Goal: Task Accomplishment & Management: Manage account settings

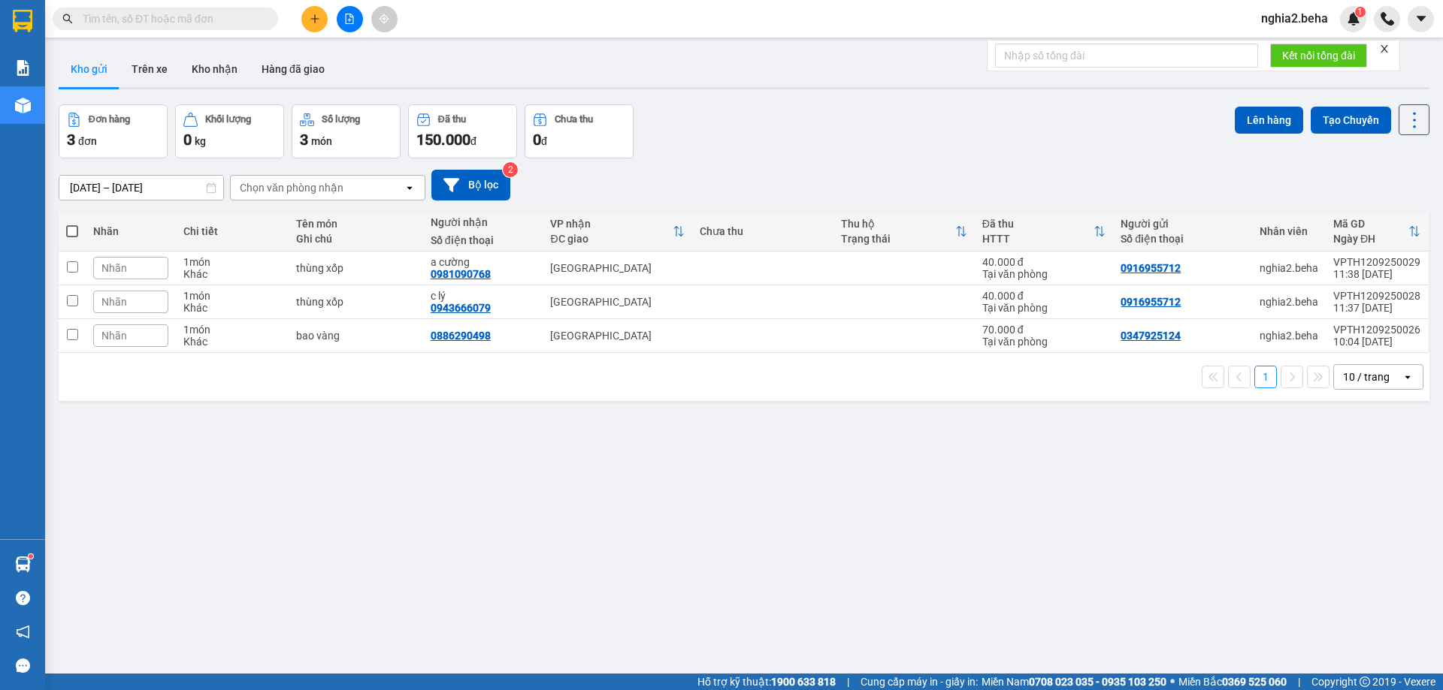
click at [542, 598] on div "ver 1.8.143 Kho gửi Trên xe Kho nhận Hàng đã giao Đơn hàng 3 đơn Khối lượng 0 k…" at bounding box center [744, 390] width 1382 height 690
click at [349, 18] on icon "file-add" at bounding box center [349, 19] width 11 height 11
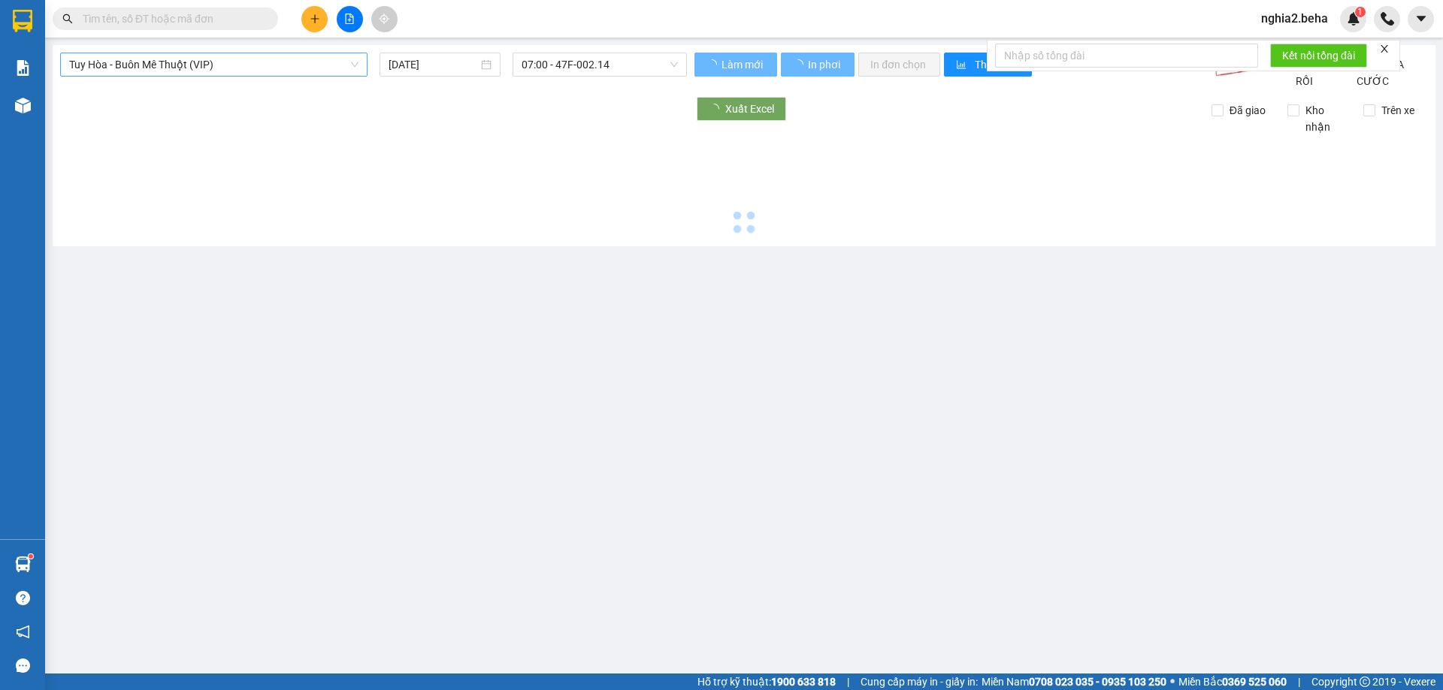
click at [280, 61] on span "Tuy Hòa - Buôn Mê Thuột (VIP)" at bounding box center [213, 64] width 289 height 23
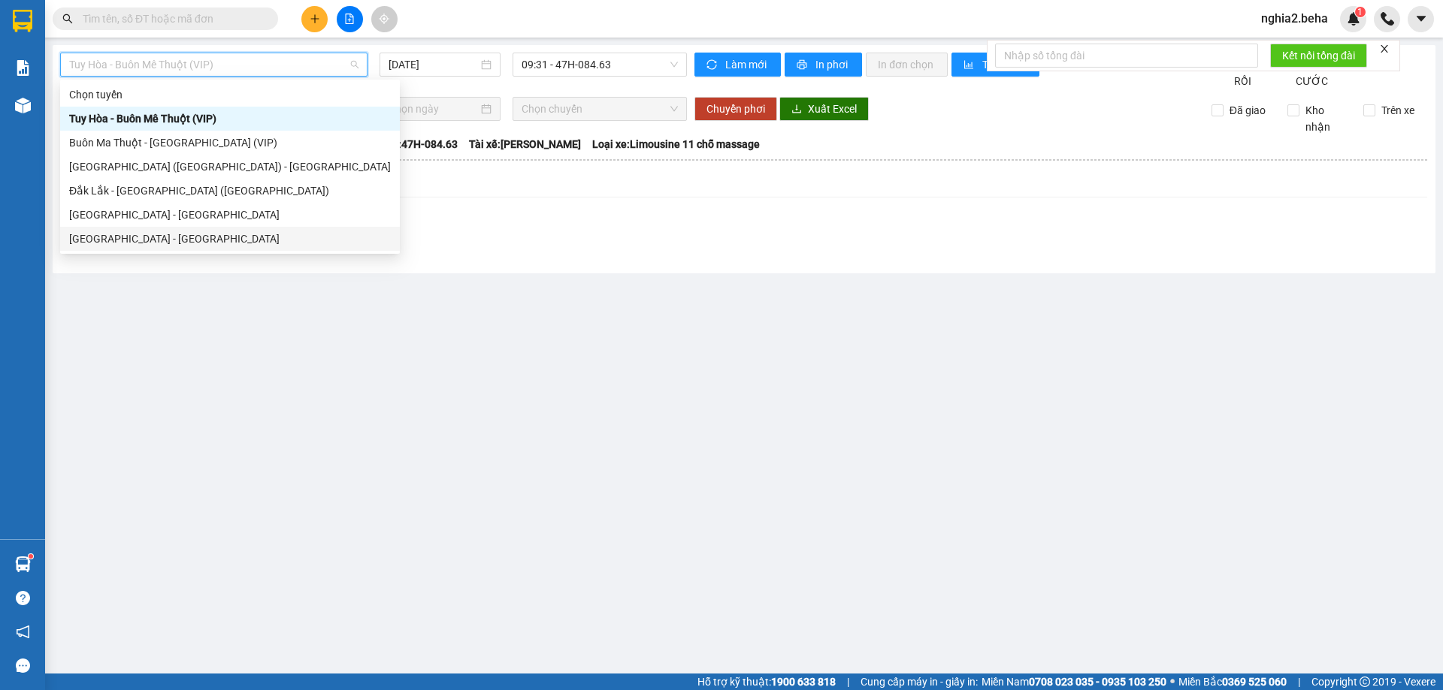
click at [182, 229] on div "[GEOGRAPHIC_DATA] - [GEOGRAPHIC_DATA]" at bounding box center [230, 239] width 340 height 24
type input "[DATE]"
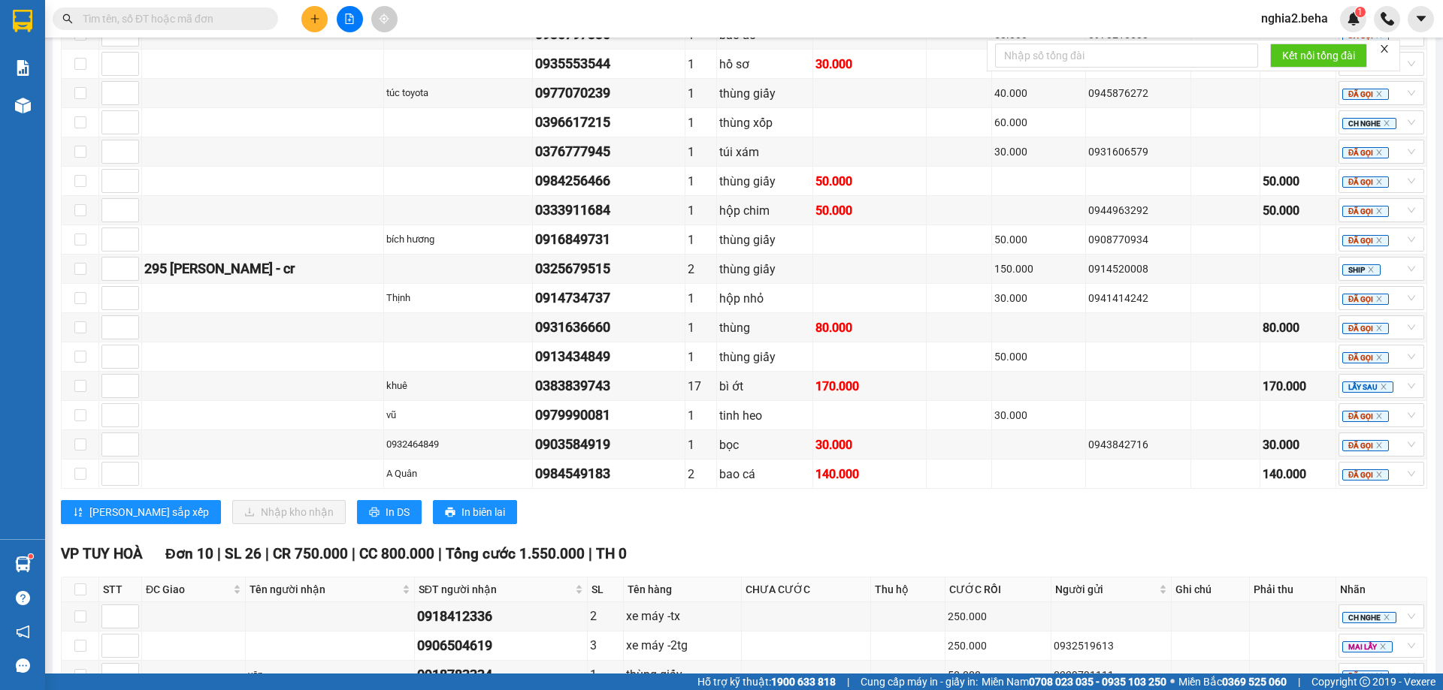
scroll to position [1217, 0]
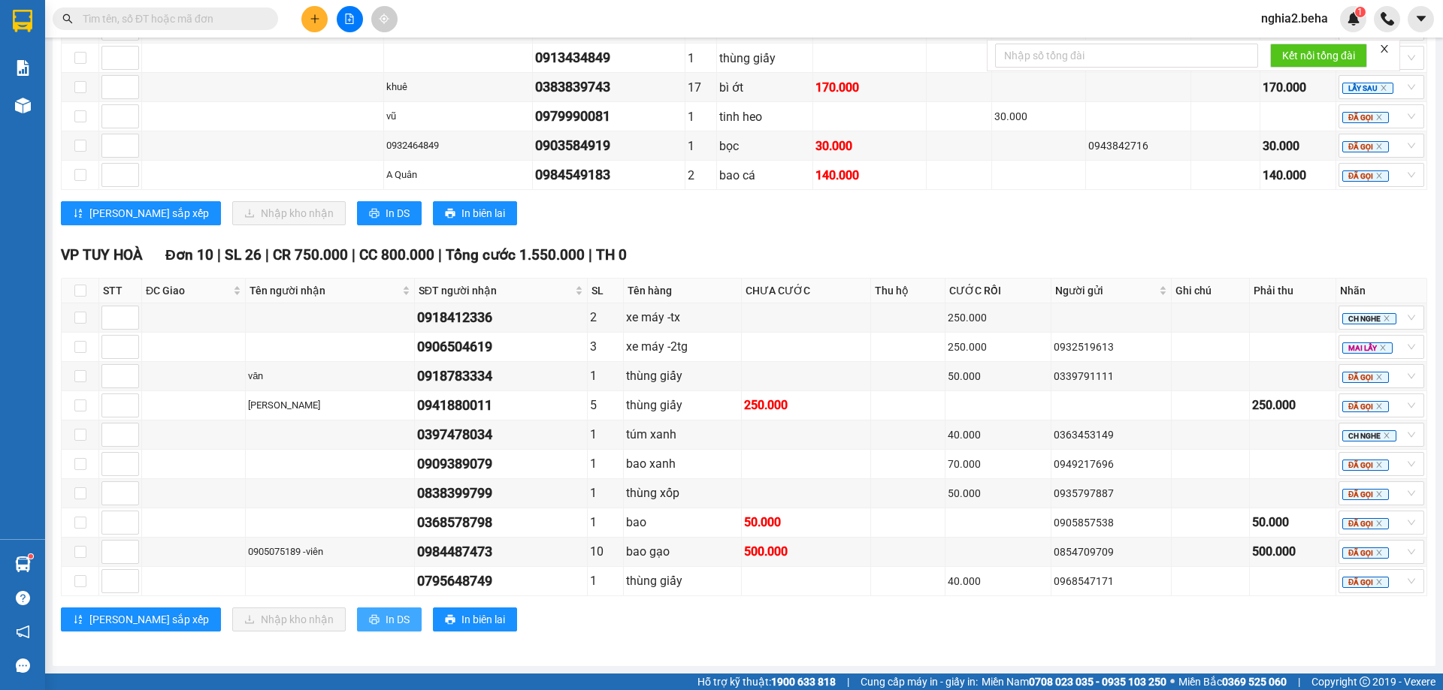
click at [369, 615] on icon "printer" at bounding box center [374, 620] width 11 height 11
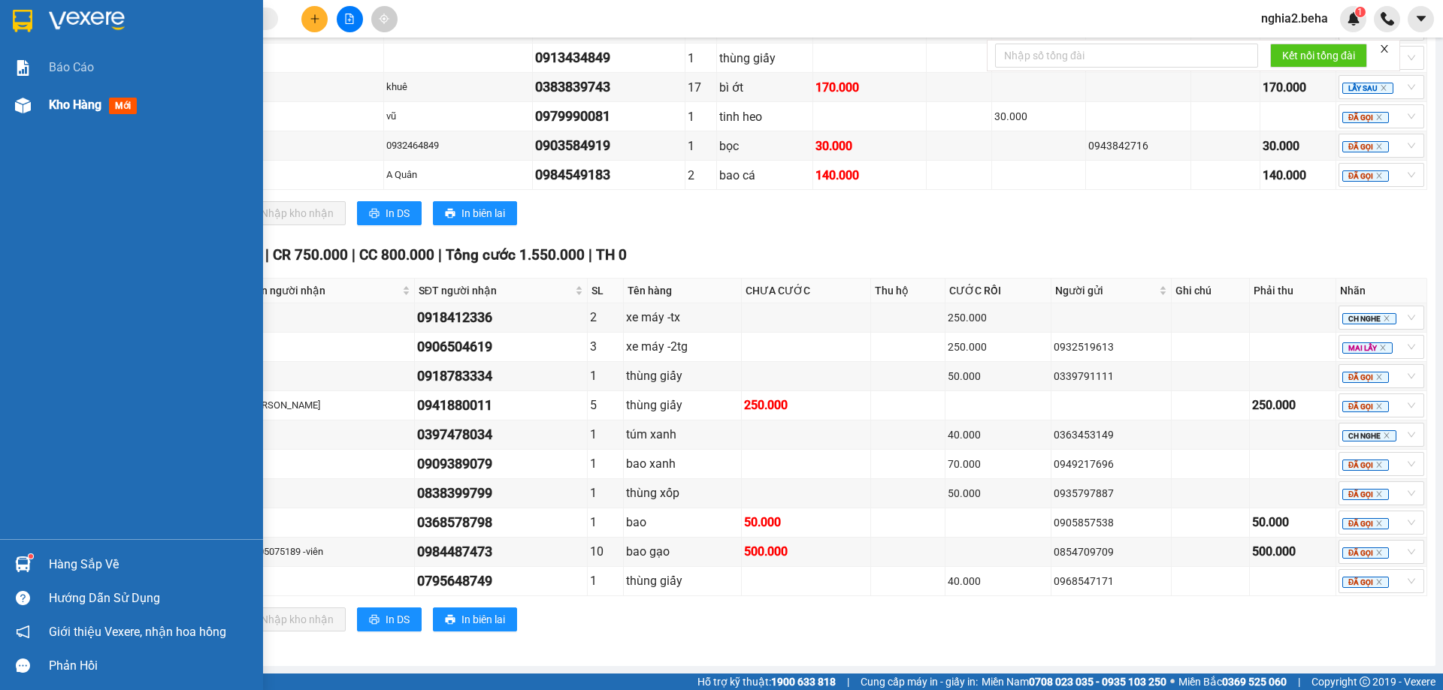
click at [24, 115] on div at bounding box center [23, 105] width 26 height 26
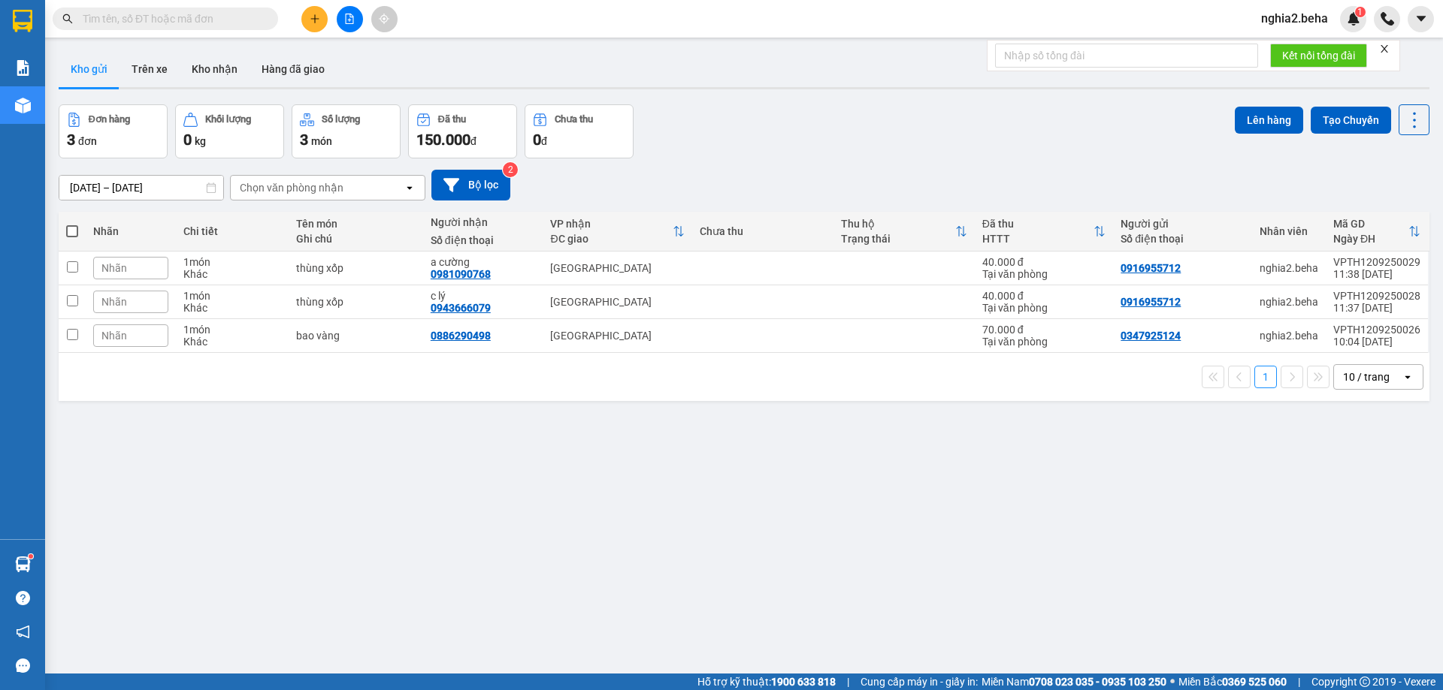
click at [64, 225] on th at bounding box center [72, 232] width 27 height 40
click at [745, 179] on div "[DATE] – [DATE] Press the down arrow key to interact with the calendar and sele…" at bounding box center [744, 185] width 1370 height 31
click at [736, 159] on div "[DATE] – [DATE] Press the down arrow key to interact with the calendar and sele…" at bounding box center [744, 185] width 1370 height 53
click at [214, 65] on button "Kho nhận" at bounding box center [215, 69] width 70 height 36
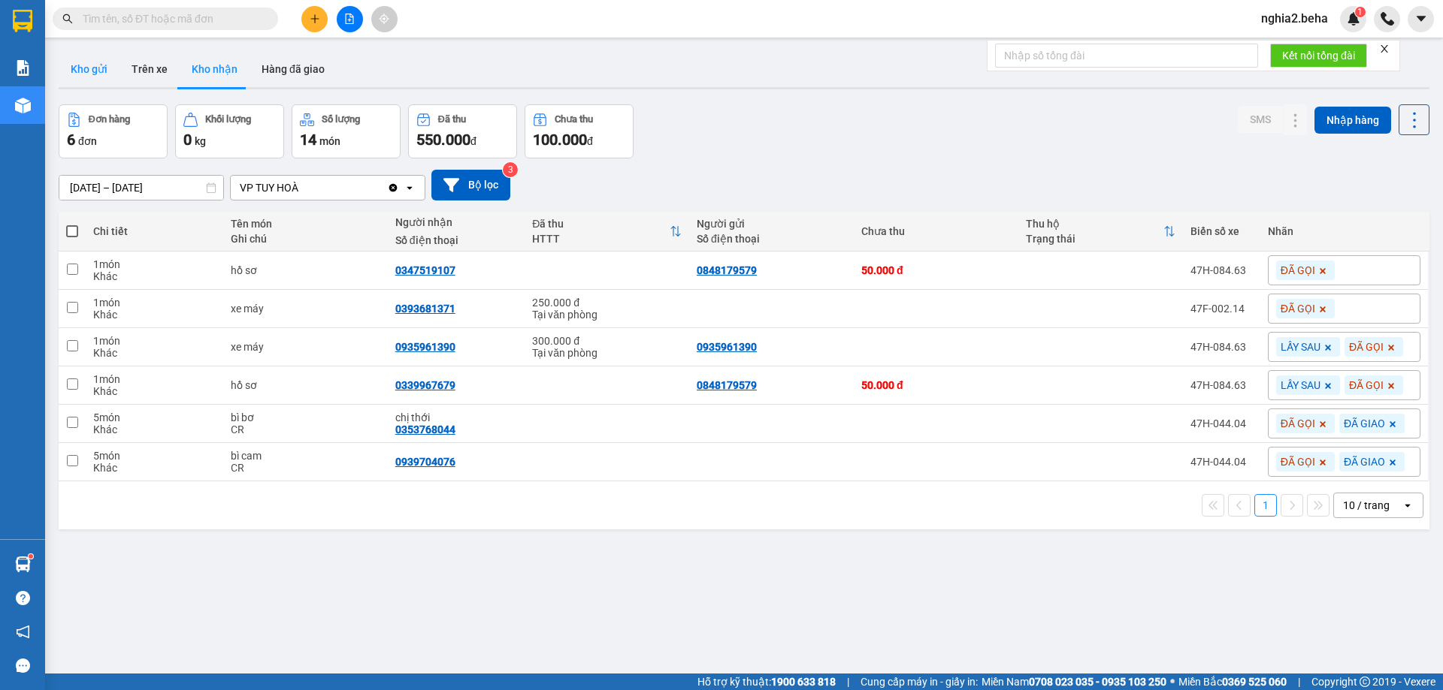
click at [96, 70] on button "Kho gửi" at bounding box center [89, 69] width 61 height 36
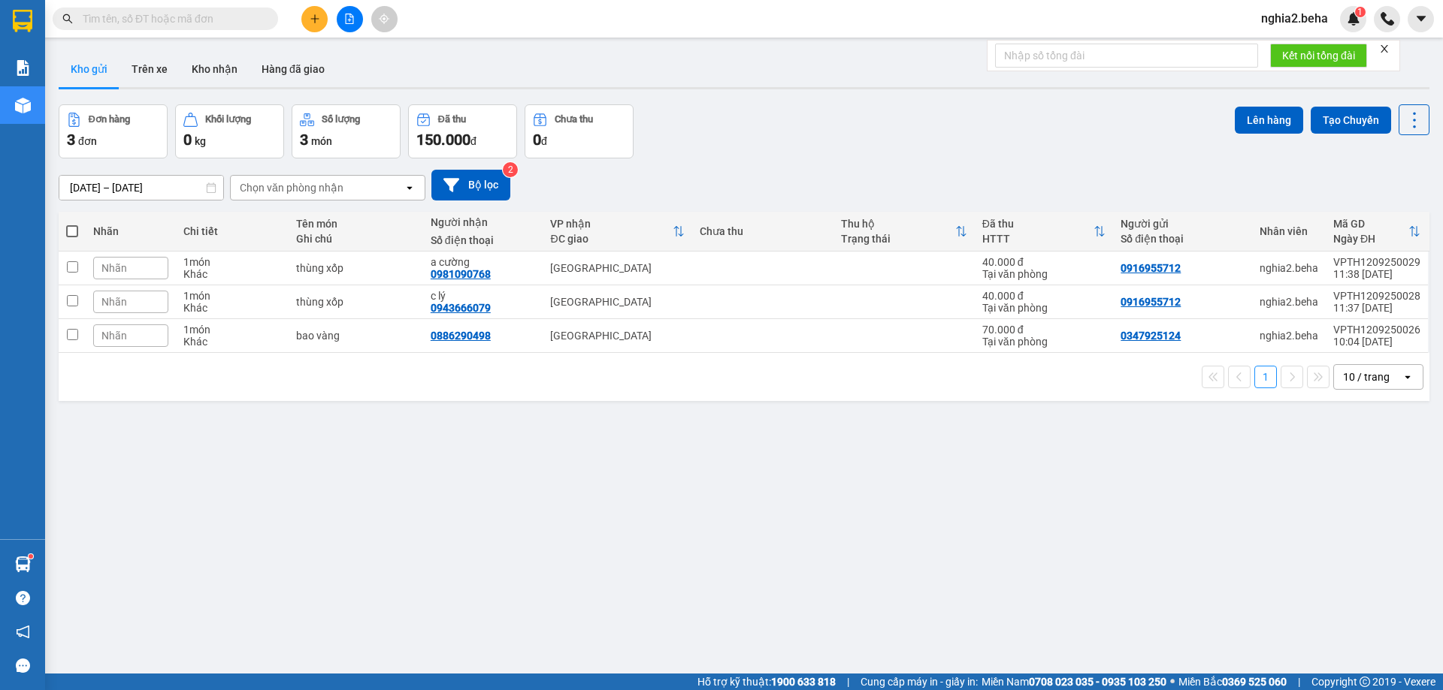
click at [77, 229] on th at bounding box center [72, 232] width 27 height 40
click at [79, 230] on th at bounding box center [72, 232] width 27 height 40
click at [74, 232] on span at bounding box center [72, 231] width 12 height 12
click at [72, 224] on input "checkbox" at bounding box center [72, 224] width 0 height 0
checkbox input "true"
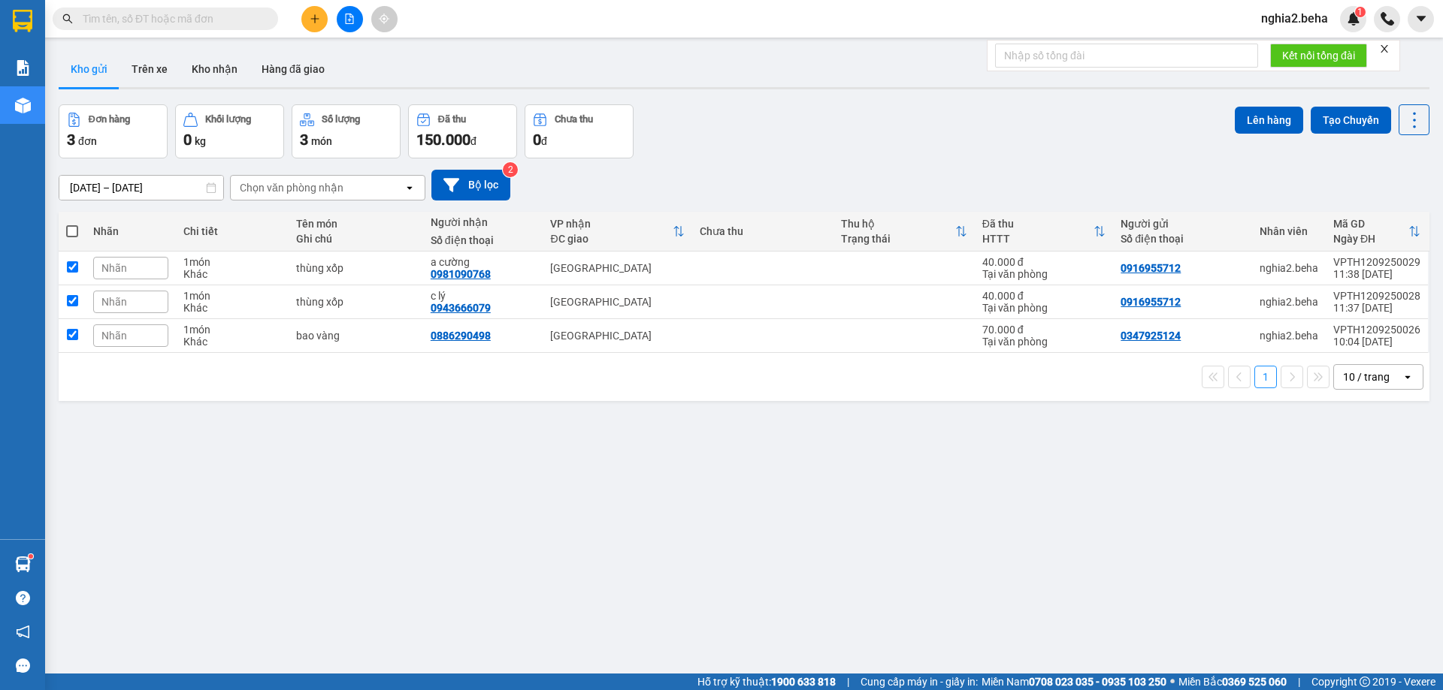
checkbox input "true"
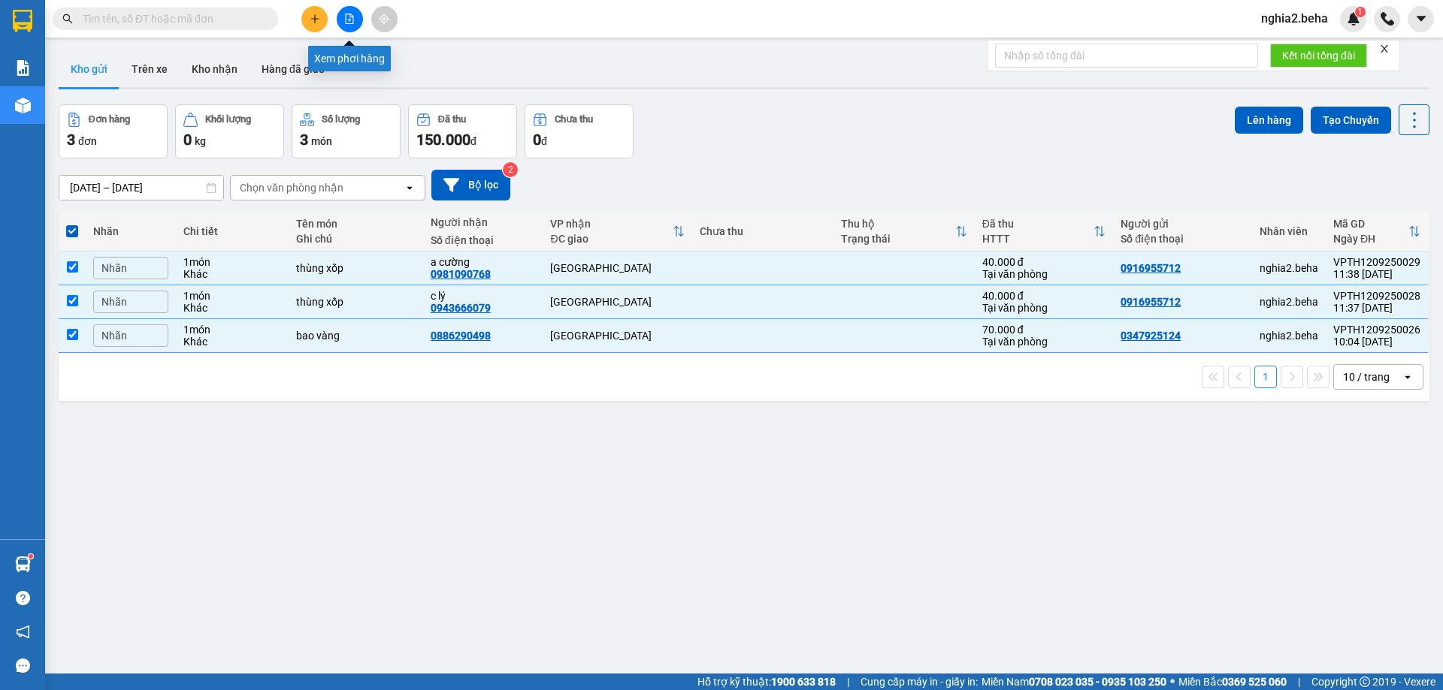
click at [348, 16] on icon "file-add" at bounding box center [349, 19] width 11 height 11
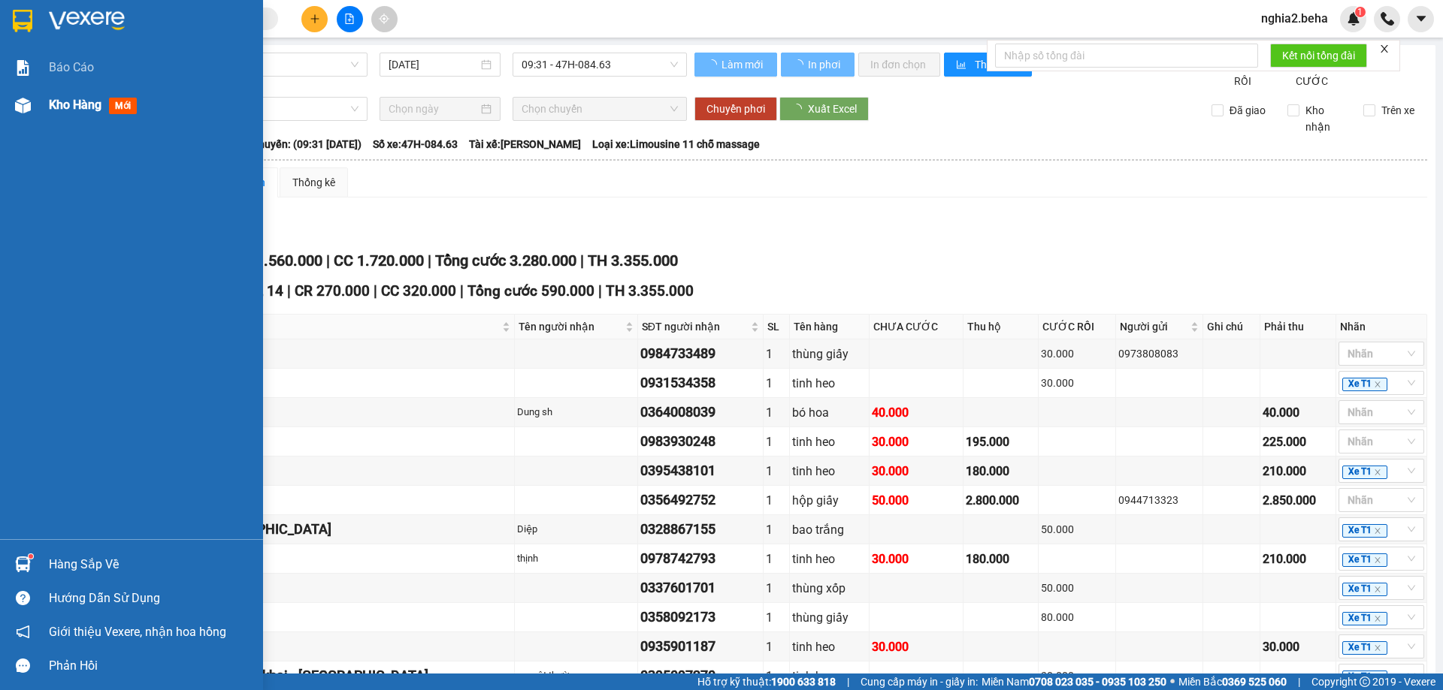
click at [41, 103] on div "Kho hàng mới" at bounding box center [131, 105] width 263 height 38
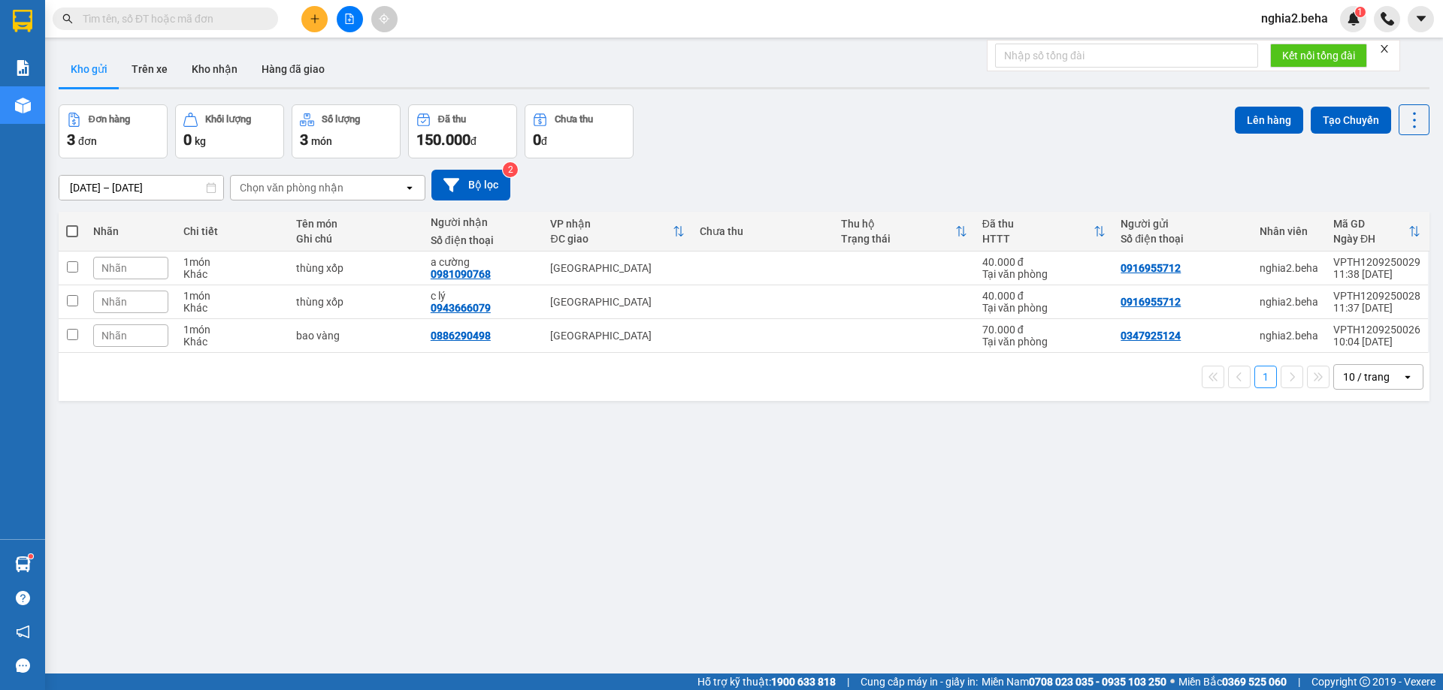
click at [71, 225] on span at bounding box center [72, 231] width 12 height 12
click at [72, 224] on input "checkbox" at bounding box center [72, 224] width 0 height 0
checkbox input "true"
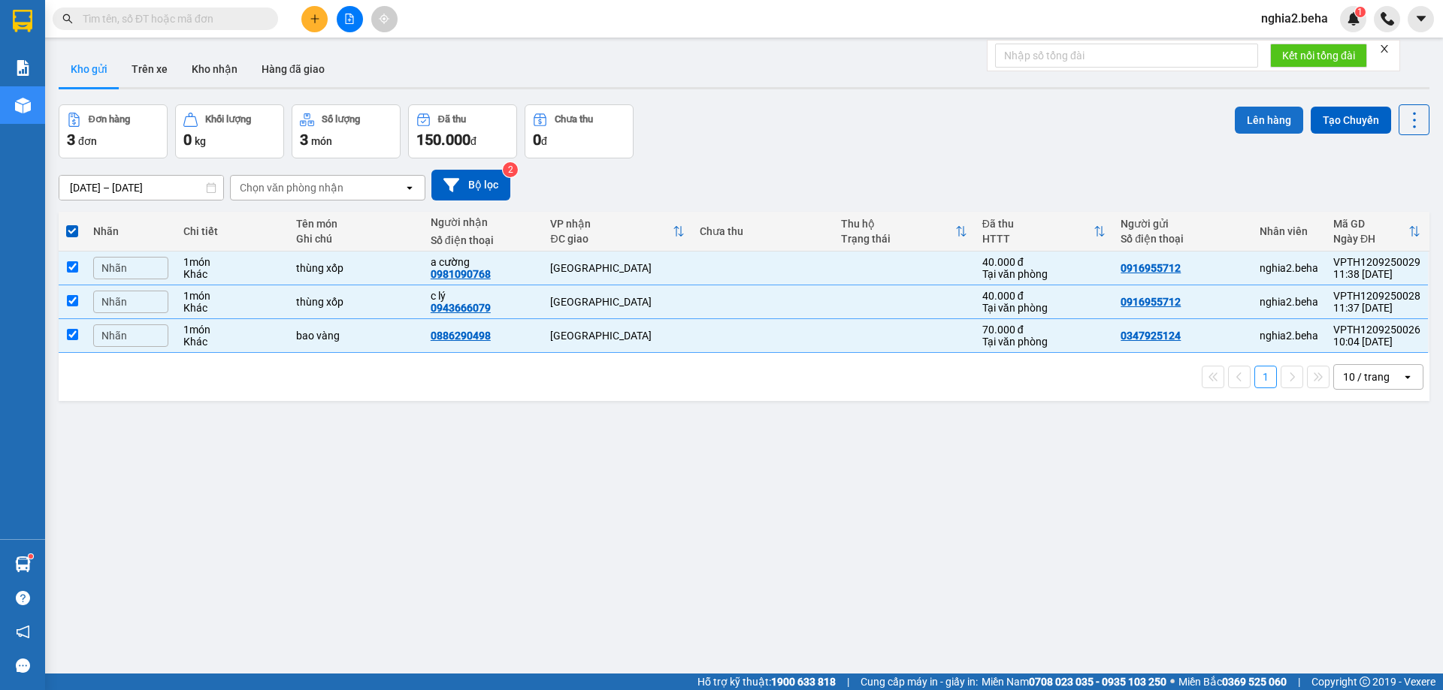
click at [1277, 120] on button "Lên hàng" at bounding box center [1268, 120] width 68 height 27
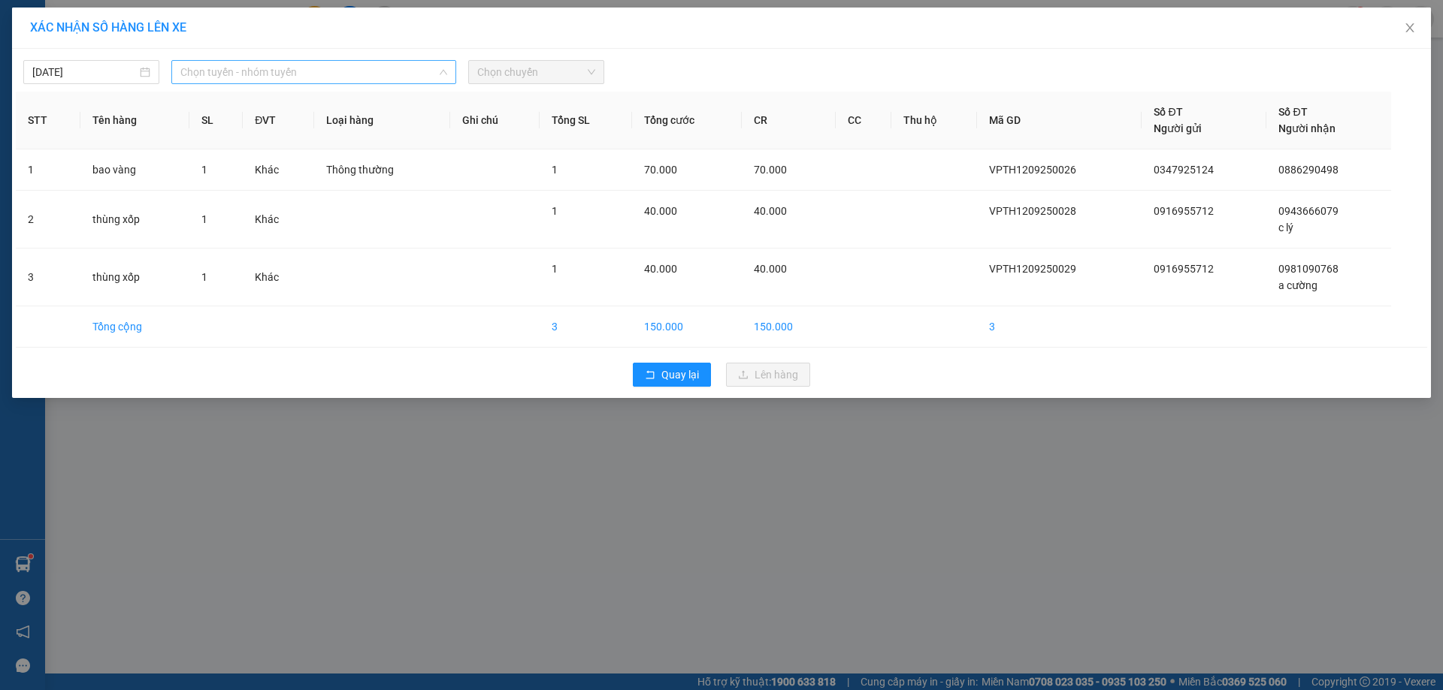
click at [350, 68] on span "Chọn tuyến - nhóm tuyến" at bounding box center [313, 72] width 267 height 23
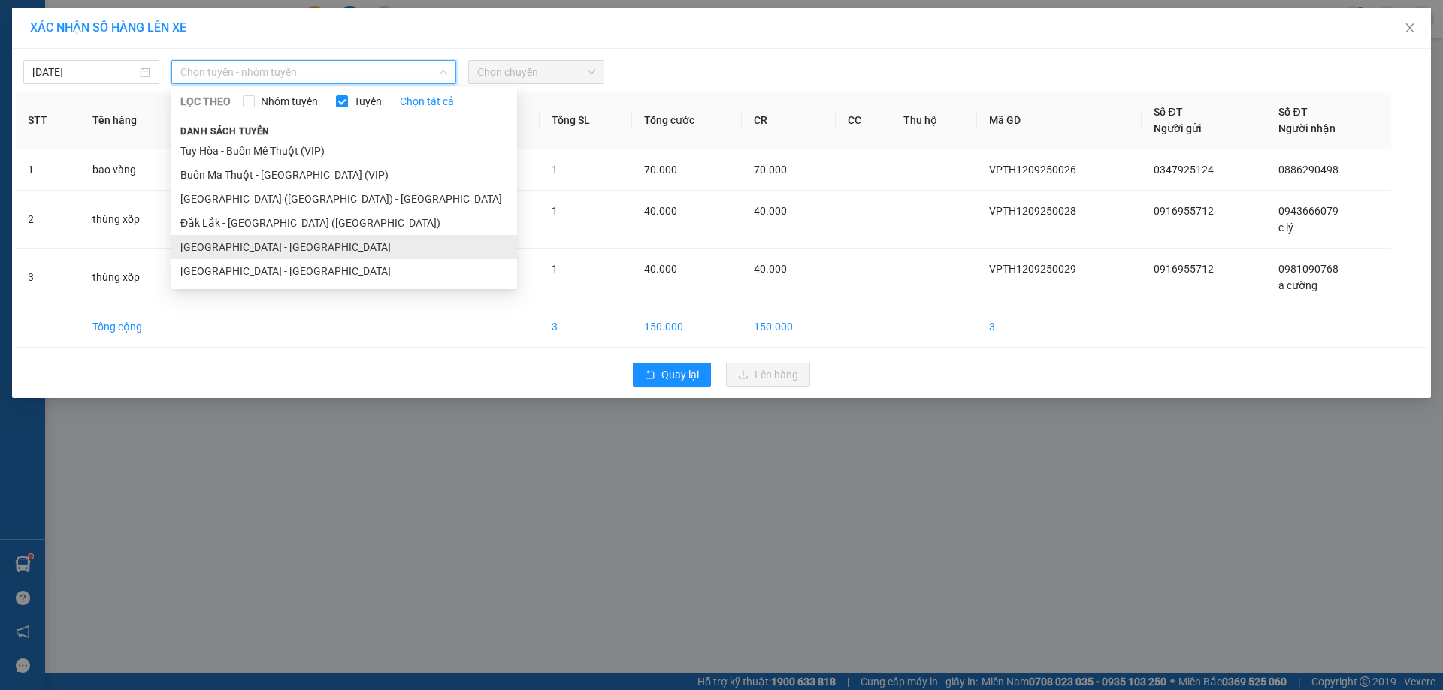
click at [265, 243] on li "[GEOGRAPHIC_DATA] - [GEOGRAPHIC_DATA]" at bounding box center [344, 247] width 346 height 24
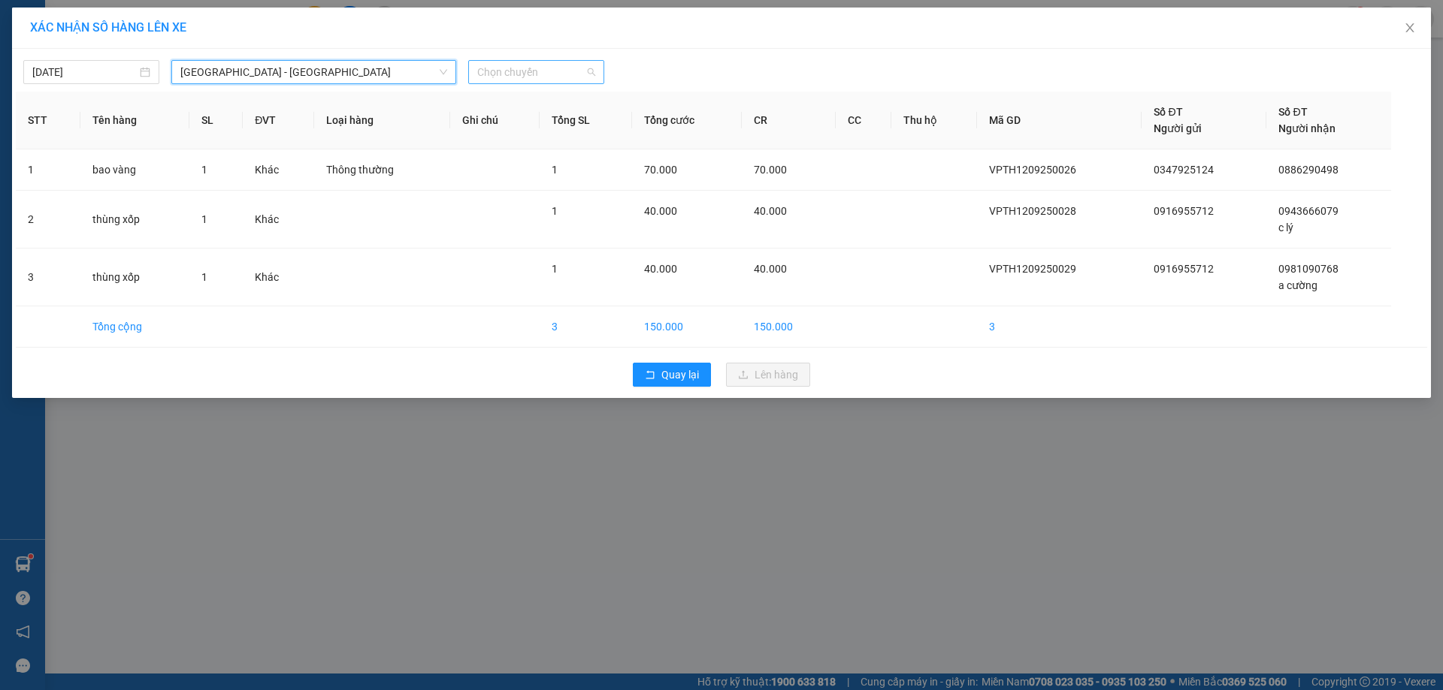
drag, startPoint x: 558, startPoint y: 65, endPoint x: 557, endPoint y: 101, distance: 35.3
click at [558, 73] on span "Chọn chuyến" at bounding box center [536, 72] width 118 height 23
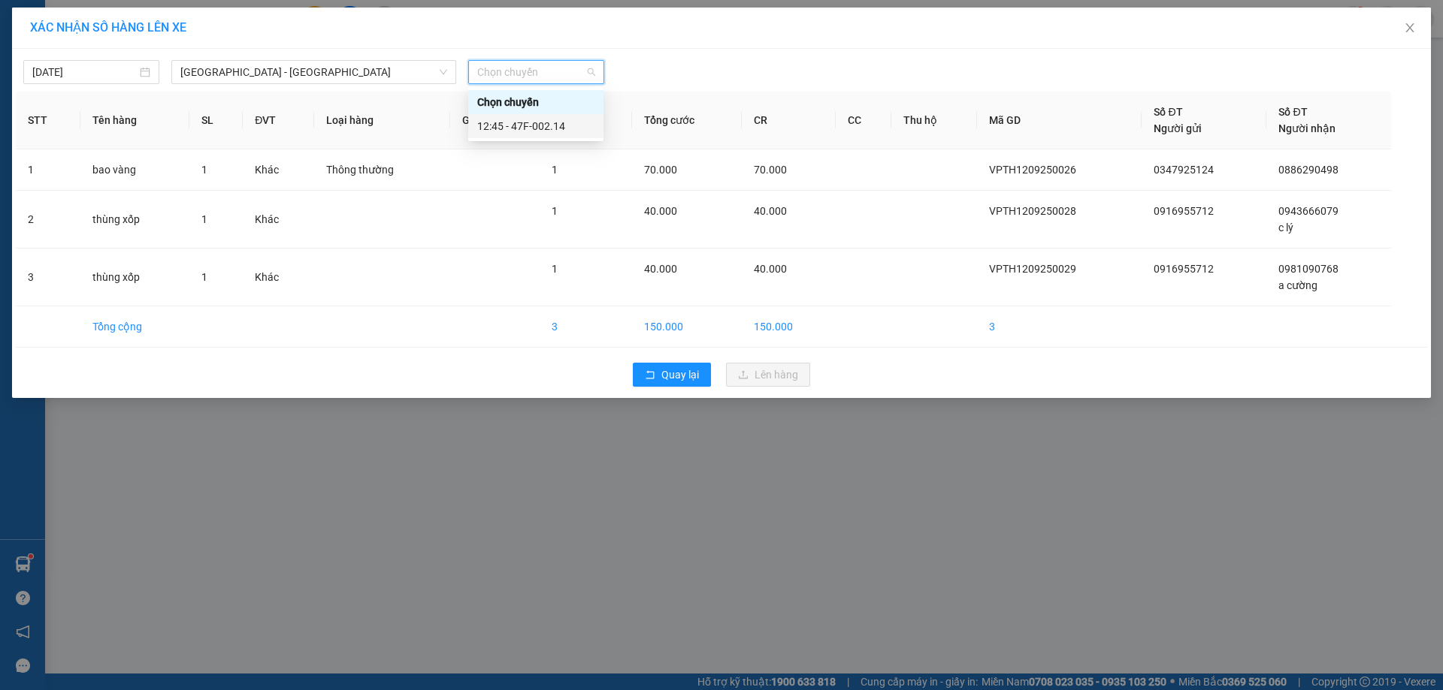
click at [548, 133] on div "12:45 - 47F-002.14" at bounding box center [535, 126] width 117 height 17
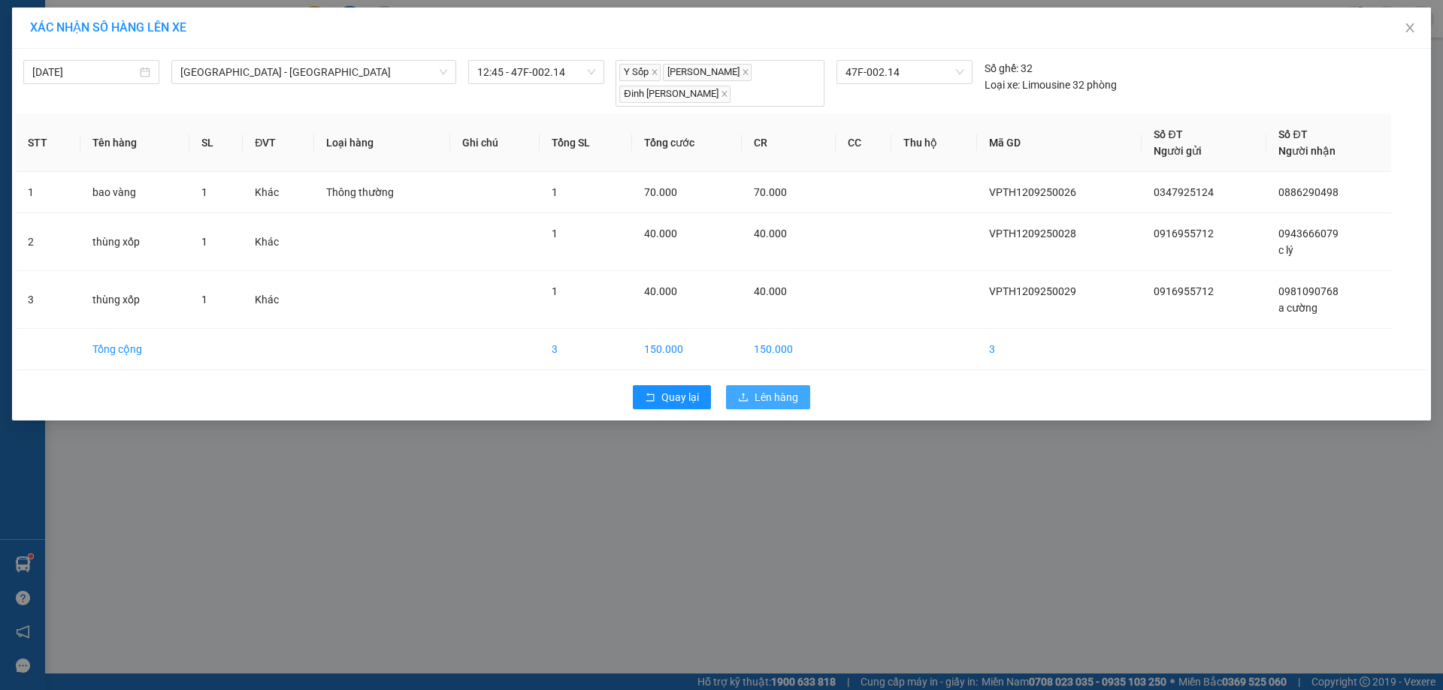
click at [754, 407] on button "Lên hàng" at bounding box center [768, 397] width 84 height 24
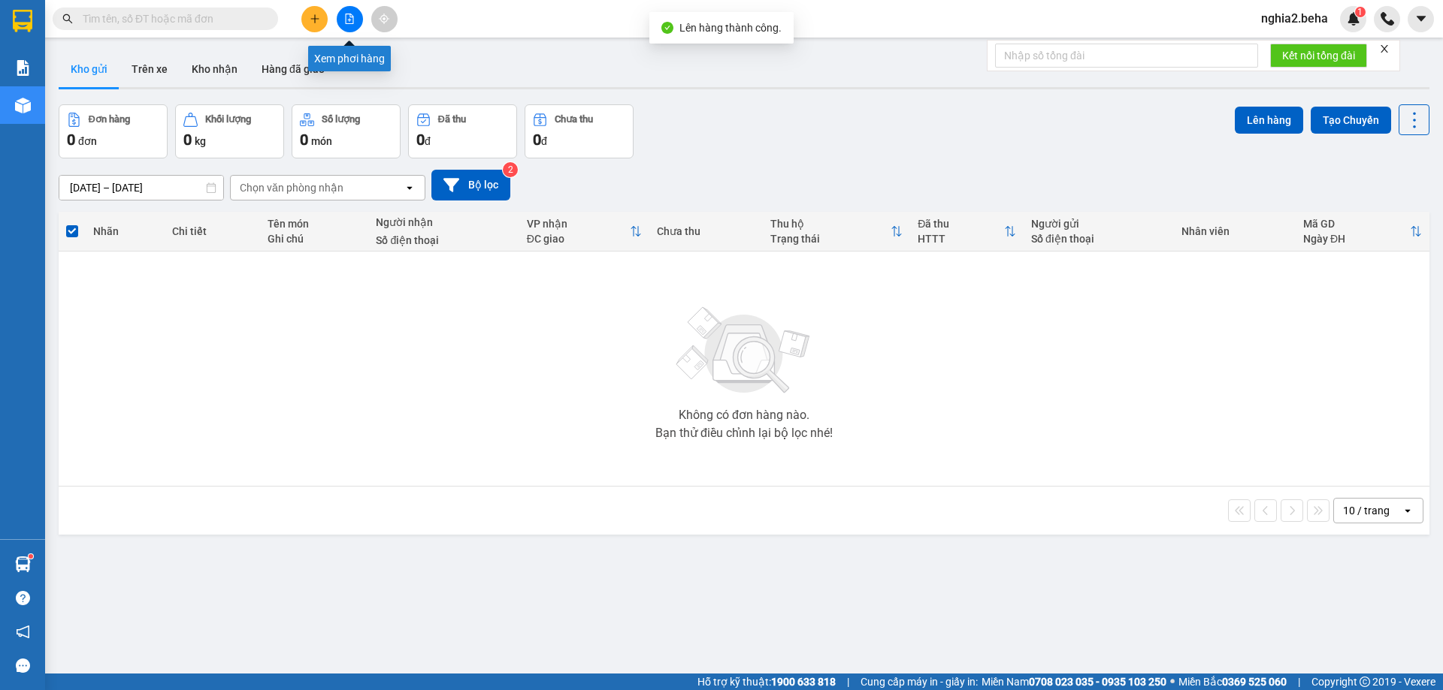
click at [346, 21] on icon "file-add" at bounding box center [350, 19] width 8 height 11
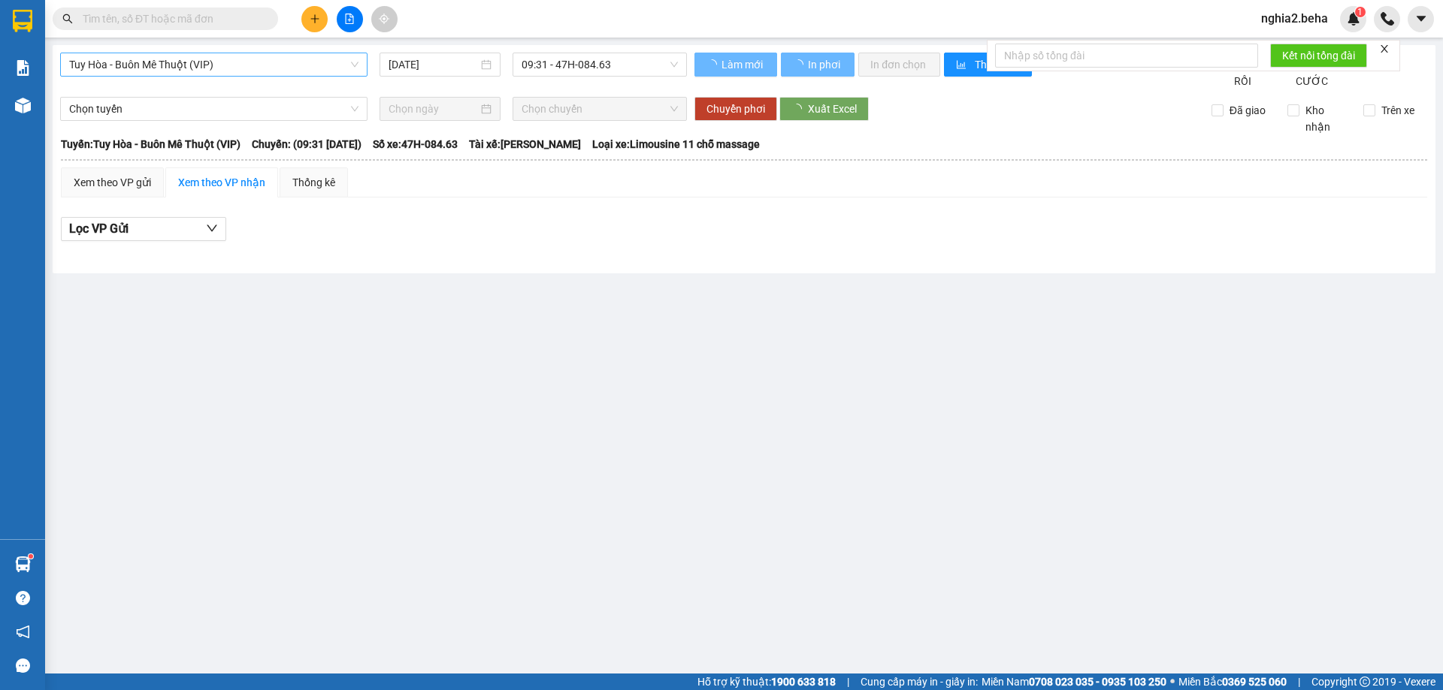
click at [270, 60] on span "Tuy Hòa - Buôn Mê Thuột (VIP)" at bounding box center [213, 64] width 289 height 23
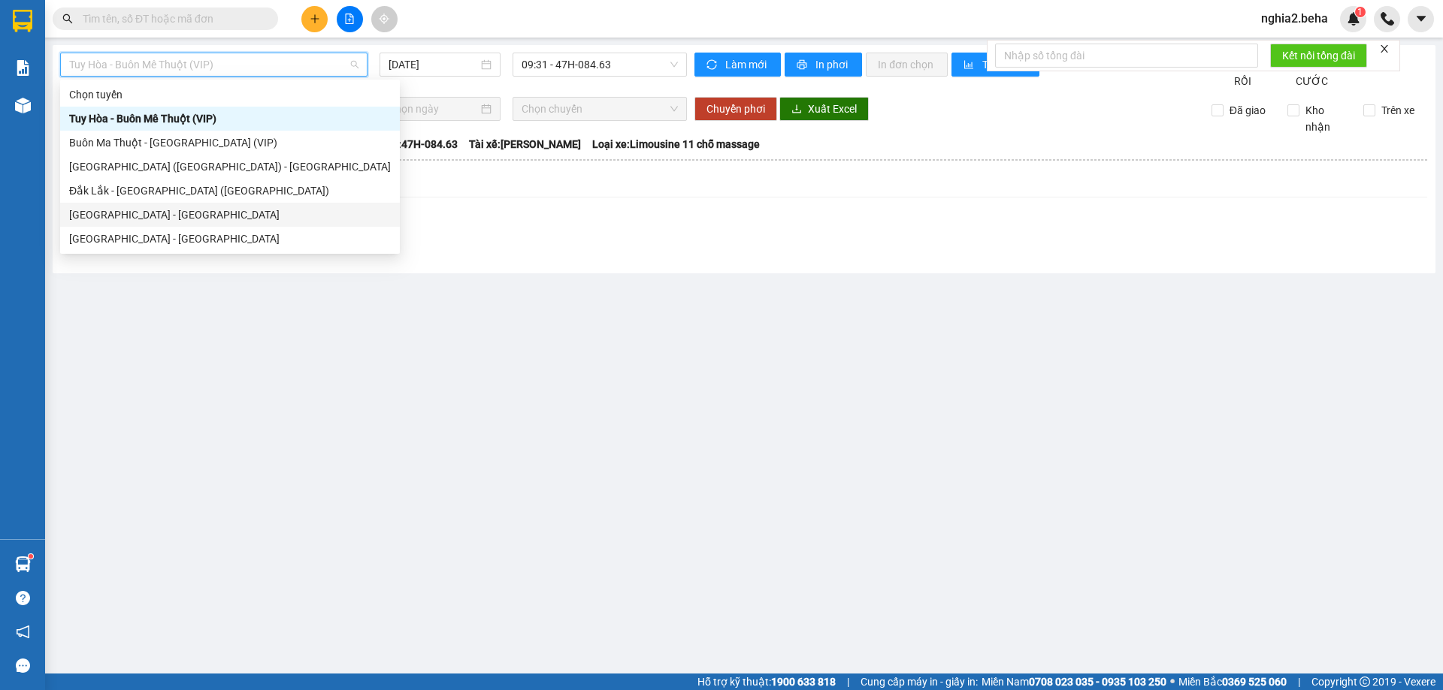
click at [146, 210] on div "[GEOGRAPHIC_DATA] - [GEOGRAPHIC_DATA]" at bounding box center [230, 215] width 322 height 17
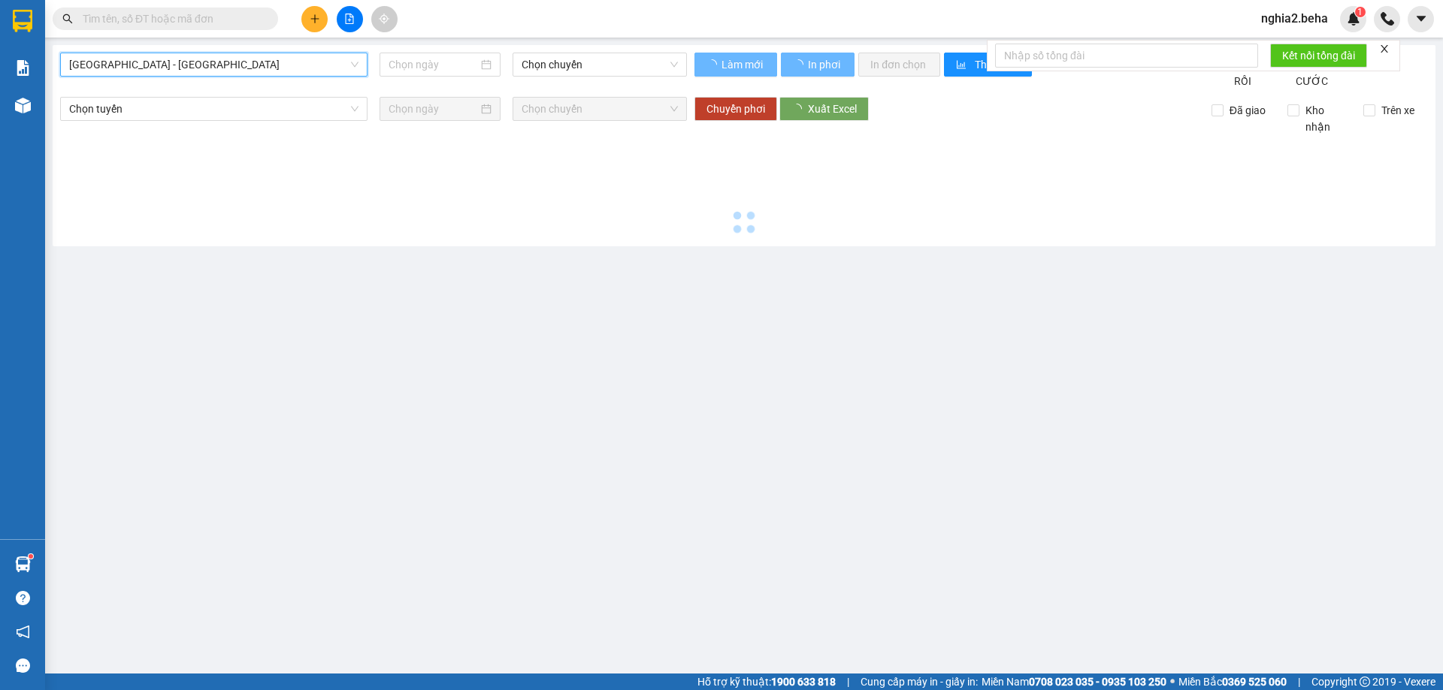
type input "[DATE]"
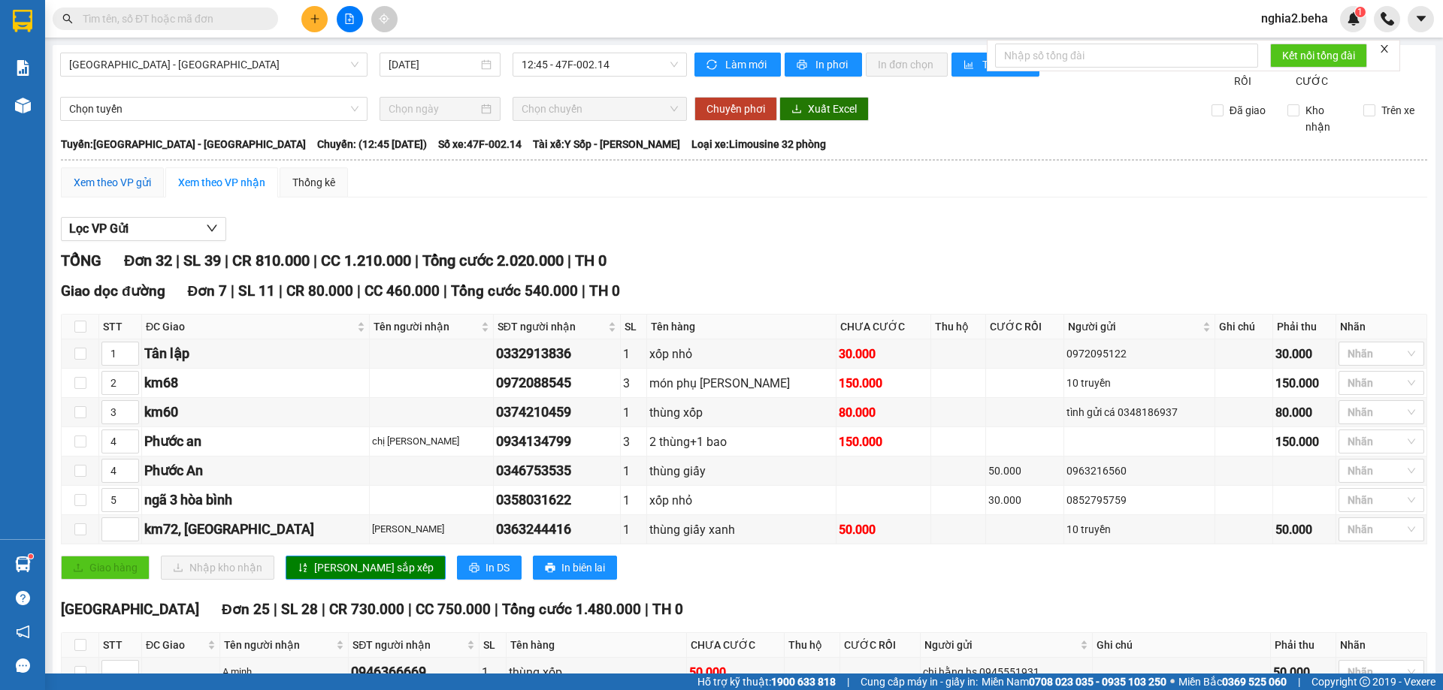
click at [141, 191] on div "Xem theo VP gửi" at bounding box center [112, 182] width 77 height 17
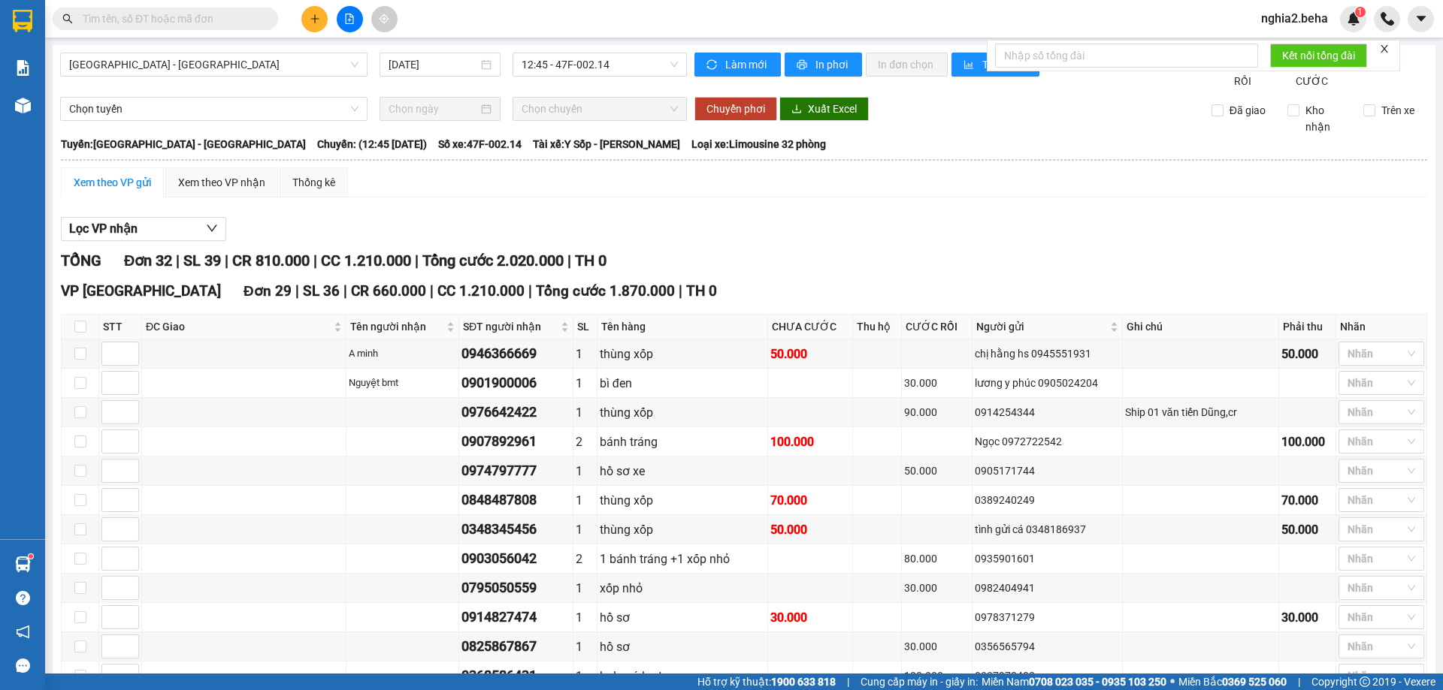
click at [258, 198] on div "Xem theo VP nhận" at bounding box center [221, 183] width 113 height 30
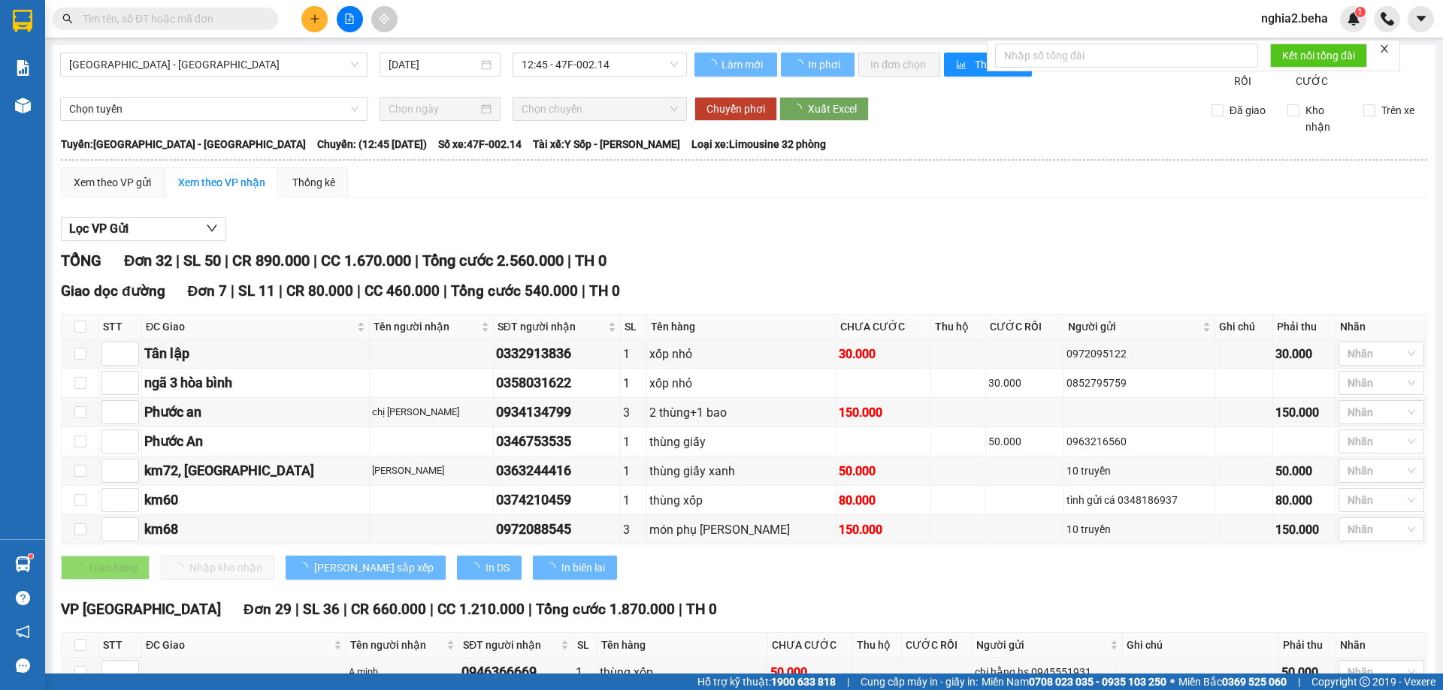
type input "1"
type input "5"
type input "4"
type input "3"
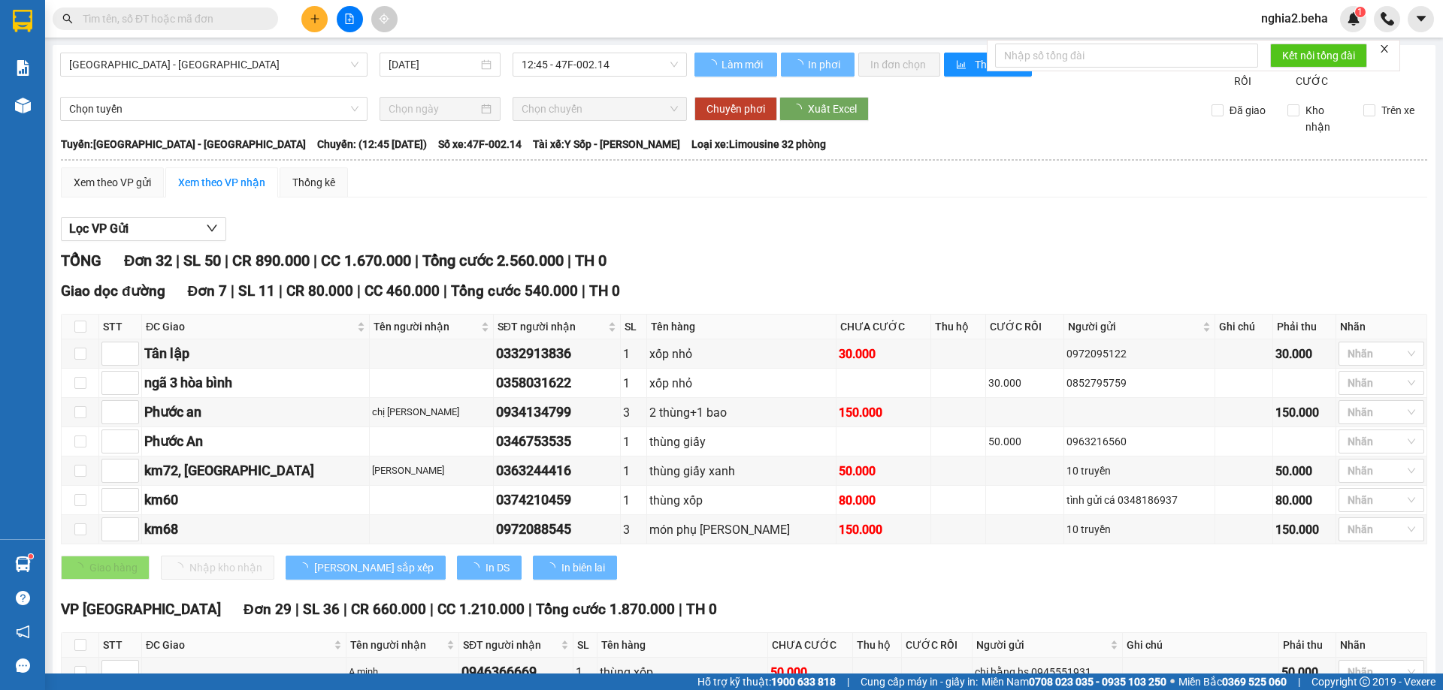
type input "2"
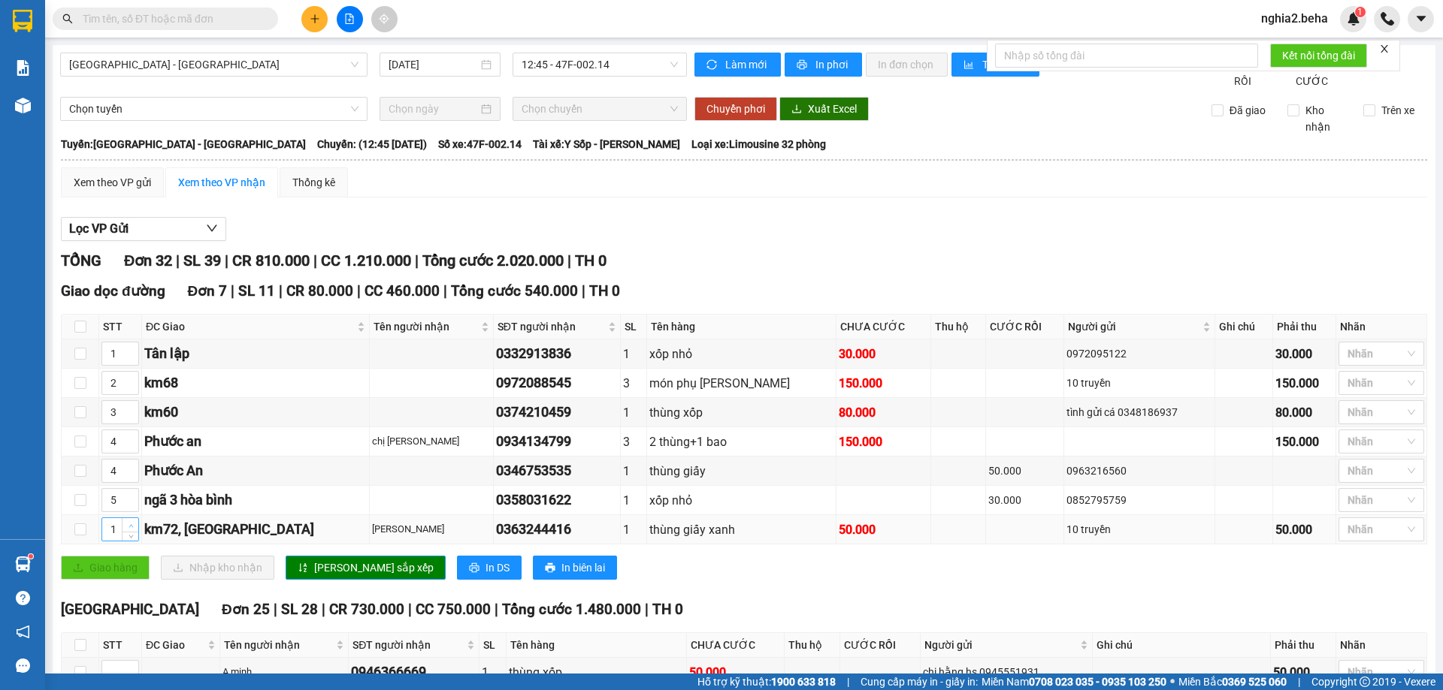
click at [133, 532] on span "Increase Value" at bounding box center [130, 525] width 17 height 14
type input "2"
click at [340, 580] on button "[PERSON_NAME] sắp xếp" at bounding box center [366, 568] width 160 height 24
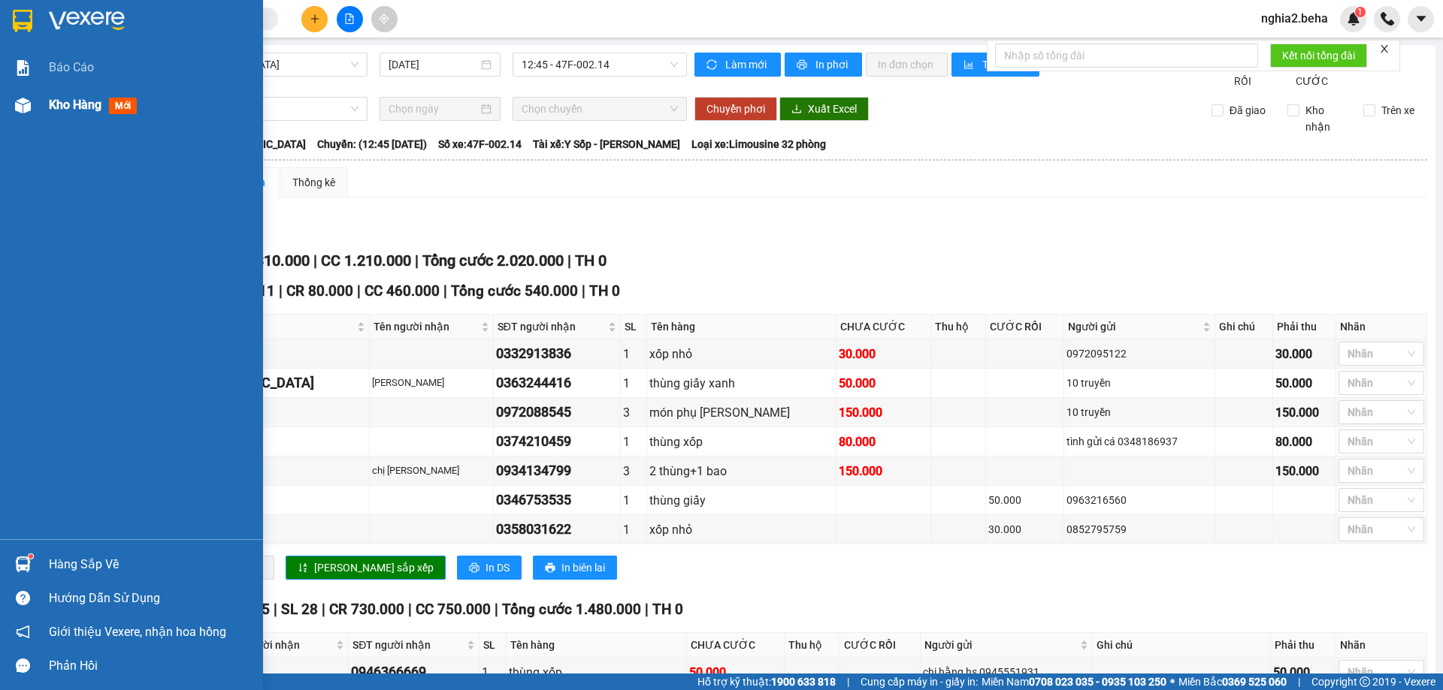
click at [19, 110] on img at bounding box center [23, 106] width 16 height 16
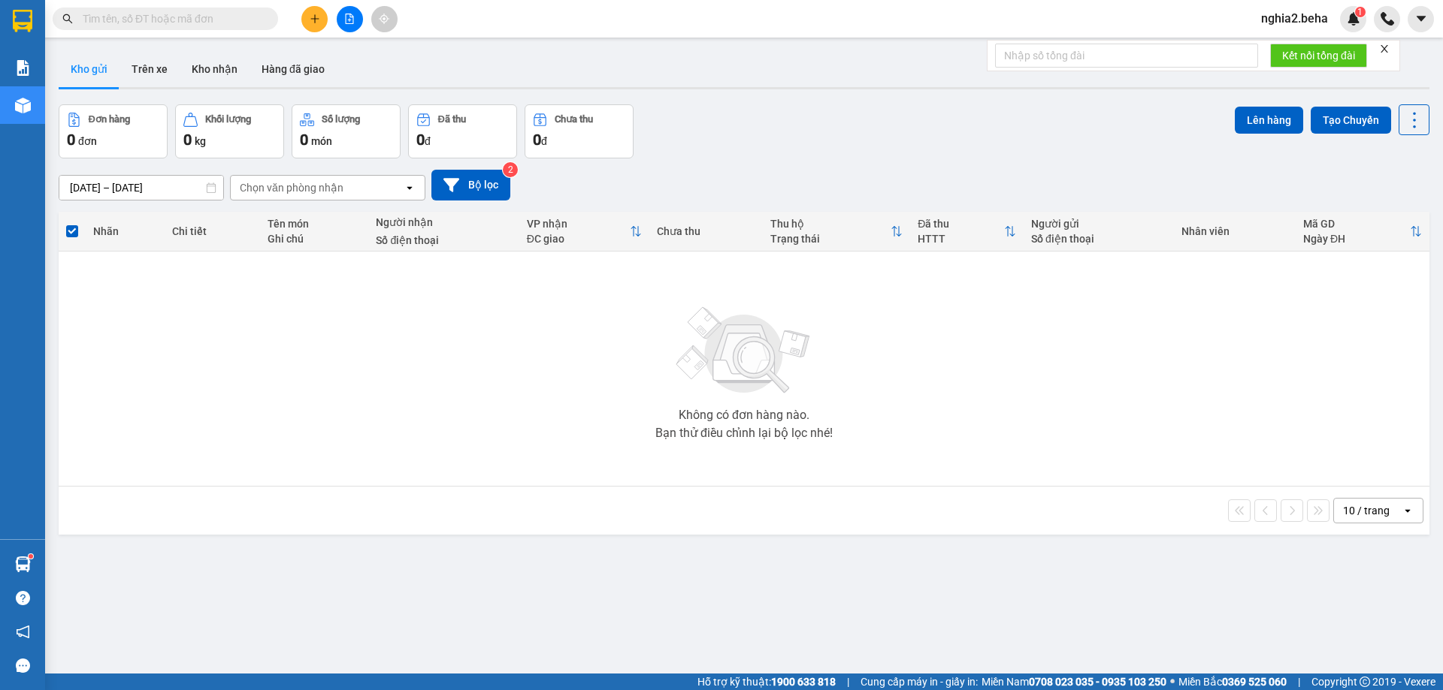
click at [914, 132] on div "Đơn hàng 0 đơn Khối lượng 0 kg Số lượng 0 món Đã thu 0 đ Chưa thu 0 đ Lên hàng …" at bounding box center [744, 131] width 1370 height 54
click at [172, 14] on input "text" at bounding box center [171, 19] width 177 height 17
paste input "0914044679"
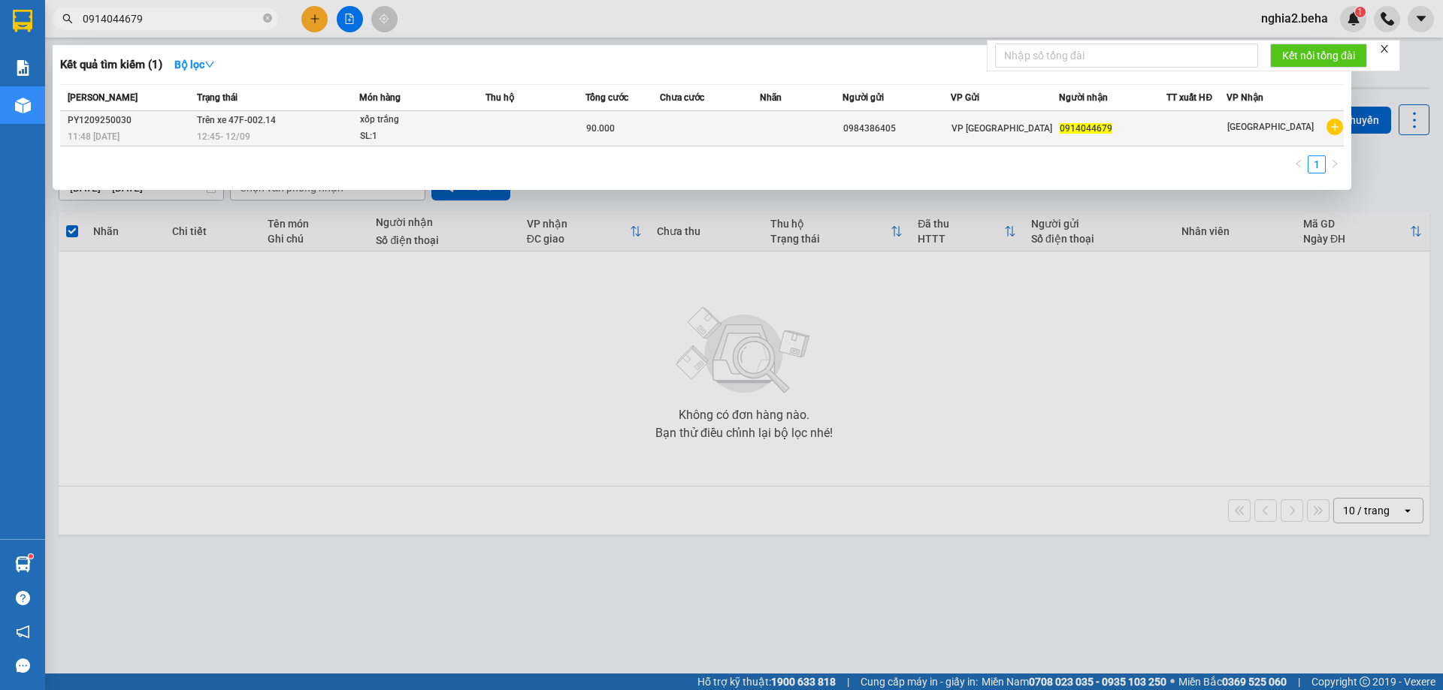
type input "0914044679"
click at [440, 126] on div "xốp trắng" at bounding box center [416, 120] width 113 height 17
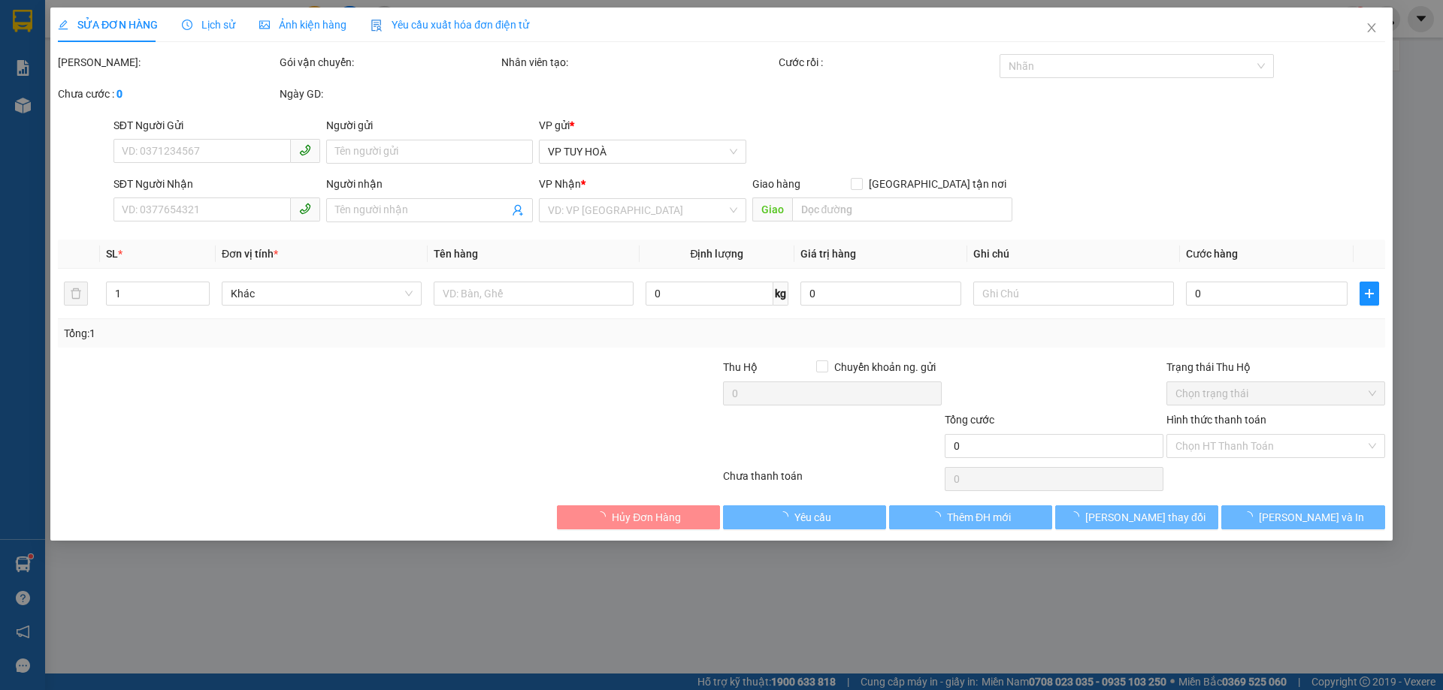
type input "0984386405"
type input "0914044679"
type input "90.000"
type input "0"
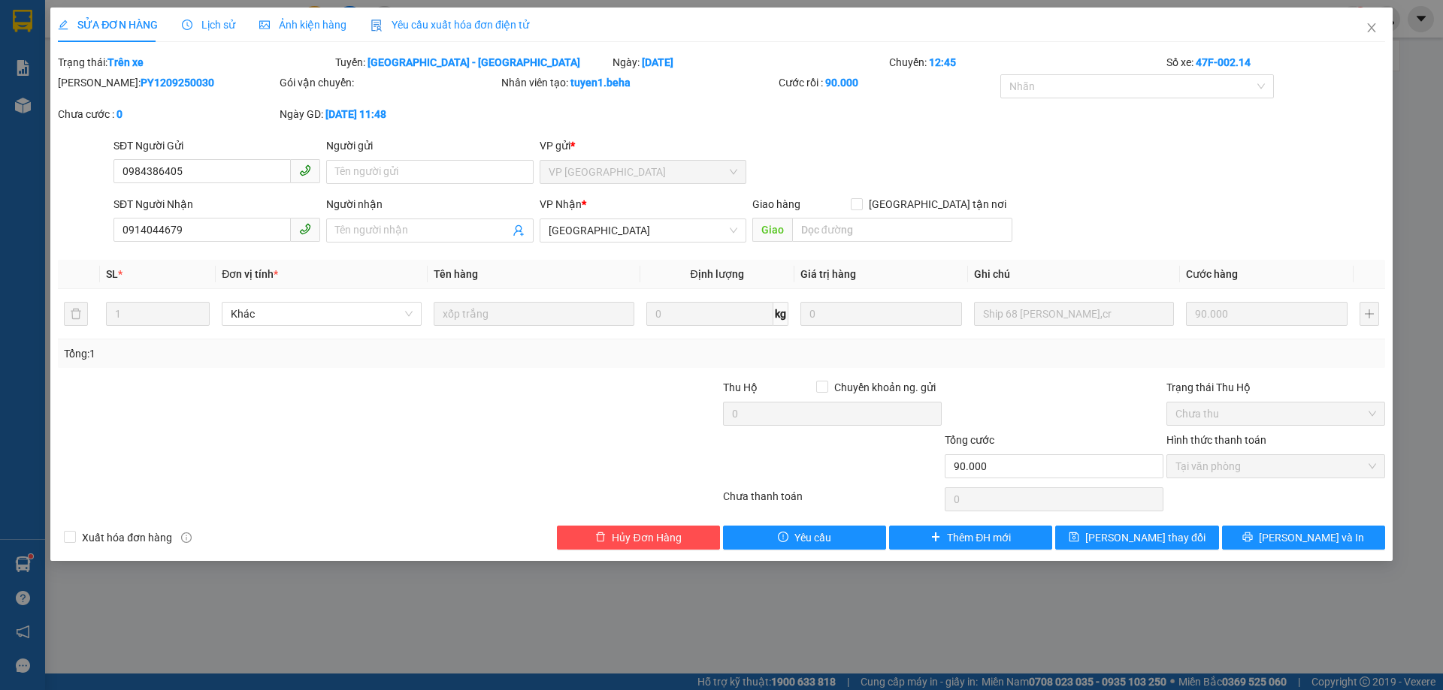
click at [300, 17] on div "Ảnh kiện hàng" at bounding box center [302, 25] width 87 height 17
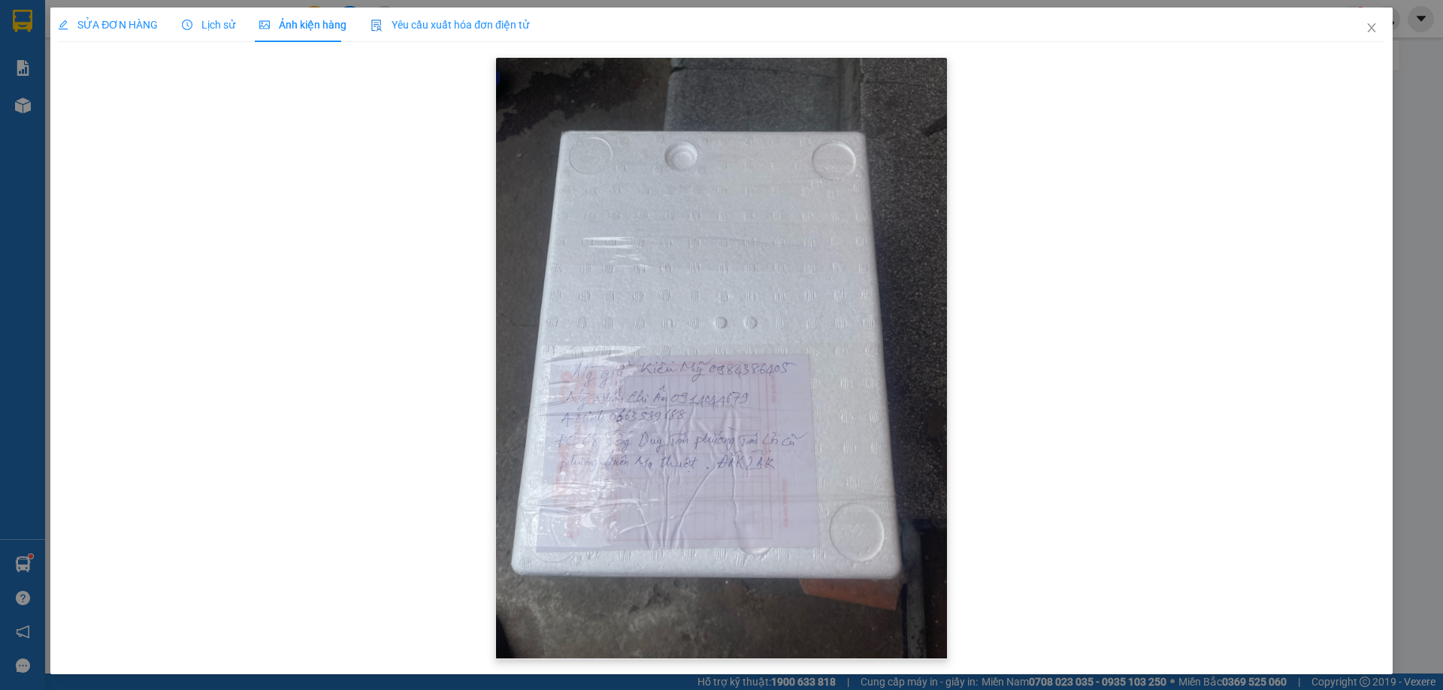
scroll to position [2, 0]
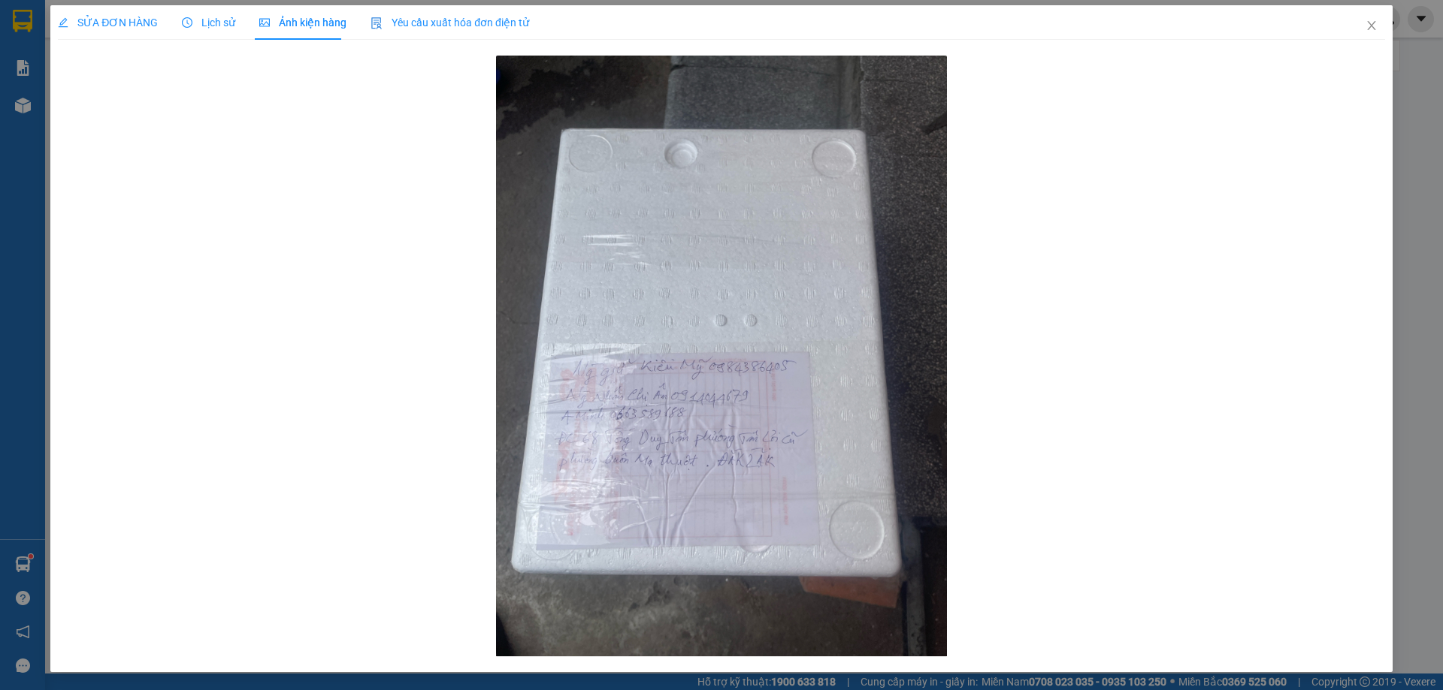
click at [128, 23] on span "SỬA ĐƠN HÀNG" at bounding box center [108, 23] width 100 height 12
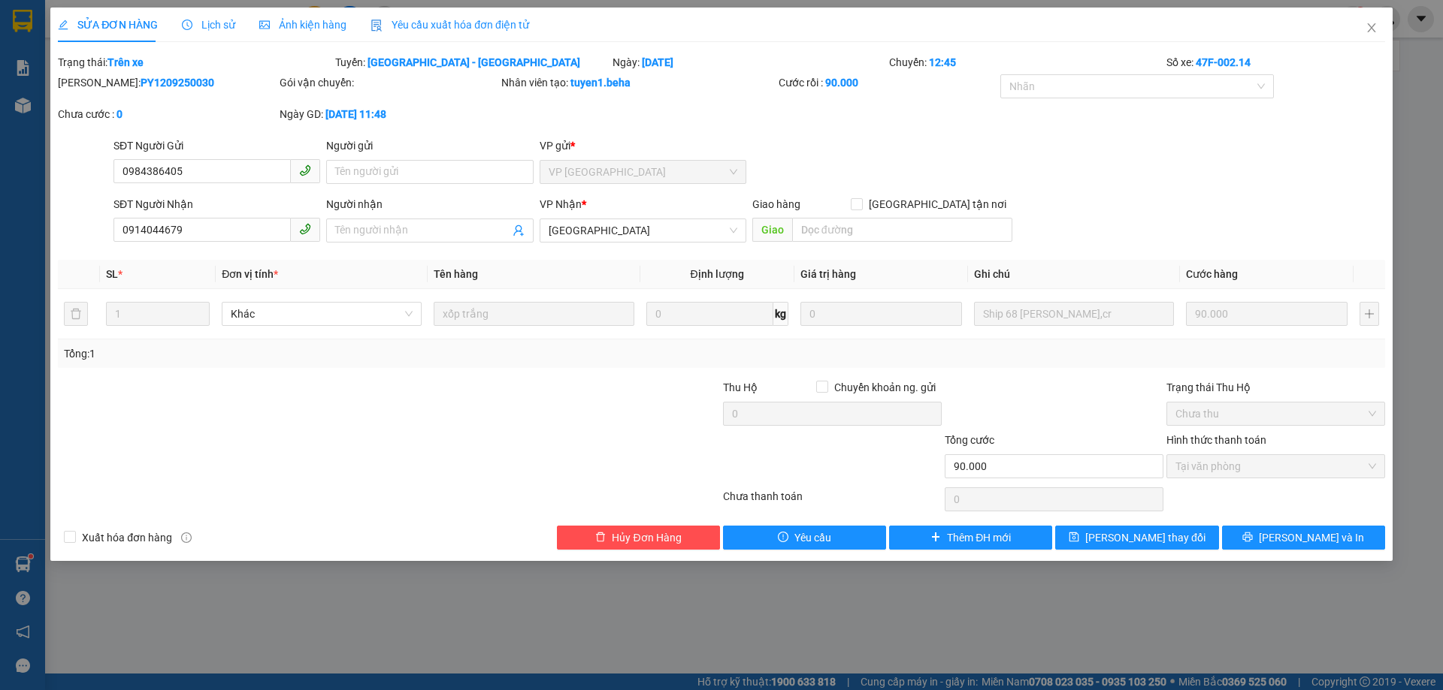
click at [283, 19] on span "Ảnh kiện hàng" at bounding box center [302, 25] width 87 height 12
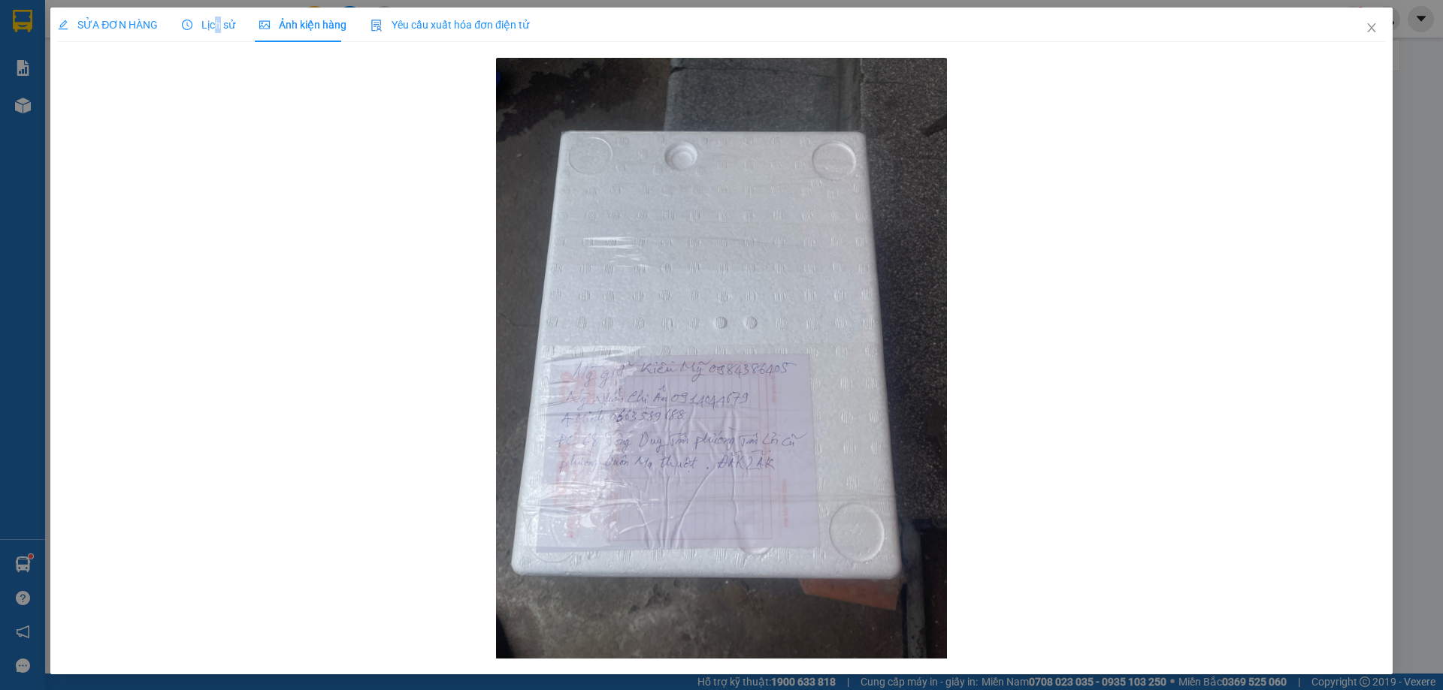
click at [214, 27] on span "Lịch sử" at bounding box center [208, 25] width 53 height 12
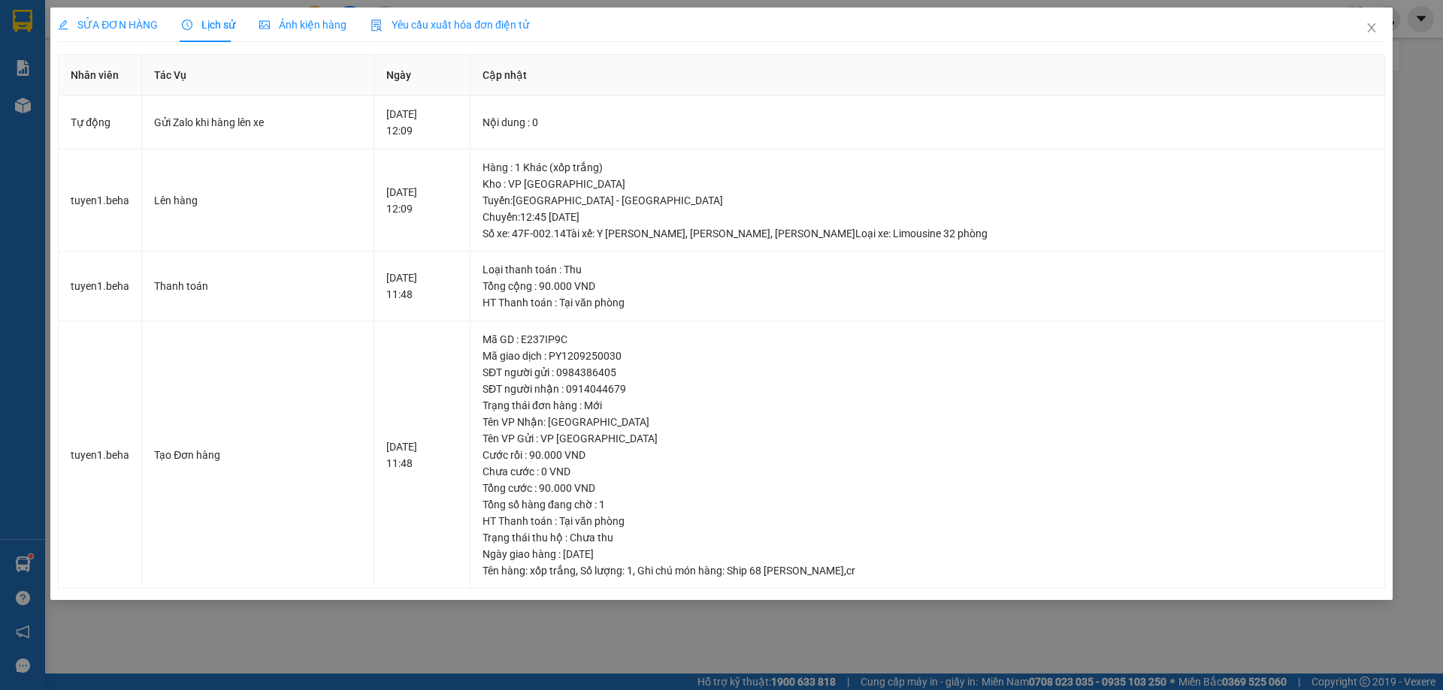
click at [137, 29] on span "SỬA ĐƠN HÀNG" at bounding box center [108, 25] width 100 height 12
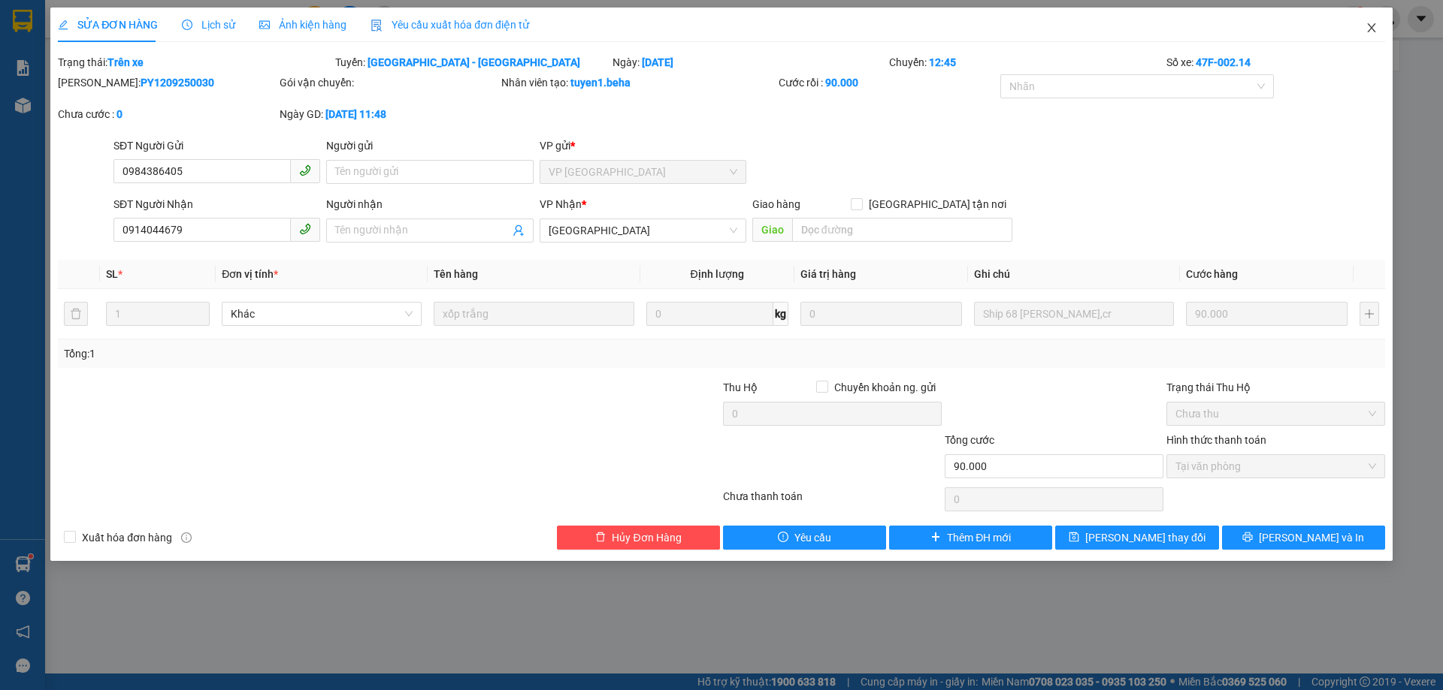
click at [1373, 31] on icon "close" at bounding box center [1371, 27] width 8 height 9
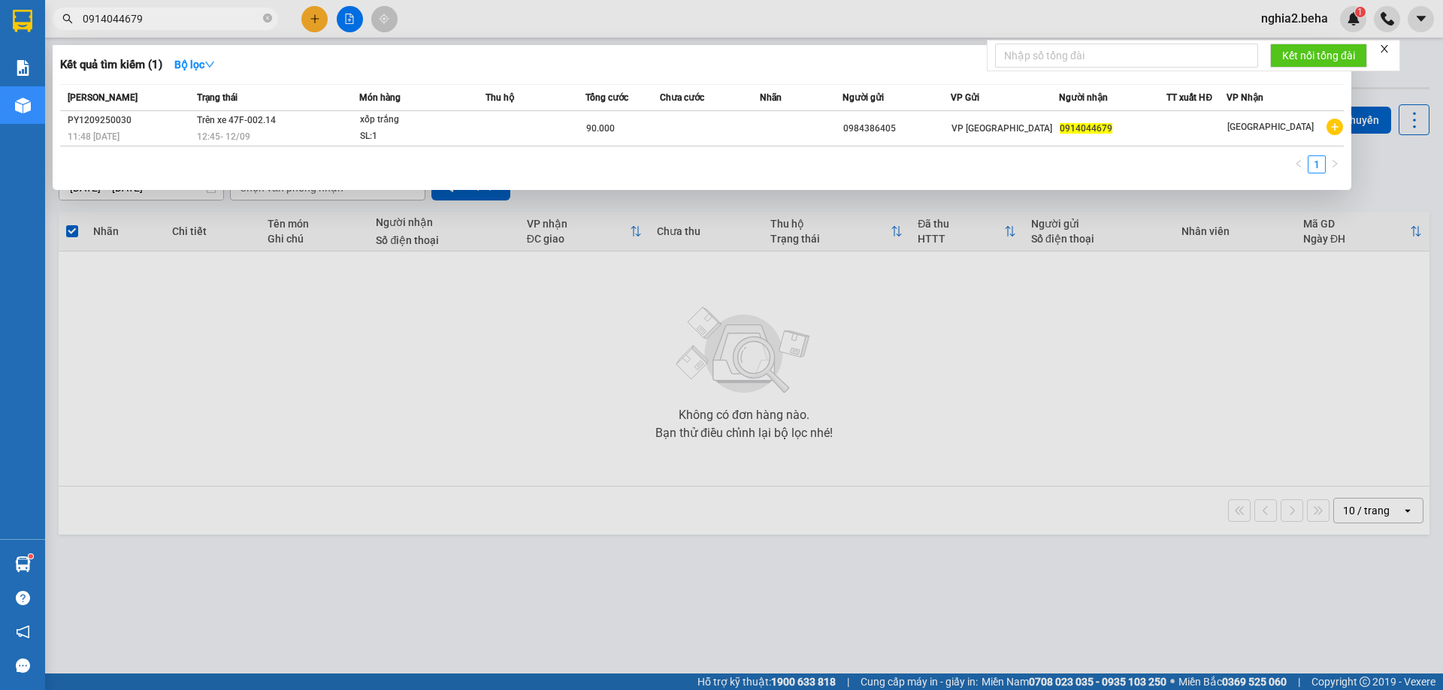
click at [171, 16] on input "0914044679" at bounding box center [171, 19] width 177 height 17
click at [770, 415] on div at bounding box center [721, 345] width 1443 height 690
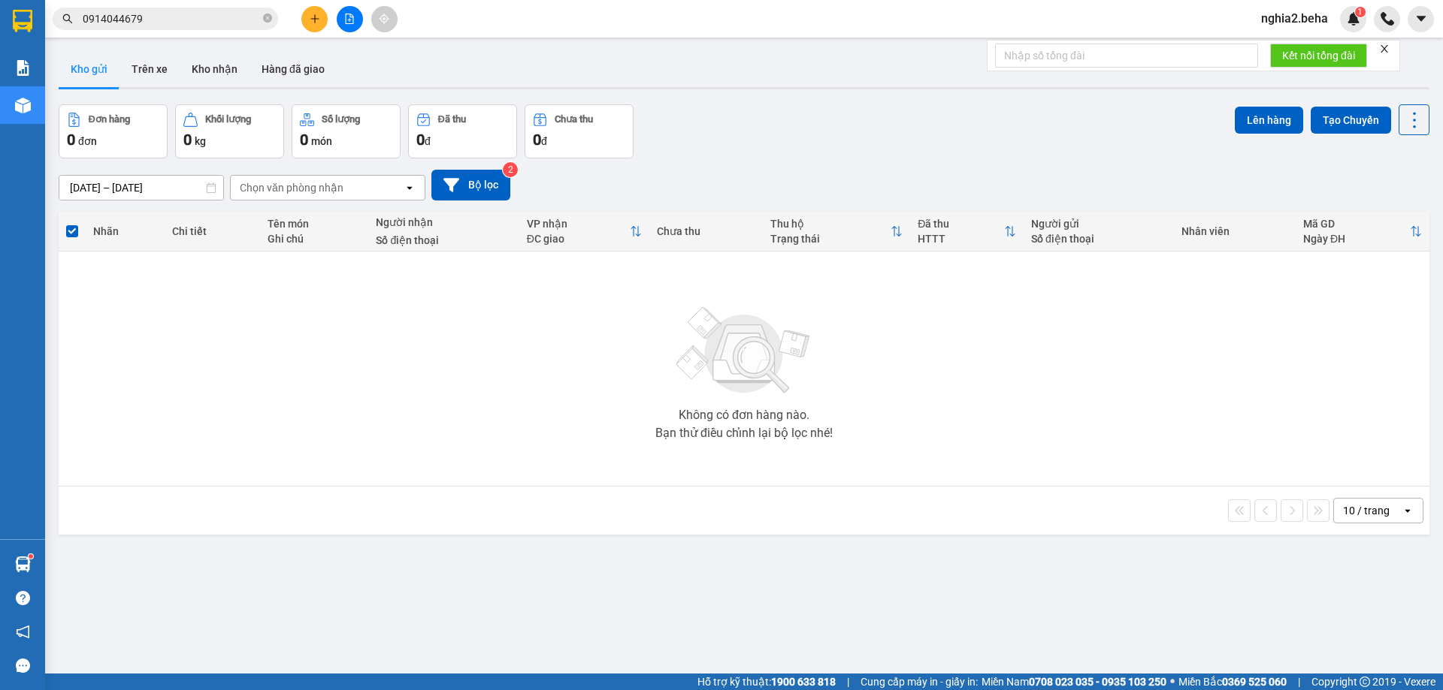
click at [204, 30] on div "Kết quả tìm kiếm ( 1 ) Bộ lọc Mã ĐH Trạng thái Món hàng Thu hộ Tổng cước Chưa c…" at bounding box center [146, 19] width 293 height 26
click at [229, 24] on input "0914044679" at bounding box center [171, 19] width 177 height 17
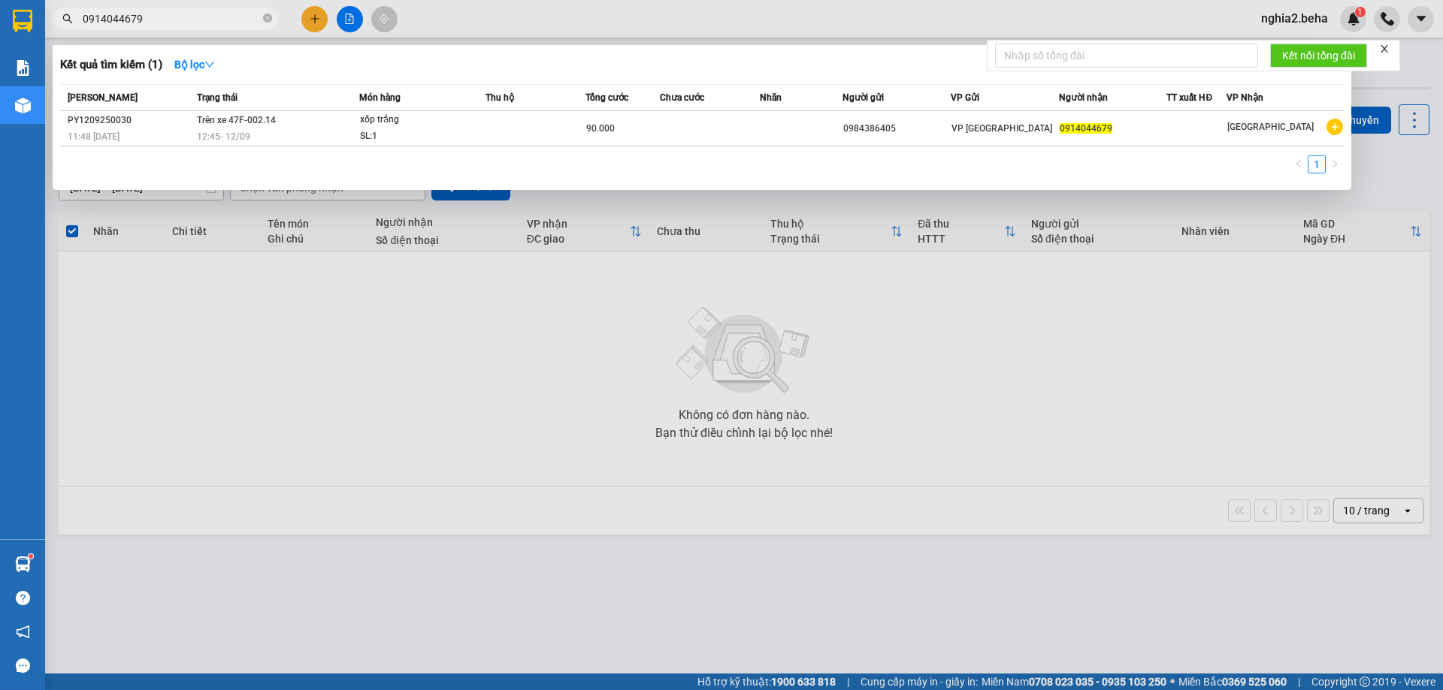
click at [352, 599] on div at bounding box center [721, 345] width 1443 height 690
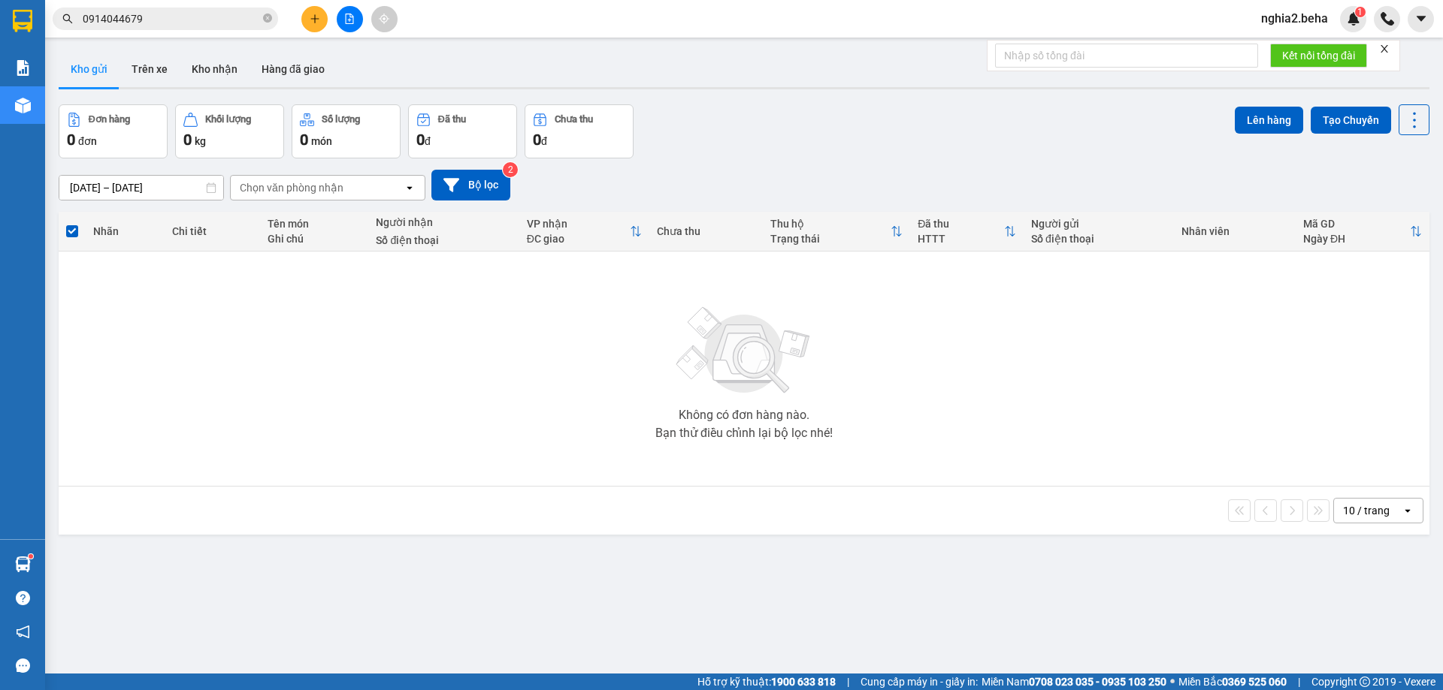
click at [151, 28] on span "0914044679" at bounding box center [165, 19] width 225 height 23
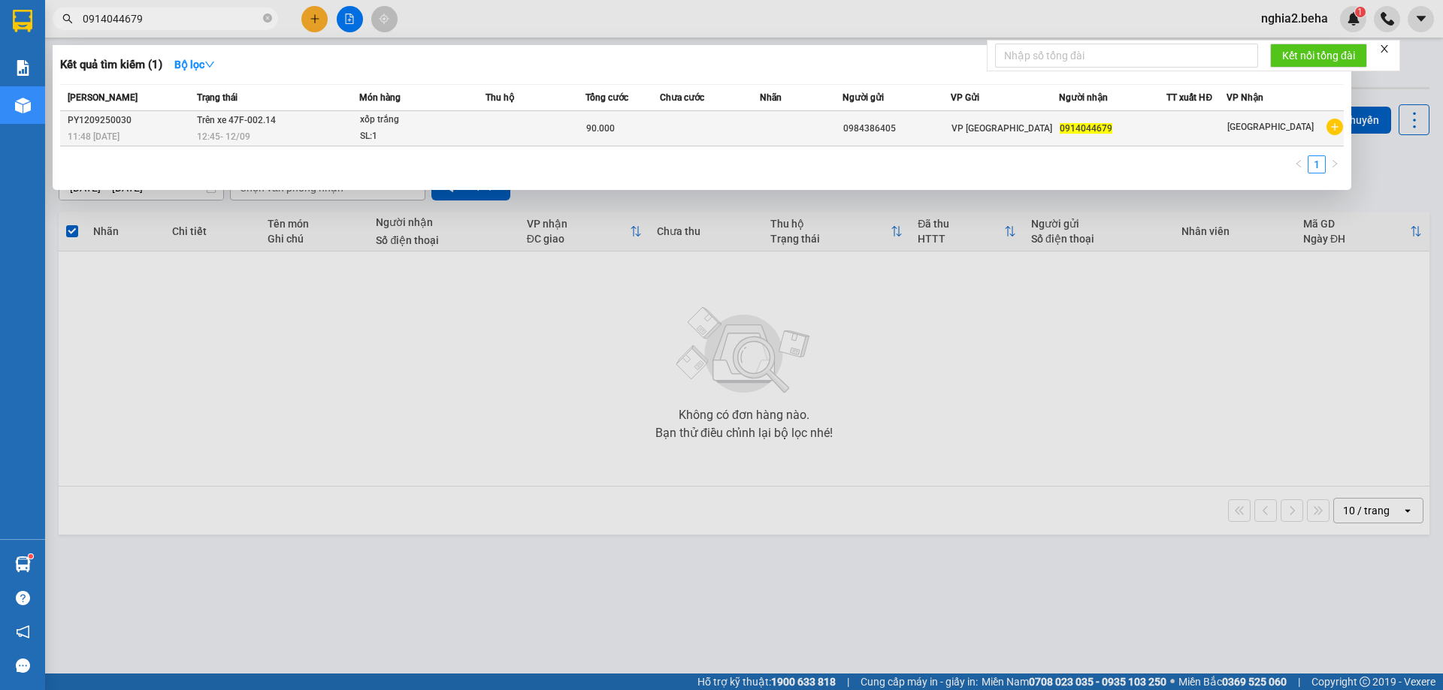
click at [266, 138] on div "12:45 - 12/09" at bounding box center [278, 136] width 162 height 17
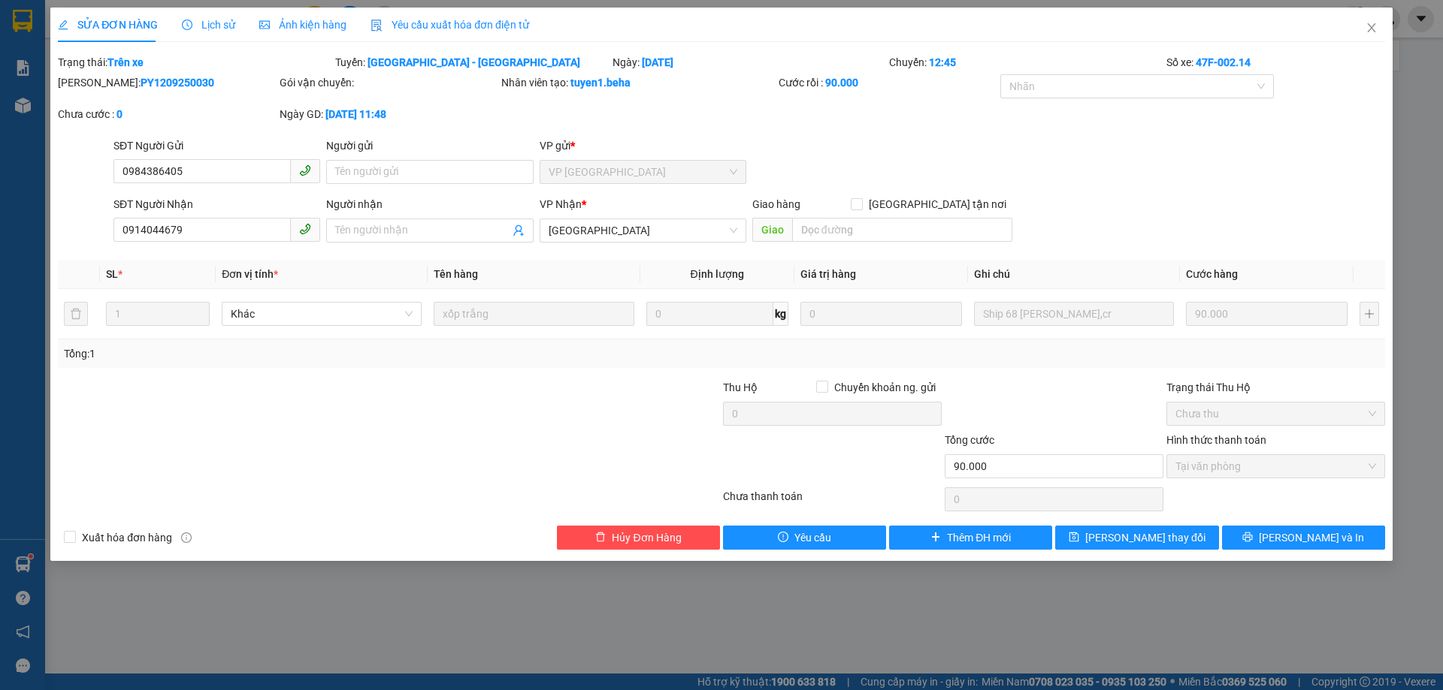
click at [292, 23] on span "Ảnh kiện hàng" at bounding box center [302, 25] width 87 height 12
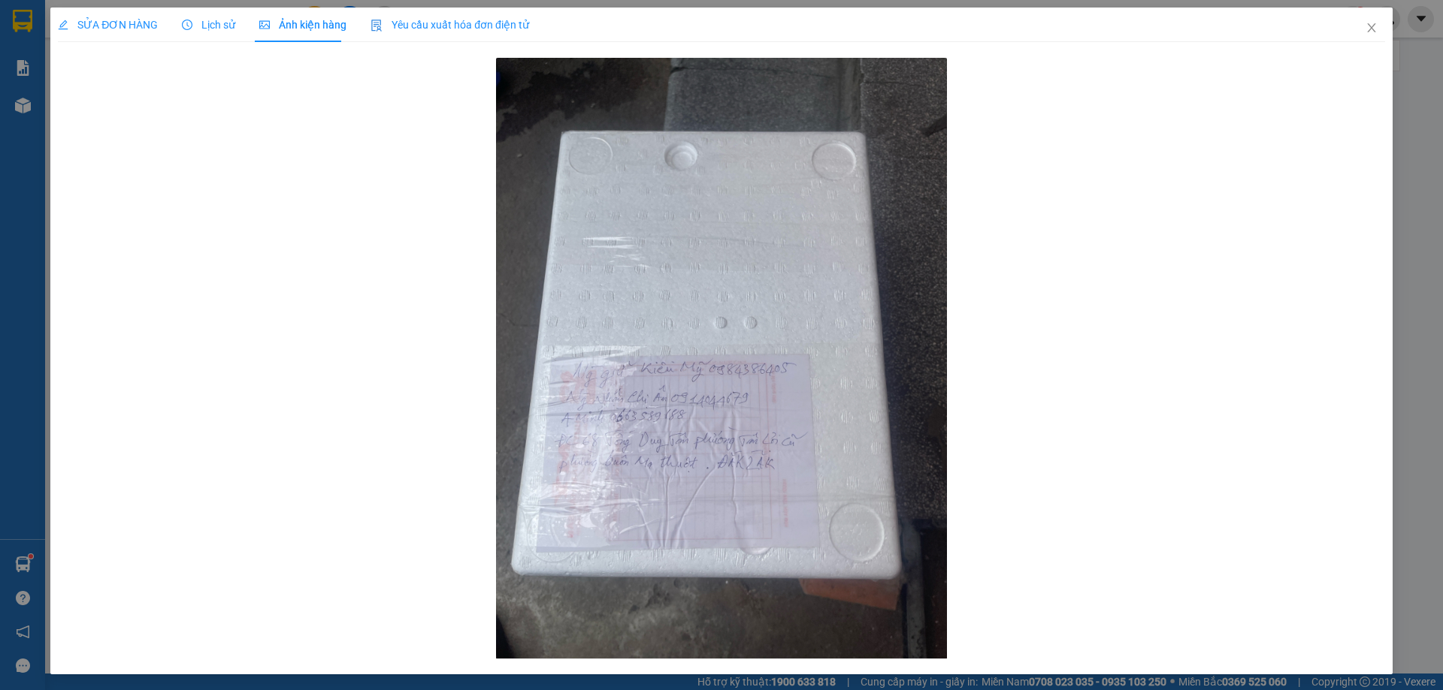
click at [184, 35] on div "Lịch sử" at bounding box center [208, 25] width 53 height 35
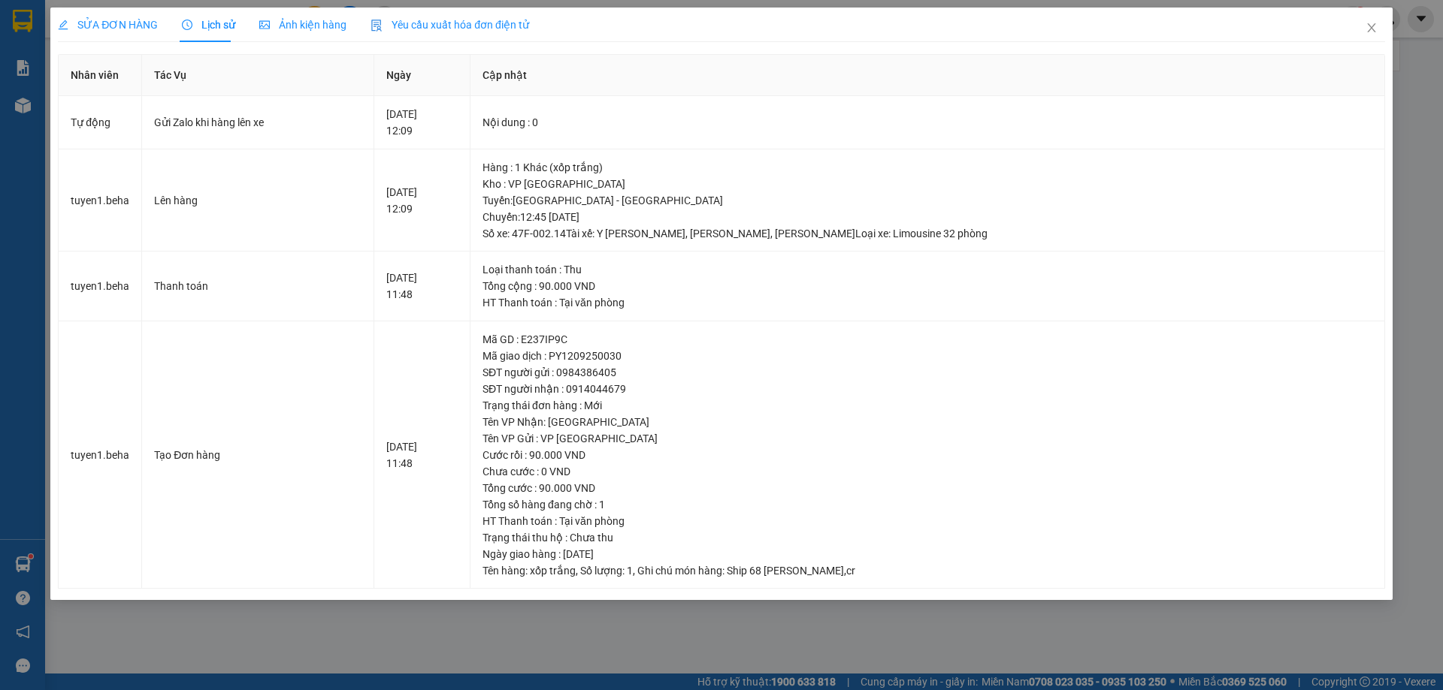
click at [113, 31] on span "SỬA ĐƠN HÀNG" at bounding box center [108, 25] width 100 height 12
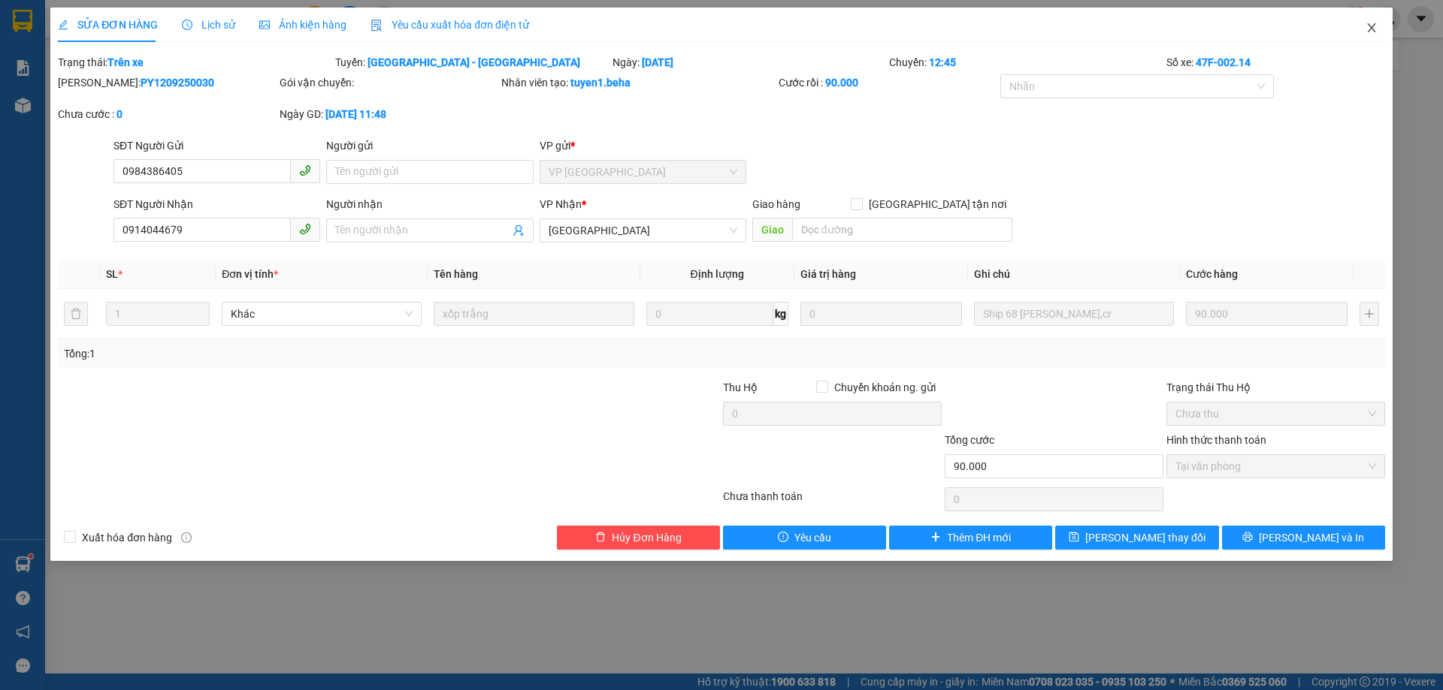
click at [1371, 20] on span "Close" at bounding box center [1371, 29] width 42 height 42
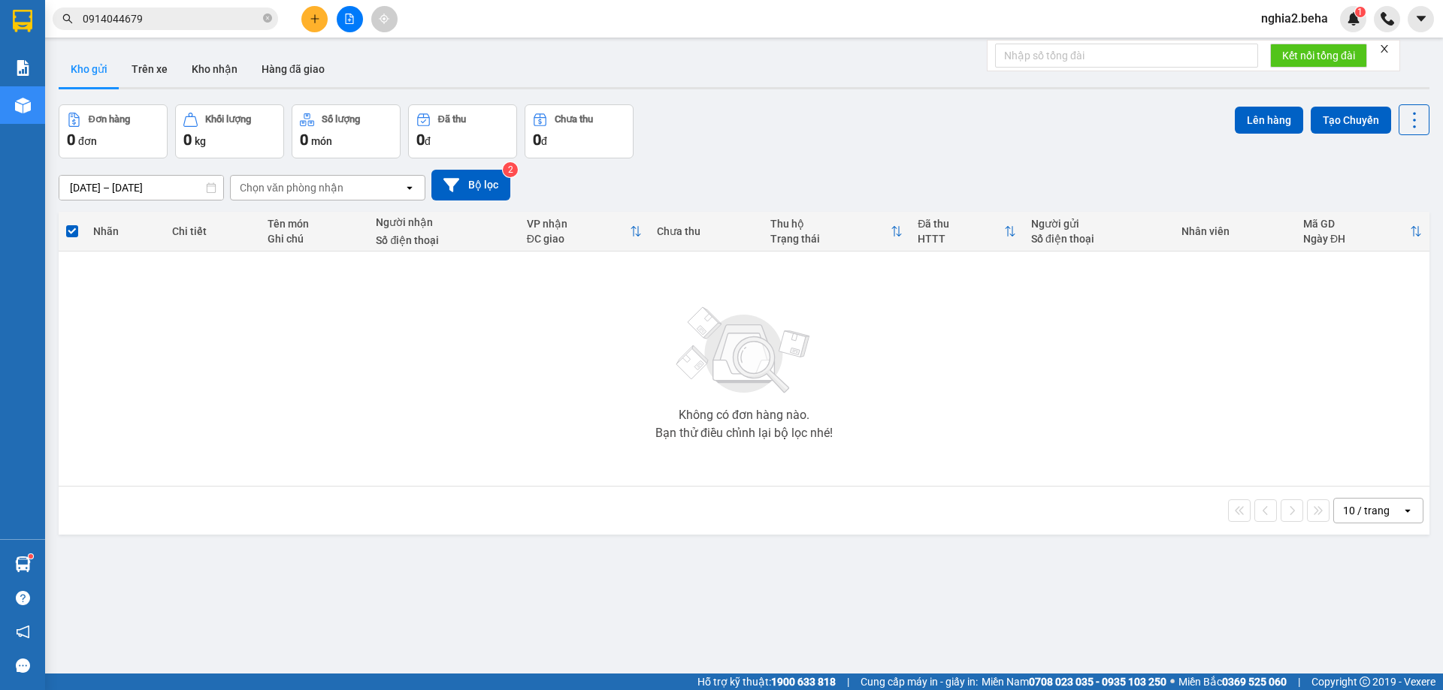
drag, startPoint x: 213, startPoint y: 22, endPoint x: 219, endPoint y: 28, distance: 8.5
click at [213, 23] on input "0914044679" at bounding box center [171, 19] width 177 height 17
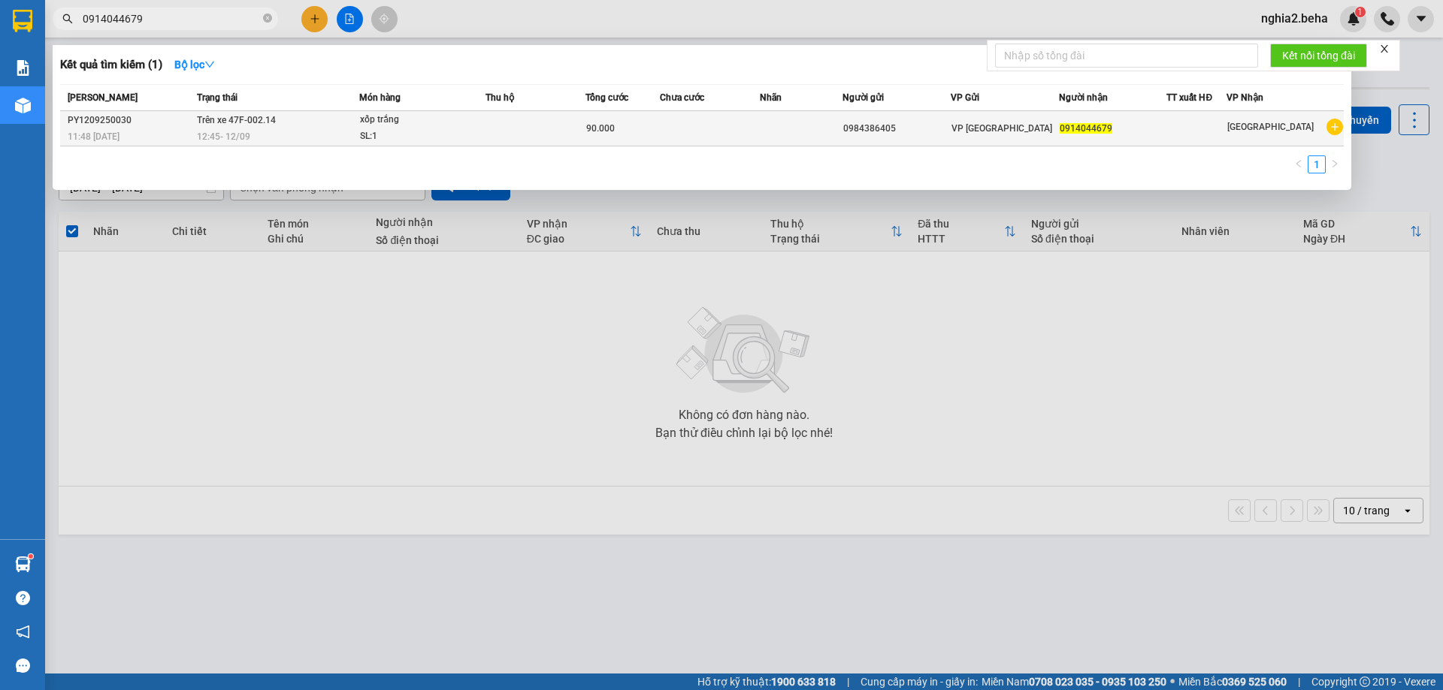
click at [816, 129] on td at bounding box center [801, 128] width 83 height 35
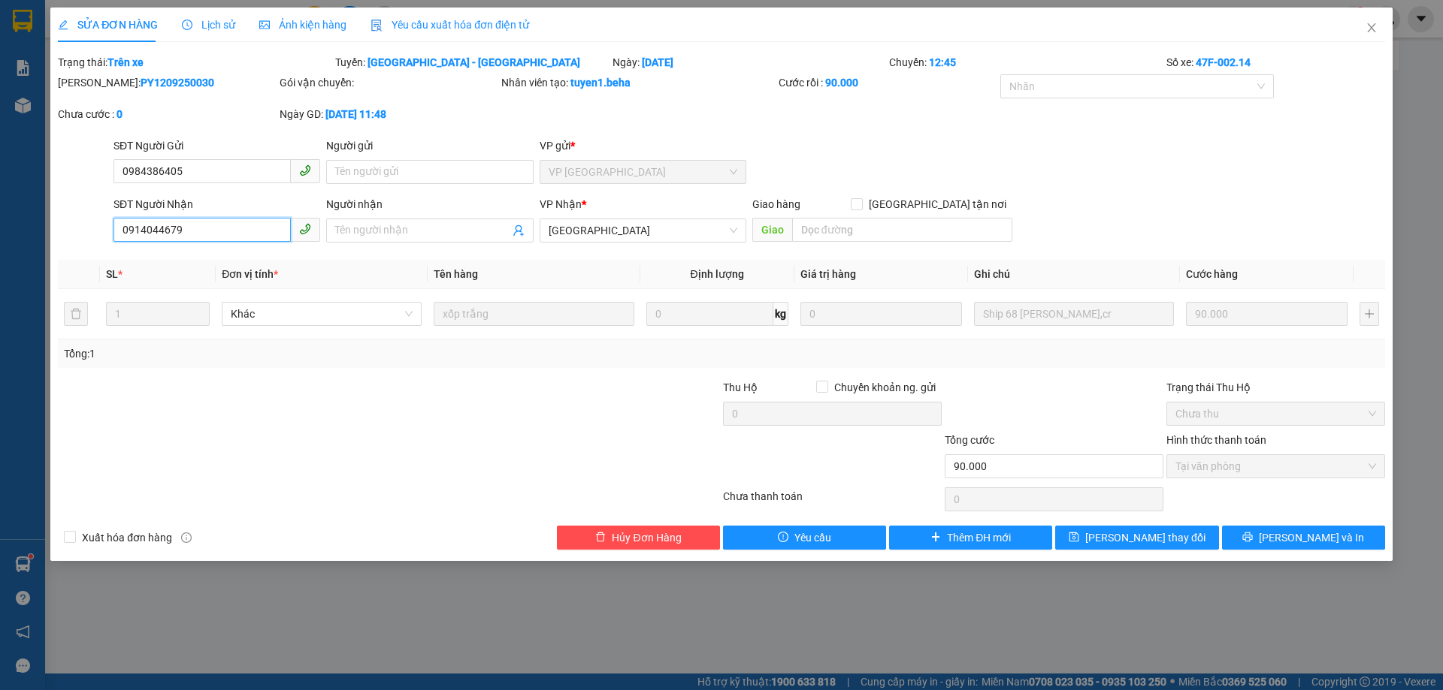
drag, startPoint x: 91, startPoint y: 235, endPoint x: 25, endPoint y: 235, distance: 66.1
click at [25, 235] on div "SỬA ĐƠN HÀNG Lịch sử Ảnh kiện hàng Yêu cầu xuất hóa đơn điện tử Total Paid Fee …" at bounding box center [721, 345] width 1443 height 690
click at [1189, 210] on div "SĐT Người Nhận 0914044679 Người nhận Tên người nhận VP Nhận * ĐẮK LẮK Giao hàng…" at bounding box center [748, 222] width 1277 height 53
drag, startPoint x: 1378, startPoint y: 25, endPoint x: 1372, endPoint y: 31, distance: 8.5
click at [1372, 31] on span "Close" at bounding box center [1371, 29] width 42 height 42
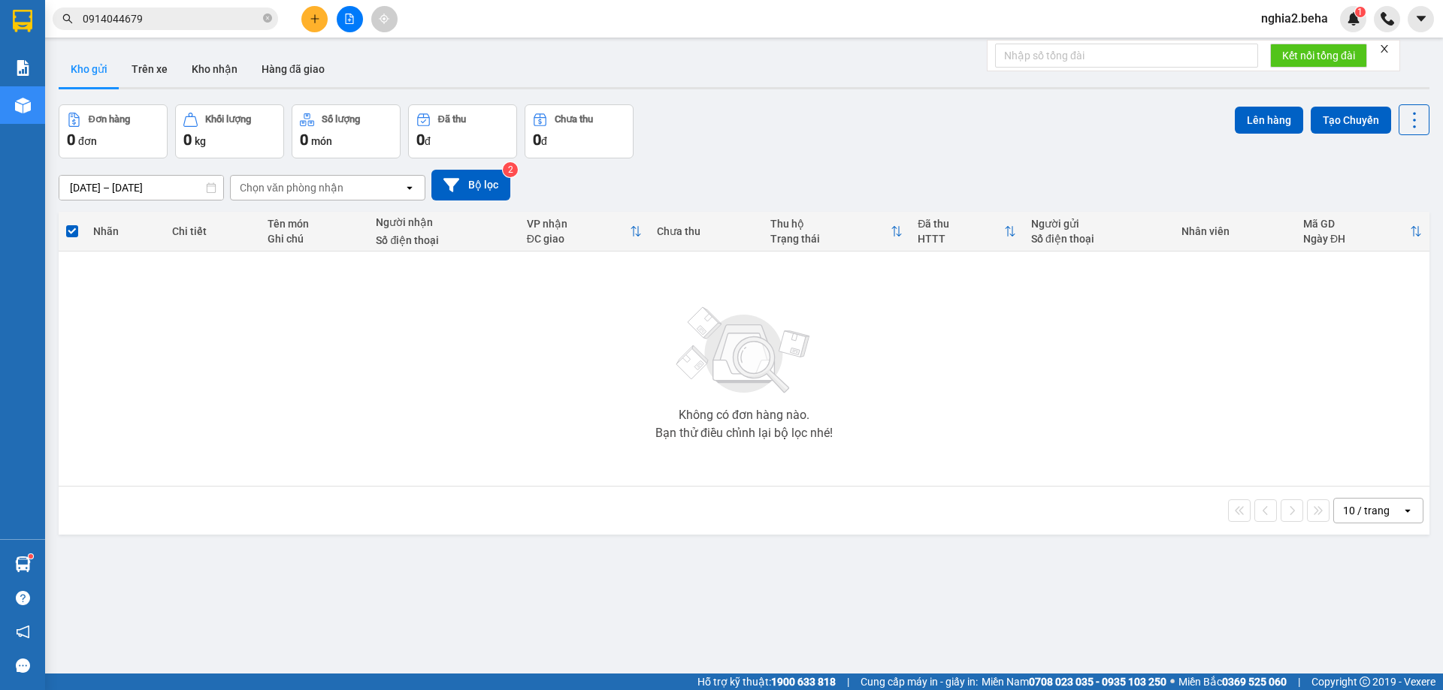
click at [857, 105] on div "ver 1.8.143 Kho gửi Trên xe Kho nhận Hàng đã giao Đơn hàng 0 đơn Khối lượng 0 k…" at bounding box center [744, 390] width 1382 height 690
click at [342, 18] on button at bounding box center [350, 19] width 26 height 26
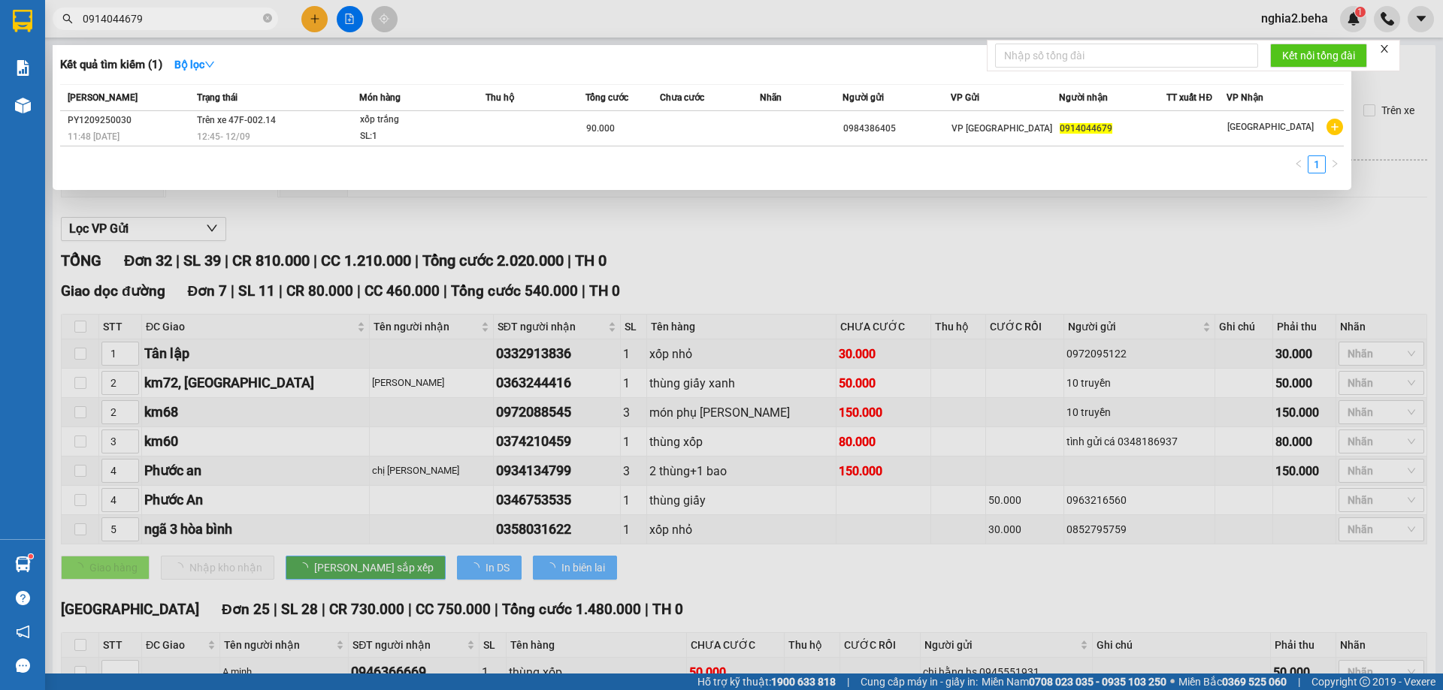
click at [222, 11] on input "0914044679" at bounding box center [171, 19] width 177 height 17
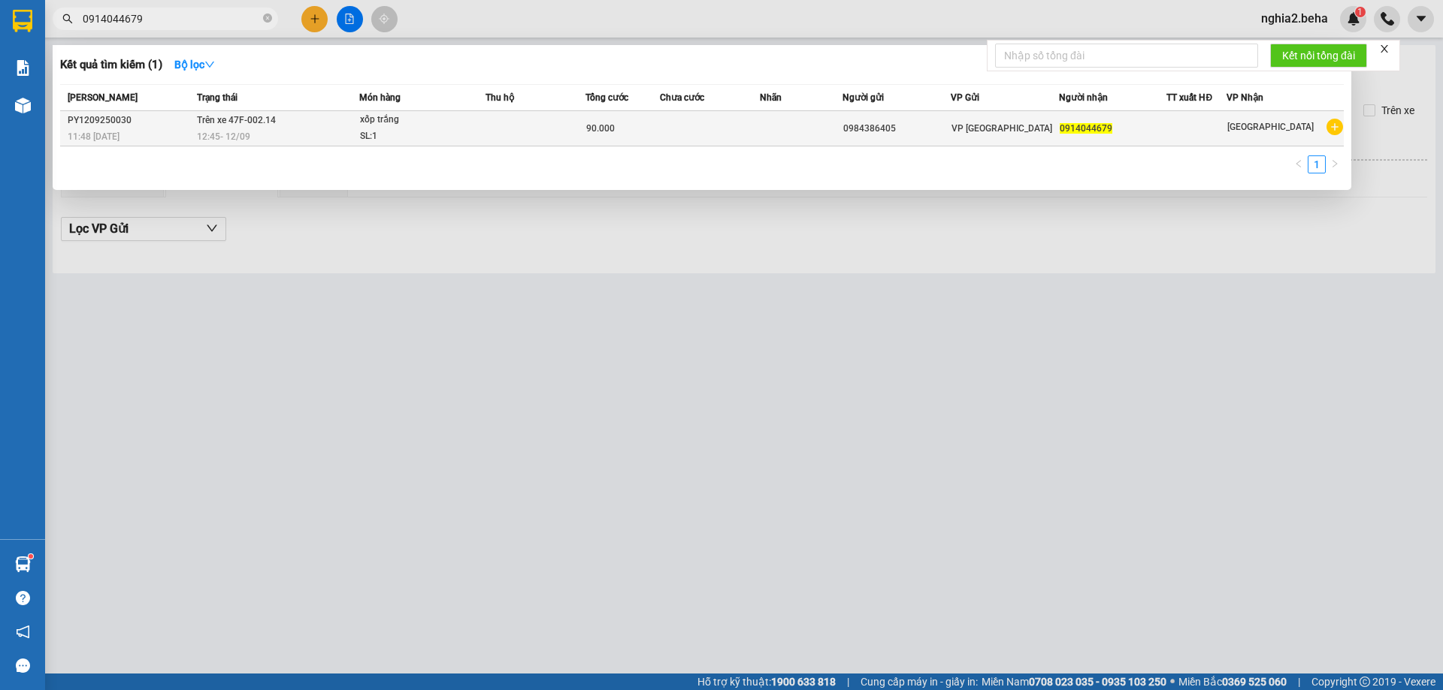
click at [470, 127] on div "xốp trắng" at bounding box center [416, 120] width 113 height 17
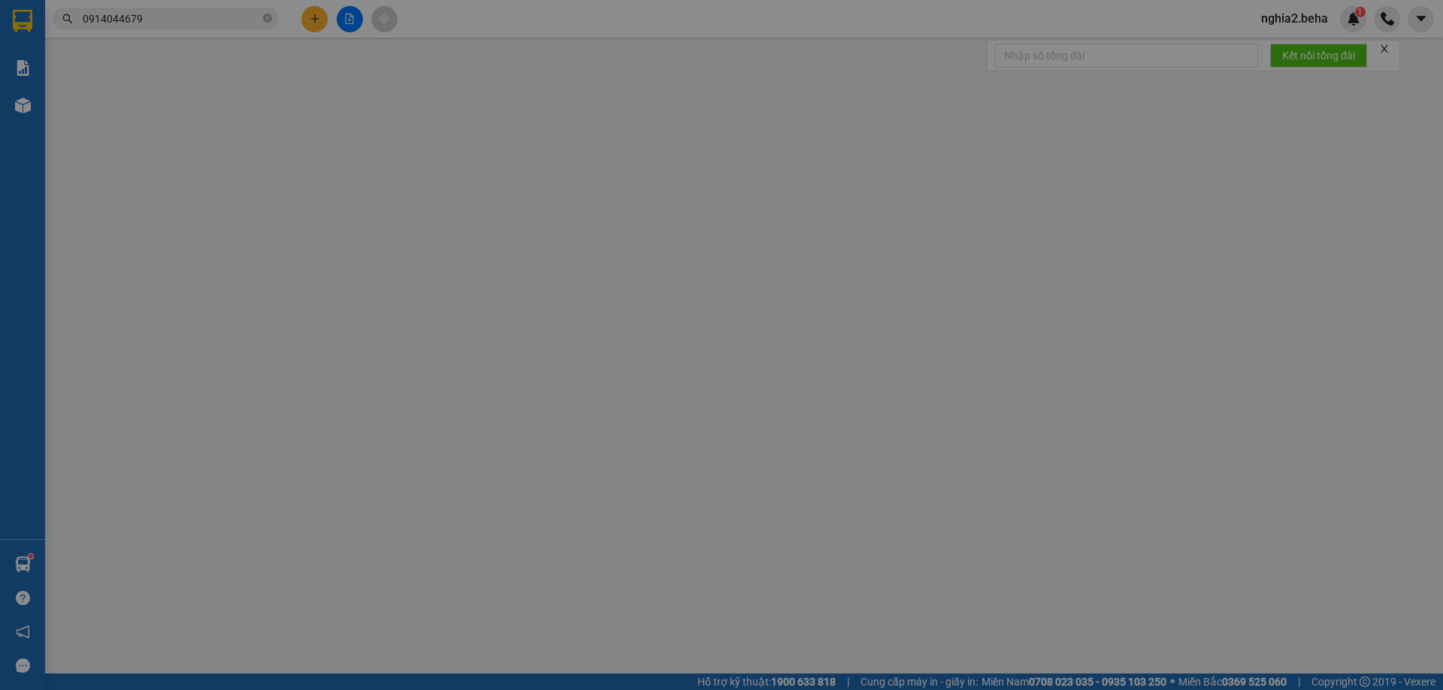
type input "0984386405"
type input "0914044679"
type input "90.000"
type input "0"
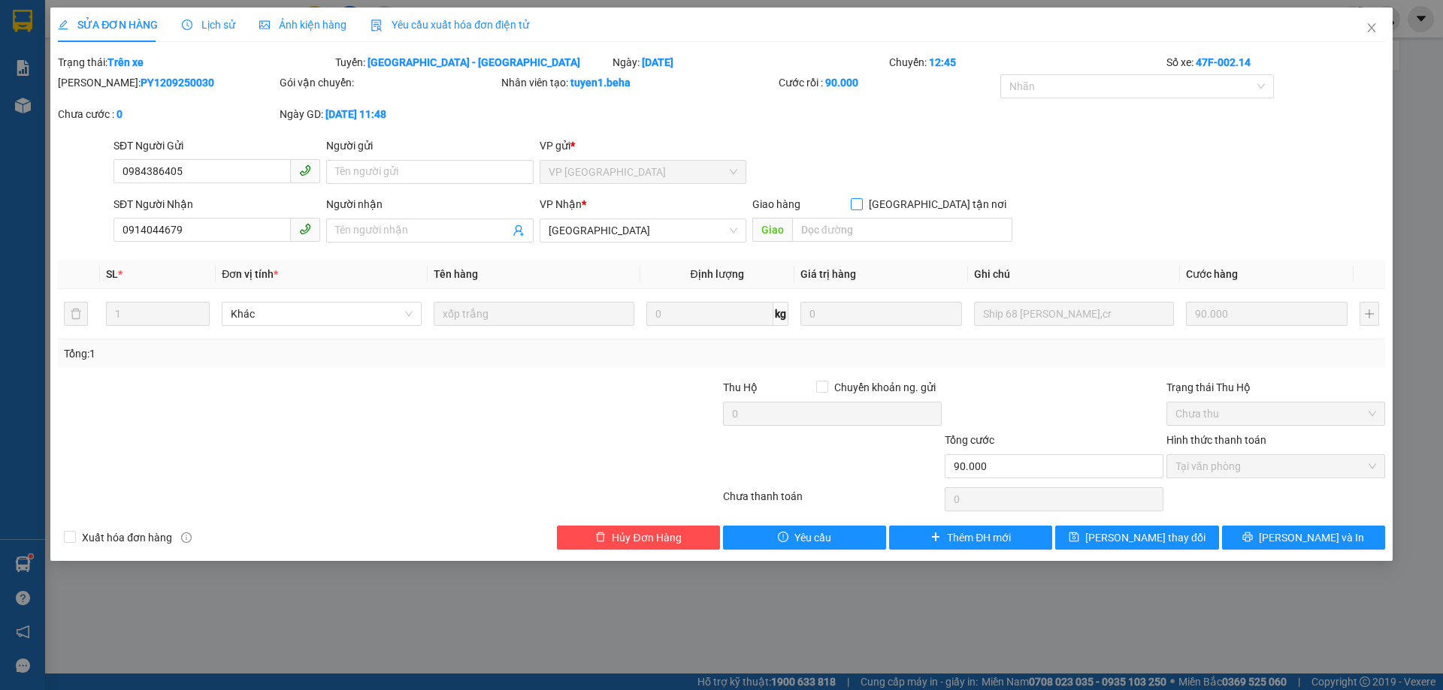
click at [861, 206] on input "[GEOGRAPHIC_DATA] tận nơi" at bounding box center [856, 203] width 11 height 11
checkbox input "true"
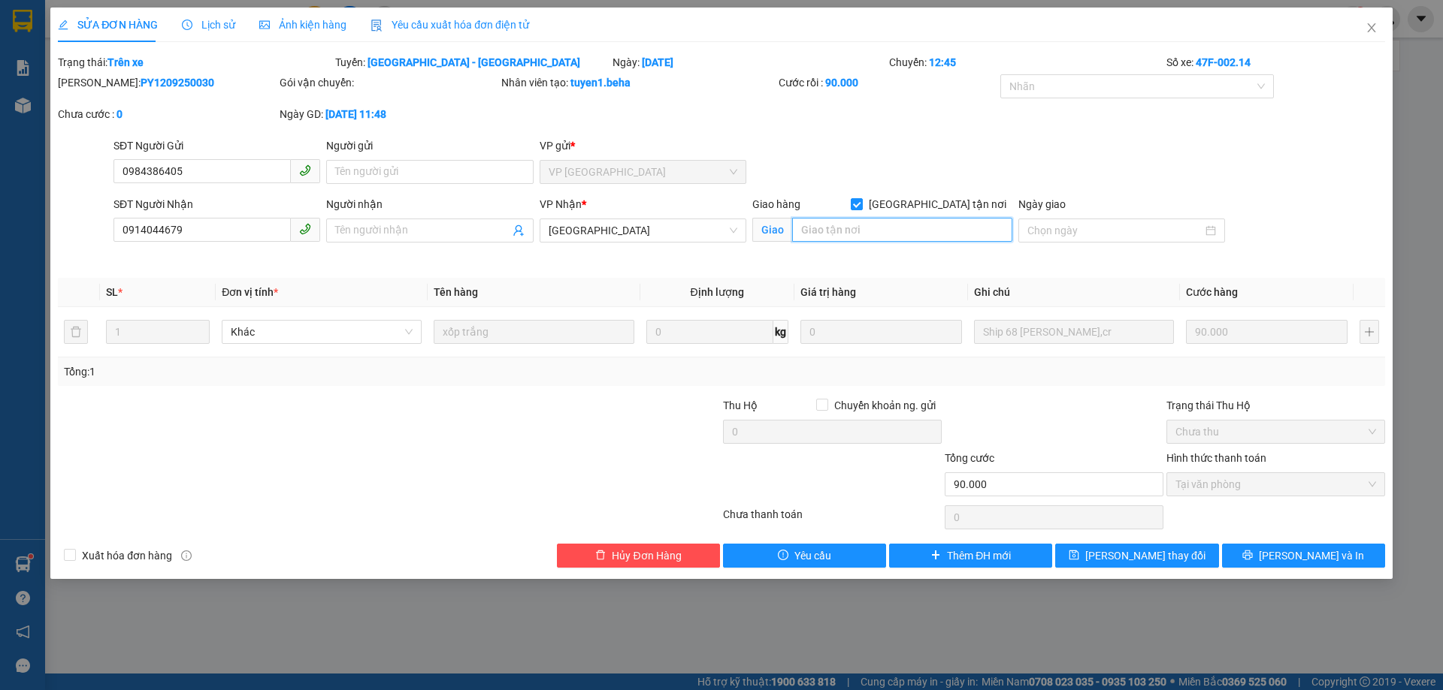
click at [935, 225] on input "search" at bounding box center [902, 230] width 220 height 24
paste input "68 tống duy Tân,"
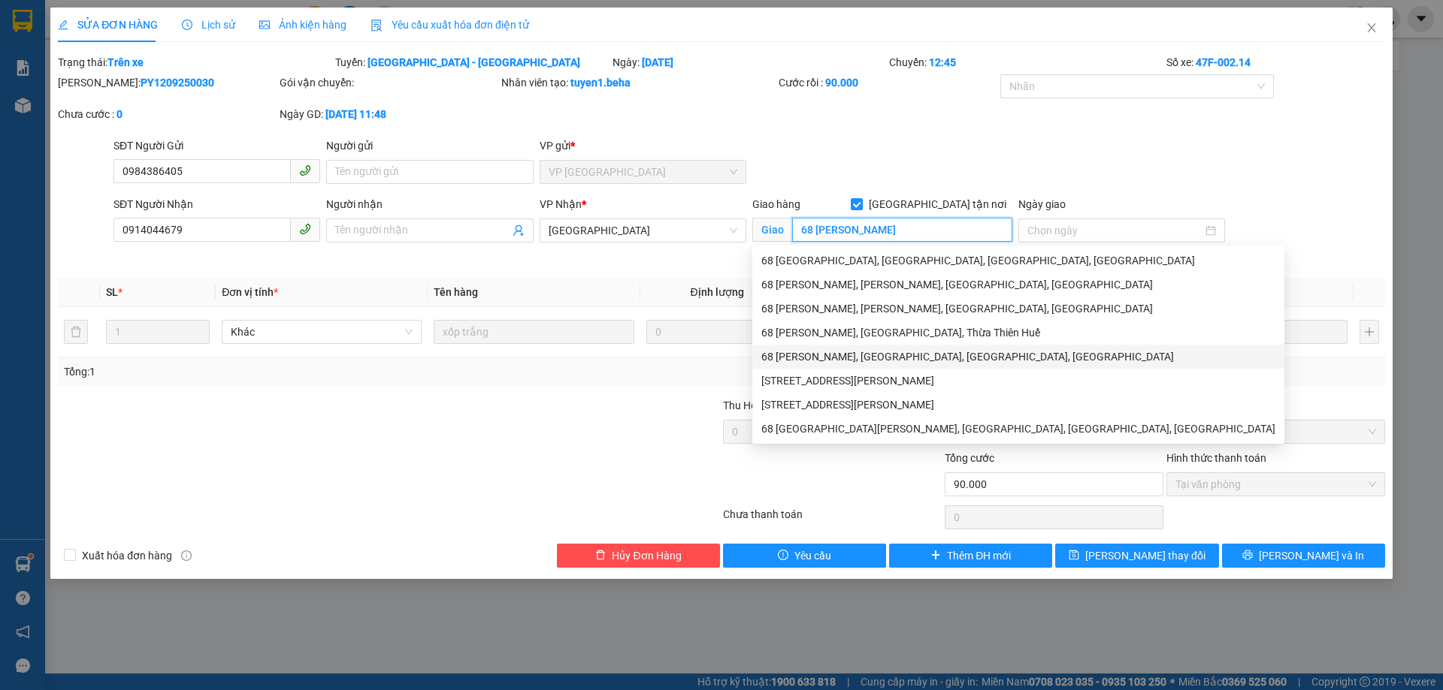
type input "68 [PERSON_NAME]"
click at [1307, 196] on form "SĐT Người Gửi 0984386405 Người gửi Tên người gửi VP gửi * VP PHÚ YÊN SĐT Người …" at bounding box center [721, 201] width 1327 height 129
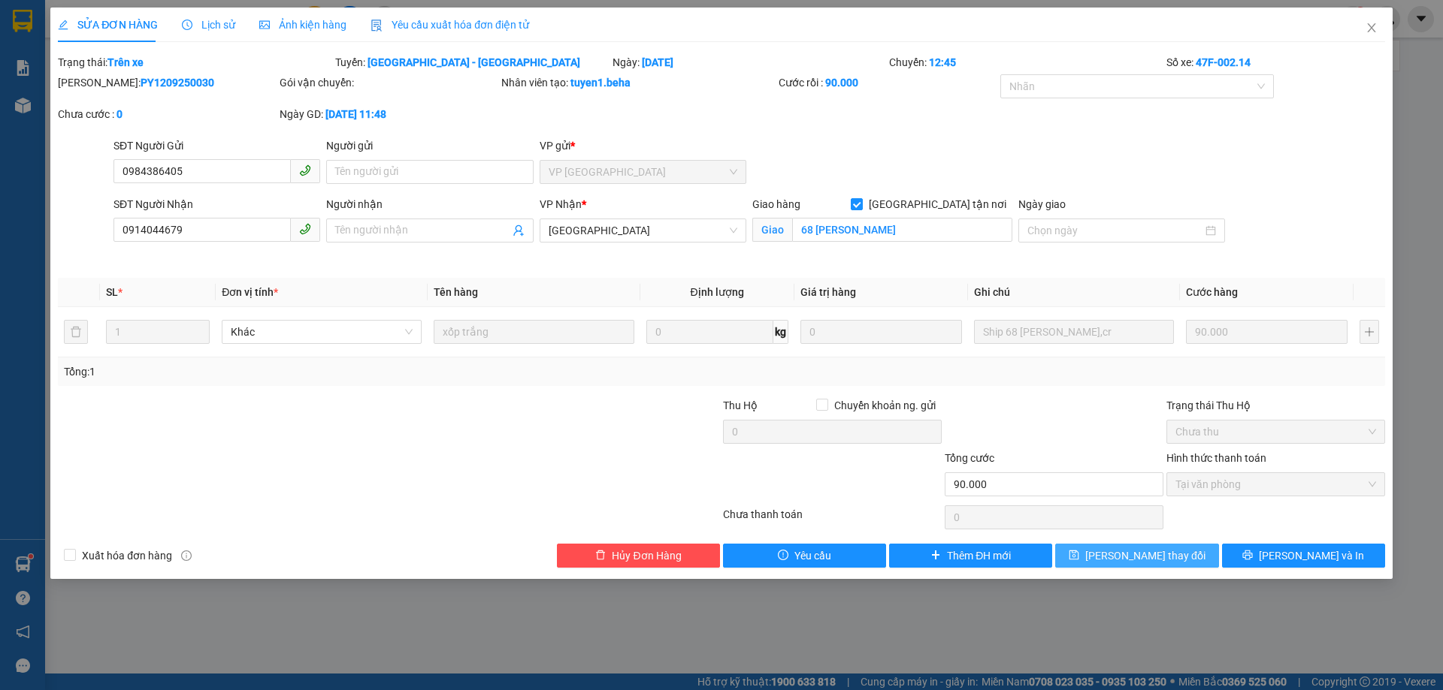
click at [1177, 552] on button "[PERSON_NAME] thay đổi" at bounding box center [1136, 556] width 163 height 24
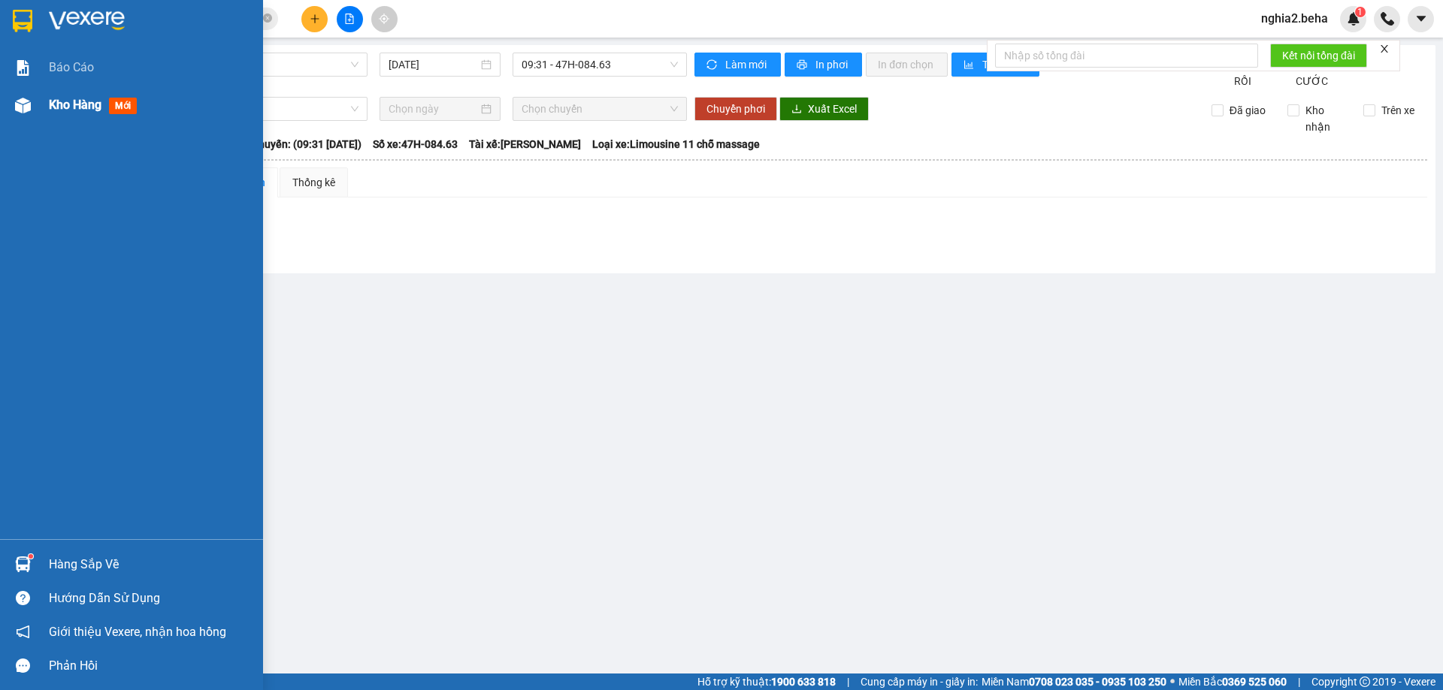
click at [23, 118] on div at bounding box center [23, 105] width 26 height 26
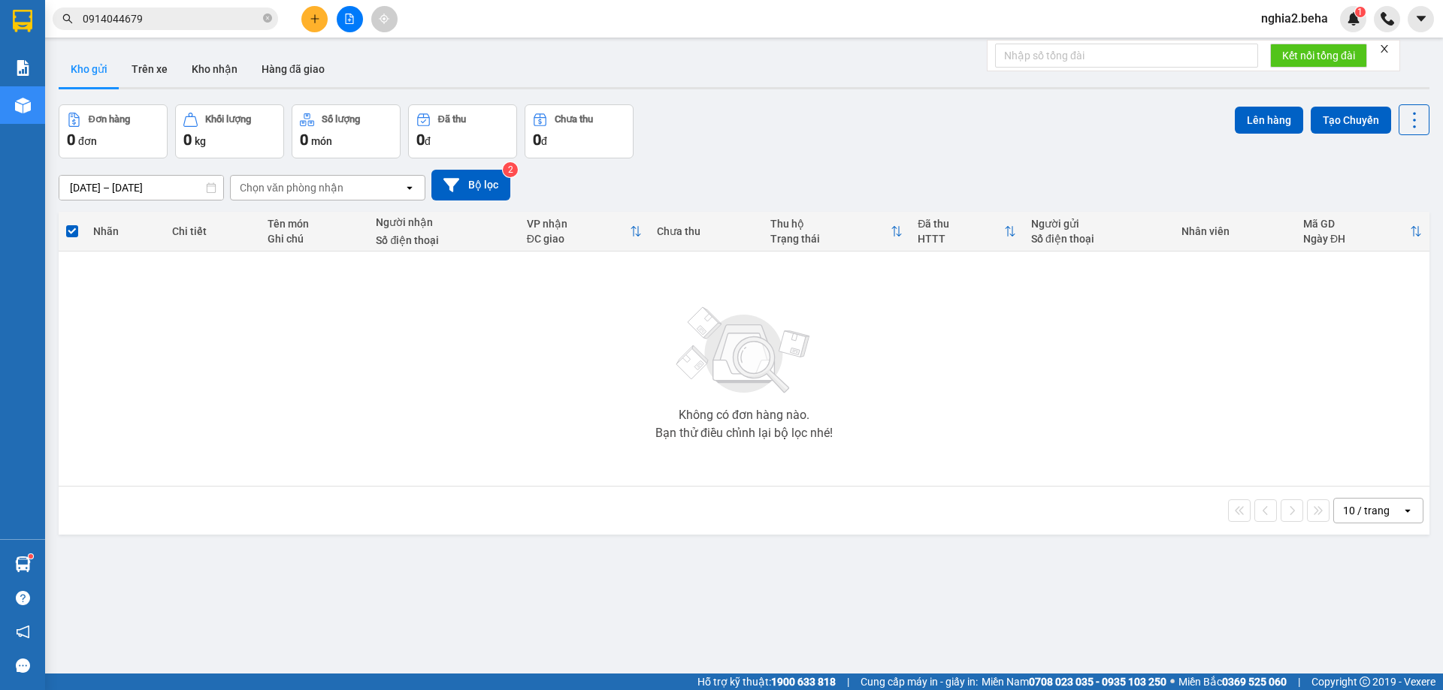
click at [730, 390] on img at bounding box center [744, 350] width 150 height 105
click at [352, 23] on icon "file-add" at bounding box center [350, 19] width 8 height 11
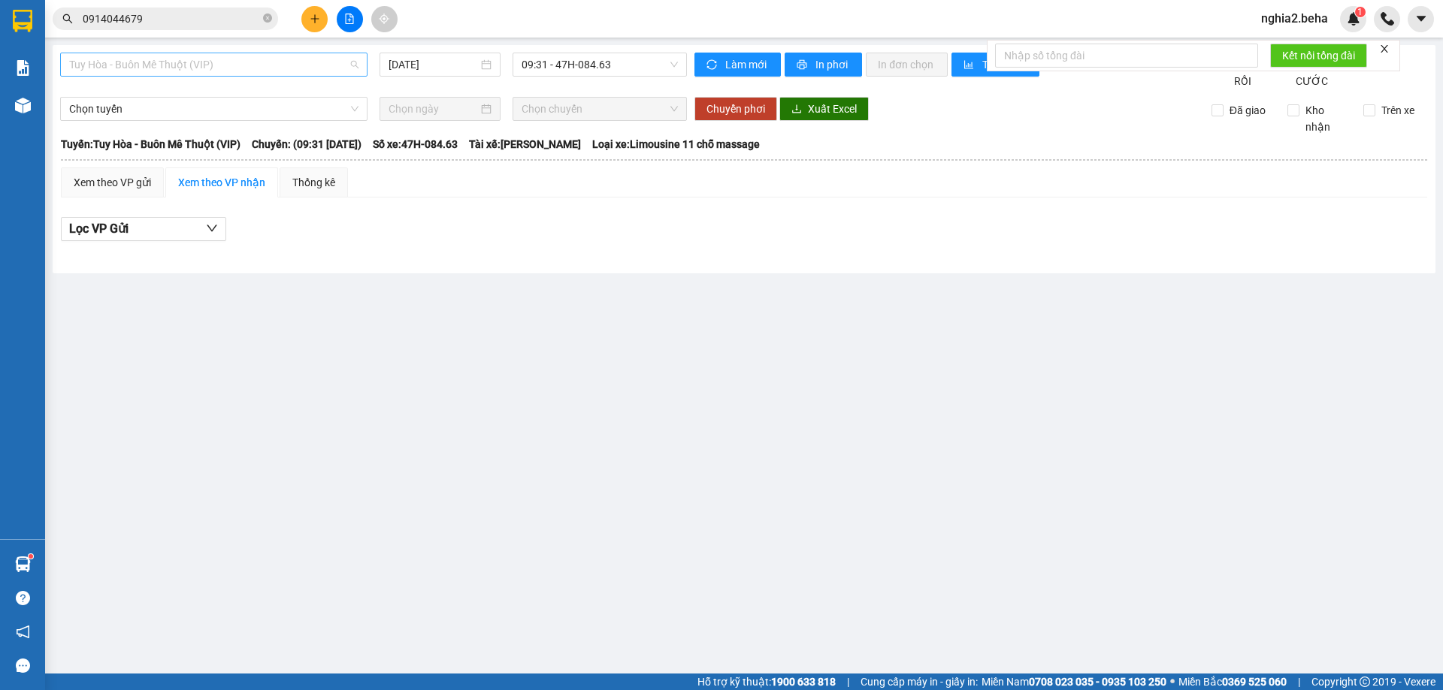
drag, startPoint x: 328, startPoint y: 57, endPoint x: 316, endPoint y: 70, distance: 18.1
click at [328, 57] on span "Tuy Hòa - Buôn Mê Thuột (VIP)" at bounding box center [213, 64] width 289 height 23
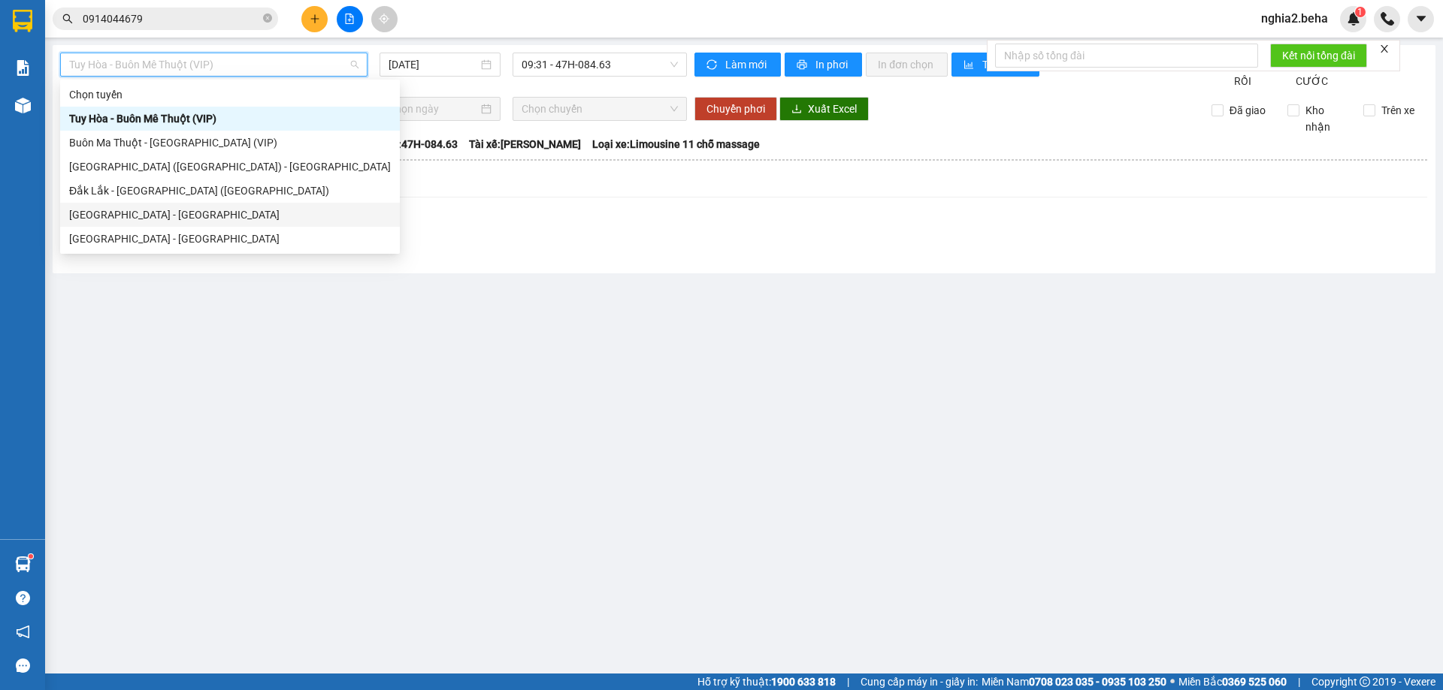
click at [164, 221] on div "[GEOGRAPHIC_DATA] - [GEOGRAPHIC_DATA]" at bounding box center [230, 215] width 322 height 17
type input "[DATE]"
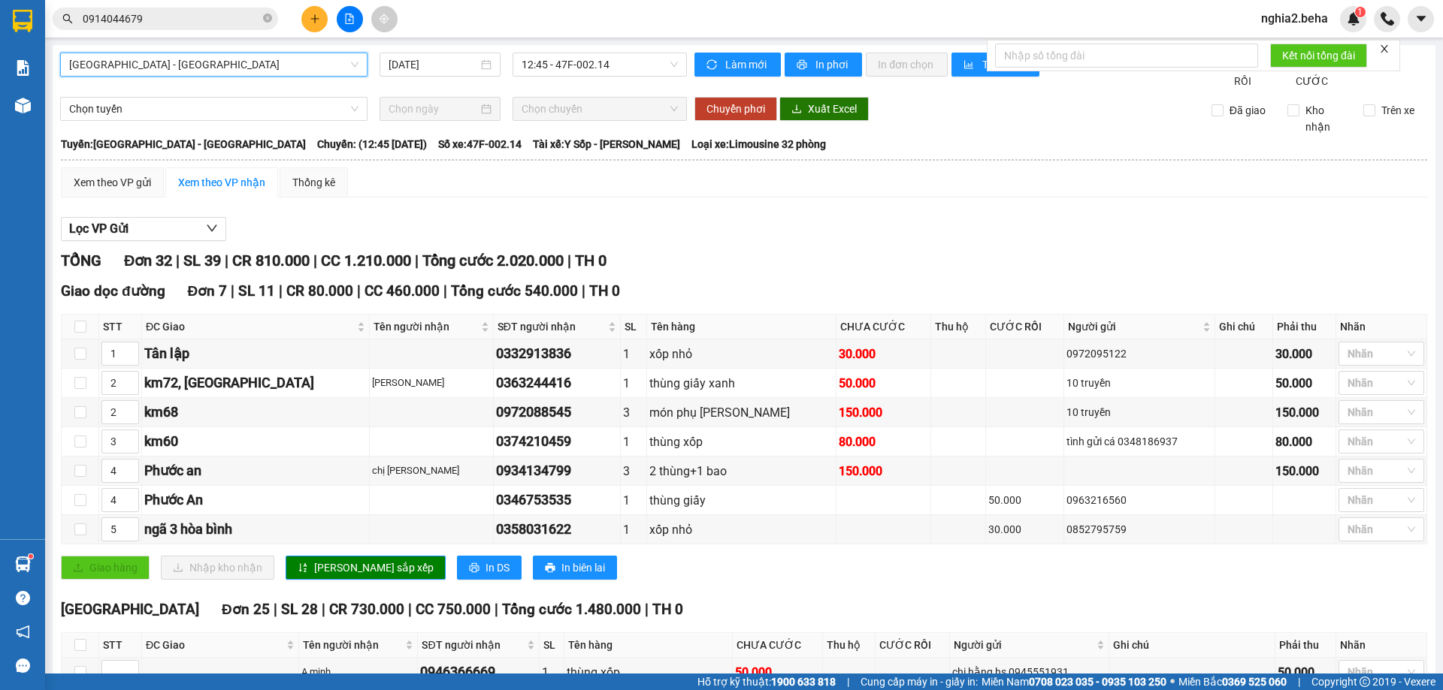
drag, startPoint x: 615, startPoint y: 310, endPoint x: 660, endPoint y: 257, distance: 69.3
click at [621, 303] on div "Giao dọc đường Đơn 7 | SL 11 | CR 80.000 | CC 460.000 | Tổng cước 540.000 | TH 0" at bounding box center [744, 291] width 1366 height 23
click at [89, 191] on div "Xem theo VP gửi" at bounding box center [112, 182] width 77 height 17
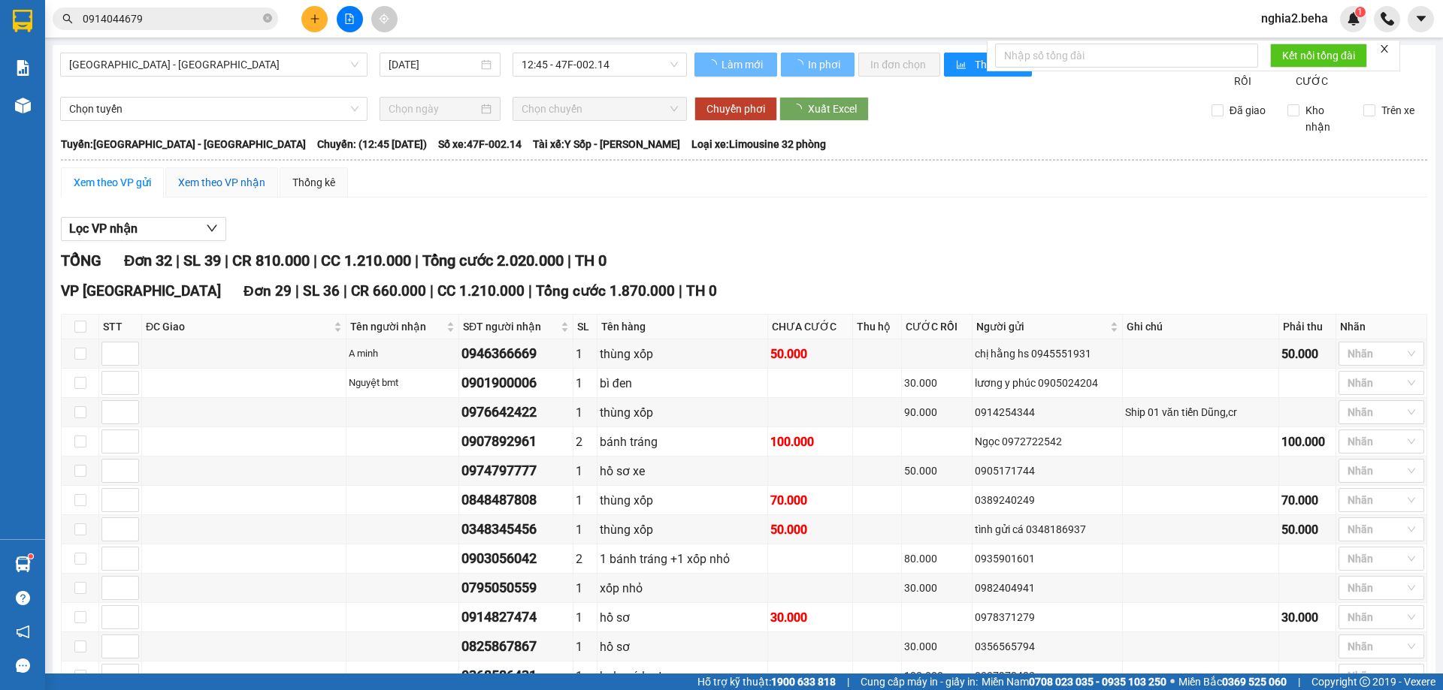
click at [236, 191] on div "Xem theo VP nhận" at bounding box center [221, 182] width 87 height 17
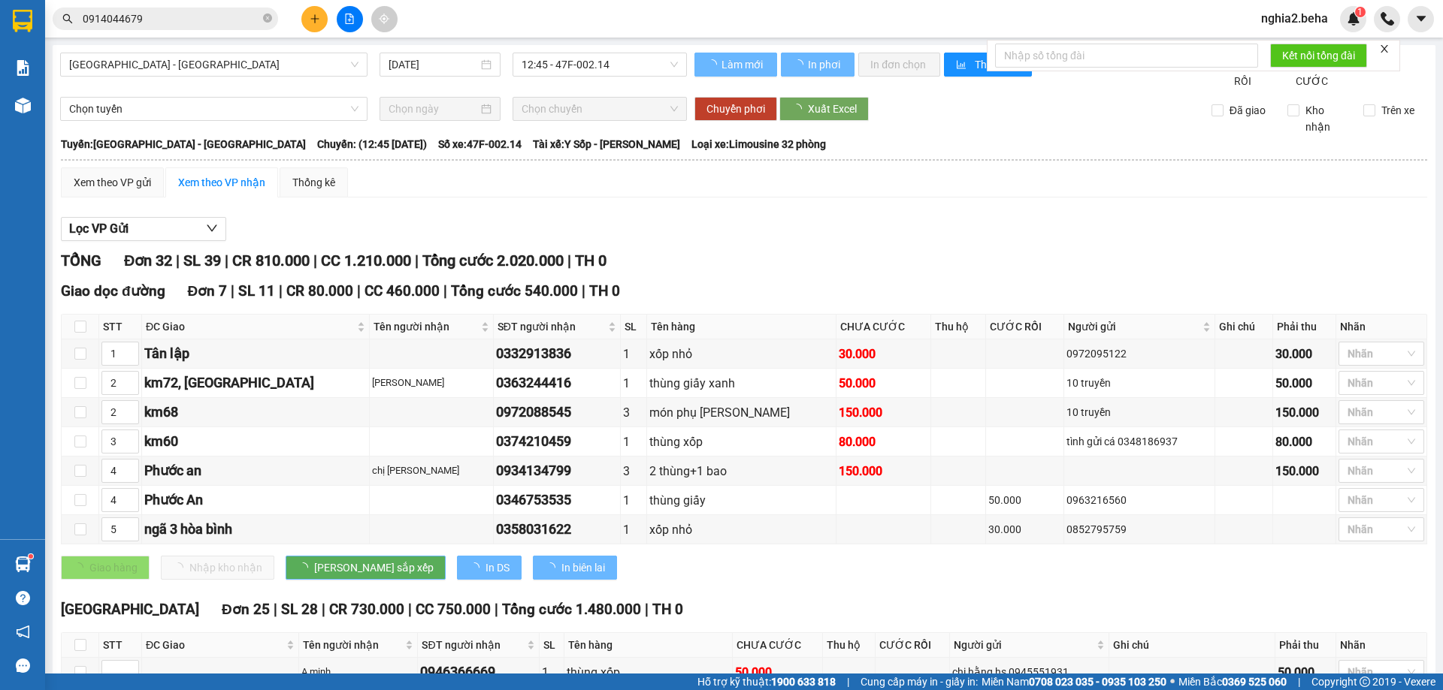
type input "1"
type input "2"
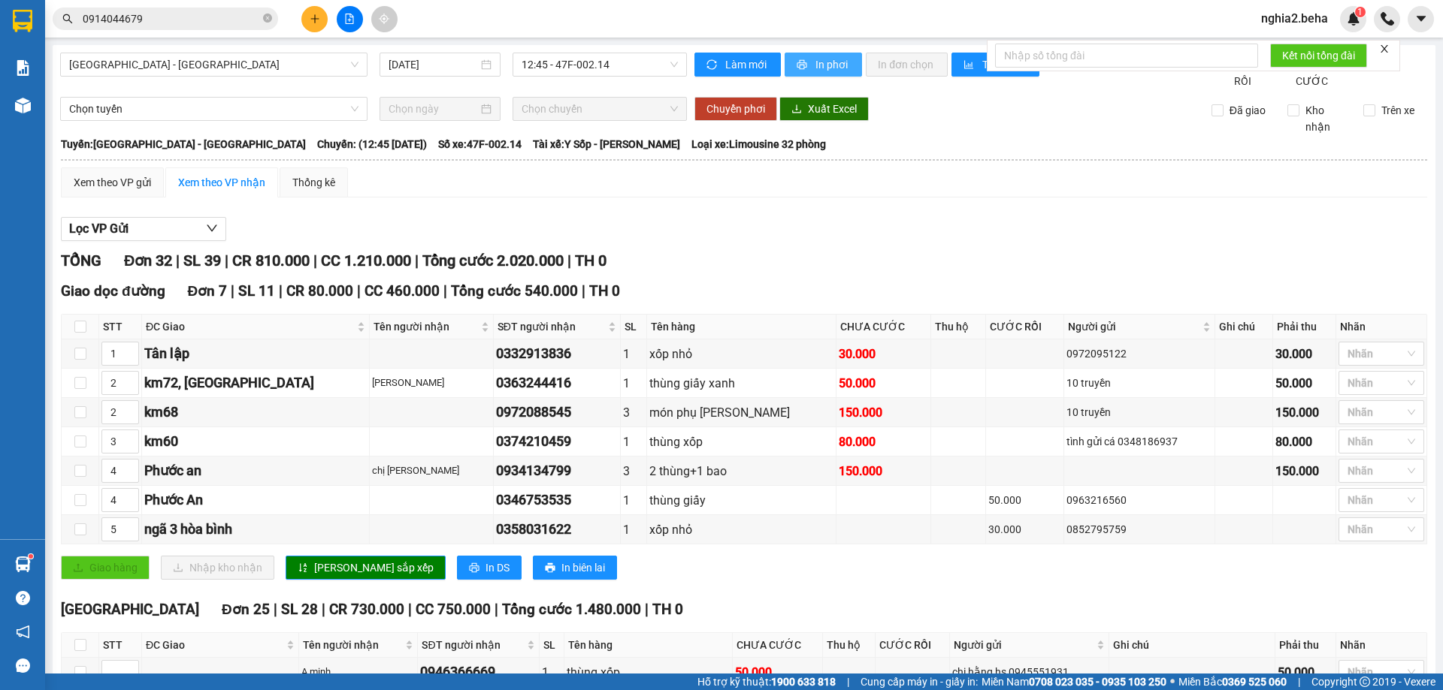
click at [815, 62] on span "In phơi" at bounding box center [832, 64] width 35 height 17
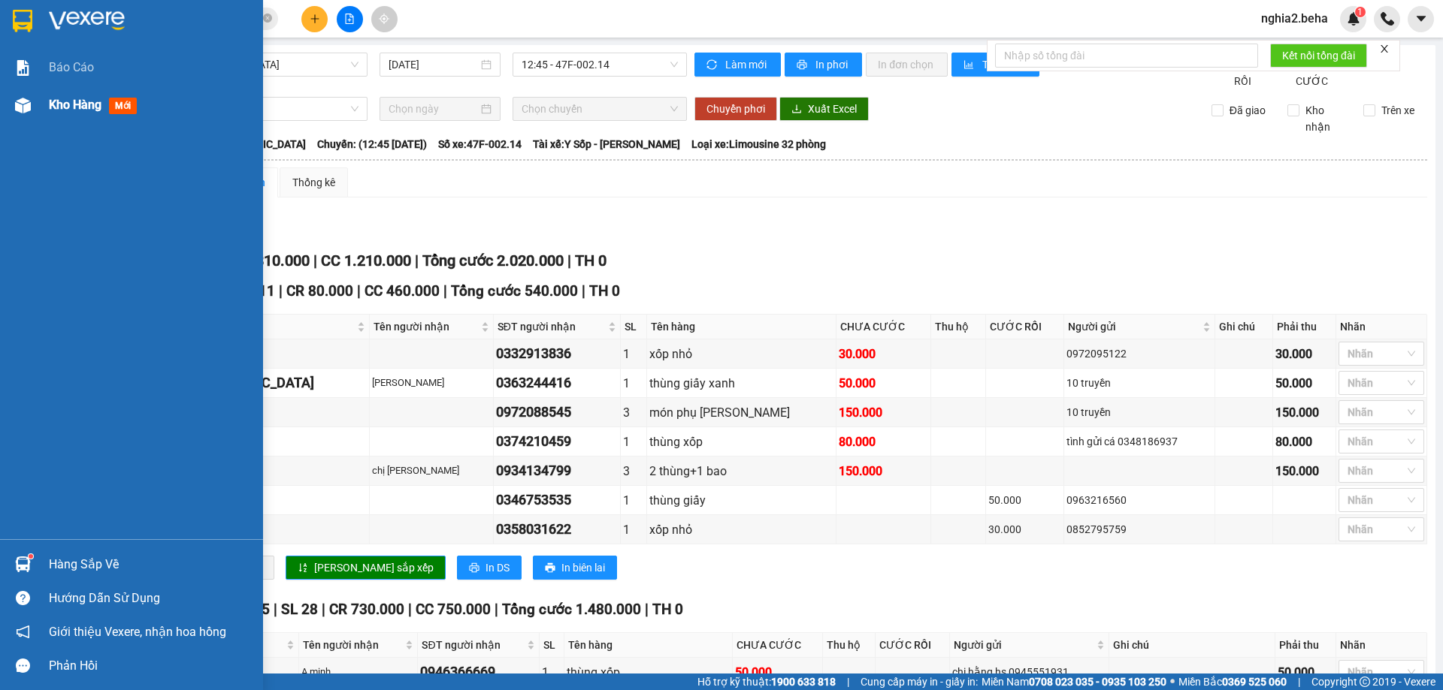
click at [18, 113] on div at bounding box center [23, 105] width 26 height 26
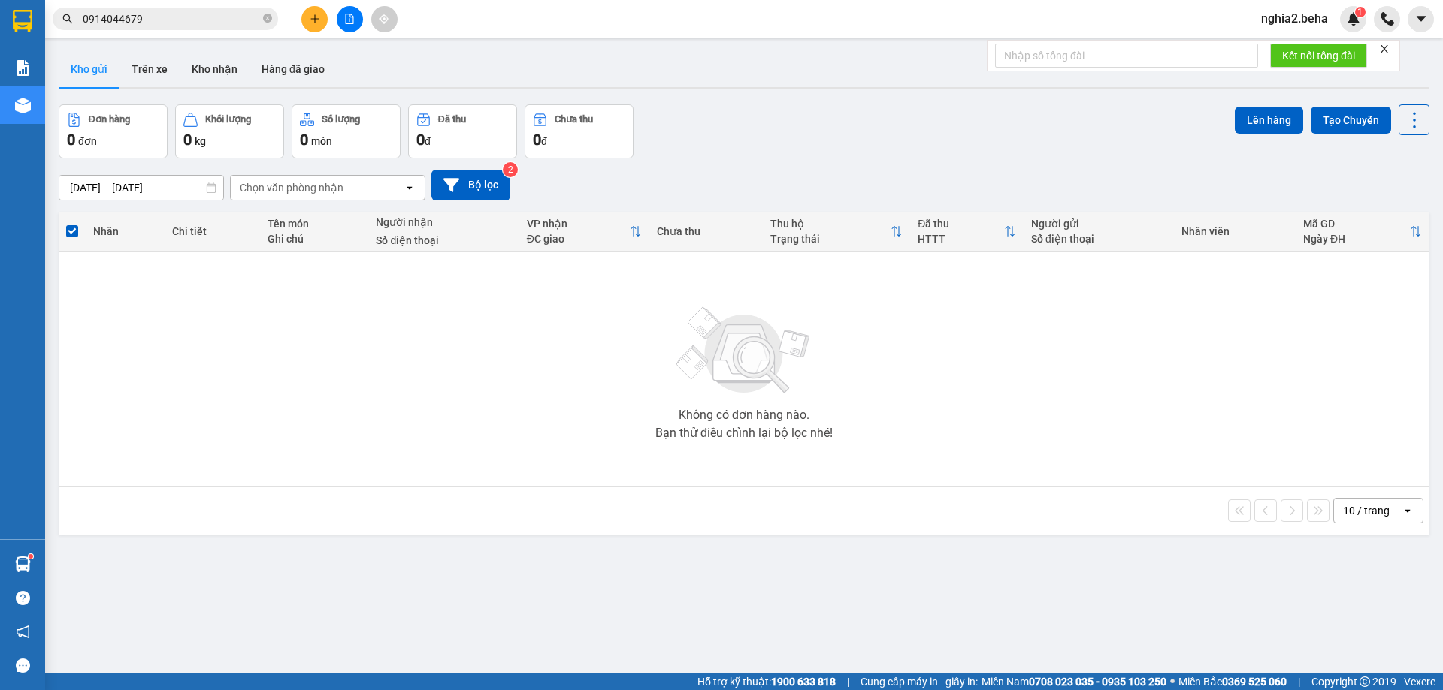
click at [786, 159] on div "[DATE] – [DATE] Press the down arrow key to interact with the calendar and sele…" at bounding box center [744, 185] width 1370 height 53
click at [215, 64] on button "Kho nhận" at bounding box center [215, 69] width 70 height 36
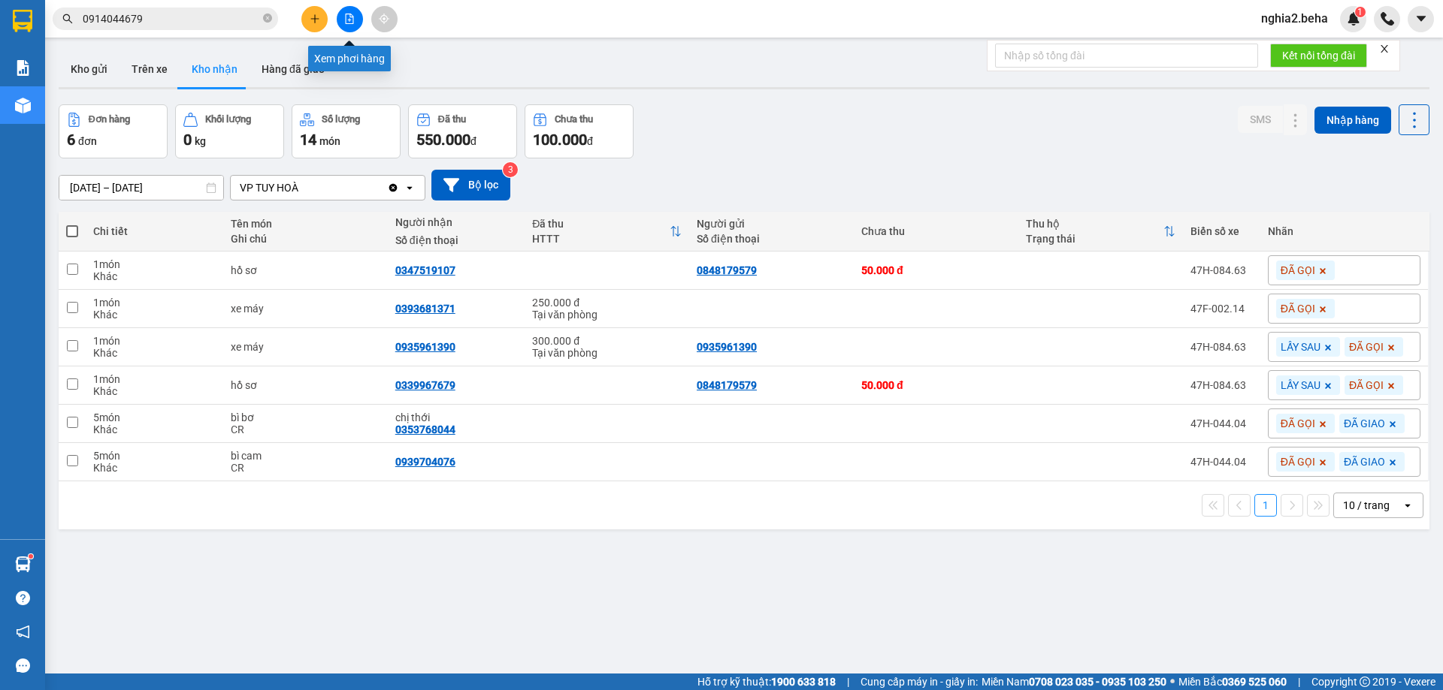
click at [356, 17] on button at bounding box center [350, 19] width 26 height 26
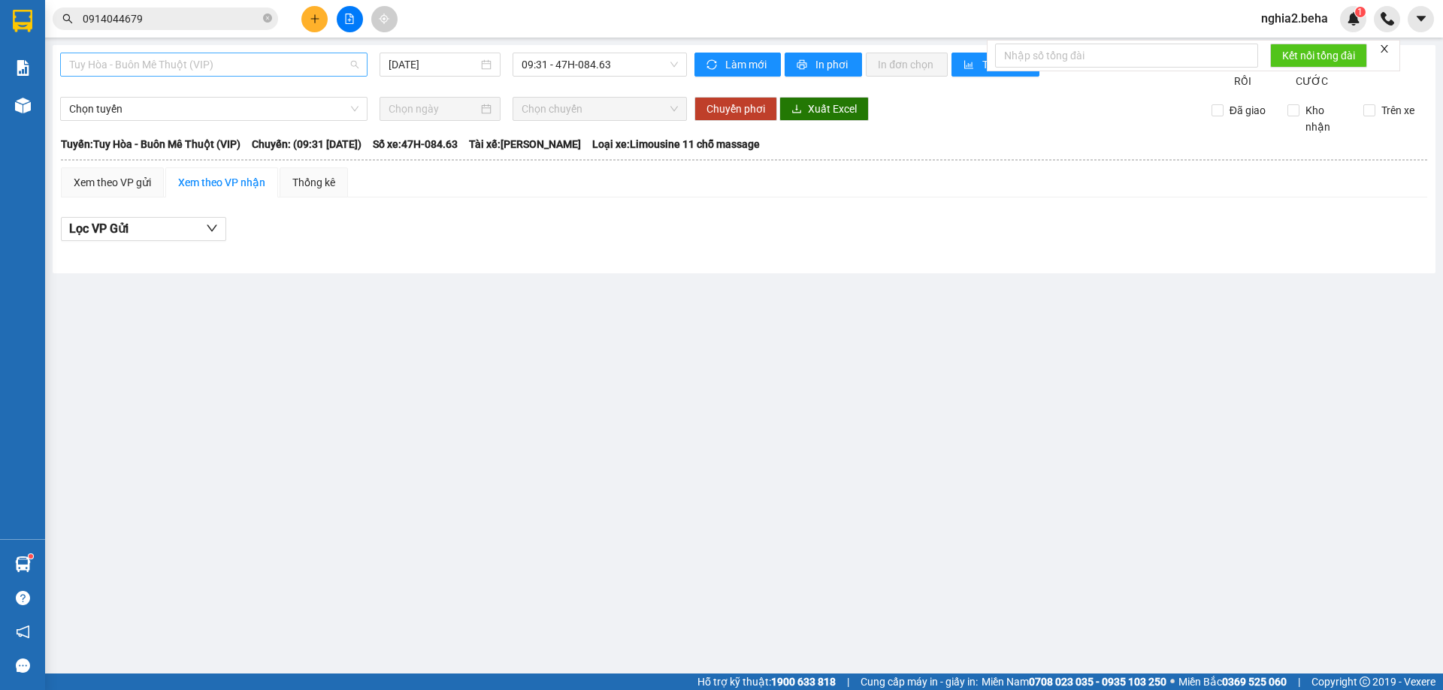
click at [290, 65] on span "Tuy Hòa - Buôn Mê Thuột (VIP)" at bounding box center [213, 64] width 289 height 23
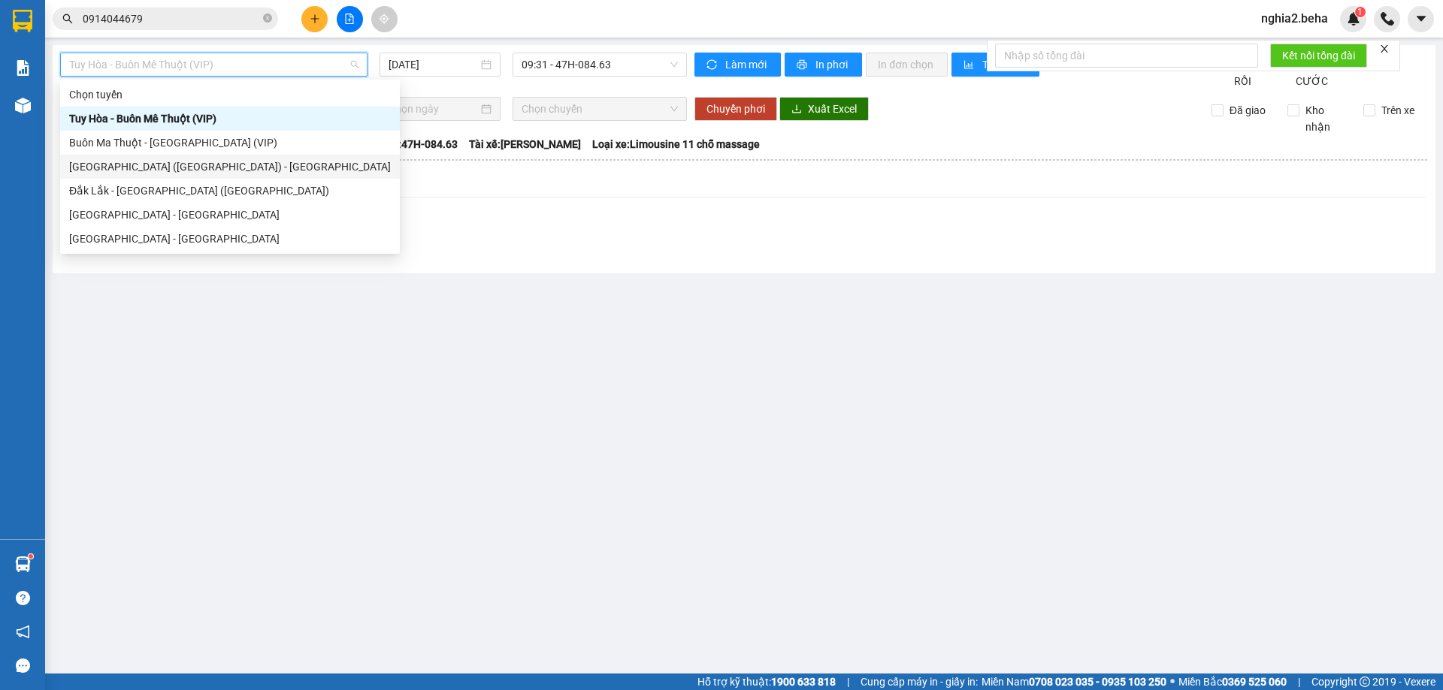
click at [235, 165] on div "[GEOGRAPHIC_DATA] ([GEOGRAPHIC_DATA]) - [GEOGRAPHIC_DATA]" at bounding box center [230, 167] width 322 height 17
type input "[DATE]"
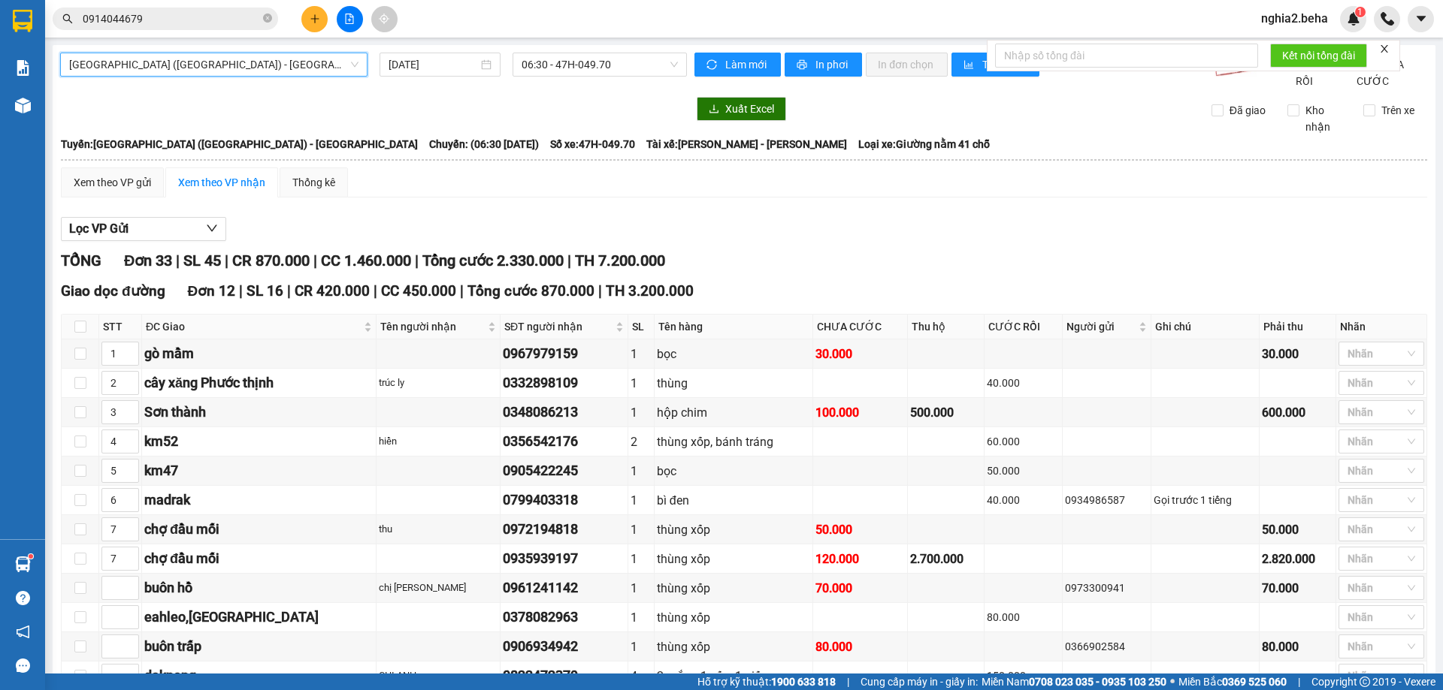
drag, startPoint x: 325, startPoint y: 67, endPoint x: 285, endPoint y: 115, distance: 62.9
click at [313, 80] on body "Kết quả tìm kiếm ( 1 ) Bộ lọc Mã ĐH Trạng thái Món hàng Thu hộ Tổng cước Chưa c…" at bounding box center [721, 345] width 1443 height 690
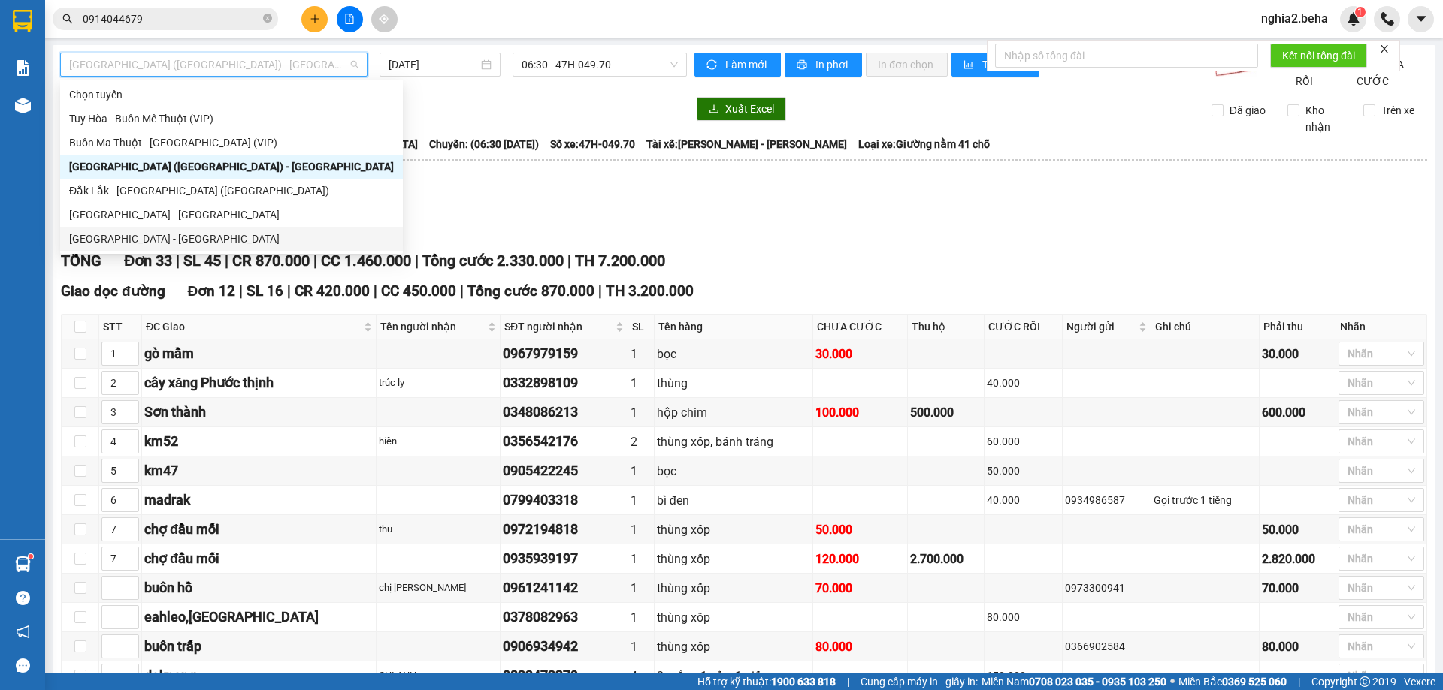
click at [180, 240] on div "[GEOGRAPHIC_DATA] - [GEOGRAPHIC_DATA]" at bounding box center [231, 239] width 325 height 17
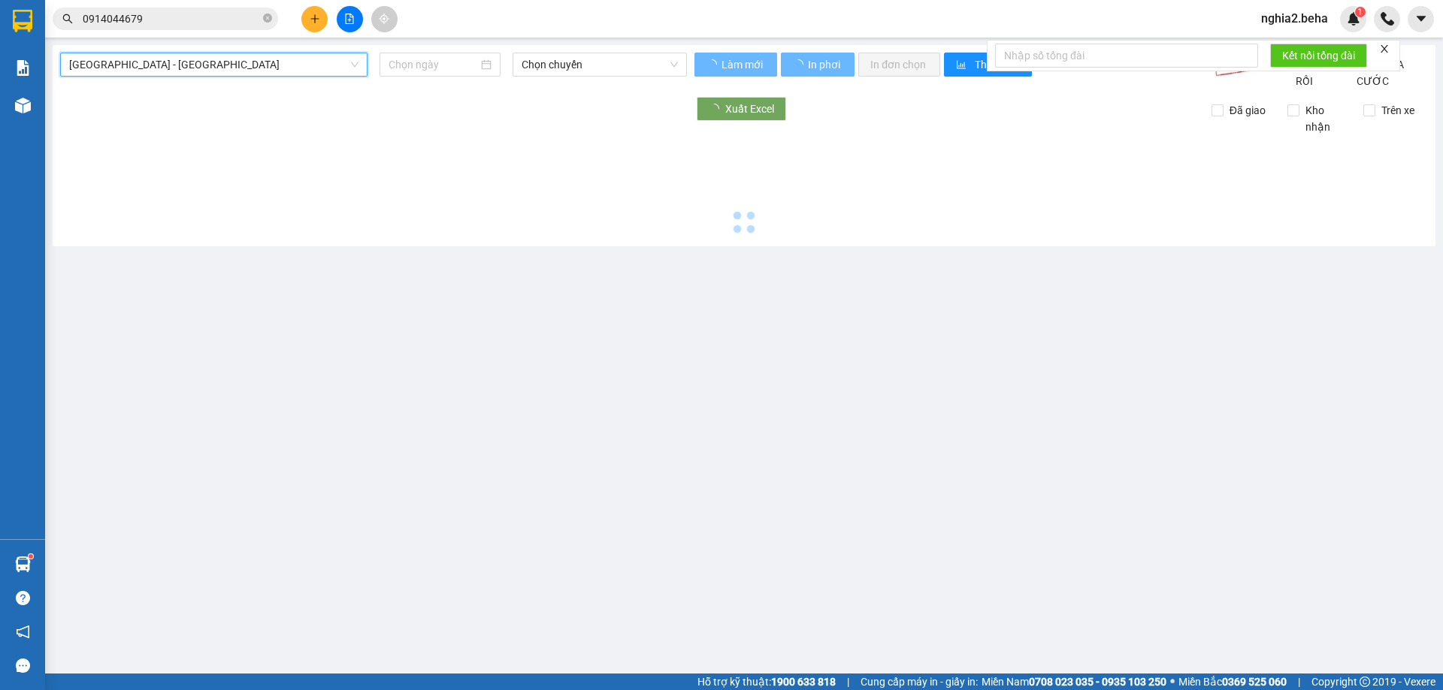
type input "[DATE]"
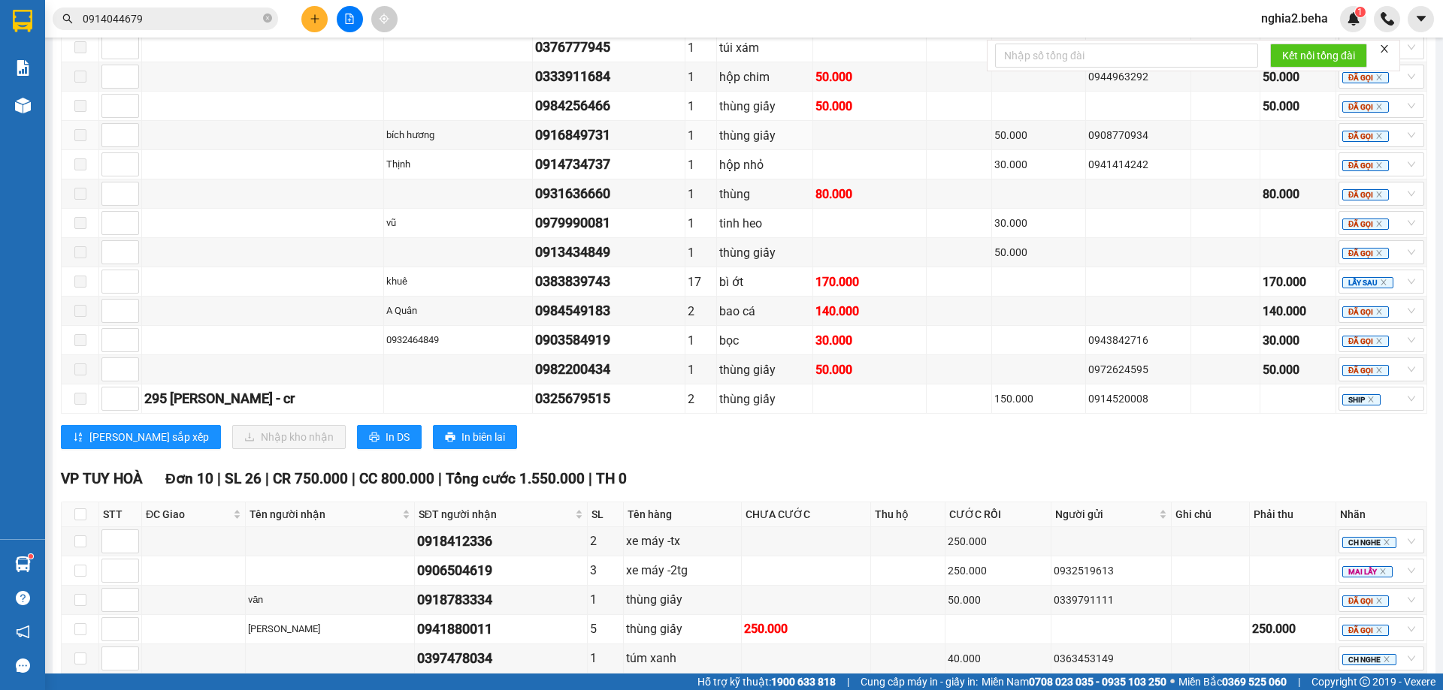
scroll to position [1217, 0]
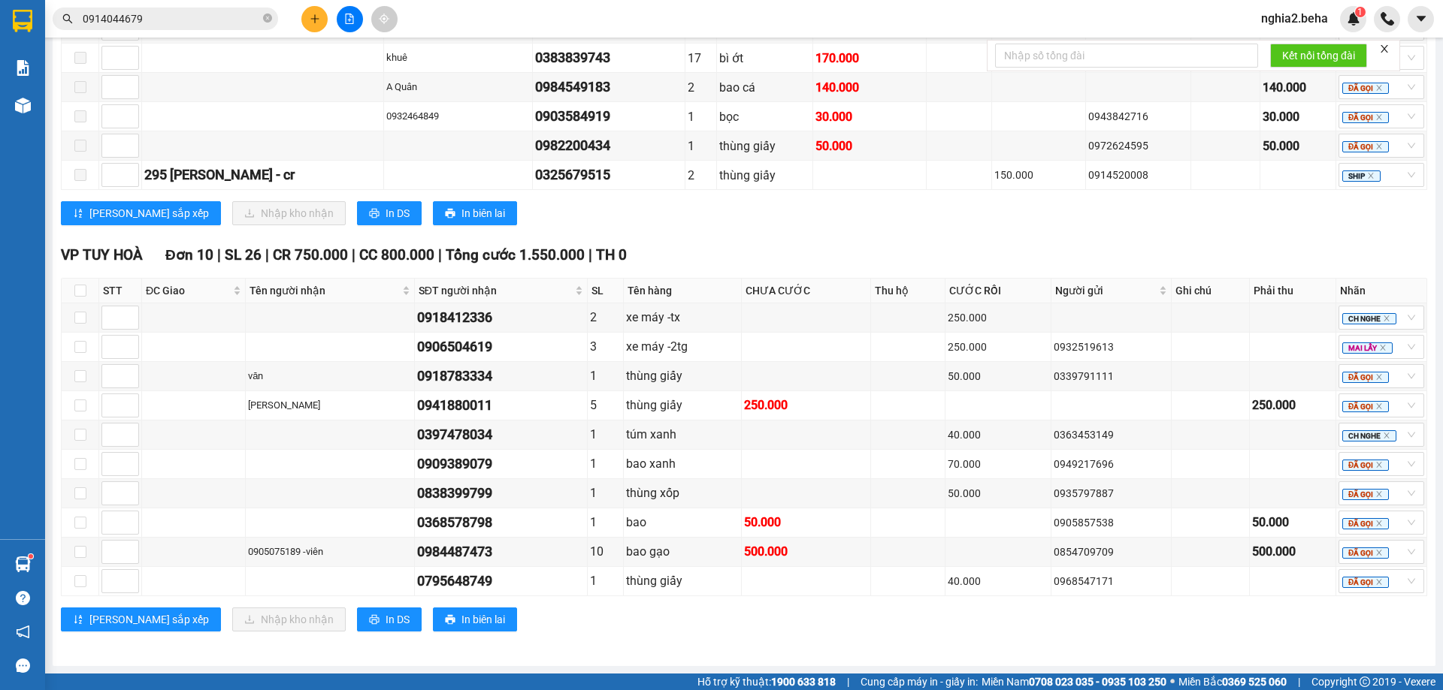
click at [461, 429] on div "0397478034" at bounding box center [501, 435] width 168 height 21
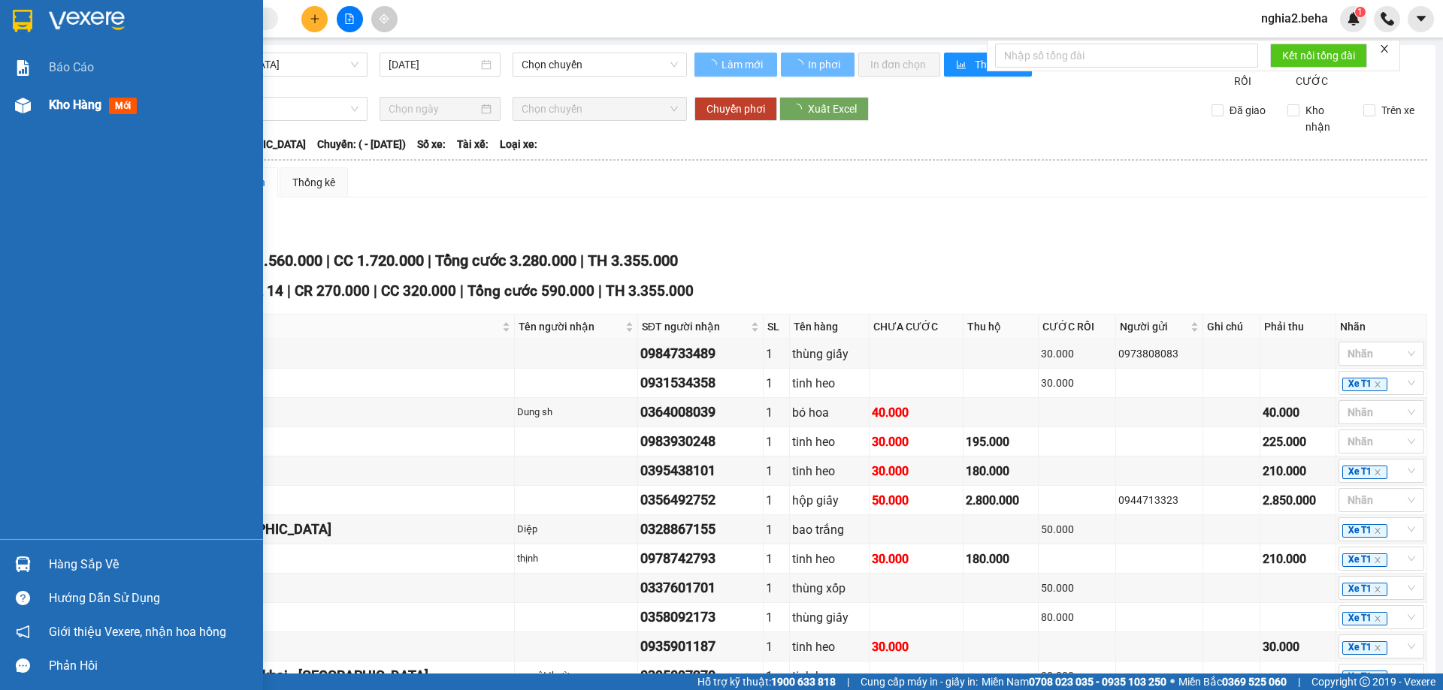
click at [0, 86] on div "Kho hàng mới" at bounding box center [131, 105] width 263 height 38
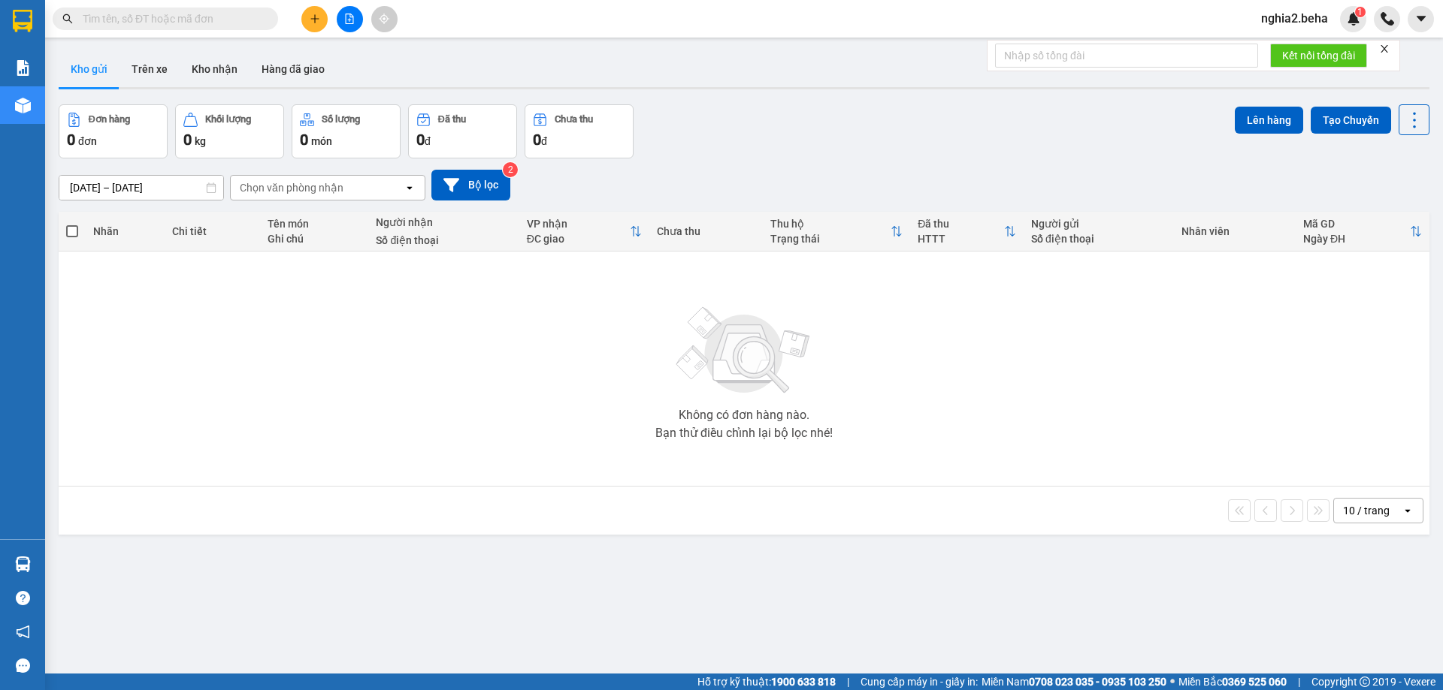
click at [776, 170] on div "[DATE] – [DATE] Press the down arrow key to interact with the calendar and sele…" at bounding box center [744, 185] width 1370 height 31
click at [187, 17] on input "text" at bounding box center [171, 19] width 177 height 17
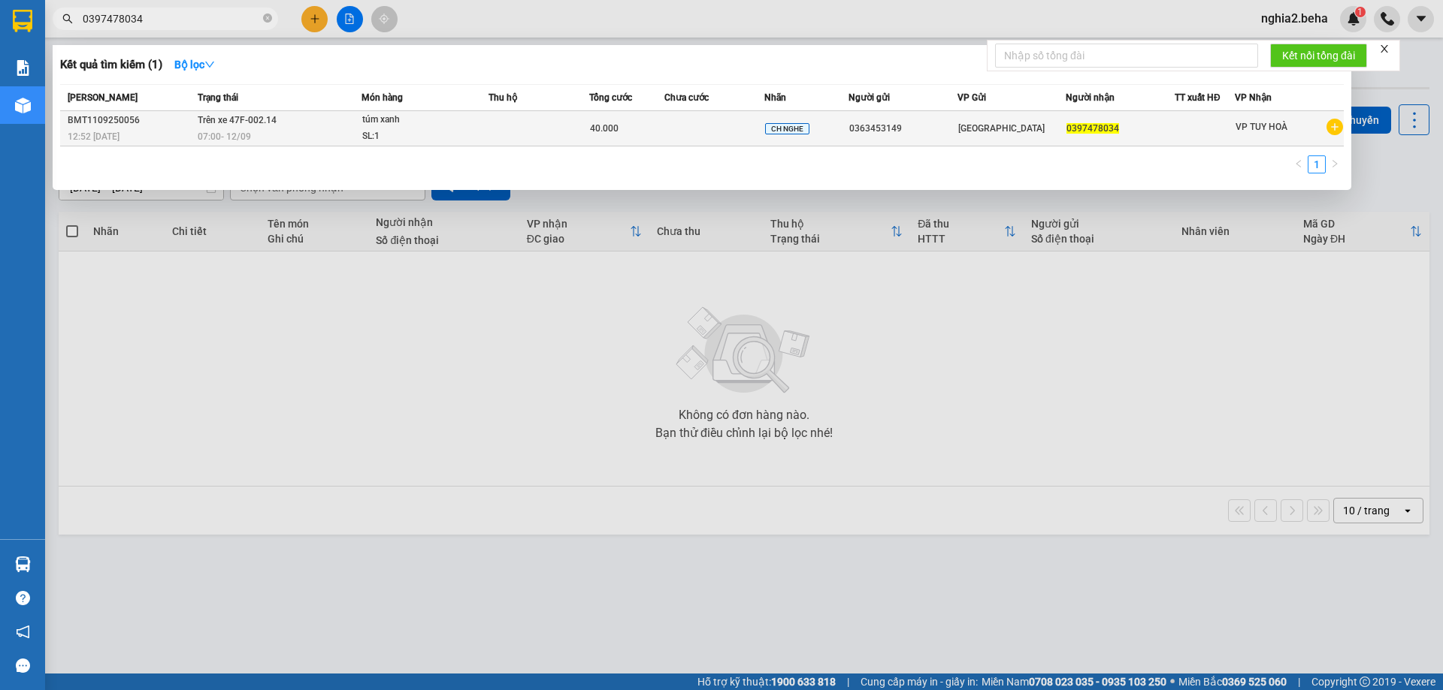
type input "0397478034"
click at [515, 128] on td at bounding box center [538, 128] width 101 height 35
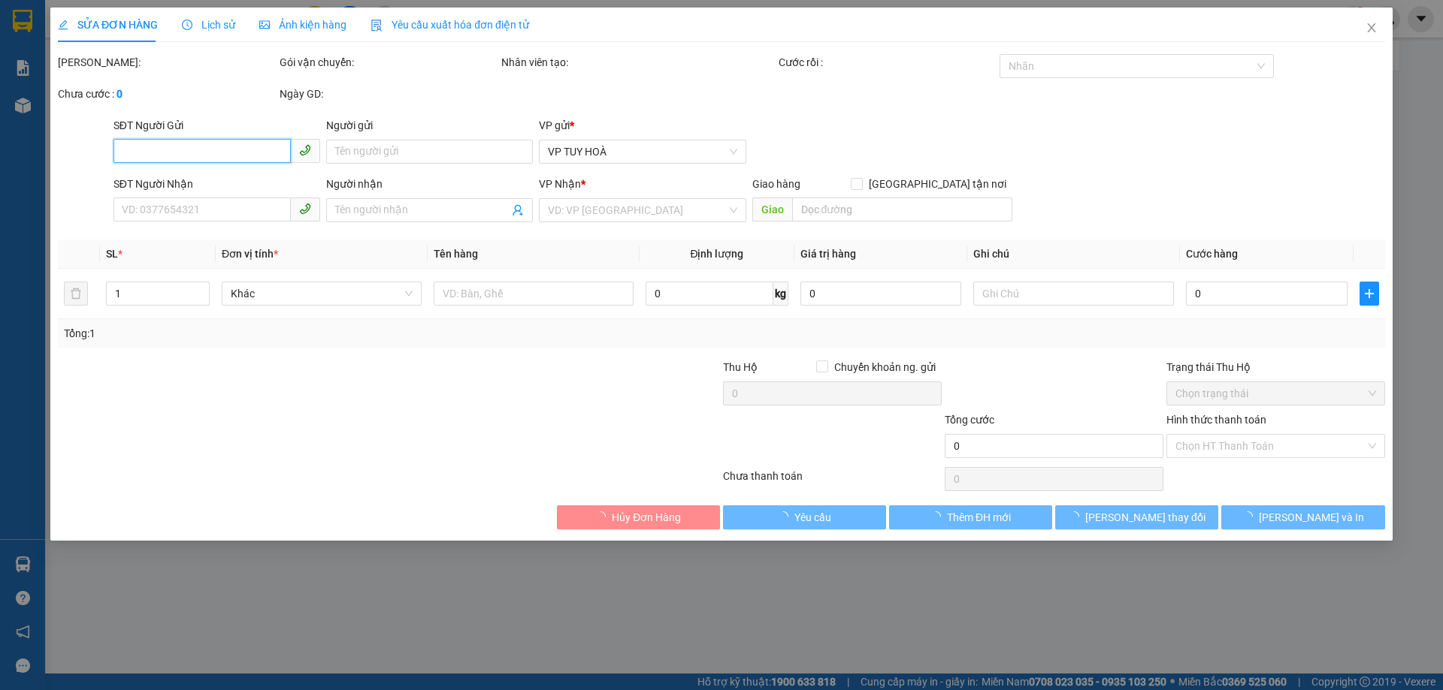
type input "0363453149"
type input "0397478034"
type input "40.000"
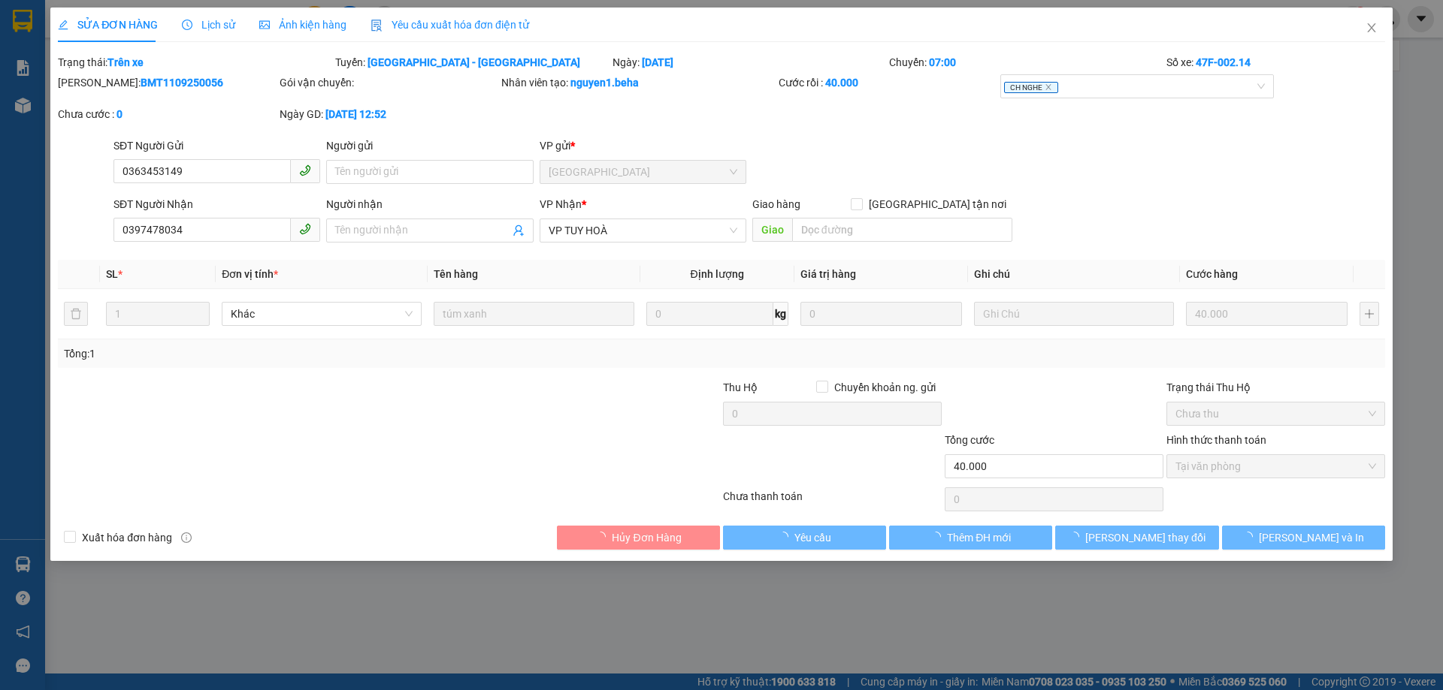
click at [243, 32] on div "SỬA ĐƠN HÀNG Lịch sử Ảnh kiện hàng Yêu cầu xuất hóa đơn điện tử" at bounding box center [293, 25] width 471 height 35
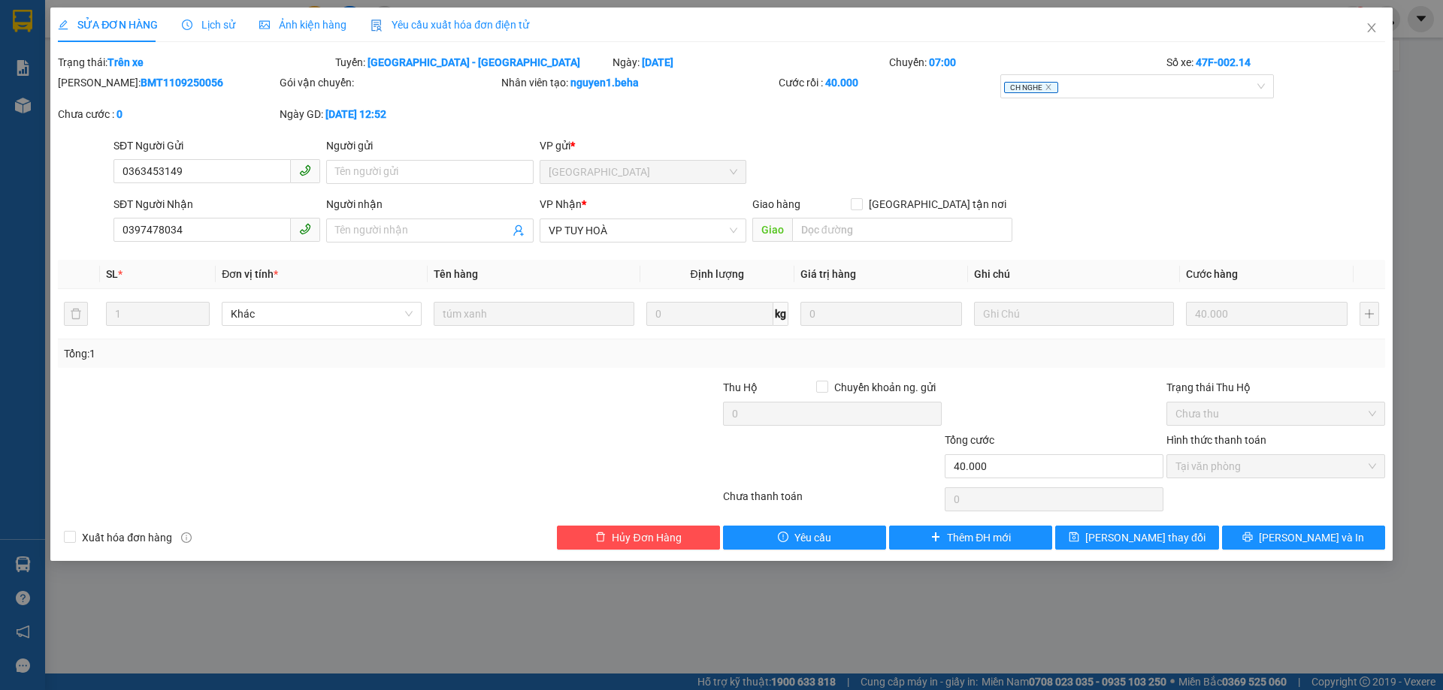
click at [289, 26] on span "Ảnh kiện hàng" at bounding box center [302, 25] width 87 height 12
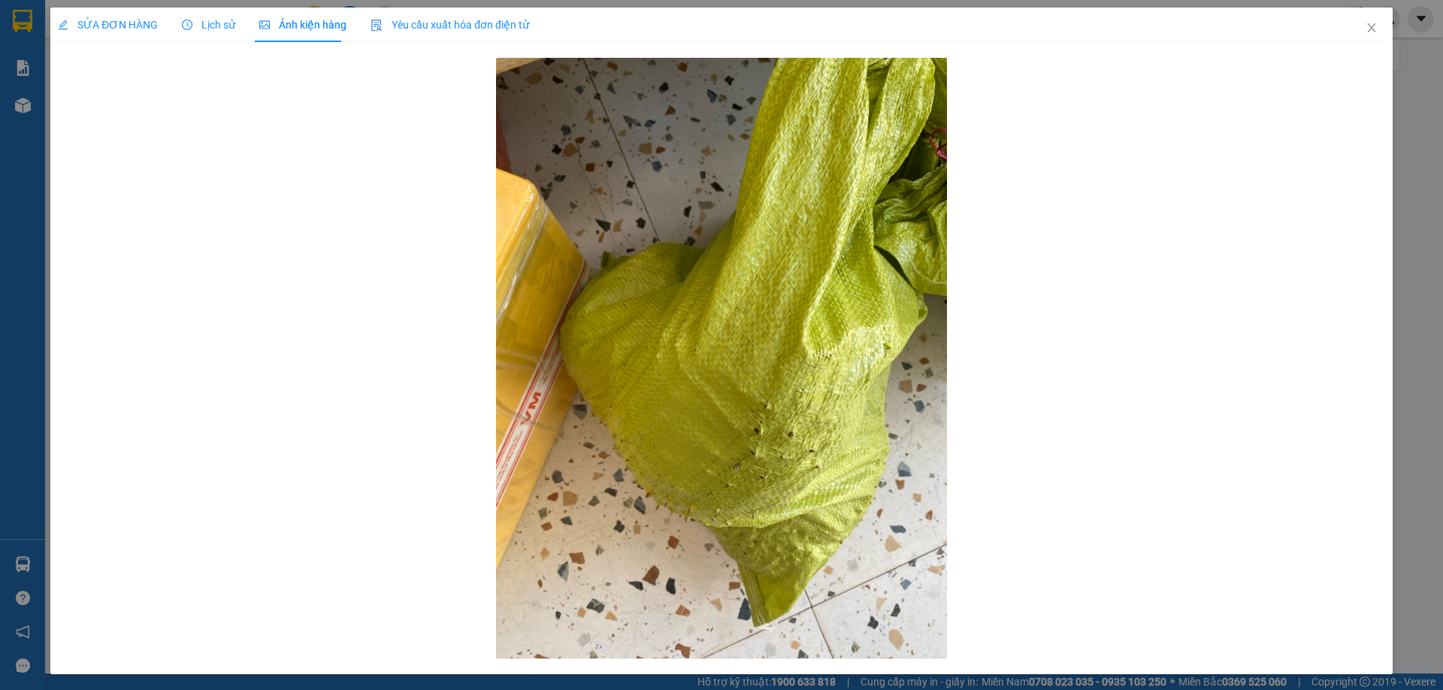
click at [221, 26] on span "Lịch sử" at bounding box center [208, 25] width 53 height 12
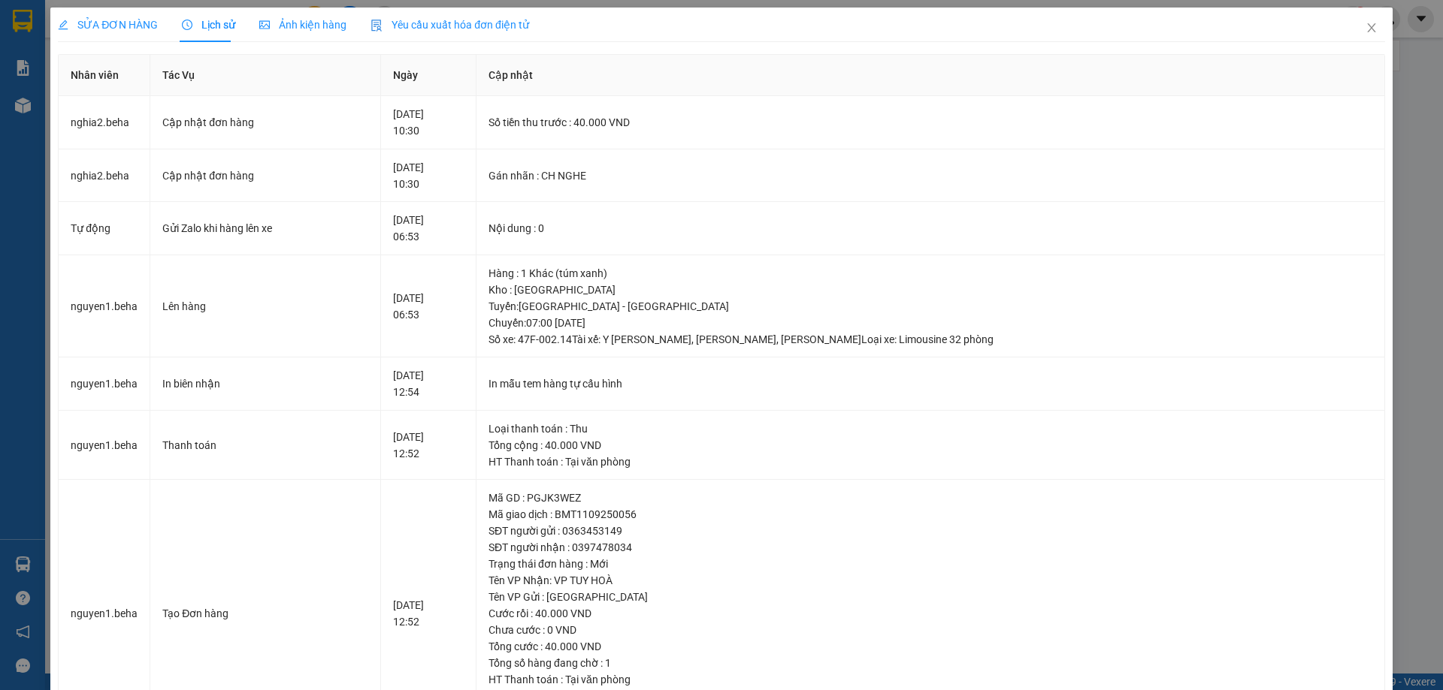
click at [123, 27] on span "SỬA ĐƠN HÀNG" at bounding box center [108, 25] width 100 height 12
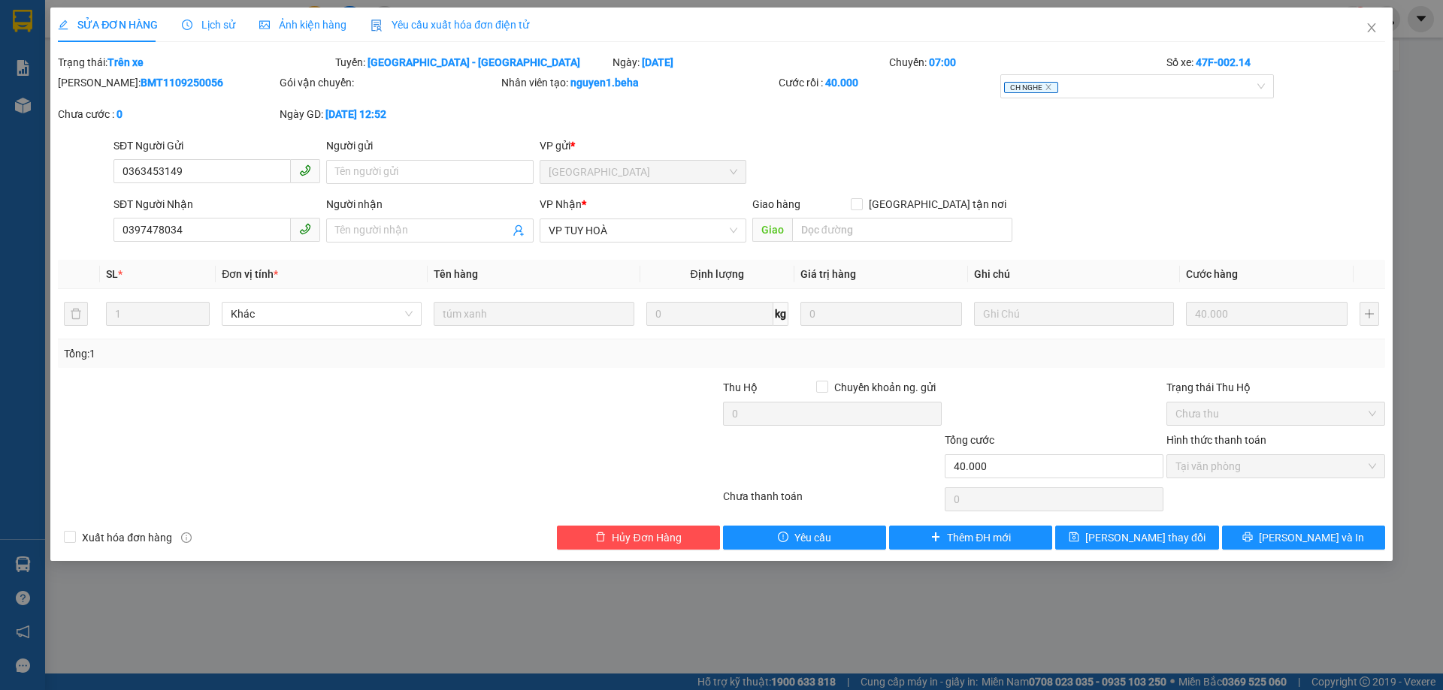
click at [1203, 171] on div "SĐT Người Gửi 0363453149 Người gửi Tên người gửi VP gửi * ĐẮK LẮK" at bounding box center [748, 163] width 1277 height 53
click at [298, 29] on span "Ảnh kiện hàng" at bounding box center [302, 25] width 87 height 12
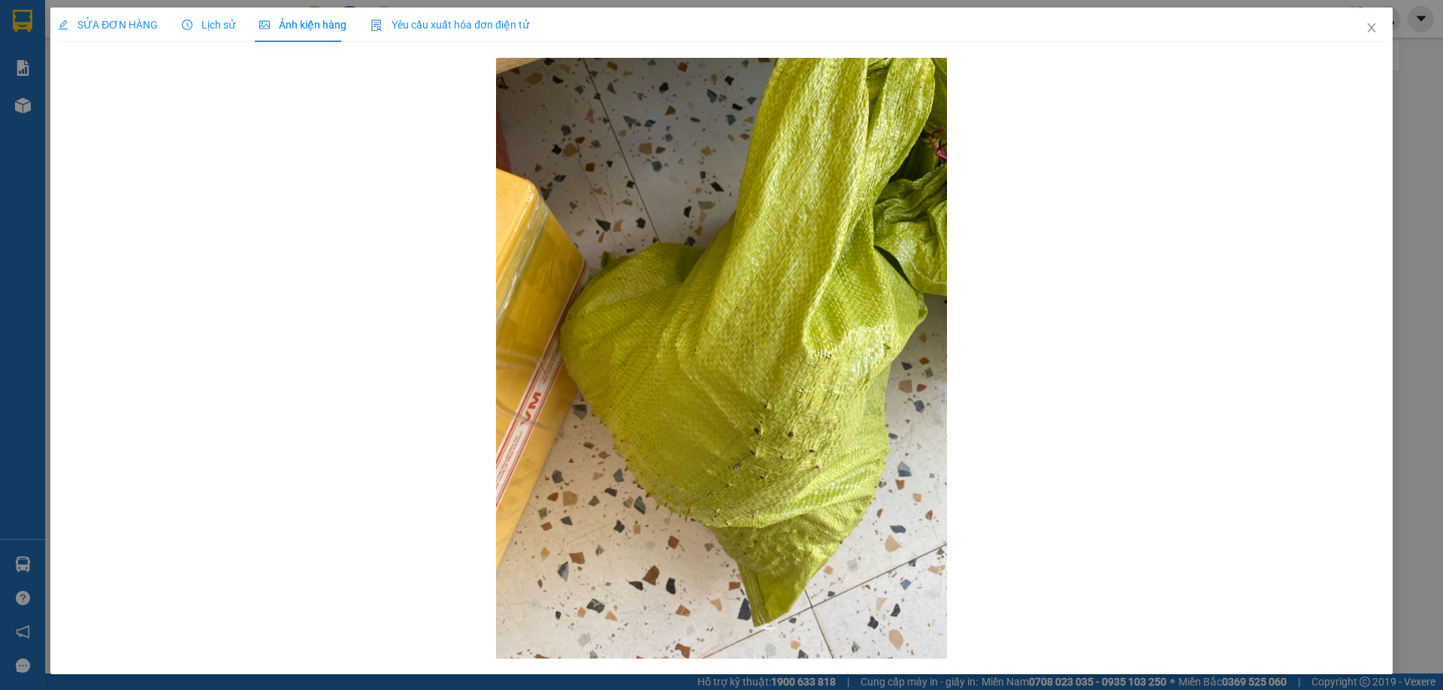
click at [110, 12] on div "SỬA ĐƠN HÀNG" at bounding box center [108, 25] width 100 height 35
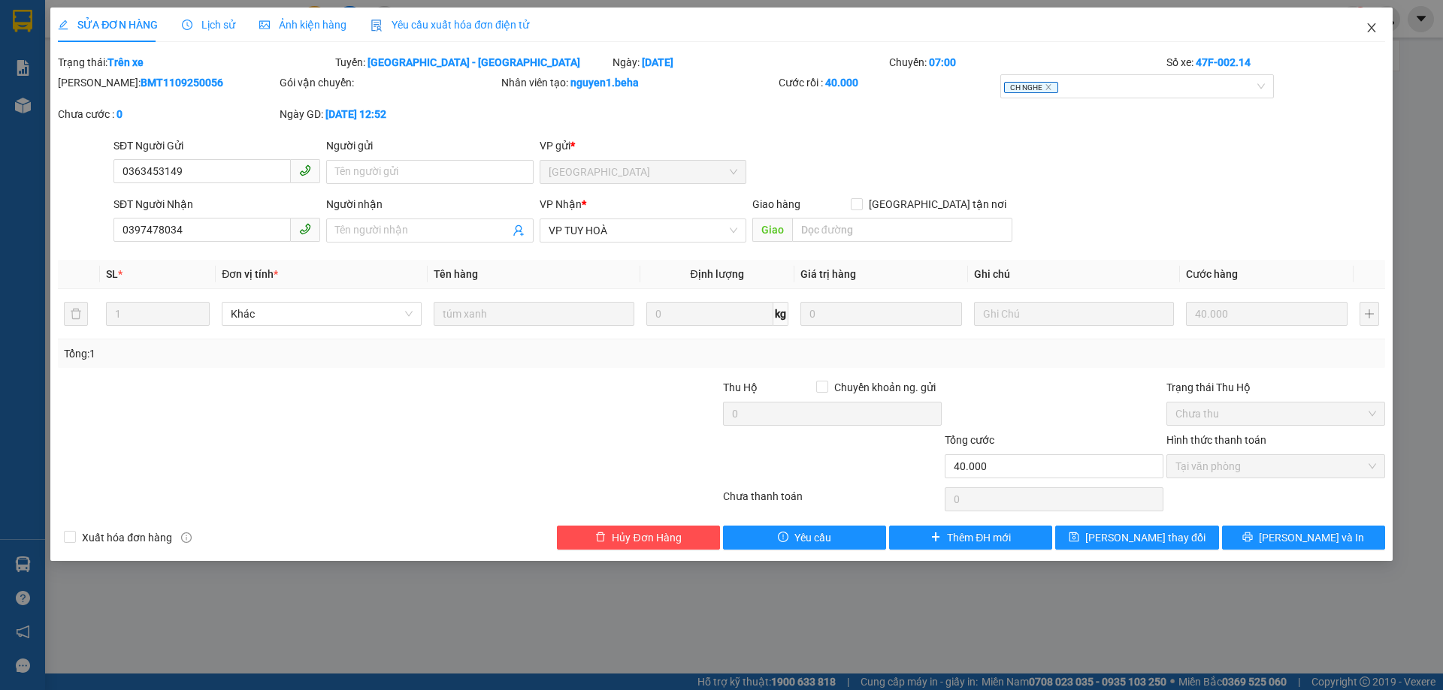
click at [1376, 26] on icon "close" at bounding box center [1371, 28] width 12 height 12
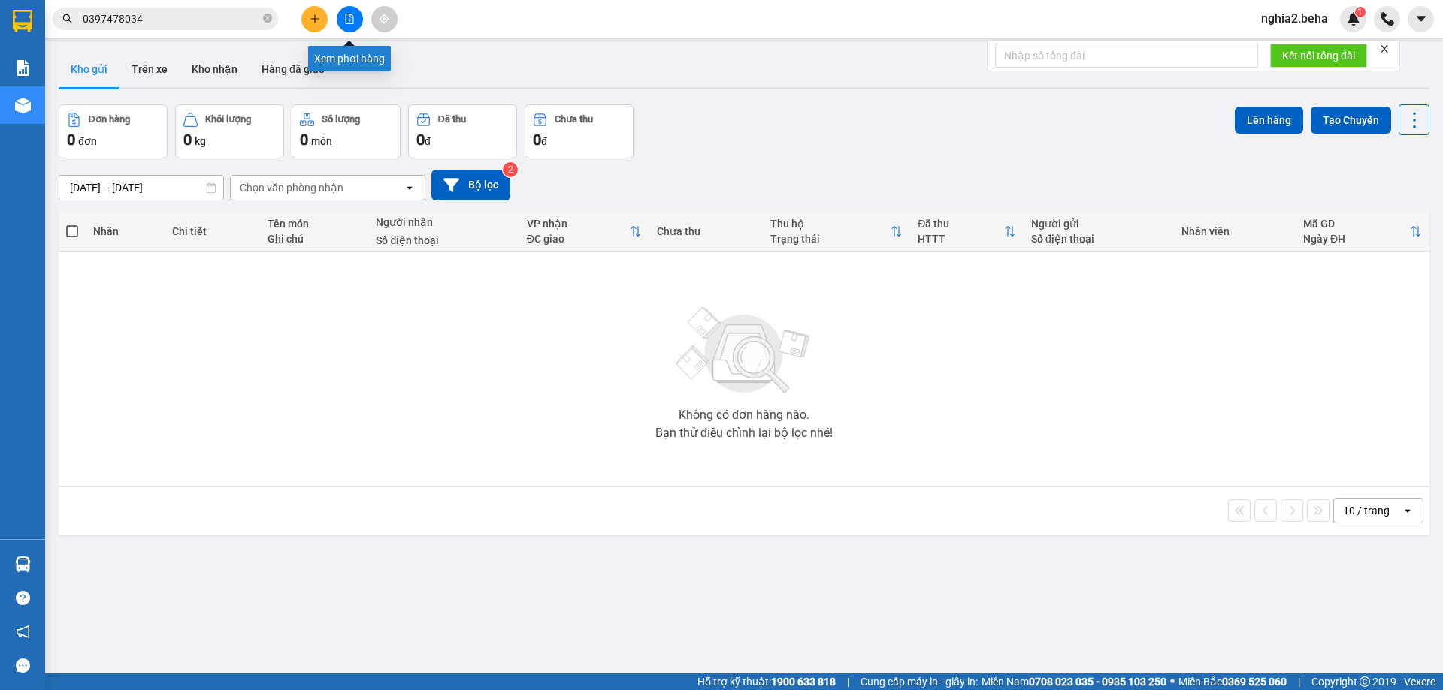
click at [346, 27] on button at bounding box center [350, 19] width 26 height 26
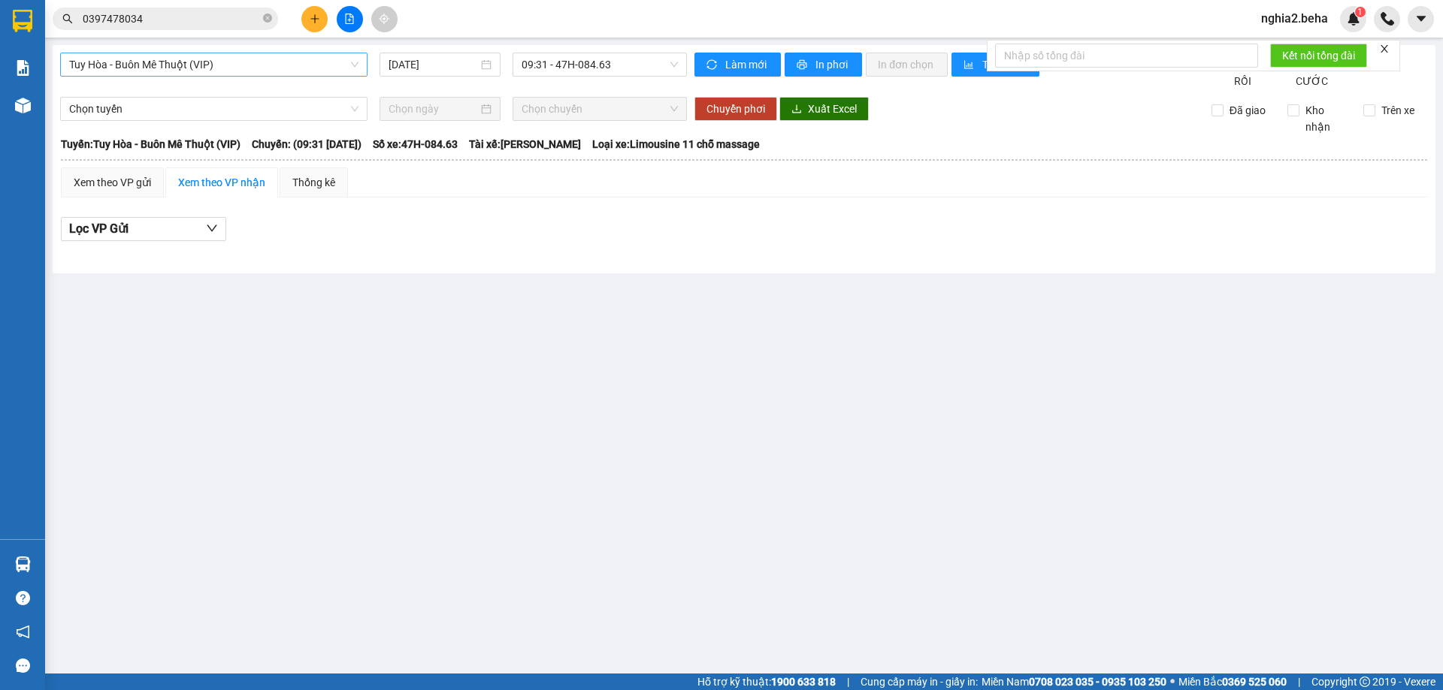
click at [322, 74] on span "Tuy Hòa - Buôn Mê Thuột (VIP)" at bounding box center [213, 64] width 289 height 23
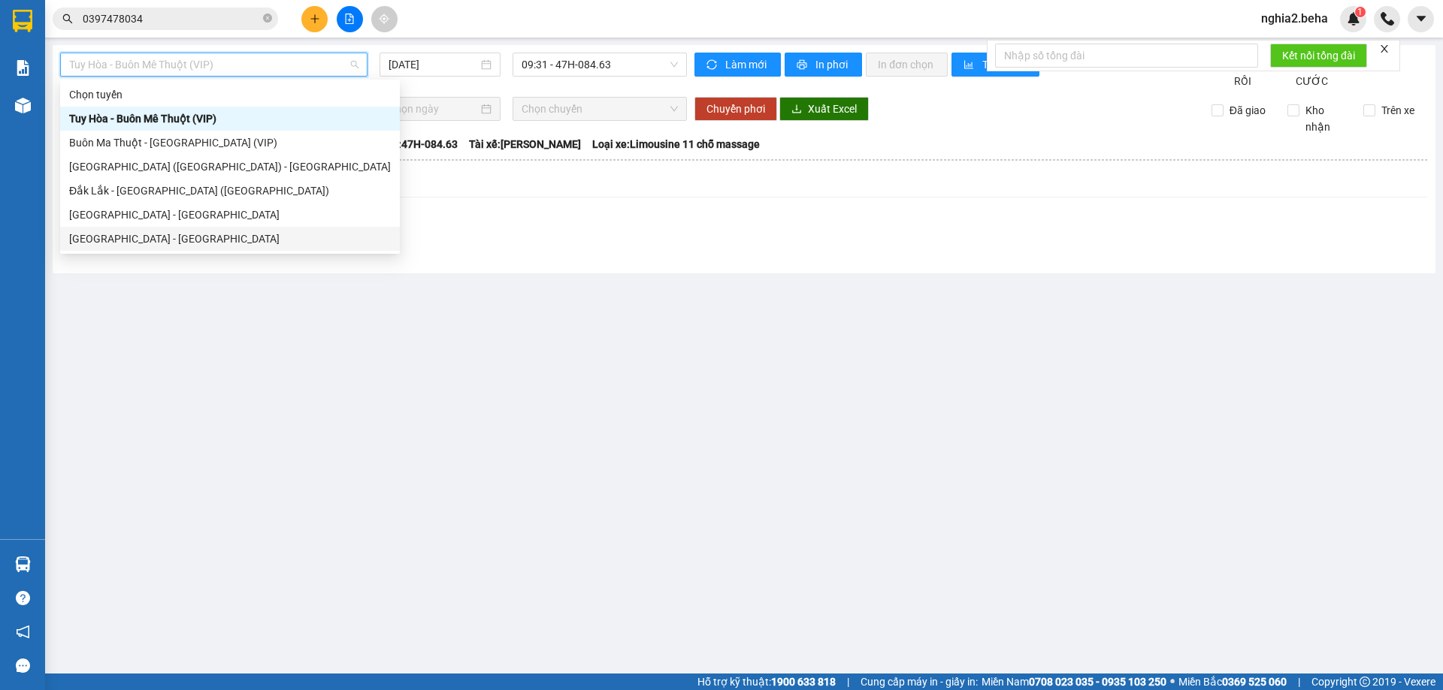
click at [196, 231] on div "[GEOGRAPHIC_DATA] - [GEOGRAPHIC_DATA]" at bounding box center [230, 239] width 322 height 17
type input "[DATE]"
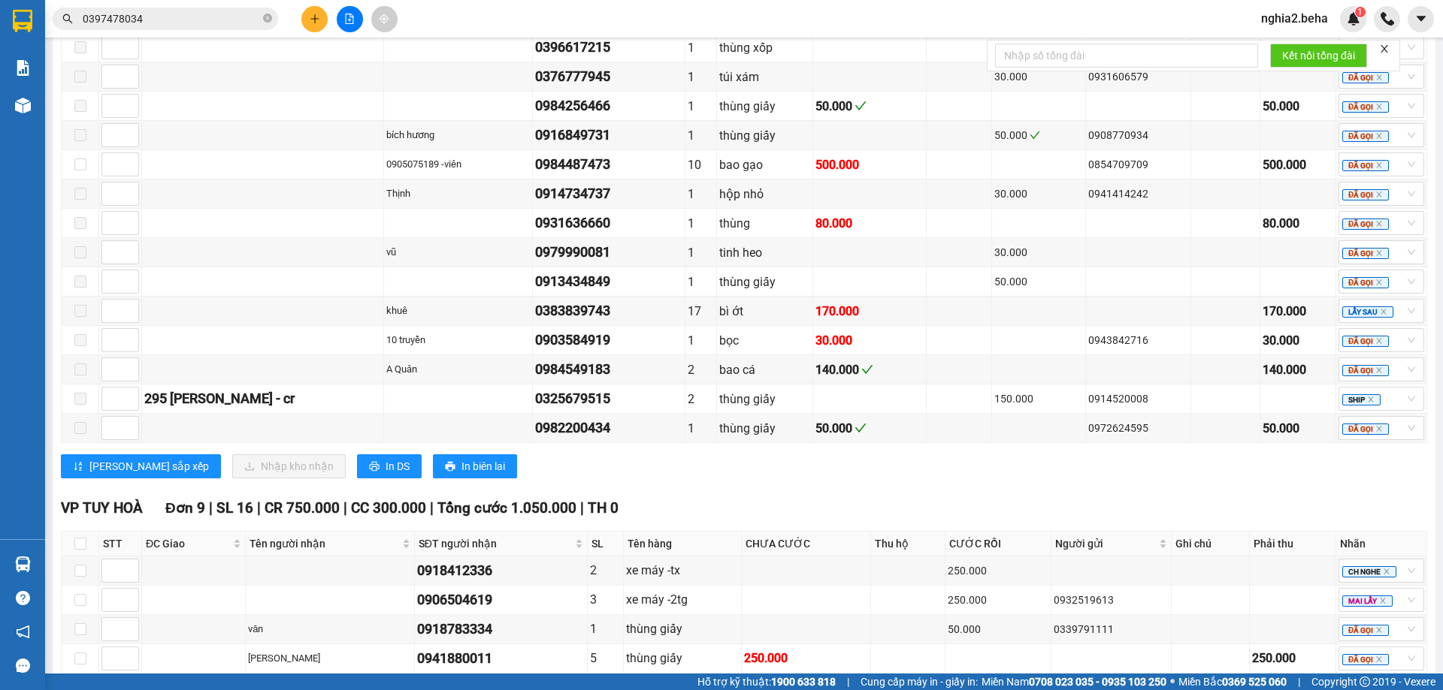
scroll to position [1217, 0]
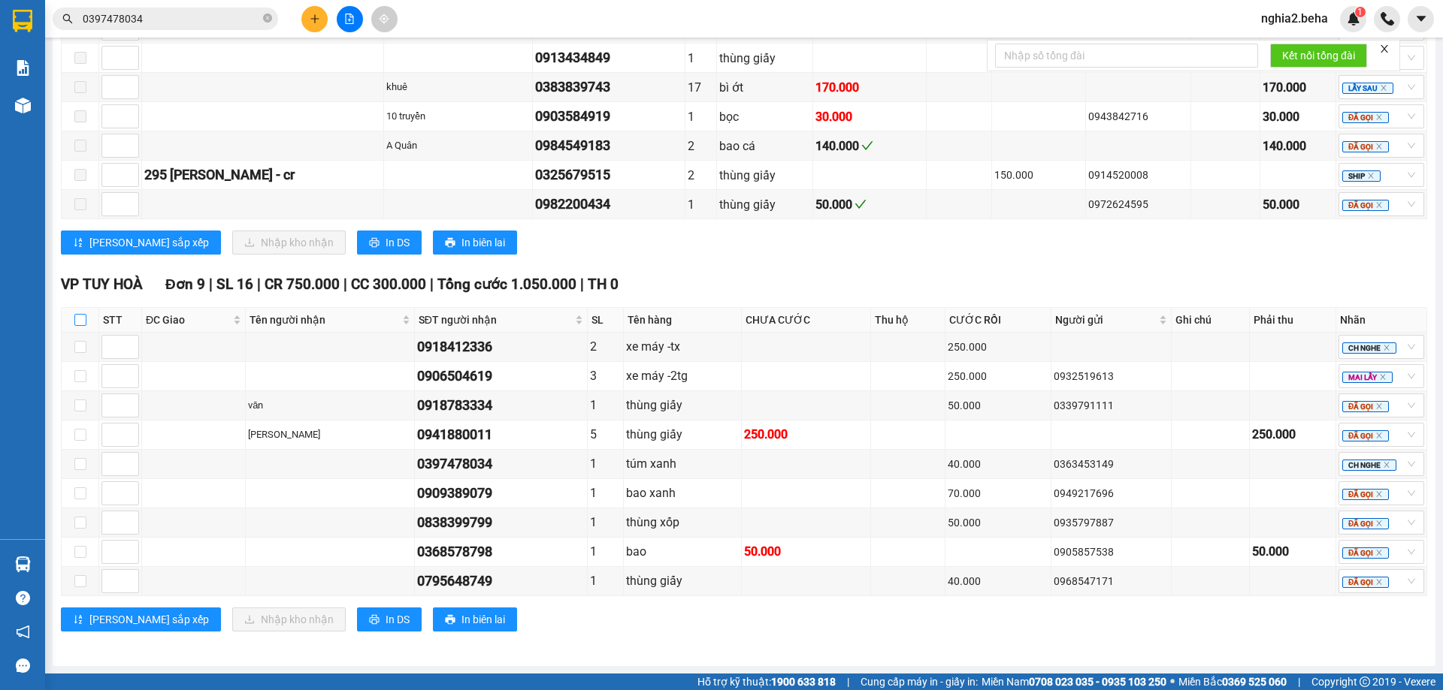
click at [80, 322] on input "checkbox" at bounding box center [80, 320] width 12 height 12
checkbox input "true"
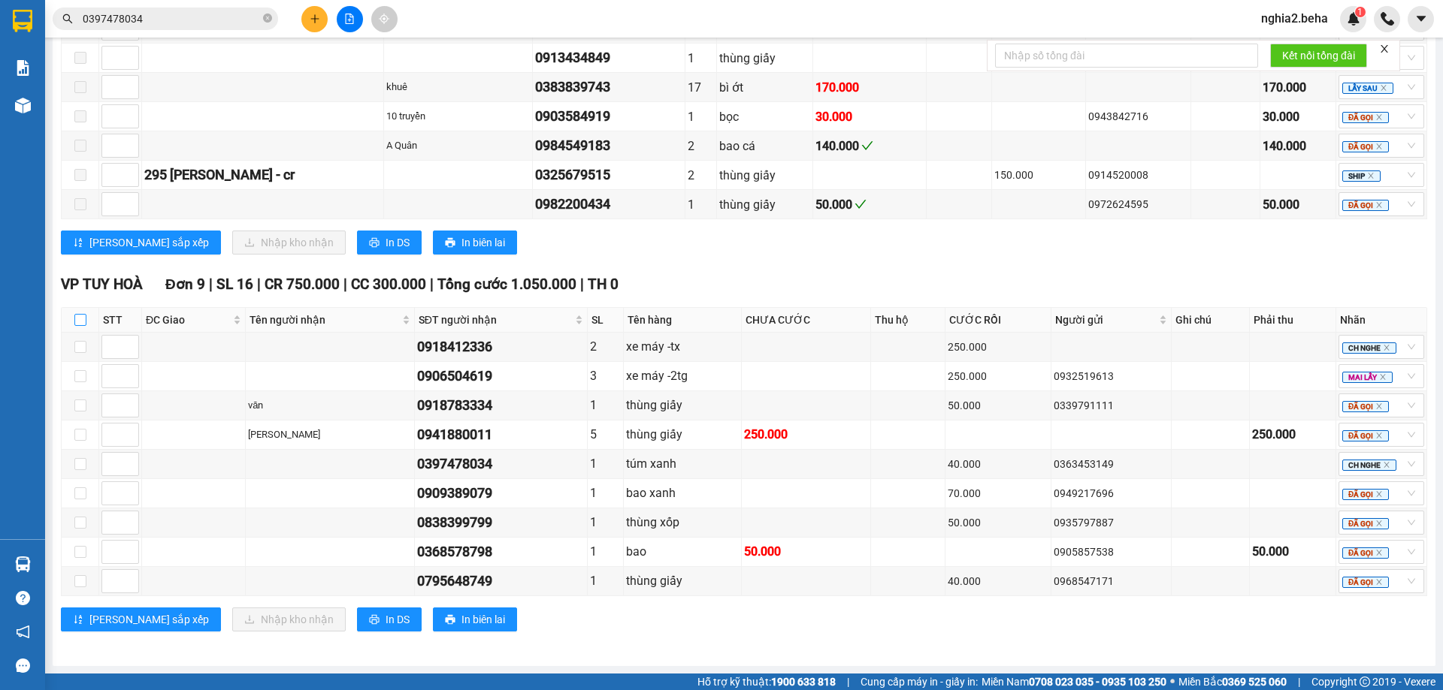
checkbox input "true"
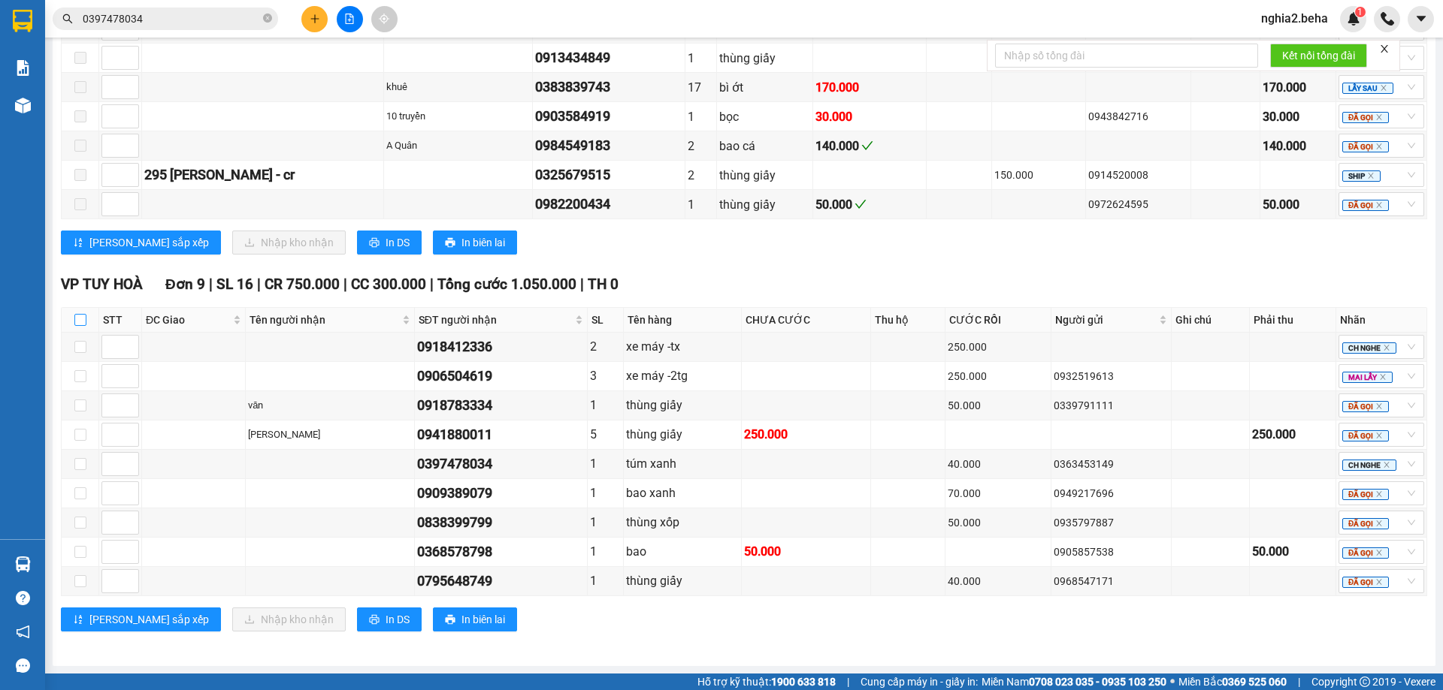
checkbox input "true"
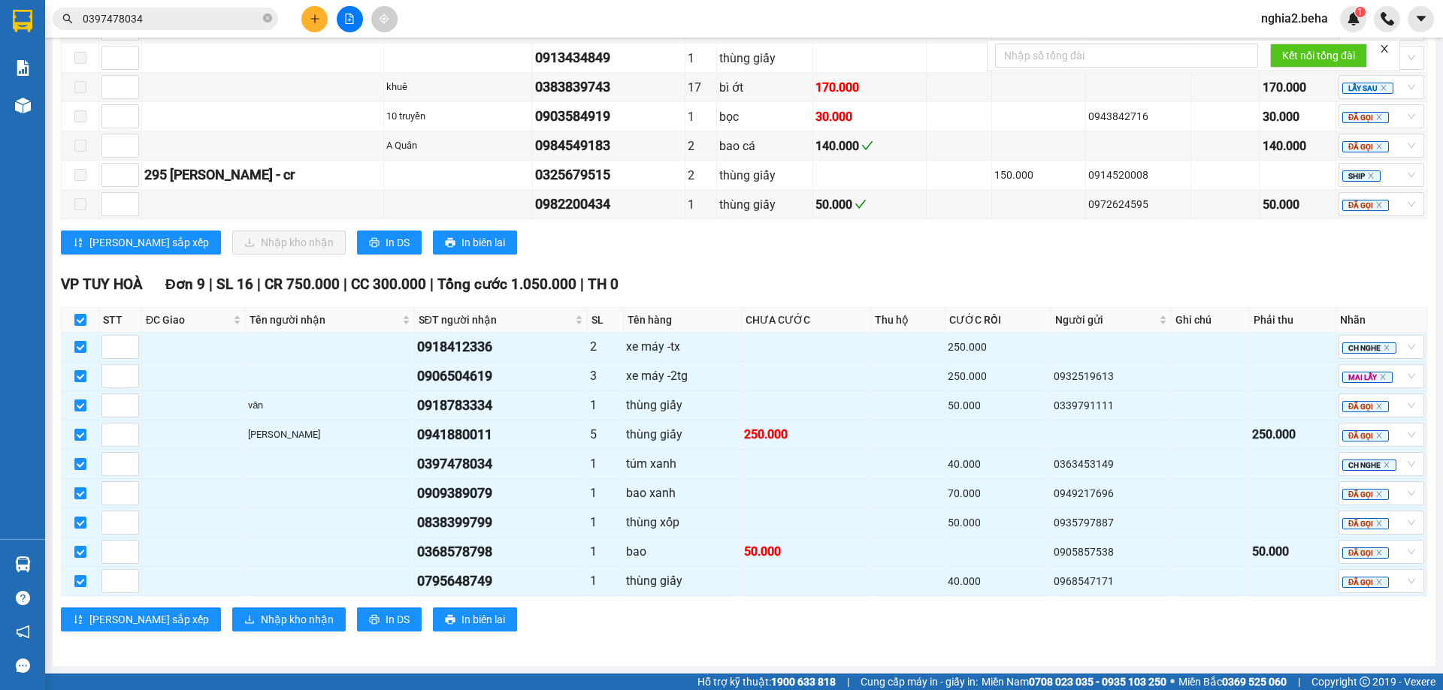
click at [650, 277] on div "VP TUY HOÀ Đơn 9 | SL 16 | CR 750.000 | CC 300.000 | Tổng cước 1.050.000 | TH 0" at bounding box center [744, 284] width 1366 height 23
click at [804, 246] on div "[PERSON_NAME] sắp xếp Nhập kho nhận In DS In biên lai" at bounding box center [744, 243] width 1366 height 24
click at [487, 346] on div "0918412336" at bounding box center [501, 347] width 168 height 21
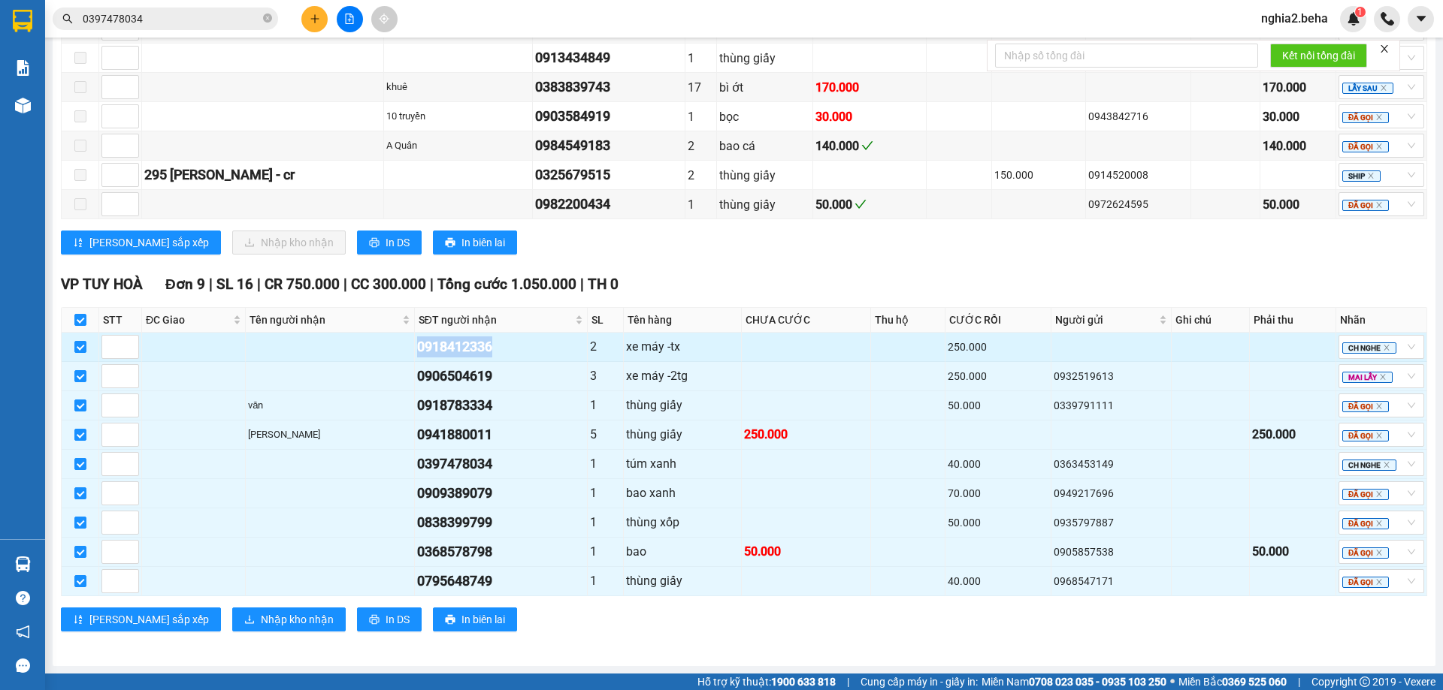
click at [487, 346] on div "0918412336" at bounding box center [501, 347] width 168 height 21
copy div "0918412336"
click at [440, 352] on div "0918412336" at bounding box center [501, 347] width 168 height 21
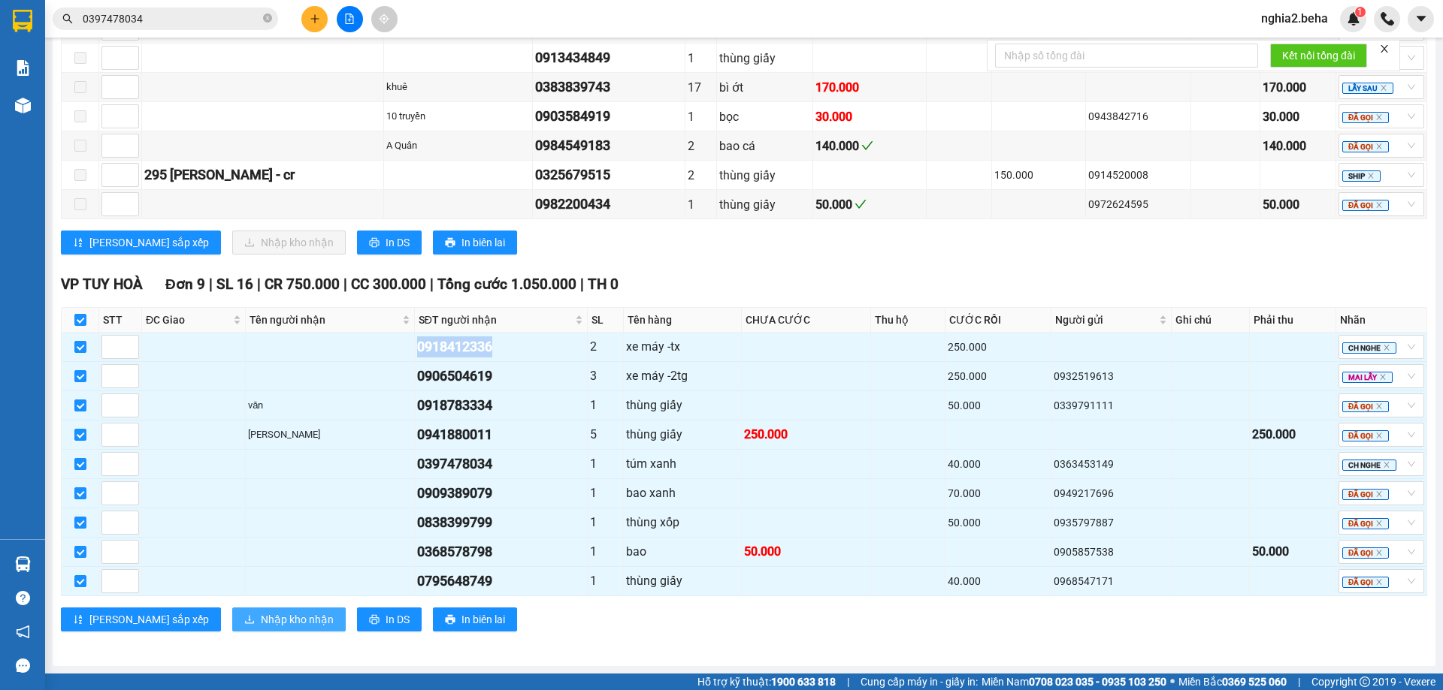
click at [261, 618] on span "Nhập kho nhận" at bounding box center [297, 620] width 73 height 17
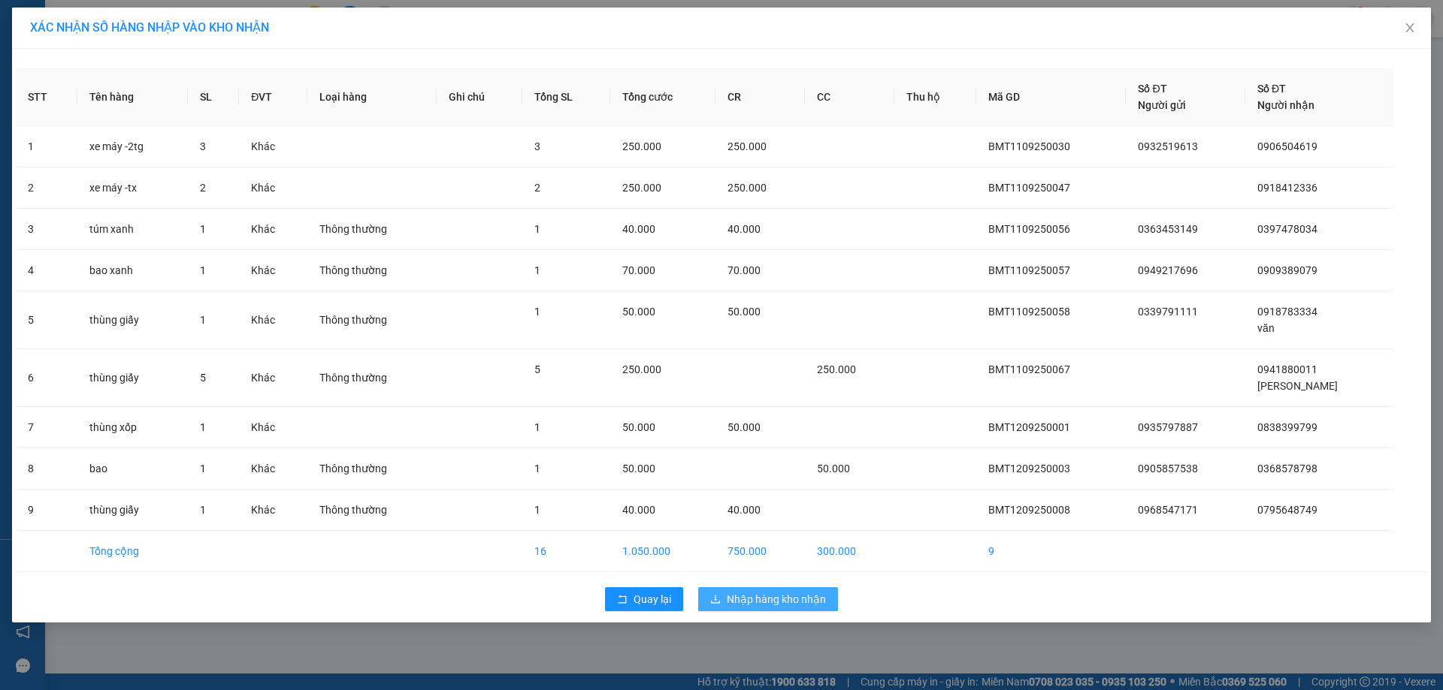
click at [782, 602] on span "Nhập hàng kho nhận" at bounding box center [776, 599] width 99 height 17
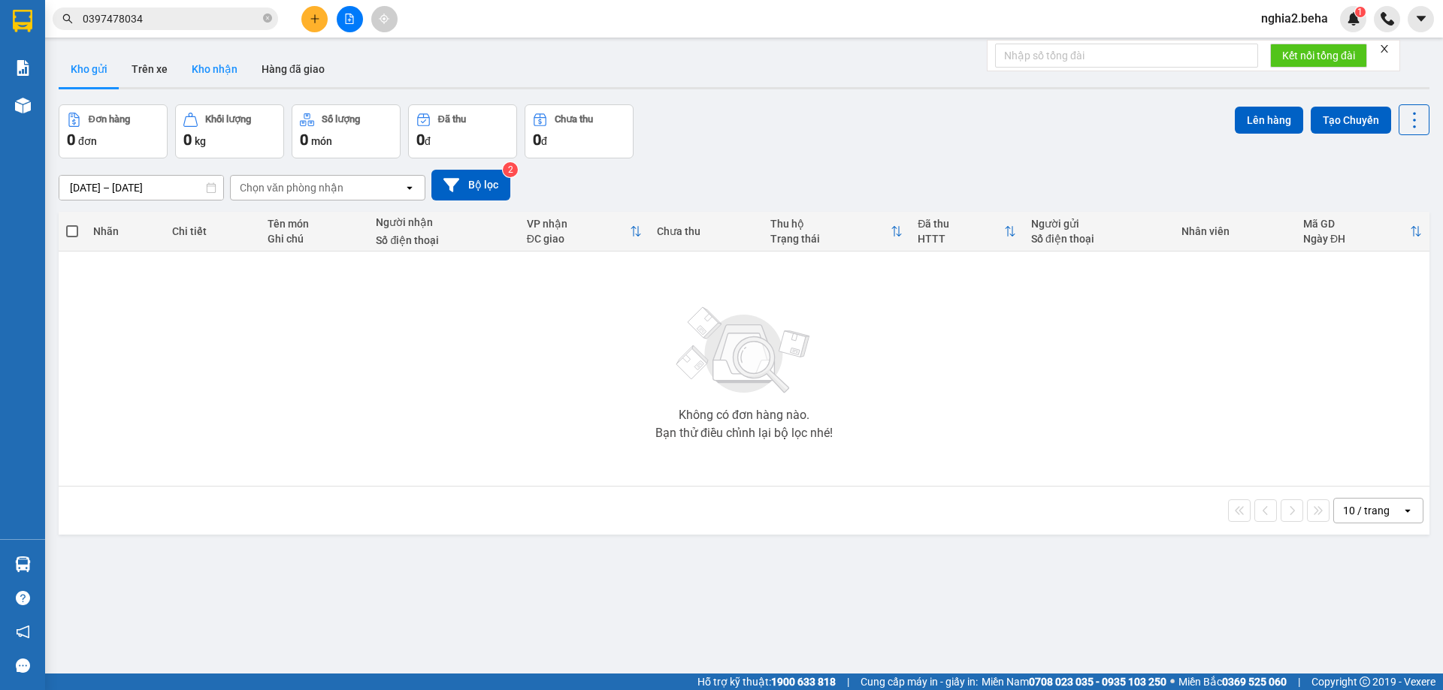
click at [198, 56] on button "Kho nhận" at bounding box center [215, 69] width 70 height 36
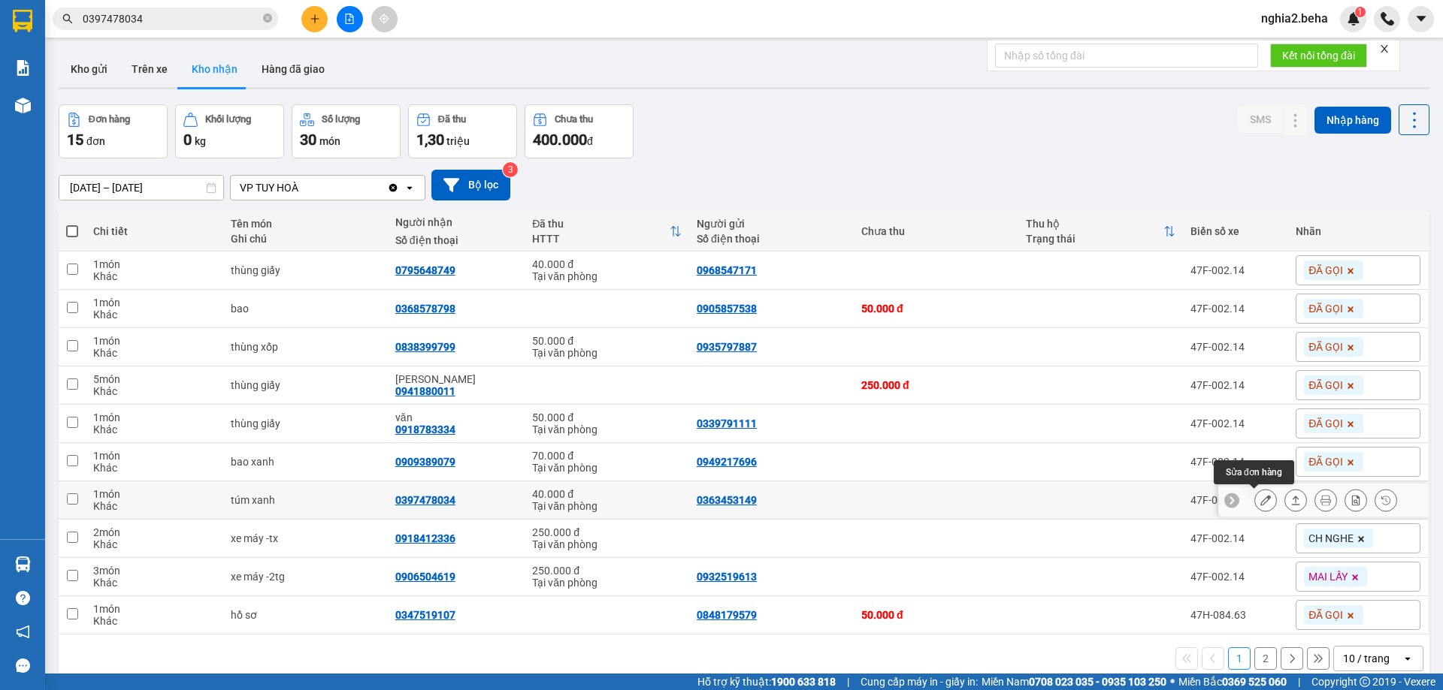
click at [1260, 502] on icon at bounding box center [1265, 500] width 11 height 11
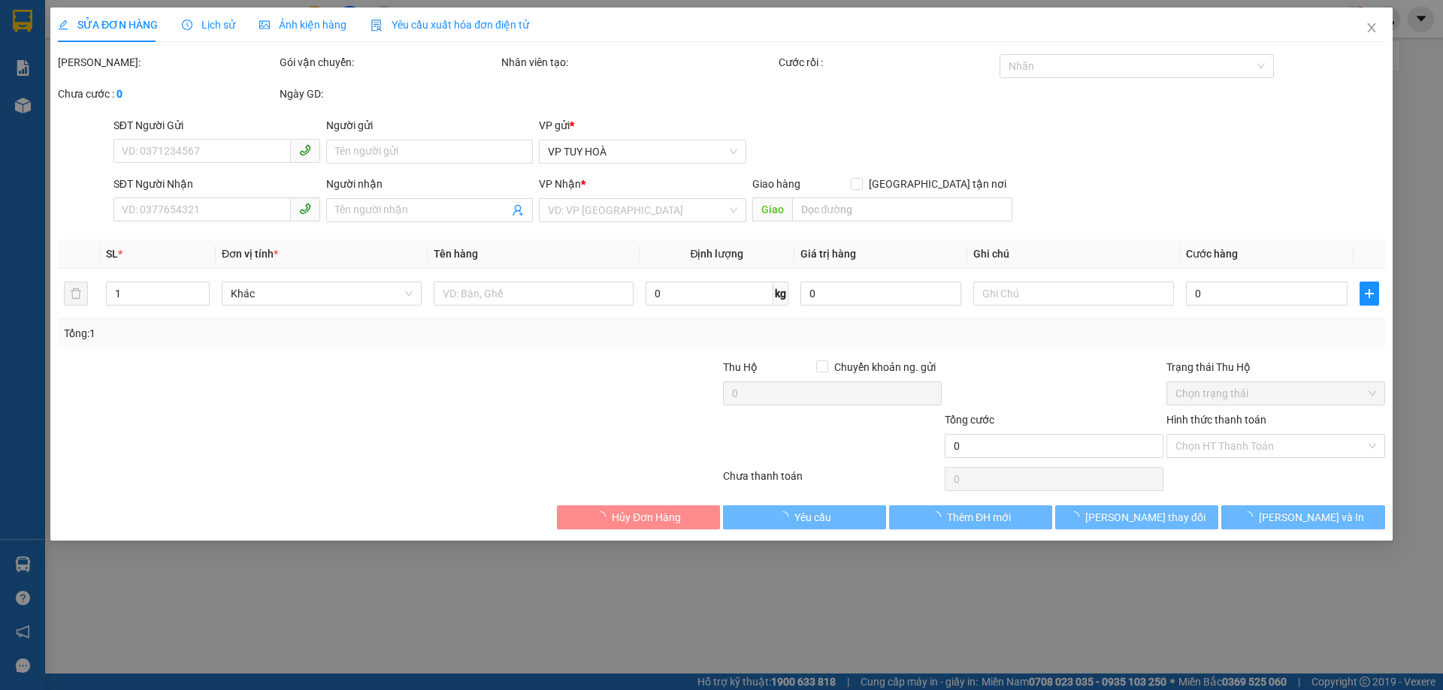
type input "0363453149"
type input "0397478034"
type input "40.000"
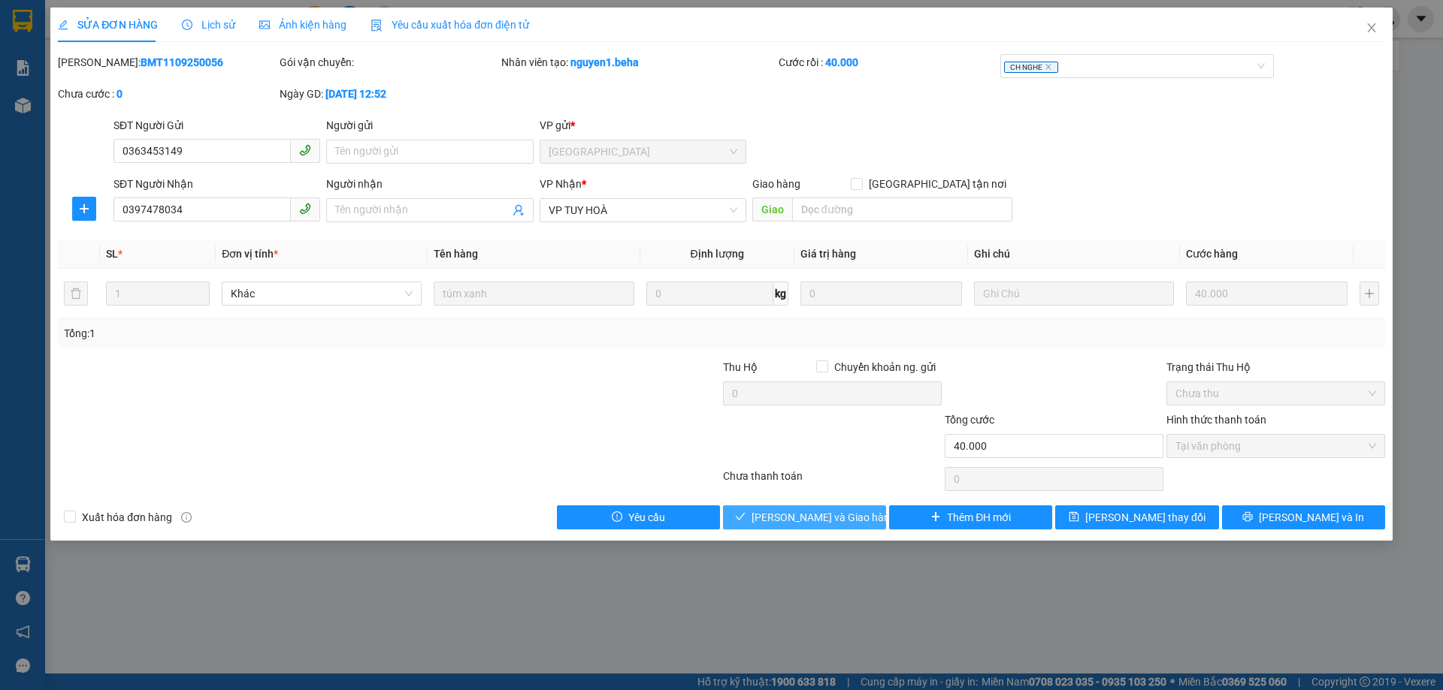
click at [822, 515] on span "[PERSON_NAME] và Giao hàng" at bounding box center [823, 517] width 144 height 17
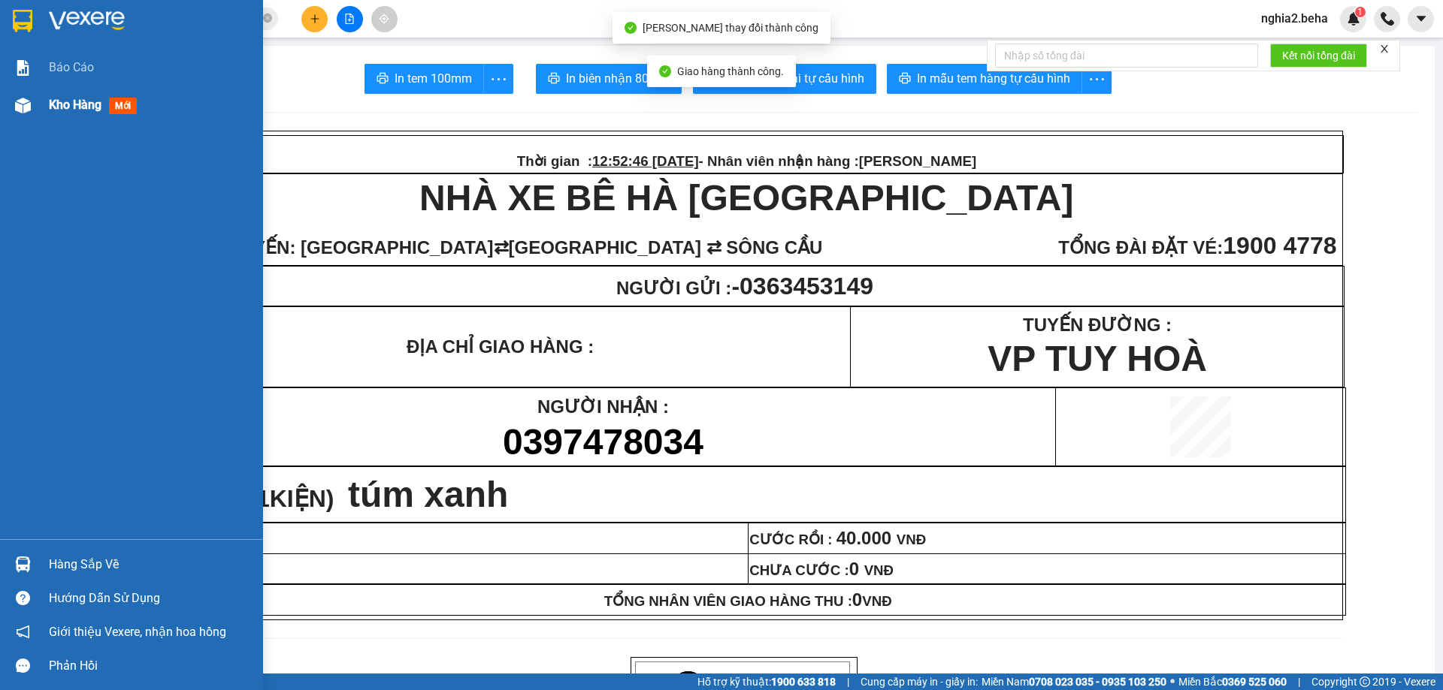
click at [35, 105] on div at bounding box center [23, 105] width 26 height 26
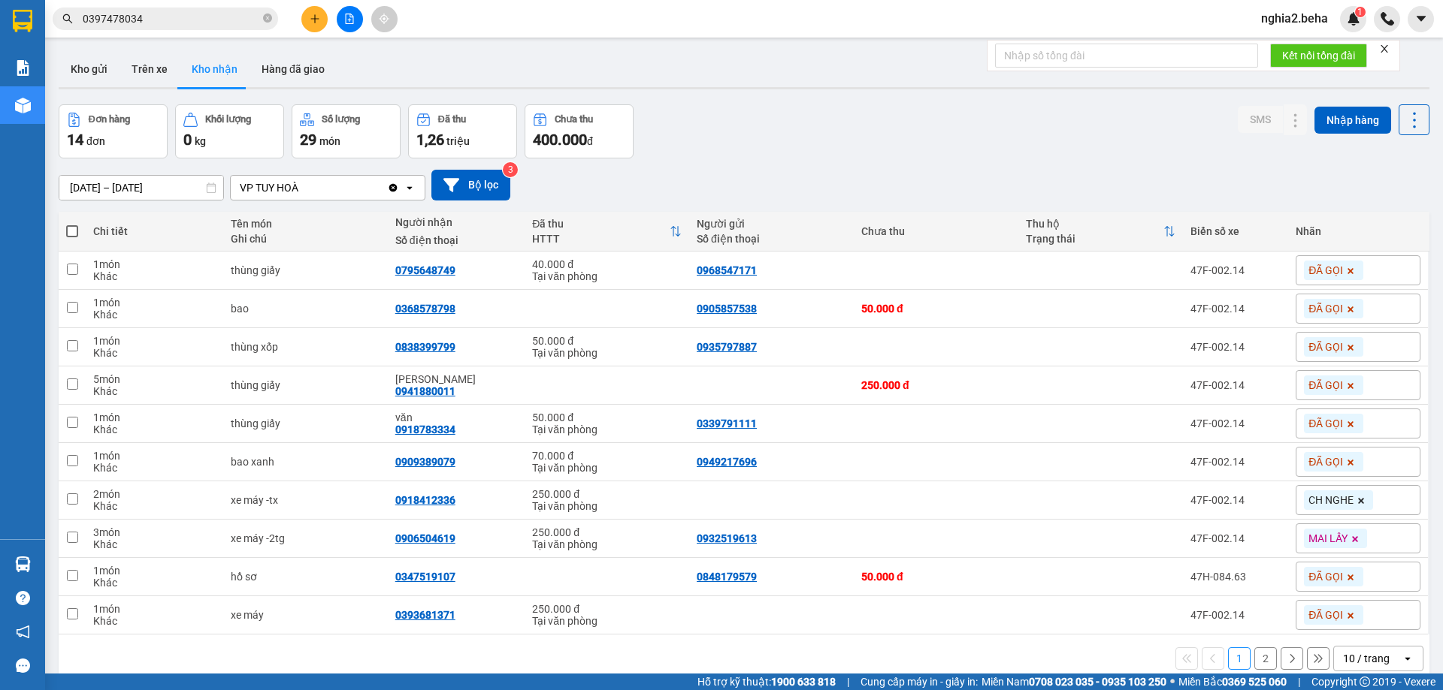
click at [188, 11] on input "0397478034" at bounding box center [171, 19] width 177 height 17
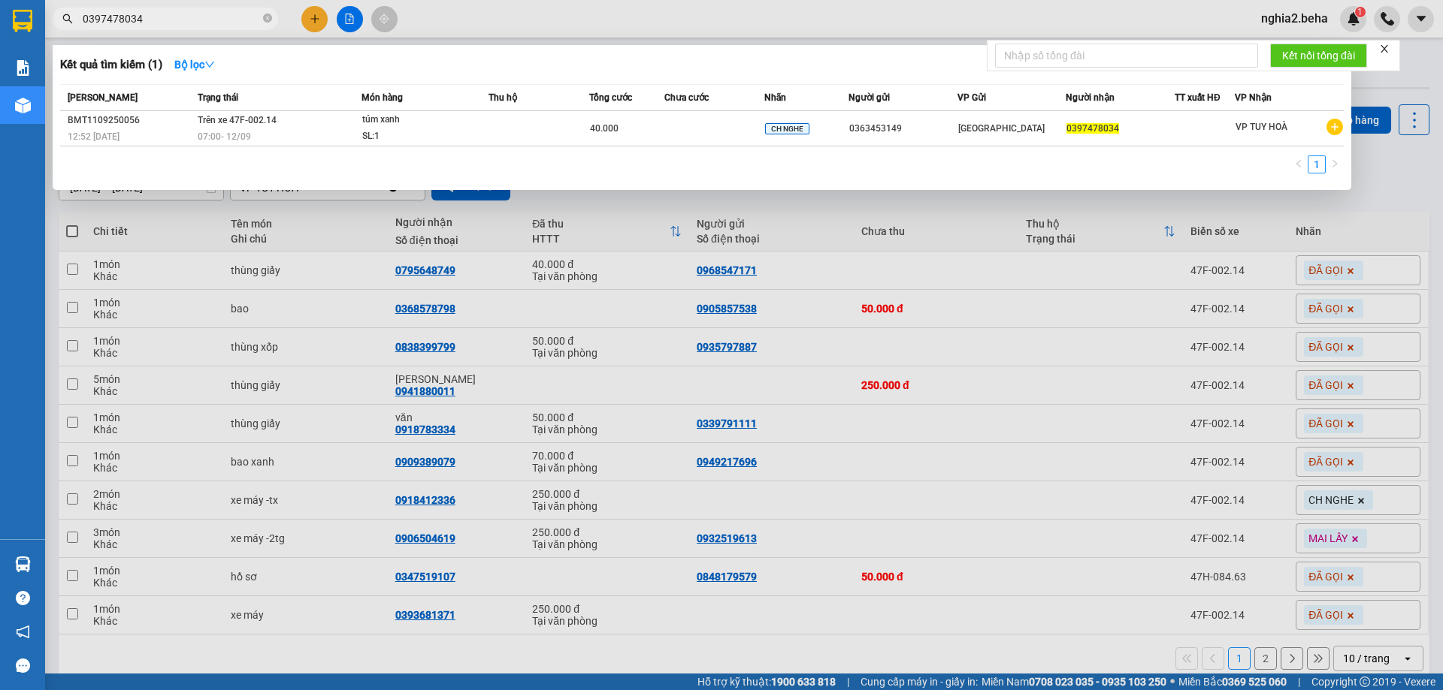
click at [189, 21] on input "0397478034" at bounding box center [171, 19] width 177 height 17
click at [227, 12] on input "0397478034" at bounding box center [171, 19] width 177 height 17
click at [227, 13] on input "0397478034" at bounding box center [171, 19] width 177 height 17
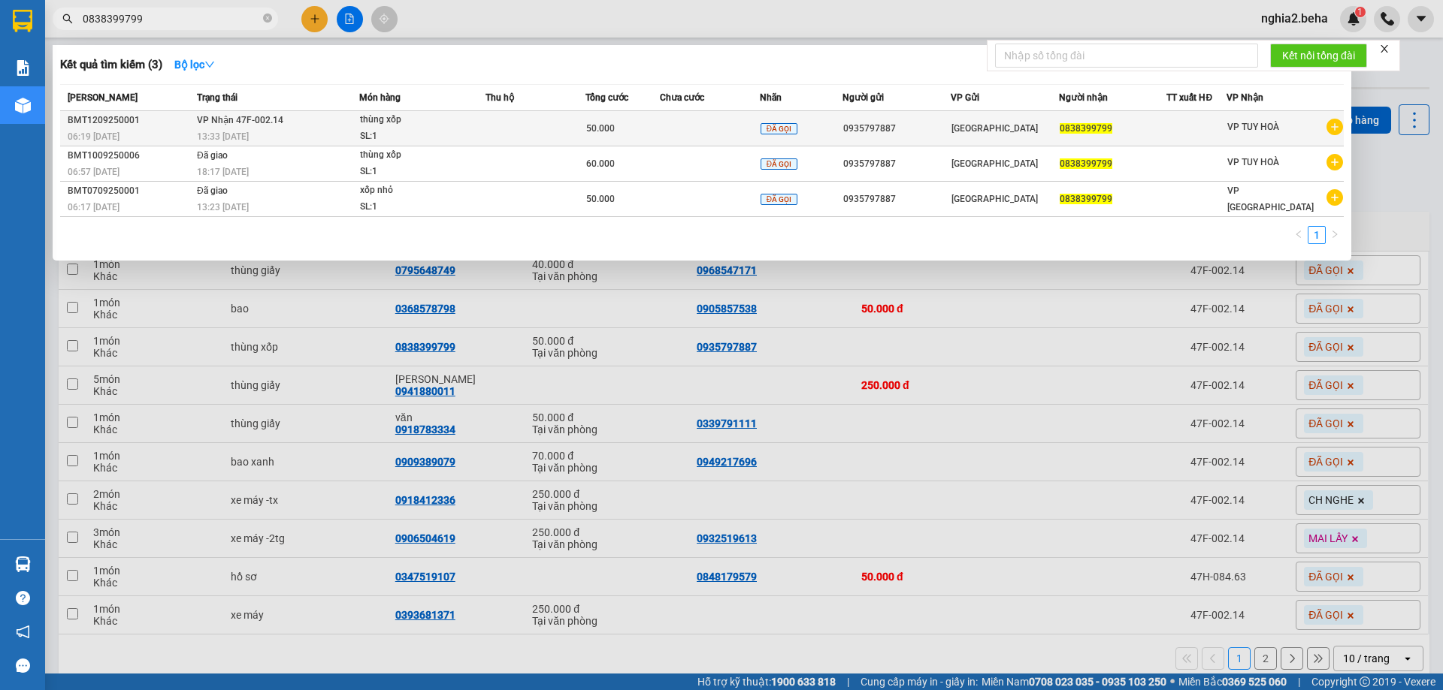
type input "0838399799"
click at [526, 122] on td at bounding box center [535, 128] width 100 height 35
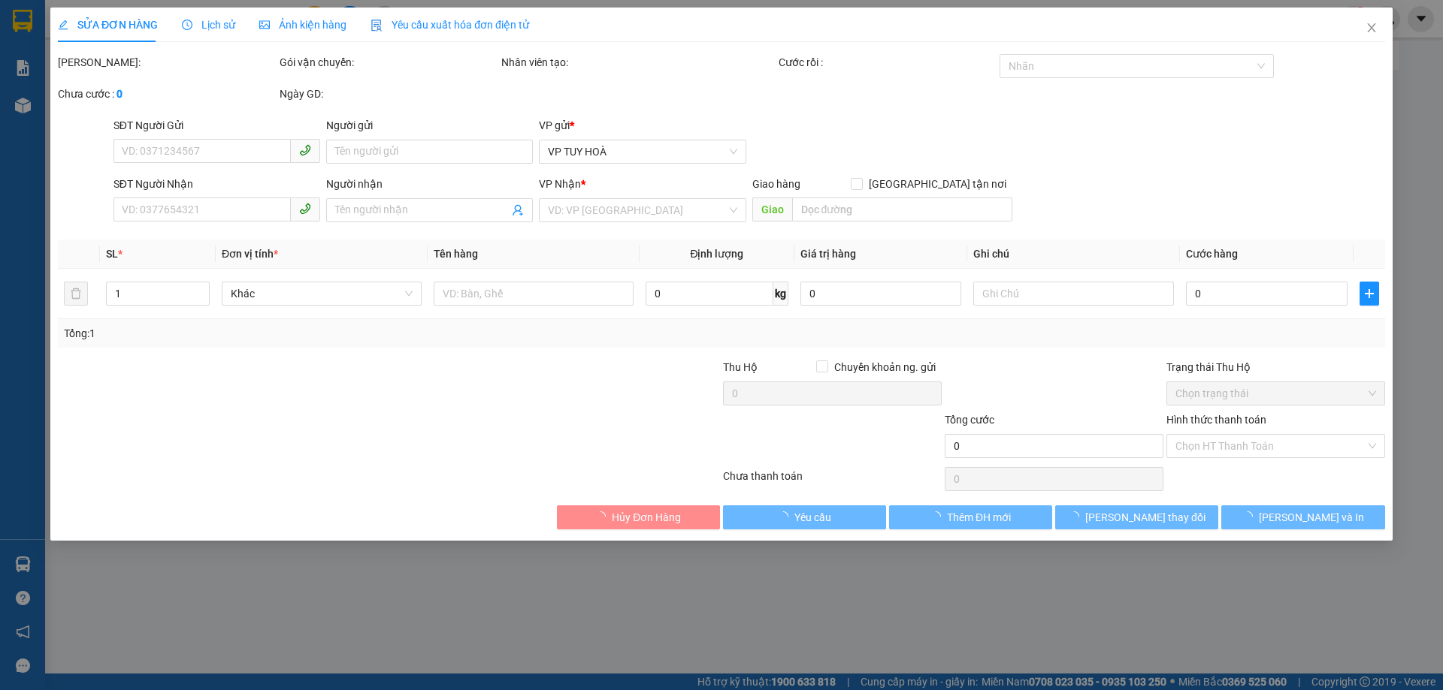
type input "0935797887"
type input "0838399799"
type input "50.000"
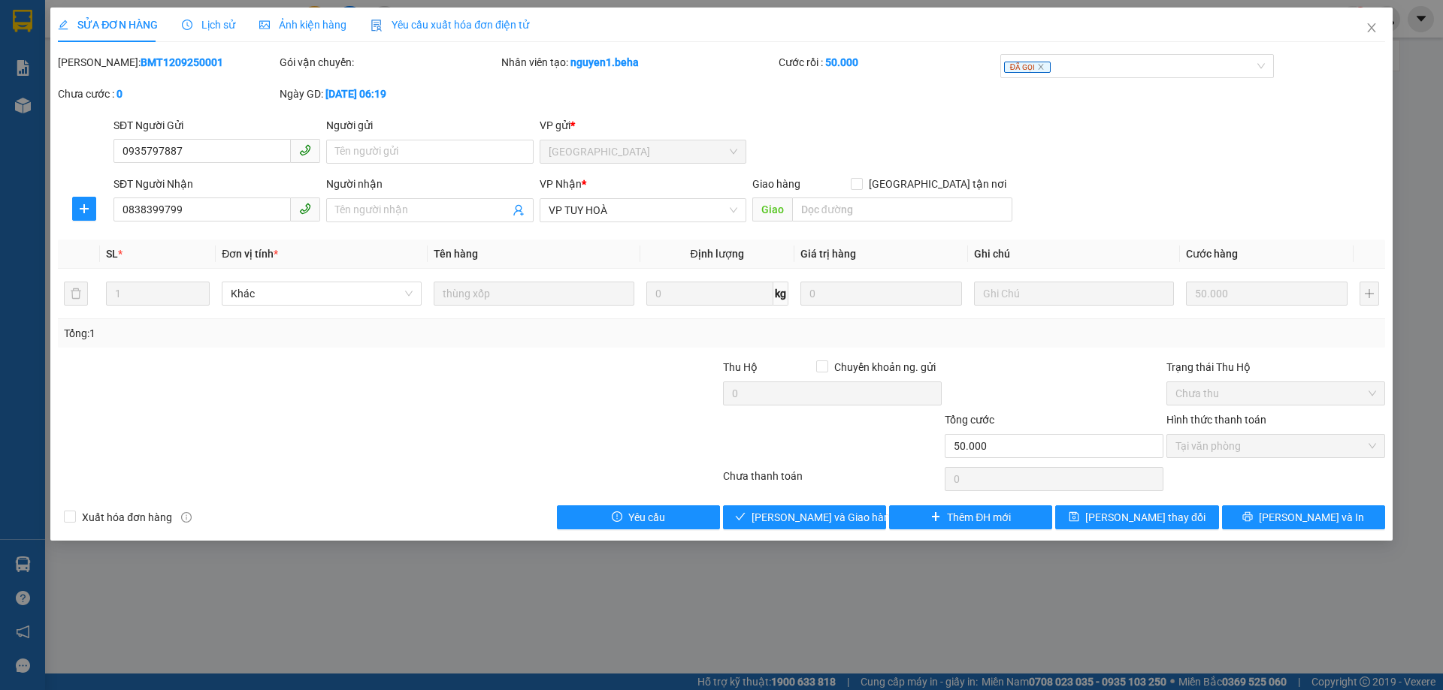
click at [298, 23] on span "Ảnh kiện hàng" at bounding box center [302, 25] width 87 height 12
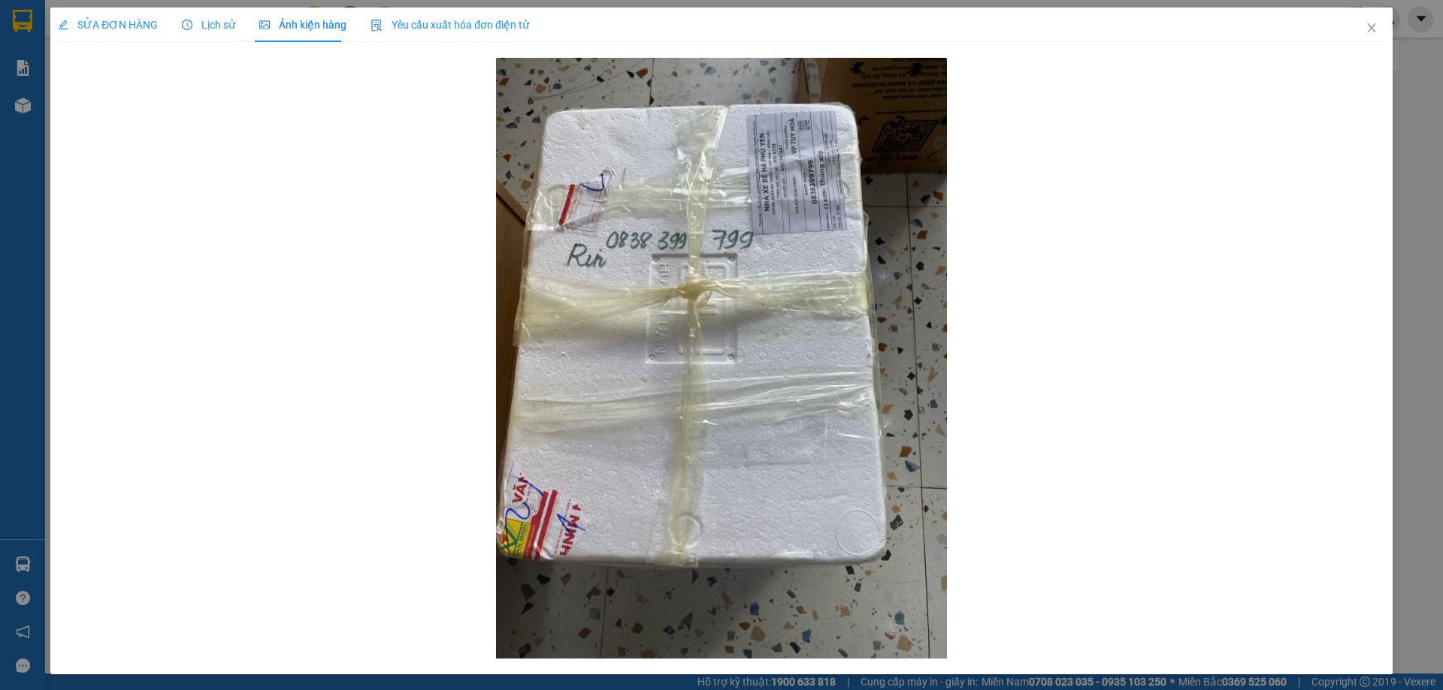
click at [136, 21] on span "SỬA ĐƠN HÀNG" at bounding box center [108, 25] width 100 height 12
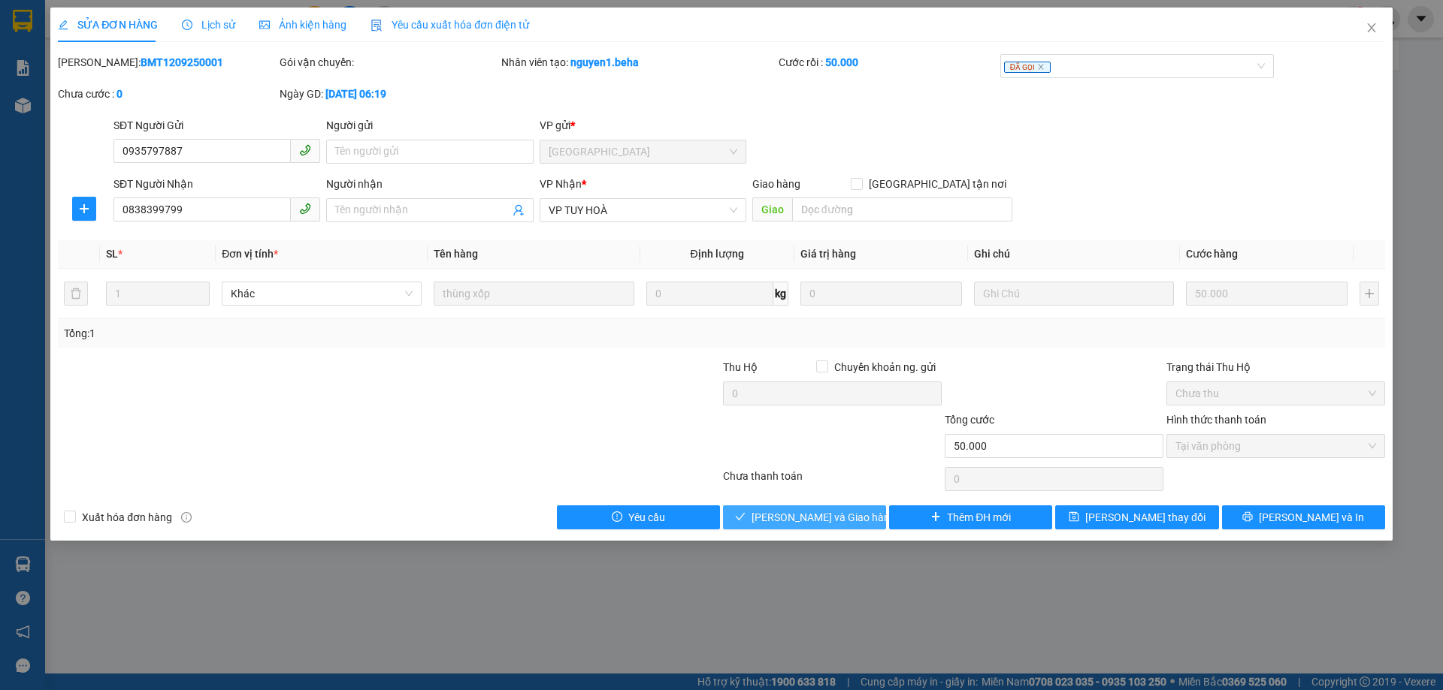
click at [822, 521] on span "[PERSON_NAME] và Giao hàng" at bounding box center [823, 517] width 144 height 17
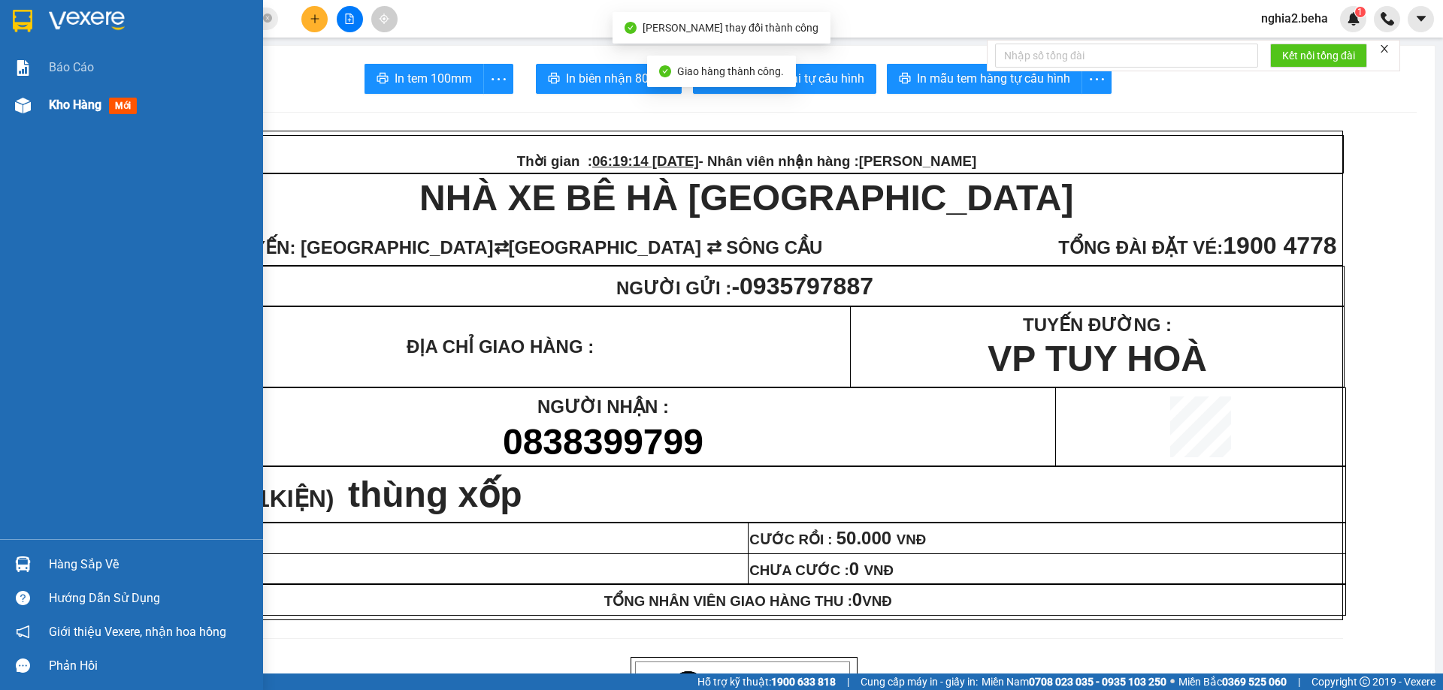
click at [33, 111] on div at bounding box center [23, 105] width 26 height 26
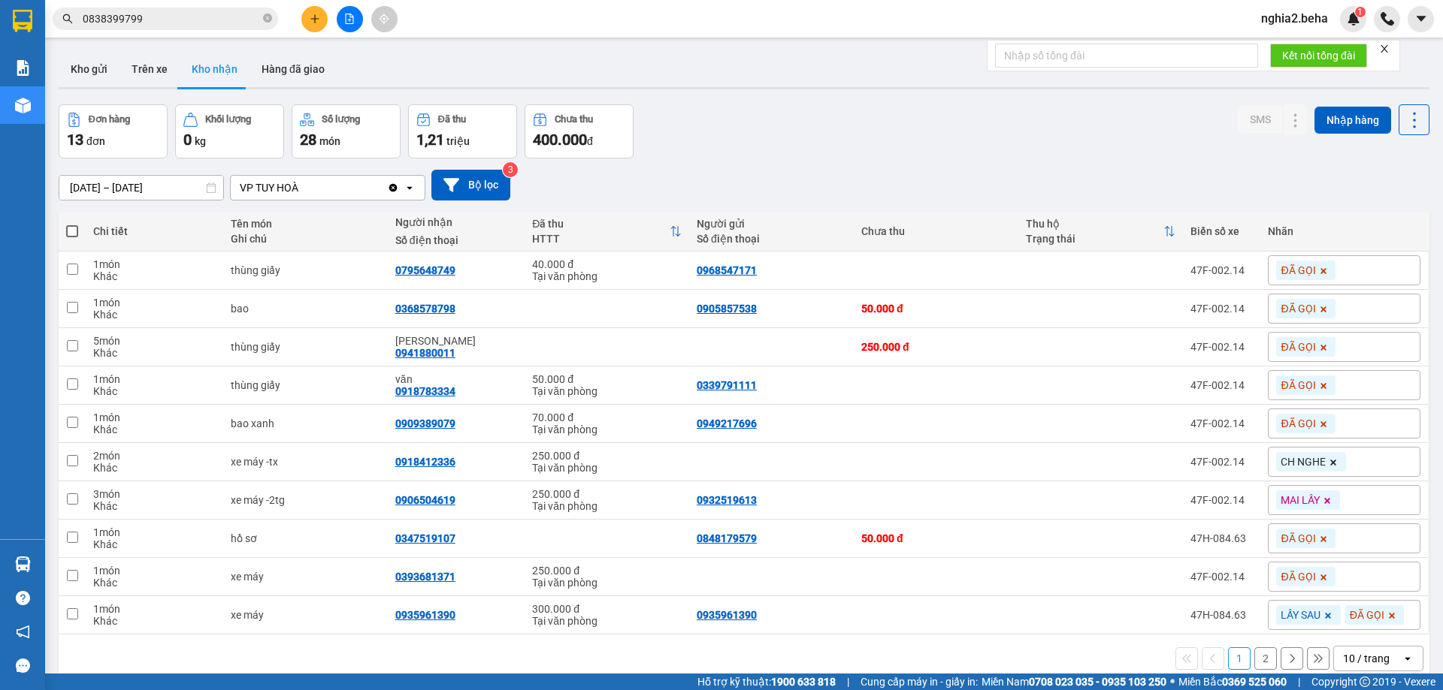
click at [952, 151] on div "Đơn hàng 13 đơn Khối lượng 0 kg Số lượng 28 món Đã thu 1,21 triệu Chưa thu 400.…" at bounding box center [744, 131] width 1370 height 54
click at [849, 156] on div "Đơn hàng 13 đơn Khối lượng 0 kg Số lượng 28 món Đã thu 1,21 triệu Chưa thu 400.…" at bounding box center [744, 131] width 1370 height 54
click at [810, 127] on div "Đơn hàng 13 đơn Khối lượng 0 kg Số lượng 28 món Đã thu 1,21 triệu Chưa thu 400.…" at bounding box center [744, 131] width 1370 height 54
click at [1328, 463] on icon at bounding box center [1332, 462] width 9 height 9
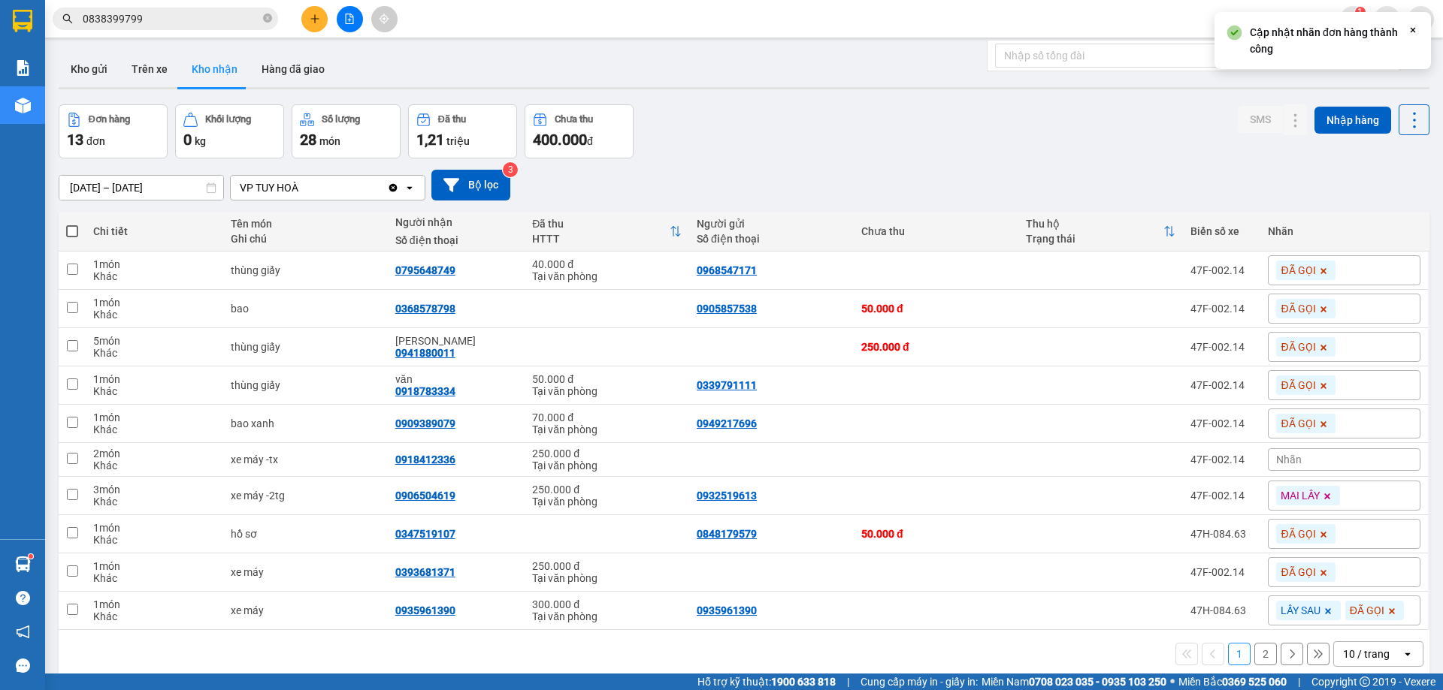
click at [1314, 458] on div "Nhãn" at bounding box center [1344, 460] width 153 height 23
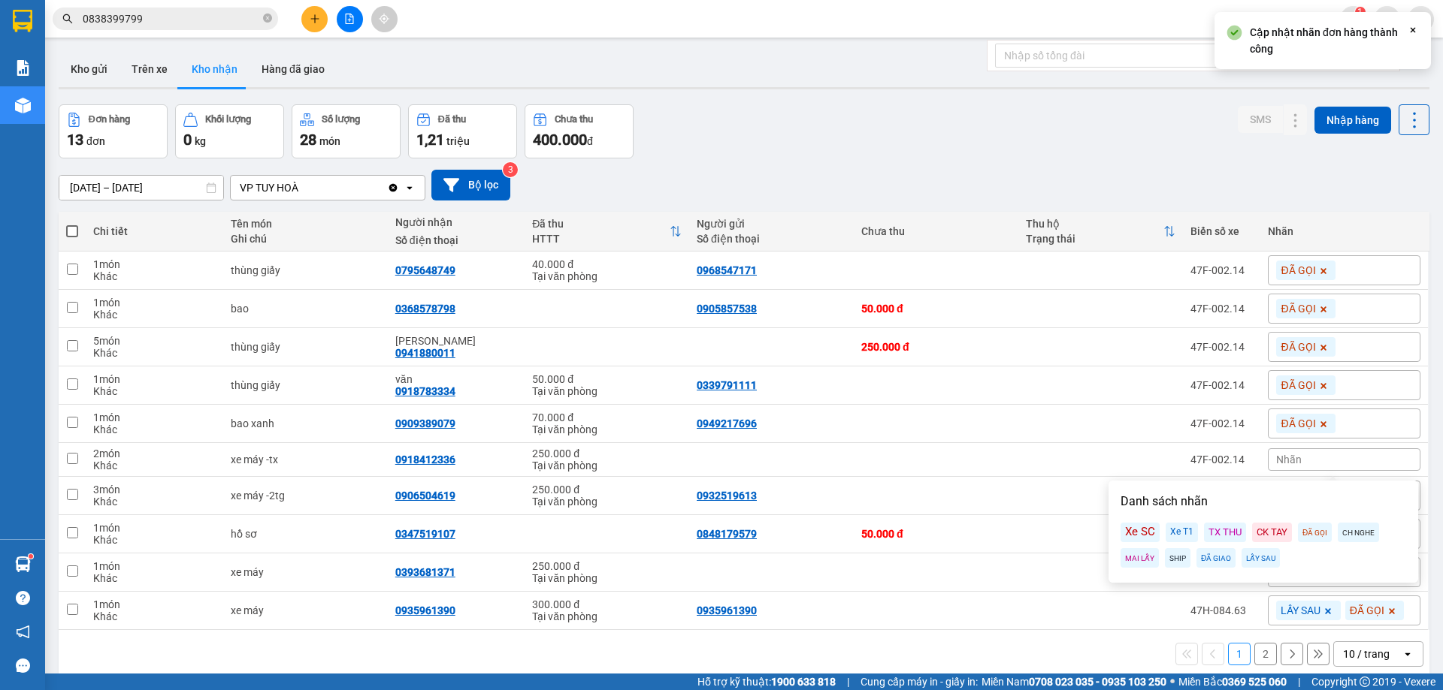
click at [1307, 531] on div "ĐÃ GỌI" at bounding box center [1315, 533] width 34 height 20
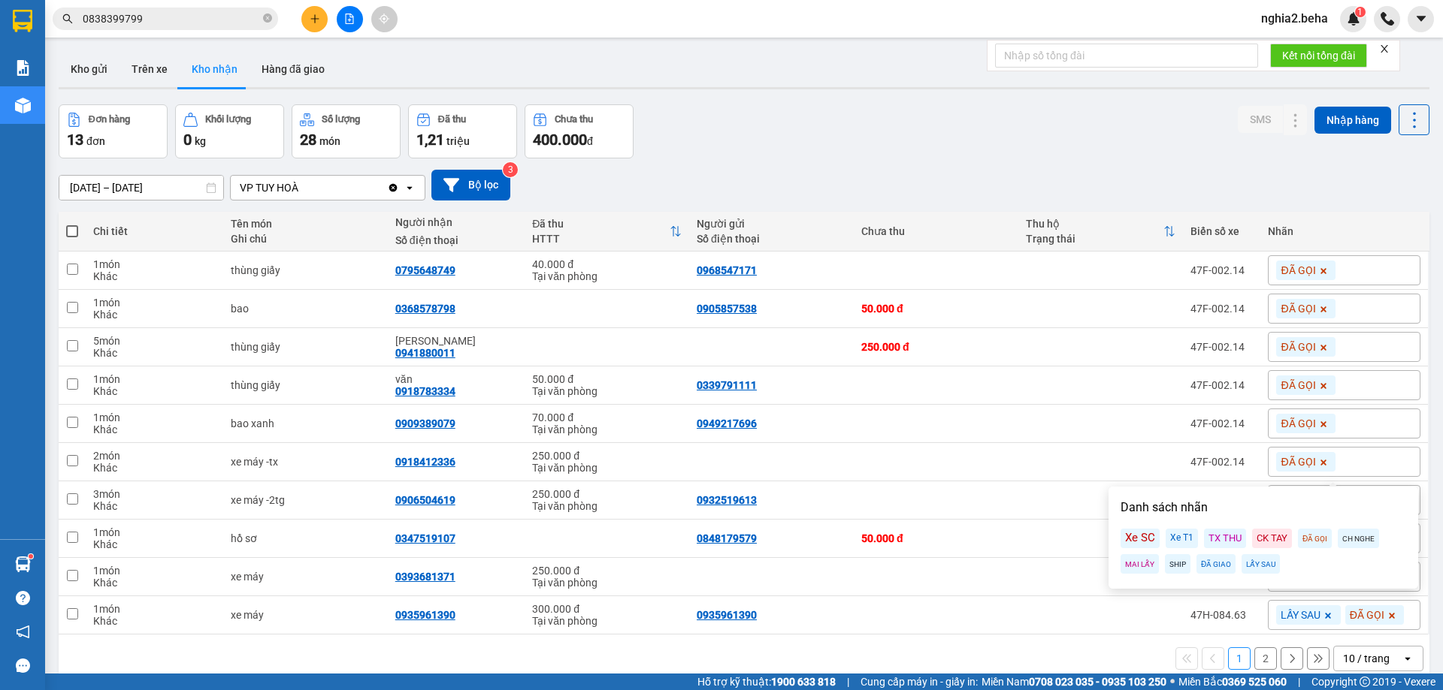
click at [1121, 129] on div "Đơn hàng 13 đơn Khối lượng 0 kg Số lượng 28 món Đã thu 1,21 triệu Chưa thu 400.…" at bounding box center [744, 131] width 1370 height 54
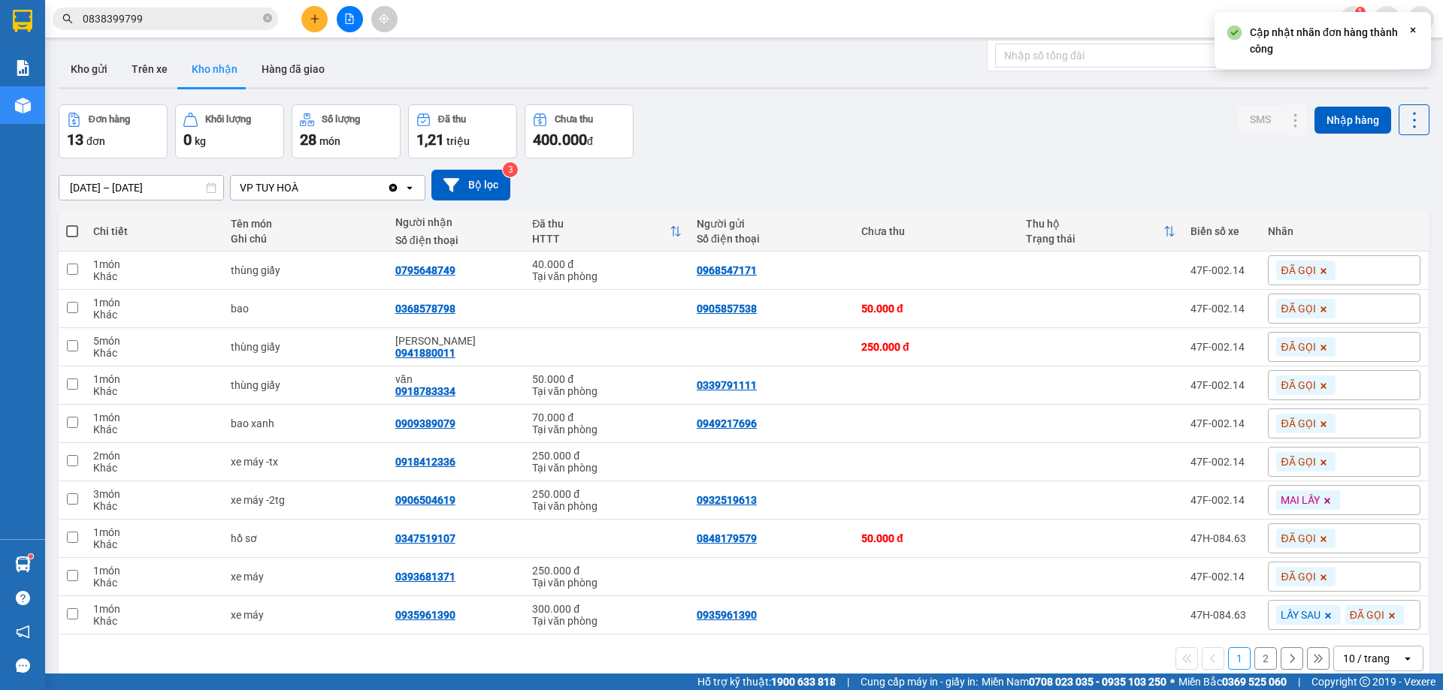
scroll to position [69, 0]
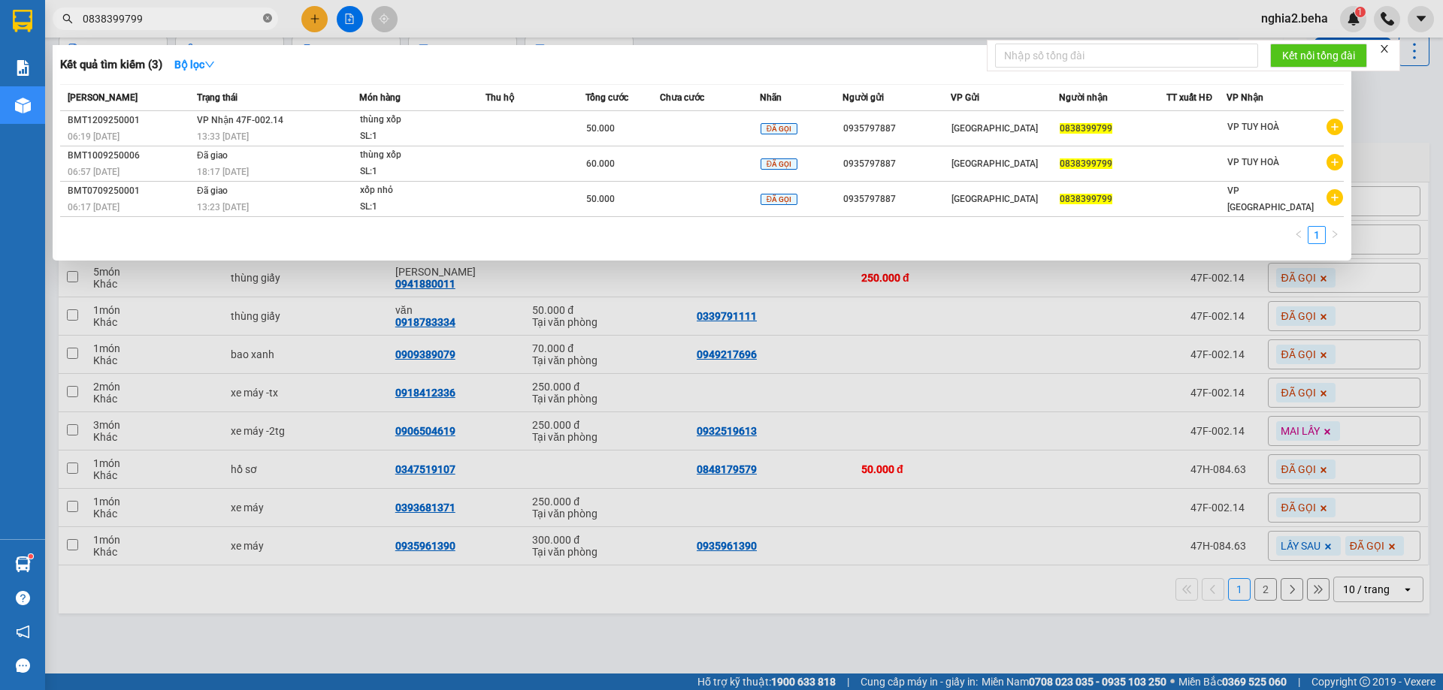
click at [267, 19] on icon "close-circle" at bounding box center [267, 18] width 9 height 9
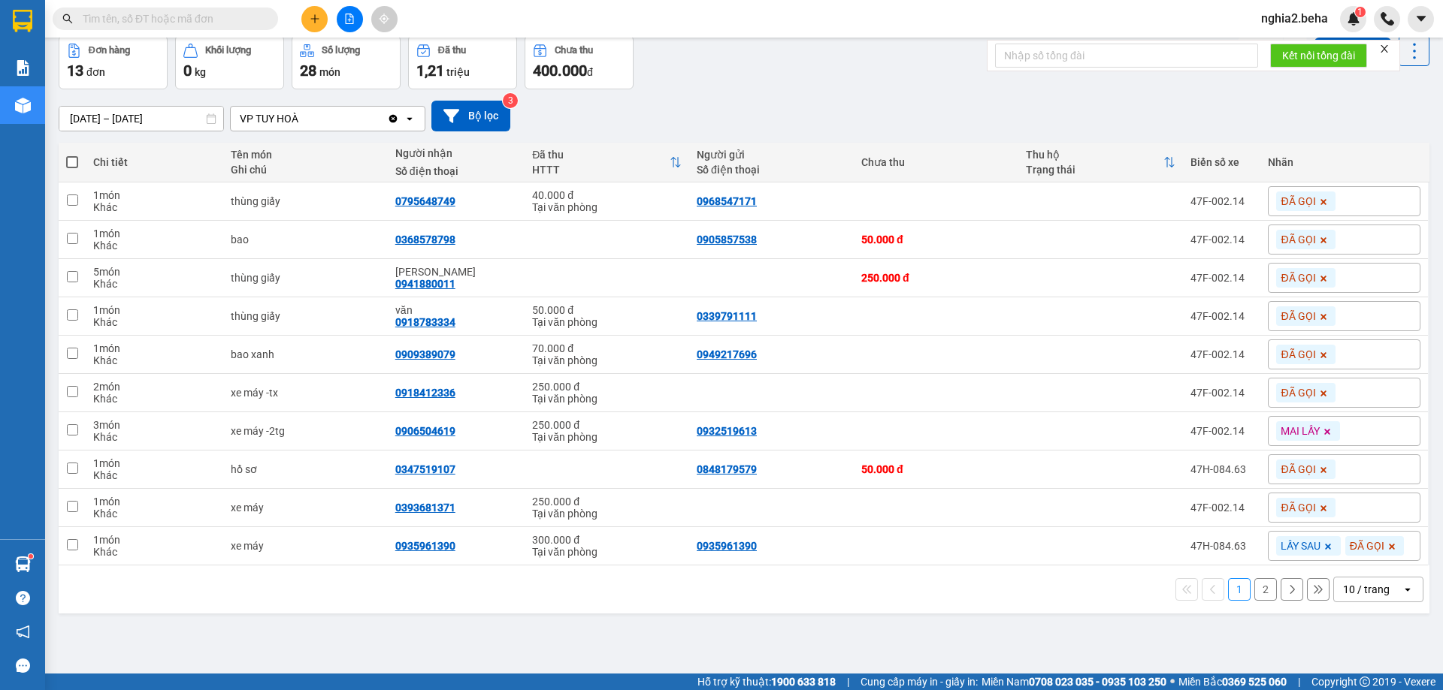
click at [865, 101] on div "[DATE] – [DATE] Press the down arrow key to interact with the calendar and sele…" at bounding box center [744, 116] width 1370 height 31
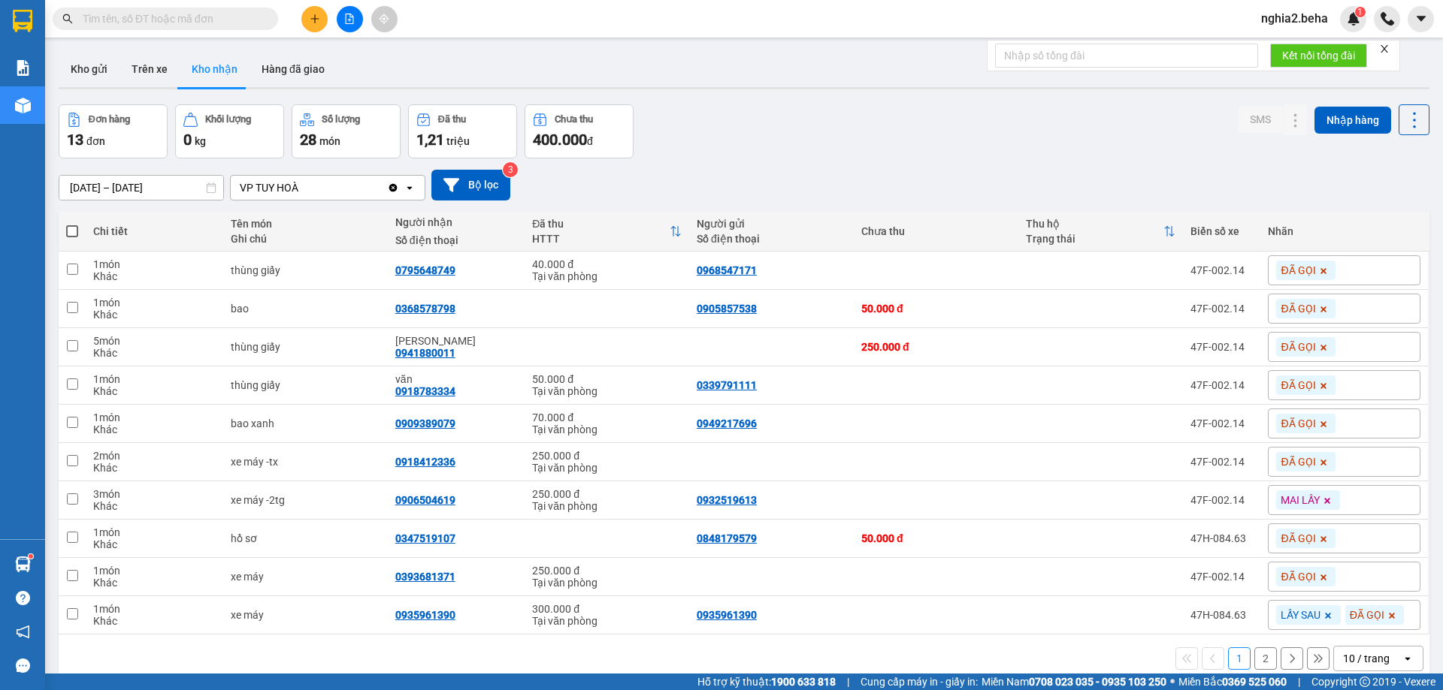
click at [831, 160] on div "[DATE] – [DATE] Press the down arrow key to interact with the calendar and sele…" at bounding box center [744, 185] width 1370 height 53
click at [218, 22] on input "text" at bounding box center [171, 19] width 177 height 17
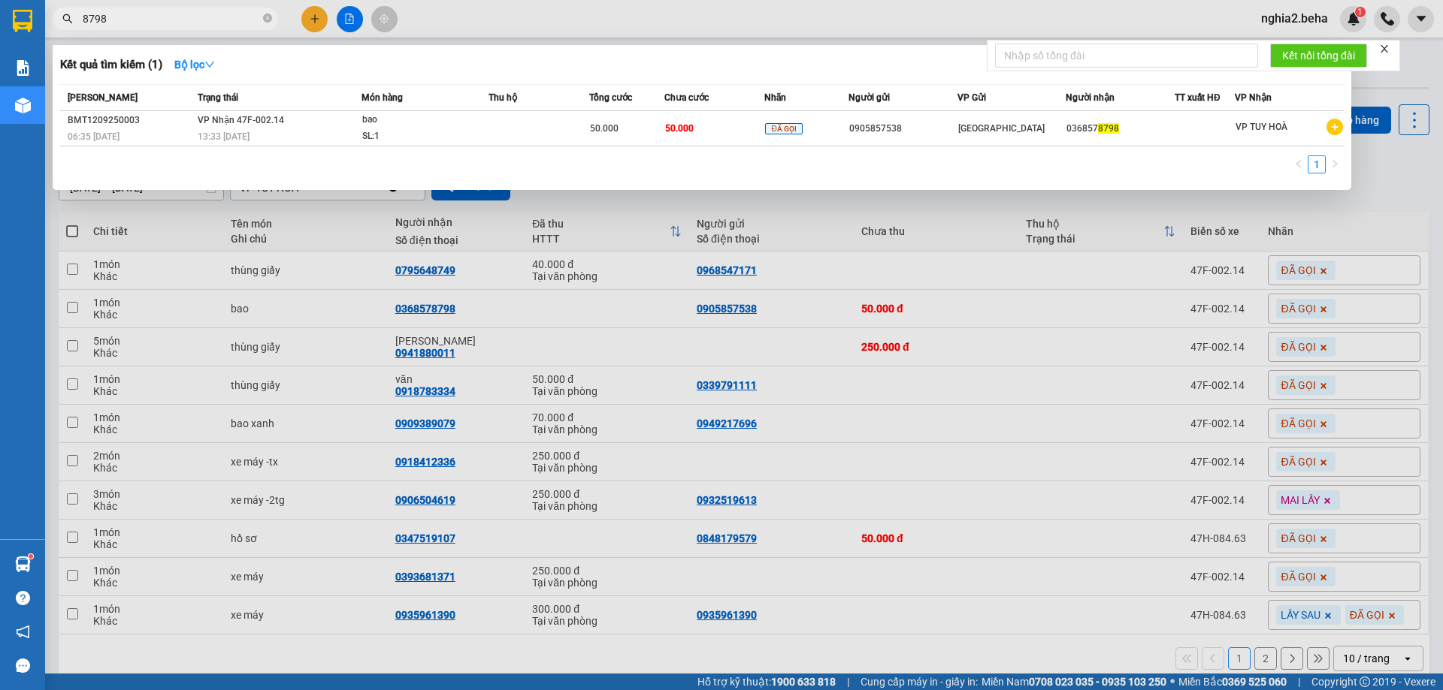
click at [180, 18] on input "8798" at bounding box center [171, 19] width 177 height 17
paste input "0967265465"
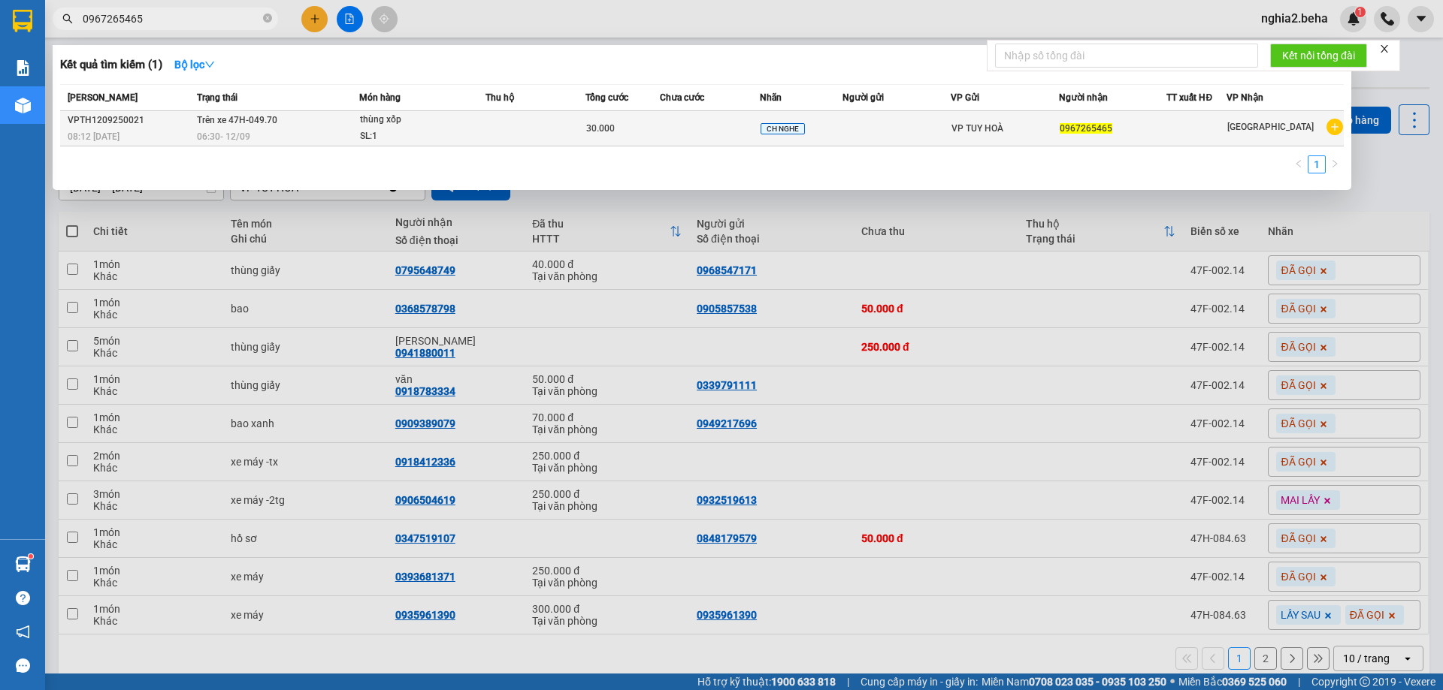
type input "0967265465"
click at [401, 131] on div "SL: 1" at bounding box center [416, 136] width 113 height 17
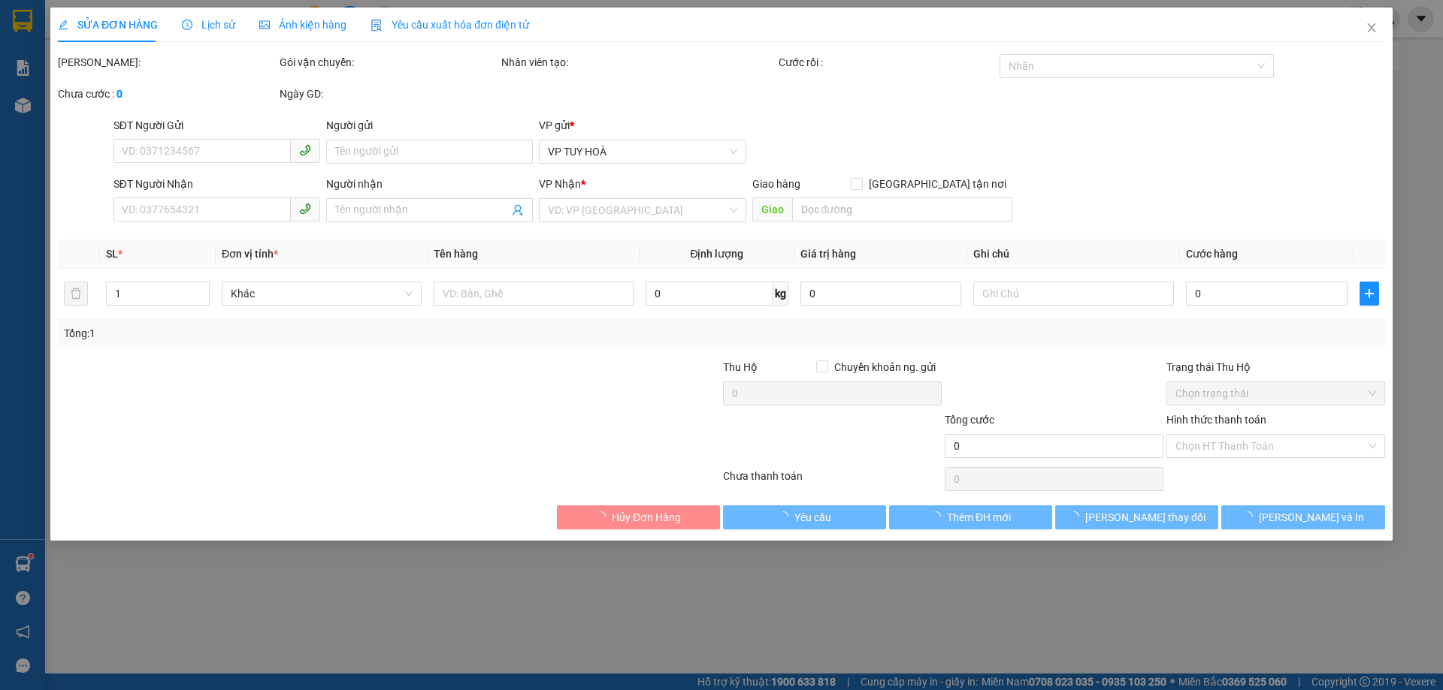
type input "0967265465"
type input "30.000"
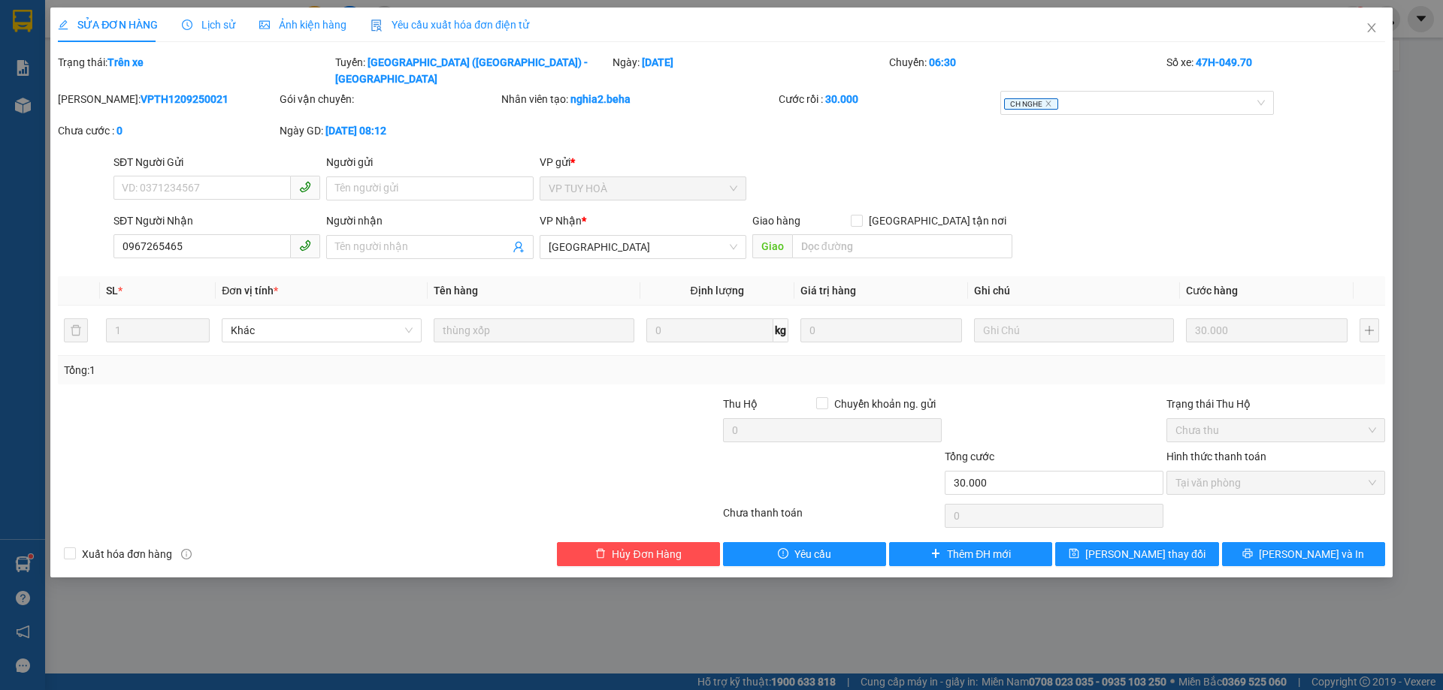
click at [307, 25] on span "Ảnh kiện hàng" at bounding box center [302, 25] width 87 height 12
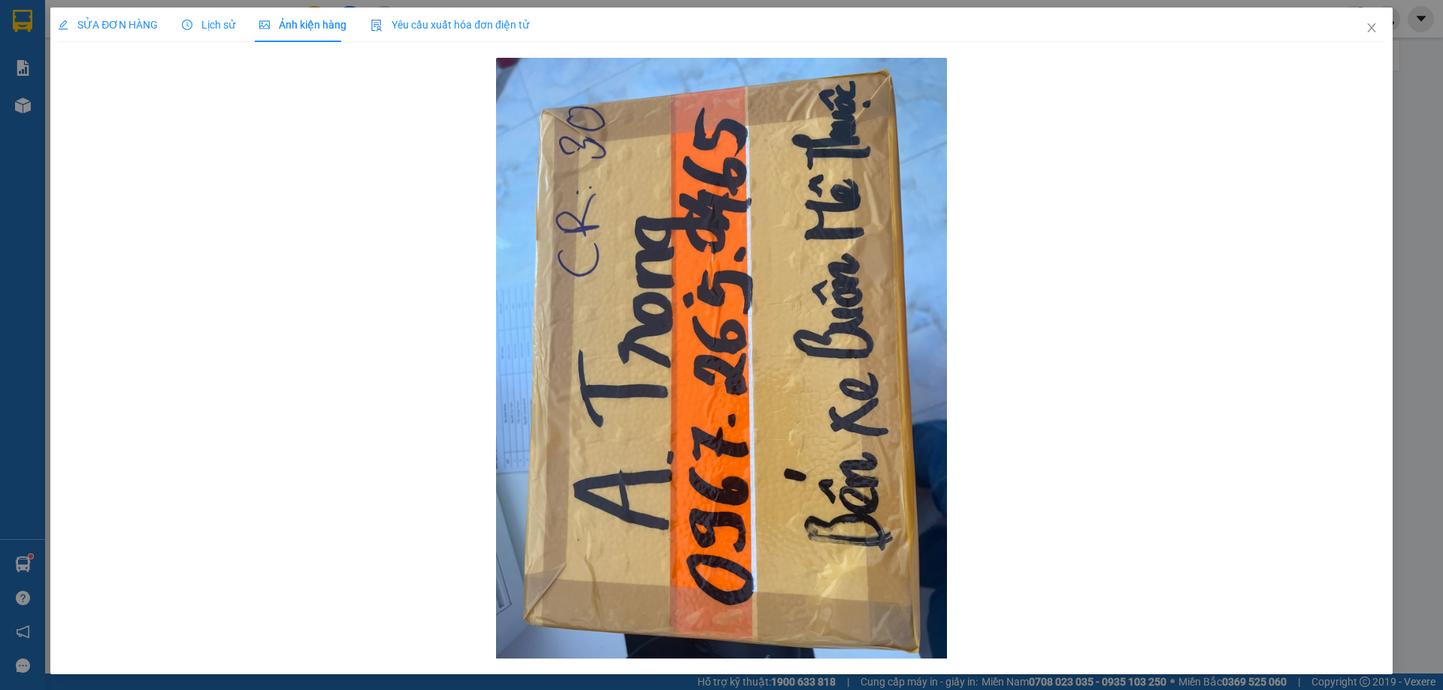
click at [128, 24] on span "SỬA ĐƠN HÀNG" at bounding box center [108, 25] width 100 height 12
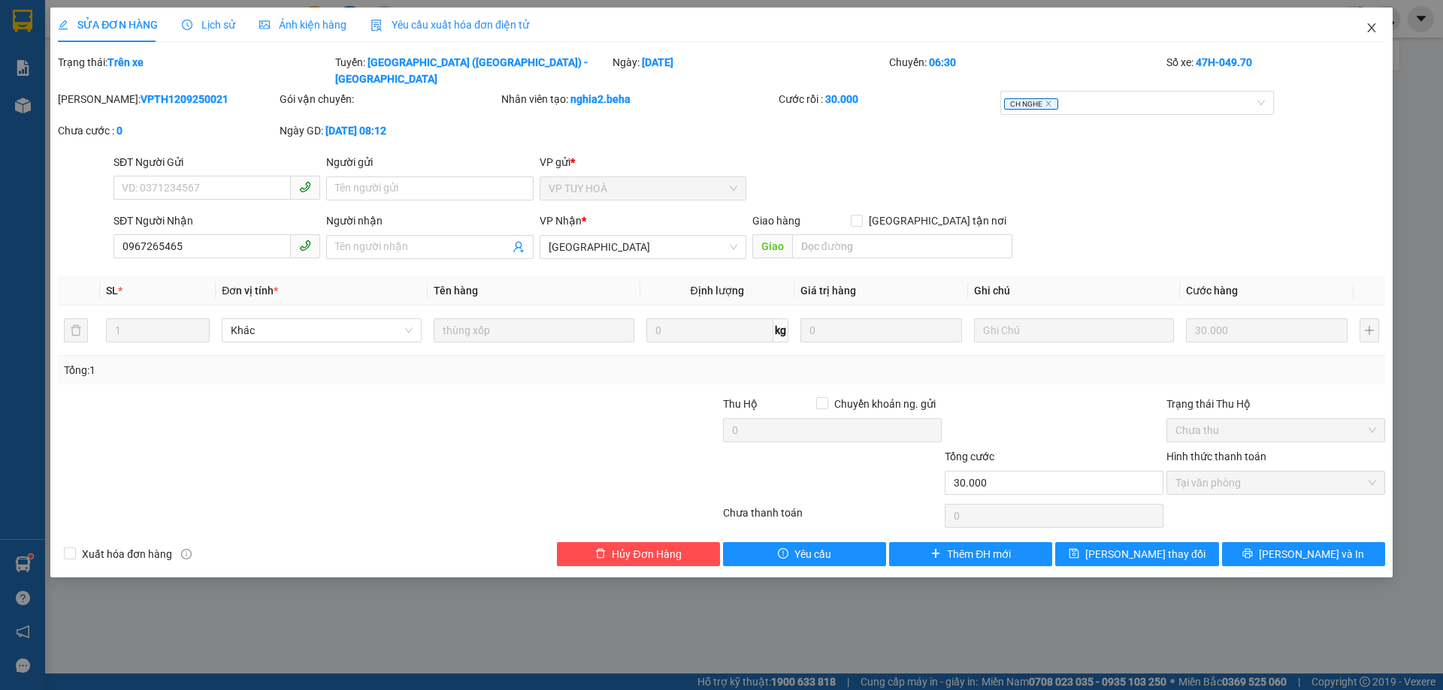
click at [1388, 20] on span "Close" at bounding box center [1371, 29] width 42 height 42
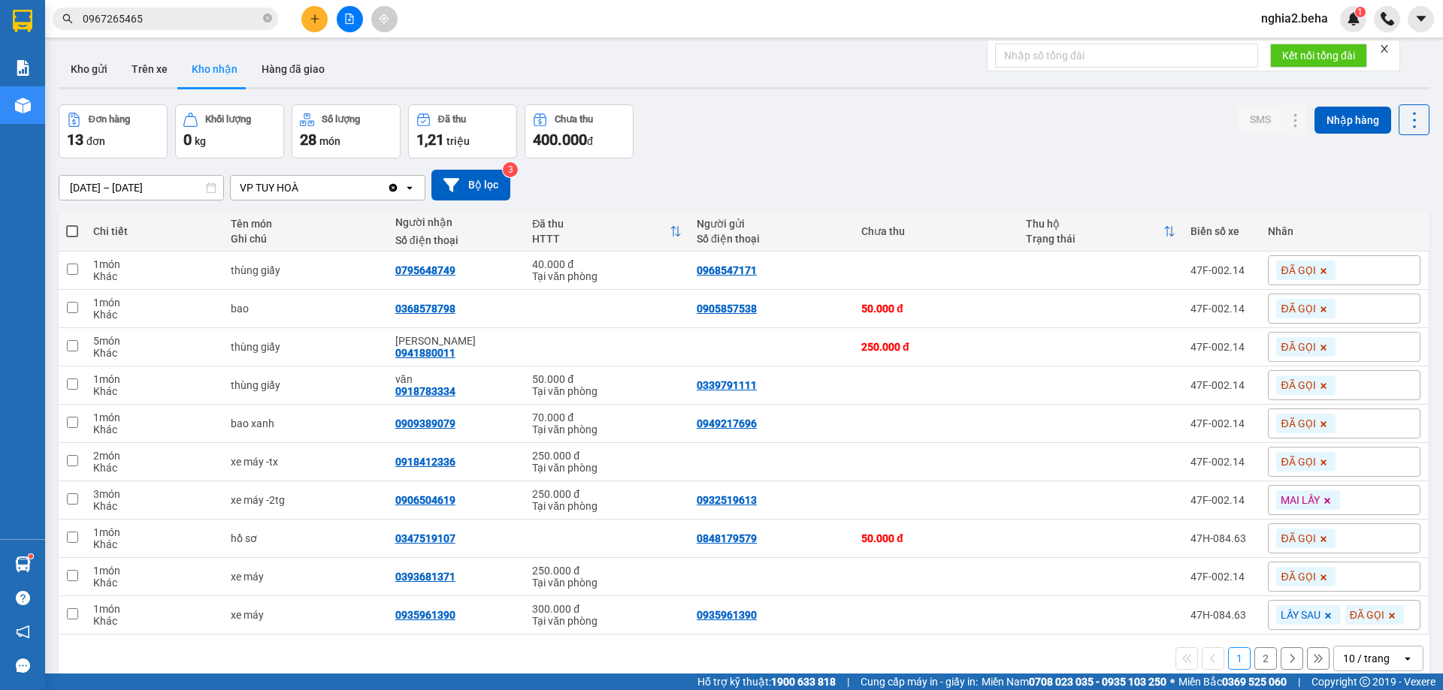
click at [172, 21] on input "0967265465" at bounding box center [171, 19] width 177 height 17
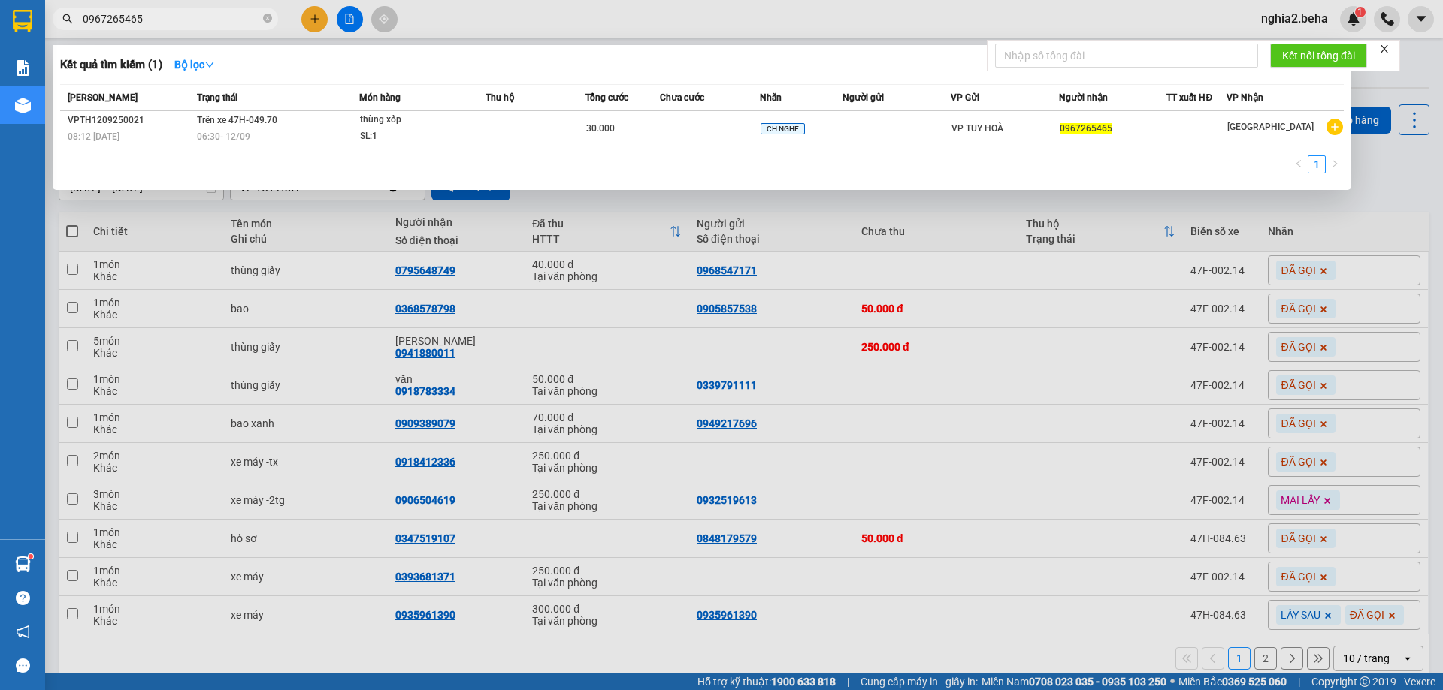
click at [172, 21] on input "0967265465" at bounding box center [171, 19] width 177 height 17
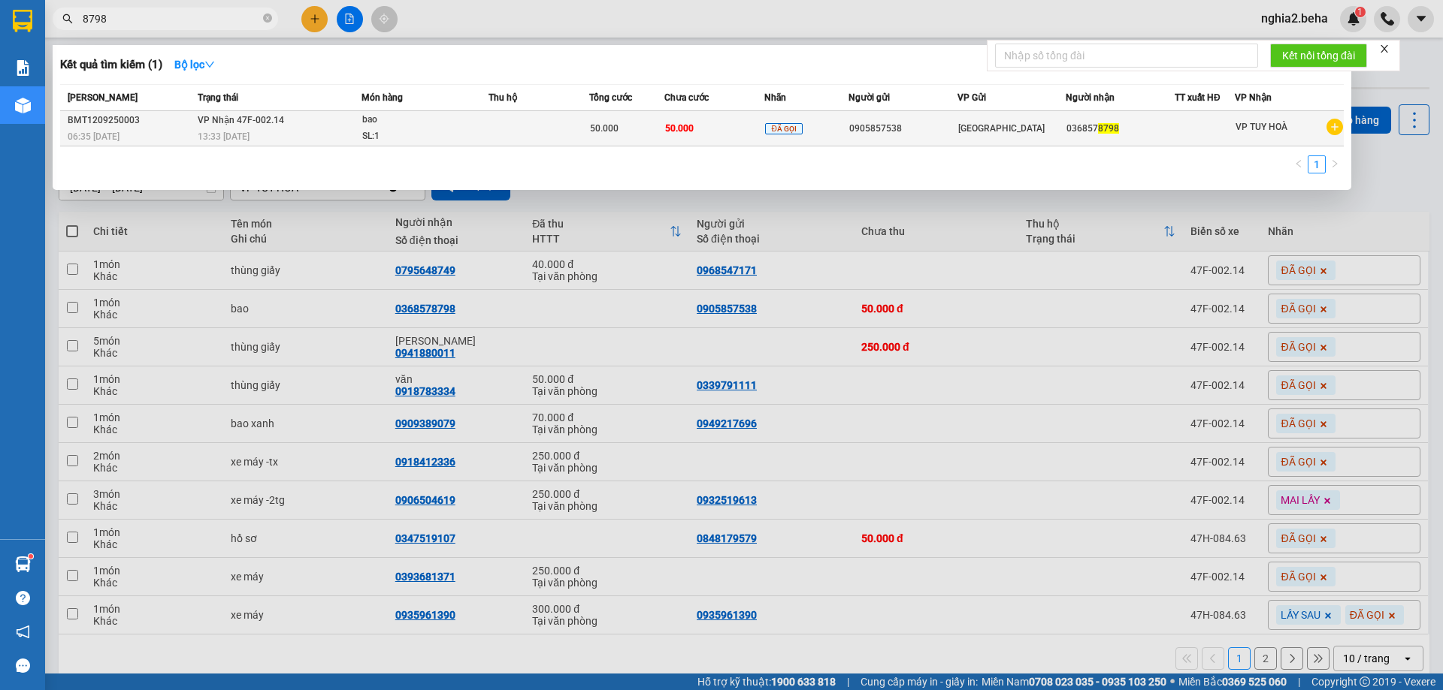
type input "8798"
click at [415, 134] on div "SL: 1" at bounding box center [418, 136] width 113 height 17
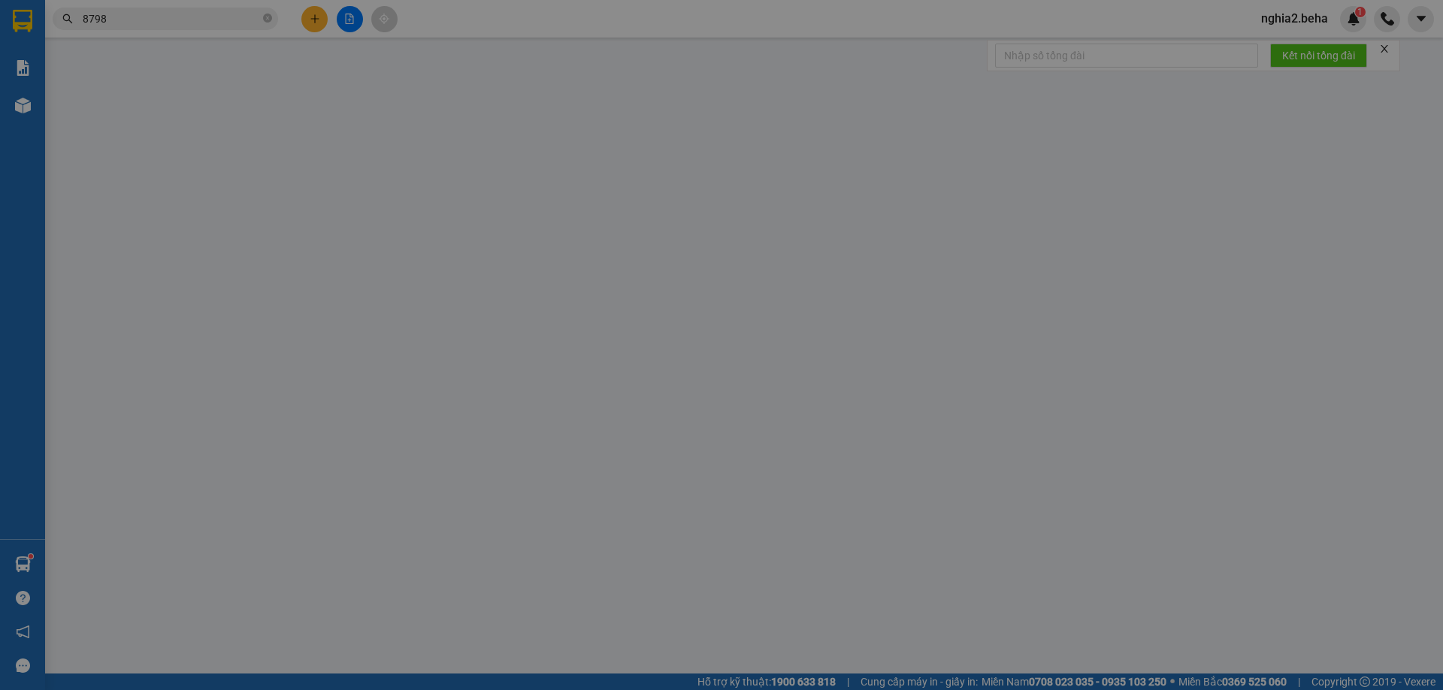
type input "0905857538"
type input "0368578798"
type input "50.000"
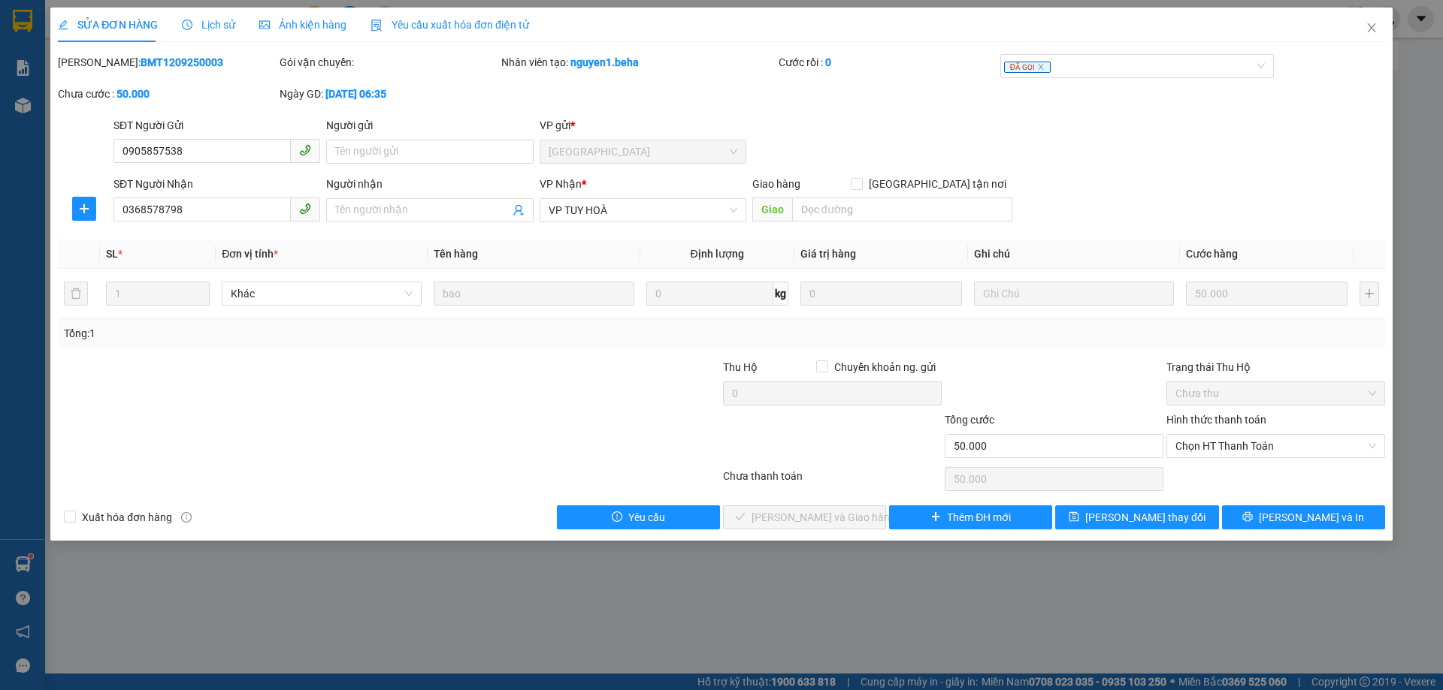
click at [292, 19] on span "Ảnh kiện hàng" at bounding box center [302, 25] width 87 height 12
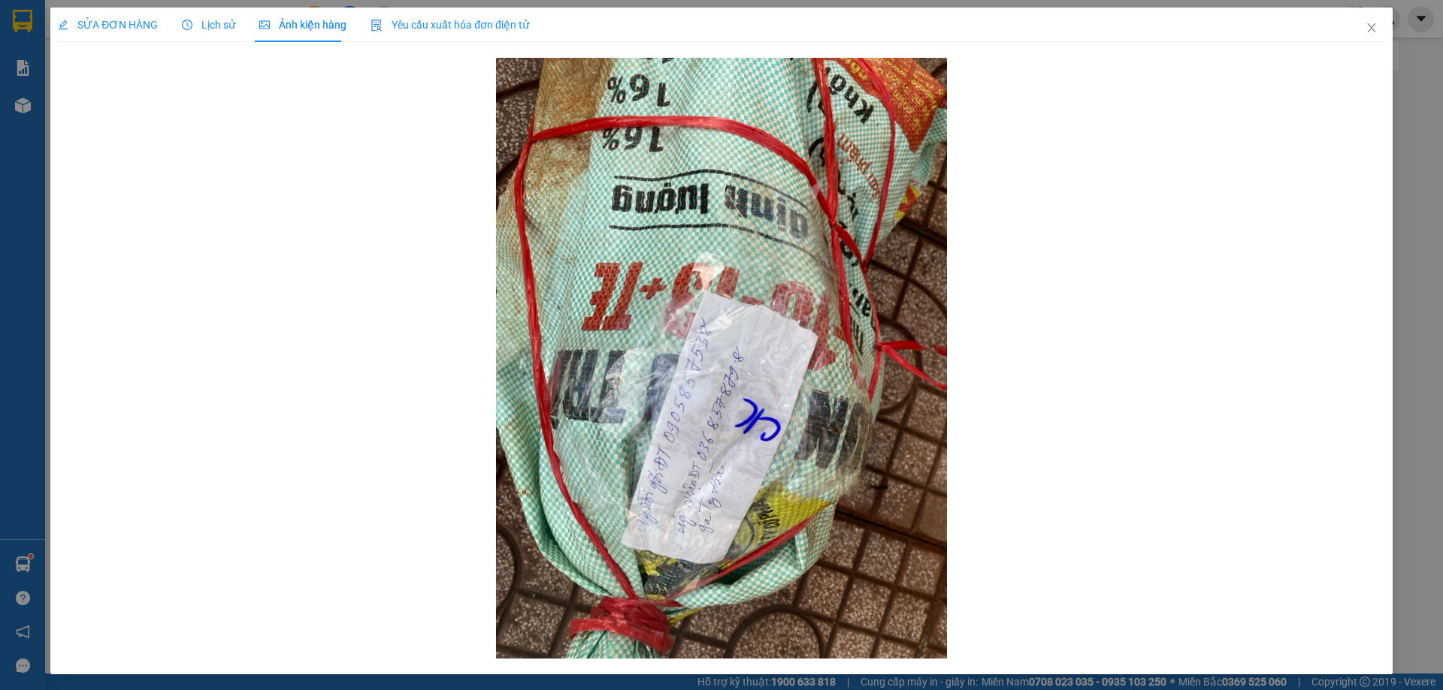
click at [125, 29] on span "SỬA ĐƠN HÀNG" at bounding box center [108, 25] width 100 height 12
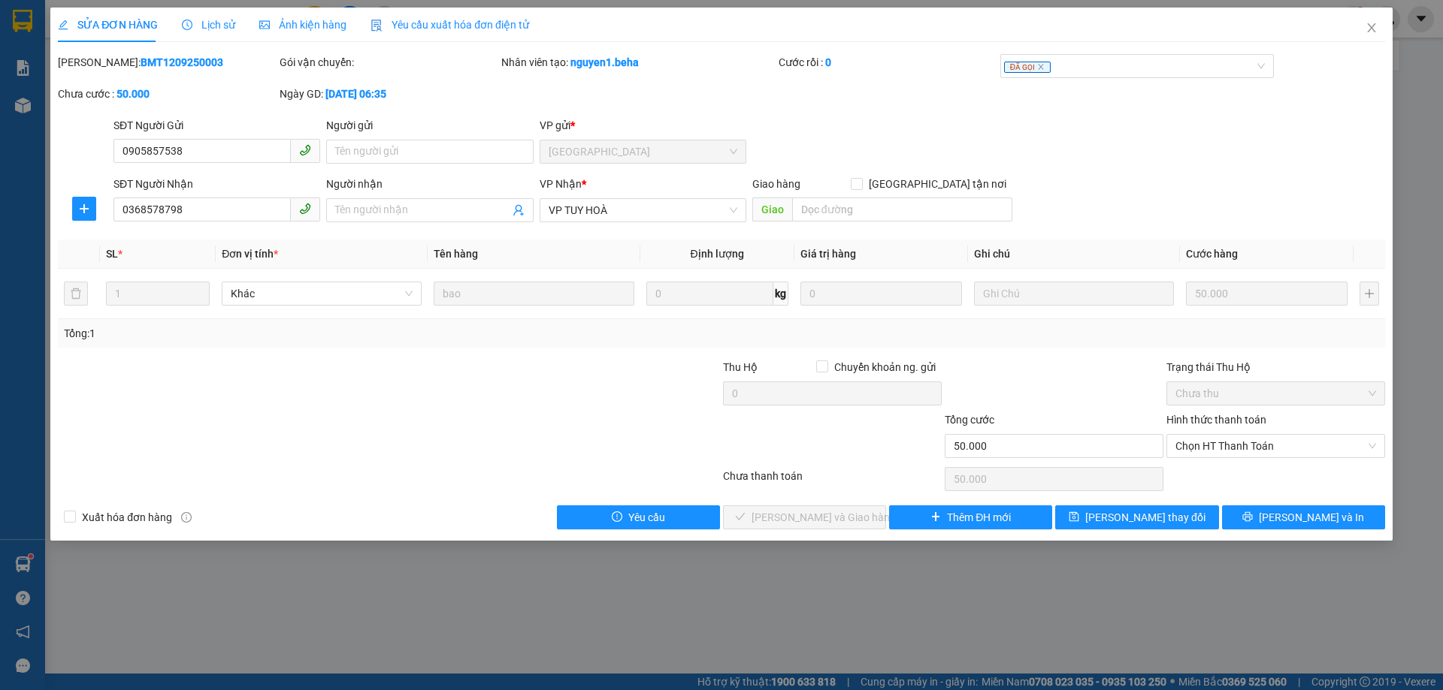
click at [879, 156] on div "SĐT Người Gửi 0905857538 Người gửi Tên người gửi VP gửi * ĐẮK LẮK" at bounding box center [748, 143] width 1277 height 53
click at [335, 20] on span "Ảnh kiện hàng" at bounding box center [302, 25] width 87 height 12
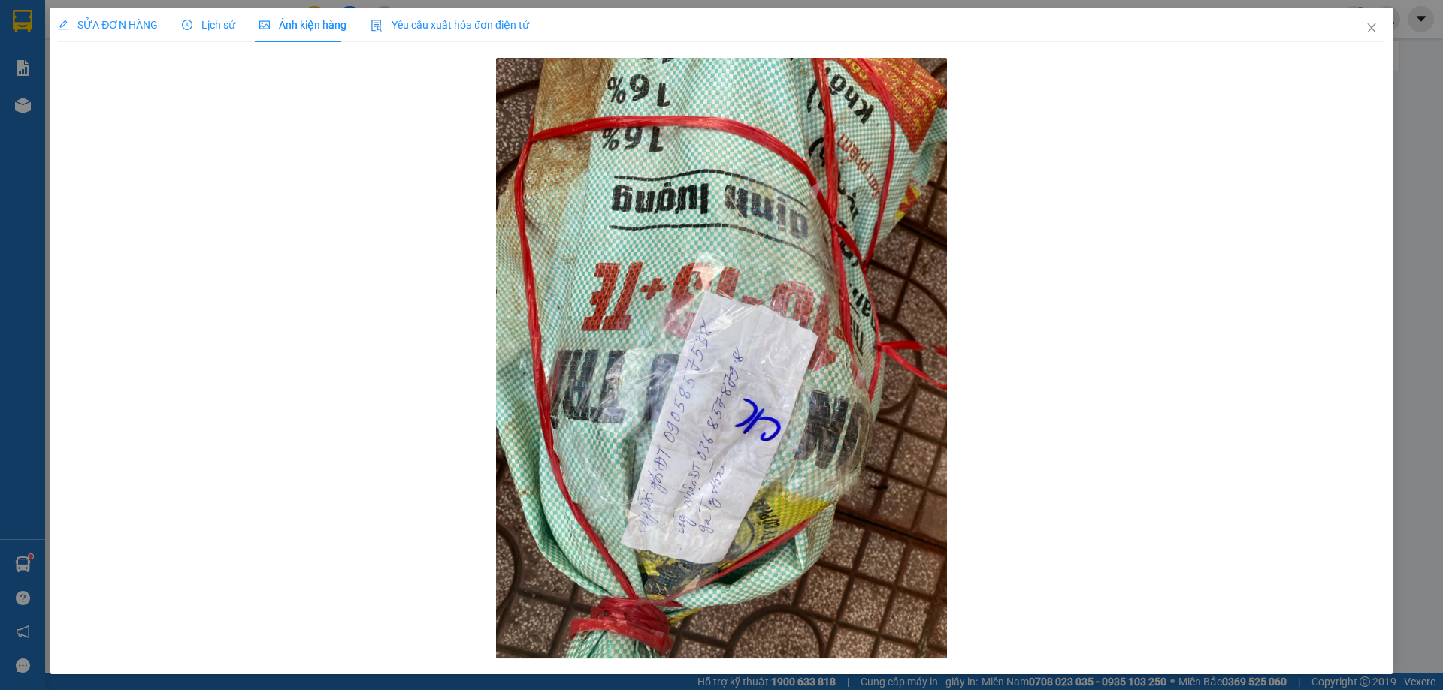
click at [178, 22] on div "SỬA ĐƠN HÀNG Lịch sử Ảnh kiện hàng Yêu cầu xuất hóa đơn điện tử" at bounding box center [293, 25] width 471 height 35
click at [104, 20] on span "SỬA ĐƠN HÀNG" at bounding box center [108, 25] width 100 height 12
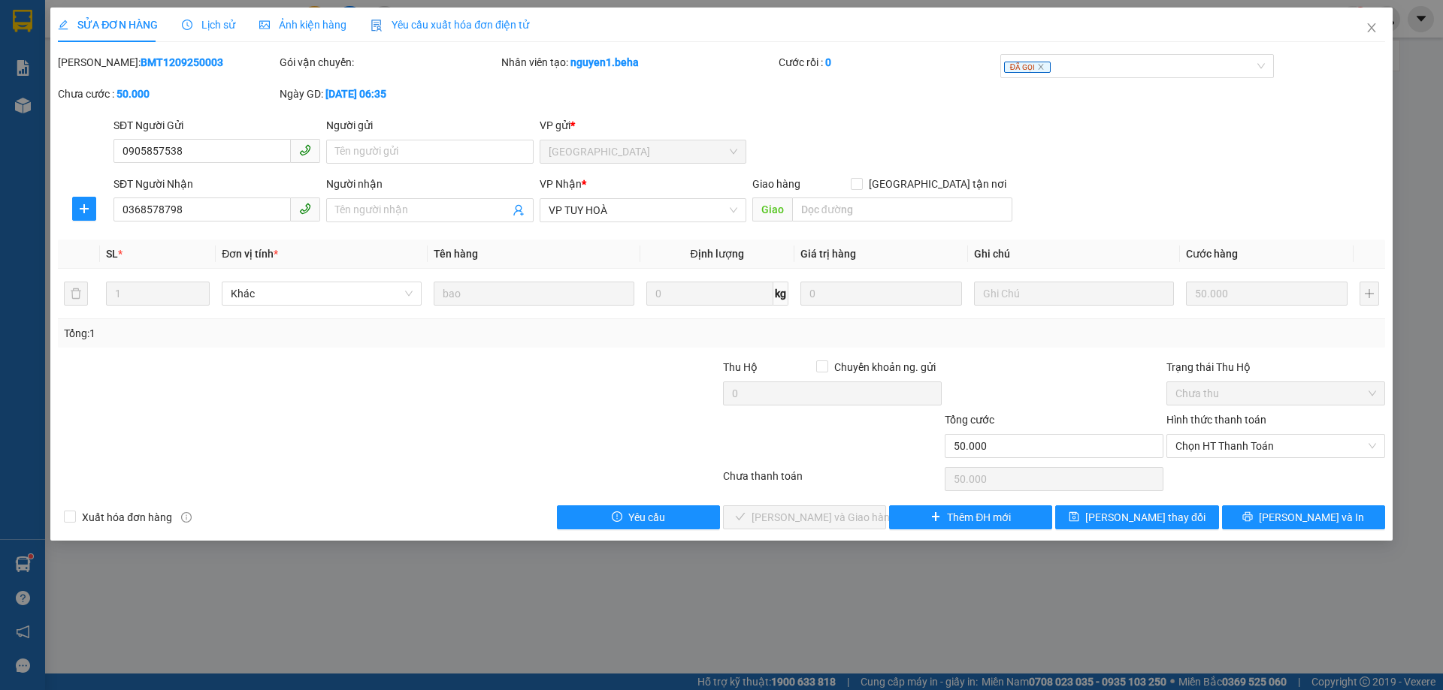
click at [933, 116] on div "Mã ĐH: BMT1209250003 Gói vận chuyển: Nhân viên tạo: nguyen1.beha Cước rồi : 0 Đ…" at bounding box center [721, 85] width 1330 height 63
drag, startPoint x: 191, startPoint y: 207, endPoint x: 54, endPoint y: 234, distance: 139.5
click at [54, 234] on div "SỬA ĐƠN HÀNG Lịch sử Ảnh kiện hàng Yêu cầu xuất hóa đơn điện tử Total Paid Fee …" at bounding box center [721, 274] width 1342 height 533
click at [1259, 442] on span "Chọn HT Thanh Toán" at bounding box center [1275, 446] width 201 height 23
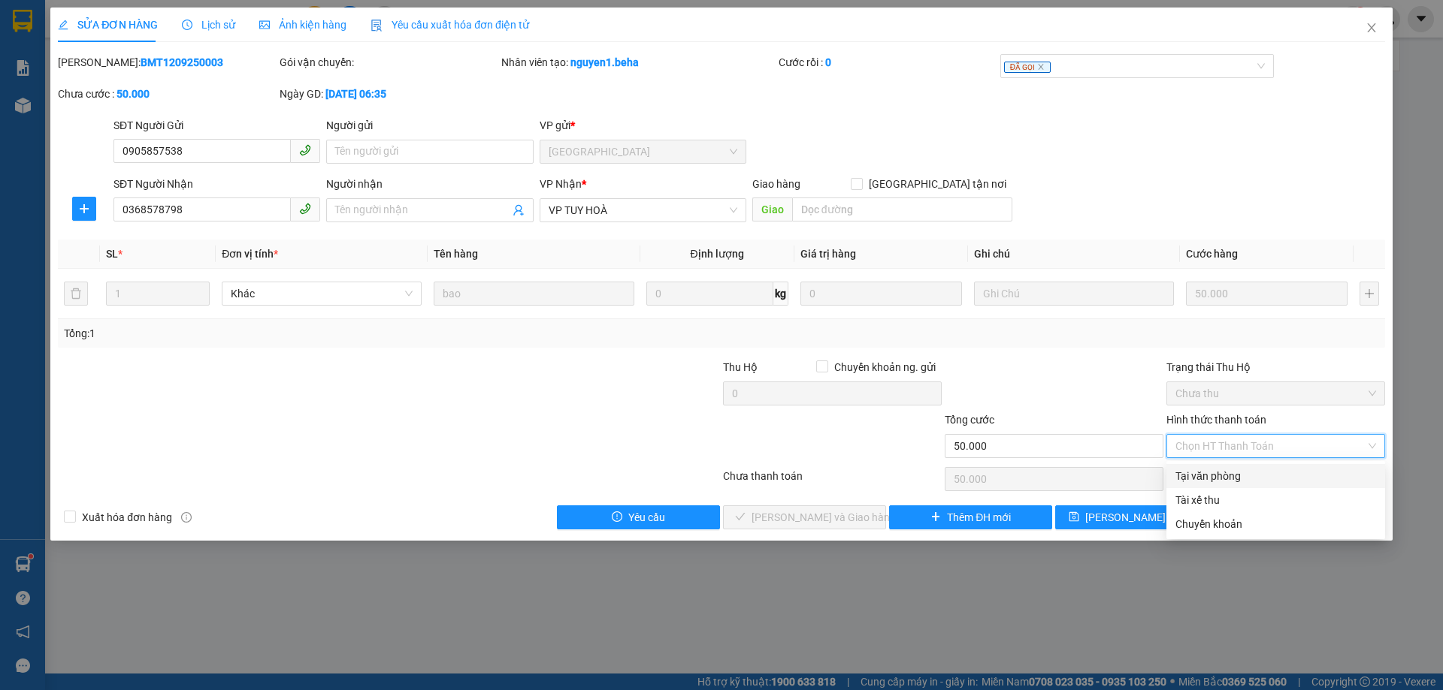
drag, startPoint x: 1250, startPoint y: 476, endPoint x: 1138, endPoint y: 479, distance: 112.7
click at [1244, 476] on div "Tại văn phòng" at bounding box center [1275, 476] width 201 height 17
type input "0"
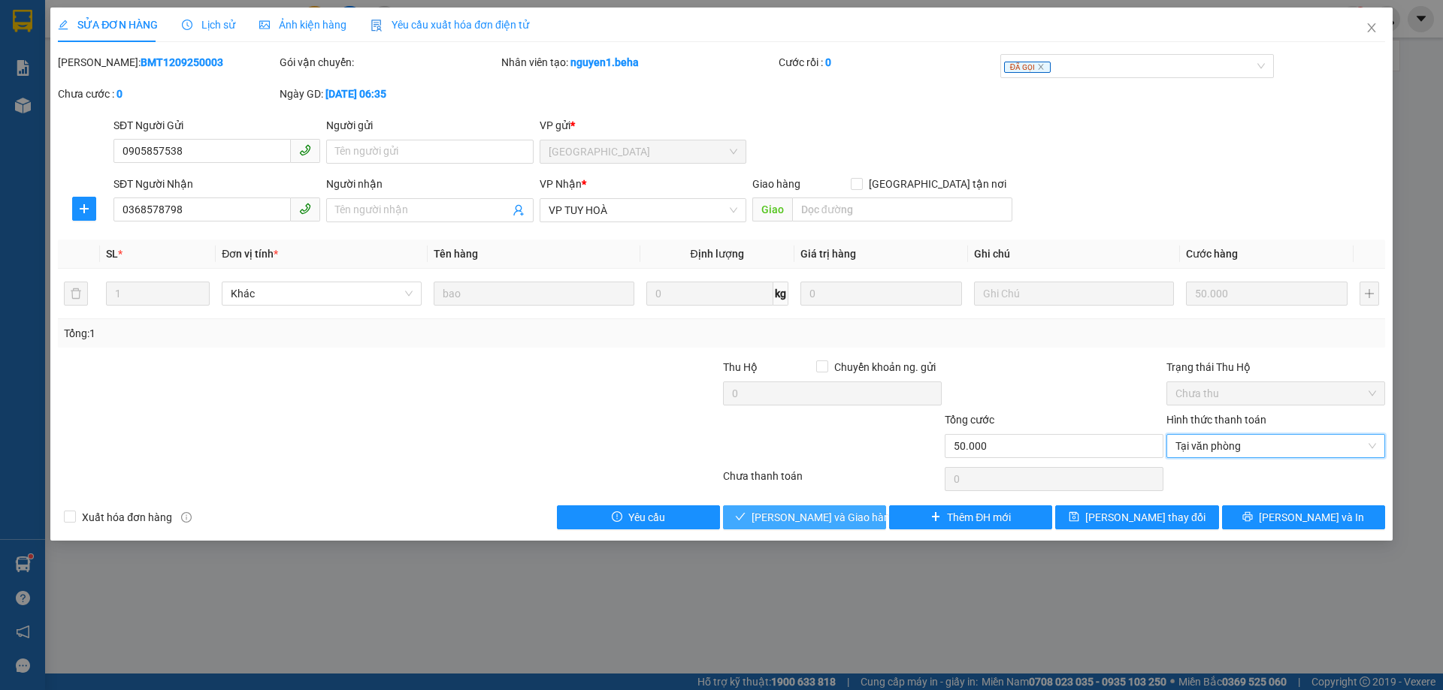
click at [851, 514] on span "[PERSON_NAME] và Giao hàng" at bounding box center [823, 517] width 144 height 17
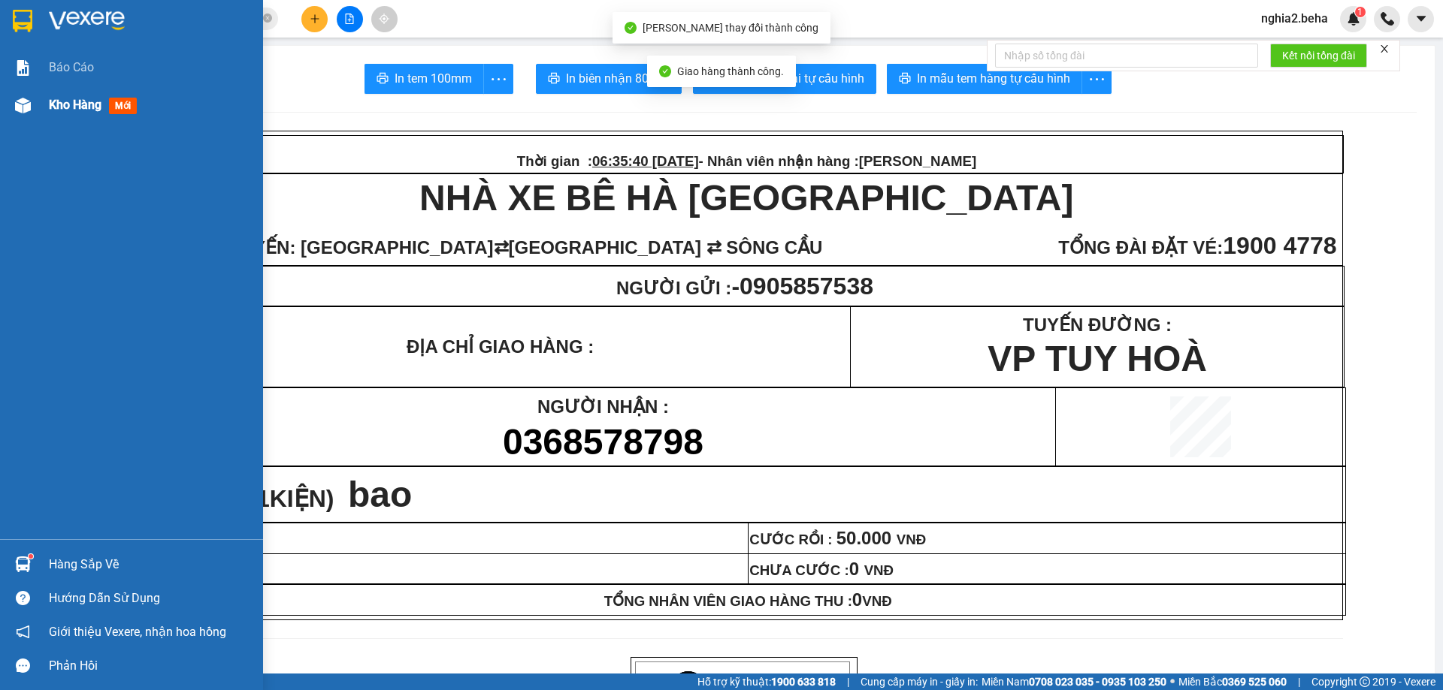
click at [36, 106] on div "Kho hàng mới" at bounding box center [131, 105] width 263 height 38
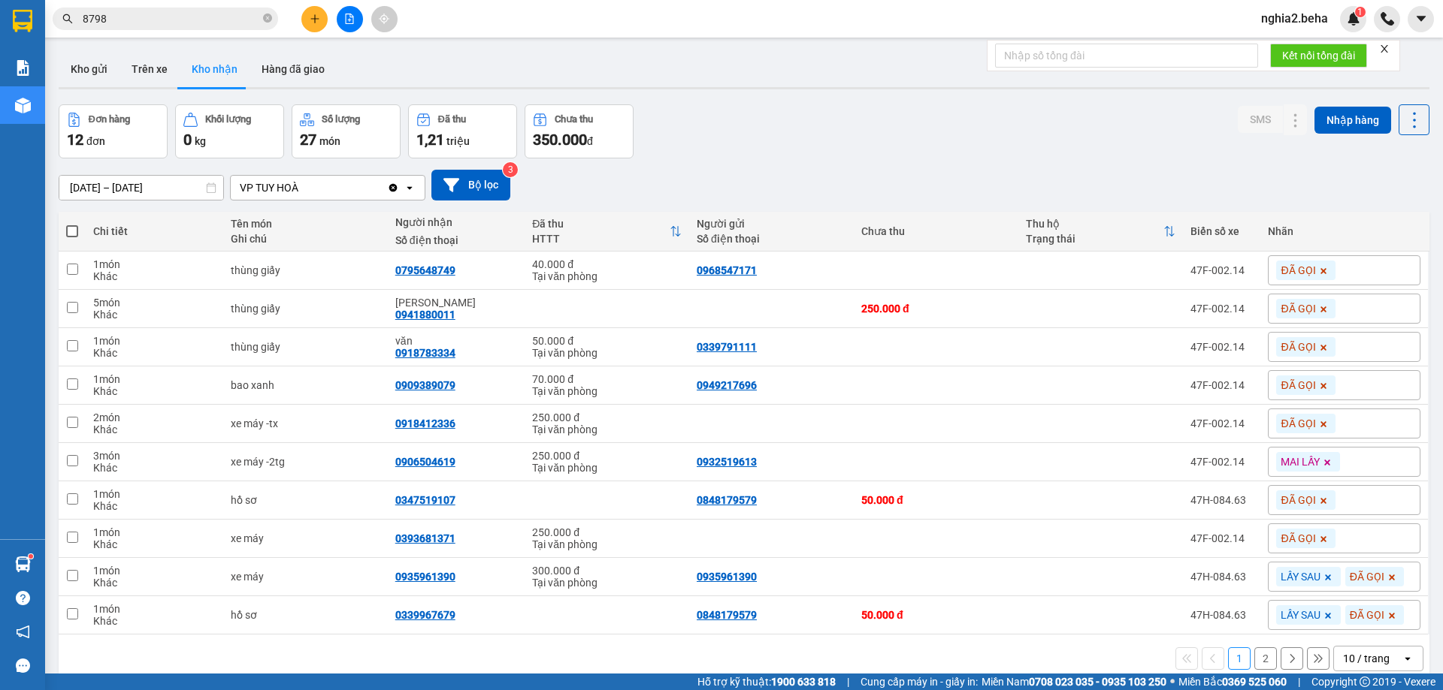
click at [1001, 153] on div "Đơn hàng 12 đơn Khối lượng 0 kg Số lượng 27 món Đã thu 1,21 triệu Chưa thu 350.…" at bounding box center [744, 131] width 1370 height 54
click at [168, 20] on input "8798" at bounding box center [171, 19] width 177 height 17
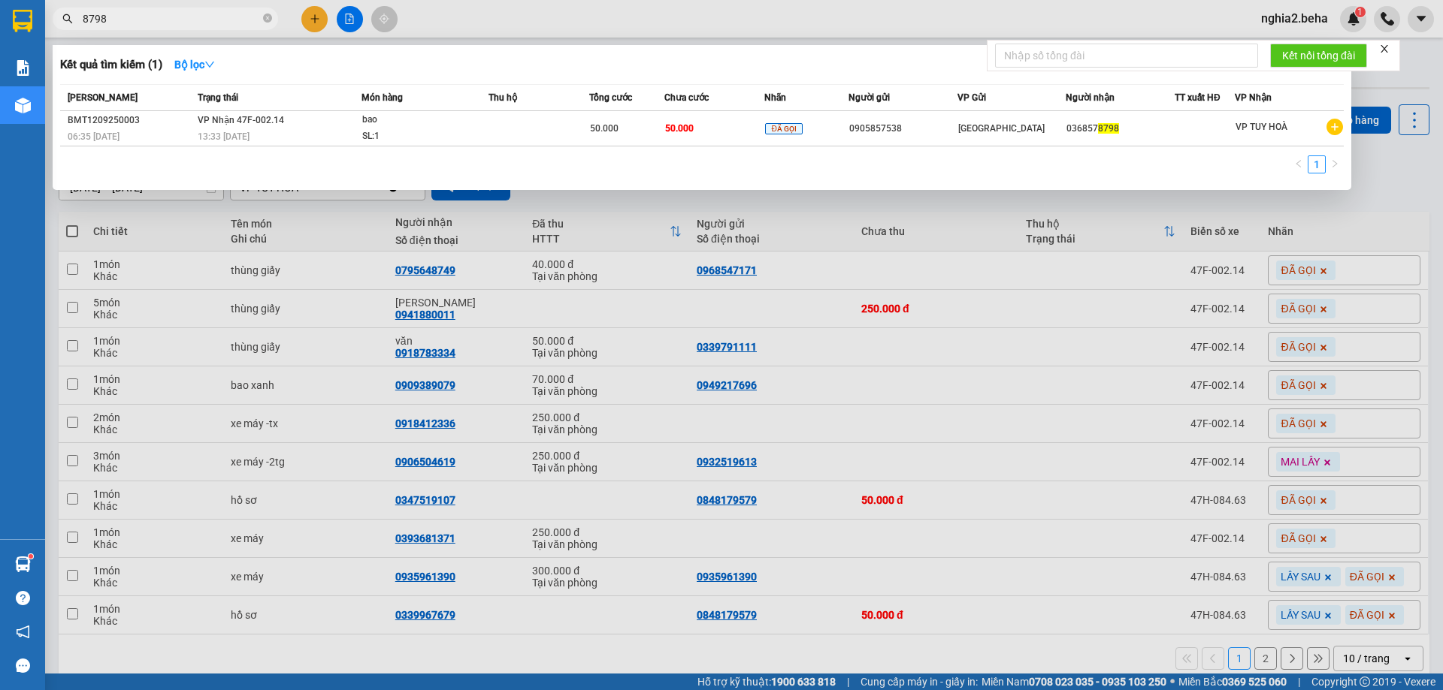
click at [168, 20] on input "8798" at bounding box center [171, 19] width 177 height 17
paste input "0888798986"
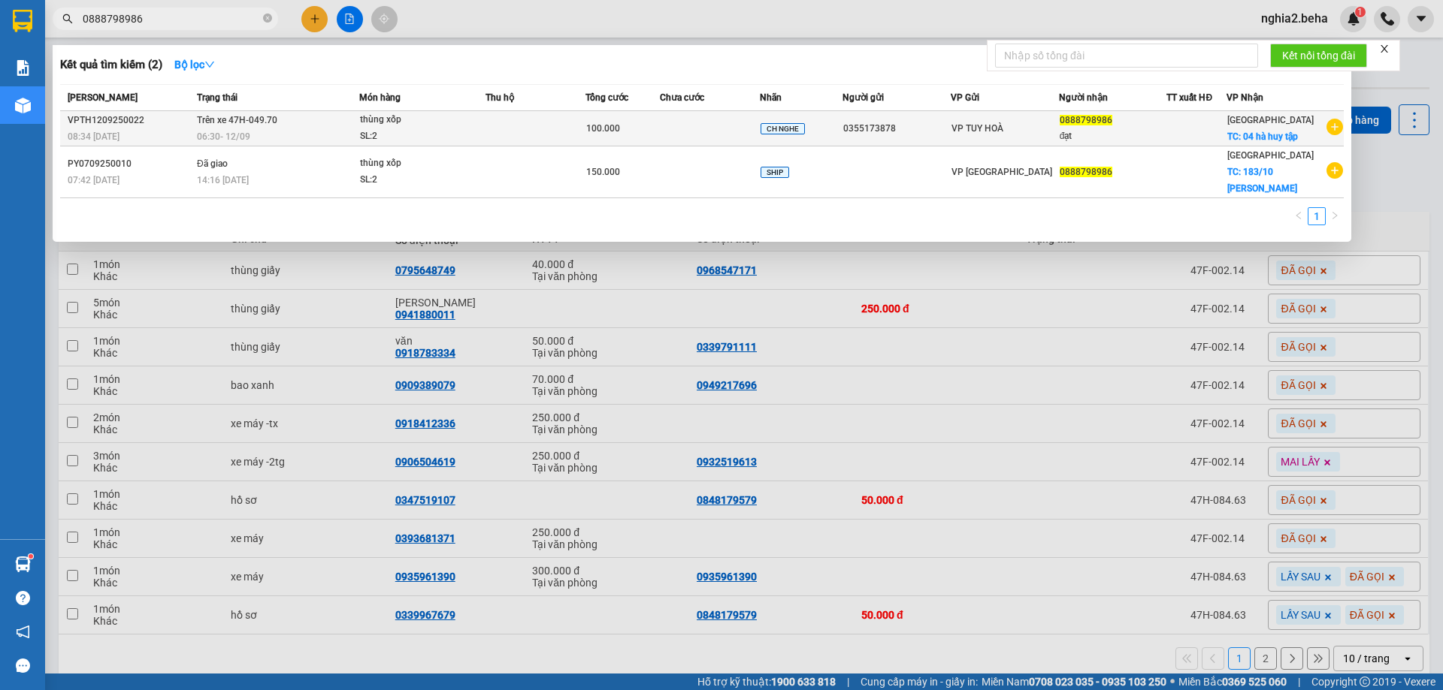
type input "0888798986"
click at [622, 128] on div "100.000" at bounding box center [622, 128] width 73 height 17
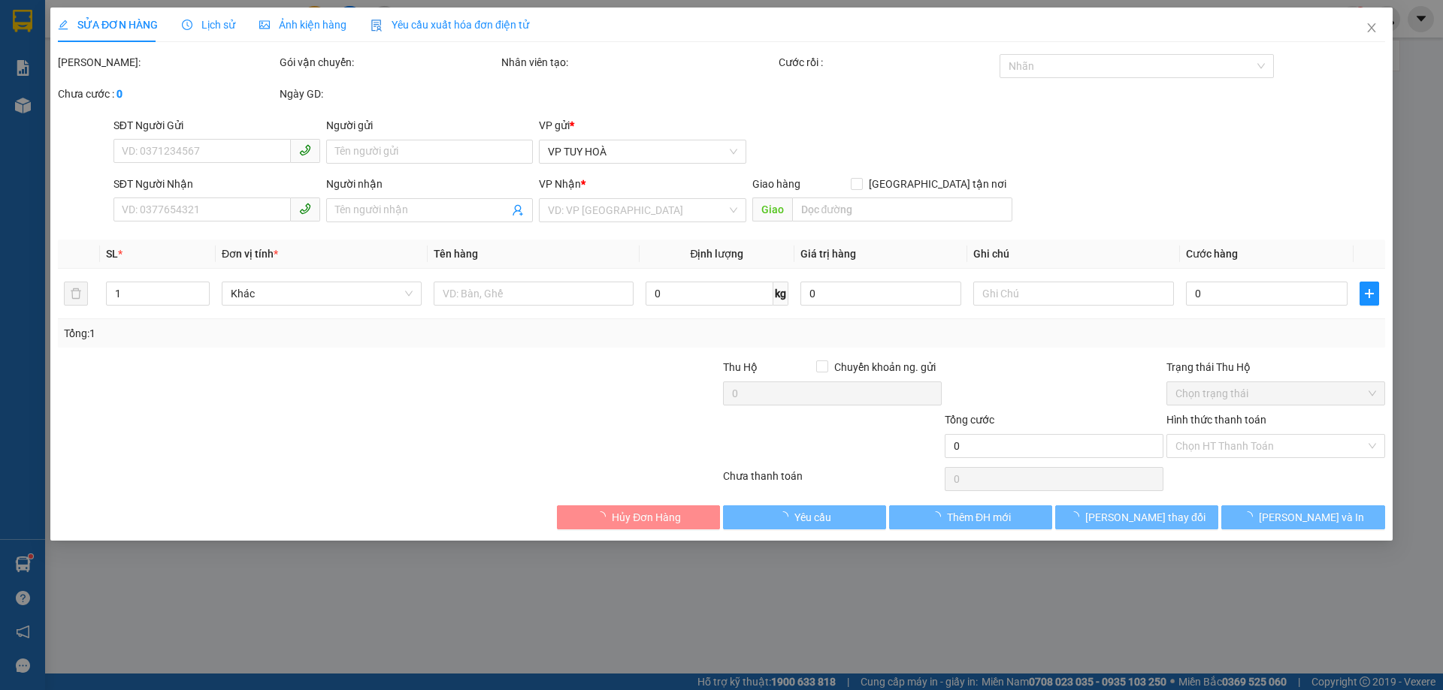
type input "0355173878"
type input "0888798986"
type input "đạt"
checkbox input "true"
type input "04 hà huy tập"
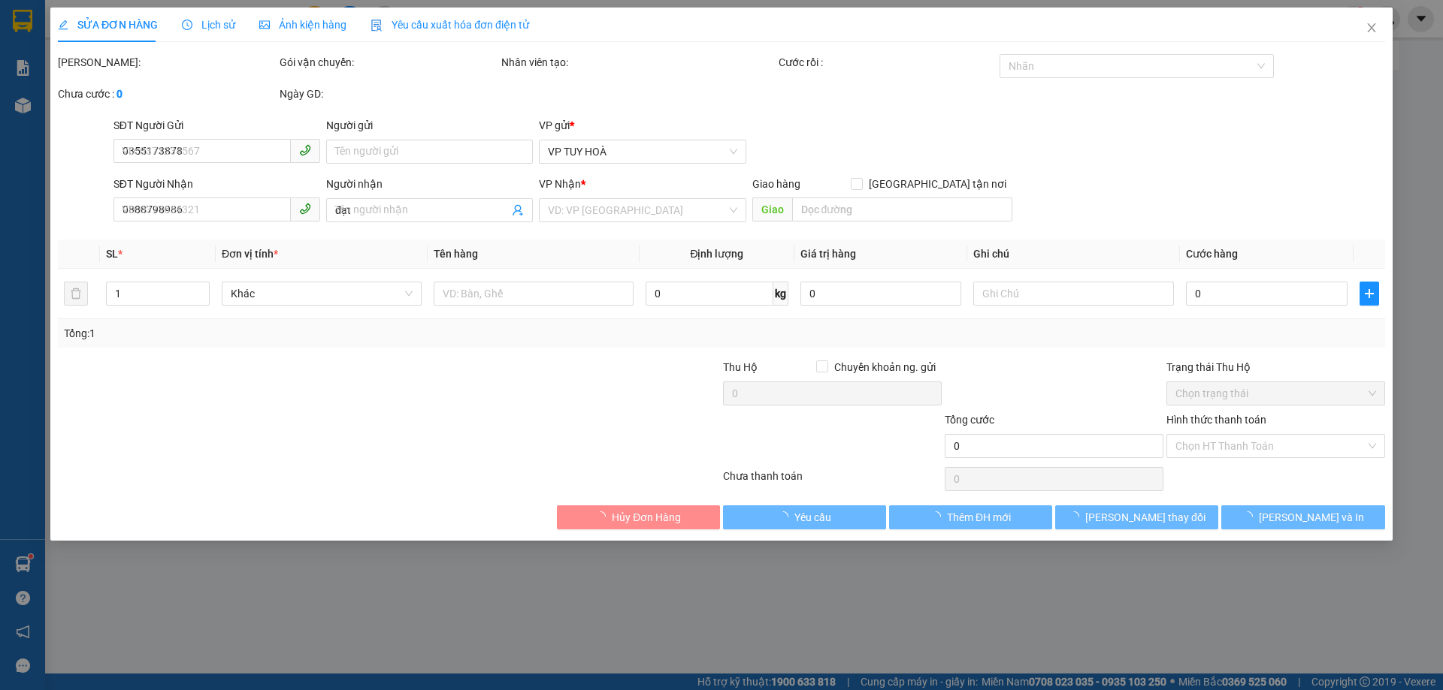
type input "100.000"
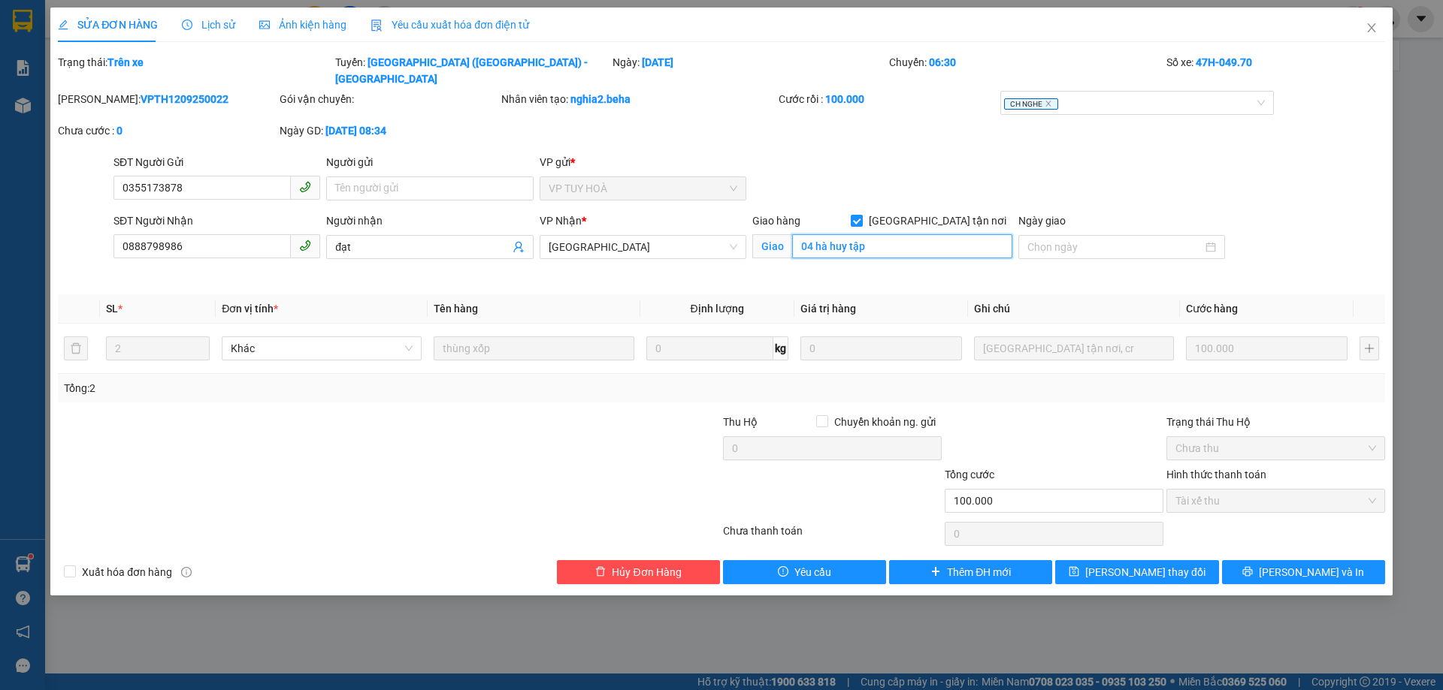
drag, startPoint x: 909, startPoint y: 226, endPoint x: 751, endPoint y: 234, distance: 158.7
click at [751, 233] on div "Giao hàng Giao tận nơi 04 hà huy tập Giao 04 hà huy tập" at bounding box center [882, 248] width 266 height 71
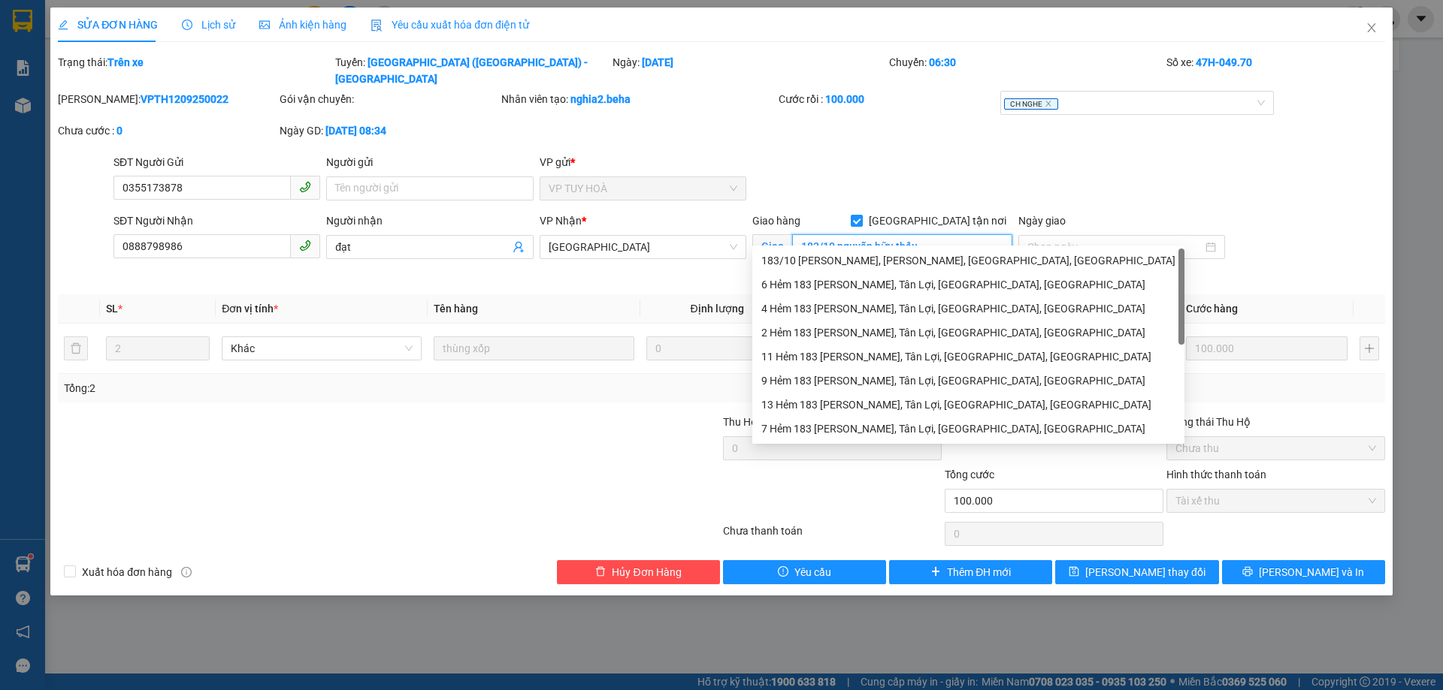
type input "183/10 nguyễn hữu thấu"
click at [974, 156] on div "SĐT Người Gửi 0355173878 Người gửi Tên người gửi VP gửi * VP TUY HOÀ" at bounding box center [748, 180] width 1277 height 53
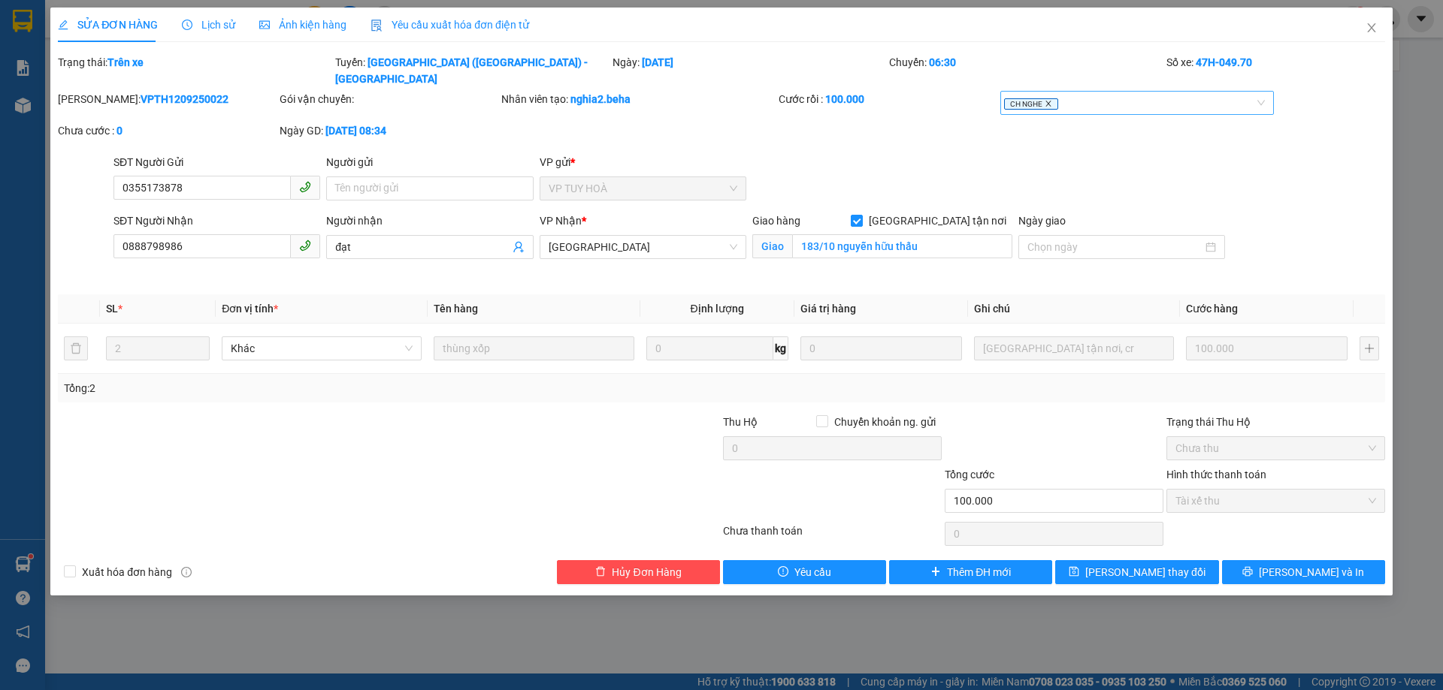
click at [1048, 101] on icon "close" at bounding box center [1047, 103] width 5 height 5
click at [1064, 94] on div at bounding box center [1130, 103] width 252 height 18
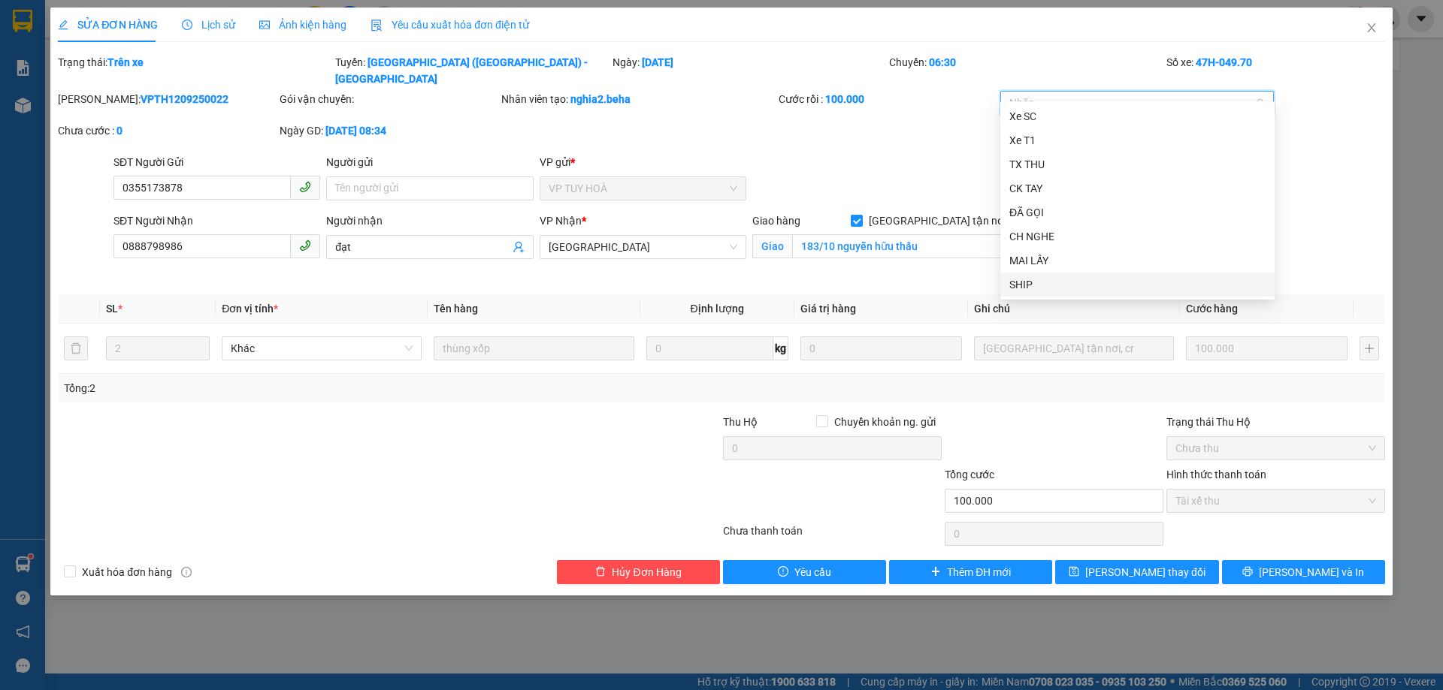
click at [1075, 278] on div "SHIP" at bounding box center [1137, 284] width 256 height 17
click at [916, 154] on div "SĐT Người Gửi 0355173878 Người gửi Tên người gửi VP gửi * VP TUY HOÀ" at bounding box center [748, 180] width 1277 height 53
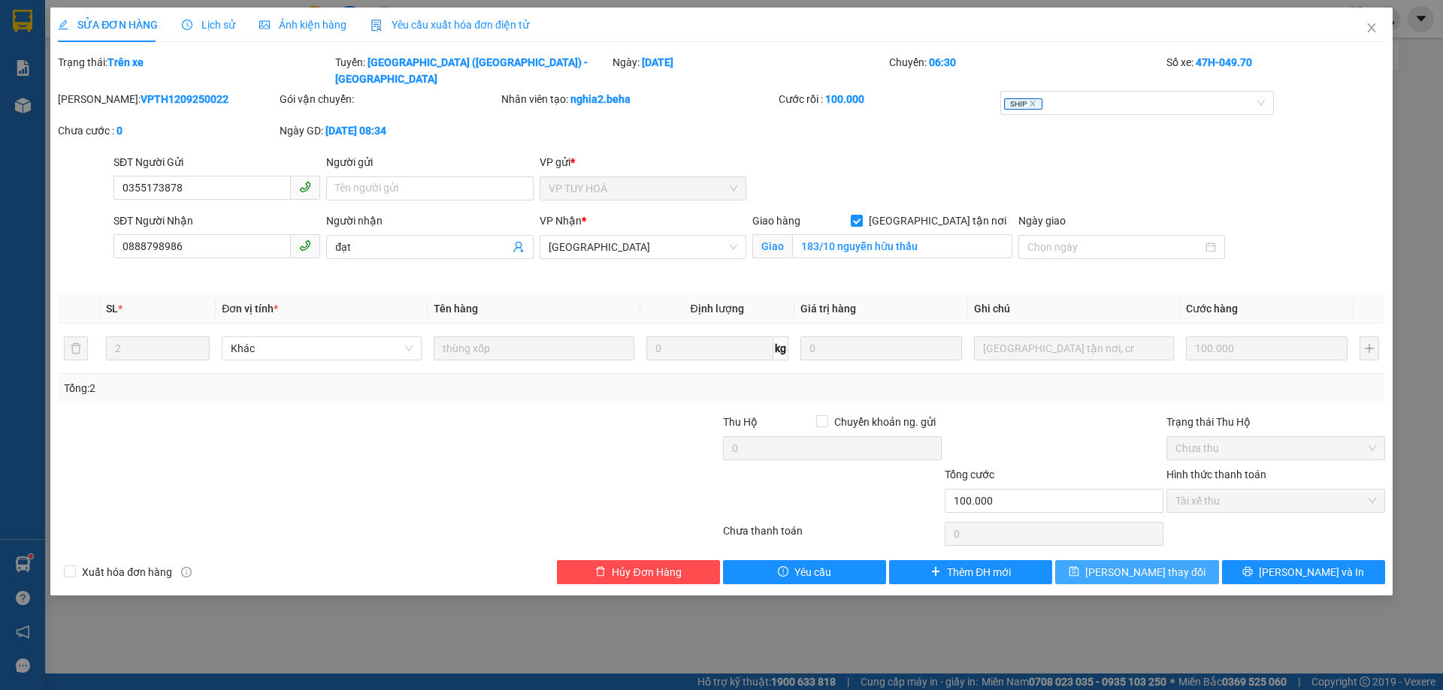
click at [1141, 564] on span "[PERSON_NAME] thay đổi" at bounding box center [1145, 572] width 120 height 17
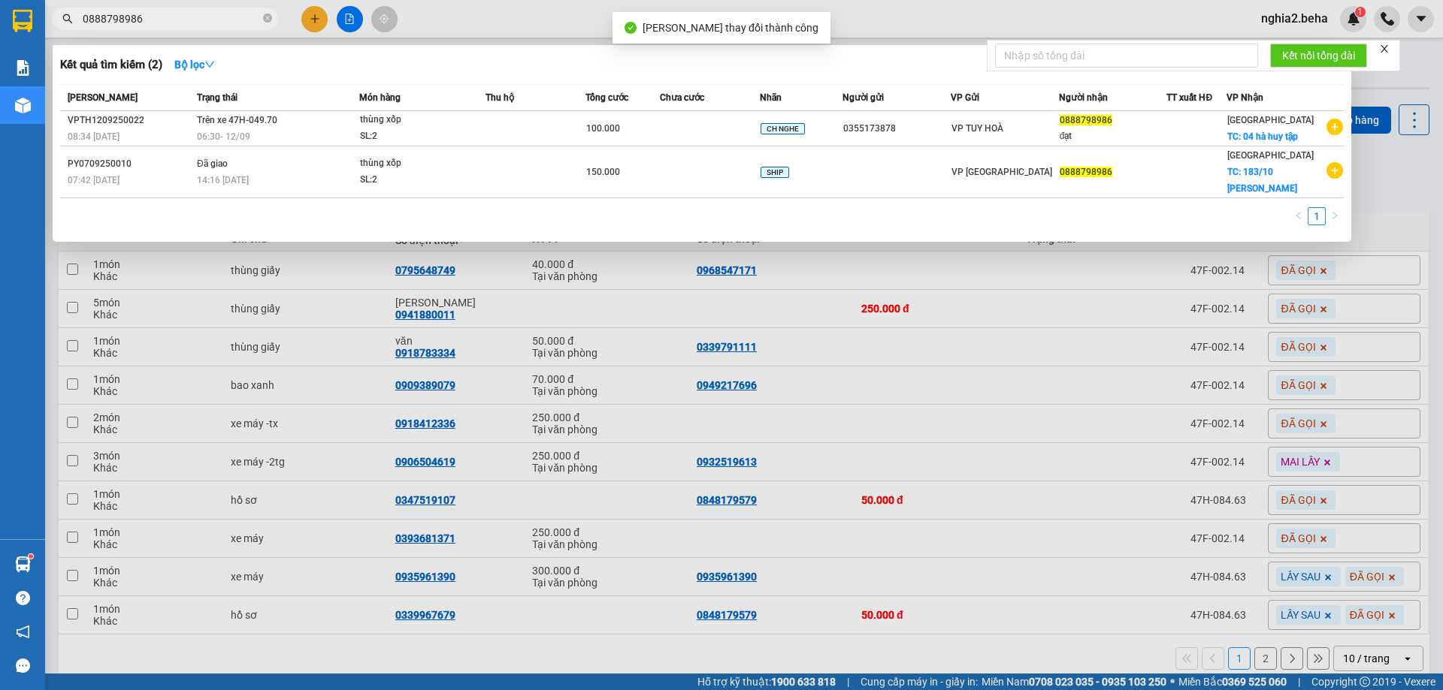
click at [186, 23] on input "0888798986" at bounding box center [171, 19] width 177 height 17
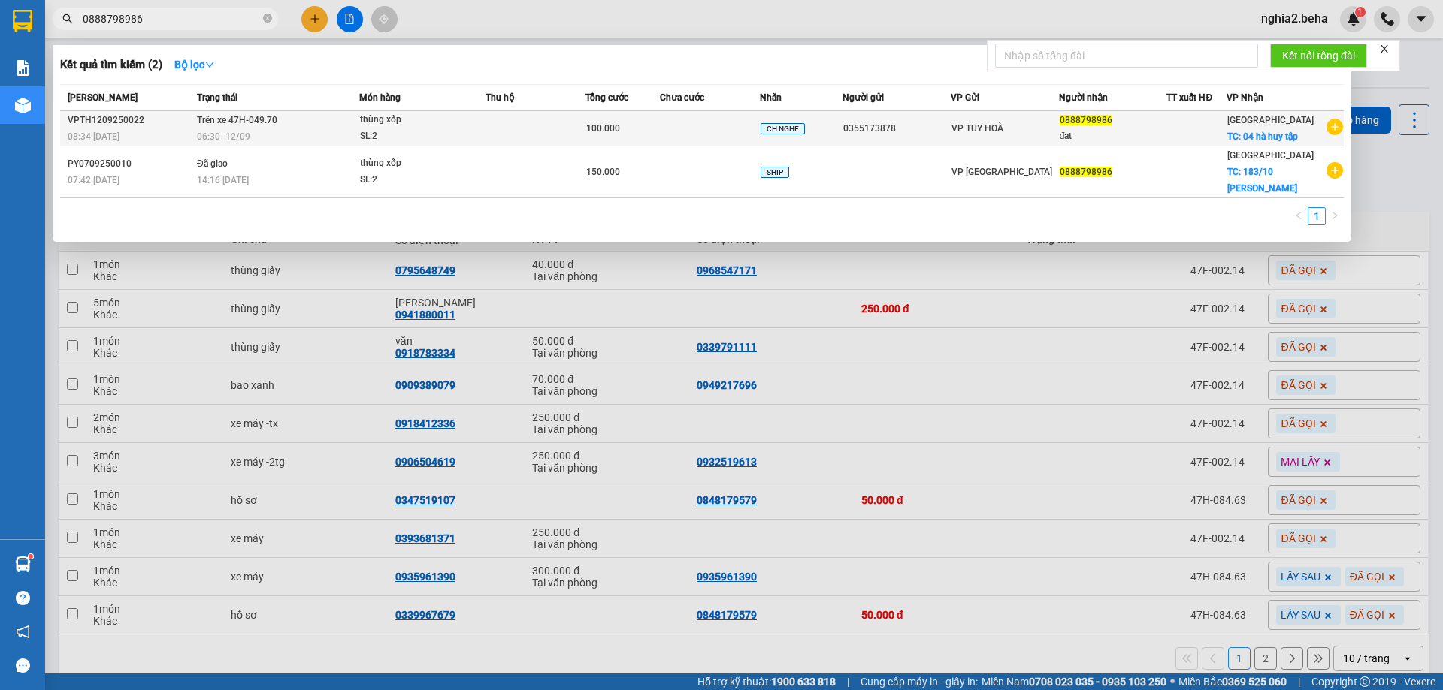
click at [591, 137] on td "100.000" at bounding box center [622, 128] width 74 height 35
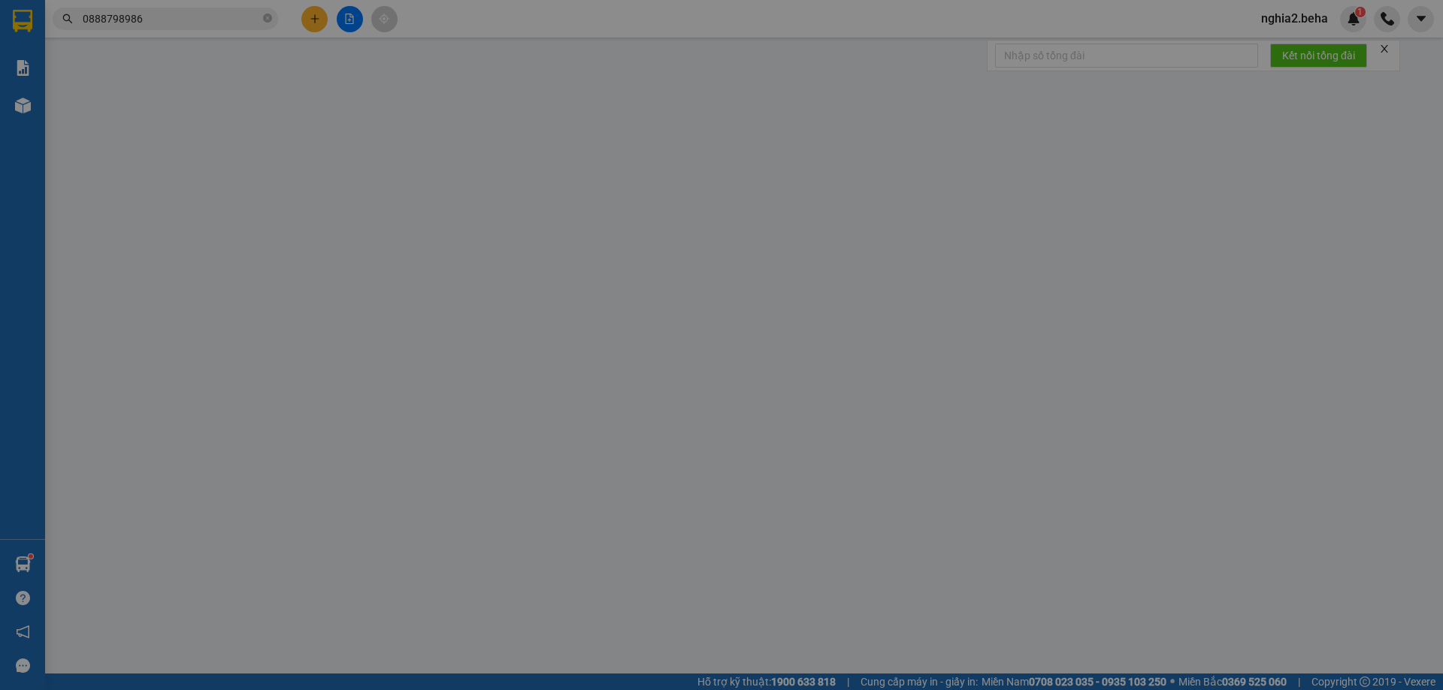
type input "0355173878"
type input "0888798986"
type input "đạt"
checkbox input "true"
type input "183/10 nguyễn hữu thấu"
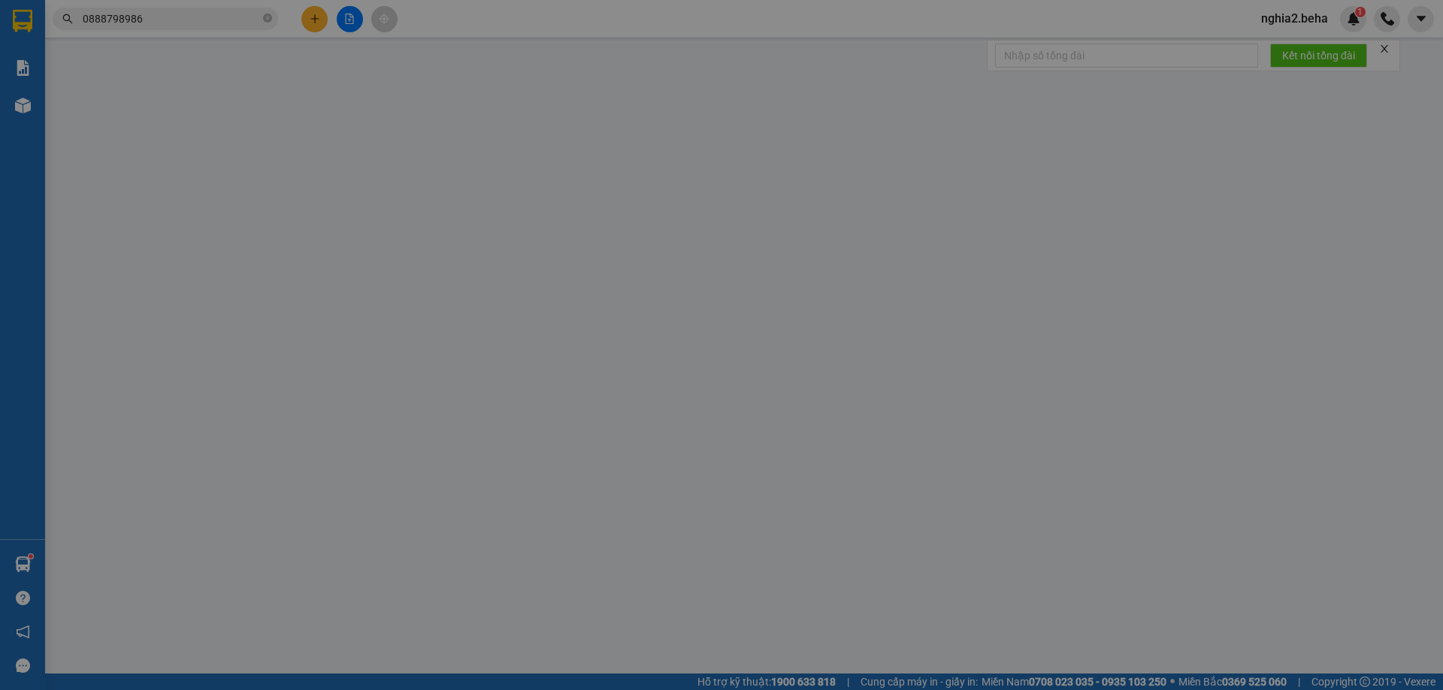
type input "100.000"
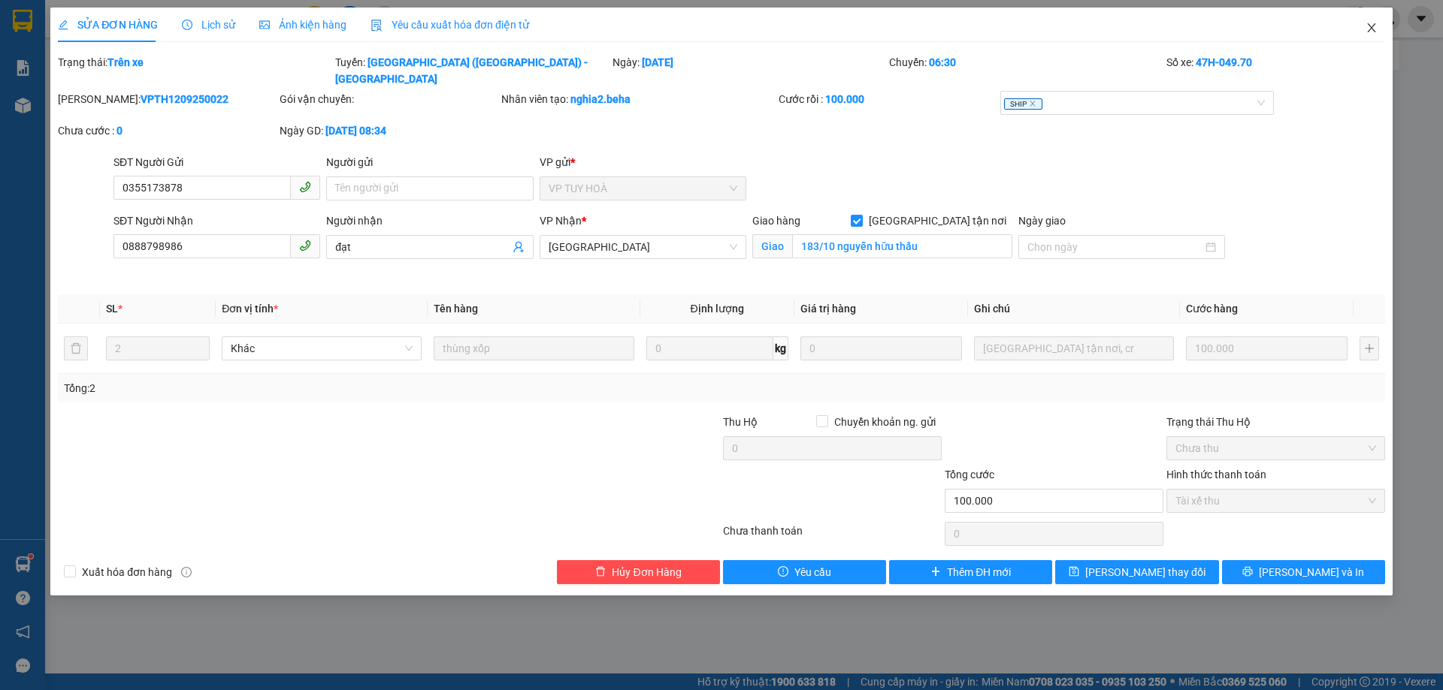
click at [1371, 22] on span "Close" at bounding box center [1371, 29] width 42 height 42
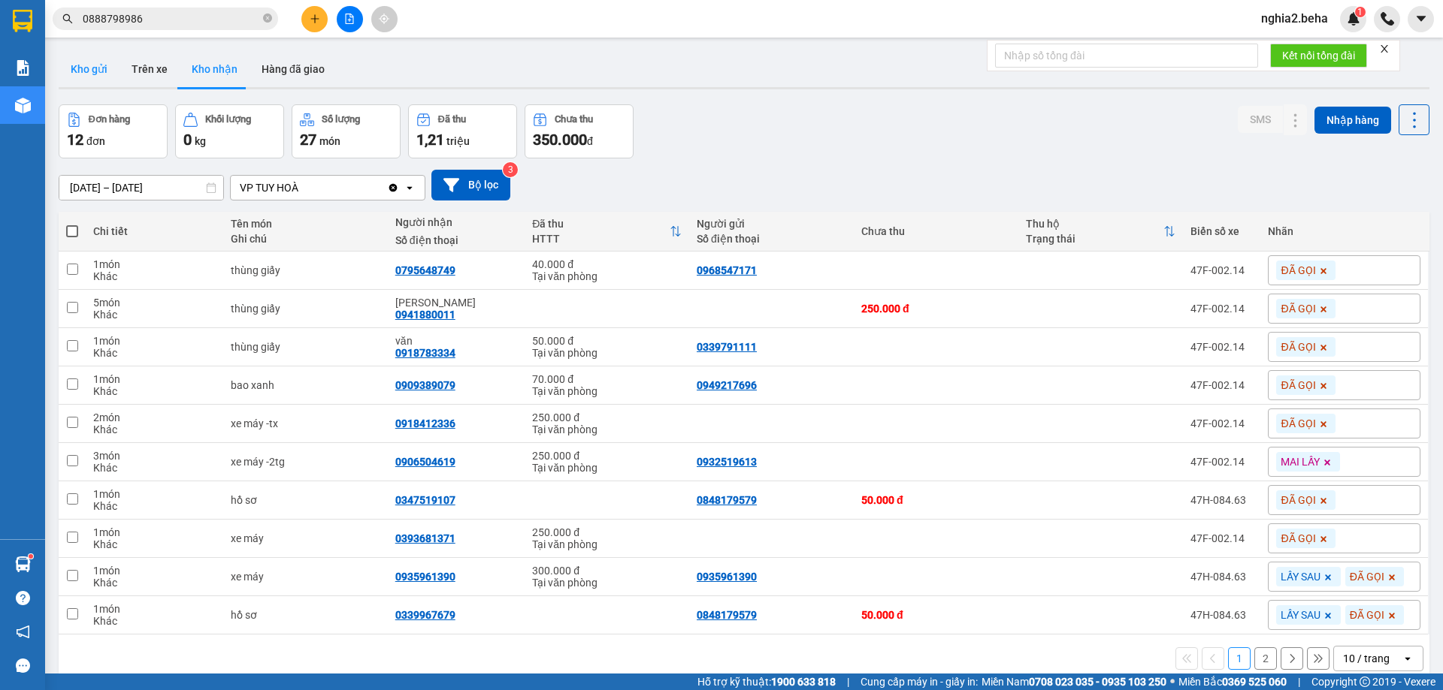
click at [107, 72] on button "Kho gửi" at bounding box center [89, 69] width 61 height 36
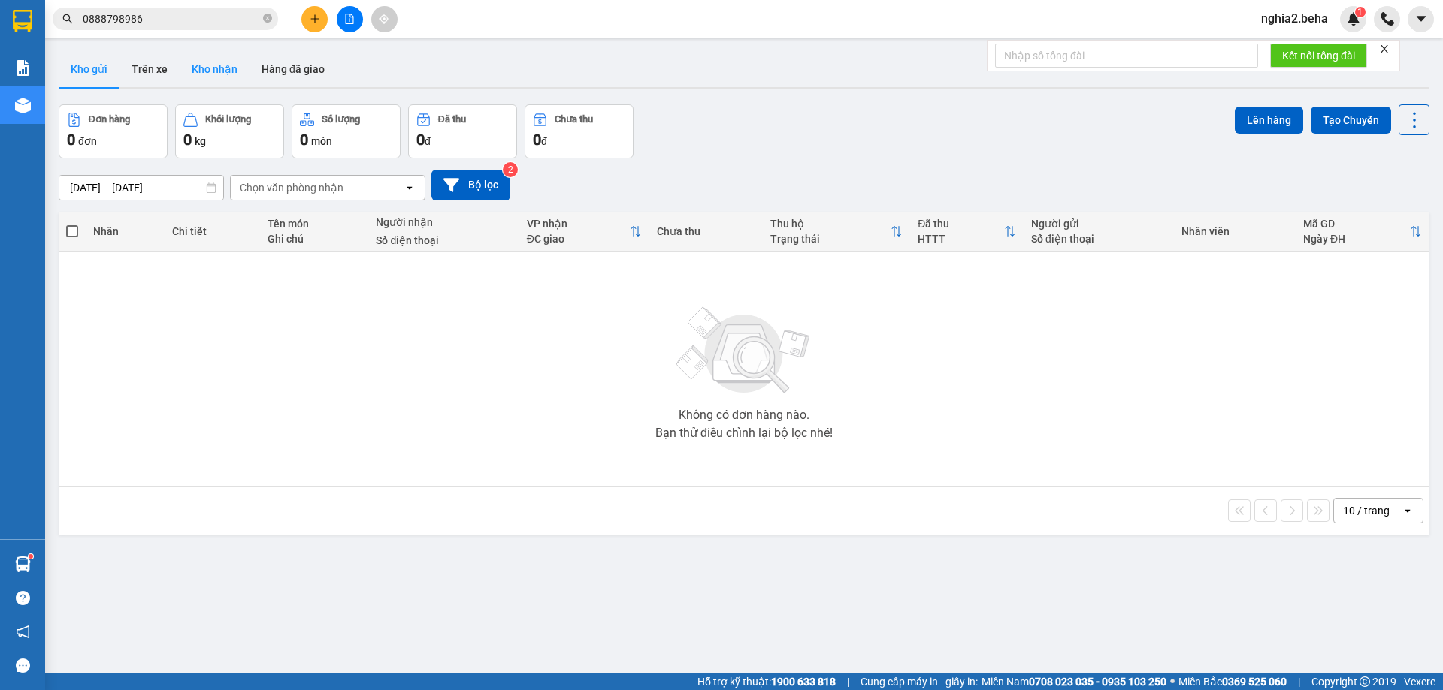
click at [216, 73] on button "Kho nhận" at bounding box center [215, 69] width 70 height 36
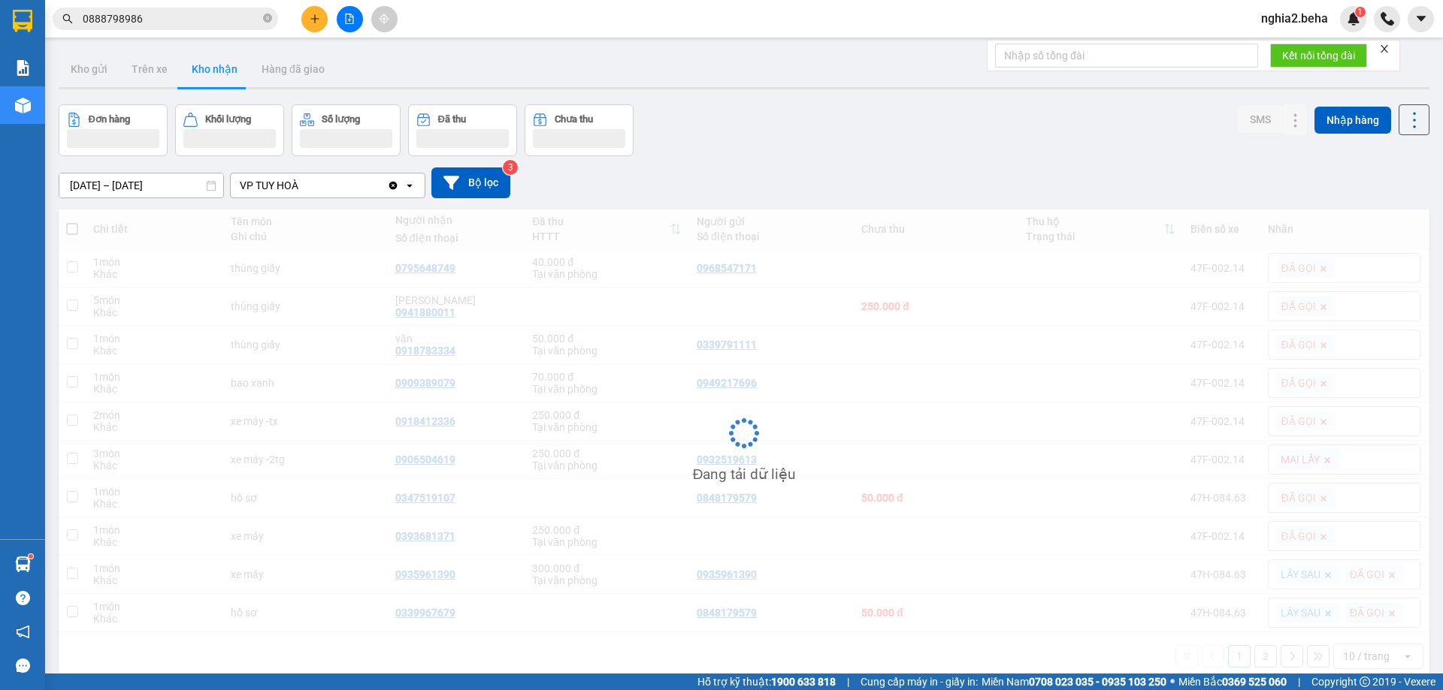
click at [183, 14] on input "0888798986" at bounding box center [171, 19] width 177 height 17
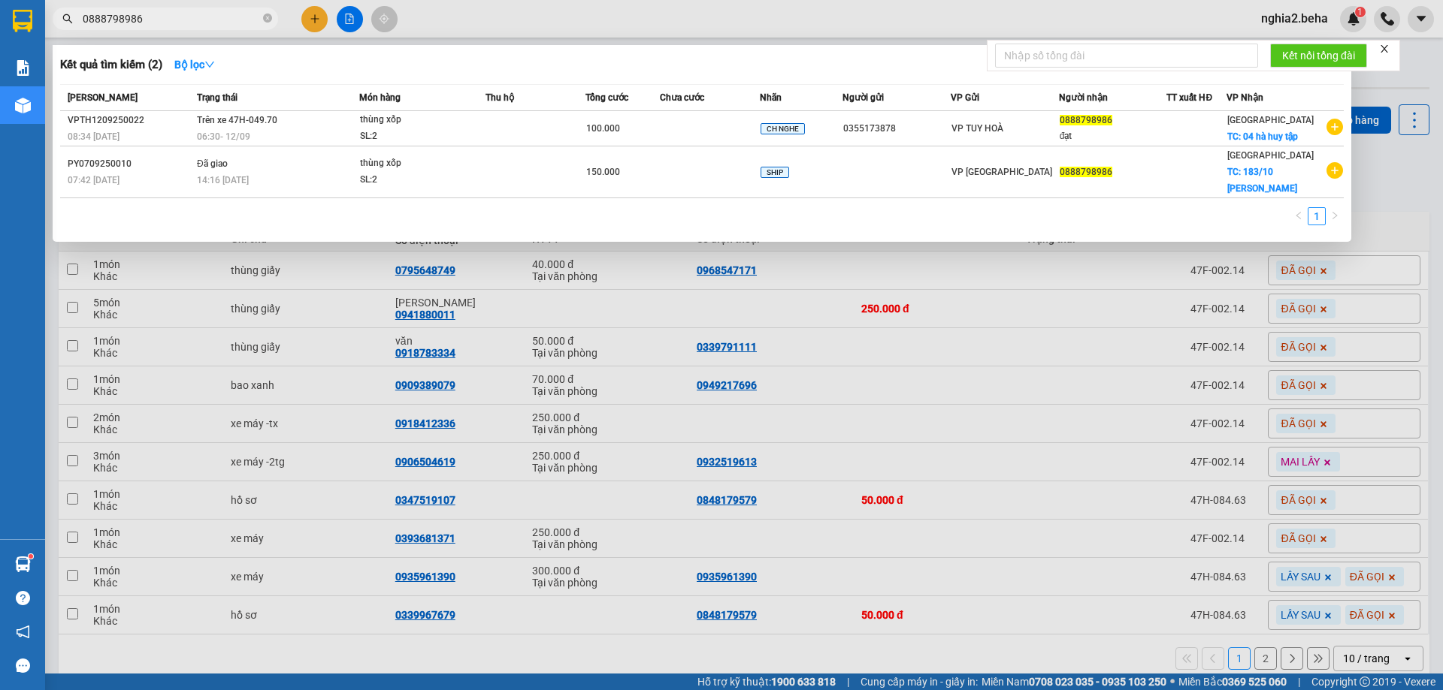
click at [183, 14] on input "0888798986" at bounding box center [171, 19] width 177 height 17
click at [267, 22] on icon "close-circle" at bounding box center [267, 18] width 9 height 9
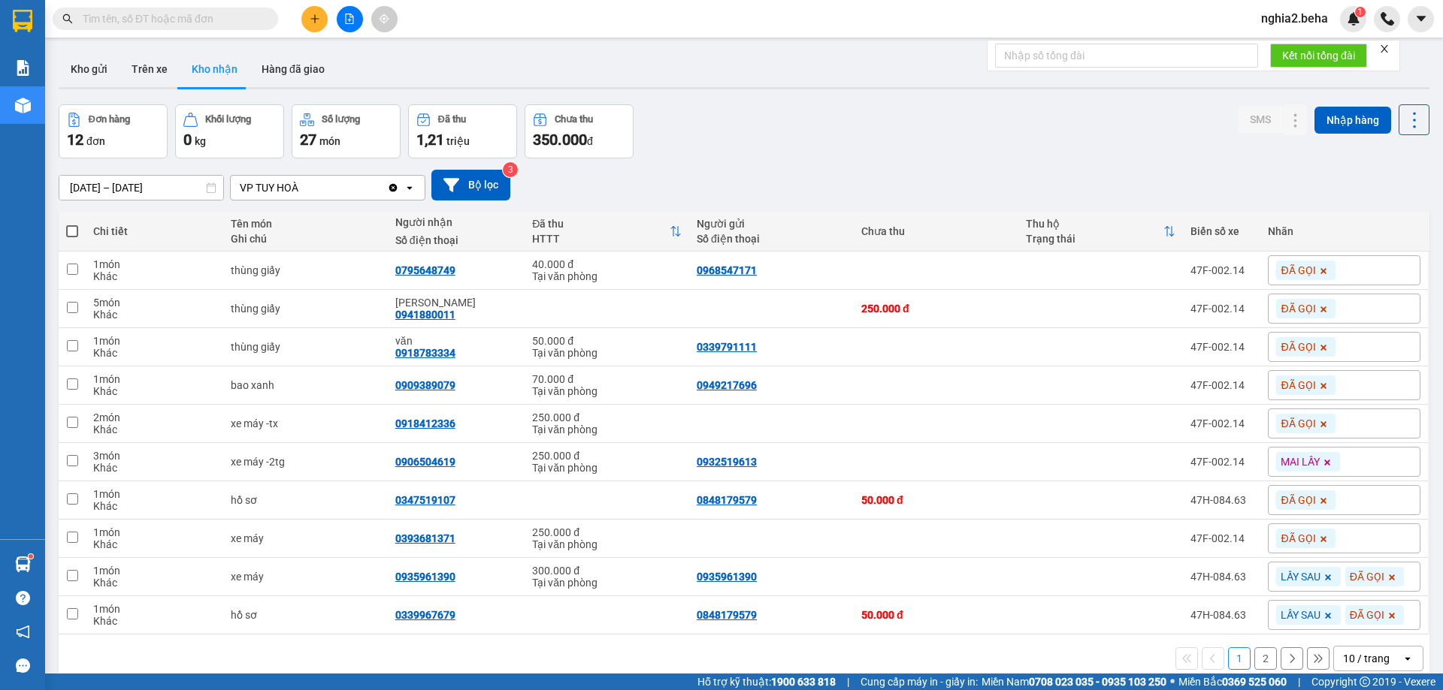
drag, startPoint x: 878, startPoint y: 174, endPoint x: 768, endPoint y: 163, distance: 110.2
click at [881, 174] on div "[DATE] – [DATE] Press the down arrow key to interact with the calendar and sele…" at bounding box center [744, 185] width 1370 height 31
drag, startPoint x: 74, startPoint y: 65, endPoint x: 96, endPoint y: 68, distance: 22.0
click at [75, 65] on button "Kho gửi" at bounding box center [89, 69] width 61 height 36
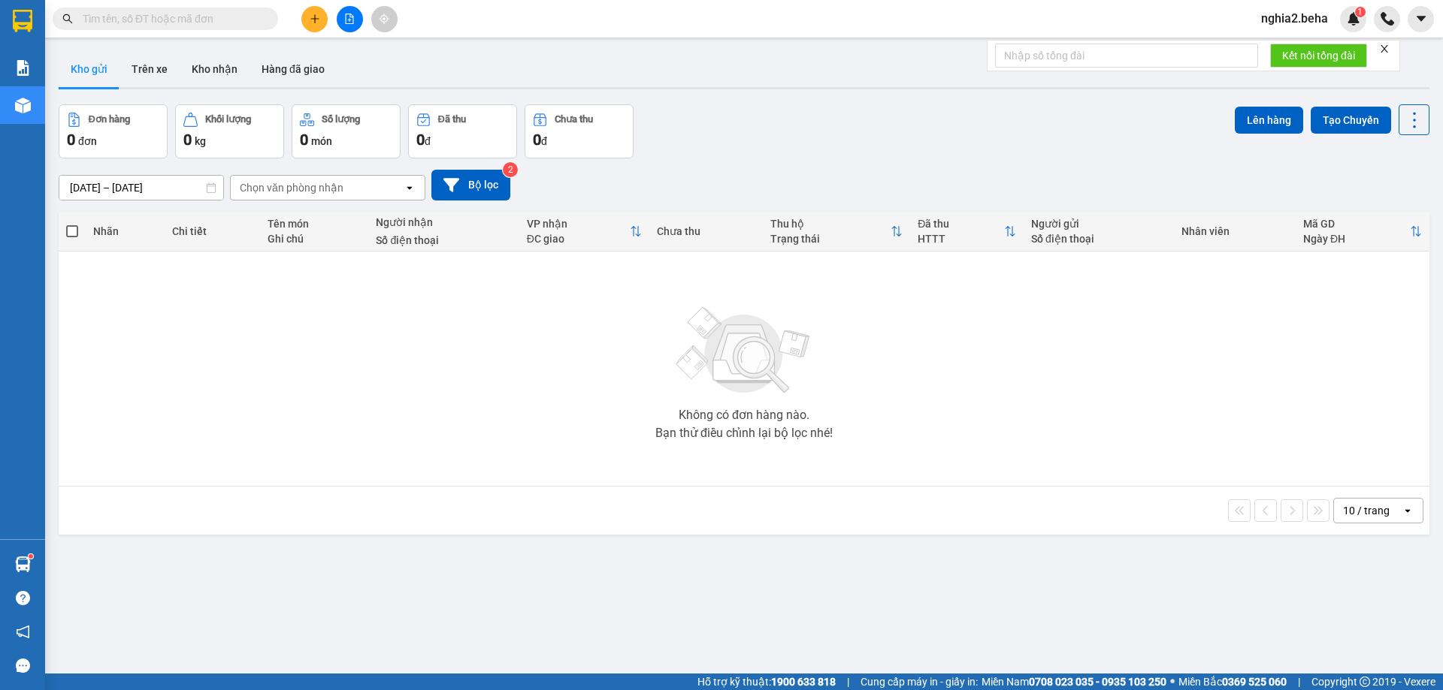
click at [185, 17] on input "text" at bounding box center [171, 19] width 177 height 17
paste input "0888798986"
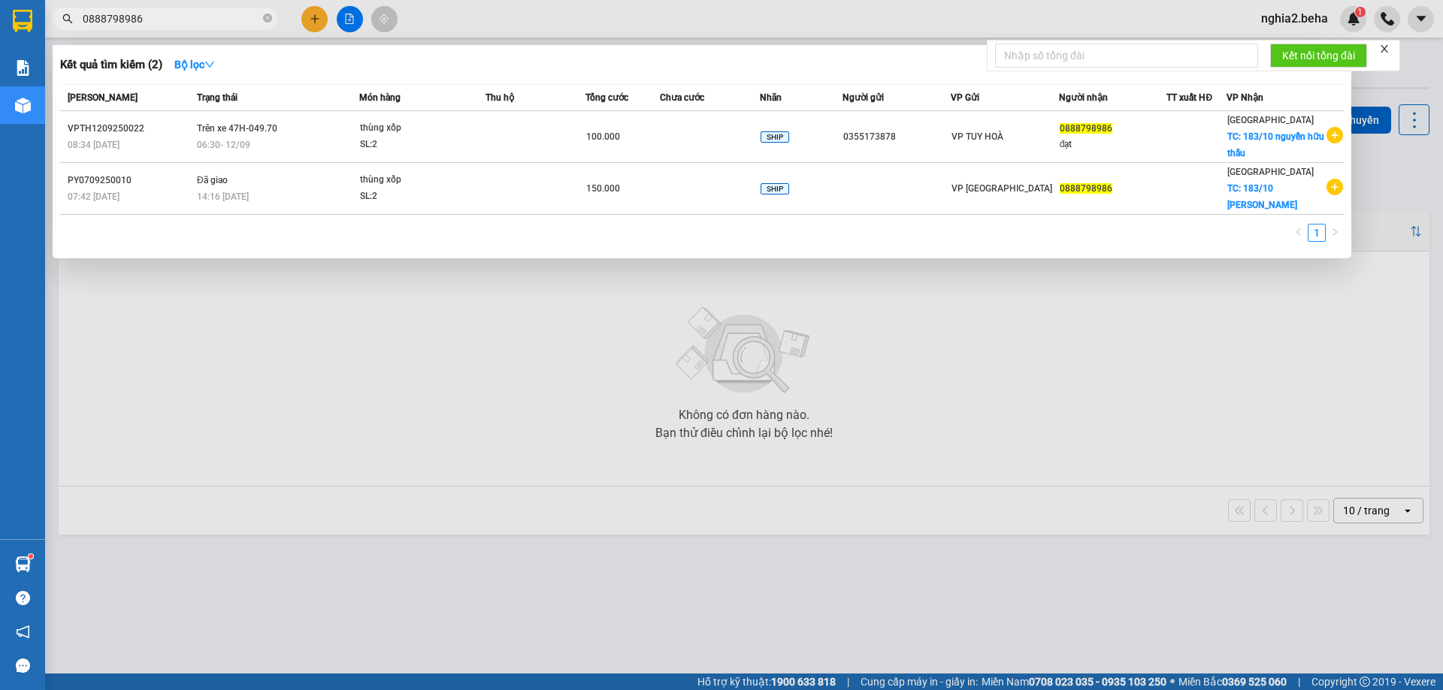
type input "0888798986"
click at [910, 411] on div at bounding box center [721, 345] width 1443 height 690
drag, startPoint x: 171, startPoint y: 27, endPoint x: 176, endPoint y: 20, distance: 8.6
click at [175, 20] on span "0888798986" at bounding box center [165, 19] width 225 height 23
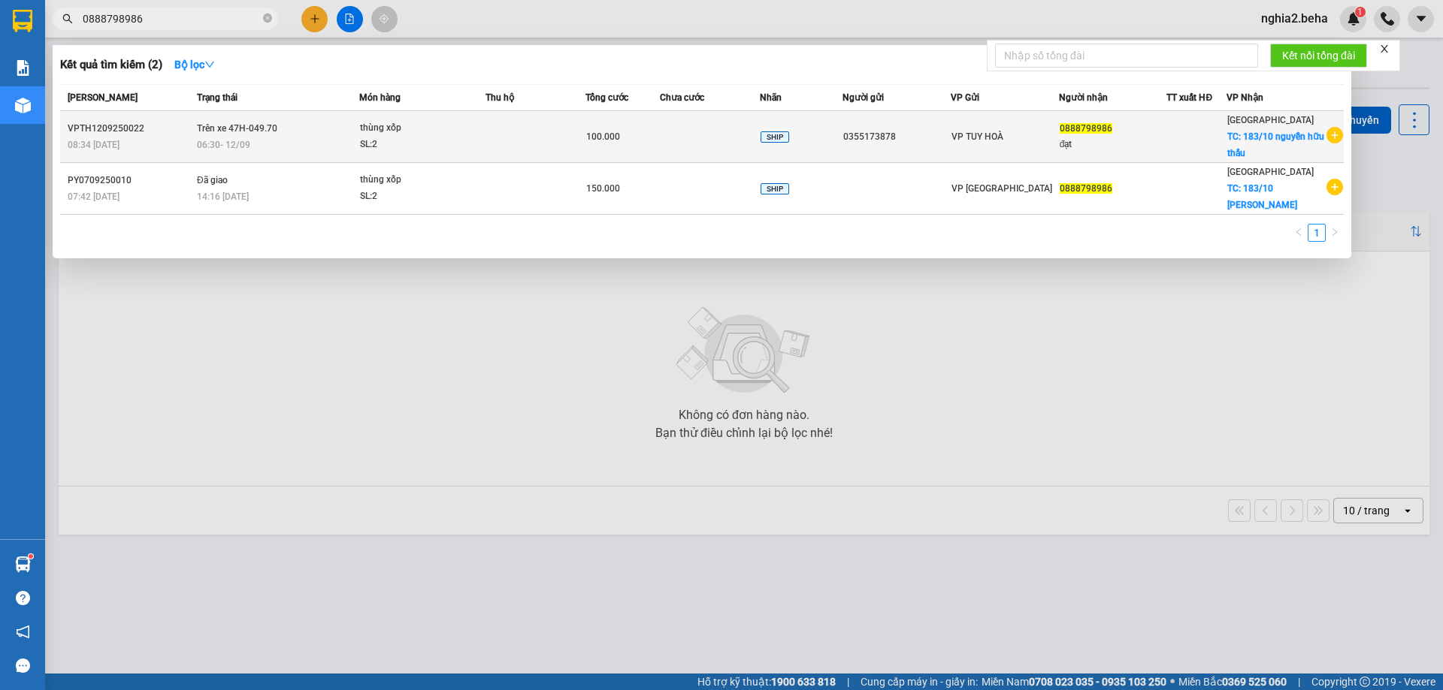
click at [331, 114] on td "Trên xe 47H-049.70 06:30 - 12/09" at bounding box center [276, 137] width 166 height 52
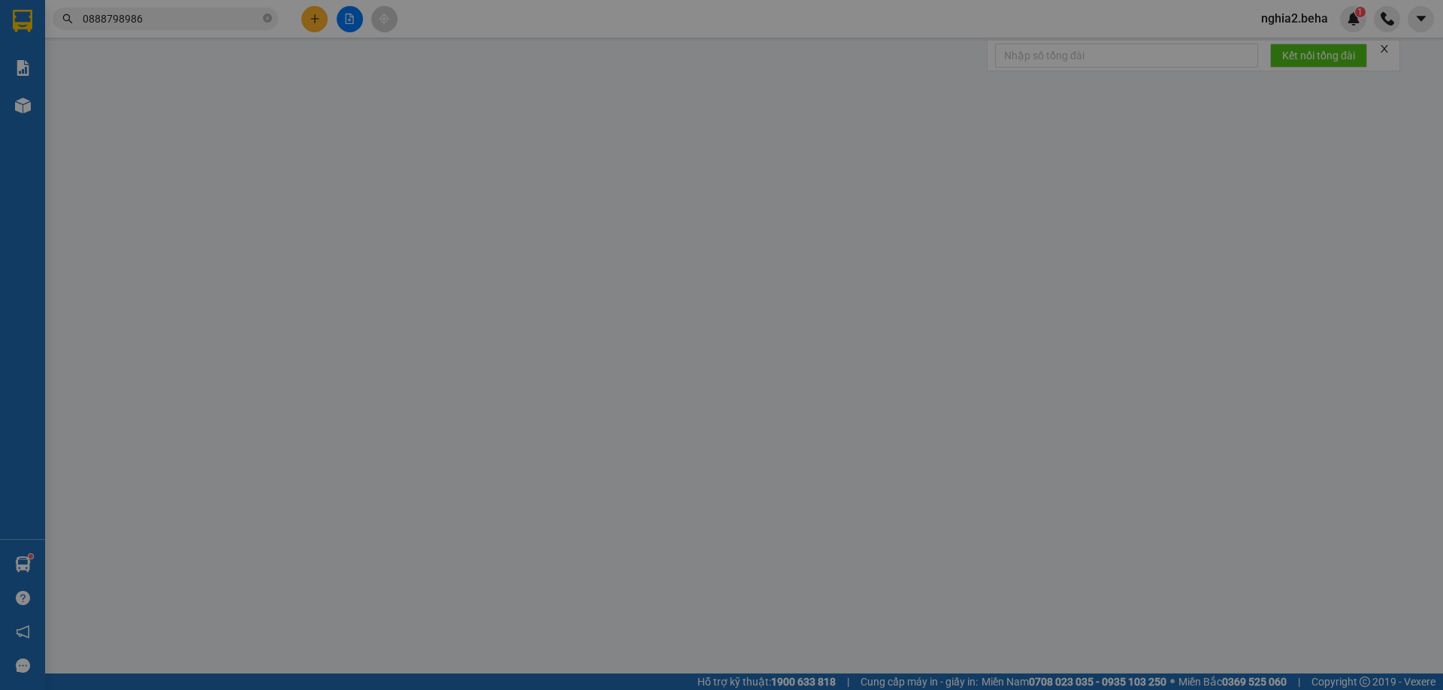
type input "0355173878"
type input "0888798986"
type input "đạt"
checkbox input "true"
type input "183/10 nguyễn hữu thấu"
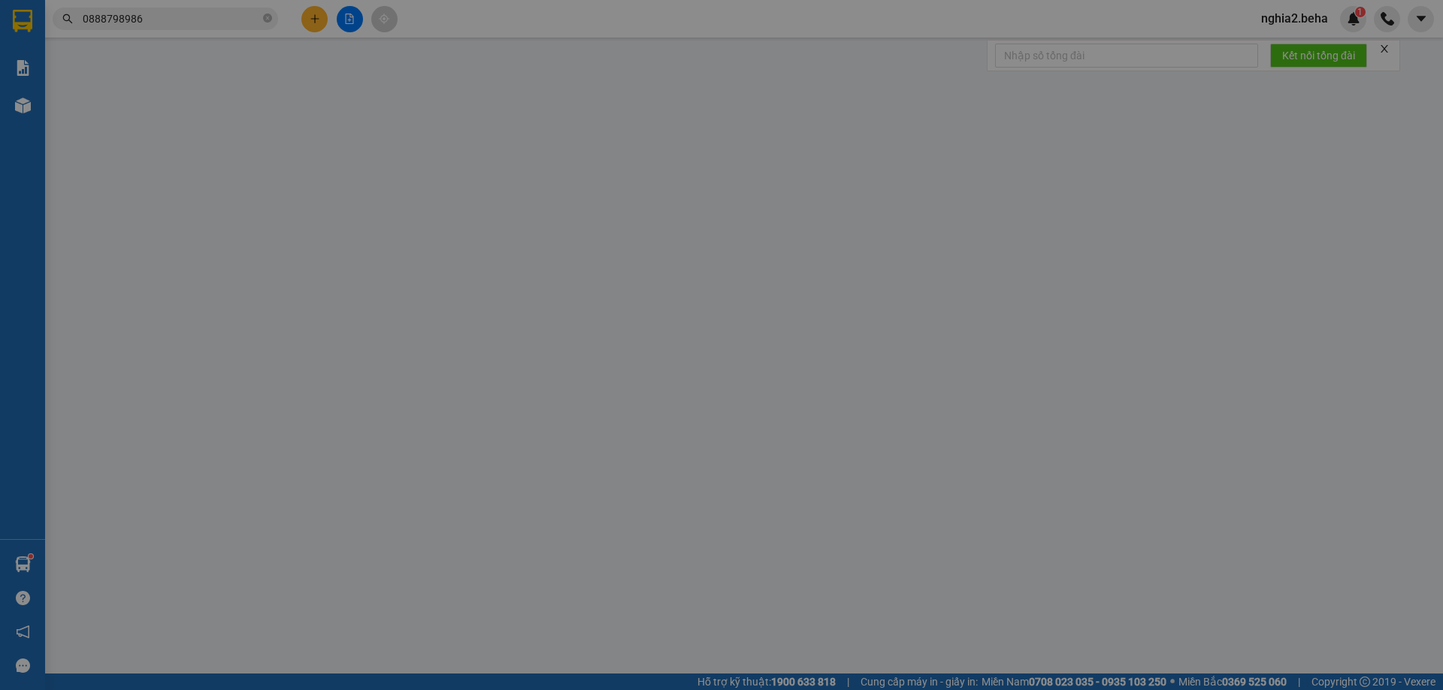
type input "100.000"
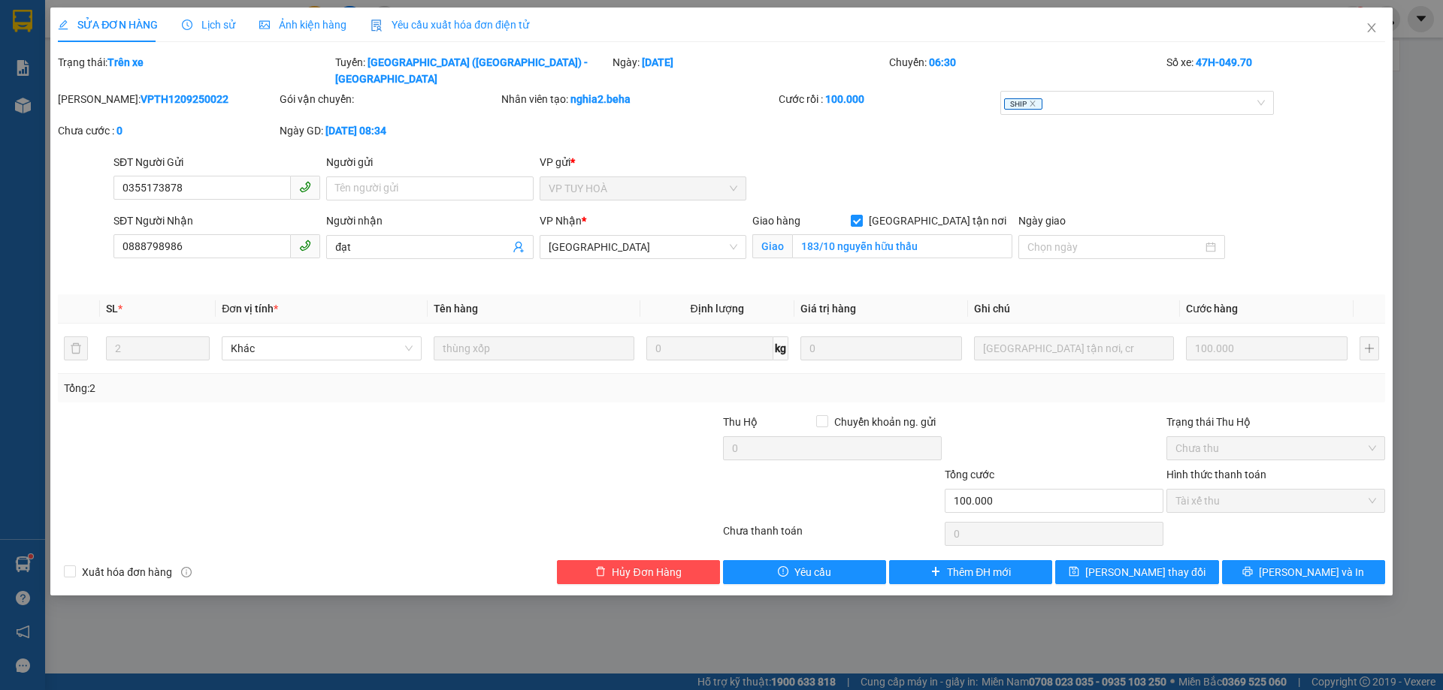
click at [234, 23] on div "SỬA ĐƠN HÀNG Lịch sử Ảnh kiện hàng Yêu cầu xuất hóa đơn điện tử" at bounding box center [293, 25] width 471 height 35
click at [220, 22] on span "Lịch sử" at bounding box center [208, 25] width 53 height 12
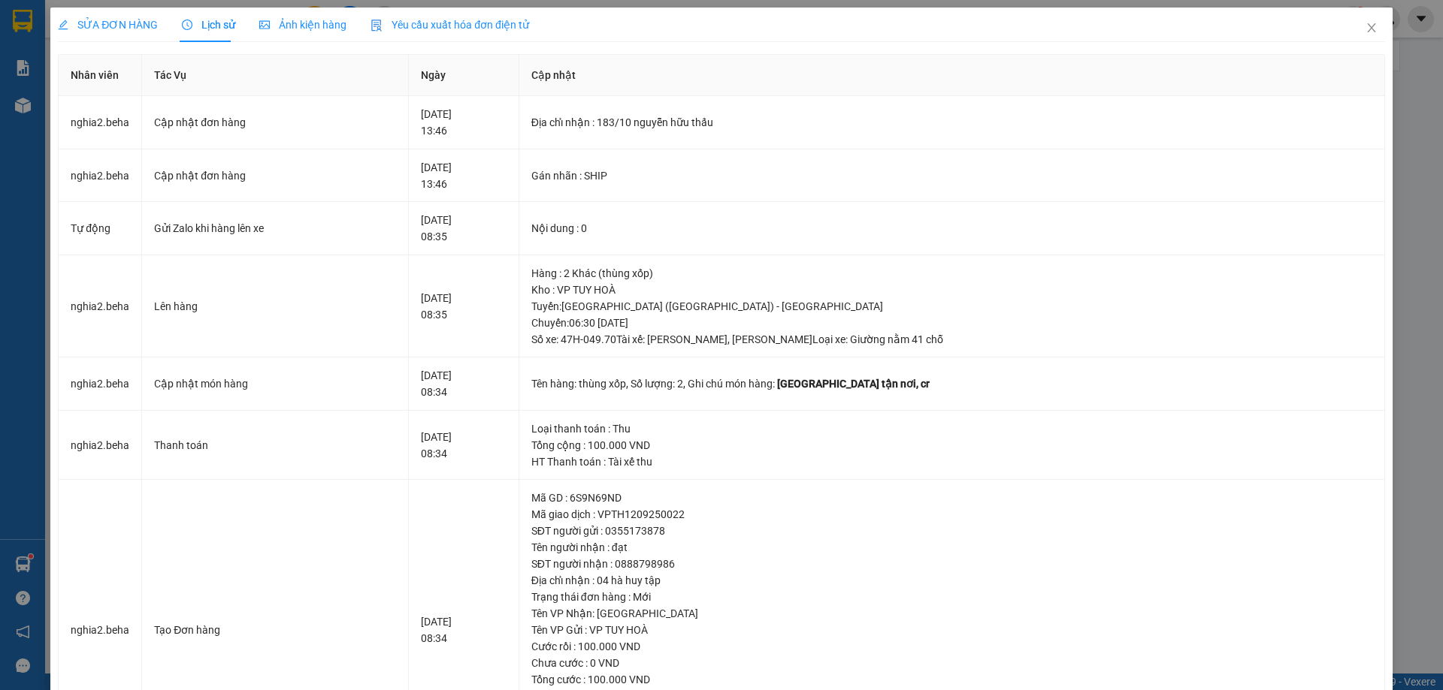
click at [287, 26] on span "Ảnh kiện hàng" at bounding box center [302, 25] width 87 height 12
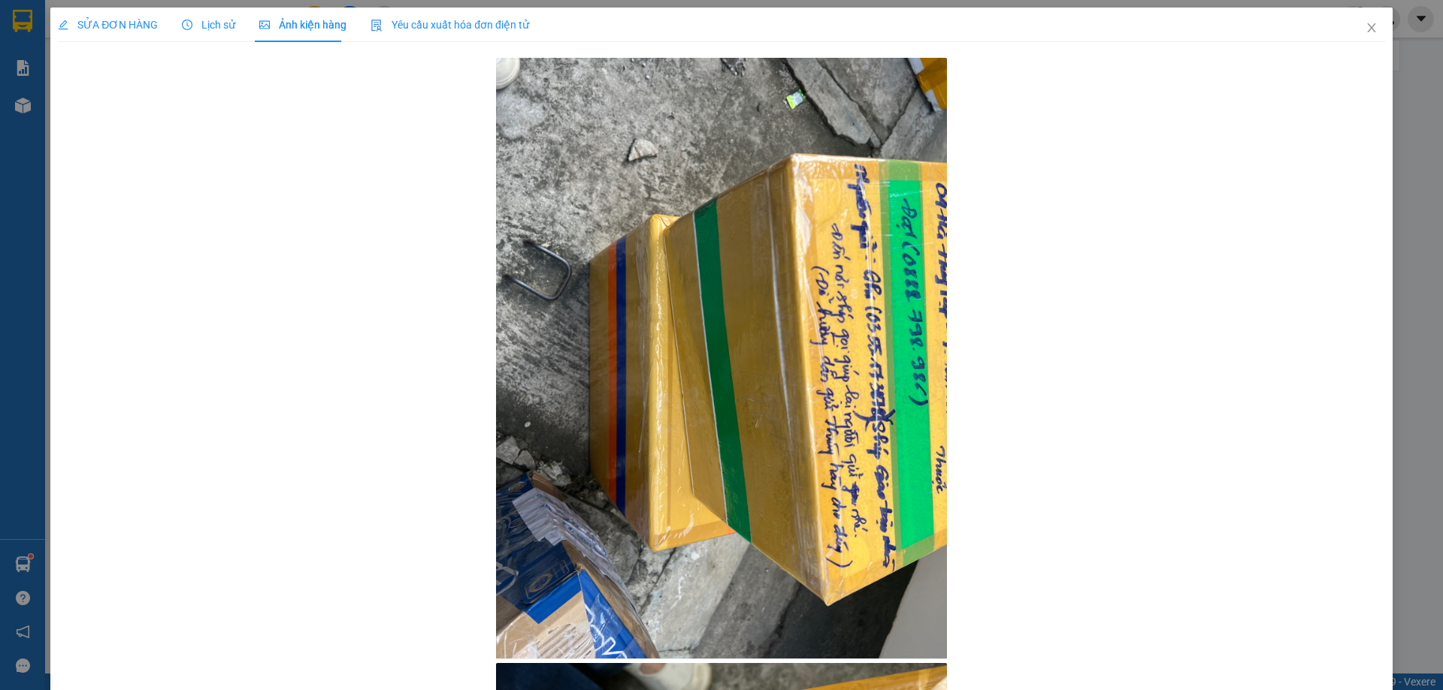
click at [123, 22] on span "SỬA ĐƠN HÀNG" at bounding box center [108, 25] width 100 height 12
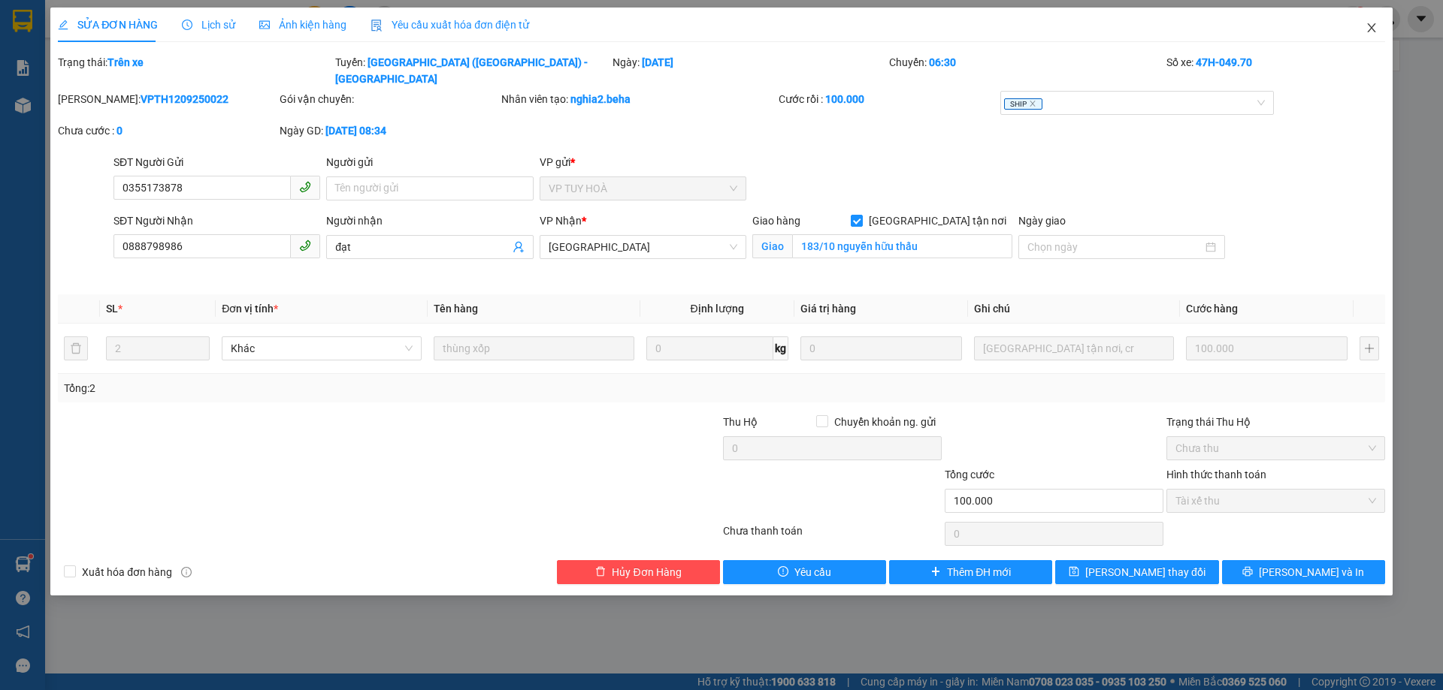
click at [1368, 23] on icon "close" at bounding box center [1371, 28] width 12 height 12
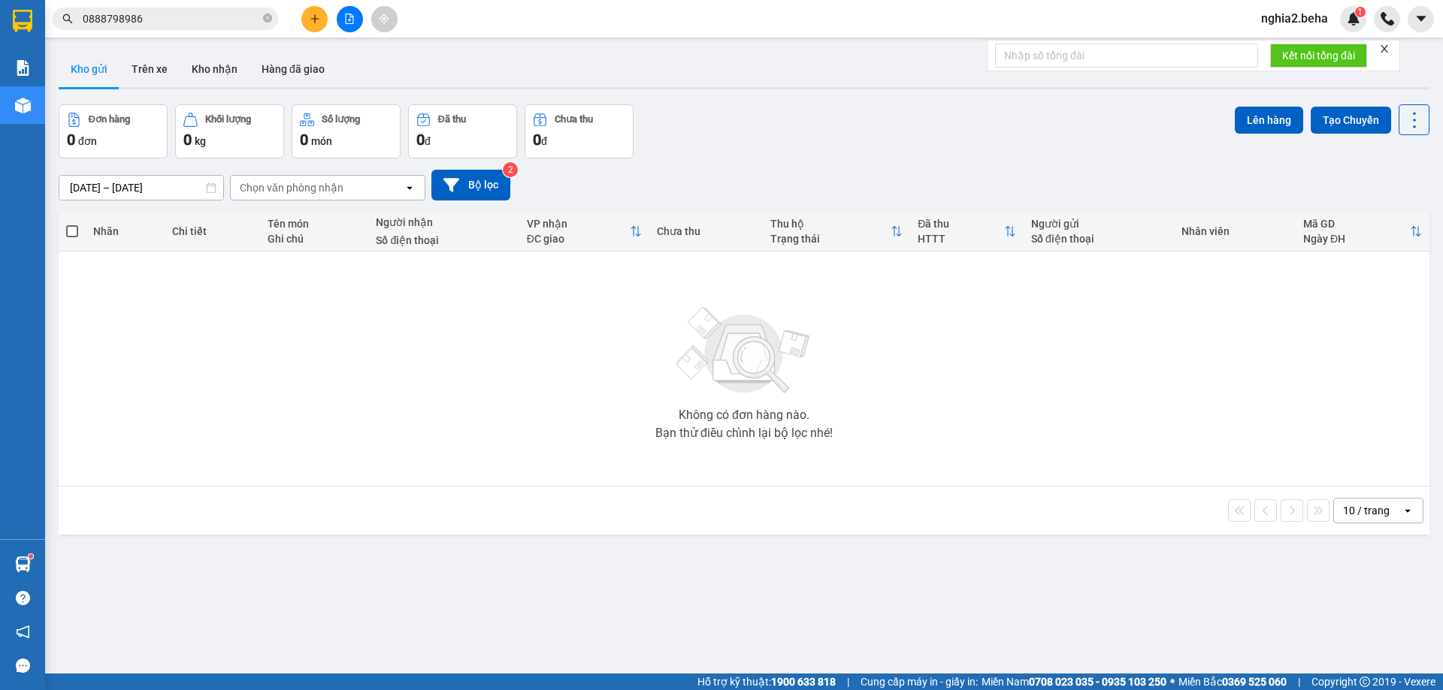
click at [1092, 449] on div "Không có đơn hàng nào. Bạn thử điều chỉnh lại bộ lọc nhé!" at bounding box center [743, 368] width 1355 height 225
click at [883, 339] on div "Không có đơn hàng nào. Bạn thử điều chỉnh lại bộ lọc nhé!" at bounding box center [743, 368] width 1355 height 225
click at [238, 61] on button "Kho nhận" at bounding box center [215, 69] width 70 height 36
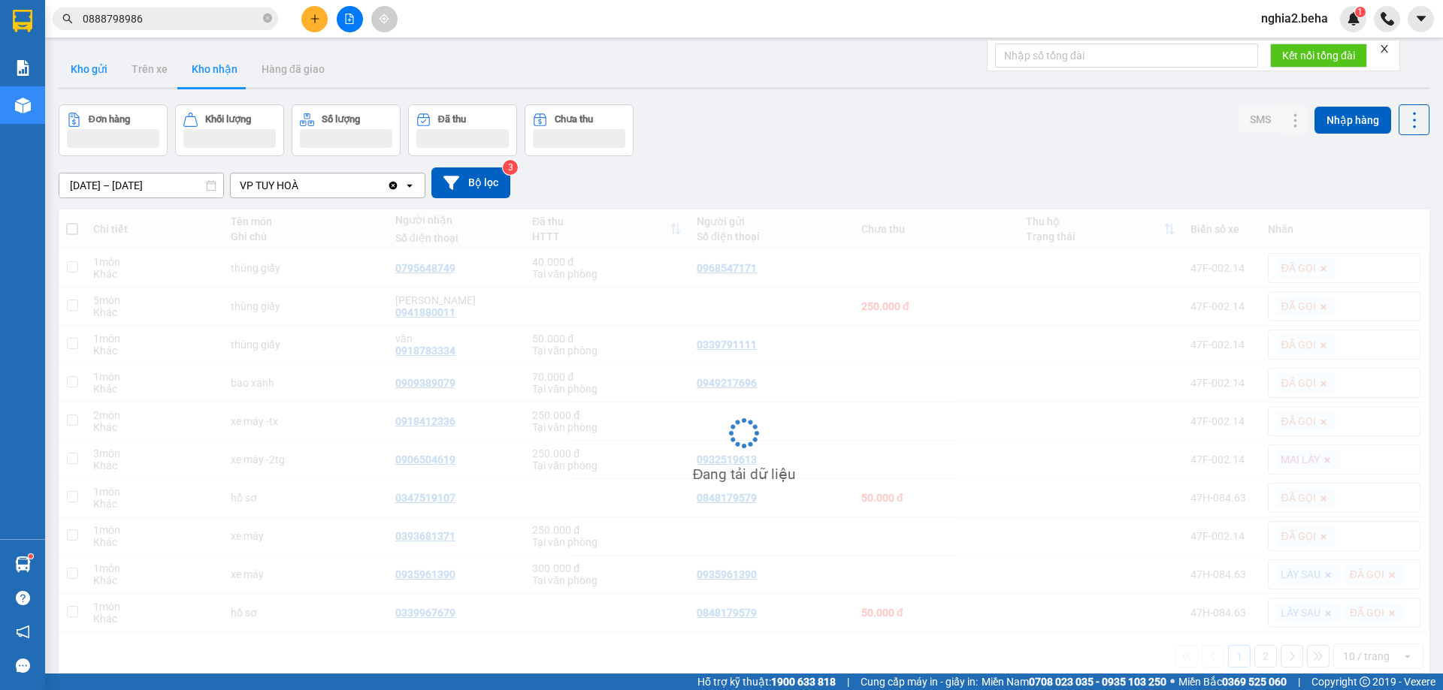
click at [90, 72] on button "Kho gửi" at bounding box center [89, 69] width 61 height 36
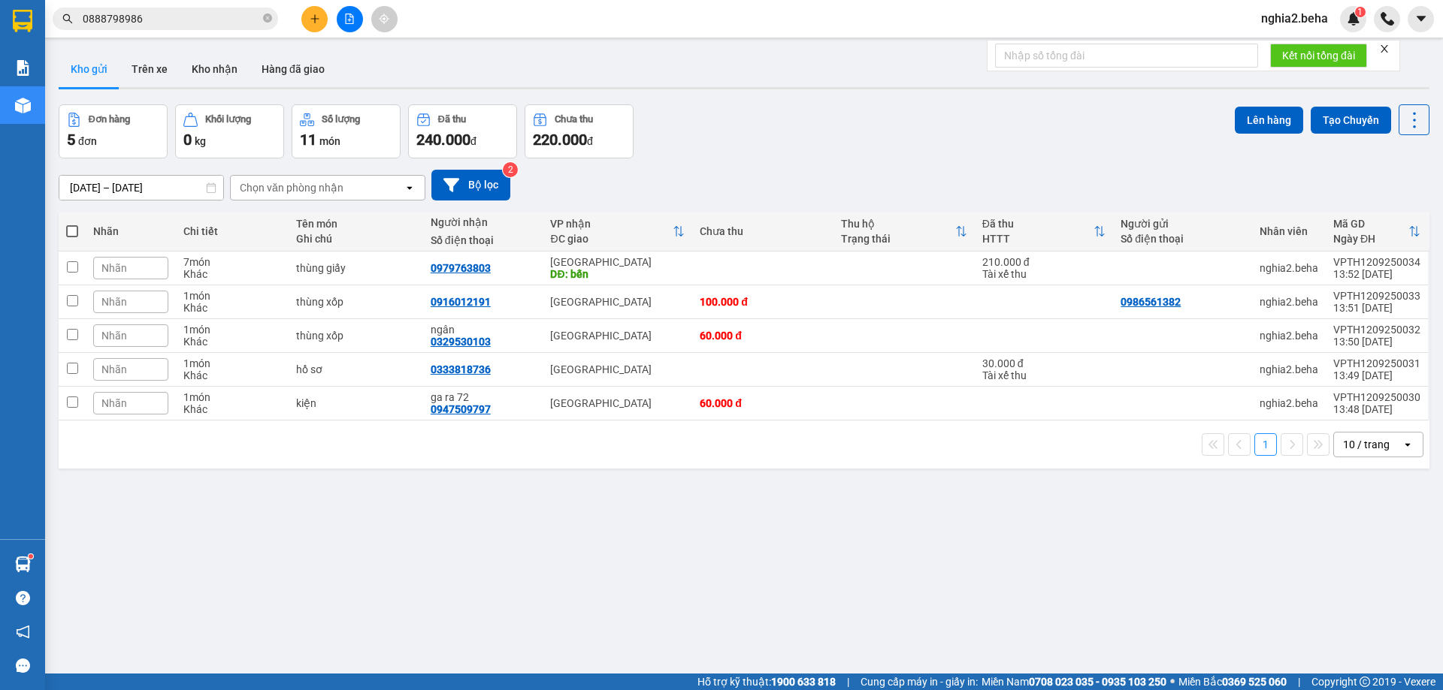
click at [664, 539] on div "ver 1.8.143 Kho gửi Trên xe Kho nhận Hàng đã giao Đơn hàng 5 đơn Khối lượng 0 k…" at bounding box center [744, 390] width 1382 height 690
click at [816, 561] on div "ver 1.8.143 Kho gửi Trên xe Kho nhận Hàng đã giao Đơn hàng 5 đơn Khối lượng 0 k…" at bounding box center [744, 390] width 1382 height 690
click at [77, 230] on span at bounding box center [72, 231] width 12 height 12
click at [72, 224] on input "checkbox" at bounding box center [72, 224] width 0 height 0
checkbox input "true"
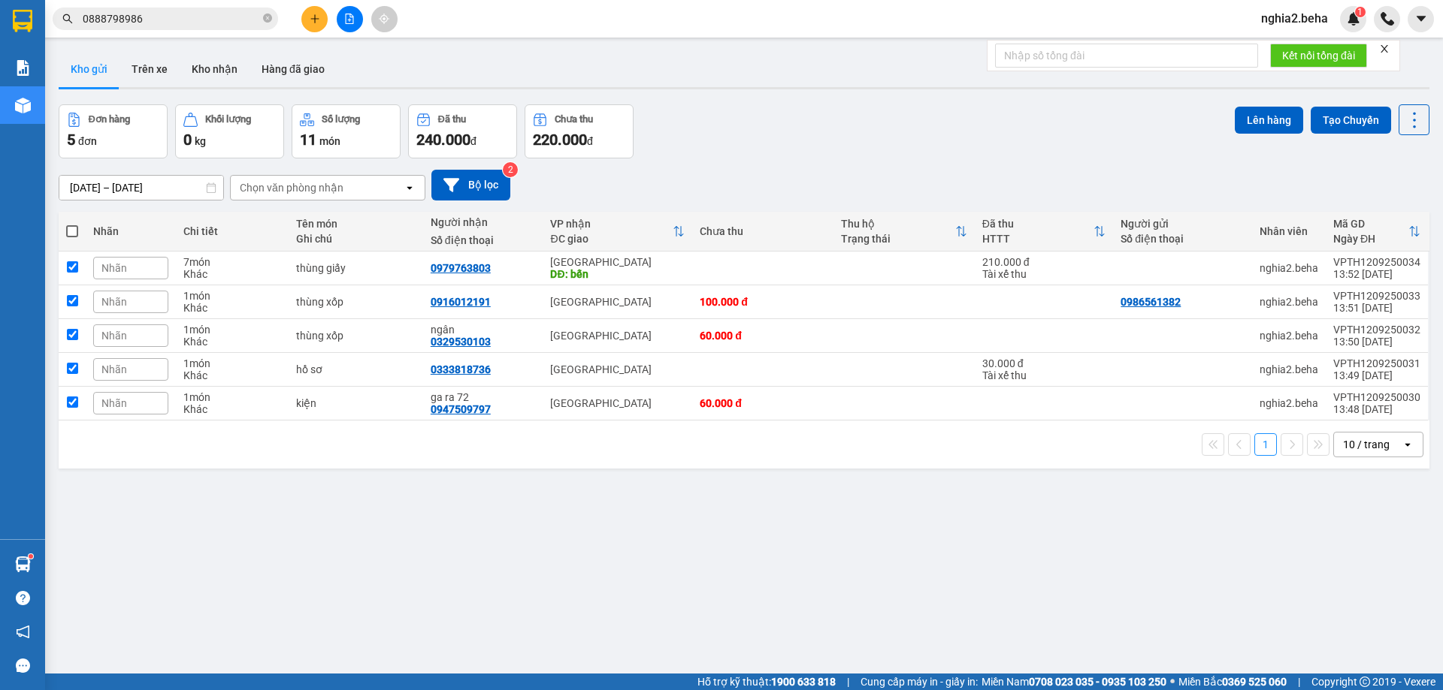
checkbox input "true"
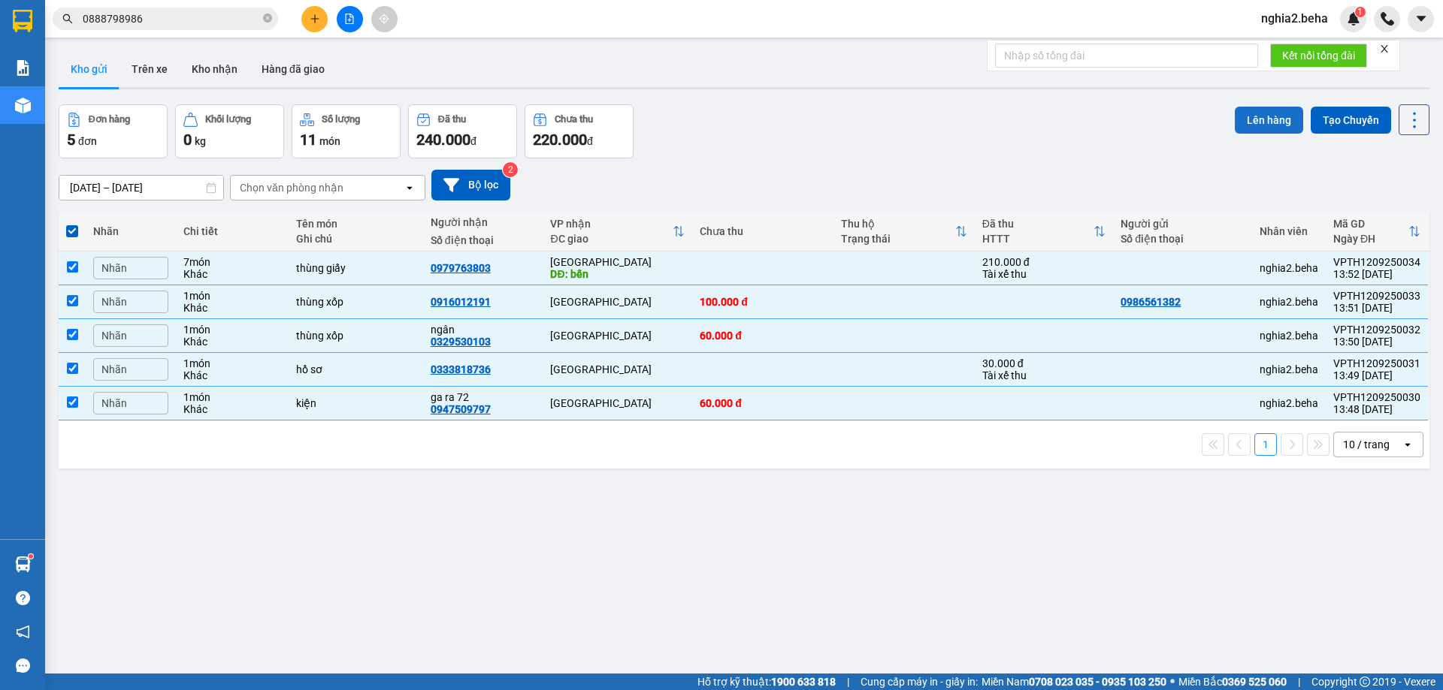
click at [1250, 120] on button "Lên hàng" at bounding box center [1268, 120] width 68 height 27
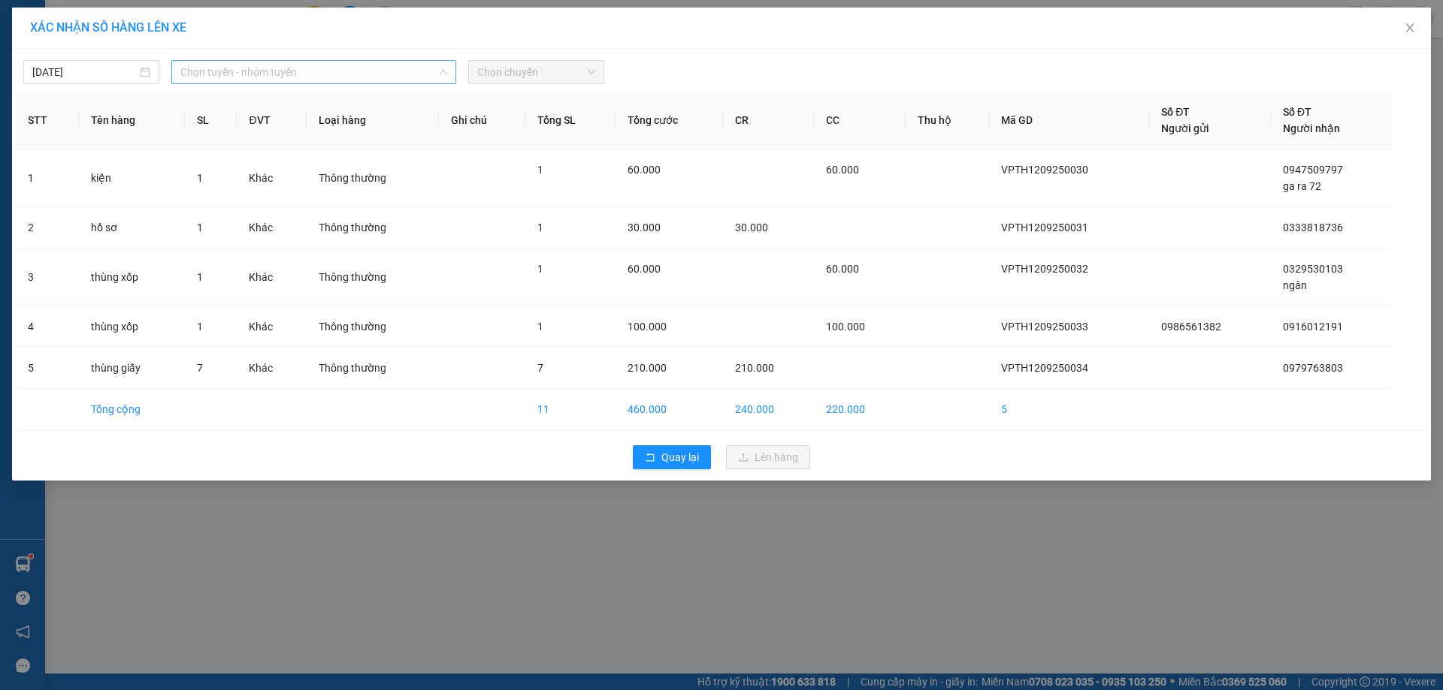
click at [335, 73] on span "Chọn tuyến - nhóm tuyến" at bounding box center [313, 72] width 267 height 23
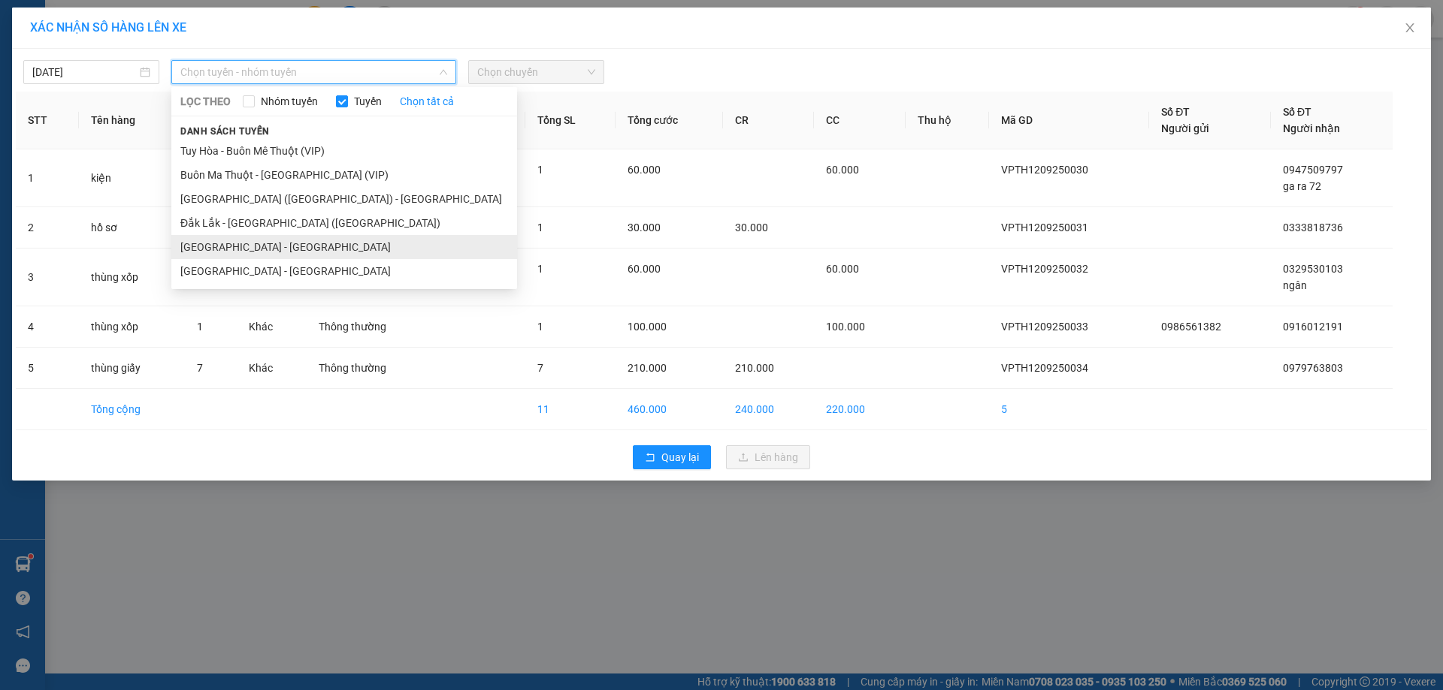
click at [249, 243] on li "[GEOGRAPHIC_DATA] - [GEOGRAPHIC_DATA]" at bounding box center [344, 247] width 346 height 24
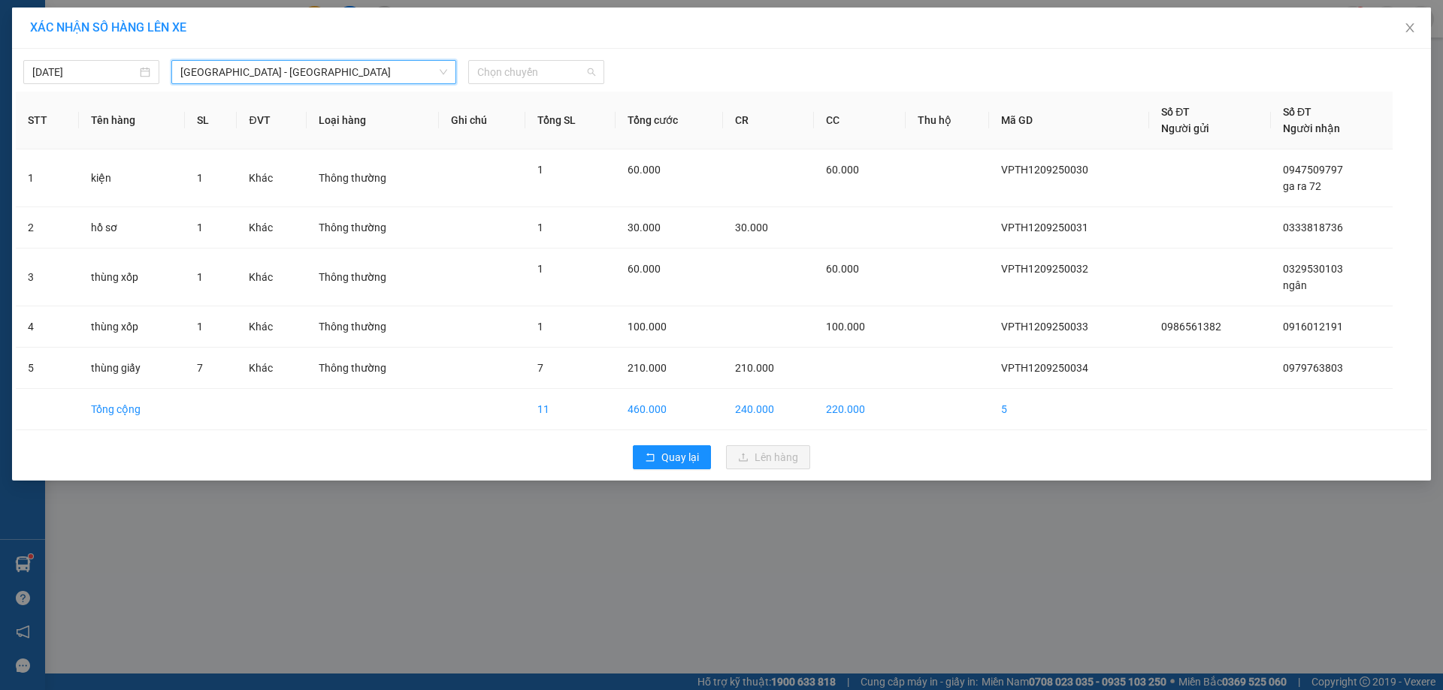
drag, startPoint x: 561, startPoint y: 71, endPoint x: 529, endPoint y: 120, distance: 58.6
click at [560, 74] on span "Chọn chuyến" at bounding box center [536, 72] width 118 height 23
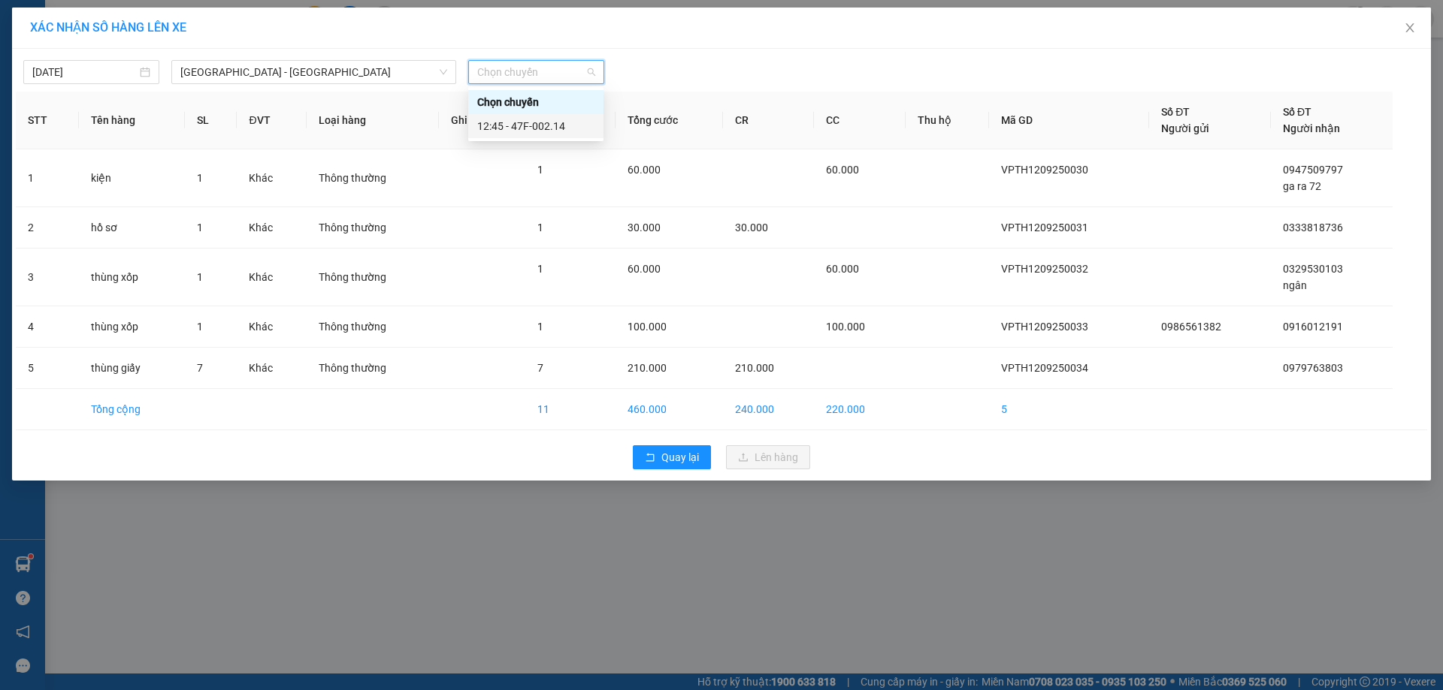
click at [516, 128] on div "12:45 - 47F-002.14" at bounding box center [535, 126] width 117 height 17
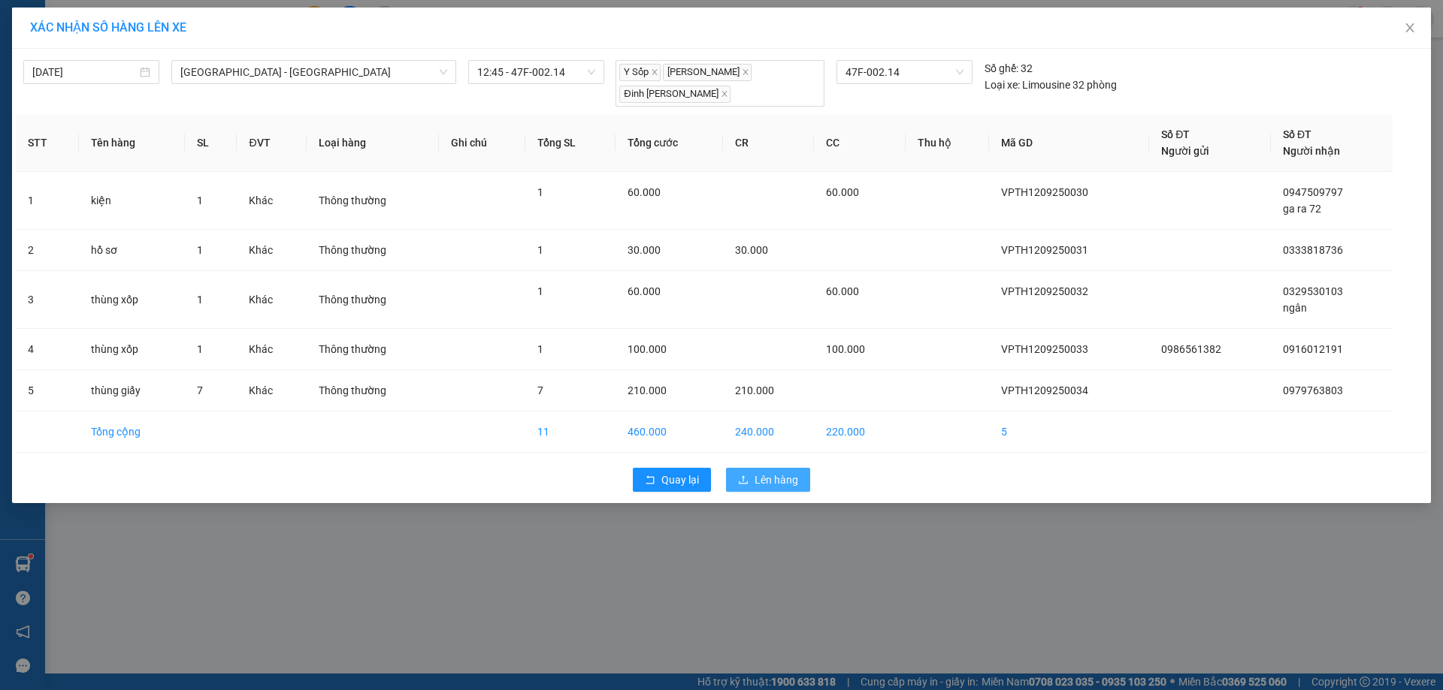
click at [775, 489] on button "Lên hàng" at bounding box center [768, 480] width 84 height 24
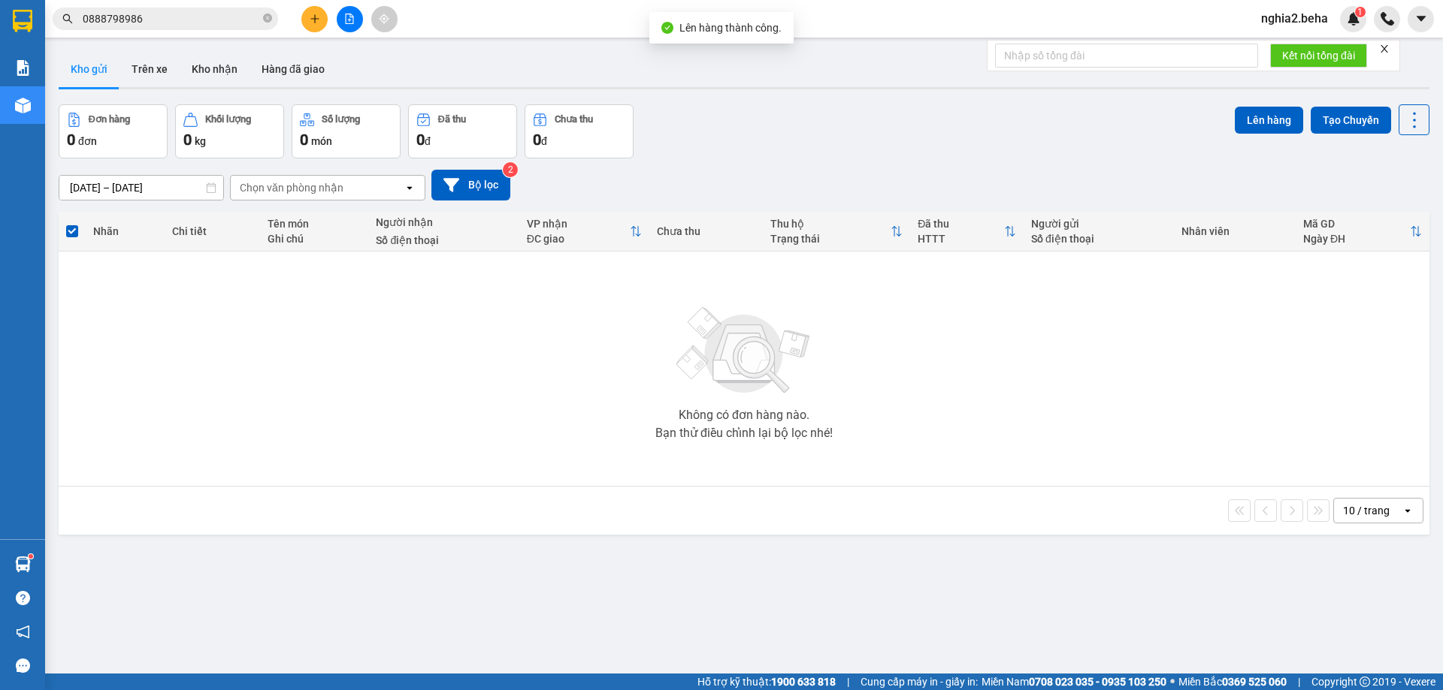
click at [772, 134] on div "Đơn hàng 0 đơn Khối lượng 0 kg Số lượng 0 món Đã thu 0 đ Chưa thu 0 đ Lên hàng …" at bounding box center [744, 131] width 1370 height 54
click at [342, 24] on button at bounding box center [350, 19] width 26 height 26
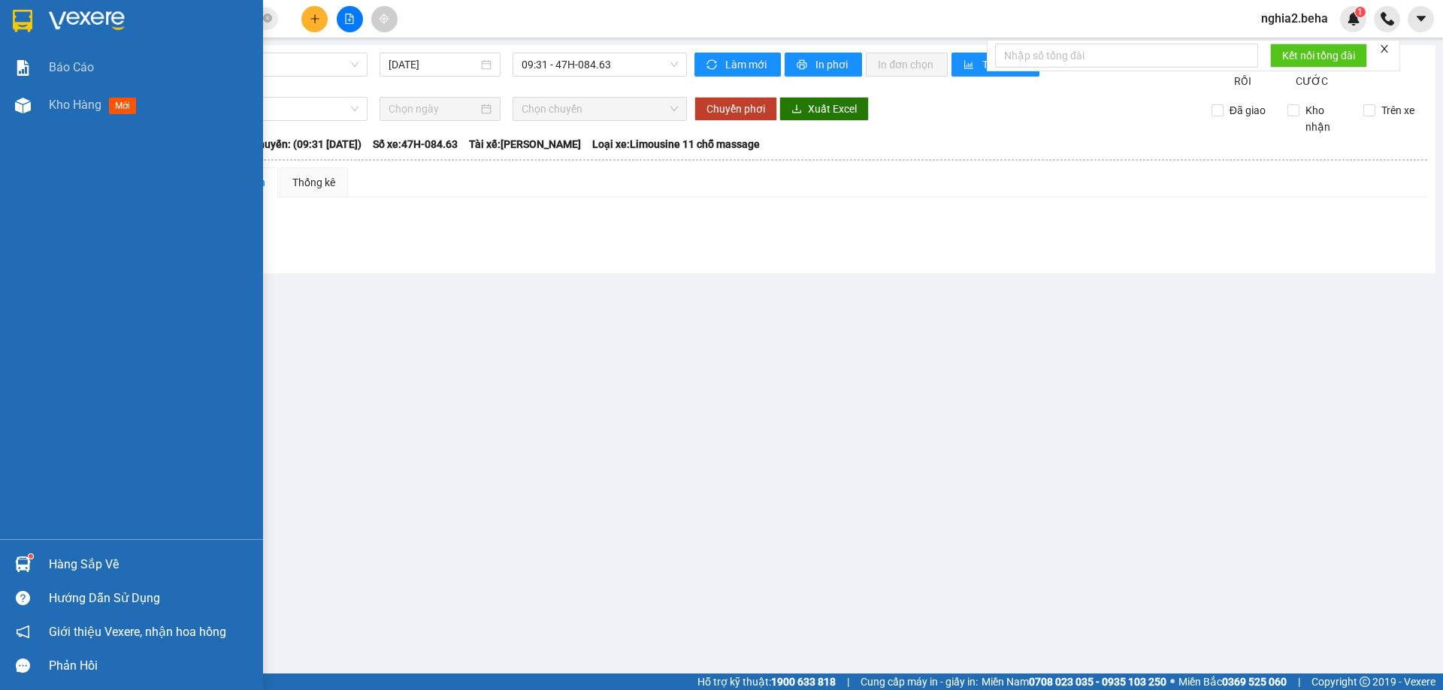
drag, startPoint x: 48, startPoint y: 106, endPoint x: 204, endPoint y: 128, distance: 157.0
click at [49, 106] on div "Kho hàng mới" at bounding box center [131, 105] width 263 height 38
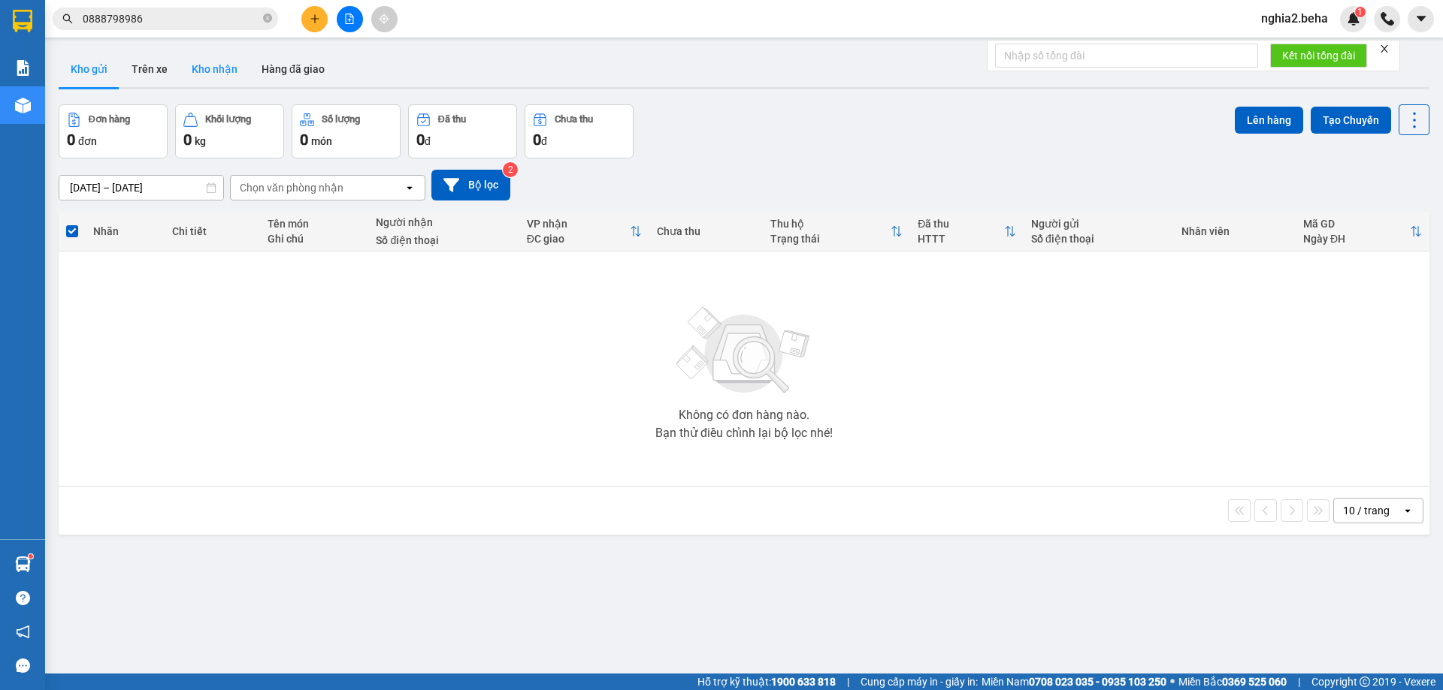
drag, startPoint x: 219, startPoint y: 71, endPoint x: 631, endPoint y: 116, distance: 415.0
click at [219, 72] on button "Kho nhận" at bounding box center [215, 69] width 70 height 36
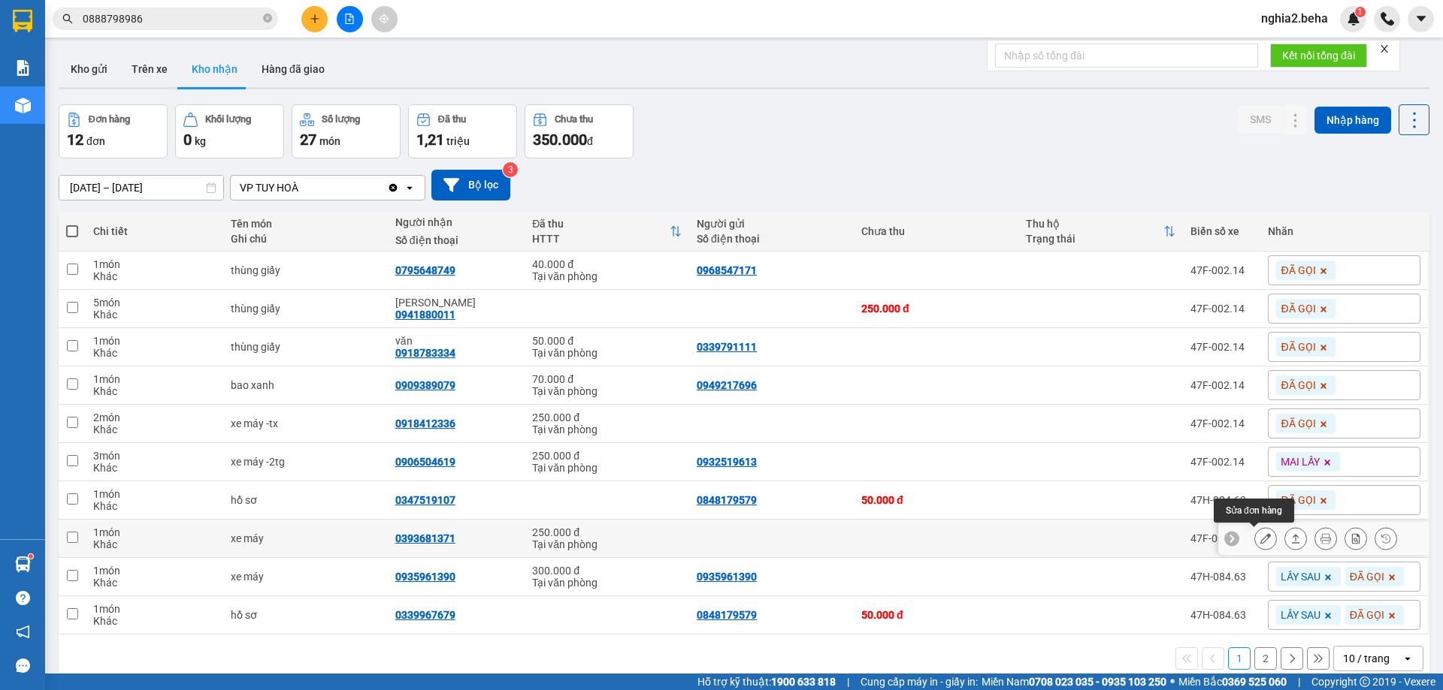
click at [1265, 542] on div at bounding box center [1265, 538] width 23 height 23
click at [1260, 540] on icon at bounding box center [1265, 538] width 11 height 11
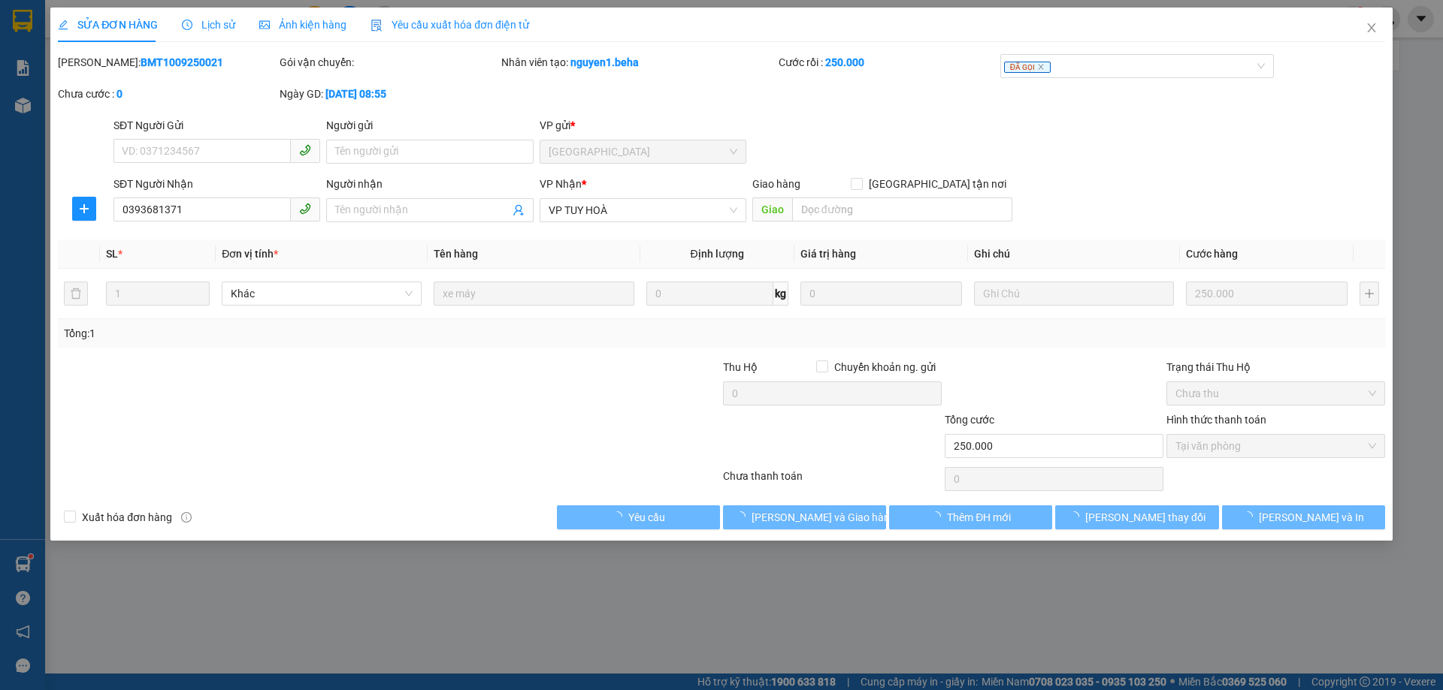
type input "0393681371"
type input "250.000"
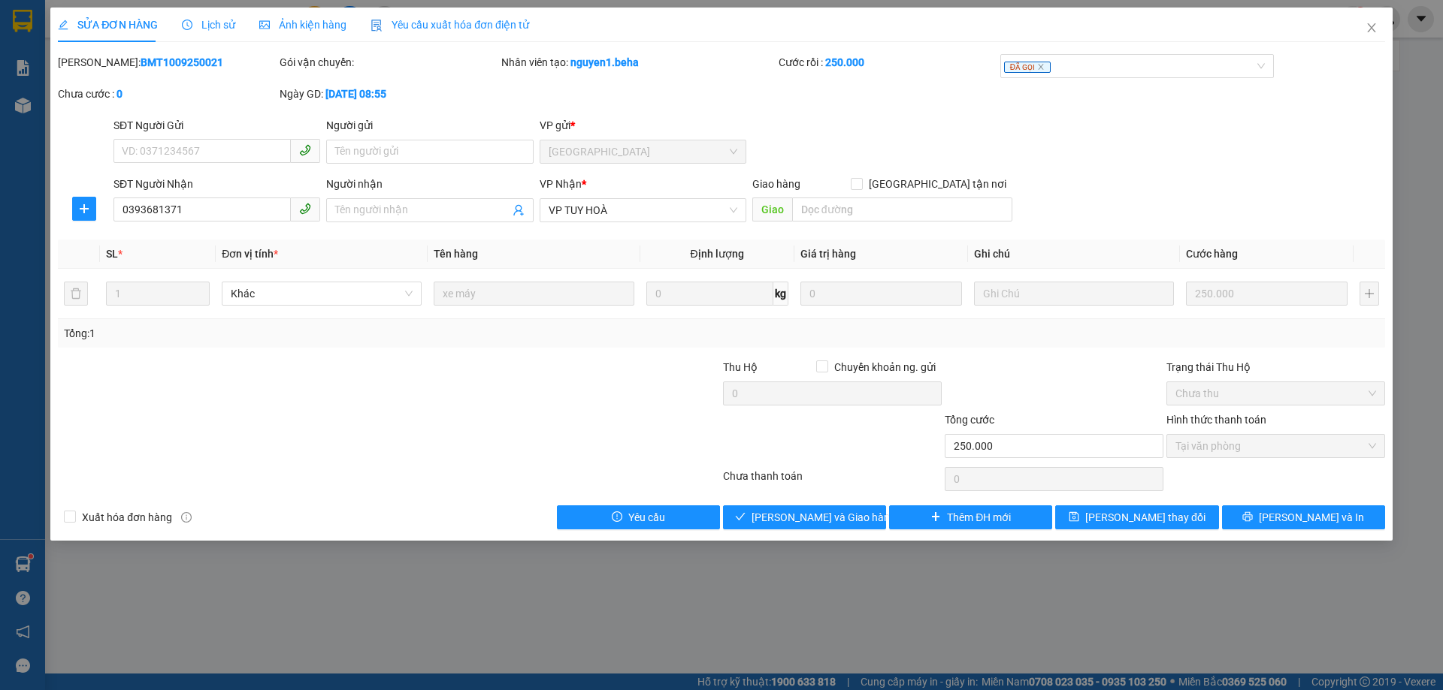
drag, startPoint x: 259, startPoint y: 32, endPoint x: 296, endPoint y: 27, distance: 37.2
click at [270, 32] on div "Ảnh kiện hàng" at bounding box center [302, 25] width 87 height 17
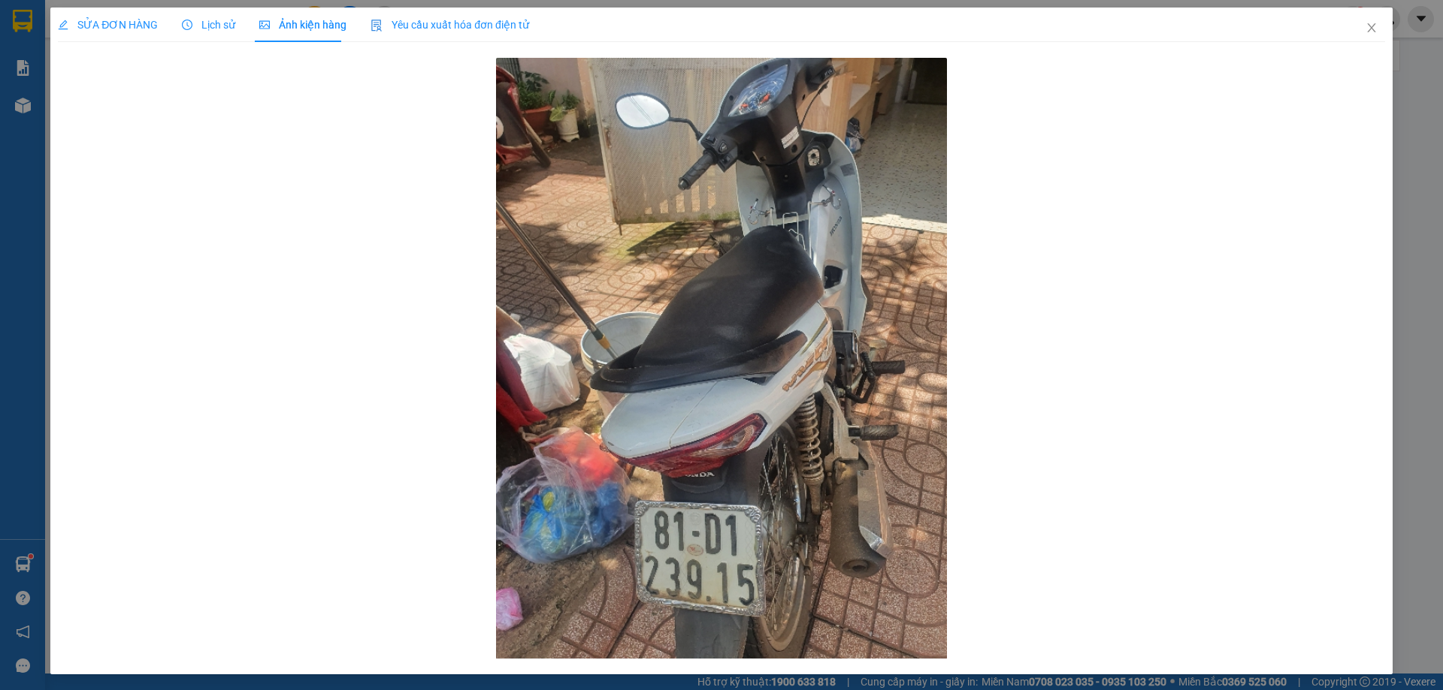
click at [296, 27] on span "Ảnh kiện hàng" at bounding box center [302, 25] width 87 height 12
drag, startPoint x: 101, startPoint y: 19, endPoint x: 117, endPoint y: 27, distance: 18.5
click at [103, 21] on span "SỬA ĐƠN HÀNG" at bounding box center [108, 25] width 100 height 12
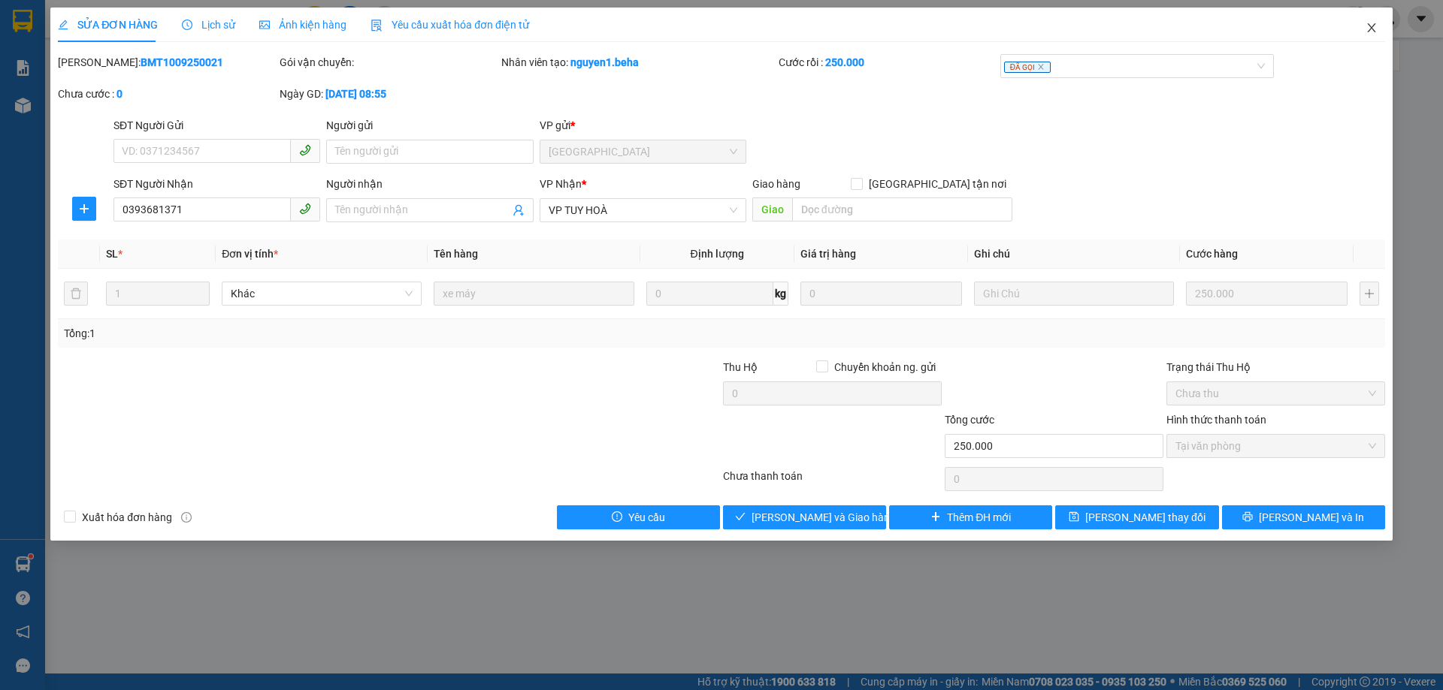
click at [1371, 35] on span "Close" at bounding box center [1371, 29] width 42 height 42
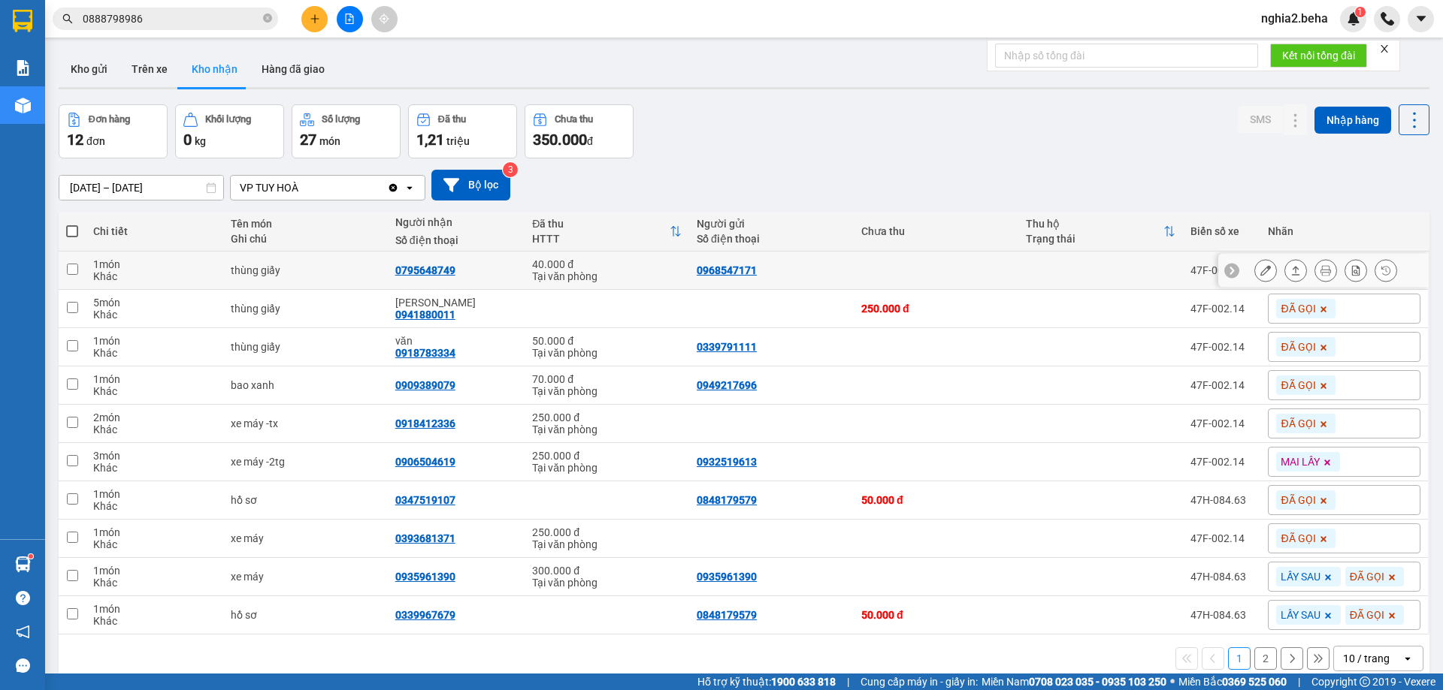
scroll to position [69, 0]
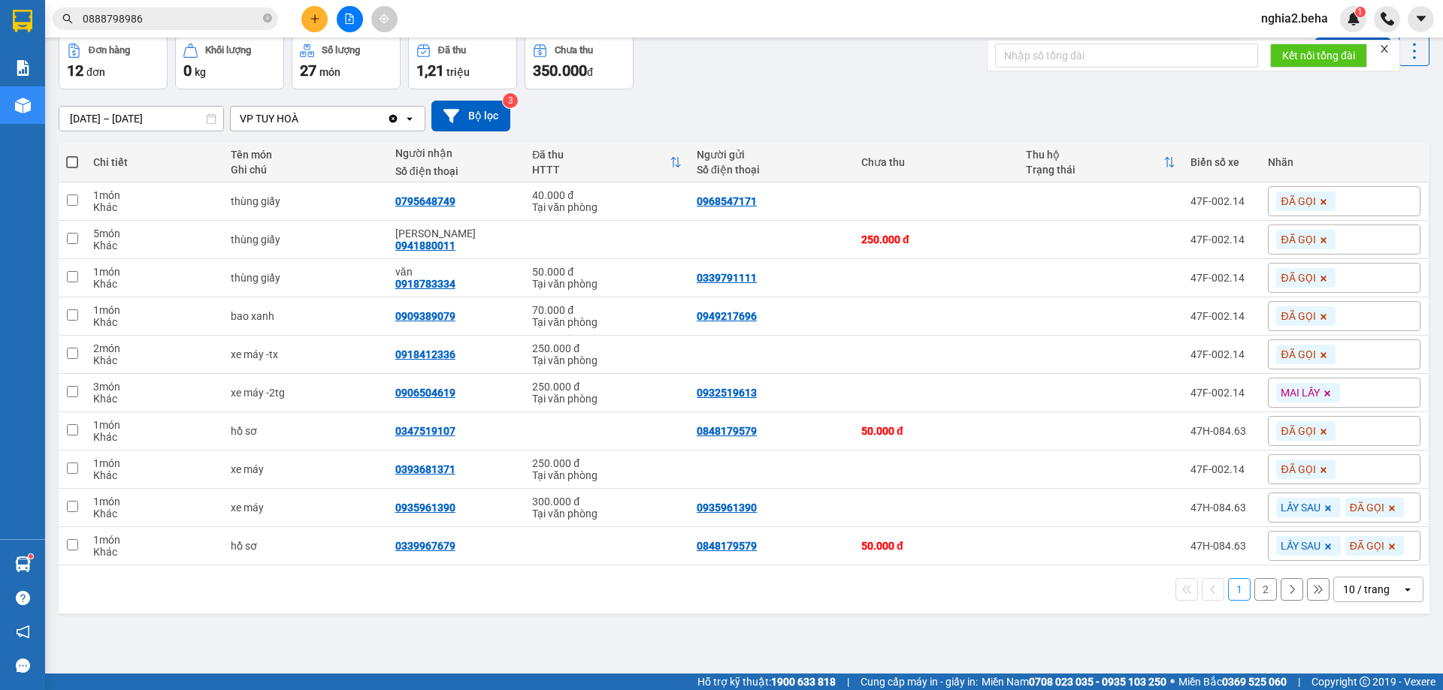
click at [1260, 588] on button "2" at bounding box center [1265, 590] width 23 height 23
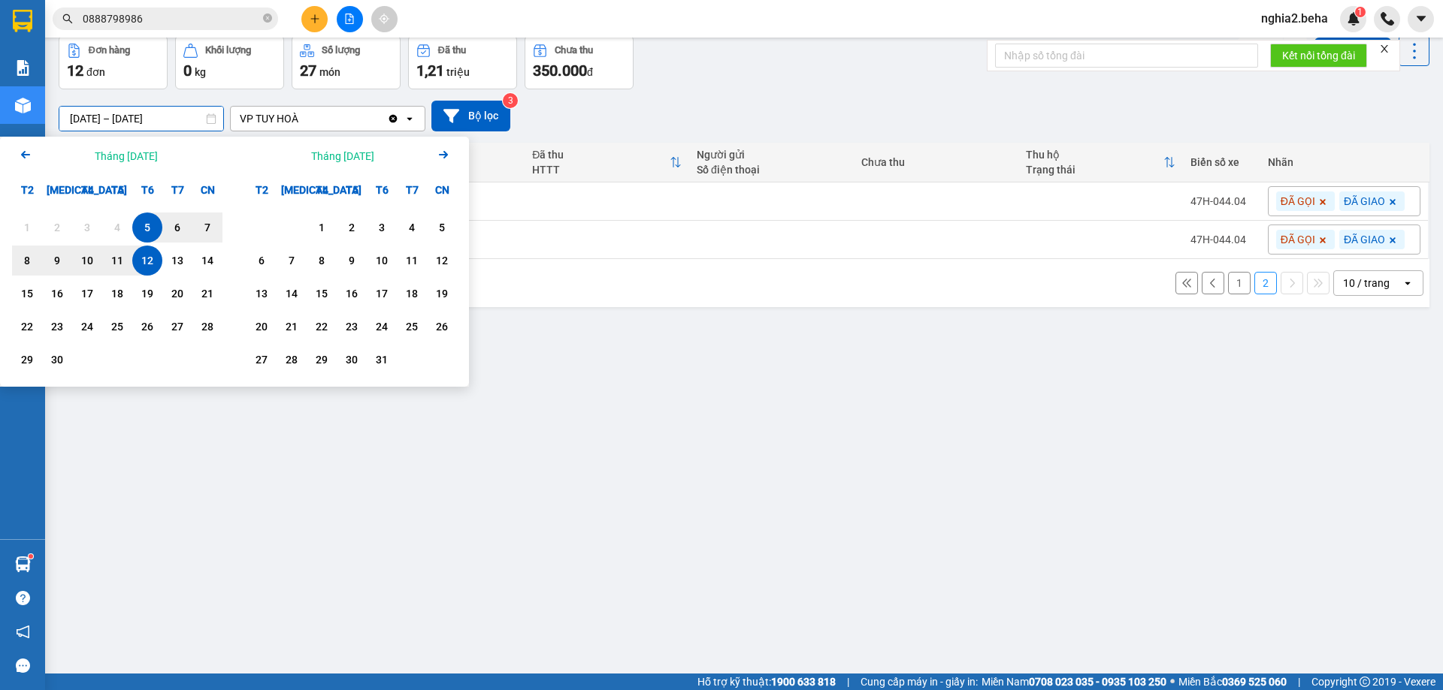
click at [81, 119] on input "[DATE] – [DATE]" at bounding box center [141, 119] width 164 height 24
click at [144, 225] on div "5" at bounding box center [147, 228] width 21 height 18
click at [142, 258] on div "12" at bounding box center [147, 261] width 21 height 18
type input "[DATE] – [DATE]"
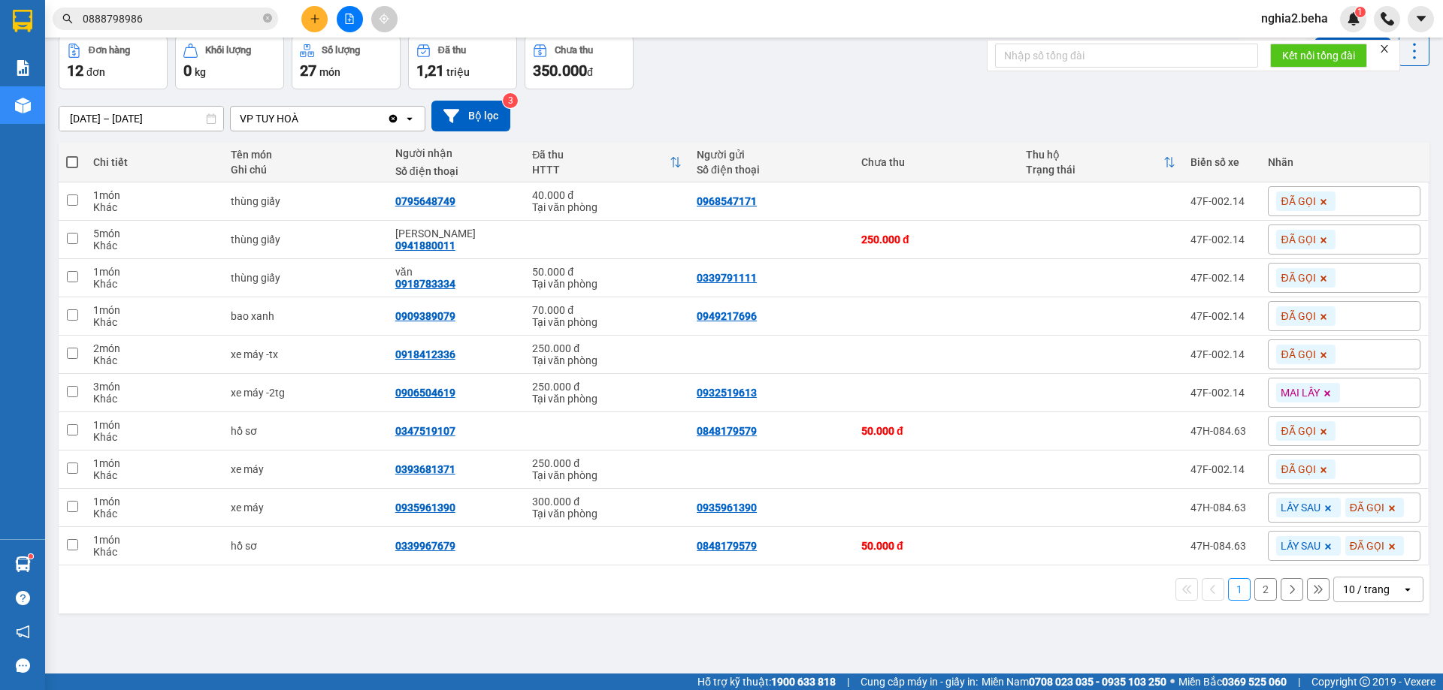
click at [332, 618] on div "ver 1.8.143 Kho gửi Trên xe Kho nhận Hàng đã giao Đơn hàng 12 đơn Khối lượng 0 …" at bounding box center [744, 321] width 1382 height 690
click at [415, 512] on div "0935961390" at bounding box center [425, 508] width 60 height 12
drag, startPoint x: 415, startPoint y: 512, endPoint x: 400, endPoint y: 509, distance: 15.2
click at [400, 509] on div "0935961390" at bounding box center [425, 508] width 60 height 12
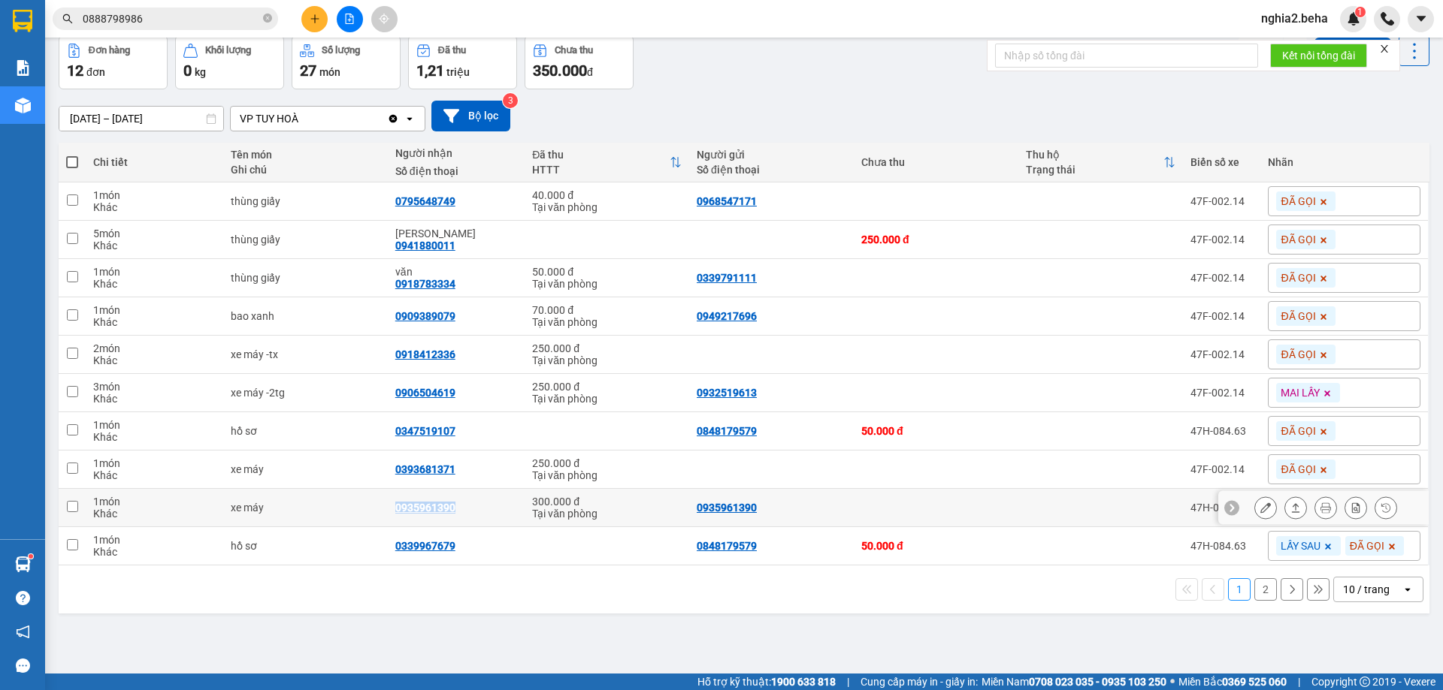
copy div "0935961390"
click at [406, 468] on div "0393681371" at bounding box center [425, 470] width 60 height 12
copy div "0393681371"
click at [424, 385] on td "0906504619" at bounding box center [456, 393] width 137 height 38
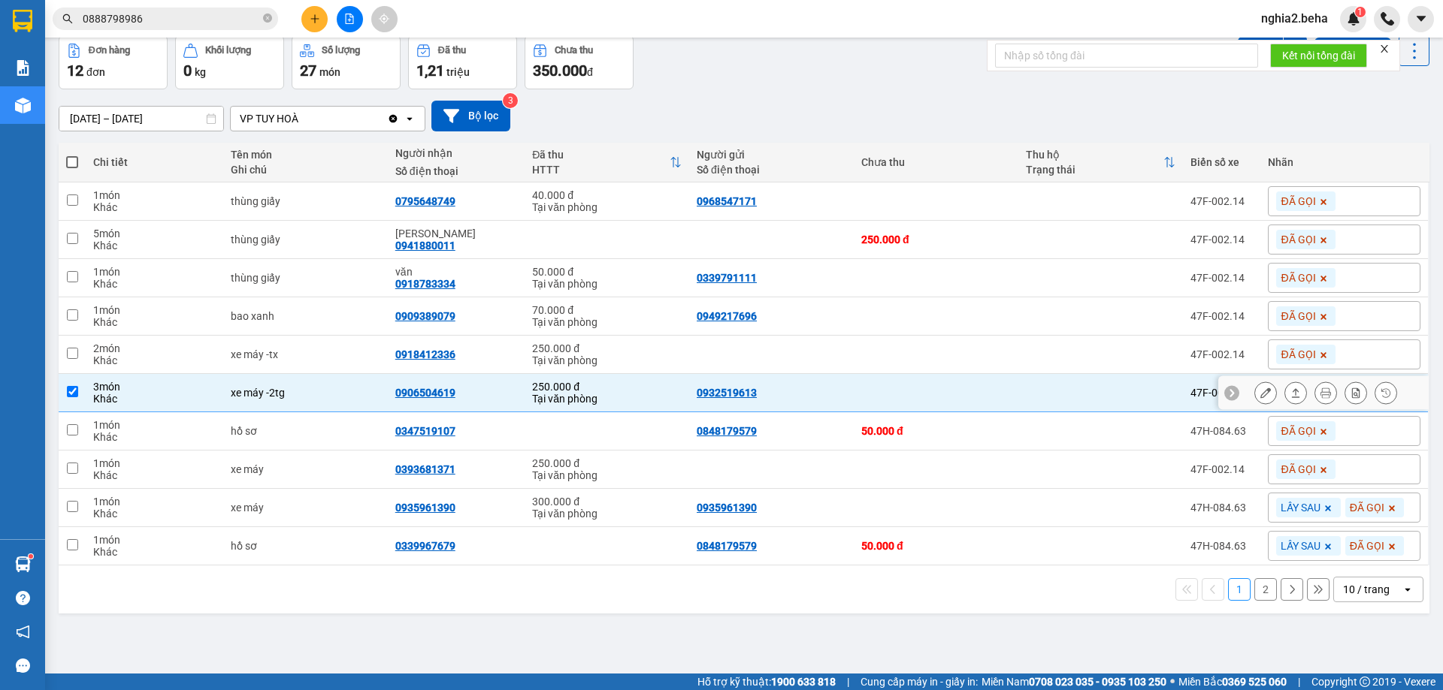
click at [424, 385] on td "0906504619" at bounding box center [456, 393] width 137 height 38
checkbox input "false"
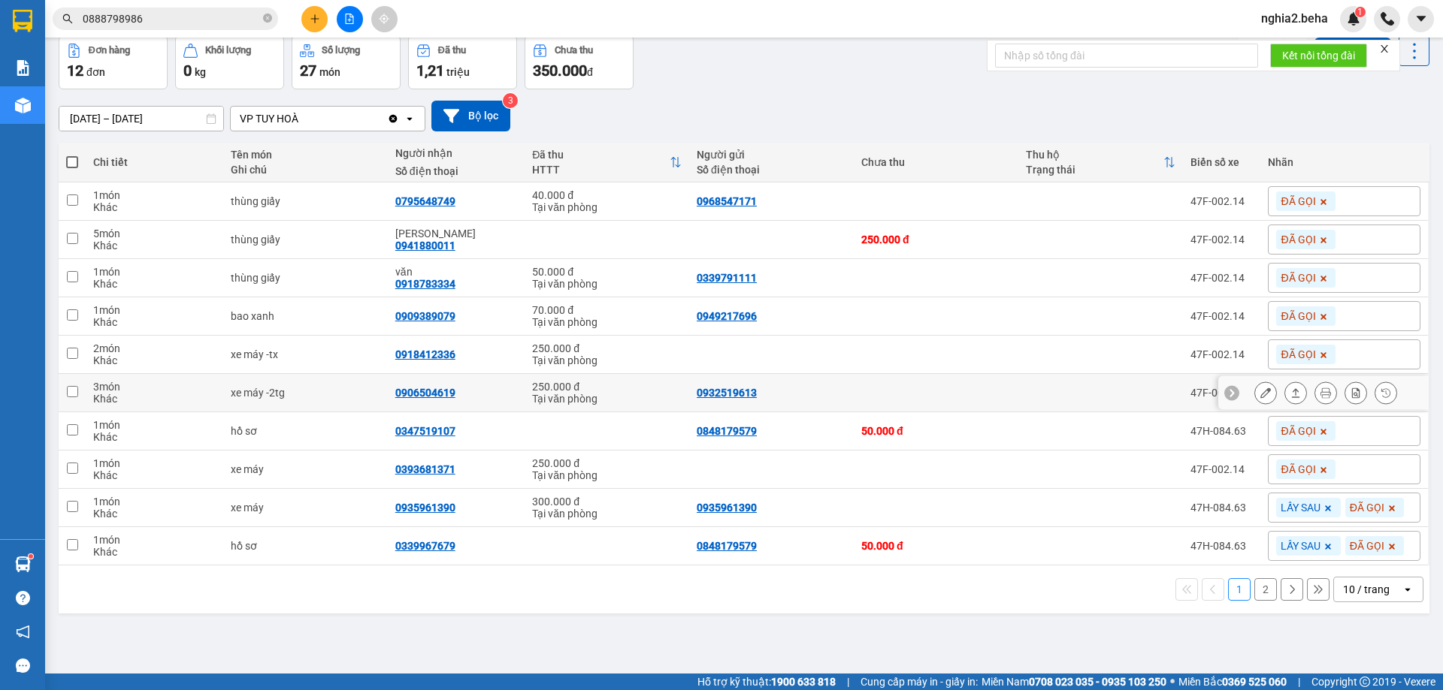
click at [429, 390] on div "0906504619" at bounding box center [425, 393] width 60 height 12
copy div "0906504619"
click at [172, 27] on span "0888798986" at bounding box center [165, 19] width 225 height 23
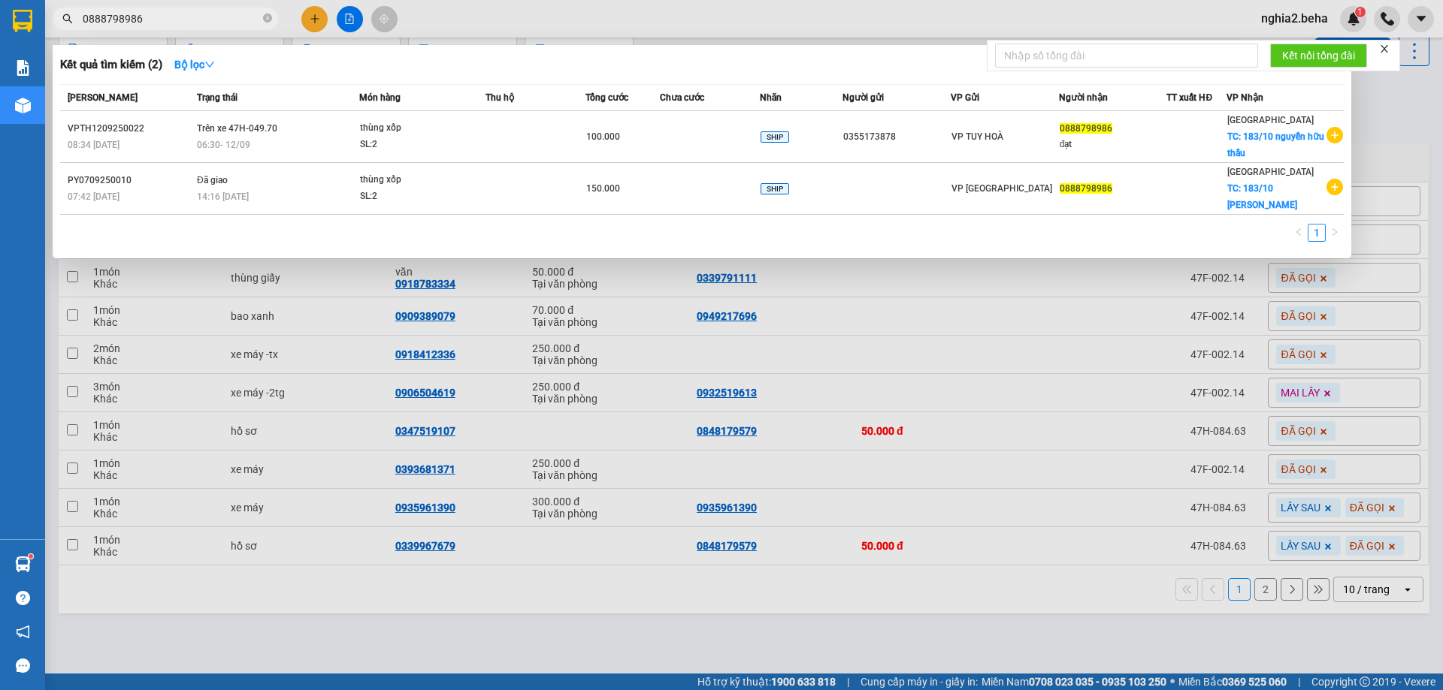
click at [170, 18] on input "0888798986" at bounding box center [171, 19] width 177 height 17
paste input "906504619"
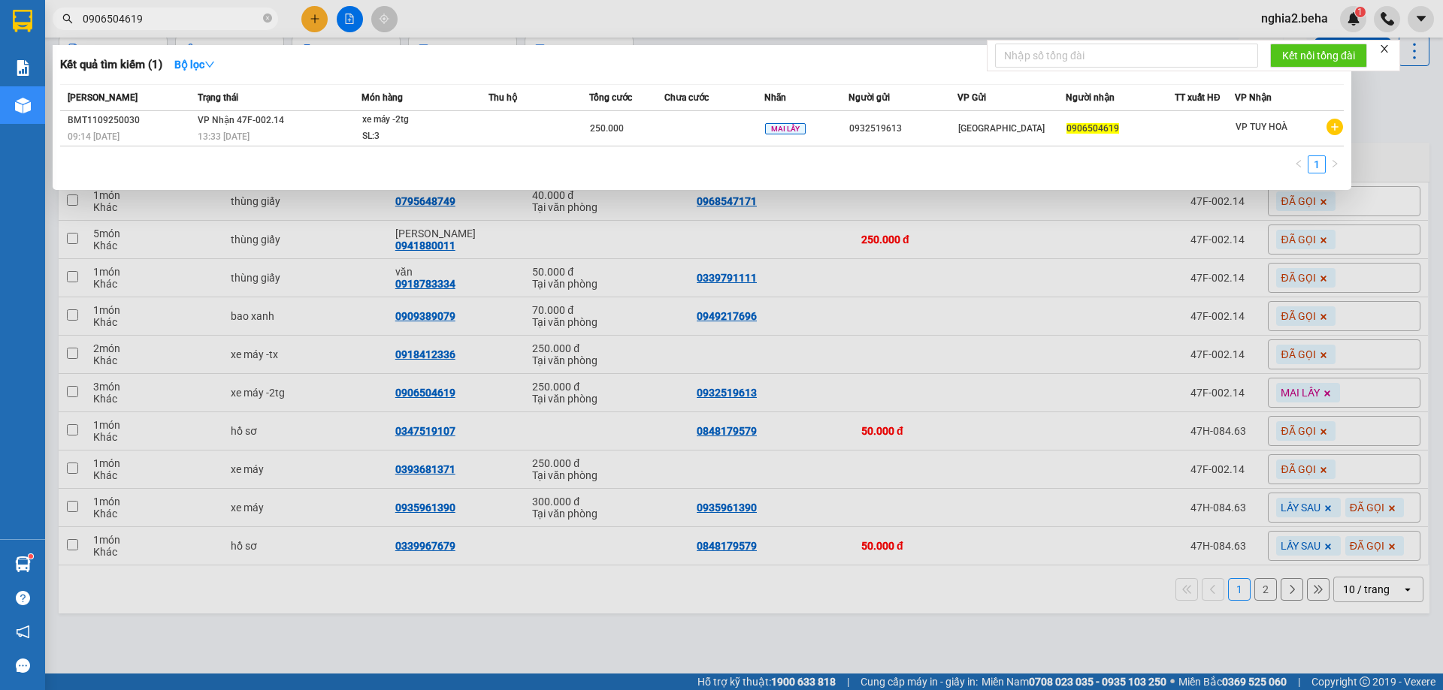
type input "0906504619"
click at [465, 371] on div at bounding box center [721, 345] width 1443 height 690
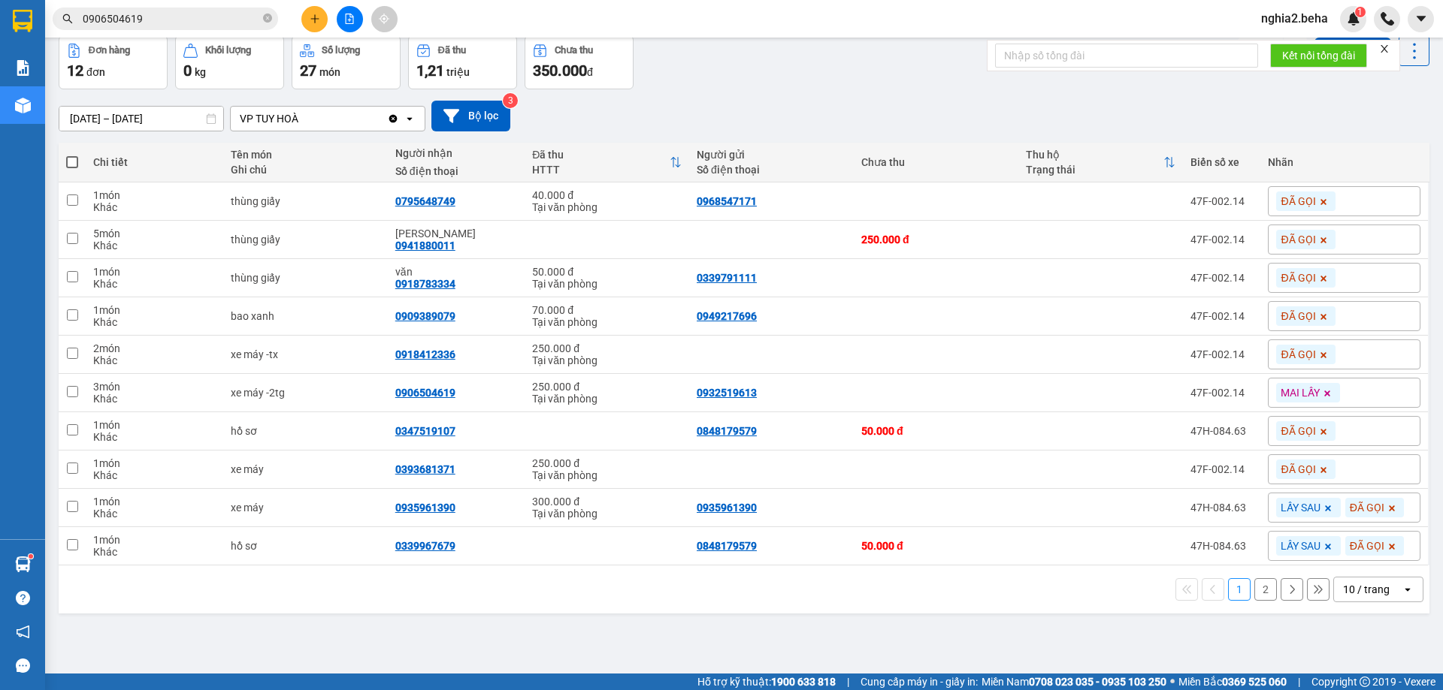
click at [712, 107] on div "[DATE] – [DATE] Press the down arrow key to interact with the calendar and sele…" at bounding box center [744, 116] width 1370 height 31
click at [1260, 355] on icon at bounding box center [1265, 354] width 11 height 11
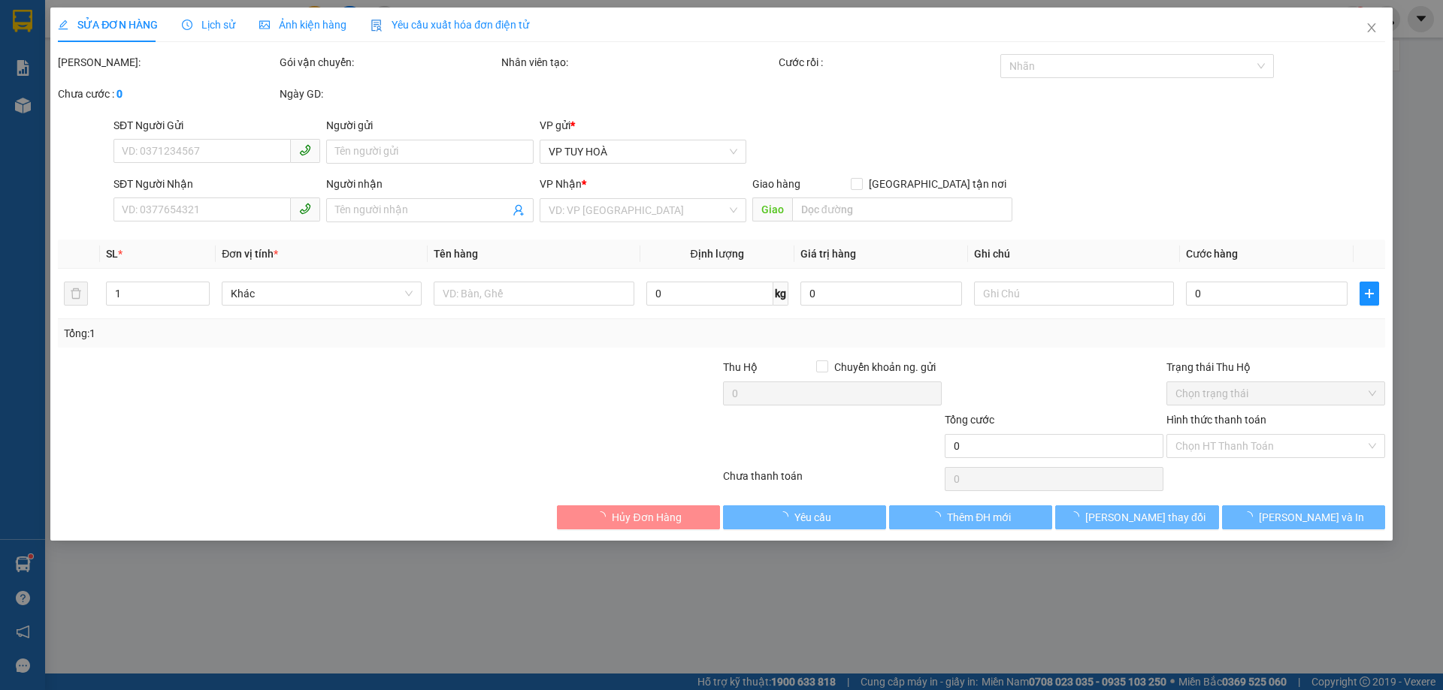
click at [310, 29] on span "Ảnh kiện hàng" at bounding box center [302, 25] width 87 height 12
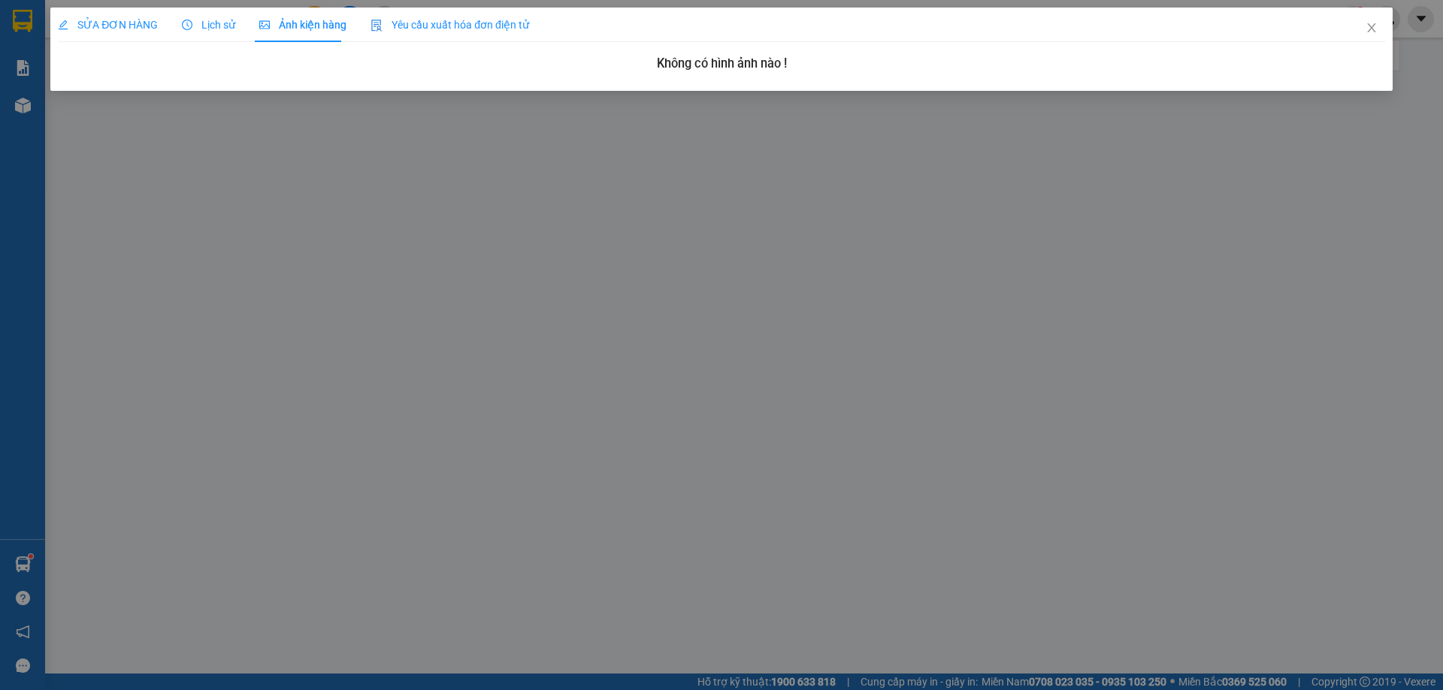
click at [71, 14] on div "SỬA ĐƠN HÀNG" at bounding box center [108, 25] width 100 height 35
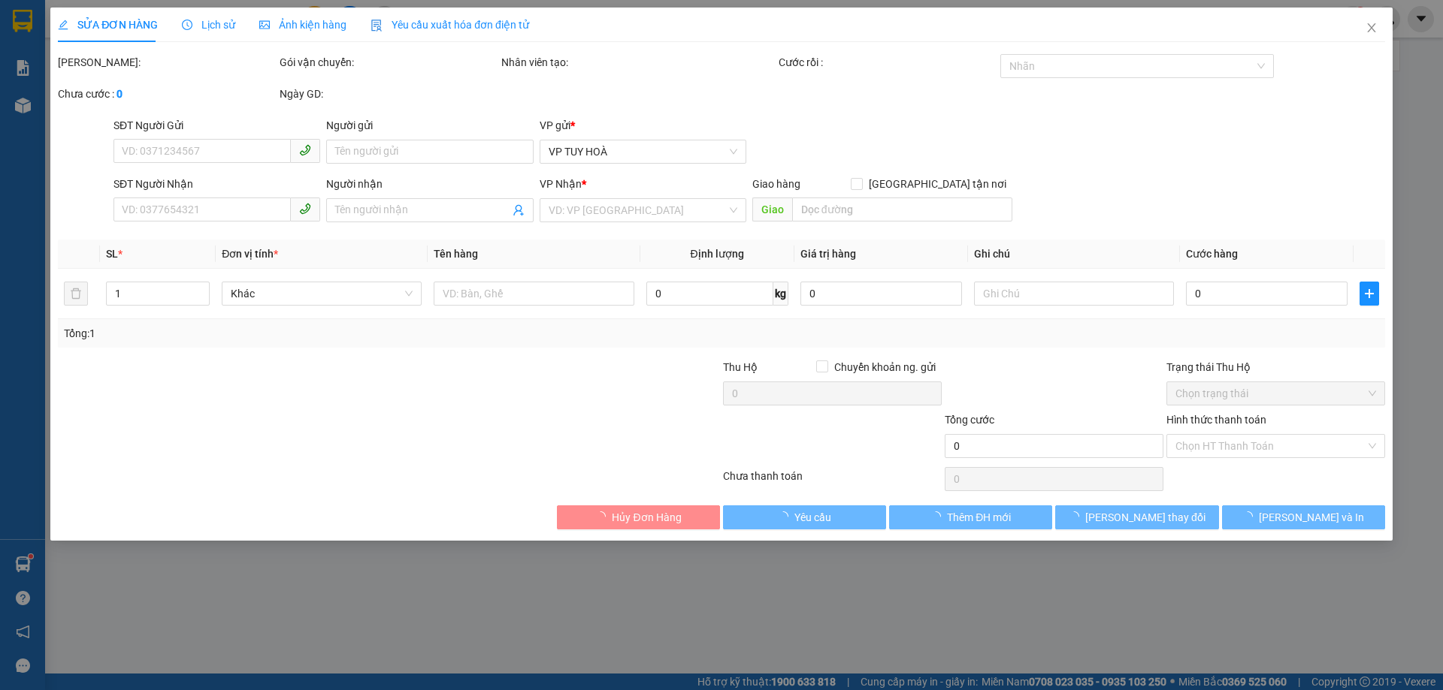
type input "0918412336"
type input "250.000"
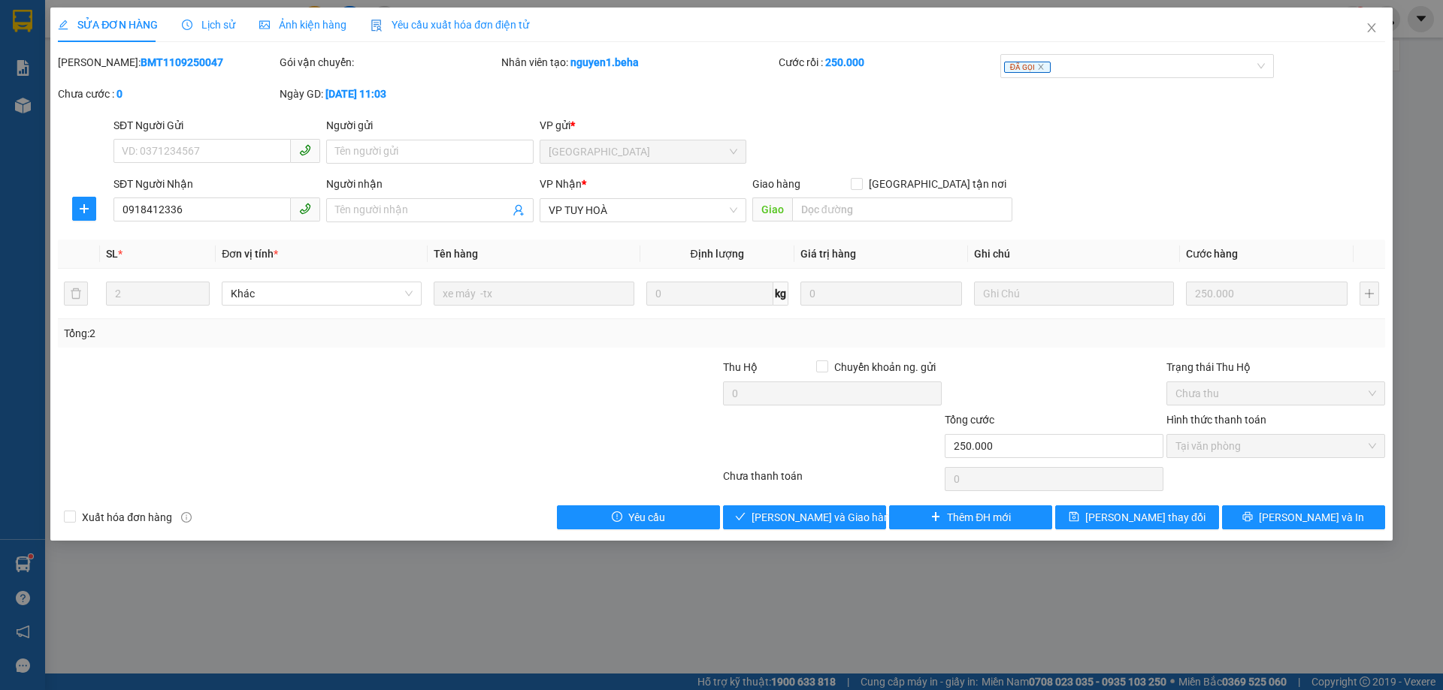
click at [549, 110] on div "Mã ĐH: BMT1109250047 Gói vận chuyển: Nhân viên tạo: nguyen1.beha Cước rồi : 250…" at bounding box center [721, 85] width 1330 height 63
click at [1363, 27] on span "Close" at bounding box center [1371, 29] width 42 height 42
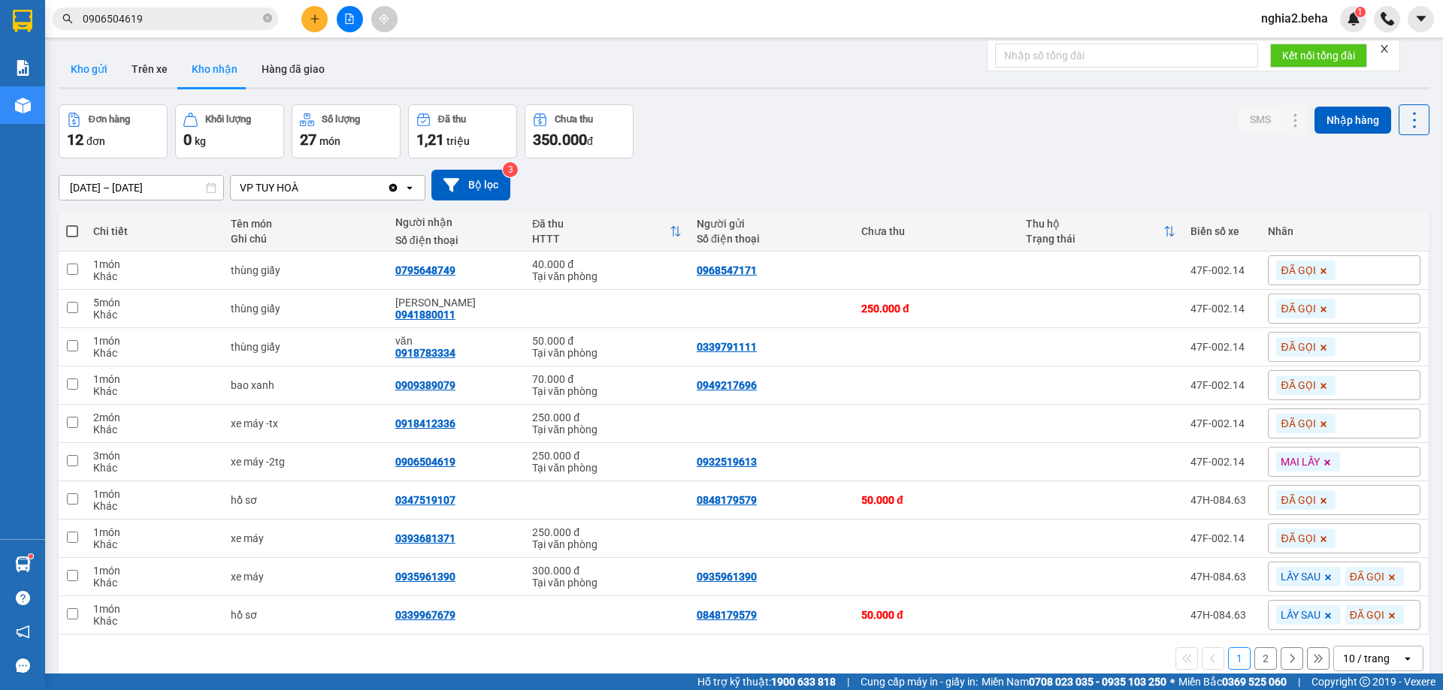
click at [92, 63] on button "Kho gửi" at bounding box center [89, 69] width 61 height 36
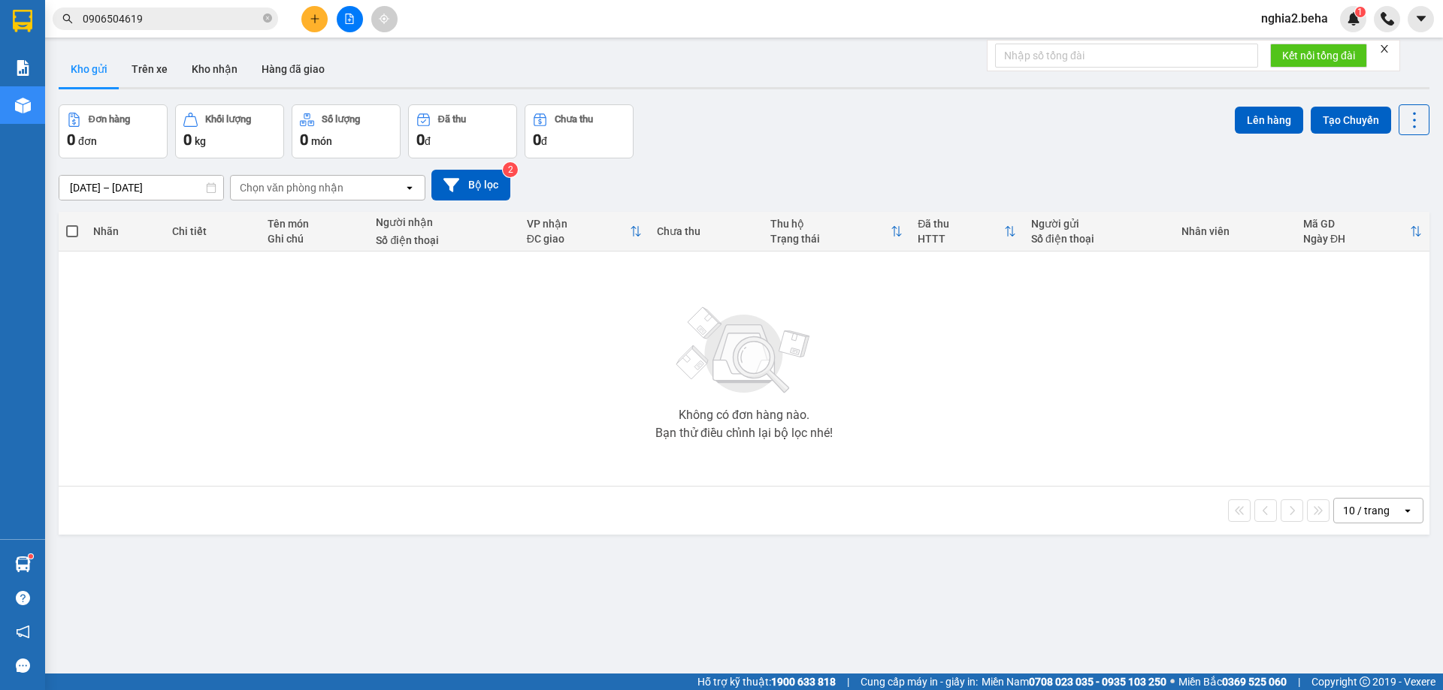
click at [875, 93] on div "ver 1.8.143 Kho gửi Trên xe Kho nhận Hàng đã giao Đơn hàng 0 đơn Khối lượng 0 k…" at bounding box center [744, 390] width 1382 height 690
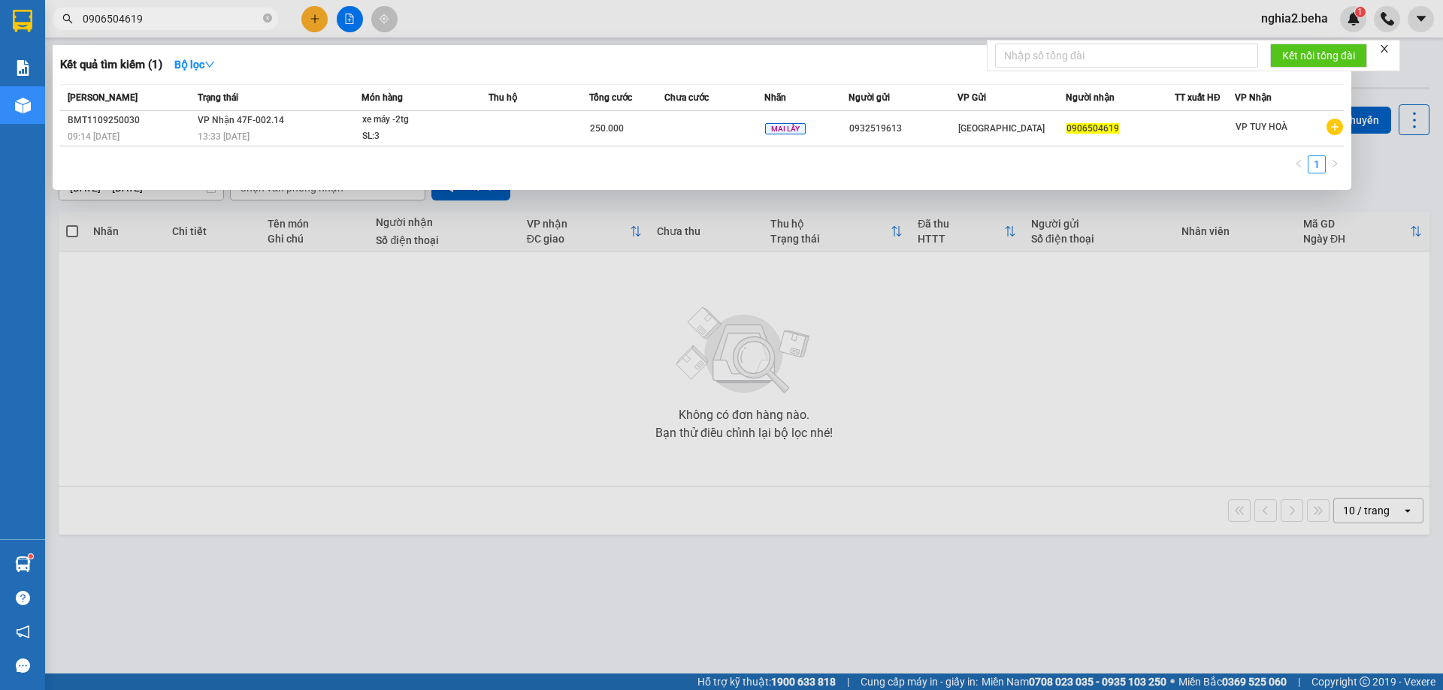
click at [194, 15] on input "0906504619" at bounding box center [171, 19] width 177 height 17
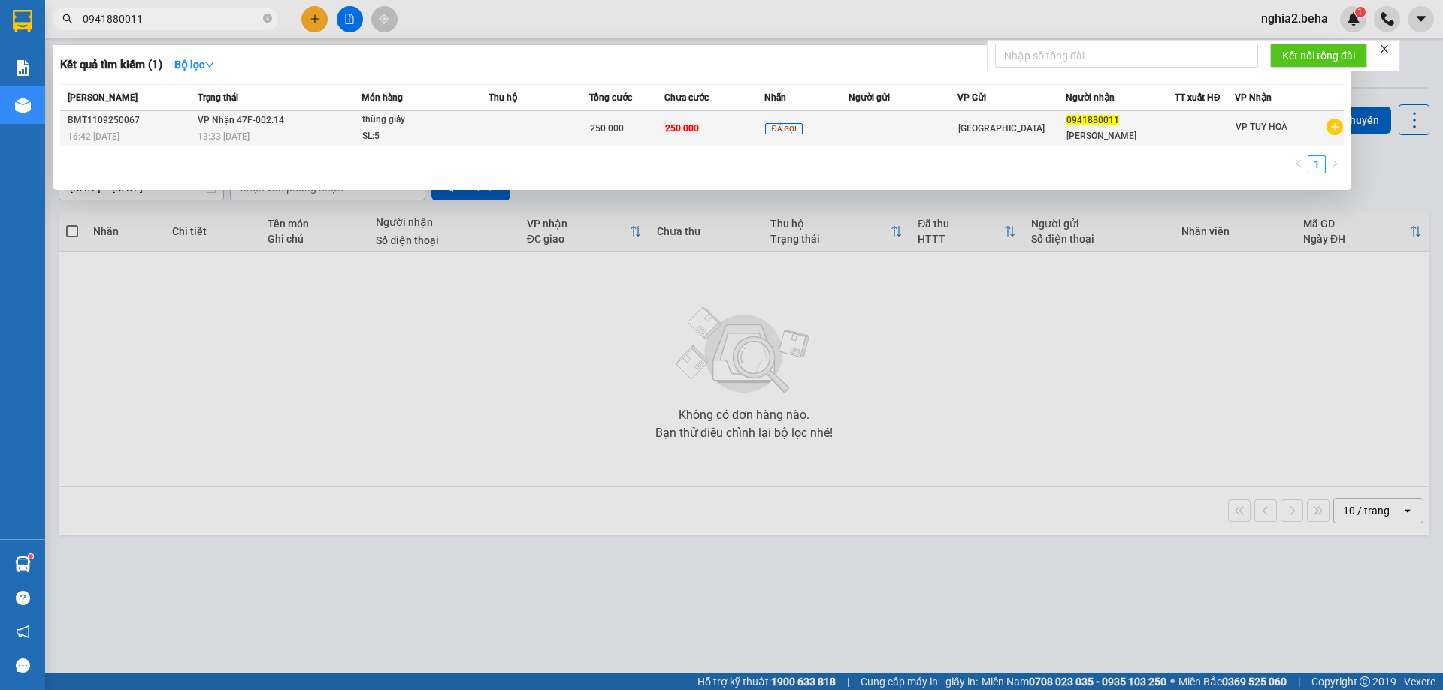
type input "0941880011"
click at [404, 133] on div "SL: 5" at bounding box center [418, 136] width 113 height 17
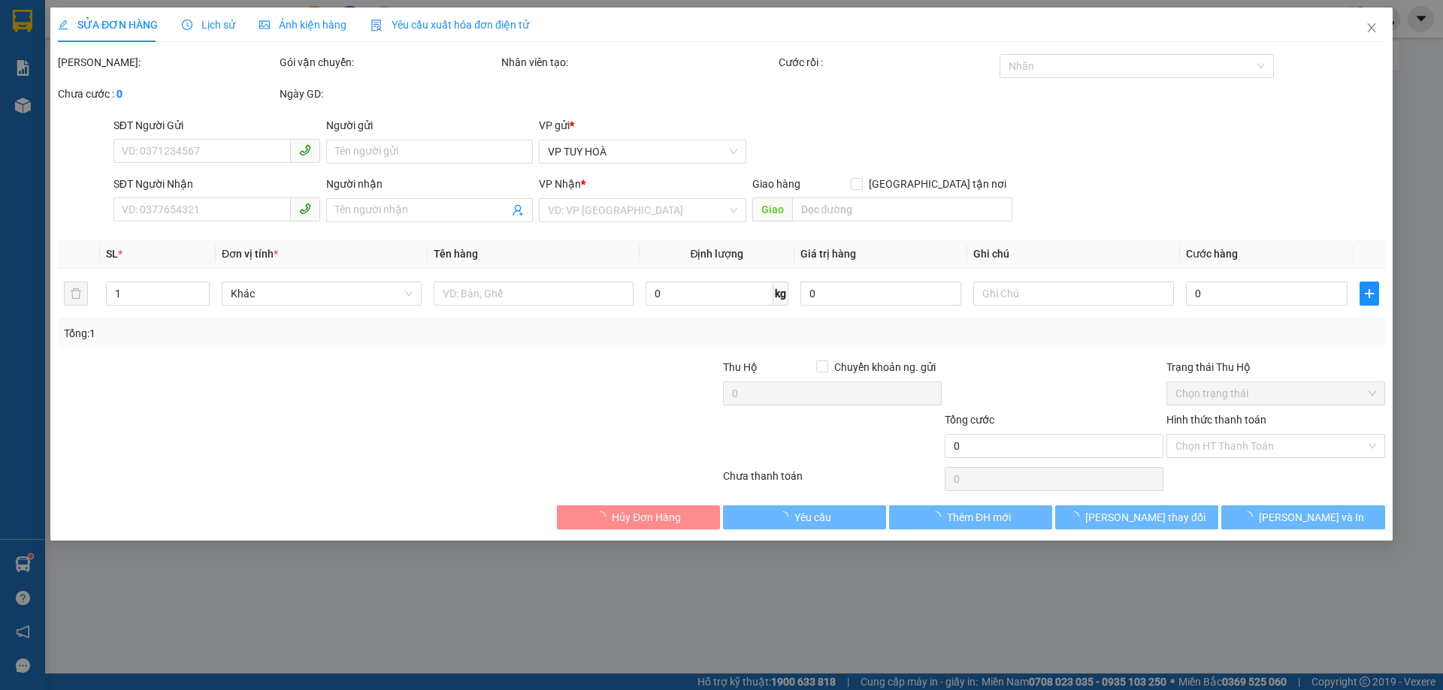
type input "0941880011"
type input "ANH VINH"
type input "250.000"
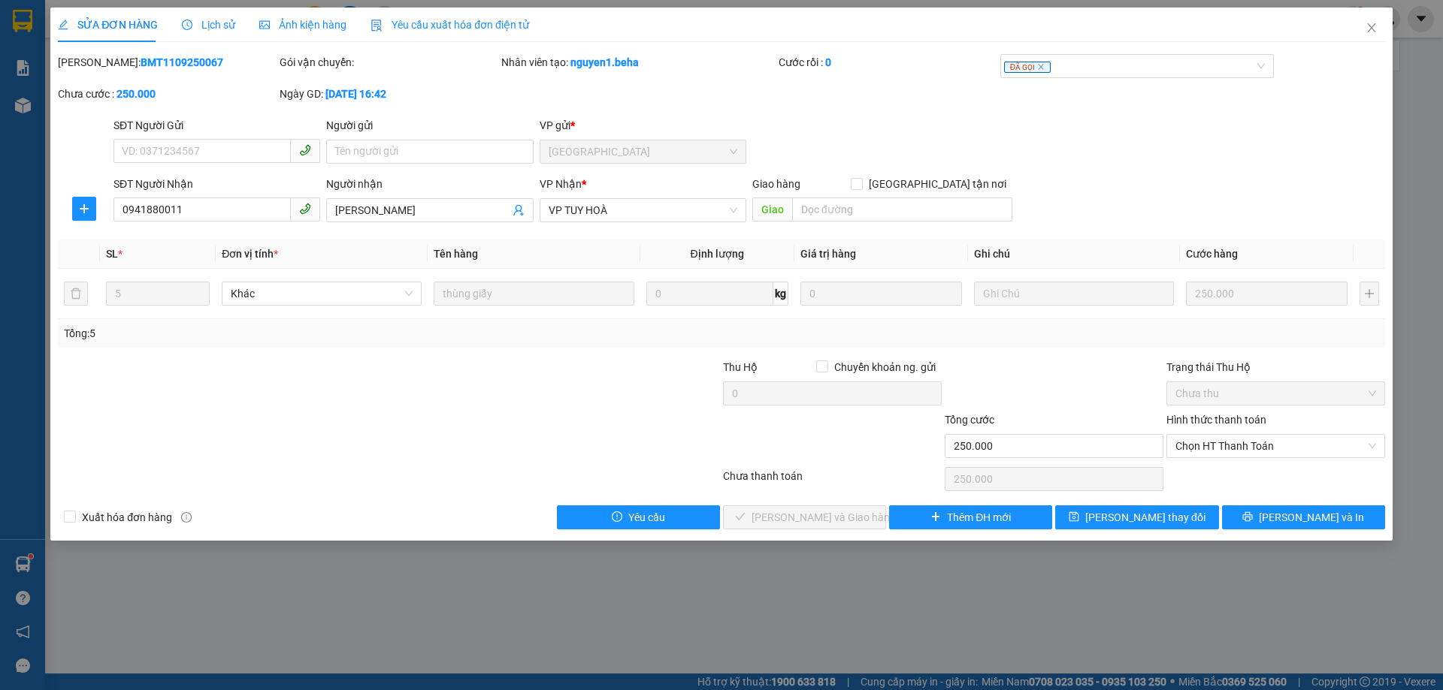
click at [312, 26] on span "Ảnh kiện hàng" at bounding box center [302, 25] width 87 height 12
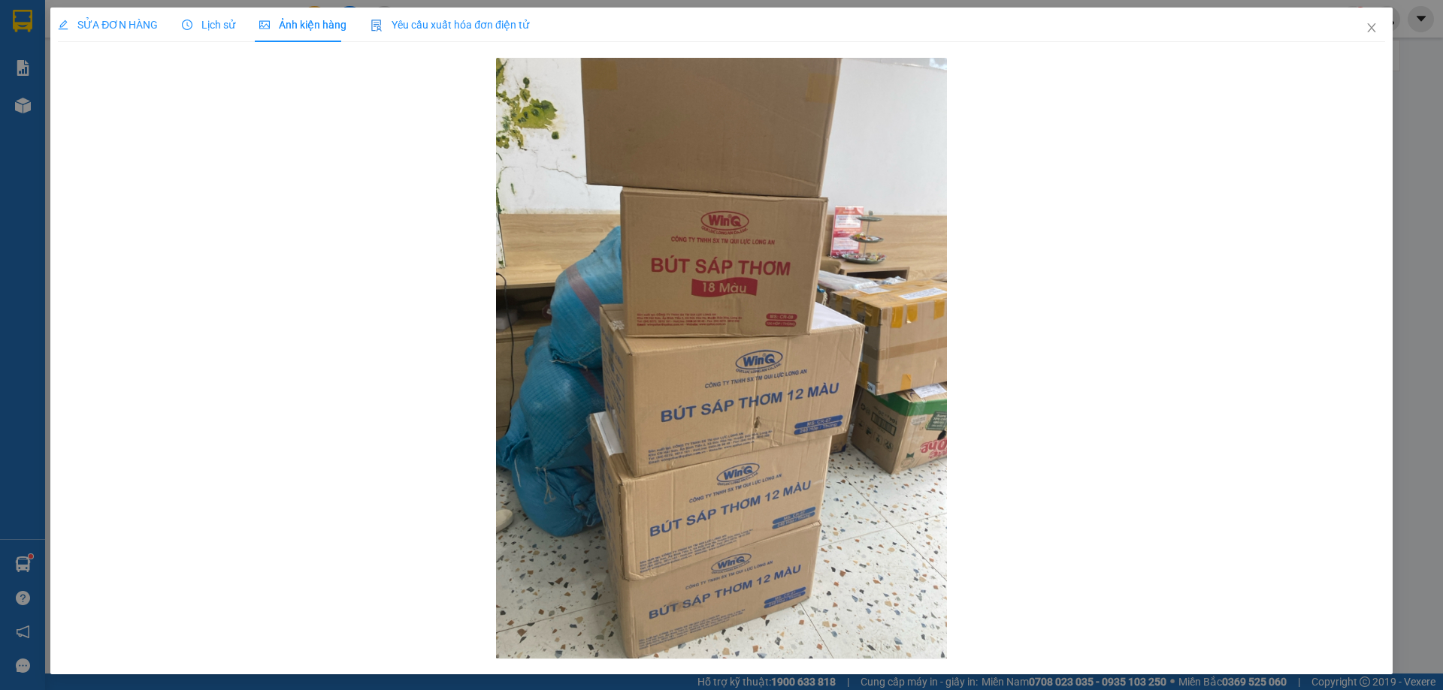
click at [137, 27] on span "SỬA ĐƠN HÀNG" at bounding box center [108, 25] width 100 height 12
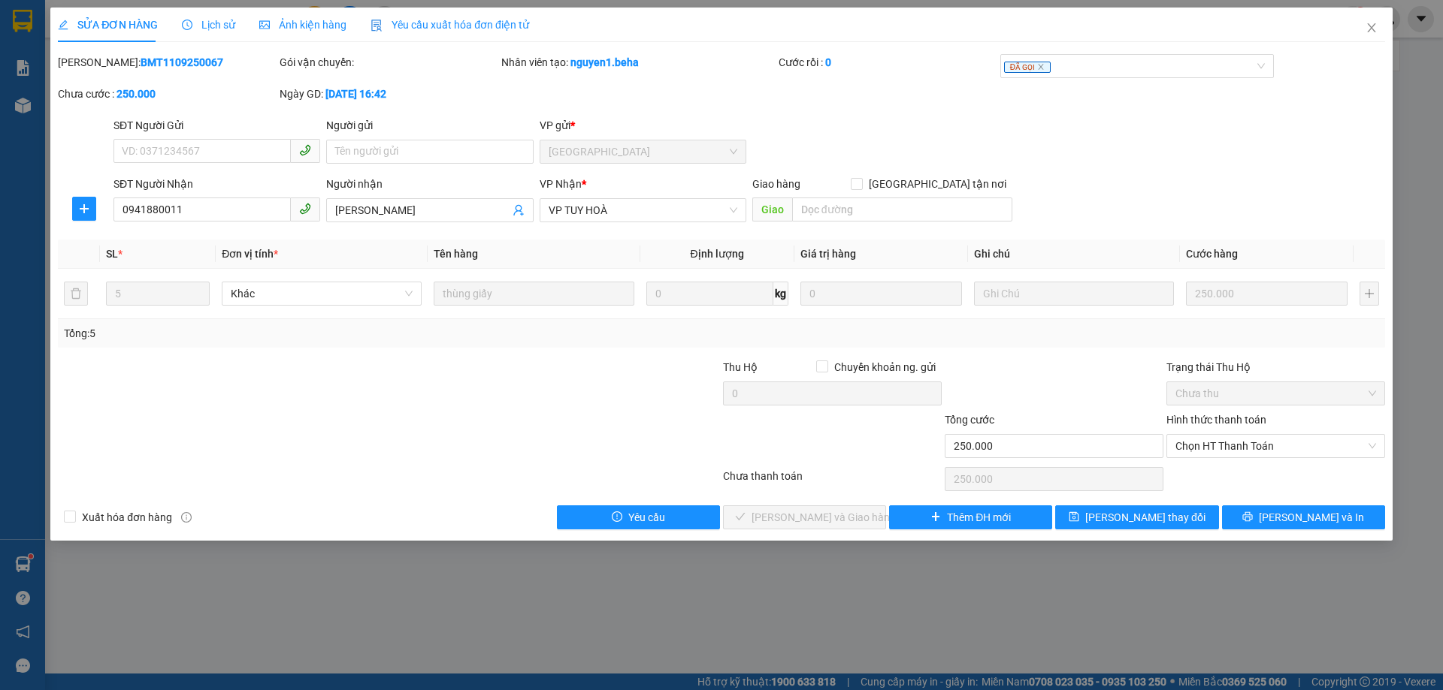
click at [288, 14] on div "Ảnh kiện hàng" at bounding box center [302, 25] width 87 height 35
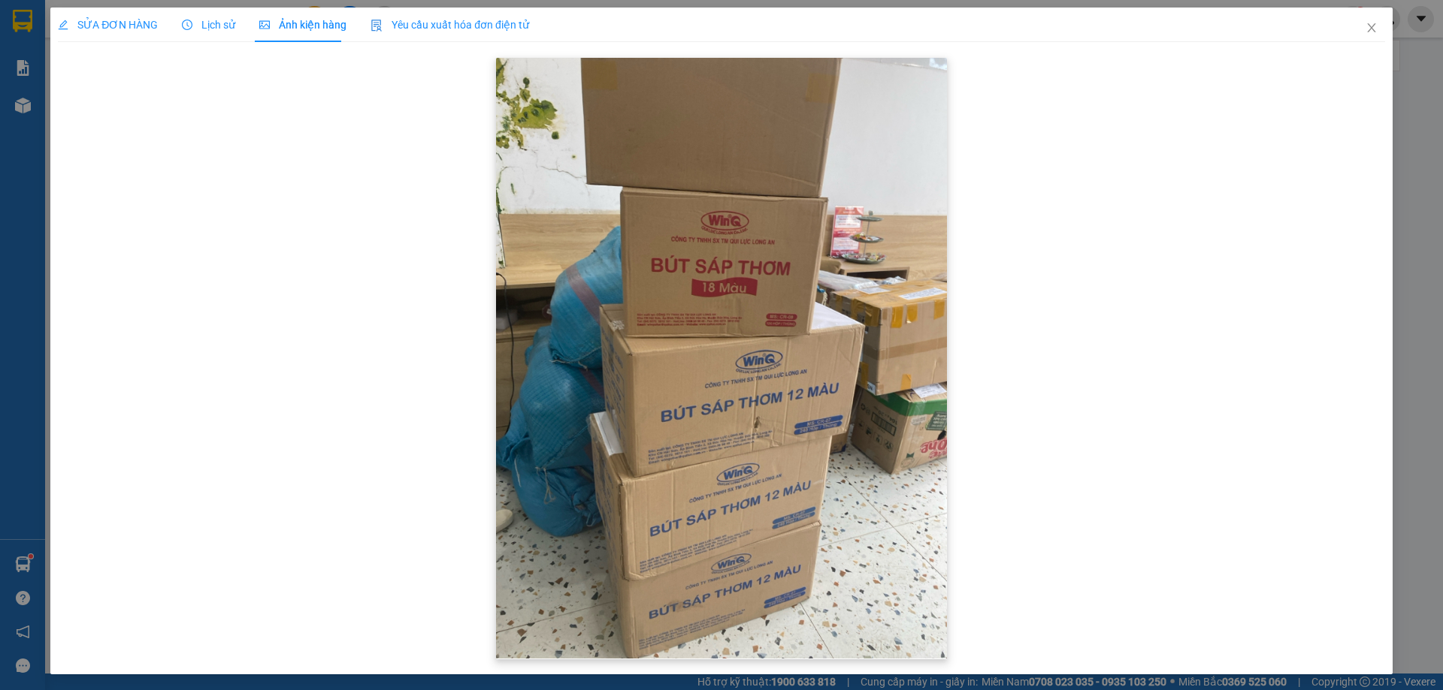
click at [939, 226] on img at bounding box center [721, 358] width 451 height 601
click at [113, 30] on span "SỬA ĐƠN HÀNG" at bounding box center [108, 25] width 100 height 12
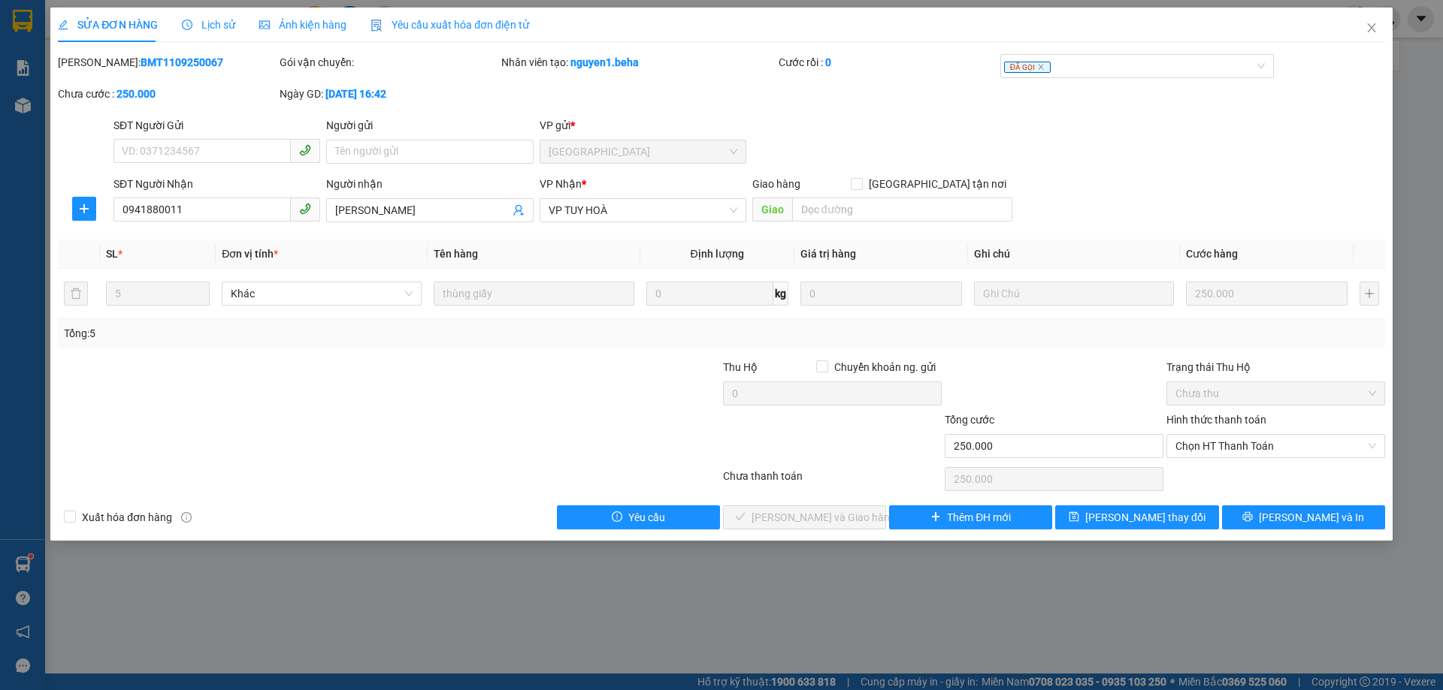
click at [327, 36] on div "Ảnh kiện hàng" at bounding box center [302, 25] width 87 height 35
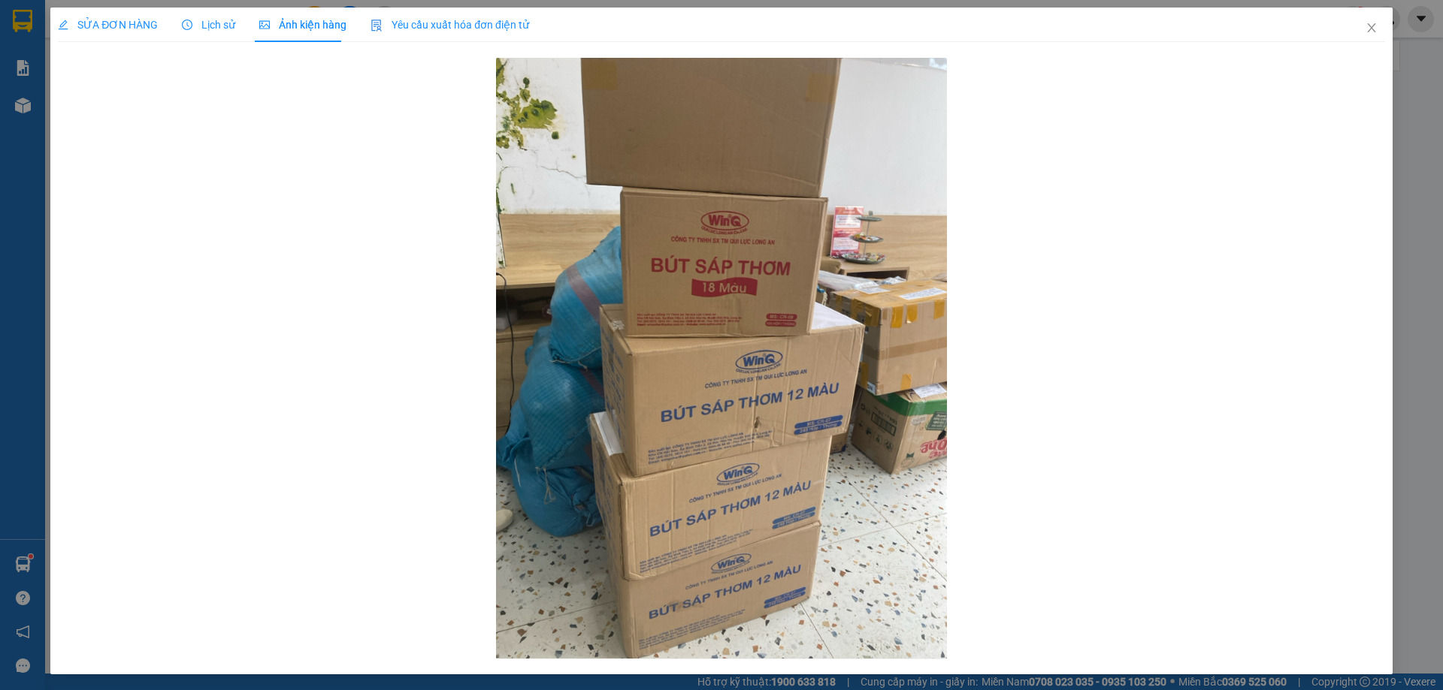
click at [137, 38] on div "SỬA ĐƠN HÀNG" at bounding box center [108, 25] width 100 height 35
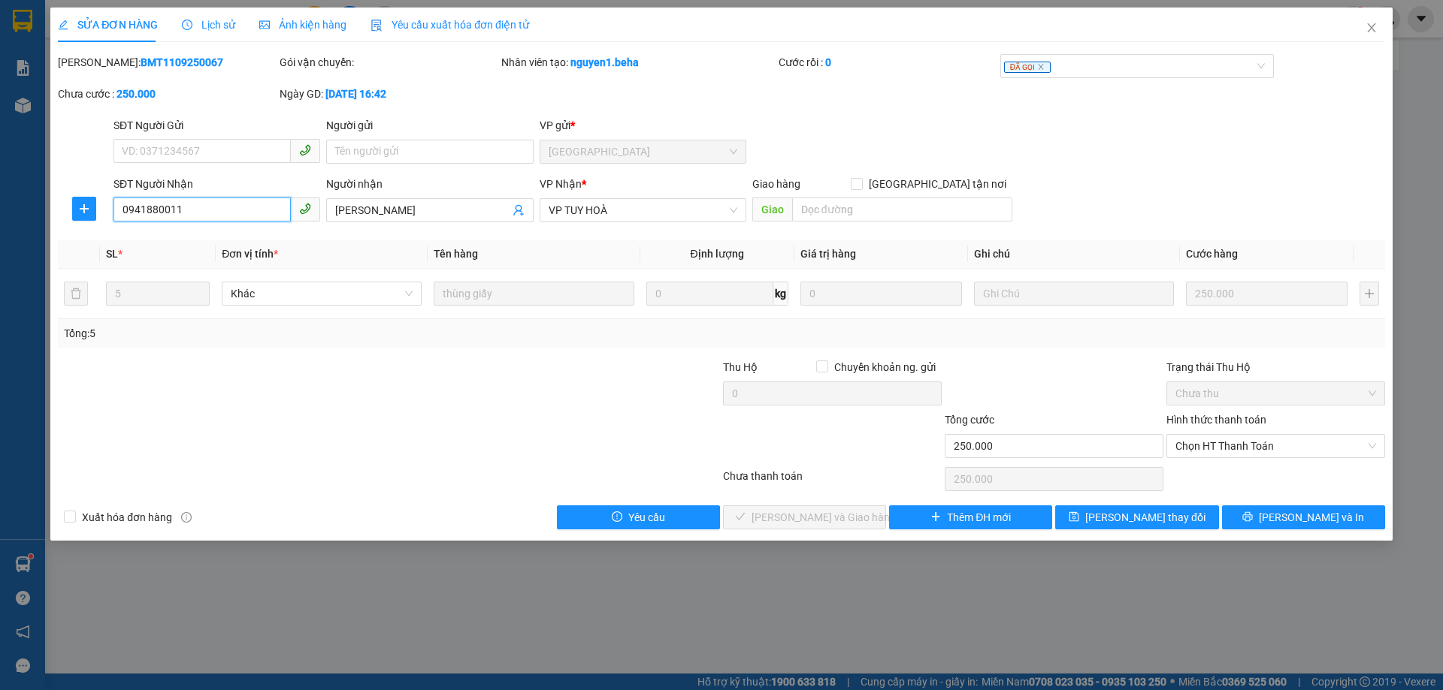
drag, startPoint x: 213, startPoint y: 213, endPoint x: 88, endPoint y: 225, distance: 126.0
click at [88, 225] on div "SĐT Người Nhận 0941880011 0941880011 Người nhận ANH VINH VP Nhận * VP TUY HOÀ G…" at bounding box center [721, 202] width 1330 height 53
click at [1162, 174] on form "SĐT Người Gửi VD: 0371234567 Người gửi Tên người gửi VP gửi * ĐẮK LẮK SĐT Người…" at bounding box center [721, 172] width 1327 height 111
click at [1210, 438] on span "Chọn HT Thanh Toán" at bounding box center [1275, 446] width 201 height 23
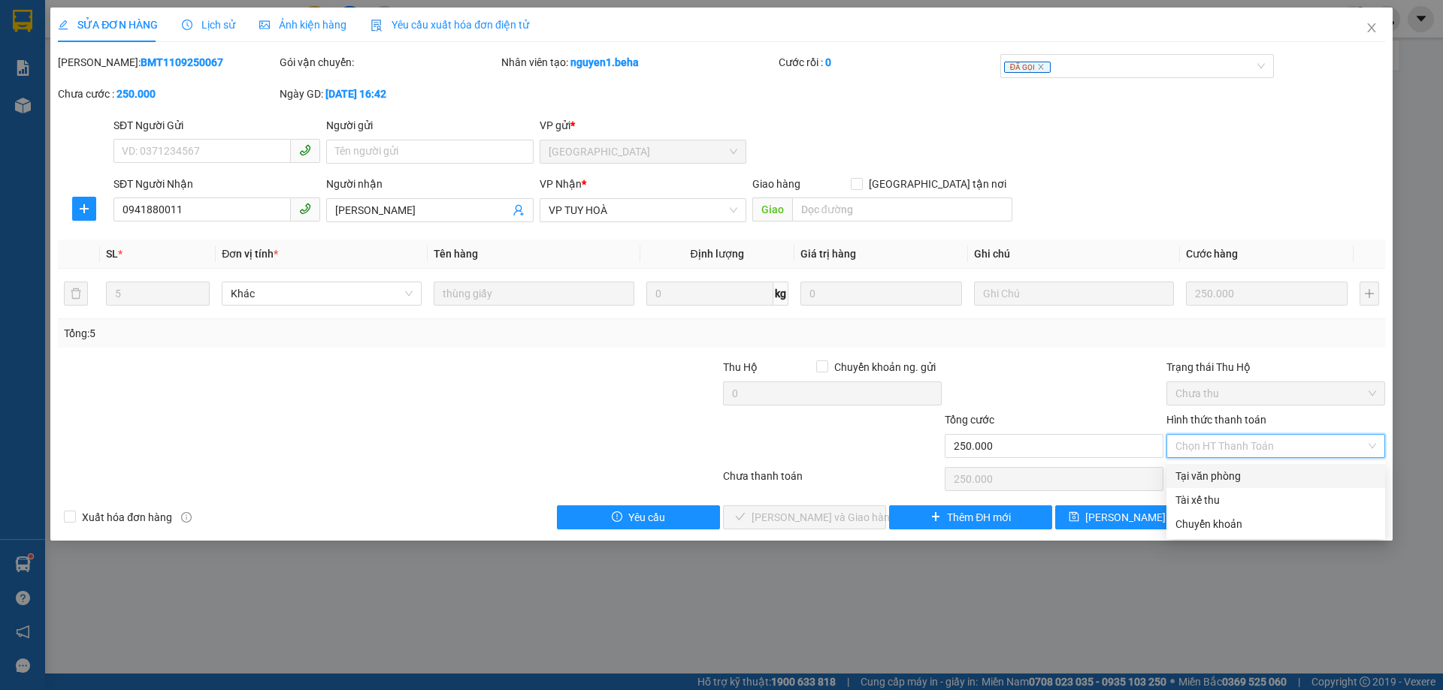
click at [1234, 473] on div "Tại văn phòng" at bounding box center [1275, 476] width 201 height 17
type input "0"
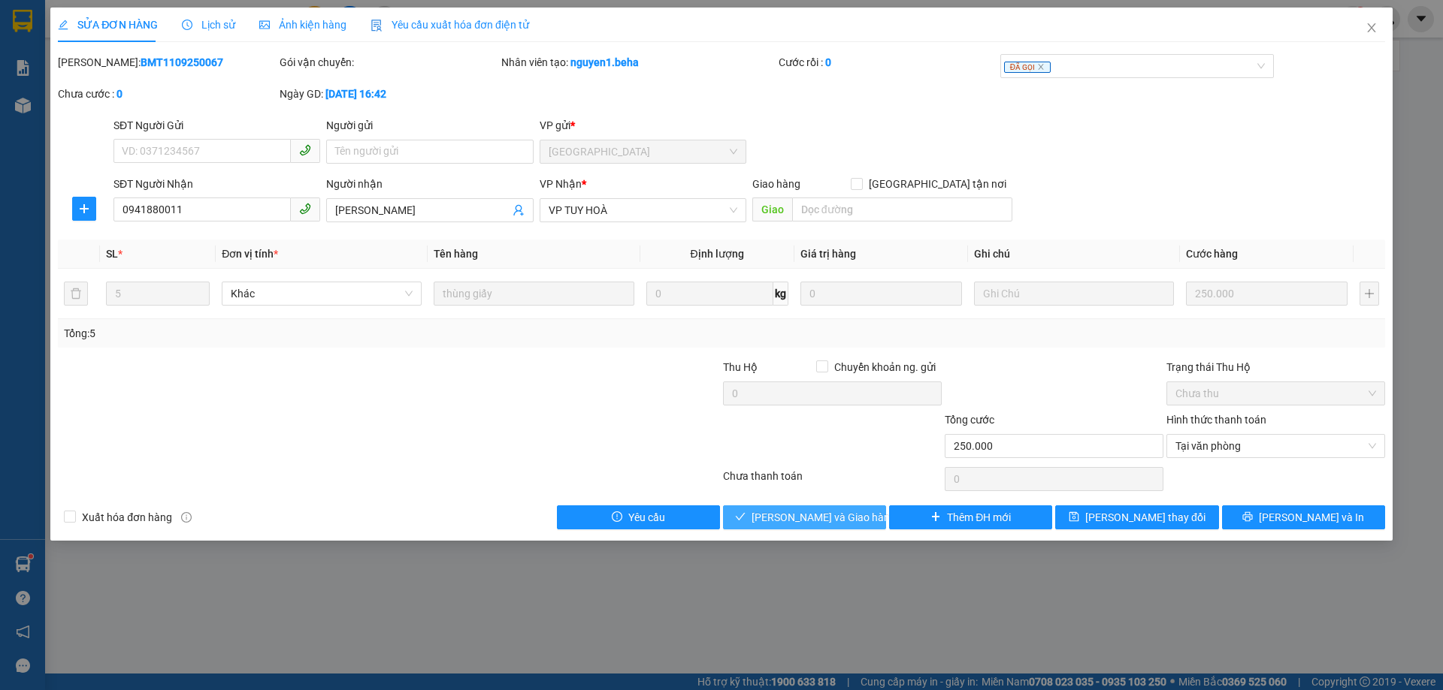
click at [839, 518] on span "[PERSON_NAME] và Giao hàng" at bounding box center [823, 517] width 144 height 17
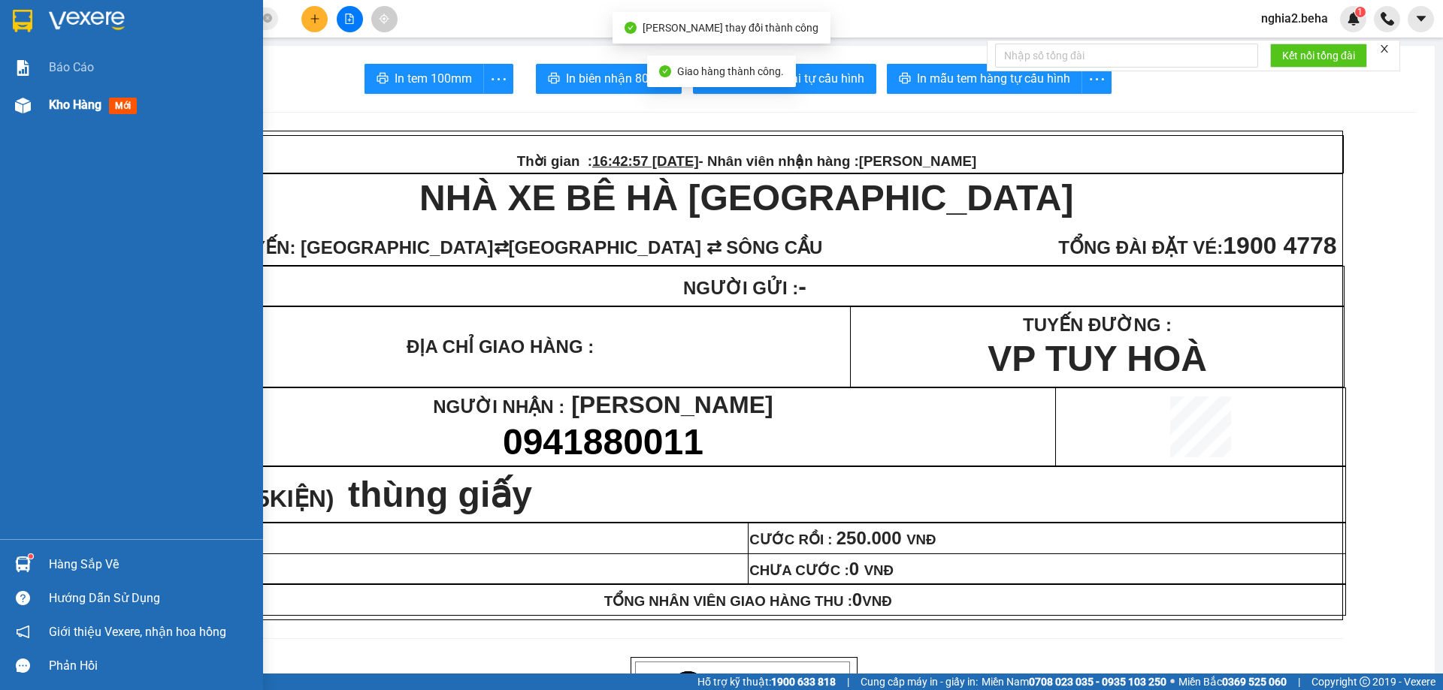
click at [39, 92] on div "Kho hàng mới" at bounding box center [131, 105] width 263 height 38
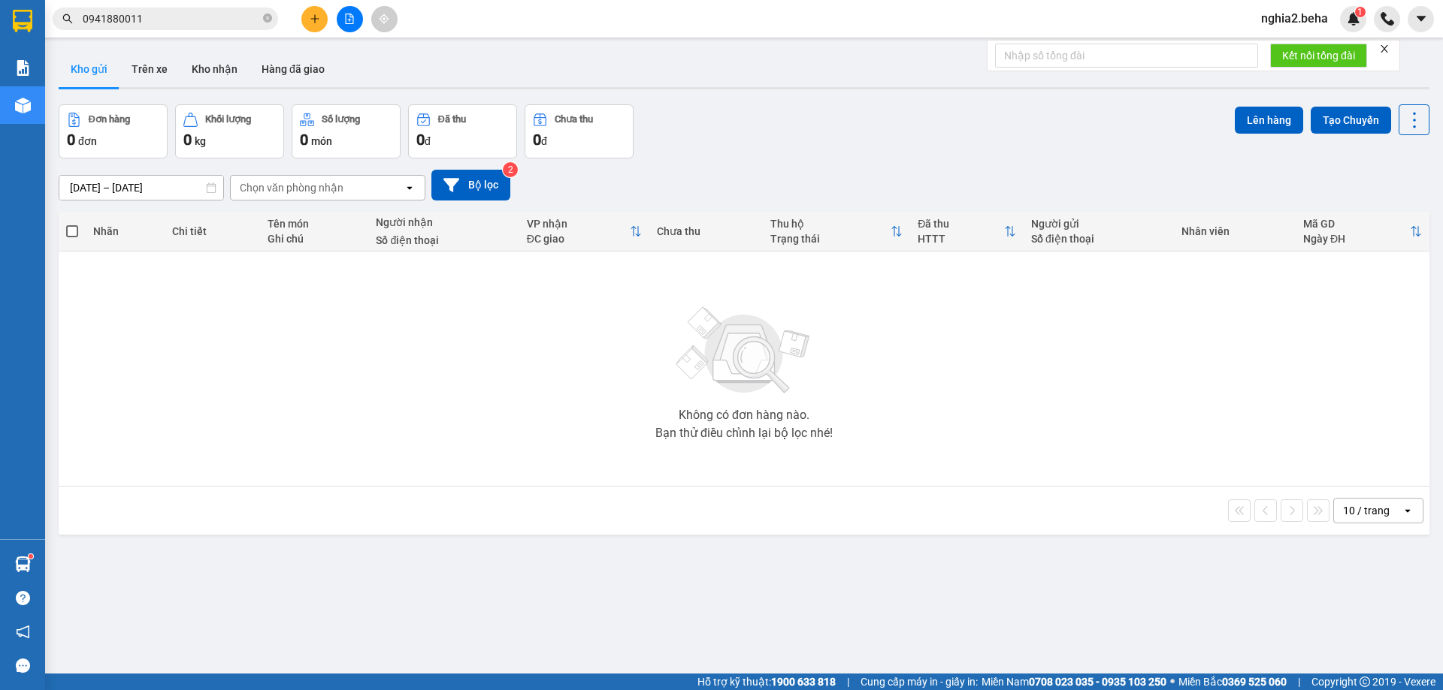
click at [782, 148] on div "Đơn hàng 0 đơn Khối lượng 0 kg Số lượng 0 món Đã thu 0 đ Chưa thu 0 đ Lên hàng …" at bounding box center [744, 131] width 1370 height 54
click at [234, 68] on button "Kho nhận" at bounding box center [215, 69] width 70 height 36
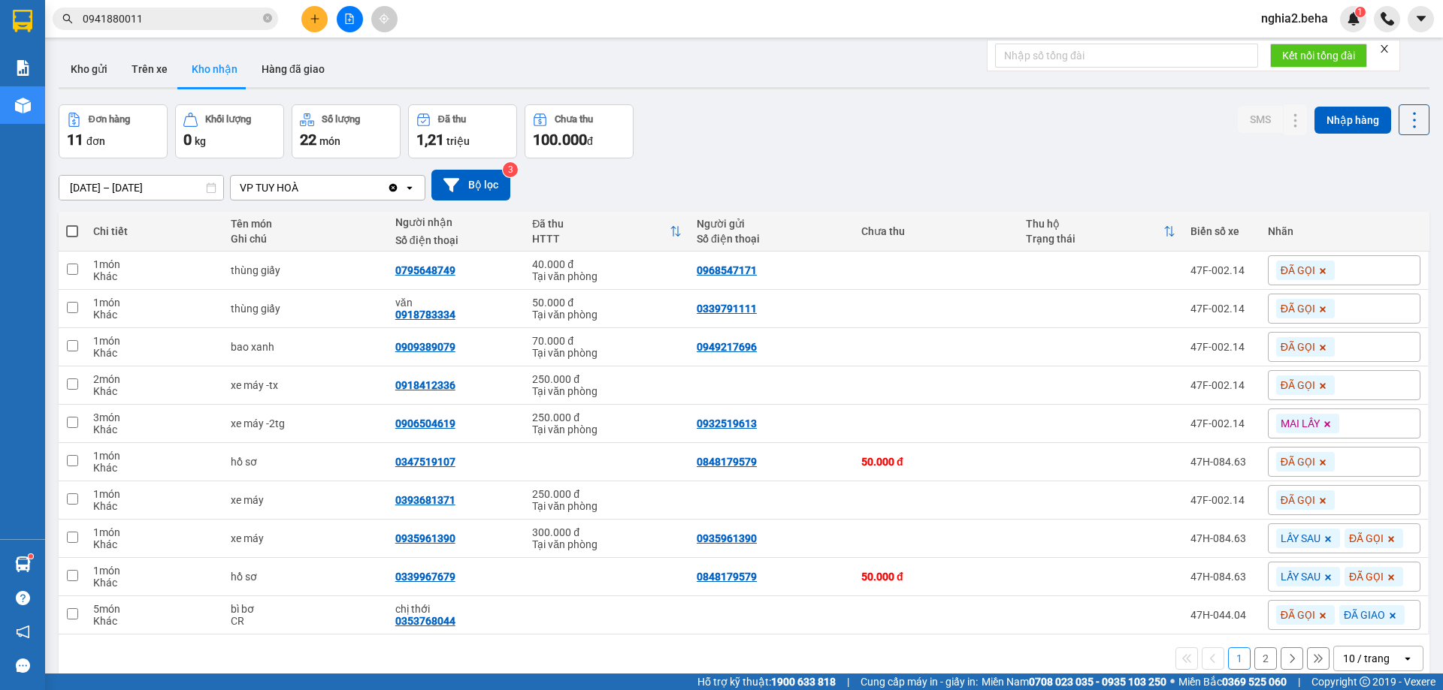
click at [858, 139] on div "Đơn hàng 11 đơn Khối lượng 0 kg Số lượng 22 món Đã thu 1,21 triệu Chưa thu 100.…" at bounding box center [744, 131] width 1370 height 54
click at [842, 164] on div "[DATE] – [DATE] Press the down arrow key to interact with the calendar and sele…" at bounding box center [744, 185] width 1370 height 53
click at [201, 16] on input "0941880011" at bounding box center [171, 19] width 177 height 17
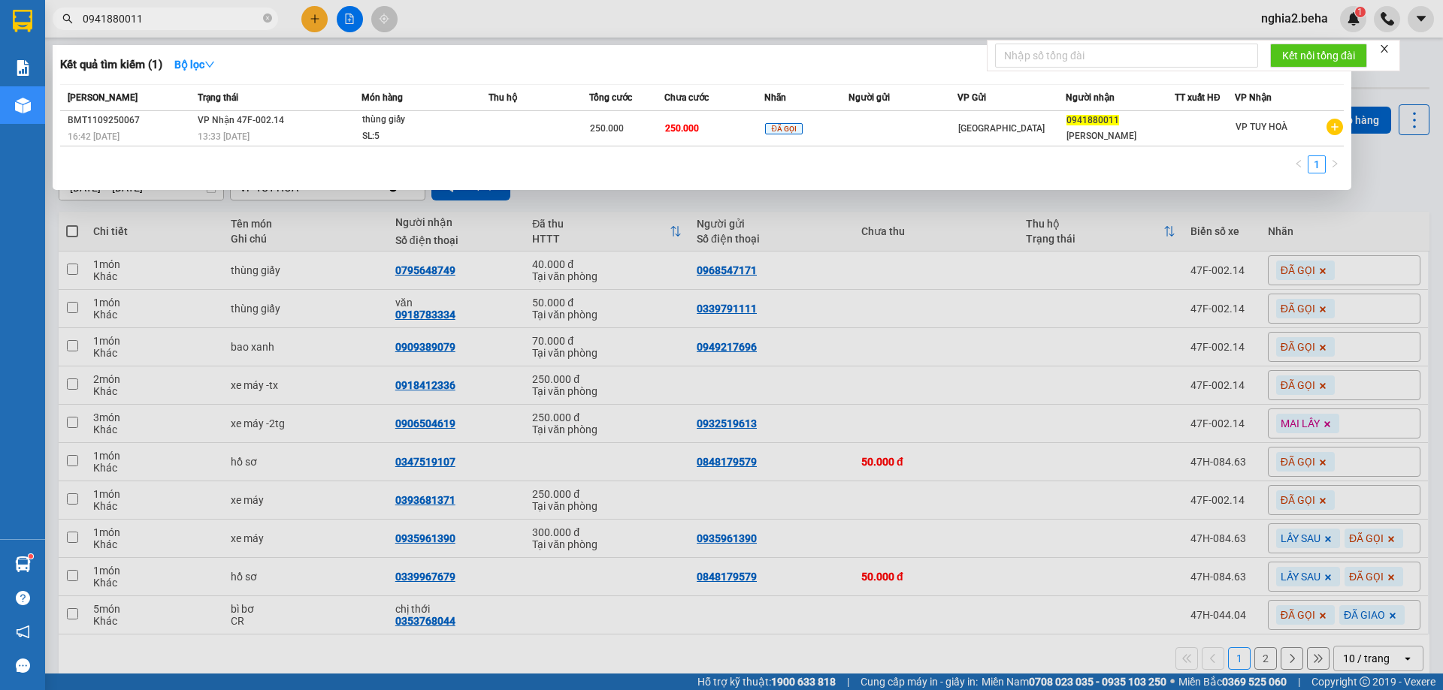
click at [201, 16] on input "0941880011" at bounding box center [171, 19] width 177 height 17
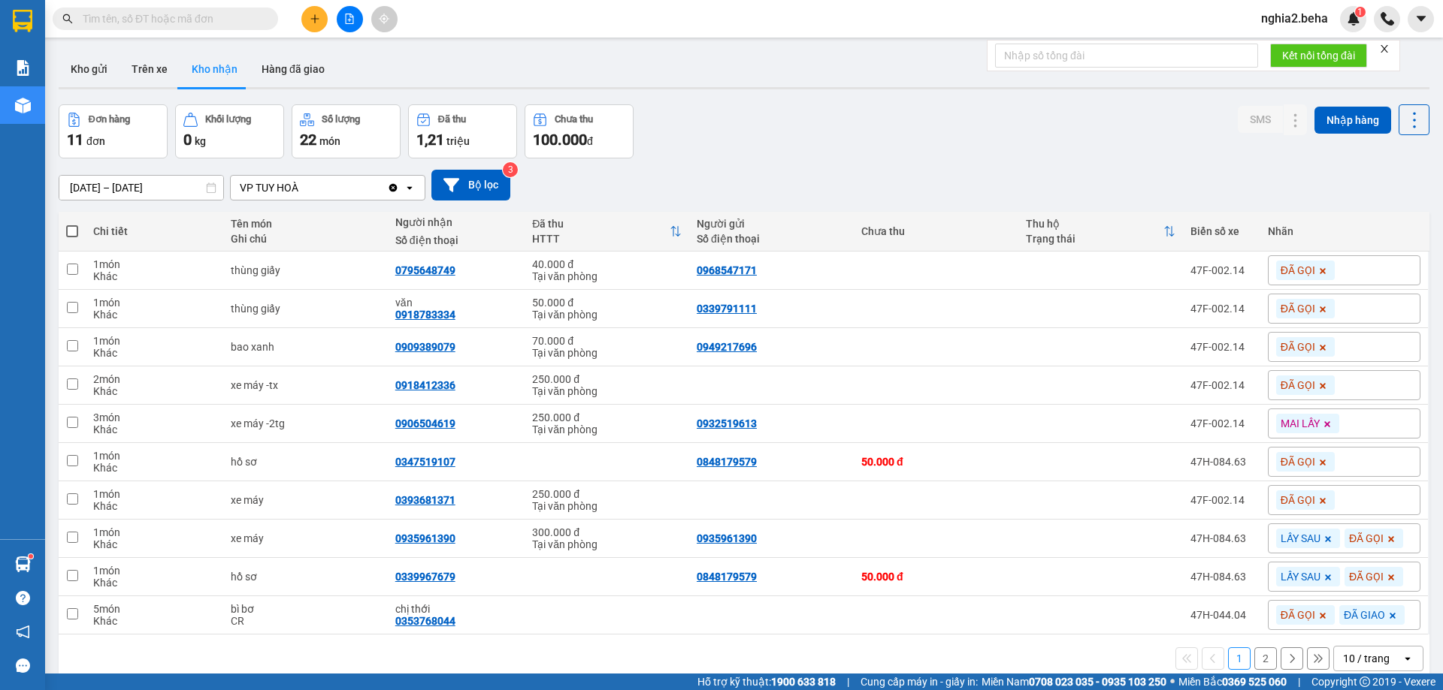
click at [144, 14] on input "text" at bounding box center [171, 19] width 177 height 17
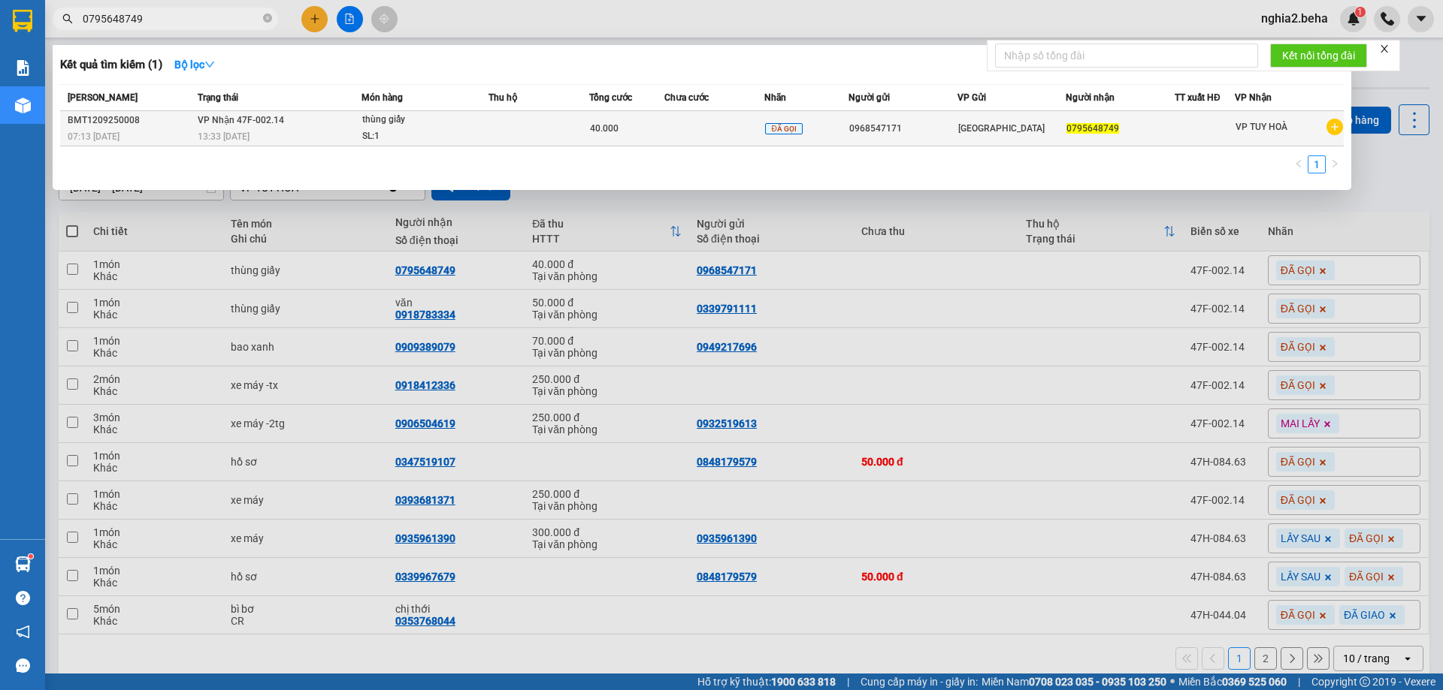
type input "0795648749"
click at [445, 124] on div "thùng giấy" at bounding box center [418, 120] width 113 height 17
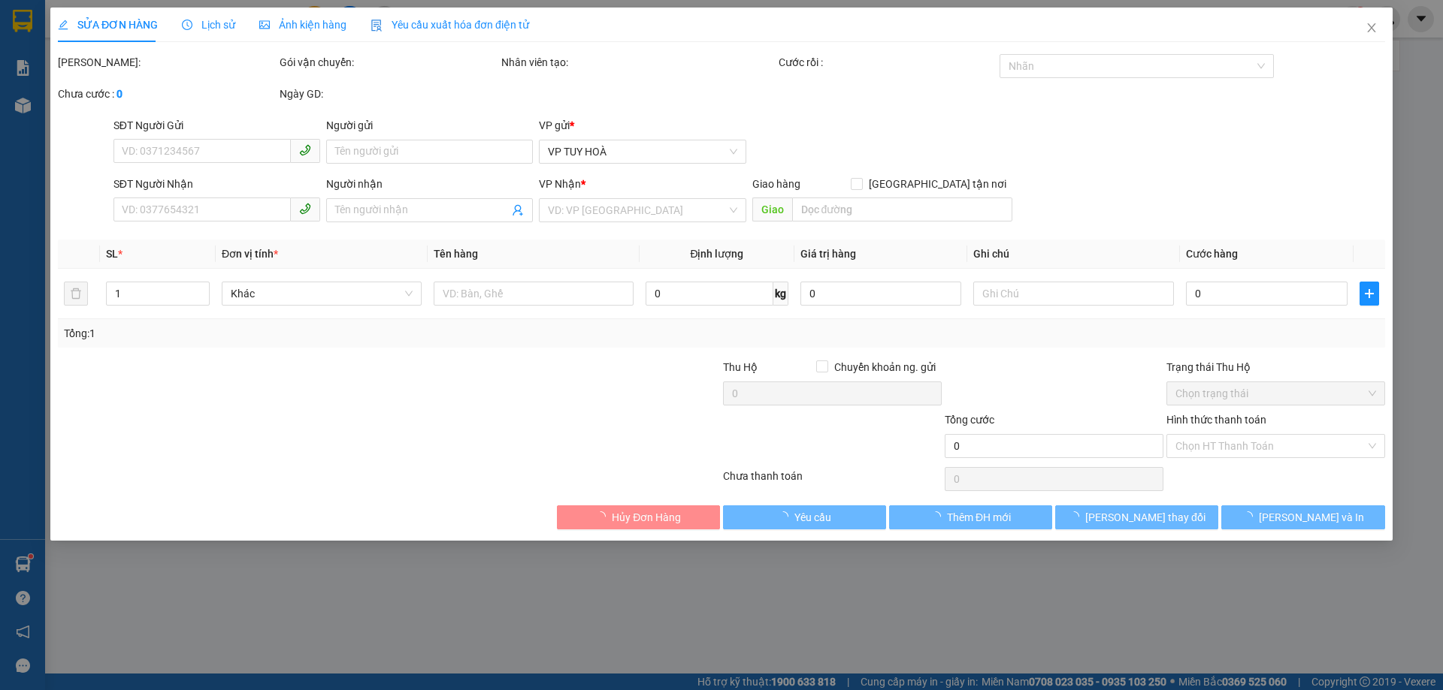
type input "0968547171"
type input "0795648749"
type input "40.000"
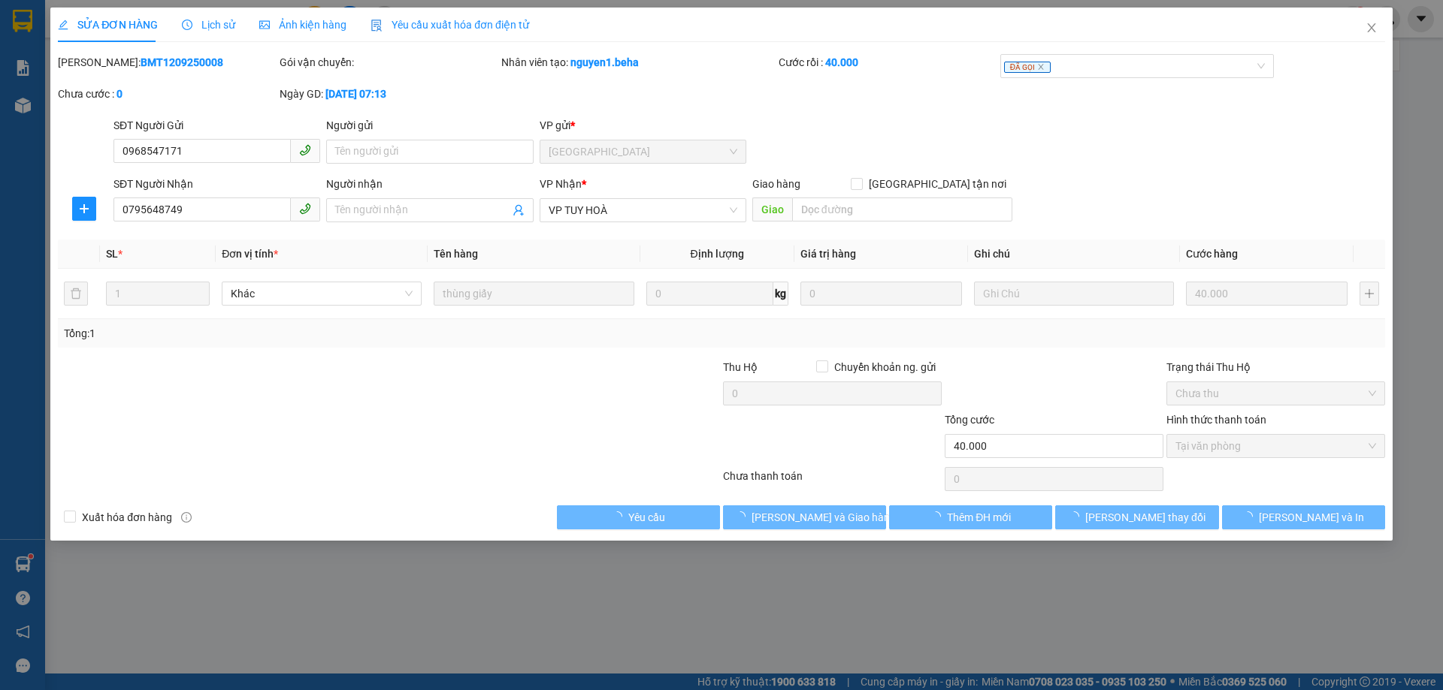
drag, startPoint x: 315, startPoint y: 33, endPoint x: 196, endPoint y: 37, distance: 118.8
click at [312, 32] on div "Ảnh kiện hàng" at bounding box center [302, 25] width 87 height 35
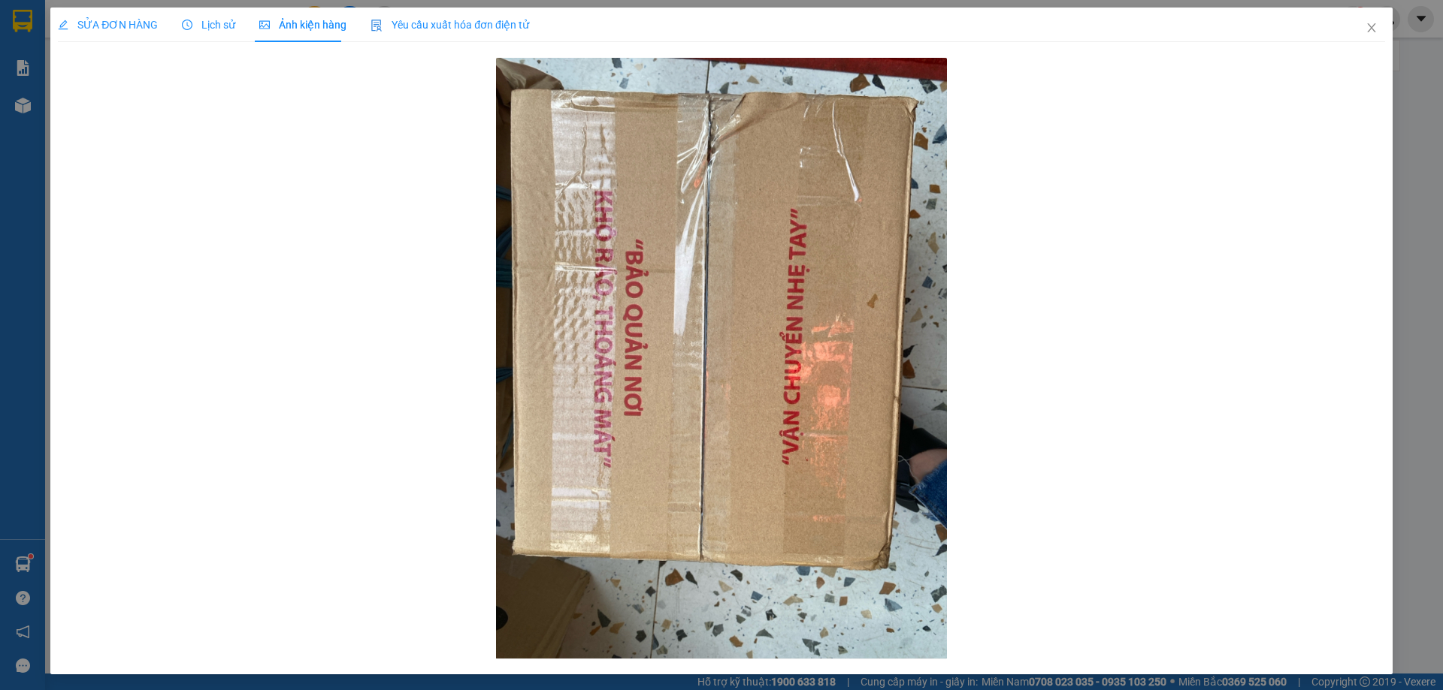
click at [137, 22] on span "SỬA ĐƠN HÀNG" at bounding box center [108, 25] width 100 height 12
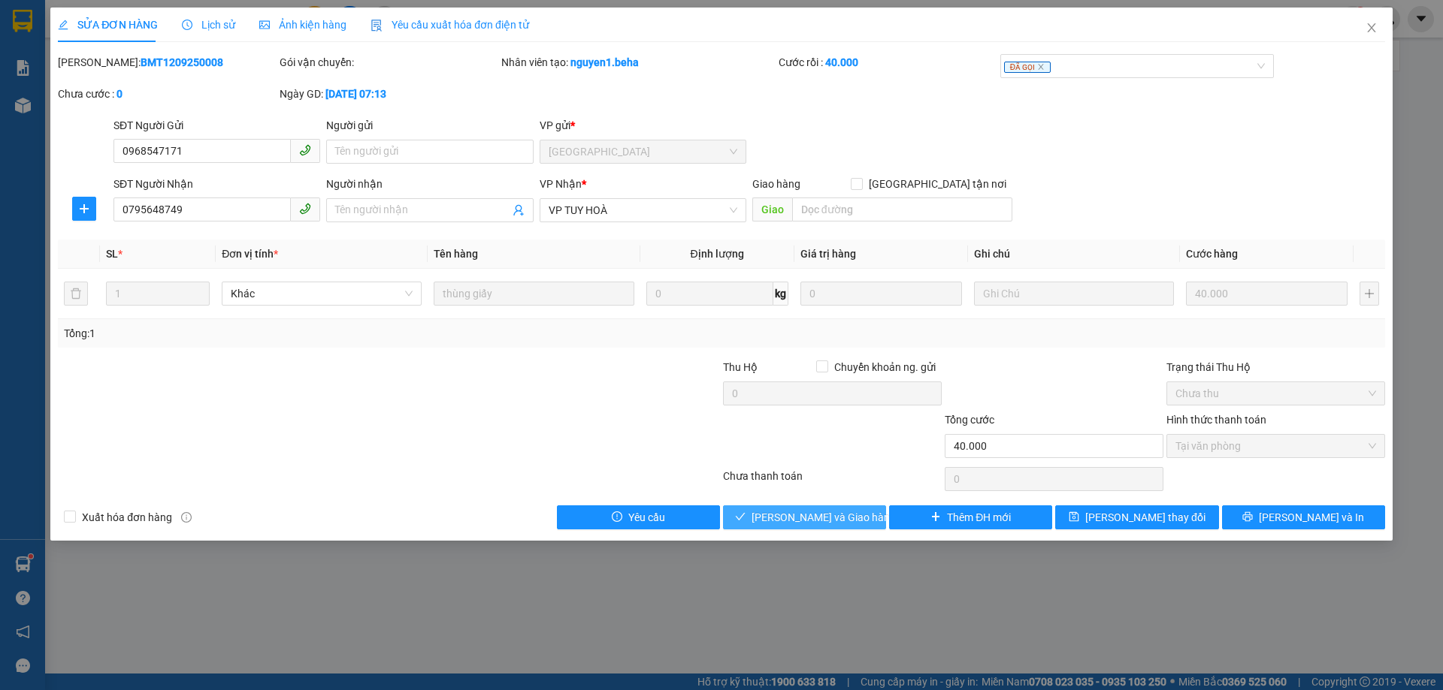
click at [840, 521] on span "[PERSON_NAME] và Giao hàng" at bounding box center [823, 517] width 144 height 17
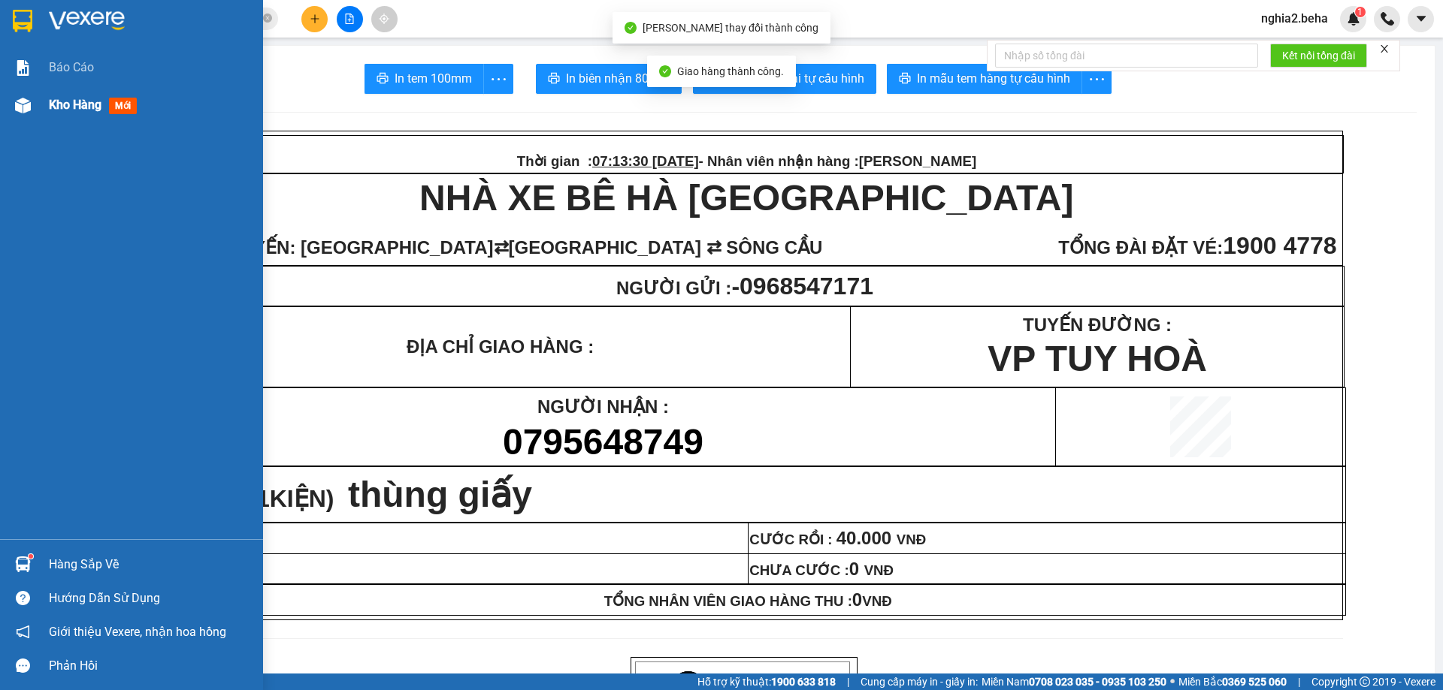
click at [11, 112] on div at bounding box center [23, 105] width 26 height 26
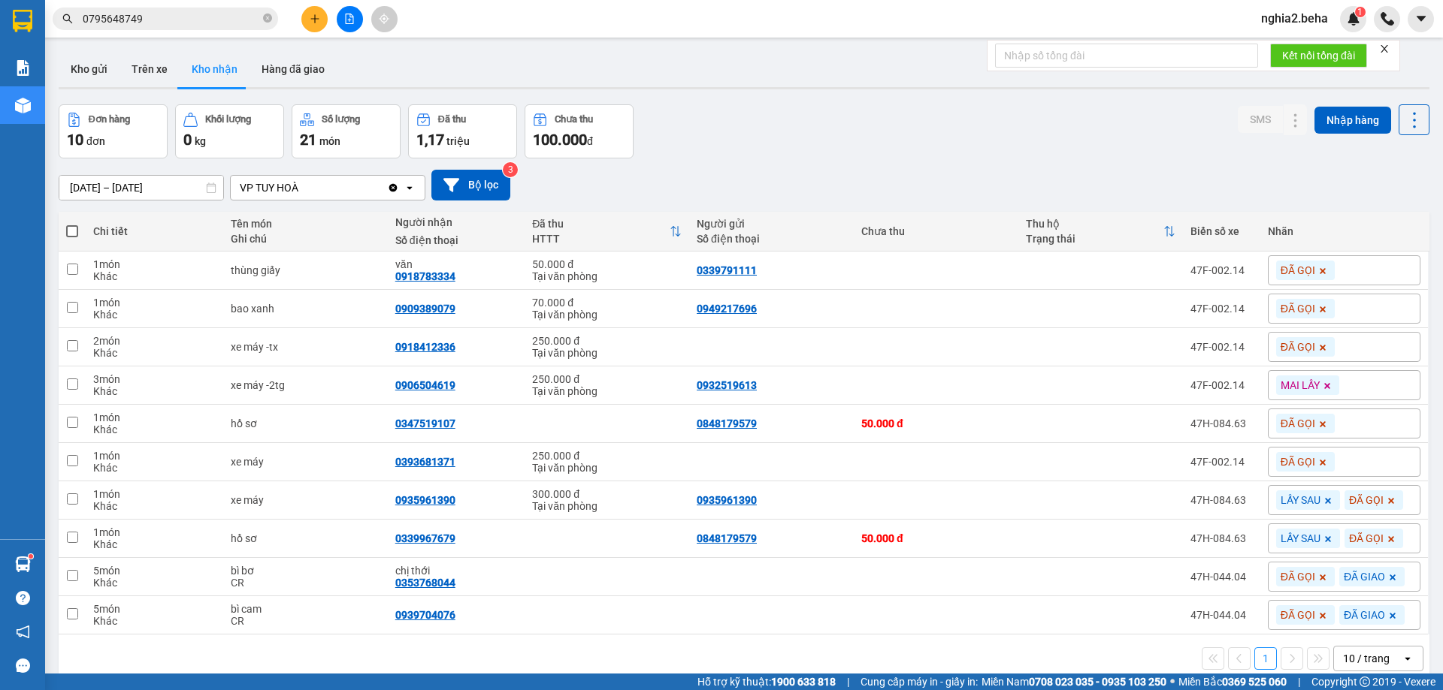
click at [669, 142] on div "Đơn hàng 10 đơn Khối lượng 0 kg Số lượng 21 món Đã thu 1,17 triệu Chưa thu 100.…" at bounding box center [744, 131] width 1370 height 54
click at [974, 180] on div "[DATE] – [DATE] Press the down arrow key to interact with the calendar and sele…" at bounding box center [744, 185] width 1370 height 31
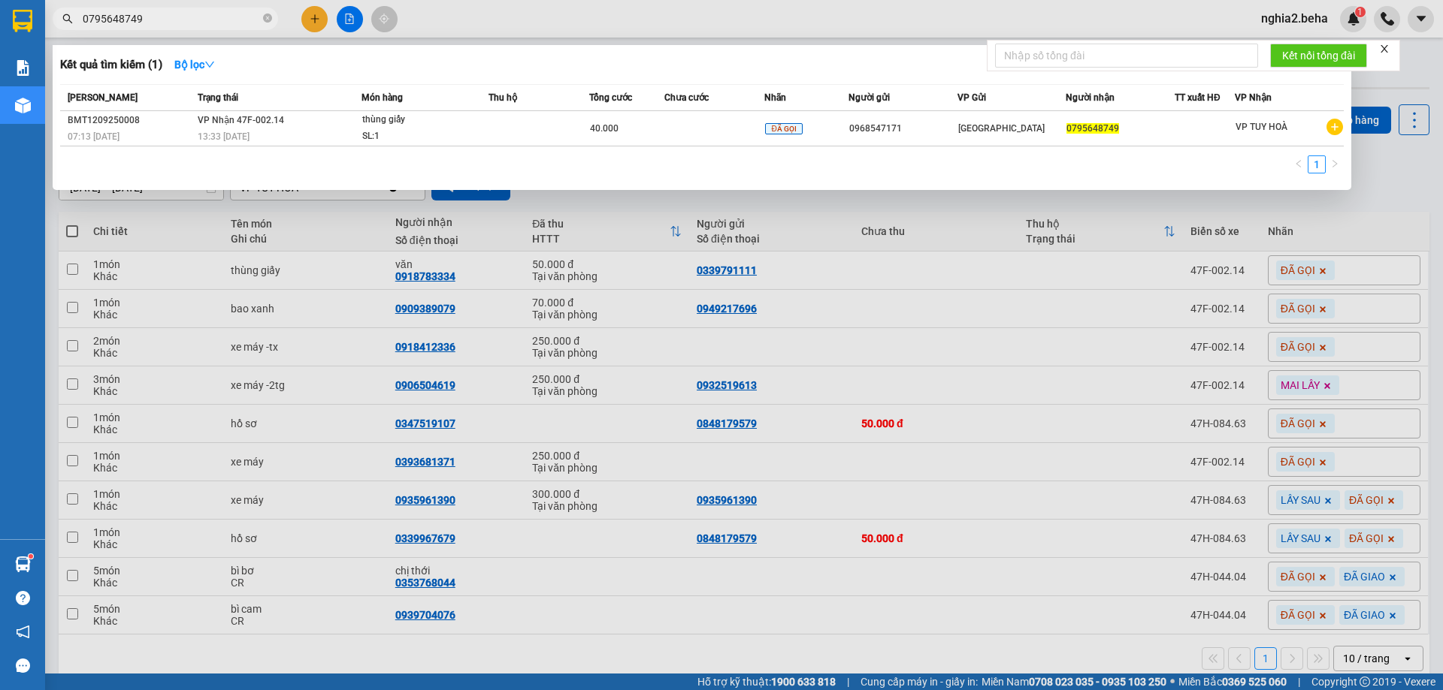
click at [182, 20] on input "0795648749" at bounding box center [171, 19] width 177 height 17
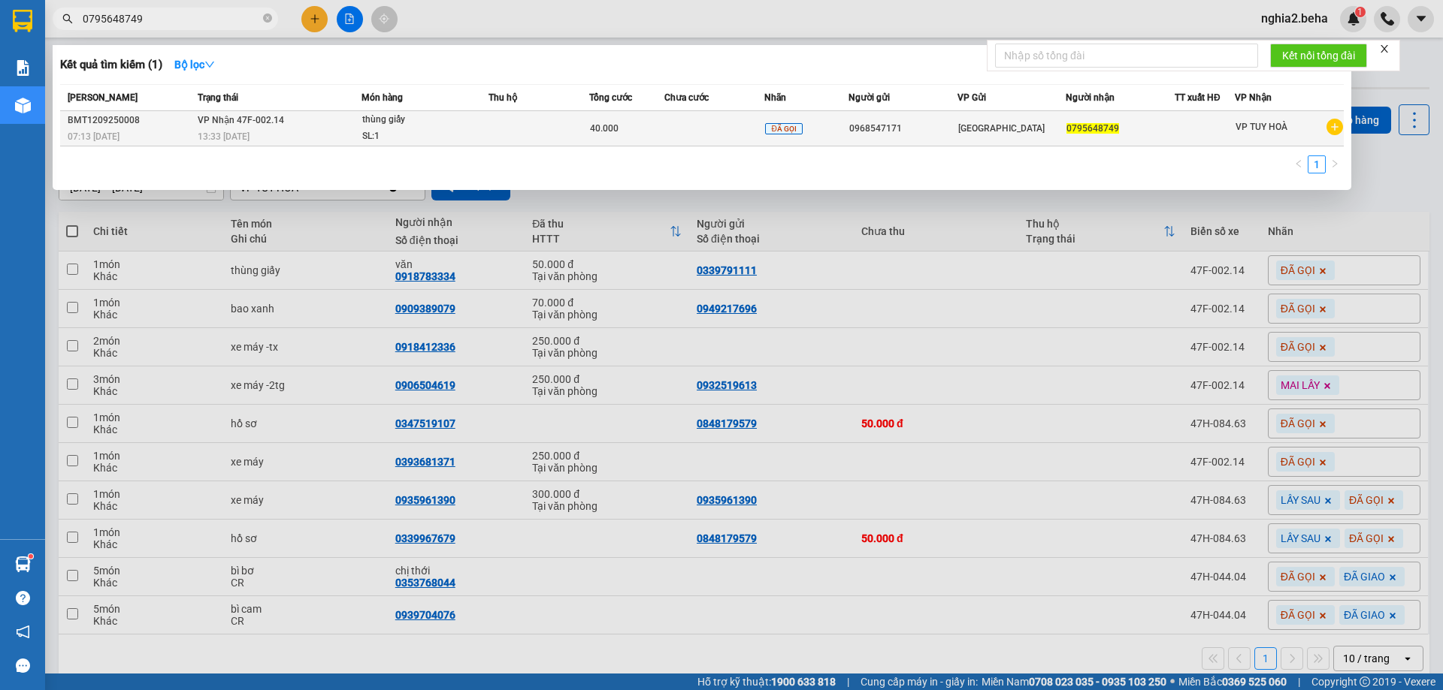
click at [257, 128] on td "VP Nhận 47F-002.14 13:33 - 12/09" at bounding box center [278, 128] width 168 height 35
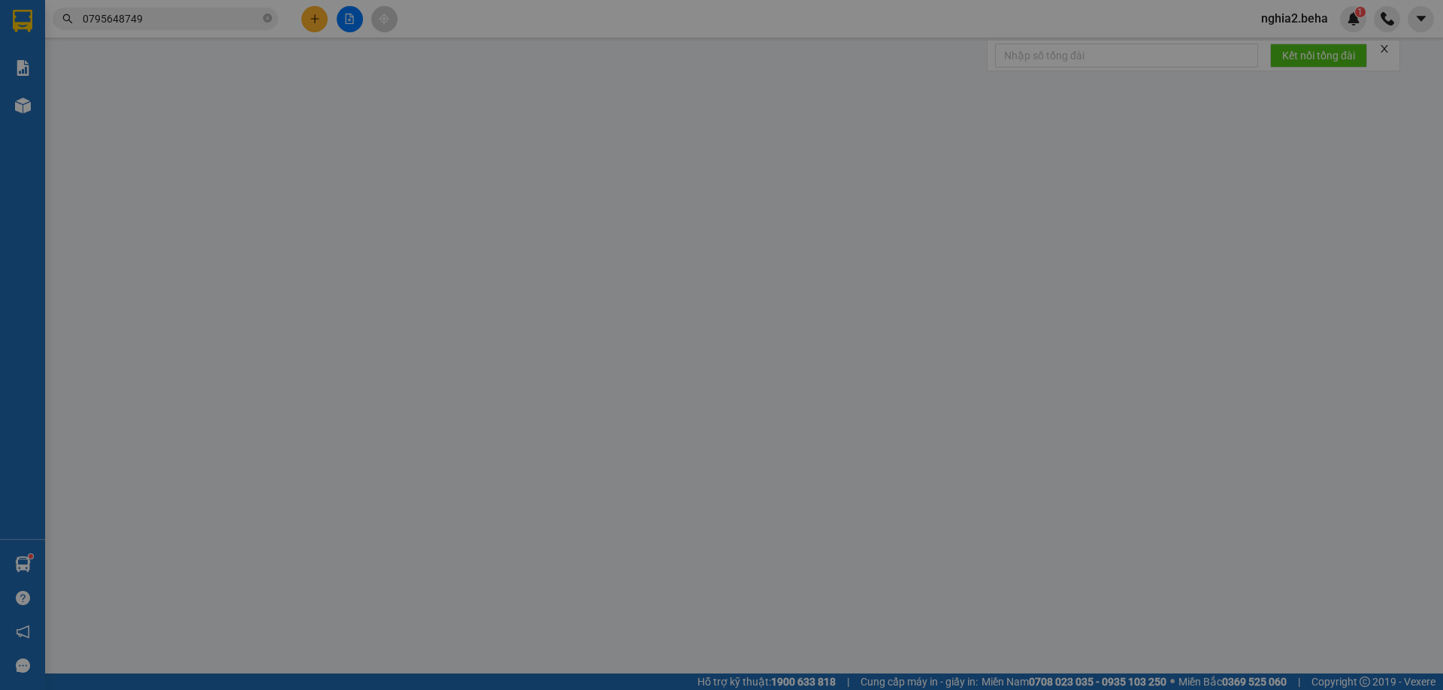
type input "0968547171"
type input "0795648749"
type input "40.000"
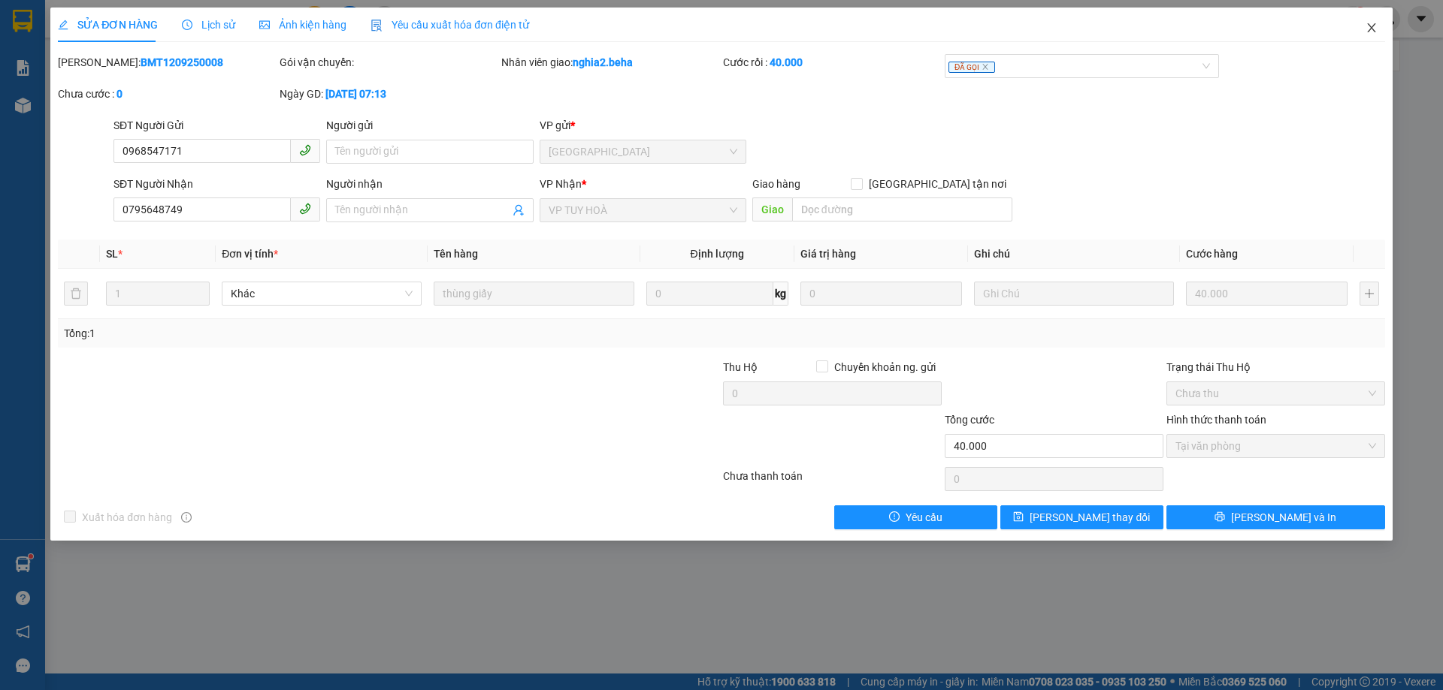
click at [1368, 30] on icon "close" at bounding box center [1371, 28] width 12 height 12
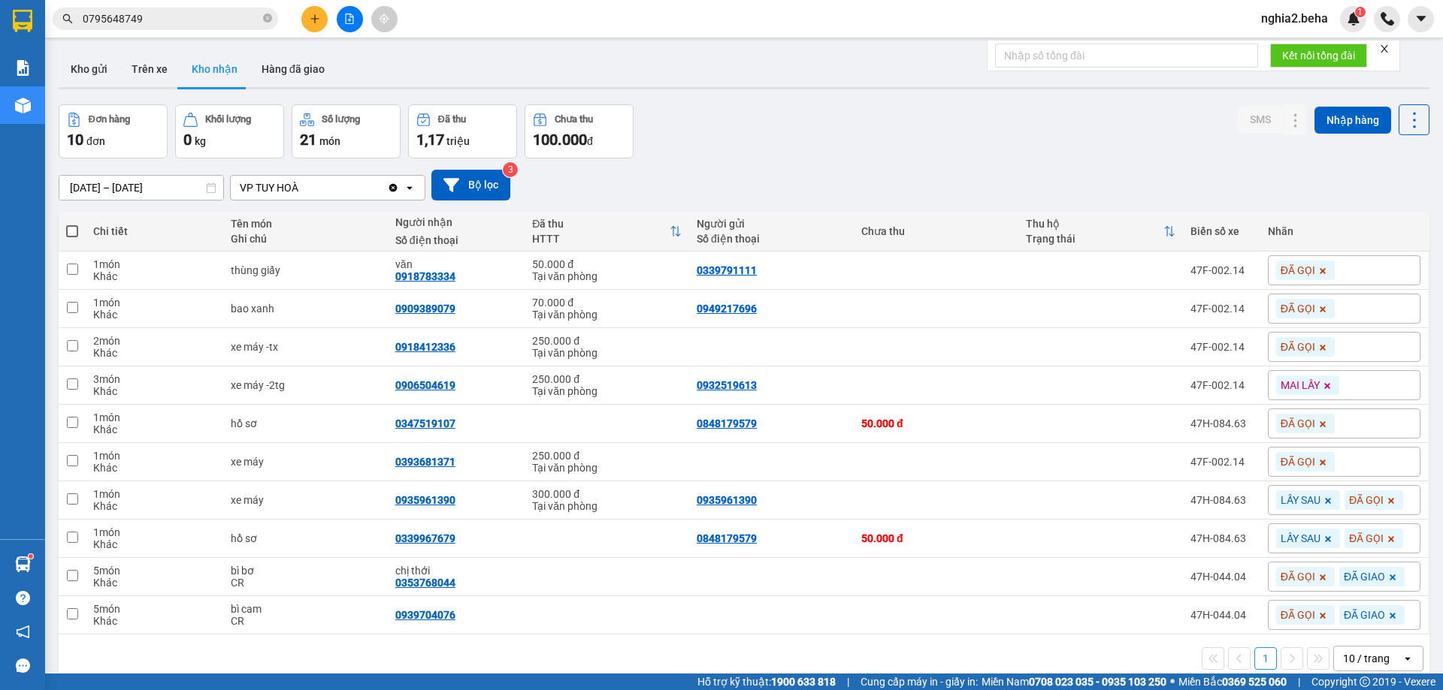
scroll to position [69, 0]
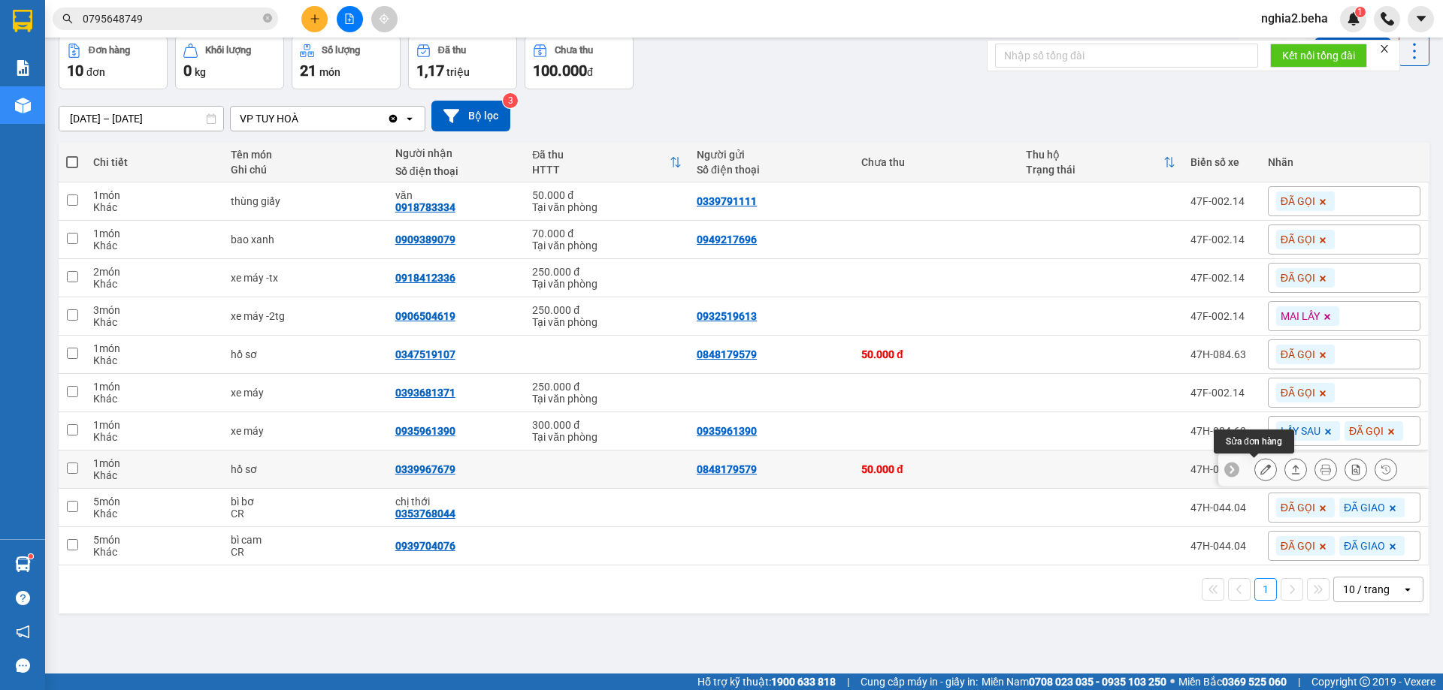
click at [1260, 470] on icon at bounding box center [1265, 469] width 11 height 11
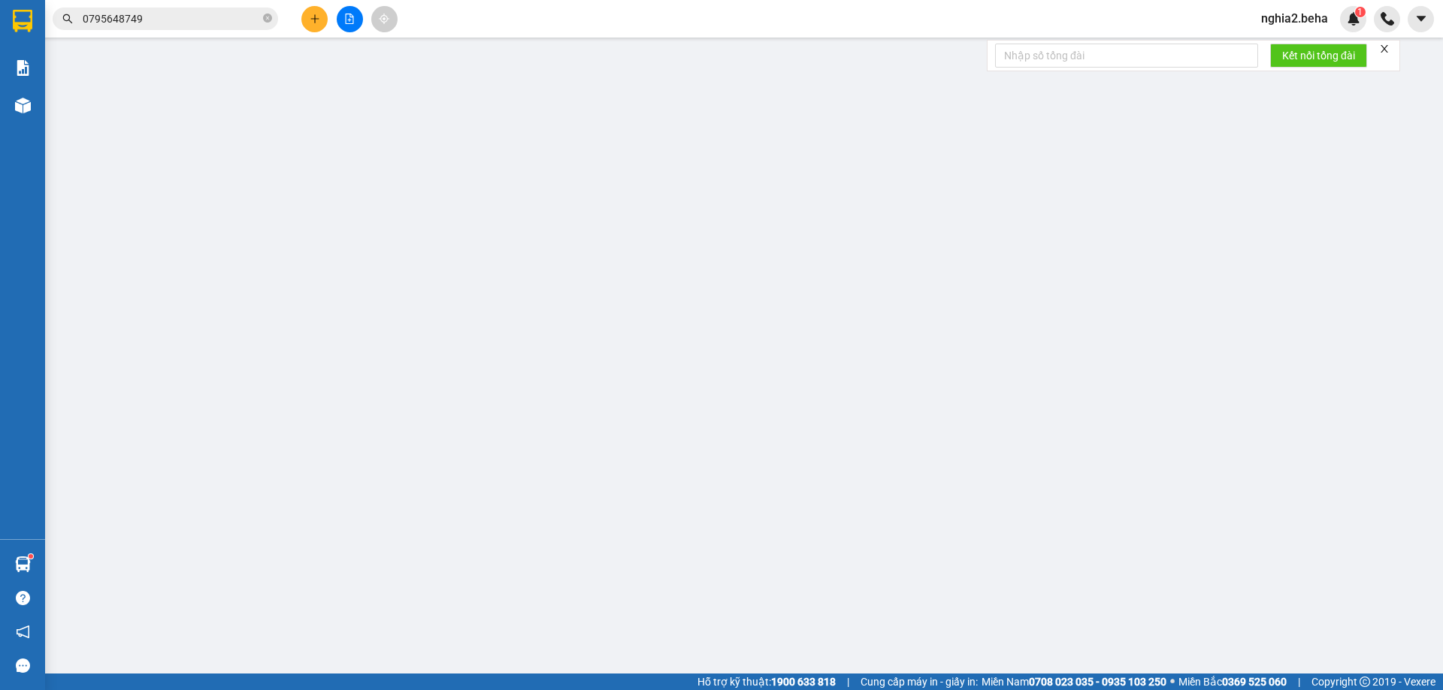
type input "0848179579"
type input "0339967679"
type input "50.000"
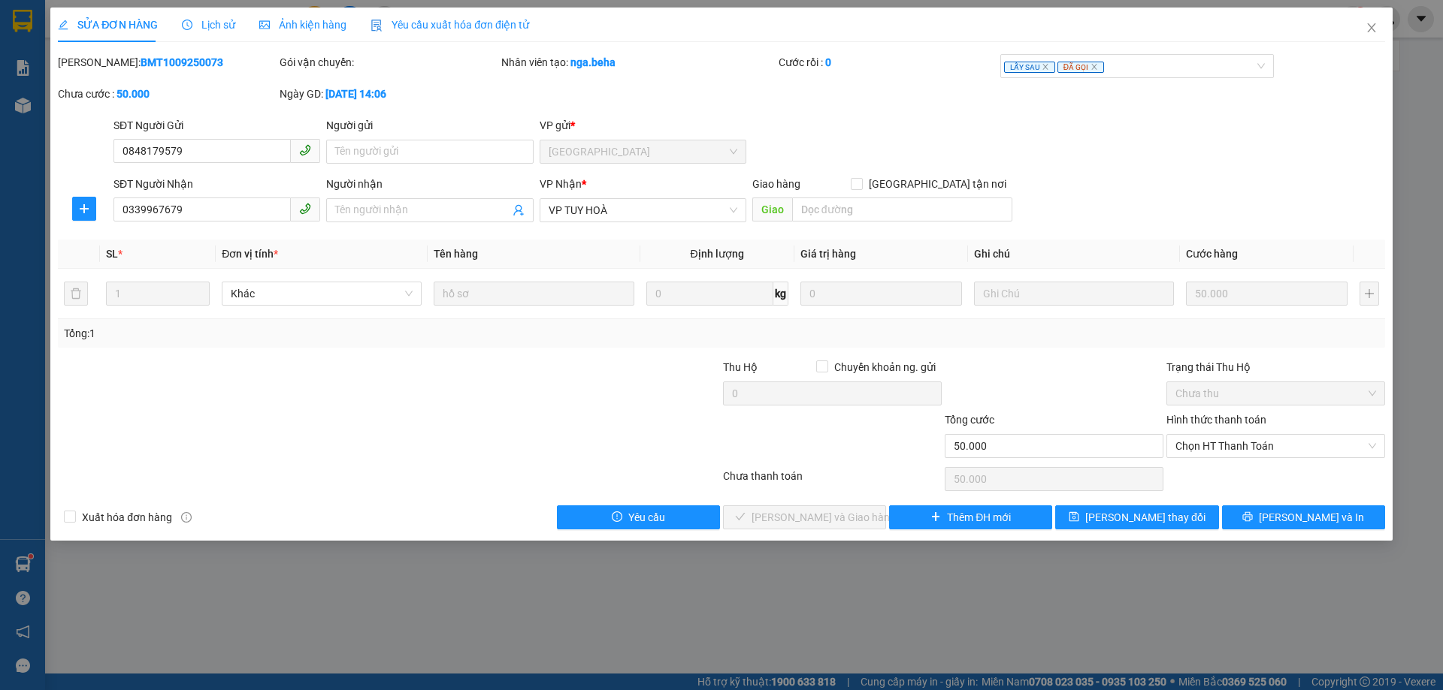
click at [299, 30] on span "Ảnh kiện hàng" at bounding box center [302, 25] width 87 height 12
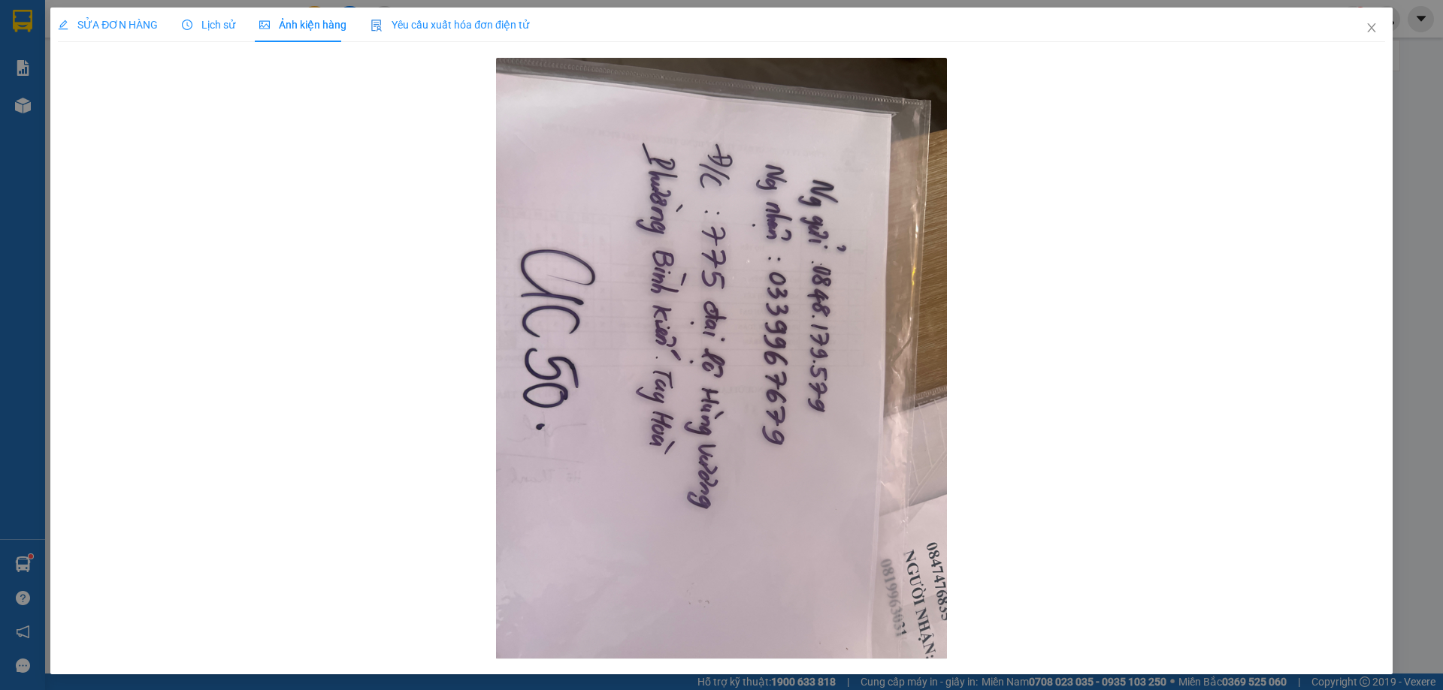
click at [101, 23] on span "SỬA ĐƠN HÀNG" at bounding box center [108, 25] width 100 height 12
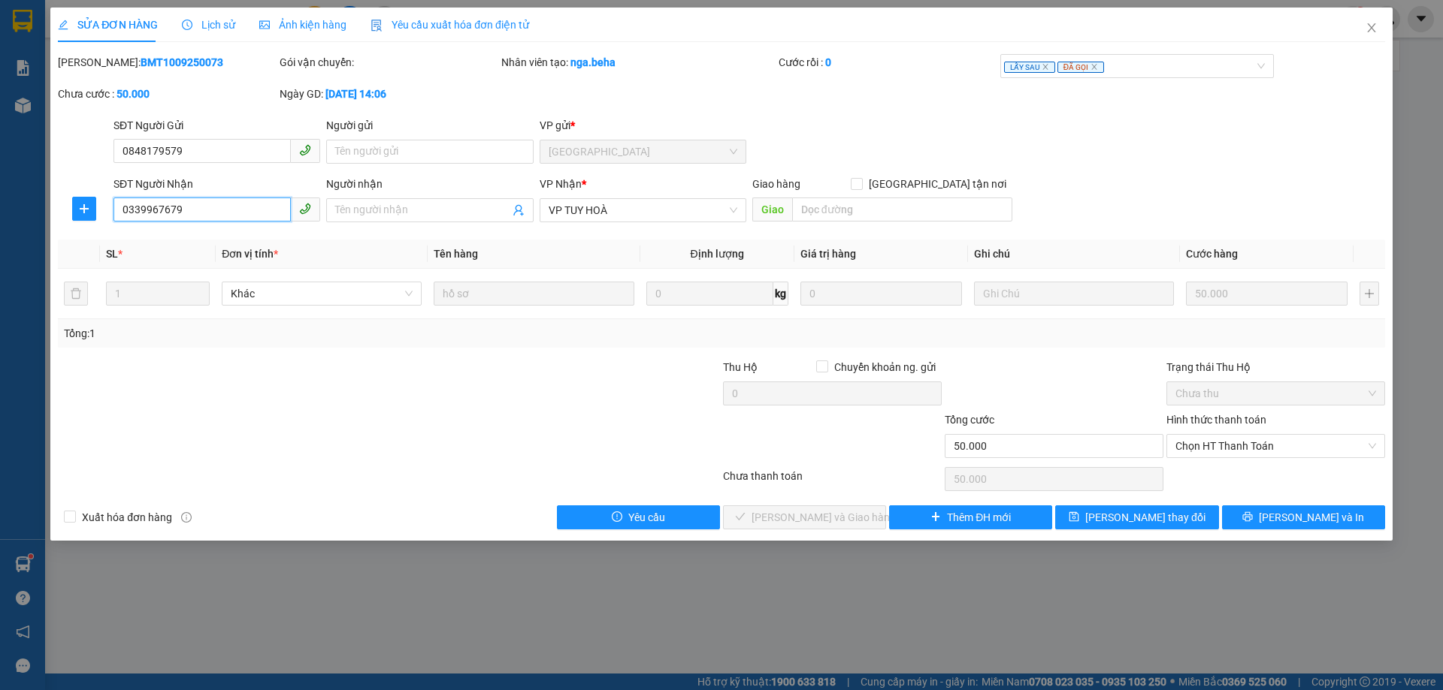
drag, startPoint x: 220, startPoint y: 203, endPoint x: 0, endPoint y: 231, distance: 222.0
click at [0, 231] on div "SỬA ĐƠN HÀNG Lịch sử Ảnh kiện hàng Yêu cầu xuất hóa đơn điện tử Total Paid Fee …" at bounding box center [721, 345] width 1443 height 690
click at [759, 606] on div "SỬA ĐƠN HÀNG Lịch sử Ảnh kiện hàng Yêu cầu xuất hóa đơn điện tử Total Paid Fee …" at bounding box center [721, 345] width 1443 height 690
click at [1369, 28] on icon "close" at bounding box center [1371, 28] width 12 height 12
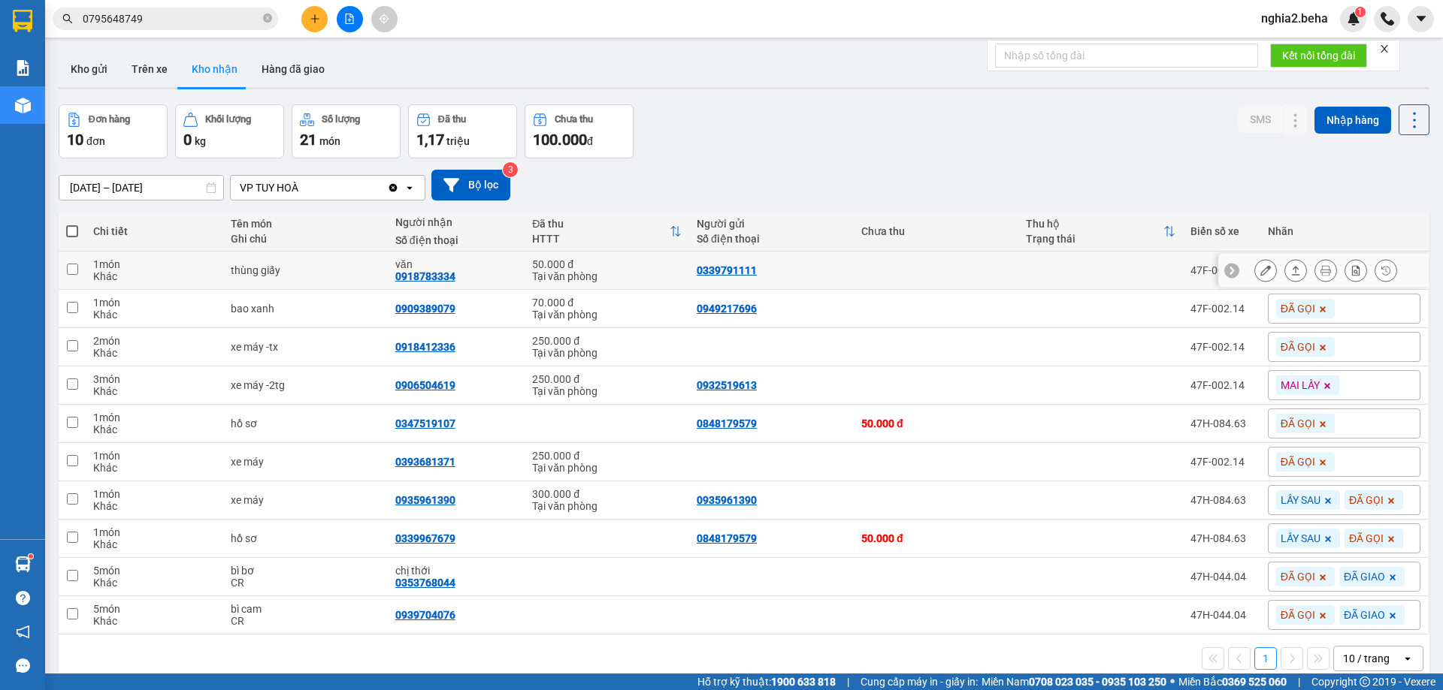
click at [970, 258] on td at bounding box center [936, 271] width 165 height 38
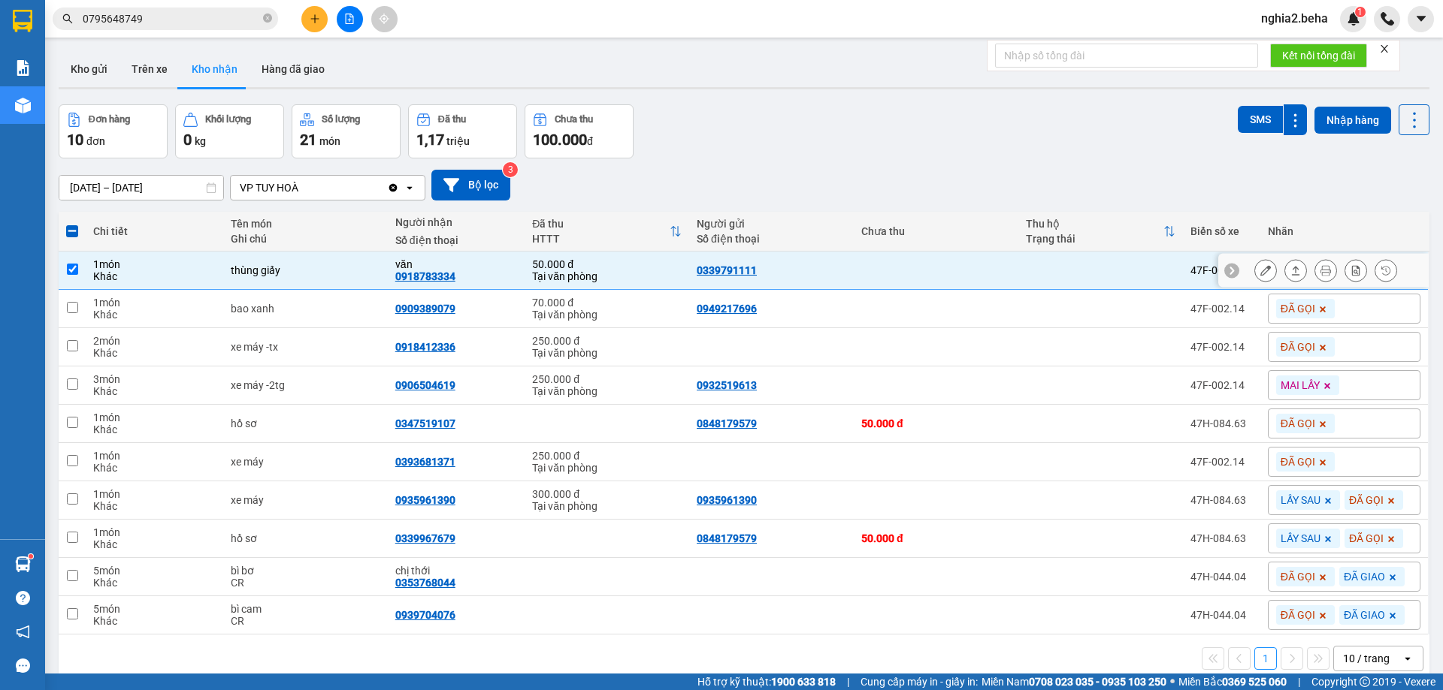
click at [65, 269] on td at bounding box center [72, 271] width 27 height 38
checkbox input "false"
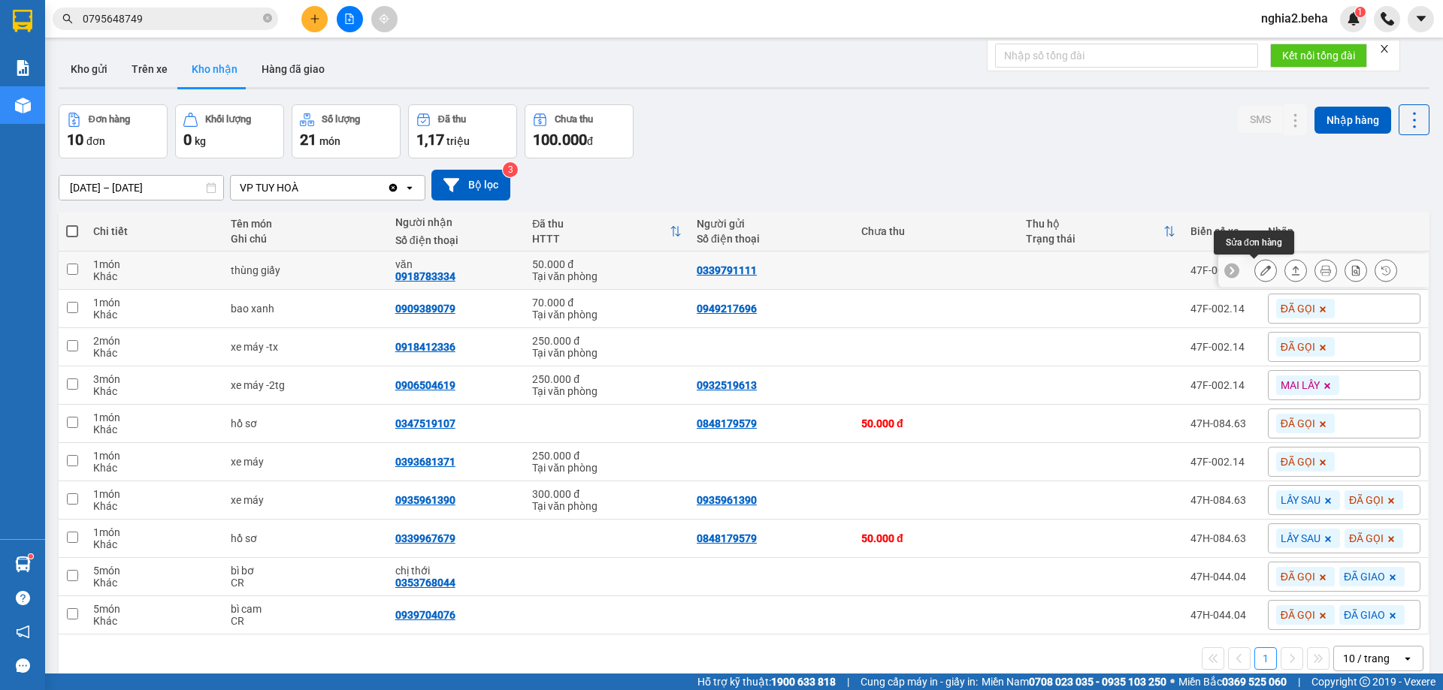
click at [1260, 273] on icon at bounding box center [1265, 270] width 11 height 11
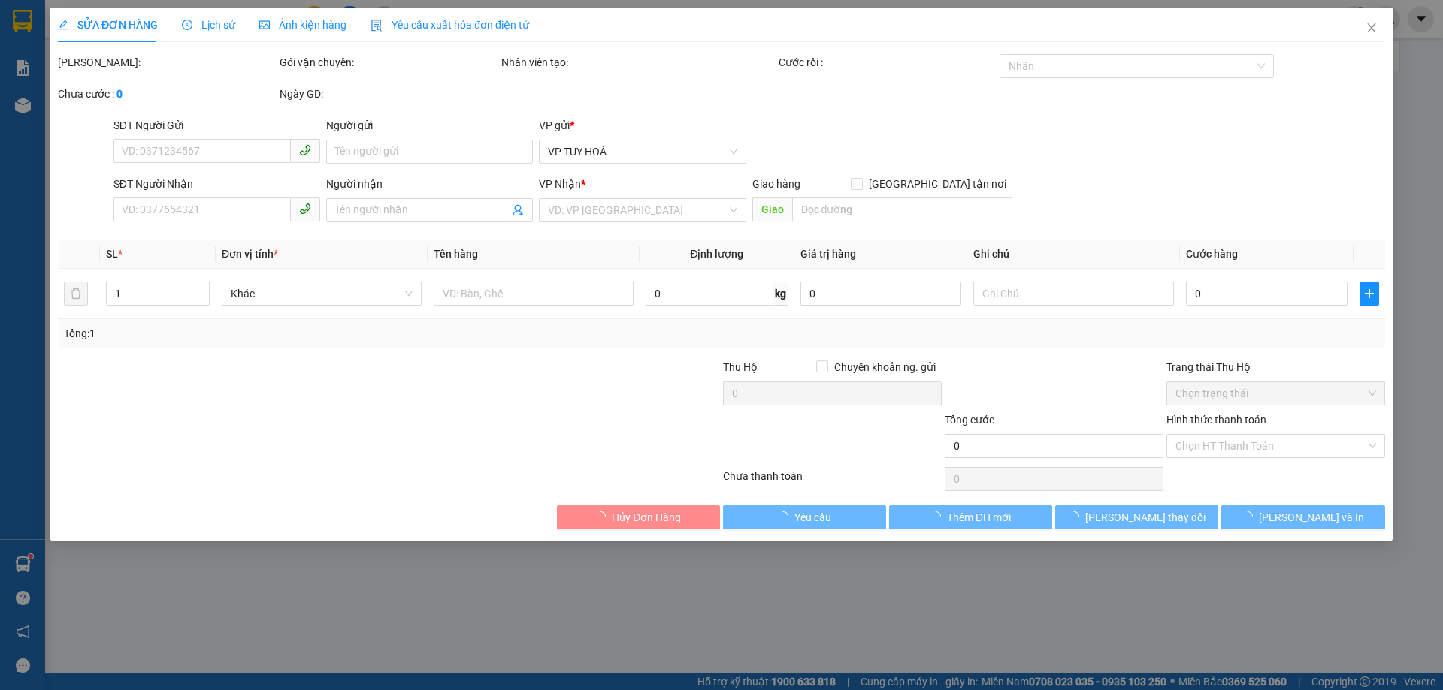
type input "0339791111"
type input "0918783334"
type input "văn"
type input "50.000"
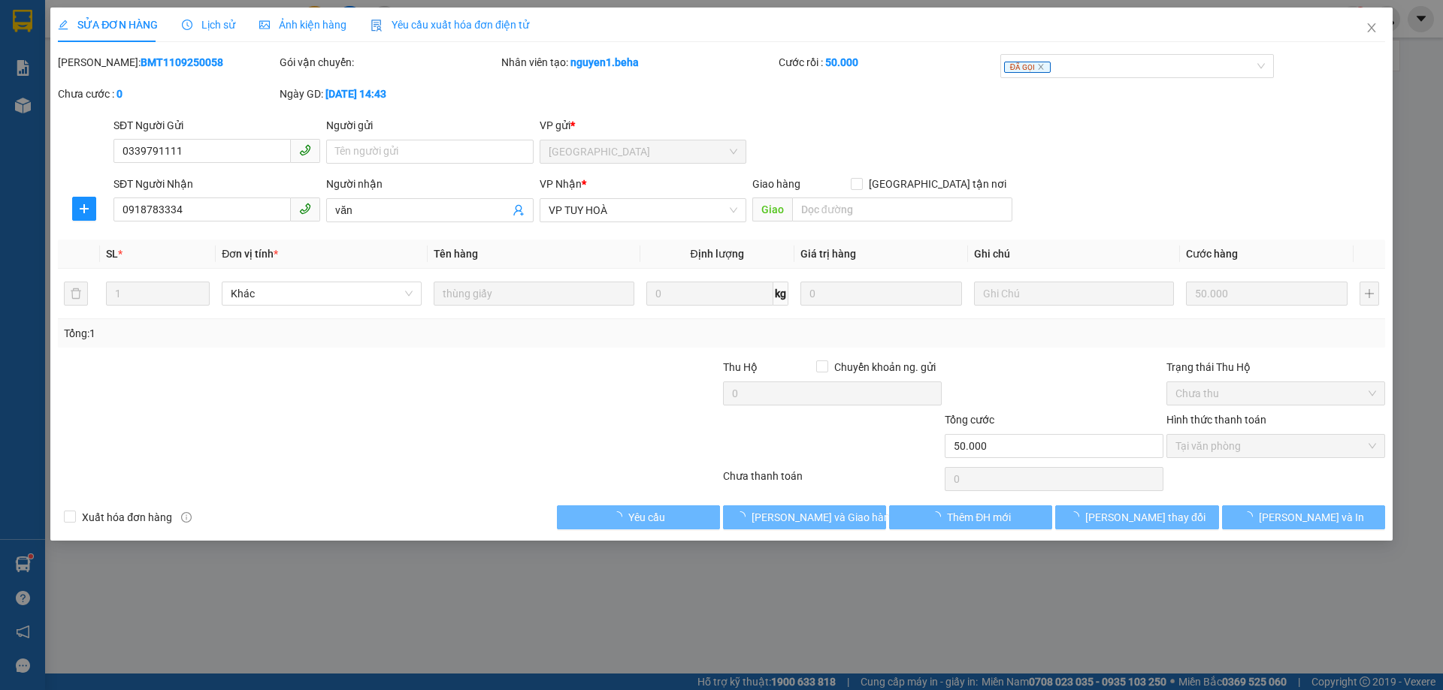
click at [308, 19] on span "Ảnh kiện hàng" at bounding box center [302, 25] width 87 height 12
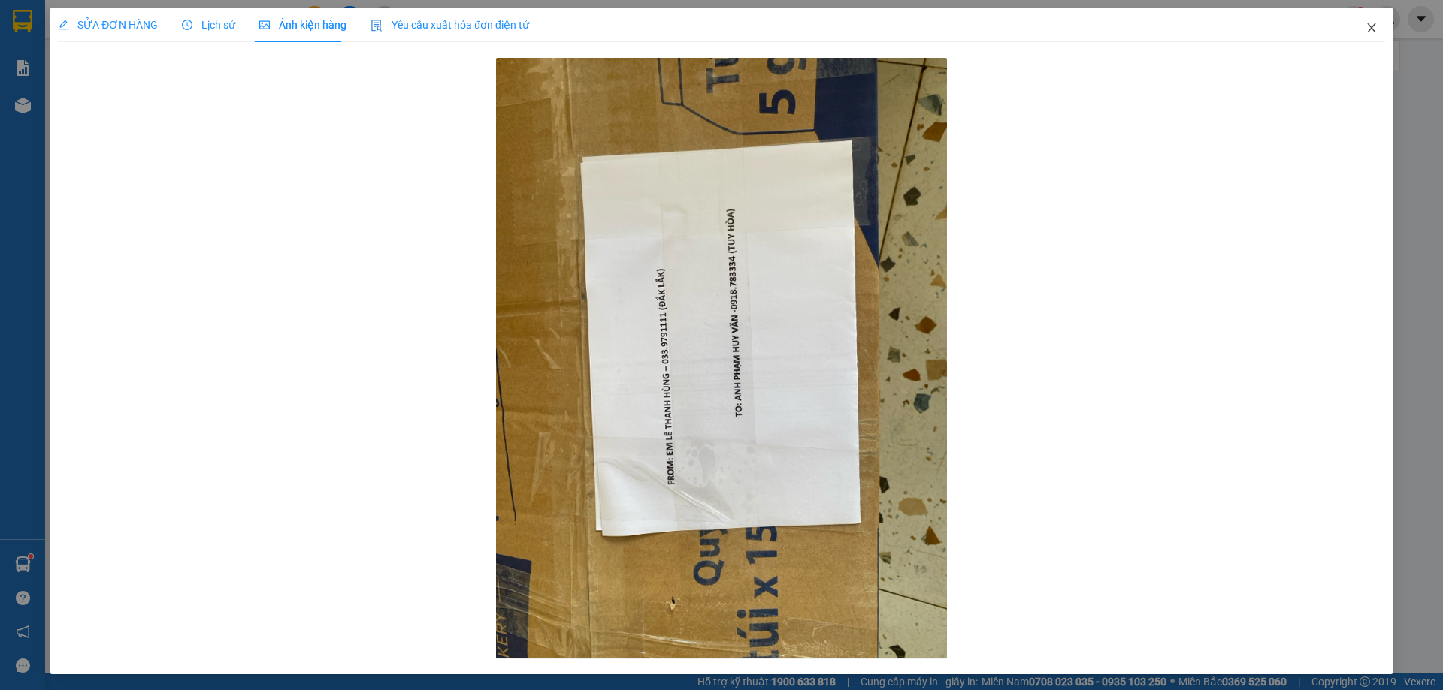
click at [1365, 27] on icon "close" at bounding box center [1371, 28] width 12 height 12
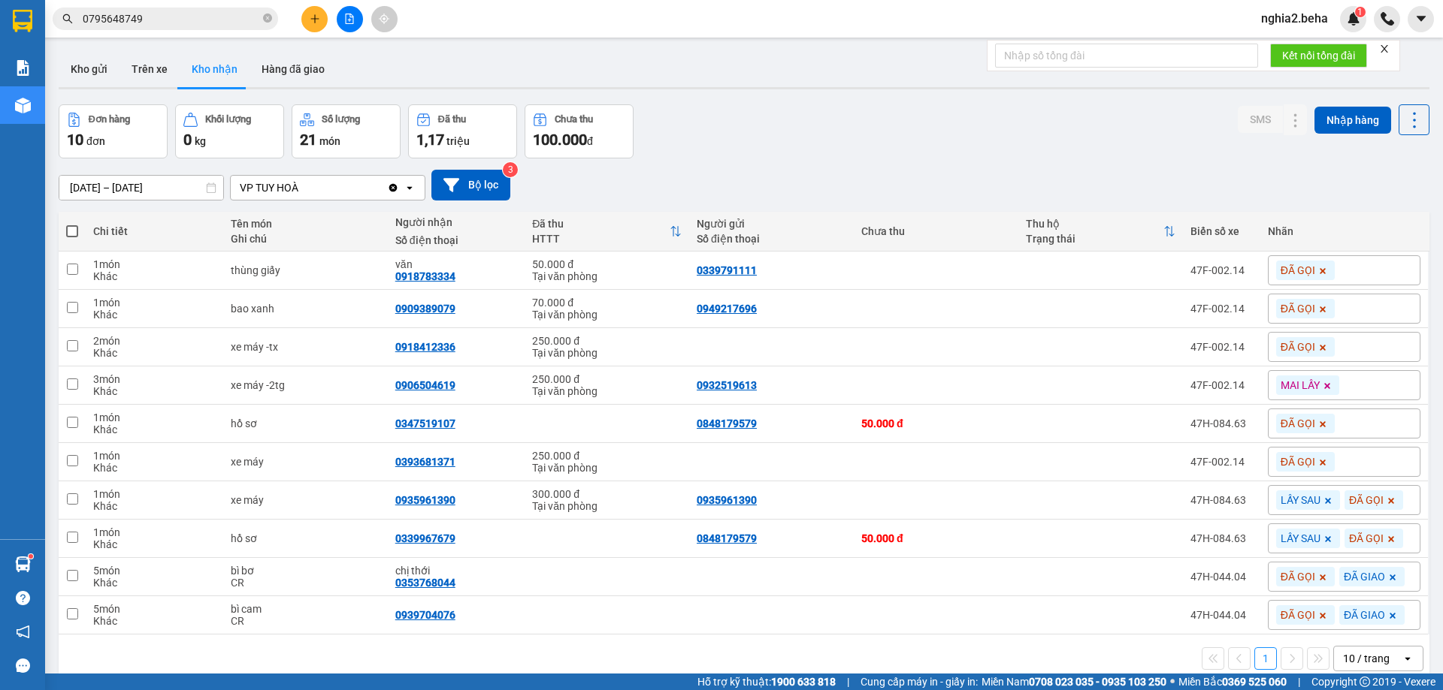
click at [912, 95] on div "ver 1.8.143 Kho gửi Trên xe Kho nhận Hàng đã giao Đơn hàng 10 đơn Khối lượng 0 …" at bounding box center [744, 390] width 1382 height 690
click at [1260, 425] on icon at bounding box center [1265, 424] width 11 height 11
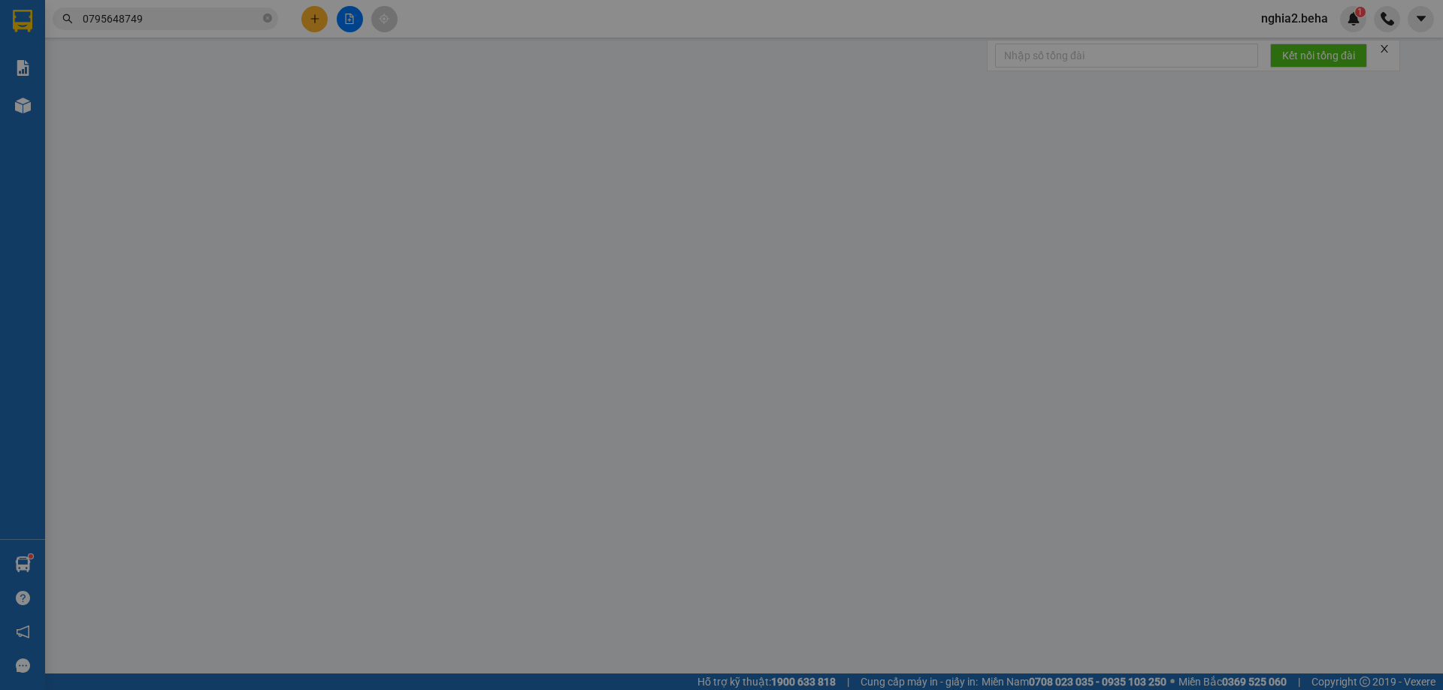
type input "0848179579"
type input "0347519107"
type input "50.000"
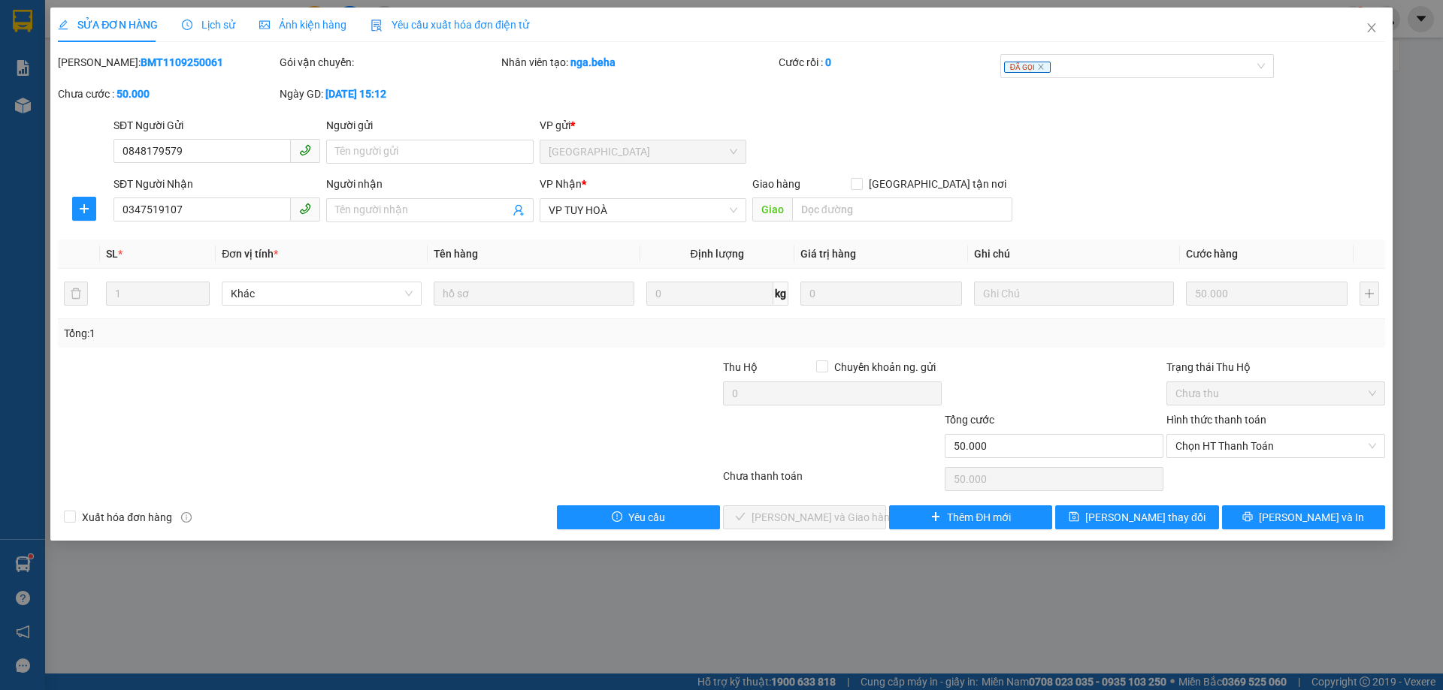
click at [293, 23] on span "Ảnh kiện hàng" at bounding box center [302, 25] width 87 height 12
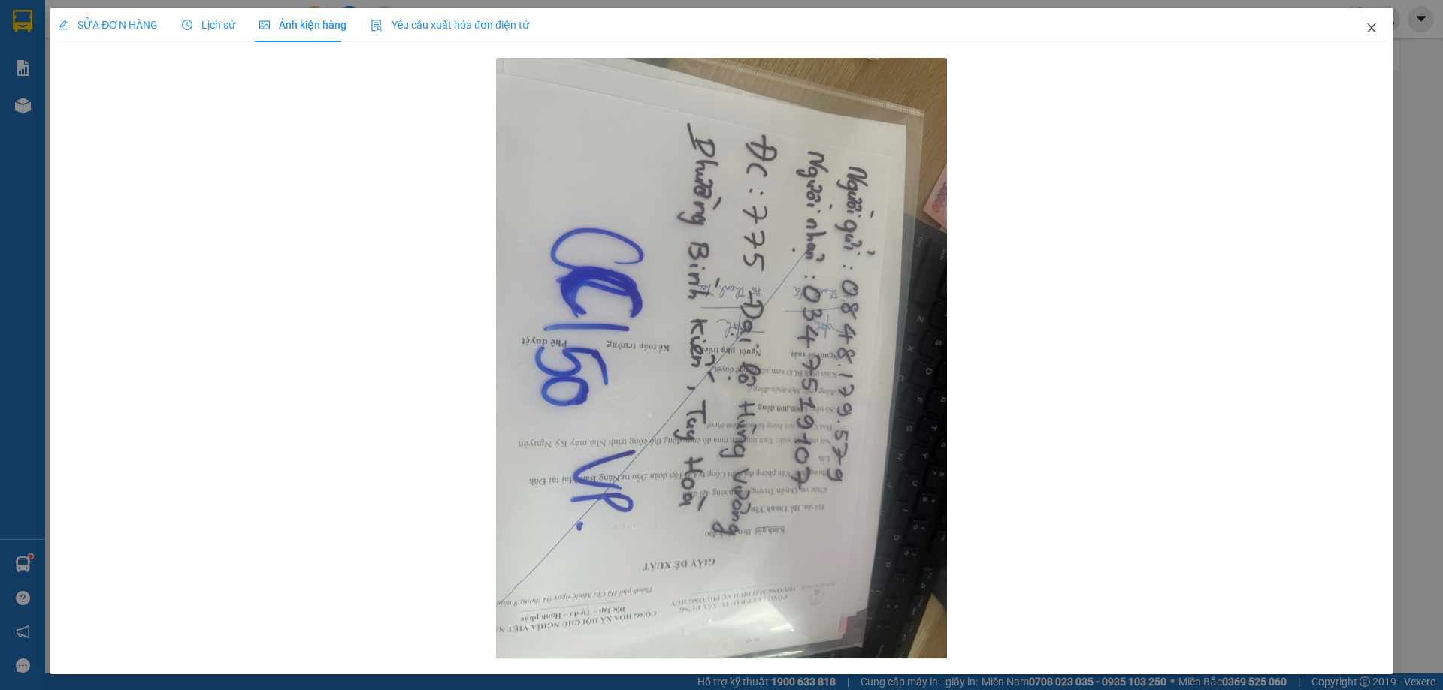
click at [1365, 26] on icon "close" at bounding box center [1371, 28] width 12 height 12
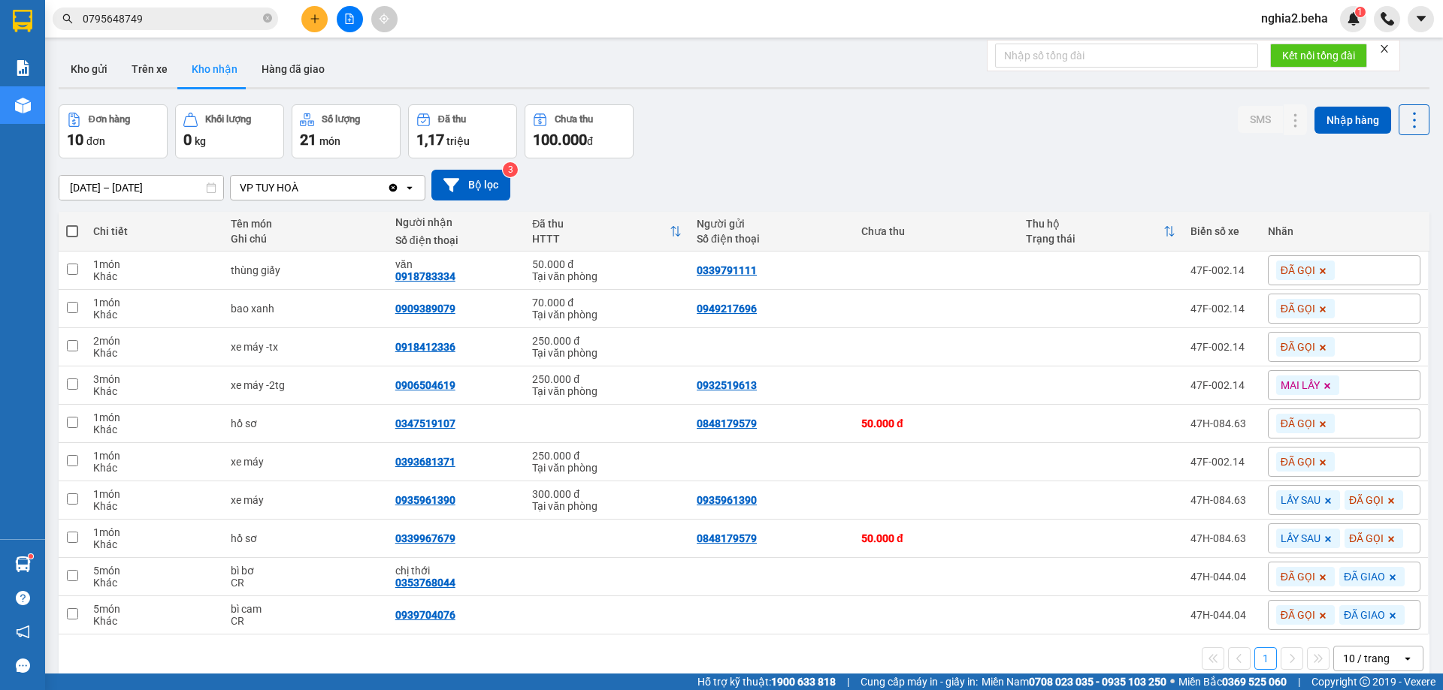
click at [898, 120] on div "Đơn hàng 10 đơn Khối lượng 0 kg Số lượng 21 món Đã thu 1,17 triệu Chưa thu 100.…" at bounding box center [744, 131] width 1370 height 54
click at [278, 69] on button "Hàng đã giao" at bounding box center [292, 69] width 87 height 36
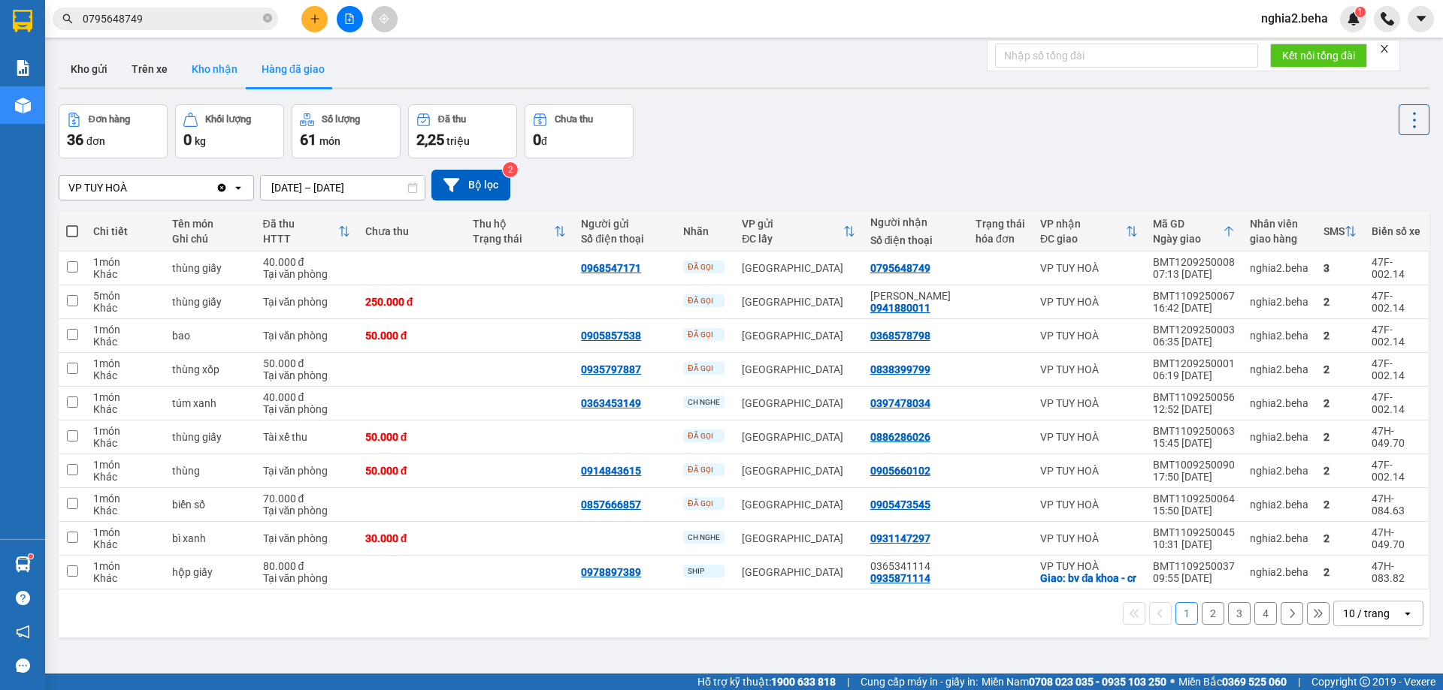
click at [213, 84] on button "Kho nhận" at bounding box center [215, 69] width 70 height 36
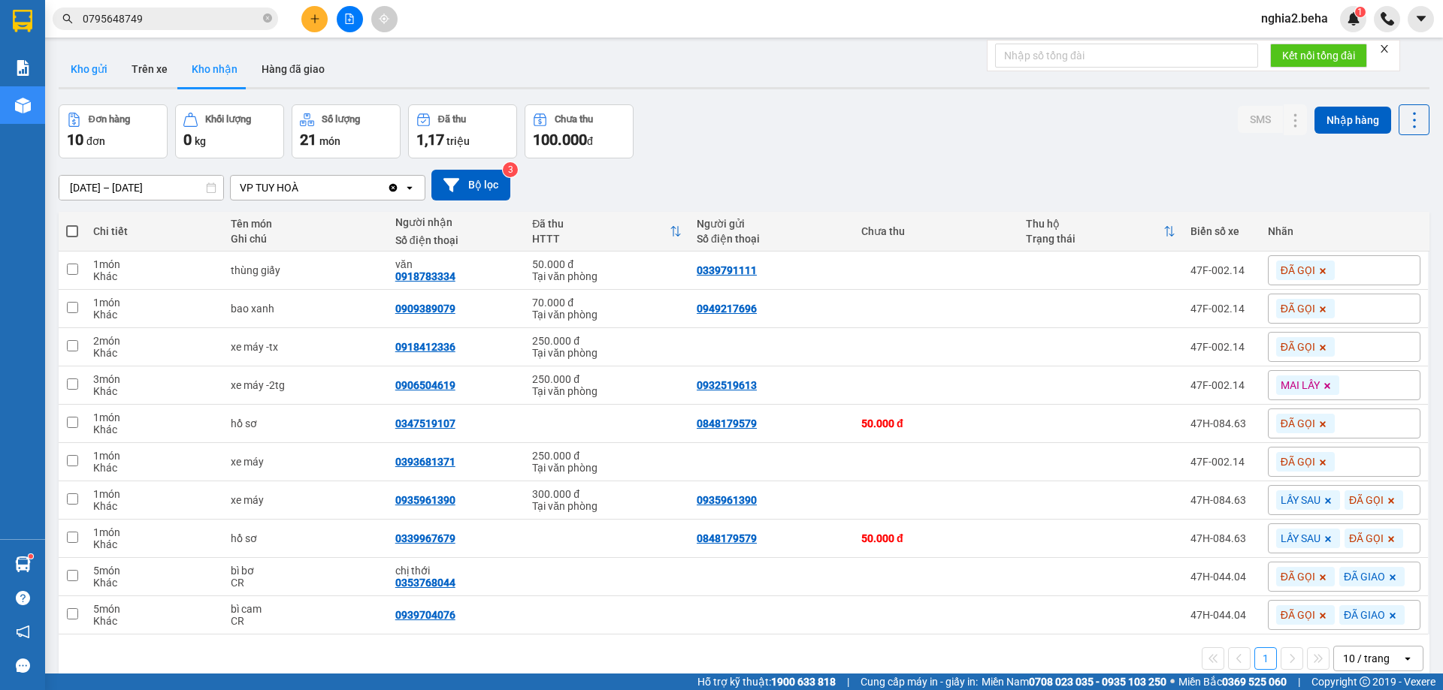
click at [104, 78] on button "Kho gửi" at bounding box center [89, 69] width 61 height 36
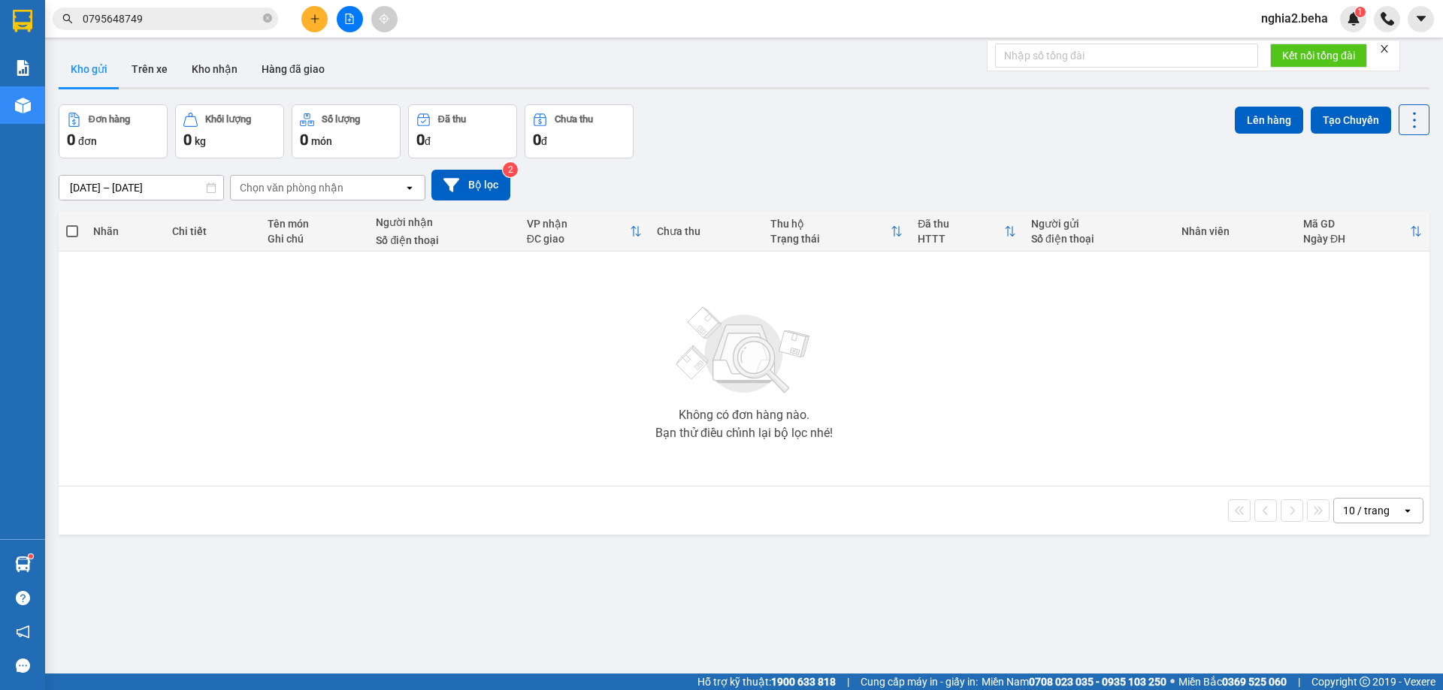
click at [1048, 139] on div "Đơn hàng 0 đơn Khối lượng 0 kg Số lượng 0 món Đã thu 0 đ Chưa thu 0 đ Lên hàng …" at bounding box center [744, 131] width 1370 height 54
click at [780, 125] on div "Đơn hàng 0 đơn Khối lượng 0 kg Số lượng 0 món Đã thu 0 đ Chưa thu 0 đ Lên hàng …" at bounding box center [744, 131] width 1370 height 54
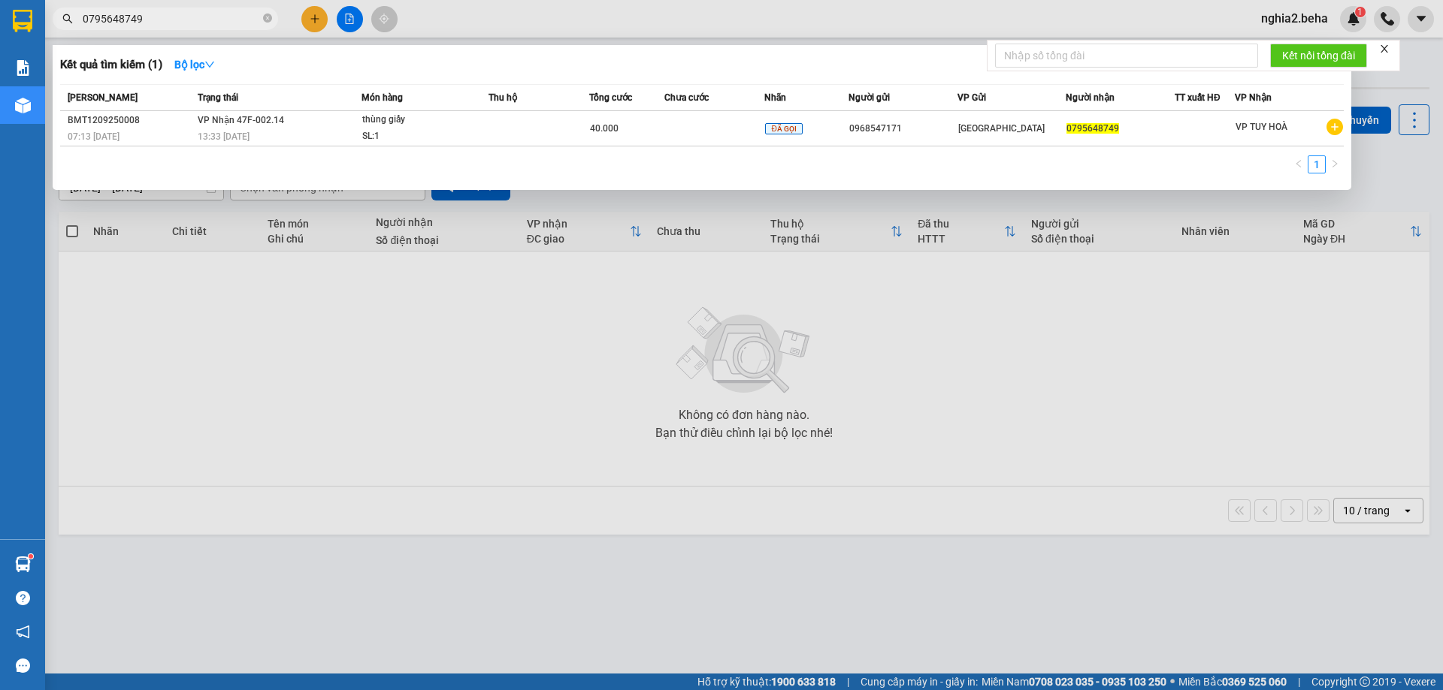
click at [261, 22] on span "0795648749" at bounding box center [165, 19] width 225 height 23
click at [262, 19] on span "0795648749" at bounding box center [165, 19] width 225 height 23
click at [267, 16] on icon "close-circle" at bounding box center [267, 18] width 9 height 9
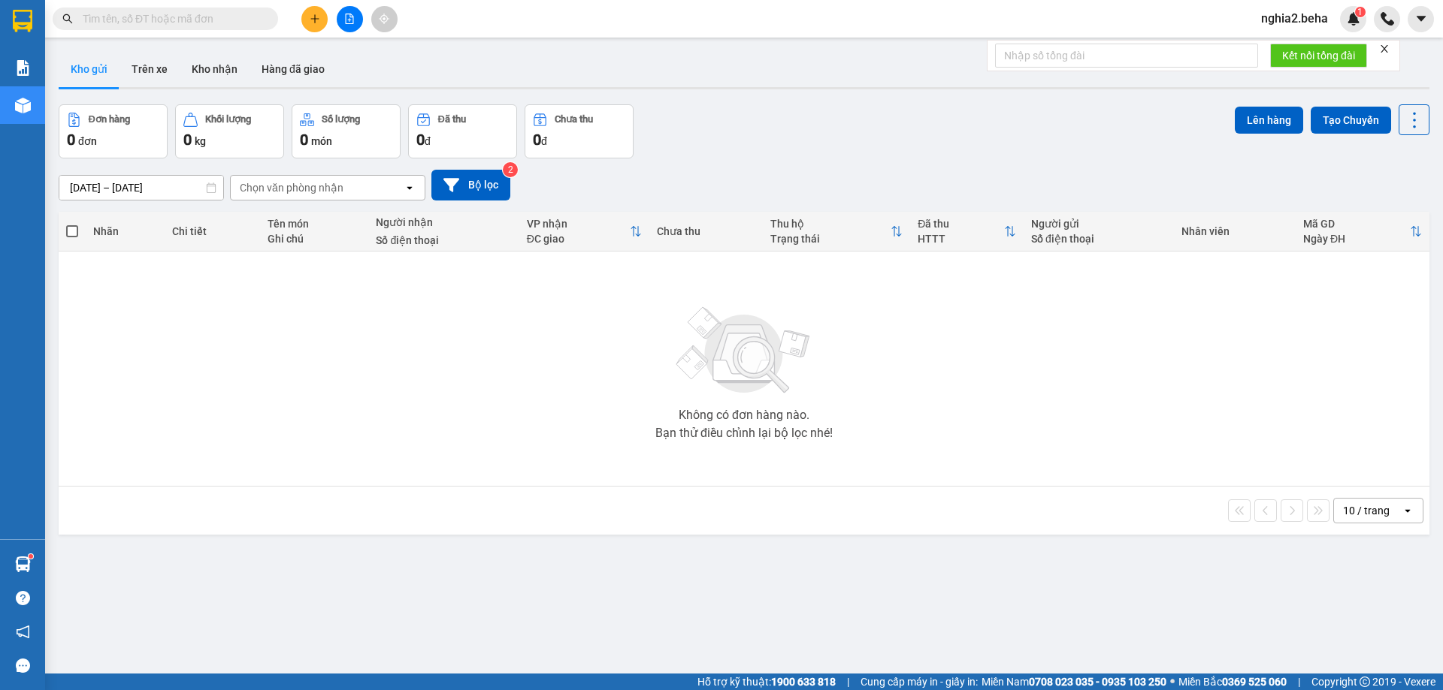
click at [198, 26] on input "text" at bounding box center [171, 19] width 177 height 17
click at [204, 63] on button "Kho nhận" at bounding box center [215, 69] width 70 height 36
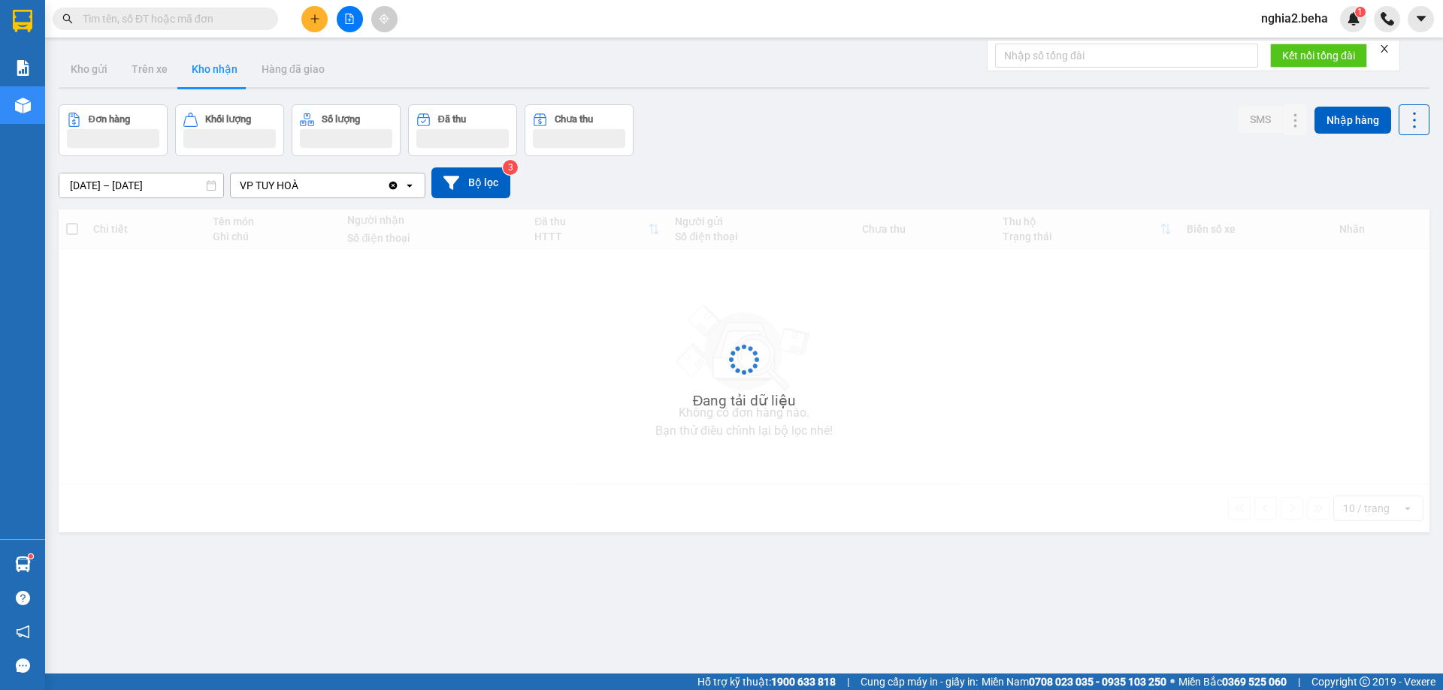
click at [191, 18] on input "text" at bounding box center [171, 19] width 177 height 17
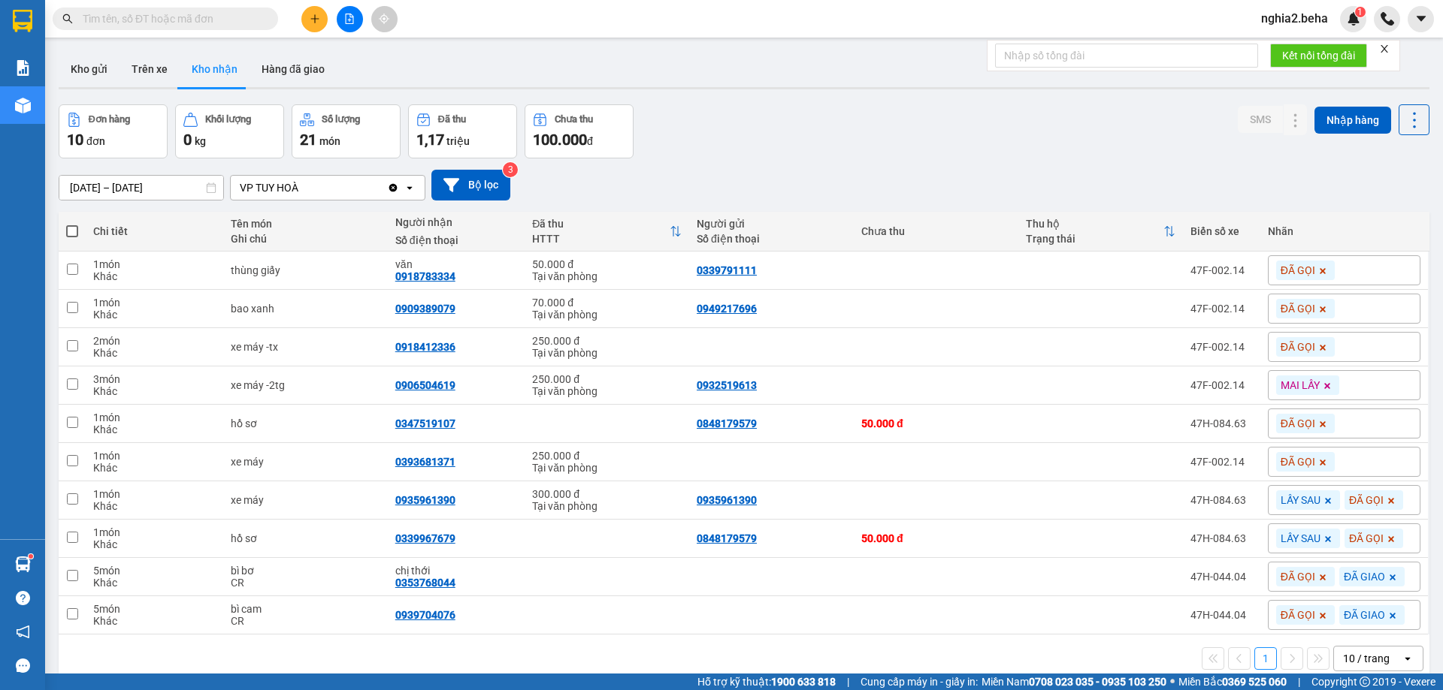
click at [189, 19] on input "text" at bounding box center [171, 19] width 177 height 17
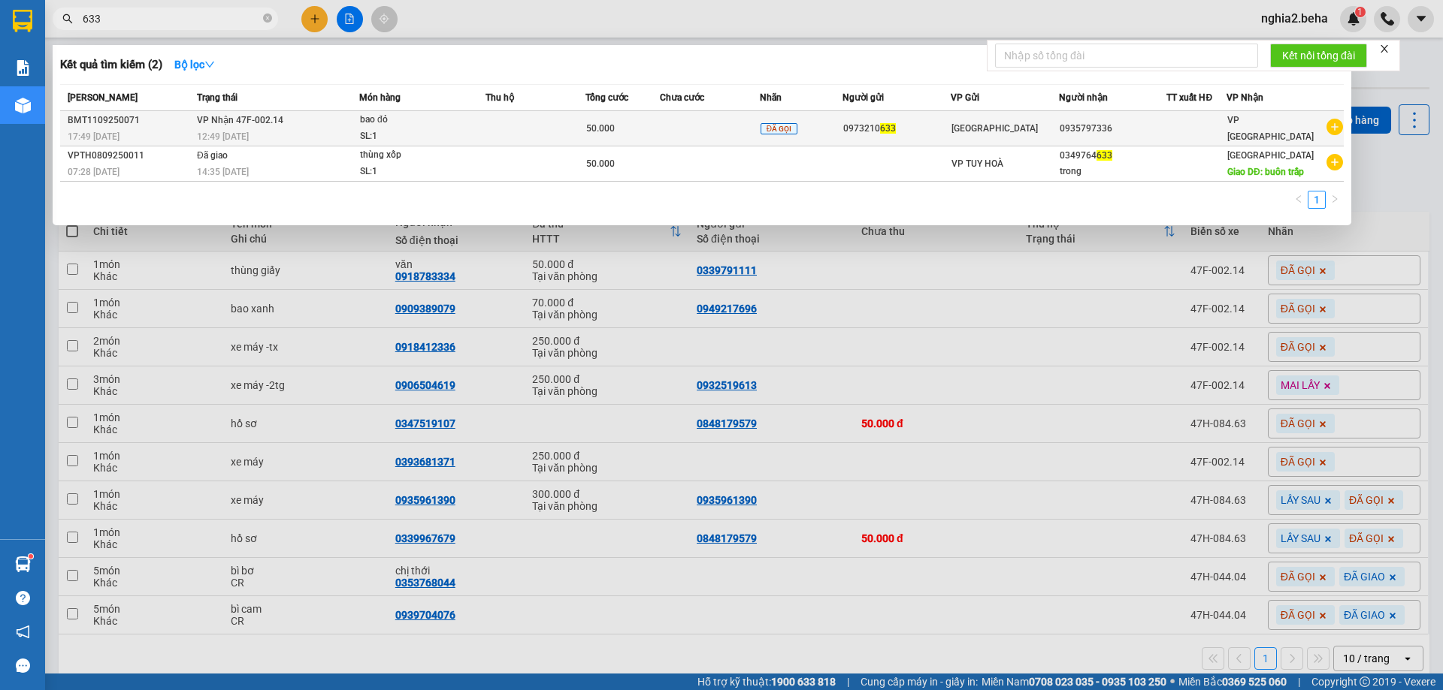
type input "633"
click at [639, 122] on div "50.000" at bounding box center [622, 128] width 73 height 17
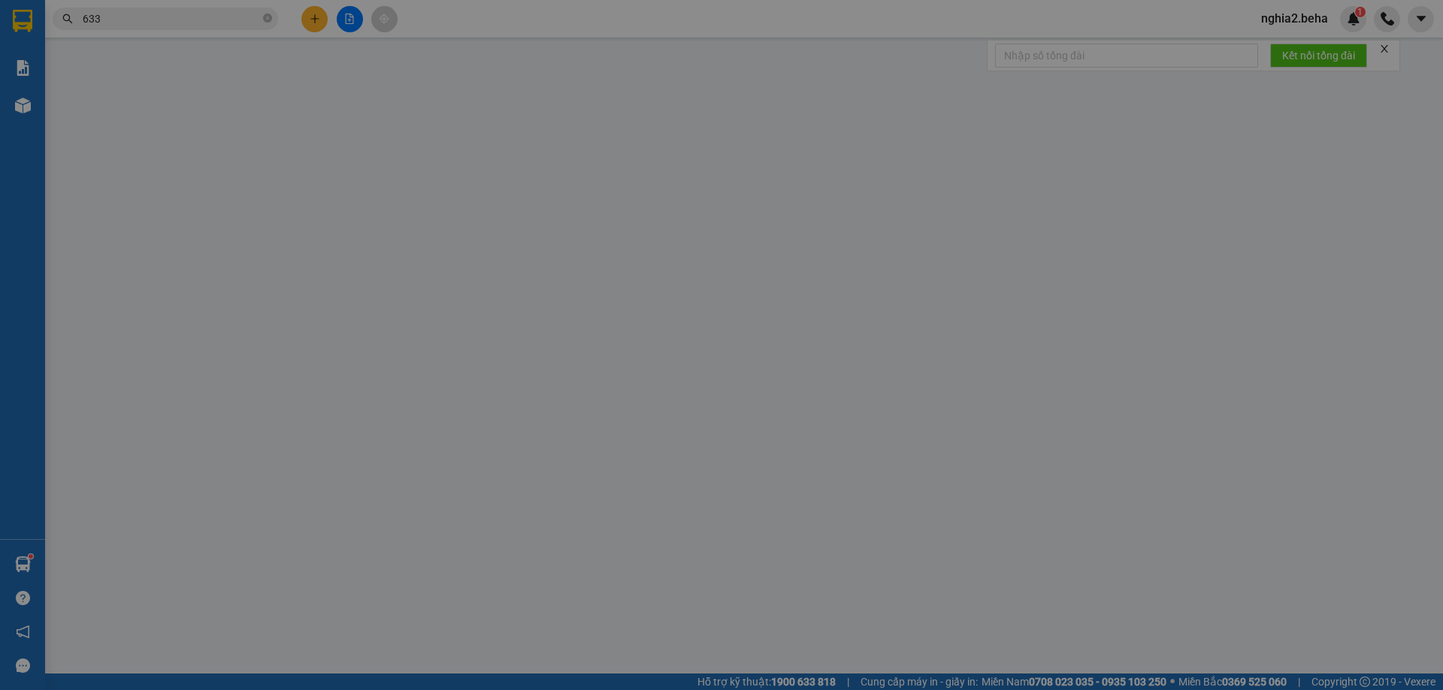
type input "0973210633"
type input "0935797336"
type input "50.000"
type input "0"
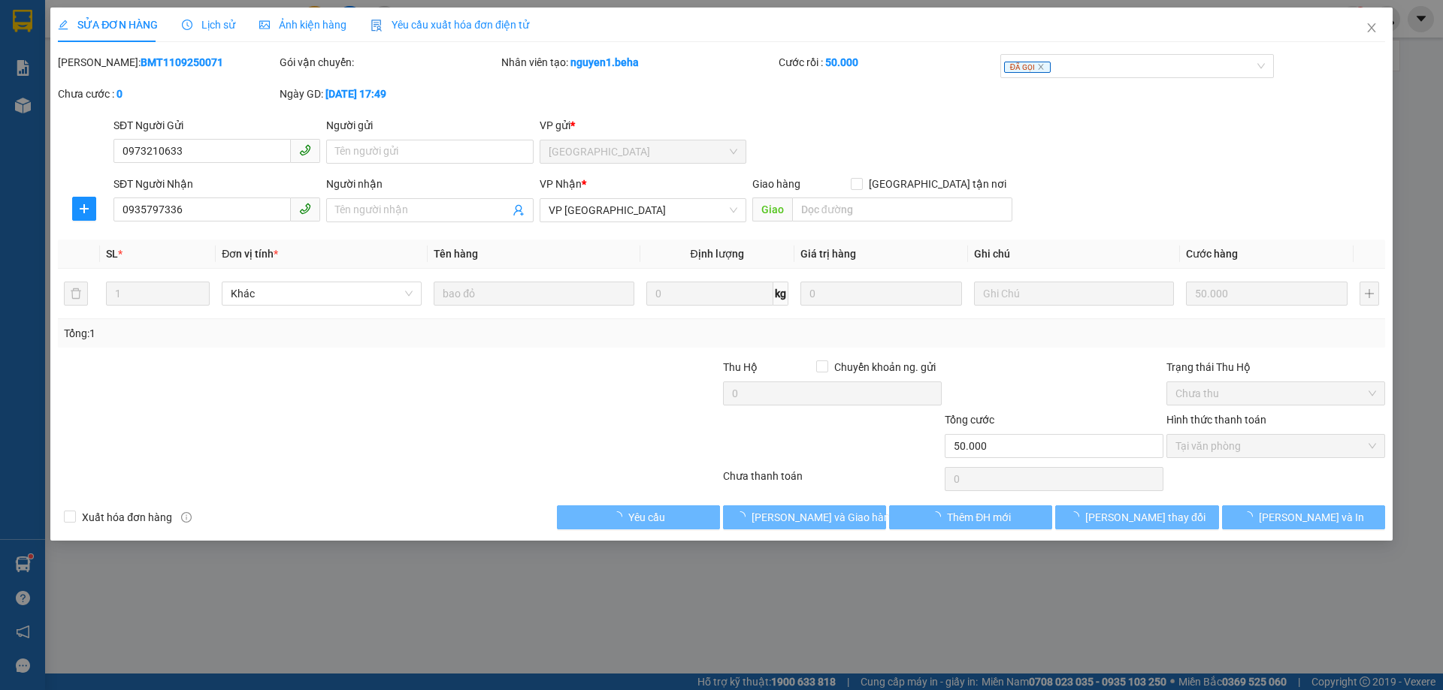
click at [313, 26] on span "Ảnh kiện hàng" at bounding box center [302, 25] width 87 height 12
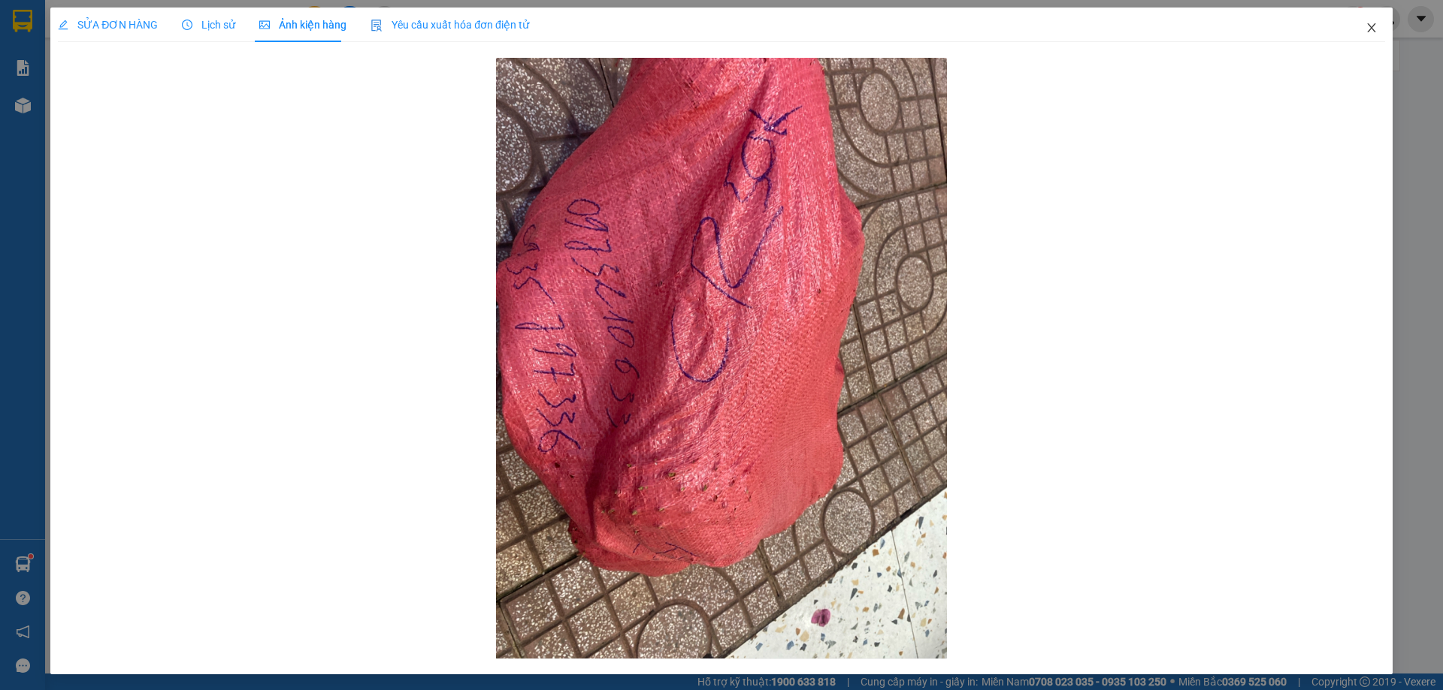
click at [1365, 33] on icon "close" at bounding box center [1371, 28] width 12 height 12
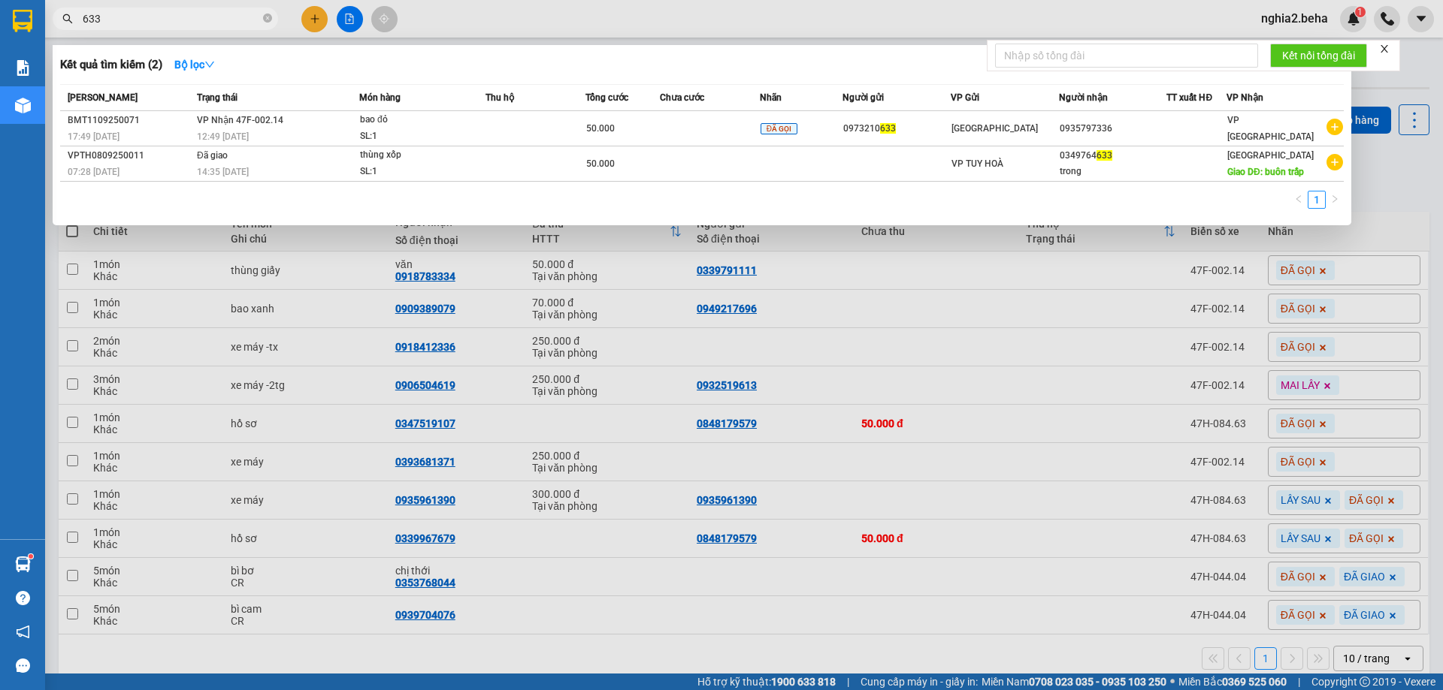
click at [147, 19] on input "633" at bounding box center [171, 19] width 177 height 17
click at [264, 20] on icon "close-circle" at bounding box center [267, 18] width 9 height 9
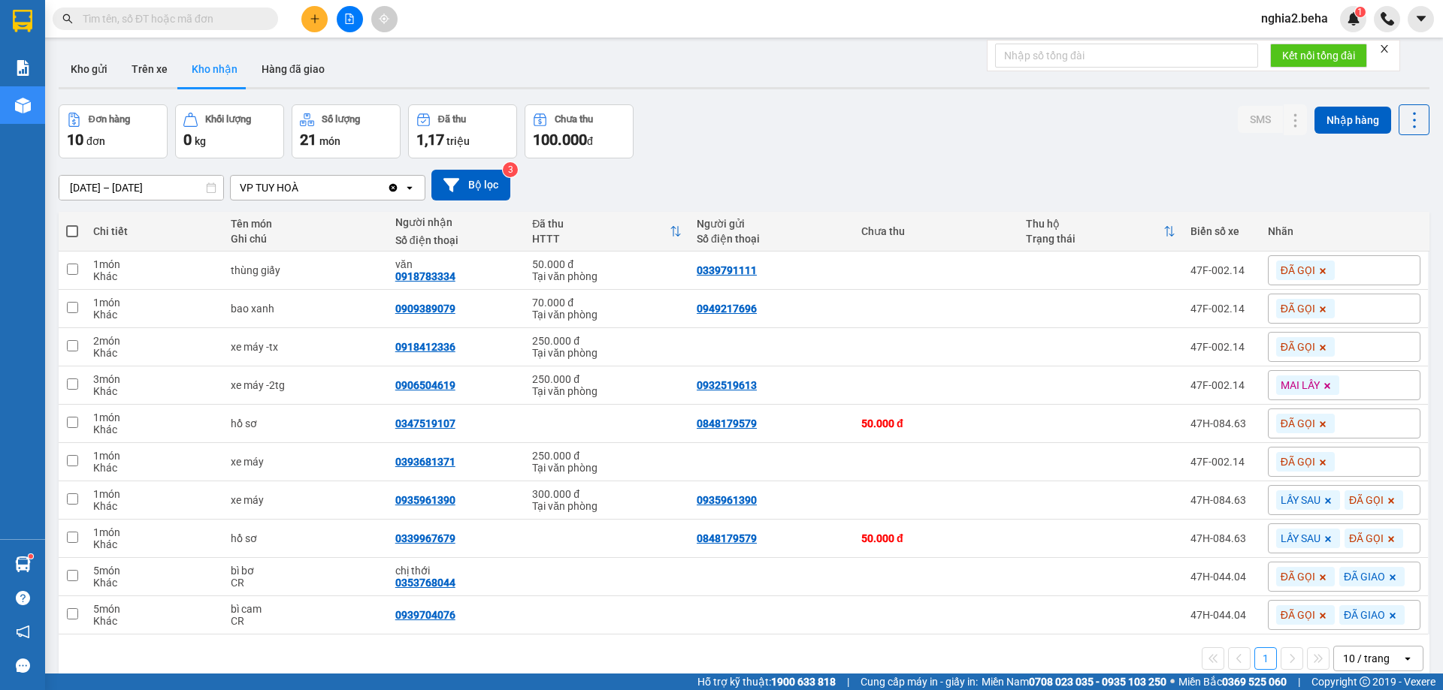
click at [210, 19] on input "text" at bounding box center [171, 19] width 177 height 17
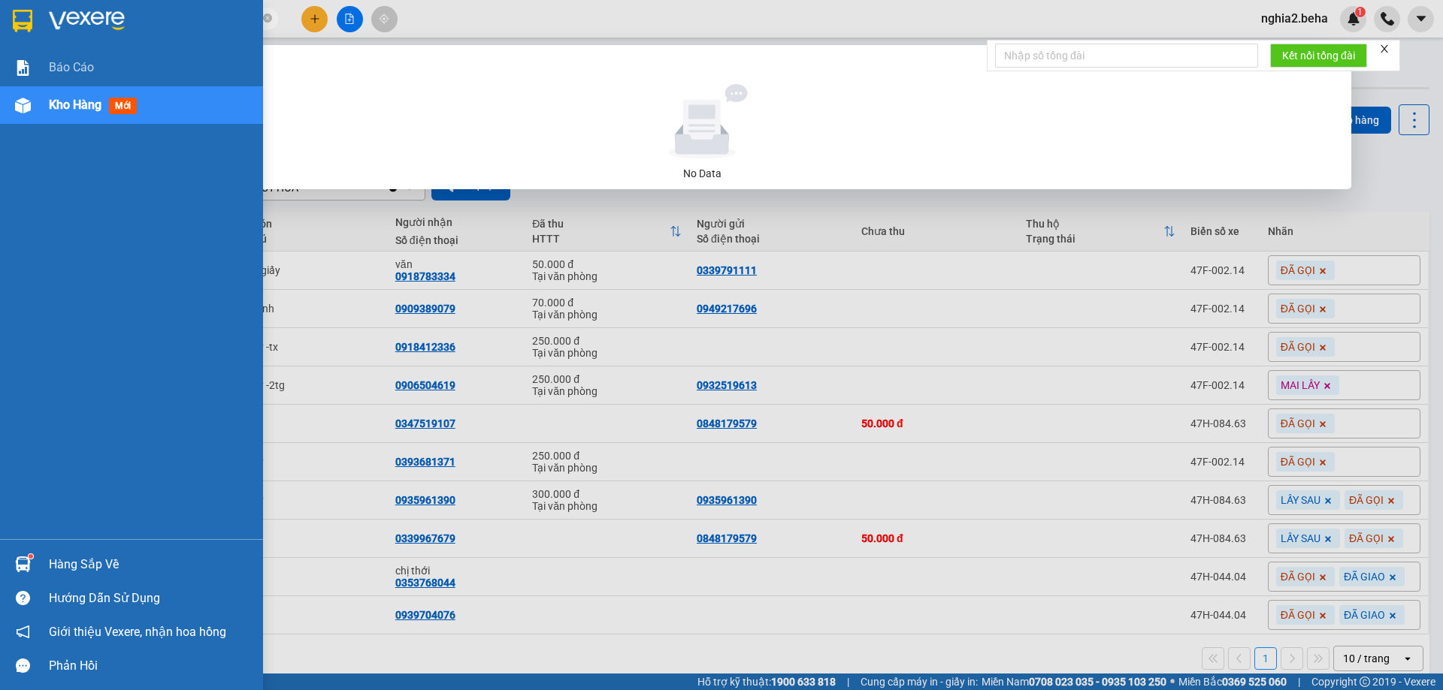
drag, startPoint x: 121, startPoint y: 18, endPoint x: 19, endPoint y: 29, distance: 102.8
click at [19, 29] on section "Kết quả tìm kiếm ( 0 ) Bộ lọc No Data 0905272225 nghia2.beha 1 Báo cáo Kho hàng…" at bounding box center [721, 345] width 1443 height 690
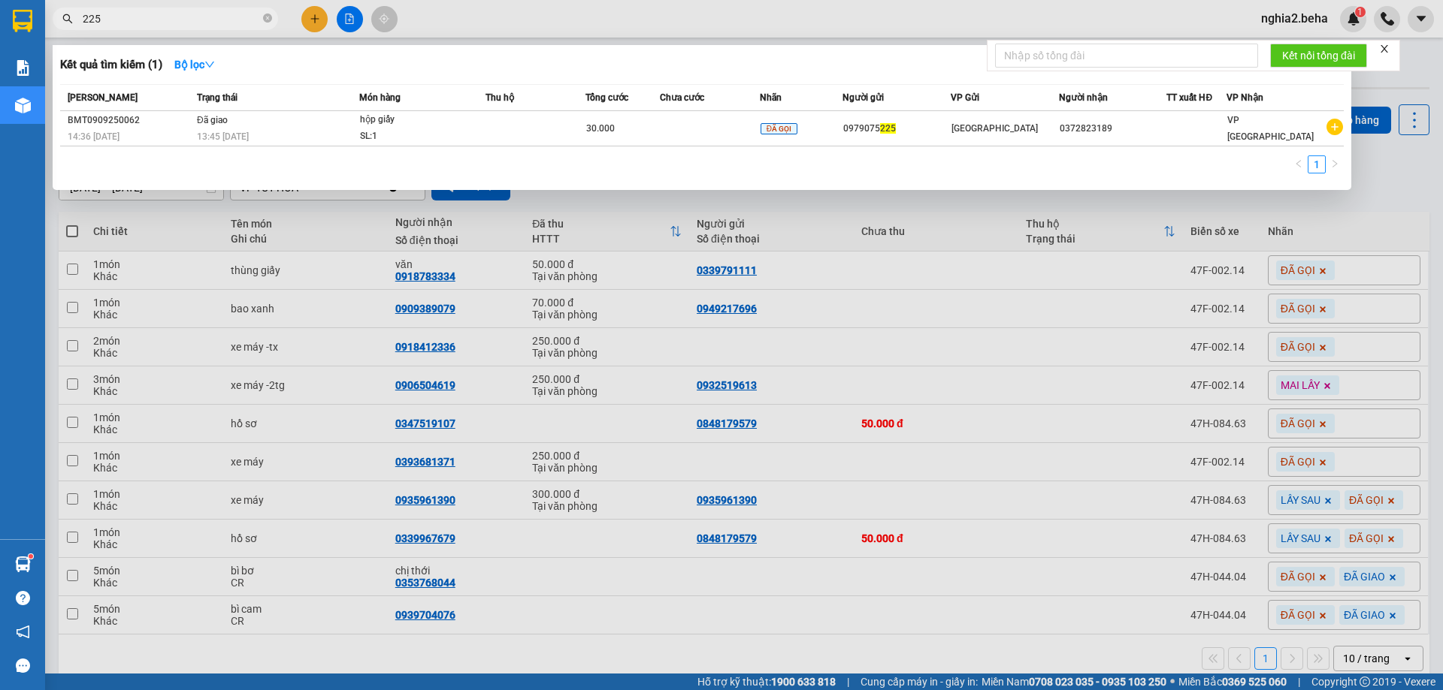
type input "225"
click at [268, 14] on span at bounding box center [267, 19] width 9 height 14
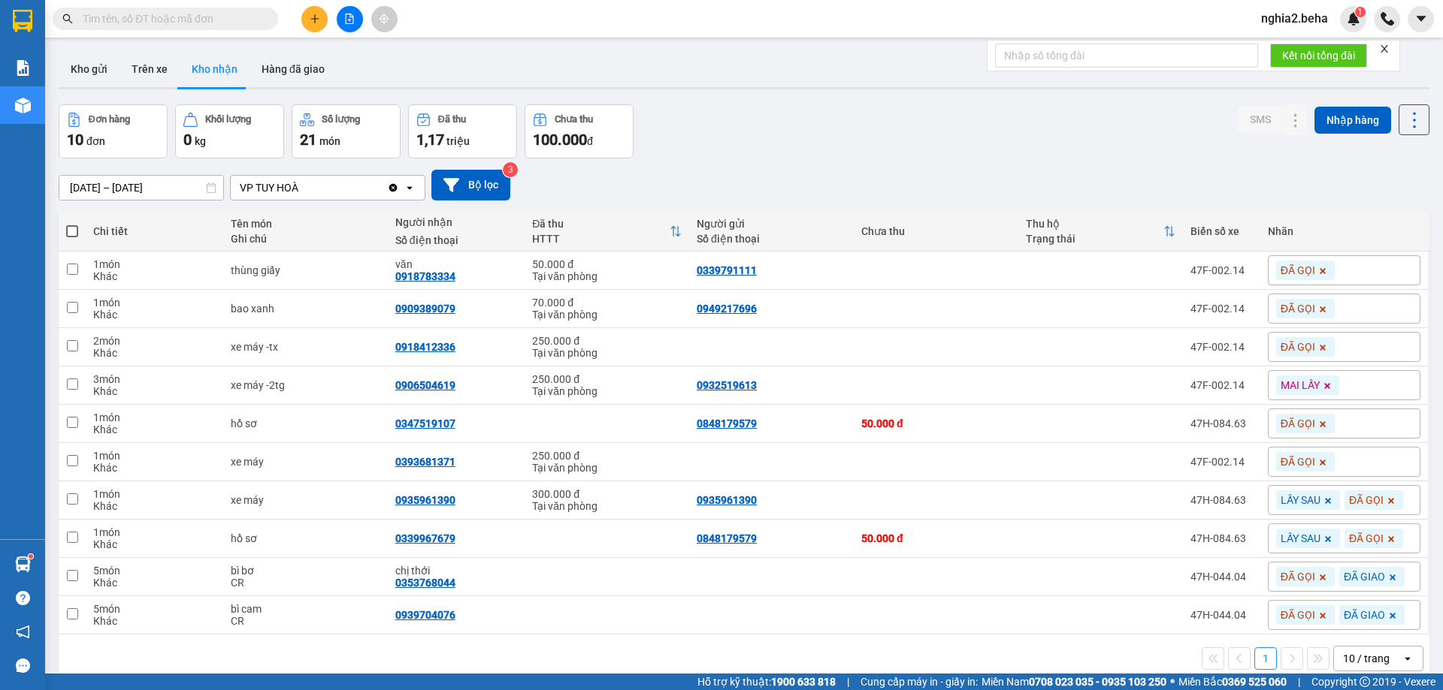
click at [229, 17] on input "text" at bounding box center [171, 19] width 177 height 17
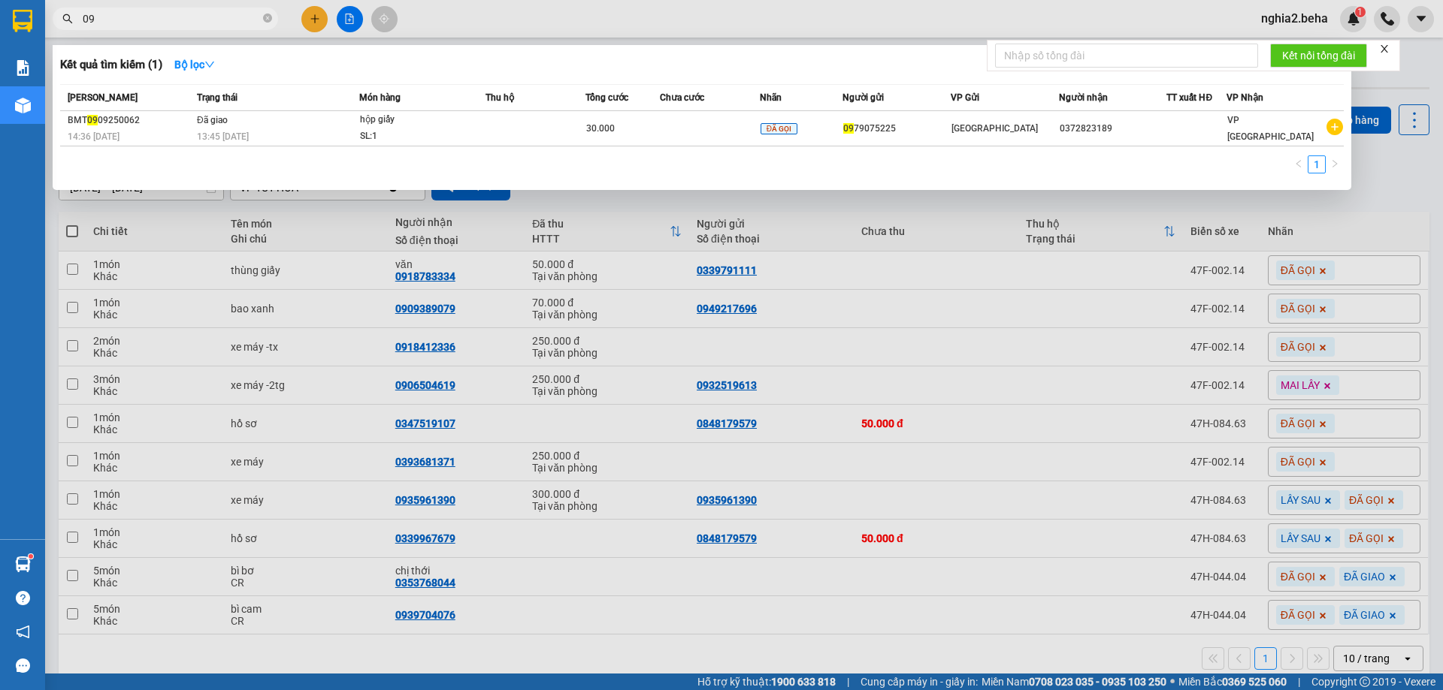
type input "0"
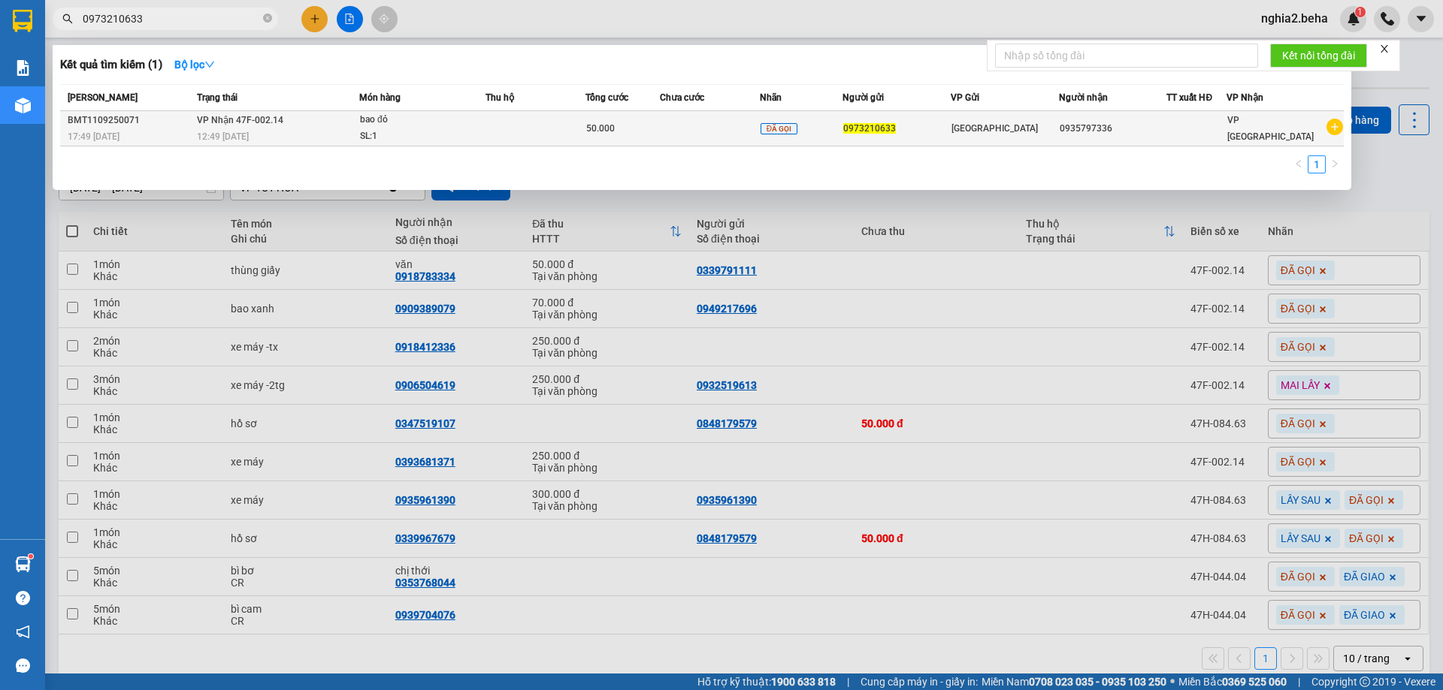
type input "0973210633"
click at [664, 131] on td at bounding box center [710, 128] width 100 height 35
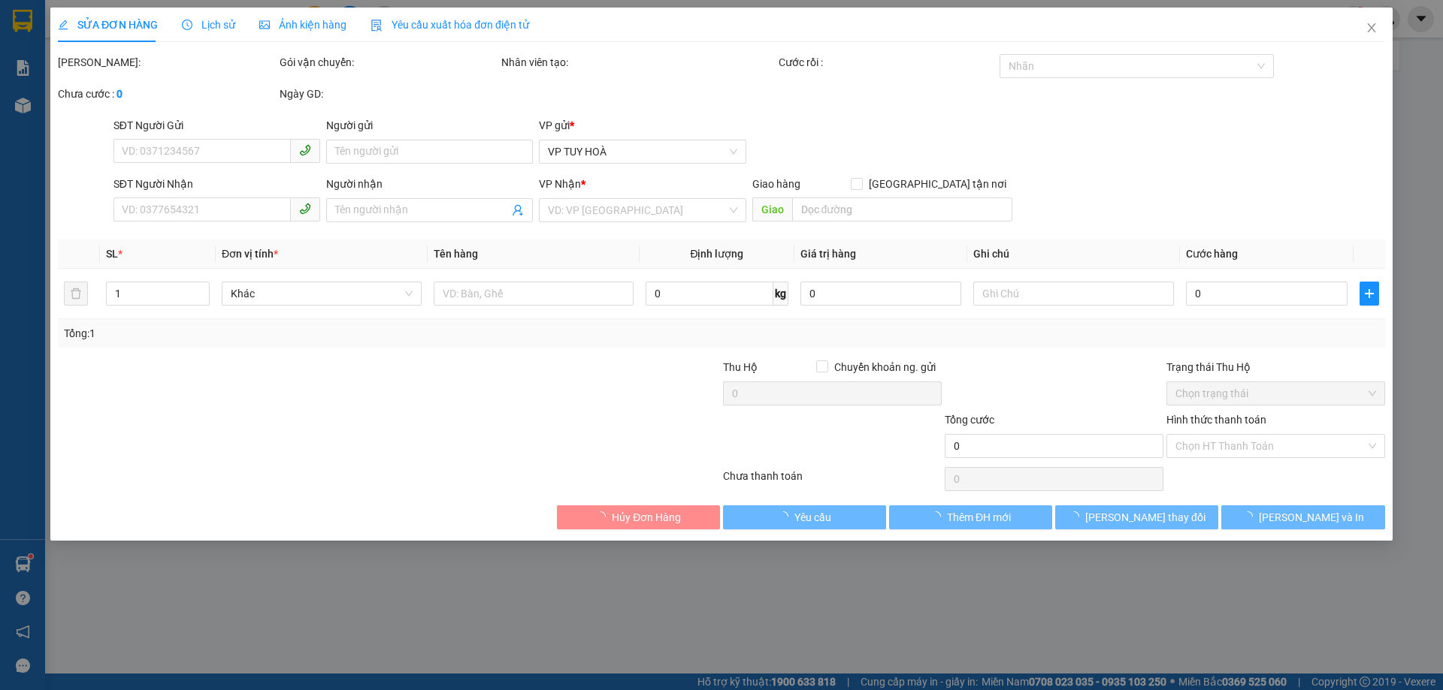
type input "0973210633"
type input "0935797336"
type input "50.000"
type input "0"
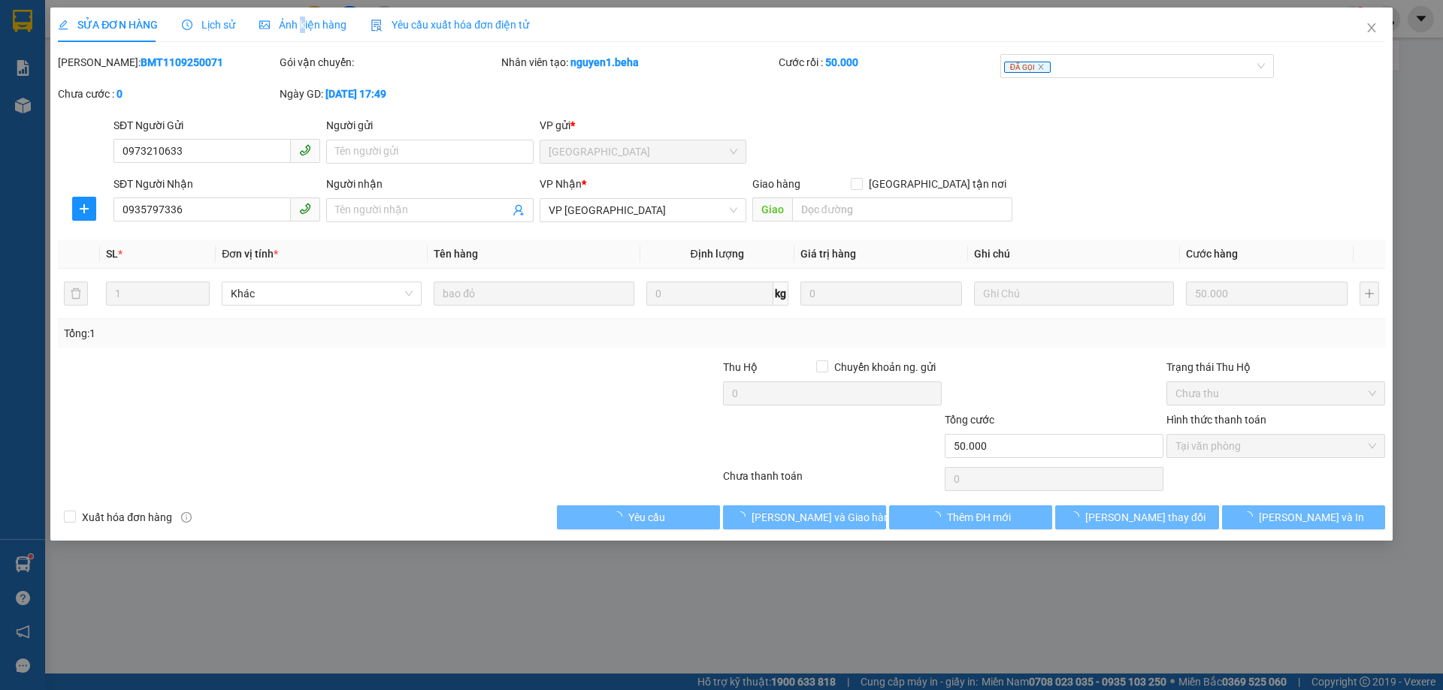
click at [299, 26] on span "Ảnh kiện hàng" at bounding box center [302, 25] width 87 height 12
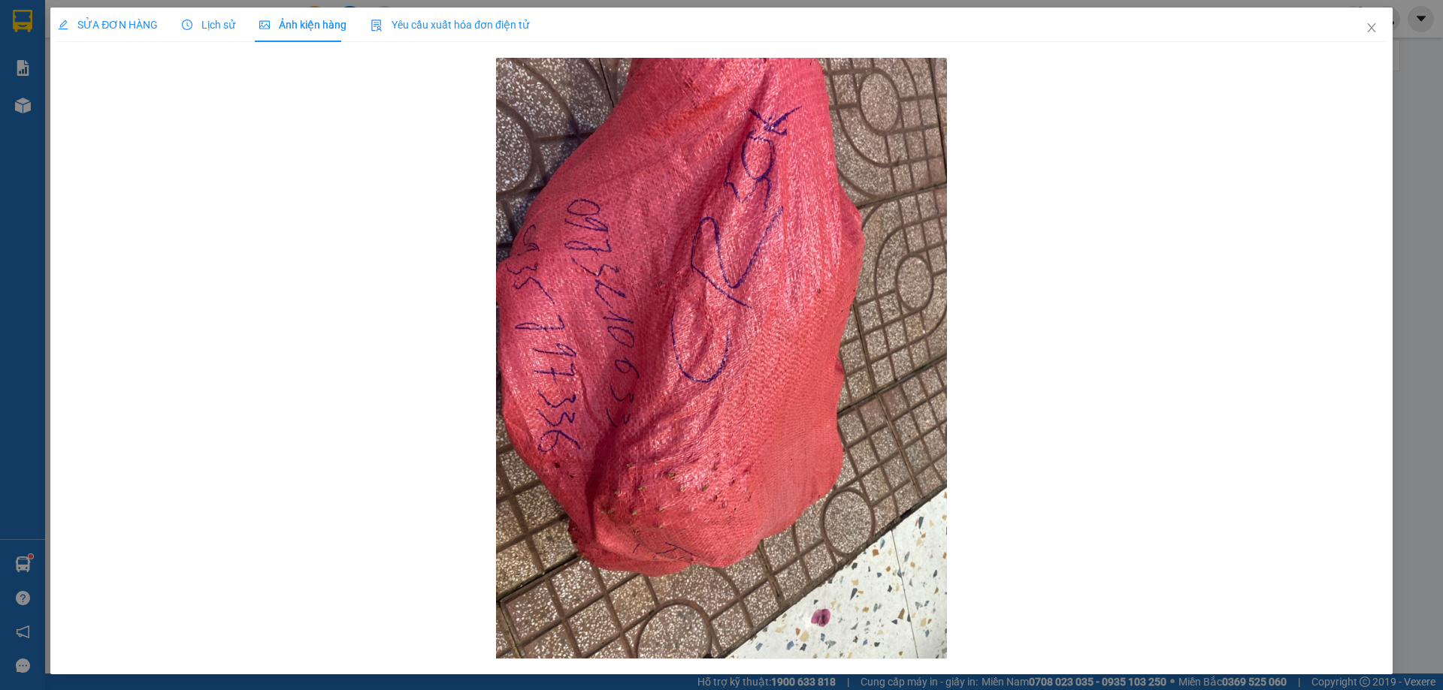
click at [117, 21] on span "SỬA ĐƠN HÀNG" at bounding box center [108, 25] width 100 height 12
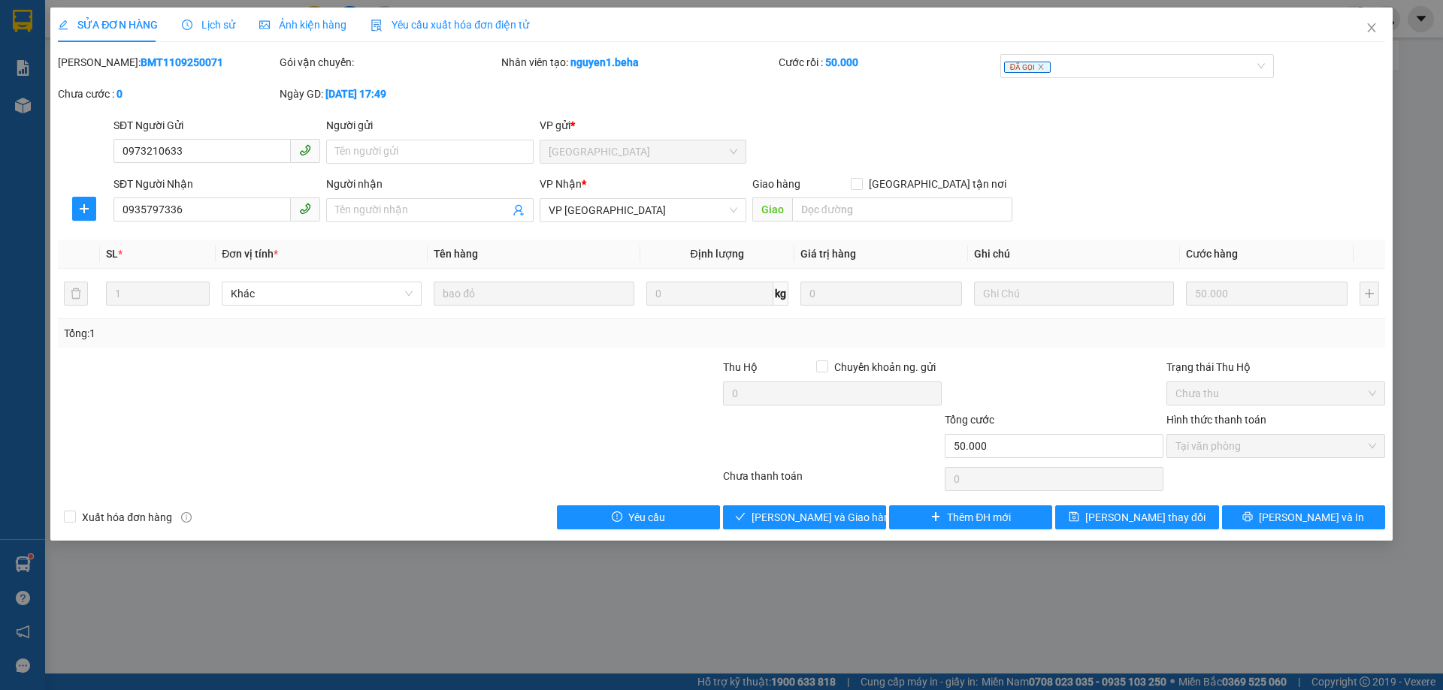
click at [648, 102] on div "Mã ĐH: BMT1109250071 Gói vận chuyển: Nhân viên tạo: nguyen1.beha Cước rồi : 50.…" at bounding box center [721, 85] width 1330 height 63
click at [298, 33] on div "Ảnh kiện hàng" at bounding box center [302, 25] width 87 height 35
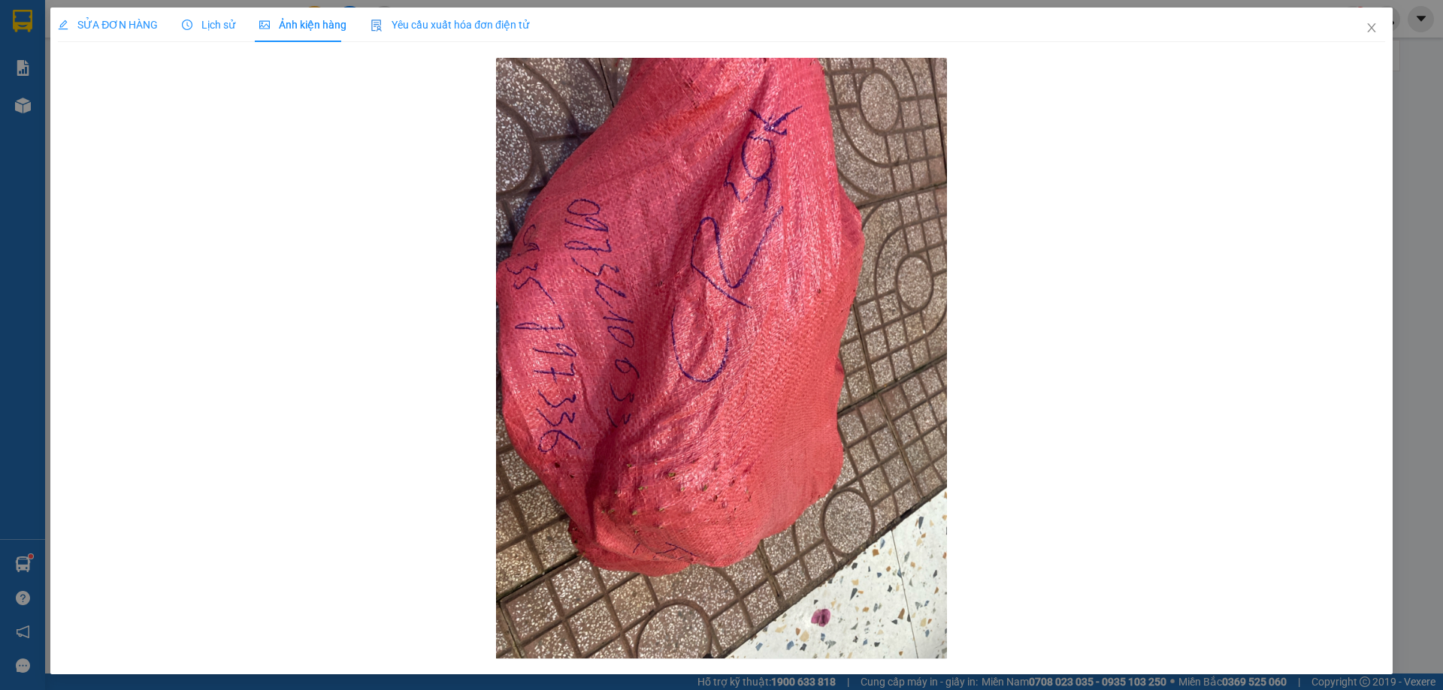
click at [107, 25] on span "SỬA ĐƠN HÀNG" at bounding box center [108, 25] width 100 height 12
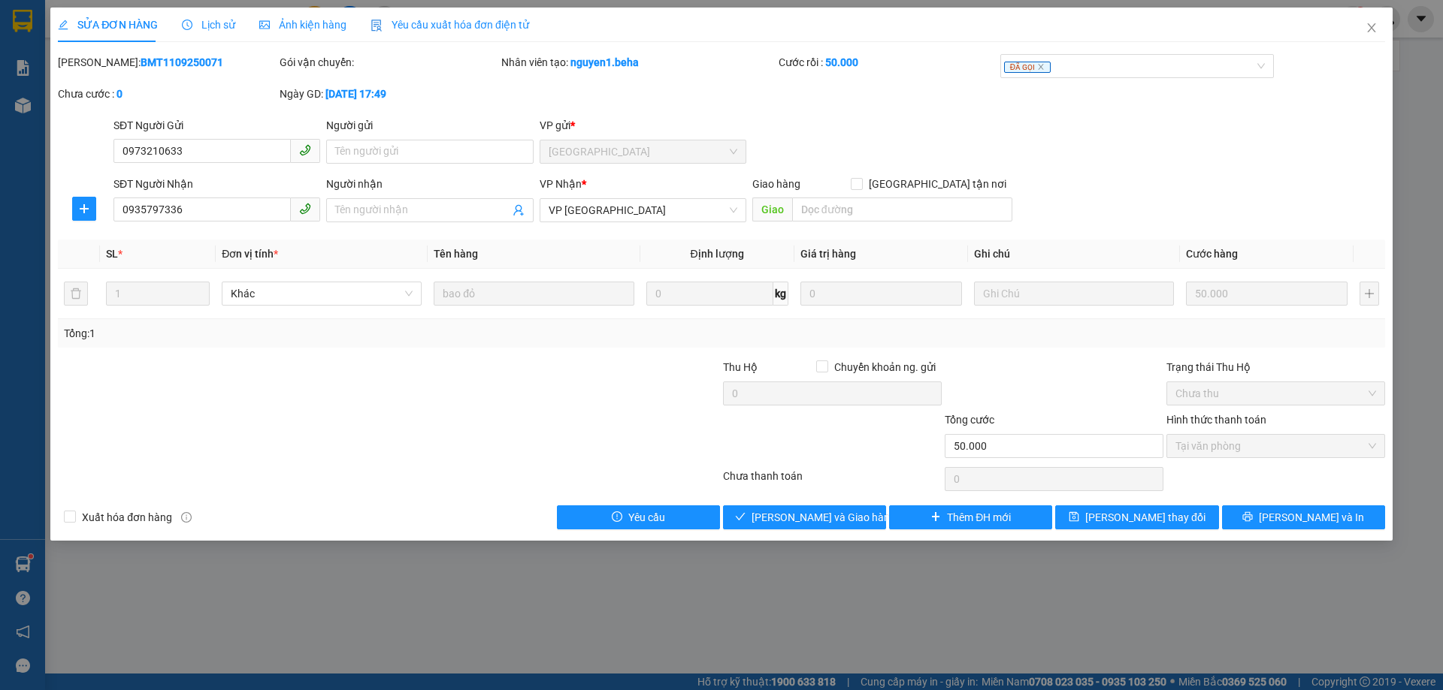
click at [946, 142] on div "SĐT Người Gửi 0973210633 Người gửi Tên người gửi VP gửi * [GEOGRAPHIC_DATA]" at bounding box center [748, 143] width 1277 height 53
click at [842, 144] on div "SĐT Người Gửi 0973210633 Người gửi Tên người gửi VP gửi * [GEOGRAPHIC_DATA]" at bounding box center [748, 143] width 1277 height 53
click at [317, 21] on span "Ảnh kiện hàng" at bounding box center [302, 25] width 87 height 12
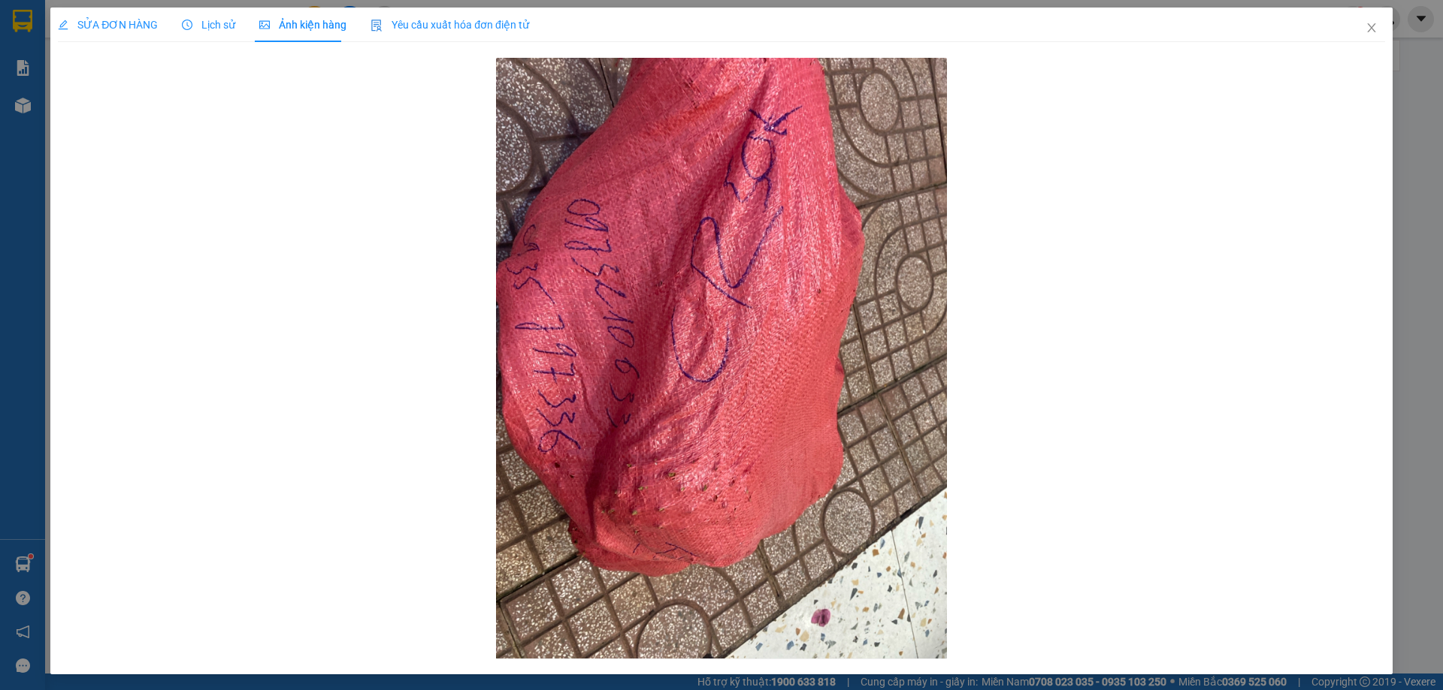
click at [120, 26] on span "SỬA ĐƠN HÀNG" at bounding box center [108, 25] width 100 height 12
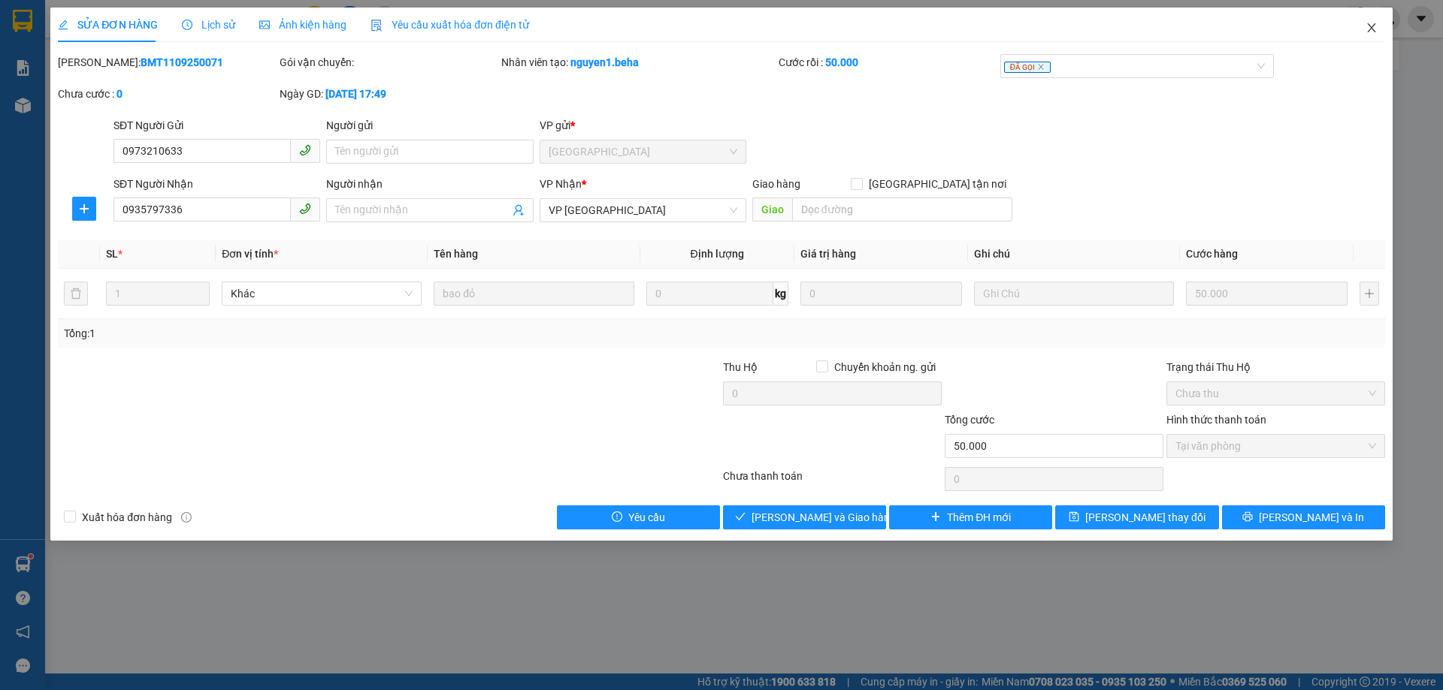
drag, startPoint x: 1373, startPoint y: 30, endPoint x: 109, endPoint y: 8, distance: 1264.0
click at [1373, 29] on icon "close" at bounding box center [1371, 28] width 12 height 12
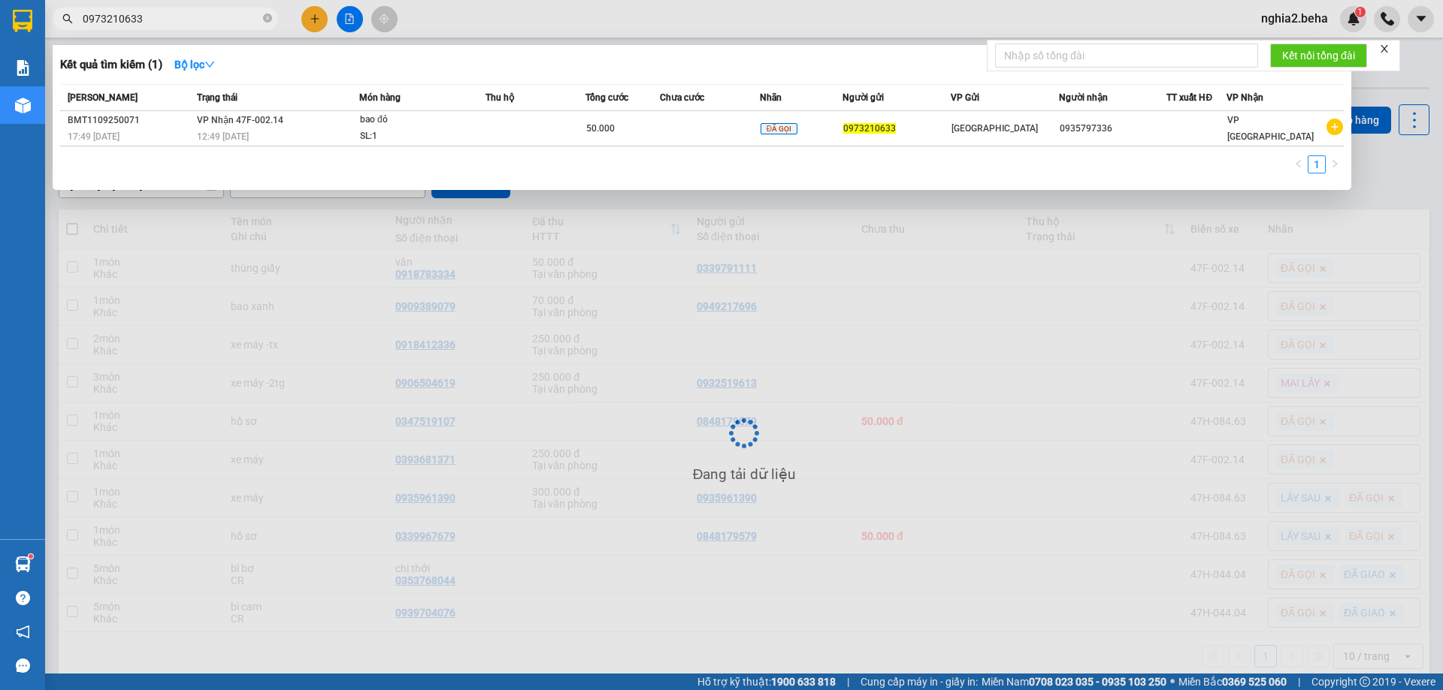
click at [169, 16] on input "0973210633" at bounding box center [171, 19] width 177 height 17
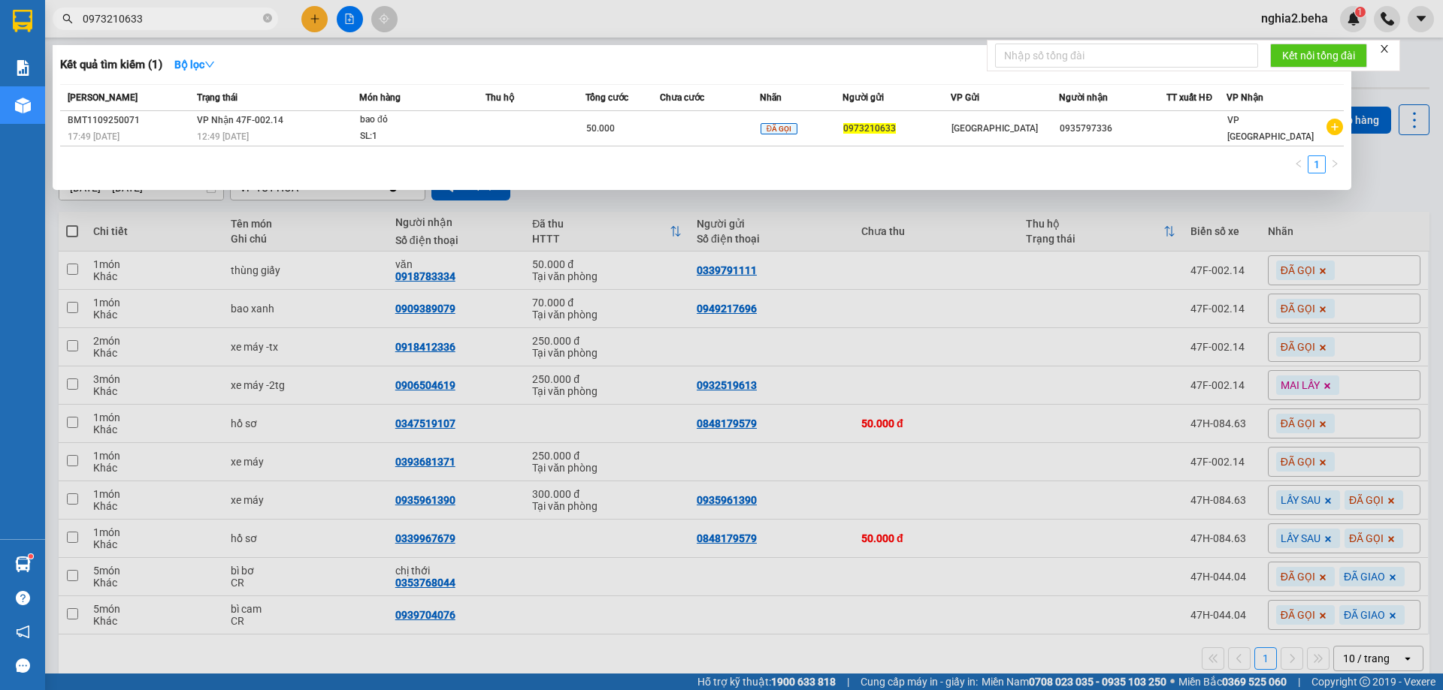
click at [887, 199] on div at bounding box center [721, 345] width 1443 height 690
click at [165, 17] on input "0973210633" at bounding box center [171, 19] width 177 height 17
click at [353, 108] on th "Trạng thái" at bounding box center [276, 98] width 166 height 26
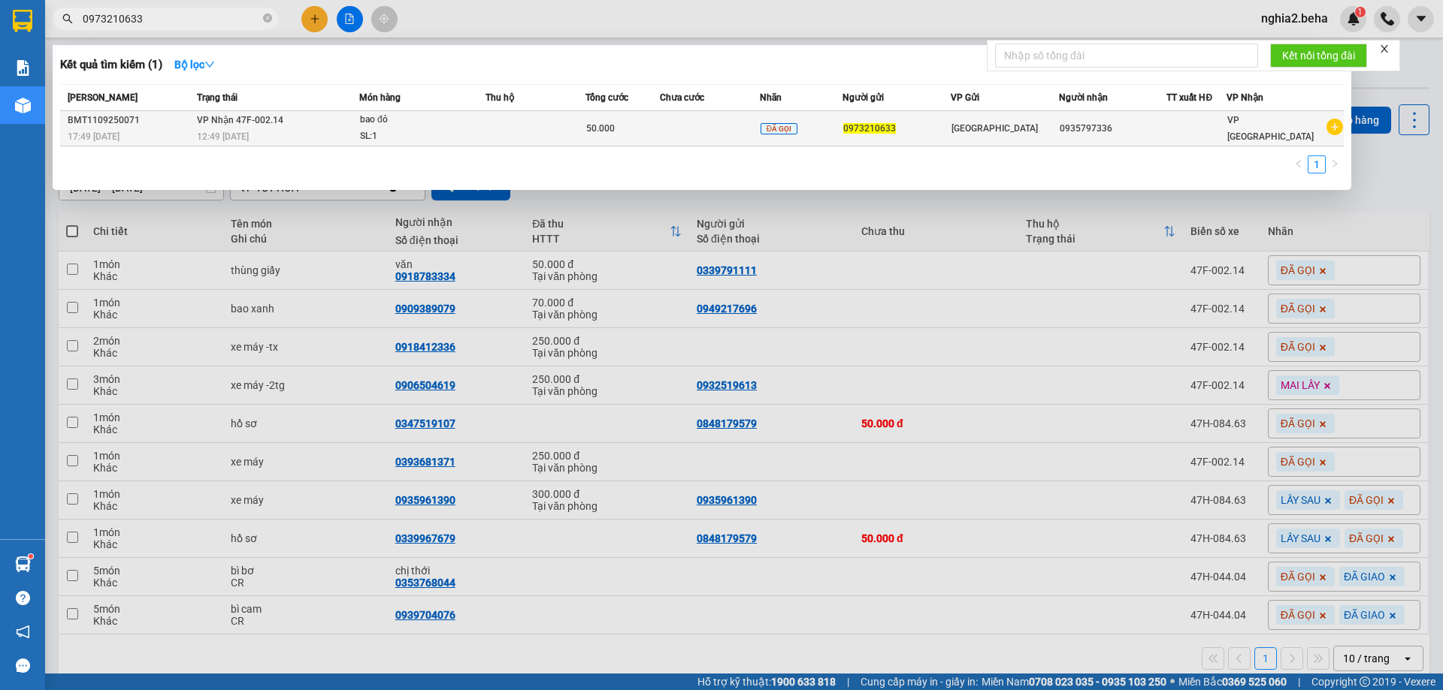
click at [383, 134] on div "SL: 1" at bounding box center [416, 136] width 113 height 17
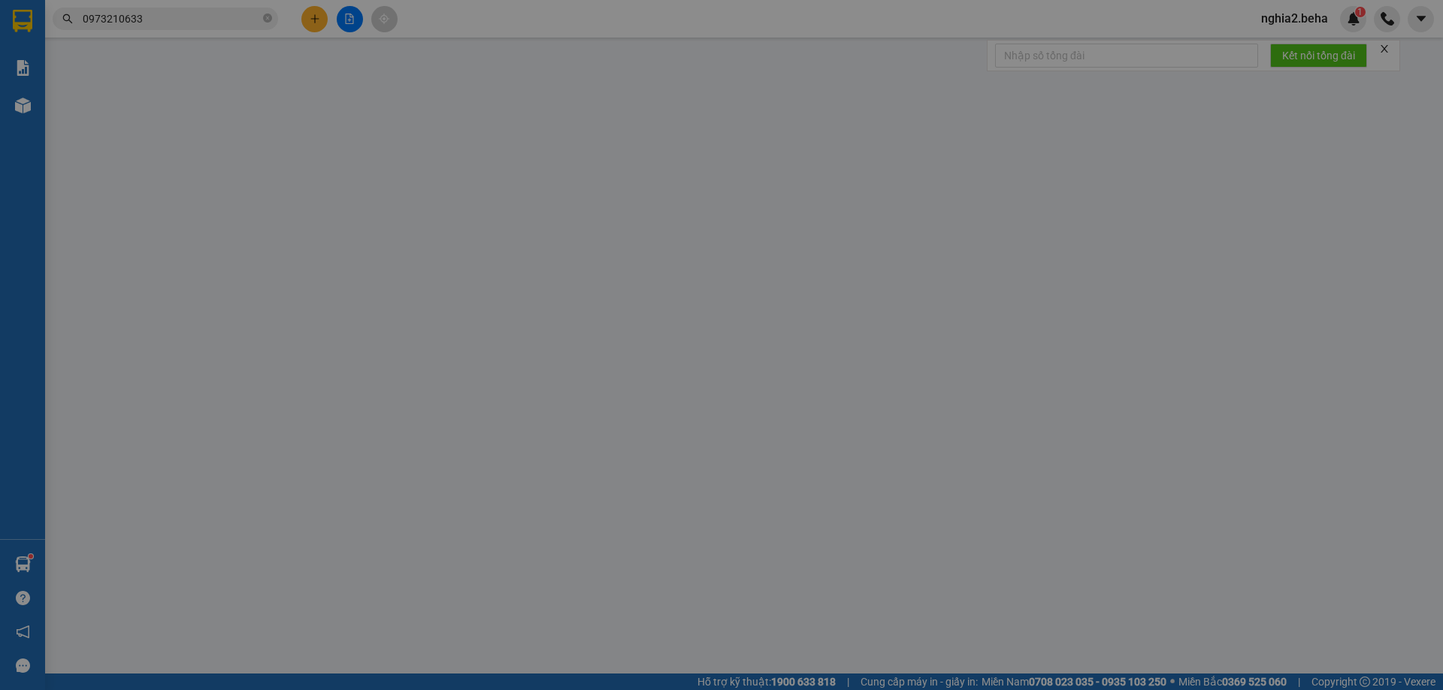
type input "0973210633"
type input "0935797336"
type input "50.000"
type input "0"
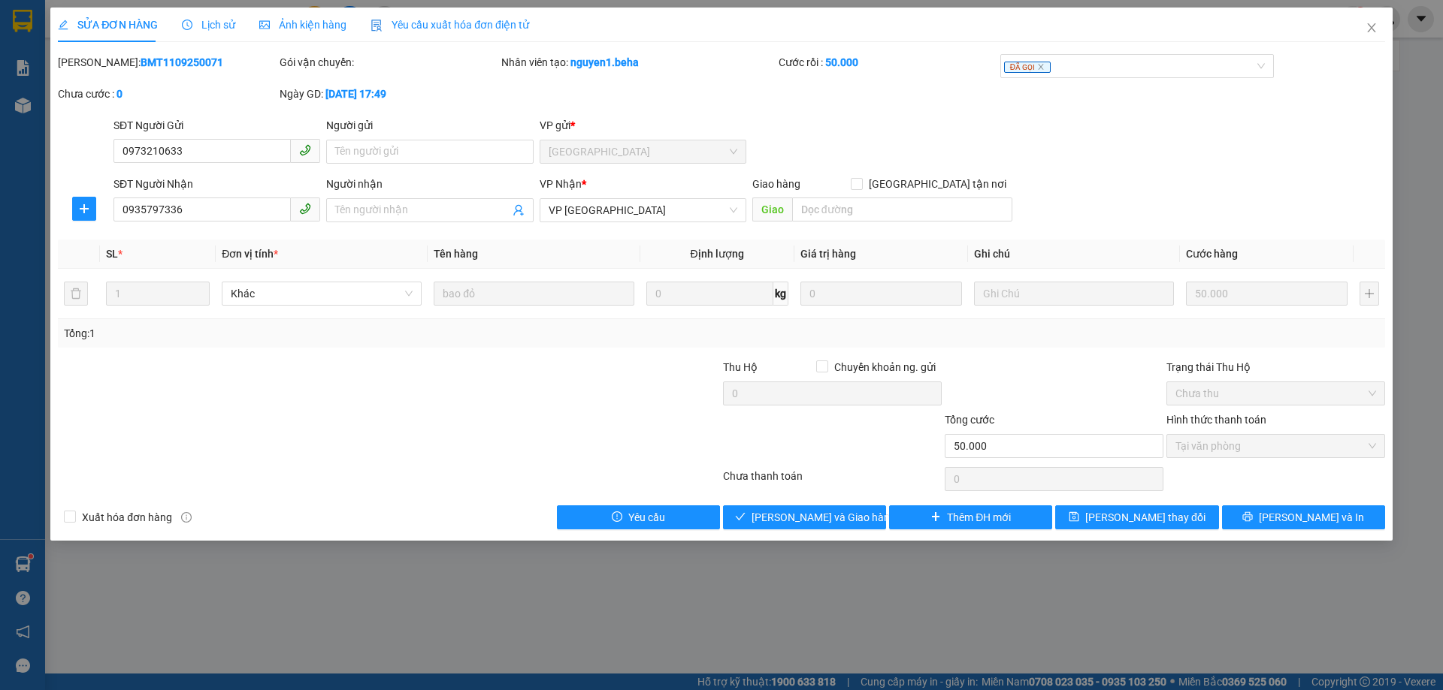
click at [292, 21] on span "Ảnh kiện hàng" at bounding box center [302, 25] width 87 height 12
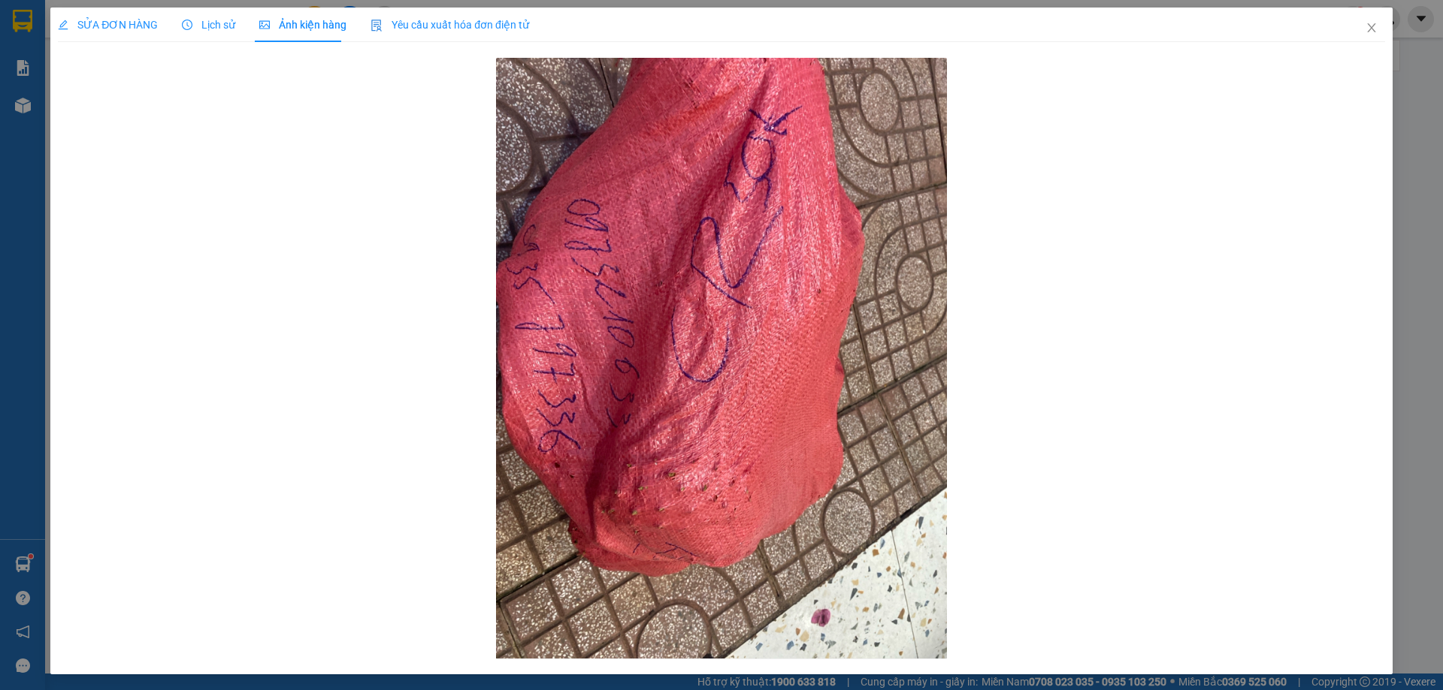
drag, startPoint x: 107, startPoint y: 11, endPoint x: 122, endPoint y: 20, distance: 16.5
click at [108, 12] on div "SỬA ĐƠN HÀNG" at bounding box center [108, 25] width 100 height 35
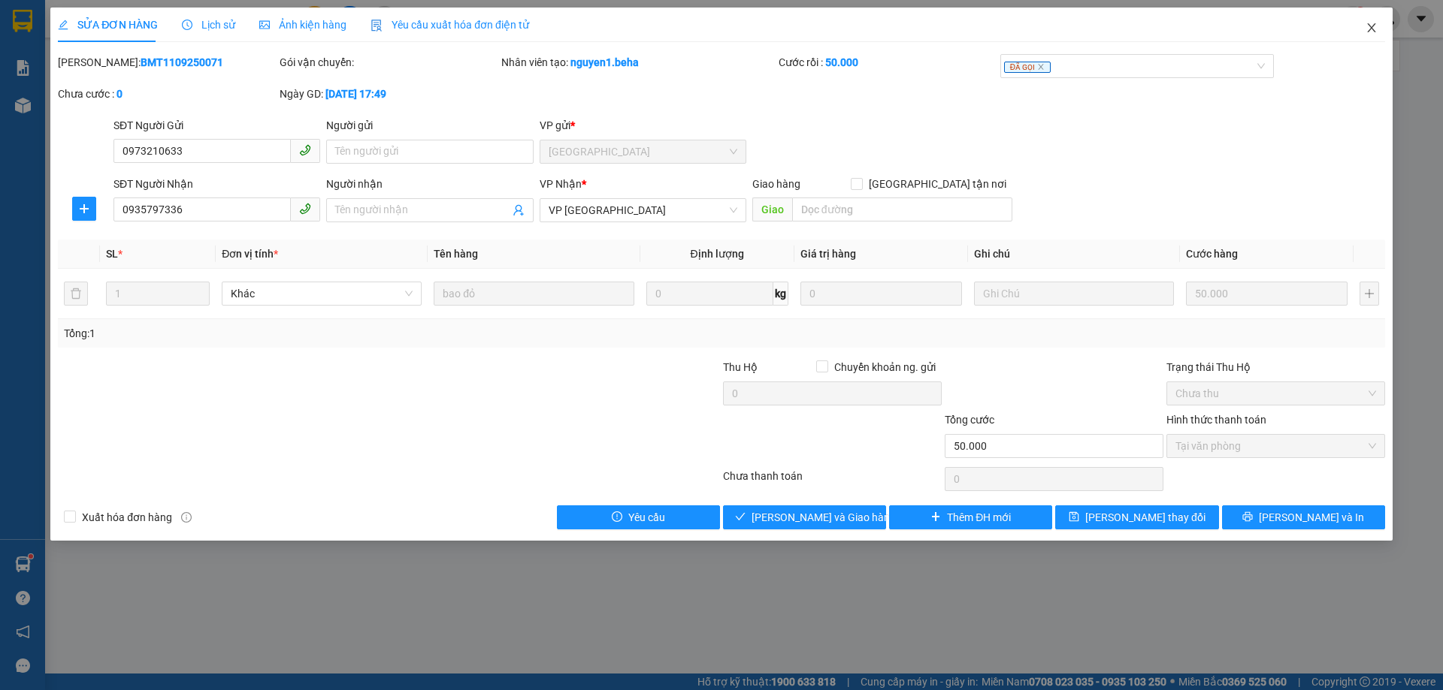
click at [1361, 31] on span "Close" at bounding box center [1371, 29] width 42 height 42
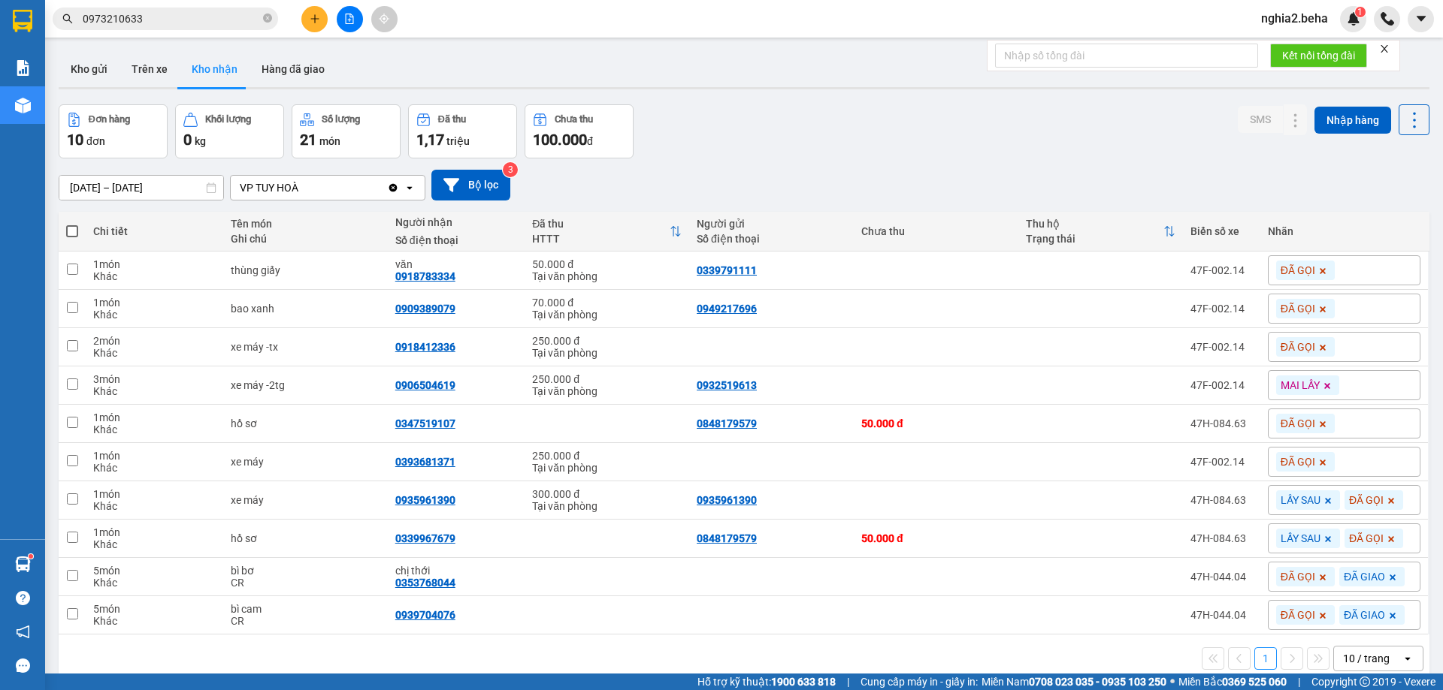
click at [981, 172] on div "[DATE] – [DATE] Press the down arrow key to interact with the calendar and sele…" at bounding box center [744, 185] width 1370 height 31
click at [346, 26] on button at bounding box center [350, 19] width 26 height 26
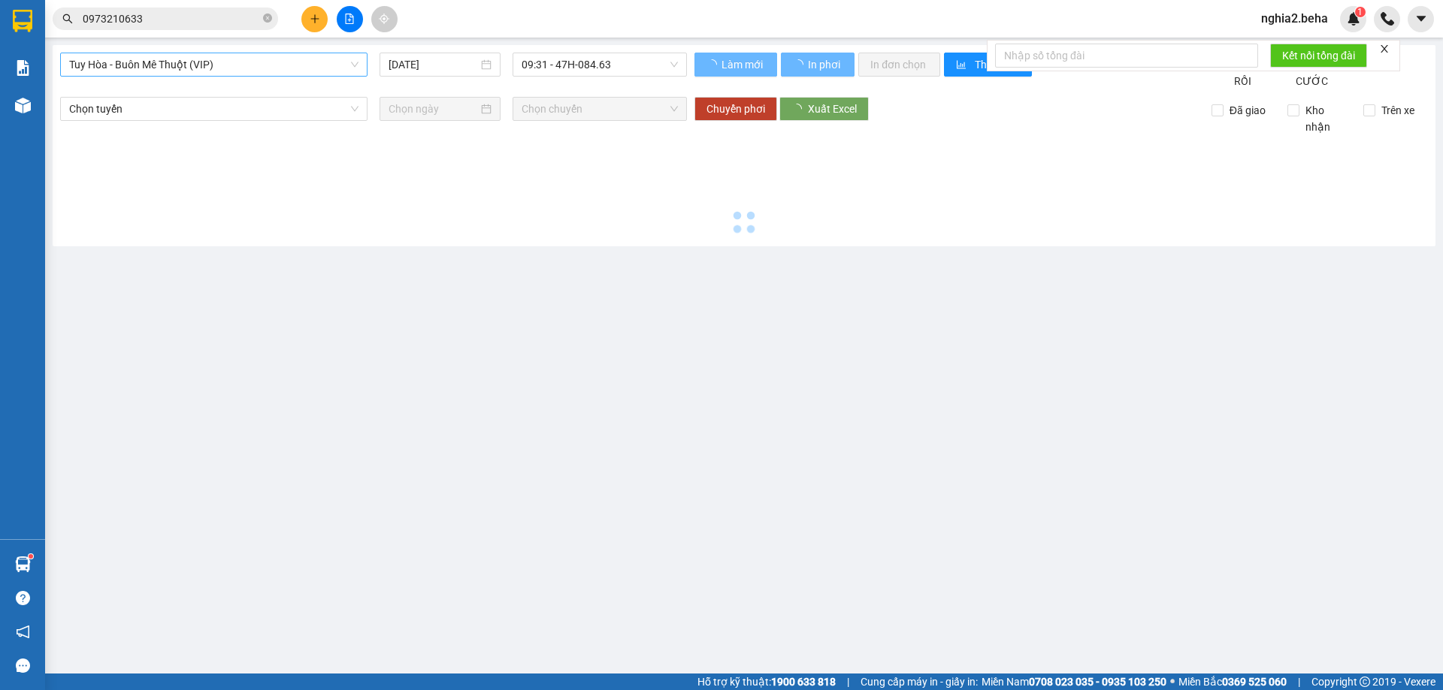
click at [304, 56] on div "Tuy Hòa - Buôn Mê Thuột (VIP) [DATE] 09:31 - 47H-084.63 Làm mới In phơi In đơn …" at bounding box center [744, 145] width 1382 height 201
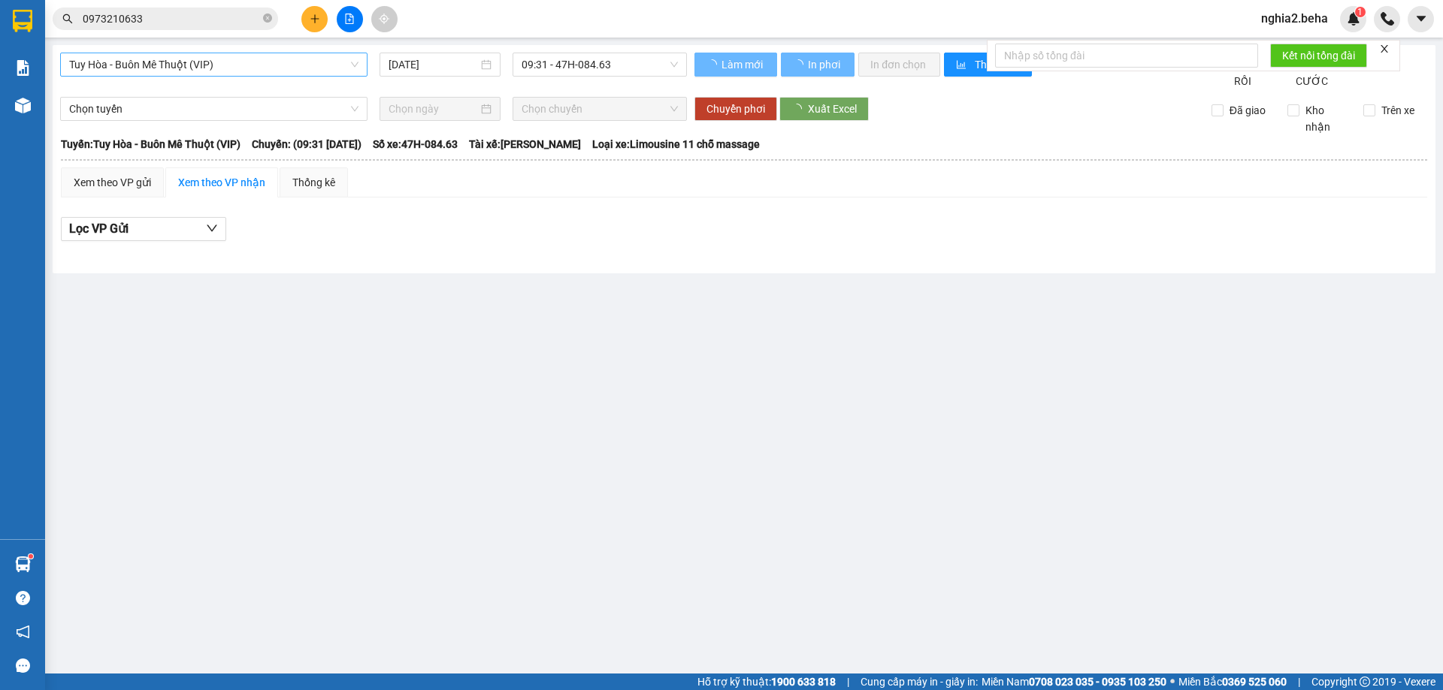
click at [303, 64] on span "Tuy Hòa - Buôn Mê Thuột (VIP)" at bounding box center [213, 64] width 289 height 23
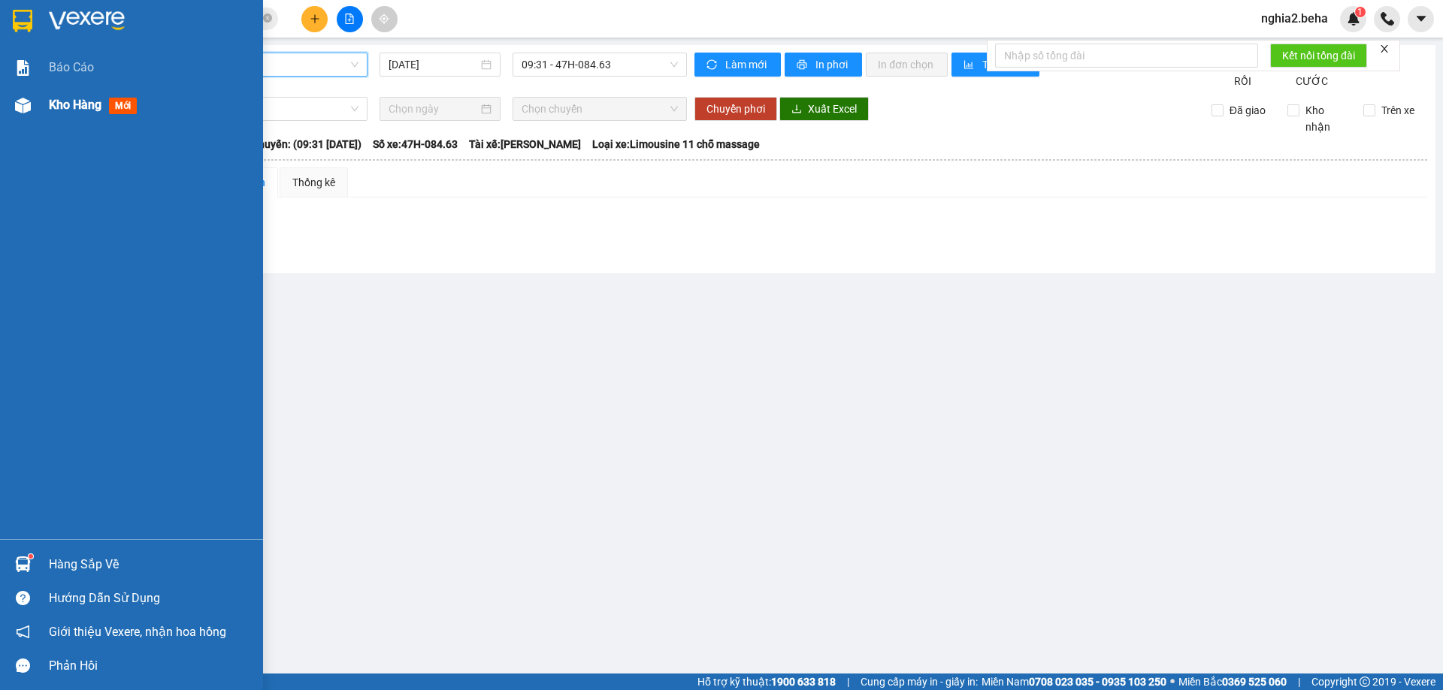
click at [7, 95] on div "Kho hàng mới" at bounding box center [131, 105] width 263 height 38
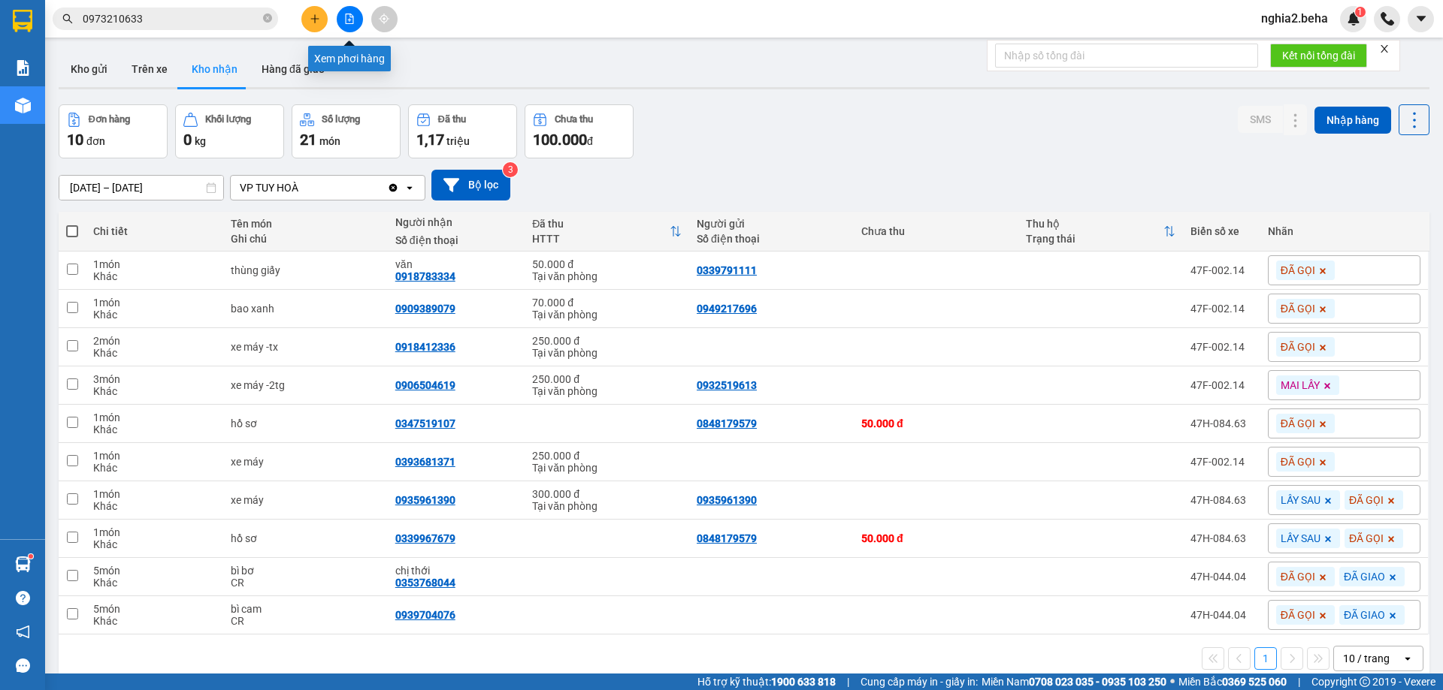
click at [348, 28] on button at bounding box center [350, 19] width 26 height 26
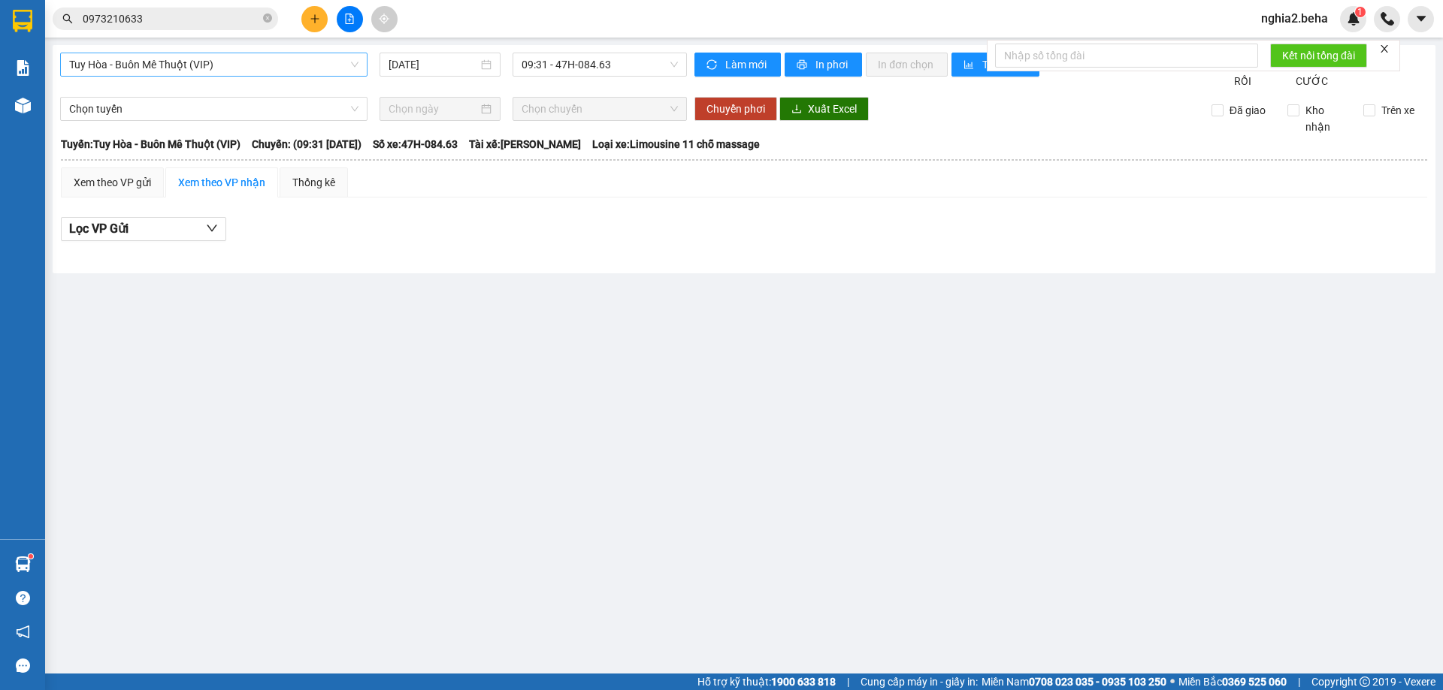
click at [318, 62] on span "Tuy Hòa - Buôn Mê Thuột (VIP)" at bounding box center [213, 64] width 289 height 23
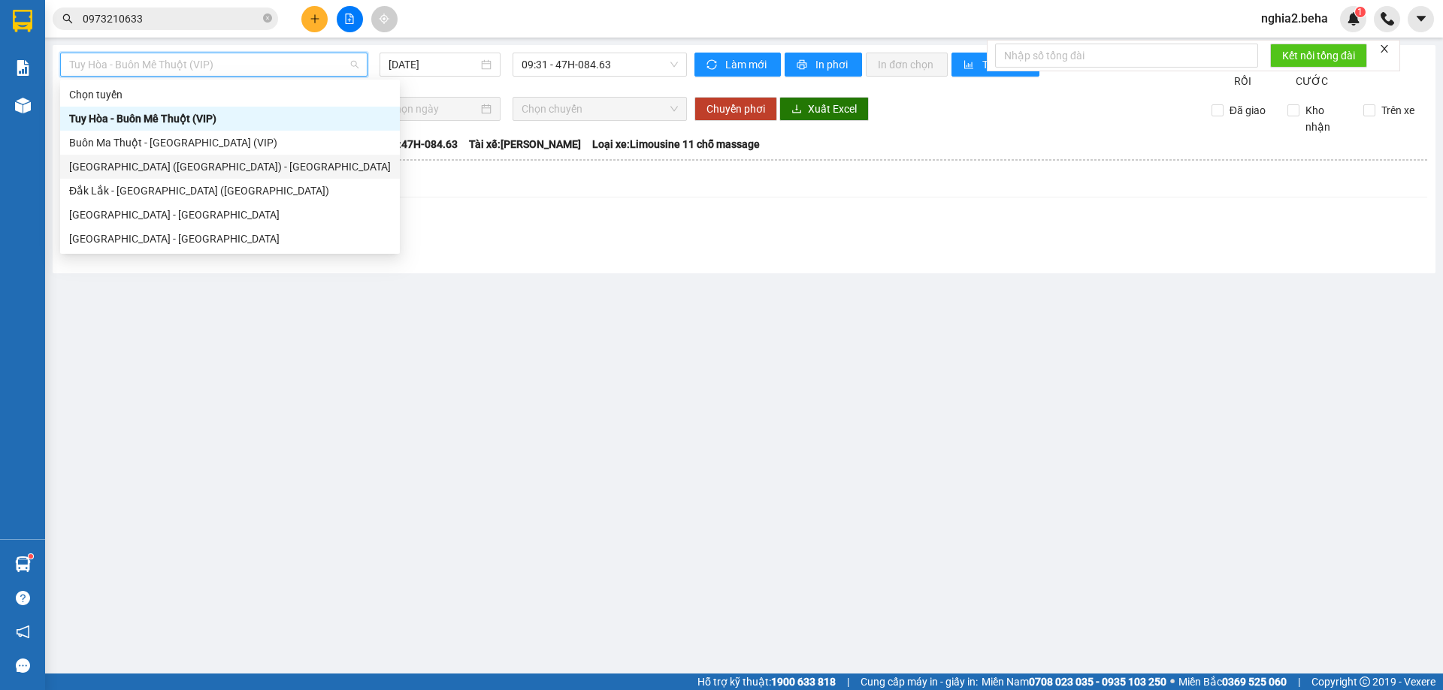
click at [166, 165] on div "[GEOGRAPHIC_DATA] ([GEOGRAPHIC_DATA]) - [GEOGRAPHIC_DATA]" at bounding box center [230, 167] width 322 height 17
type input "[DATE]"
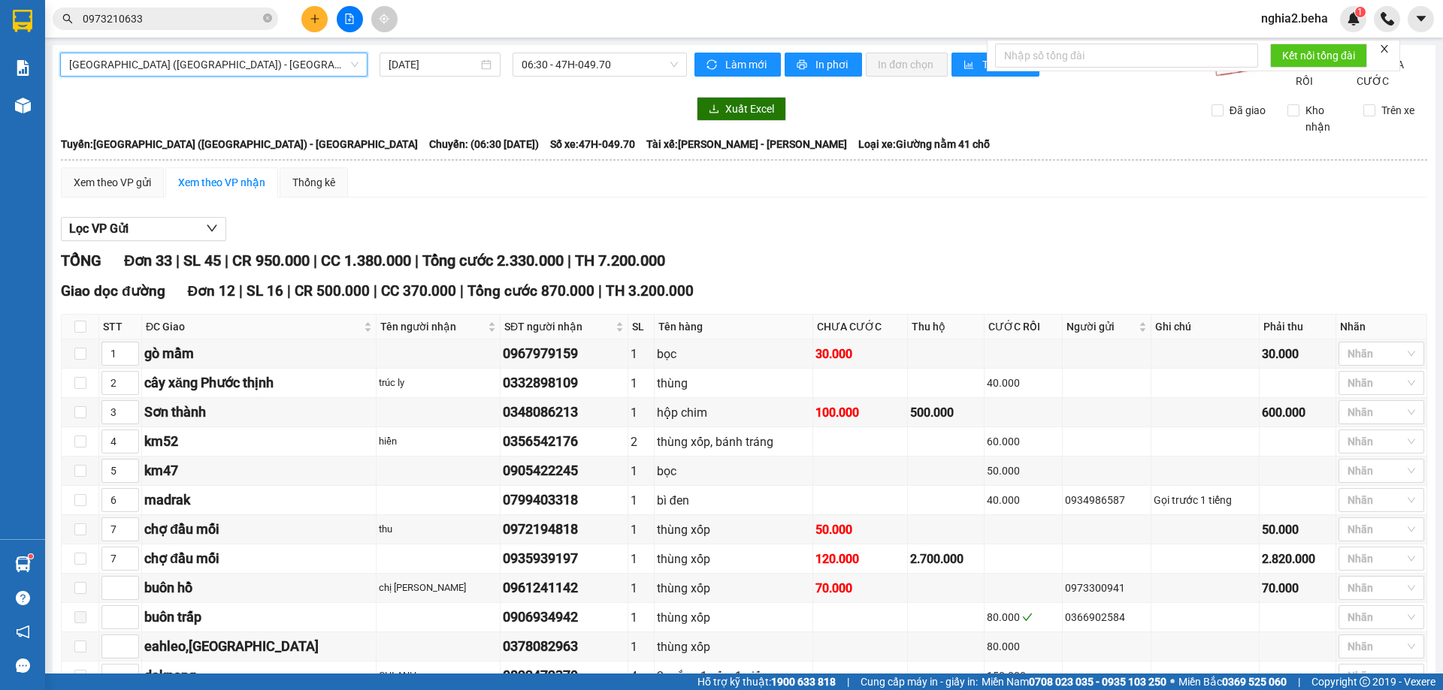
click at [350, 67] on span "[GEOGRAPHIC_DATA] ([GEOGRAPHIC_DATA]) - [GEOGRAPHIC_DATA]" at bounding box center [213, 64] width 289 height 23
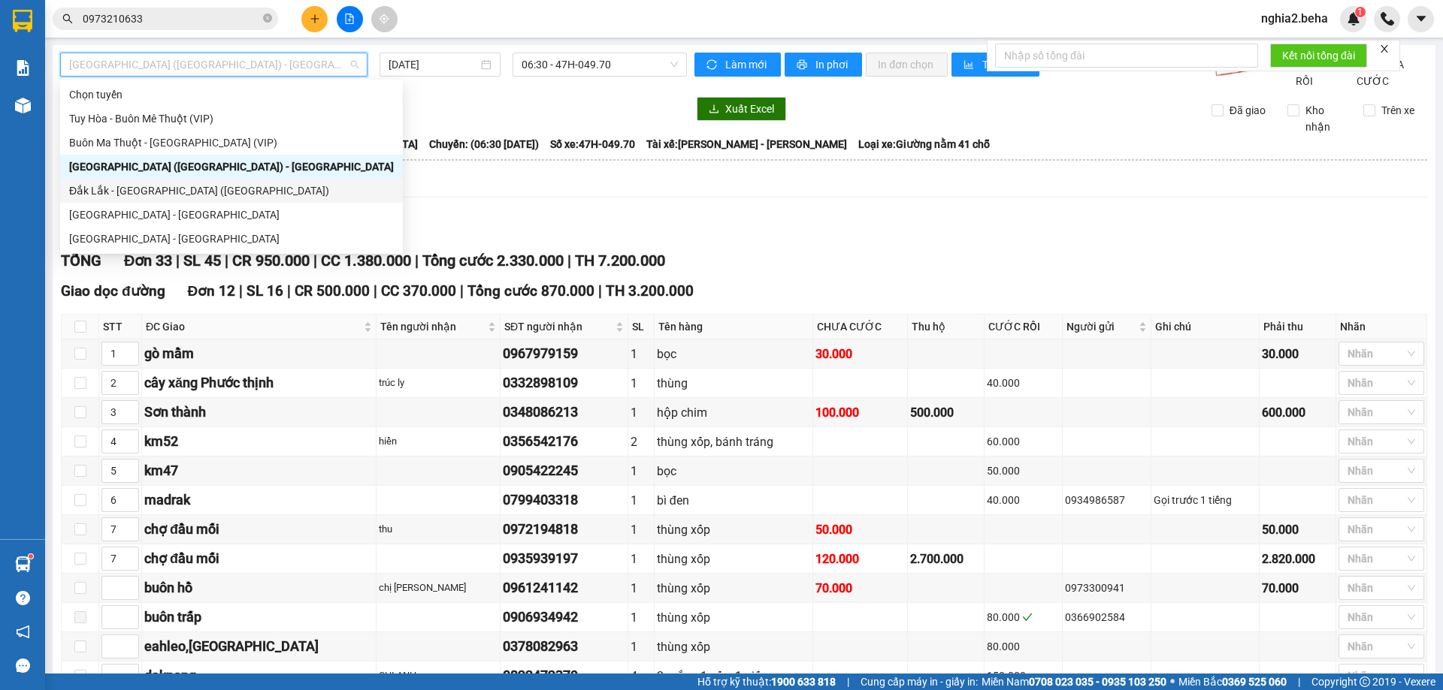
click at [189, 194] on div "Đắk Lắk - [GEOGRAPHIC_DATA] ([GEOGRAPHIC_DATA])" at bounding box center [231, 191] width 325 height 17
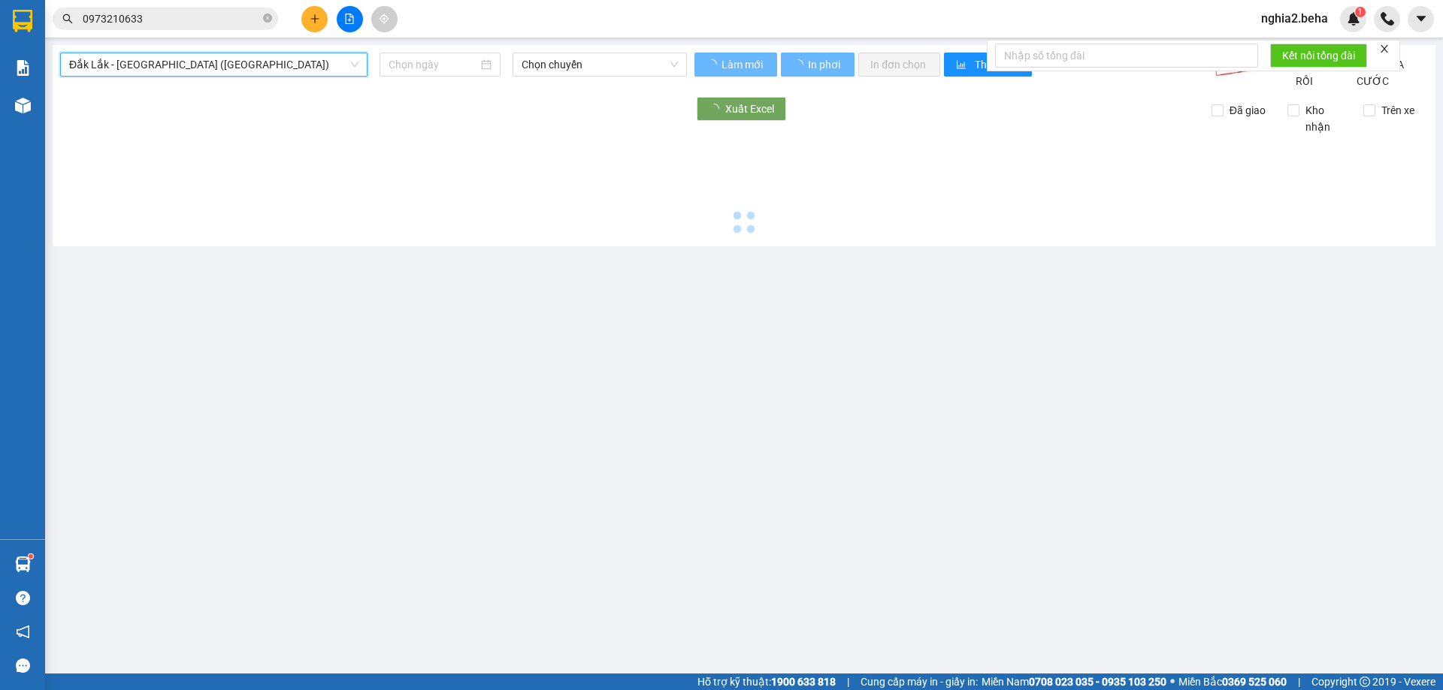
type input "[DATE]"
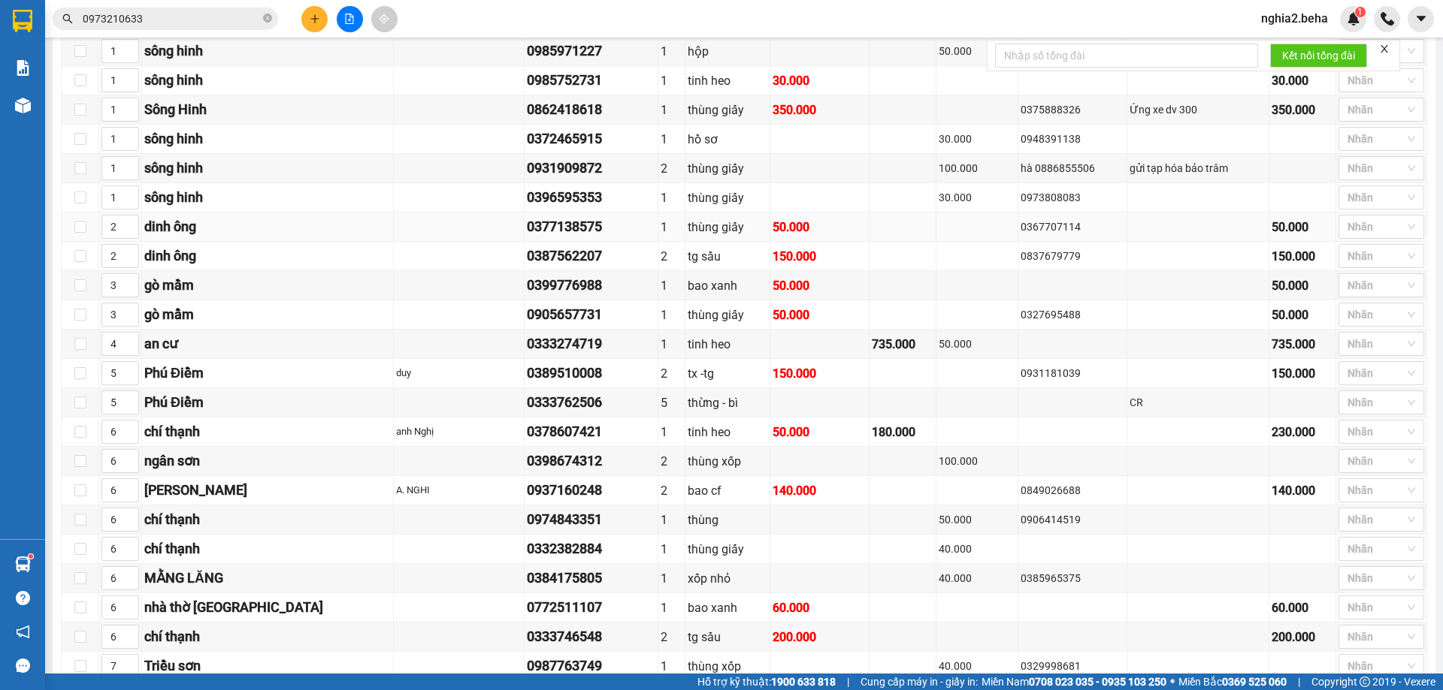
scroll to position [228, 0]
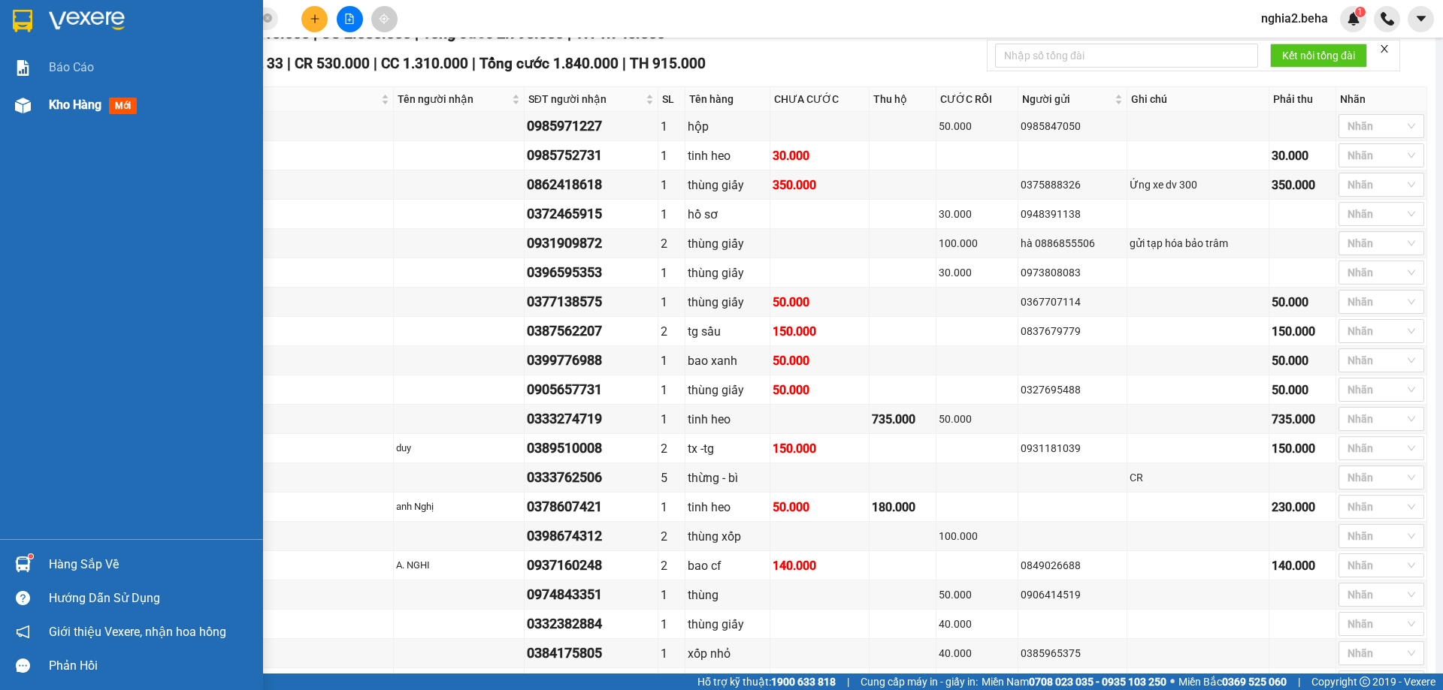
click at [31, 110] on div at bounding box center [23, 105] width 26 height 26
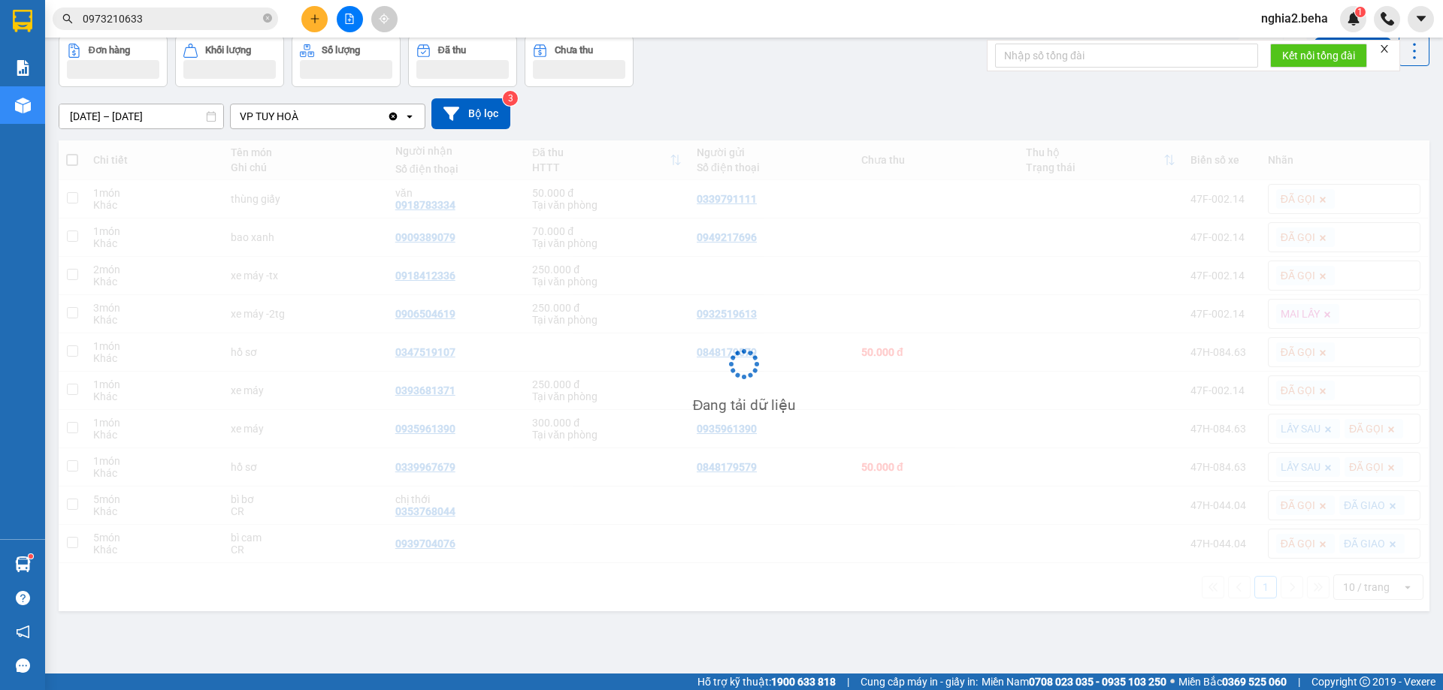
scroll to position [69, 0]
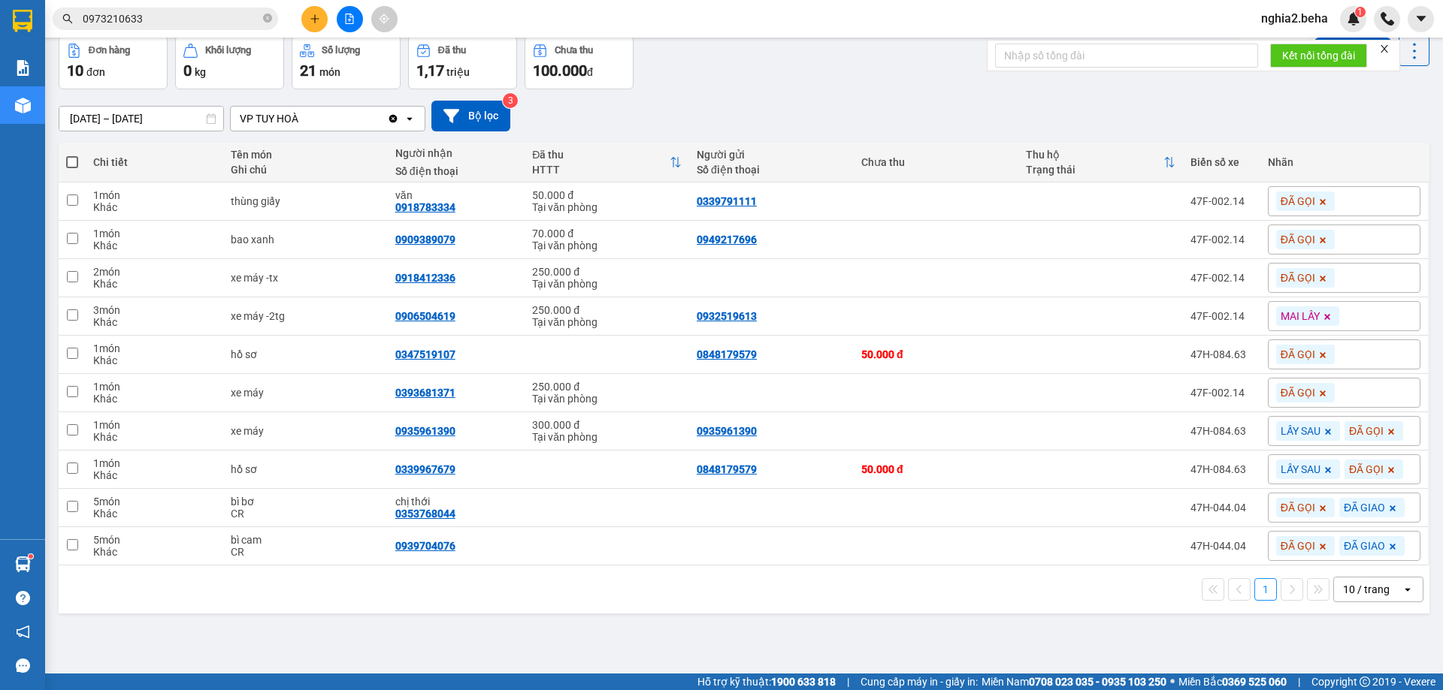
click at [718, 114] on div "[DATE] – [DATE] Press the down arrow key to interact with the calendar and sele…" at bounding box center [744, 116] width 1370 height 31
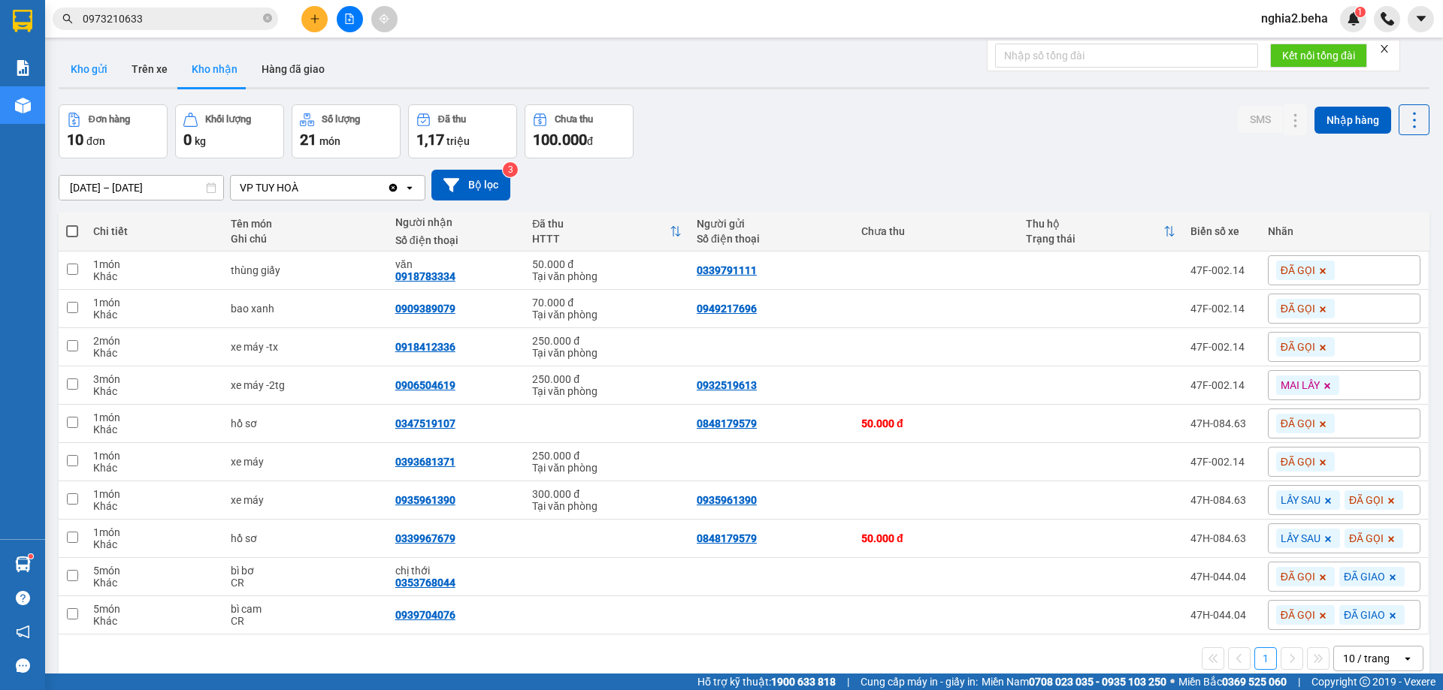
click at [104, 70] on button "Kho gửi" at bounding box center [89, 69] width 61 height 36
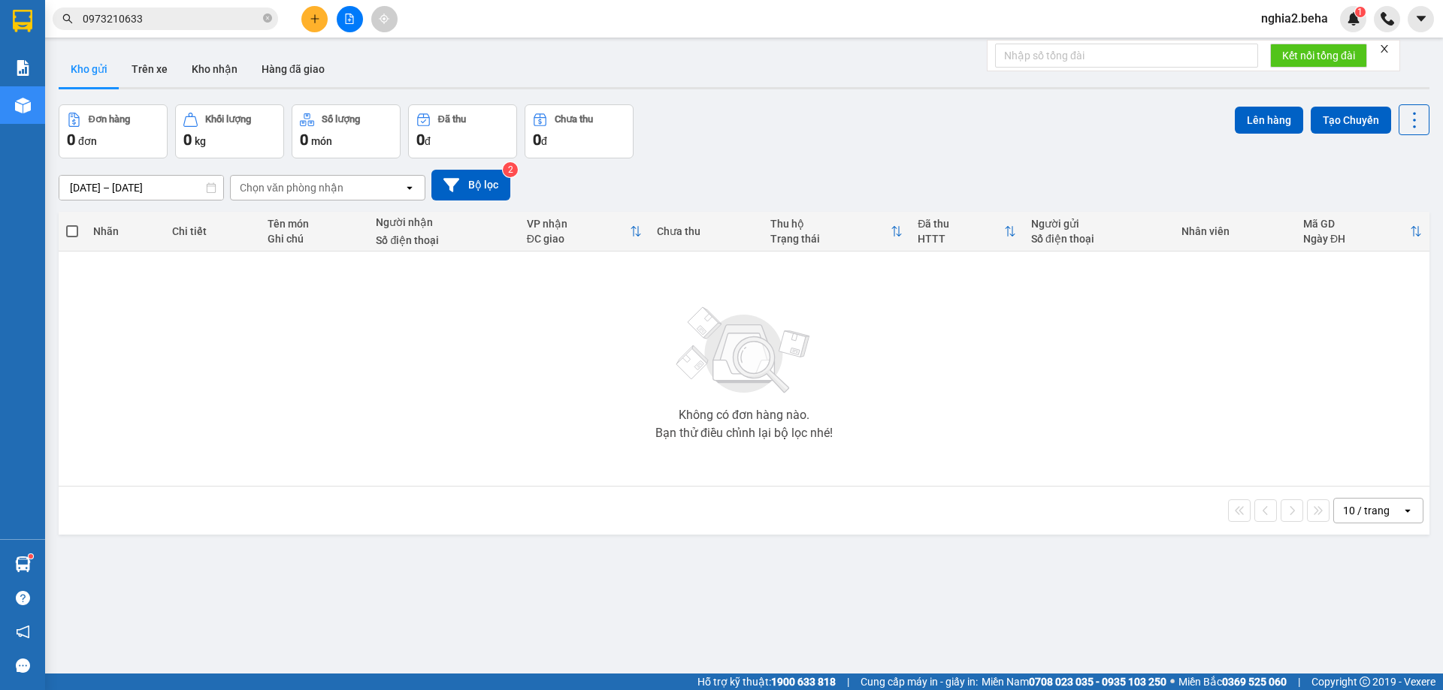
click at [854, 113] on div "Đơn hàng 0 đơn Khối lượng 0 kg Số lượng 0 món Đã thu 0 đ Chưa thu 0 đ Lên hàng …" at bounding box center [744, 131] width 1370 height 54
click at [208, 68] on button "Kho nhận" at bounding box center [215, 69] width 70 height 36
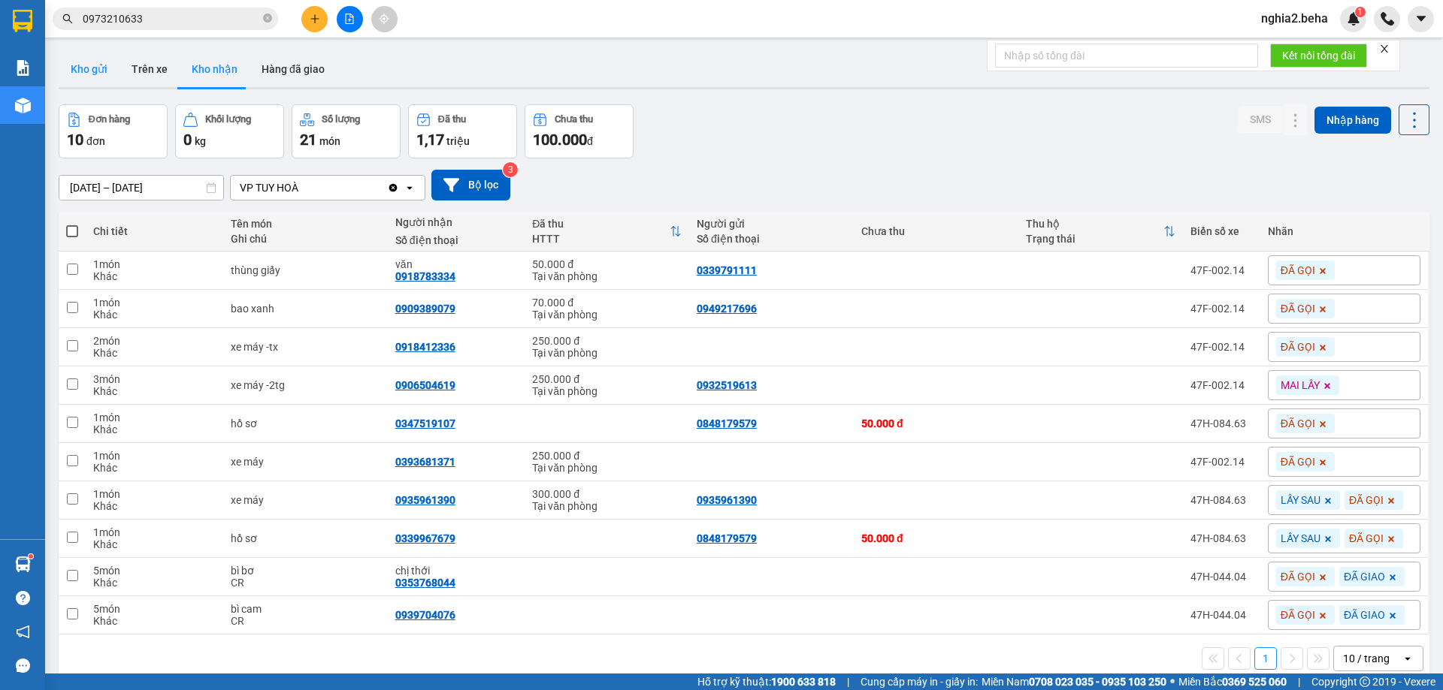
drag, startPoint x: 104, startPoint y: 72, endPoint x: 92, endPoint y: 39, distance: 35.4
click at [103, 72] on button "Kho gửi" at bounding box center [89, 69] width 61 height 36
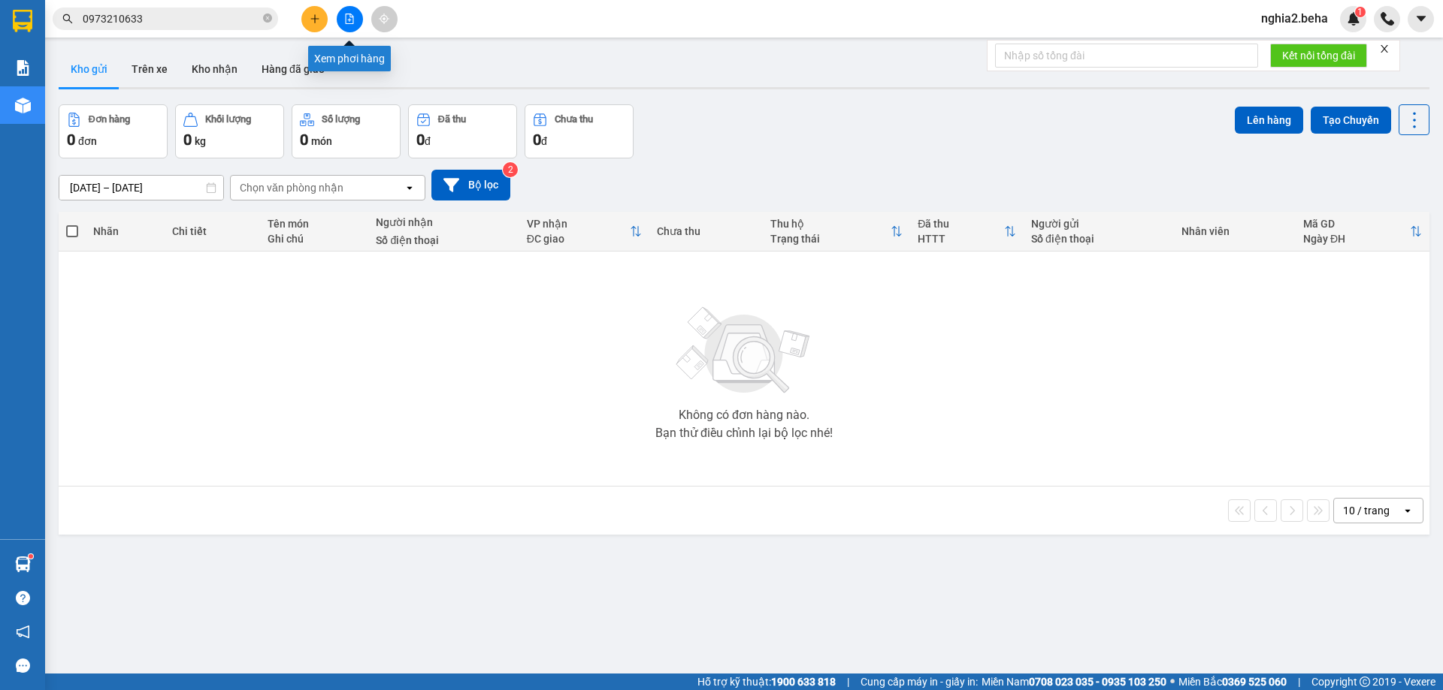
click at [352, 22] on icon "file-add" at bounding box center [349, 19] width 11 height 11
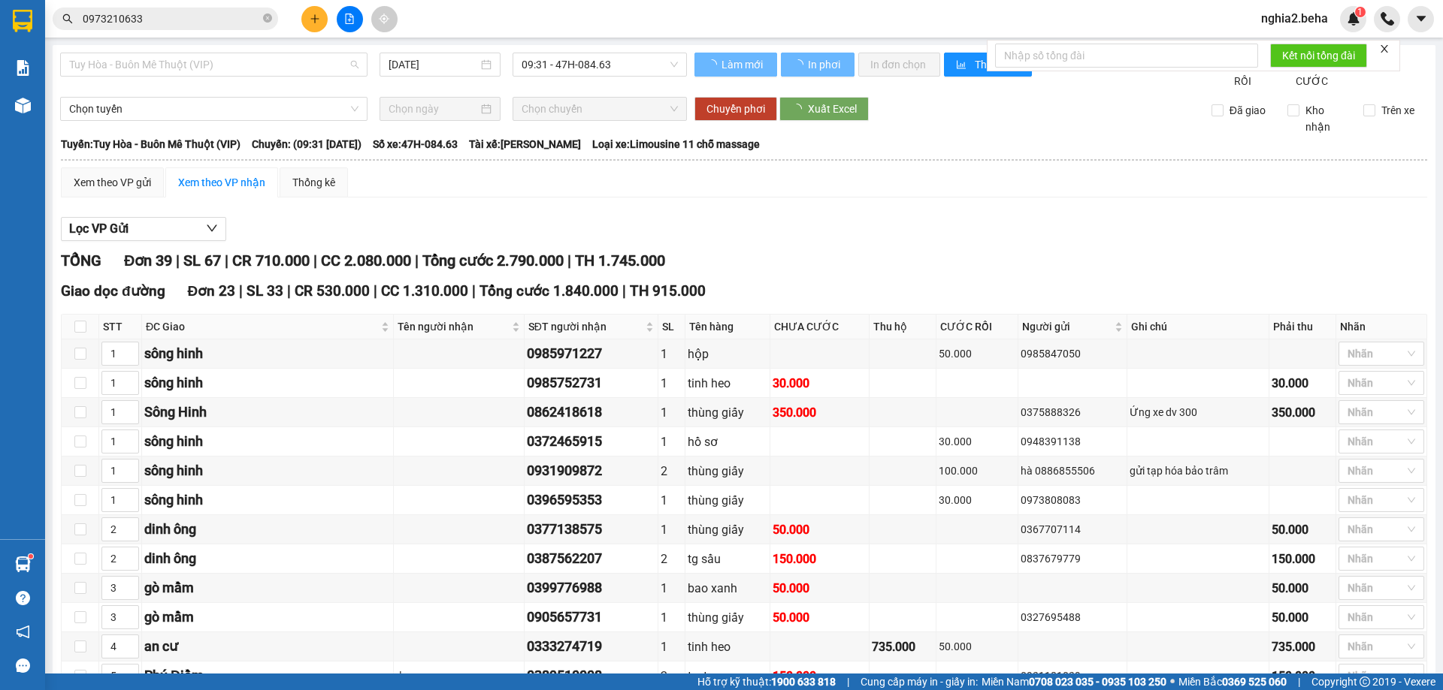
drag, startPoint x: 319, startPoint y: 68, endPoint x: 286, endPoint y: 92, distance: 41.5
click at [318, 71] on span "Tuy Hòa - Buôn Mê Thuột (VIP)" at bounding box center [213, 64] width 289 height 23
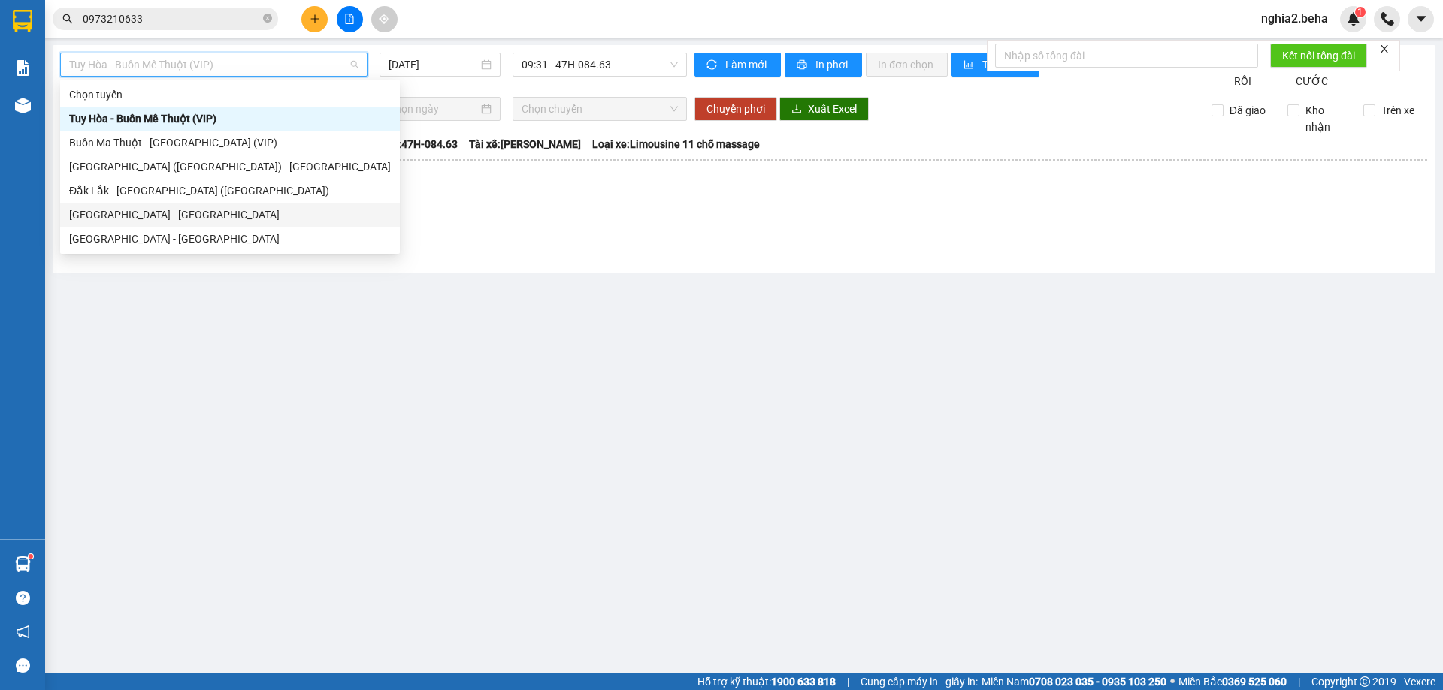
click at [187, 212] on div "[GEOGRAPHIC_DATA] - [GEOGRAPHIC_DATA]" at bounding box center [230, 215] width 322 height 17
type input "[DATE]"
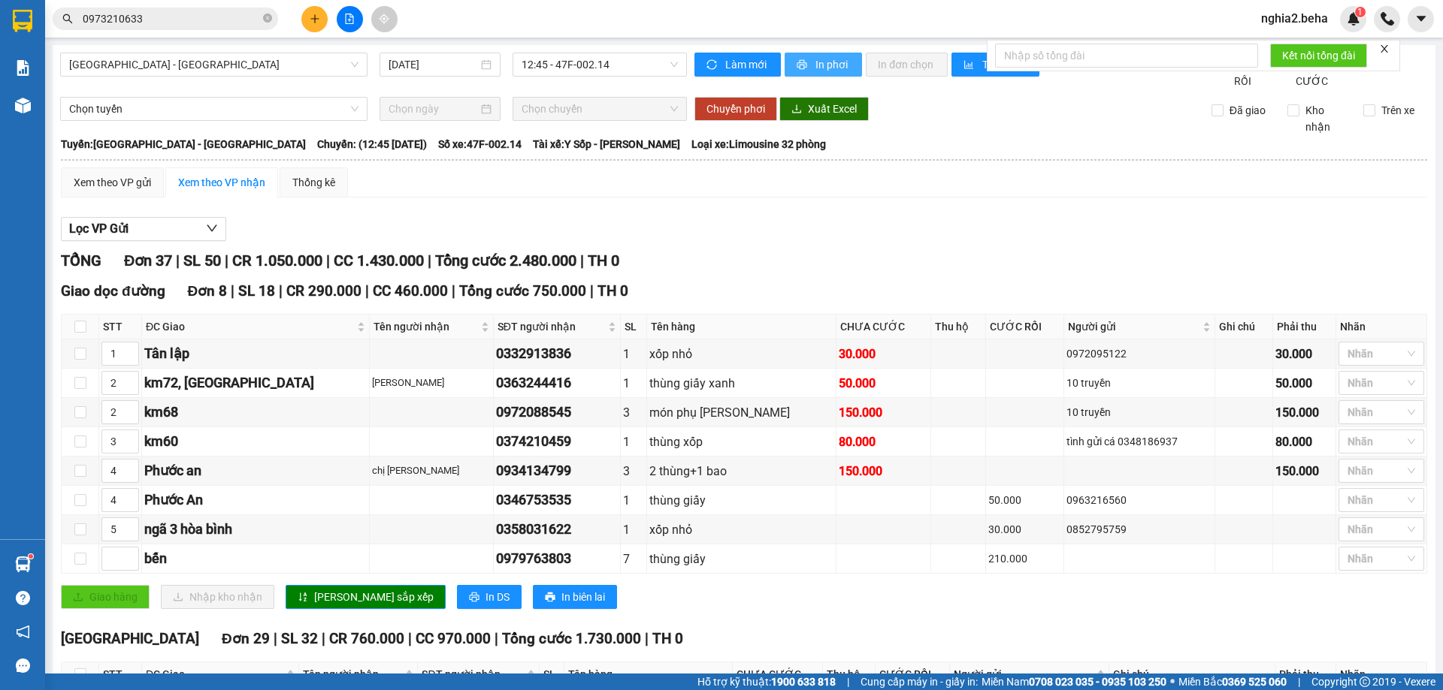
click at [817, 62] on span "In phơi" at bounding box center [832, 64] width 35 height 17
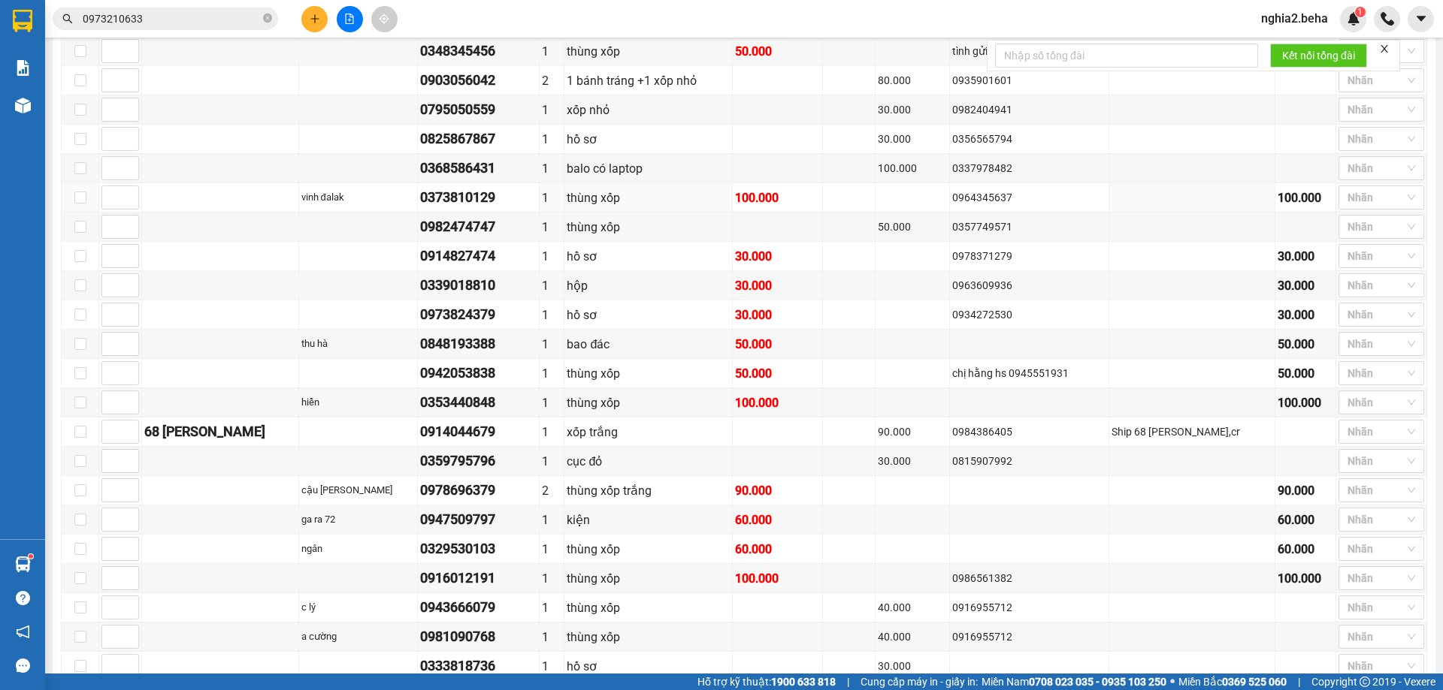
scroll to position [957, 0]
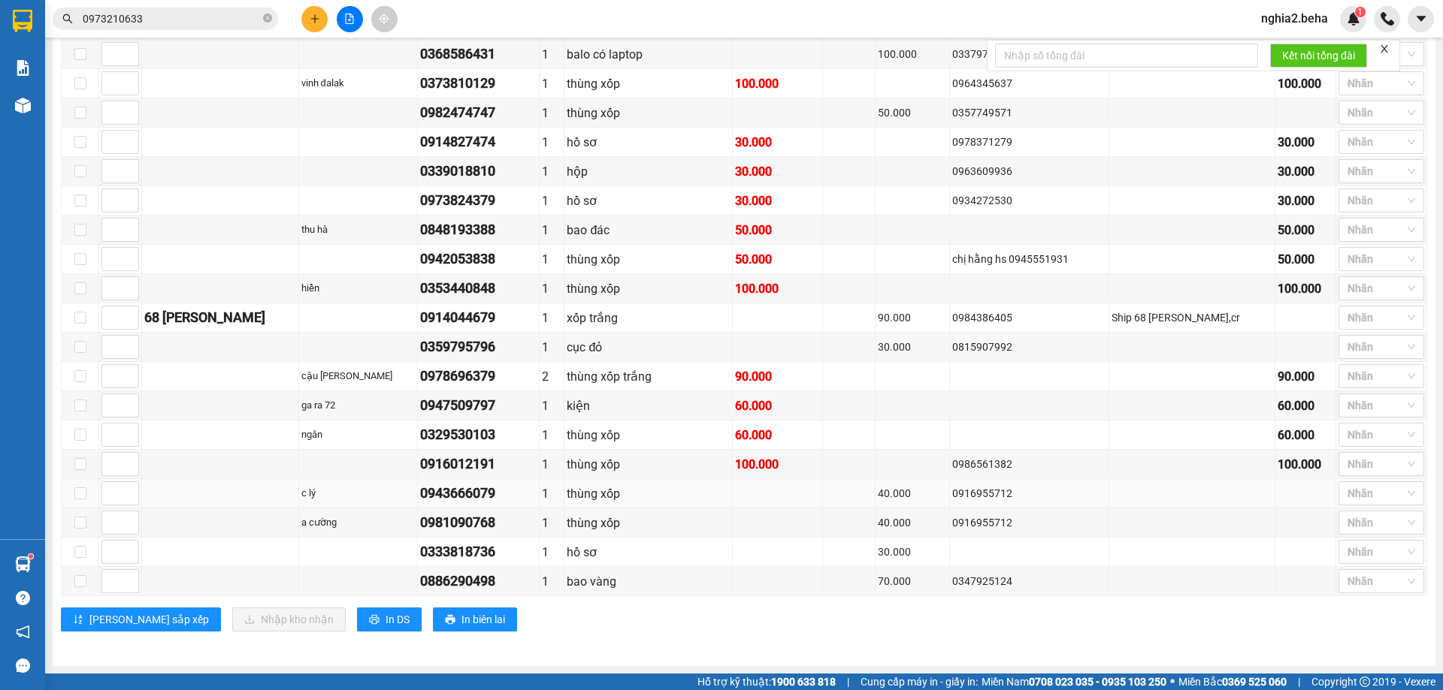
click at [592, 502] on div "thùng xốp" at bounding box center [648, 494] width 162 height 19
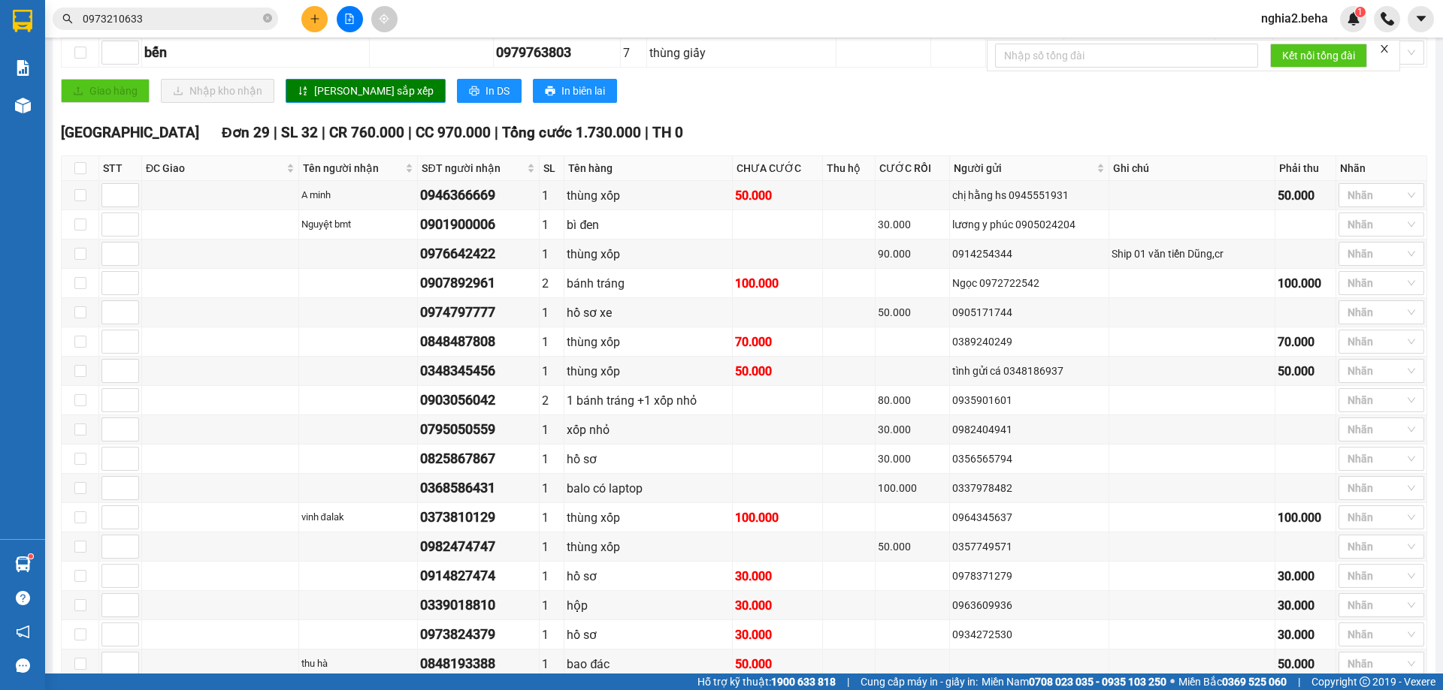
scroll to position [0, 0]
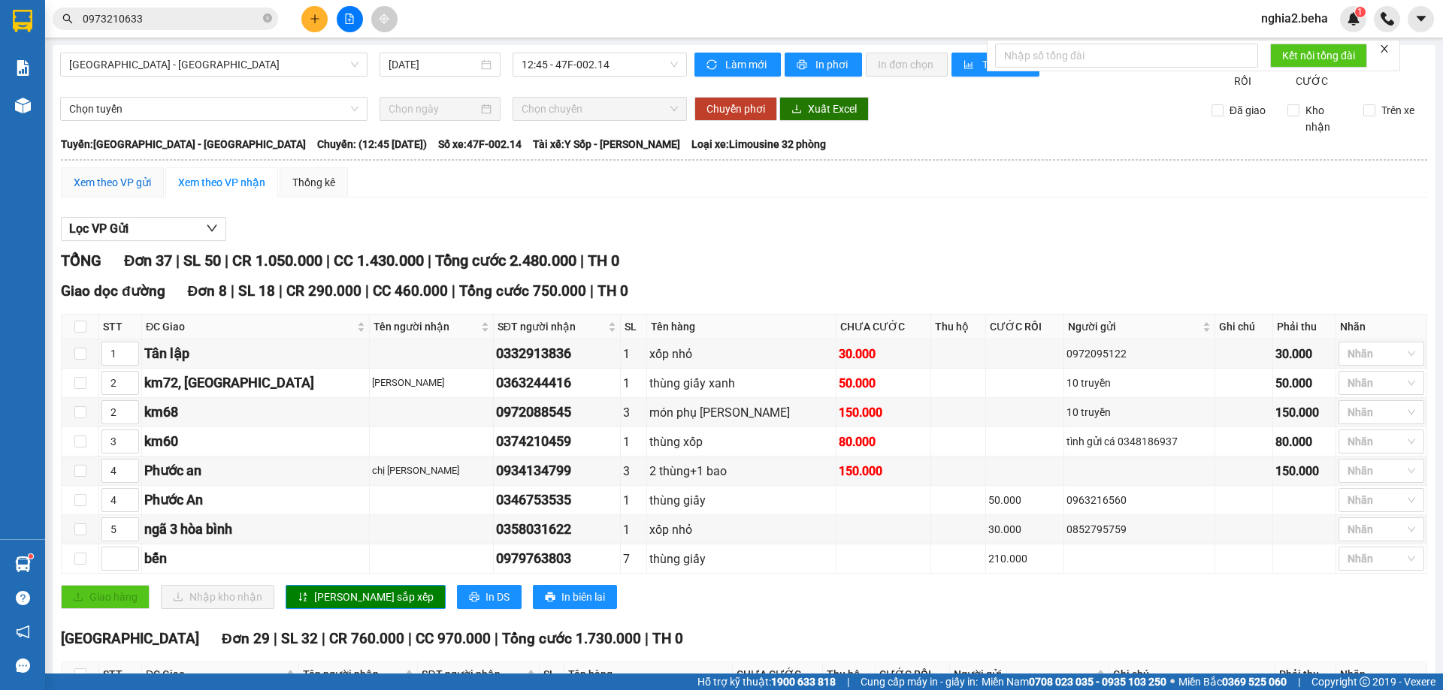
drag, startPoint x: 136, startPoint y: 204, endPoint x: 6, endPoint y: 82, distance: 178.6
click at [134, 191] on div "Xem theo VP gửi" at bounding box center [112, 182] width 77 height 17
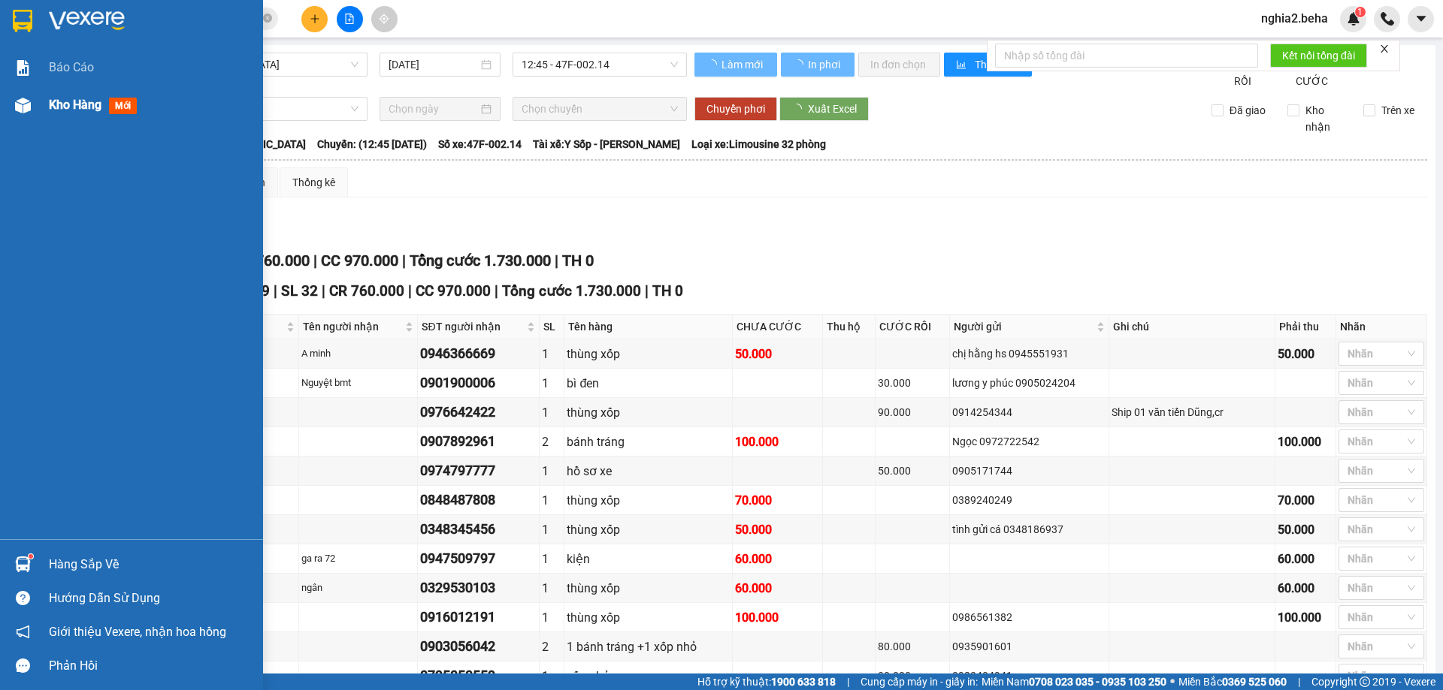
click at [33, 116] on div at bounding box center [23, 105] width 26 height 26
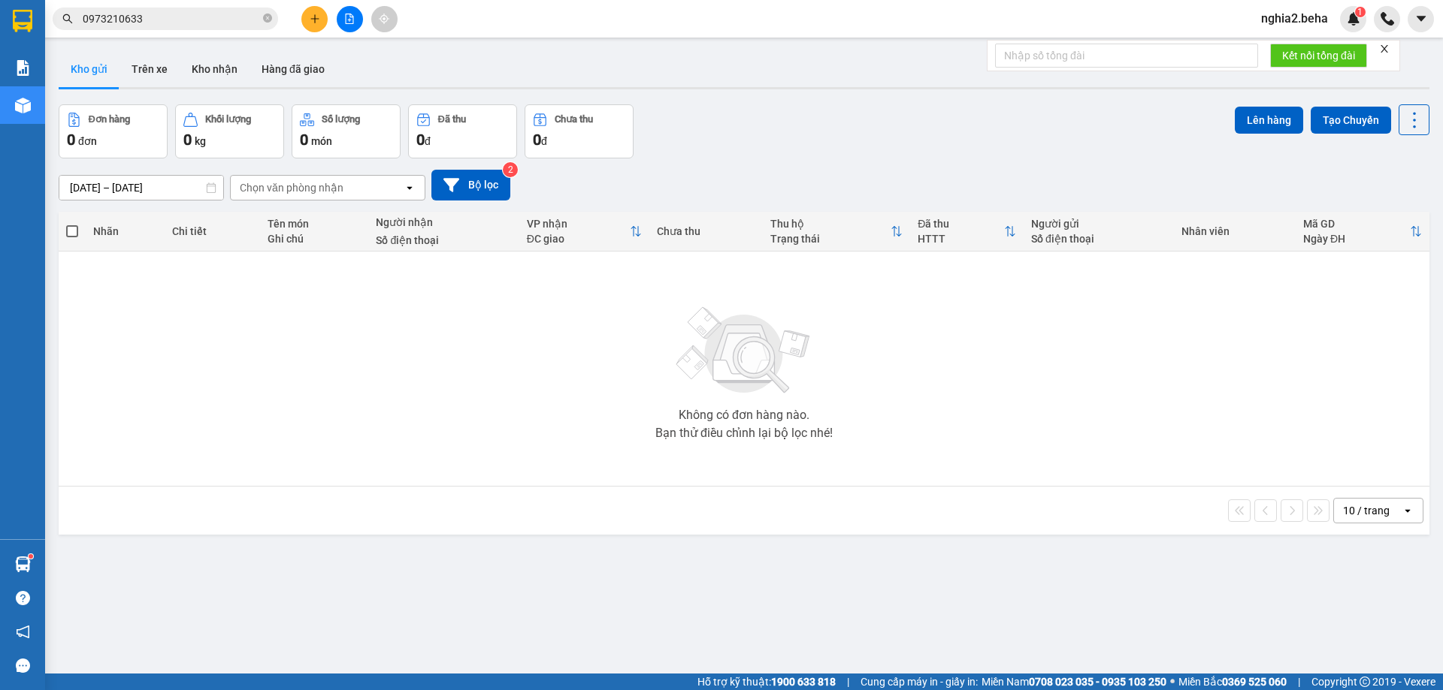
click at [919, 170] on div "[DATE] – [DATE] Press the down arrow key to interact with the calendar and sele…" at bounding box center [744, 185] width 1370 height 31
click at [217, 65] on button "Kho nhận" at bounding box center [215, 69] width 70 height 36
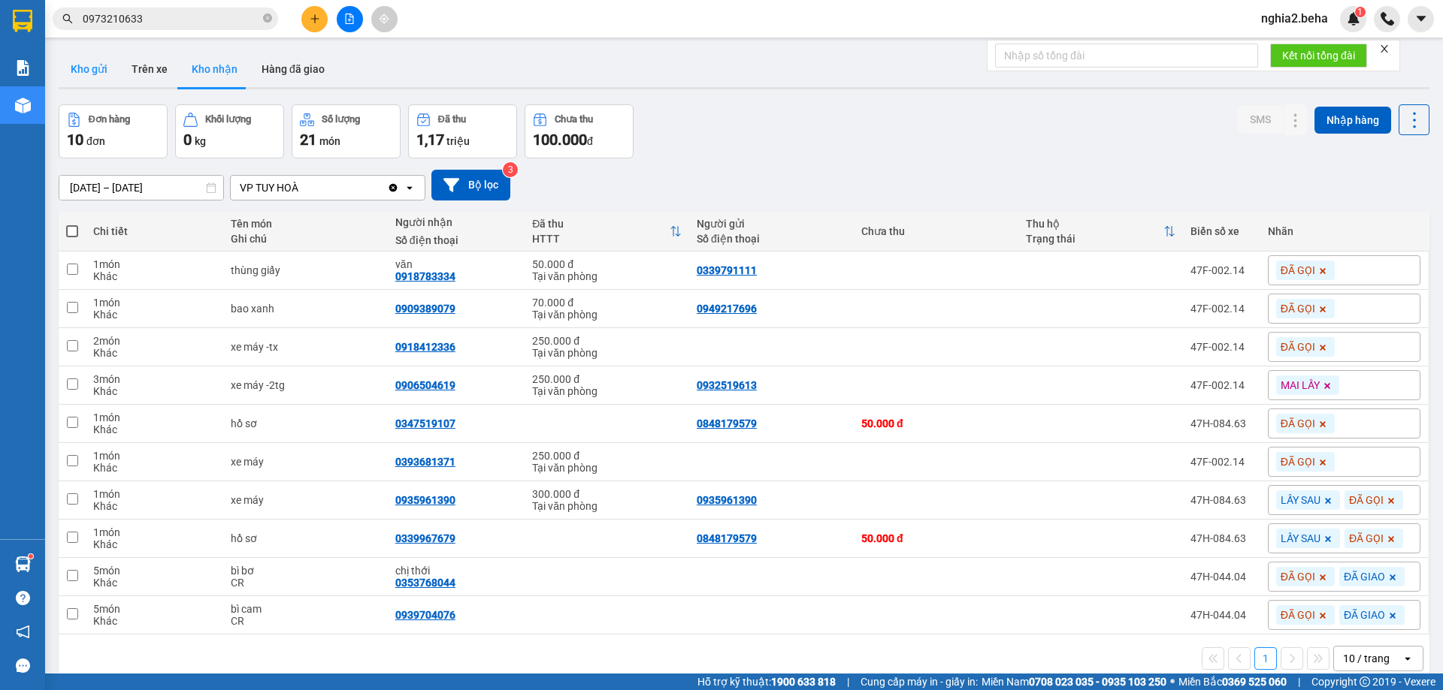
click at [95, 78] on button "Kho gửi" at bounding box center [89, 69] width 61 height 36
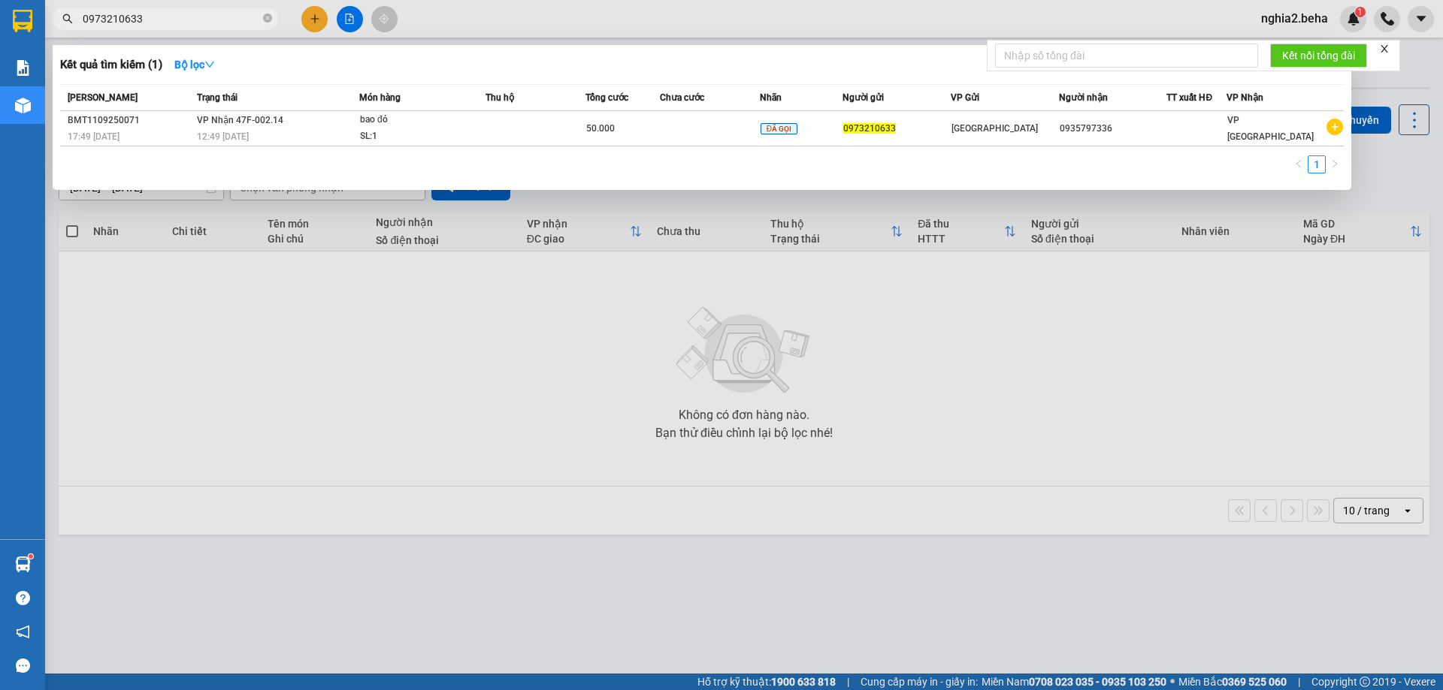
click at [186, 16] on input "0973210633" at bounding box center [171, 19] width 177 height 17
paste input "889199889"
type input "0889199889"
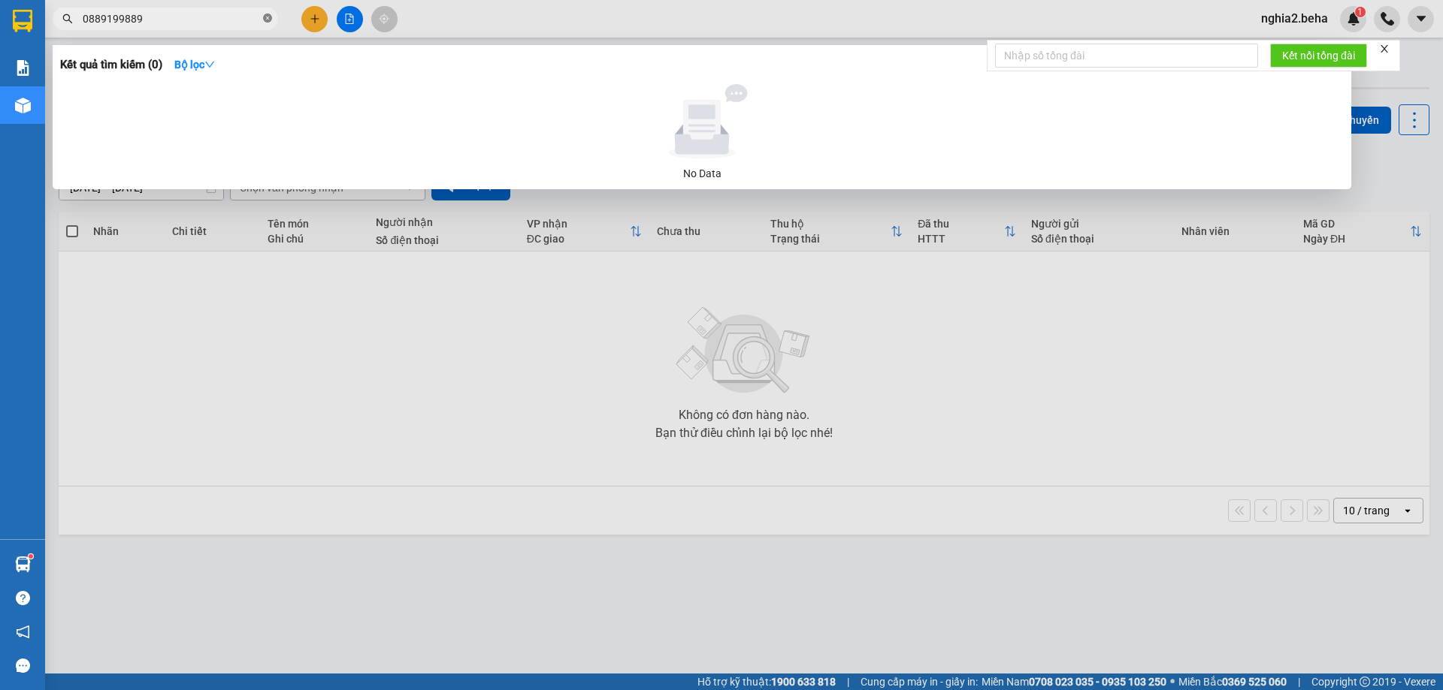
click at [266, 17] on icon "close-circle" at bounding box center [267, 18] width 9 height 9
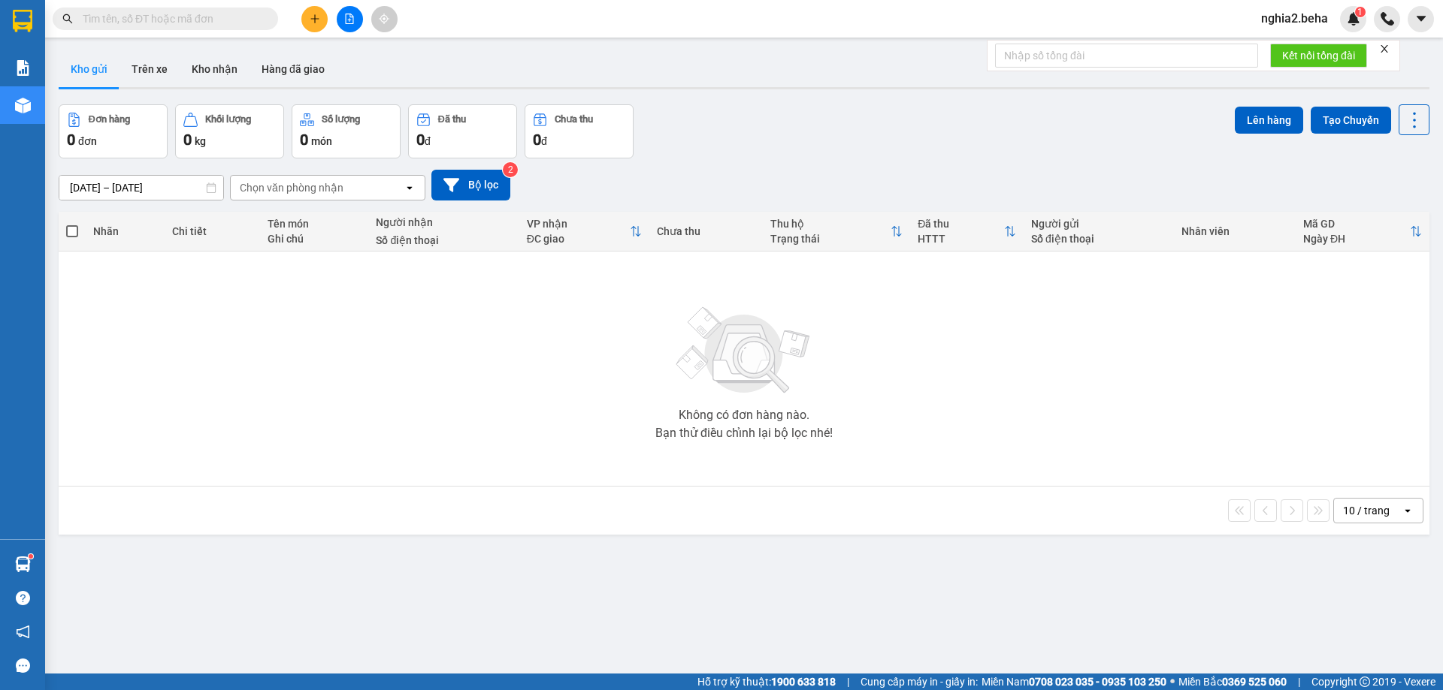
click at [213, 17] on input "text" at bounding box center [171, 19] width 177 height 17
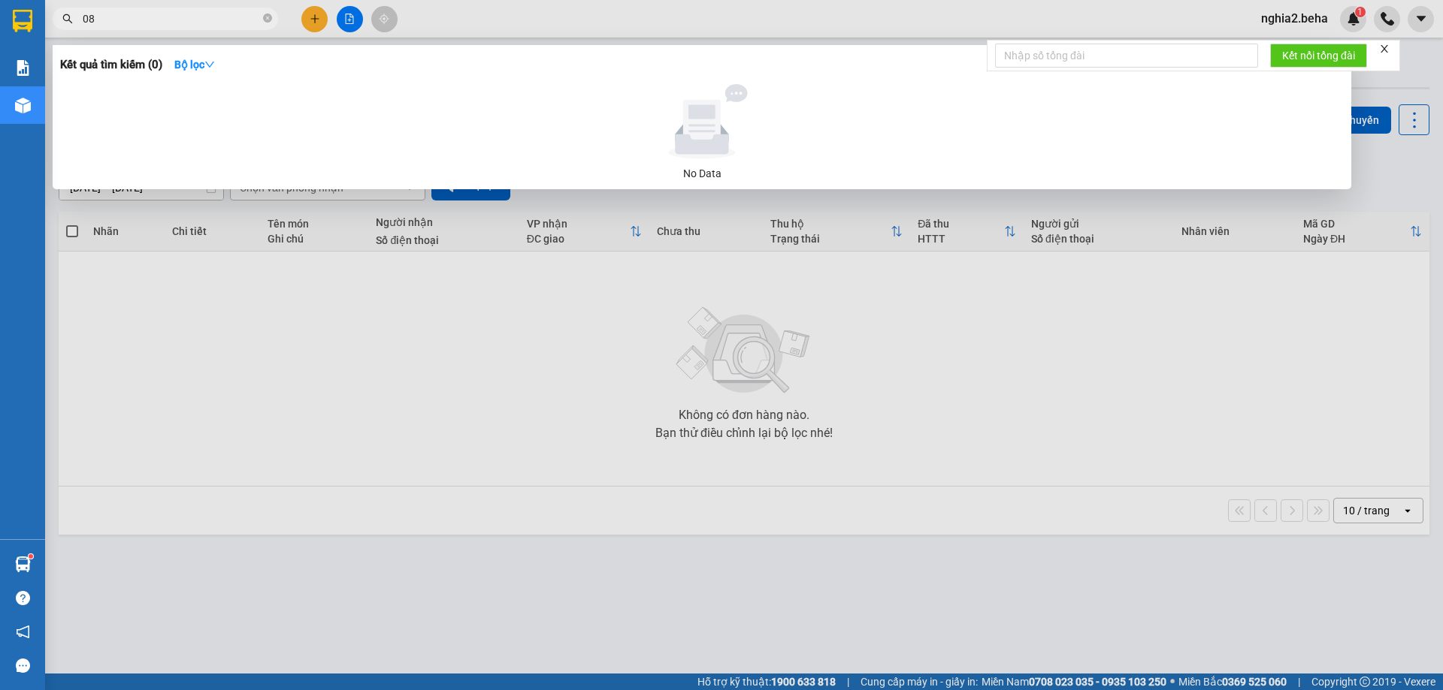
type input "0"
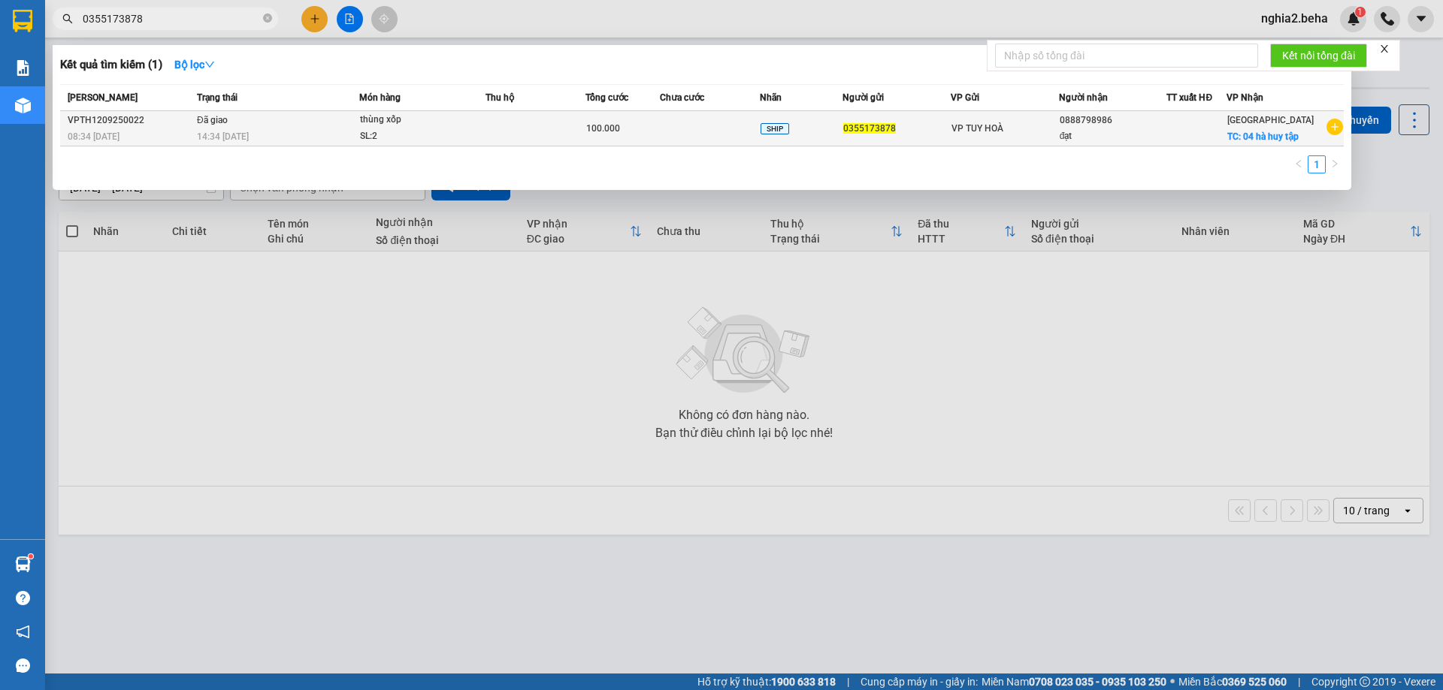
type input "0355173878"
click at [556, 137] on td at bounding box center [535, 128] width 100 height 35
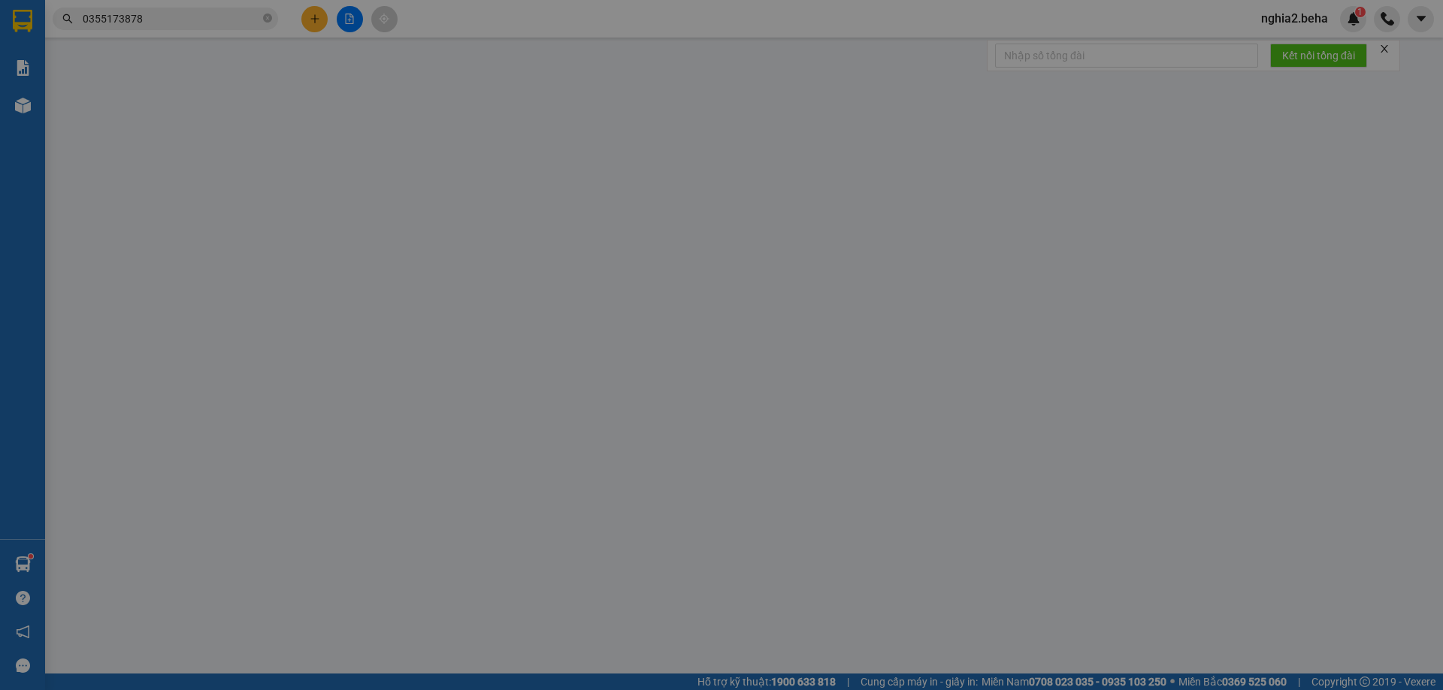
type input "0355173878"
type input "0888798986"
type input "đạt"
checkbox input "true"
type input "04 hà huy tập"
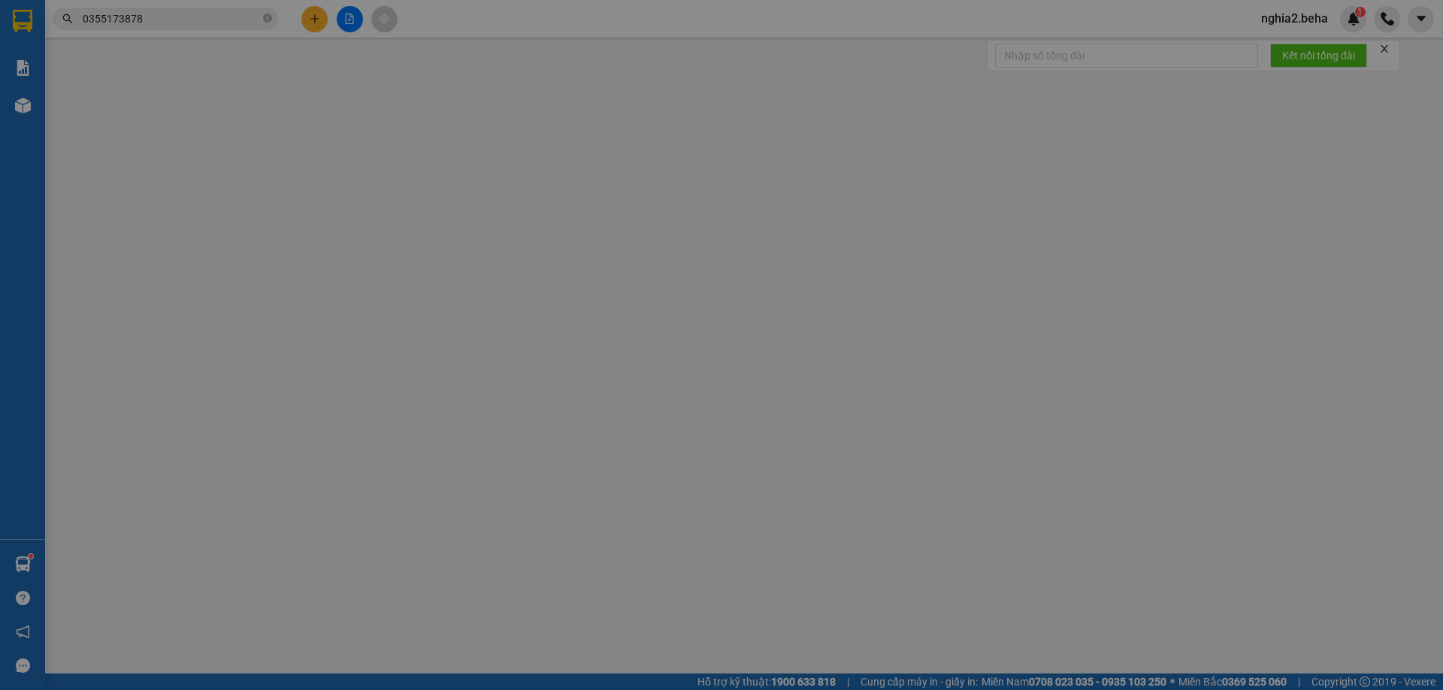
type input "100.000"
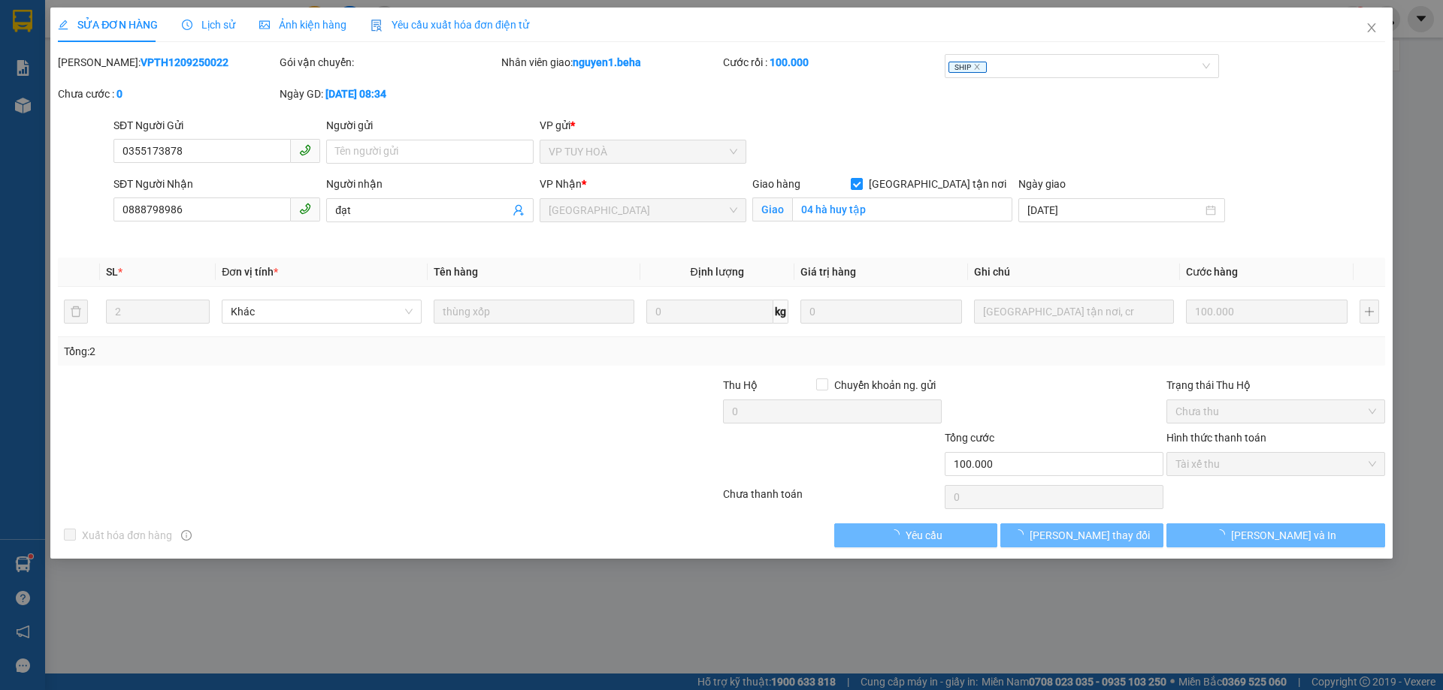
click at [330, 26] on span "Ảnh kiện hàng" at bounding box center [302, 25] width 87 height 12
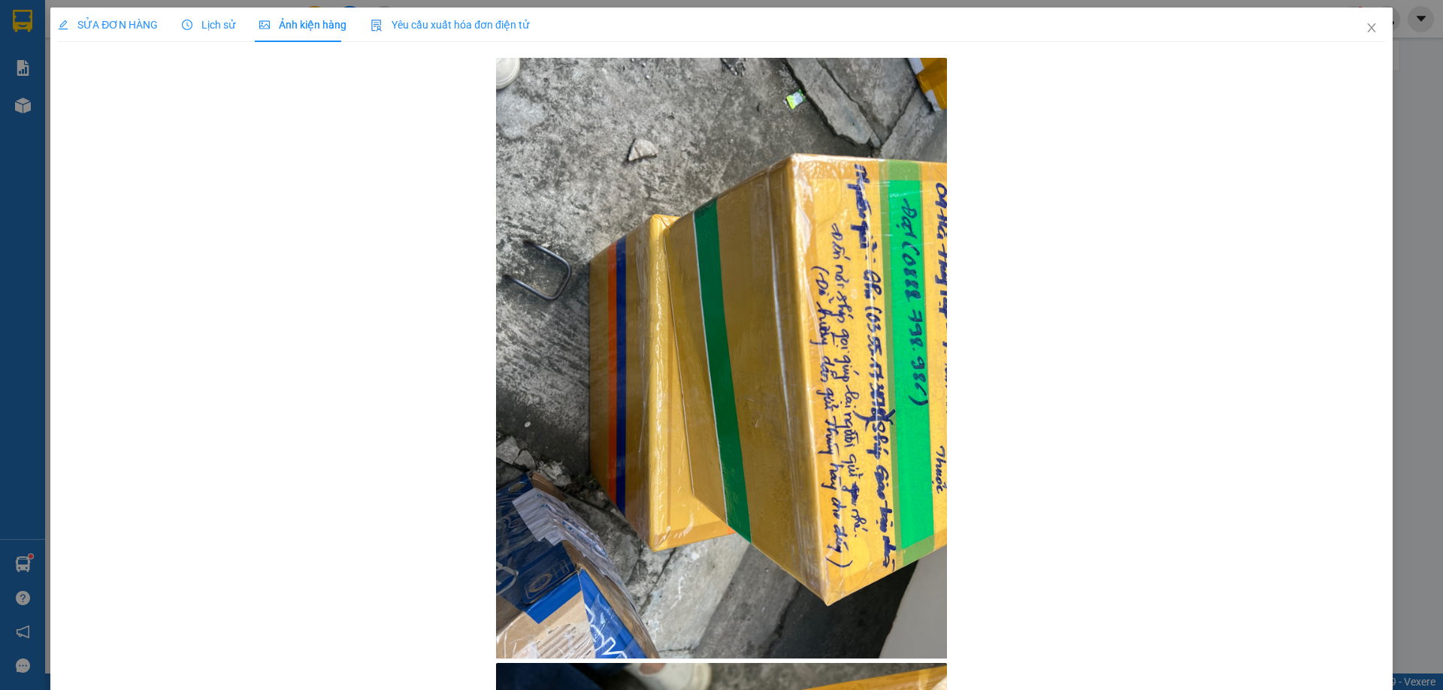
click at [198, 20] on span "Lịch sử" at bounding box center [208, 25] width 53 height 12
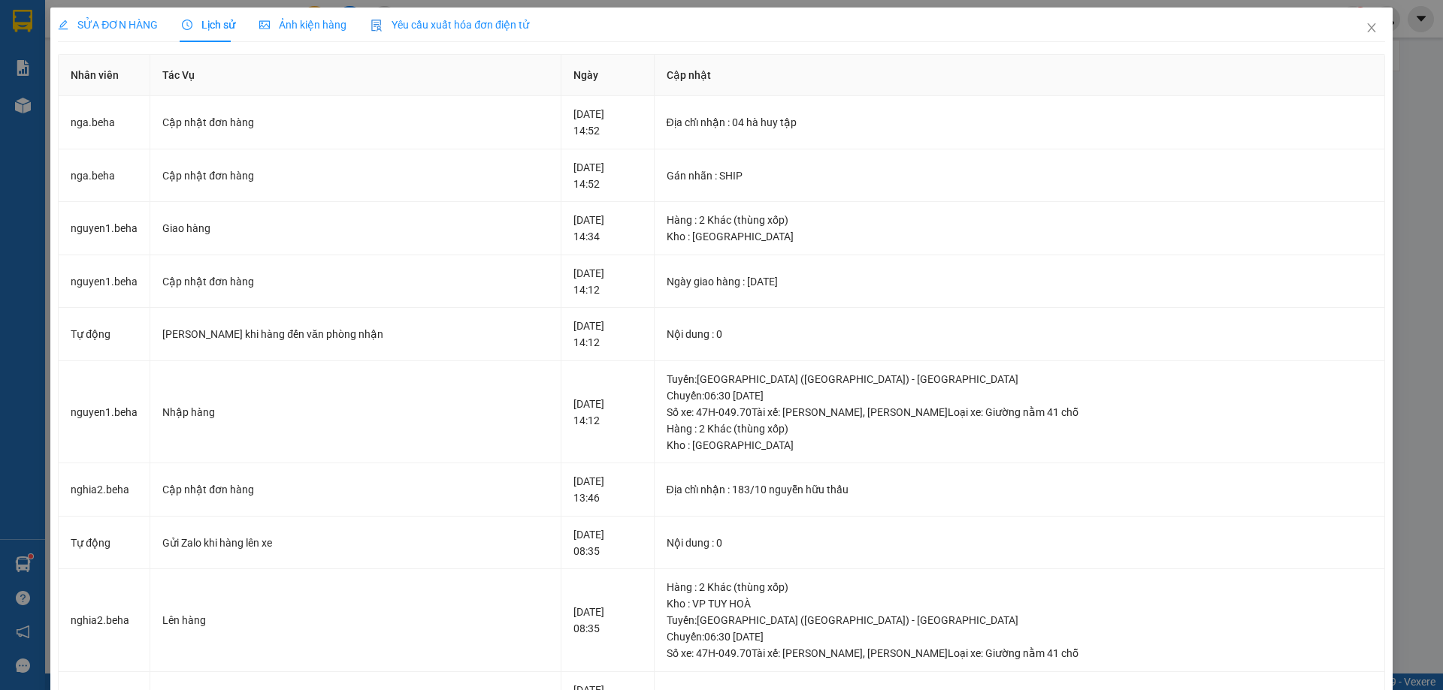
drag, startPoint x: 98, startPoint y: 23, endPoint x: 183, endPoint y: 20, distance: 84.2
click at [100, 23] on span "SỬA ĐƠN HÀNG" at bounding box center [108, 25] width 100 height 12
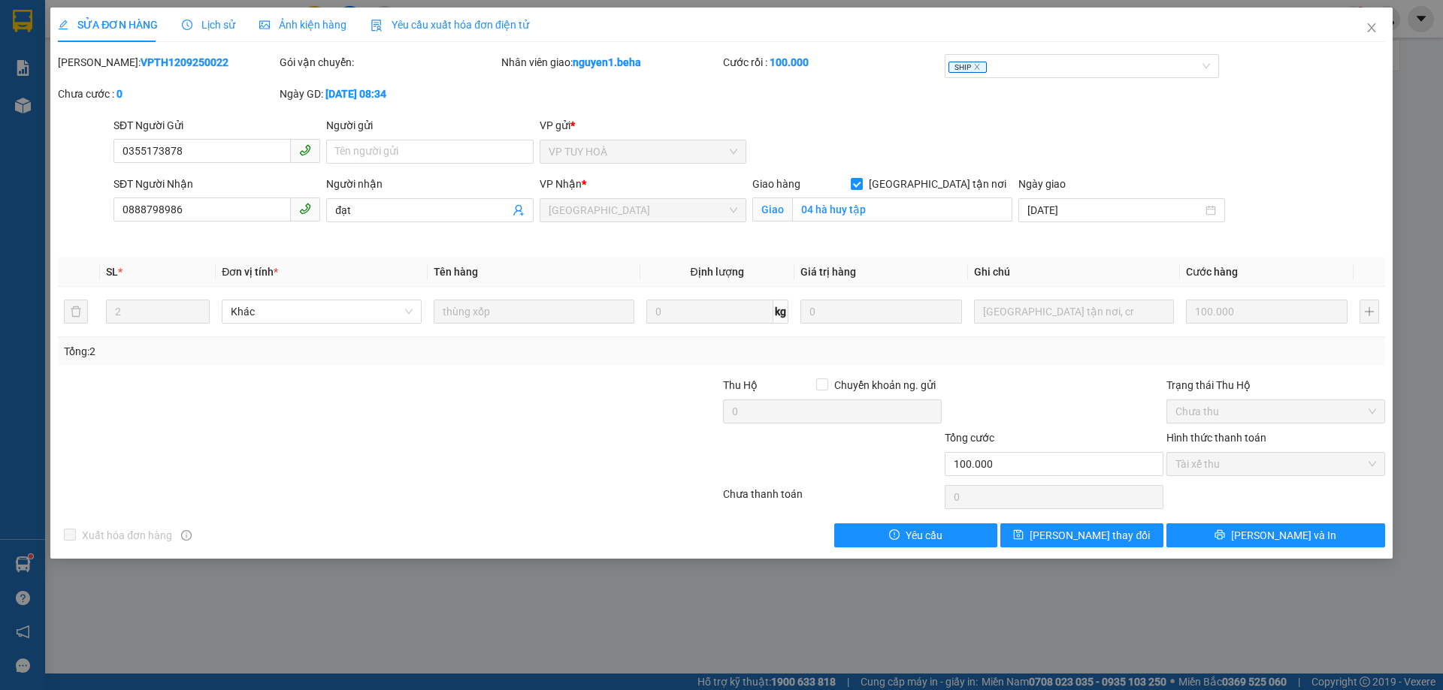
click at [301, 34] on div "Ảnh kiện hàng" at bounding box center [302, 25] width 87 height 35
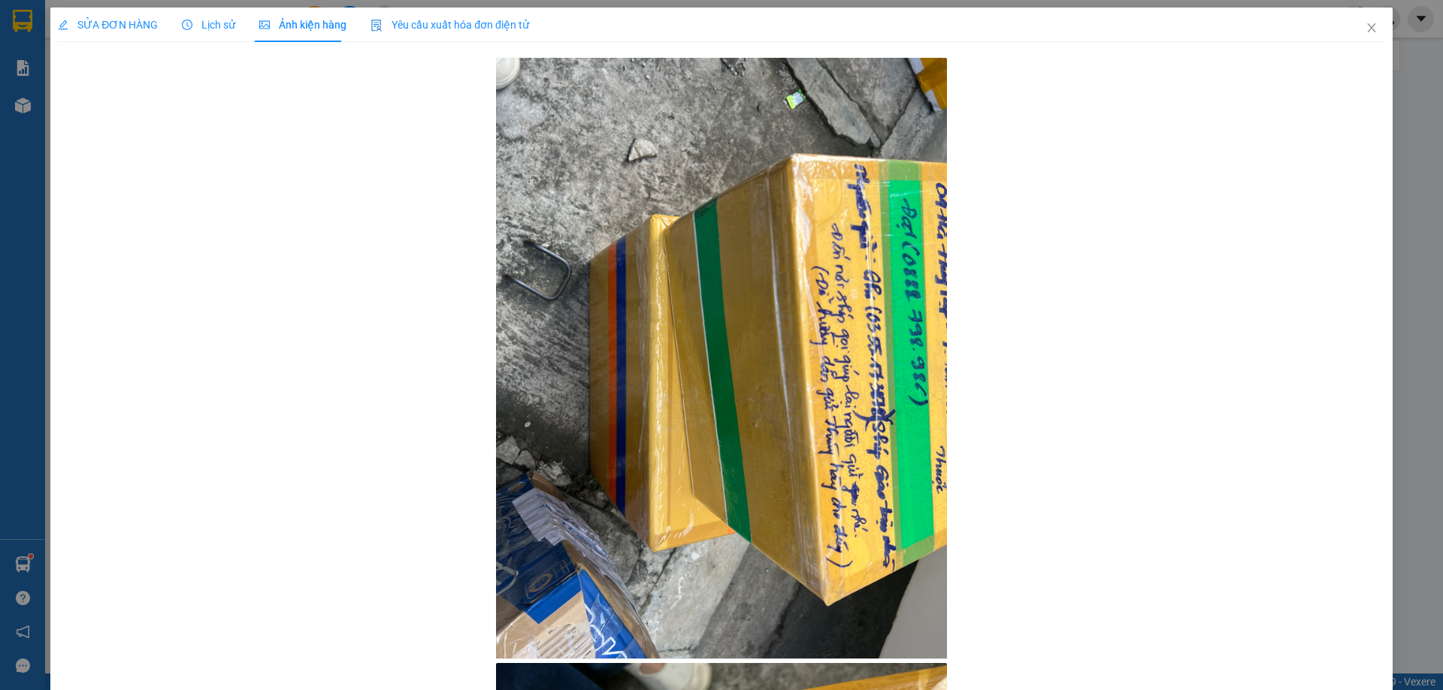
click at [222, 23] on span "Lịch sử" at bounding box center [208, 25] width 53 height 12
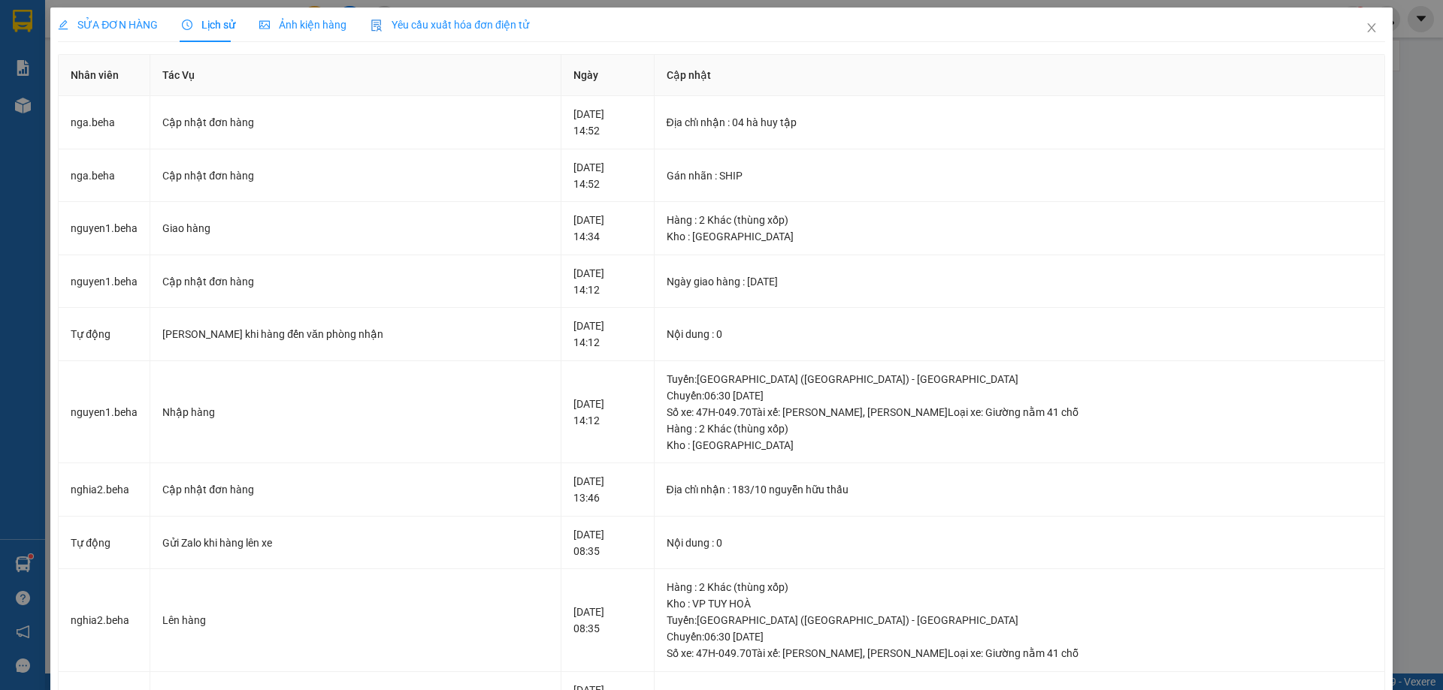
click at [119, 23] on span "SỬA ĐƠN HÀNG" at bounding box center [108, 25] width 100 height 12
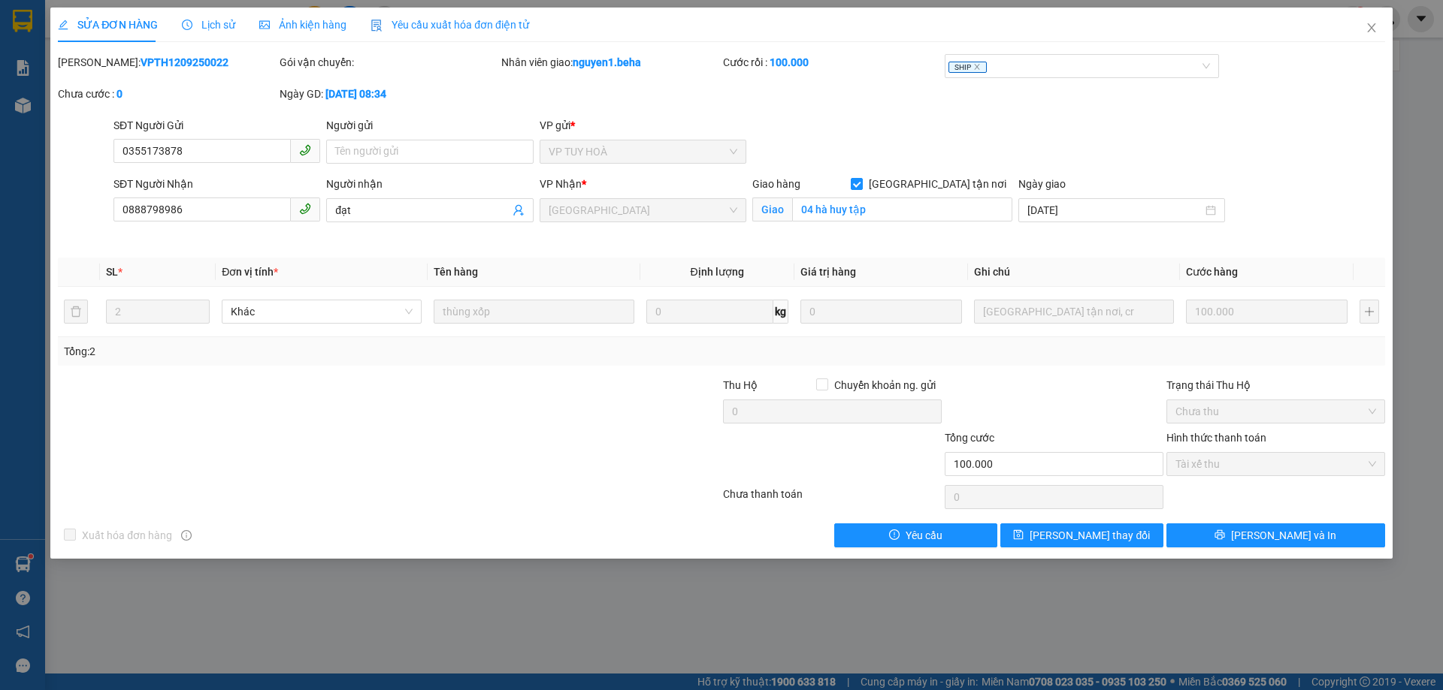
click at [307, 26] on span "Ảnh kiện hàng" at bounding box center [302, 25] width 87 height 12
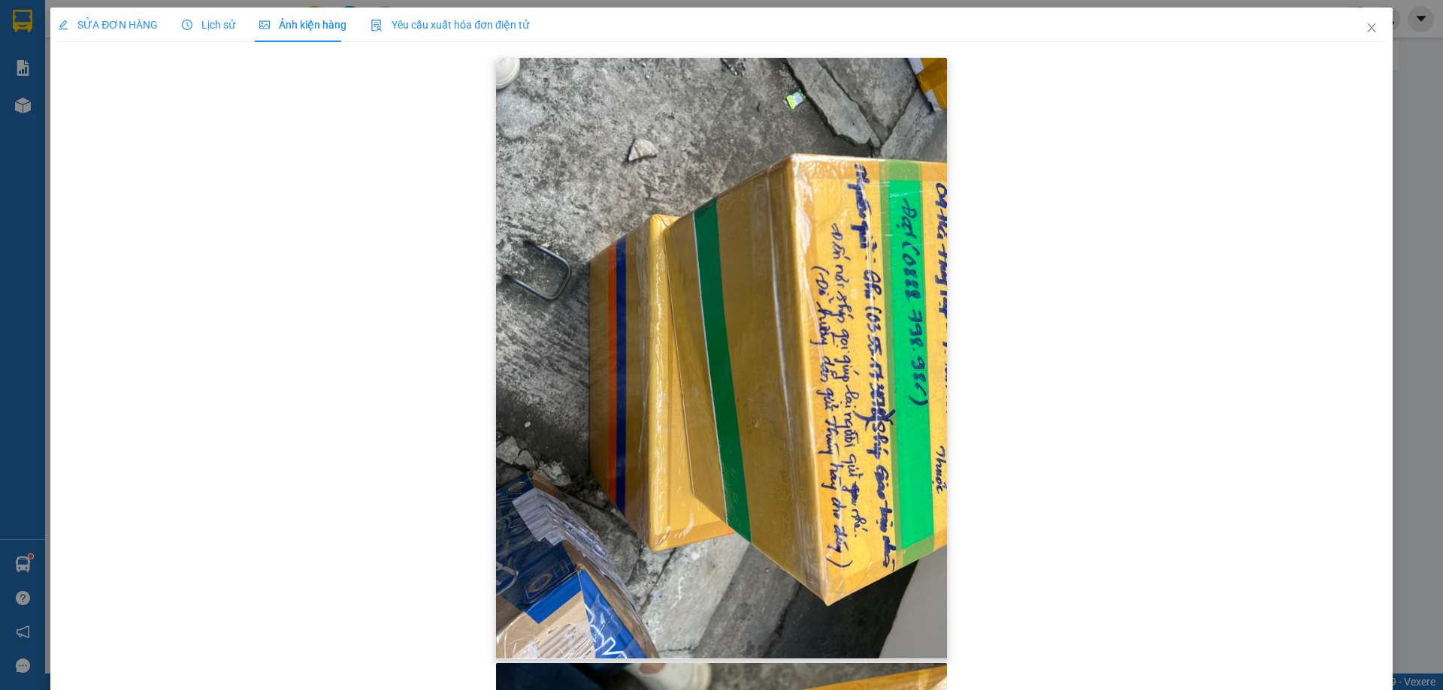
click at [823, 197] on img at bounding box center [721, 358] width 451 height 601
click at [122, 25] on span "SỬA ĐƠN HÀNG" at bounding box center [108, 25] width 100 height 12
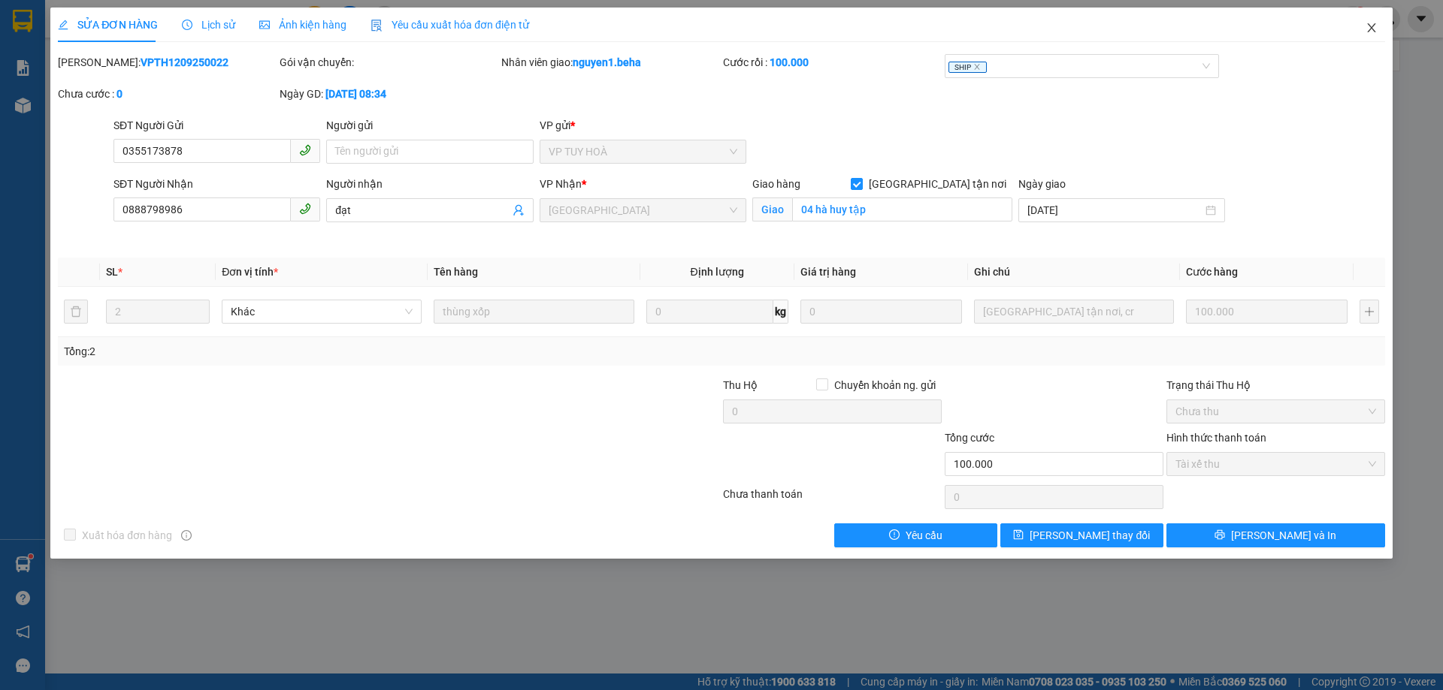
click at [1379, 31] on span "Close" at bounding box center [1371, 29] width 42 height 42
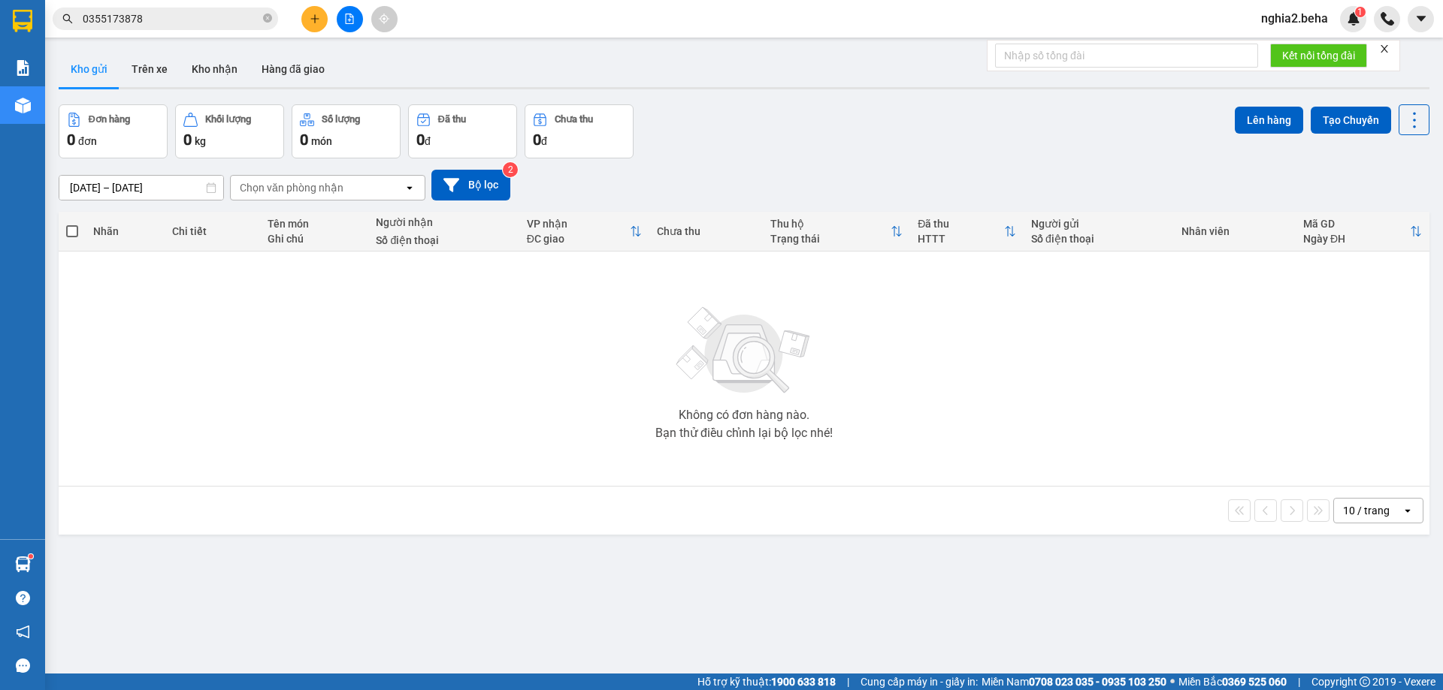
click at [179, 20] on input "0355173878" at bounding box center [171, 19] width 177 height 17
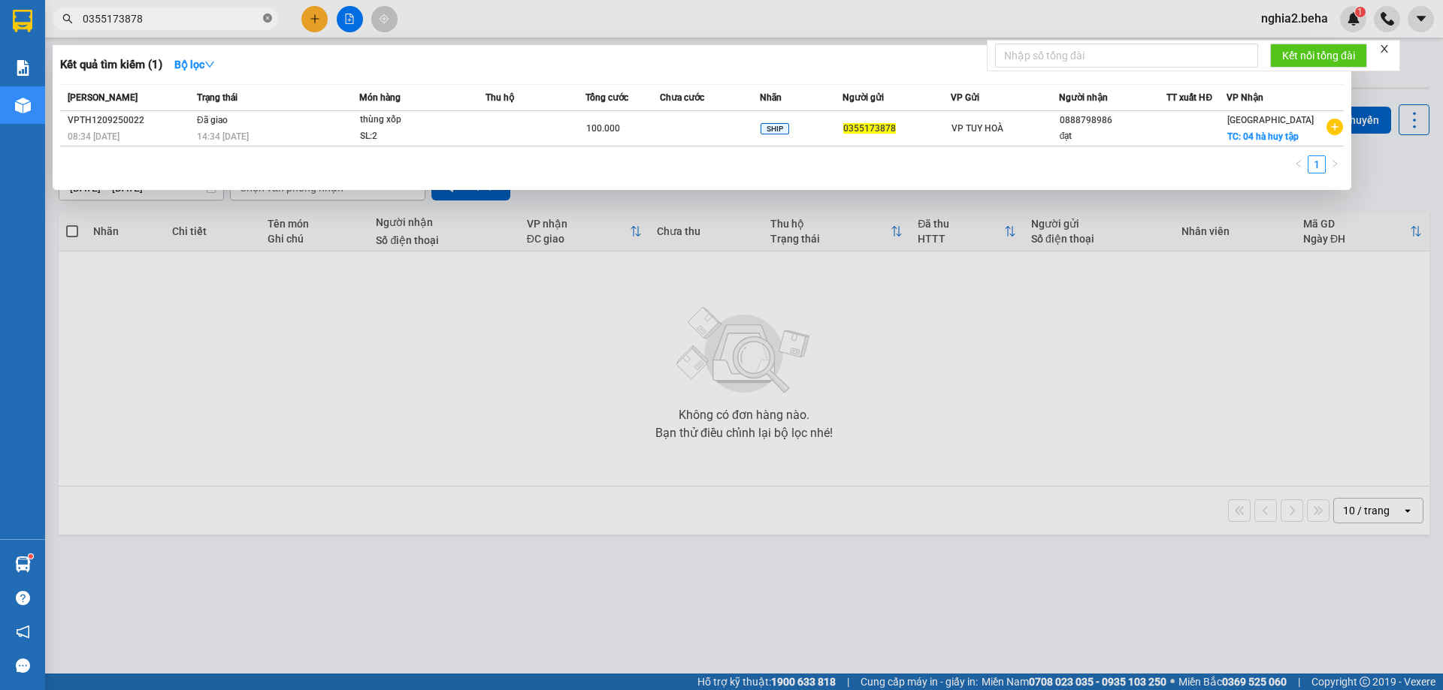
click at [265, 12] on span at bounding box center [267, 19] width 9 height 14
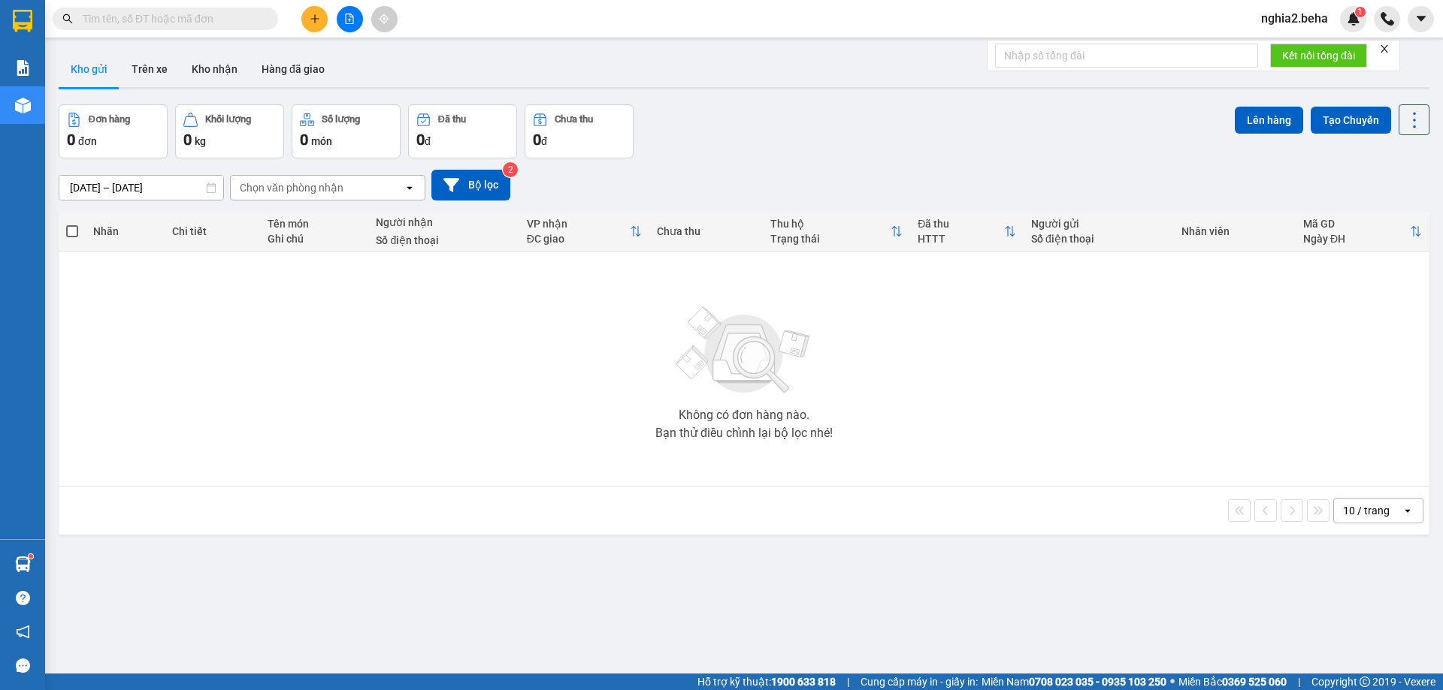
click at [219, 34] on div "Kết quả tìm kiếm ( 1 ) Bộ lọc Mã ĐH Trạng thái Món hàng Thu hộ Tổng cước Chưa c…" at bounding box center [721, 19] width 1443 height 38
click at [880, 133] on div "Đơn hàng 0 đơn Khối lượng 0 kg Số lượng 0 món Đã thu 0 đ Chưa thu 0 đ Lên hàng …" at bounding box center [744, 131] width 1370 height 54
click at [213, 20] on input "text" at bounding box center [171, 19] width 177 height 17
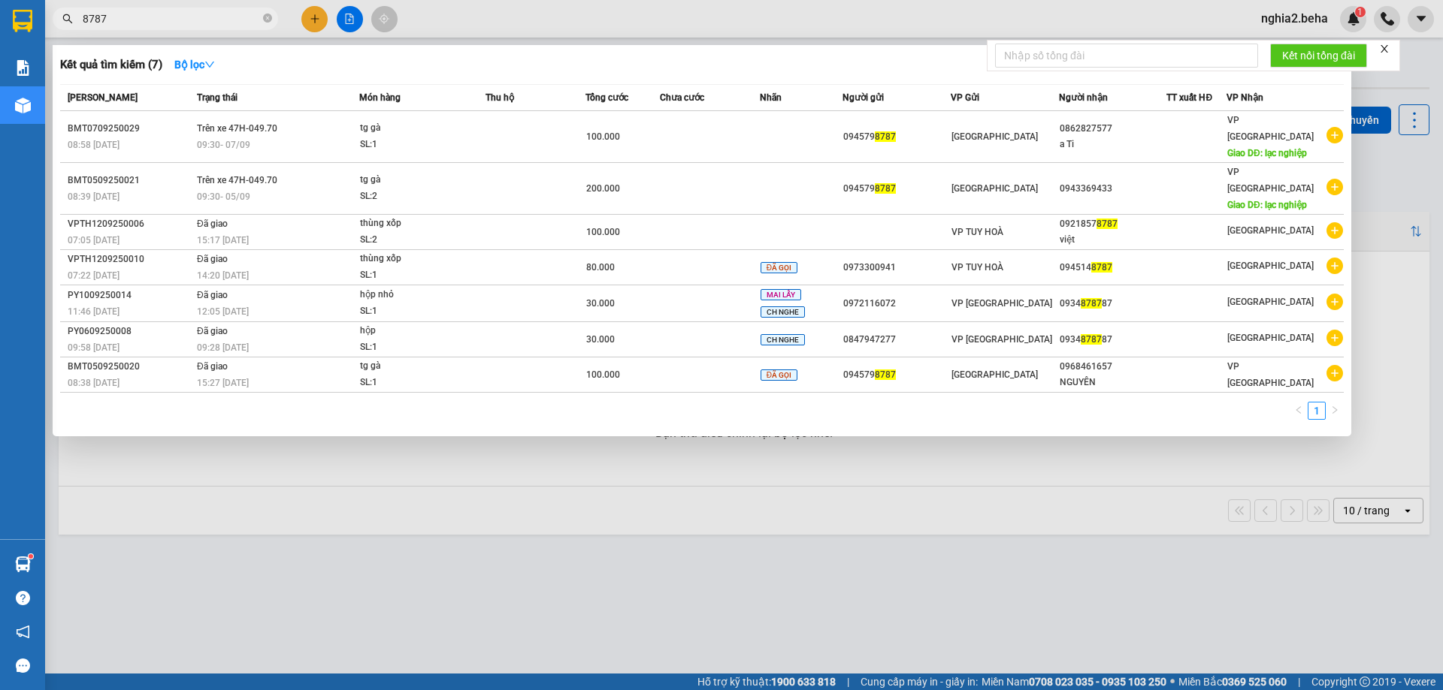
click at [174, 20] on input "8787" at bounding box center [171, 19] width 177 height 17
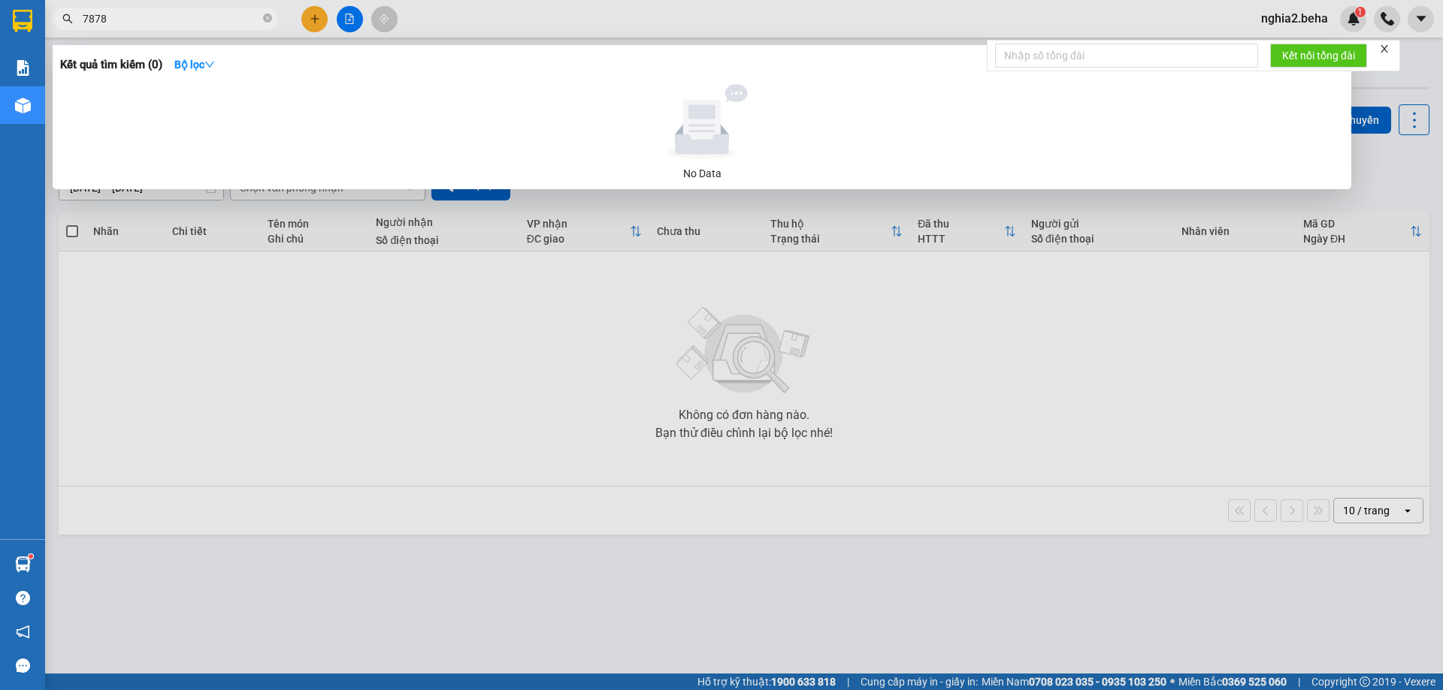
type input "7878"
click at [267, 15] on icon "close-circle" at bounding box center [267, 18] width 9 height 9
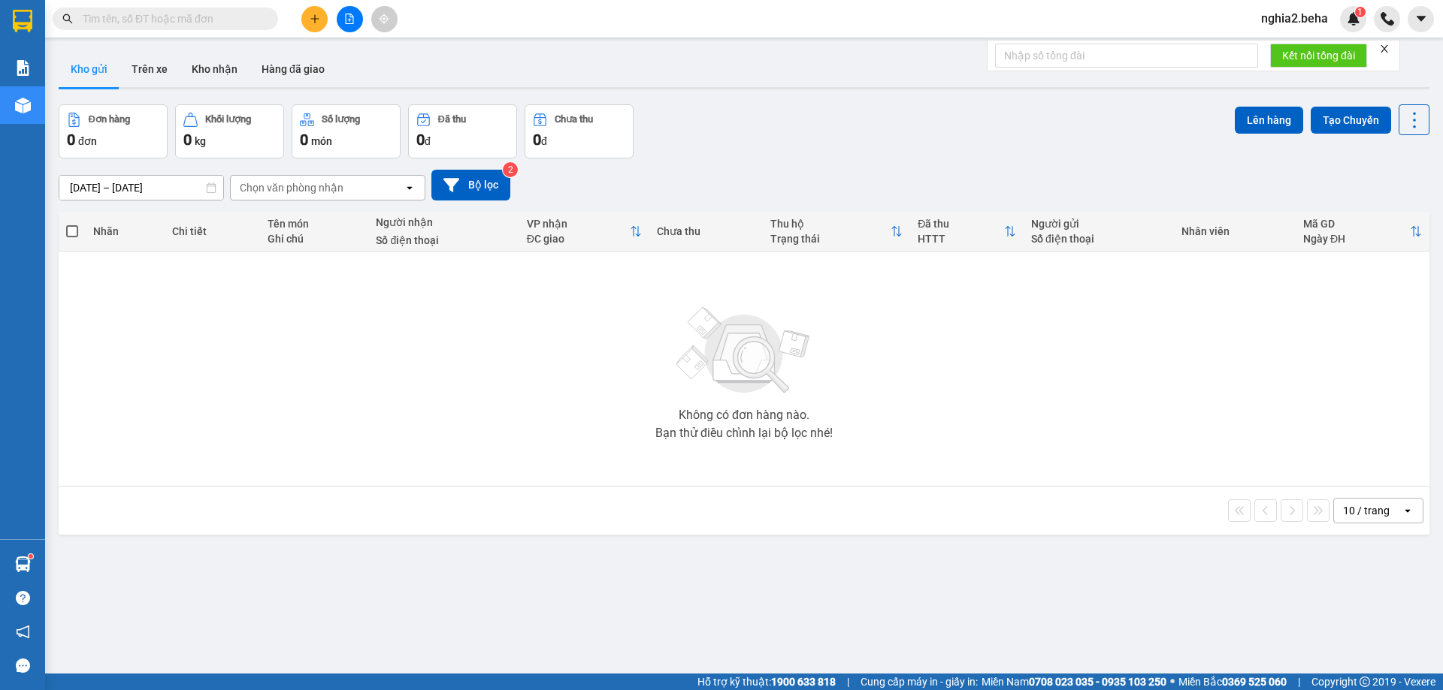
click at [560, 416] on div "Không có đơn hàng nào. Bạn thử điều chỉnh lại bộ lọc nhé!" at bounding box center [743, 368] width 1355 height 225
click at [212, 72] on button "Kho nhận" at bounding box center [215, 69] width 70 height 36
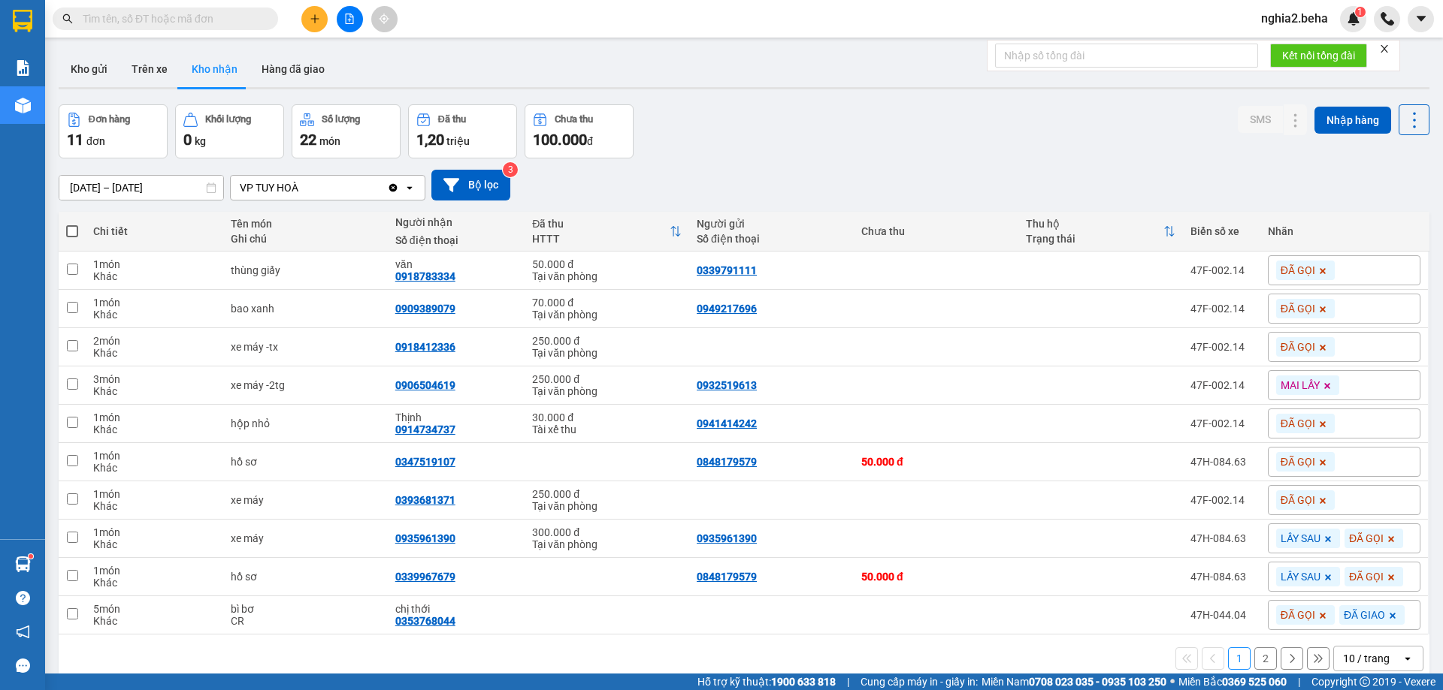
click at [858, 127] on div "Đơn hàng 11 đơn Khối lượng 0 kg Số lượng 22 món Đã thu 1,20 triệu Chưa thu 100.…" at bounding box center [744, 131] width 1370 height 54
click at [908, 118] on div "Đơn hàng 11 đơn Khối lượng 0 kg Số lượng 22 món Đã thu 1,20 triệu Chưa thu 100.…" at bounding box center [744, 131] width 1370 height 54
click at [1255, 271] on button at bounding box center [1265, 271] width 21 height 26
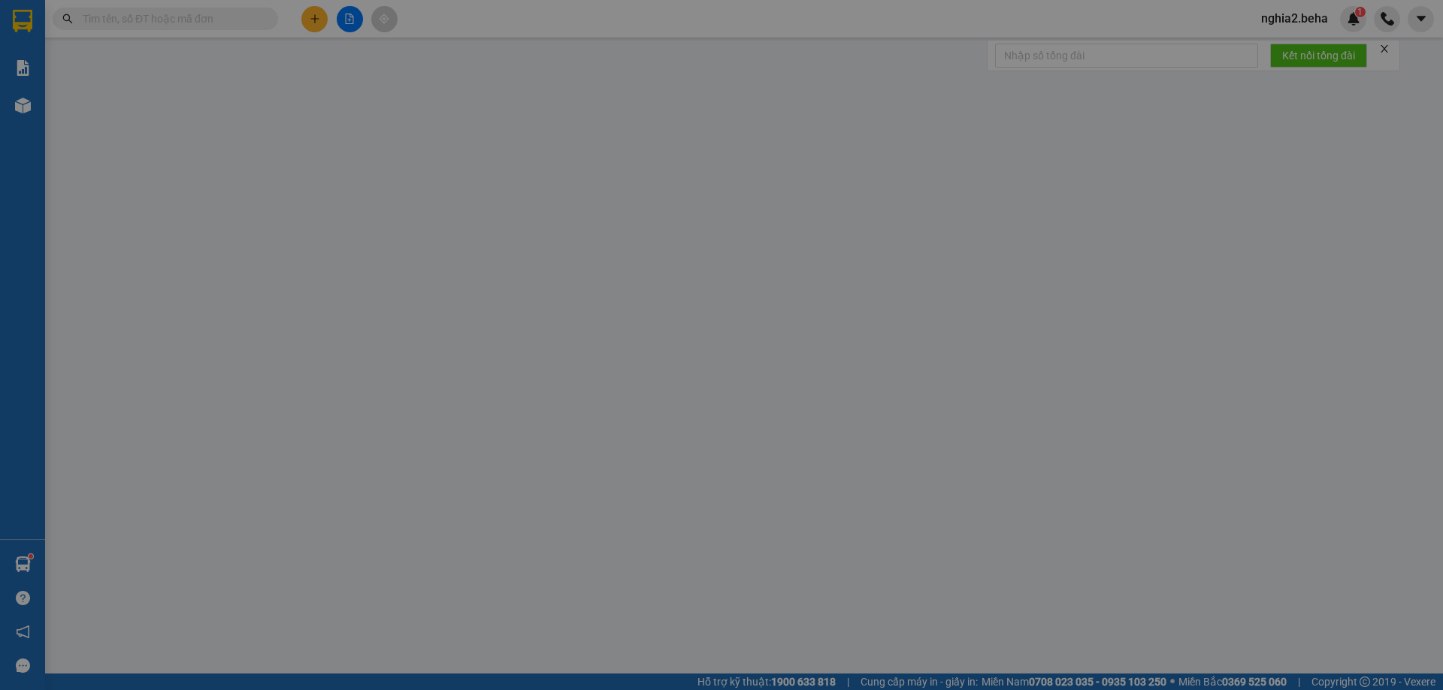
type input "0339791111"
type input "0918783334"
type input "văn"
type input "50.000"
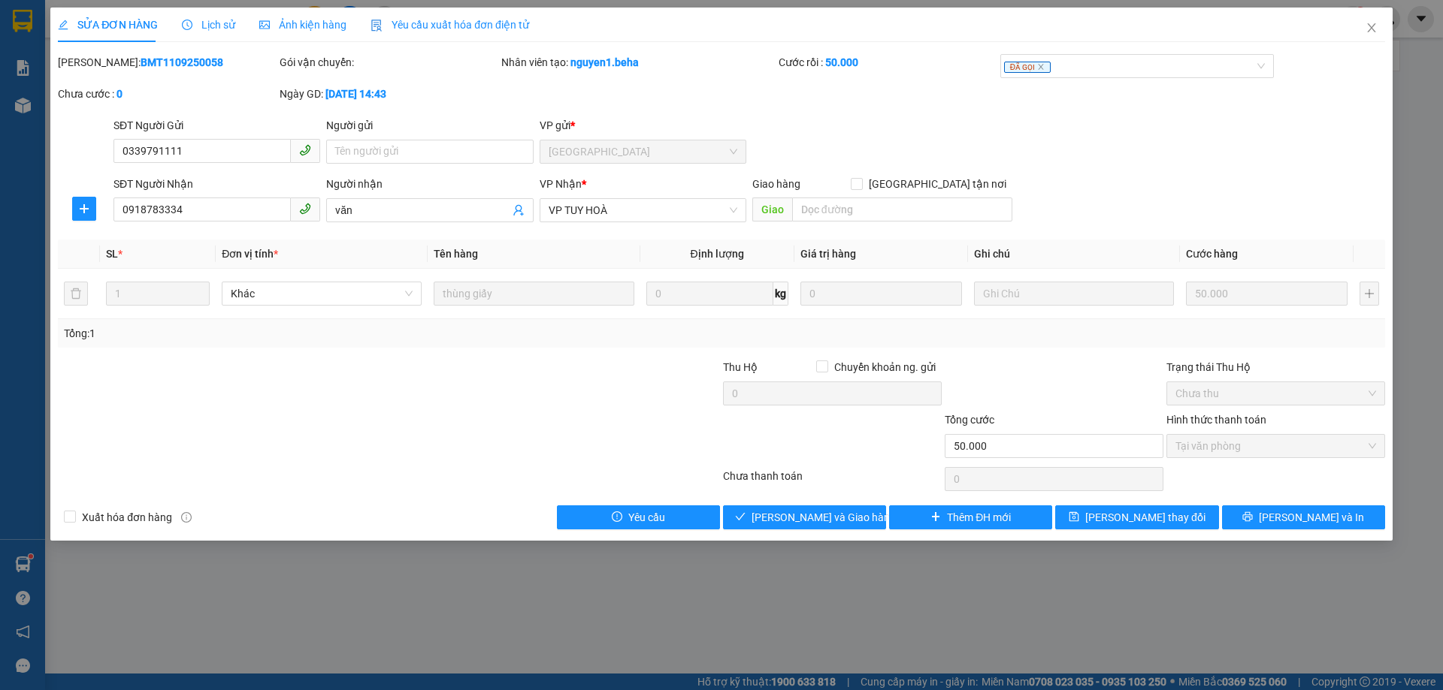
click at [286, 28] on span "Ảnh kiện hàng" at bounding box center [302, 25] width 87 height 12
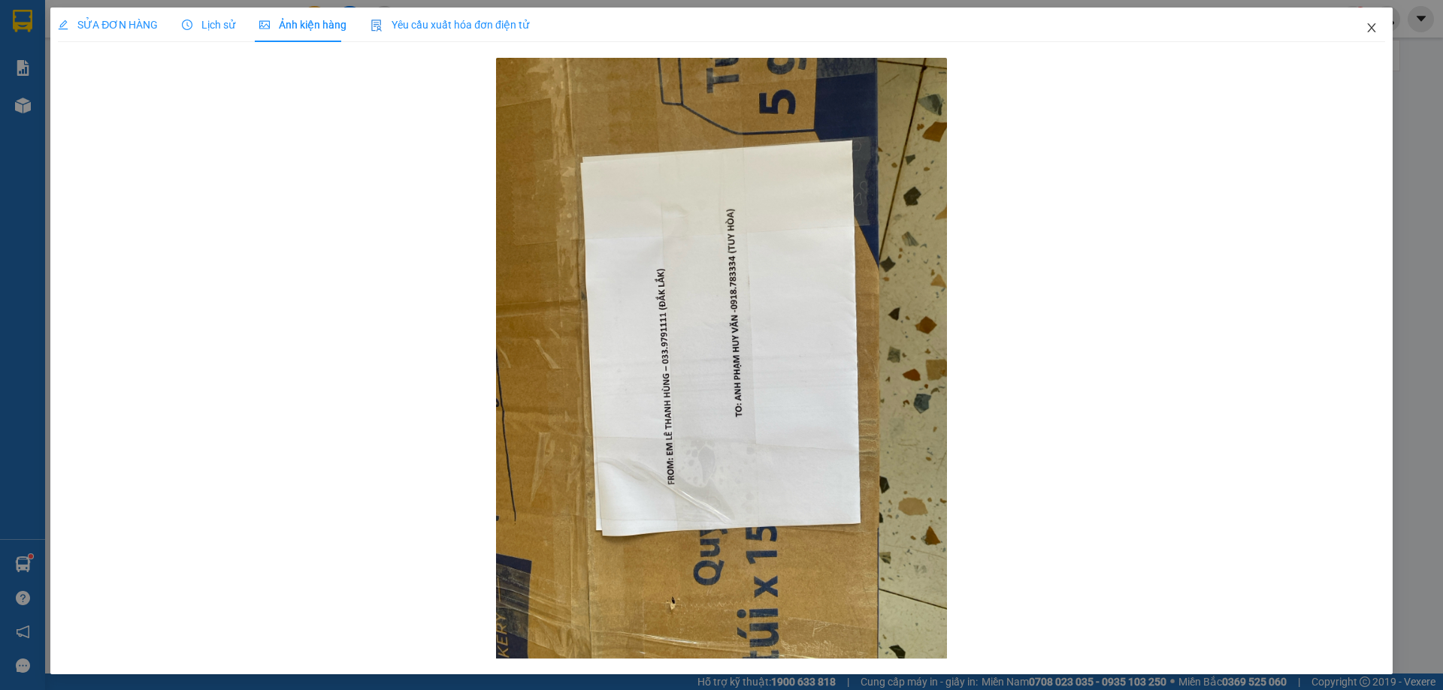
click at [1365, 24] on icon "close" at bounding box center [1371, 28] width 12 height 12
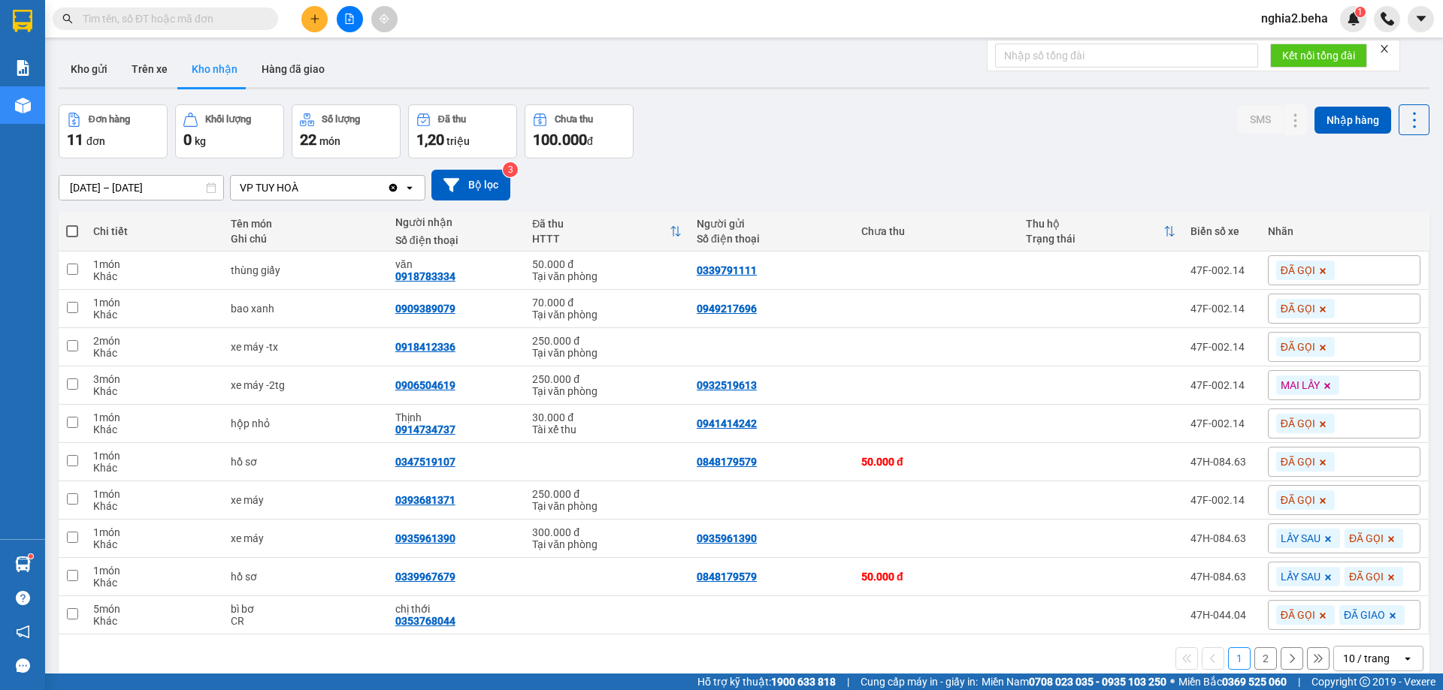
click at [775, 155] on div "Đơn hàng 11 đơn Khối lượng 0 kg Số lượng 22 món Đã thu 1,20 triệu Chưa thu 100.…" at bounding box center [744, 131] width 1370 height 54
click at [788, 162] on div "[DATE] – [DATE] Press the down arrow key to interact with the calendar and sele…" at bounding box center [744, 185] width 1370 height 53
click at [1260, 422] on icon at bounding box center [1265, 424] width 11 height 11
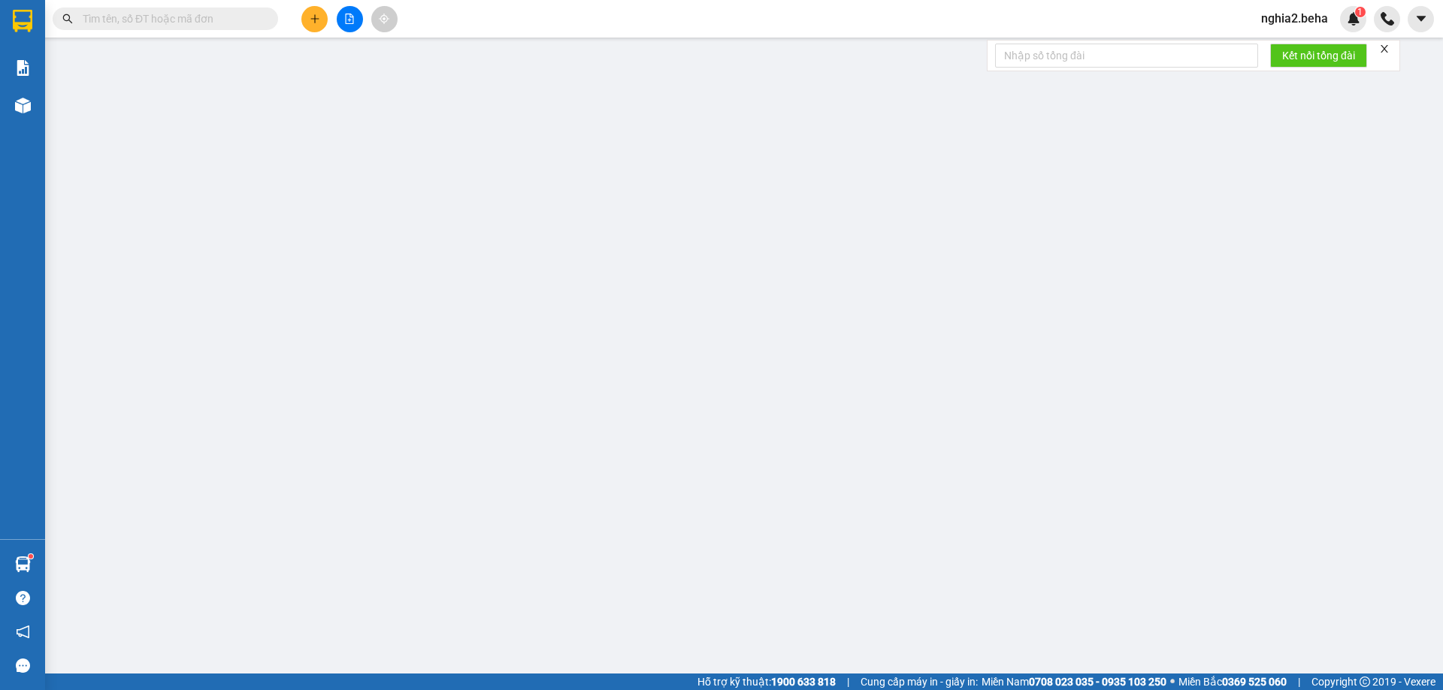
type input "0941414242"
type input "0914734737"
type input "Thịnh"
type input "30.000"
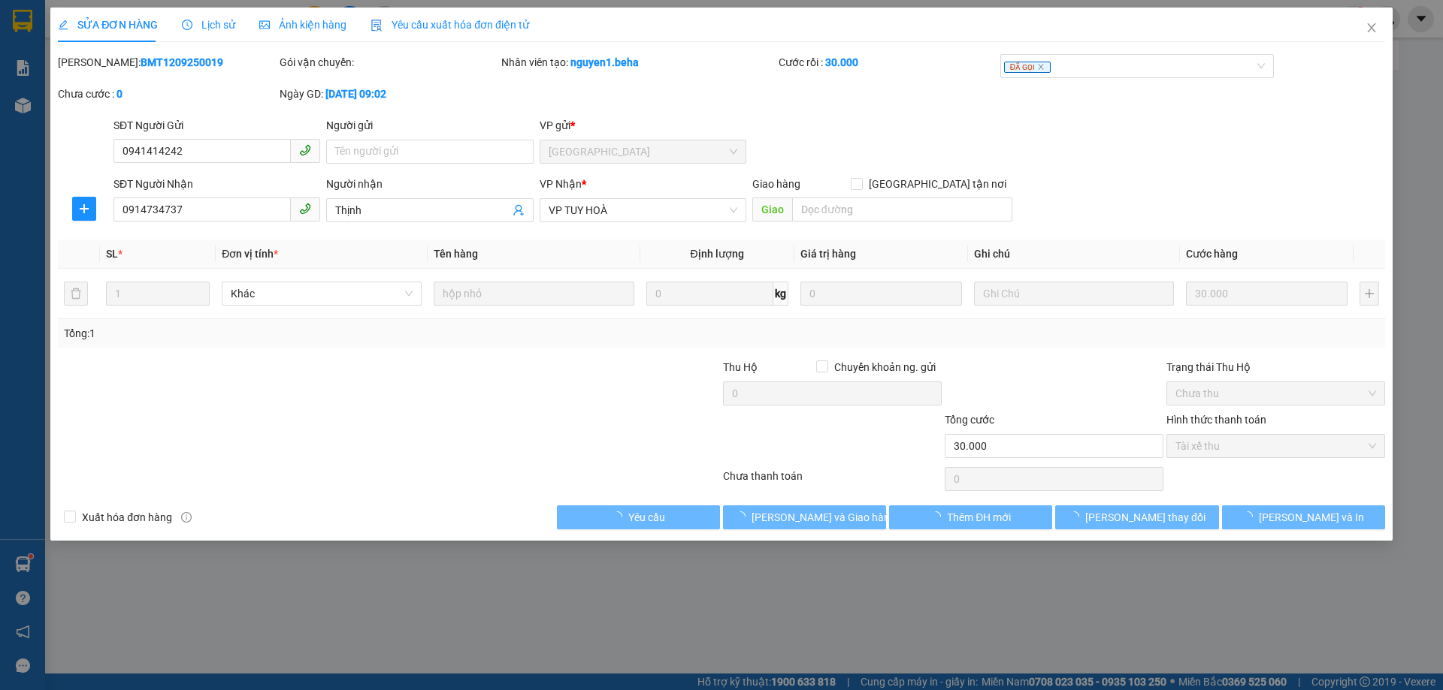
click at [283, 32] on div "Ảnh kiện hàng" at bounding box center [302, 25] width 87 height 17
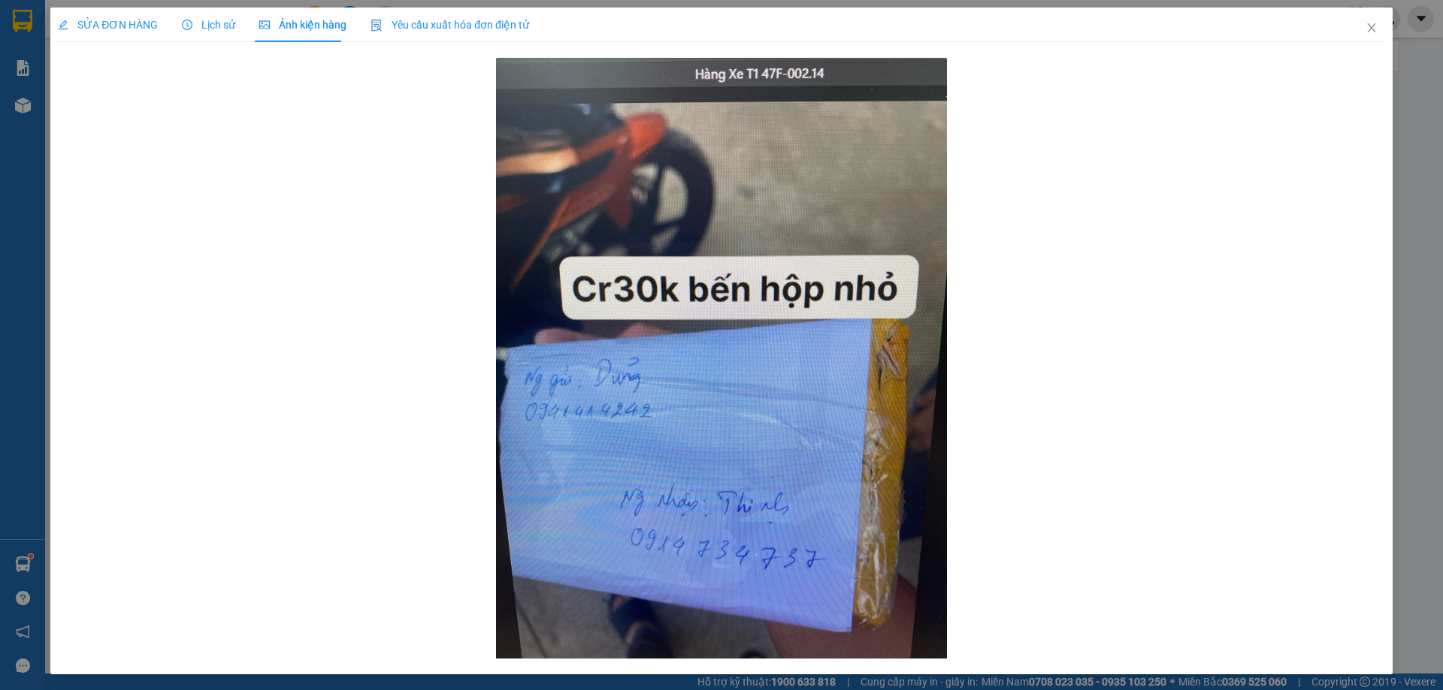
drag, startPoint x: 214, startPoint y: 27, endPoint x: 261, endPoint y: 52, distance: 52.8
click at [215, 29] on span "Lịch sử" at bounding box center [208, 25] width 53 height 12
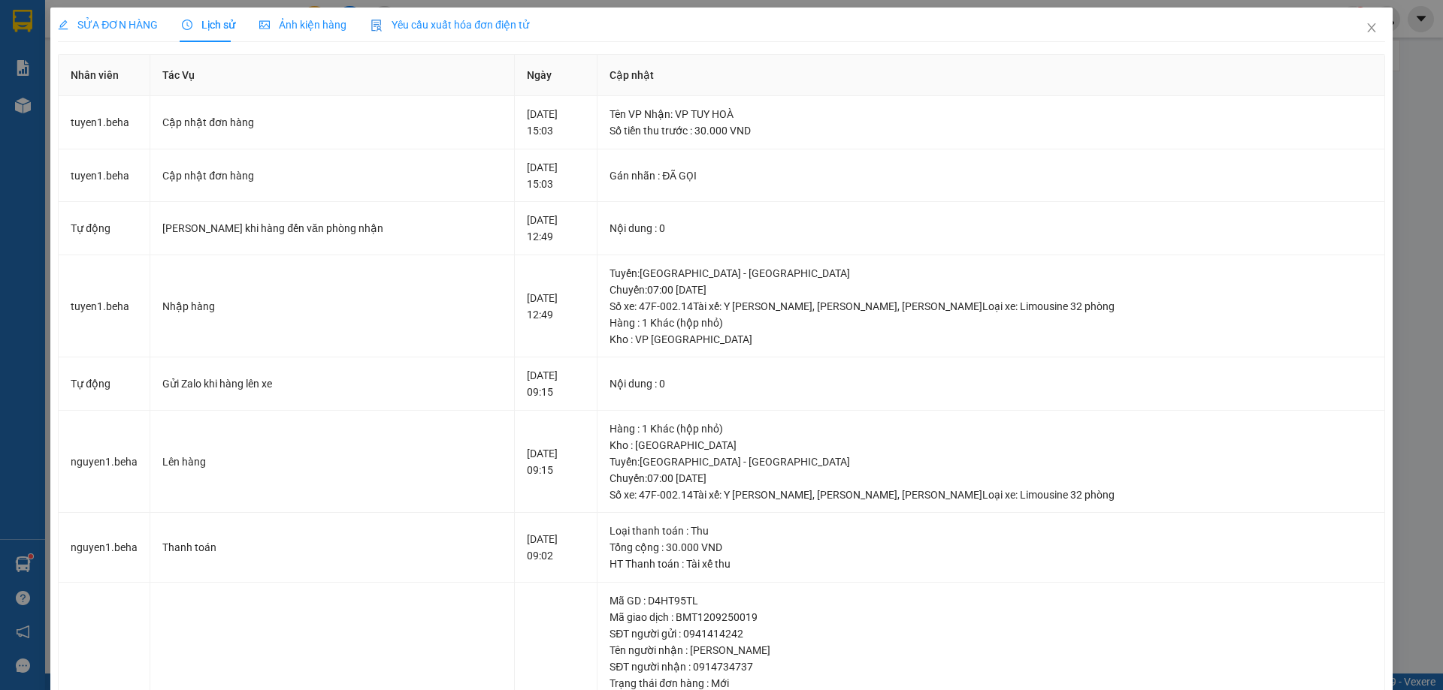
click at [118, 26] on span "SỬA ĐƠN HÀNG" at bounding box center [108, 25] width 100 height 12
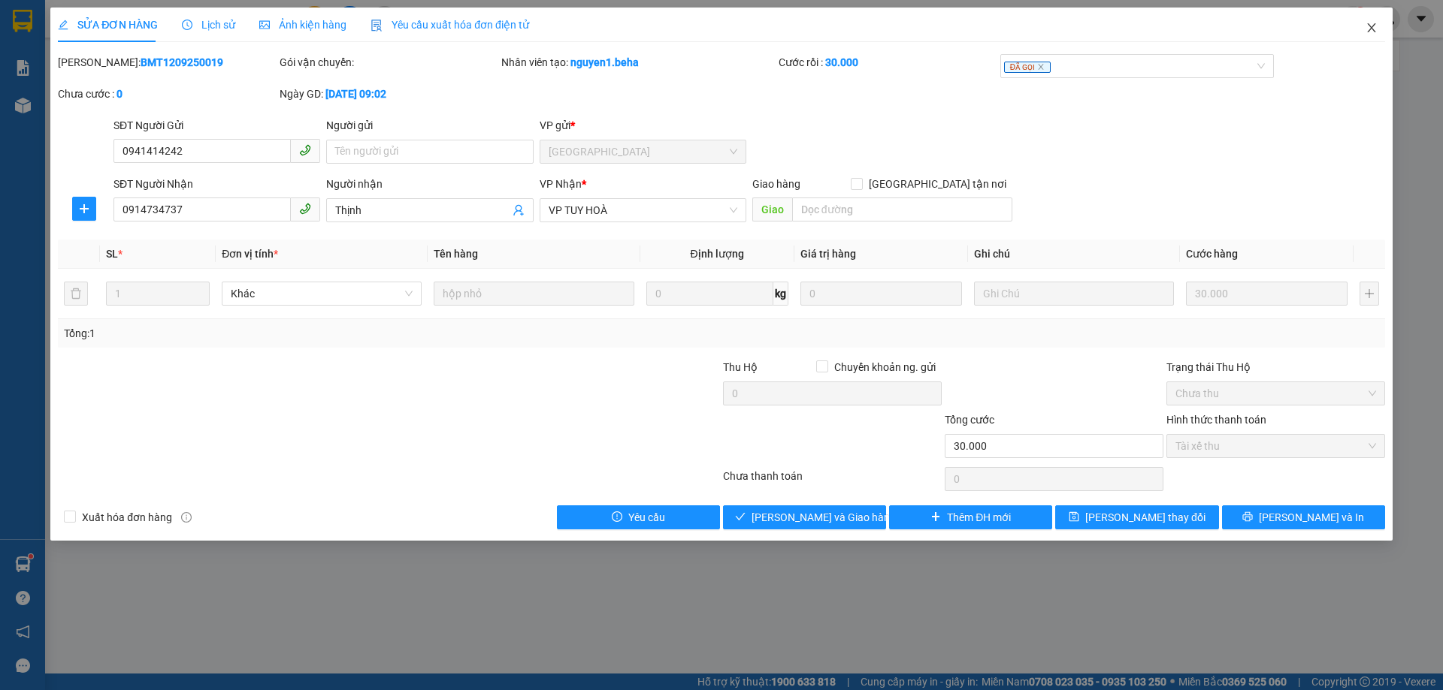
click at [1364, 19] on span "Close" at bounding box center [1371, 29] width 42 height 42
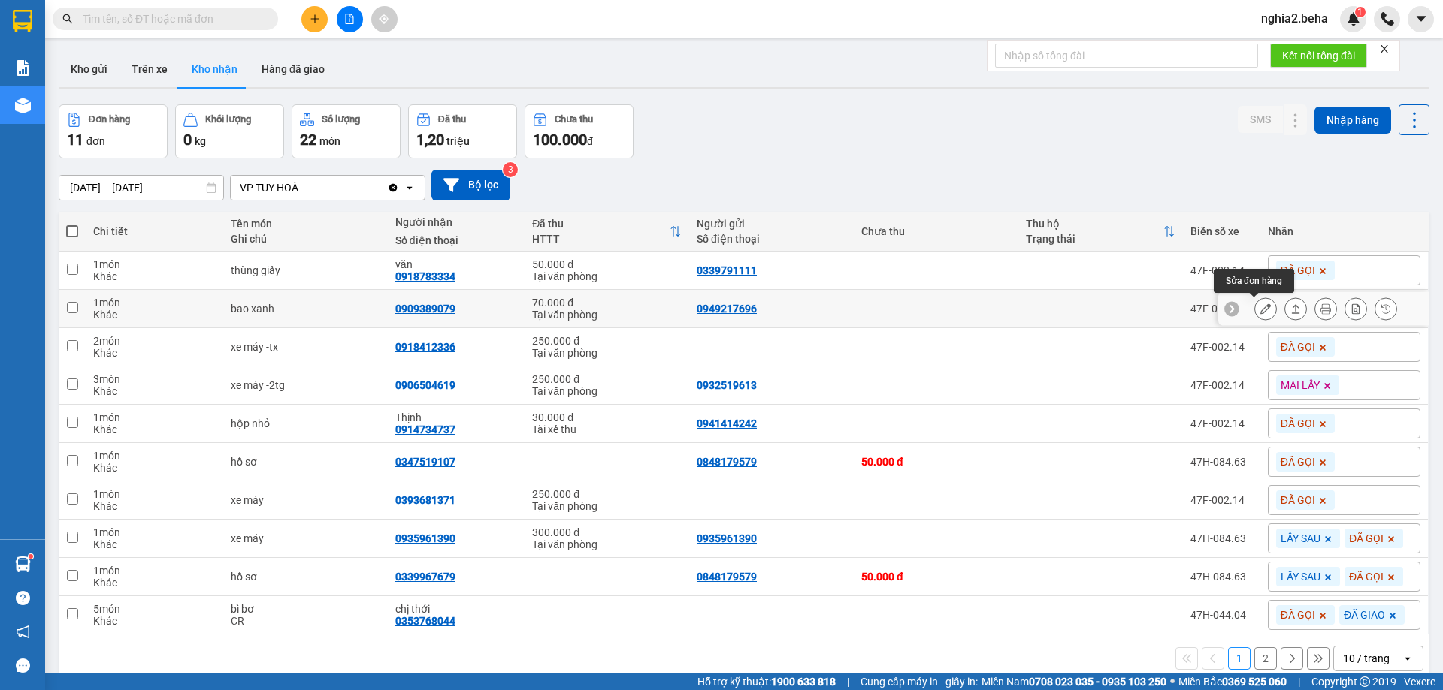
click at [1260, 307] on icon at bounding box center [1265, 309] width 11 height 11
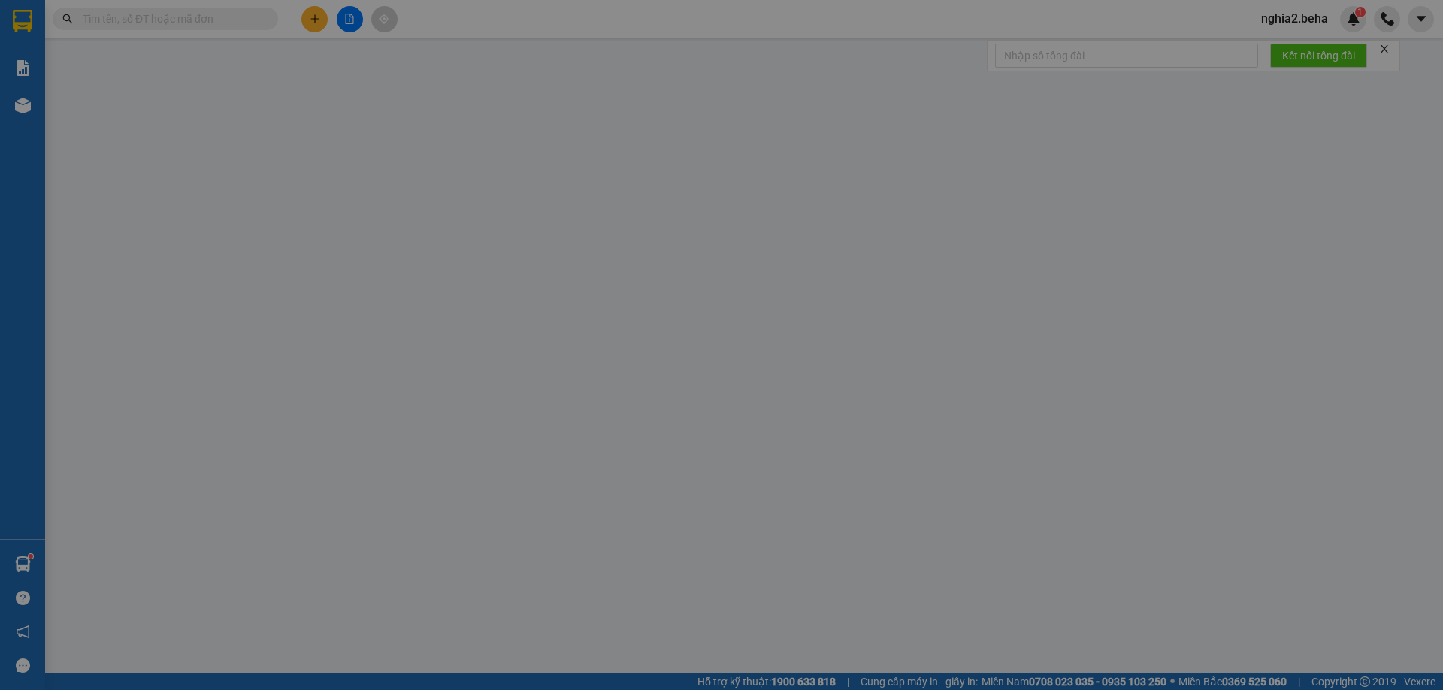
type input "0949217696"
type input "0909389079"
type input "70.000"
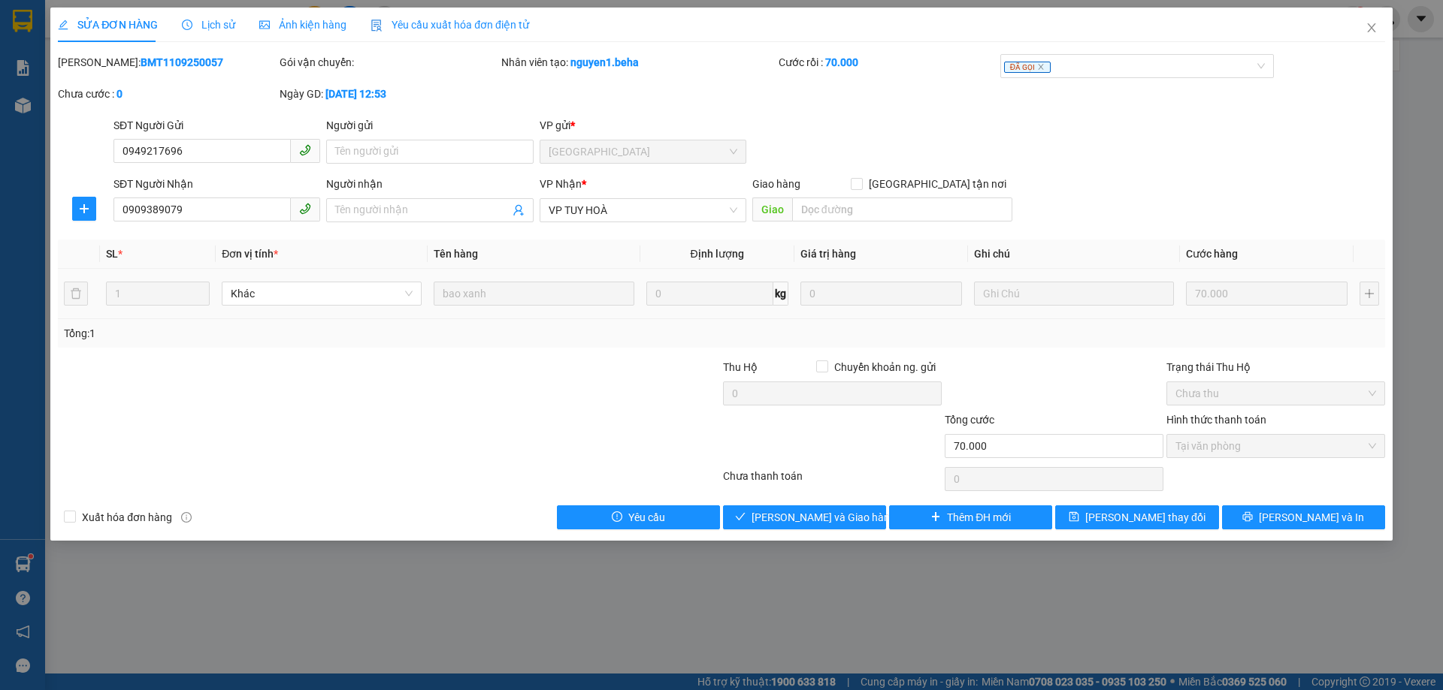
drag, startPoint x: 291, startPoint y: 27, endPoint x: 433, endPoint y: 53, distance: 144.3
click at [292, 27] on span "Ảnh kiện hàng" at bounding box center [302, 25] width 87 height 12
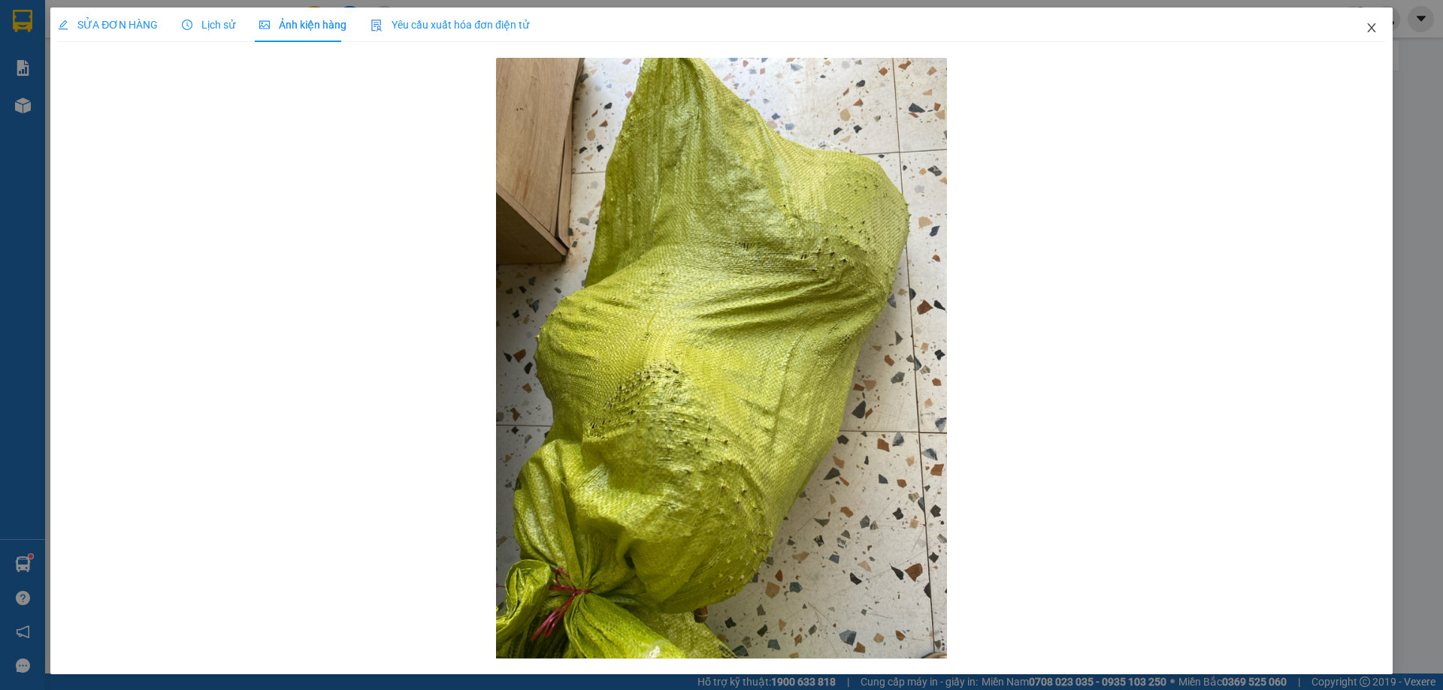
click at [1365, 23] on icon "close" at bounding box center [1371, 28] width 12 height 12
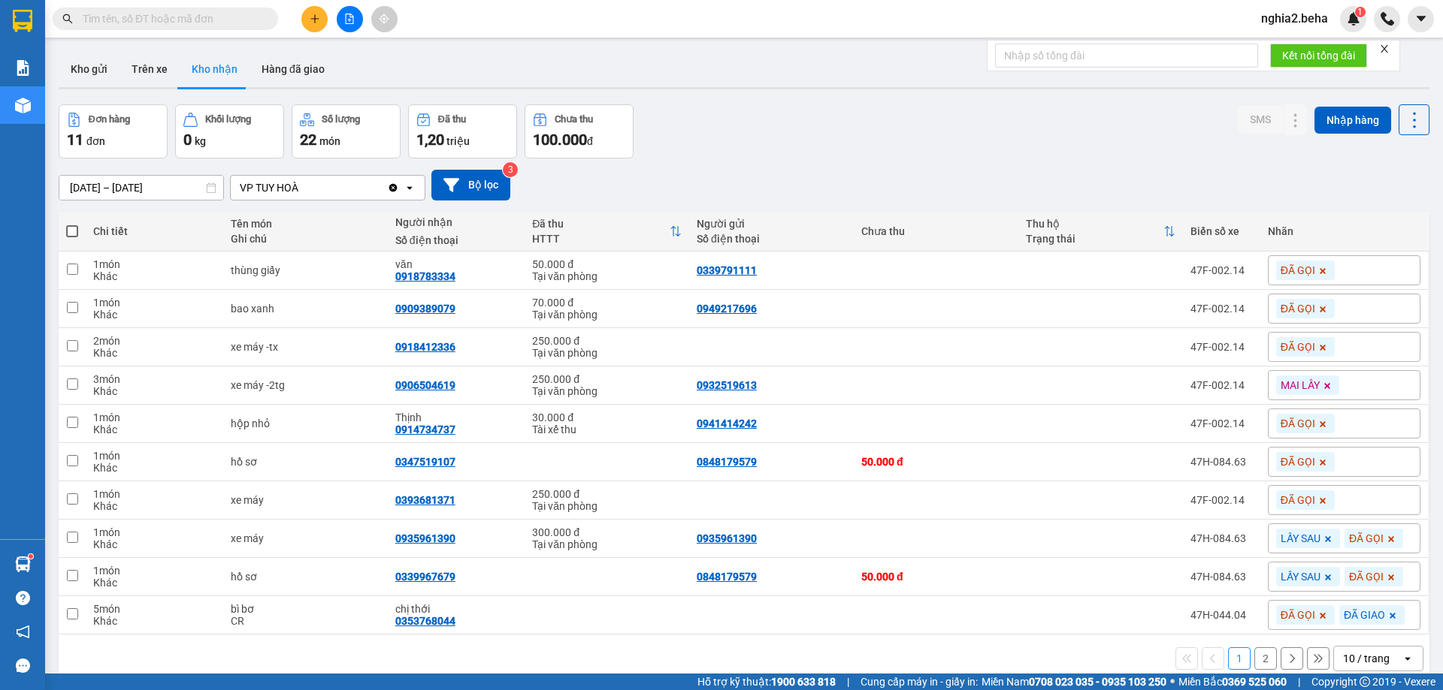
click at [862, 135] on div "Đơn hàng 11 đơn Khối lượng 0 kg Số lượng 22 món Đã thu 1,20 triệu Chưa thu 100.…" at bounding box center [744, 131] width 1370 height 54
click at [220, 24] on input "text" at bounding box center [171, 19] width 177 height 17
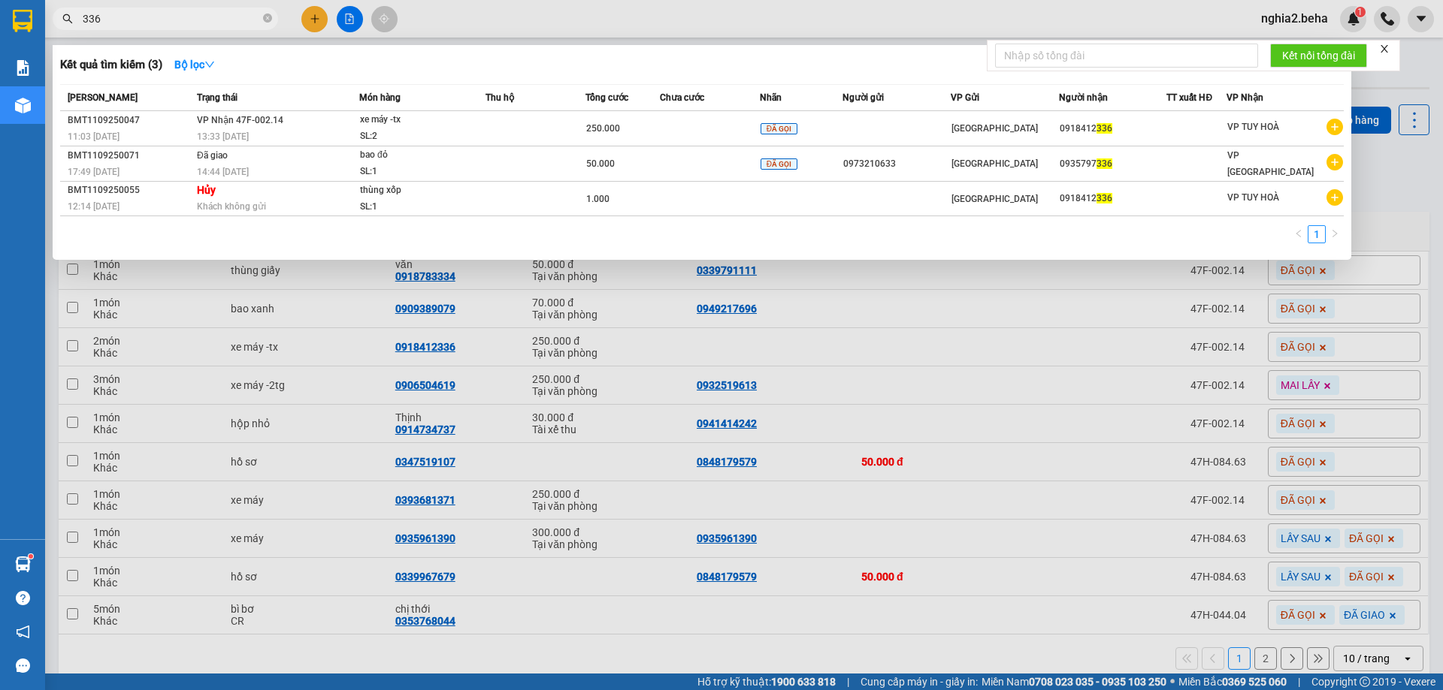
type input "336"
click at [663, 322] on div at bounding box center [721, 345] width 1443 height 690
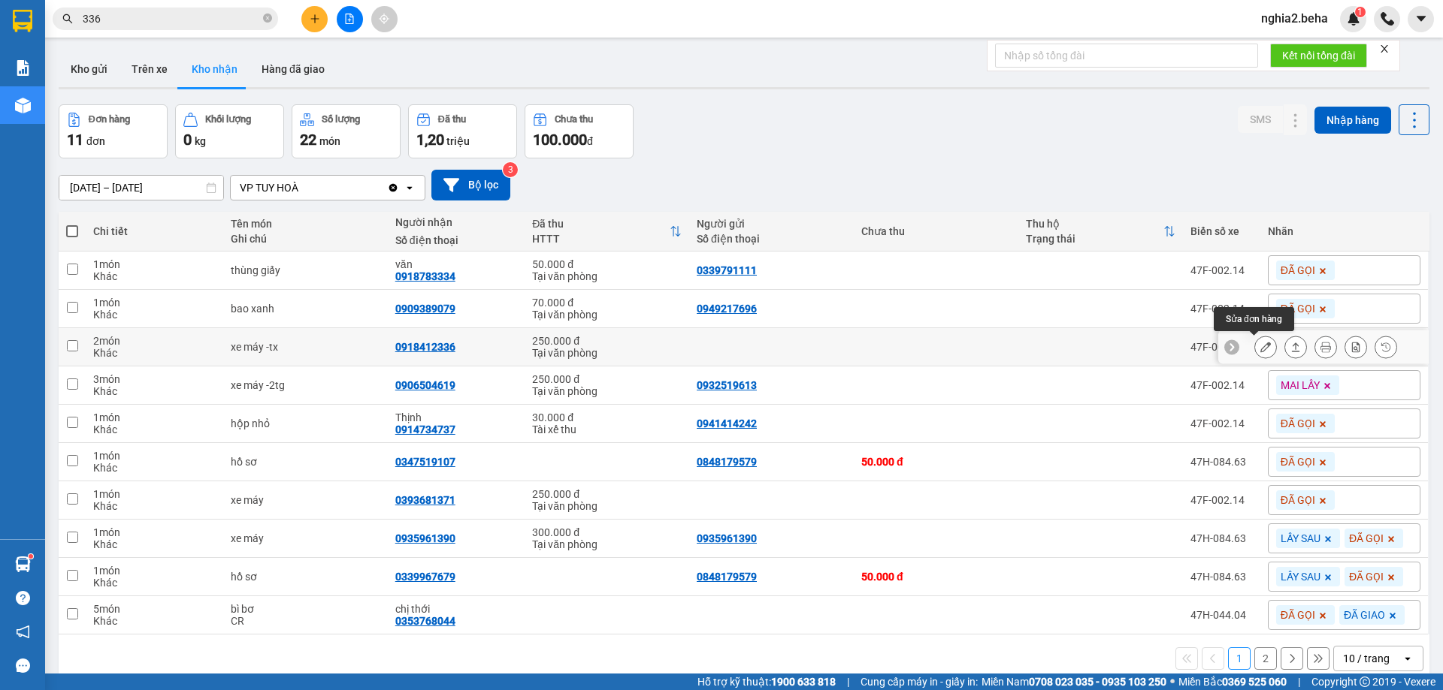
click at [1259, 346] on button at bounding box center [1265, 347] width 21 height 26
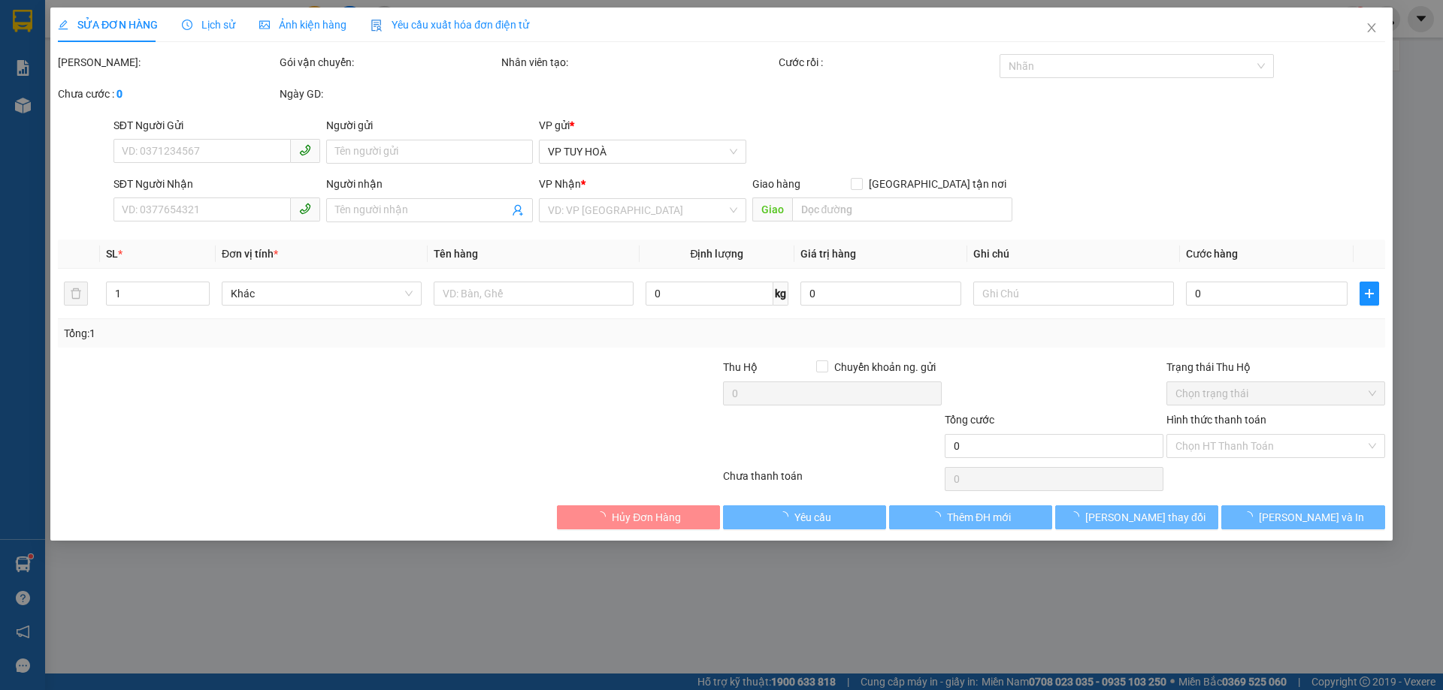
type input "0918412336"
type input "250.000"
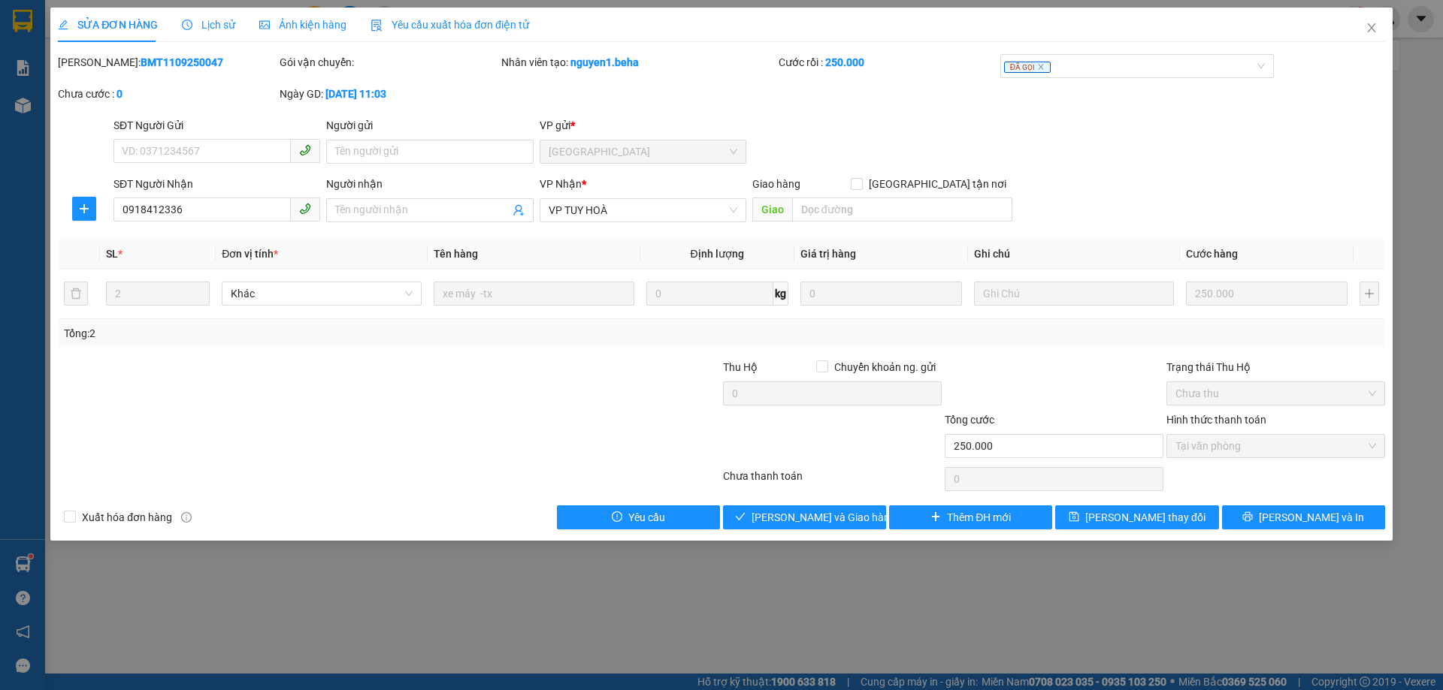
click at [309, 28] on span "Ảnh kiện hàng" at bounding box center [302, 25] width 87 height 12
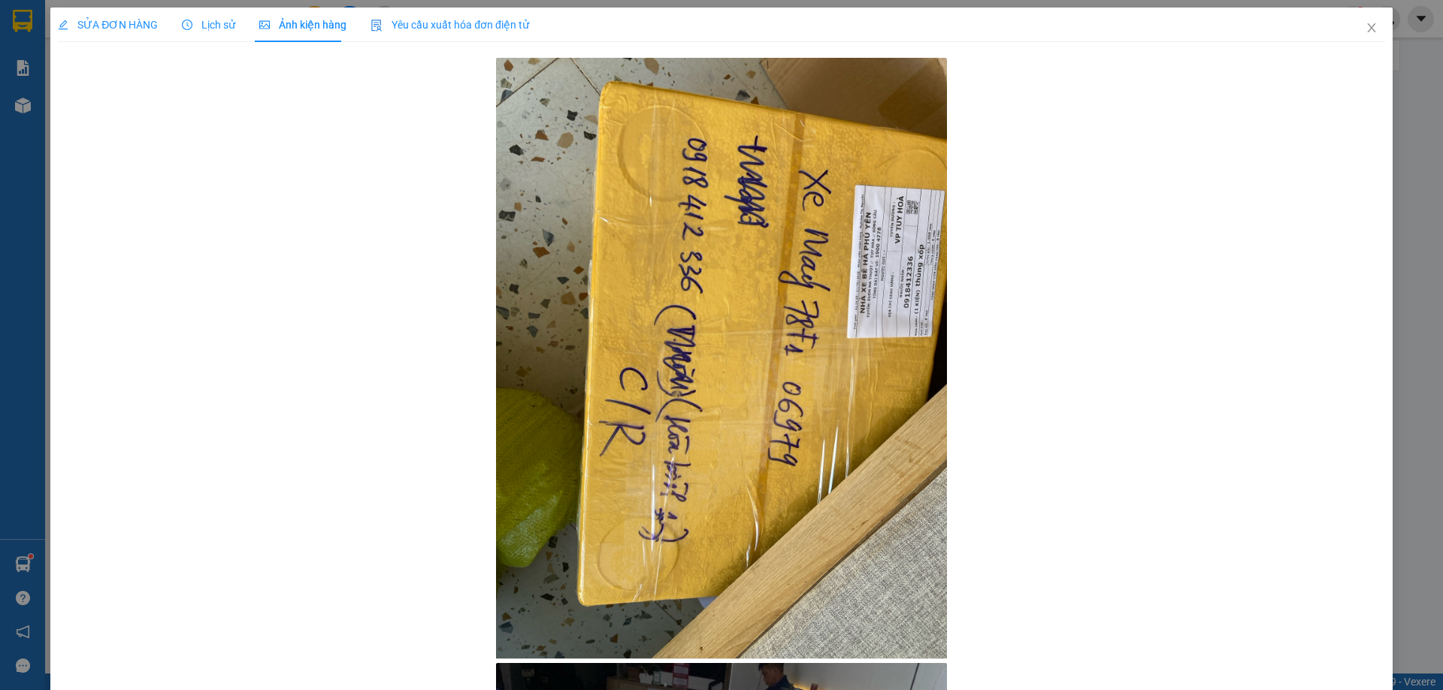
click at [117, 25] on span "SỬA ĐƠN HÀNG" at bounding box center [108, 25] width 100 height 12
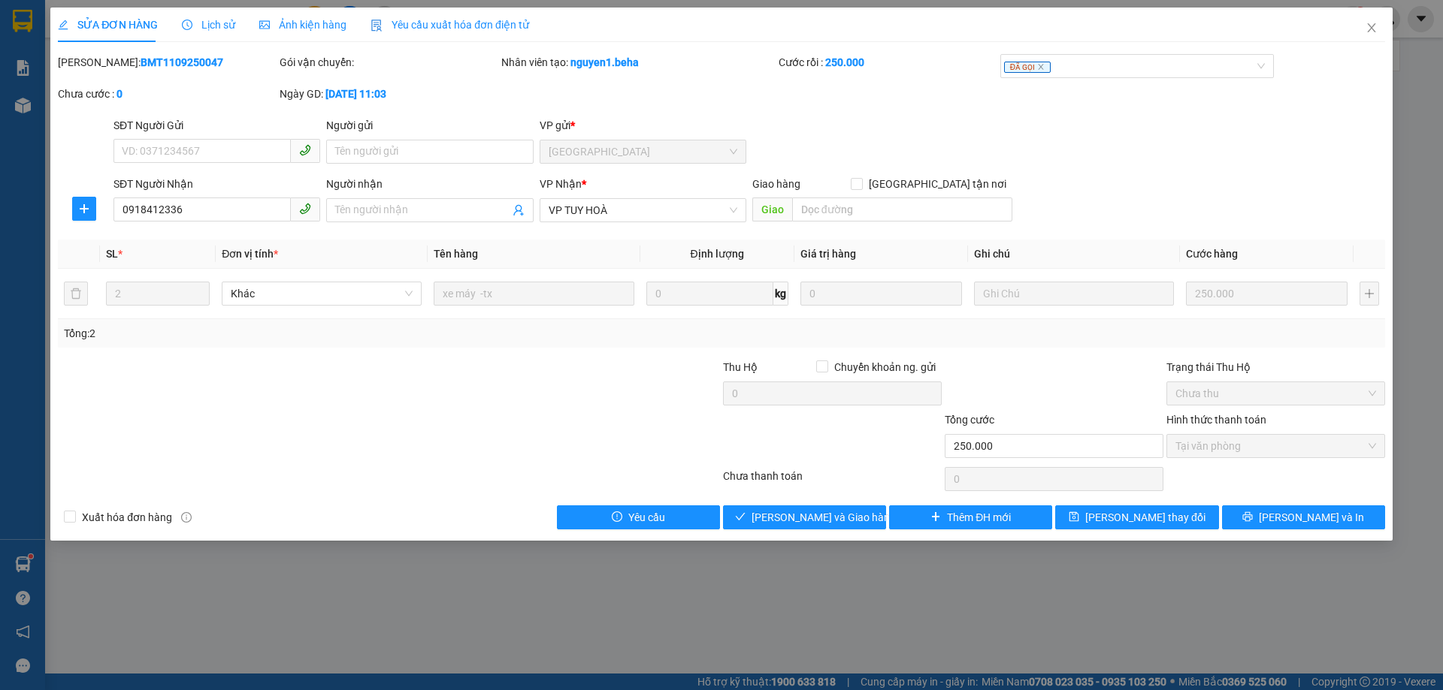
click at [1141, 181] on div "SĐT Người Nhận 0918412336 Người nhận Tên người nhận VP Nhận * VP TUY HOÀ Giao h…" at bounding box center [748, 202] width 1277 height 53
click at [849, 512] on span "[PERSON_NAME] và Giao hàng" at bounding box center [823, 517] width 144 height 17
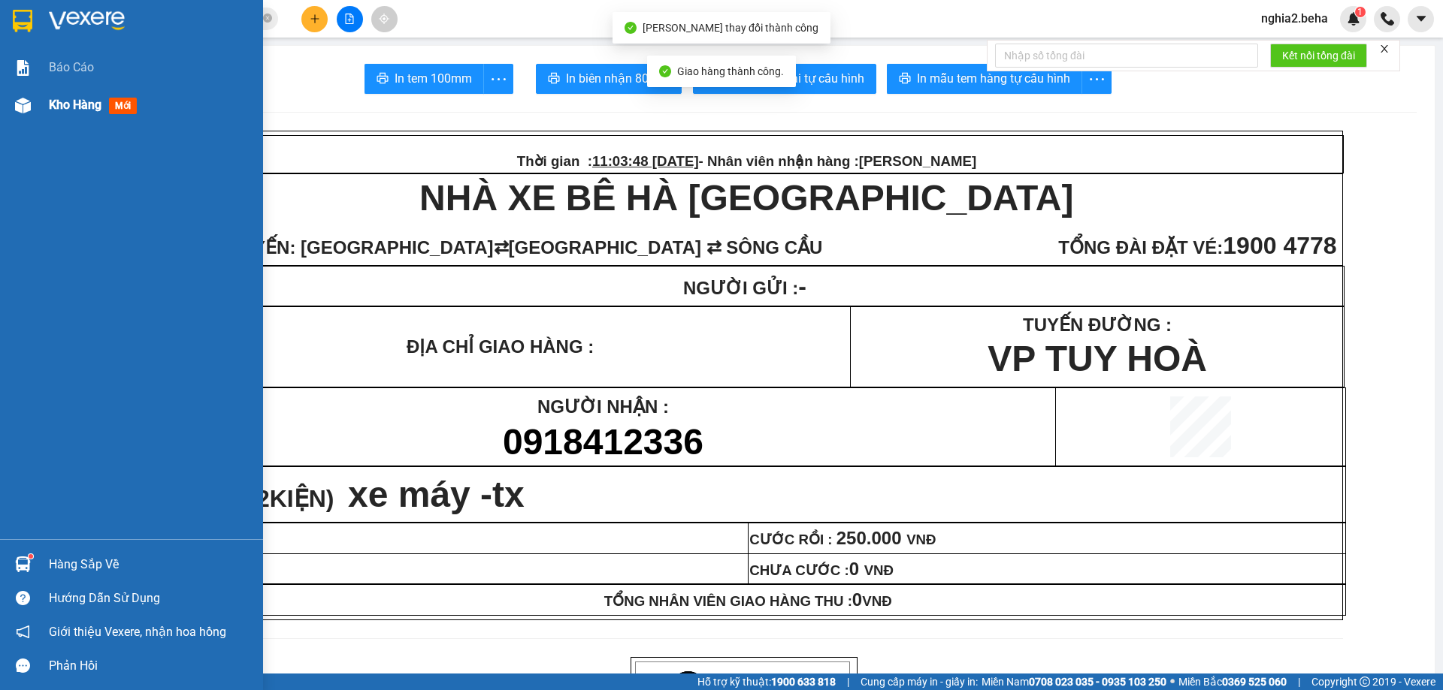
click at [121, 92] on div "Kho hàng mới" at bounding box center [150, 105] width 203 height 38
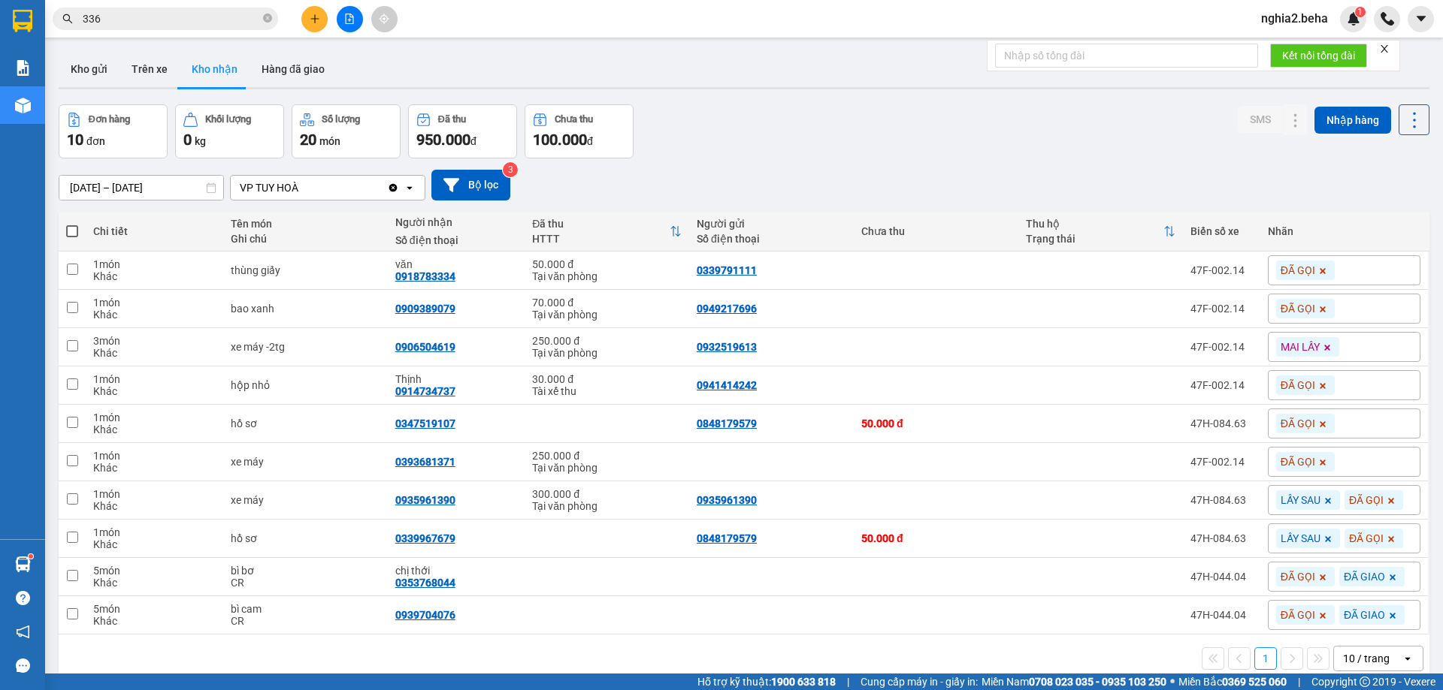
click at [840, 159] on div "[DATE] – [DATE] Press the down arrow key to interact with the calendar and sele…" at bounding box center [744, 185] width 1370 height 53
click at [740, 128] on div "Đơn hàng 10 đơn Khối lượng 0 kg Số lượng 20 món Đã thu 950.000 đ Chưa thu 100.0…" at bounding box center [744, 131] width 1370 height 54
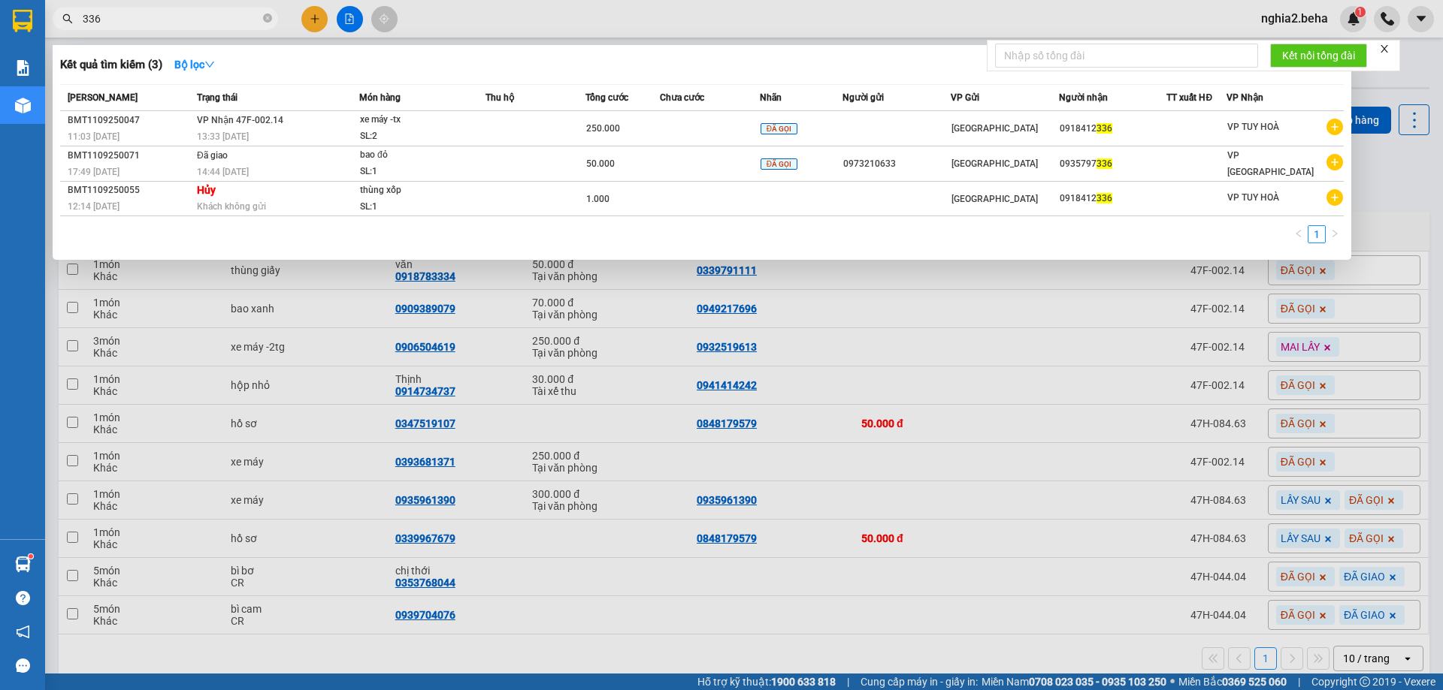
click at [214, 23] on input "336" at bounding box center [171, 19] width 177 height 17
paste input "0334125625"
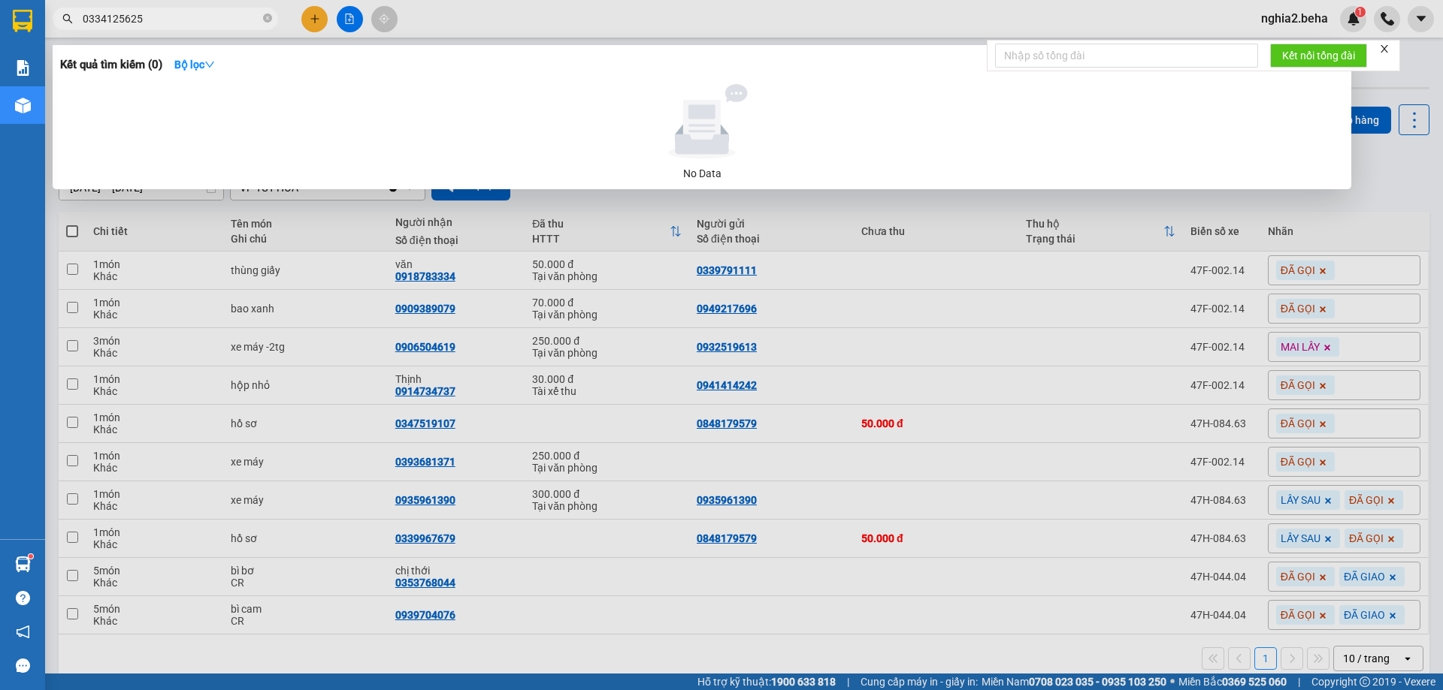
type input "0334125625"
click at [264, 14] on icon "close-circle" at bounding box center [267, 18] width 9 height 9
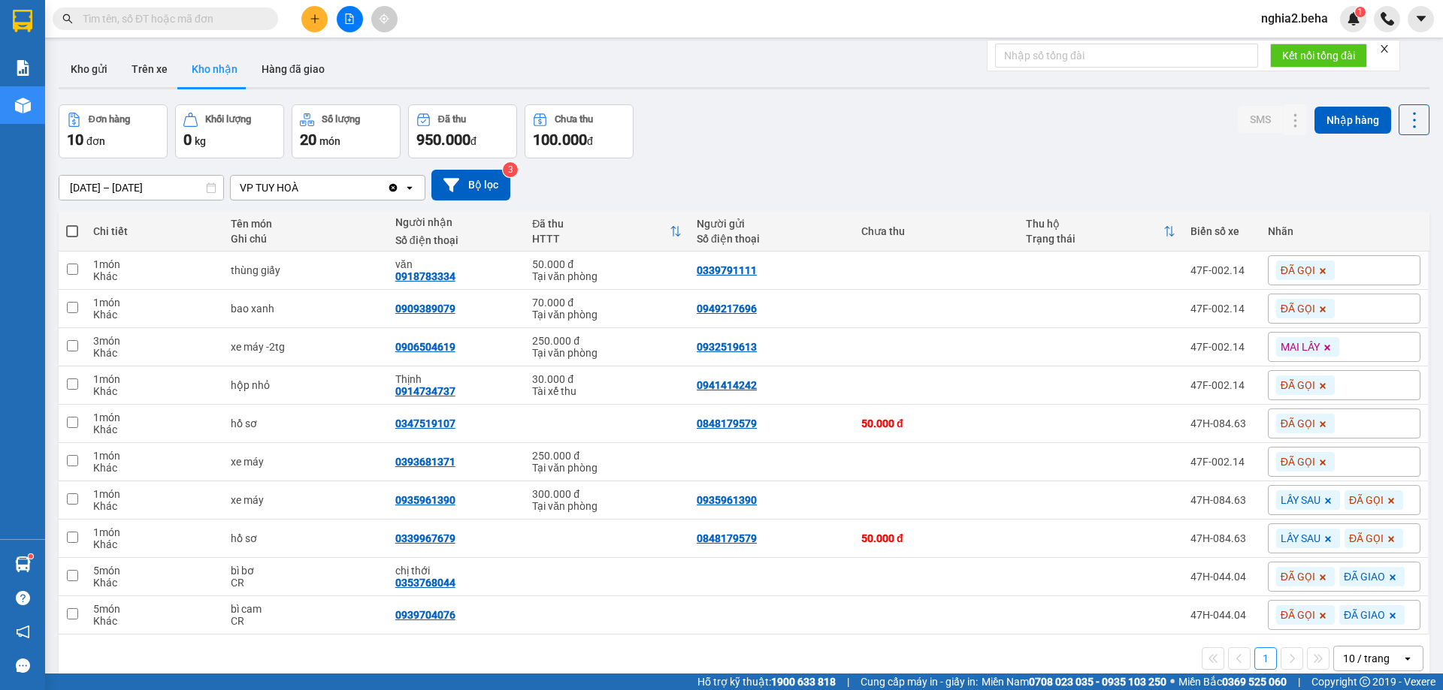
click at [727, 137] on div "Đơn hàng 10 đơn Khối lượng 0 kg Số lượng 20 món Đã thu 950.000 đ Chưa thu 100.0…" at bounding box center [744, 131] width 1370 height 54
click at [347, 19] on icon "file-add" at bounding box center [349, 19] width 11 height 11
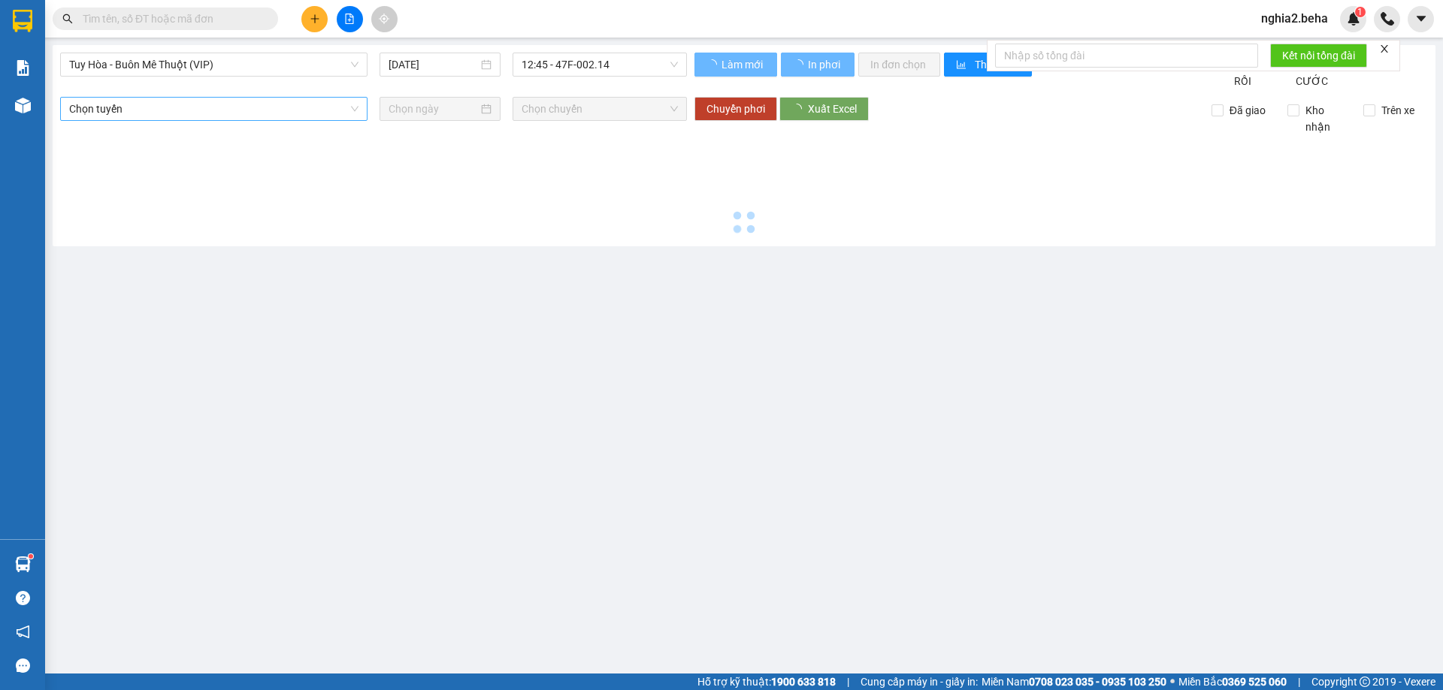
click at [333, 62] on span "Tuy Hòa - Buôn Mê Thuột (VIP)" at bounding box center [213, 64] width 289 height 23
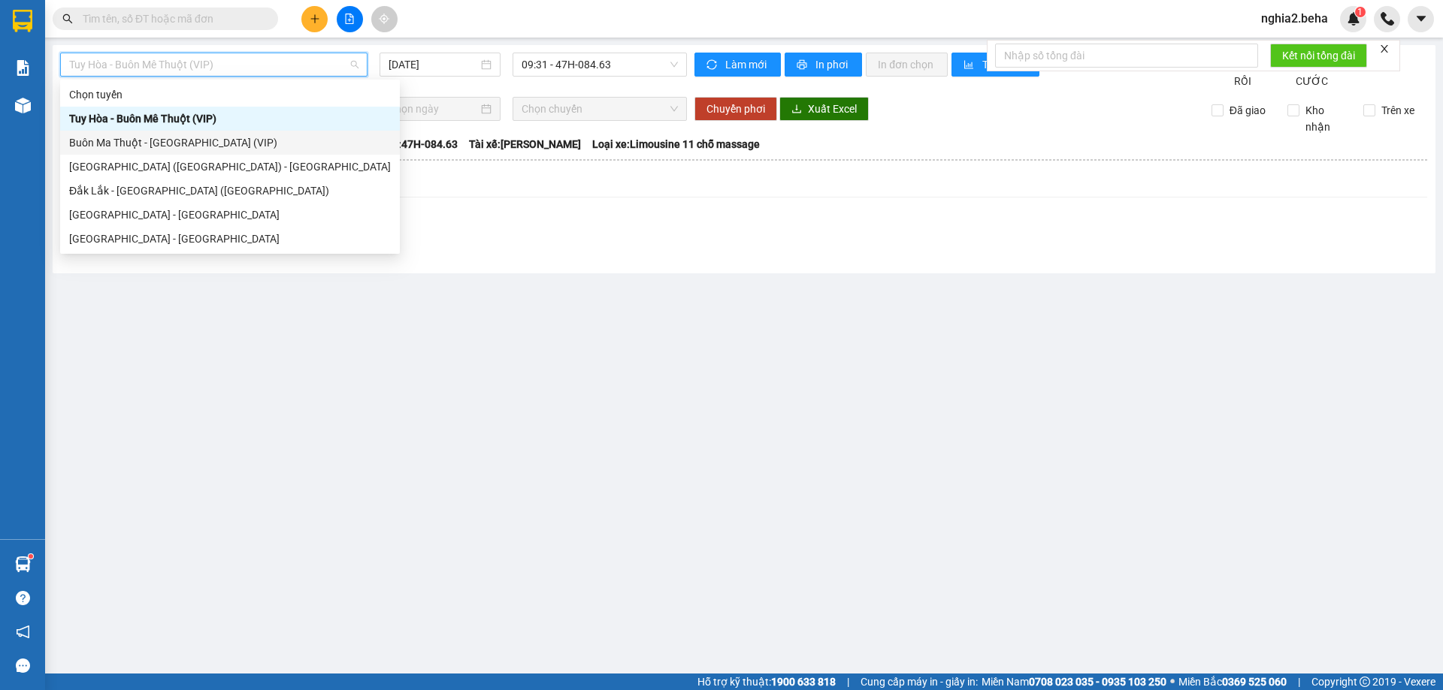
click at [238, 146] on div "Buôn Ma Thuột - [GEOGRAPHIC_DATA] (VIP)" at bounding box center [230, 142] width 322 height 17
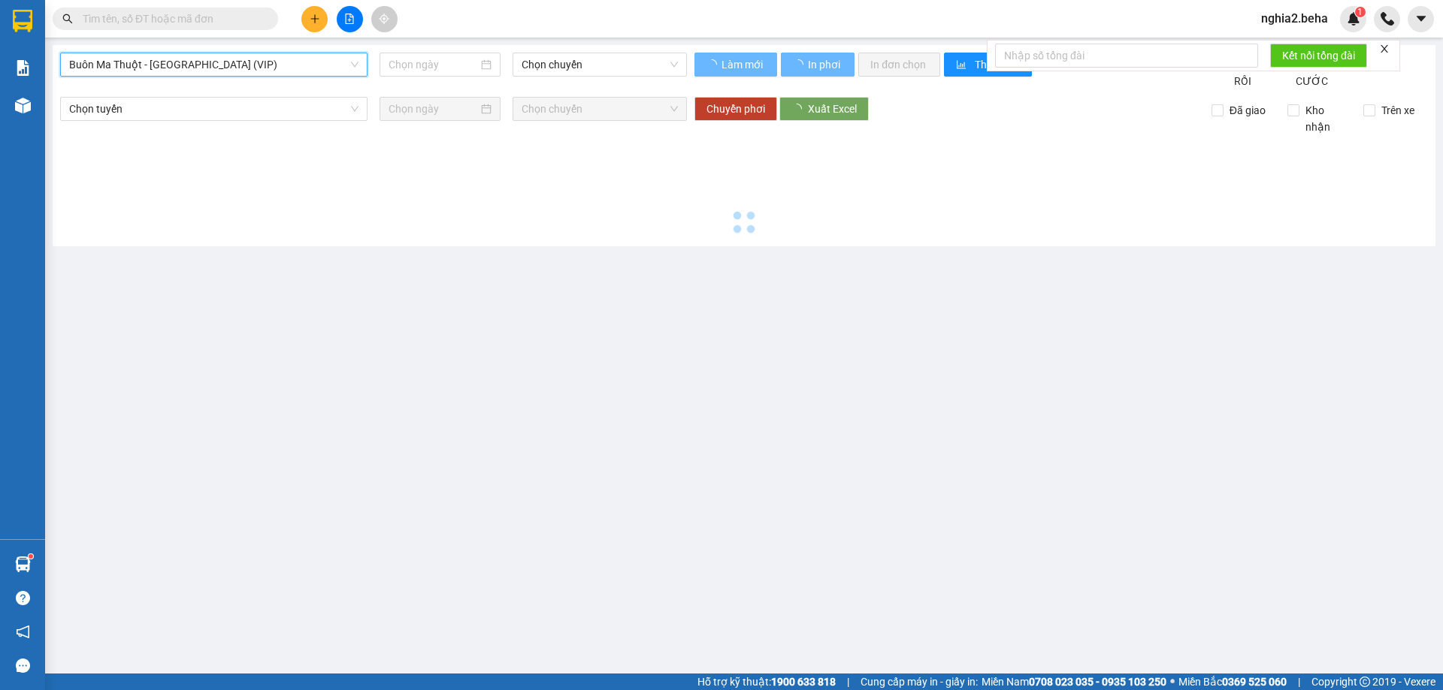
type input "[DATE]"
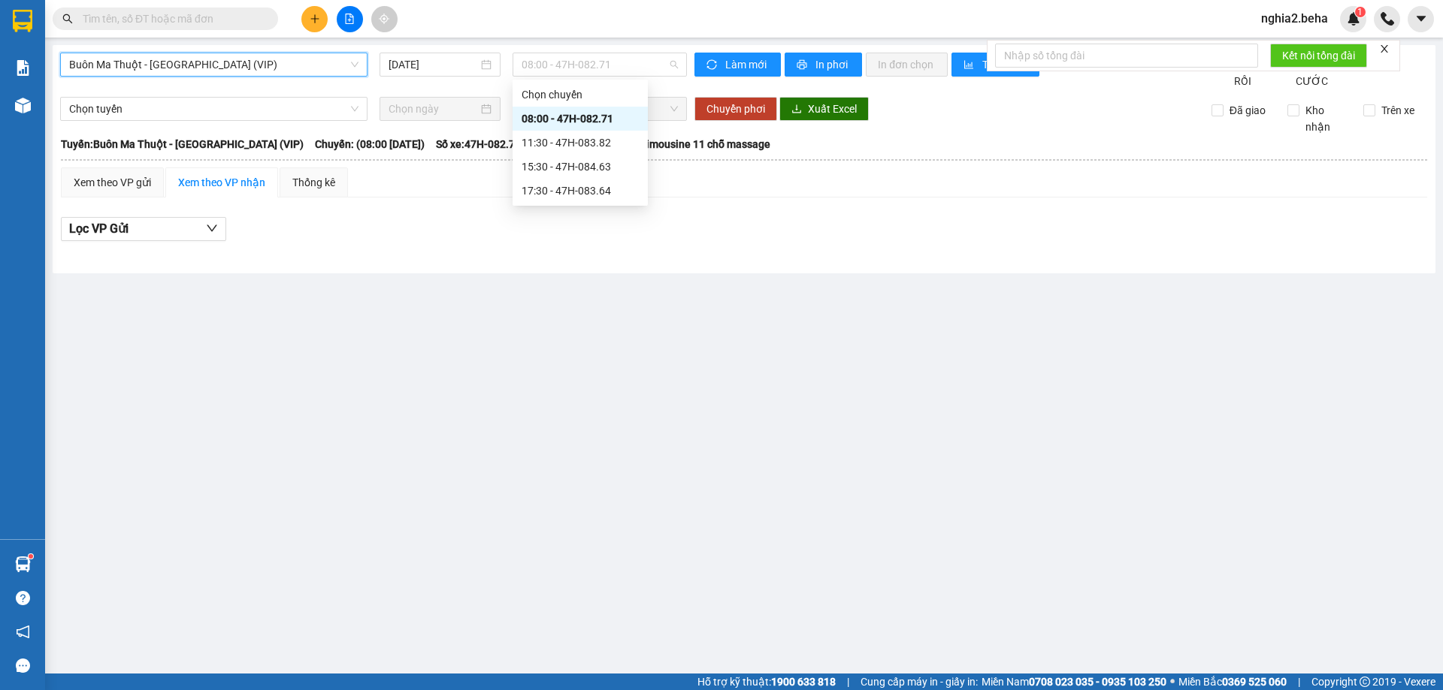
drag, startPoint x: 618, startPoint y: 70, endPoint x: 614, endPoint y: 120, distance: 50.5
click at [618, 70] on span "08:00 - 47H-082.71" at bounding box center [599, 64] width 156 height 23
click at [550, 168] on div "15:30 - 47H-084.63" at bounding box center [579, 167] width 117 height 17
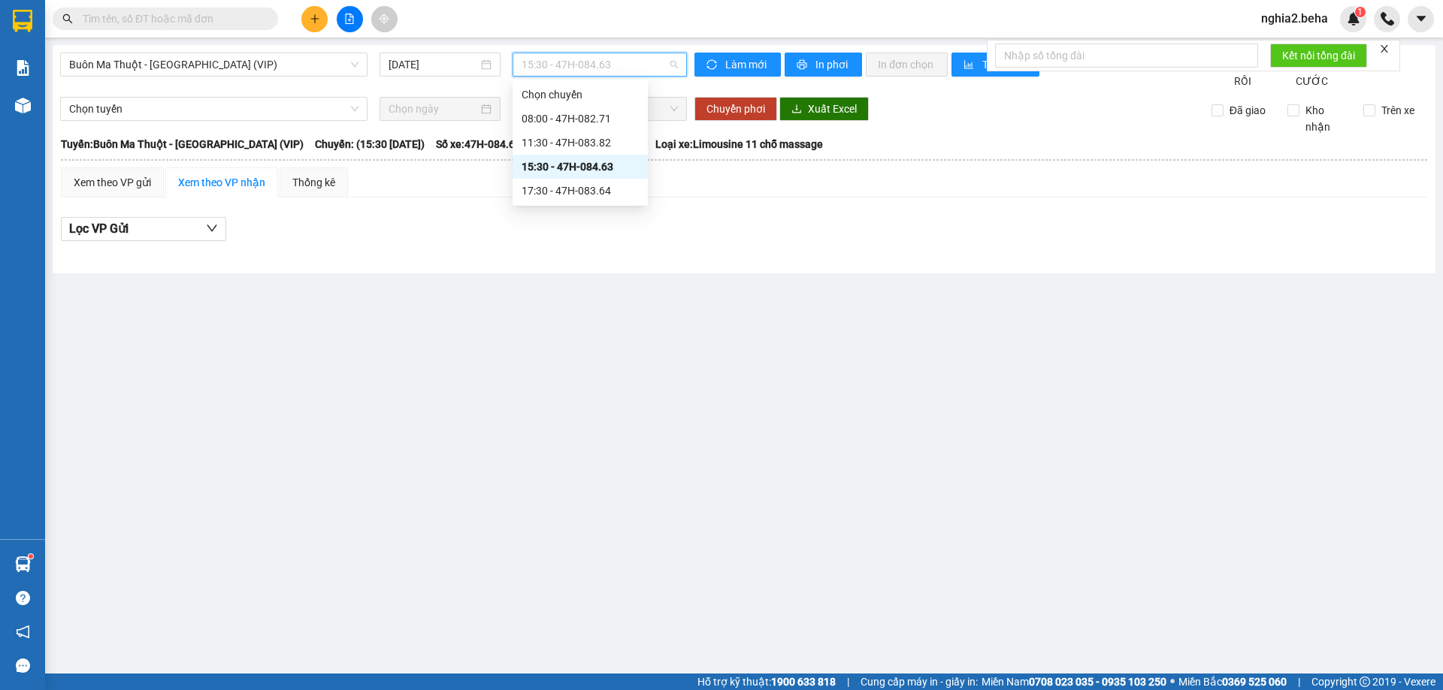
click at [636, 68] on span "15:30 - 47H-084.63" at bounding box center [599, 64] width 156 height 23
click at [592, 141] on div "11:30 - 47H-083.82" at bounding box center [579, 142] width 117 height 17
drag, startPoint x: 648, startPoint y: 65, endPoint x: 650, endPoint y: 80, distance: 14.4
click at [650, 71] on span "11:30 - 47H-083.82" at bounding box center [599, 64] width 156 height 23
click at [587, 191] on div "17:30 - 47H-083.64" at bounding box center [579, 191] width 117 height 17
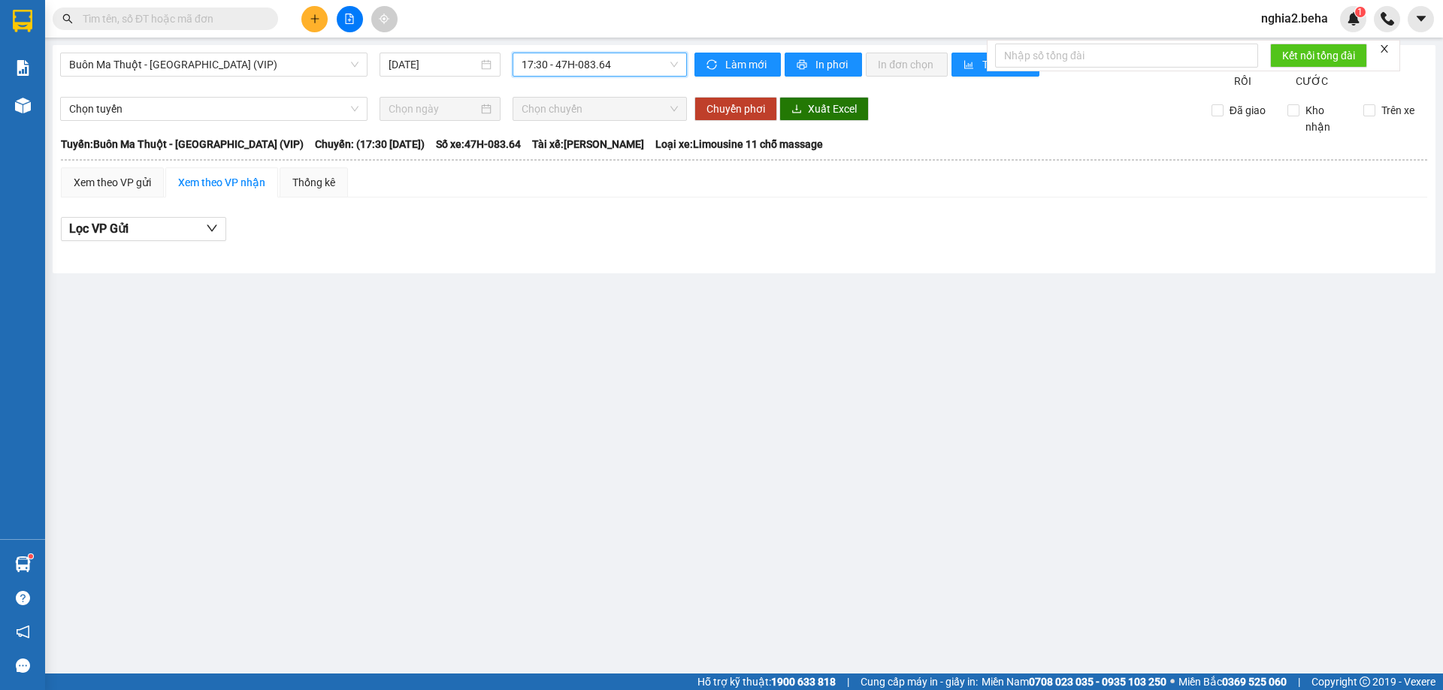
drag, startPoint x: 633, startPoint y: 65, endPoint x: 597, endPoint y: 117, distance: 63.2
click at [627, 71] on span "17:30 - 47H-083.64" at bounding box center [599, 64] width 156 height 23
click at [570, 143] on div "11:30 - 47H-083.82" at bounding box center [579, 142] width 117 height 17
click at [261, 73] on span "Buôn Ma Thuột - [GEOGRAPHIC_DATA] (VIP)" at bounding box center [213, 64] width 289 height 23
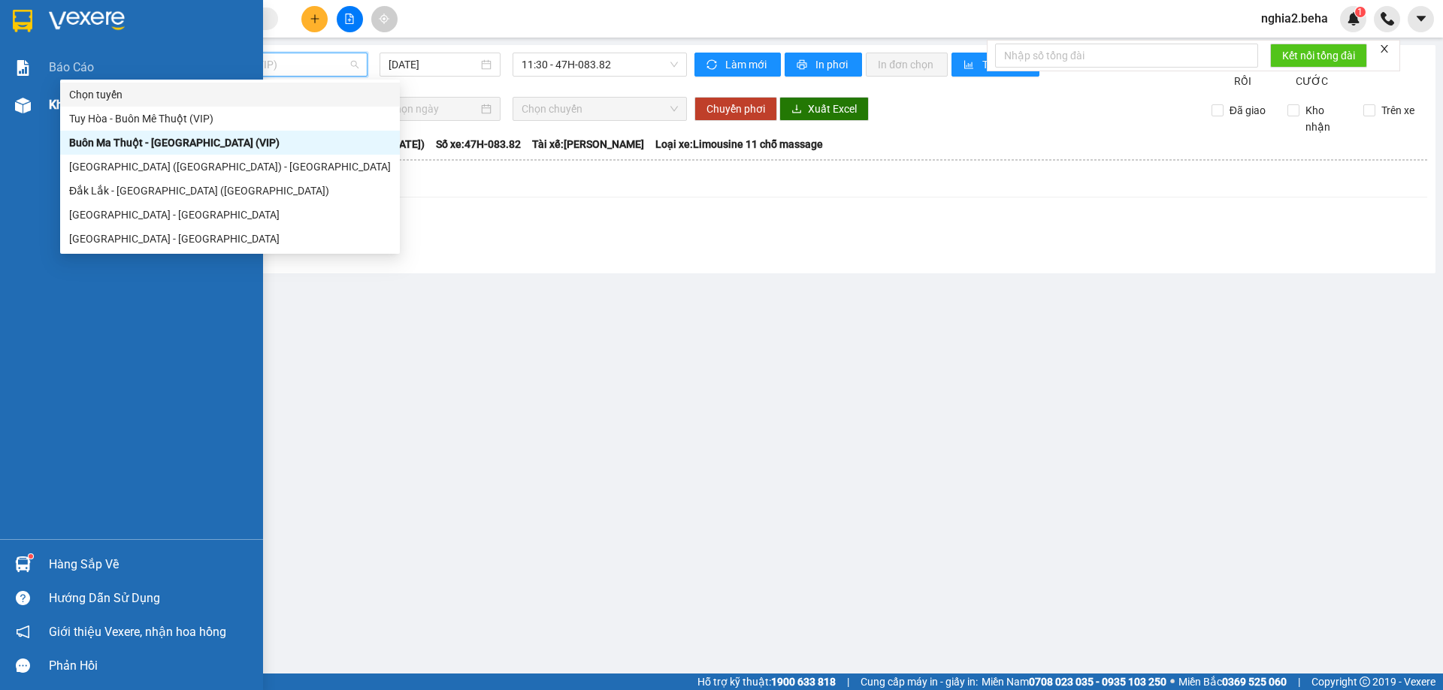
click at [8, 106] on div "Kho hàng mới" at bounding box center [131, 105] width 263 height 38
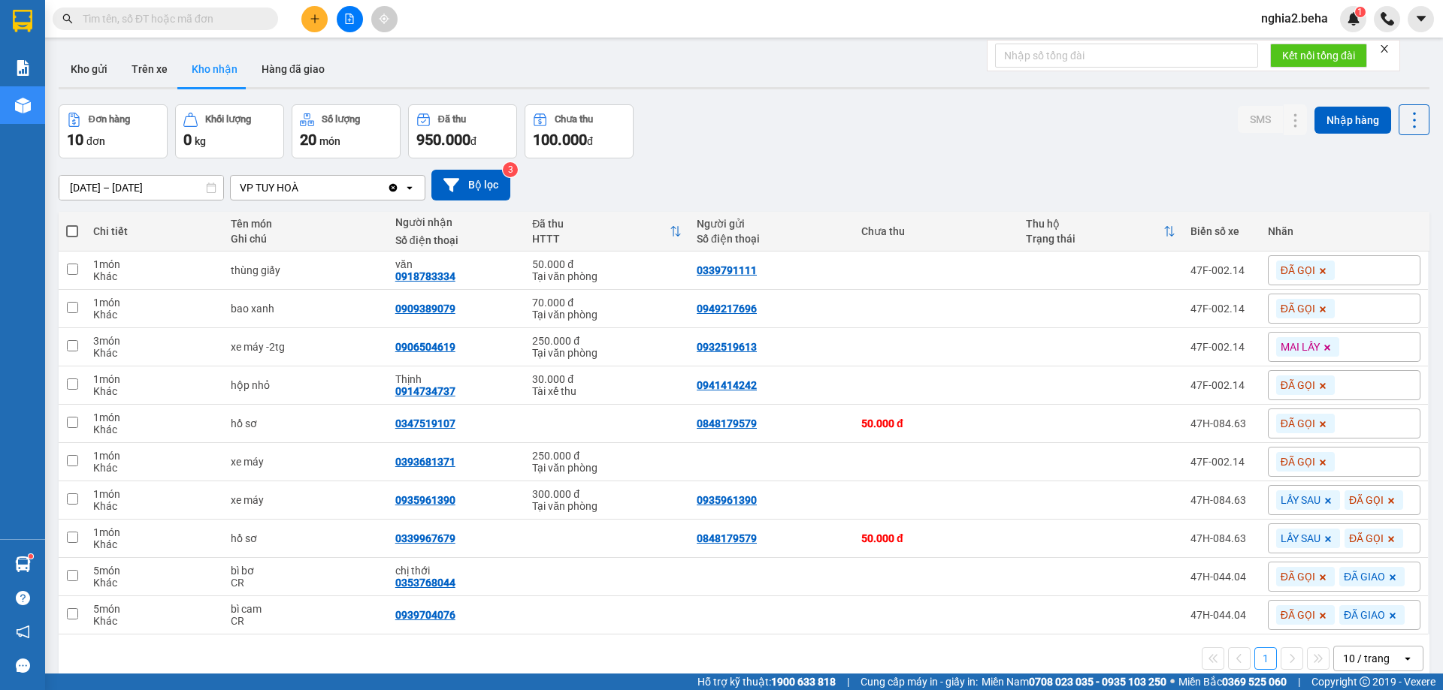
click at [821, 147] on div "Đơn hàng 10 đơn Khối lượng 0 kg Số lượng 20 món Đã thu 950.000 đ Chưa thu 100.0…" at bounding box center [744, 131] width 1370 height 54
click at [893, 138] on div "Đơn hàng 10 đơn Khối lượng 0 kg Số lượng 20 món Đã thu 950.000 đ Chưa thu 100.0…" at bounding box center [744, 131] width 1370 height 54
click at [895, 100] on div "ver 1.8.143 Kho gửi Trên xe Kho nhận Hàng đã giao Đơn hàng 10 đơn Khối lượng 0 …" at bounding box center [744, 390] width 1382 height 690
click at [905, 149] on div "Đơn hàng 10 đơn Khối lượng 0 kg Số lượng 20 món Đã thu 950.000 đ Chưa thu 100.0…" at bounding box center [744, 131] width 1370 height 54
click at [834, 185] on div "[DATE] – [DATE] Press the down arrow key to interact with the calendar and sele…" at bounding box center [744, 185] width 1370 height 31
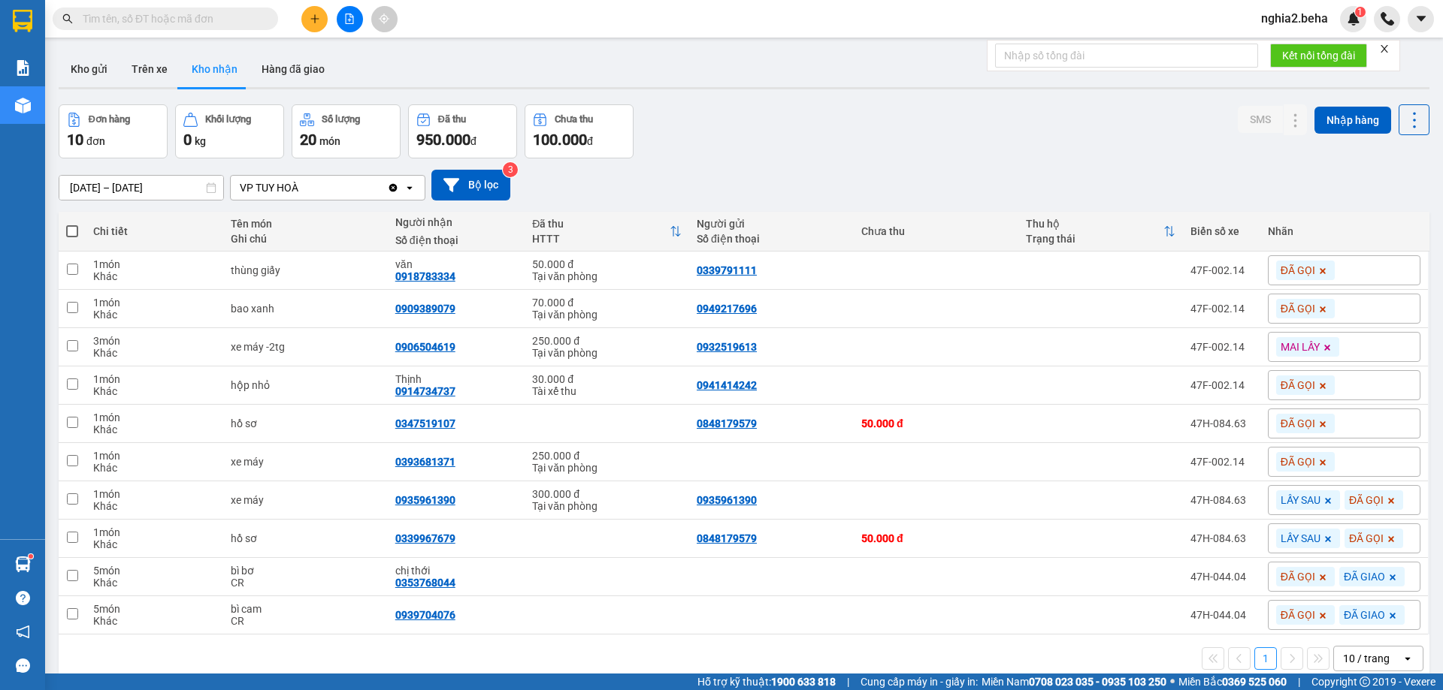
click at [763, 144] on div "Đơn hàng 10 đơn Khối lượng 0 kg Số lượng 20 món Đã thu 950.000 đ Chưa thu 100.0…" at bounding box center [744, 131] width 1370 height 54
click at [870, 136] on div "Đơn hàng 10 đơn Khối lượng 0 kg Số lượng 20 món Đã thu 950.000 đ Chưa thu 100.0…" at bounding box center [744, 131] width 1370 height 54
click at [222, 21] on input "text" at bounding box center [171, 19] width 177 height 17
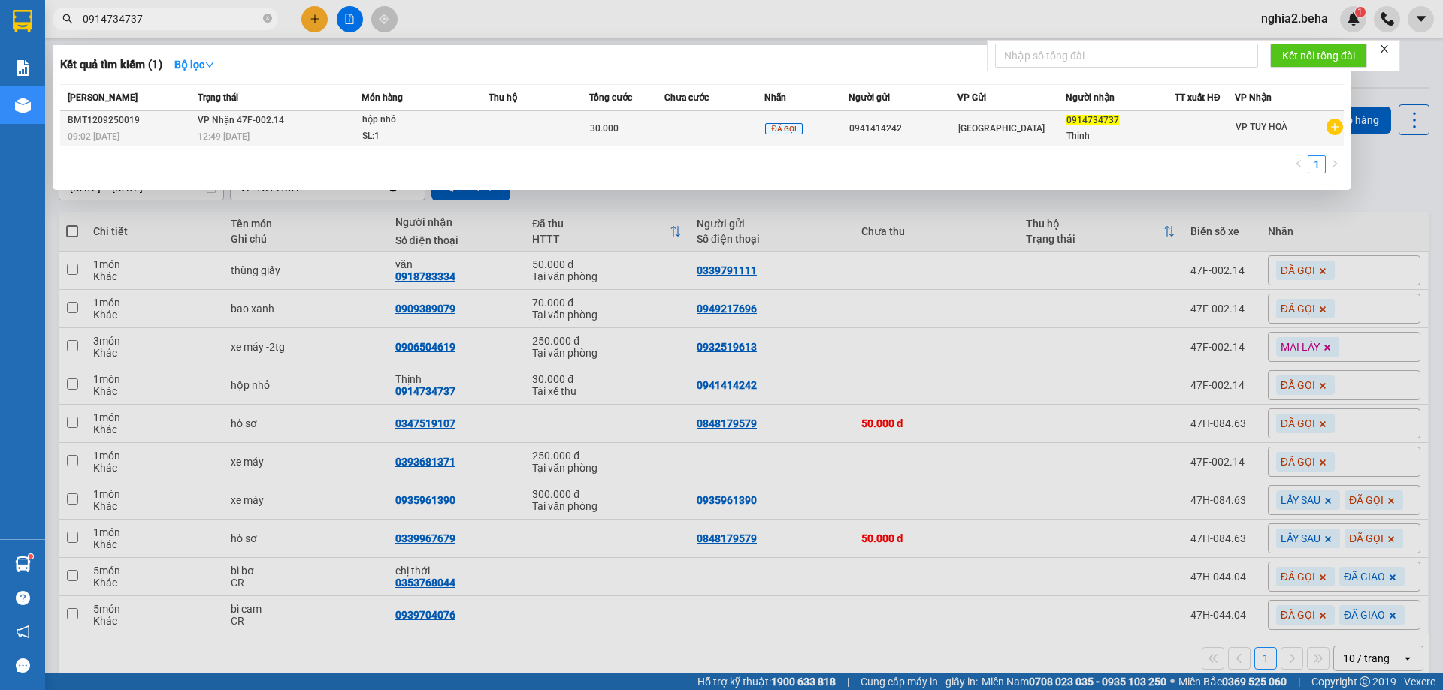
type input "0914734737"
click at [350, 134] on div "12:49 [DATE]" at bounding box center [279, 136] width 163 height 17
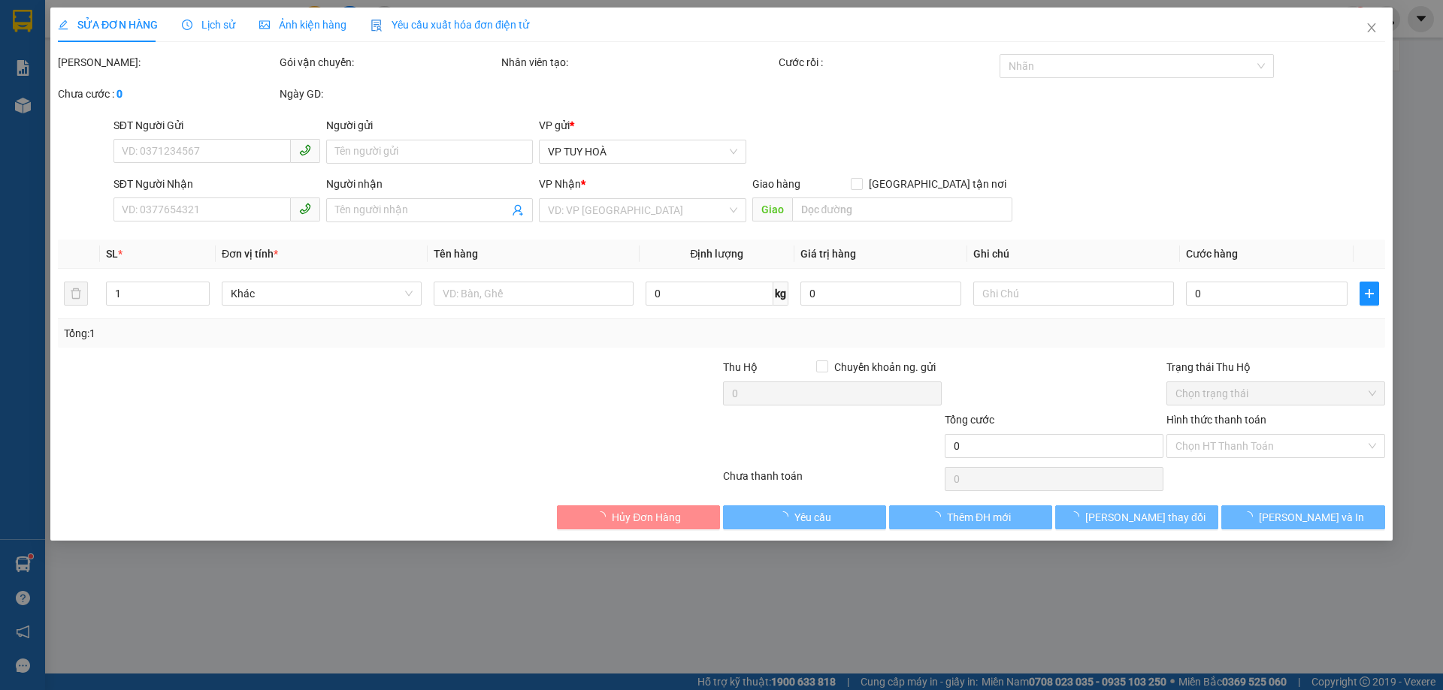
type input "0941414242"
type input "0914734737"
type input "Thịnh"
type input "30.000"
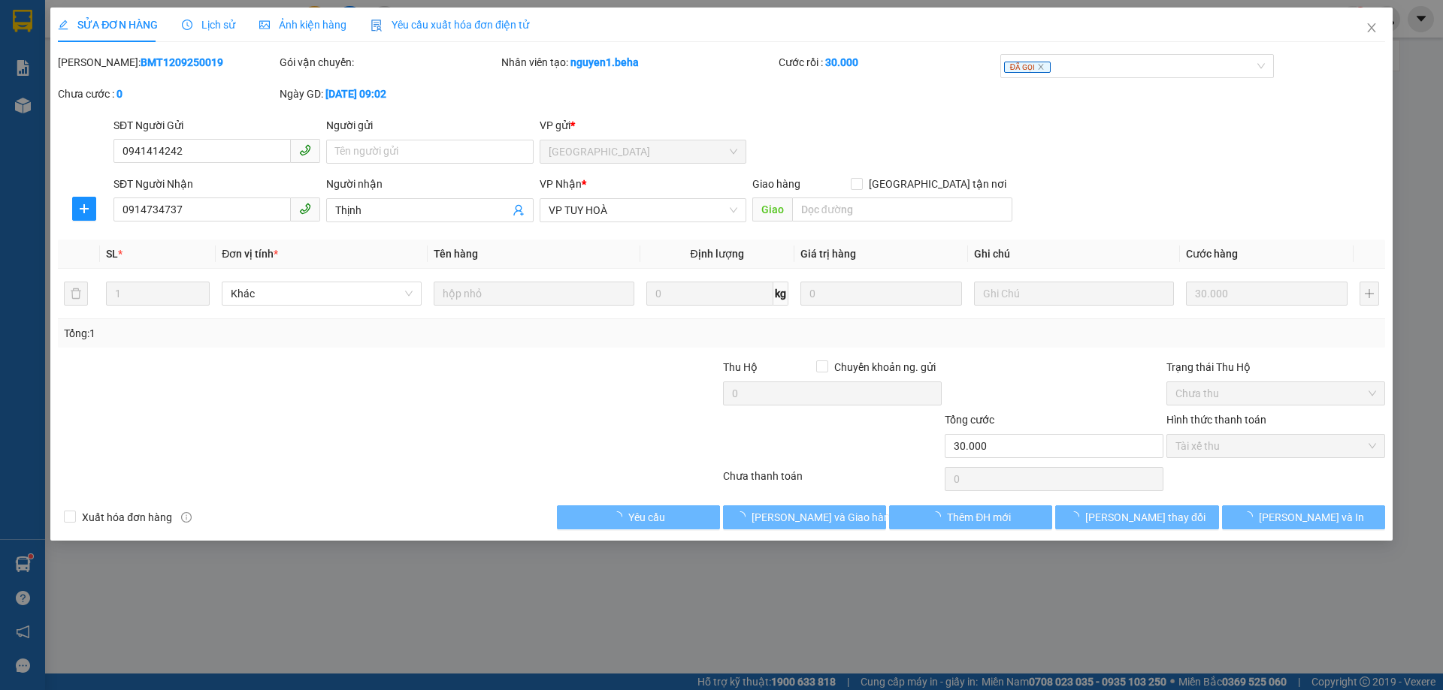
click at [314, 19] on span "Ảnh kiện hàng" at bounding box center [302, 25] width 87 height 12
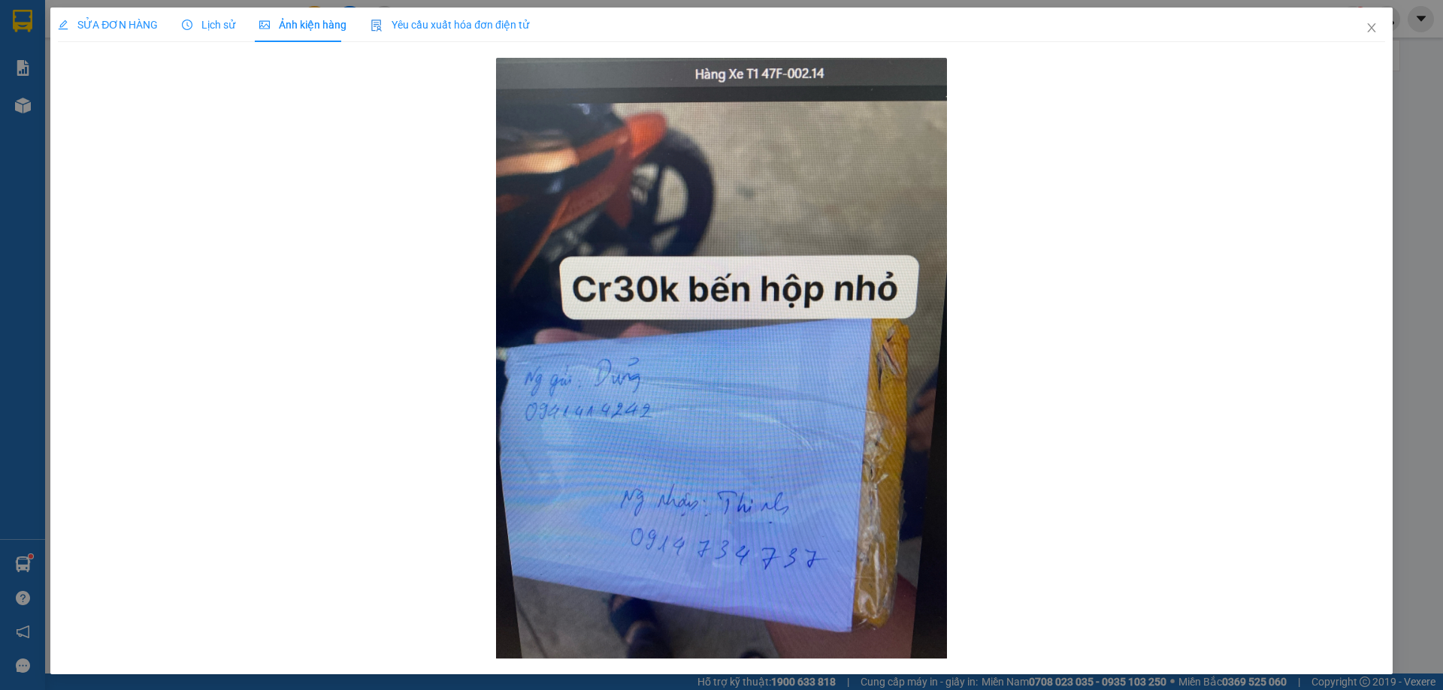
click at [154, 25] on span "SỬA ĐƠN HÀNG" at bounding box center [108, 25] width 100 height 12
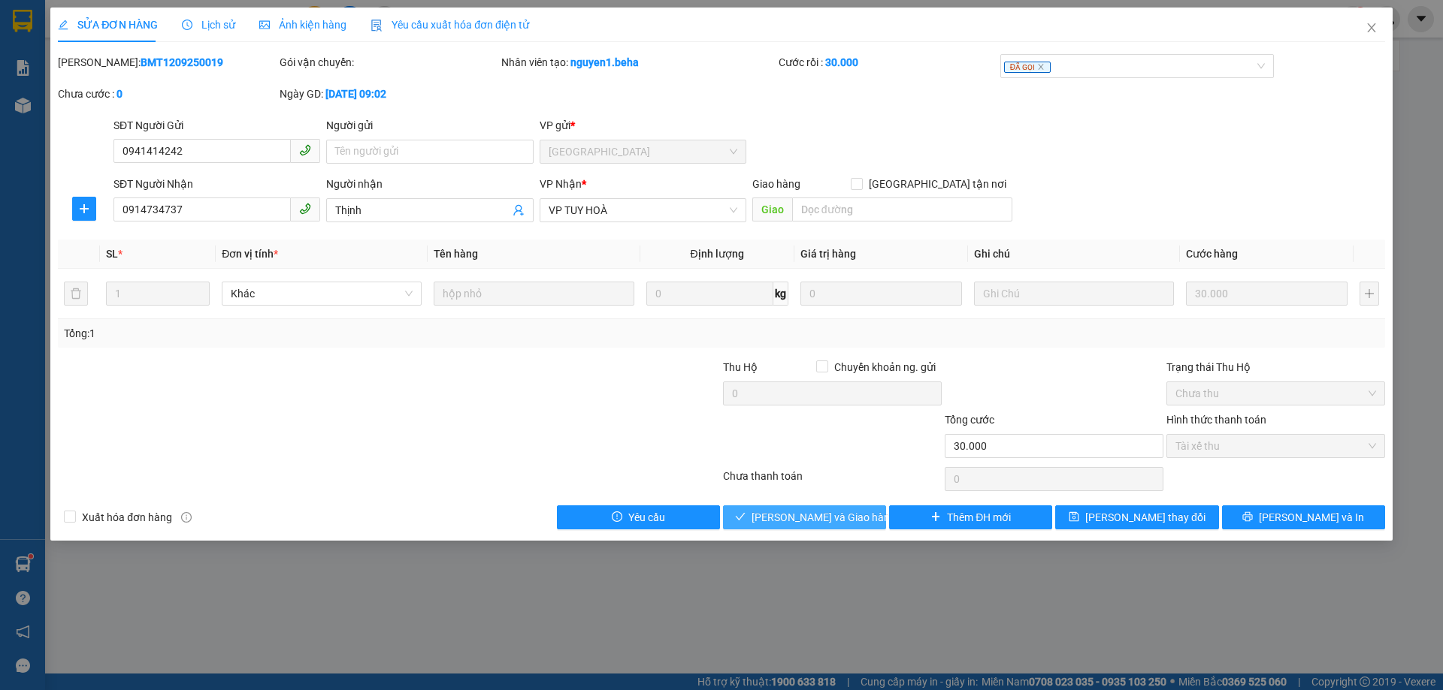
click at [838, 521] on span "[PERSON_NAME] và Giao hàng" at bounding box center [823, 517] width 144 height 17
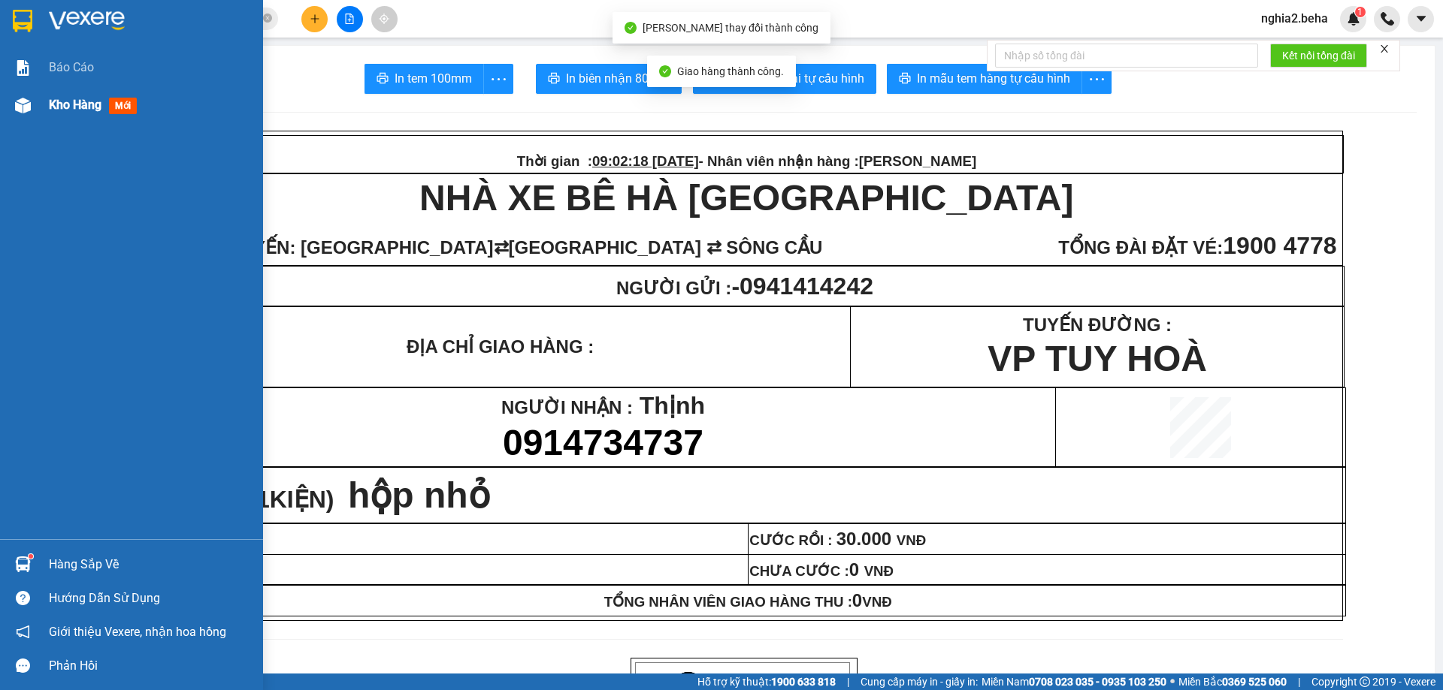
click at [31, 107] on div at bounding box center [23, 105] width 26 height 26
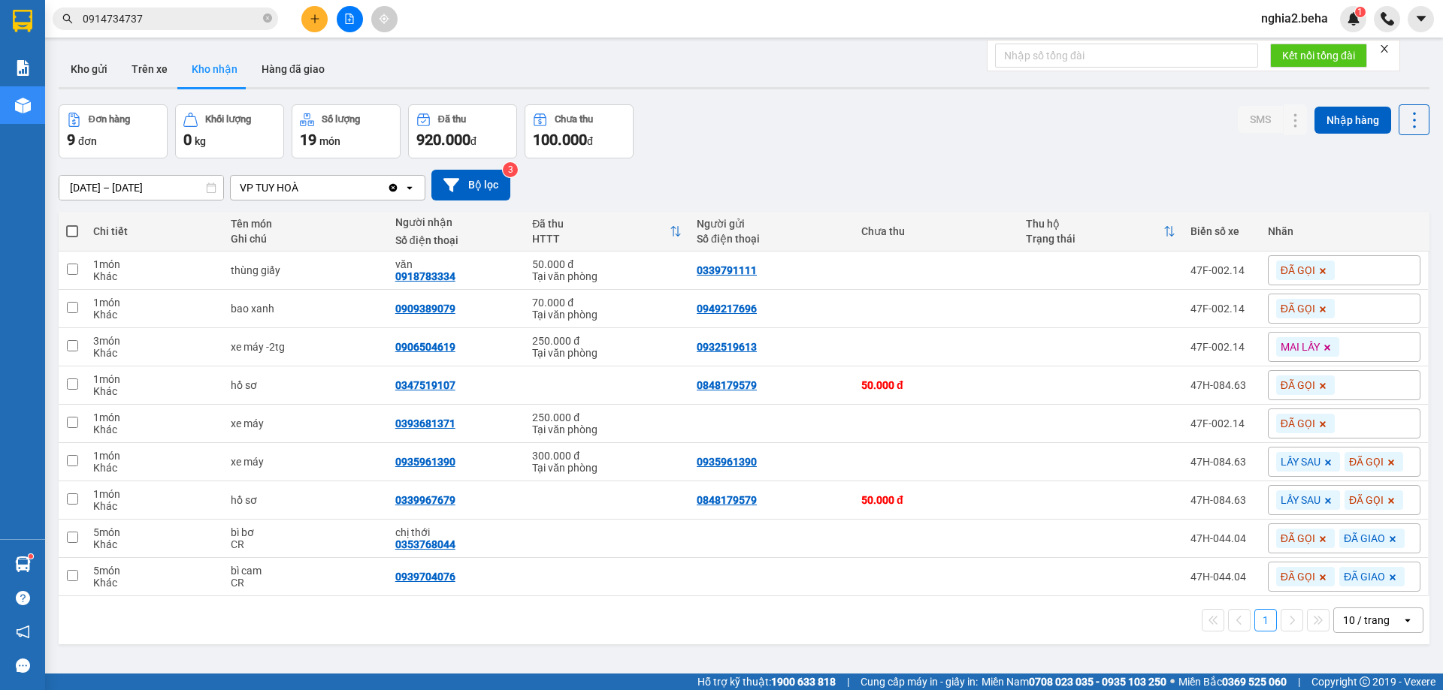
click at [857, 142] on div "Đơn hàng 9 đơn Khối lượng 0 kg Số lượng 19 món Đã thu 920.000 đ Chưa thu 100.00…" at bounding box center [744, 131] width 1370 height 54
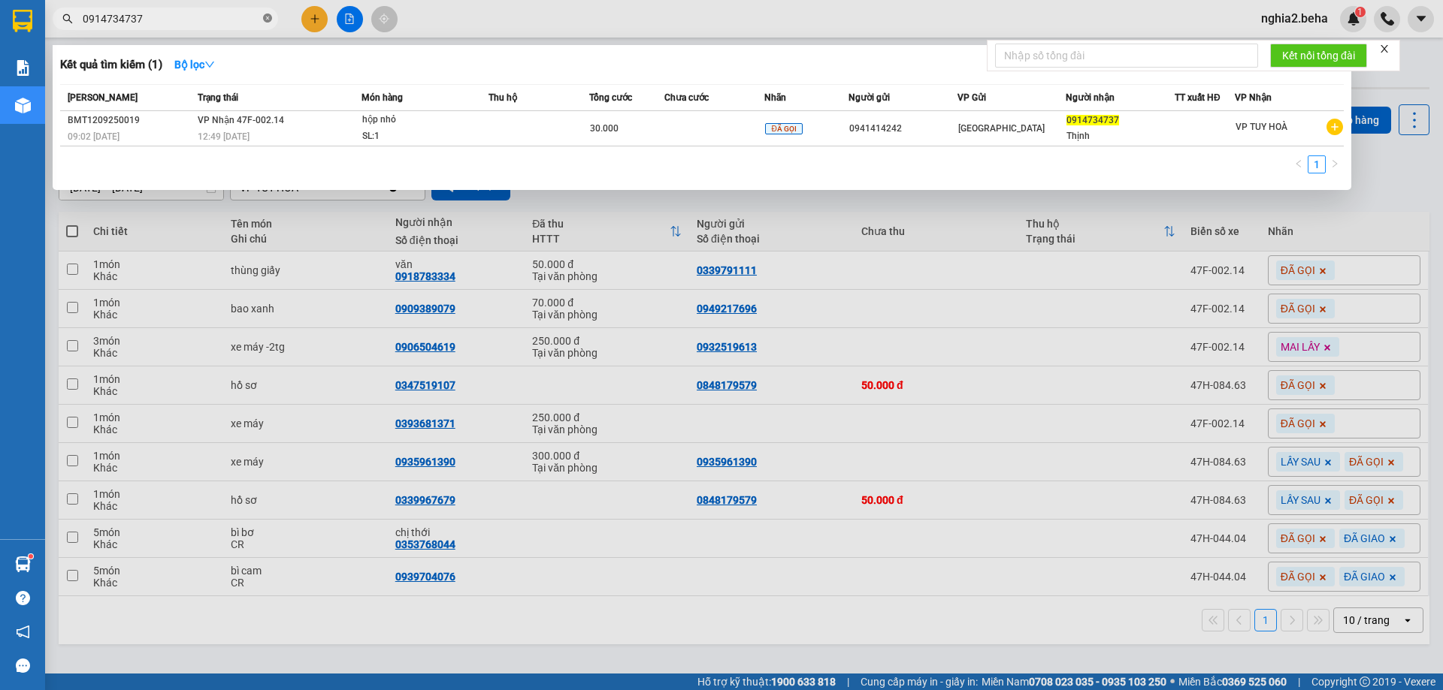
click at [265, 21] on icon "close-circle" at bounding box center [267, 18] width 9 height 9
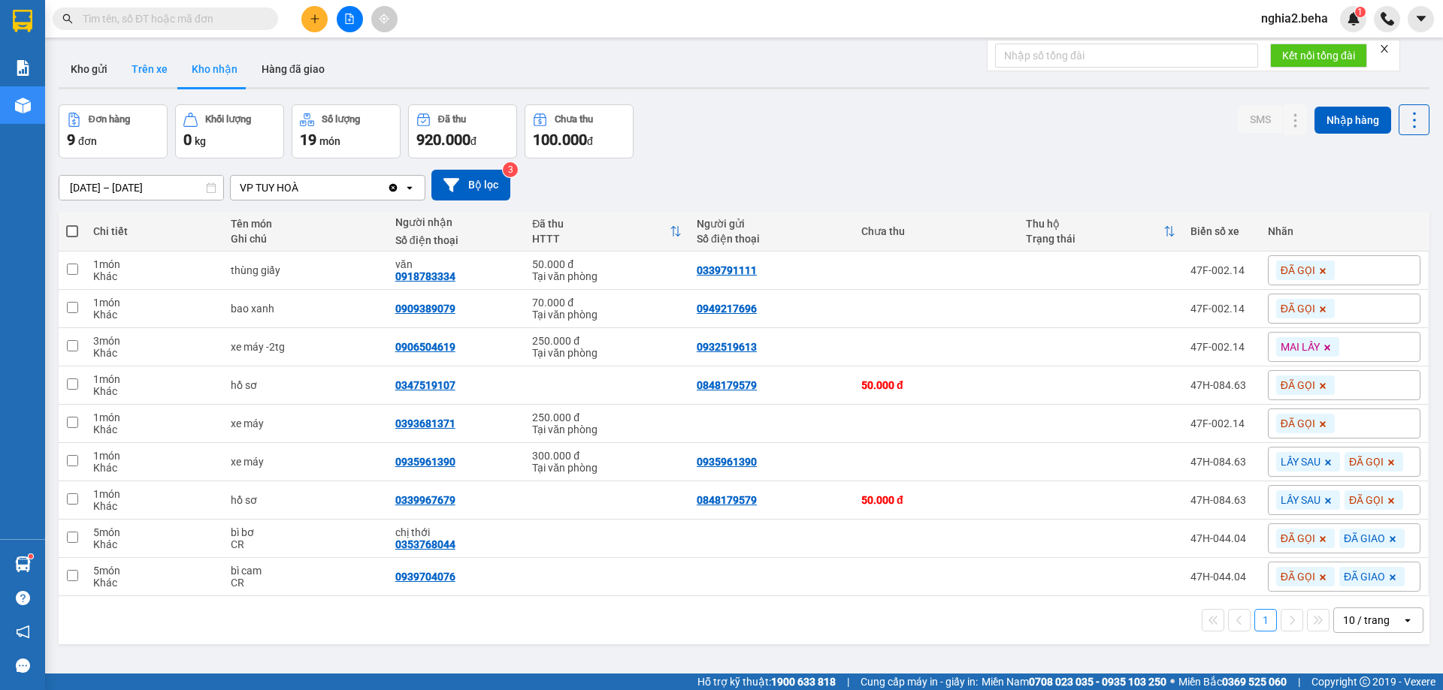
click at [125, 65] on button "Trên xe" at bounding box center [149, 69] width 60 height 36
type input "[DATE] – [DATE]"
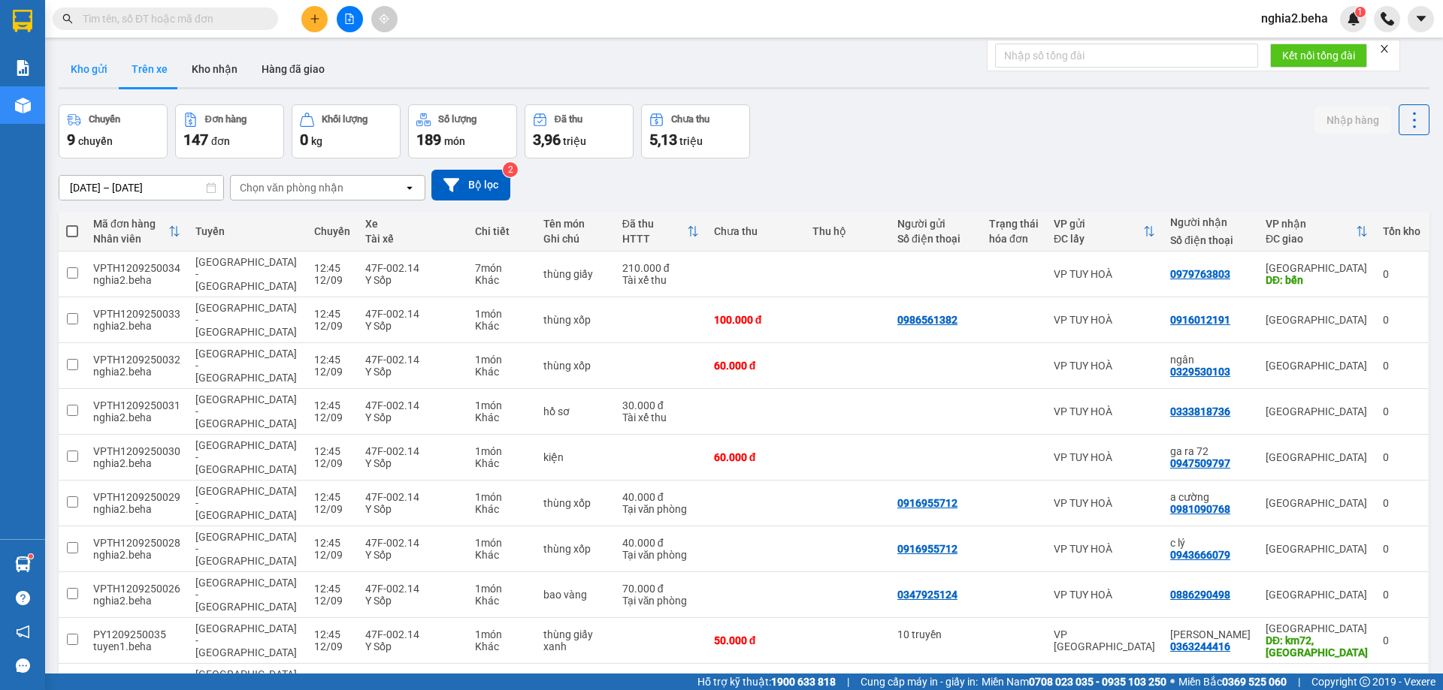
click at [101, 71] on button "Kho gửi" at bounding box center [89, 69] width 61 height 36
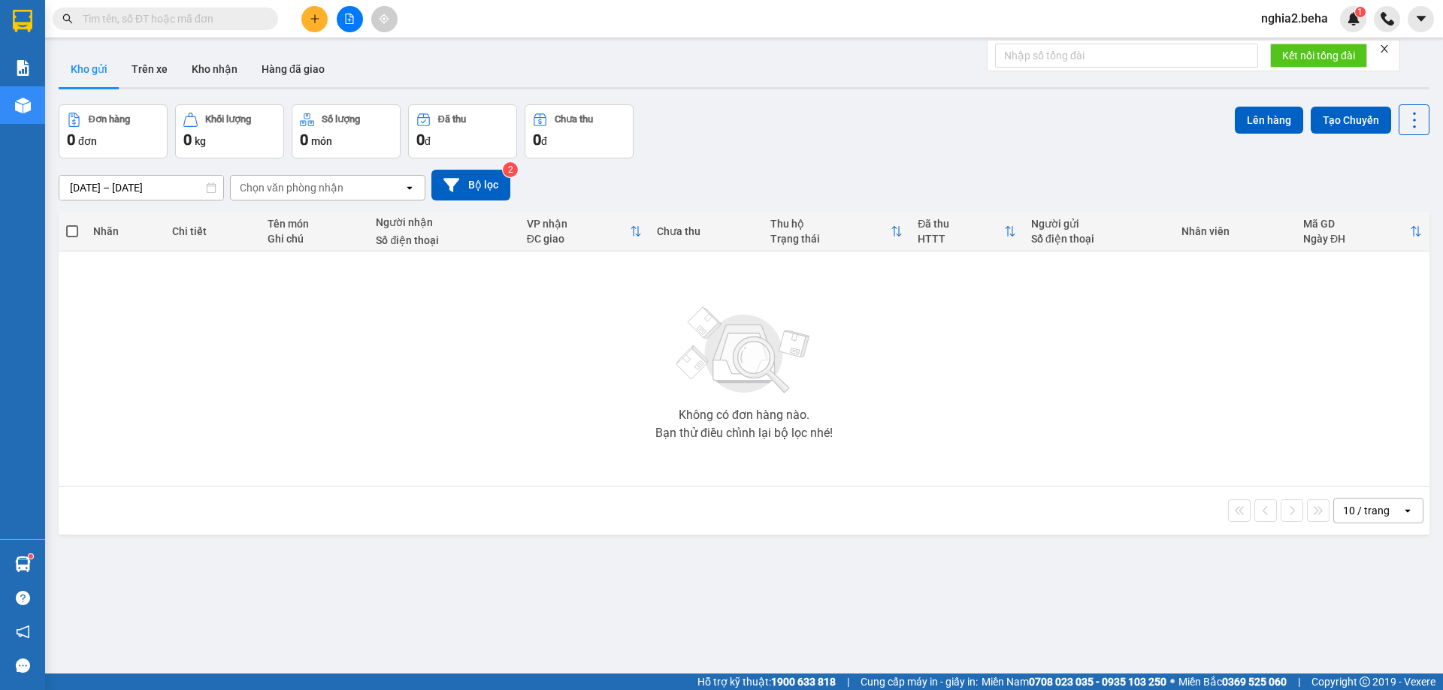
click at [760, 98] on div "ver 1.8.143 Kho gửi Trên xe Kho nhận Hàng đã giao Đơn hàng 0 đơn Khối lượng 0 k…" at bounding box center [744, 390] width 1382 height 690
click at [198, 70] on button "Kho nhận" at bounding box center [215, 69] width 70 height 36
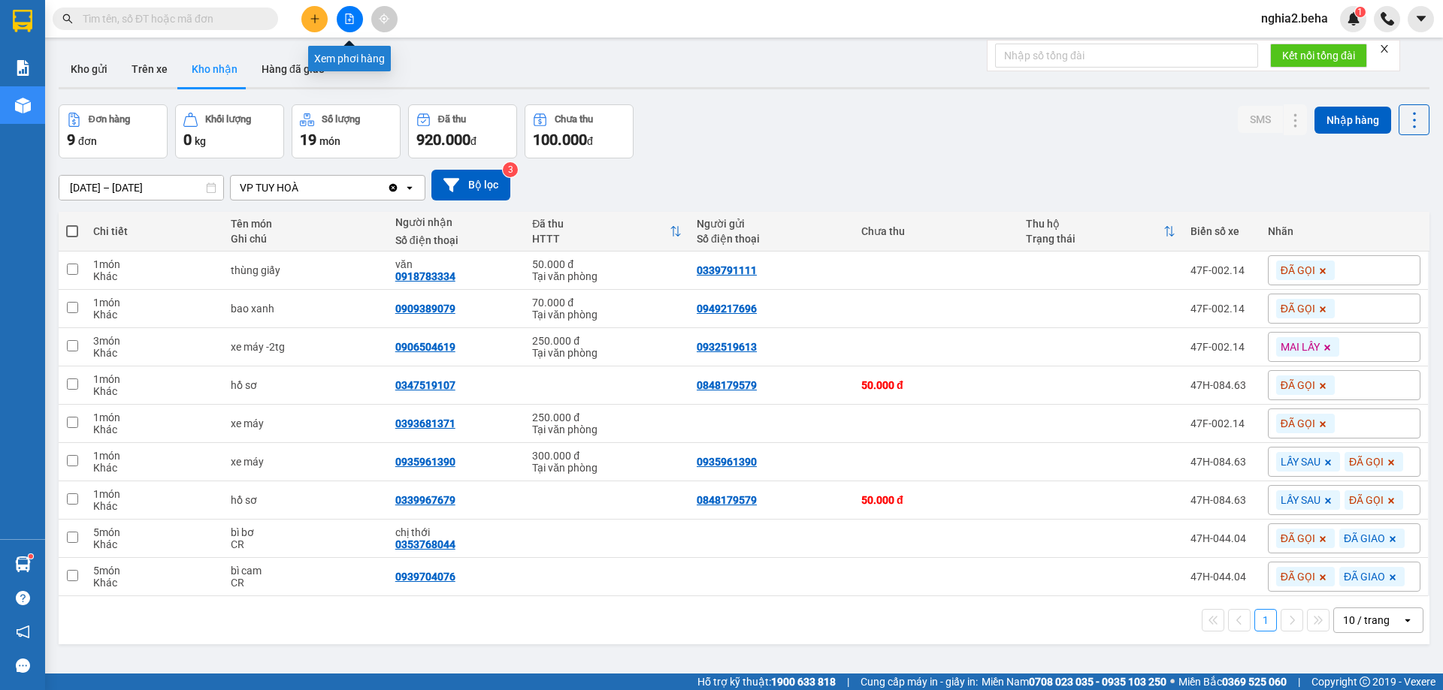
click at [355, 17] on button at bounding box center [350, 19] width 26 height 26
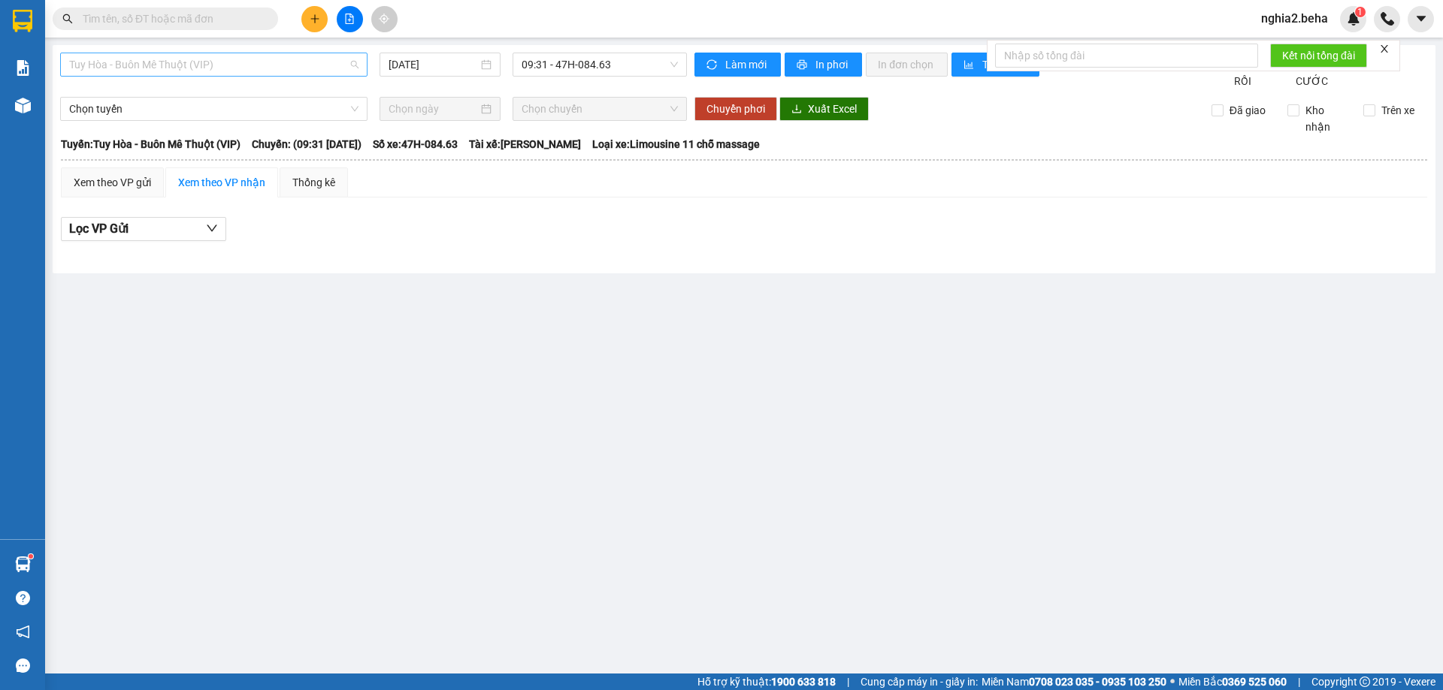
click at [333, 66] on span "Tuy Hòa - Buôn Mê Thuột (VIP)" at bounding box center [213, 64] width 289 height 23
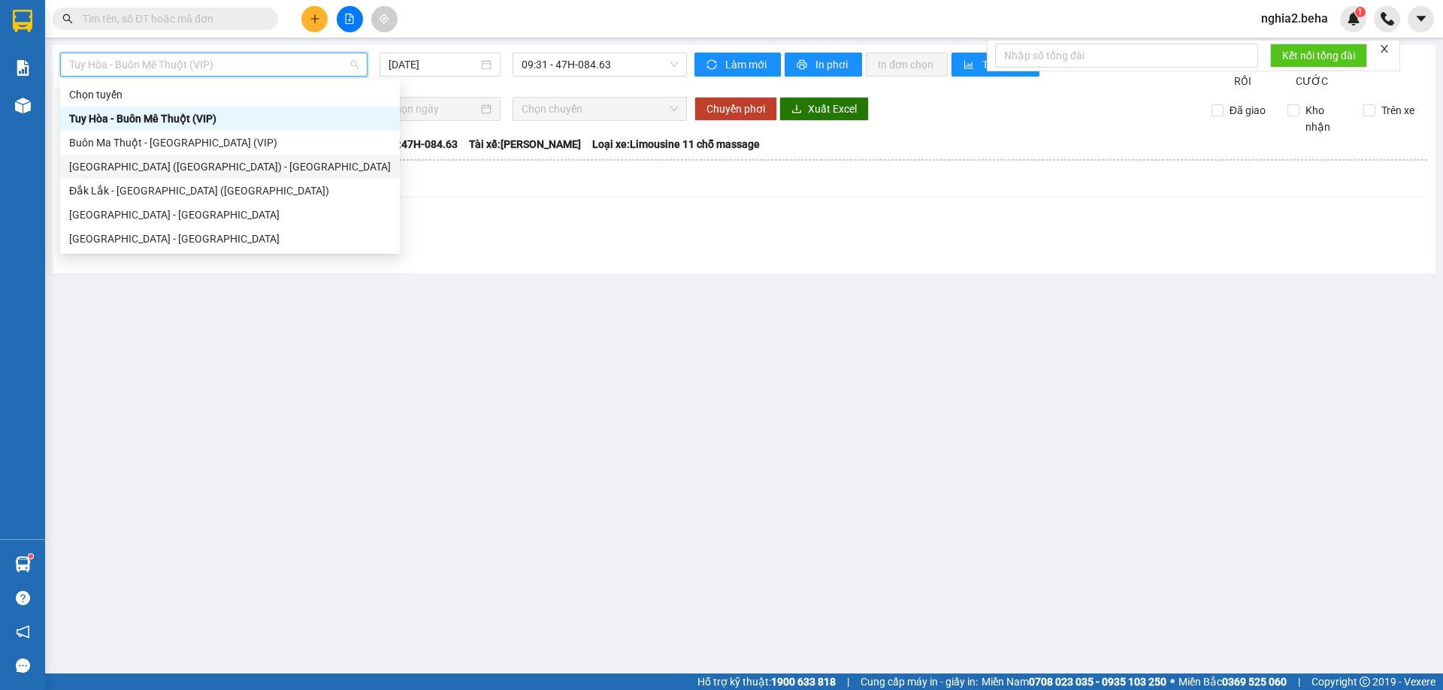
click at [178, 171] on div "[GEOGRAPHIC_DATA] ([GEOGRAPHIC_DATA]) - [GEOGRAPHIC_DATA]" at bounding box center [230, 167] width 322 height 17
type input "[DATE]"
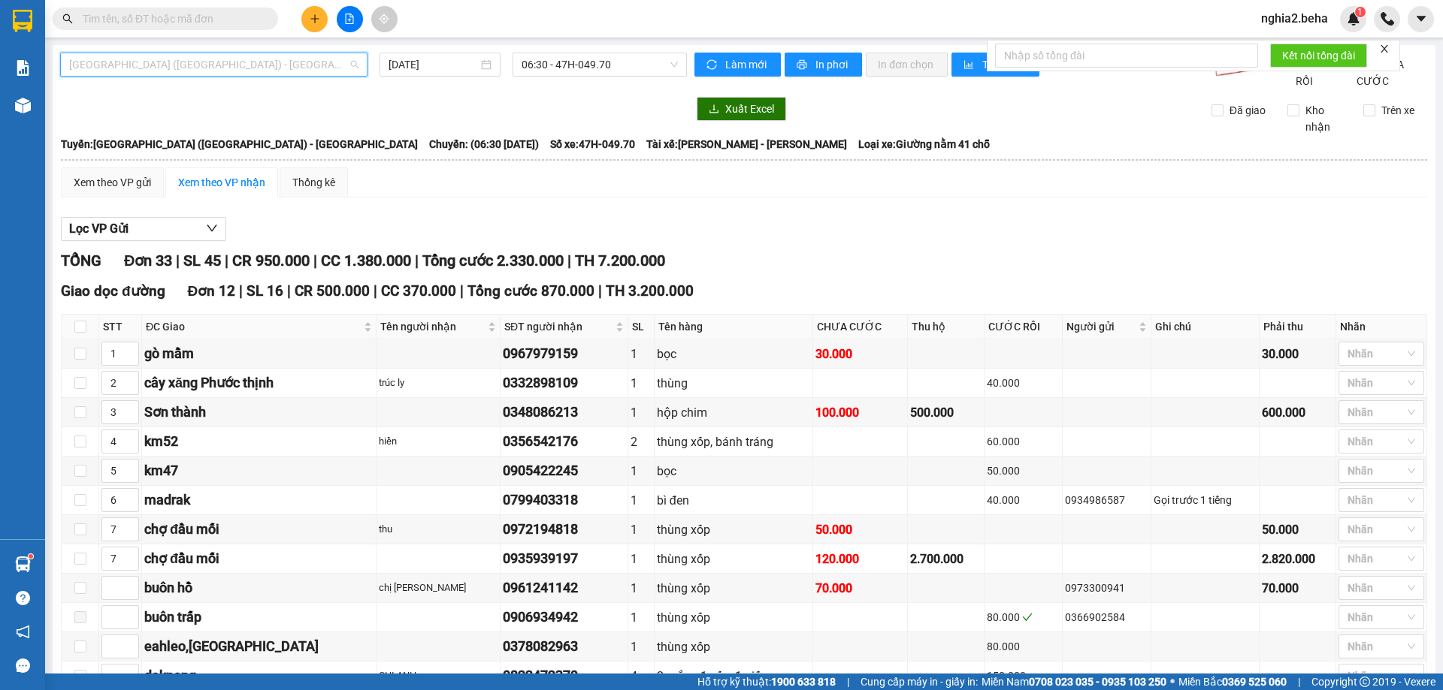
click at [326, 71] on span "[GEOGRAPHIC_DATA] ([GEOGRAPHIC_DATA]) - [GEOGRAPHIC_DATA]" at bounding box center [213, 64] width 289 height 23
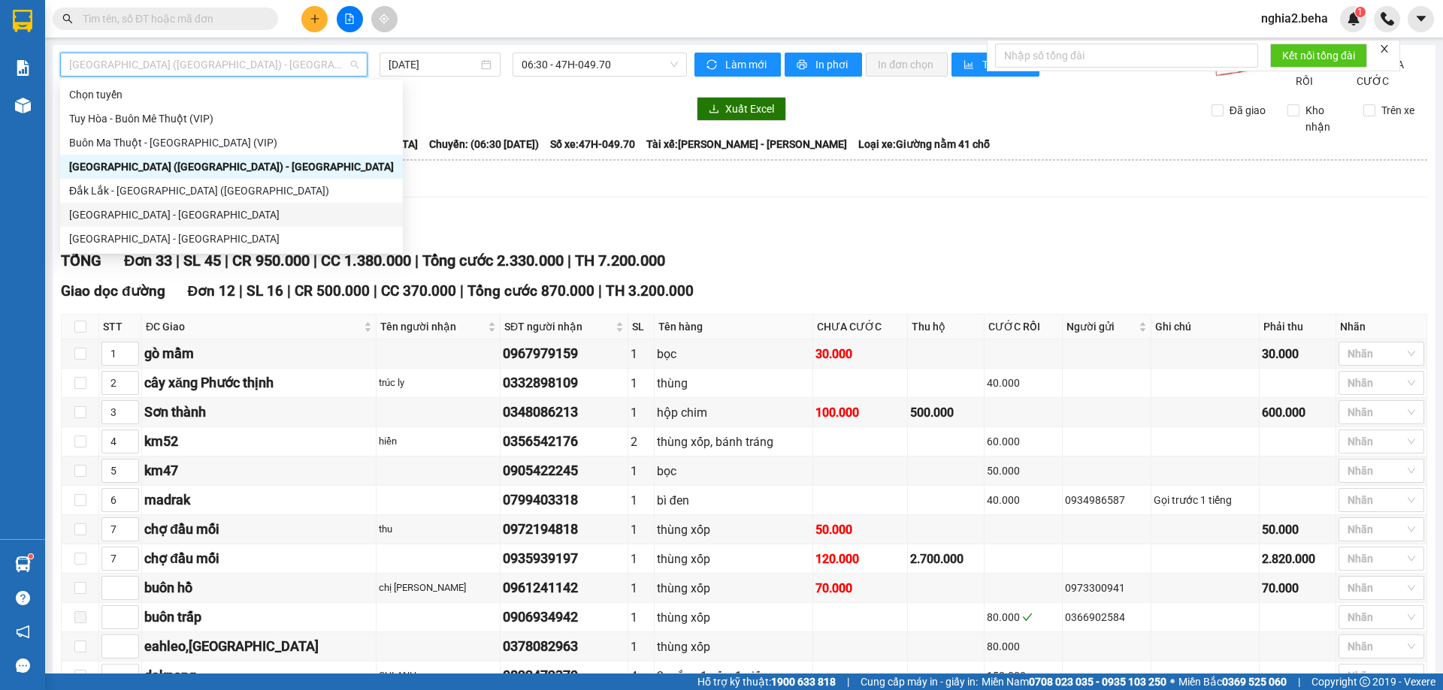
click at [205, 217] on div "[GEOGRAPHIC_DATA] - [GEOGRAPHIC_DATA]" at bounding box center [231, 215] width 325 height 17
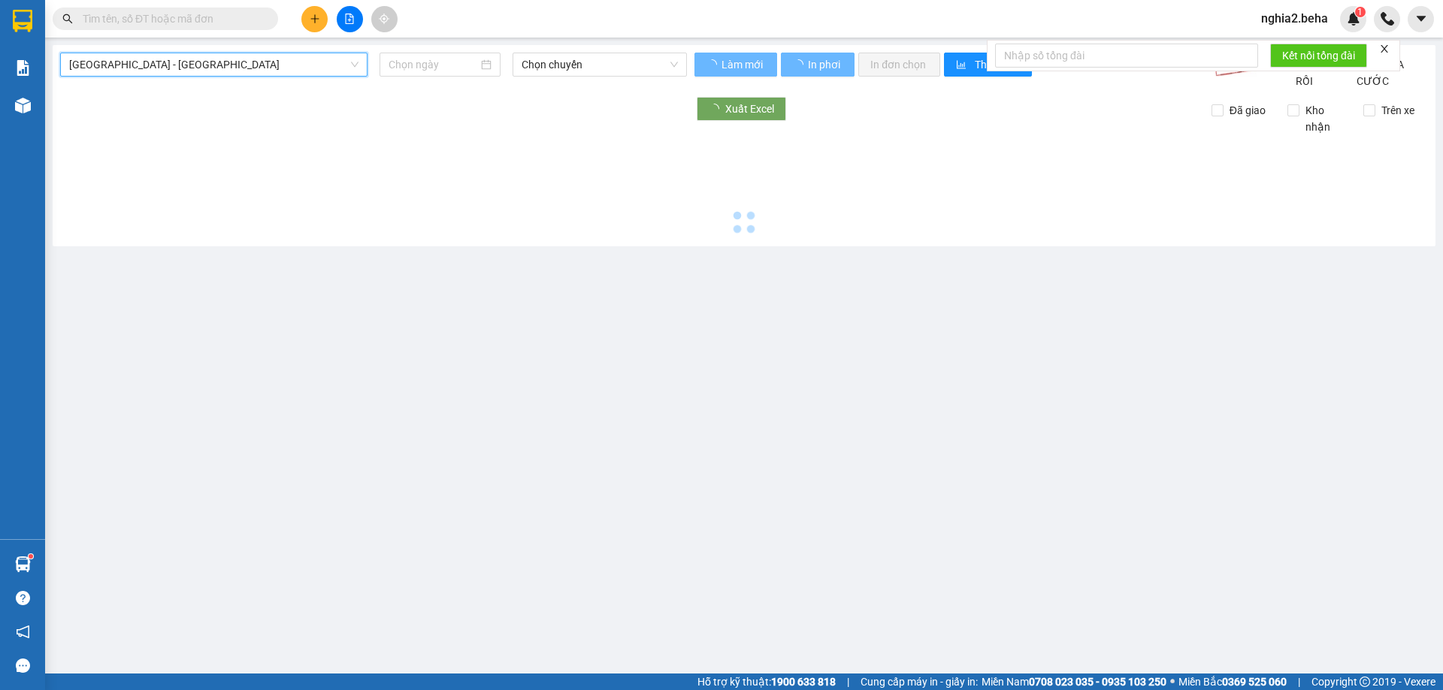
type input "[DATE]"
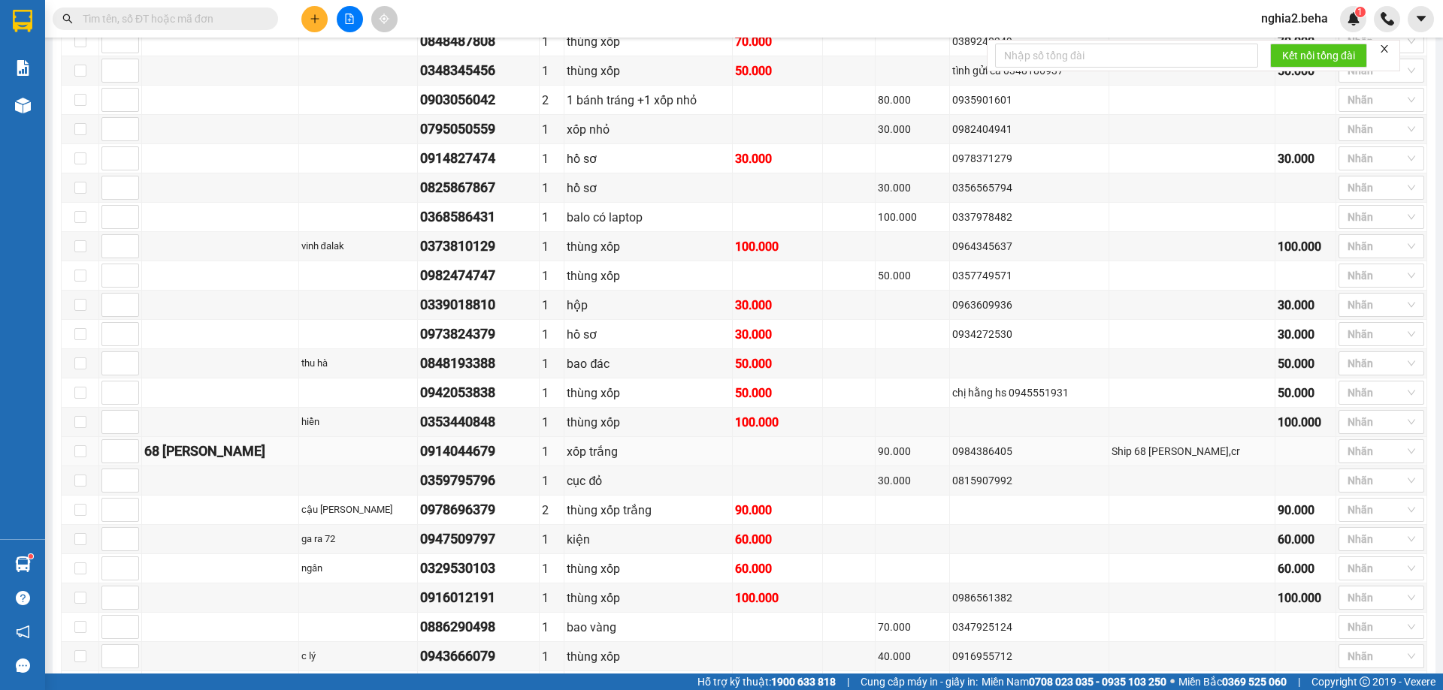
scroll to position [732, 0]
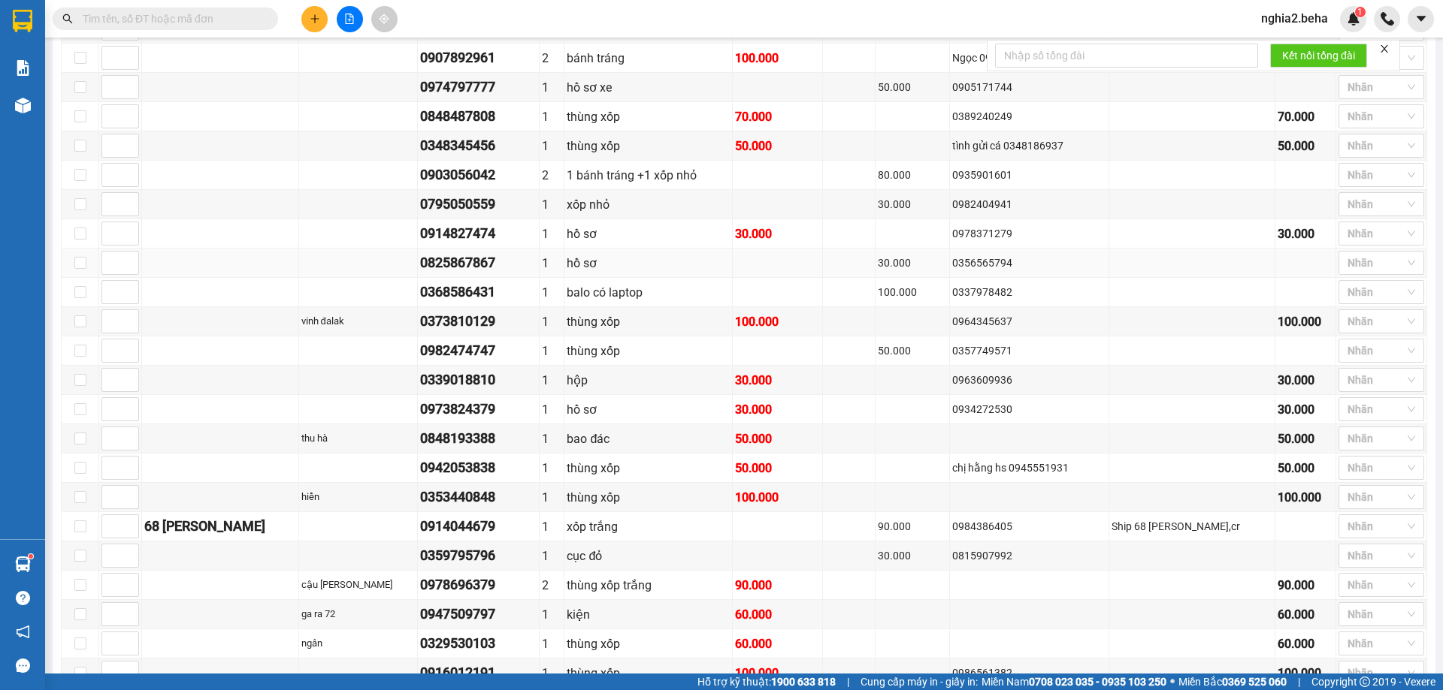
click at [461, 273] on div "0825867867" at bounding box center [478, 262] width 116 height 21
drag, startPoint x: 461, startPoint y: 279, endPoint x: 461, endPoint y: 293, distance: 14.3
click at [461, 278] on td "0825867867" at bounding box center [479, 263] width 122 height 29
copy div "0825867867"
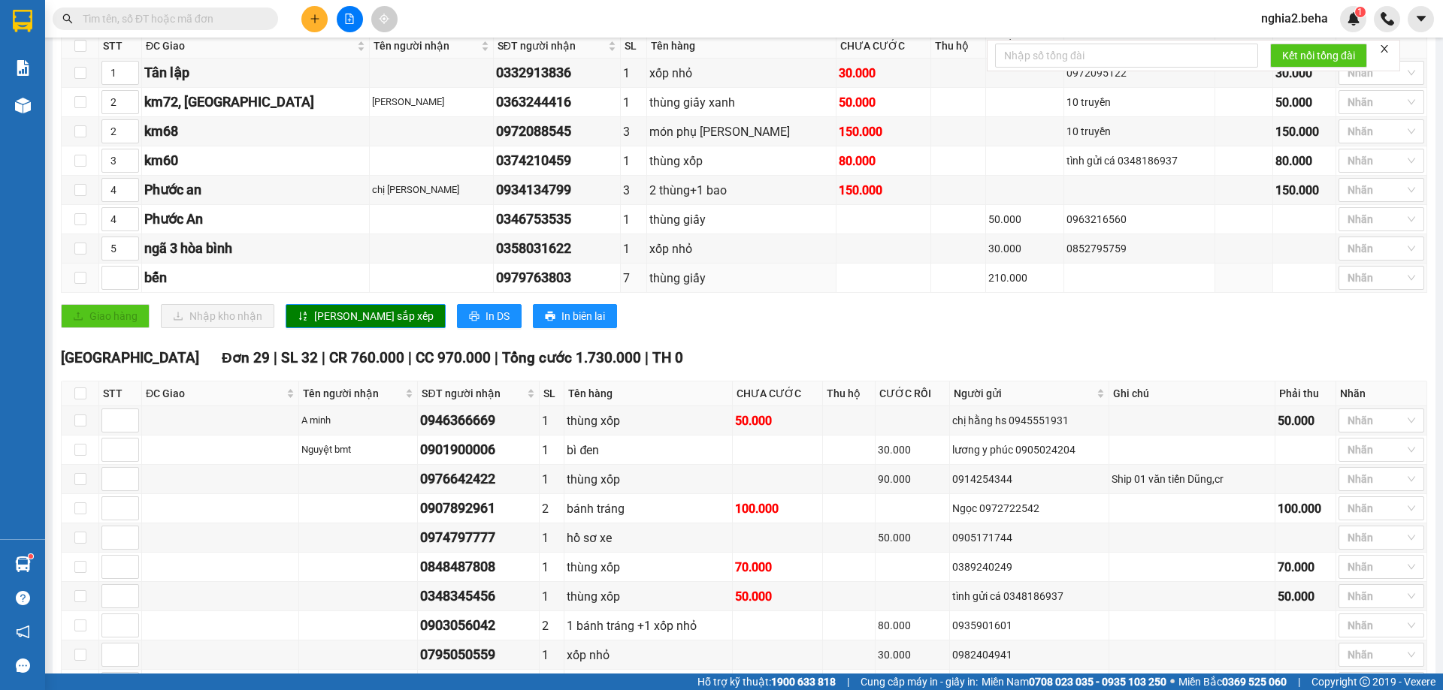
scroll to position [206, 0]
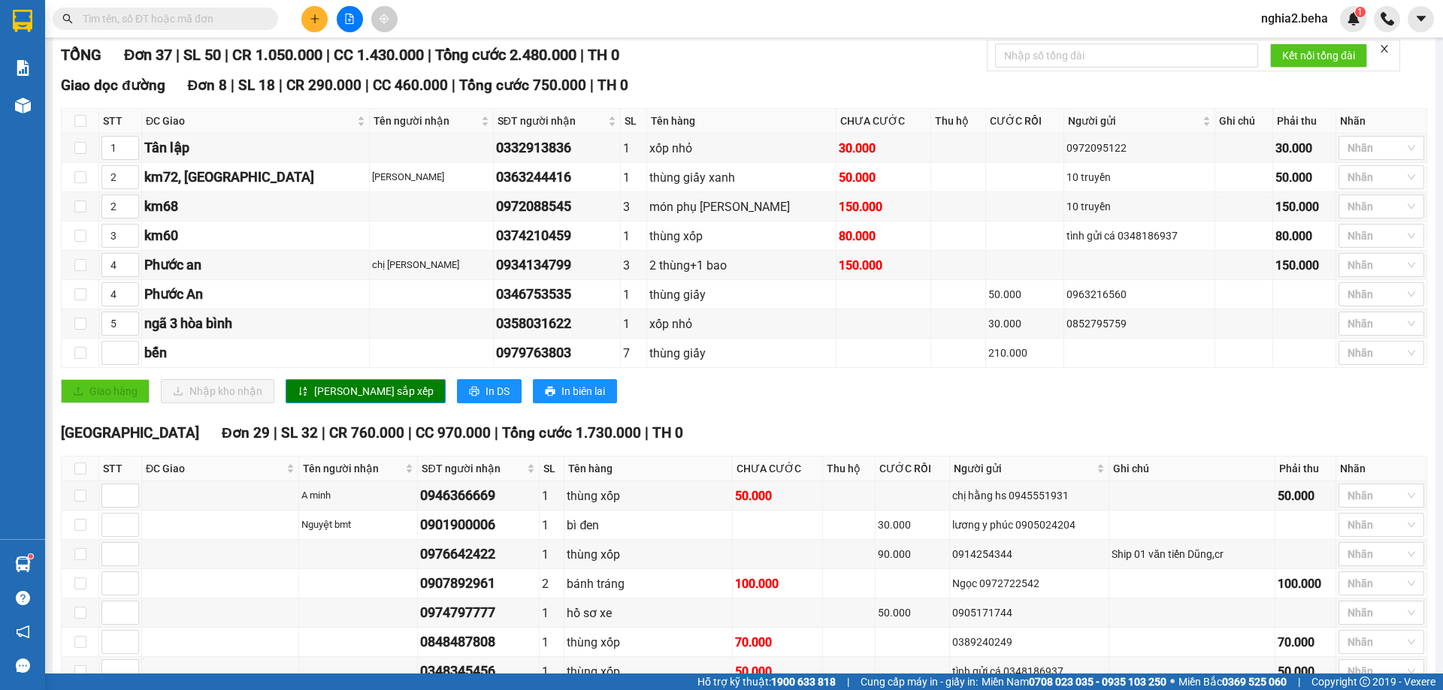
click at [208, 5] on div "Kết quả tìm kiếm ( 1 ) Bộ lọc Mã ĐH Trạng thái Món hàng Thu hộ Tổng cước Chưa c…" at bounding box center [721, 19] width 1443 height 38
click at [222, 32] on div "Kết quả tìm kiếm ( 1 ) Bộ lọc Mã ĐH Trạng thái Món hàng Thu hộ Tổng cước Chưa c…" at bounding box center [146, 19] width 293 height 26
click at [220, 23] on input "text" at bounding box center [171, 19] width 177 height 17
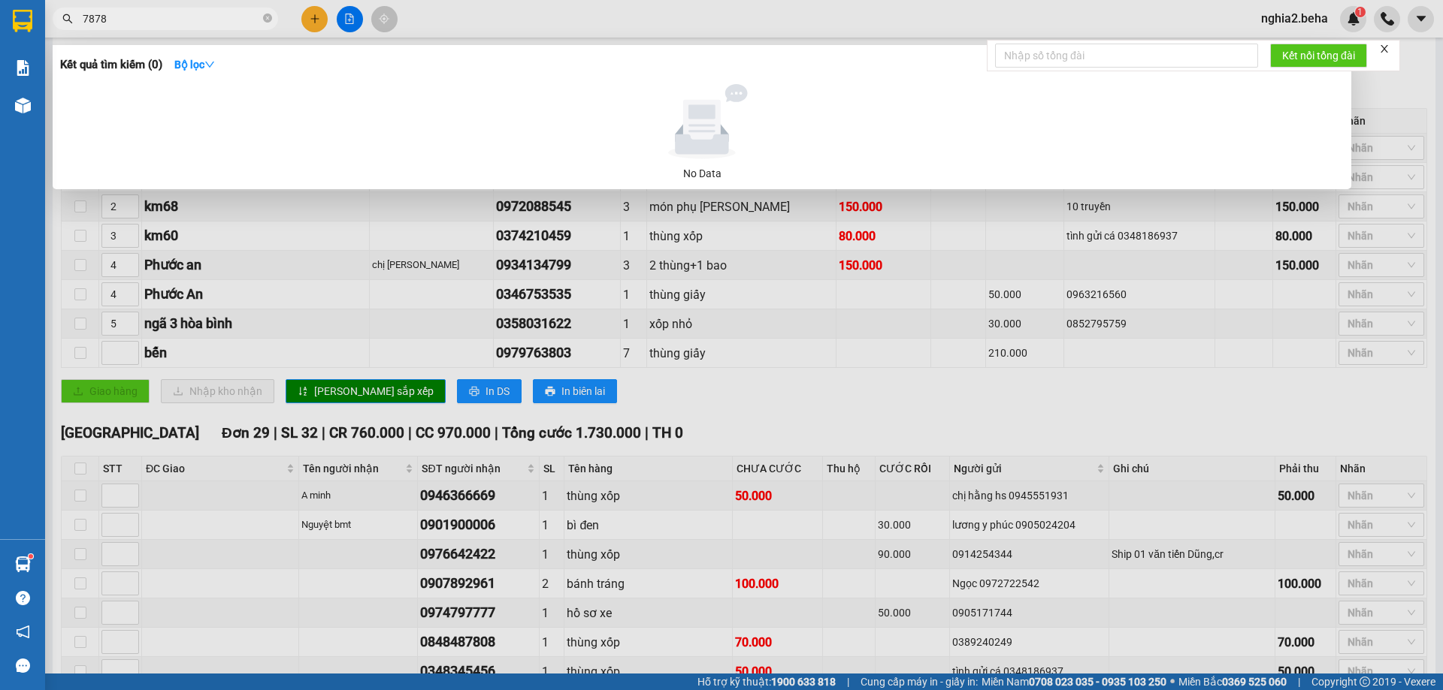
drag, startPoint x: 222, startPoint y: 23, endPoint x: 64, endPoint y: 19, distance: 158.6
click at [64, 19] on div "7878" at bounding box center [146, 19] width 293 height 23
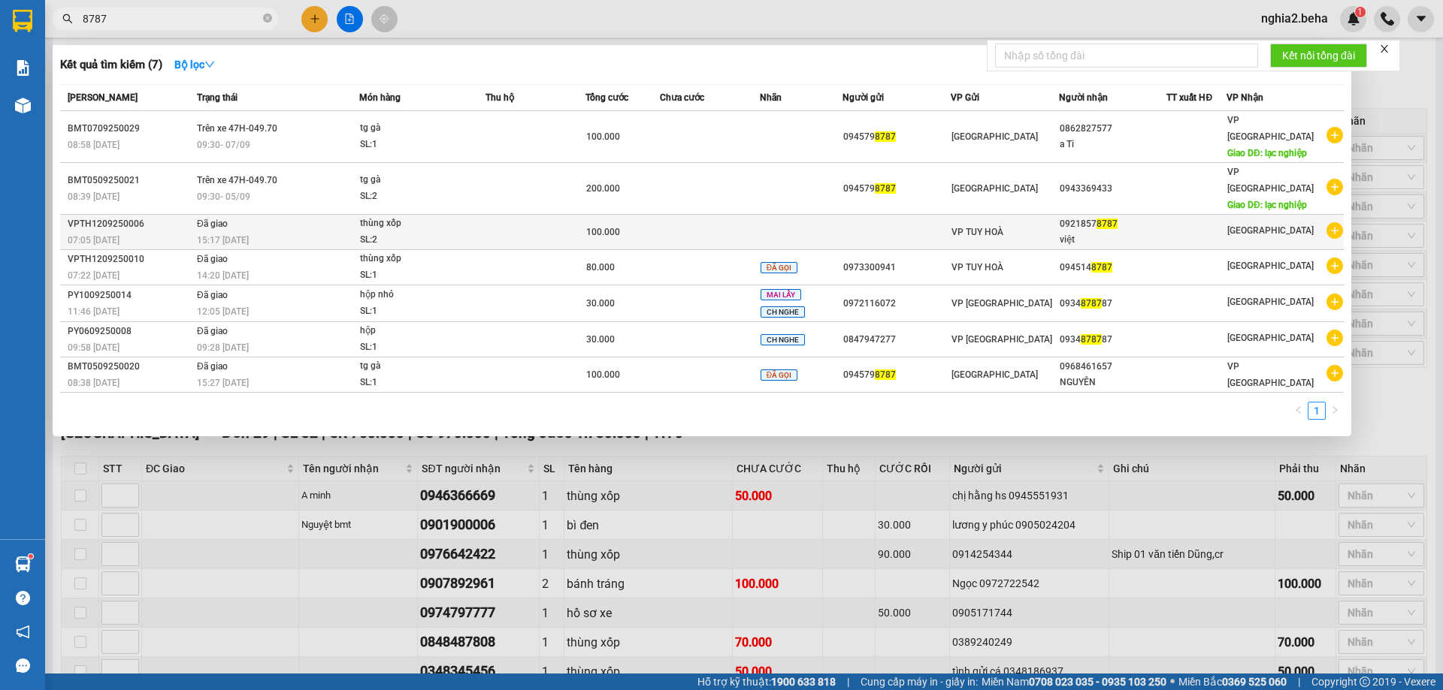
type input "8787"
click at [354, 232] on div "15:17 [DATE]" at bounding box center [278, 240] width 162 height 17
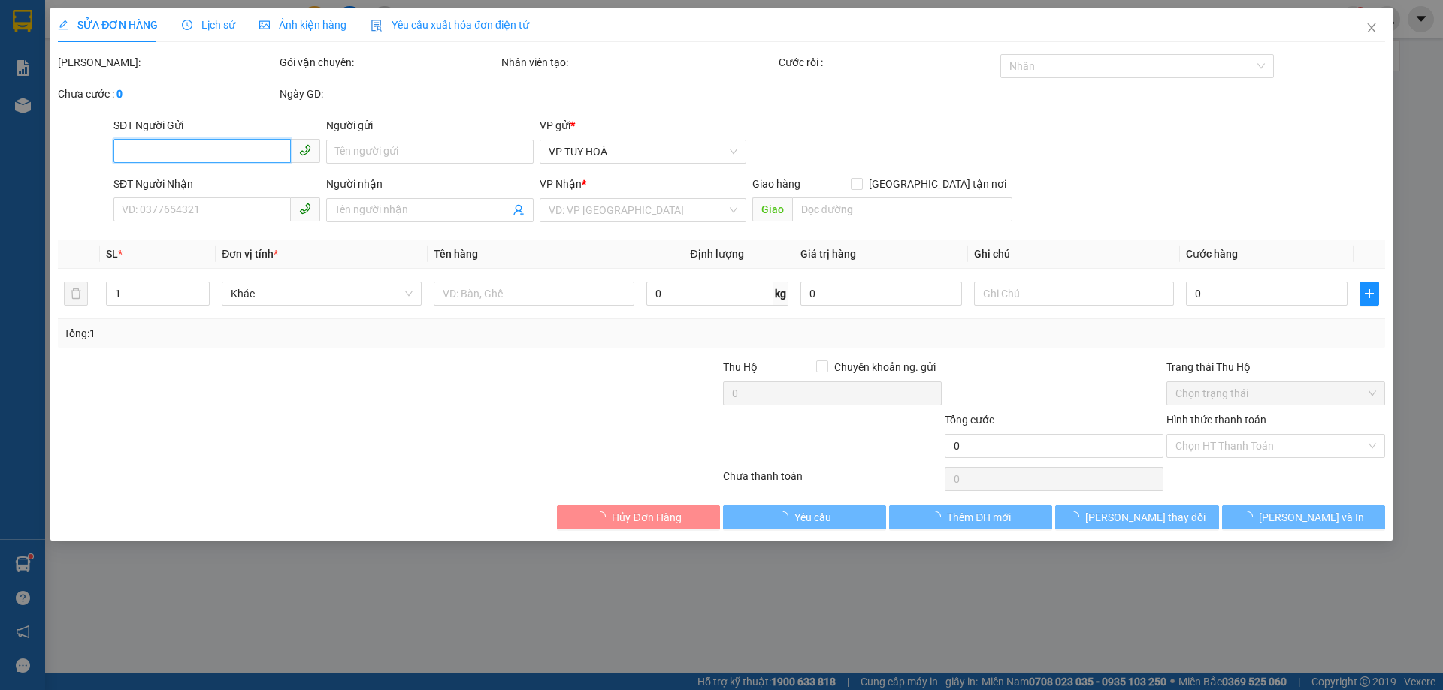
type input "09218578787"
type input "việt"
type input "100.000"
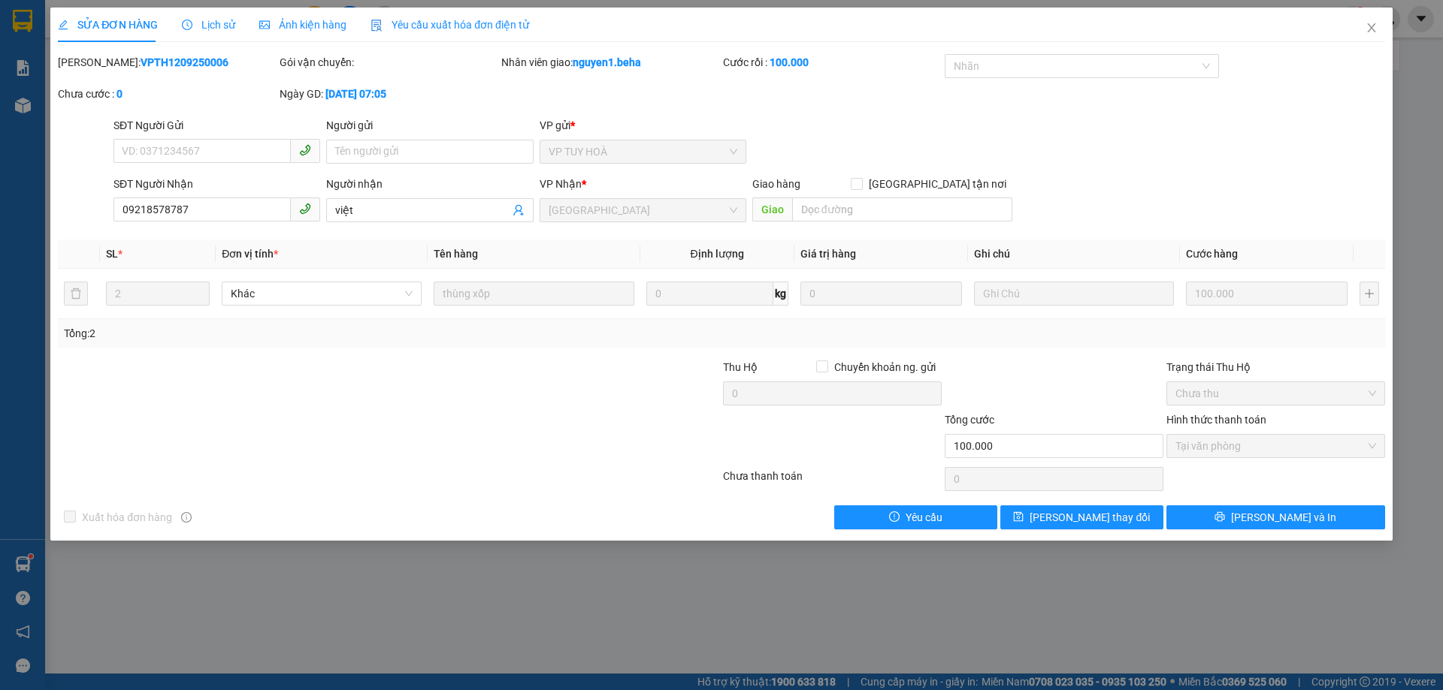
click at [328, 23] on span "Ảnh kiện hàng" at bounding box center [302, 25] width 87 height 12
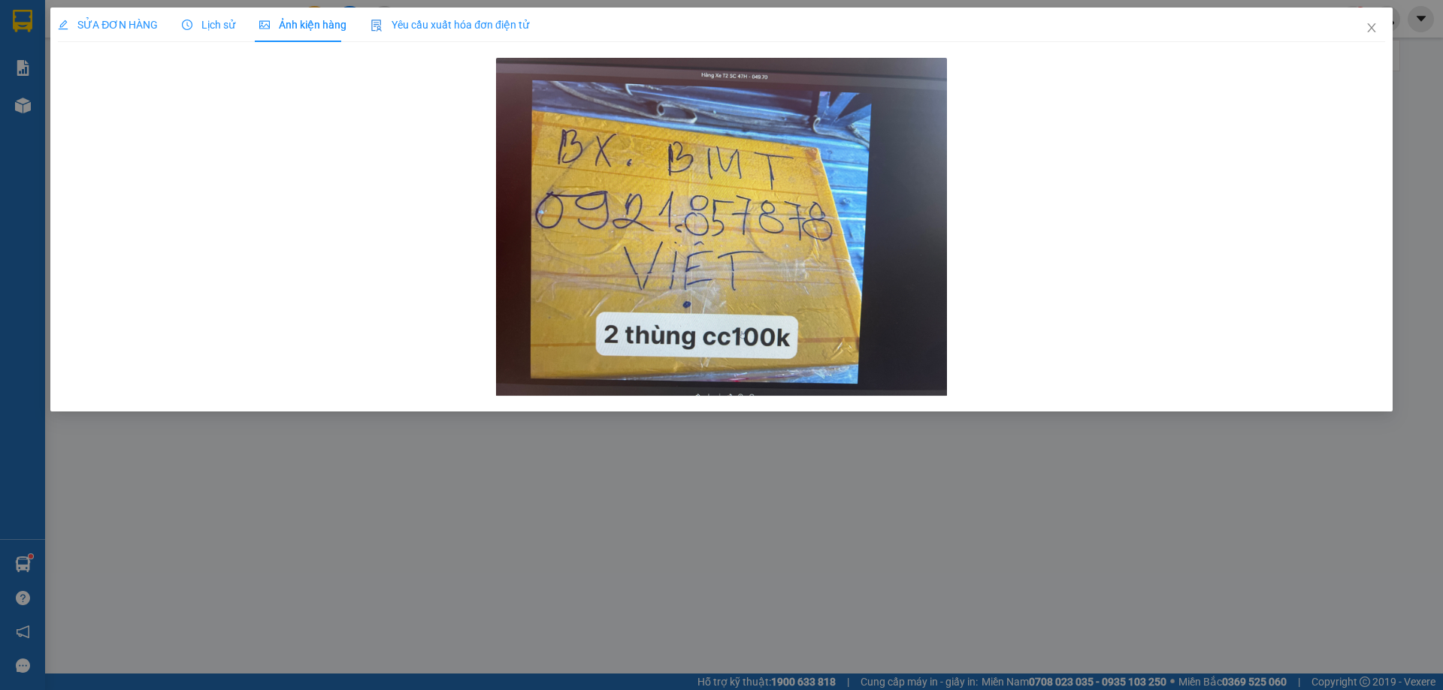
click at [96, 31] on span "SỬA ĐƠN HÀNG" at bounding box center [108, 25] width 100 height 12
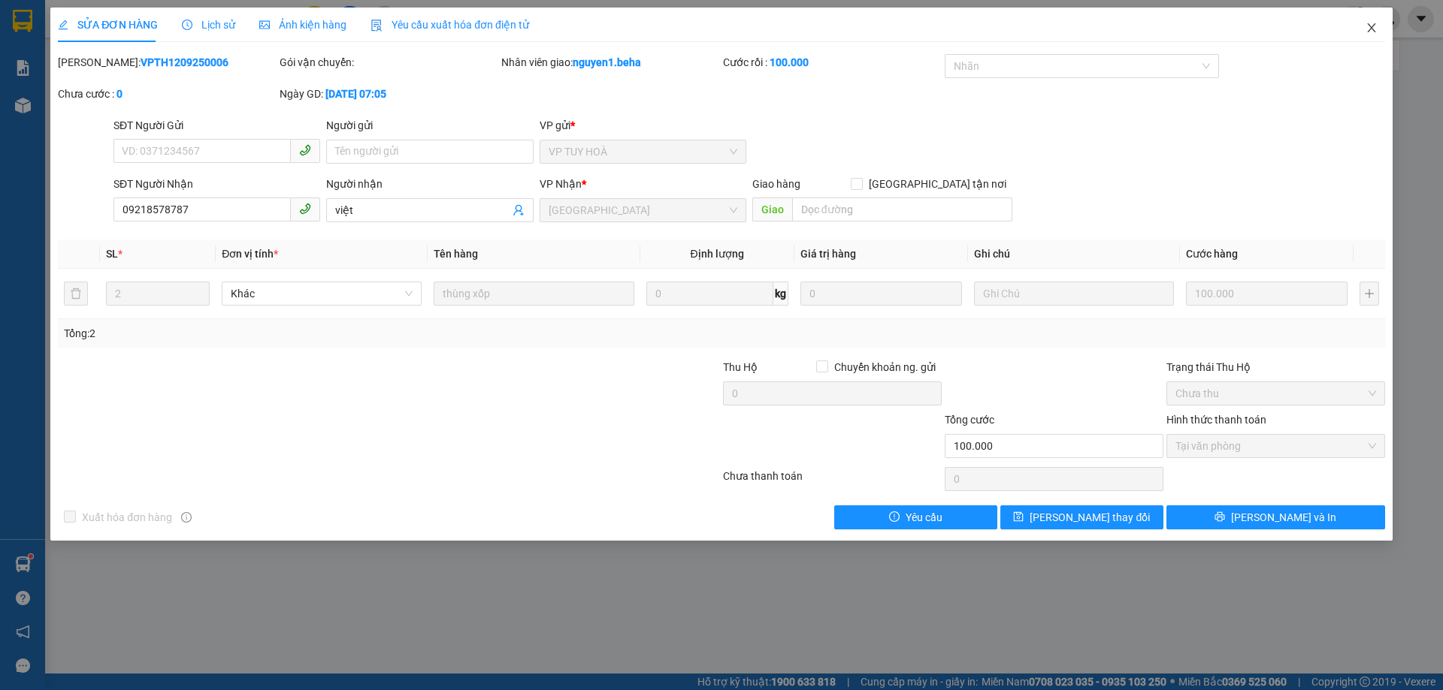
drag, startPoint x: 1379, startPoint y: 24, endPoint x: 1376, endPoint y: 32, distance: 8.8
click at [1379, 26] on span "Close" at bounding box center [1371, 29] width 42 height 42
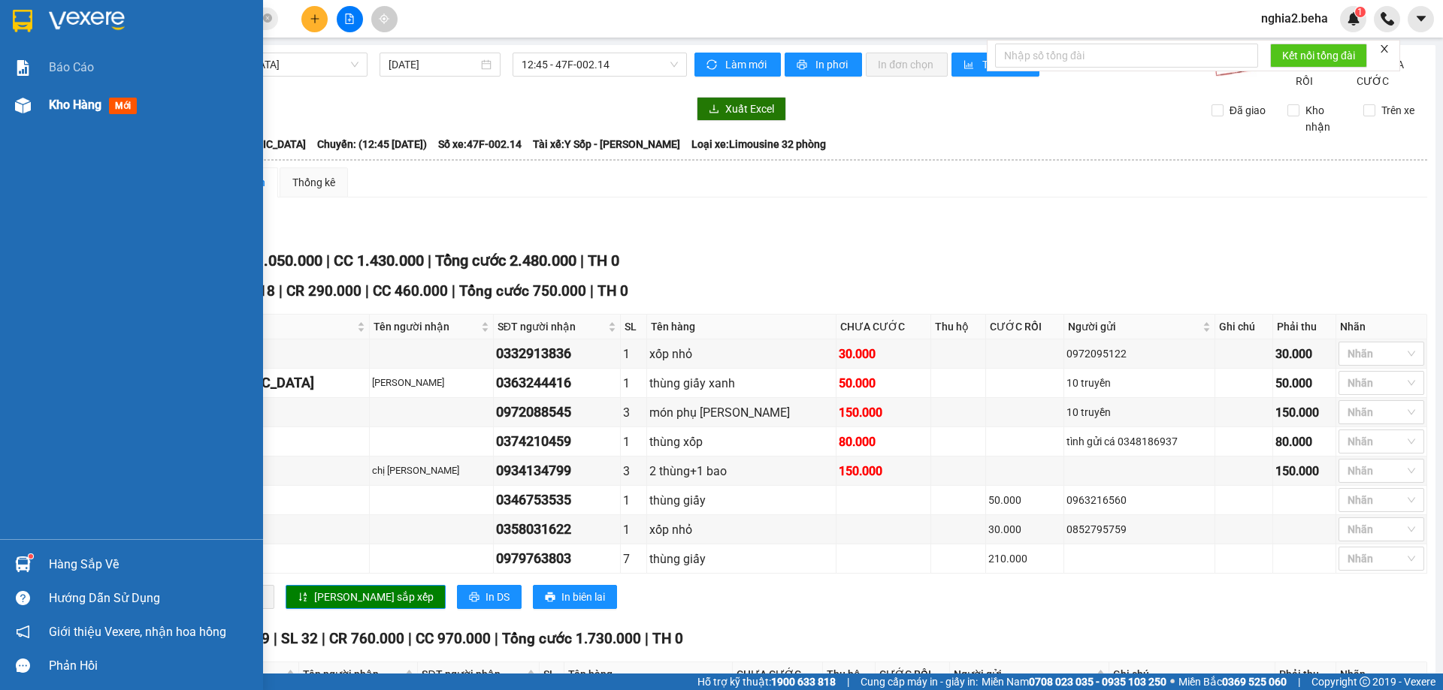
click at [38, 107] on div "Kho hàng mới" at bounding box center [131, 105] width 263 height 38
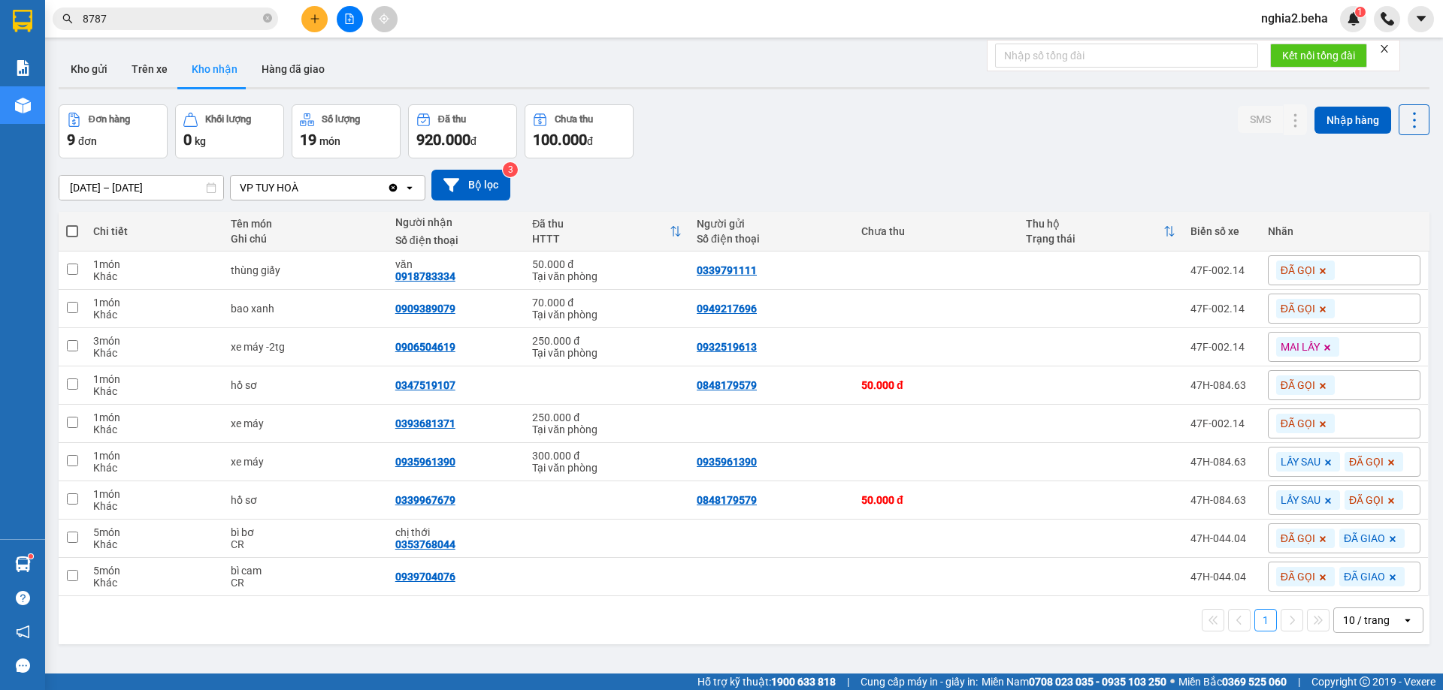
click at [874, 195] on div "[DATE] – [DATE] Press the down arrow key to interact with the calendar and sele…" at bounding box center [744, 185] width 1370 height 31
click at [1260, 385] on icon at bounding box center [1265, 385] width 11 height 11
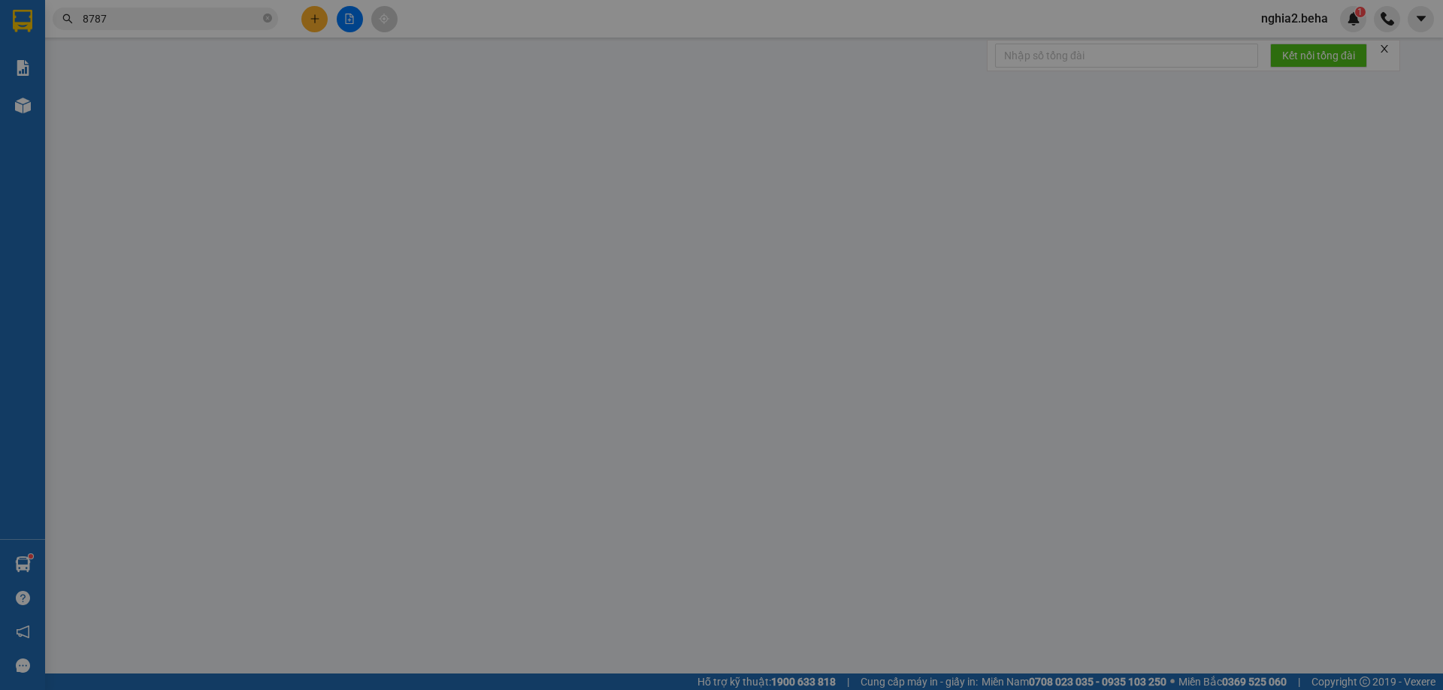
type input "0848179579"
type input "0347519107"
type input "50.000"
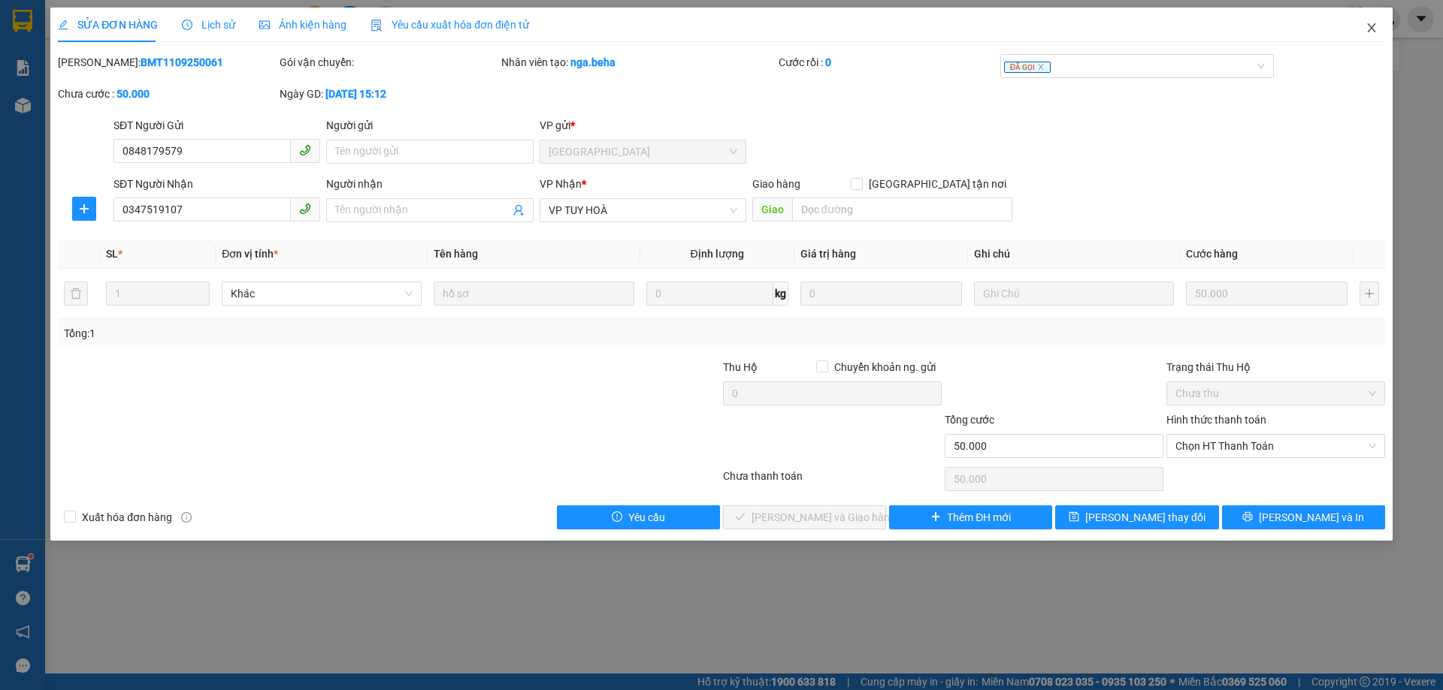
click at [1363, 29] on span "Close" at bounding box center [1371, 29] width 42 height 42
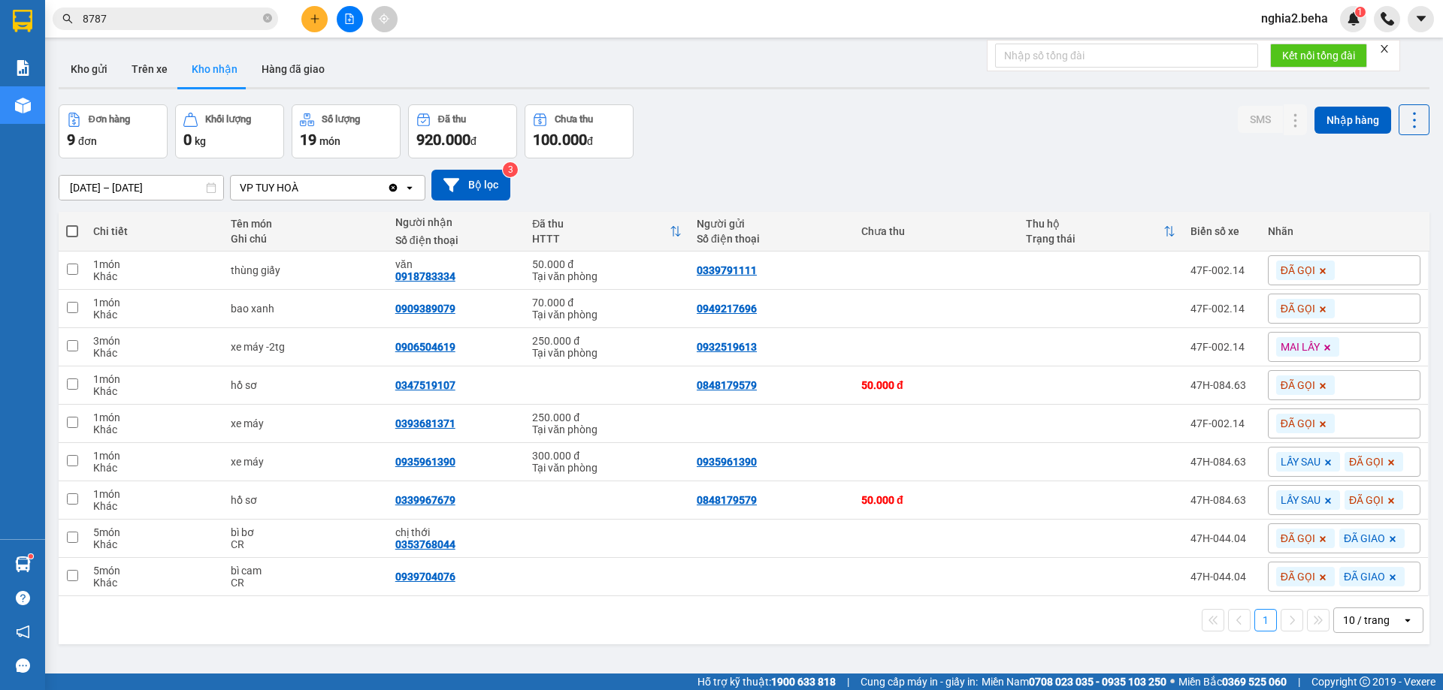
click at [894, 129] on div "Đơn hàng 9 đơn Khối lượng 0 kg Số lượng 19 món Đã thu 920.000 đ Chưa thu 100.00…" at bounding box center [744, 131] width 1370 height 54
click at [857, 142] on div "Đơn hàng 9 đơn Khối lượng 0 kg Số lượng 19 món Đã thu 920.000 đ Chưa thu 100.00…" at bounding box center [744, 131] width 1370 height 54
click at [937, 137] on div "Đơn hàng 9 đơn Khối lượng 0 kg Số lượng 19 món Đã thu 920.000 đ Chưa thu 100.00…" at bounding box center [744, 131] width 1370 height 54
click at [168, 23] on input "8787" at bounding box center [171, 19] width 177 height 17
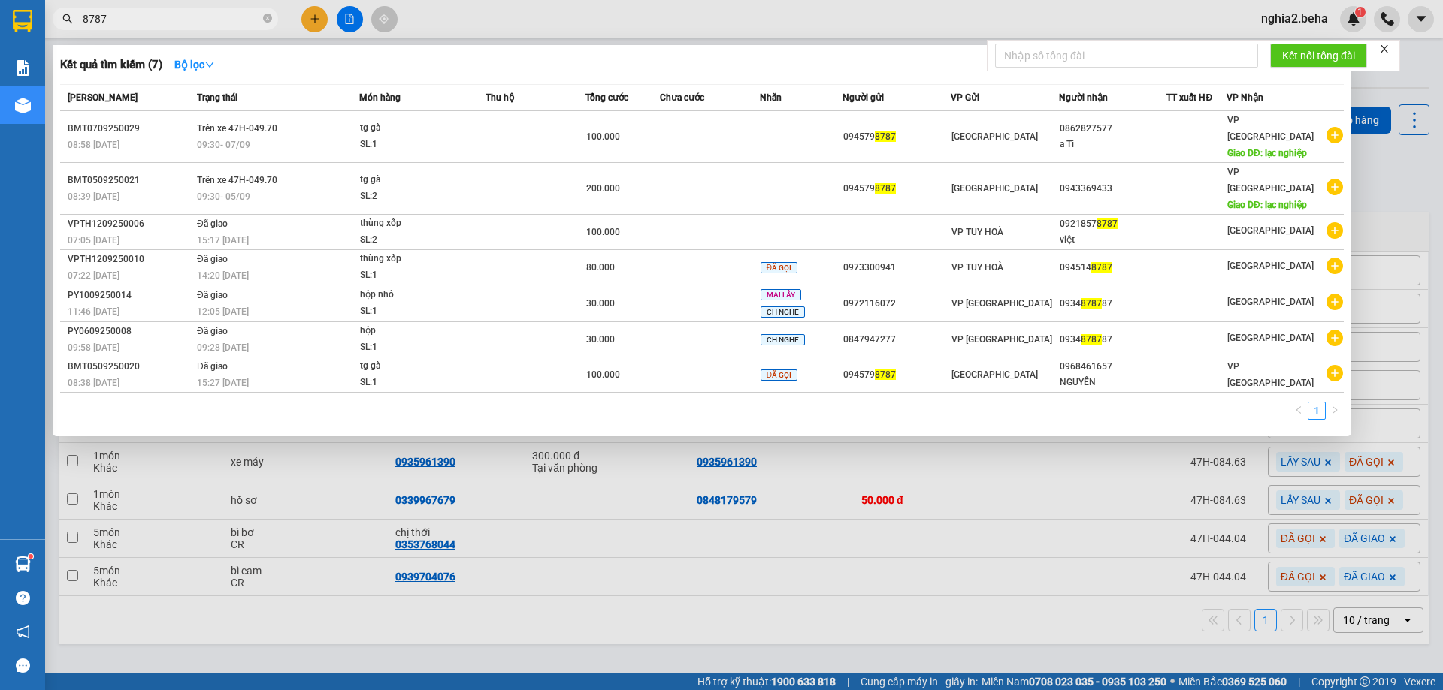
click at [168, 23] on input "8787" at bounding box center [171, 19] width 177 height 17
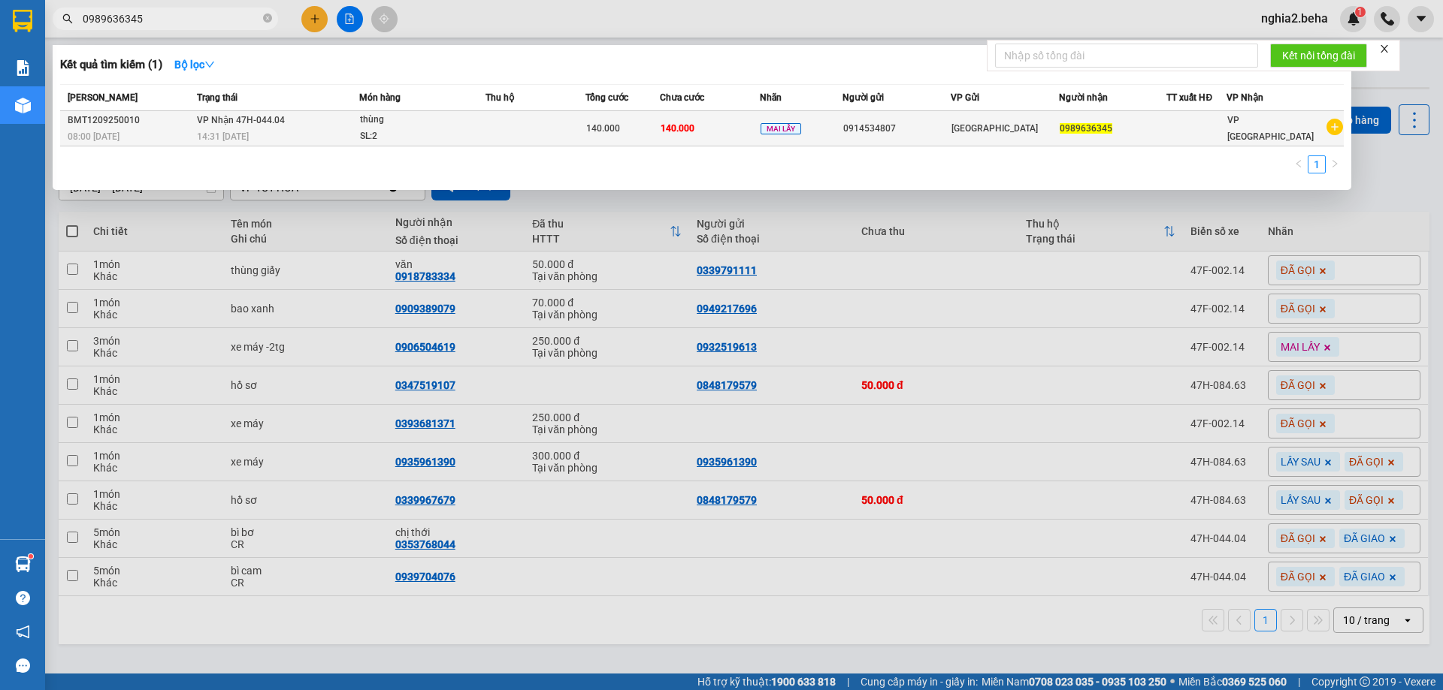
type input "0989636345"
click at [383, 124] on div "thùng" at bounding box center [416, 120] width 113 height 17
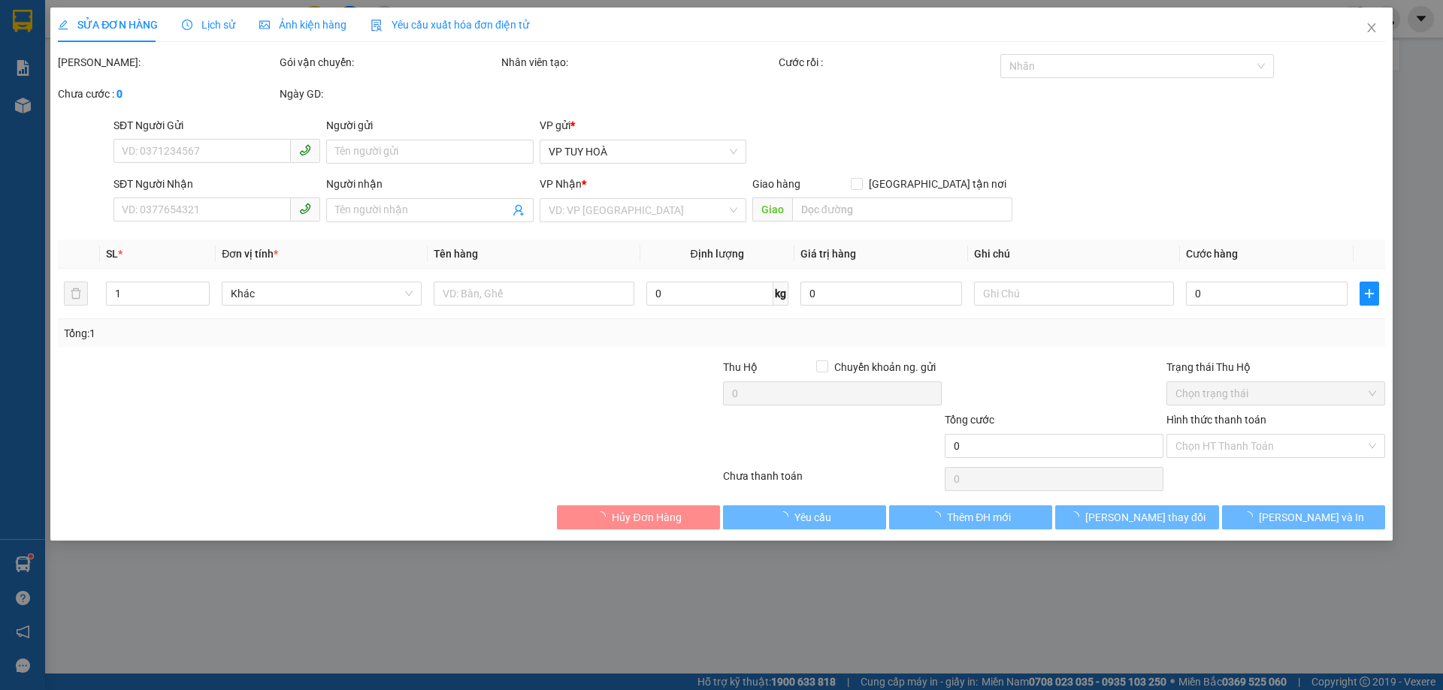
type input "0914534807"
type input "0989636345"
type input "140.000"
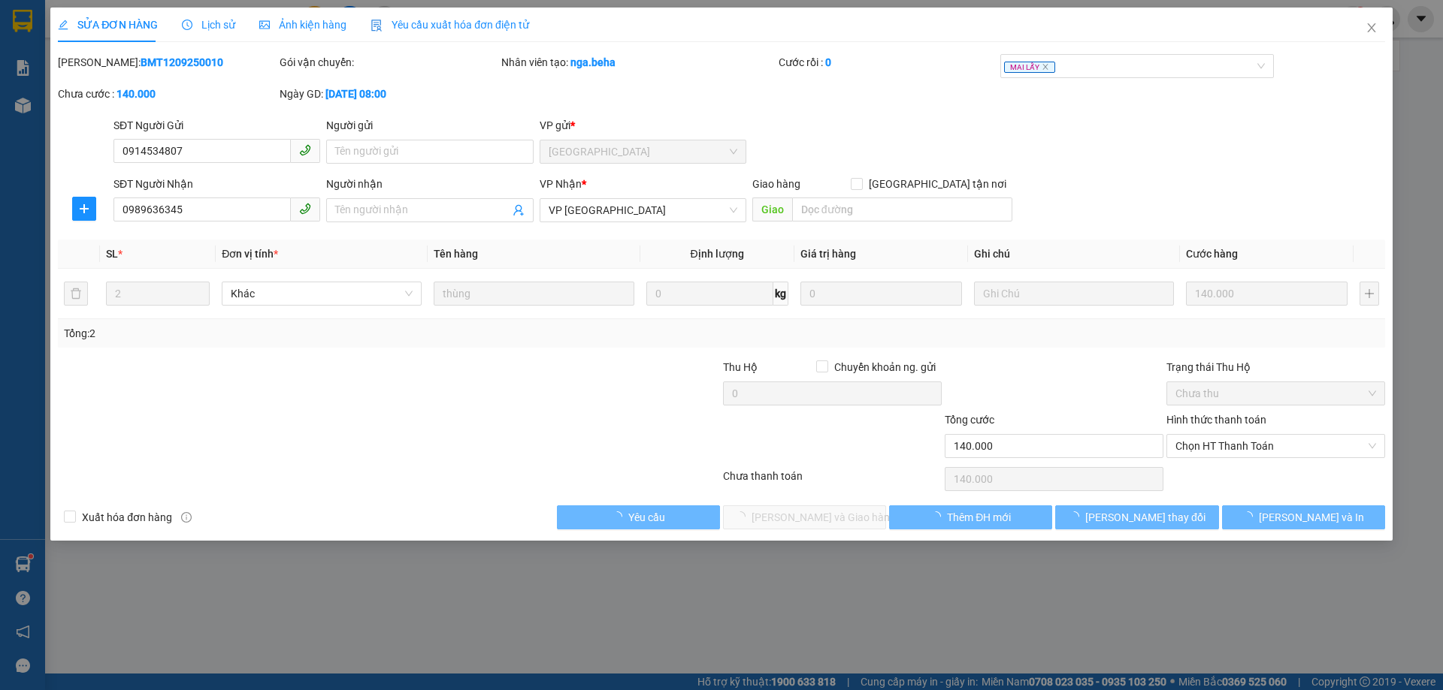
click at [317, 30] on span "Ảnh kiện hàng" at bounding box center [302, 25] width 87 height 12
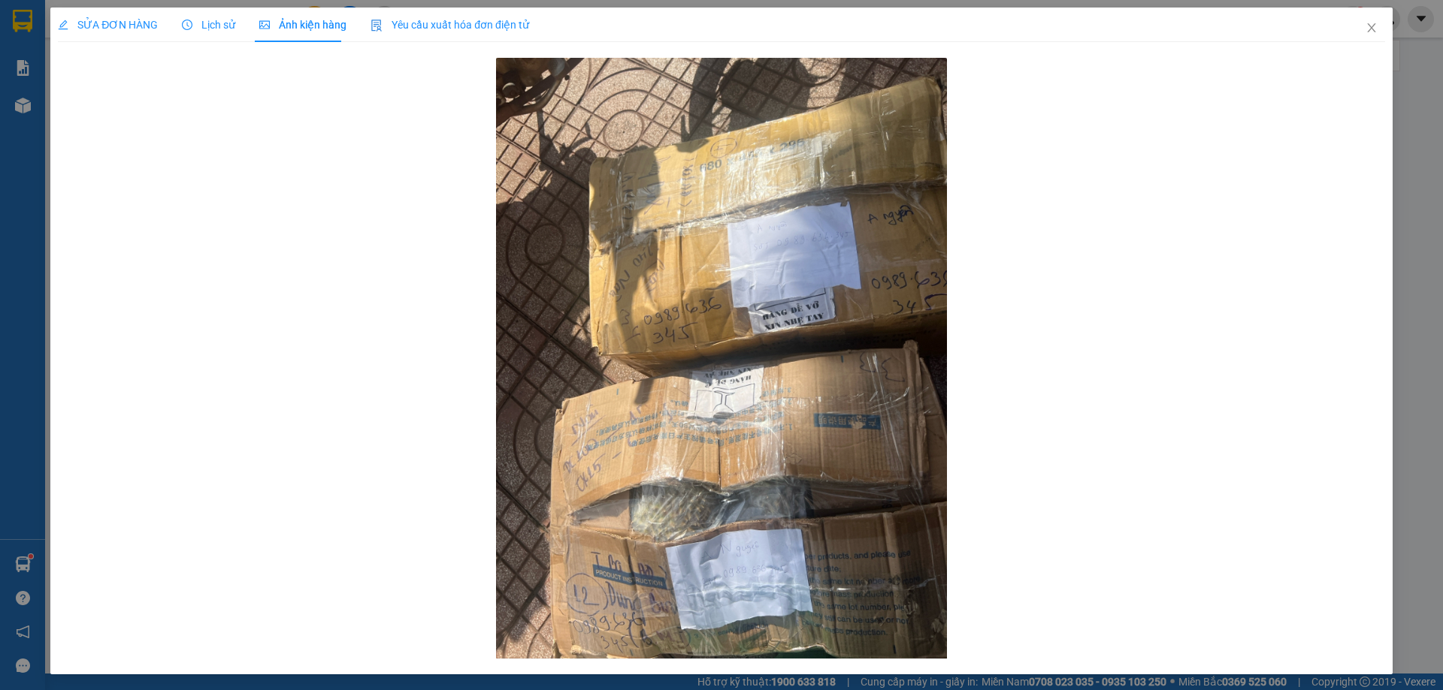
click at [141, 29] on span "SỬA ĐƠN HÀNG" at bounding box center [108, 25] width 100 height 12
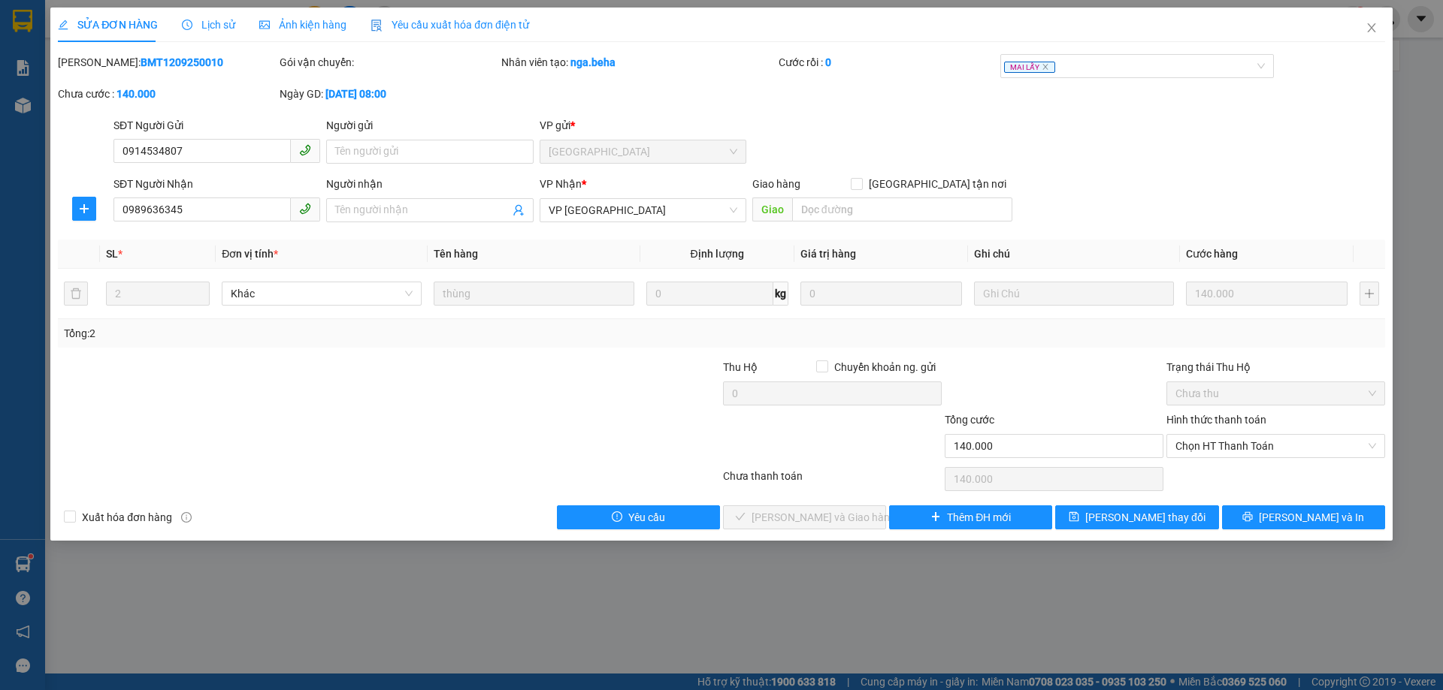
click at [926, 138] on div "SĐT Người Gửi 0914534807 Người gửi Tên người gửi VP gửi * [GEOGRAPHIC_DATA]" at bounding box center [748, 143] width 1277 height 53
click at [310, 31] on span "Ảnh kiện hàng" at bounding box center [302, 25] width 87 height 12
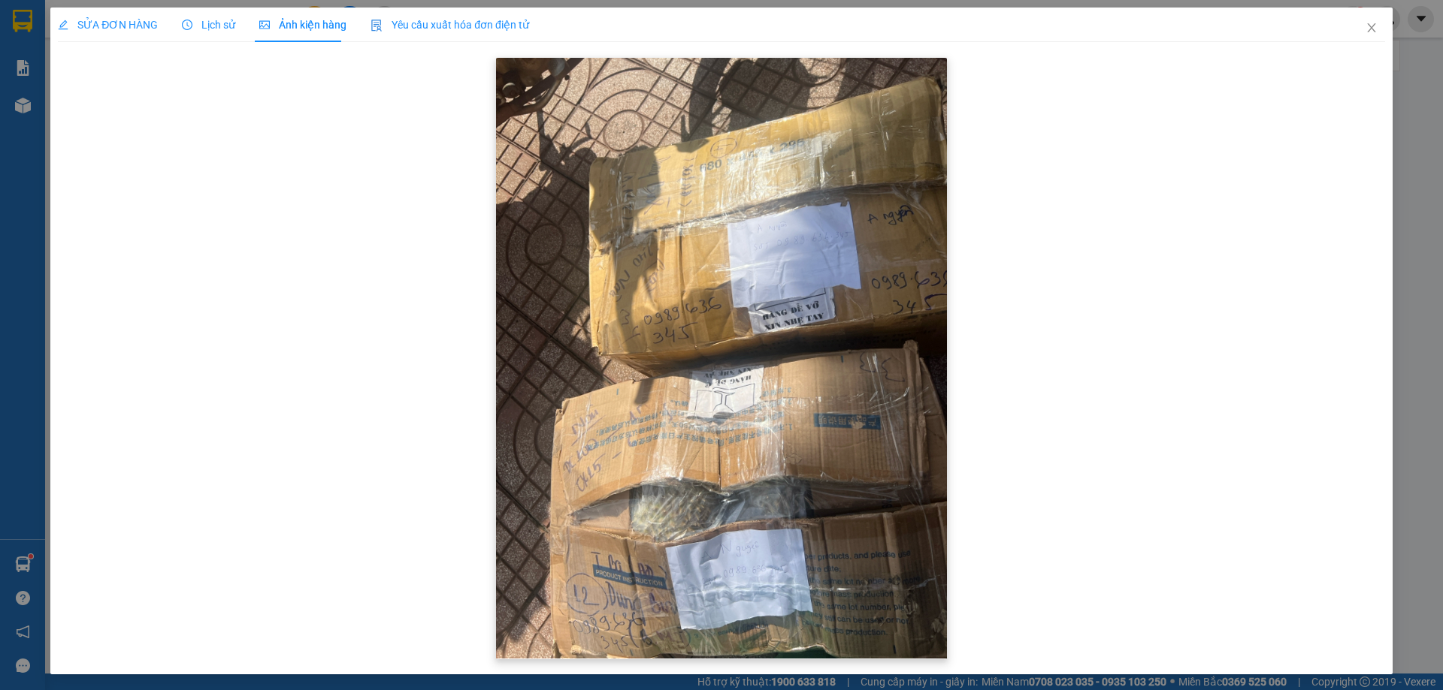
click at [866, 216] on img at bounding box center [721, 358] width 451 height 601
drag, startPoint x: 141, startPoint y: 19, endPoint x: 198, endPoint y: 66, distance: 74.2
click at [141, 23] on span "SỬA ĐƠN HÀNG" at bounding box center [108, 25] width 100 height 12
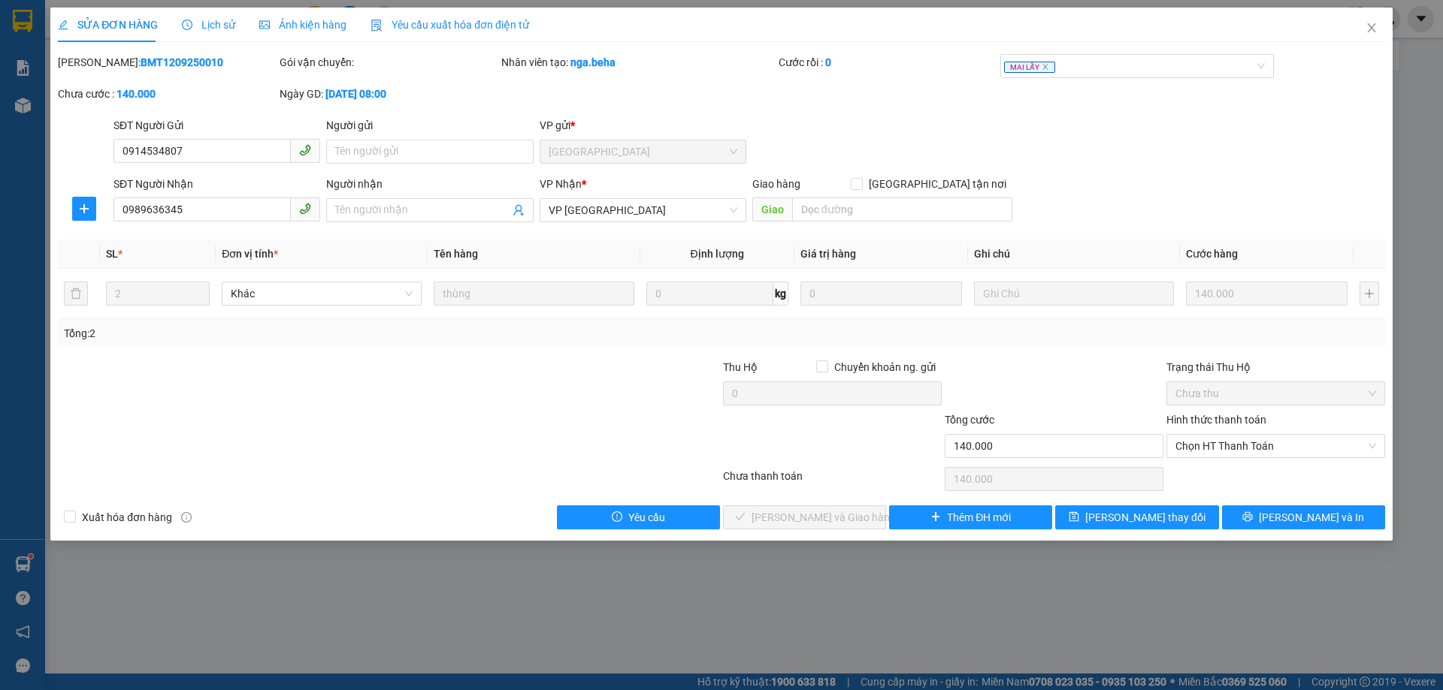
click at [1042, 138] on div "SĐT Người Gửi 0914534807 Người gửi Tên người gửi VP gửi * [GEOGRAPHIC_DATA]" at bounding box center [748, 143] width 1277 height 53
click at [1068, 138] on div "SĐT Người Gửi 0914534807 Người gửi Tên người gửi VP gửi * [GEOGRAPHIC_DATA]" at bounding box center [748, 143] width 1277 height 53
click at [291, 35] on div "Ảnh kiện hàng" at bounding box center [302, 25] width 87 height 35
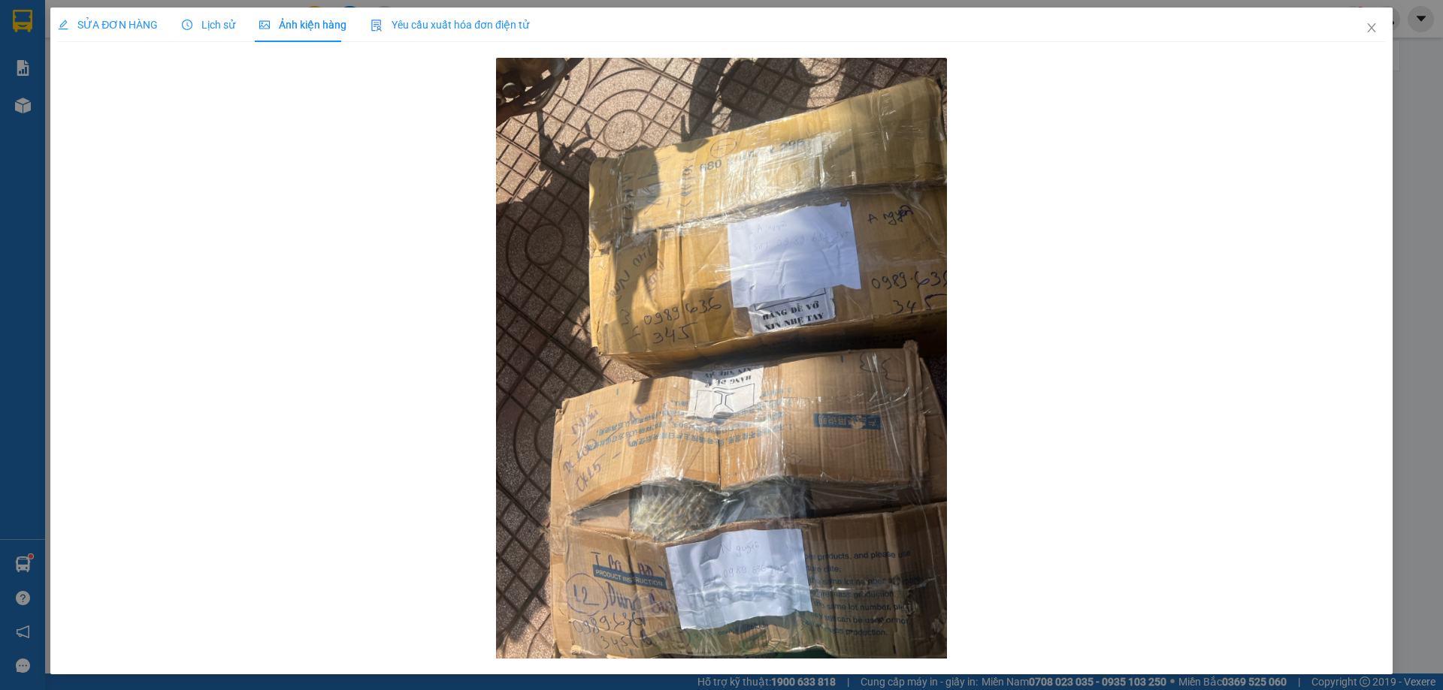
click at [127, 20] on span "SỬA ĐƠN HÀNG" at bounding box center [108, 25] width 100 height 12
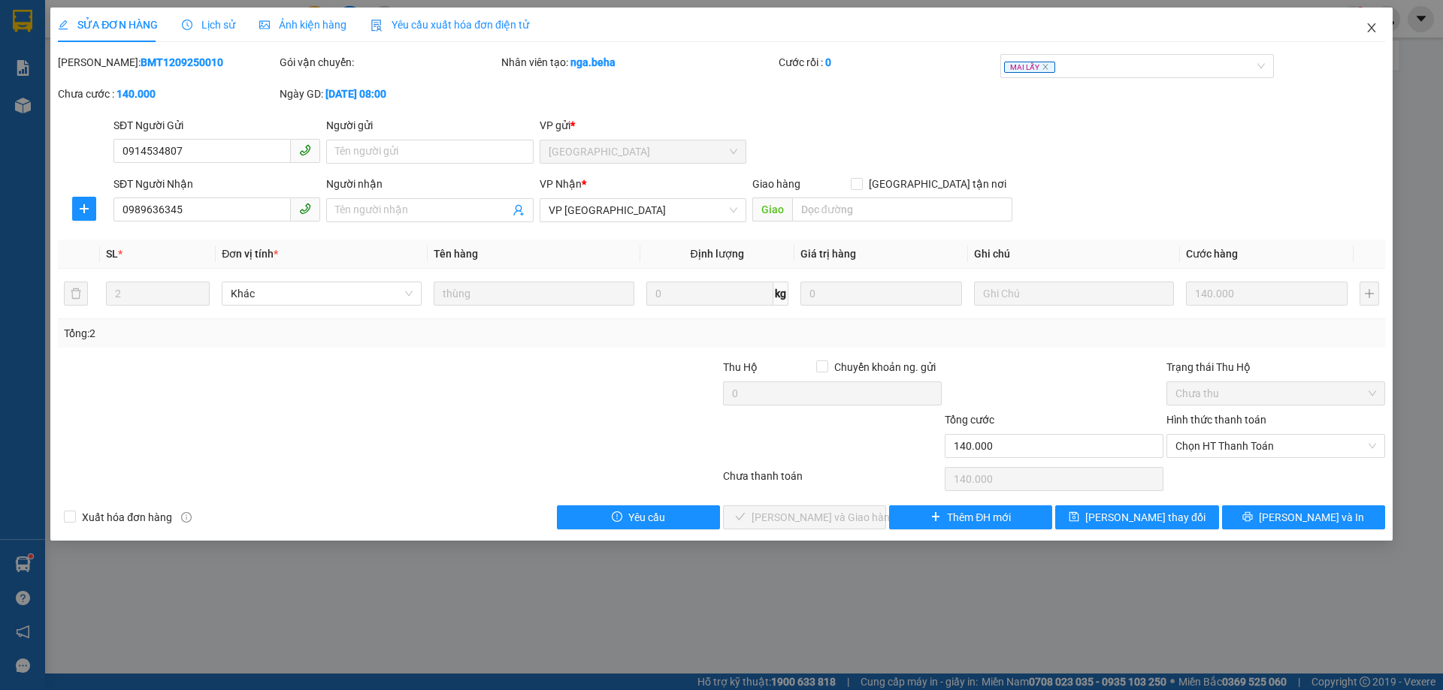
click at [1368, 26] on icon "close" at bounding box center [1371, 28] width 12 height 12
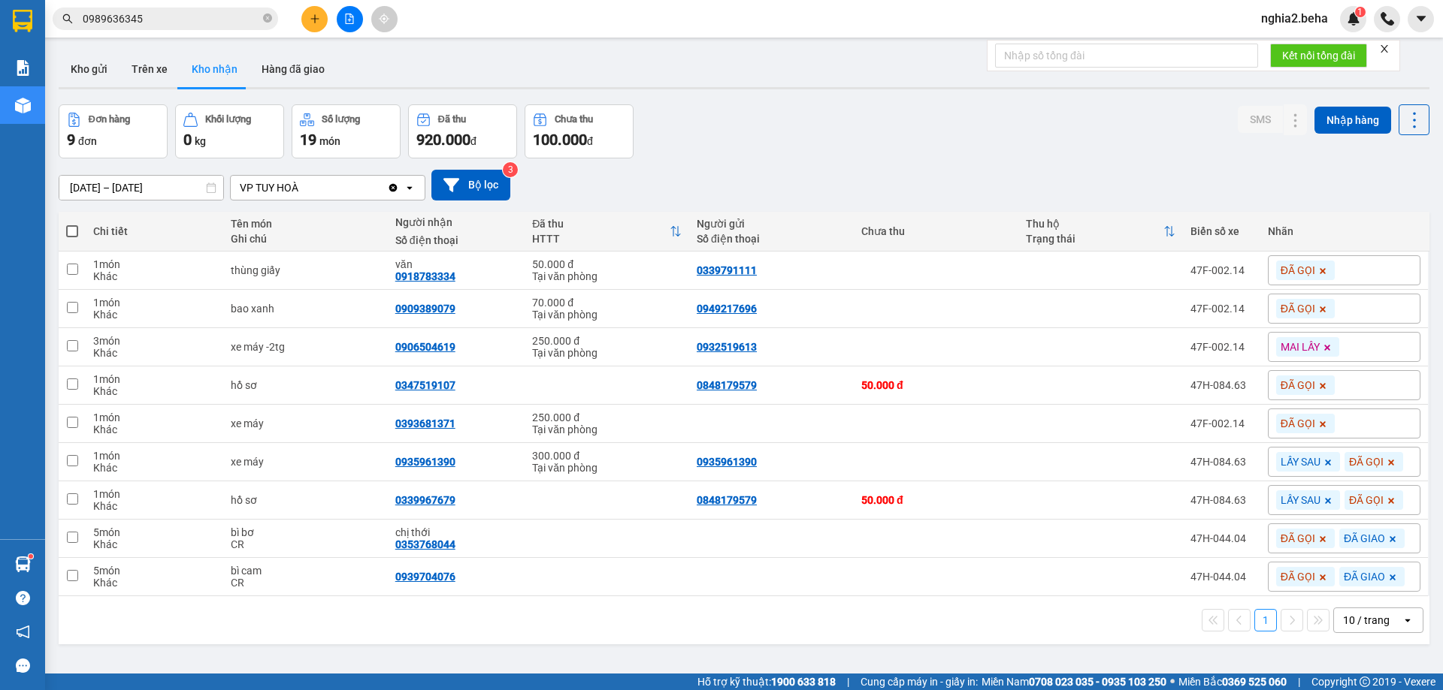
click at [180, 11] on input "0989636345" at bounding box center [171, 19] width 177 height 17
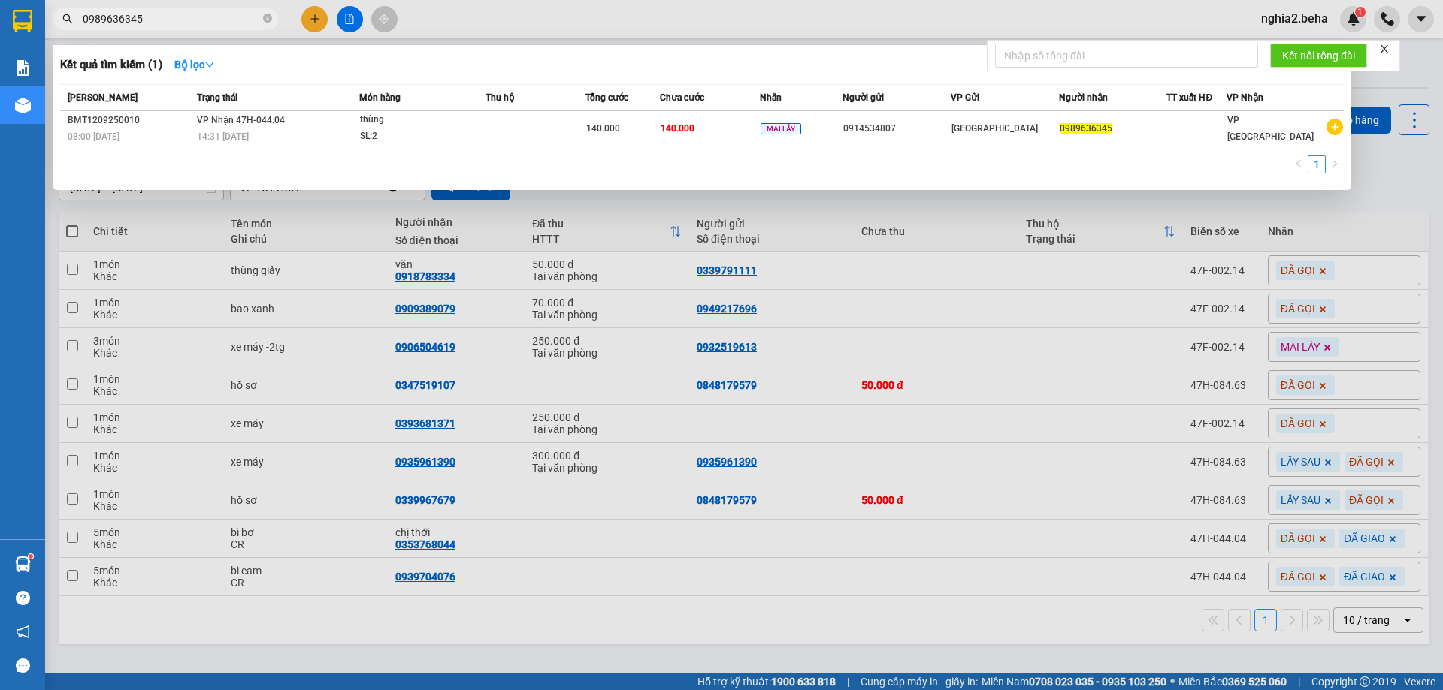
click at [908, 221] on div at bounding box center [721, 345] width 1443 height 690
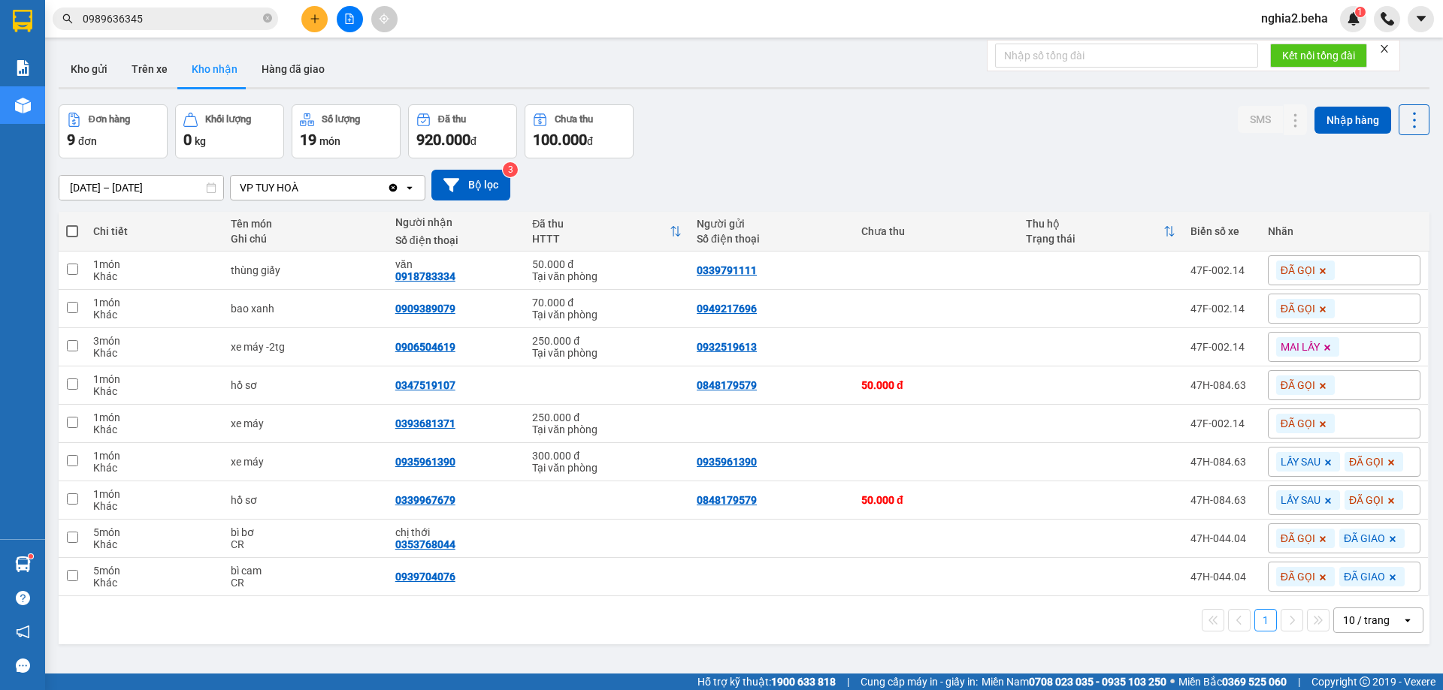
click at [210, 7] on div "Kết quả tìm kiếm ( 1 ) Bộ lọc Mã ĐH Trạng thái Món hàng Thu hộ Tổng cước Chưa c…" at bounding box center [146, 19] width 293 height 26
click at [210, 9] on span "0989636345" at bounding box center [165, 19] width 225 height 23
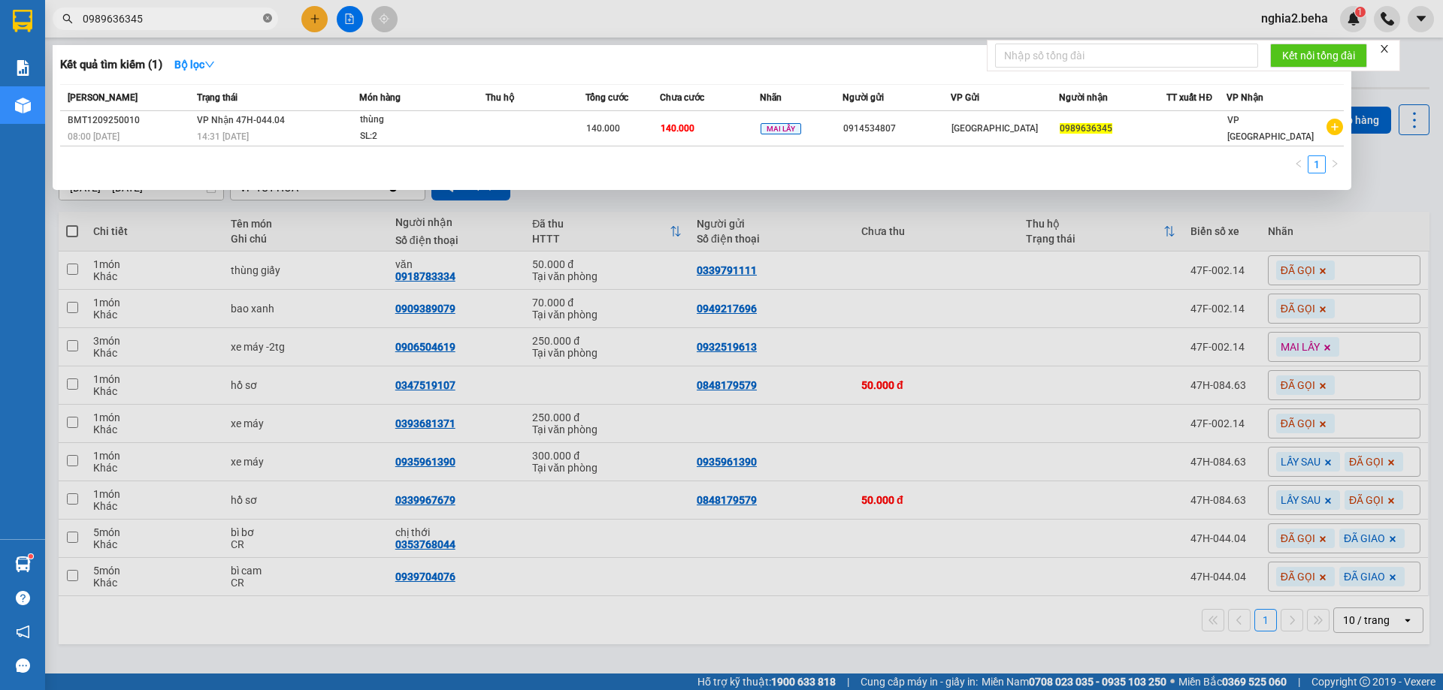
click at [264, 20] on icon "close-circle" at bounding box center [267, 18] width 9 height 9
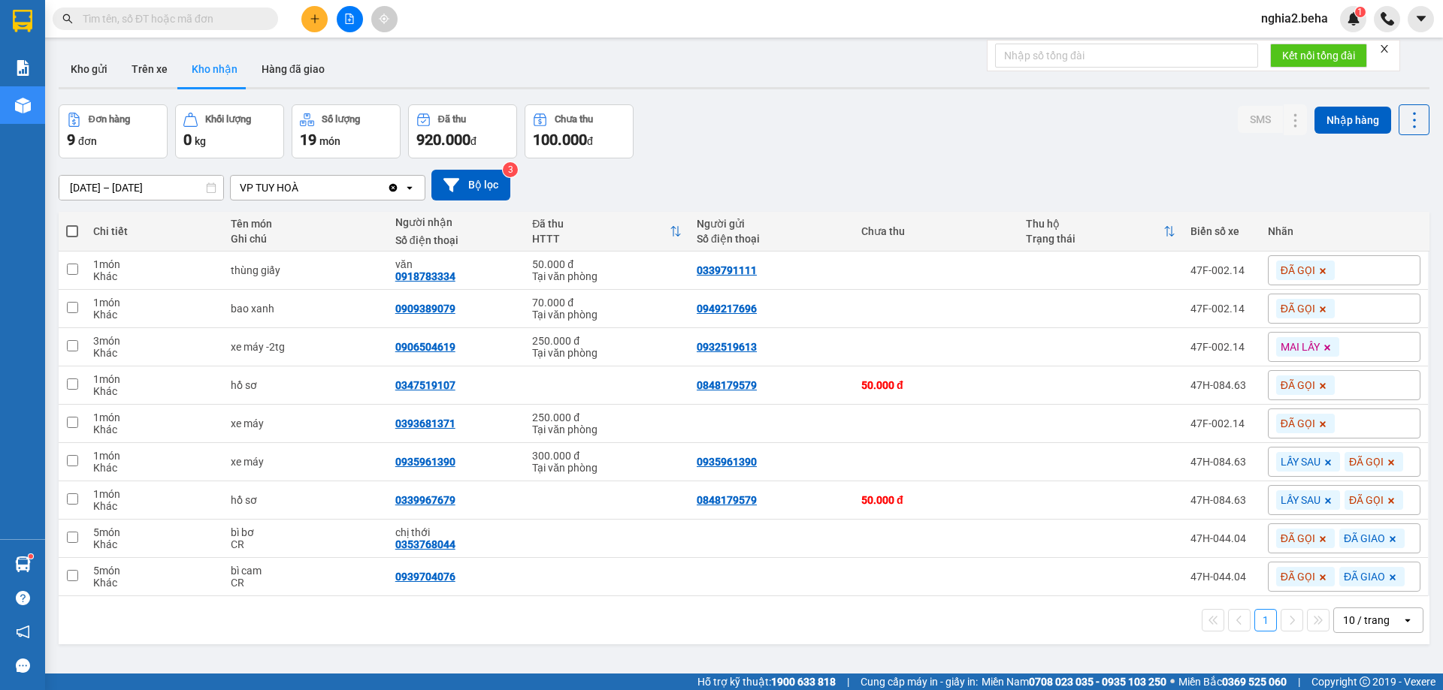
click at [238, 20] on input "text" at bounding box center [171, 19] width 177 height 17
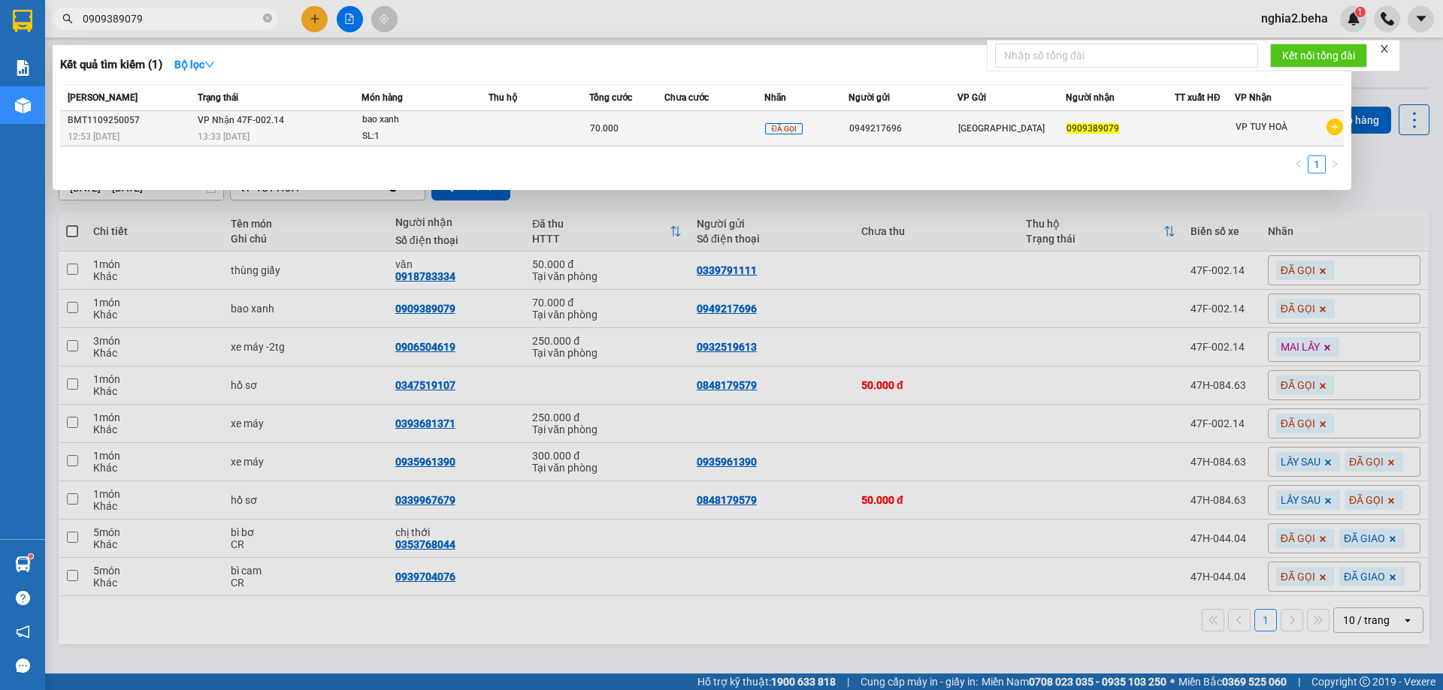
type input "0909389079"
click at [379, 134] on div "SL: 1" at bounding box center [418, 136] width 113 height 17
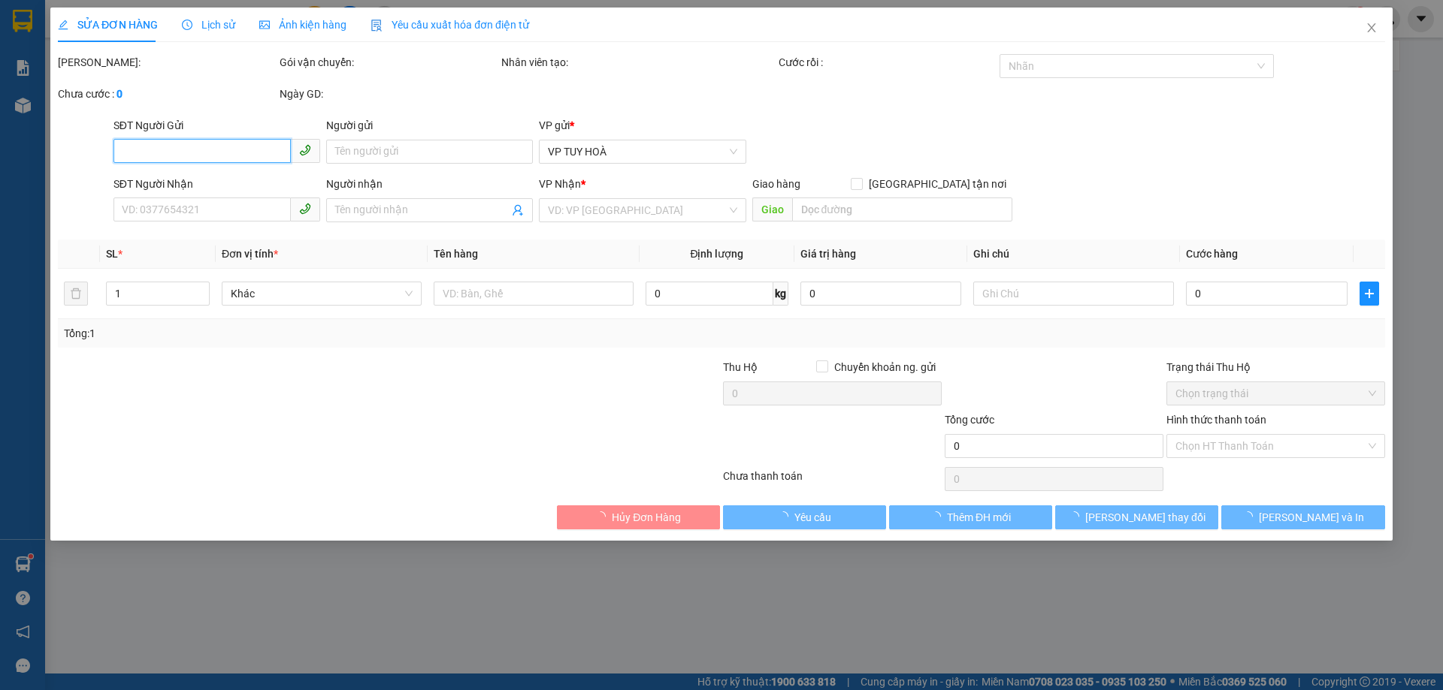
type input "0949217696"
type input "0909389079"
type input "70.000"
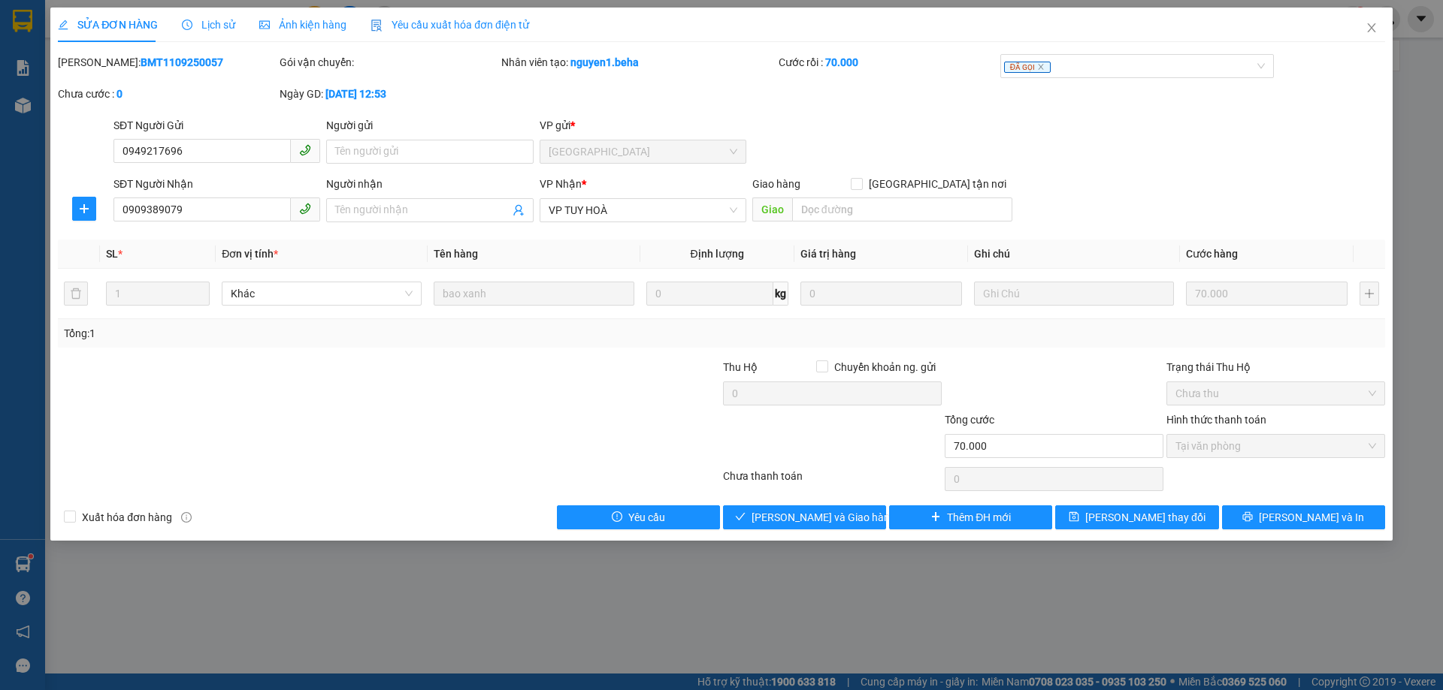
click at [309, 26] on span "Ảnh kiện hàng" at bounding box center [302, 25] width 87 height 12
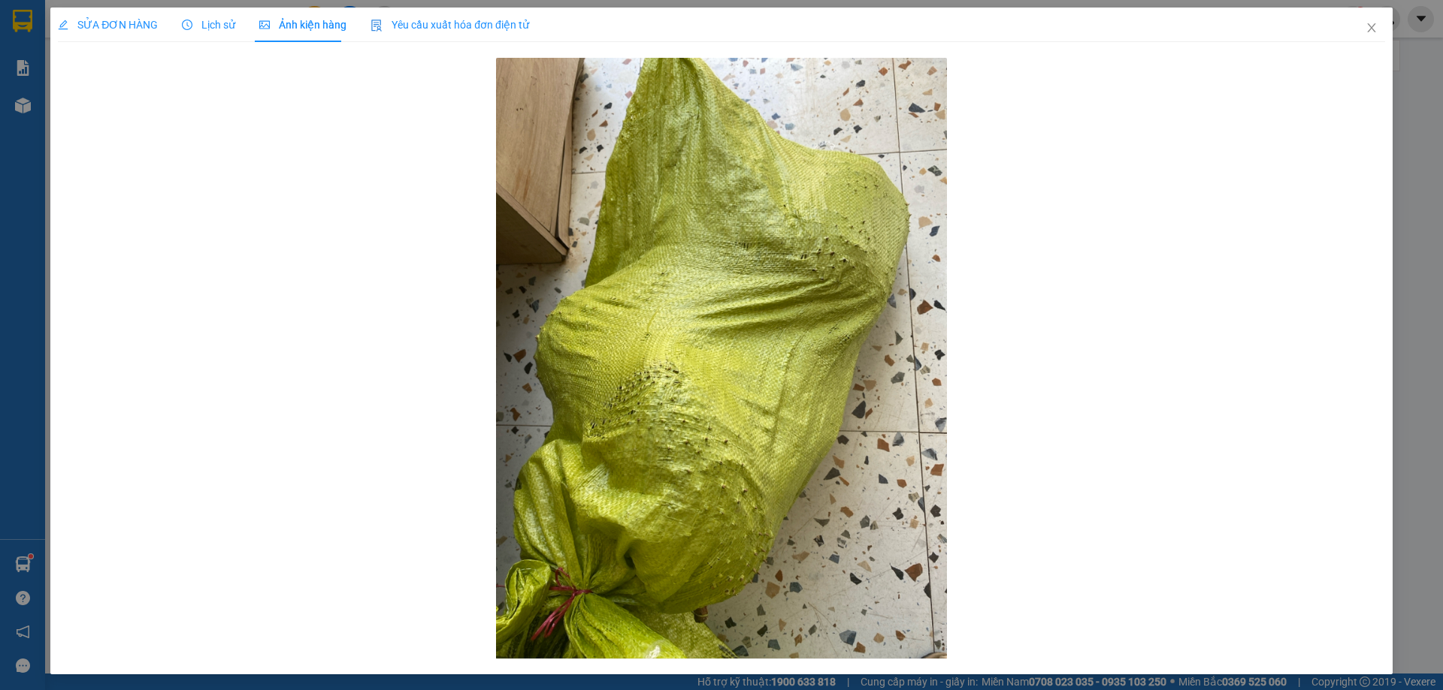
click at [71, 20] on span "SỬA ĐƠN HÀNG" at bounding box center [108, 25] width 100 height 12
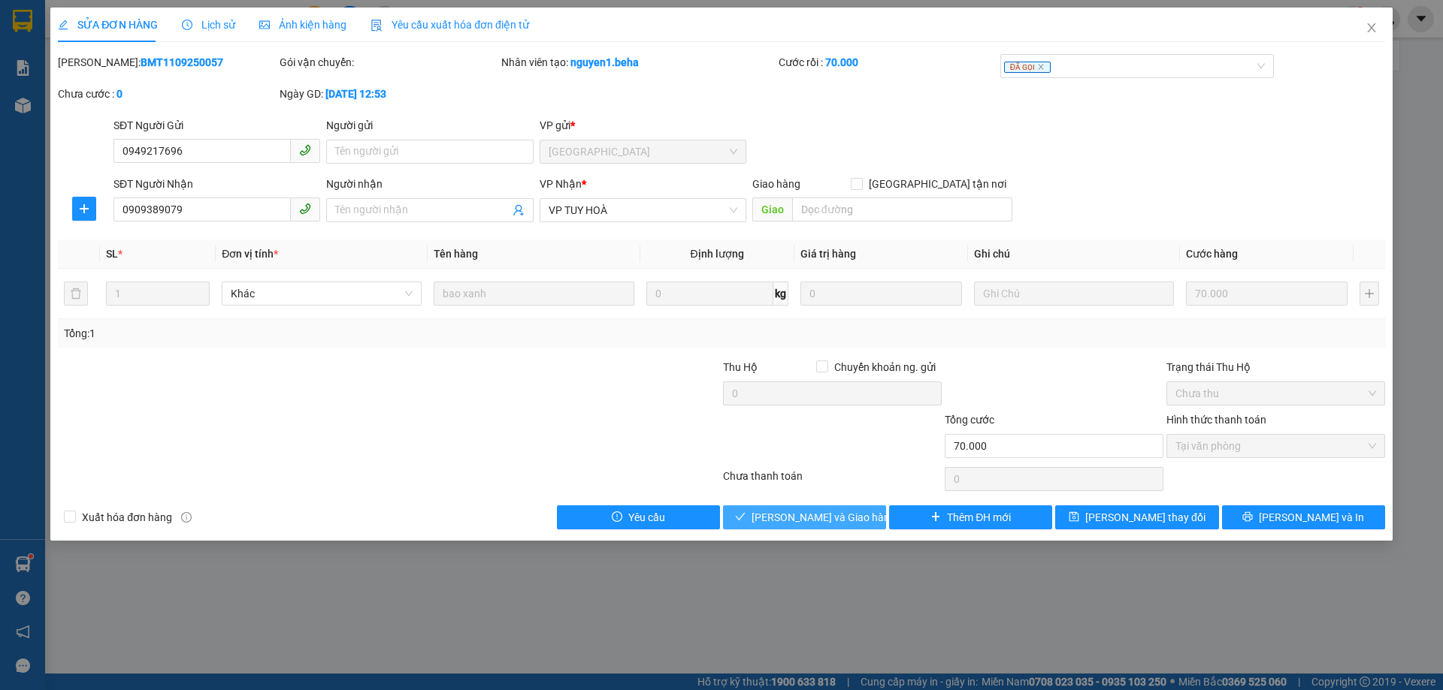
click at [851, 521] on span "[PERSON_NAME] và Giao hàng" at bounding box center [823, 517] width 144 height 17
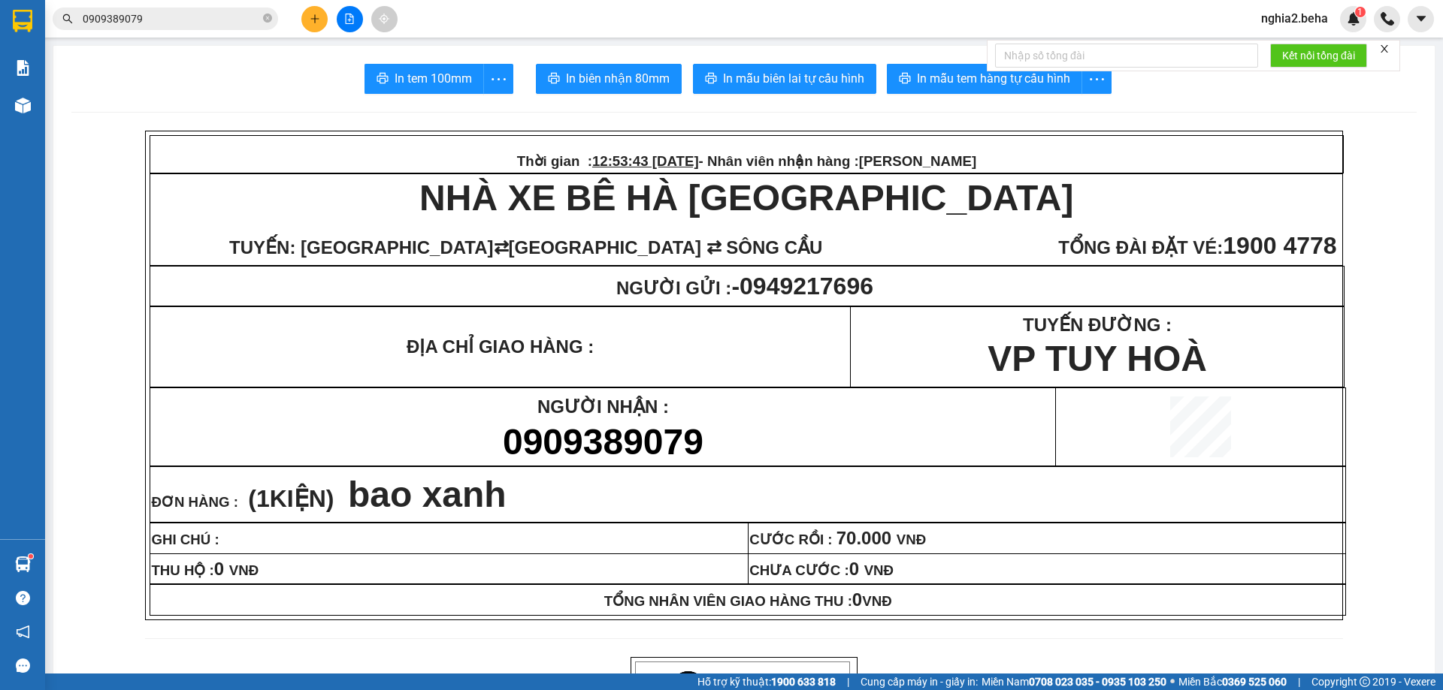
click at [190, 14] on input "0909389079" at bounding box center [171, 19] width 177 height 17
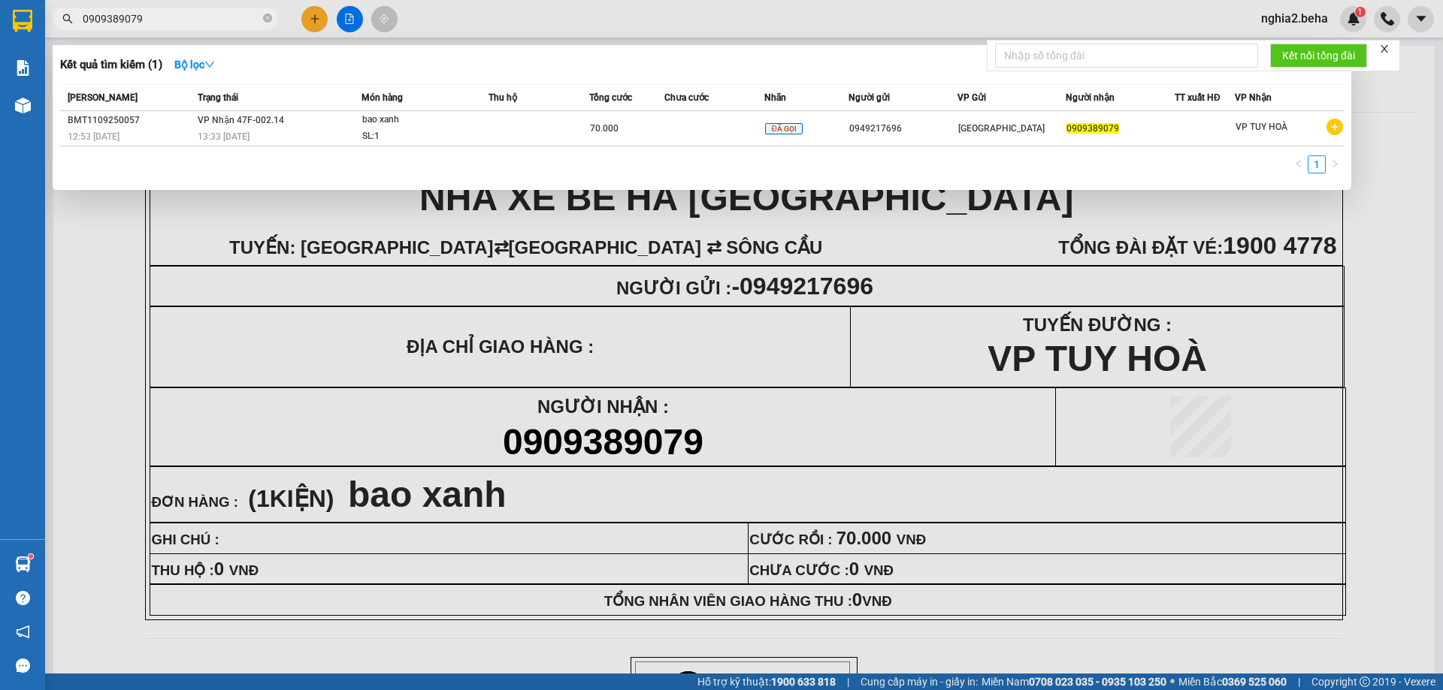
click at [190, 14] on input "0909389079" at bounding box center [171, 19] width 177 height 17
paste input "3428258"
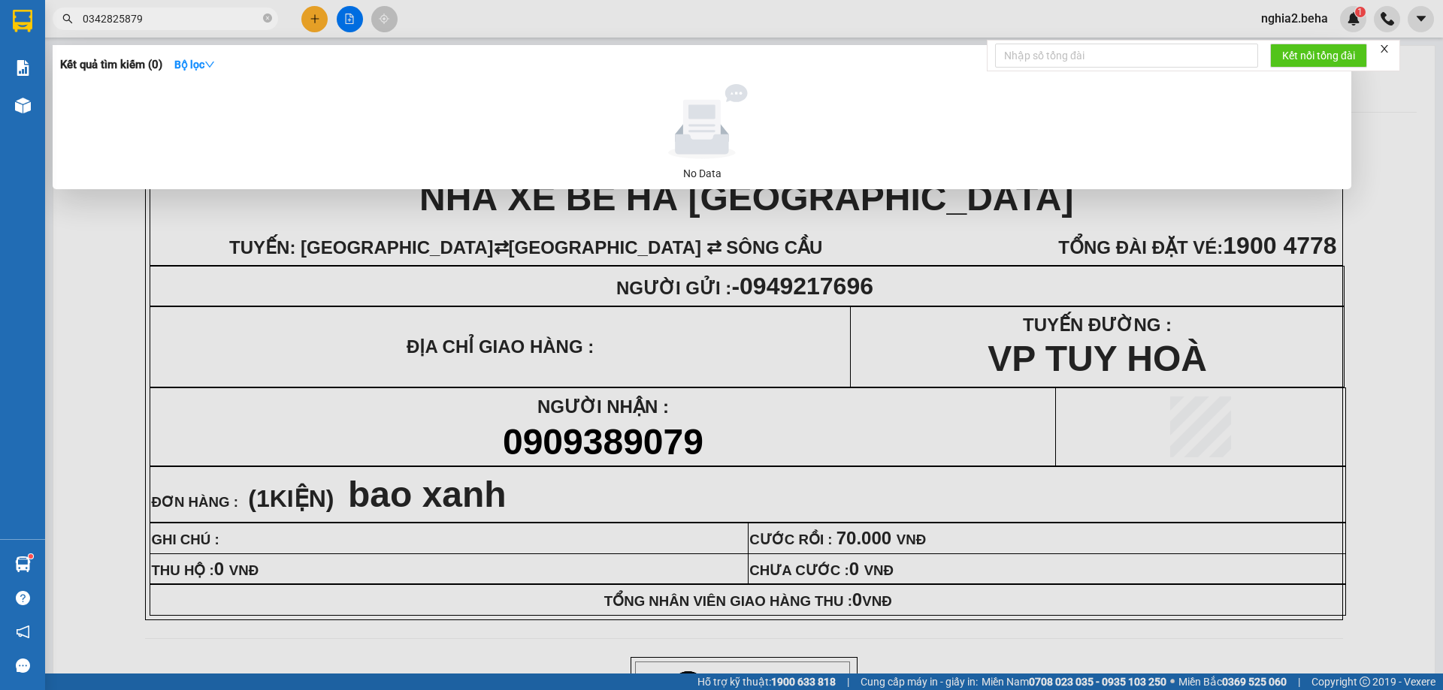
type input "0342825879"
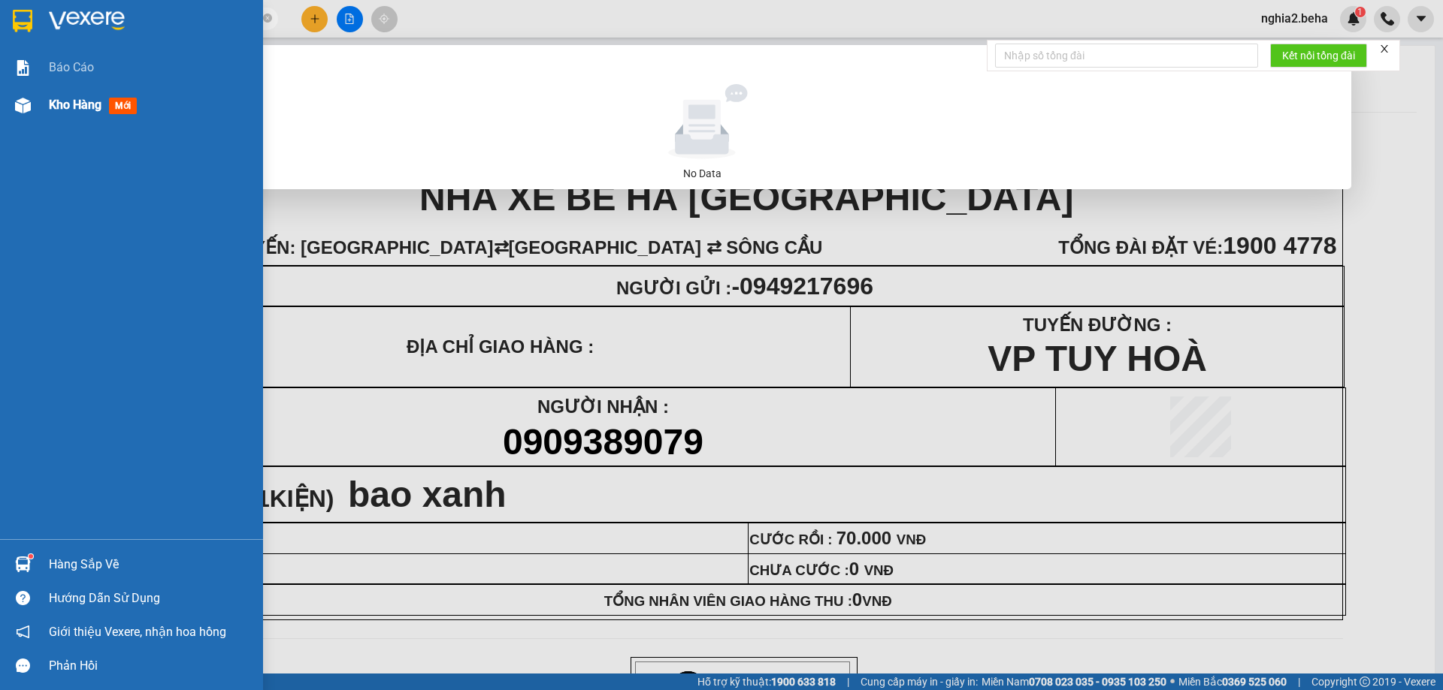
drag, startPoint x: 14, startPoint y: 89, endPoint x: 66, endPoint y: 97, distance: 52.5
click at [14, 89] on div "Kho hàng mới" at bounding box center [131, 105] width 263 height 38
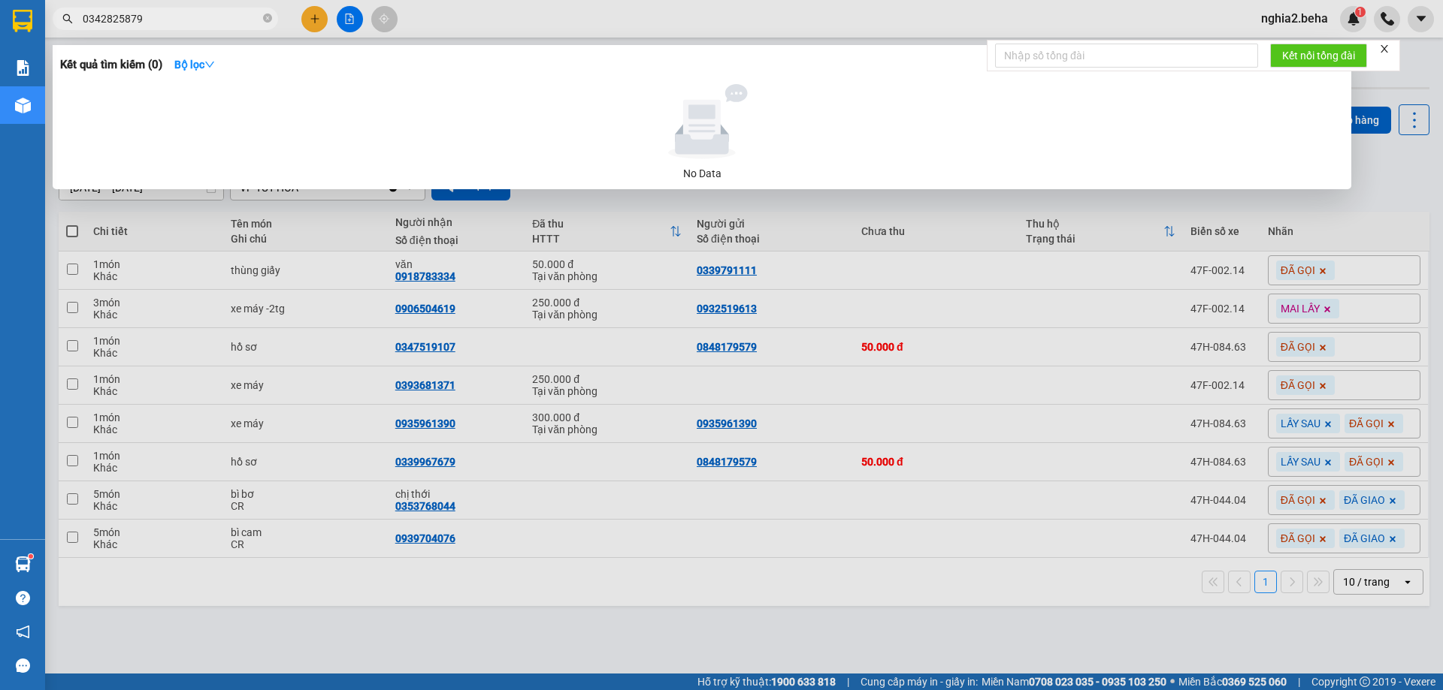
click at [1404, 183] on div at bounding box center [721, 345] width 1443 height 690
click at [267, 21] on icon "close-circle" at bounding box center [267, 18] width 9 height 9
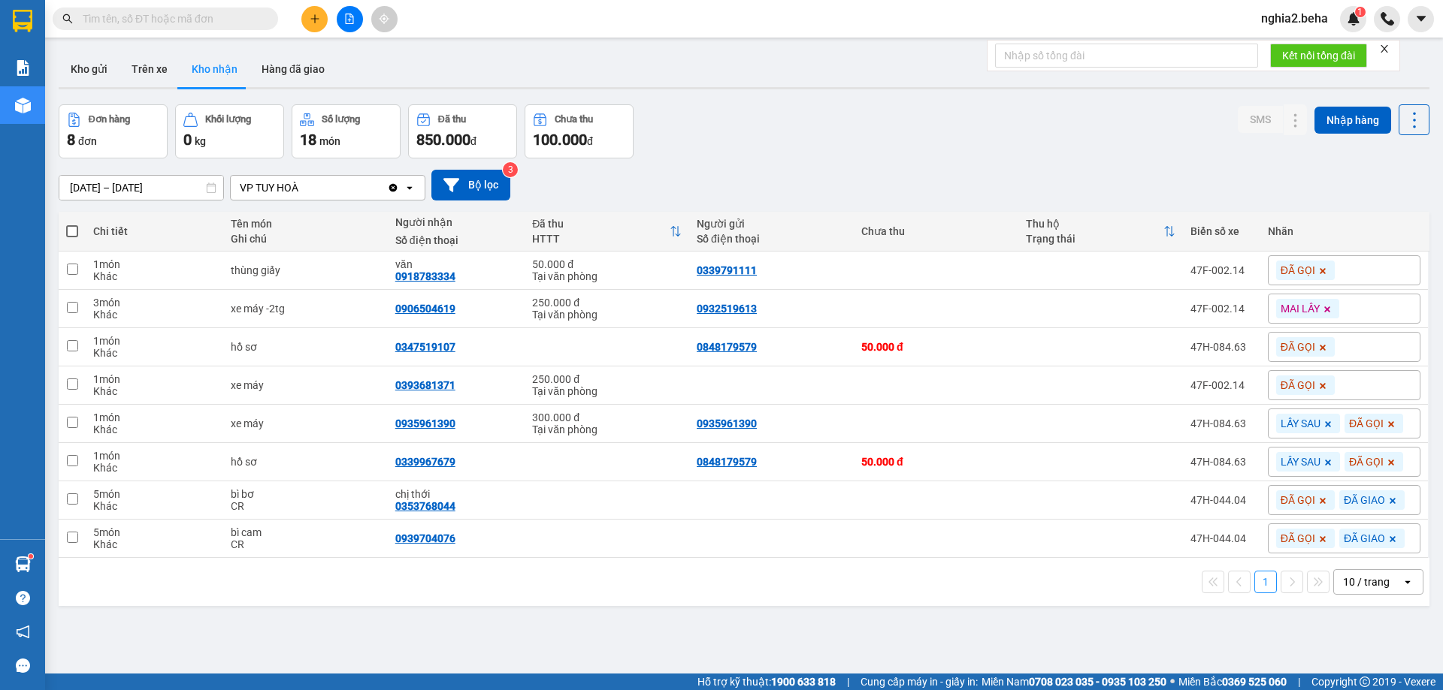
click at [916, 123] on div "Đơn hàng 8 đơn Khối lượng 0 kg Số lượng 18 món Đã thu 850.000 đ Chưa thu 100.00…" at bounding box center [744, 131] width 1370 height 54
click at [827, 184] on div "[DATE] – [DATE] Press the down arrow key to interact with the calendar and sele…" at bounding box center [744, 185] width 1370 height 31
drag, startPoint x: 83, startPoint y: 63, endPoint x: 100, endPoint y: 63, distance: 16.5
click at [83, 63] on button "Kho gửi" at bounding box center [89, 69] width 61 height 36
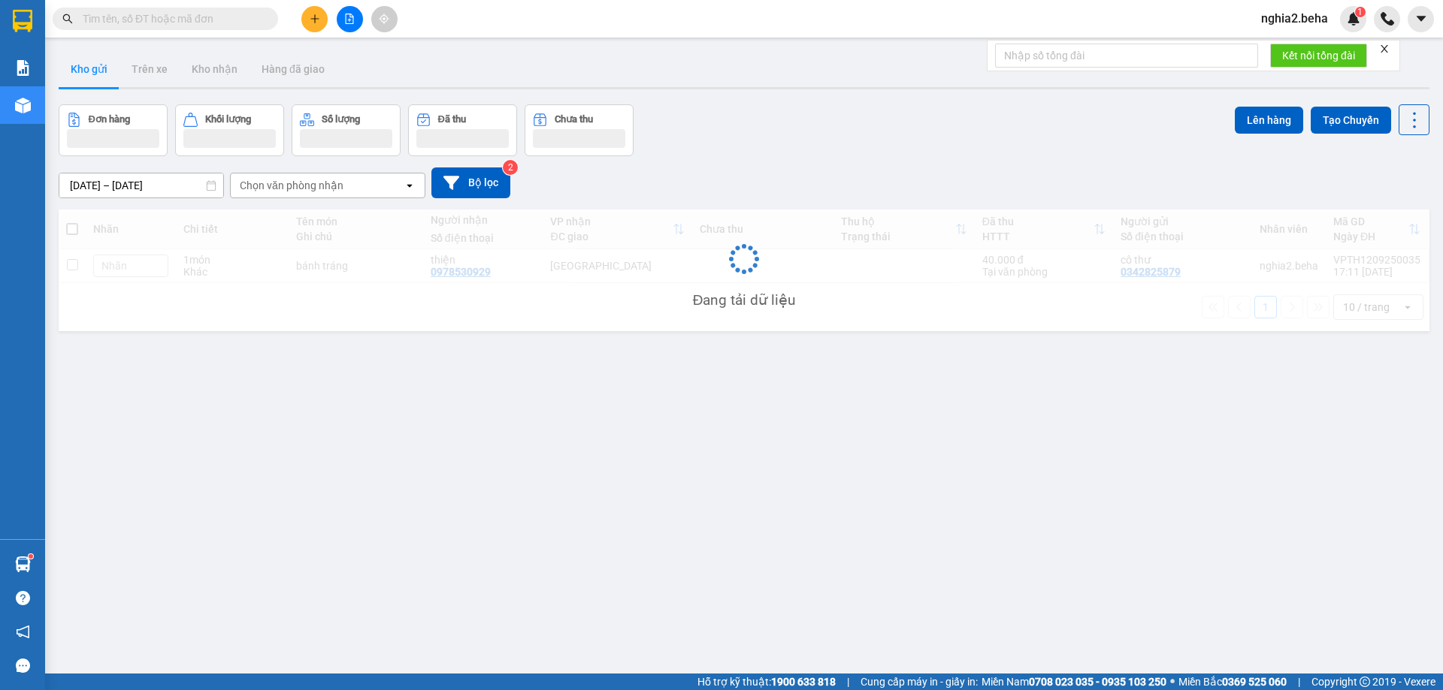
click at [862, 131] on div "Đơn hàng Khối lượng Số lượng Đã thu Chưa thu Lên hàng Tạo Chuyến" at bounding box center [744, 130] width 1370 height 52
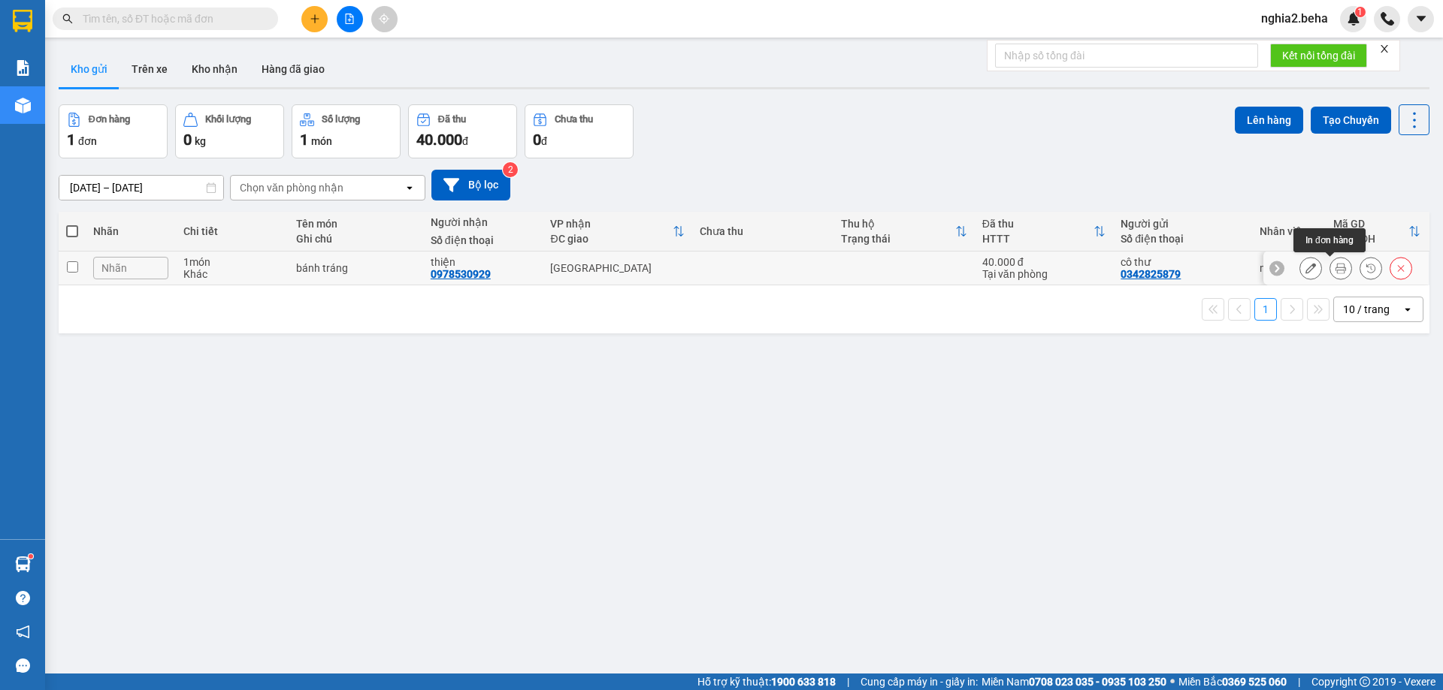
click at [1335, 270] on icon at bounding box center [1340, 268] width 11 height 11
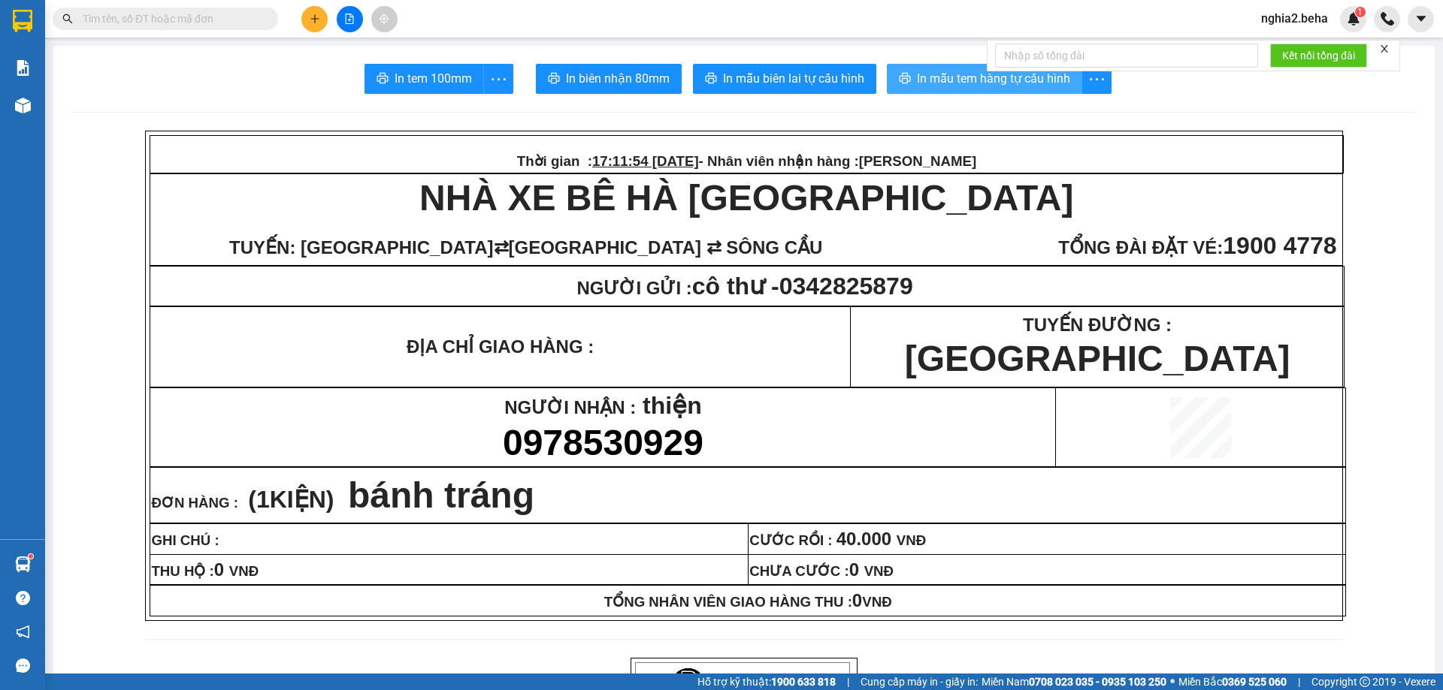
click at [978, 84] on span "In mẫu tem hàng tự cấu hình" at bounding box center [993, 78] width 153 height 19
click at [680, 388] on td "ĐỊA CHỈ GIAO HÀNG :" at bounding box center [500, 347] width 700 height 80
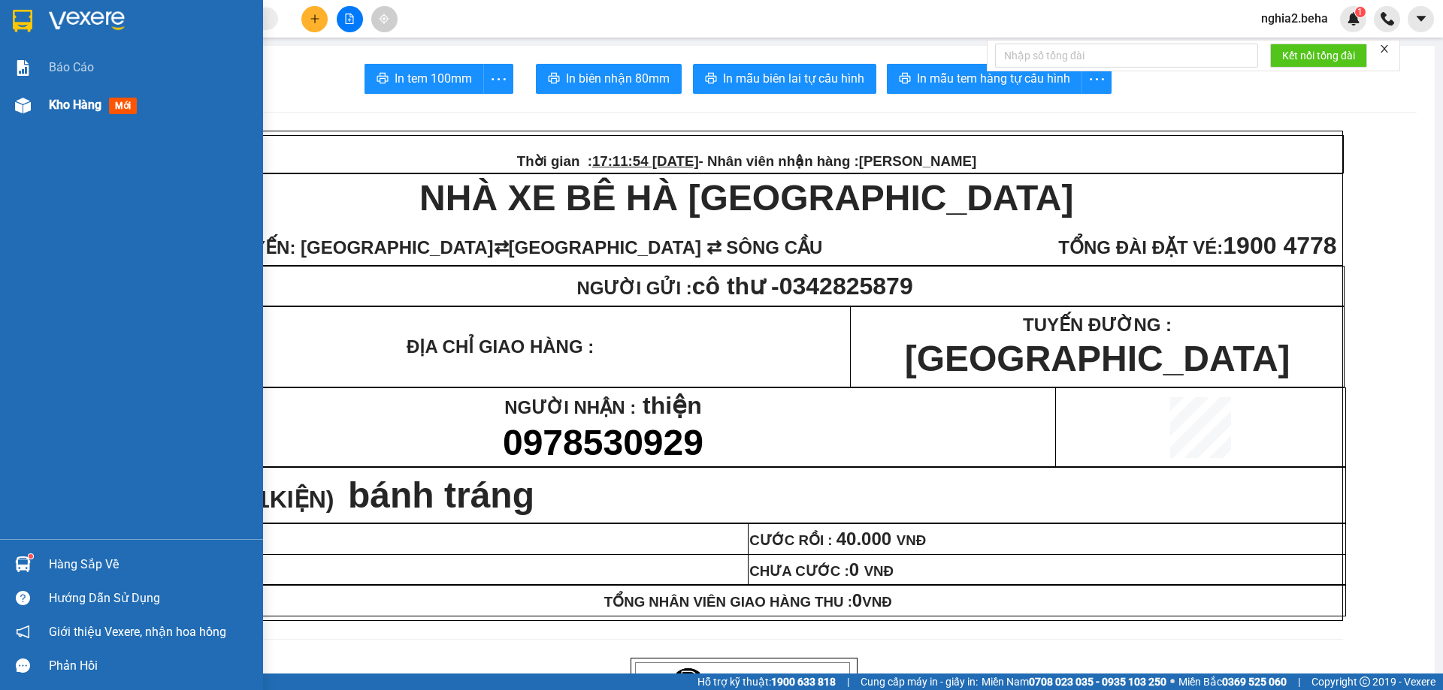
click at [10, 104] on div at bounding box center [23, 105] width 26 height 26
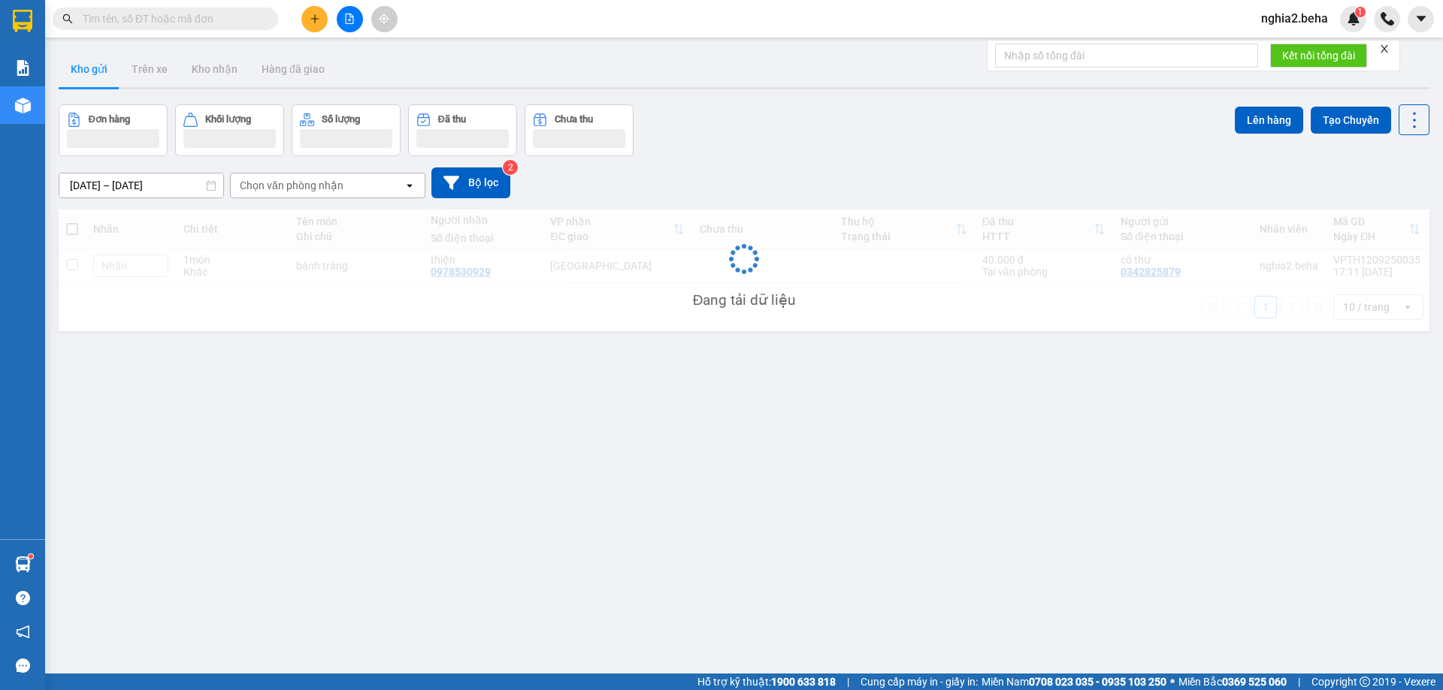
click at [856, 150] on div "Đơn hàng Khối lượng Số lượng Đã thu Chưa thu Lên hàng Tạo Chuyến" at bounding box center [744, 130] width 1370 height 52
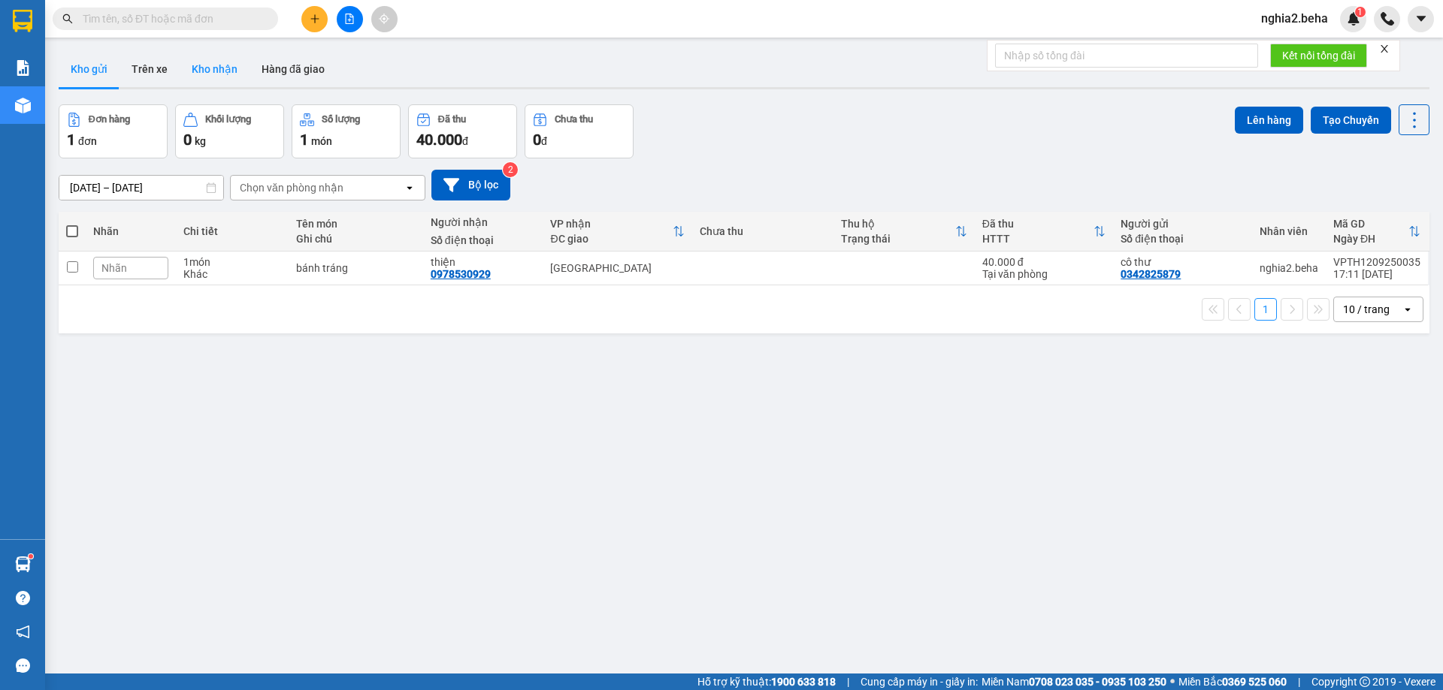
click at [225, 63] on button "Kho nhận" at bounding box center [215, 69] width 70 height 36
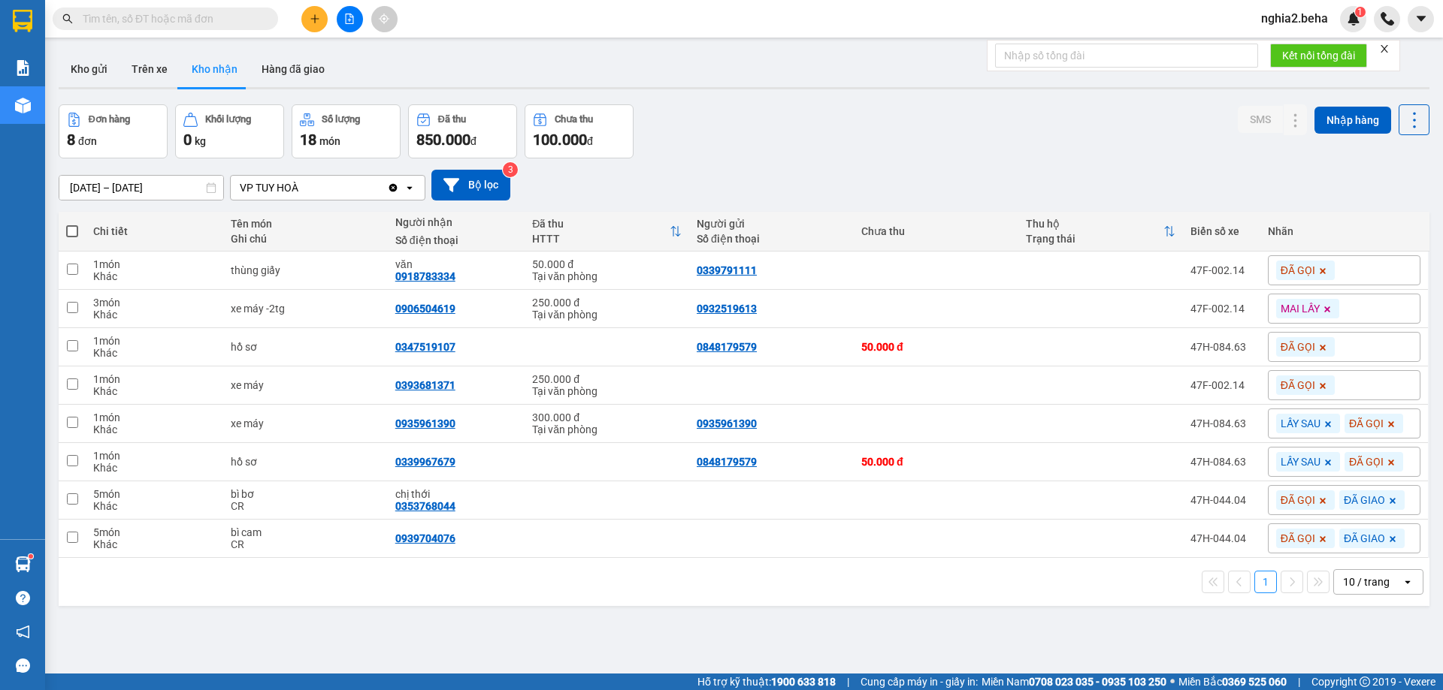
click at [860, 165] on div "[DATE] – [DATE] Press the down arrow key to interact with the calendar and sele…" at bounding box center [744, 185] width 1370 height 53
click at [1260, 270] on icon at bounding box center [1265, 270] width 11 height 11
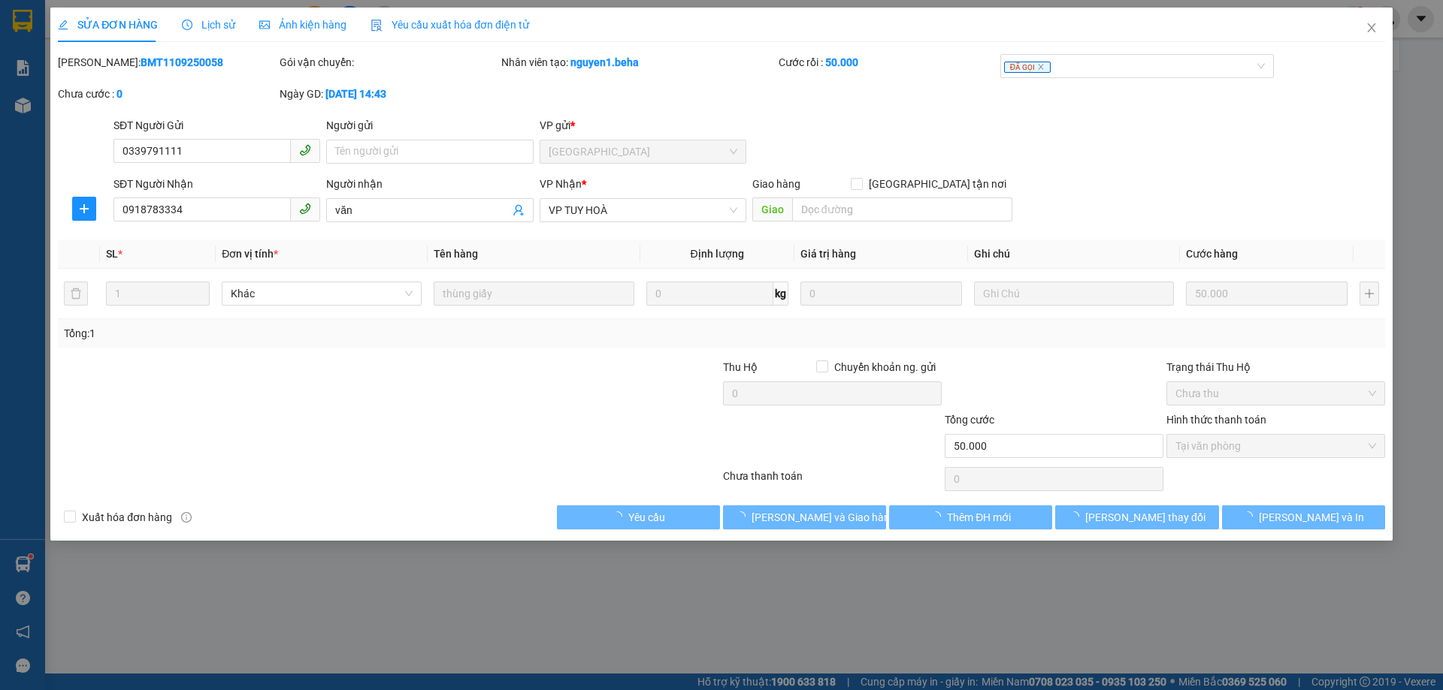
type input "0339791111"
type input "0918783334"
type input "văn"
type input "50.000"
click at [277, 25] on span "Ảnh kiện hàng" at bounding box center [302, 25] width 87 height 12
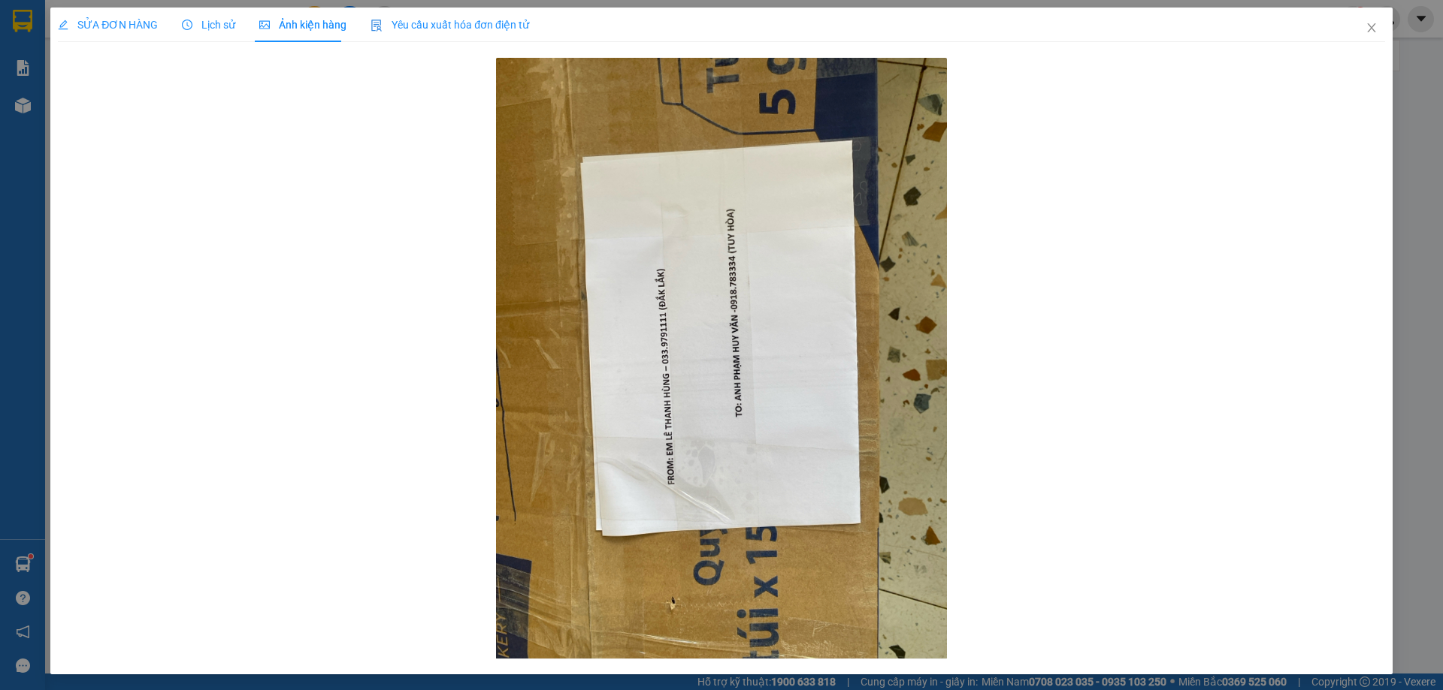
click at [144, 23] on span "SỬA ĐƠN HÀNG" at bounding box center [108, 25] width 100 height 12
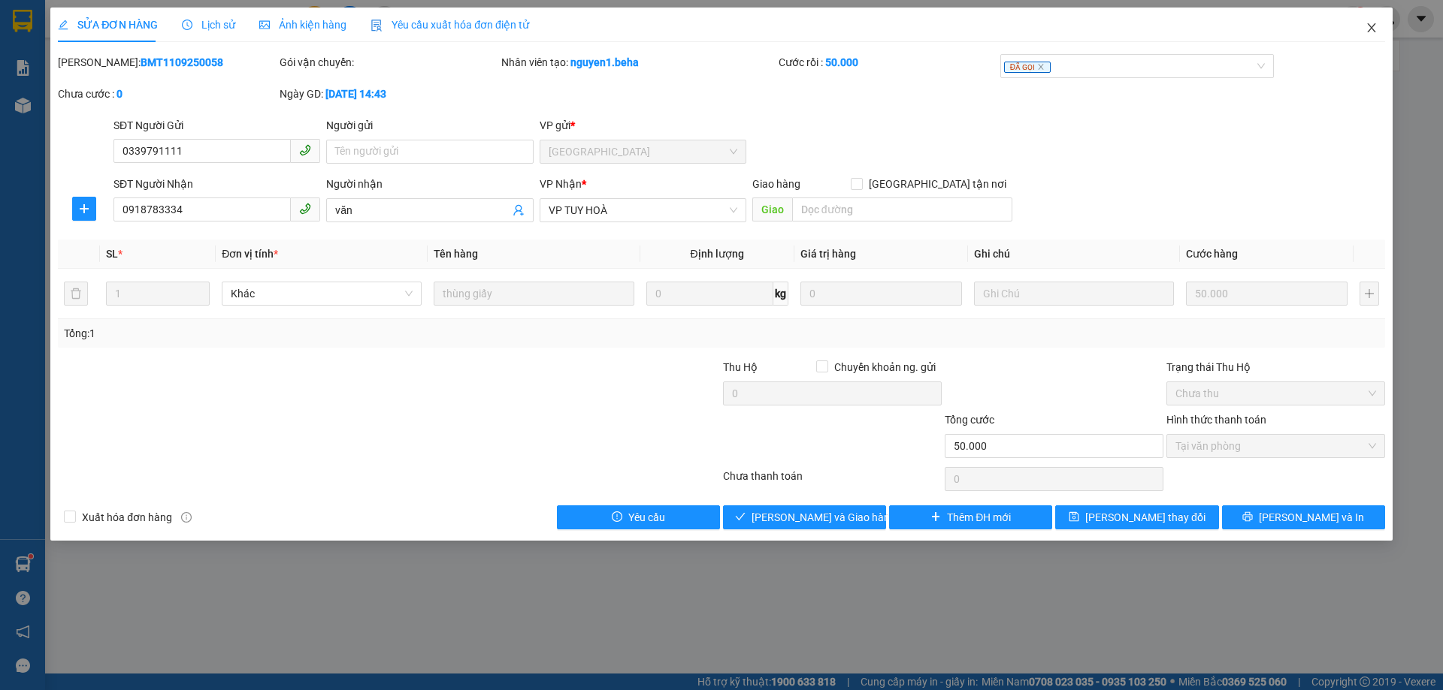
click at [1373, 26] on icon "close" at bounding box center [1371, 27] width 8 height 9
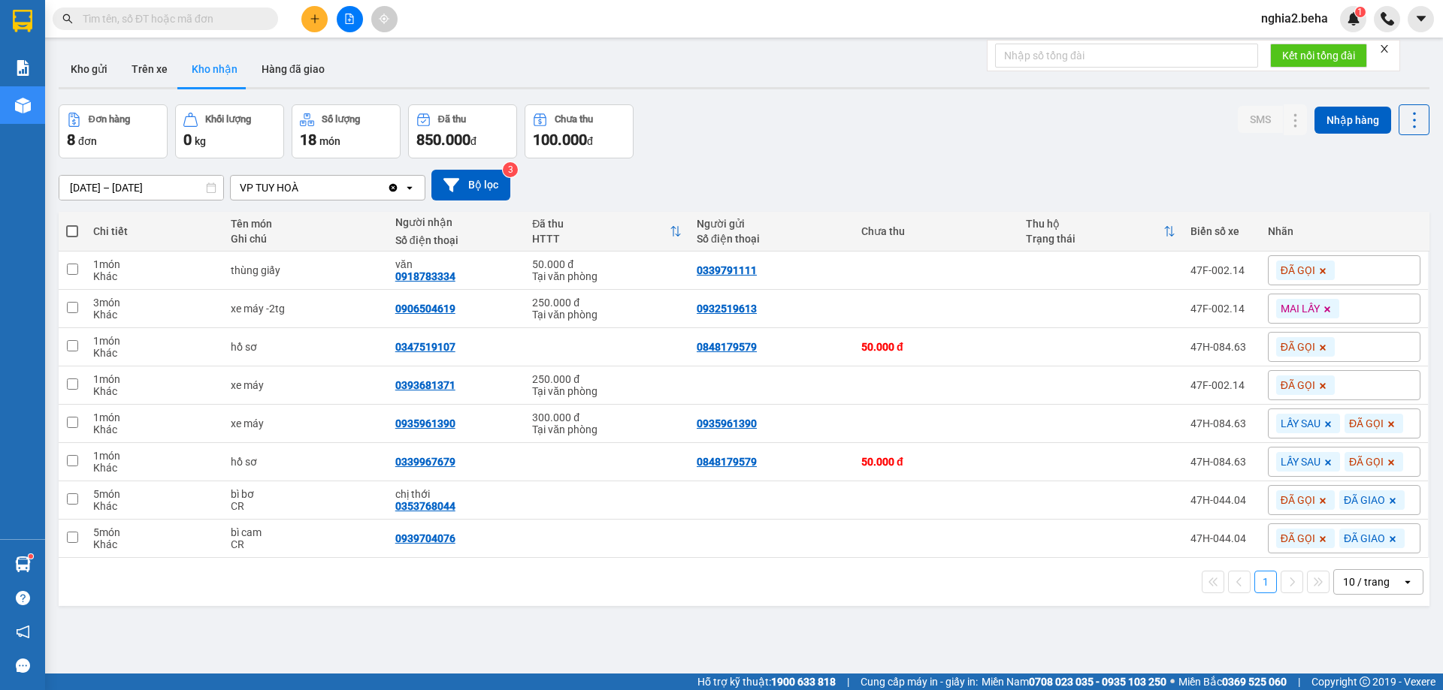
click at [911, 150] on div "Đơn hàng 8 đơn Khối lượng 0 kg Số lượng 18 món Đã thu 850.000 đ Chưa thu 100.00…" at bounding box center [744, 131] width 1370 height 54
click at [886, 143] on div "Đơn hàng 8 đơn Khối lượng 0 kg Số lượng 18 món Đã thu 850.000 đ Chưa thu 100.00…" at bounding box center [744, 131] width 1370 height 54
click at [861, 144] on div "Đơn hàng 8 đơn Khối lượng 0 kg Số lượng 18 món Đã thu 850.000 đ Chưa thu 100.00…" at bounding box center [744, 131] width 1370 height 54
click at [800, 180] on div "[DATE] – [DATE] Press the down arrow key to interact with the calendar and sele…" at bounding box center [744, 185] width 1370 height 31
click at [122, 69] on button "Trên xe" at bounding box center [149, 69] width 60 height 36
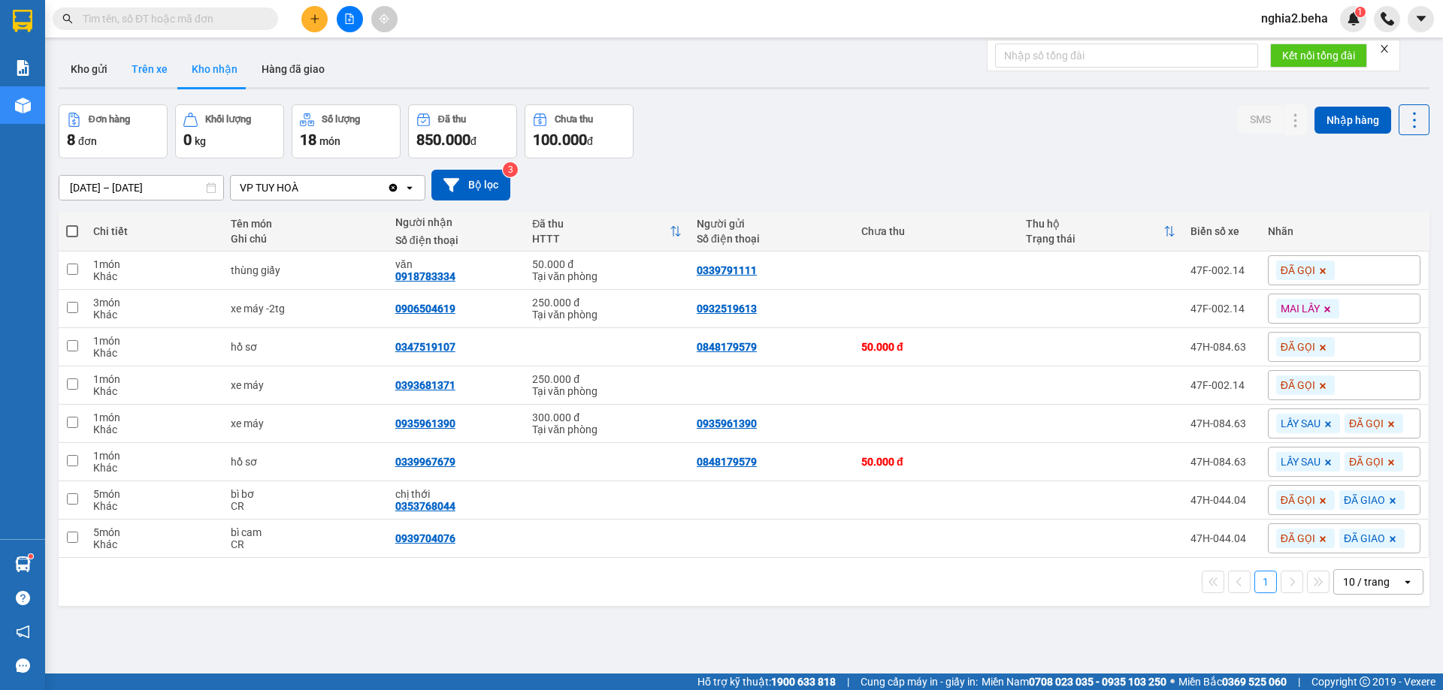
type input "[DATE] – [DATE]"
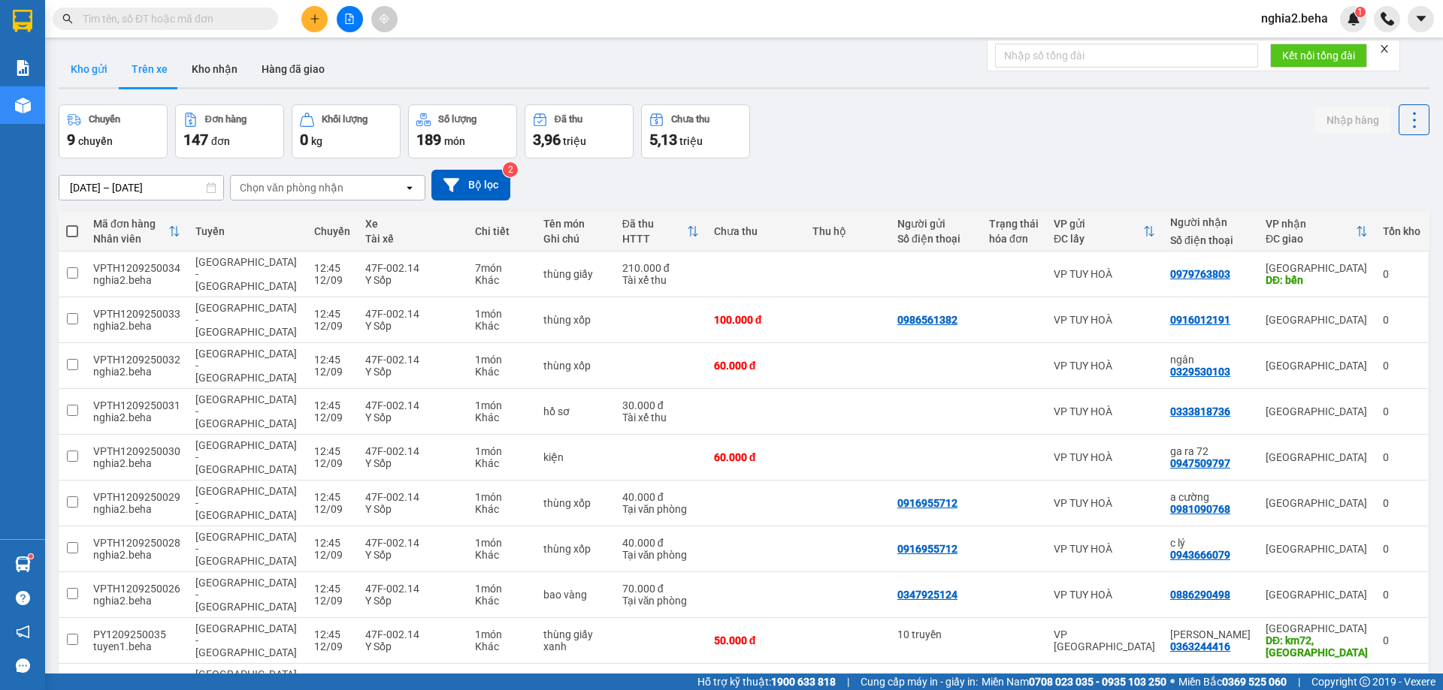
click at [95, 69] on button "Kho gửi" at bounding box center [89, 69] width 61 height 36
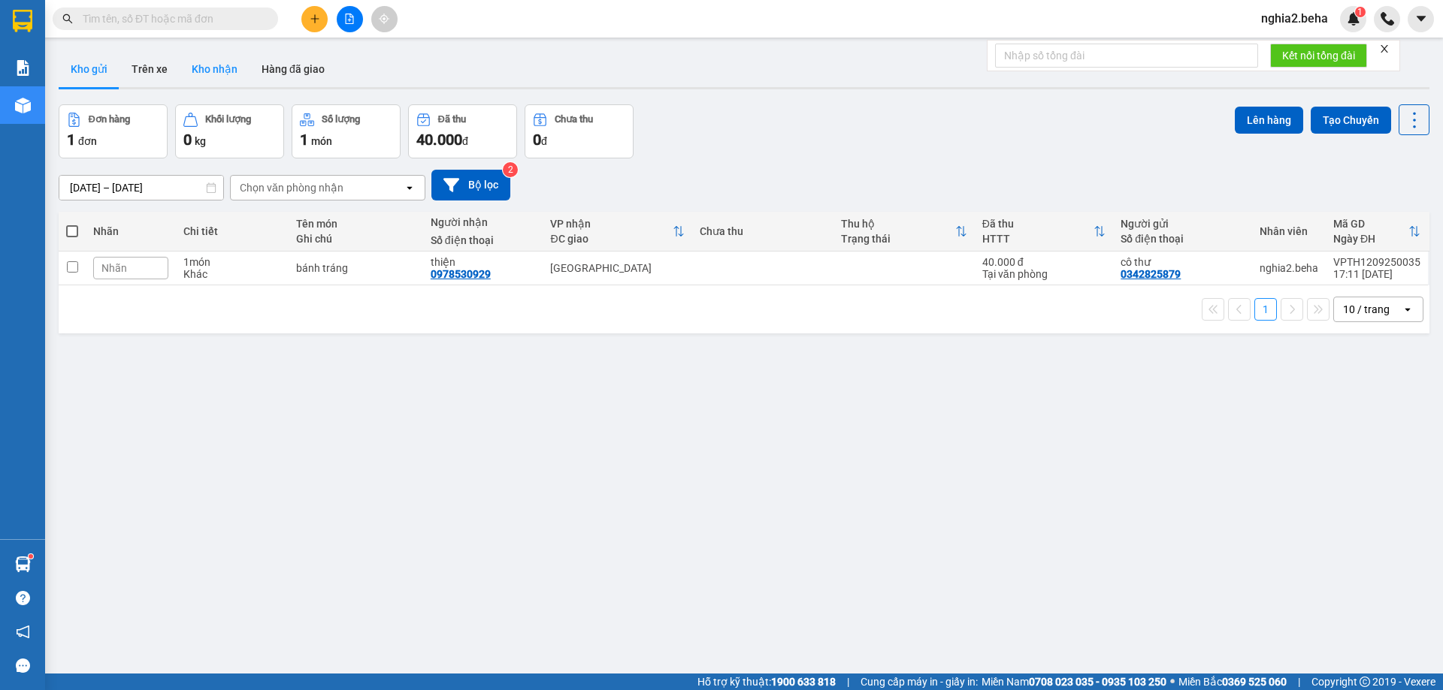
click at [231, 77] on button "Kho nhận" at bounding box center [215, 69] width 70 height 36
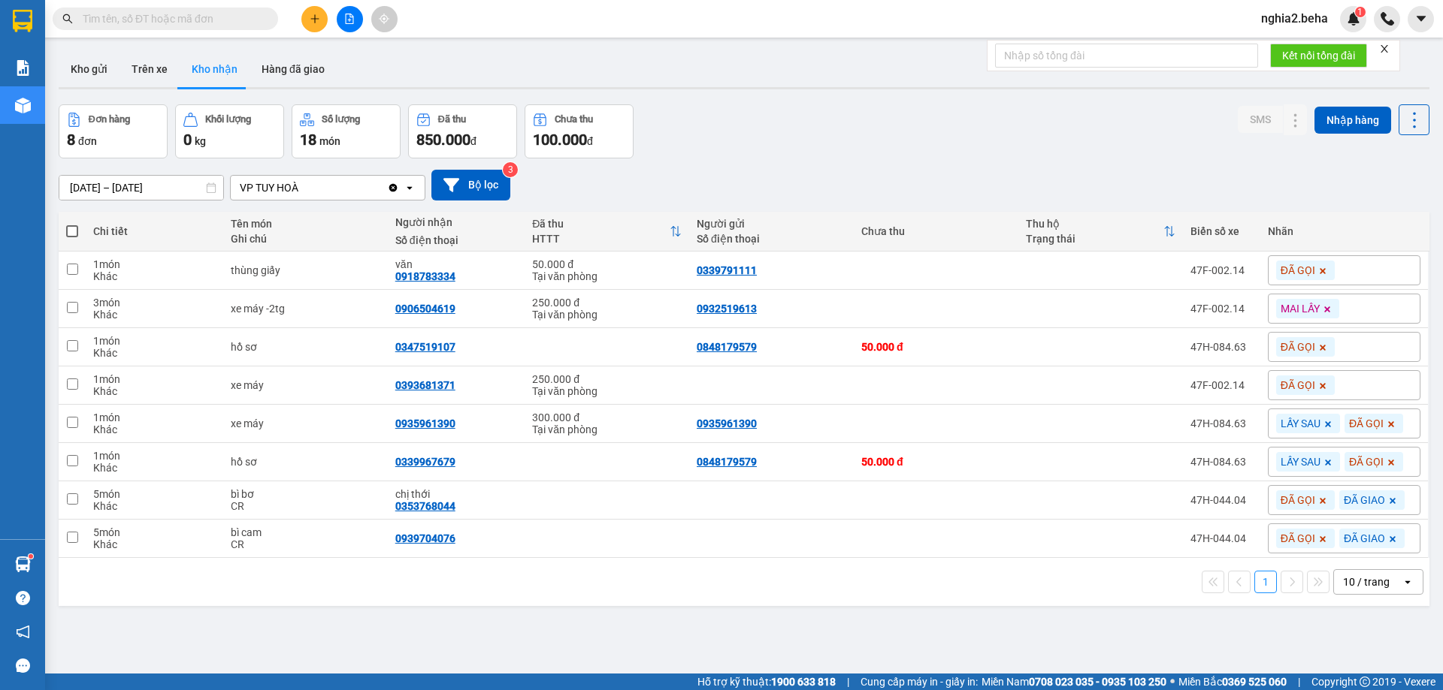
click at [175, 14] on input "text" at bounding box center [171, 19] width 177 height 17
type input "0"
click at [1260, 269] on icon at bounding box center [1265, 270] width 11 height 11
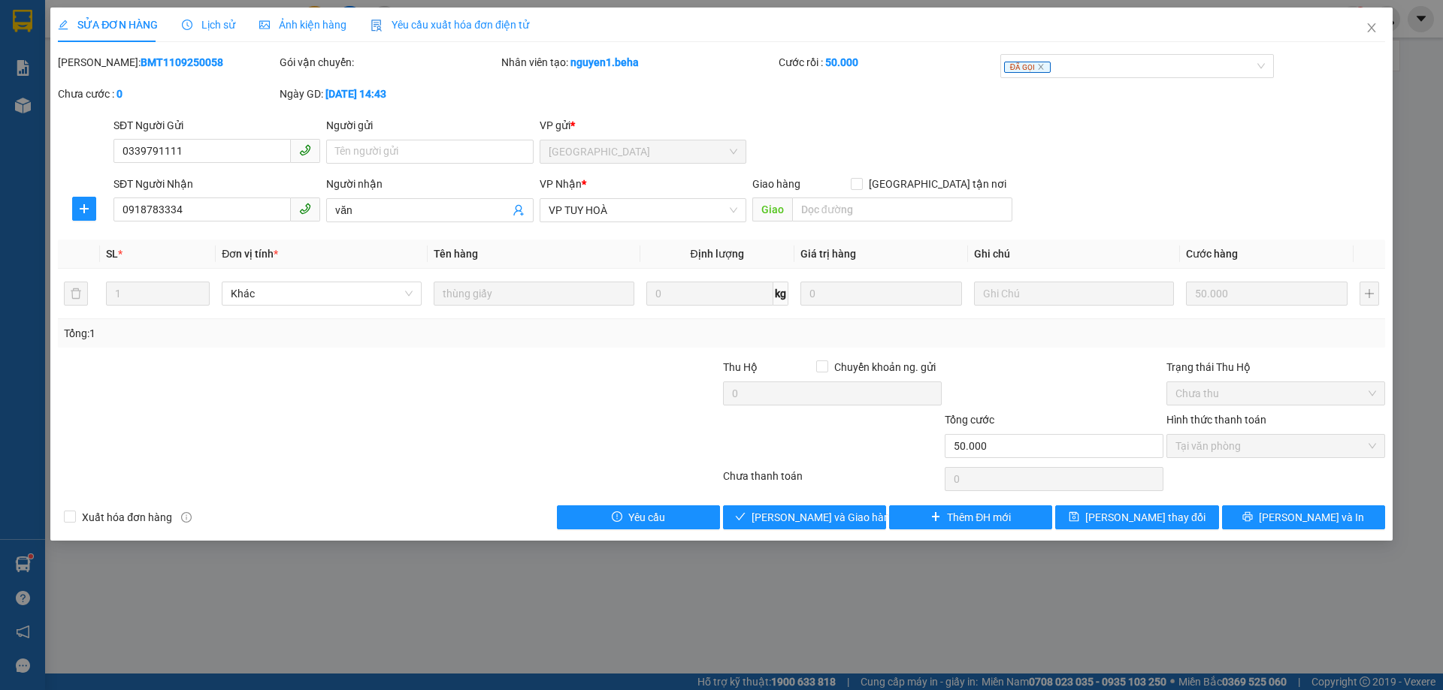
type input "0339791111"
type input "0918783334"
type input "văn"
type input "50.000"
click at [309, 34] on div "Ảnh kiện hàng" at bounding box center [302, 25] width 87 height 35
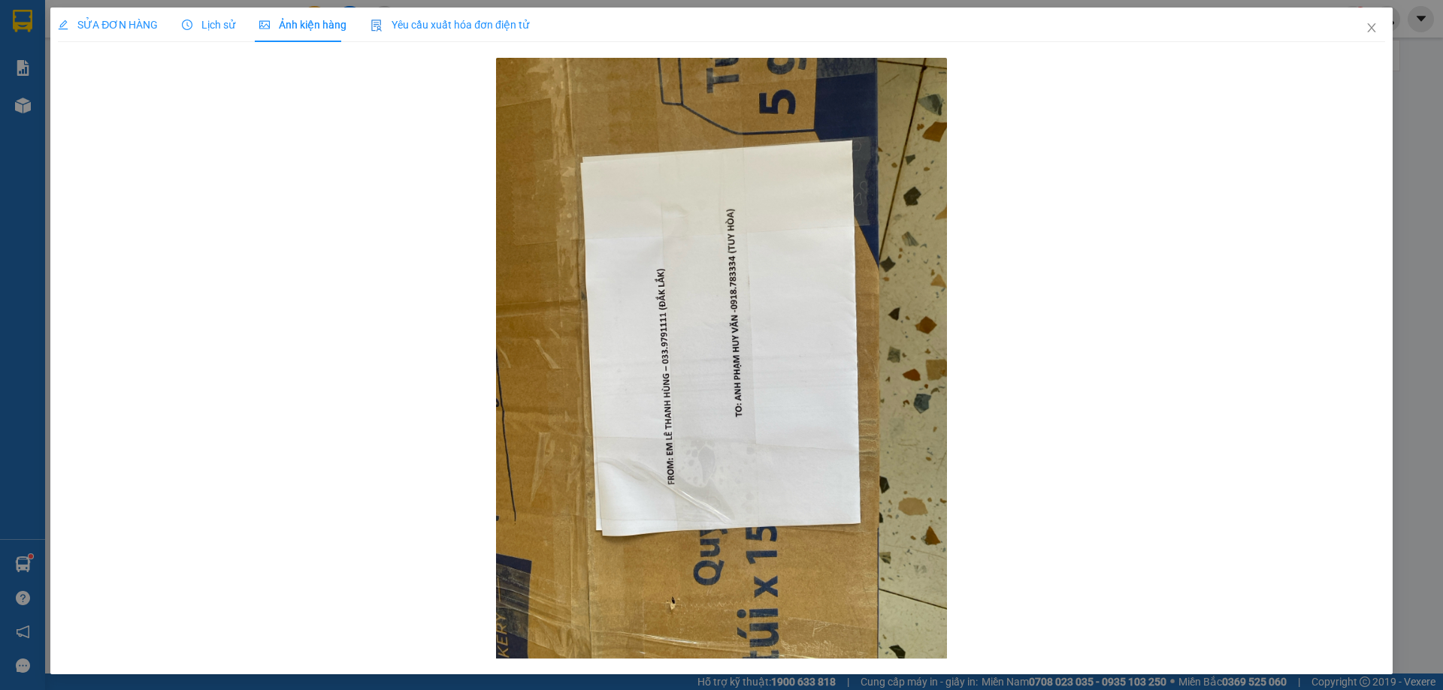
click at [138, 29] on span "SỬA ĐƠN HÀNG" at bounding box center [108, 25] width 100 height 12
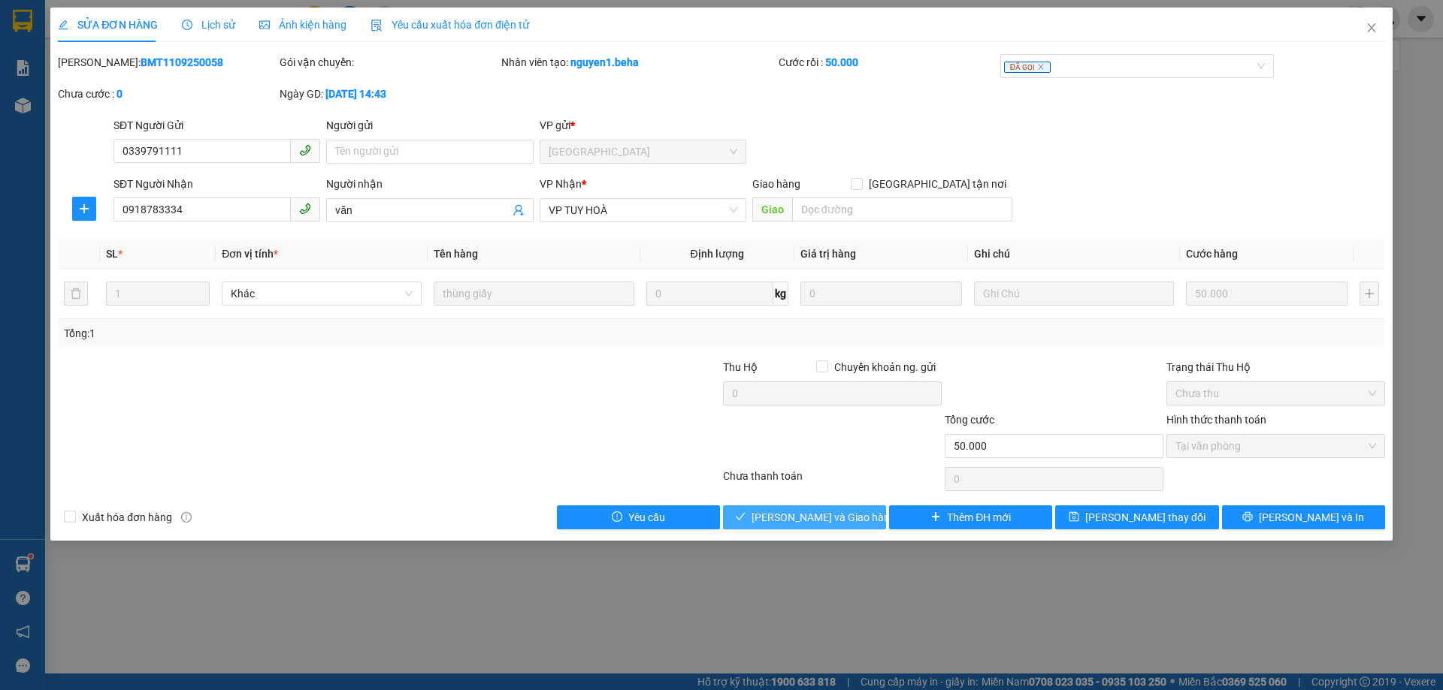
click at [813, 521] on span "[PERSON_NAME] và Giao hàng" at bounding box center [823, 517] width 144 height 17
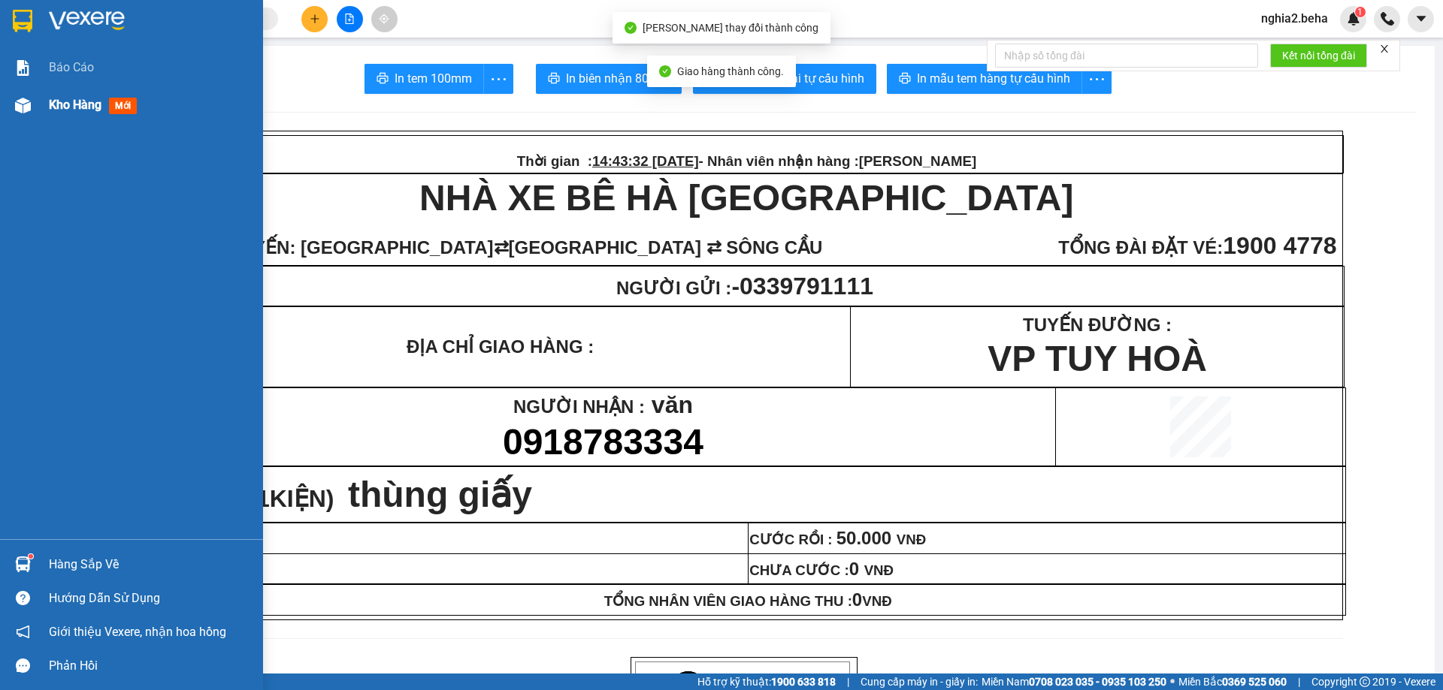
click at [35, 110] on div at bounding box center [23, 105] width 26 height 26
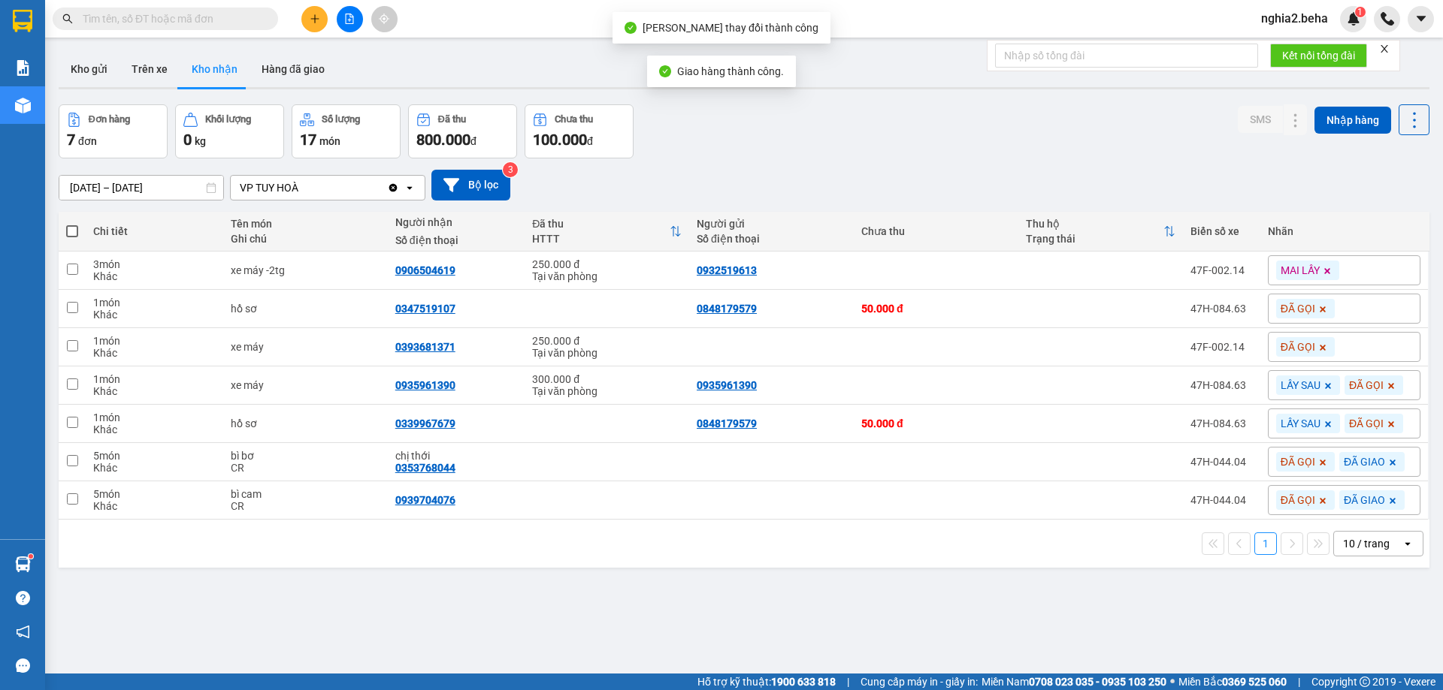
click at [694, 179] on div "[DATE] – [DATE] Press the down arrow key to interact with the calendar and sele…" at bounding box center [744, 185] width 1370 height 31
click at [984, 112] on div "Đơn hàng 7 đơn Khối lượng 0 kg Số lượng 17 món Đã thu 800.000 đ Chưa thu 100.00…" at bounding box center [744, 131] width 1370 height 54
click at [916, 119] on div "Đơn hàng 7 đơn Khối lượng 0 kg Số lượng 17 món Đã thu 800.000 đ Chưa thu 100.00…" at bounding box center [744, 131] width 1370 height 54
click at [186, 24] on input "text" at bounding box center [171, 19] width 177 height 17
paste input "0943653989"
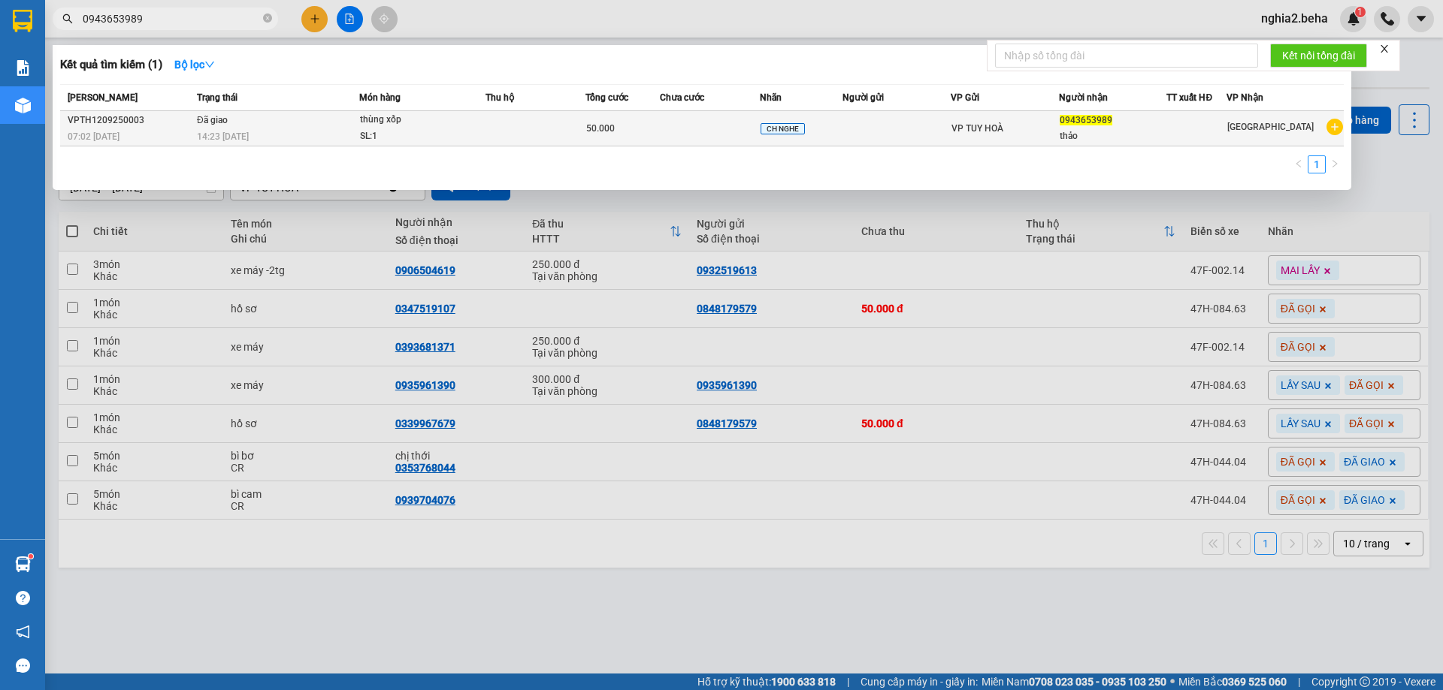
type input "0943653989"
click at [533, 123] on td at bounding box center [535, 128] width 100 height 35
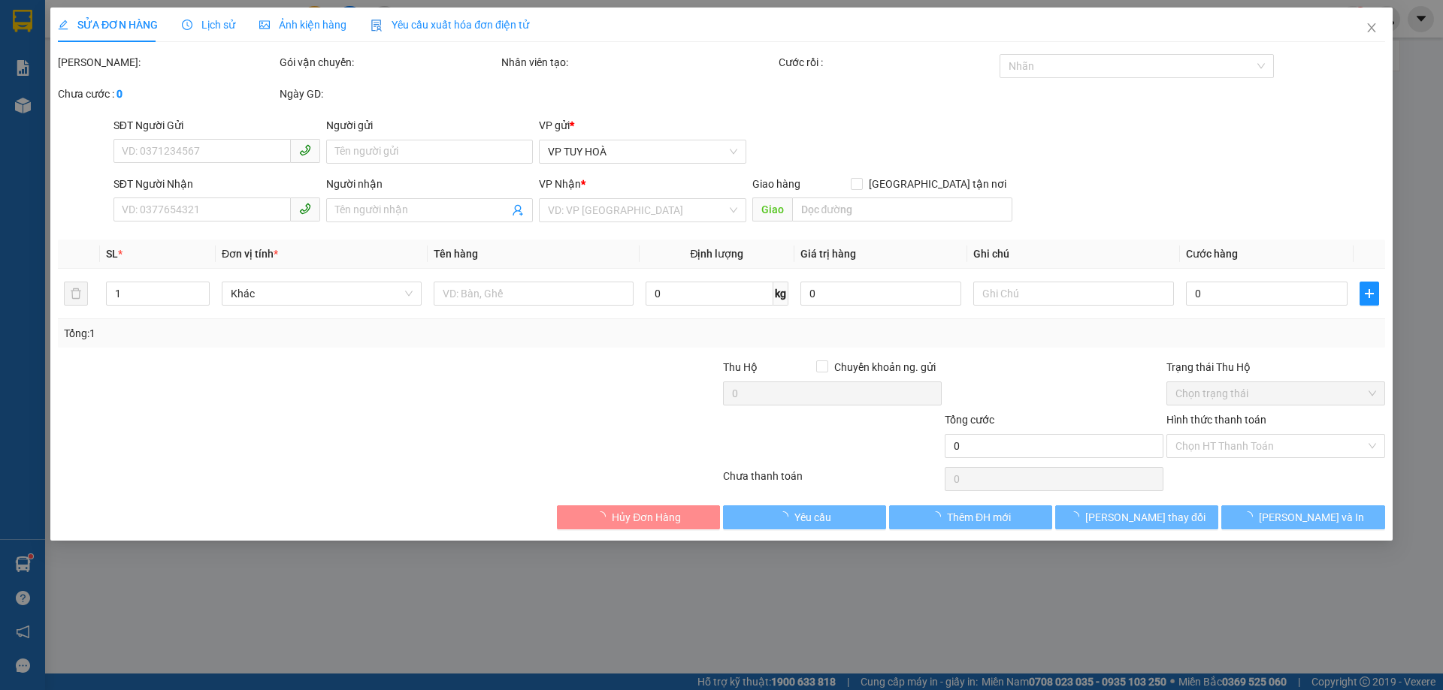
type input "0943653989"
type input "thảo"
type input "50.000"
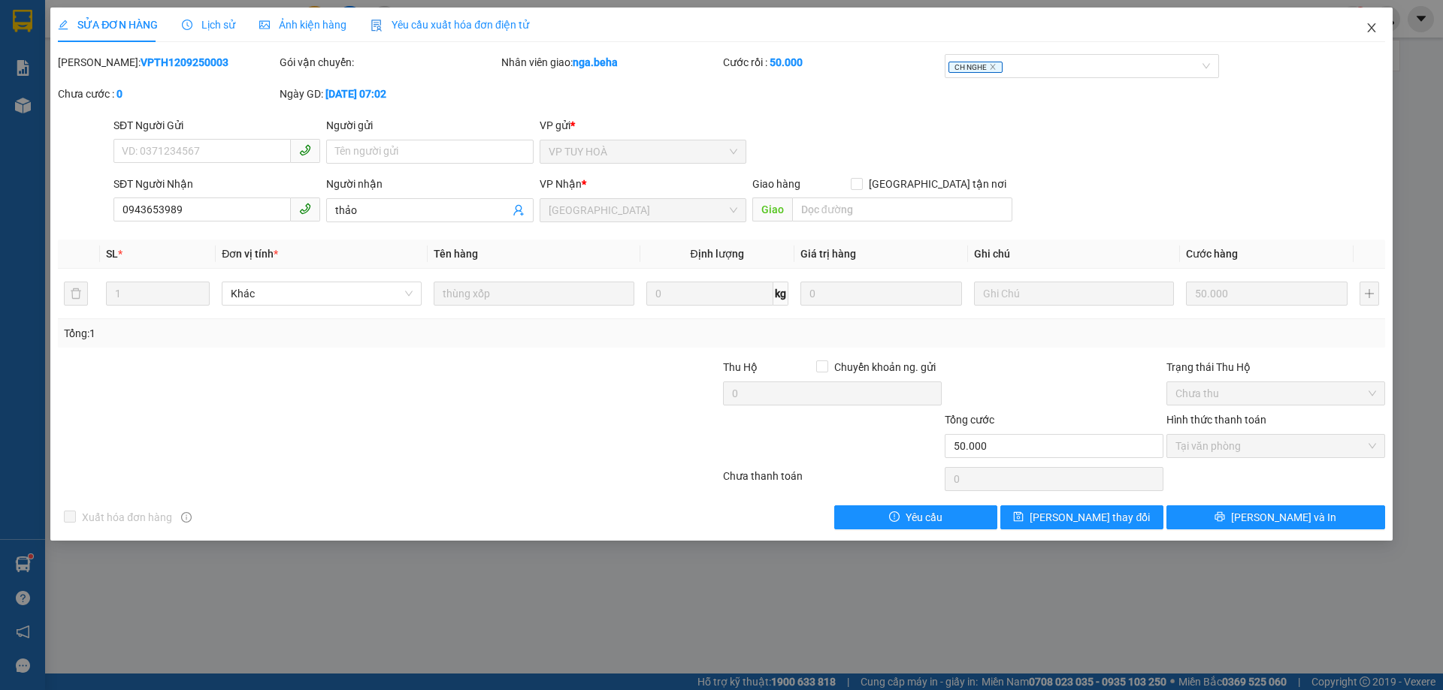
click at [1375, 26] on icon "close" at bounding box center [1371, 28] width 12 height 12
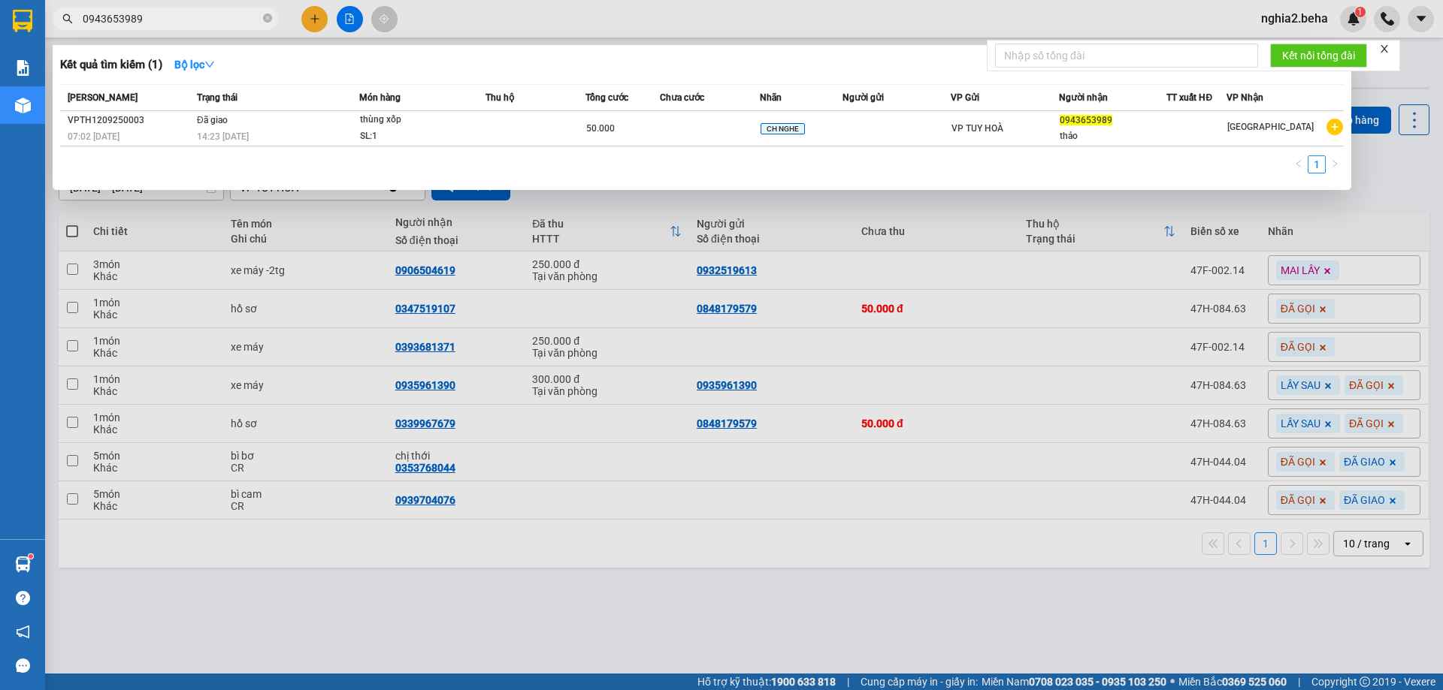
click at [218, 23] on input "0943653989" at bounding box center [171, 19] width 177 height 17
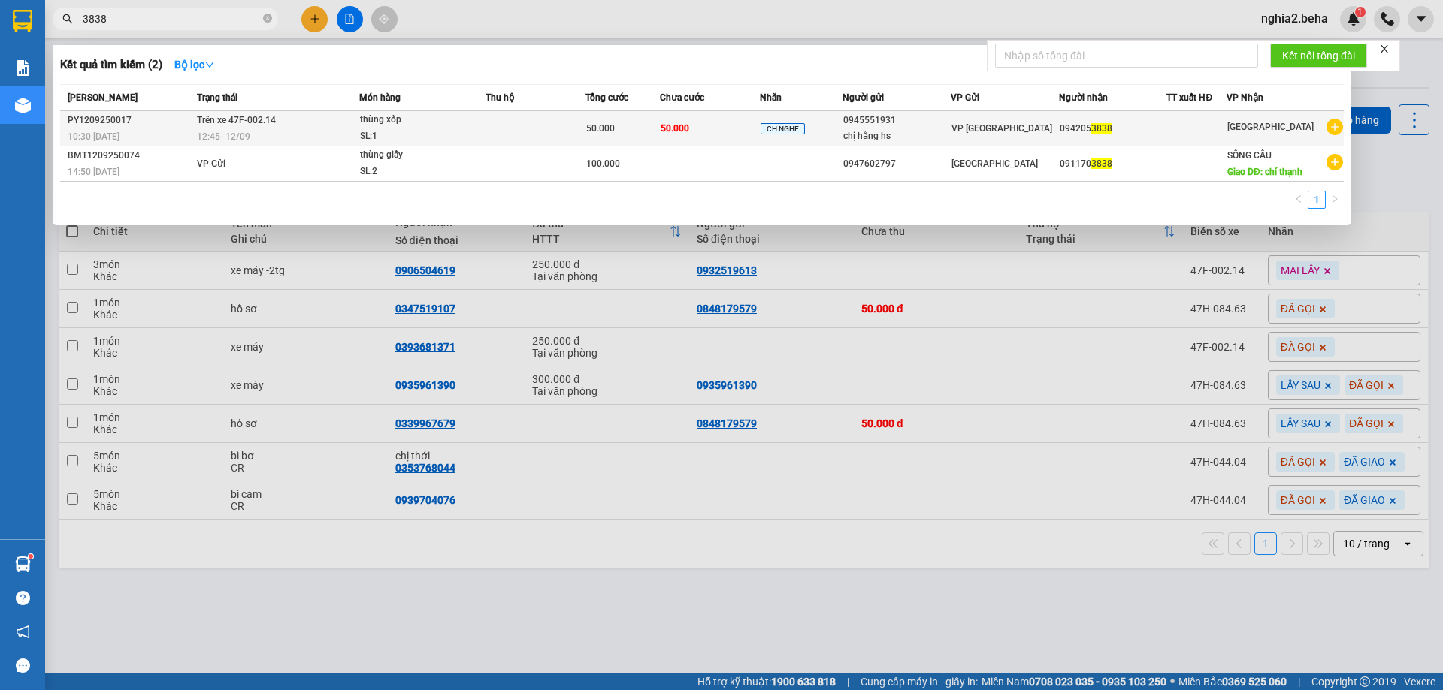
type input "3838"
click at [651, 125] on div "50.000" at bounding box center [622, 128] width 73 height 17
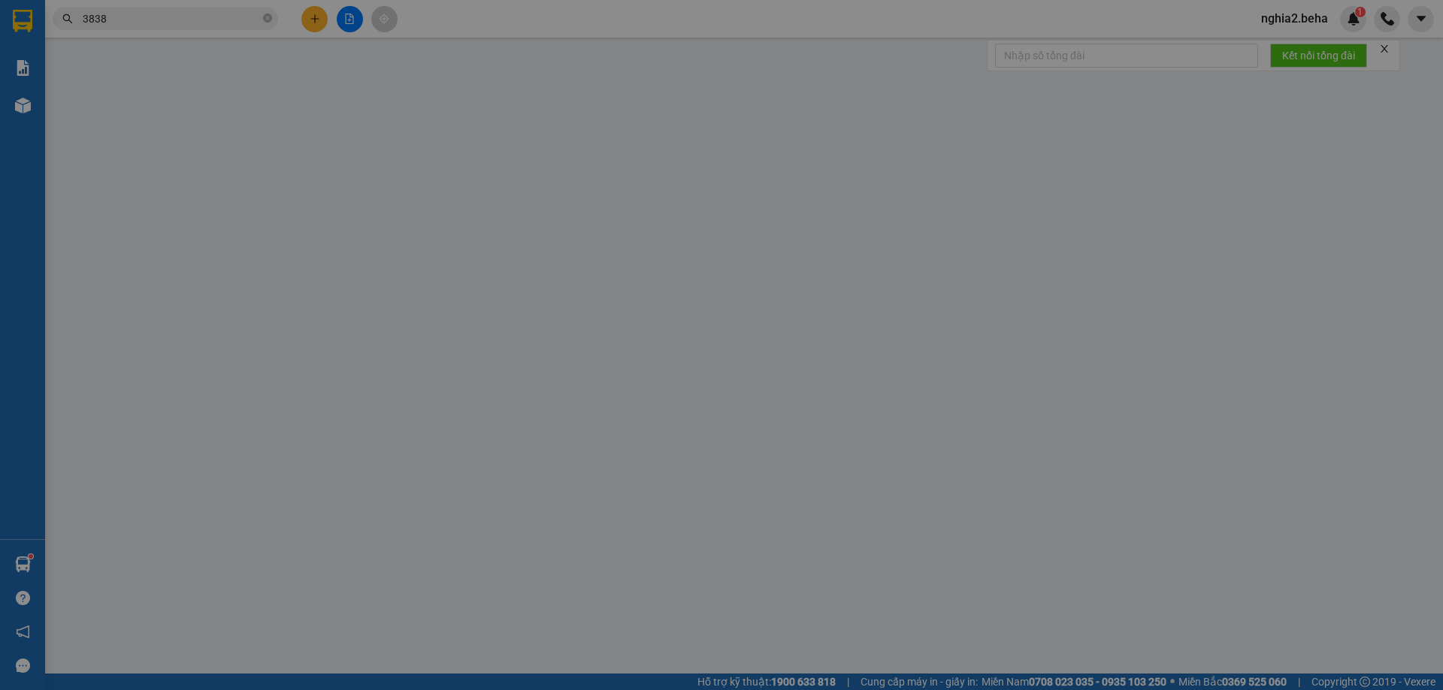
type input "0945551931"
type input "chị hằng hs"
type input "0942053838"
type input "50.000"
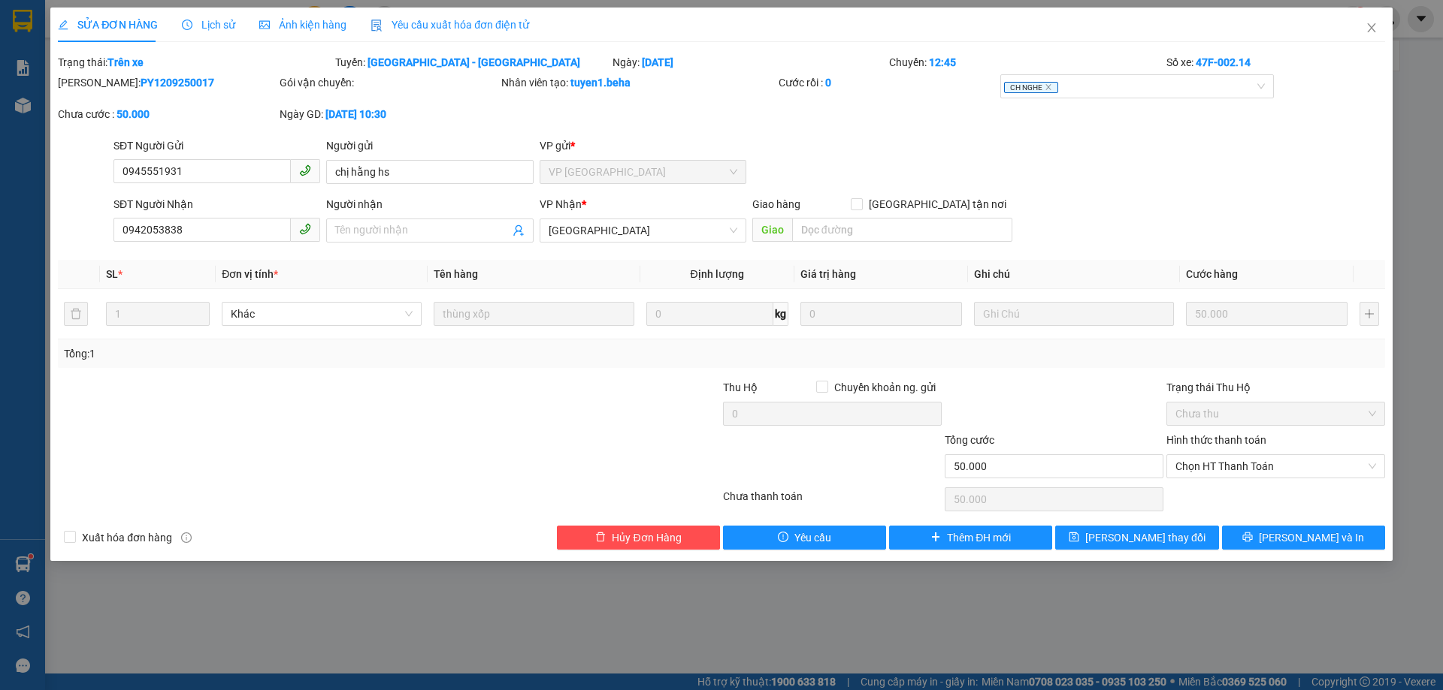
click at [917, 114] on div "Mã ĐH: PY1209250017 Gói vận chuyển: Nhân viên tạo: tuyen1.beha Cước rồi : 0 CH …" at bounding box center [721, 105] width 1330 height 63
click at [1049, 85] on icon "close" at bounding box center [1048, 87] width 8 height 8
click at [1092, 86] on div at bounding box center [1130, 86] width 252 height 18
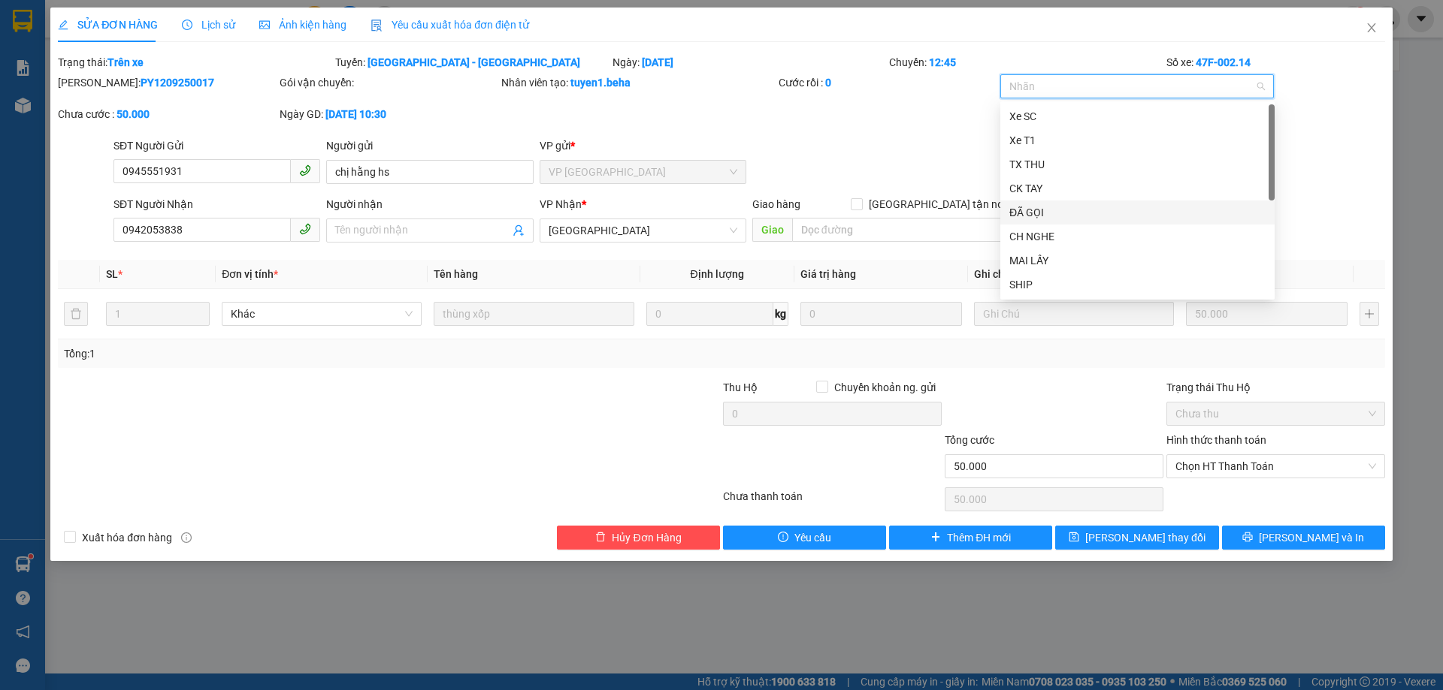
click at [1058, 212] on div "ĐÃ GỌI" at bounding box center [1137, 212] width 256 height 17
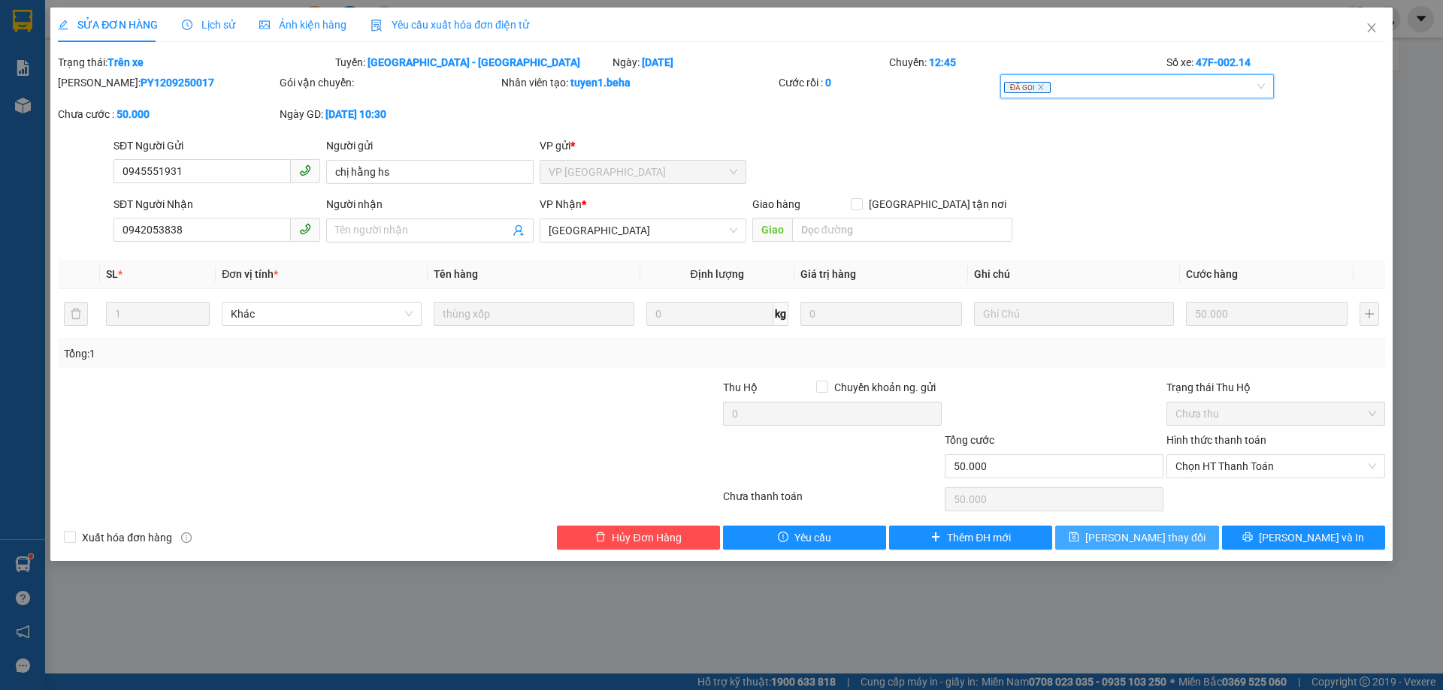
drag, startPoint x: 1148, startPoint y: 537, endPoint x: 1097, endPoint y: 535, distance: 51.1
click at [1148, 538] on span "[PERSON_NAME] thay đổi" at bounding box center [1145, 538] width 120 height 17
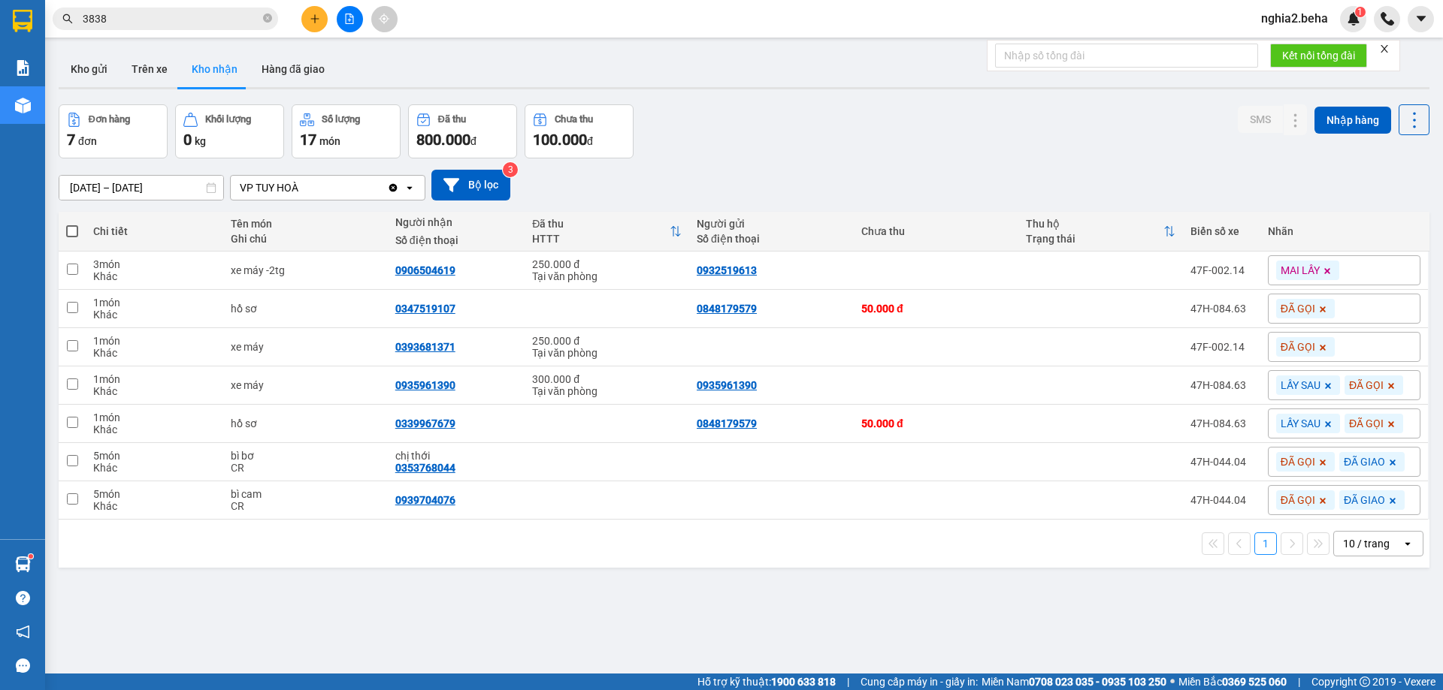
click at [899, 174] on div "[DATE] – [DATE] Press the down arrow key to interact with the calendar and sele…" at bounding box center [744, 185] width 1370 height 31
click at [856, 146] on div "Đơn hàng 7 đơn Khối lượng 0 kg Số lượng 17 món Đã thu 800.000 đ Chưa thu 100.00…" at bounding box center [744, 131] width 1370 height 54
click at [802, 157] on div "Đơn hàng 7 đơn Khối lượng 0 kg Số lượng 17 món Đã thu 800.000 đ Chưa thu 100.00…" at bounding box center [744, 131] width 1370 height 54
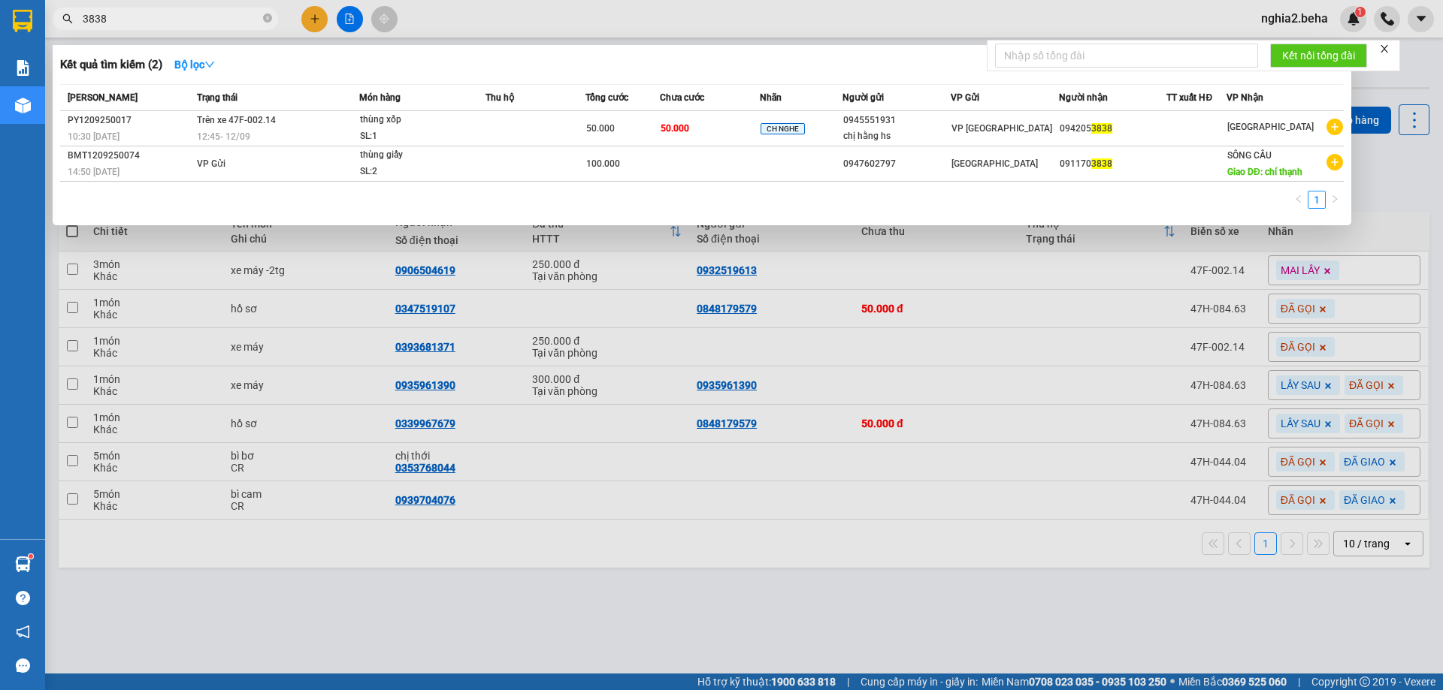
click at [196, 21] on input "3838" at bounding box center [171, 19] width 177 height 17
click at [195, 21] on input "3838" at bounding box center [171, 19] width 177 height 17
paste input "0359795796"
type input "0359795796"
click at [668, 140] on td at bounding box center [710, 128] width 100 height 35
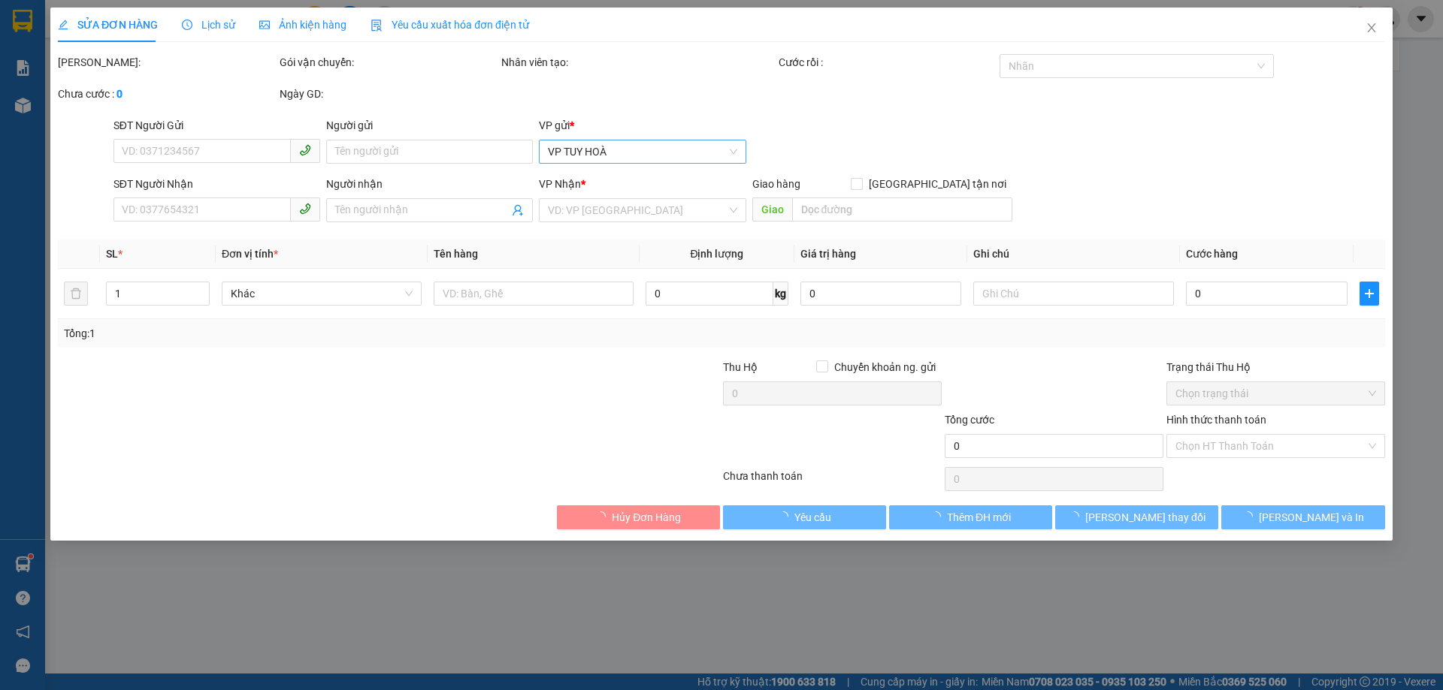
type input "0815907992"
type input "0359795796"
type input "30.000"
type input "0"
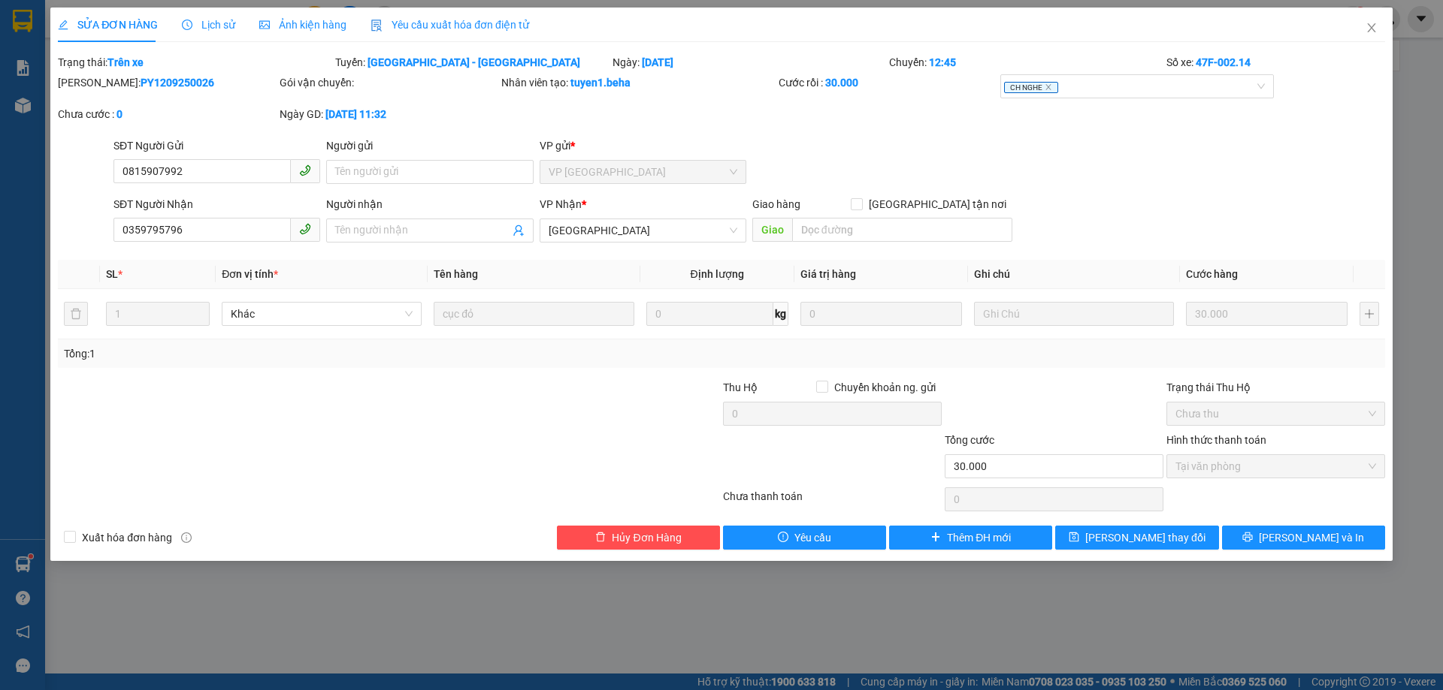
click at [283, 29] on span "Ảnh kiện hàng" at bounding box center [302, 25] width 87 height 12
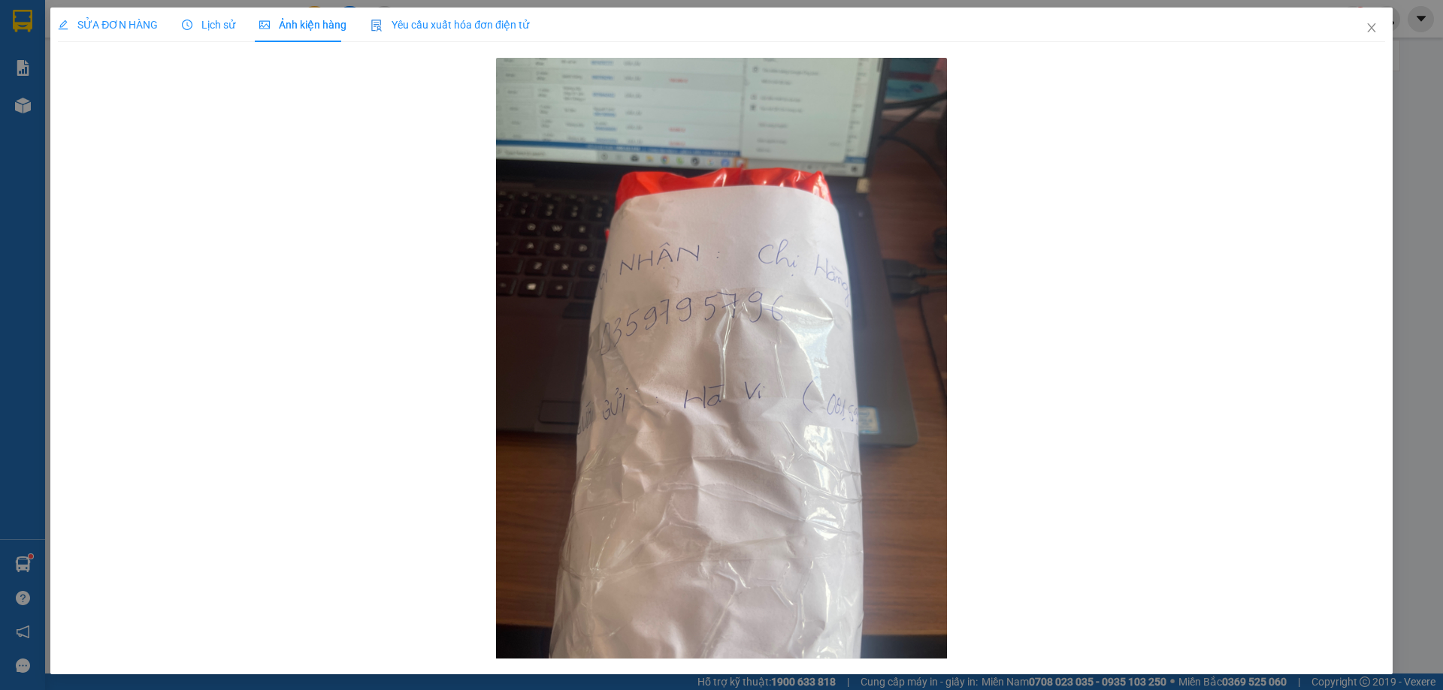
click at [204, 36] on div "Lịch sử" at bounding box center [208, 25] width 53 height 35
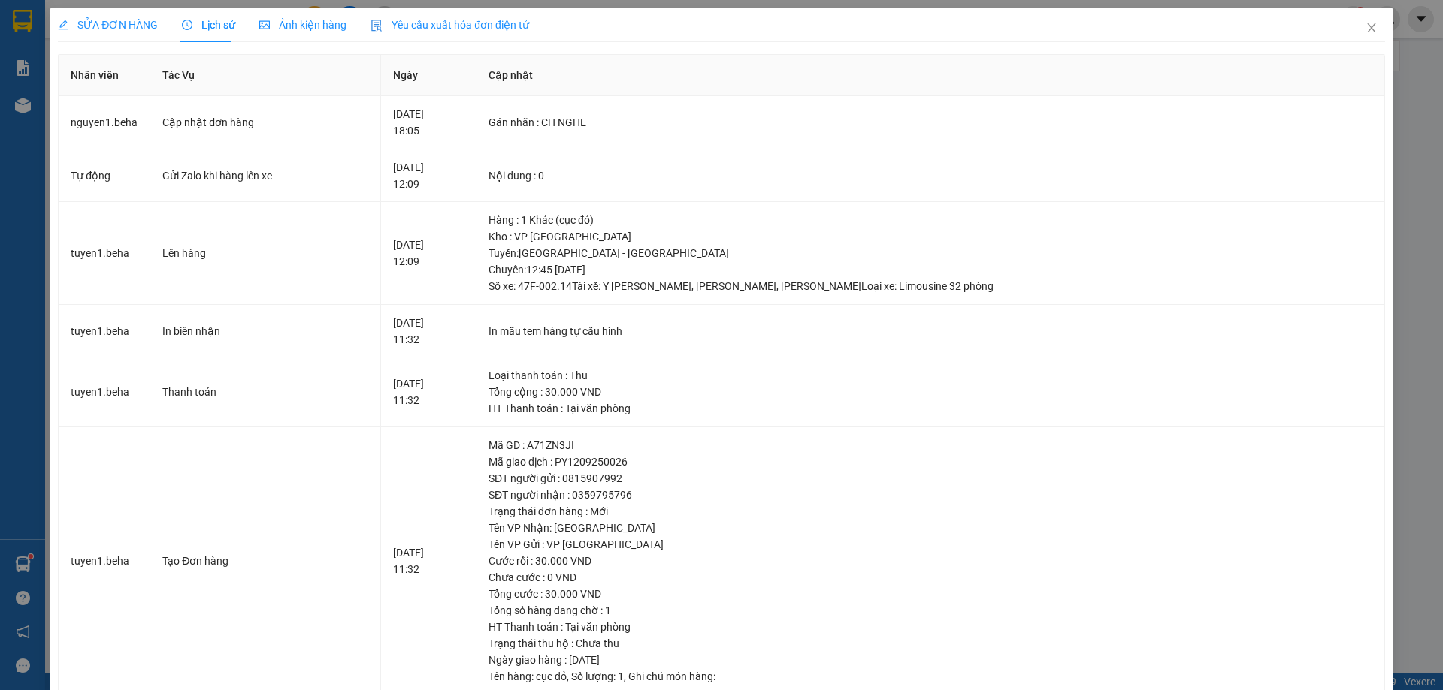
click at [121, 26] on span "SỬA ĐƠN HÀNG" at bounding box center [108, 25] width 100 height 12
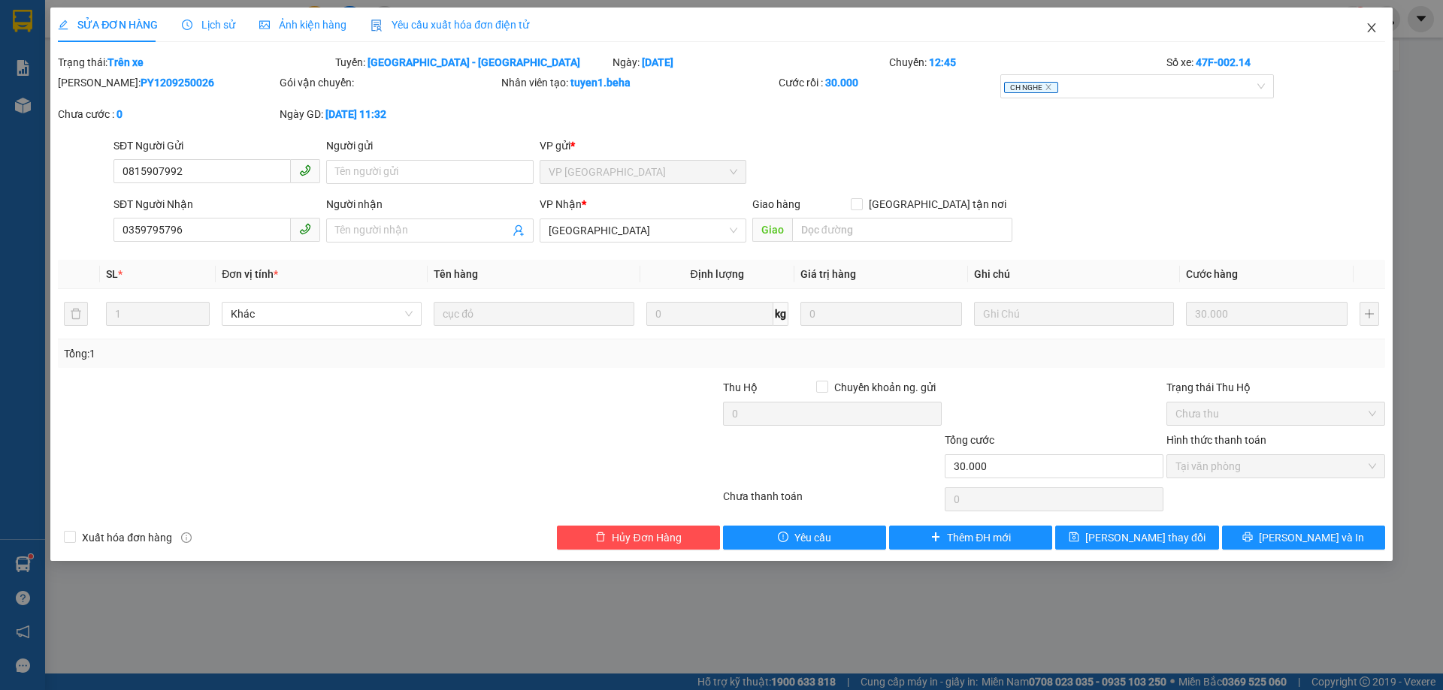
click at [1373, 22] on span "Close" at bounding box center [1371, 29] width 42 height 42
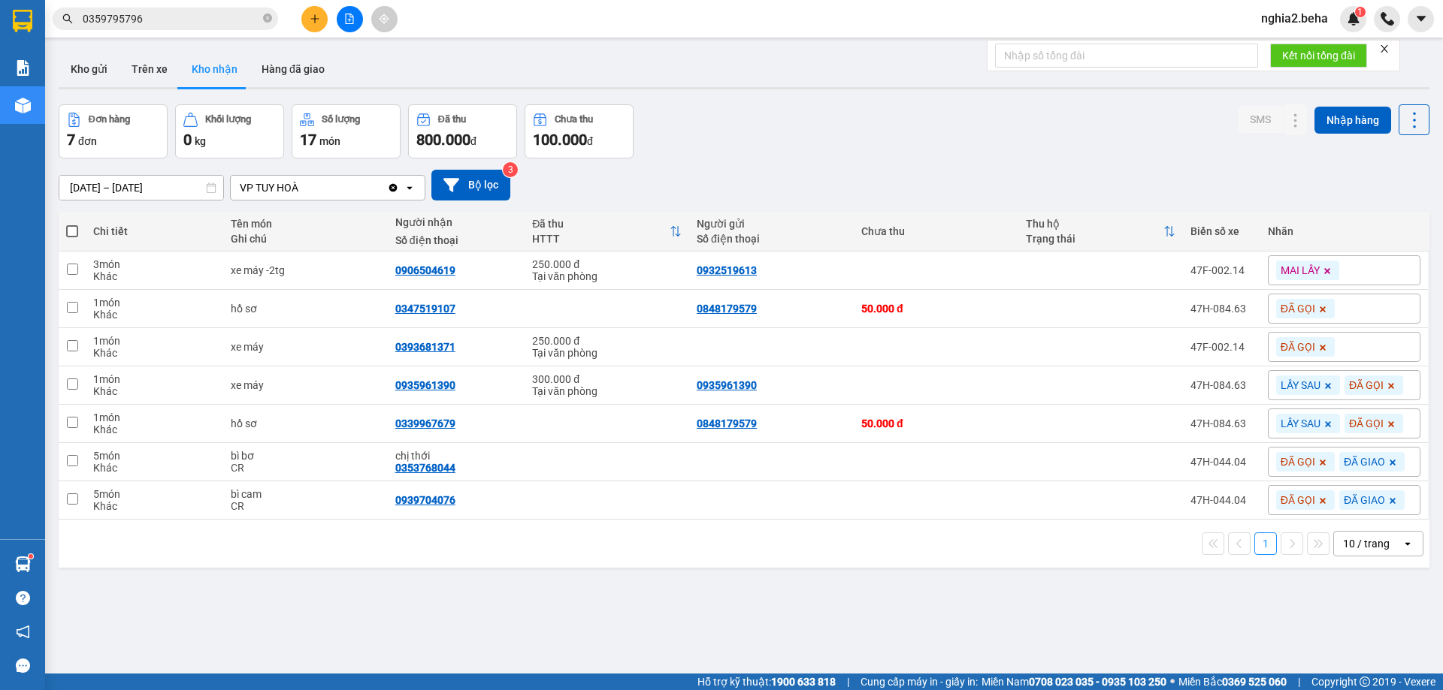
click at [201, 29] on span "0359795796" at bounding box center [165, 19] width 225 height 23
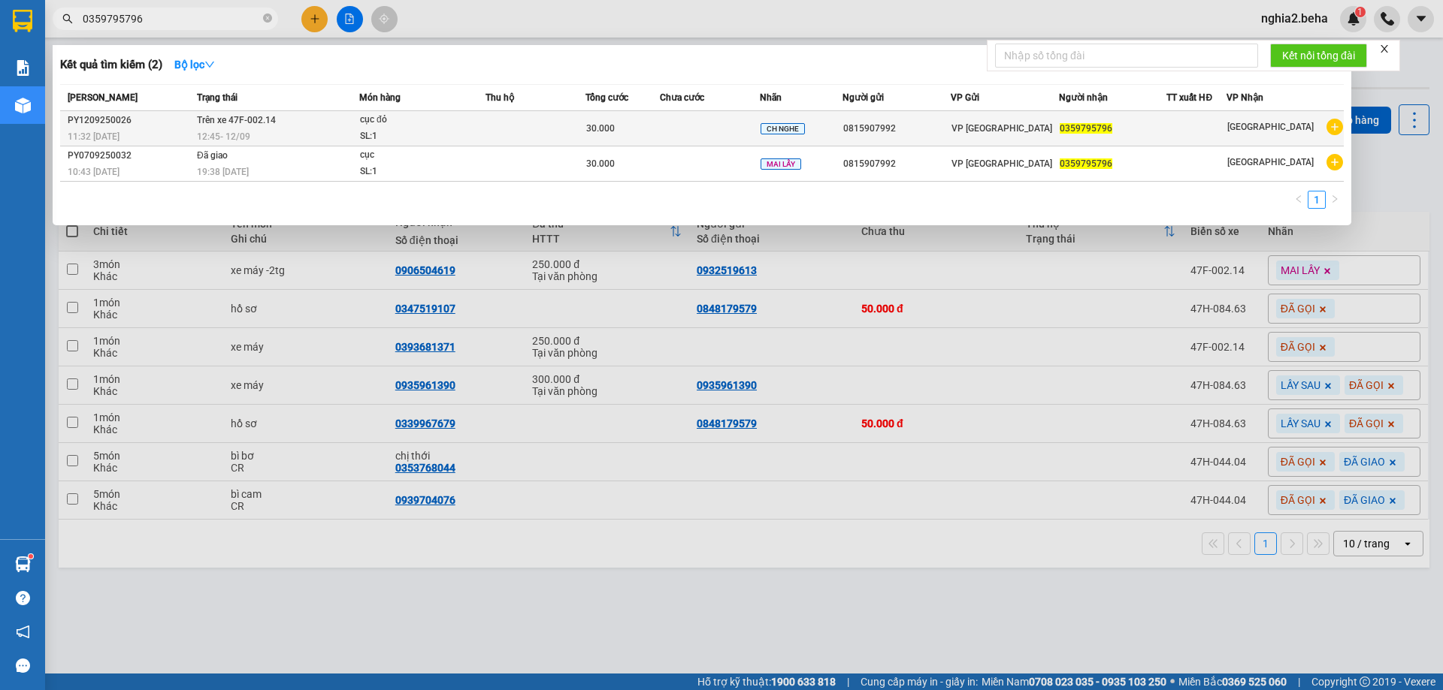
click at [413, 125] on div "cục đỏ" at bounding box center [416, 120] width 113 height 17
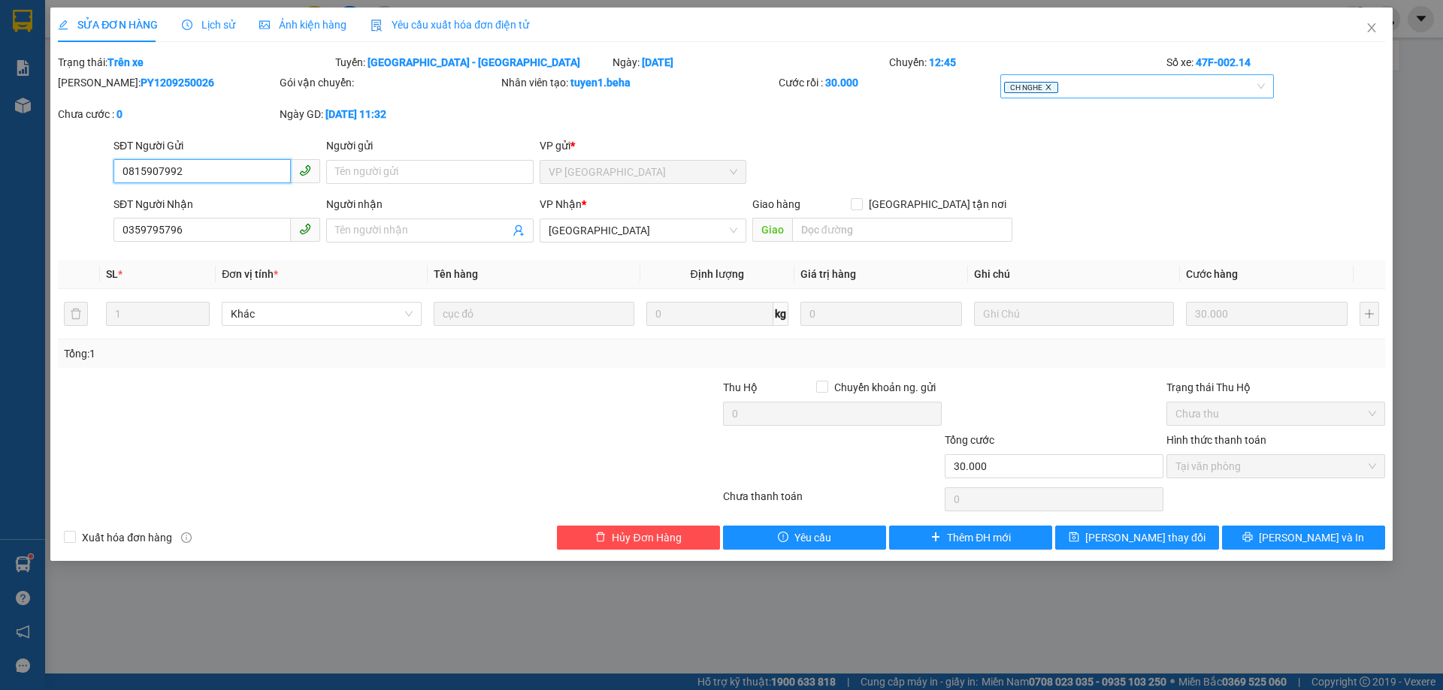
click at [1051, 87] on icon "close" at bounding box center [1048, 87] width 8 height 8
click at [1075, 86] on div at bounding box center [1130, 86] width 252 height 18
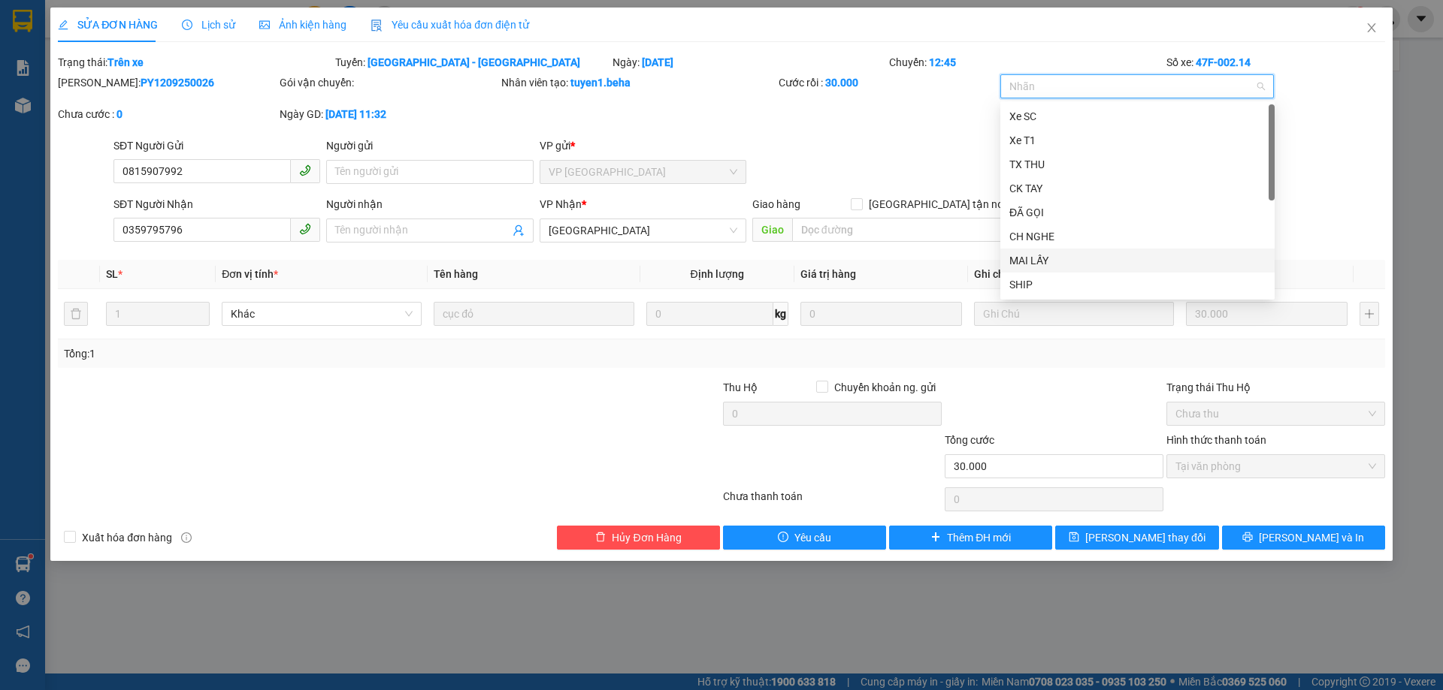
click at [1056, 251] on div "MAI LẤY" at bounding box center [1137, 261] width 274 height 24
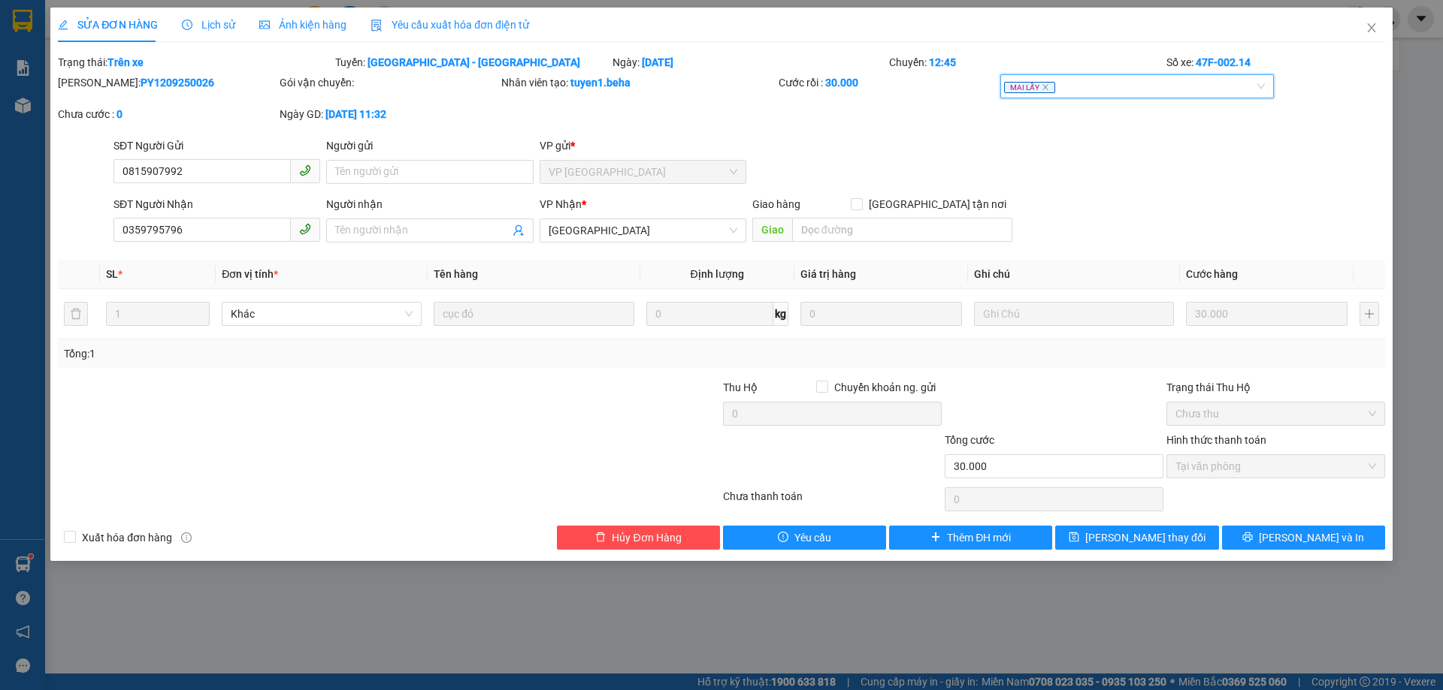
click at [1328, 220] on div "SĐT Người Nhận 0359795796 Người nhận Tên người nhận VP Nhận * [GEOGRAPHIC_DATA]…" at bounding box center [748, 222] width 1277 height 53
click at [1145, 536] on span "[PERSON_NAME] thay đổi" at bounding box center [1145, 538] width 120 height 17
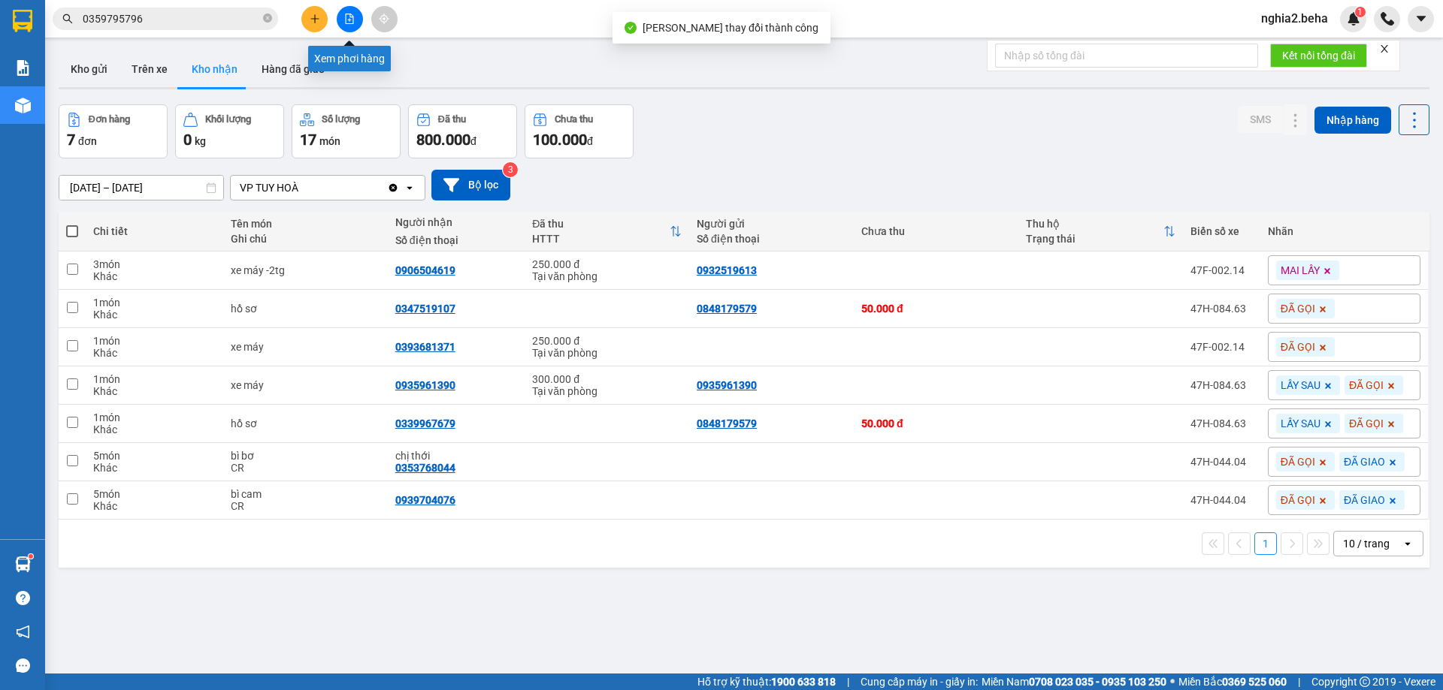
click at [346, 20] on icon "file-add" at bounding box center [349, 19] width 11 height 11
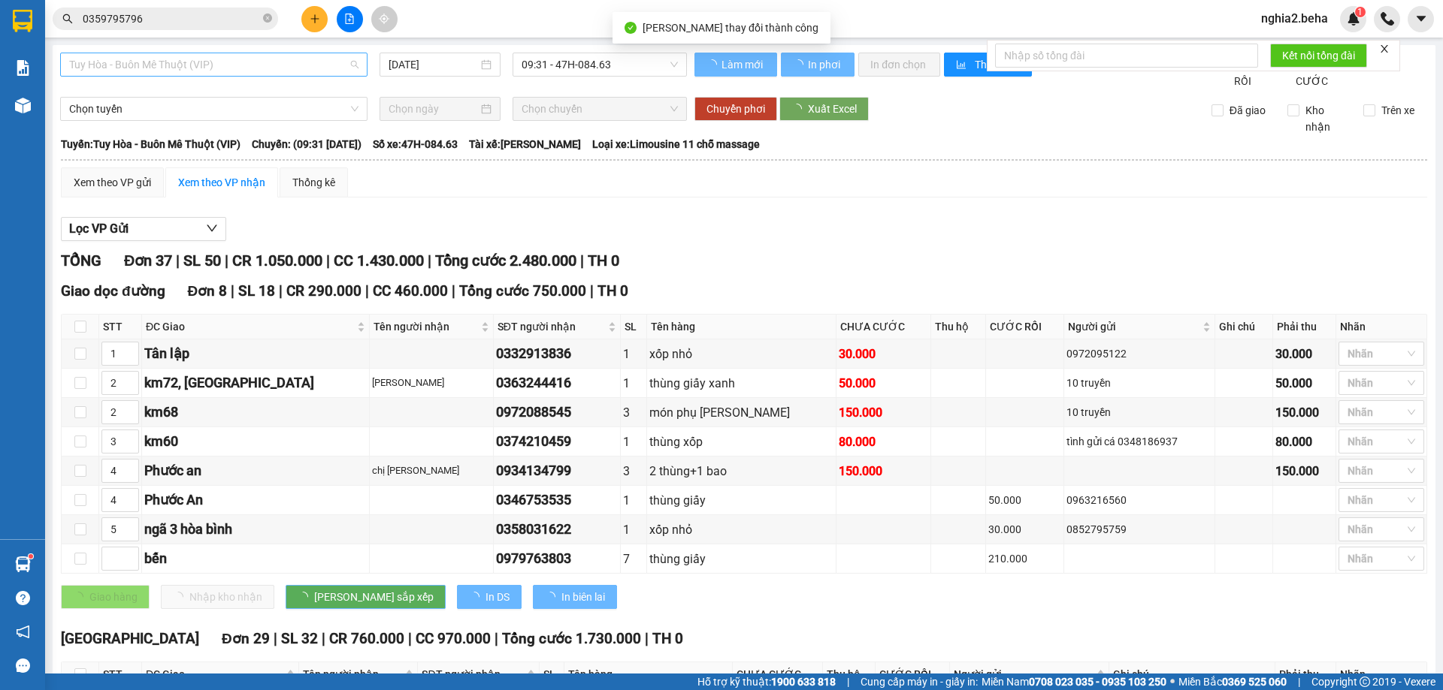
click at [259, 69] on span "Tuy Hòa - Buôn Mê Thuột (VIP)" at bounding box center [213, 64] width 289 height 23
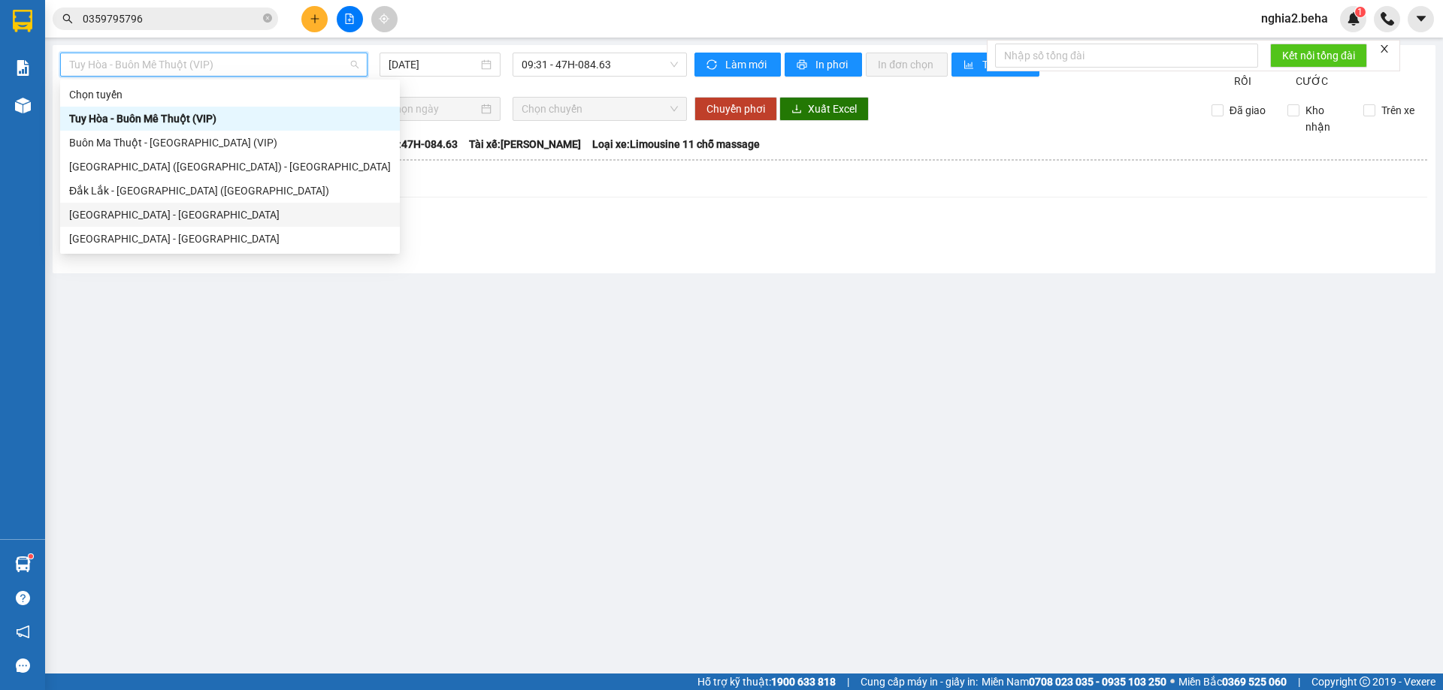
click at [171, 204] on div "[GEOGRAPHIC_DATA] - [GEOGRAPHIC_DATA]" at bounding box center [230, 215] width 340 height 24
type input "[DATE]"
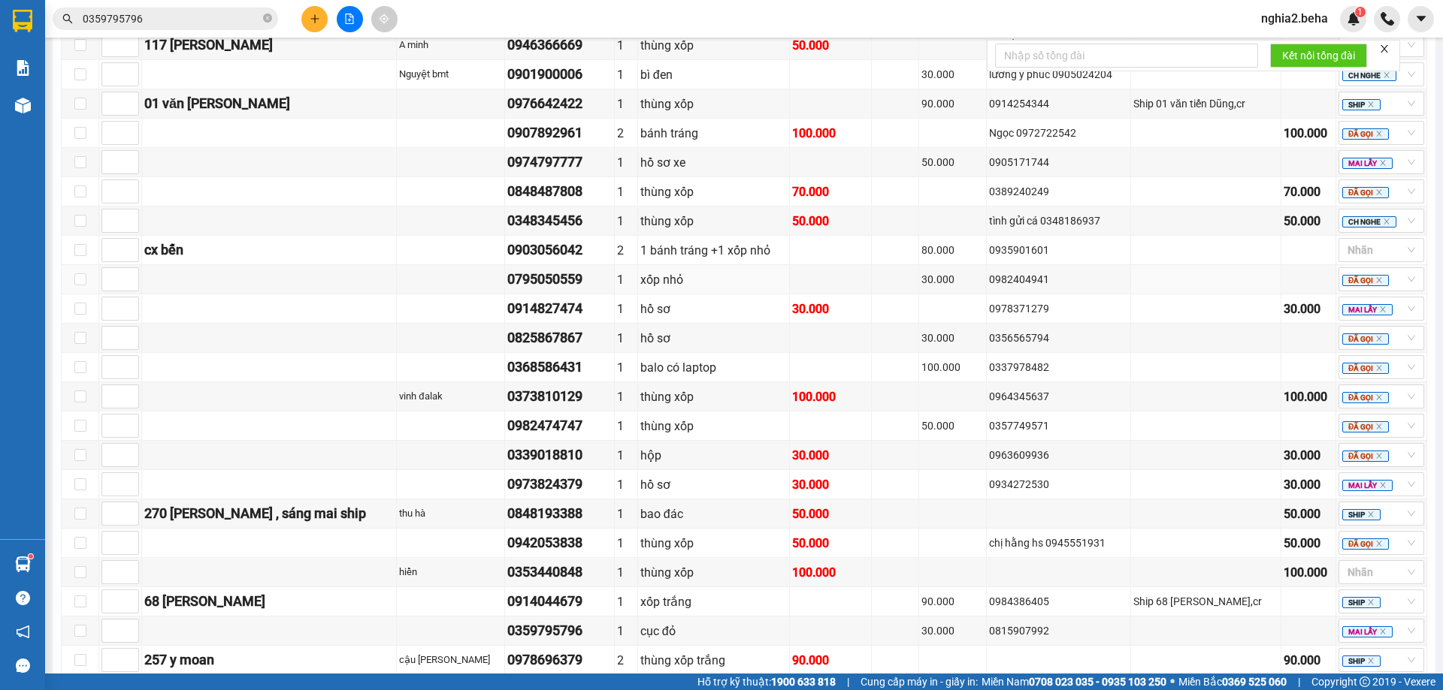
scroll to position [957, 0]
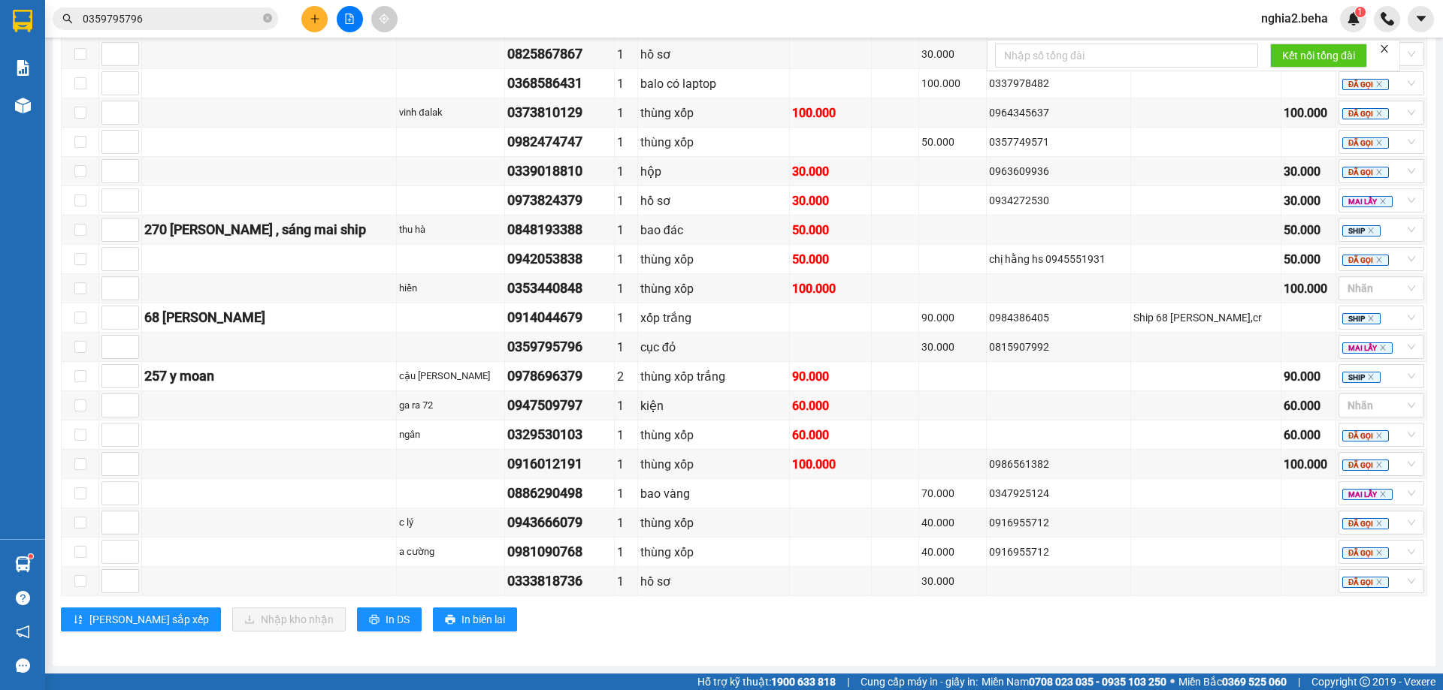
click at [779, 628] on div "[PERSON_NAME] sắp xếp Nhập kho nhận In DS In biên lai" at bounding box center [744, 620] width 1366 height 24
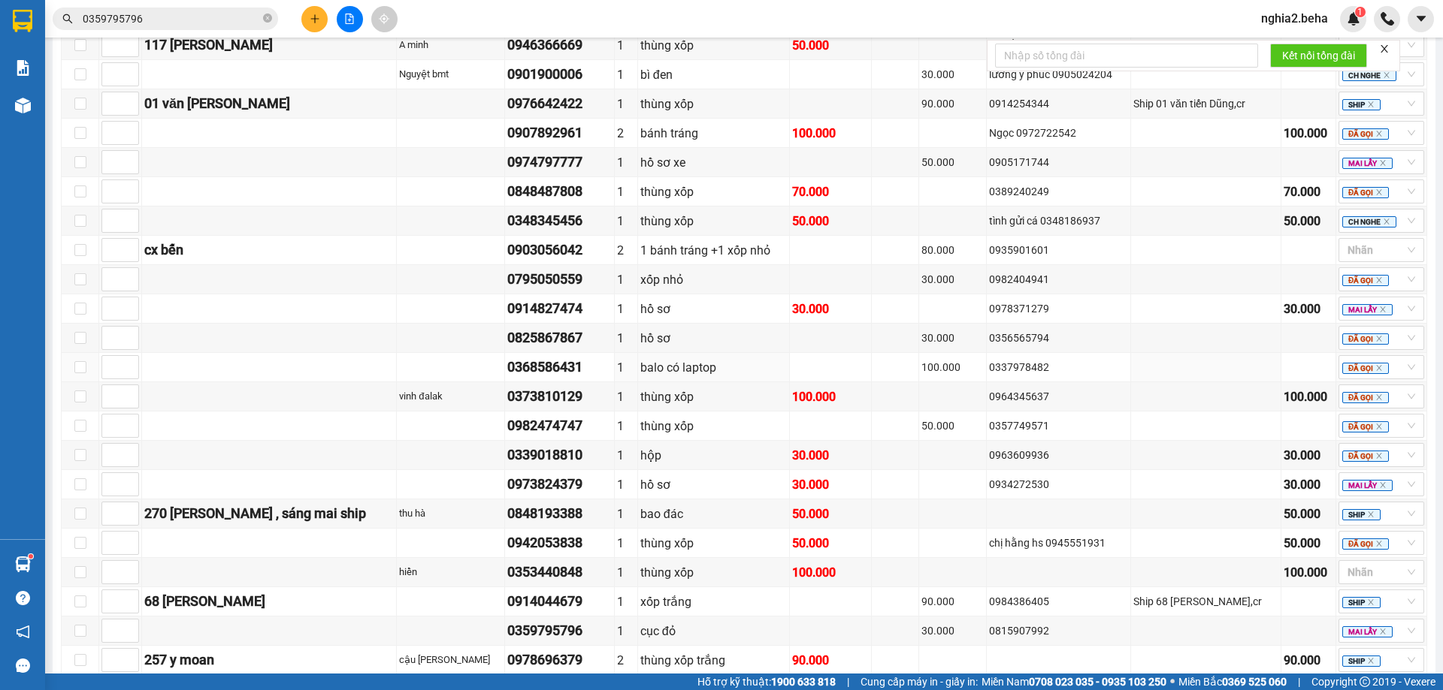
scroll to position [506, 0]
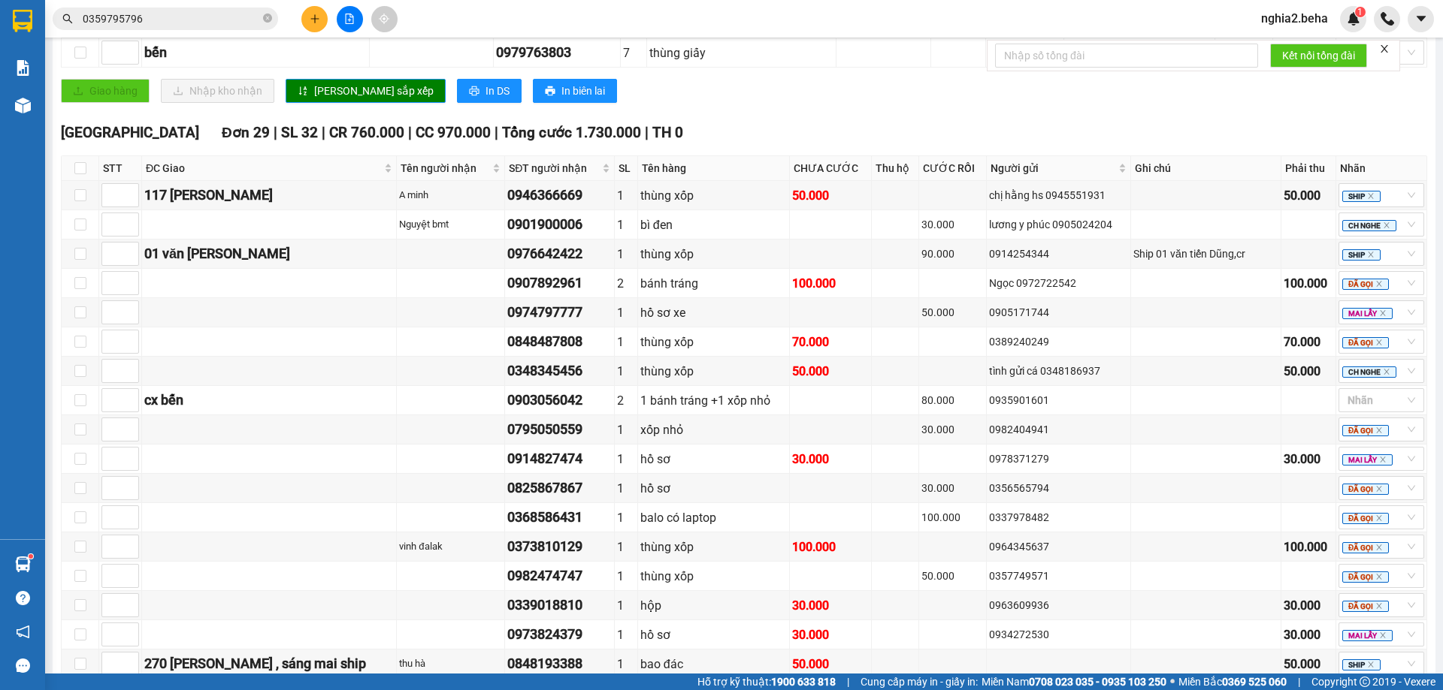
click at [689, 134] on div "TỔNG Đơn 37 | SL 50 | CR 1.050.000 | CC 1.430.000 | Tổng cước 2.480.000 | TH 0 …" at bounding box center [744, 414] width 1366 height 1342
click at [169, 21] on input "0359795796" at bounding box center [171, 19] width 177 height 17
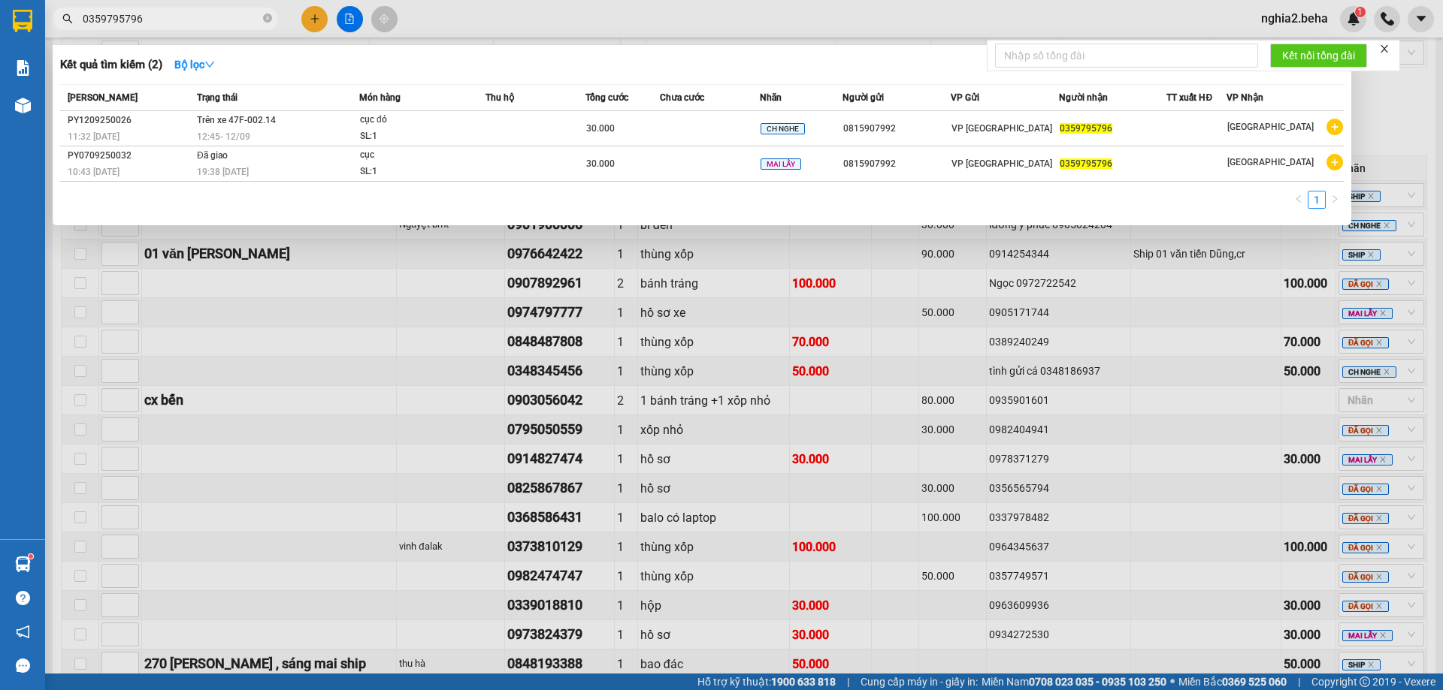
click at [169, 21] on input "0359795796" at bounding box center [171, 19] width 177 height 17
paste input "91454300"
type input "0914543006"
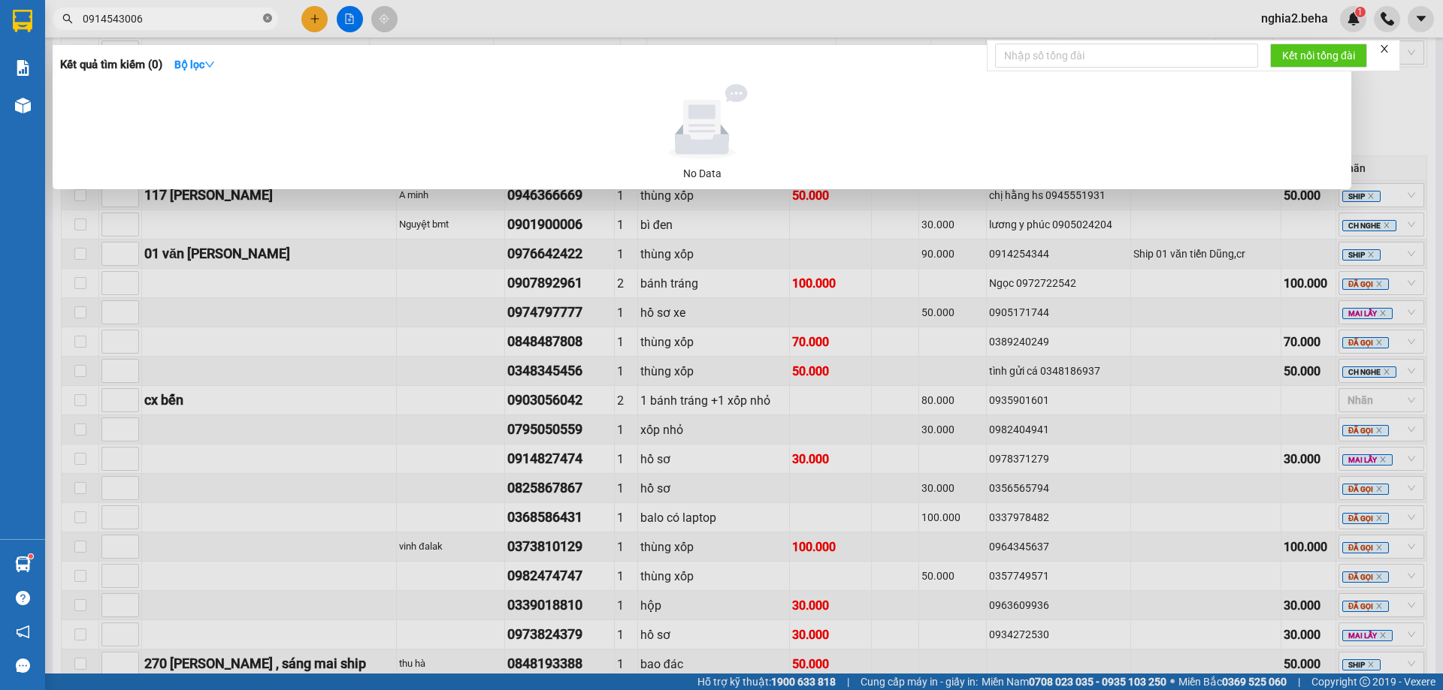
click at [265, 20] on icon "close-circle" at bounding box center [267, 18] width 9 height 9
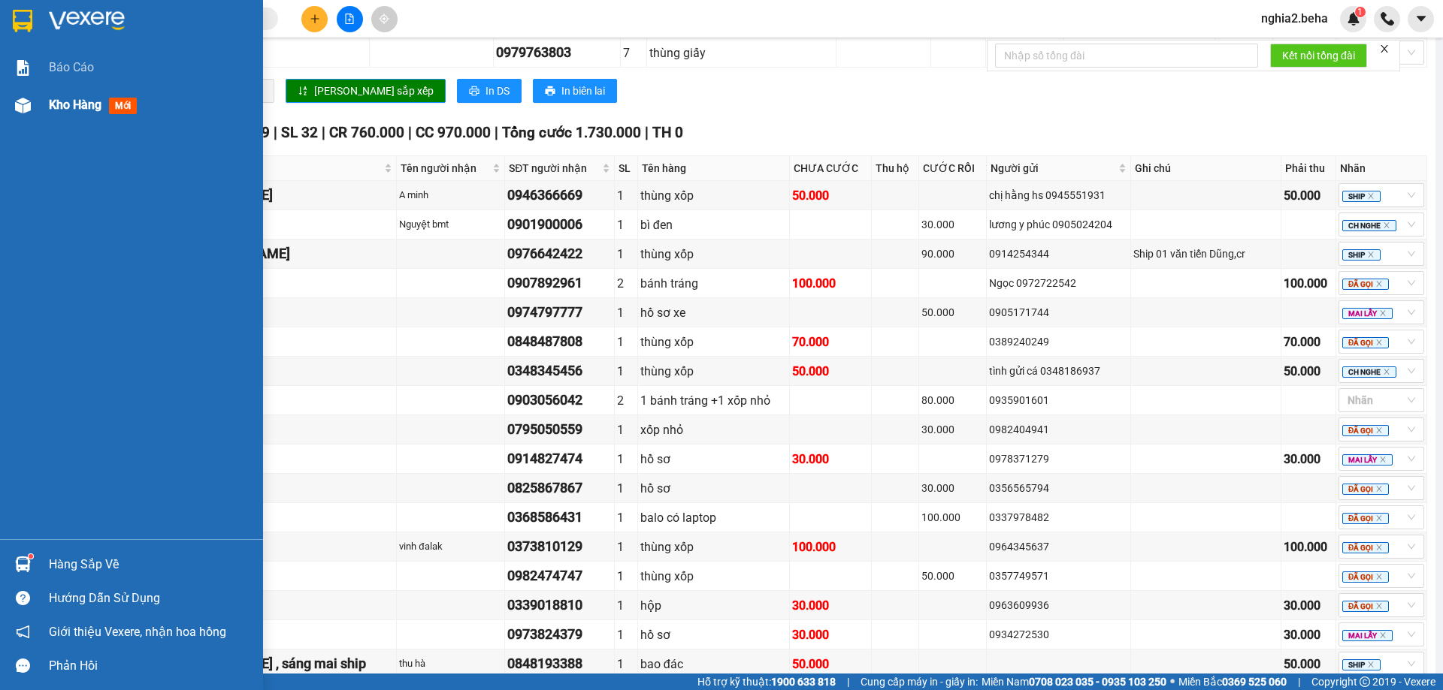
click at [6, 108] on div "Kho hàng mới" at bounding box center [131, 105] width 263 height 38
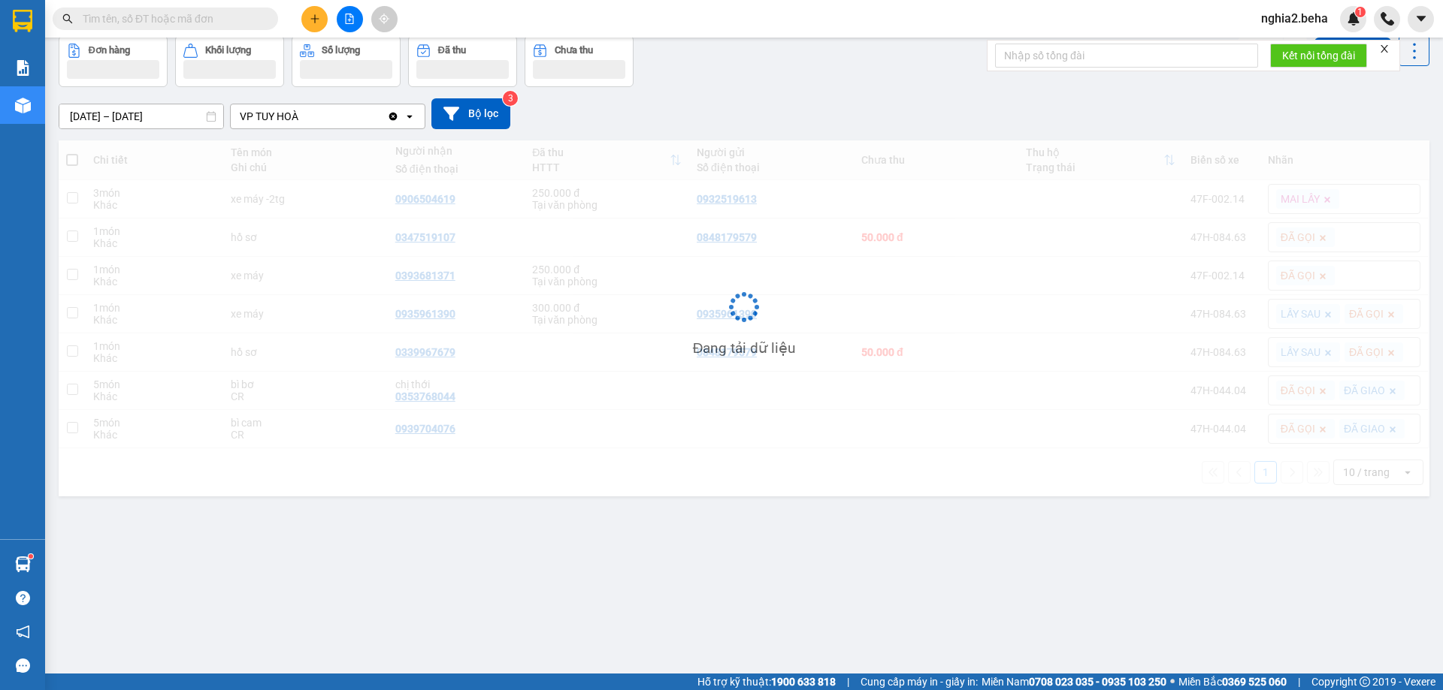
scroll to position [69, 0]
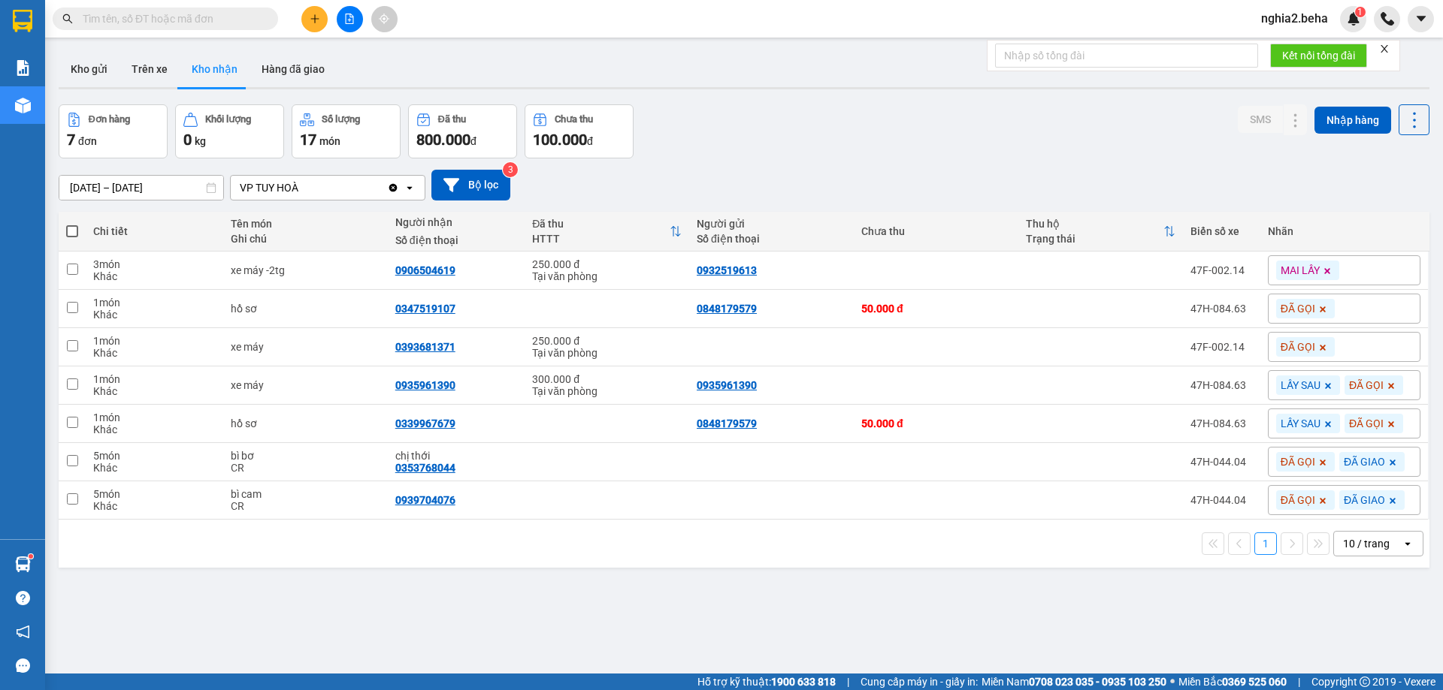
scroll to position [69, 0]
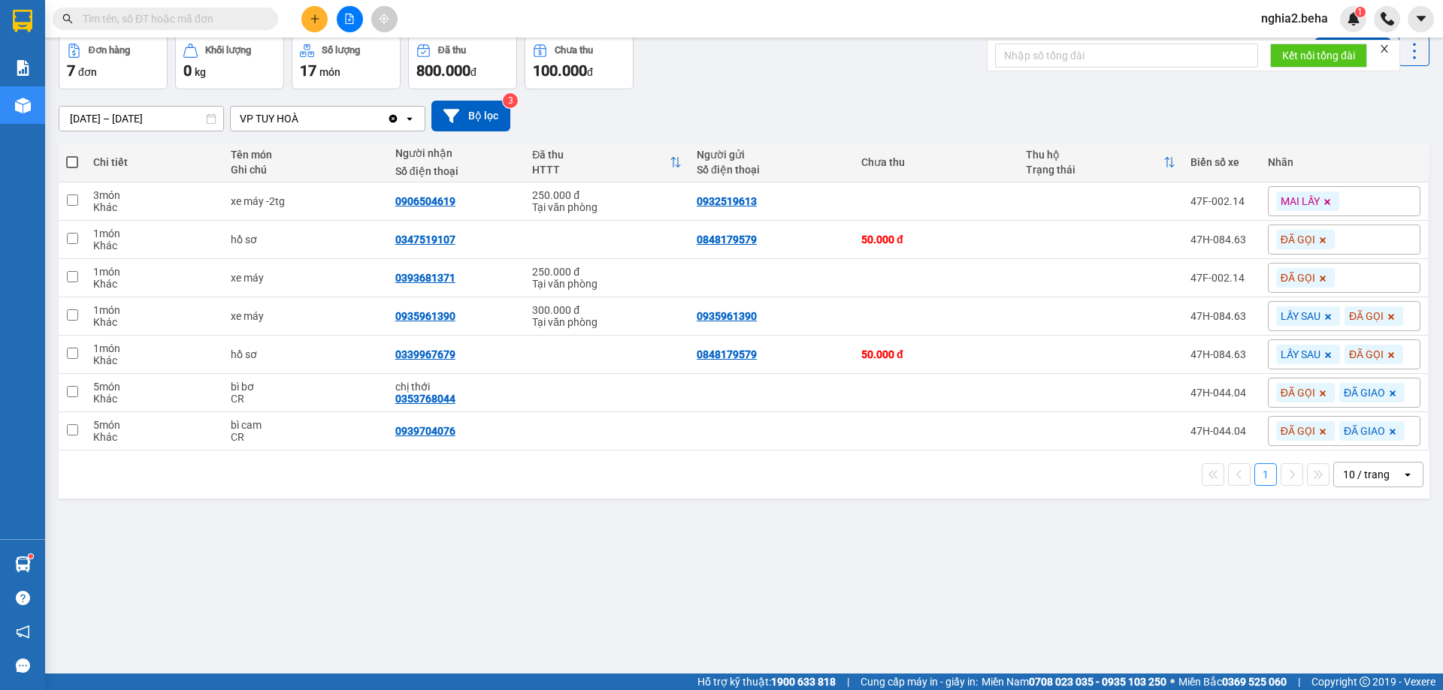
click at [423, 537] on div "ver 1.8.143 Kho gửi Trên xe Kho nhận Hàng đã giao Đơn hàng 7 đơn Khối lượng 0 k…" at bounding box center [744, 321] width 1382 height 690
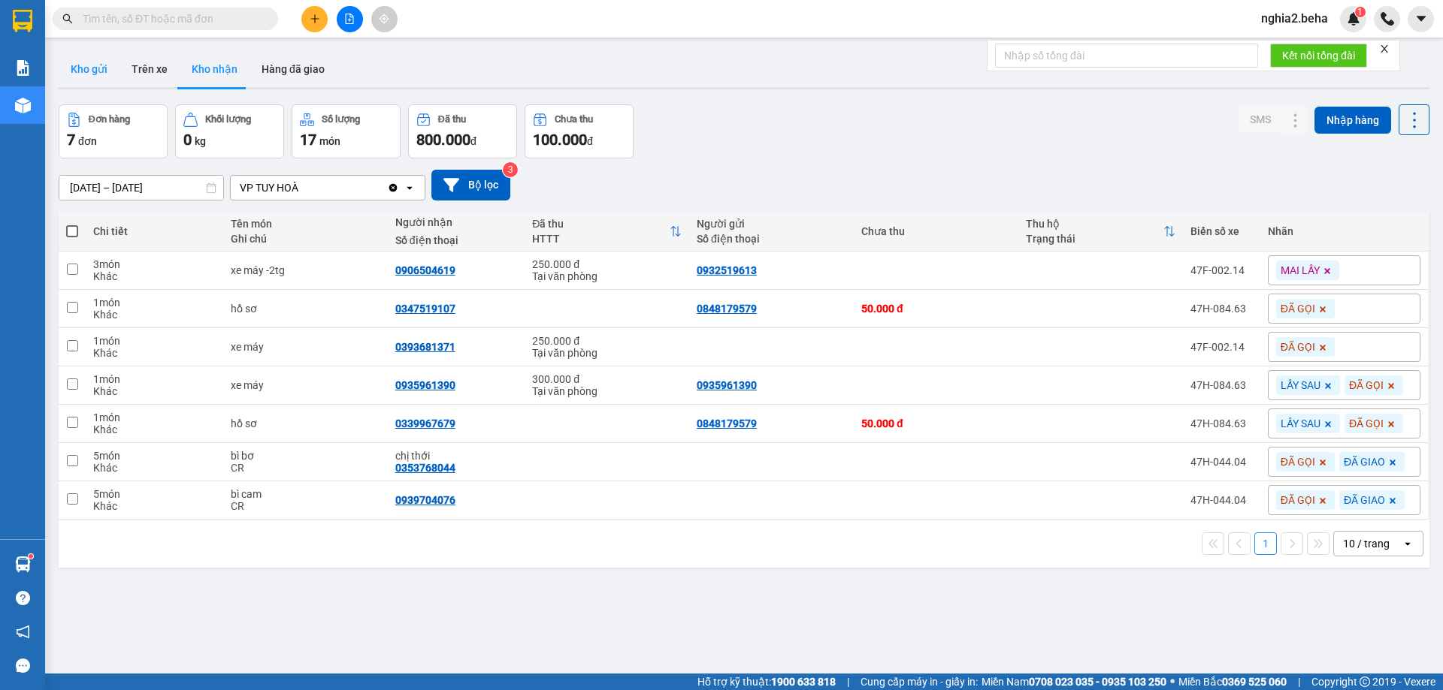
click at [103, 69] on button "Kho gửi" at bounding box center [89, 69] width 61 height 36
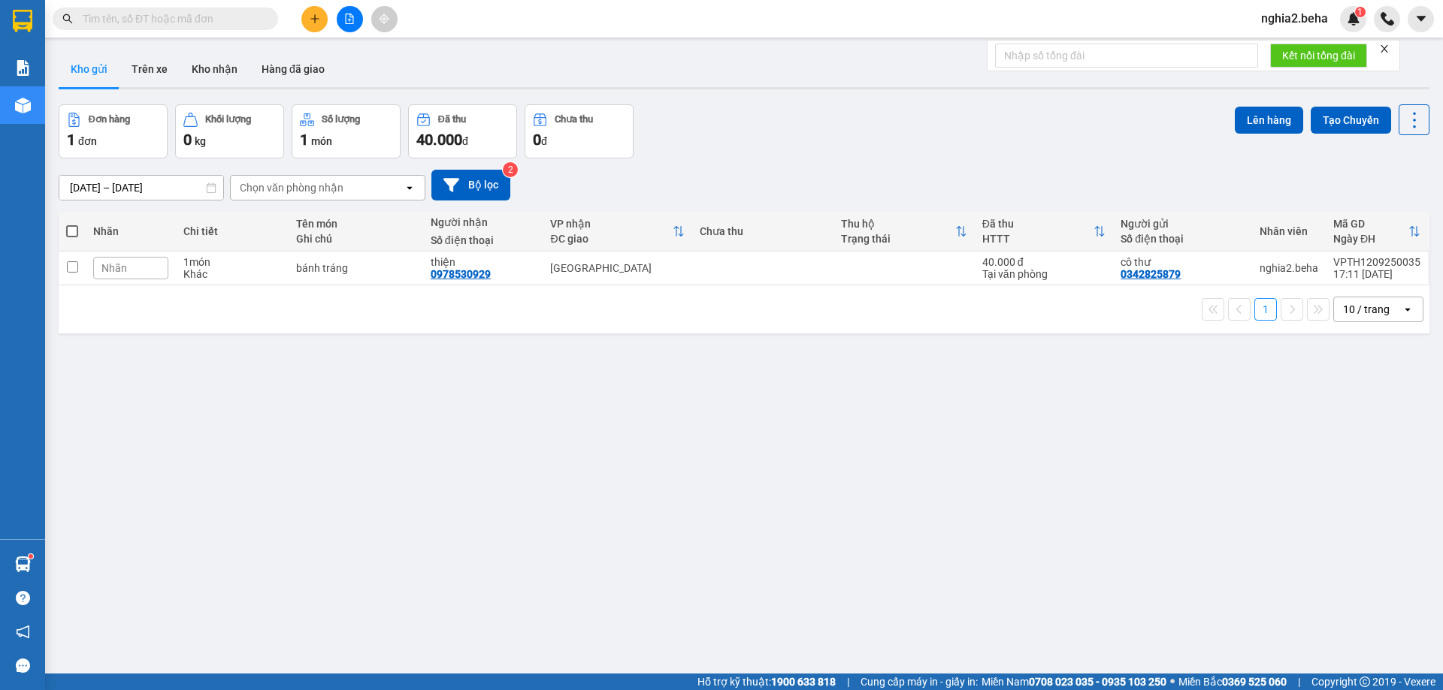
click at [836, 176] on div "[DATE] – [DATE] Press the down arrow key to interact with the calendar and sele…" at bounding box center [744, 185] width 1370 height 31
click at [1305, 267] on icon at bounding box center [1310, 268] width 11 height 11
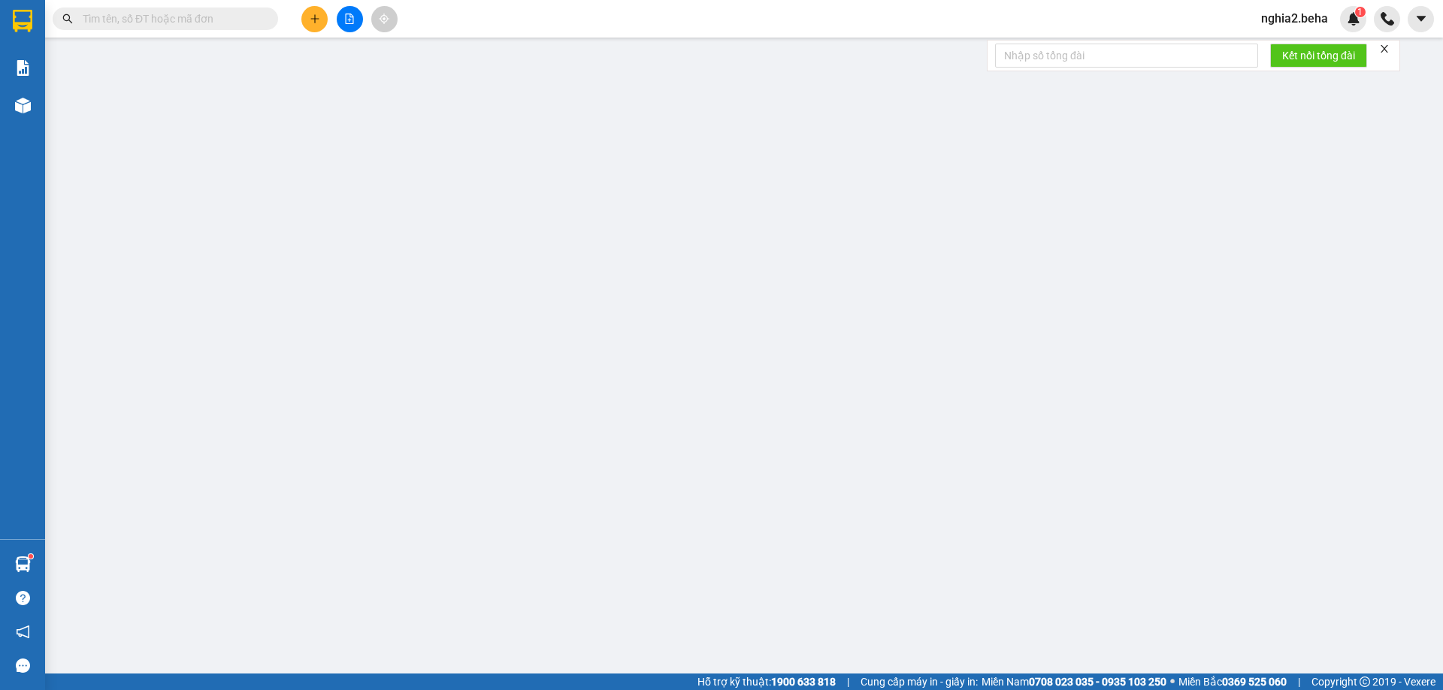
type input "0342825879"
type input "cô thư"
type input "0978530929"
type input "thiện"
type input "40.000"
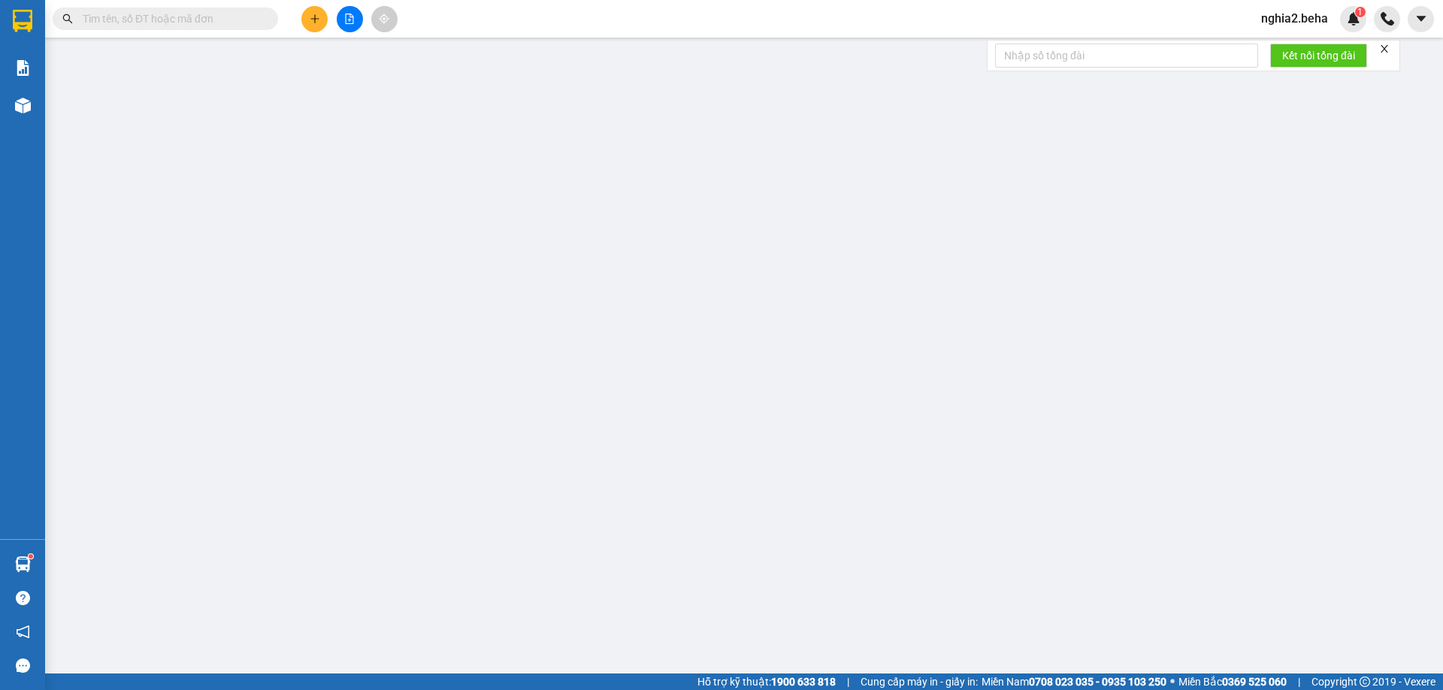
type input "0"
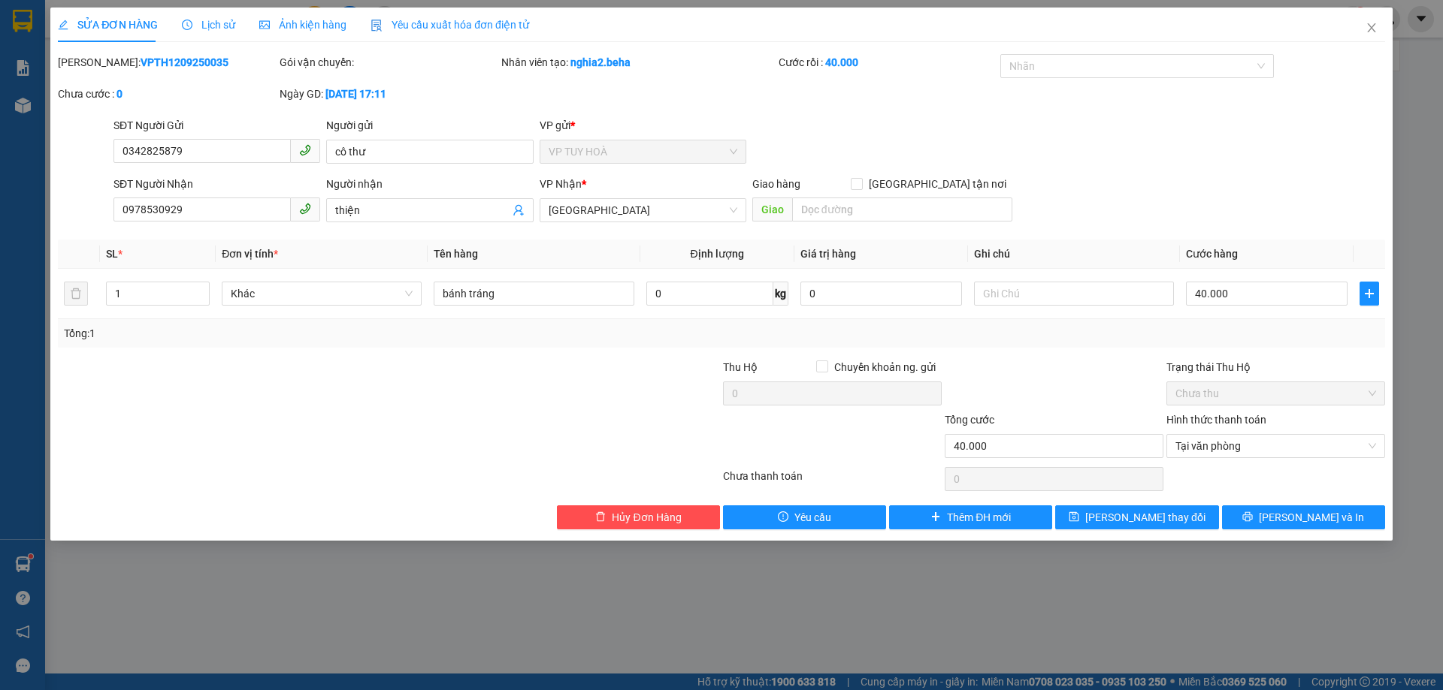
click at [319, 25] on span "Ảnh kiện hàng" at bounding box center [302, 25] width 87 height 12
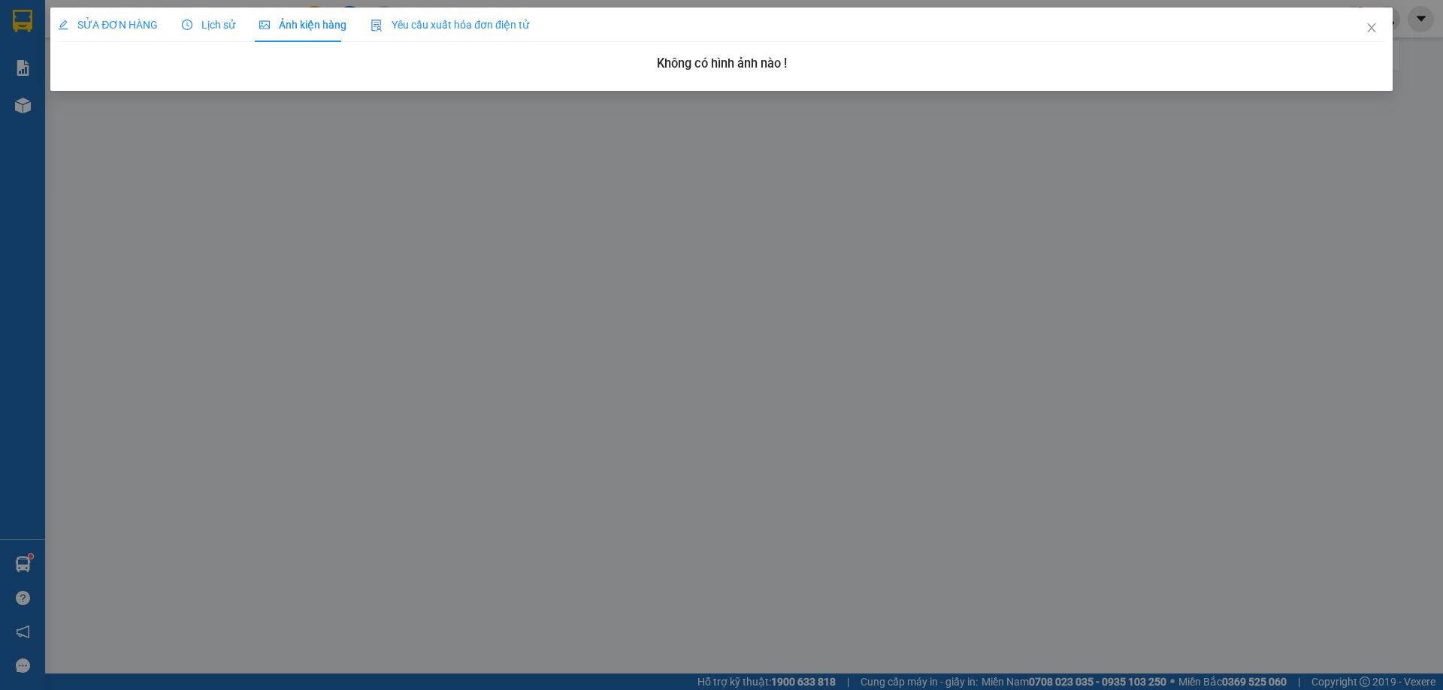
drag, startPoint x: 111, startPoint y: 14, endPoint x: 261, endPoint y: 74, distance: 161.6
click at [113, 15] on div "SỬA ĐƠN HÀNG" at bounding box center [108, 25] width 100 height 35
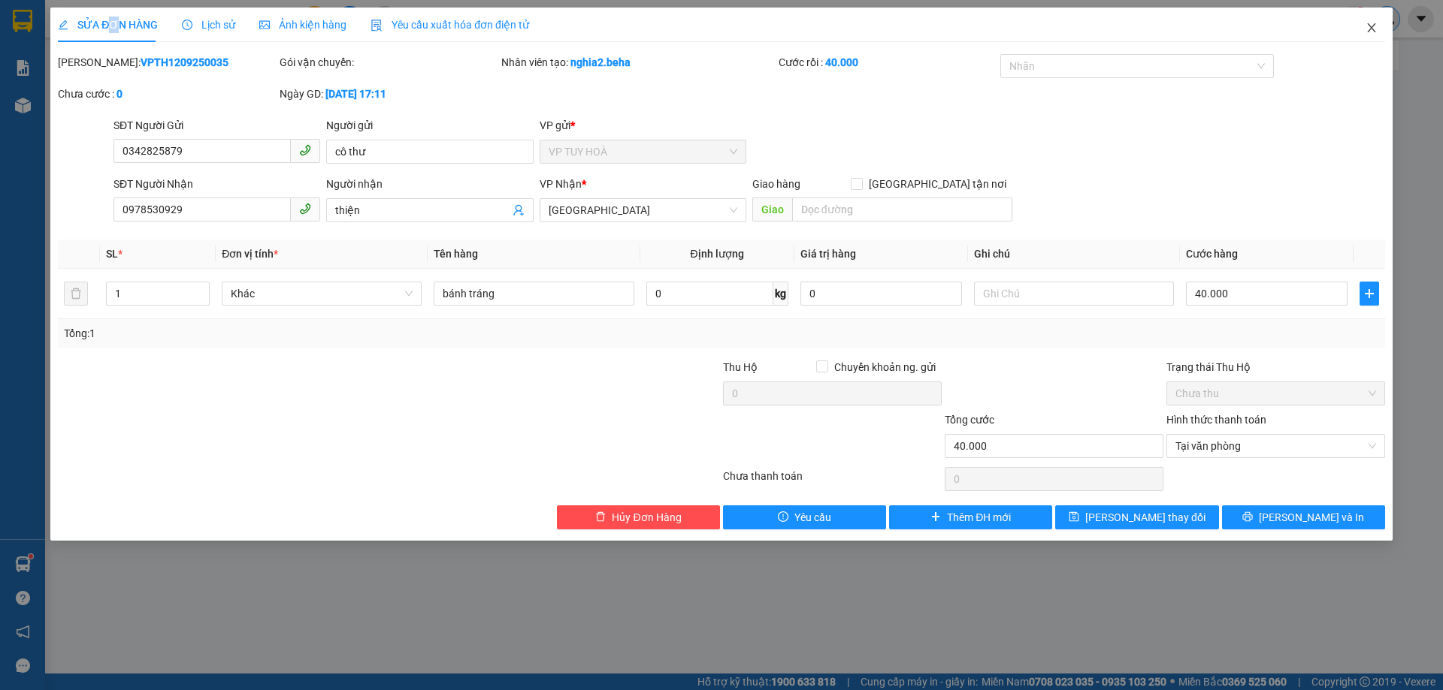
click at [1381, 29] on span "Close" at bounding box center [1371, 29] width 42 height 42
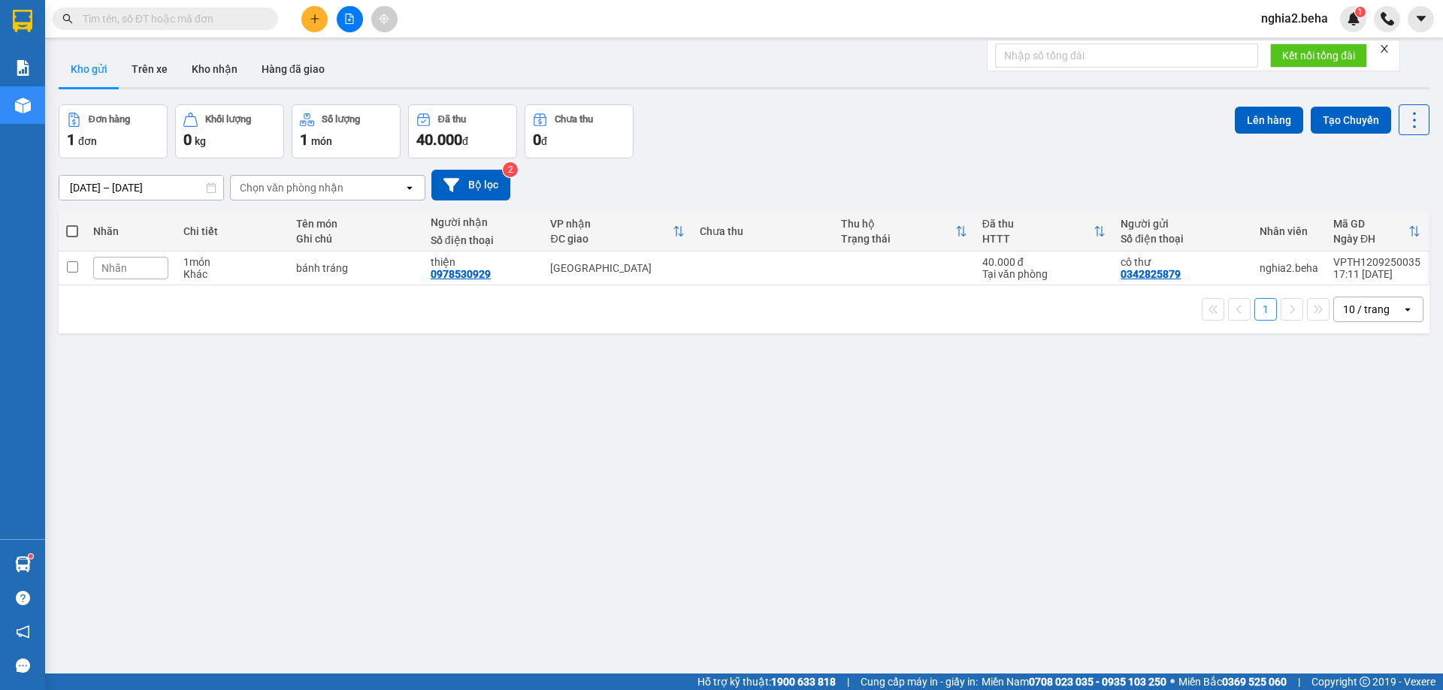
click at [869, 137] on div "Đơn hàng 1 đơn Khối lượng 0 kg Số lượng 1 món Đã thu 40.000 đ Chưa thu 0 đ Lên …" at bounding box center [744, 131] width 1370 height 54
click at [207, 19] on input "text" at bounding box center [171, 19] width 177 height 17
paste input "0896137370"
type input "0896137370"
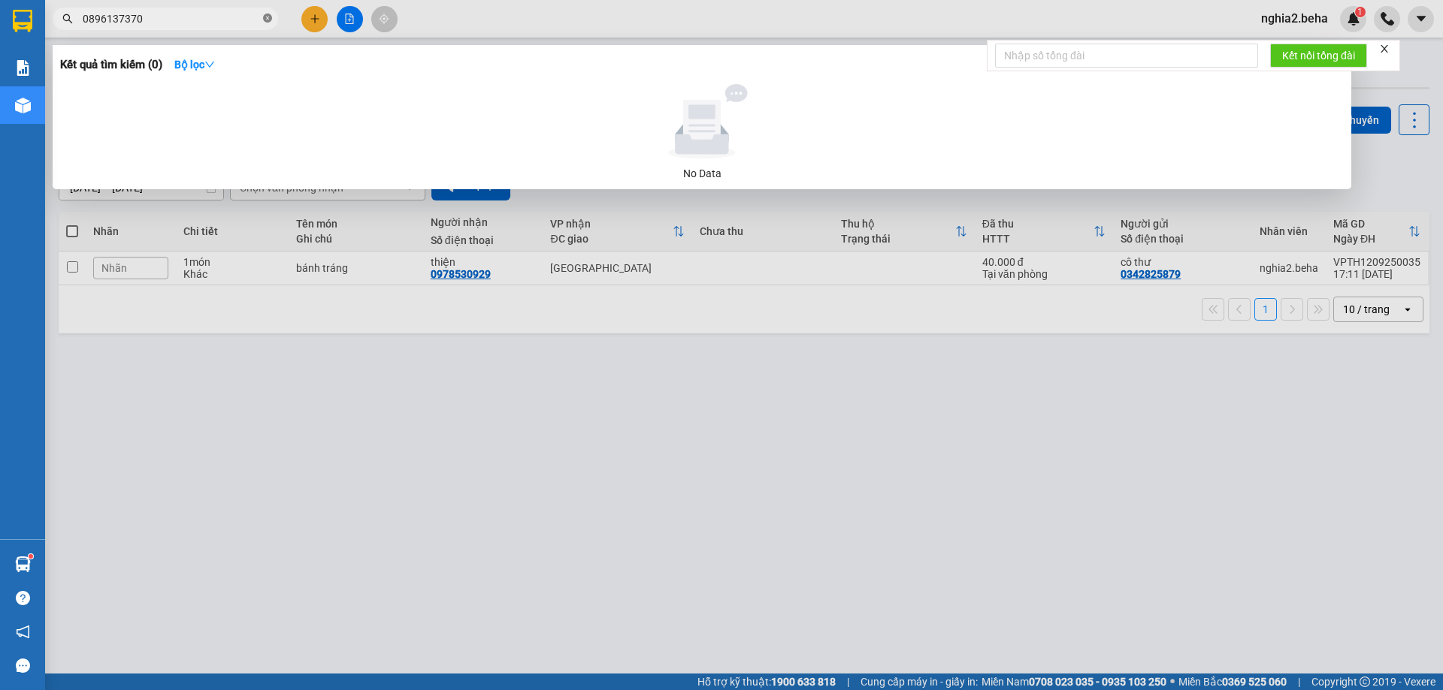
click at [267, 17] on icon "close-circle" at bounding box center [267, 18] width 9 height 9
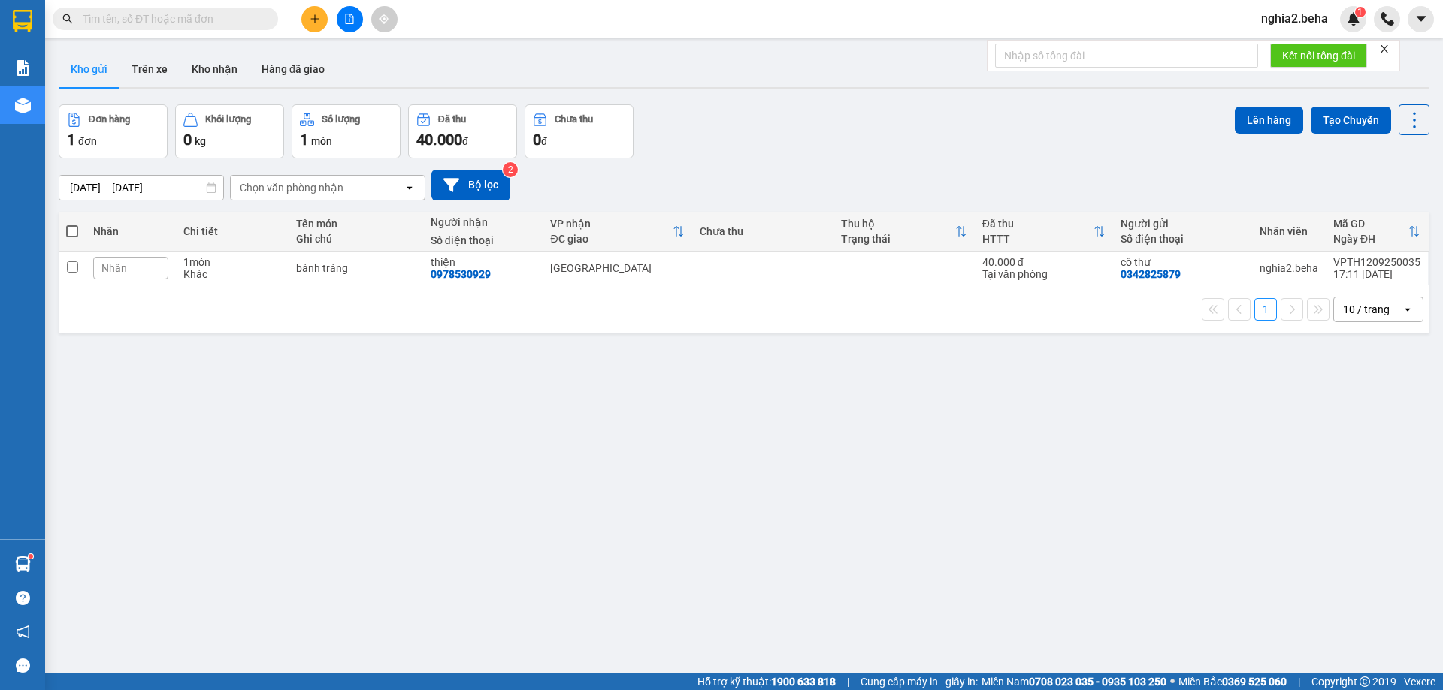
click at [234, 17] on input "text" at bounding box center [171, 19] width 177 height 17
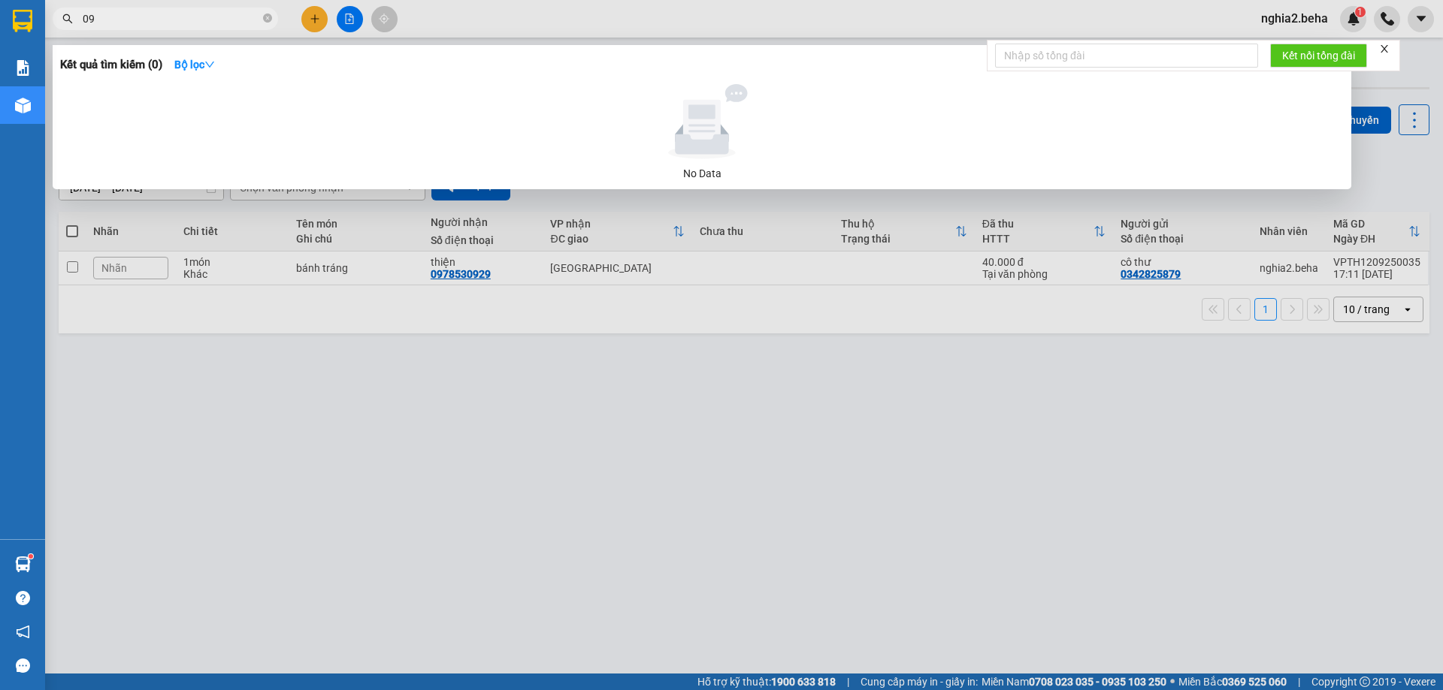
type input "0"
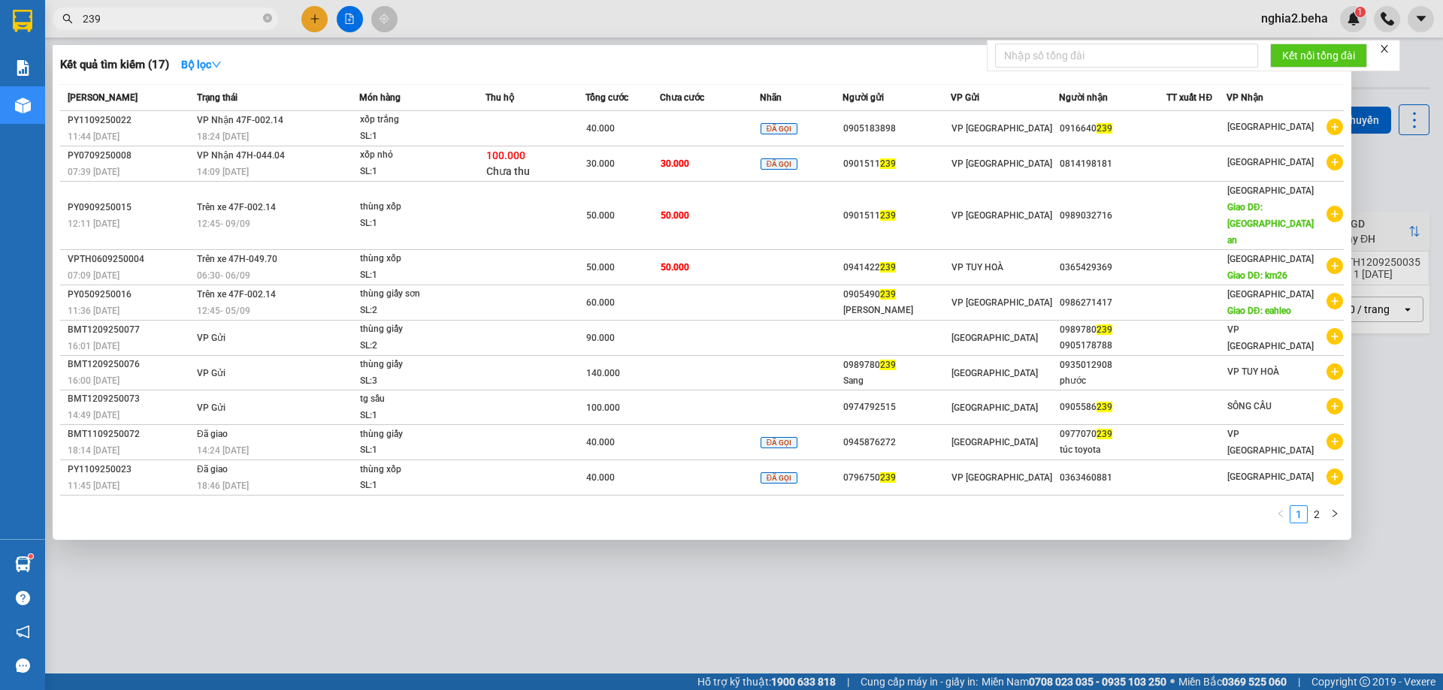
click at [81, 16] on span "239" at bounding box center [165, 19] width 225 height 23
click at [83, 17] on input "239" at bounding box center [171, 19] width 177 height 17
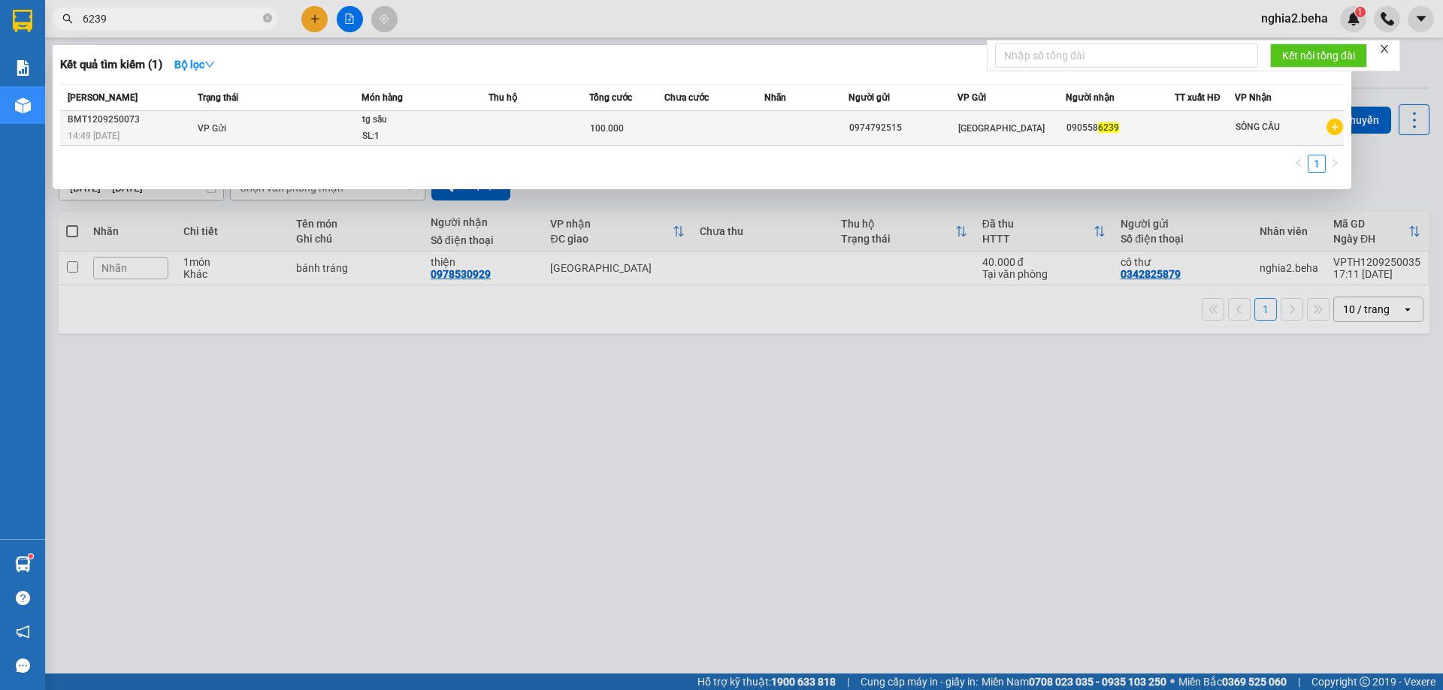
type input "6239"
click at [410, 126] on div "tg sầu" at bounding box center [418, 120] width 113 height 17
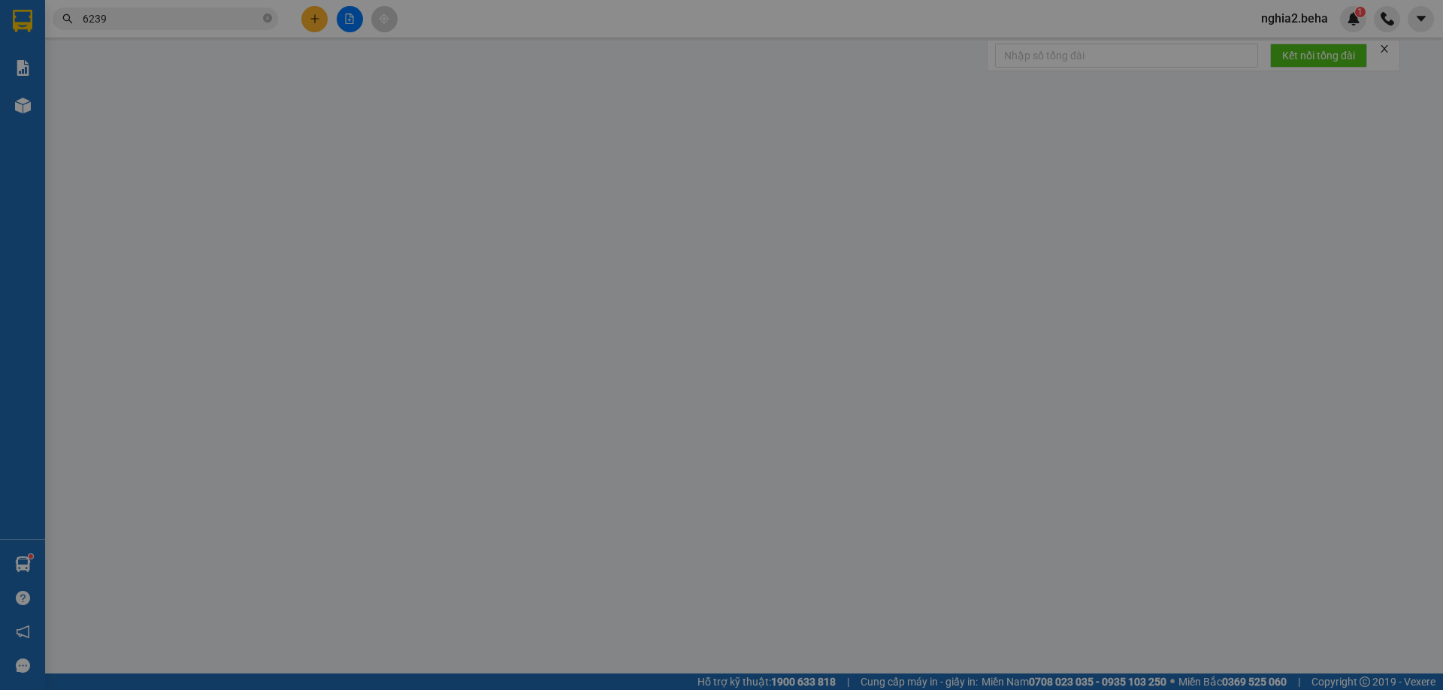
type input "0974792515"
type input "0905586239"
type input "100.000"
type input "0"
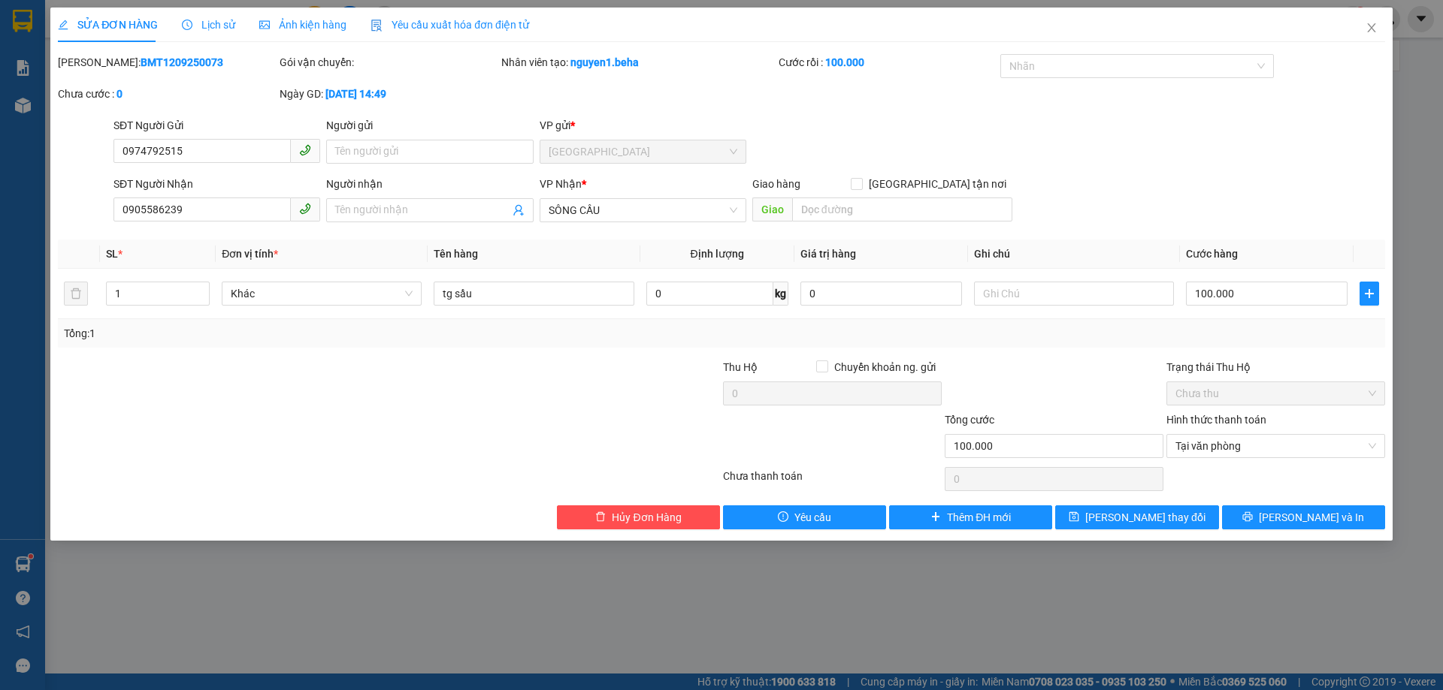
click at [224, 24] on span "Lịch sử" at bounding box center [208, 25] width 53 height 12
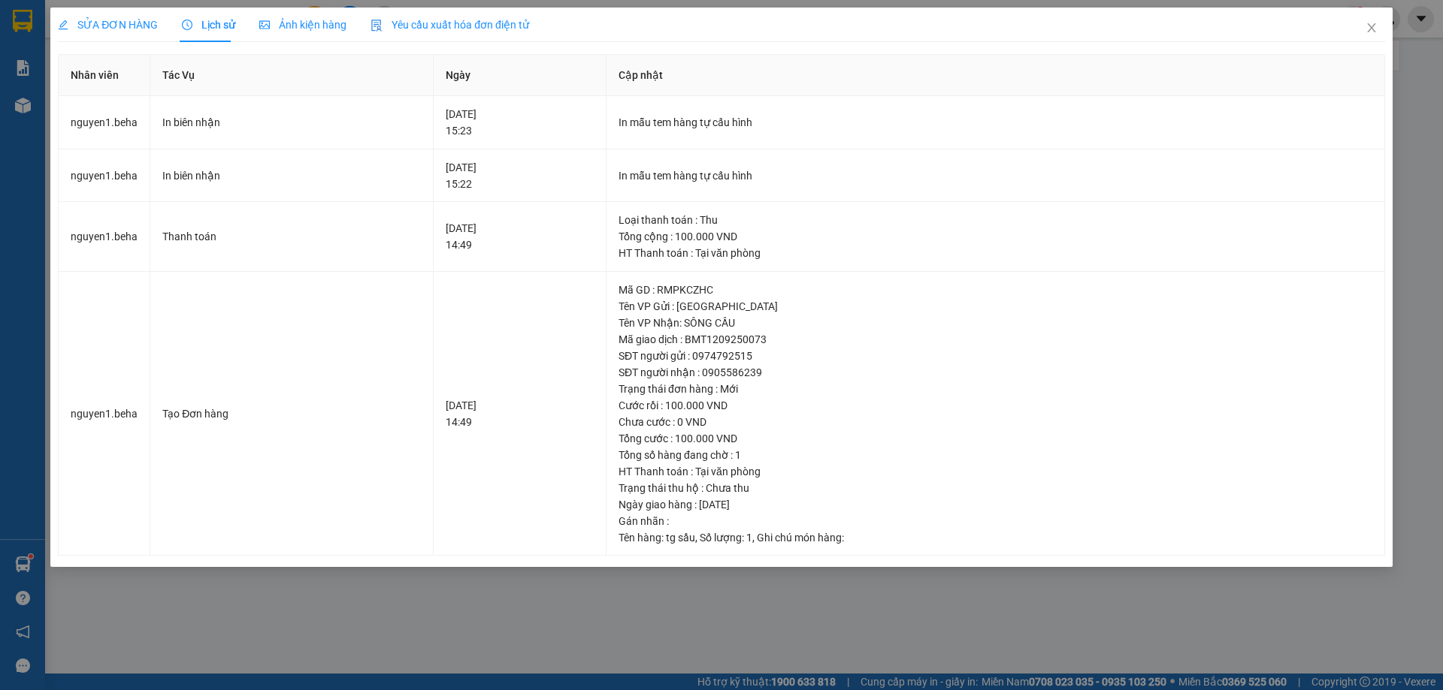
click at [127, 26] on span "SỬA ĐƠN HÀNG" at bounding box center [108, 25] width 100 height 12
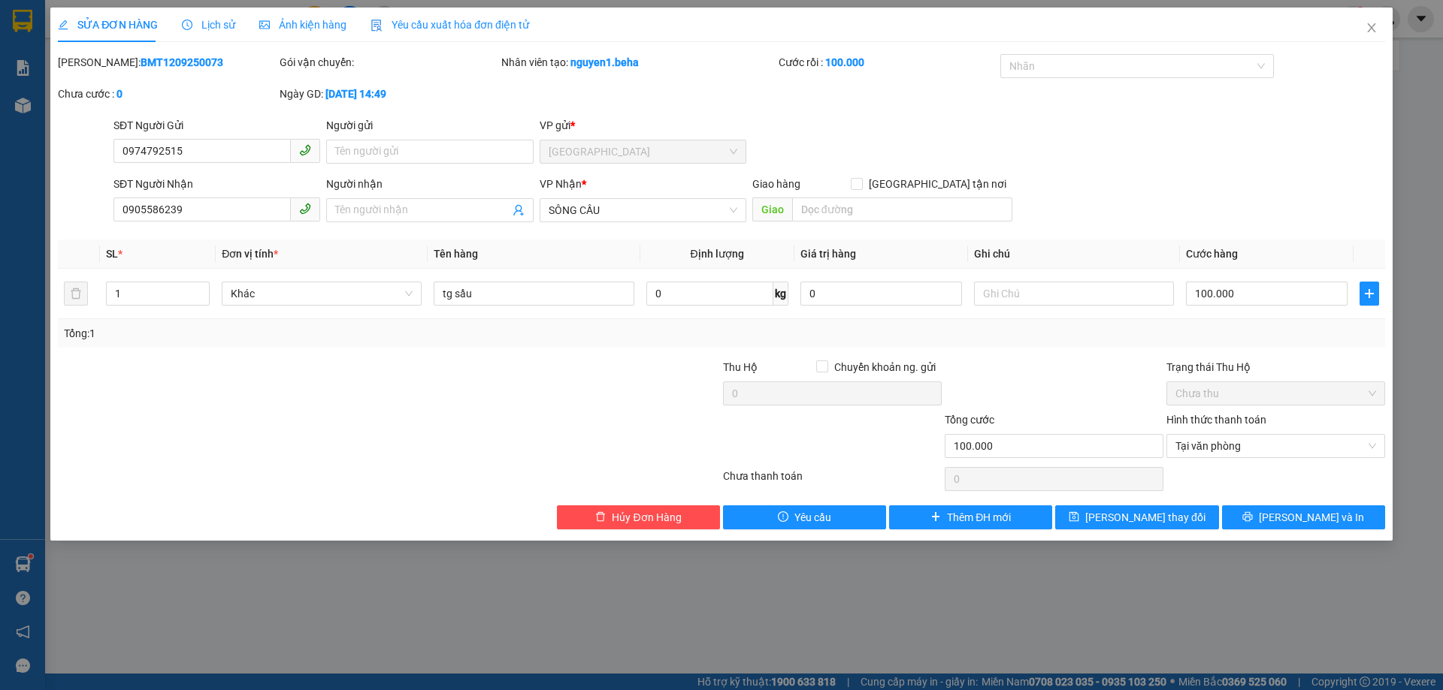
click at [971, 149] on div "SĐT Người Gửi 0974792515 Người gửi Tên người gửi VP gửi * ĐẮK LẮK" at bounding box center [748, 143] width 1277 height 53
click at [313, 36] on div "Ảnh kiện hàng" at bounding box center [302, 25] width 87 height 35
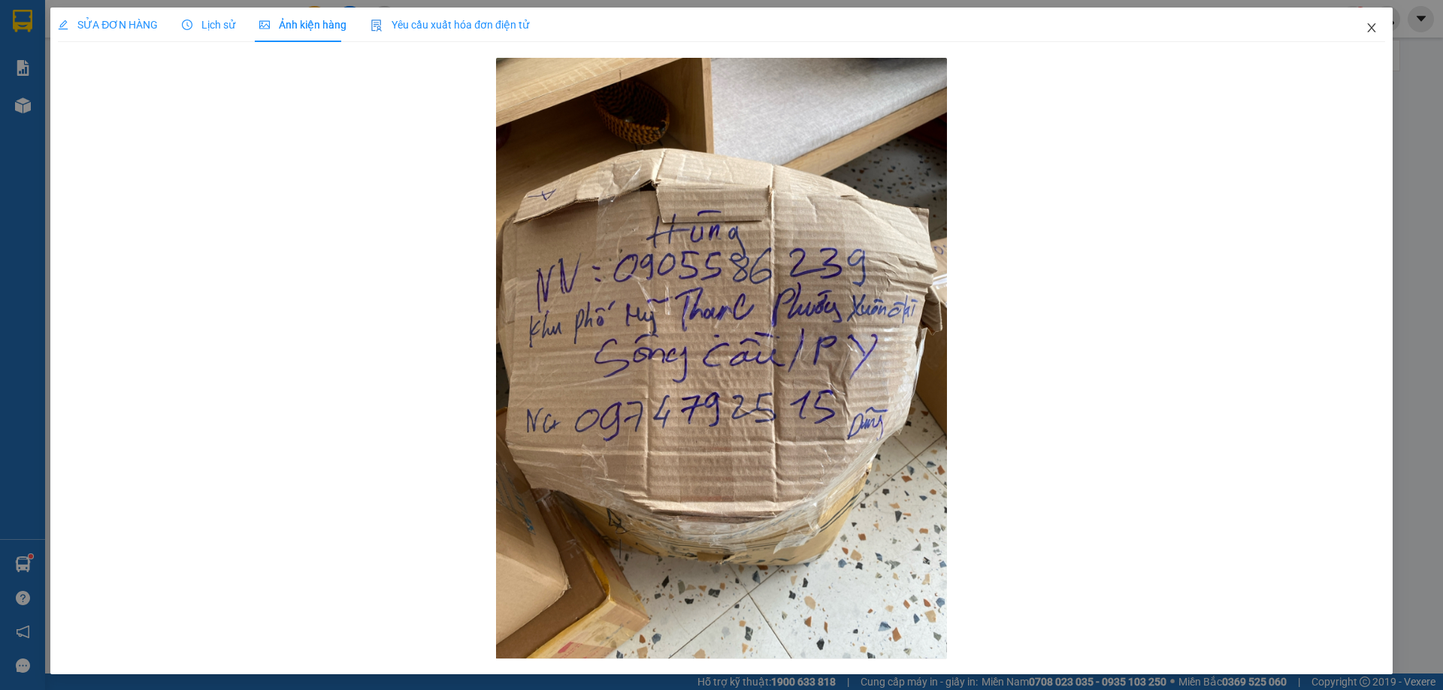
click at [1350, 31] on span "Close" at bounding box center [1371, 29] width 42 height 42
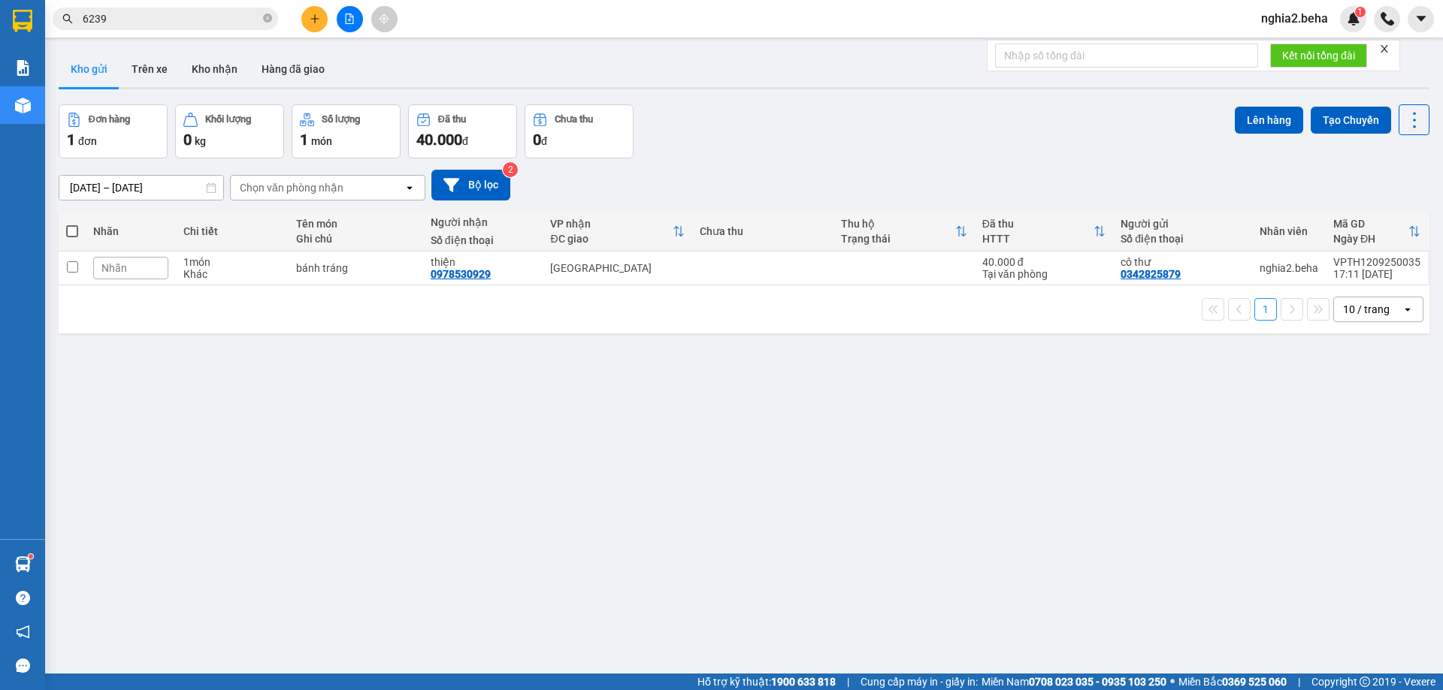
click at [179, 20] on input "6239" at bounding box center [171, 19] width 177 height 17
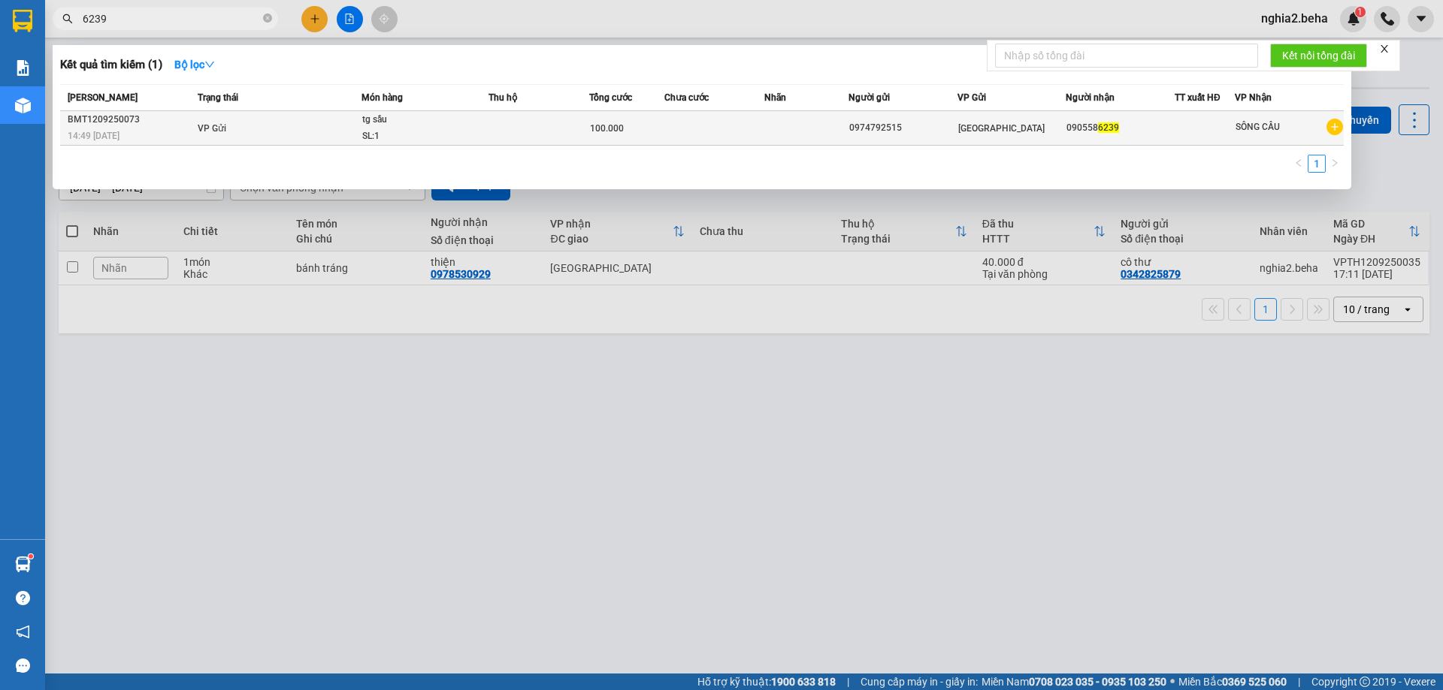
click at [449, 125] on div "tg sầu" at bounding box center [418, 120] width 113 height 17
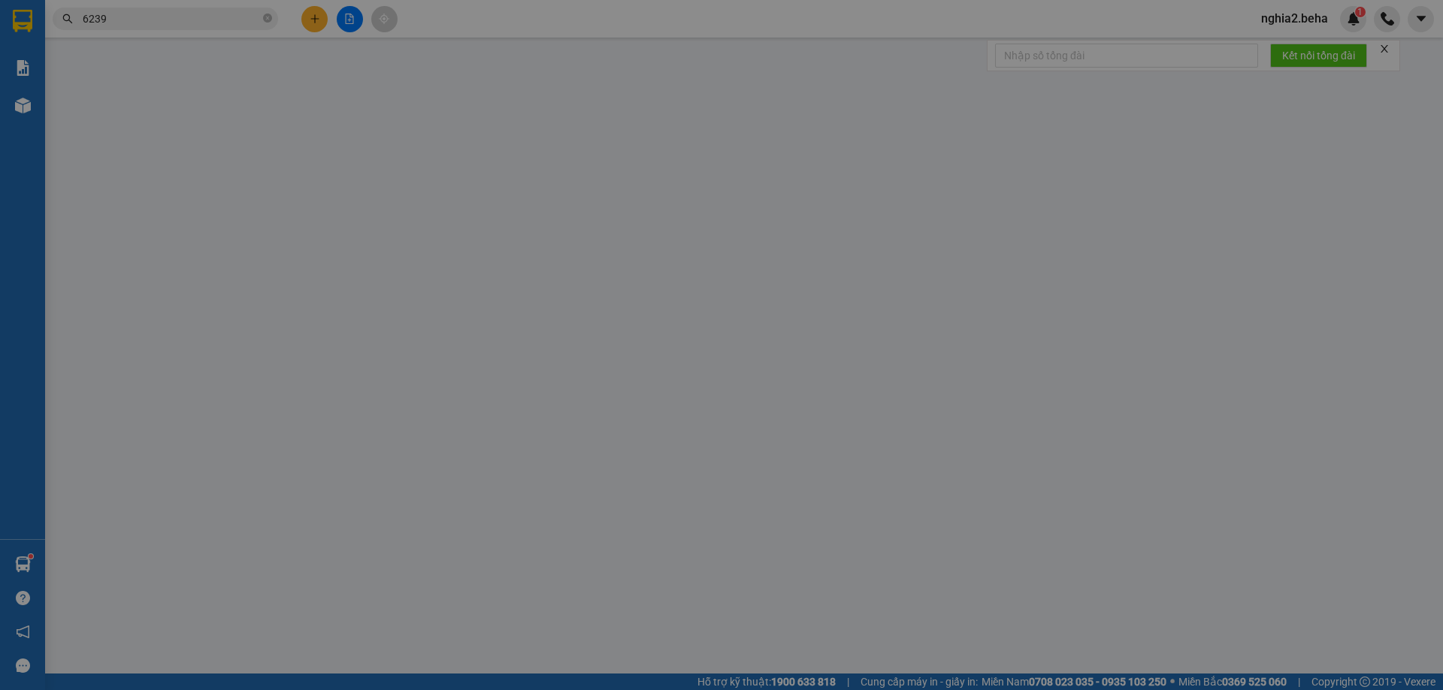
type input "0974792515"
type input "0905586239"
type input "100.000"
type input "0"
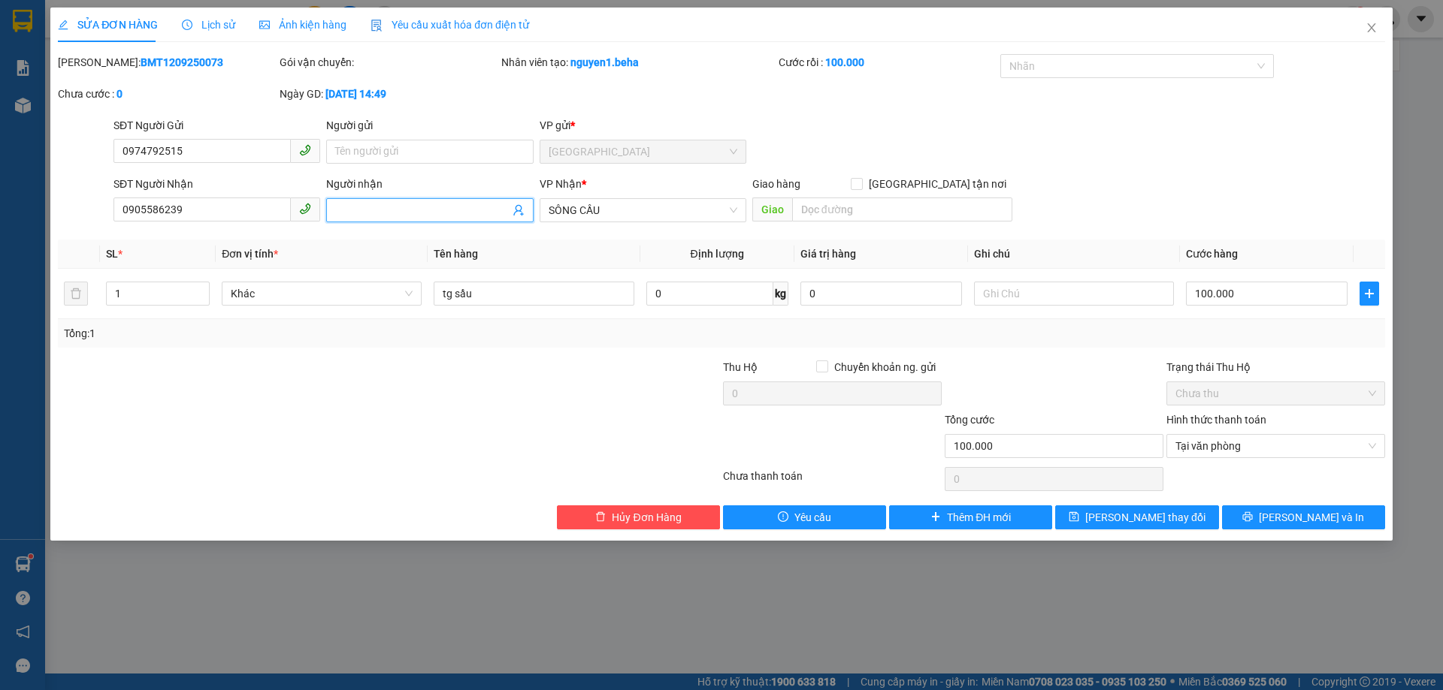
click at [406, 207] on input "Người nhận" at bounding box center [422, 210] width 174 height 17
paste input "0896137370"
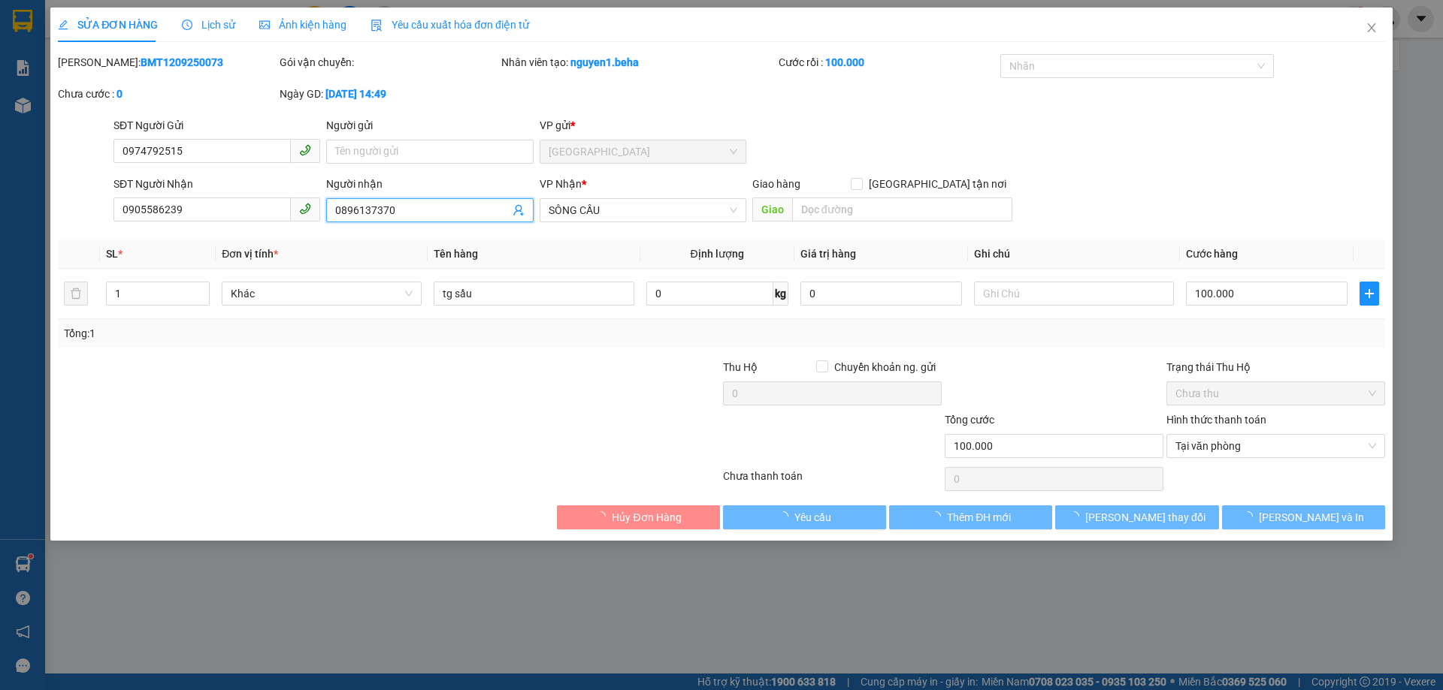
type input "0896137370"
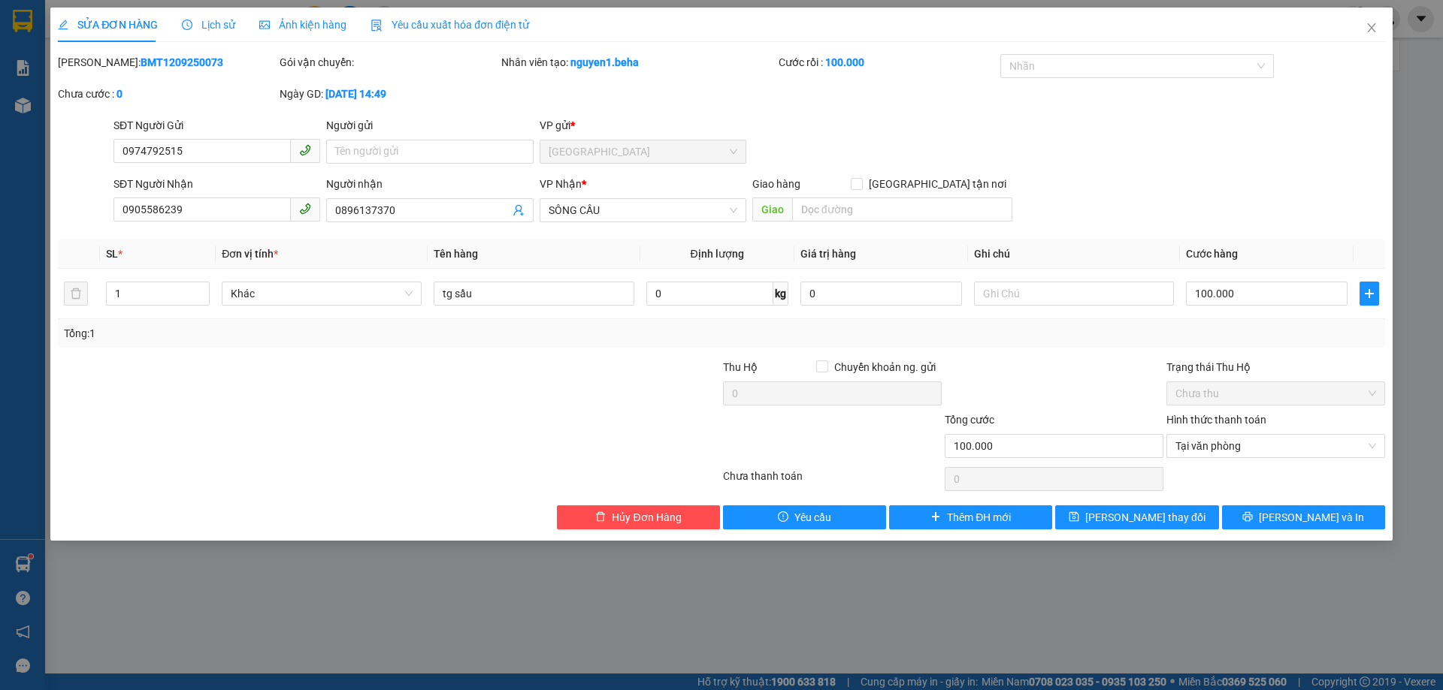
click at [318, 24] on span "Ảnh kiện hàng" at bounding box center [302, 25] width 87 height 12
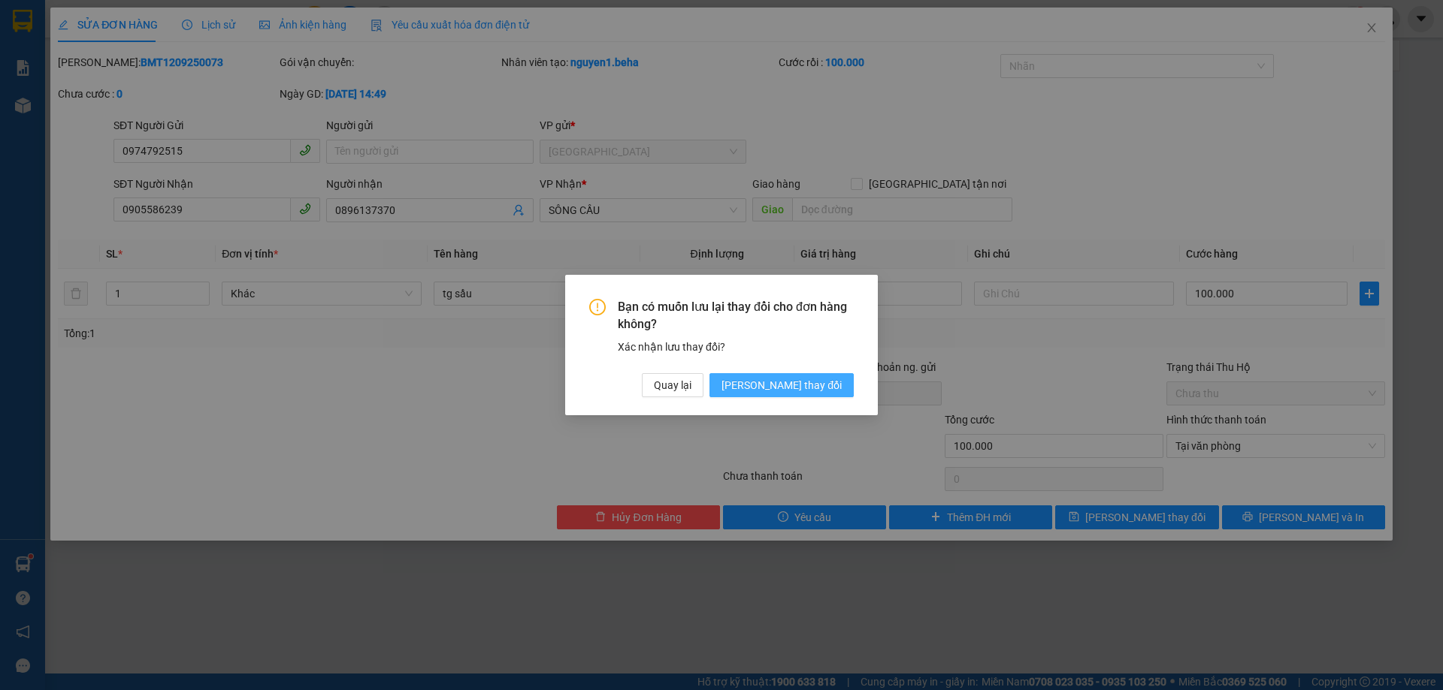
click at [815, 385] on span "[PERSON_NAME] thay đổi" at bounding box center [781, 385] width 120 height 17
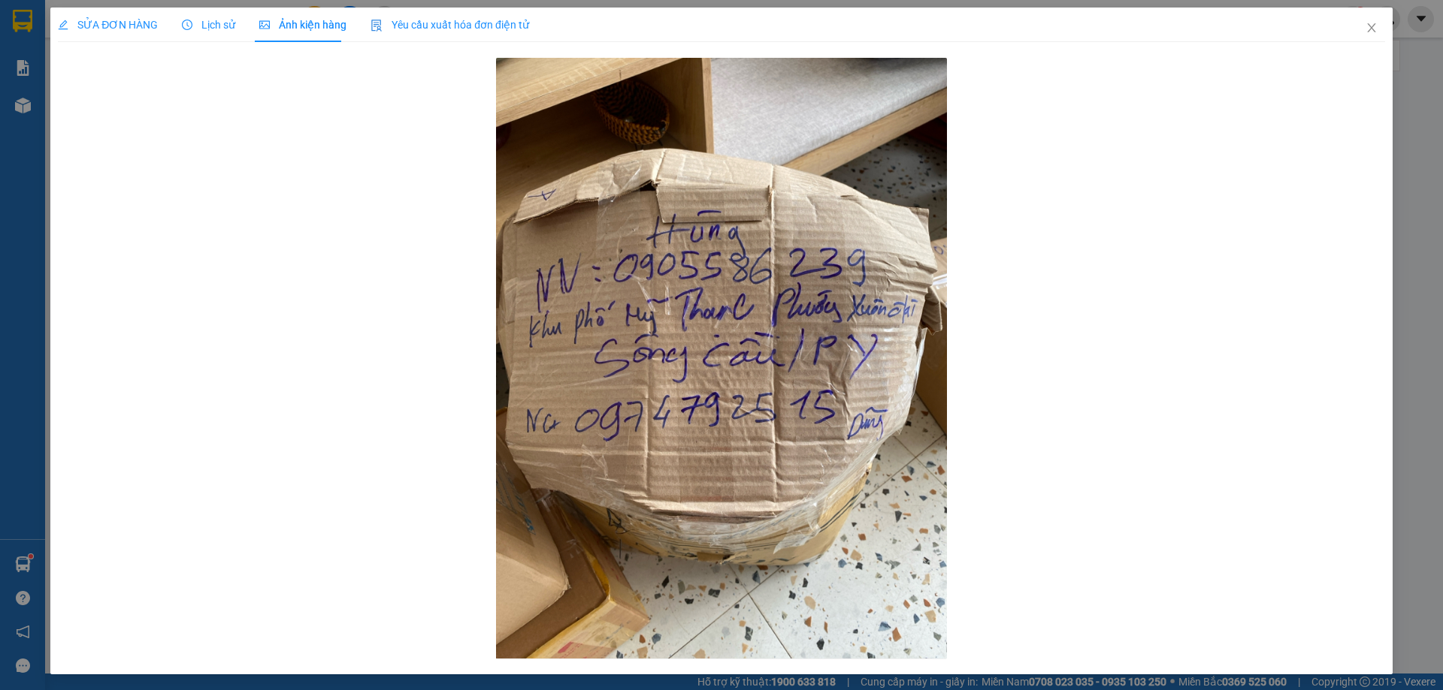
click at [131, 19] on span "SỬA ĐƠN HÀNG" at bounding box center [108, 25] width 100 height 12
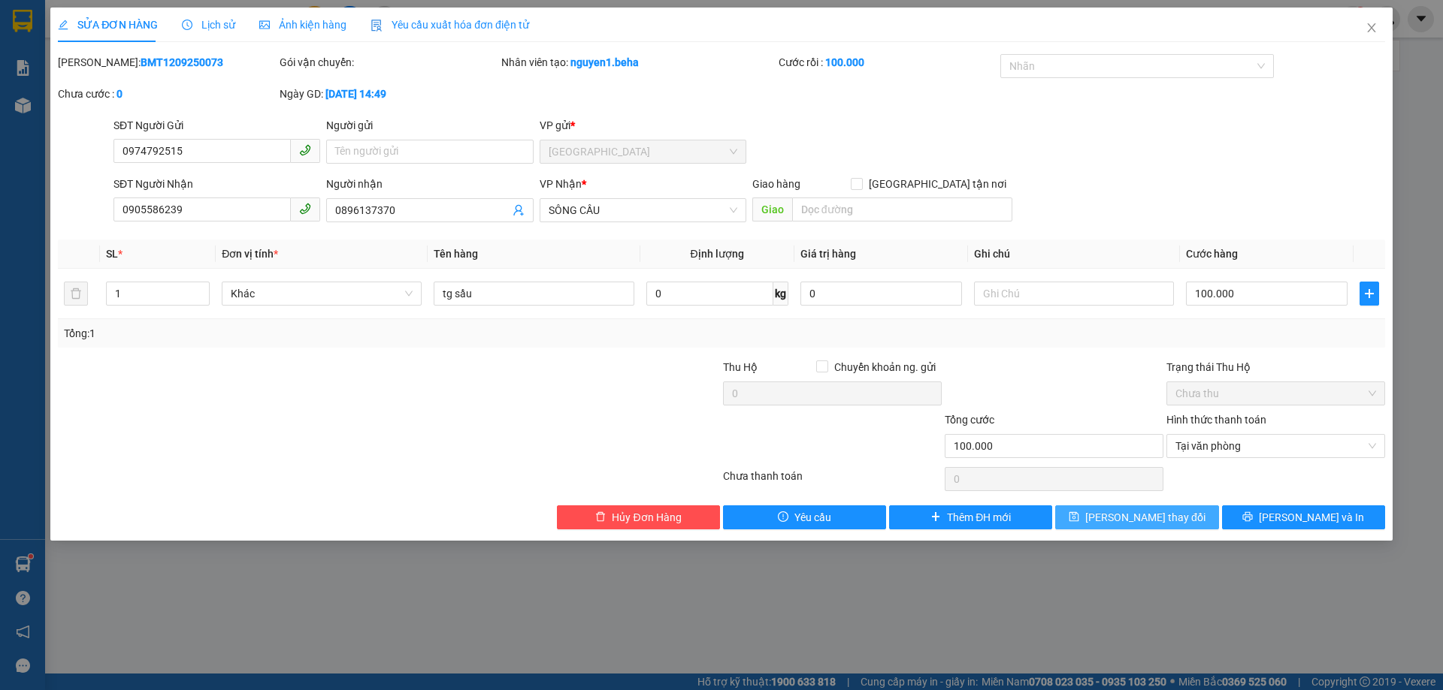
click at [1198, 516] on button "[PERSON_NAME] thay đổi" at bounding box center [1136, 518] width 163 height 24
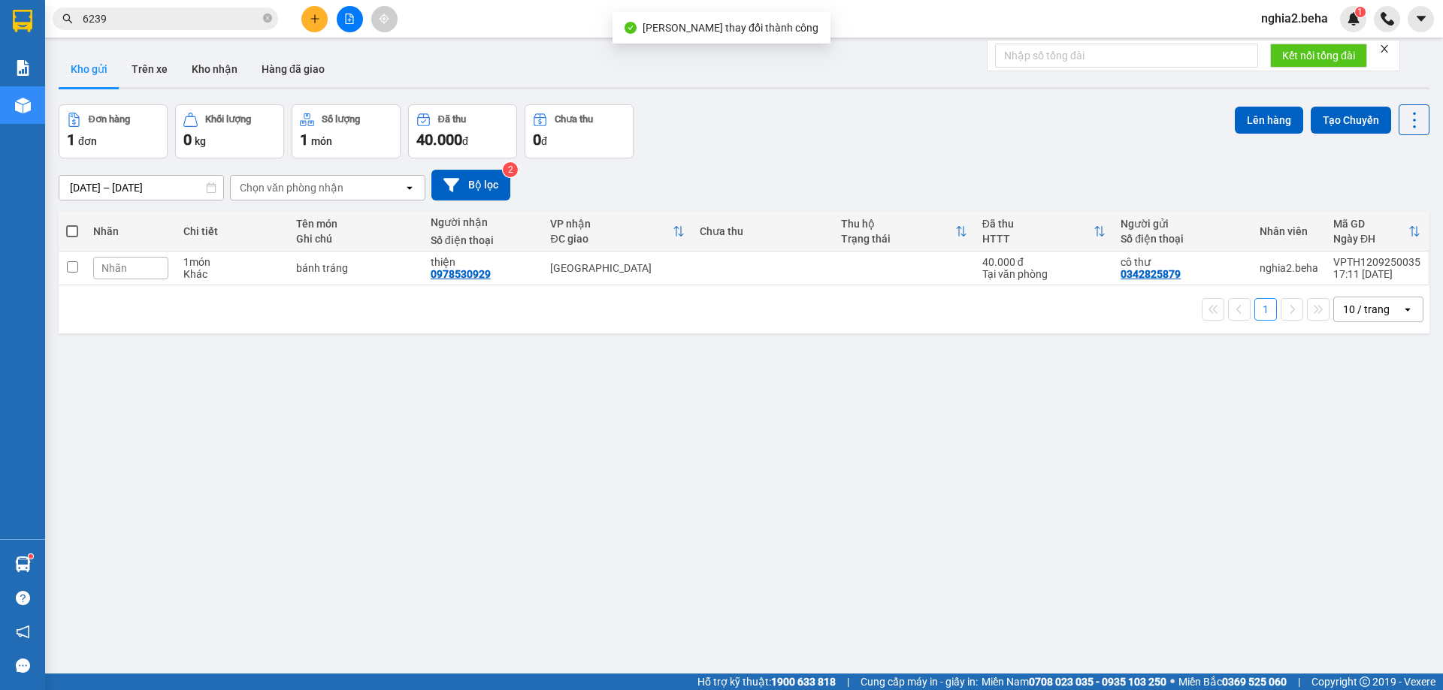
click at [1198, 516] on div "ver 1.8.143 Kho gửi Trên xe Kho nhận Hàng đã giao Đơn hàng 1 đơn Khối lượng 0 k…" at bounding box center [744, 390] width 1382 height 690
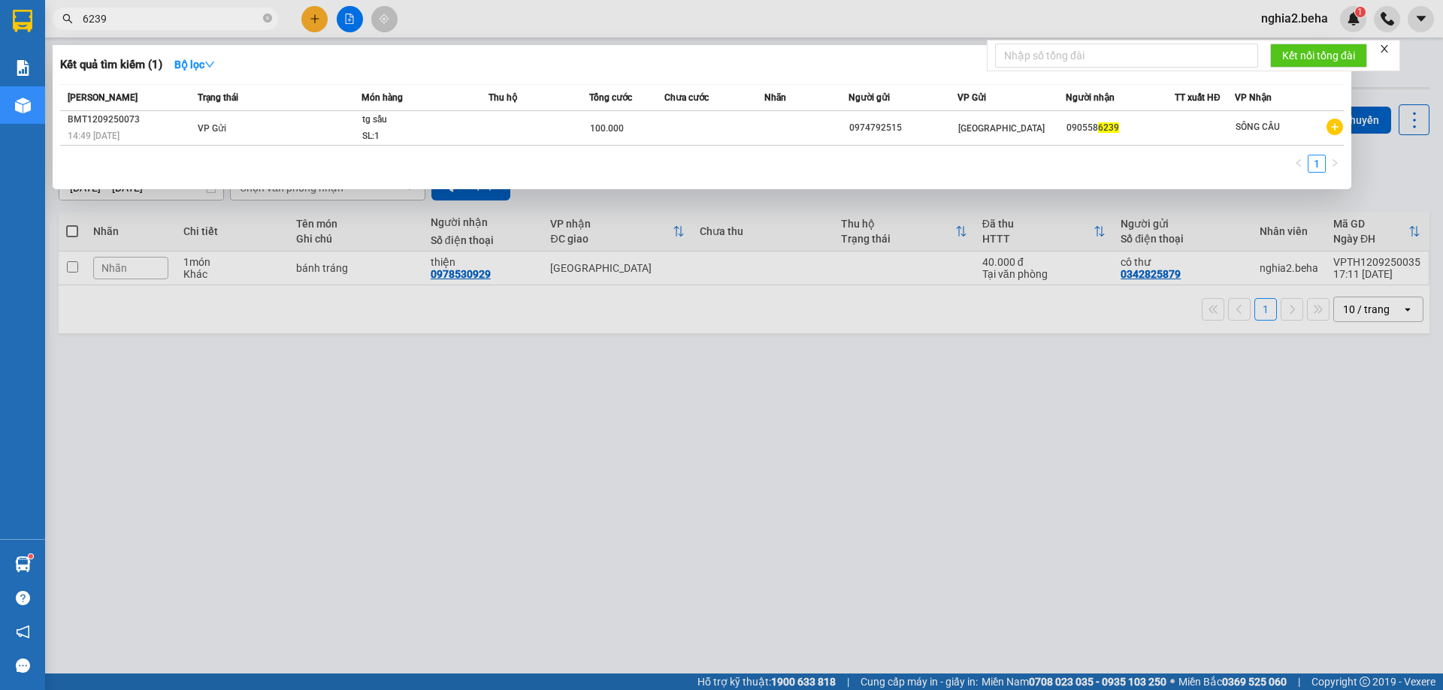
click at [216, 23] on input "6239" at bounding box center [171, 19] width 177 height 17
paste input "0344657580"
type input "0344657580"
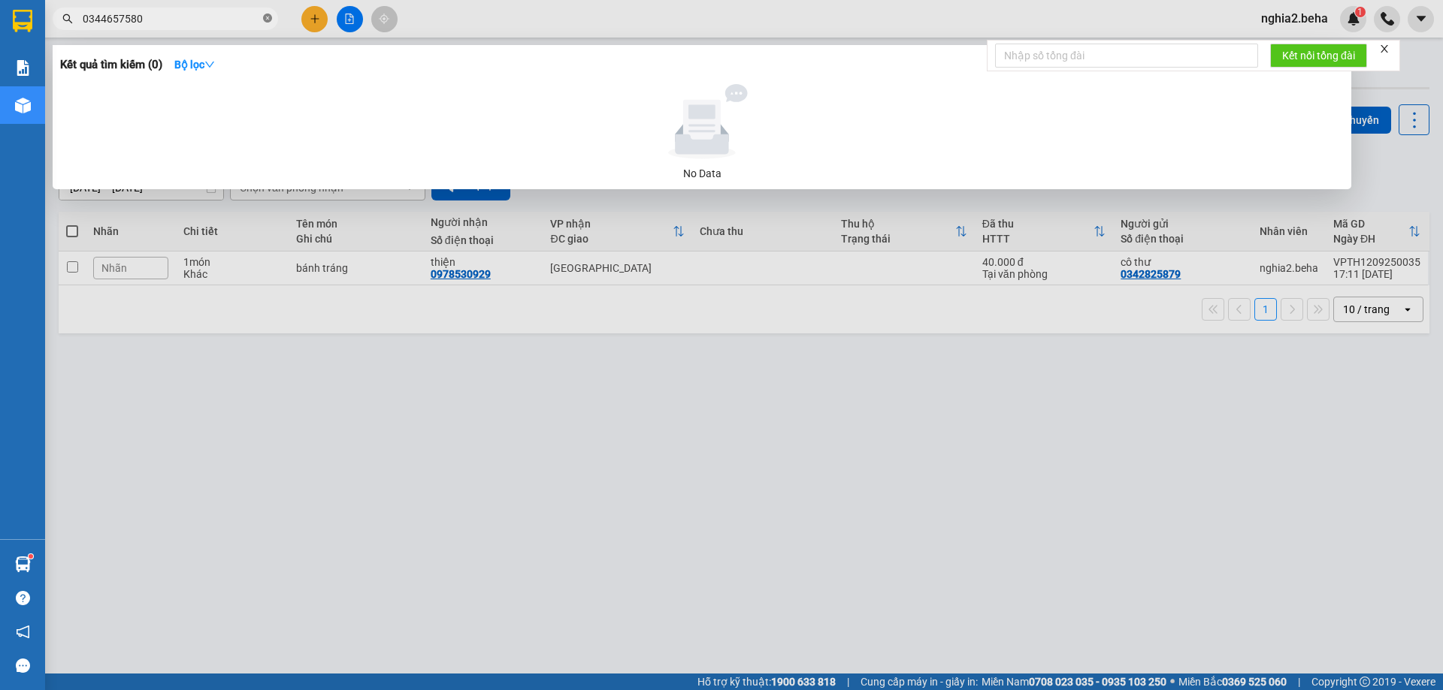
click at [268, 20] on icon "close-circle" at bounding box center [267, 18] width 9 height 9
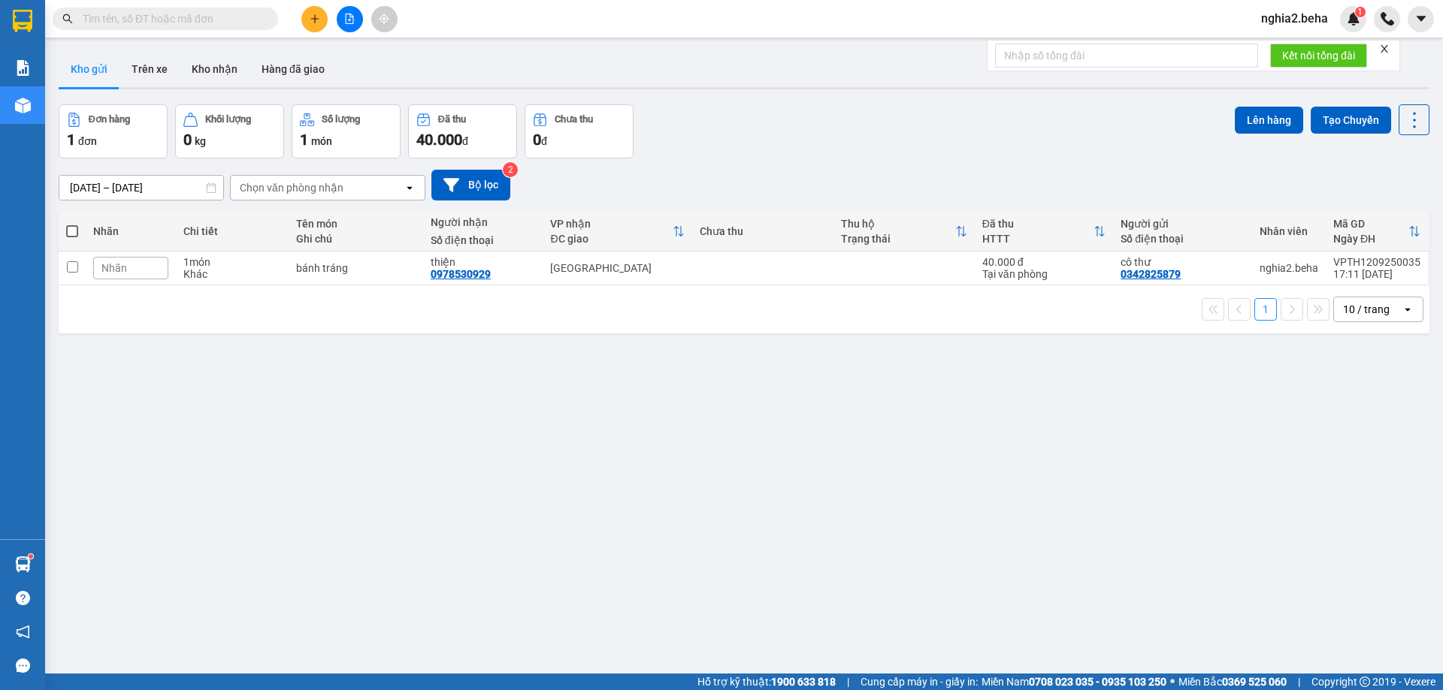
click at [515, 32] on div "Kết quả tìm kiếm ( 0 ) Bộ lọc No Data nghia2.beha 1" at bounding box center [721, 19] width 1443 height 38
click at [172, 20] on input "text" at bounding box center [171, 19] width 177 height 17
paste input "0344657580"
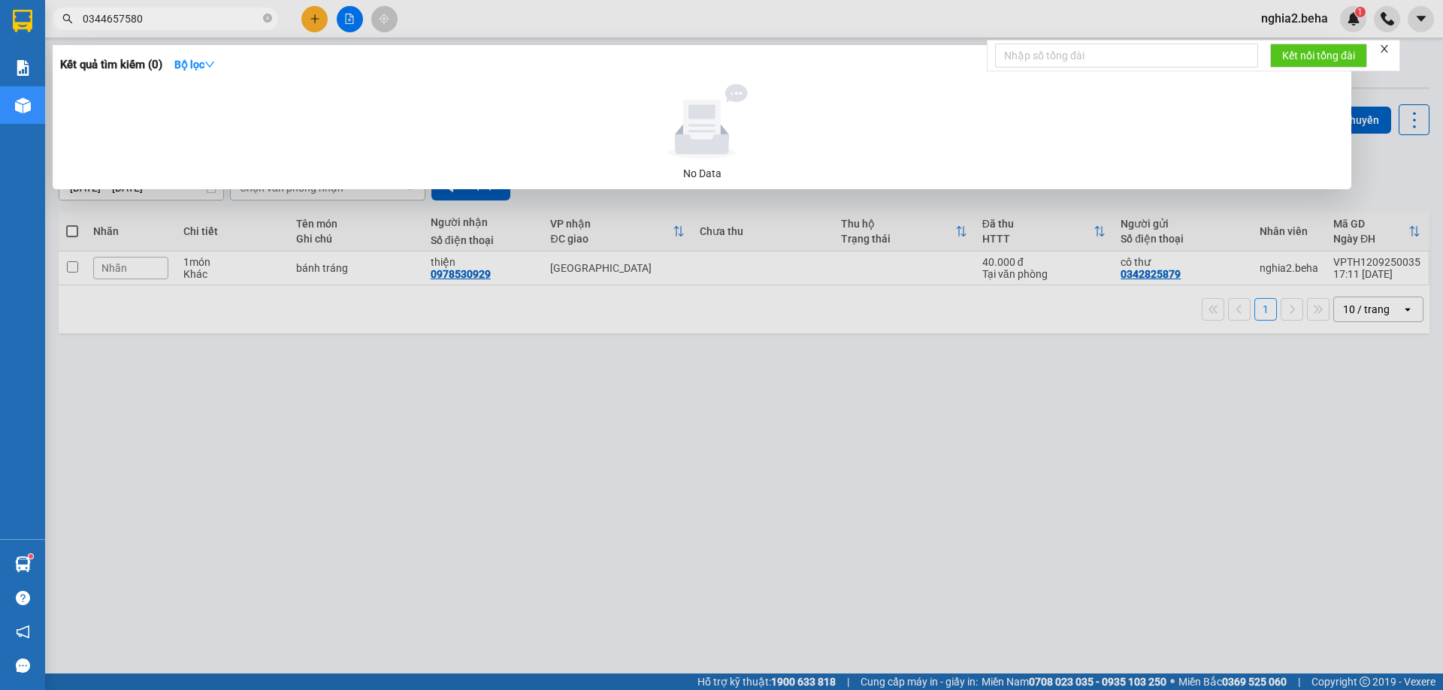
type input "0344657580"
click at [231, 18] on input "0344657580" at bounding box center [171, 19] width 177 height 17
paste input "text"
click at [264, 19] on icon "close-circle" at bounding box center [267, 18] width 9 height 9
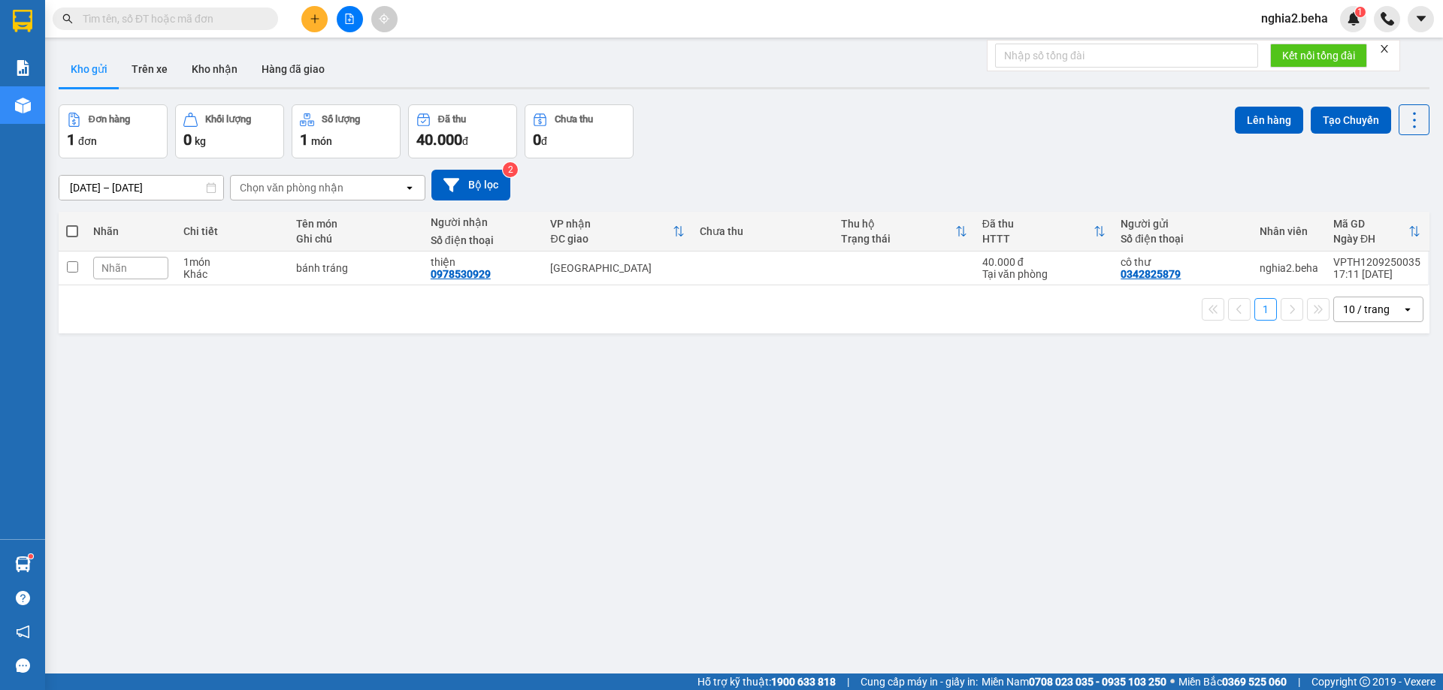
click at [788, 510] on div "ver 1.8.143 Kho gửi Trên xe Kho nhận Hàng đã giao Đơn hàng 1 đơn Khối lượng 0 k…" at bounding box center [744, 390] width 1382 height 690
click at [174, 23] on input "text" at bounding box center [171, 19] width 177 height 17
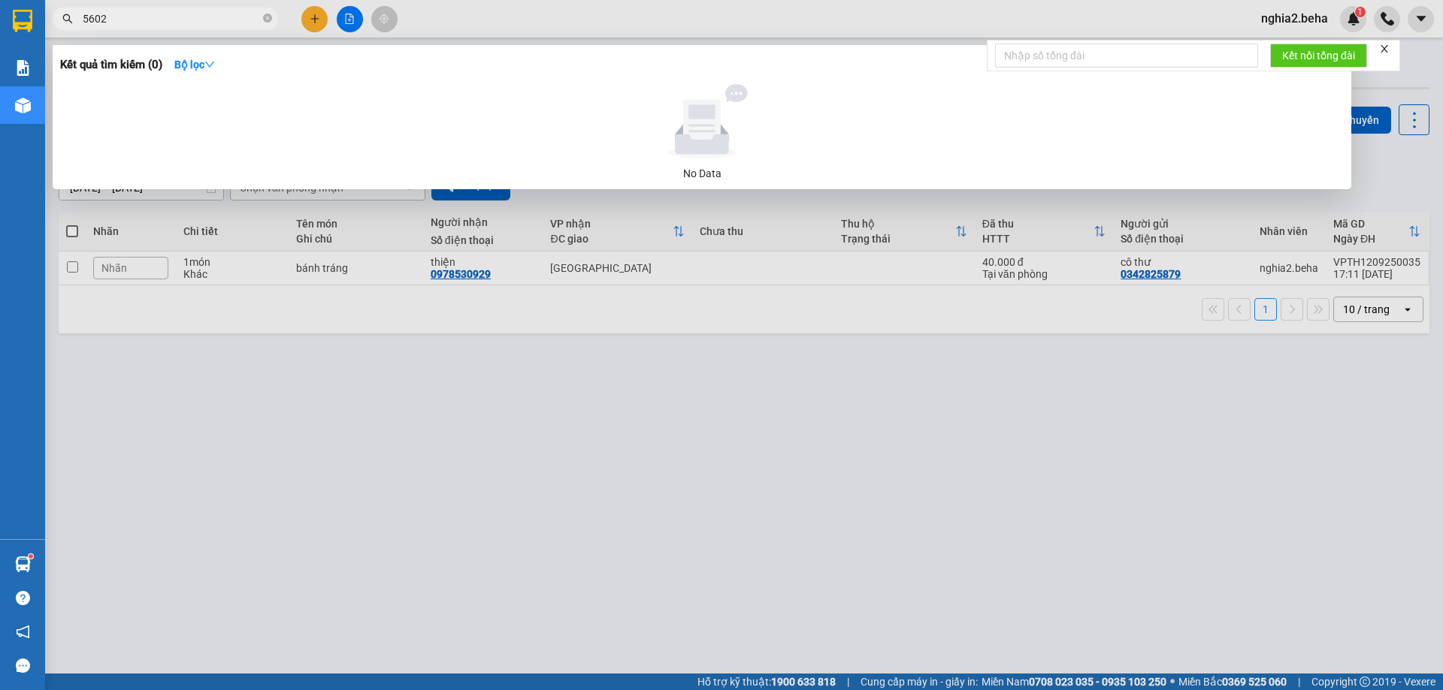
type input "56024"
click at [86, 17] on input "56024" at bounding box center [171, 19] width 177 height 17
click at [116, 20] on input "56024" at bounding box center [171, 19] width 177 height 17
drag, startPoint x: 131, startPoint y: 19, endPoint x: 78, endPoint y: 24, distance: 53.6
click at [78, 24] on span "56024" at bounding box center [165, 19] width 225 height 23
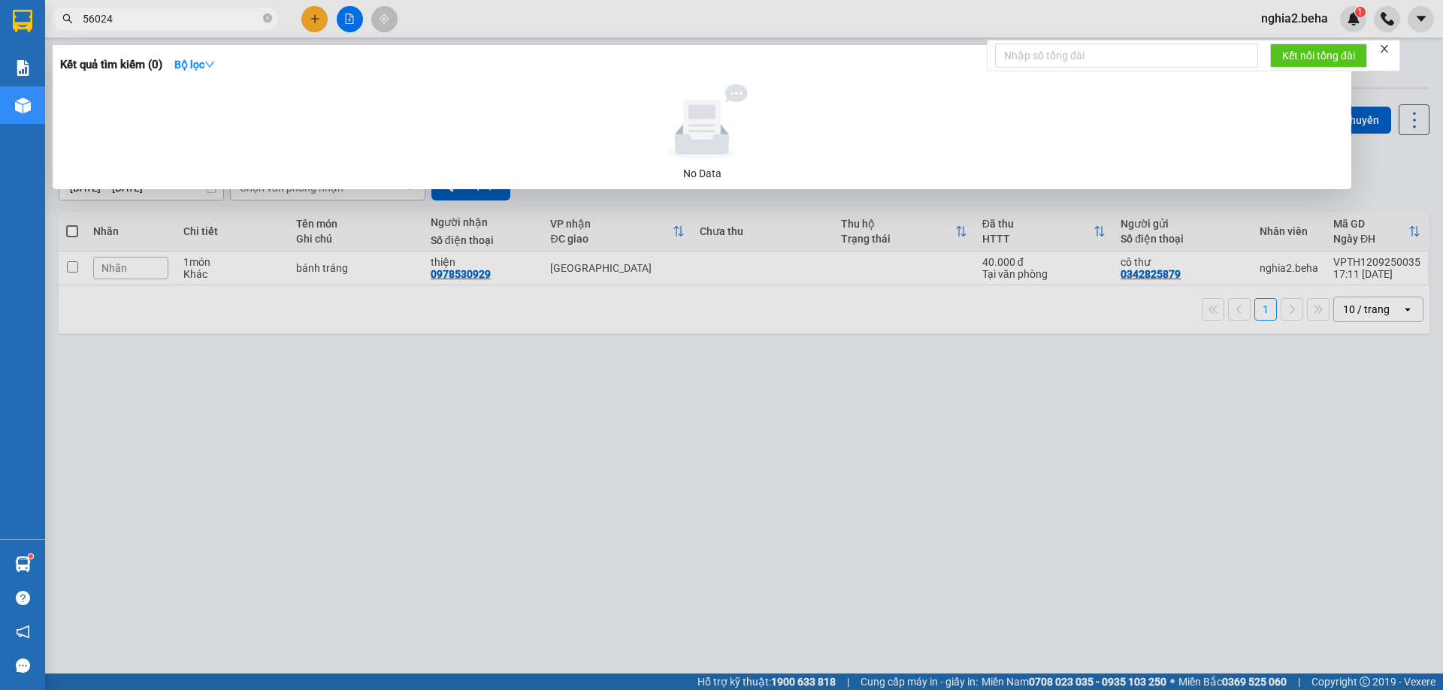
click at [119, 17] on input "56024" at bounding box center [171, 19] width 177 height 17
drag, startPoint x: 120, startPoint y: 20, endPoint x: 74, endPoint y: 20, distance: 45.8
click at [74, 20] on span "56024" at bounding box center [165, 19] width 225 height 23
click at [131, 17] on input "56024" at bounding box center [171, 19] width 177 height 17
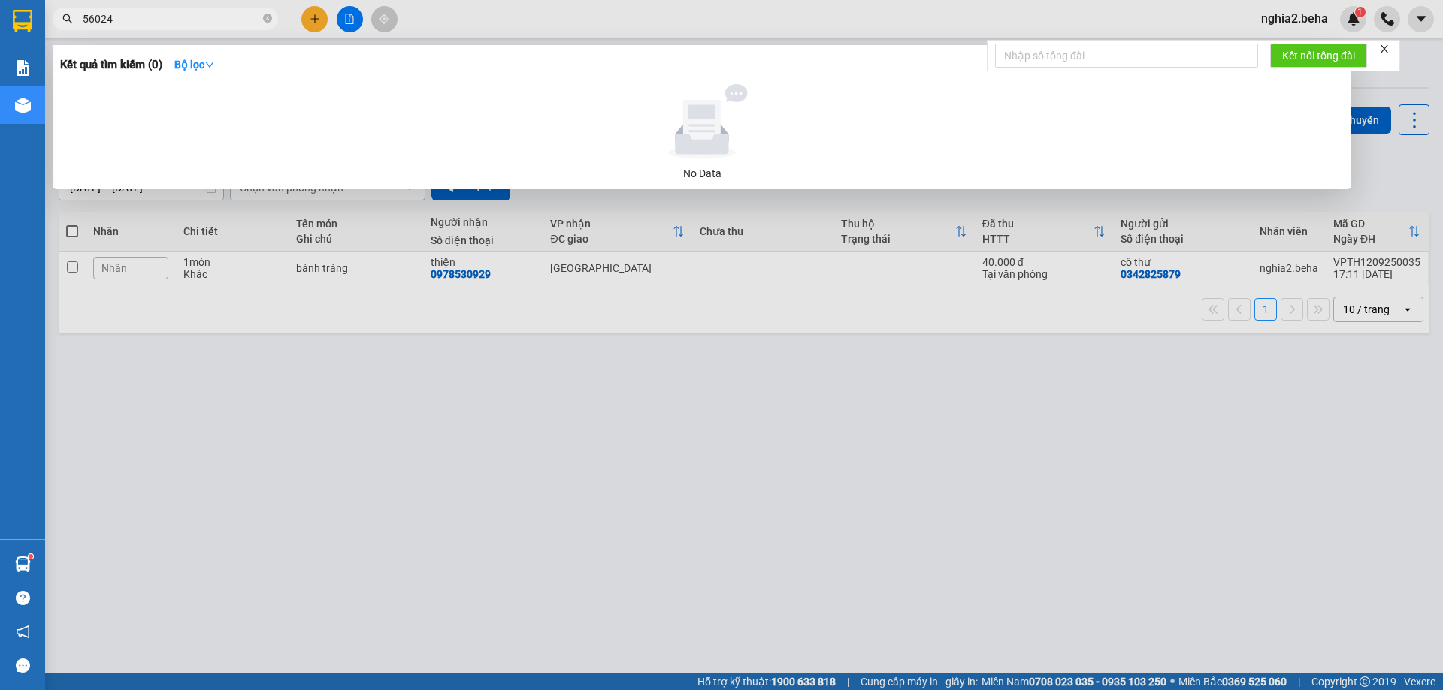
drag, startPoint x: 131, startPoint y: 17, endPoint x: 69, endPoint y: 21, distance: 62.5
click at [69, 21] on div "56024" at bounding box center [146, 19] width 293 height 23
click at [240, 23] on input "56024" at bounding box center [171, 19] width 177 height 17
click at [267, 18] on icon "close-circle" at bounding box center [267, 18] width 9 height 9
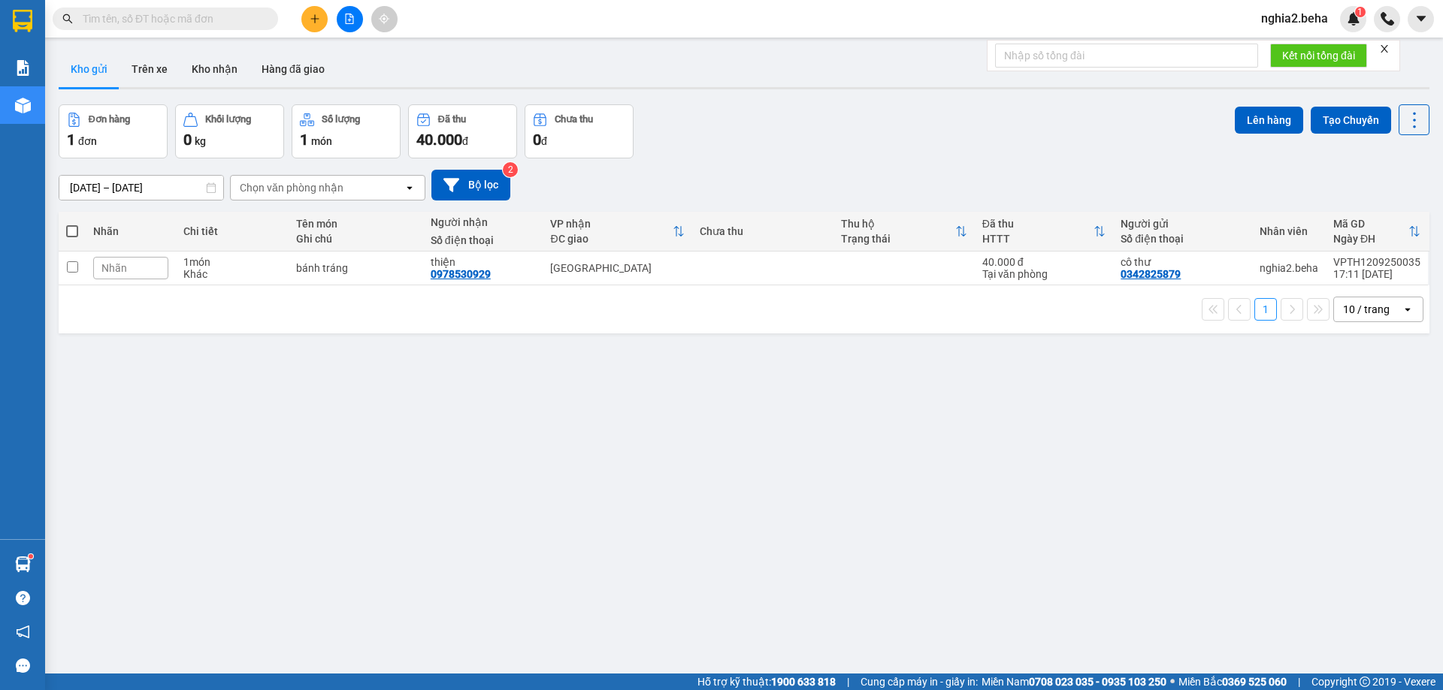
click at [211, 17] on input "text" at bounding box center [171, 19] width 177 height 17
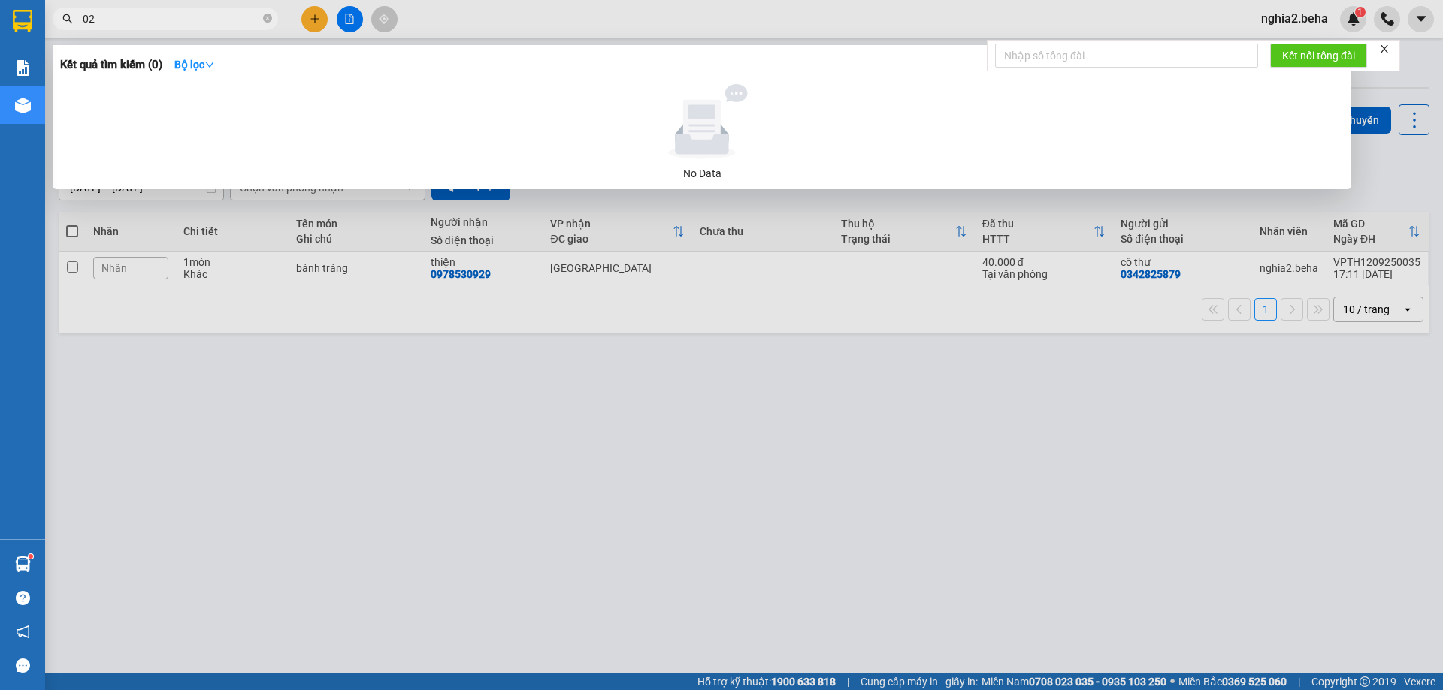
type input "024"
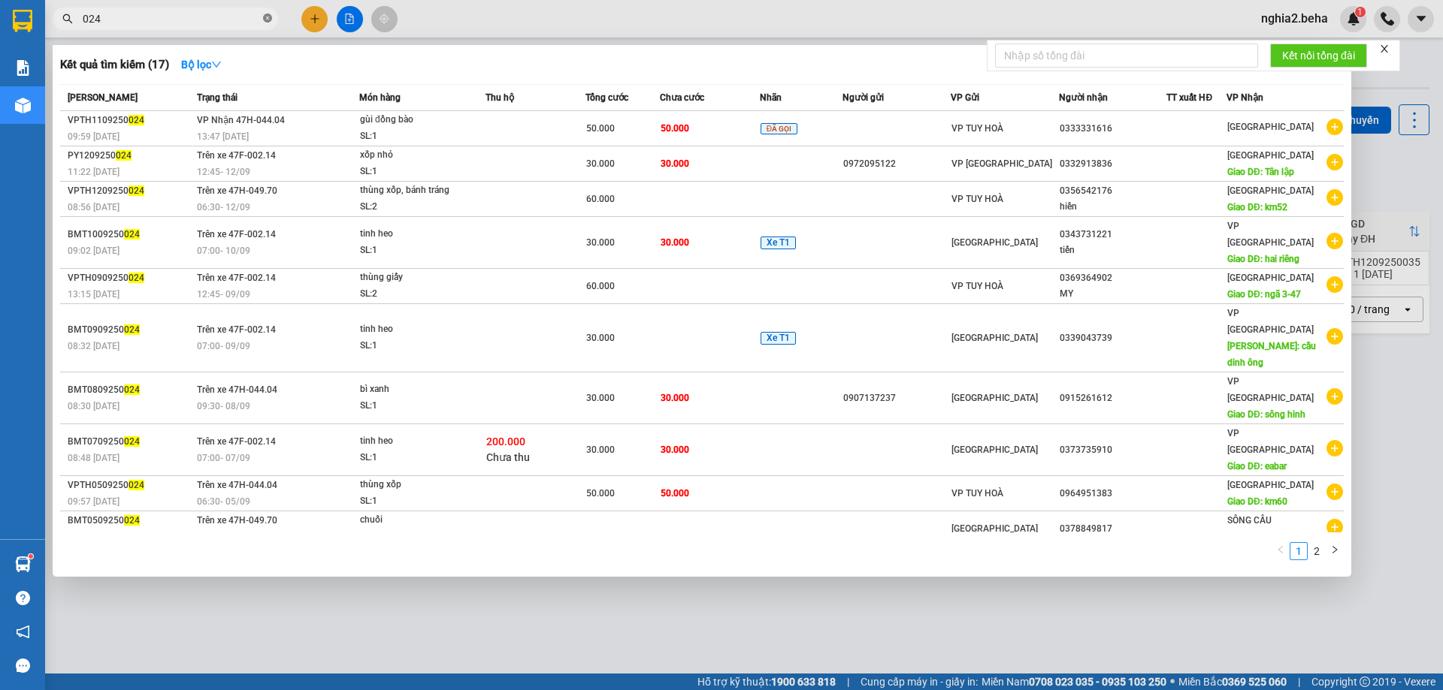
click at [267, 21] on icon "close-circle" at bounding box center [267, 18] width 9 height 9
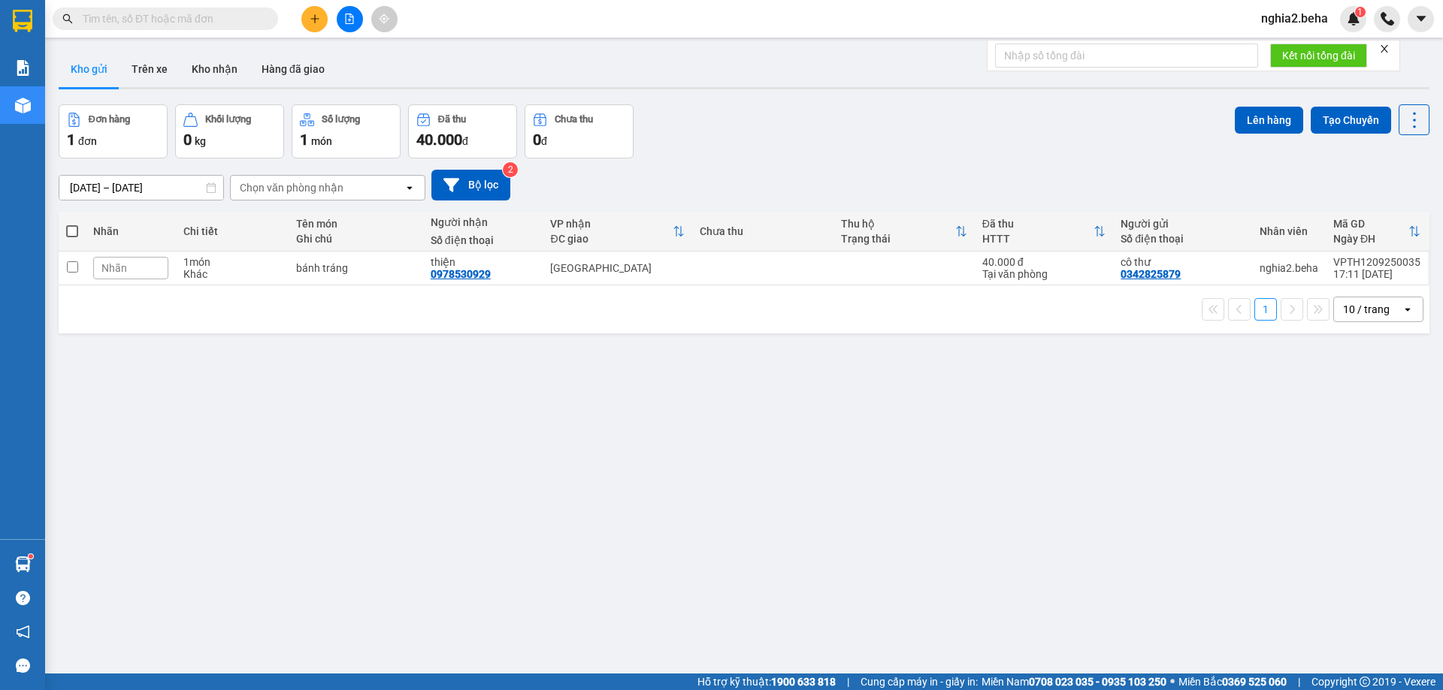
click at [231, 15] on input "text" at bounding box center [171, 19] width 177 height 17
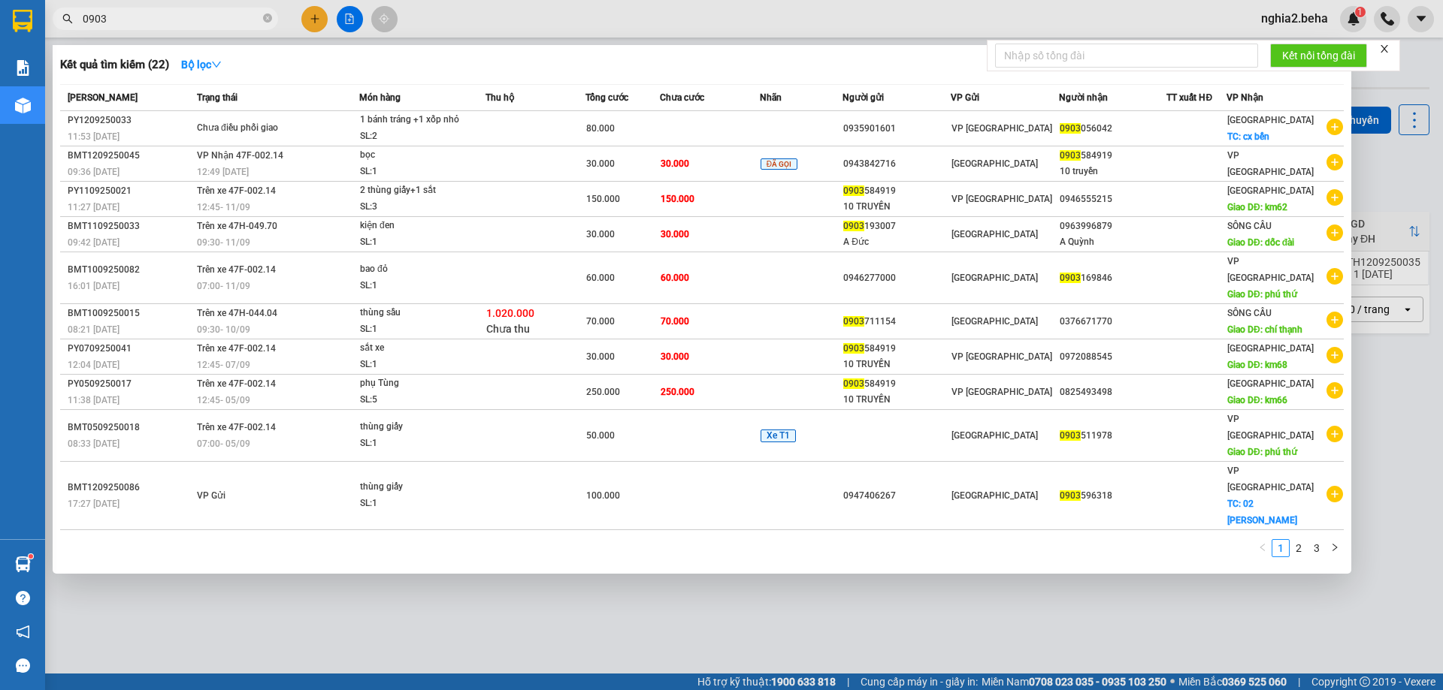
click at [209, 20] on input "0903" at bounding box center [171, 19] width 177 height 17
click at [176, 17] on input "0903" at bounding box center [171, 19] width 177 height 17
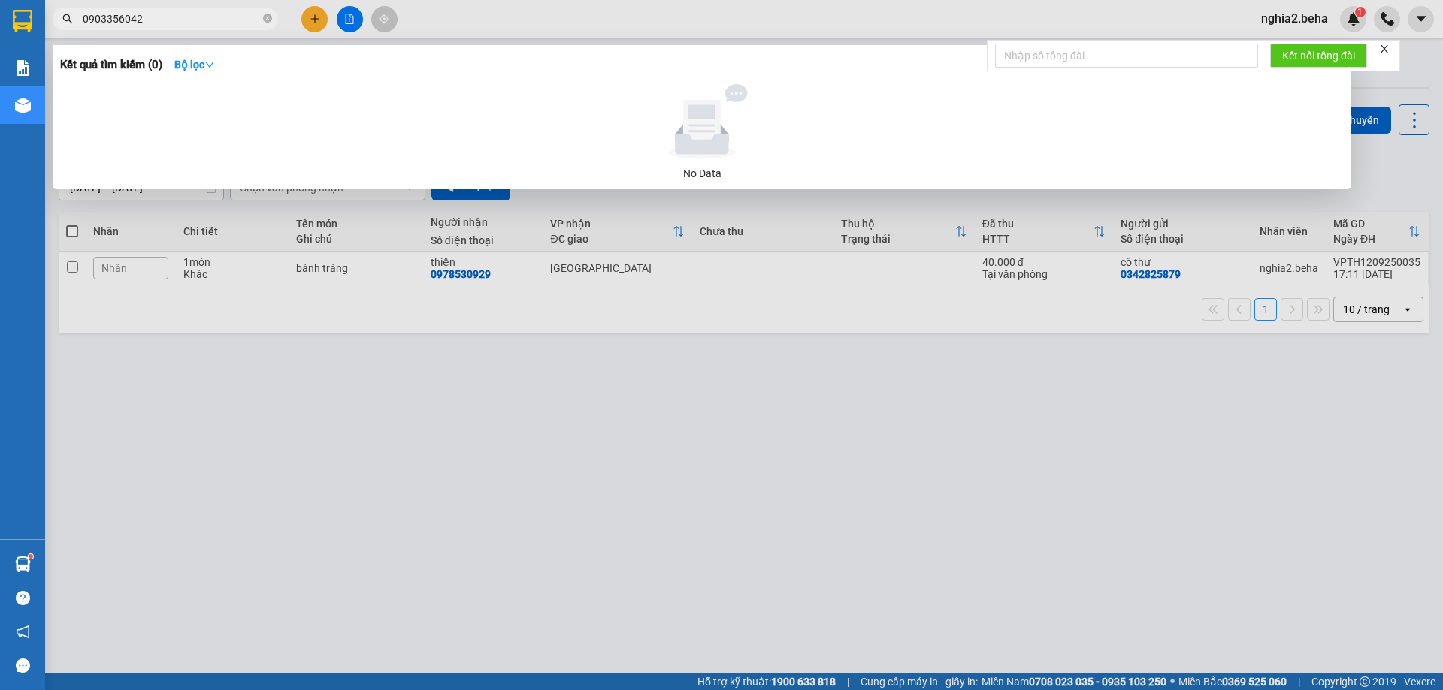
drag, startPoint x: 155, startPoint y: 20, endPoint x: 51, endPoint y: 21, distance: 103.7
click at [51, 21] on div "0903356042" at bounding box center [146, 19] width 293 height 23
click at [509, 481] on div at bounding box center [721, 345] width 1443 height 690
click at [156, 20] on input "0903356042" at bounding box center [171, 19] width 177 height 17
click at [155, 18] on input "0903356042" at bounding box center [171, 19] width 177 height 17
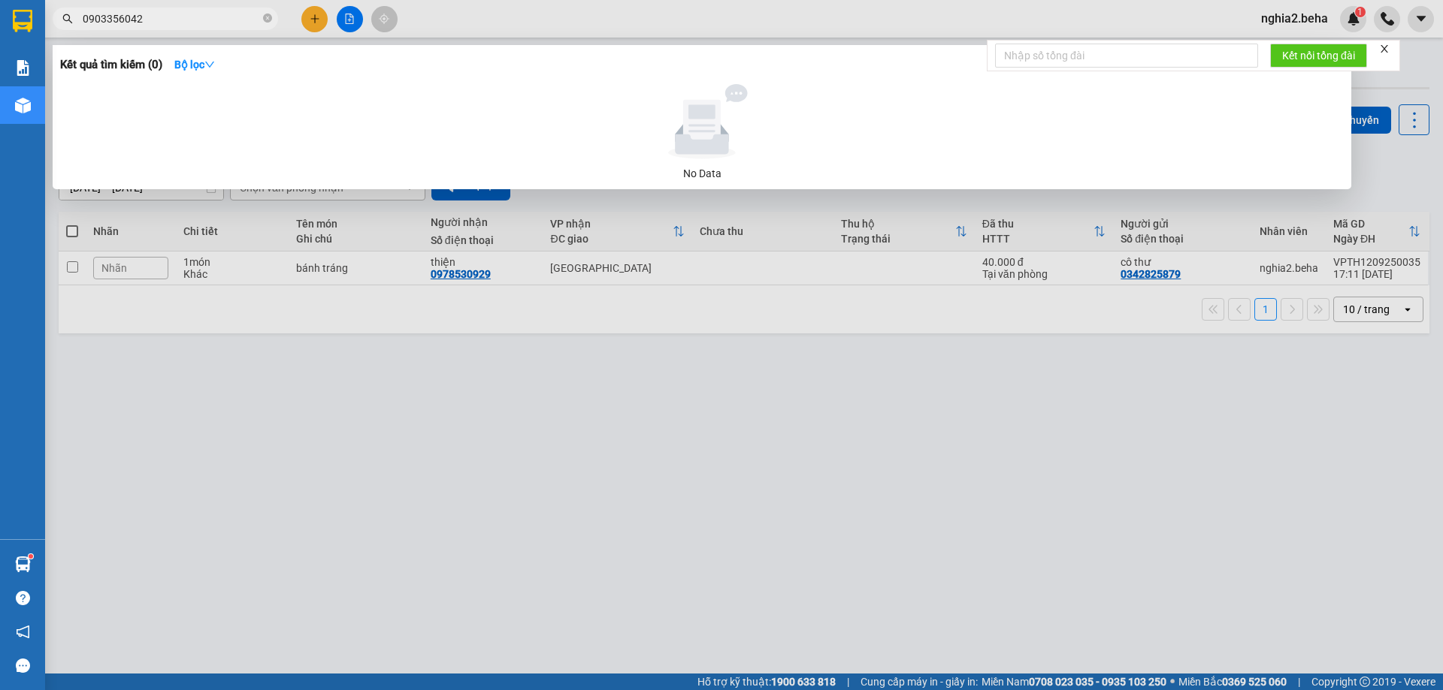
click at [402, 520] on div at bounding box center [721, 345] width 1443 height 690
click at [149, 19] on input "0903356042" at bounding box center [171, 19] width 177 height 17
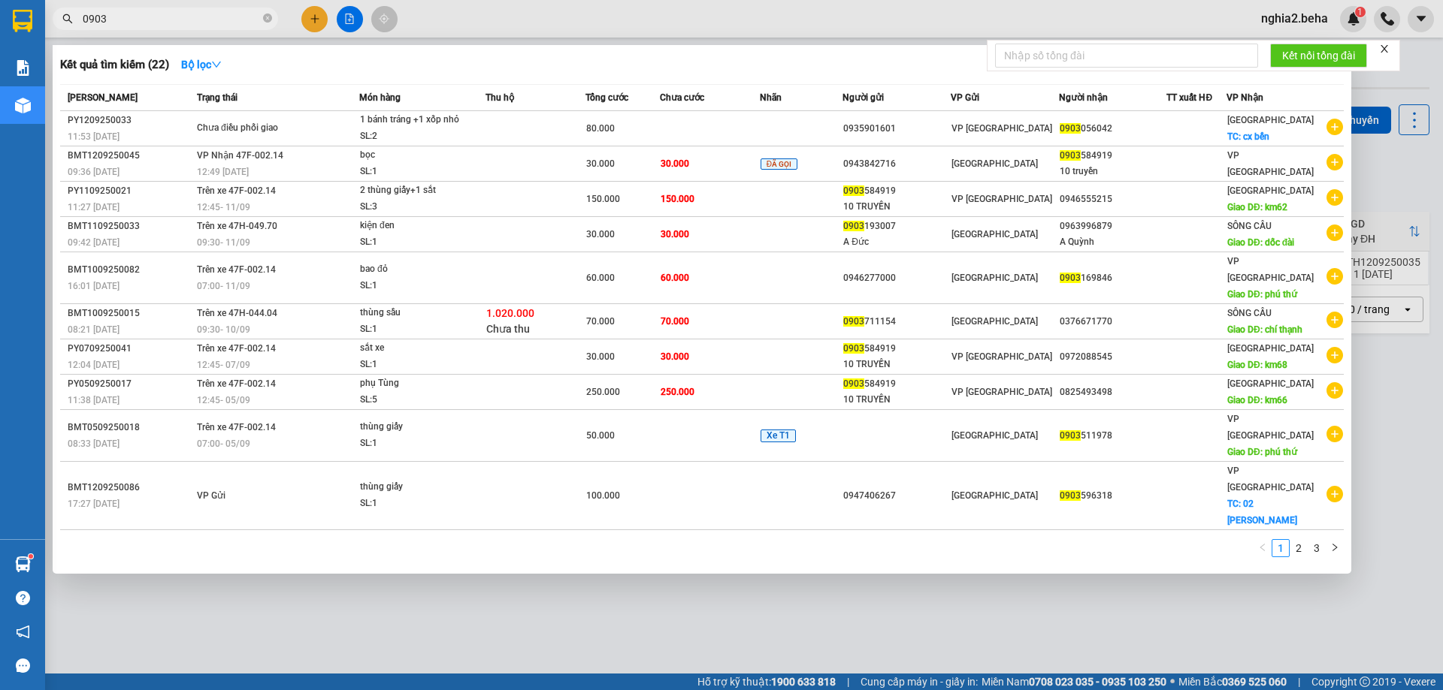
type input "0903"
click at [684, 594] on div at bounding box center [721, 345] width 1443 height 690
click at [138, 18] on input "0903" at bounding box center [171, 19] width 177 height 17
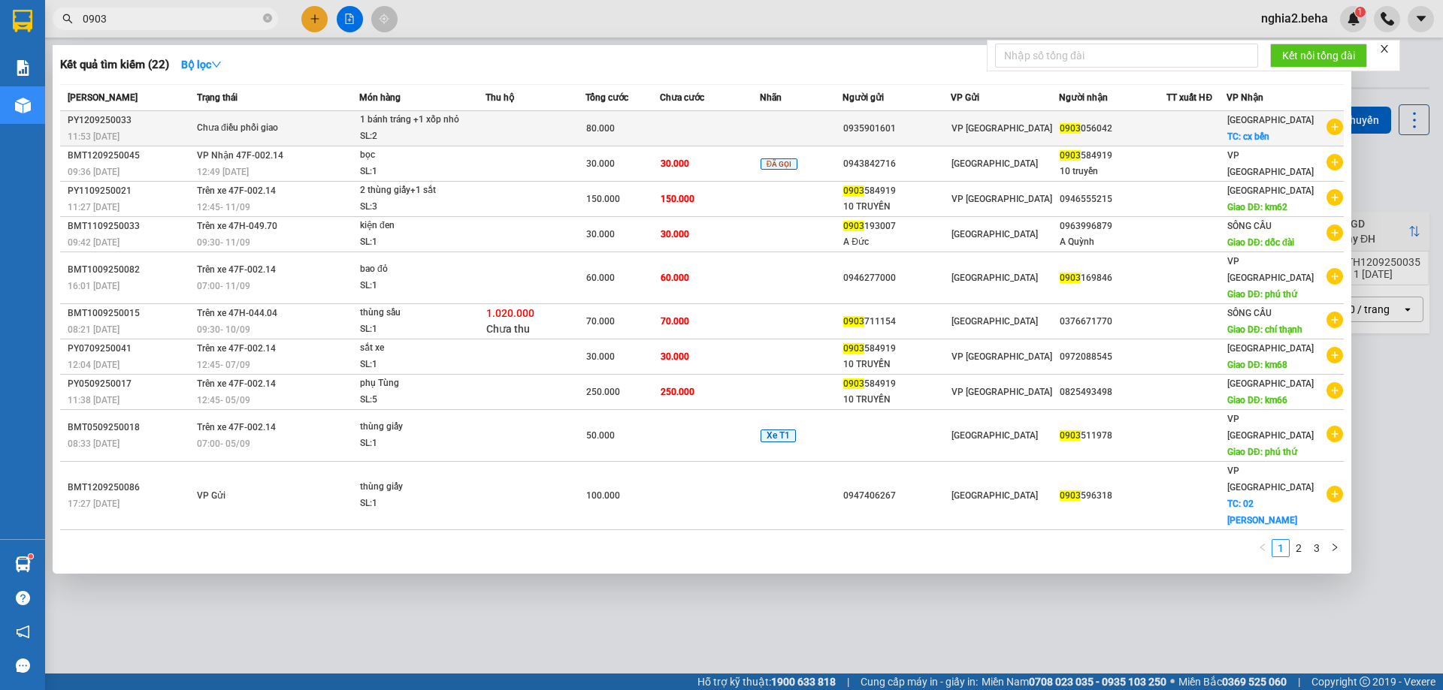
click at [805, 125] on td at bounding box center [801, 128] width 83 height 35
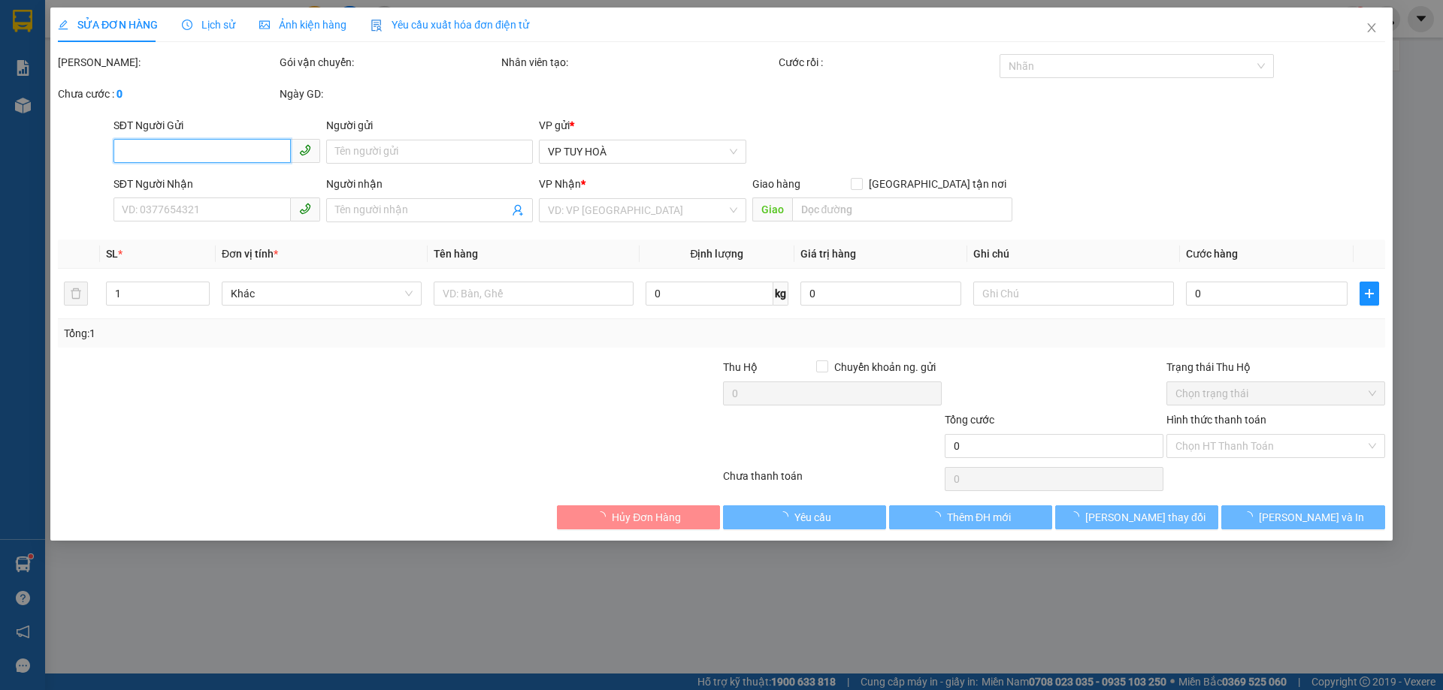
type input "0935901601"
type input "0903056042"
checkbox input "true"
type input "cx bến"
type input "80.000"
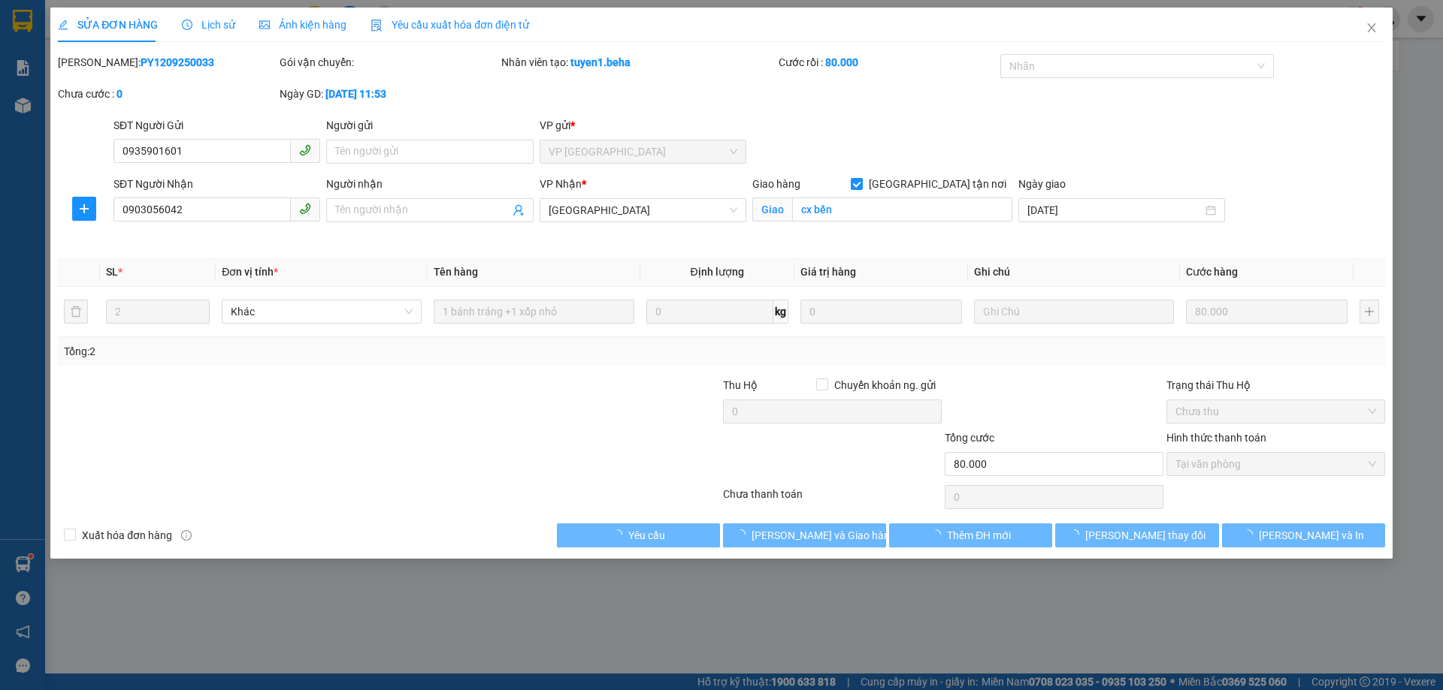
click at [295, 21] on span "Ảnh kiện hàng" at bounding box center [302, 25] width 87 height 12
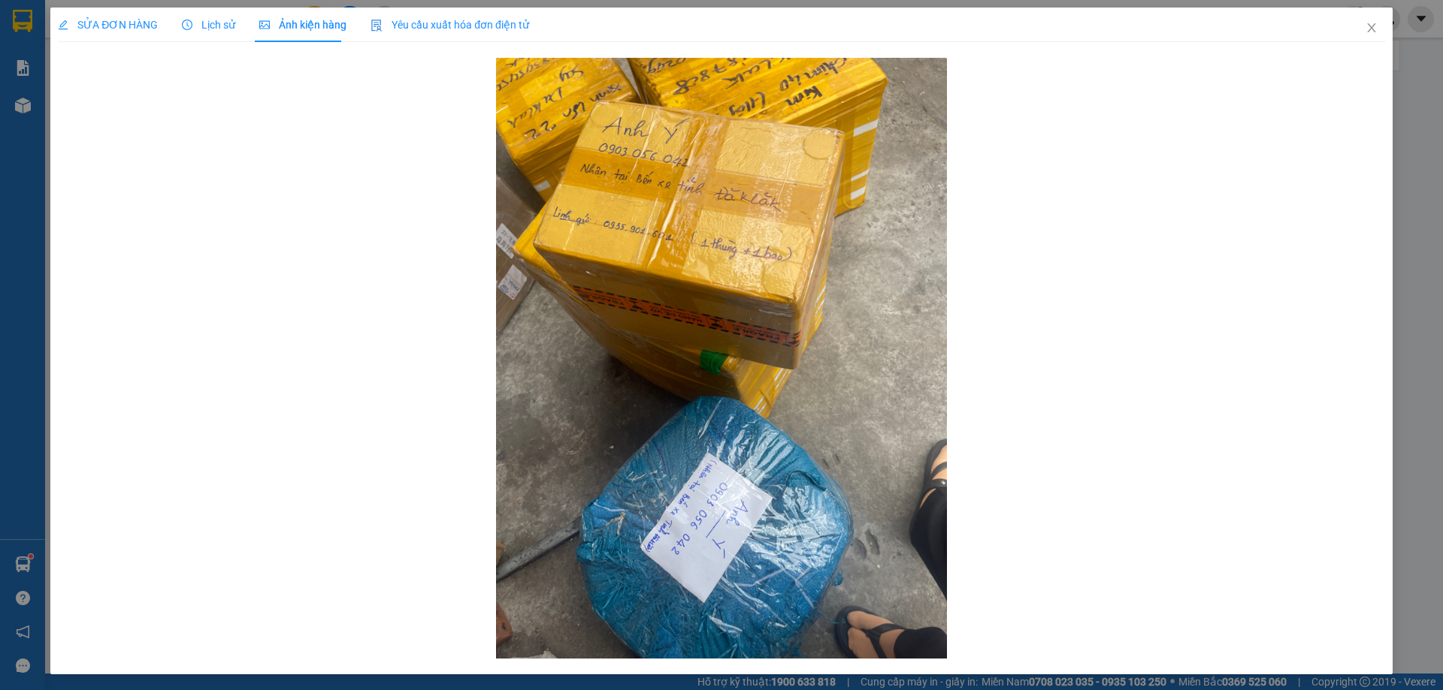
click at [212, 21] on span "Lịch sử" at bounding box center [208, 25] width 53 height 12
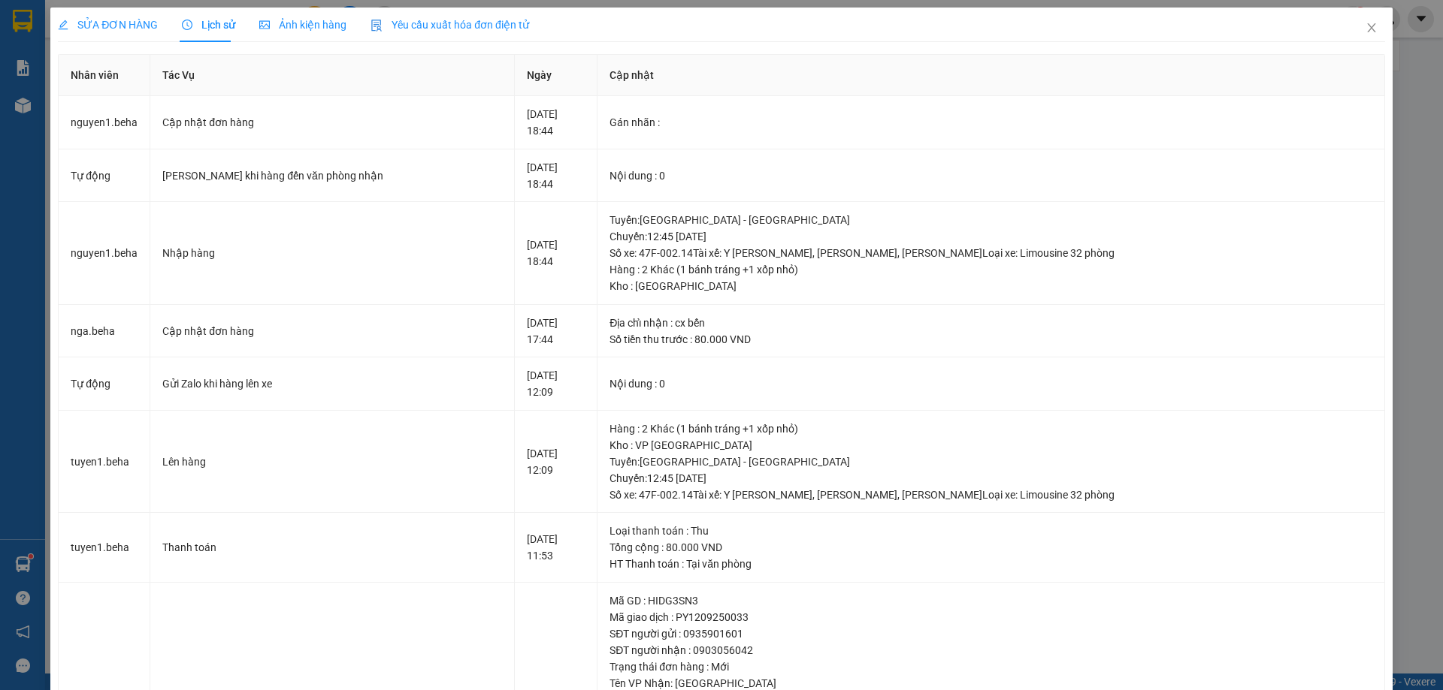
click at [95, 26] on span "SỬA ĐƠN HÀNG" at bounding box center [108, 25] width 100 height 12
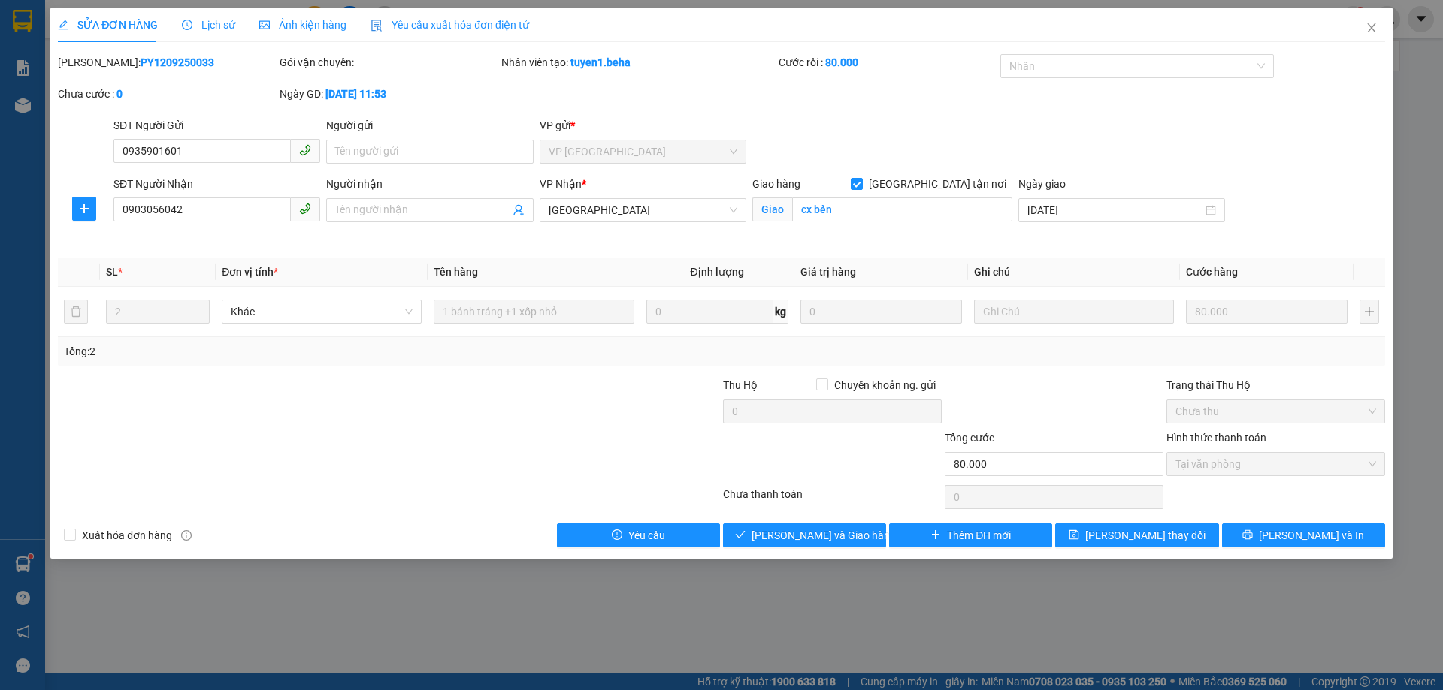
click at [330, 26] on span "Ảnh kiện hàng" at bounding box center [302, 25] width 87 height 12
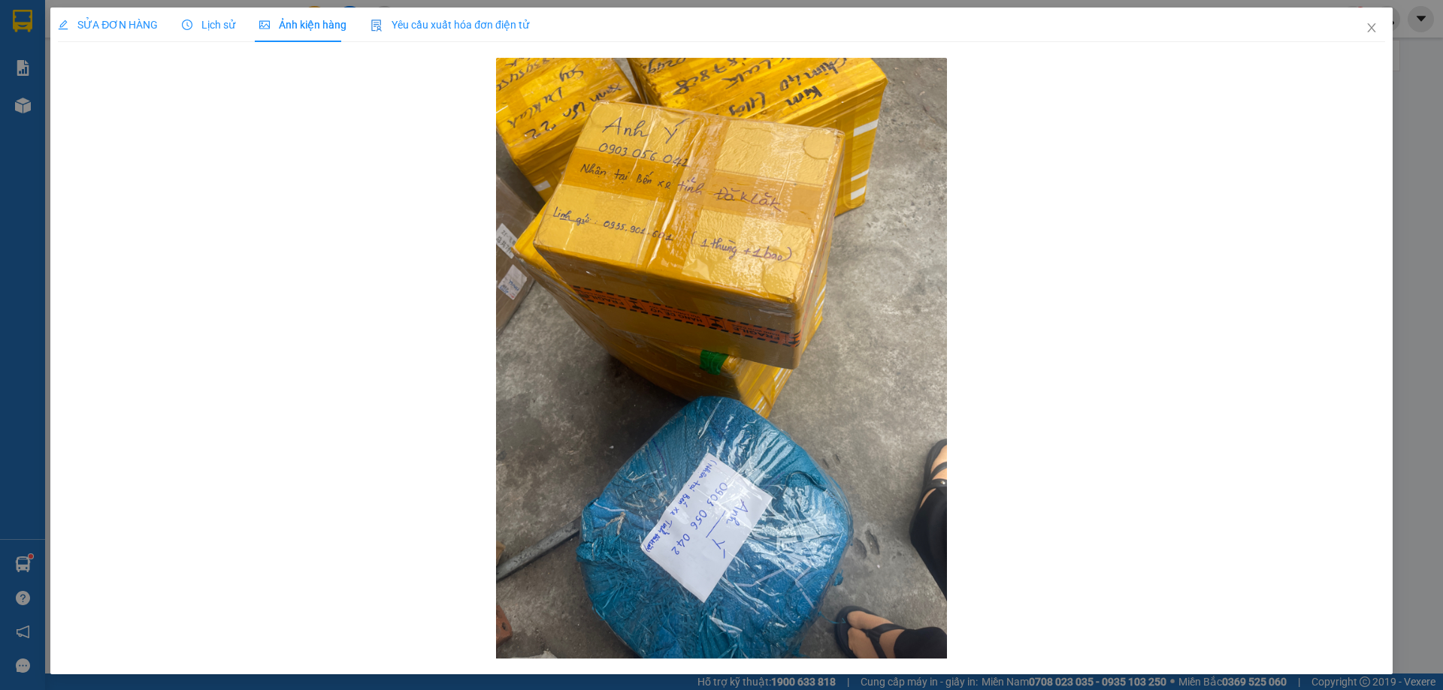
click at [107, 22] on span "SỬA ĐƠN HÀNG" at bounding box center [108, 25] width 100 height 12
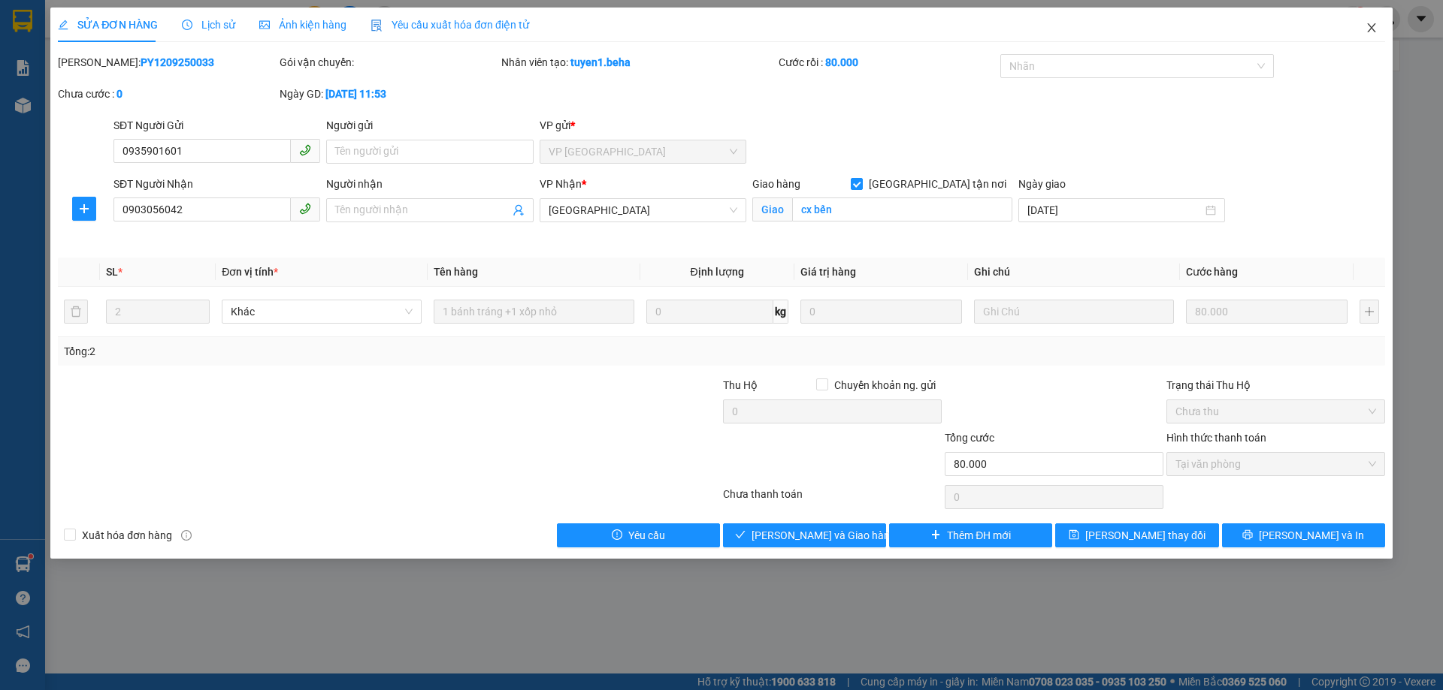
click at [1368, 29] on icon "close" at bounding box center [1371, 28] width 12 height 12
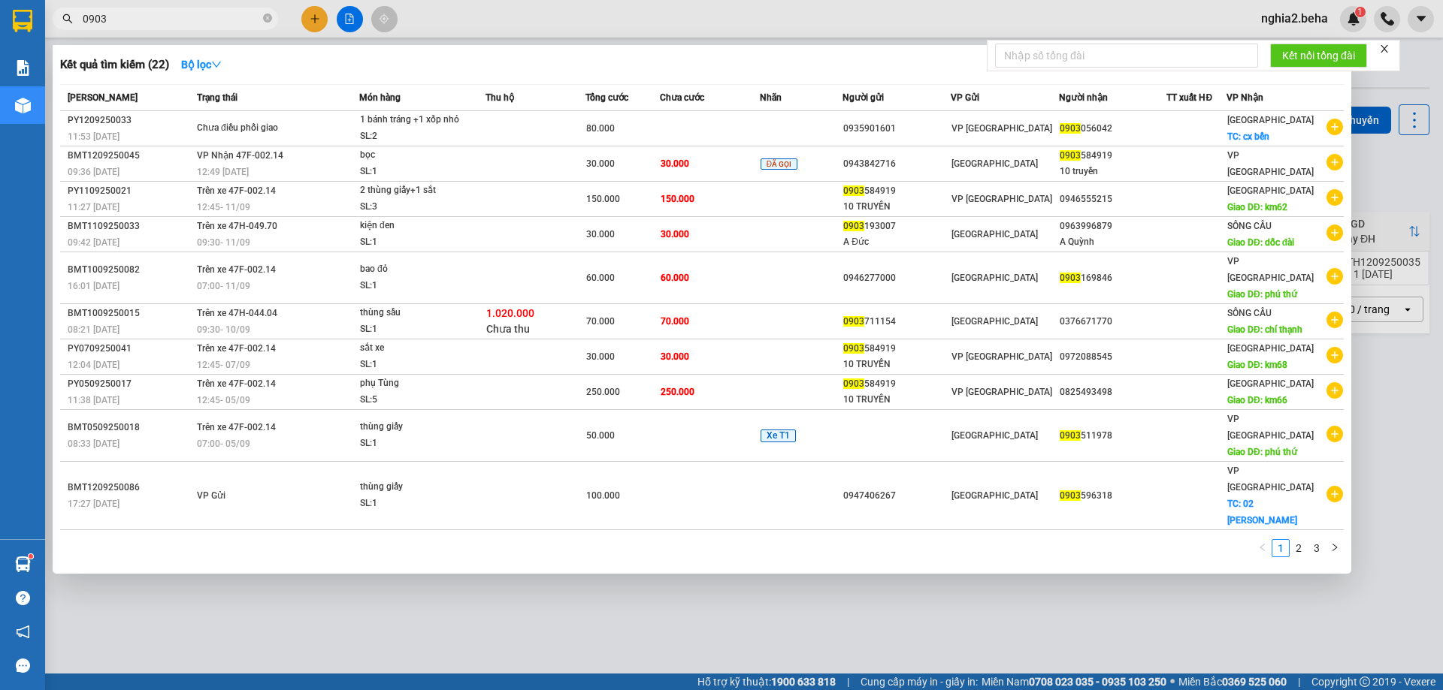
click at [180, 26] on input "0903" at bounding box center [171, 19] width 177 height 17
click at [602, 562] on div at bounding box center [721, 345] width 1443 height 690
click at [179, 14] on input "0903" at bounding box center [171, 19] width 177 height 17
click at [741, 597] on div at bounding box center [721, 345] width 1443 height 690
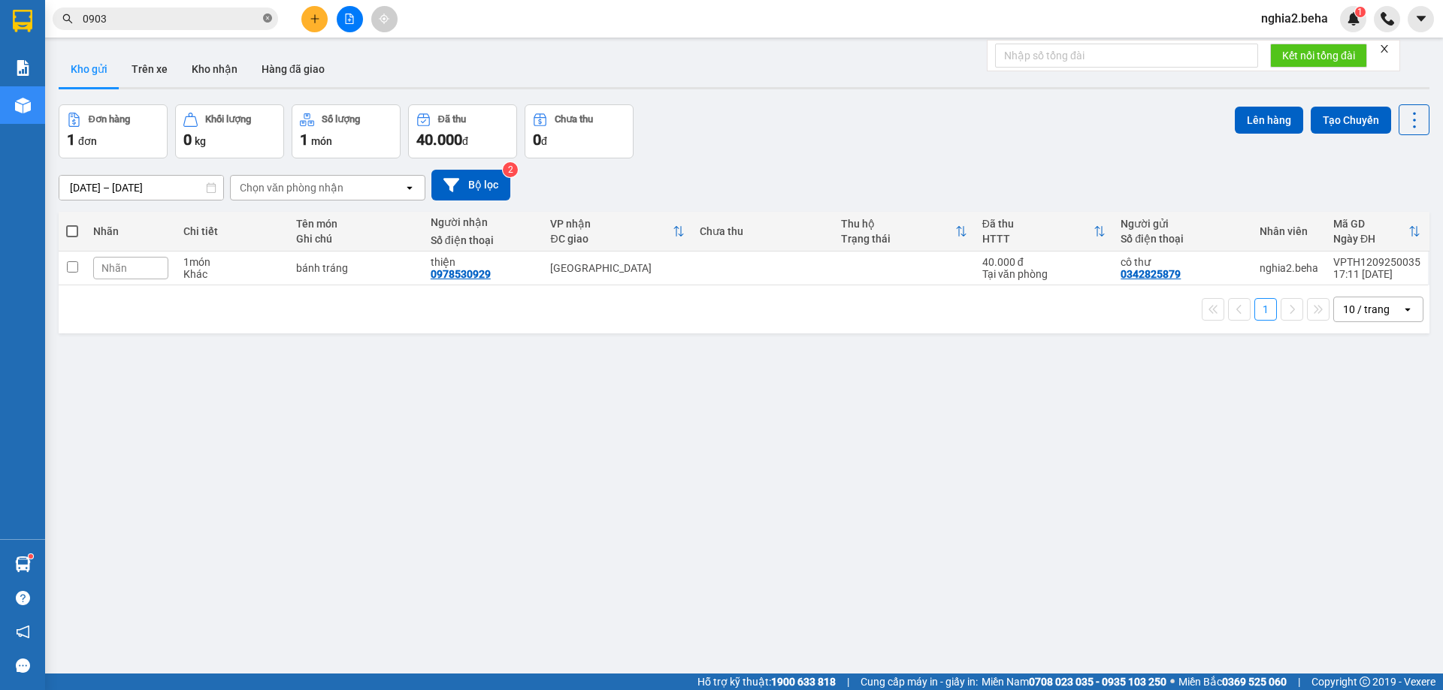
click at [271, 17] on icon "close-circle" at bounding box center [267, 18] width 9 height 9
click at [204, 65] on button "Kho nhận" at bounding box center [215, 69] width 70 height 36
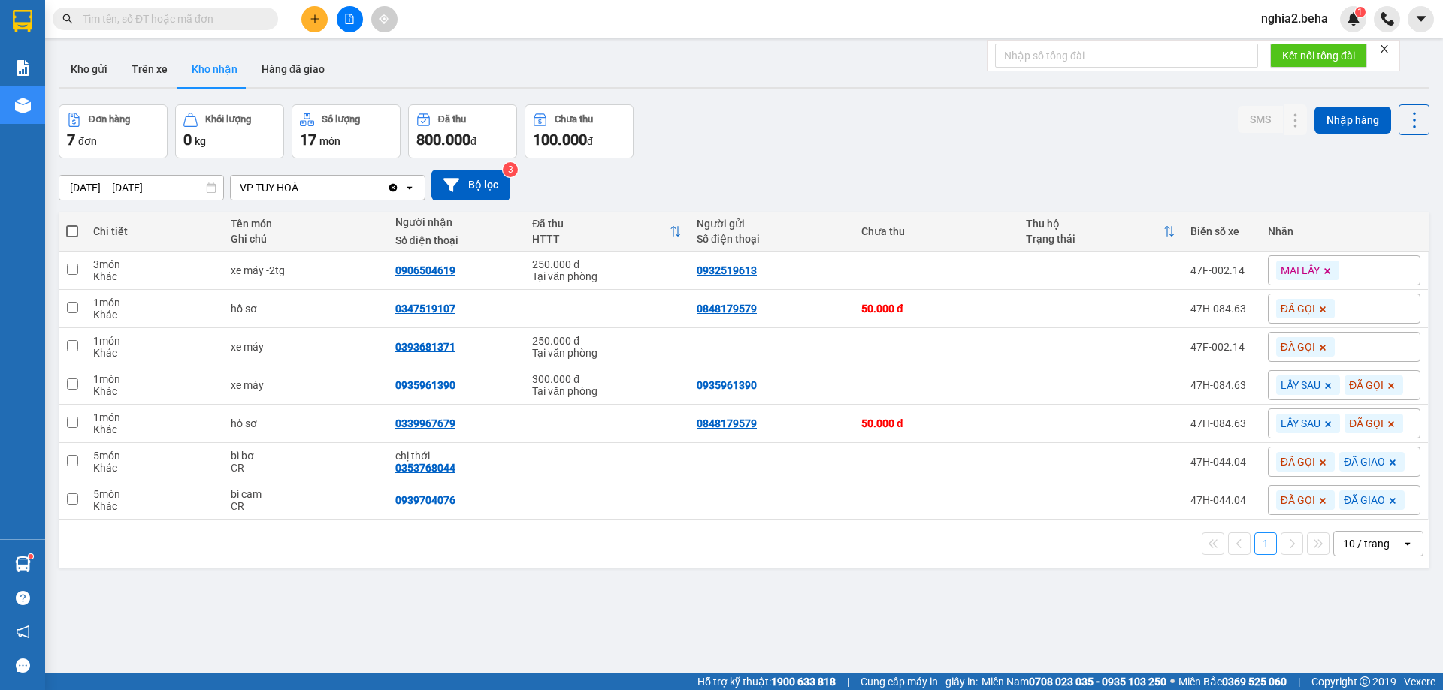
click at [888, 153] on div "Đơn hàng 7 đơn Khối lượng 0 kg Số lượng 17 món Đã thu 800.000 đ Chưa thu 100.00…" at bounding box center [744, 131] width 1370 height 54
drag, startPoint x: 782, startPoint y: 199, endPoint x: 774, endPoint y: 198, distance: 8.3
click at [782, 199] on div "[DATE] – [DATE] Press the down arrow key to interact with the calendar and sele…" at bounding box center [744, 185] width 1370 height 31
click at [879, 186] on div "[DATE] – [DATE] Press the down arrow key to interact with the calendar and sele…" at bounding box center [744, 185] width 1370 height 31
drag, startPoint x: 827, startPoint y: 187, endPoint x: 802, endPoint y: 479, distance: 292.6
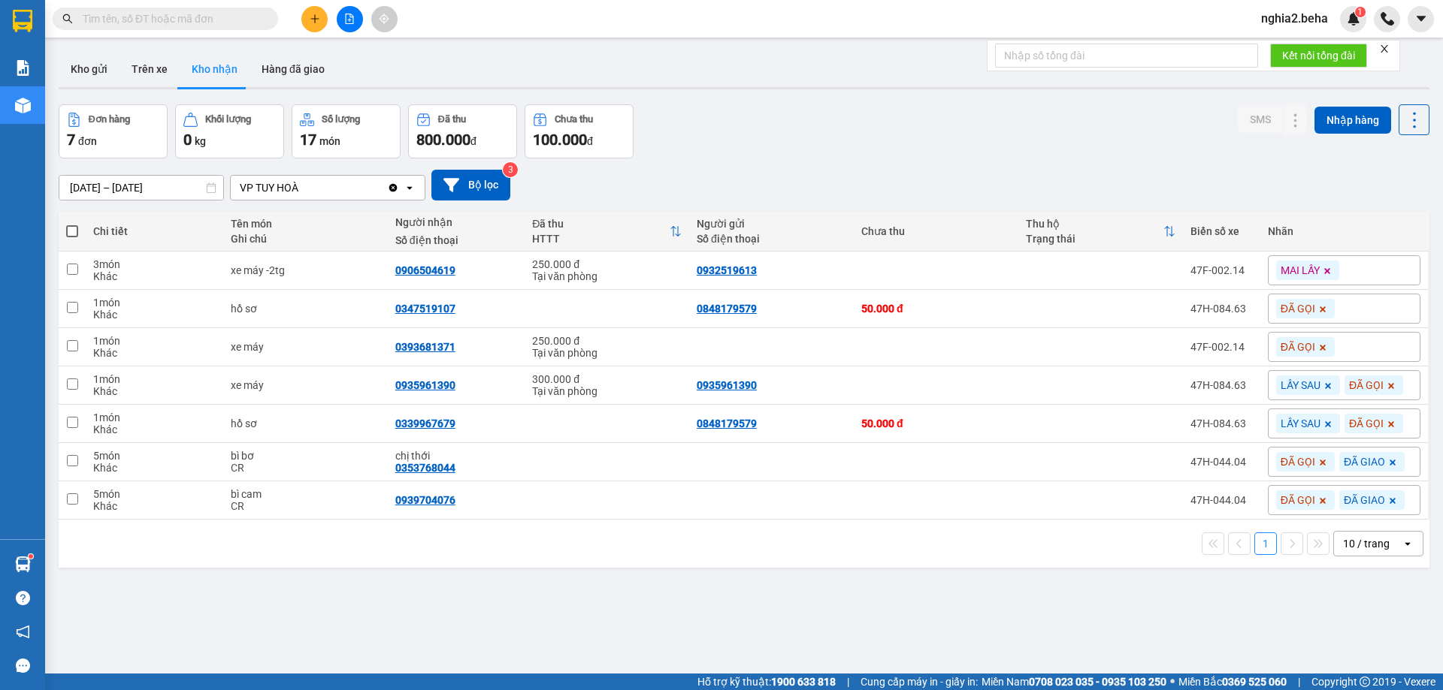
click at [827, 188] on div "[DATE] – [DATE] Press the down arrow key to interact with the calendar and sele…" at bounding box center [744, 185] width 1370 height 31
click at [792, 165] on div "[DATE] – [DATE] Press the down arrow key to interact with the calendar and sele…" at bounding box center [744, 185] width 1370 height 53
click at [467, 618] on div "ver 1.8.143 Kho gửi Trên xe Kho nhận Hàng đã giao Đơn hàng 7 đơn Khối lượng 0 k…" at bounding box center [744, 390] width 1382 height 690
click at [855, 136] on div "Đơn hàng 7 đơn Khối lượng 0 kg Số lượng 17 món Đã thu 800.000 đ Chưa thu 100.00…" at bounding box center [744, 131] width 1370 height 54
click at [179, 27] on span at bounding box center [165, 19] width 225 height 23
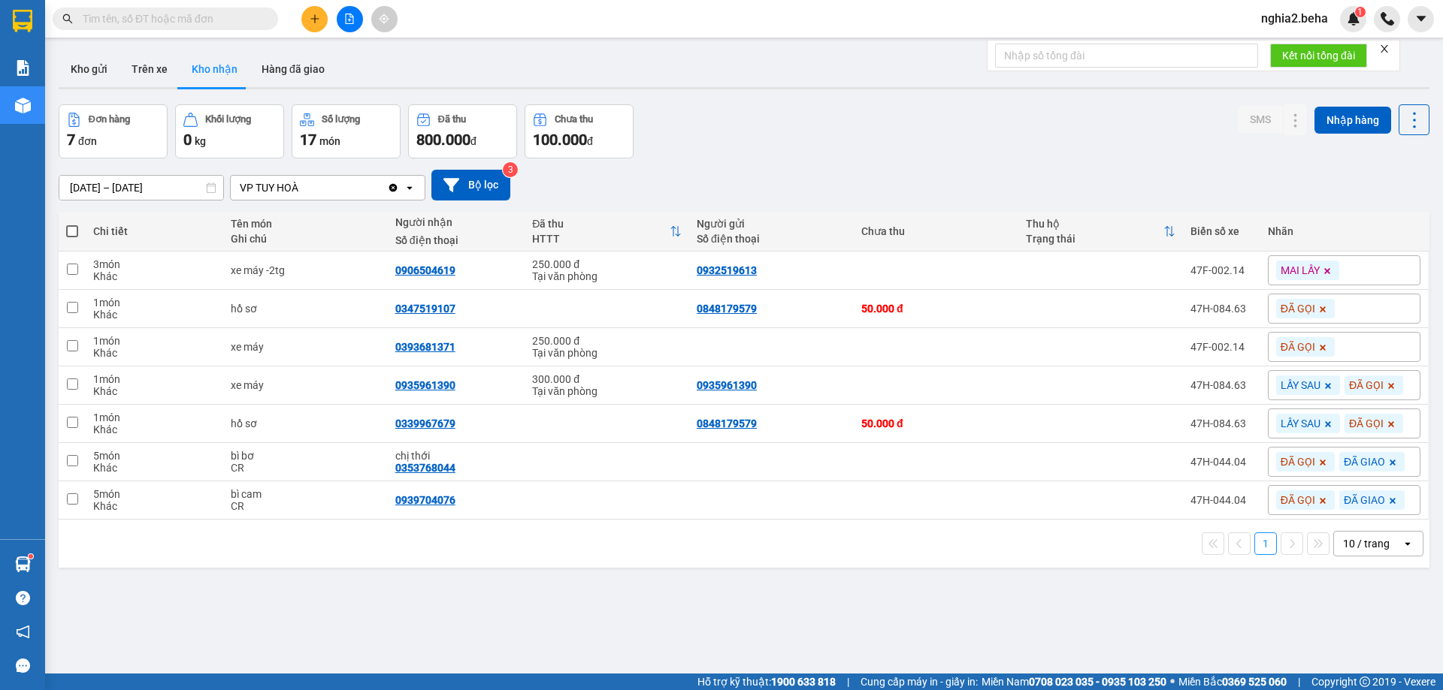
click at [180, 22] on input "text" at bounding box center [171, 19] width 177 height 17
paste input "0369950513"
type input "0369950513"
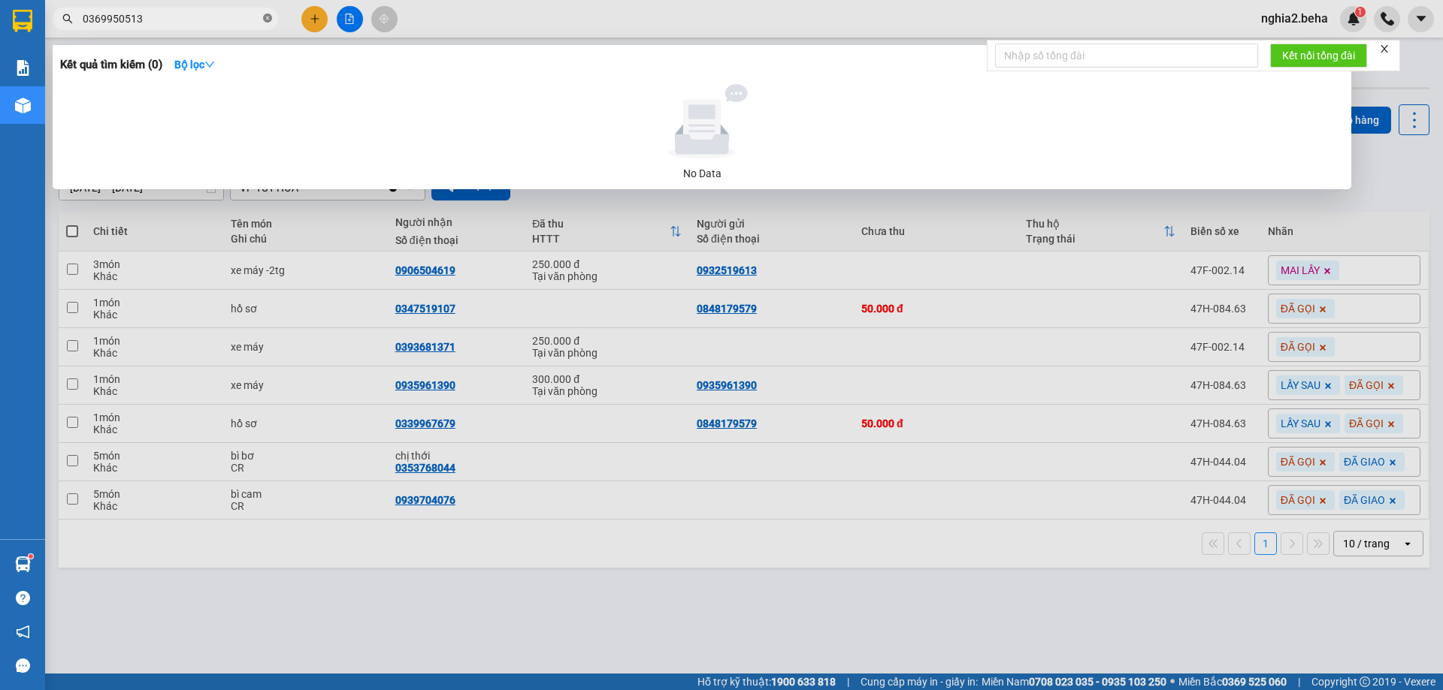
click at [266, 20] on icon "close-circle" at bounding box center [267, 18] width 9 height 9
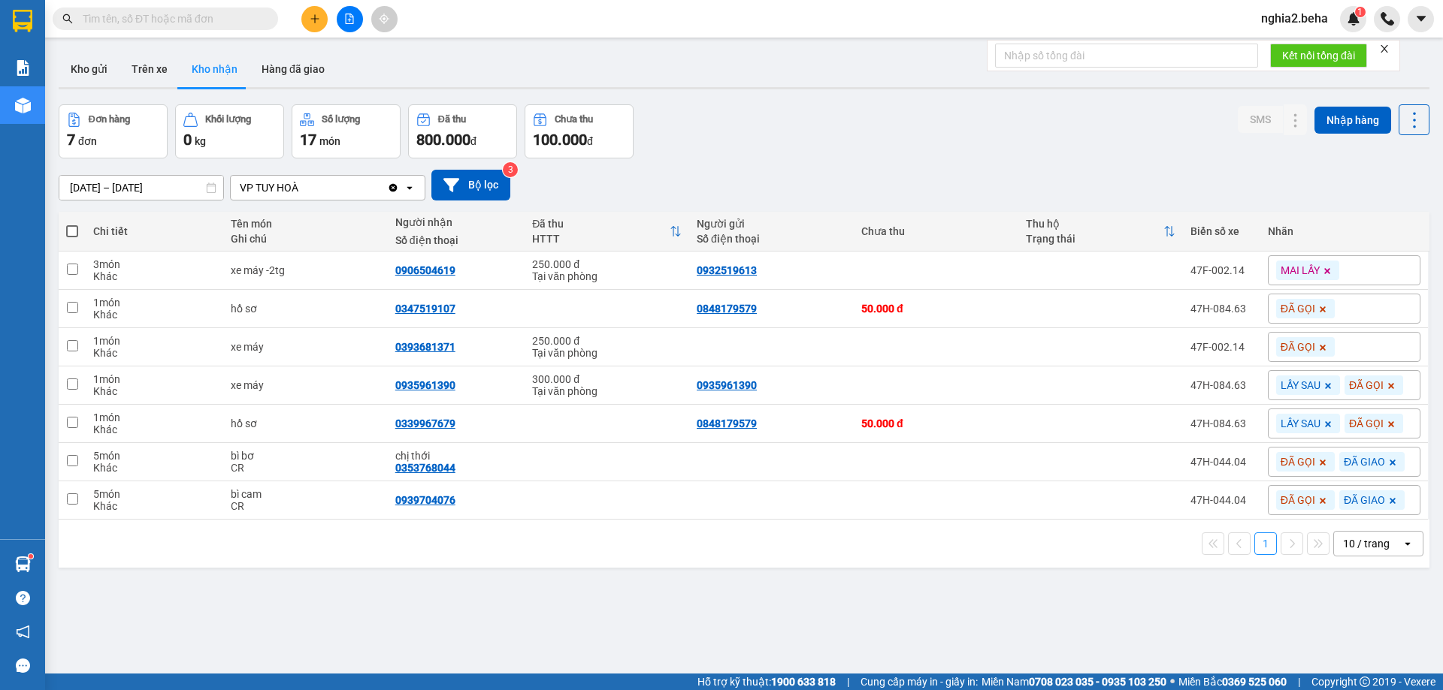
click at [239, 20] on input "text" at bounding box center [171, 19] width 177 height 17
click at [733, 177] on div "[DATE] – [DATE] Press the down arrow key to interact with the calendar and sele…" at bounding box center [744, 185] width 1370 height 31
click at [476, 619] on div "ver 1.8.143 Kho gửi Trên xe Kho nhận Hàng đã giao Đơn hàng 7 đơn Khối lượng 0 k…" at bounding box center [744, 390] width 1382 height 690
drag, startPoint x: 790, startPoint y: 144, endPoint x: 601, endPoint y: 94, distance: 195.9
click at [793, 143] on div "Đơn hàng 7 đơn Khối lượng 0 kg Số lượng 17 món Đã thu 800.000 đ Chưa thu 100.00…" at bounding box center [744, 131] width 1370 height 54
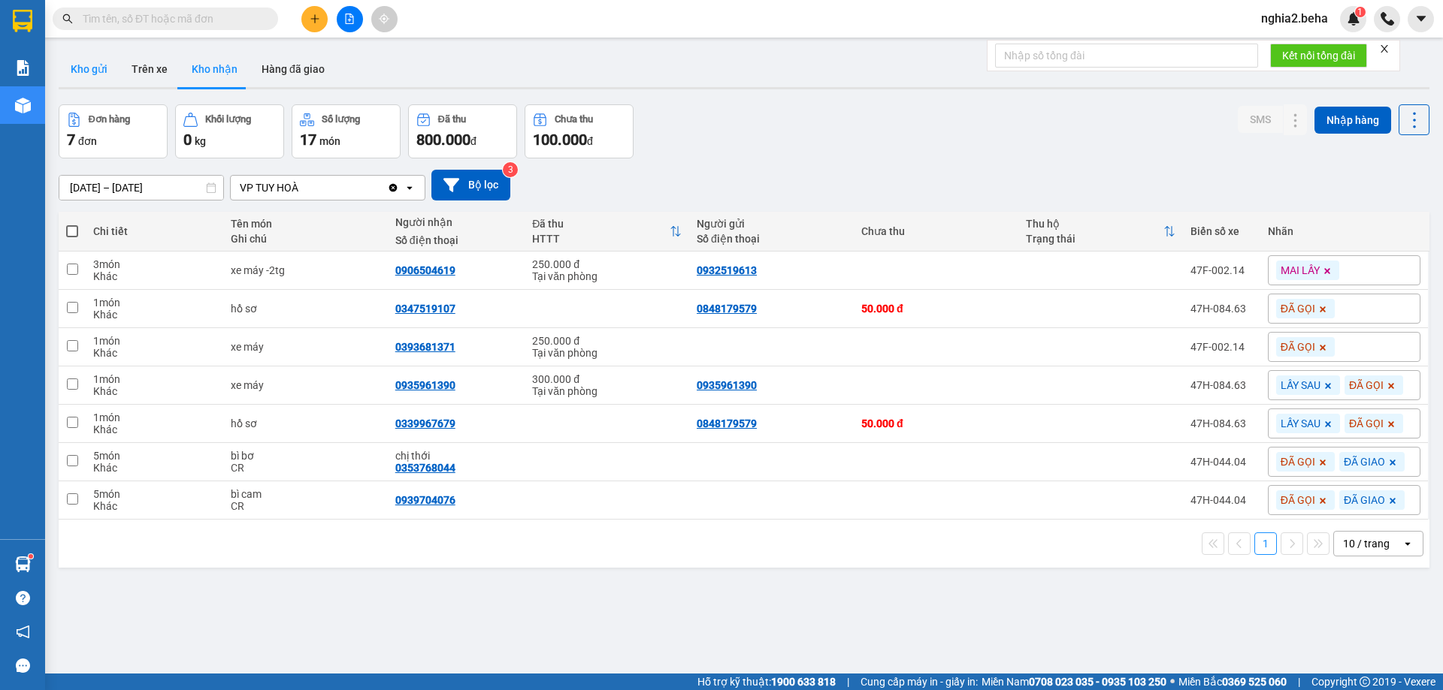
click at [97, 67] on button "Kho gửi" at bounding box center [89, 69] width 61 height 36
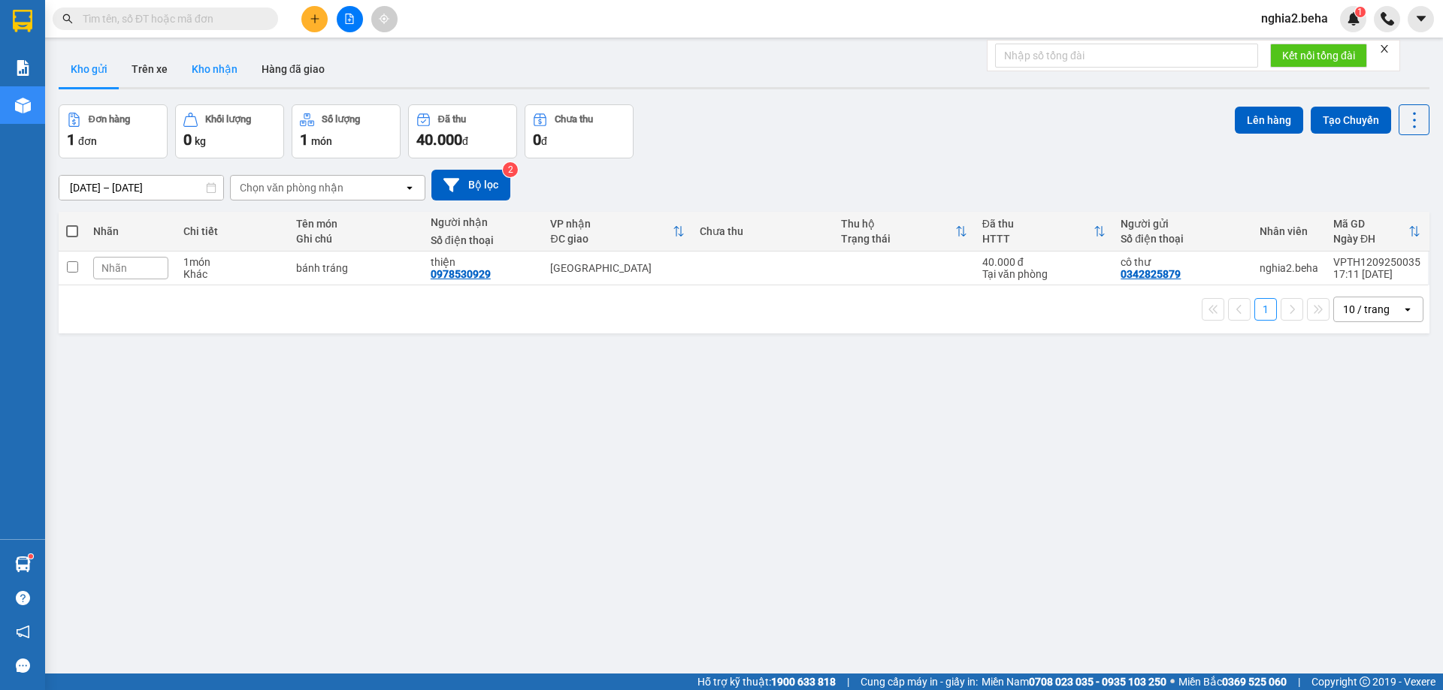
click at [226, 75] on button "Kho nhận" at bounding box center [215, 69] width 70 height 36
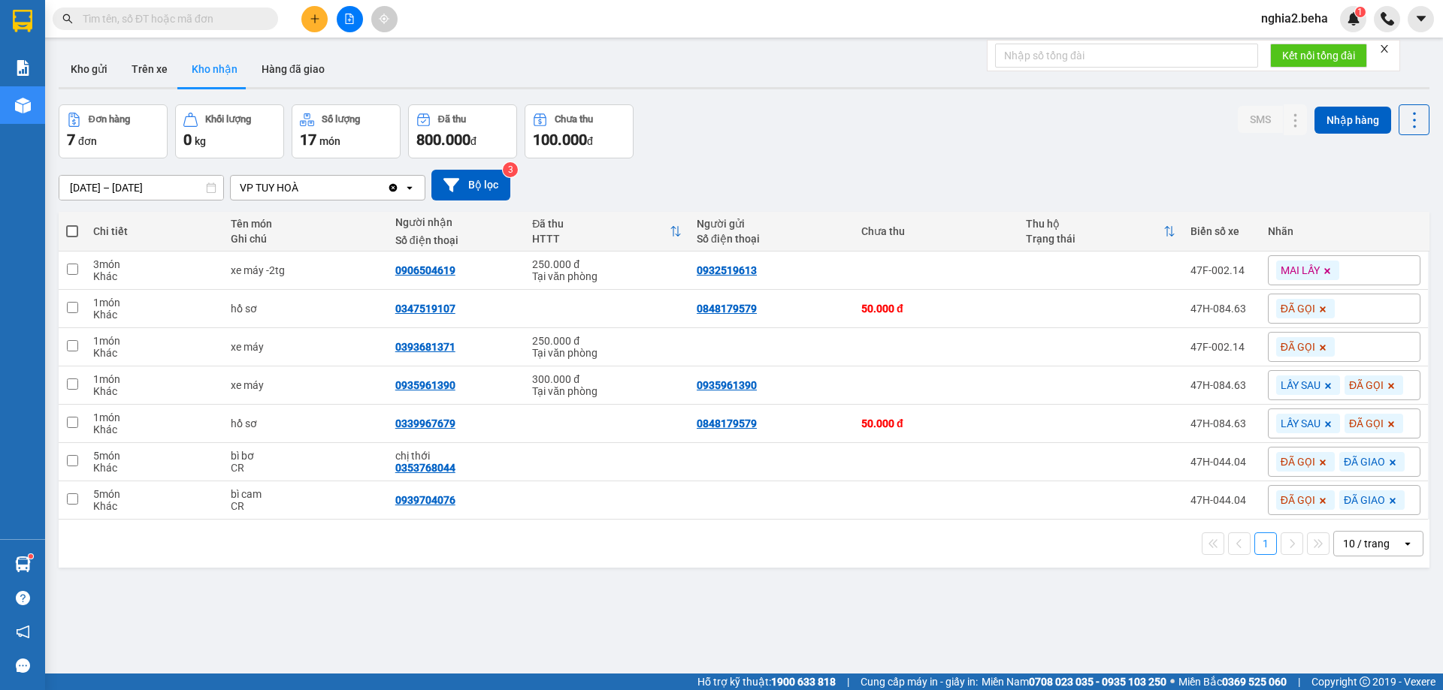
click at [838, 179] on div "[DATE] – [DATE] Press the down arrow key to interact with the calendar and sele…" at bounding box center [744, 185] width 1370 height 31
click at [838, 167] on div "[DATE] – [DATE] Press the down arrow key to interact with the calendar and sele…" at bounding box center [744, 185] width 1370 height 53
click at [1224, 182] on div "[DATE] – [DATE] Press the down arrow key to interact with the calendar and sele…" at bounding box center [744, 185] width 1370 height 31
click at [171, 25] on input "text" at bounding box center [171, 19] width 177 height 17
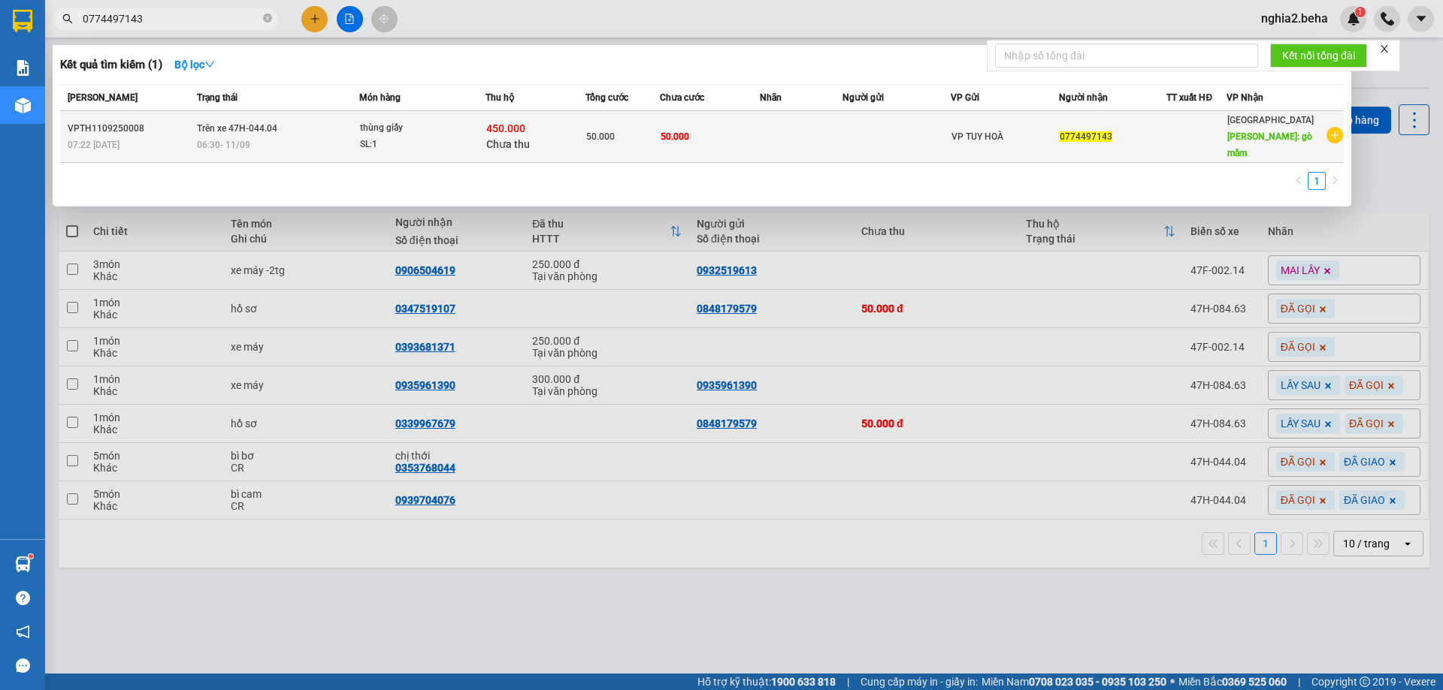
type input "0774497143"
click at [229, 141] on span "06:30 - 11/09" at bounding box center [223, 145] width 53 height 11
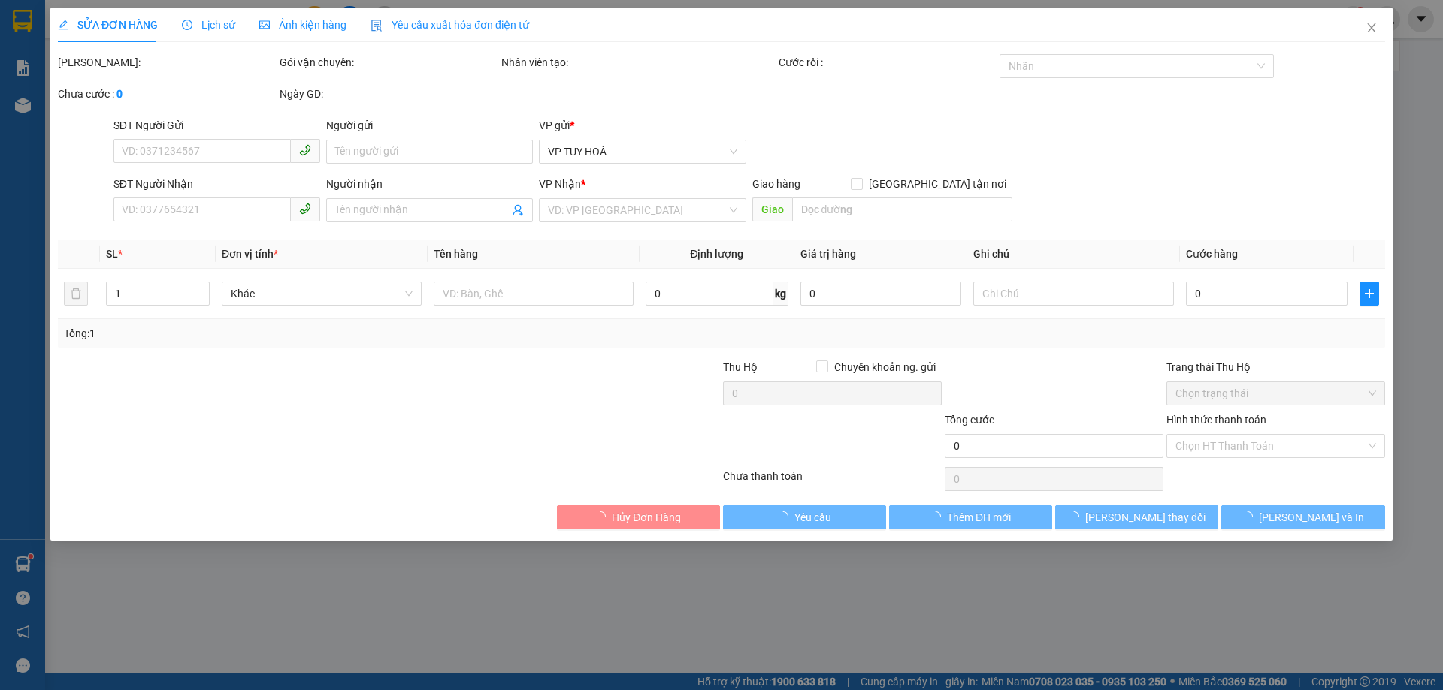
type input "0774497143"
type input "gò mầm"
type input "50.000"
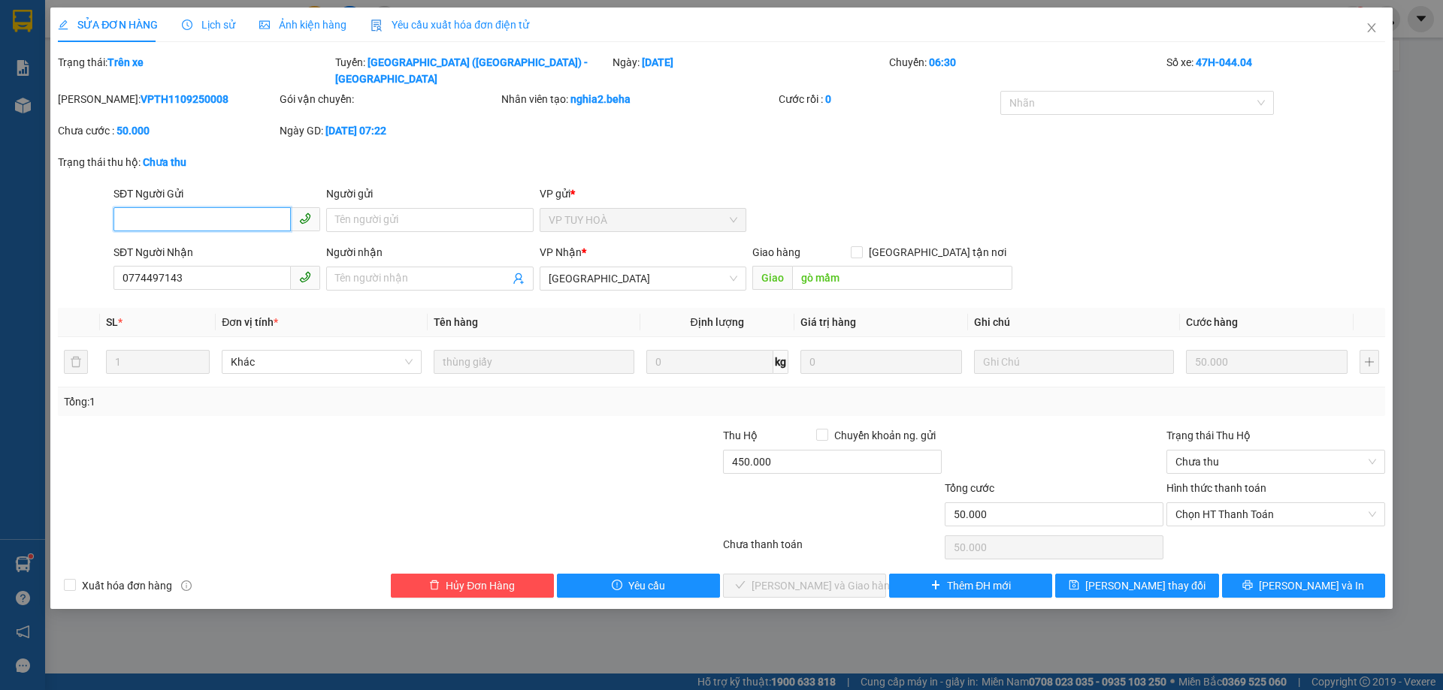
click at [198, 208] on input "SĐT Người Gửi" at bounding box center [201, 219] width 177 height 24
paste input "0369950513"
type input "0369950513"
click at [751, 133] on div "Mã ĐH: VPTH1109250008 Gói vận chuyển: Nhân viên tạo: nghia2.beha Cước rồi : 0 N…" at bounding box center [721, 122] width 1330 height 63
click at [908, 194] on div "SĐT Người Gửi 0369950513 Người gửi Tên người gửi VP gửi * VP TUY HOÀ" at bounding box center [748, 212] width 1277 height 53
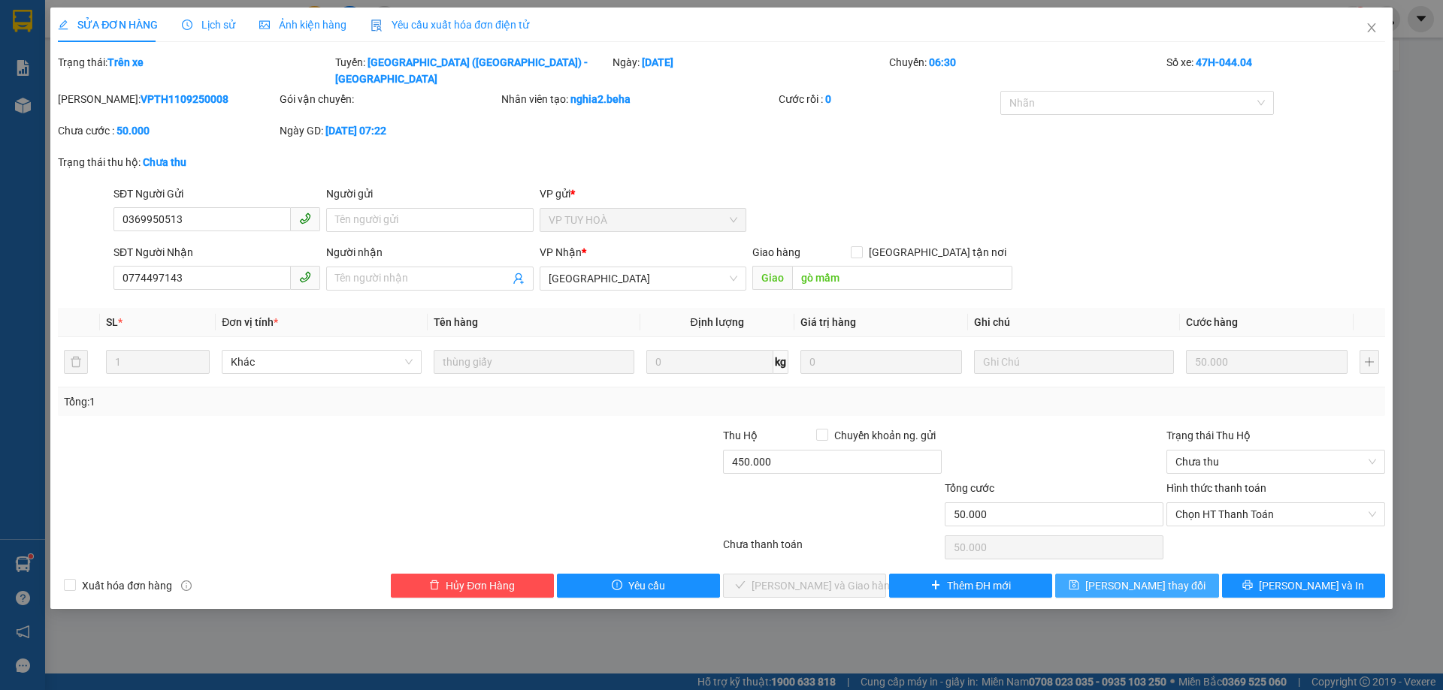
click at [1189, 574] on button "[PERSON_NAME] thay đổi" at bounding box center [1136, 586] width 163 height 24
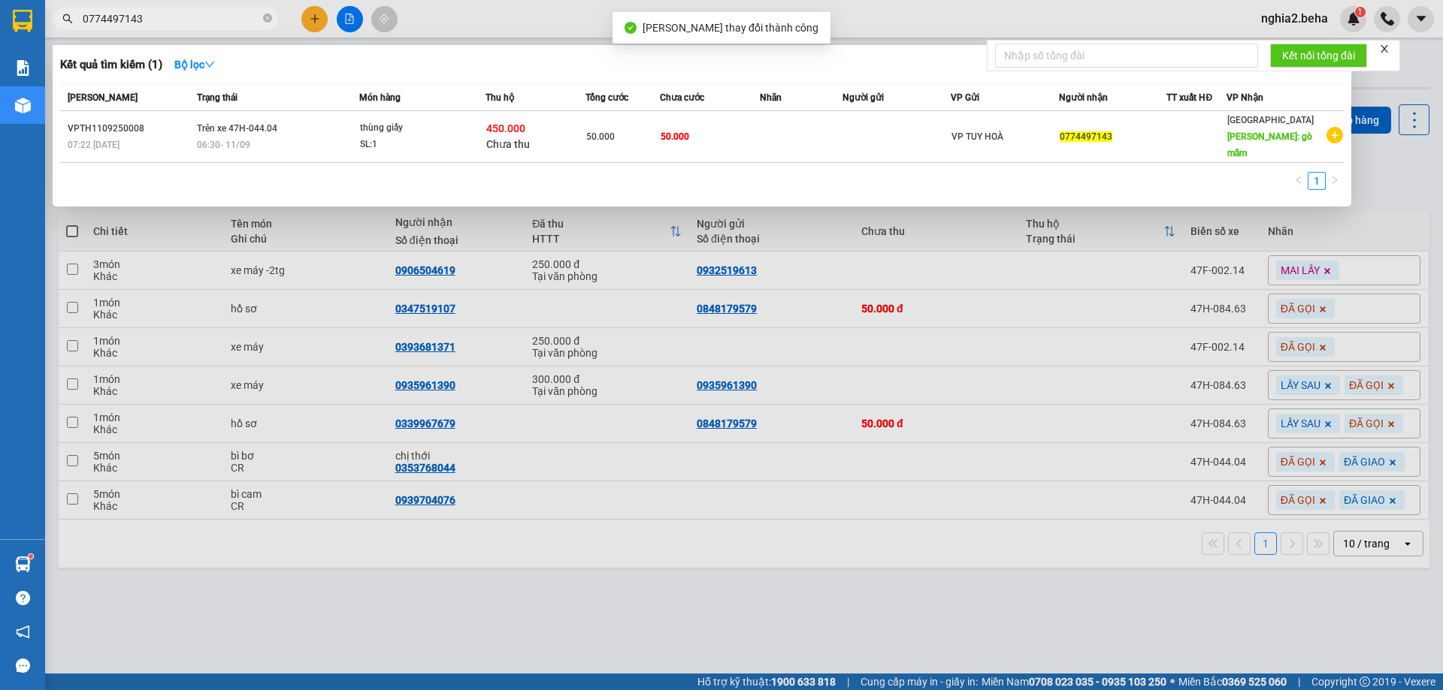
click at [204, 20] on input "0774497143" at bounding box center [171, 19] width 177 height 17
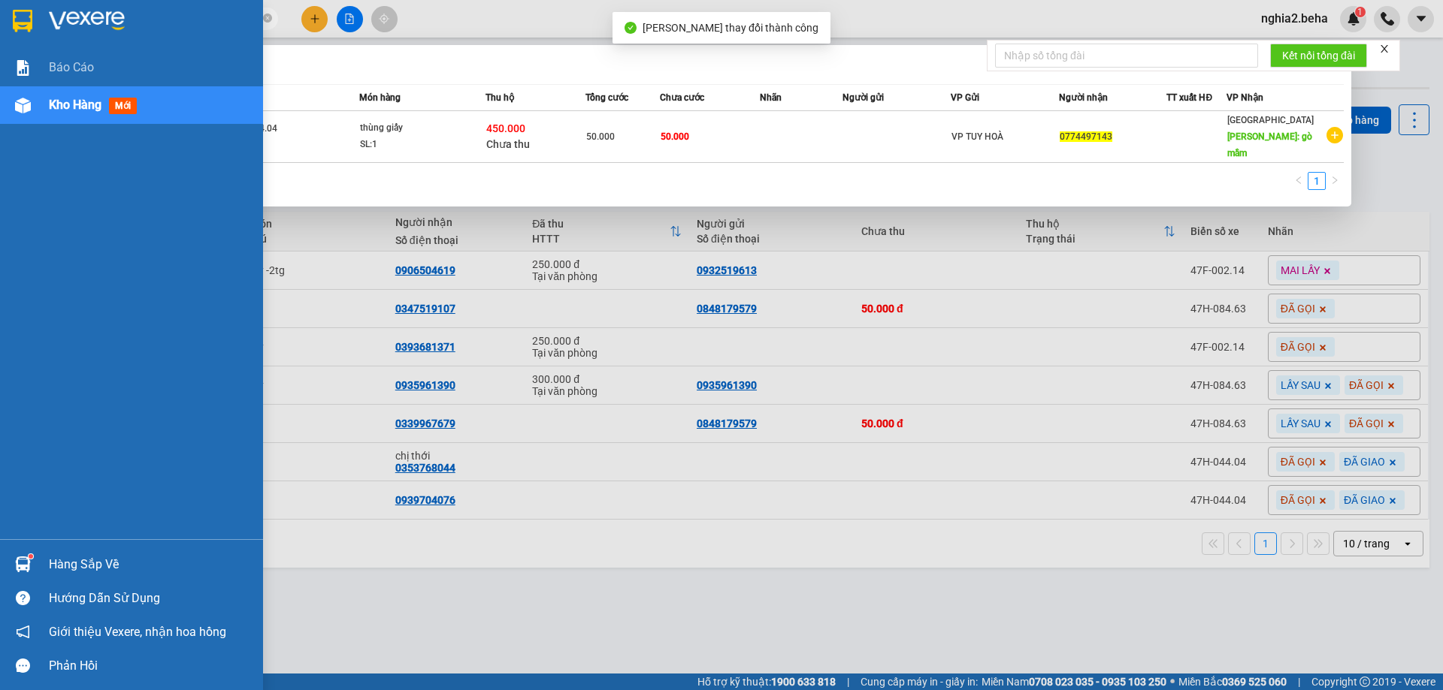
drag, startPoint x: 210, startPoint y: 26, endPoint x: 33, endPoint y: 19, distance: 177.4
click at [33, 19] on section "Kết quả tìm kiếm ( 1 ) Bộ lọc Mã ĐH Trạng thái Món hàng Thu hộ Tổng cước Chưa c…" at bounding box center [721, 345] width 1443 height 690
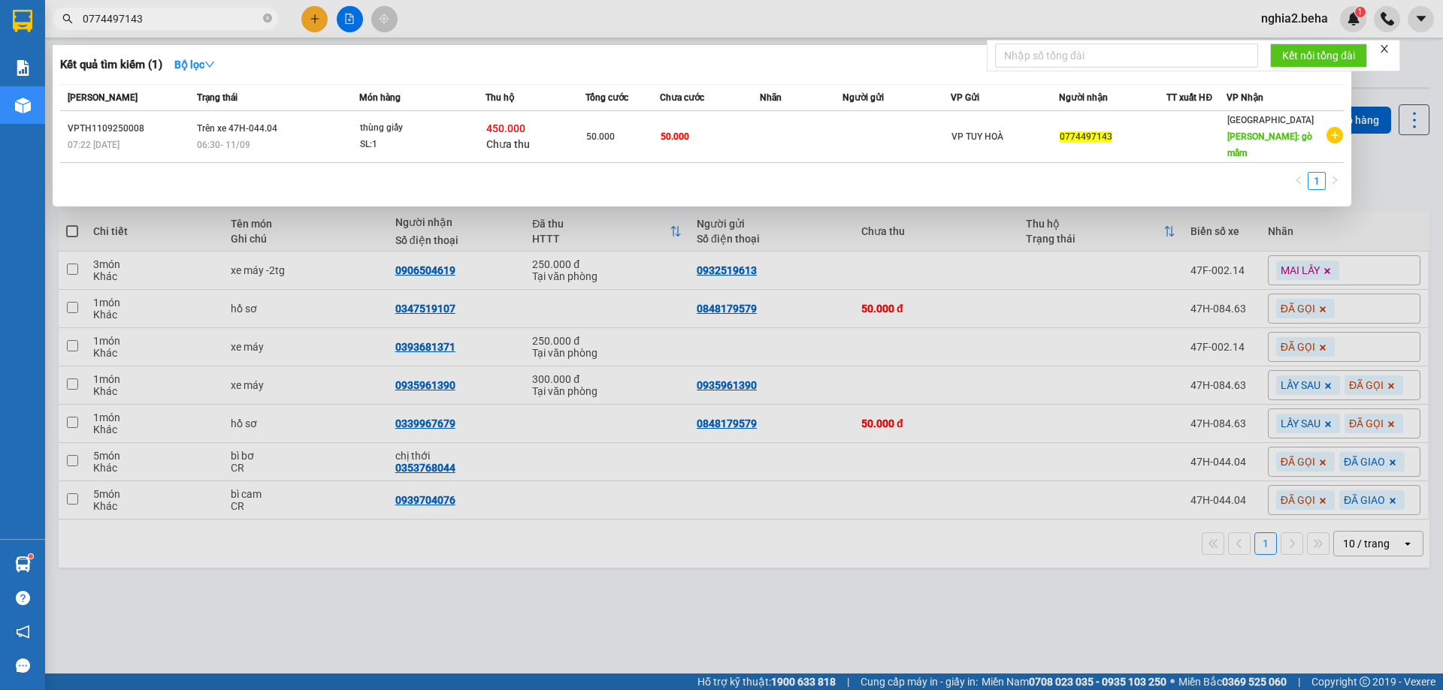
click at [545, 624] on div at bounding box center [721, 345] width 1443 height 690
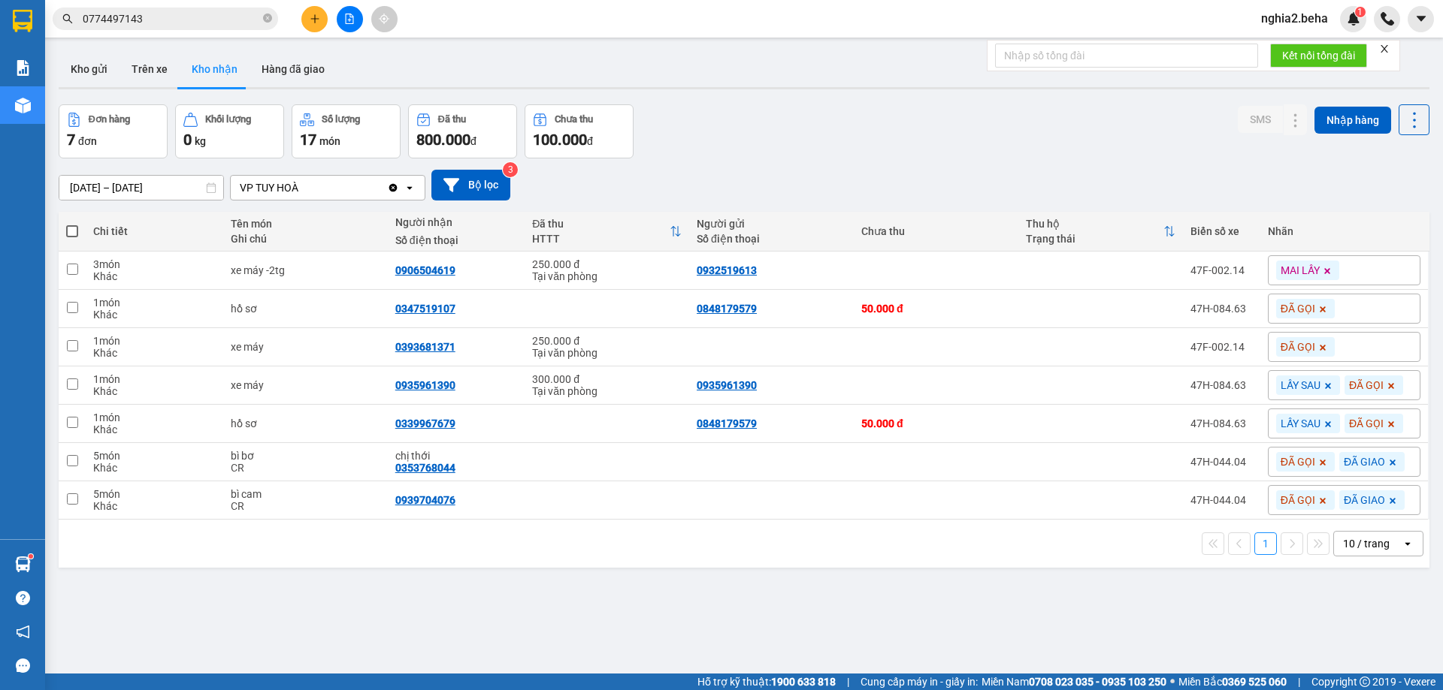
click at [162, 17] on input "0774497143" at bounding box center [171, 19] width 177 height 17
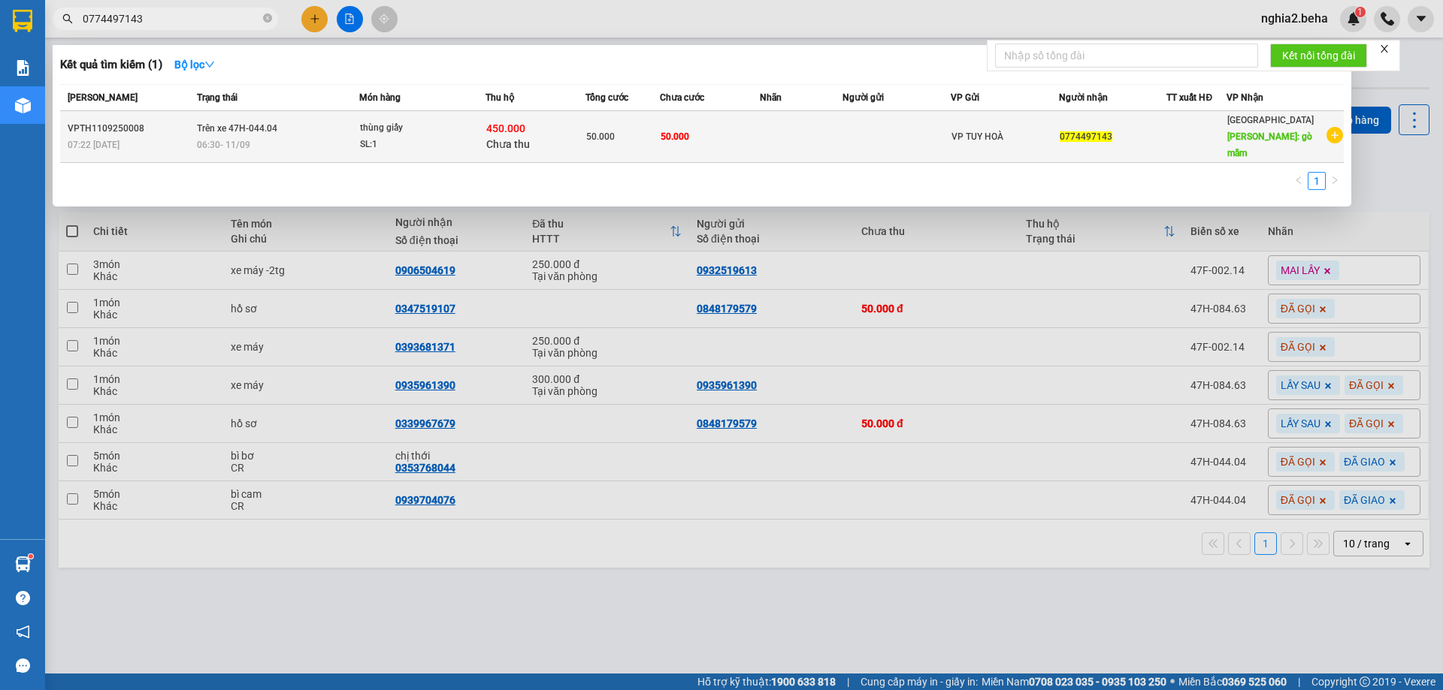
click at [828, 142] on td at bounding box center [801, 137] width 83 height 52
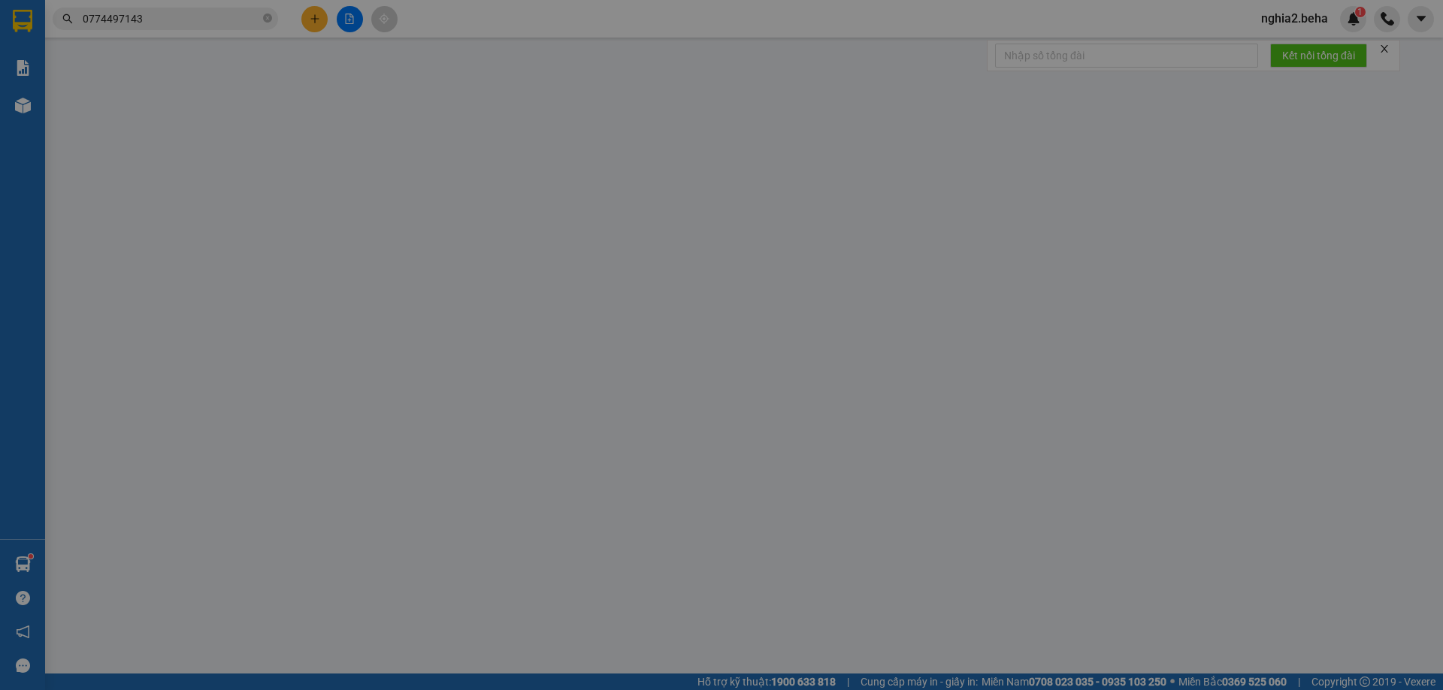
type input "0369950513"
type input "0774497143"
type input "gò mầm"
type input "50.000"
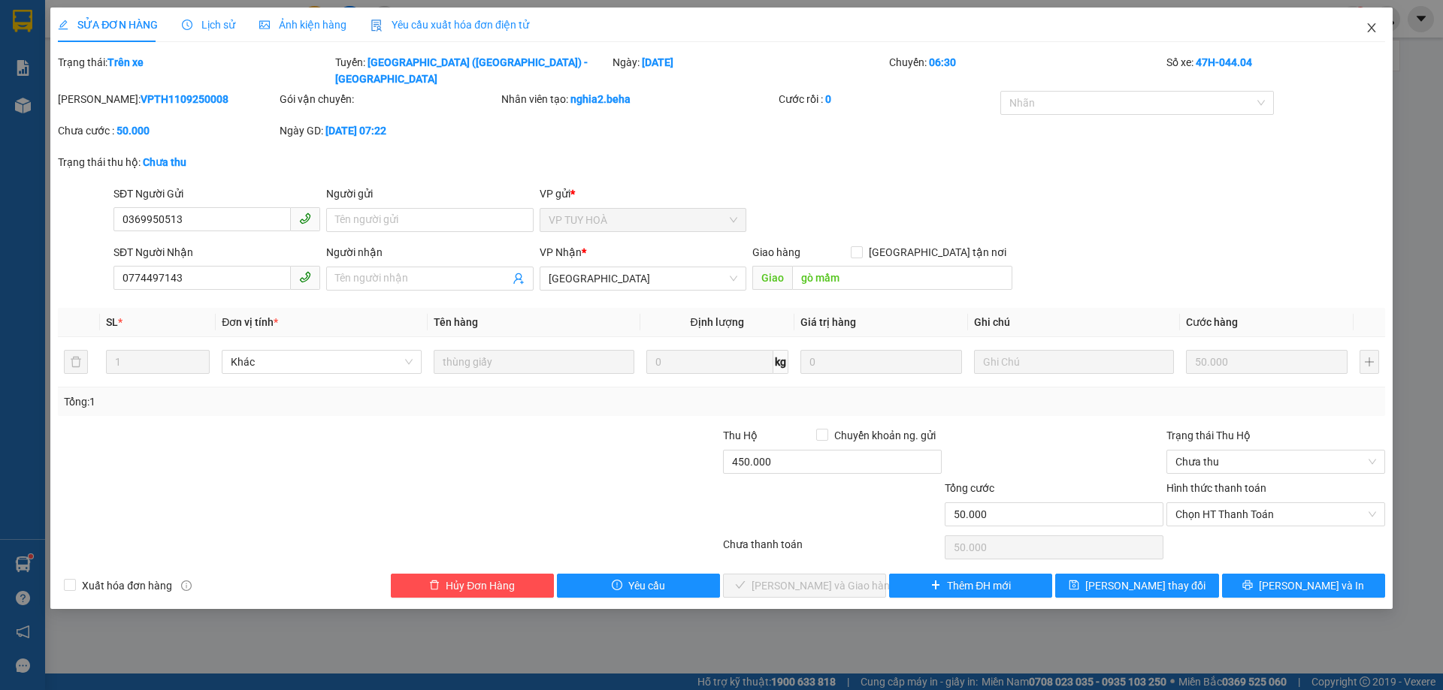
click at [1376, 26] on icon "close" at bounding box center [1371, 28] width 12 height 12
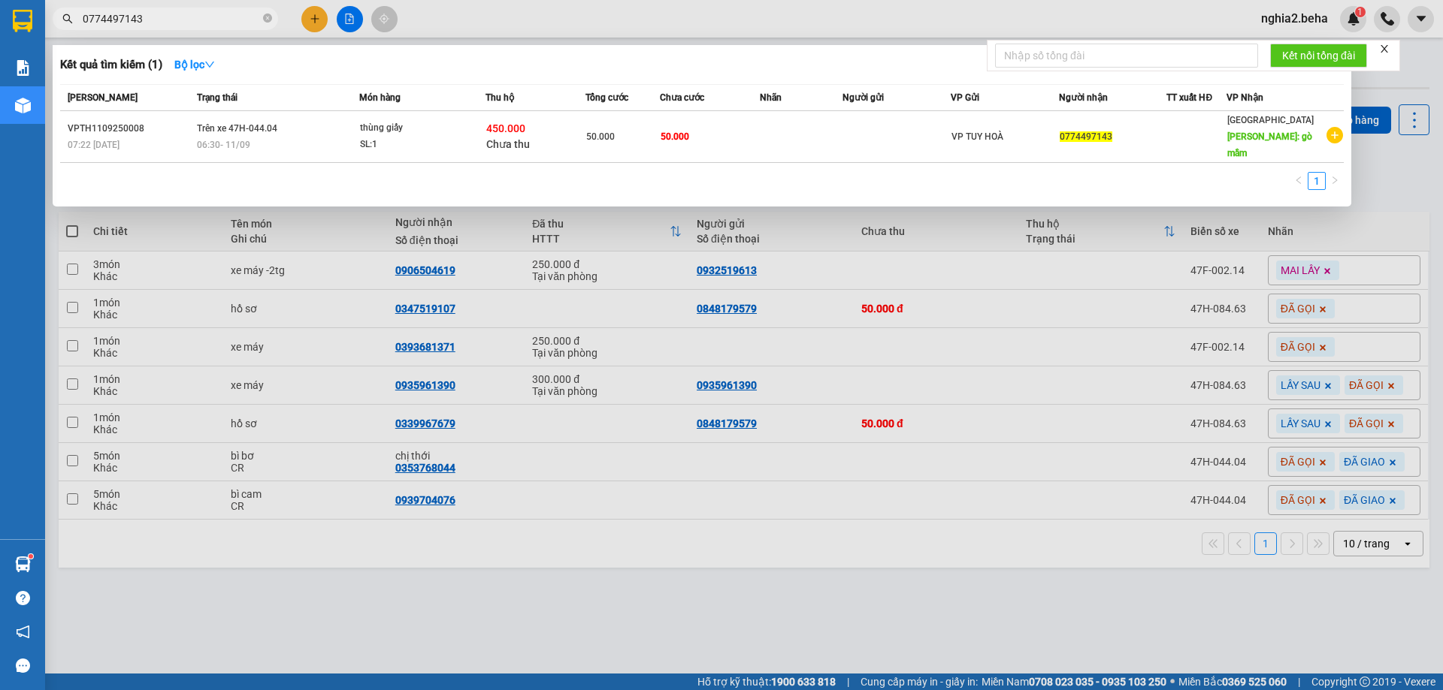
click at [159, 17] on input "0774497143" at bounding box center [171, 19] width 177 height 17
click at [625, 590] on div at bounding box center [721, 345] width 1443 height 690
click at [265, 19] on icon "close-circle" at bounding box center [267, 18] width 9 height 9
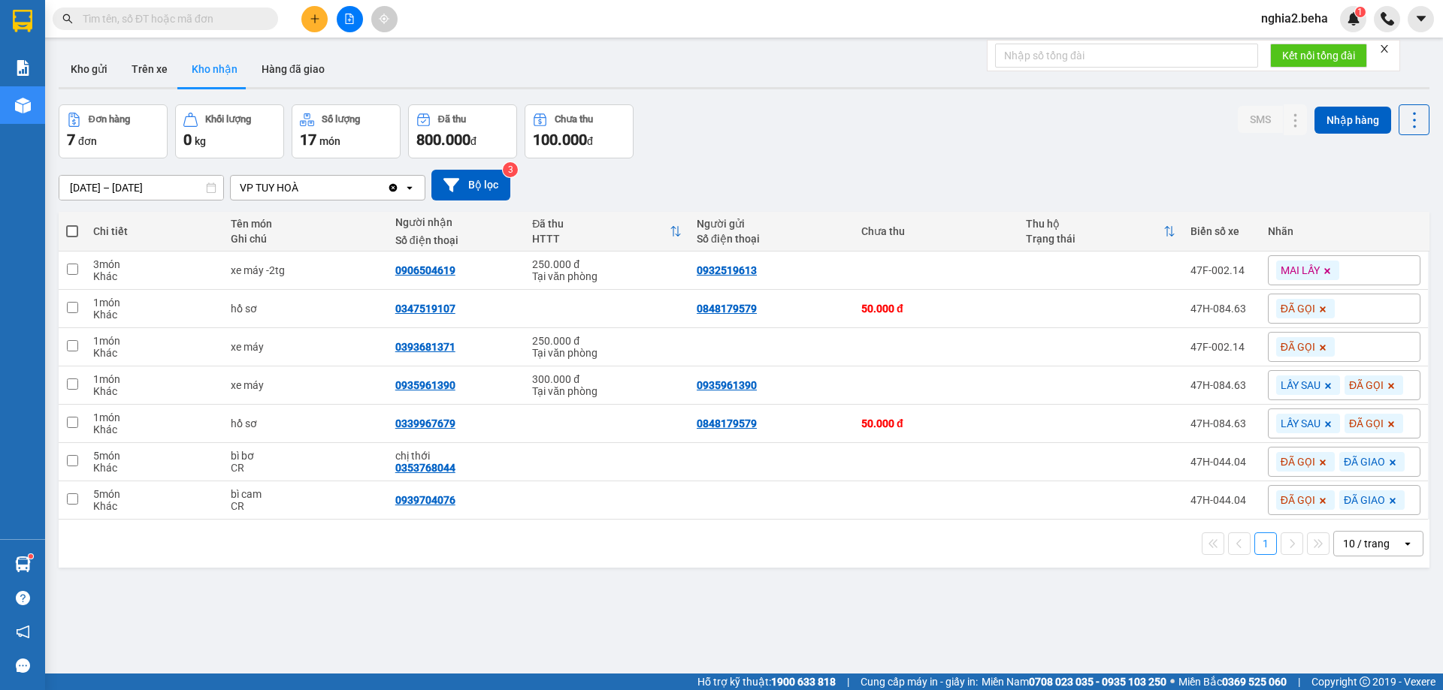
click at [214, 17] on input "text" at bounding box center [171, 19] width 177 height 17
paste input "0978696379"
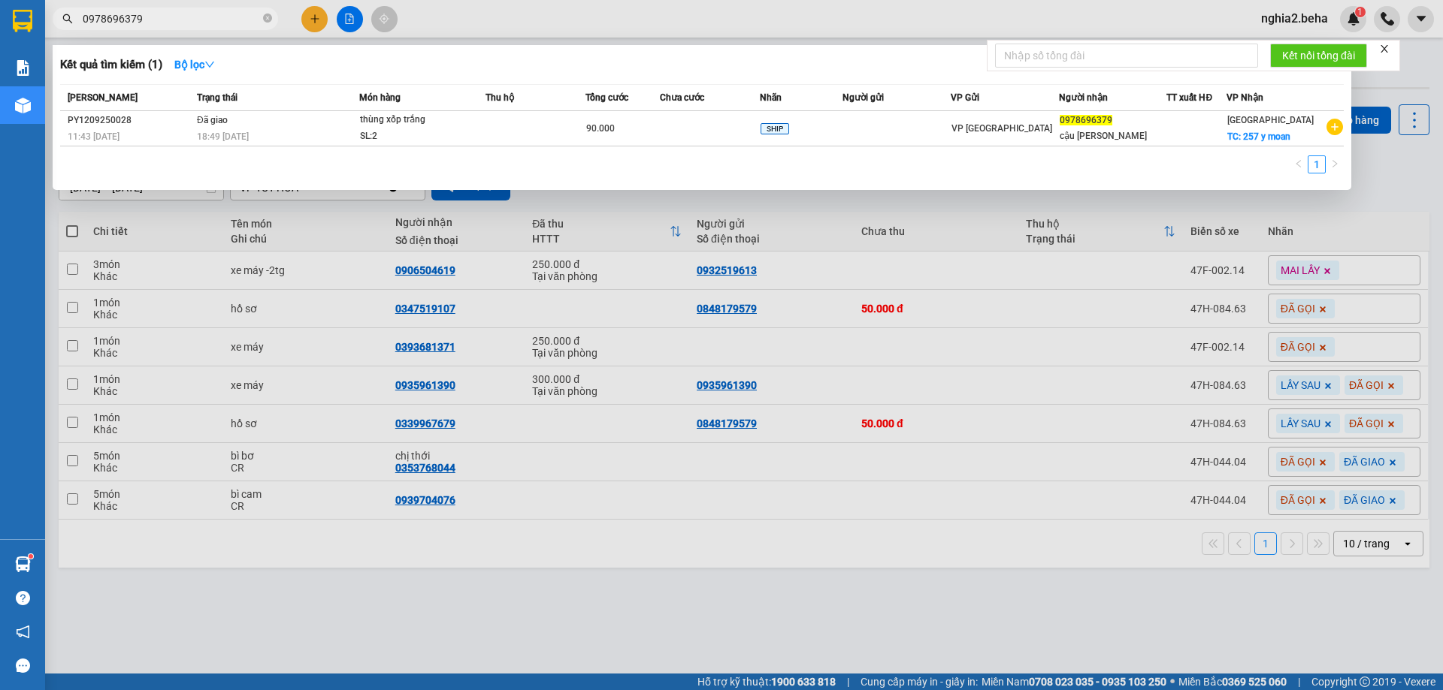
type input "0978696379"
click at [776, 217] on div at bounding box center [721, 345] width 1443 height 690
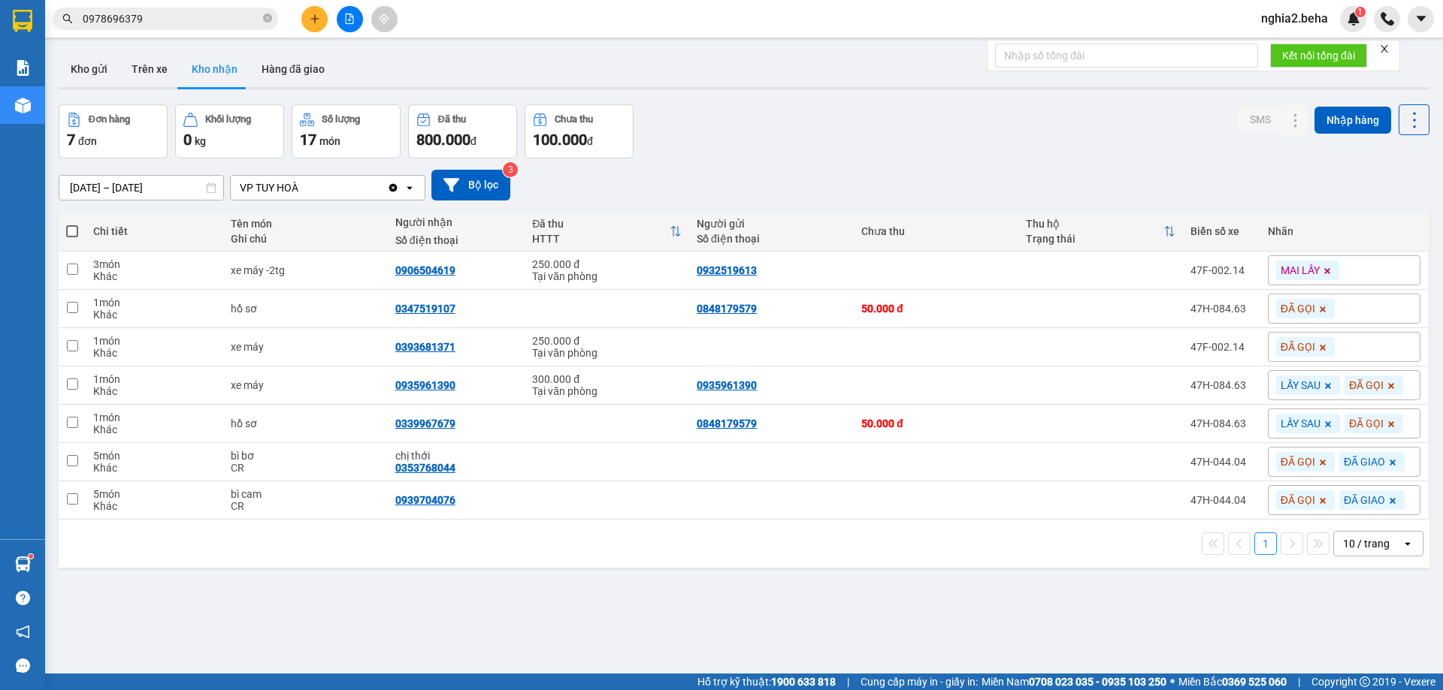
drag, startPoint x: 478, startPoint y: 629, endPoint x: 243, endPoint y: 225, distance: 466.6
click at [476, 624] on div "ver 1.8.143 Kho gửi Trên xe Kho nhận Hàng đã giao Đơn hàng 7 đơn Khối lượng 0 k…" at bounding box center [744, 390] width 1382 height 690
click at [78, 69] on button "Kho gửi" at bounding box center [89, 69] width 61 height 36
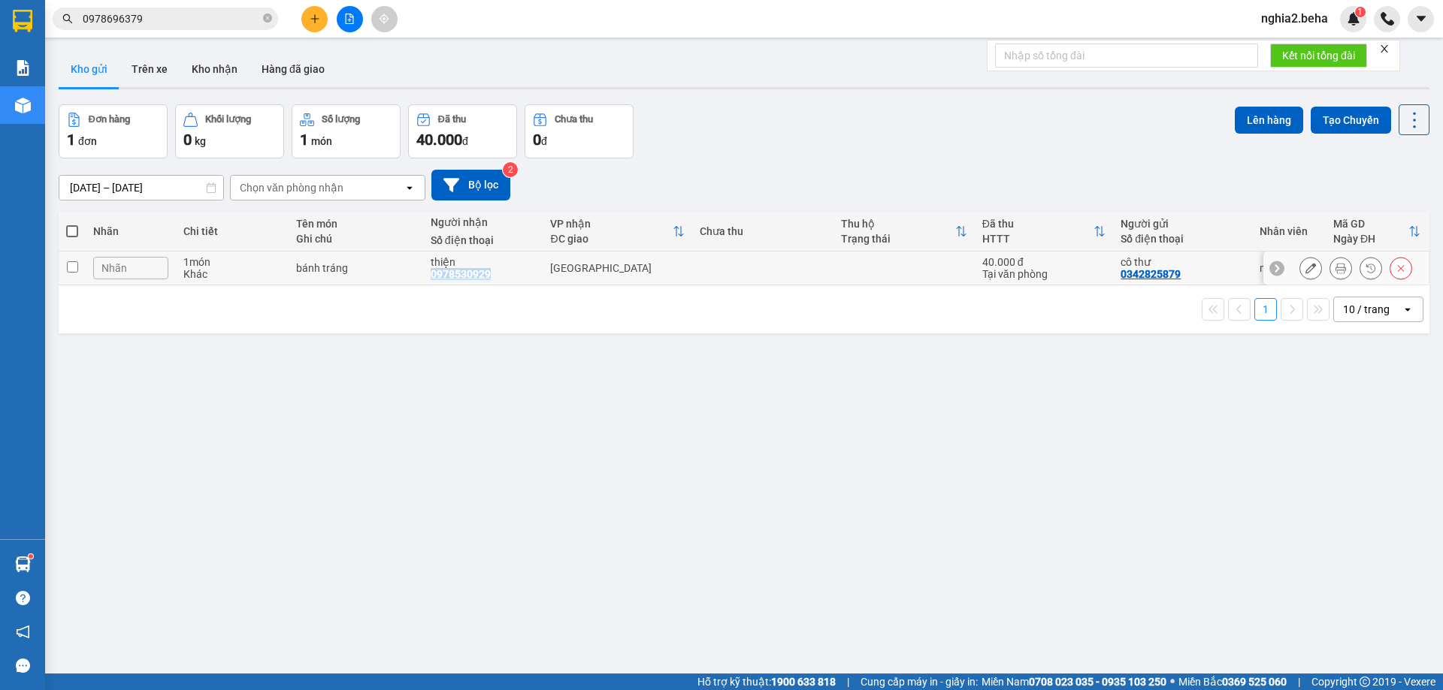
drag, startPoint x: 488, startPoint y: 273, endPoint x: 427, endPoint y: 277, distance: 61.0
click at [427, 277] on td "thiện 0978530929" at bounding box center [483, 269] width 120 height 34
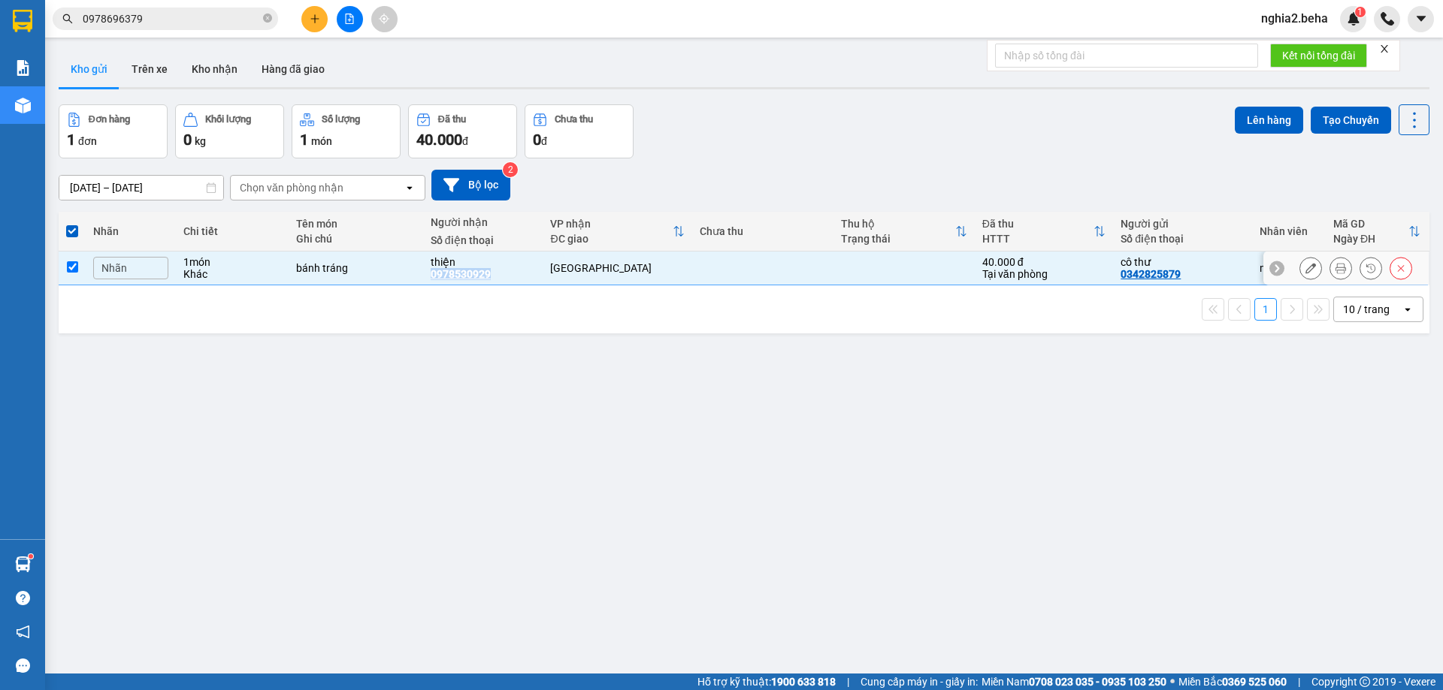
copy div "0978530929"
drag, startPoint x: 493, startPoint y: 482, endPoint x: 510, endPoint y: 565, distance: 84.4
click at [497, 493] on div "ver 1.8.143 Kho gửi Trên xe Kho nhận Hàng đã giao Đơn hàng 1 đơn Khối lượng 0 k…" at bounding box center [744, 390] width 1382 height 690
click at [848, 134] on div "Đơn hàng 1 đơn Khối lượng 0 kg Số lượng 1 món Đã thu 40.000 đ Chưa thu 0 đ Lên …" at bounding box center [744, 131] width 1370 height 54
click at [722, 449] on div "ver 1.8.143 Kho gửi Trên xe Kho nhận Hàng đã giao Đơn hàng 1 đơn Khối lượng 0 k…" at bounding box center [744, 390] width 1382 height 690
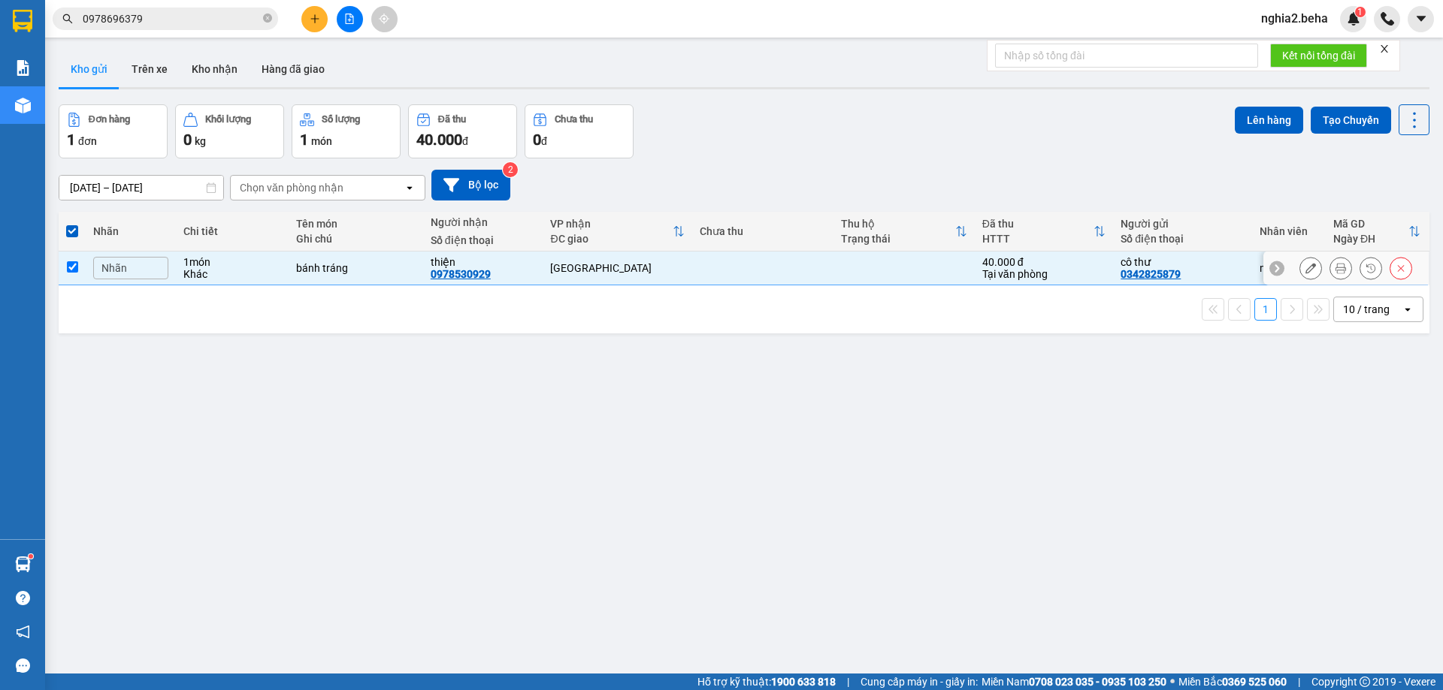
click at [71, 273] on td at bounding box center [72, 269] width 27 height 34
checkbox input "false"
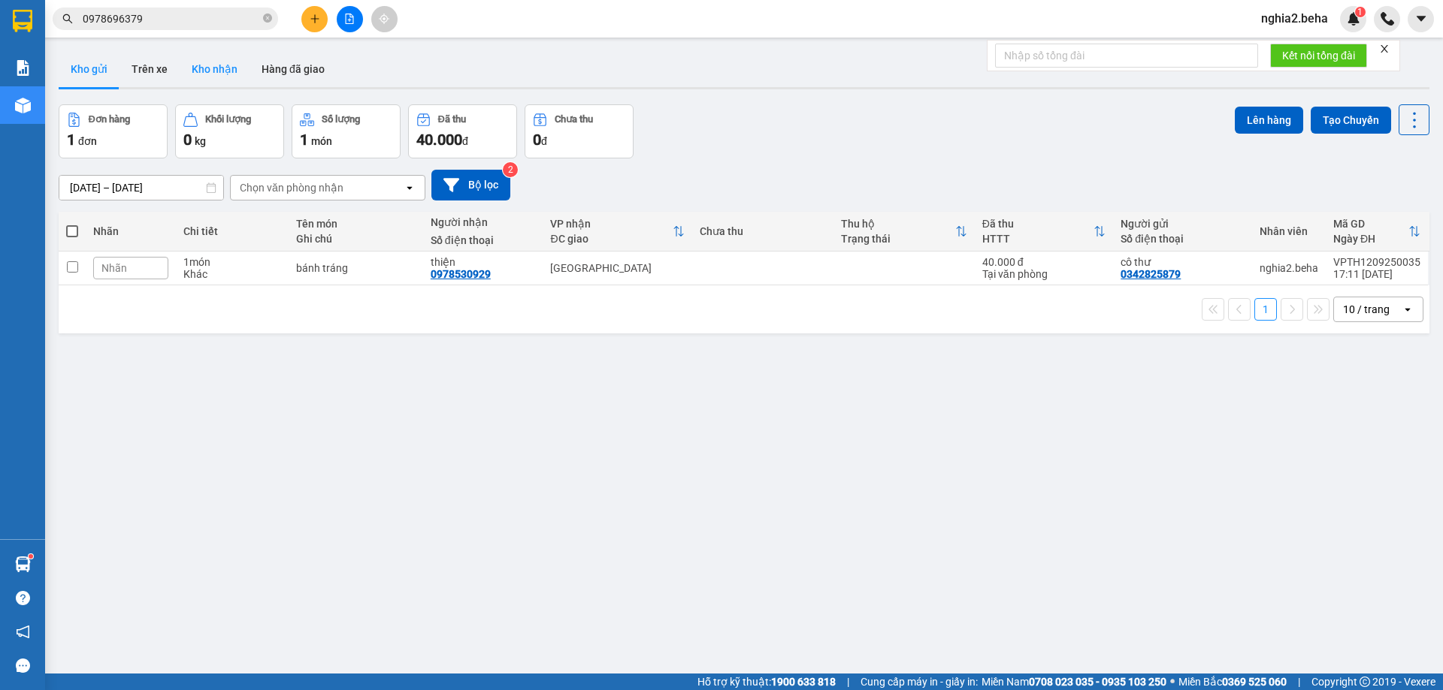
click at [227, 74] on button "Kho nhận" at bounding box center [215, 69] width 70 height 36
